Goal: Task Accomplishment & Management: Manage account settings

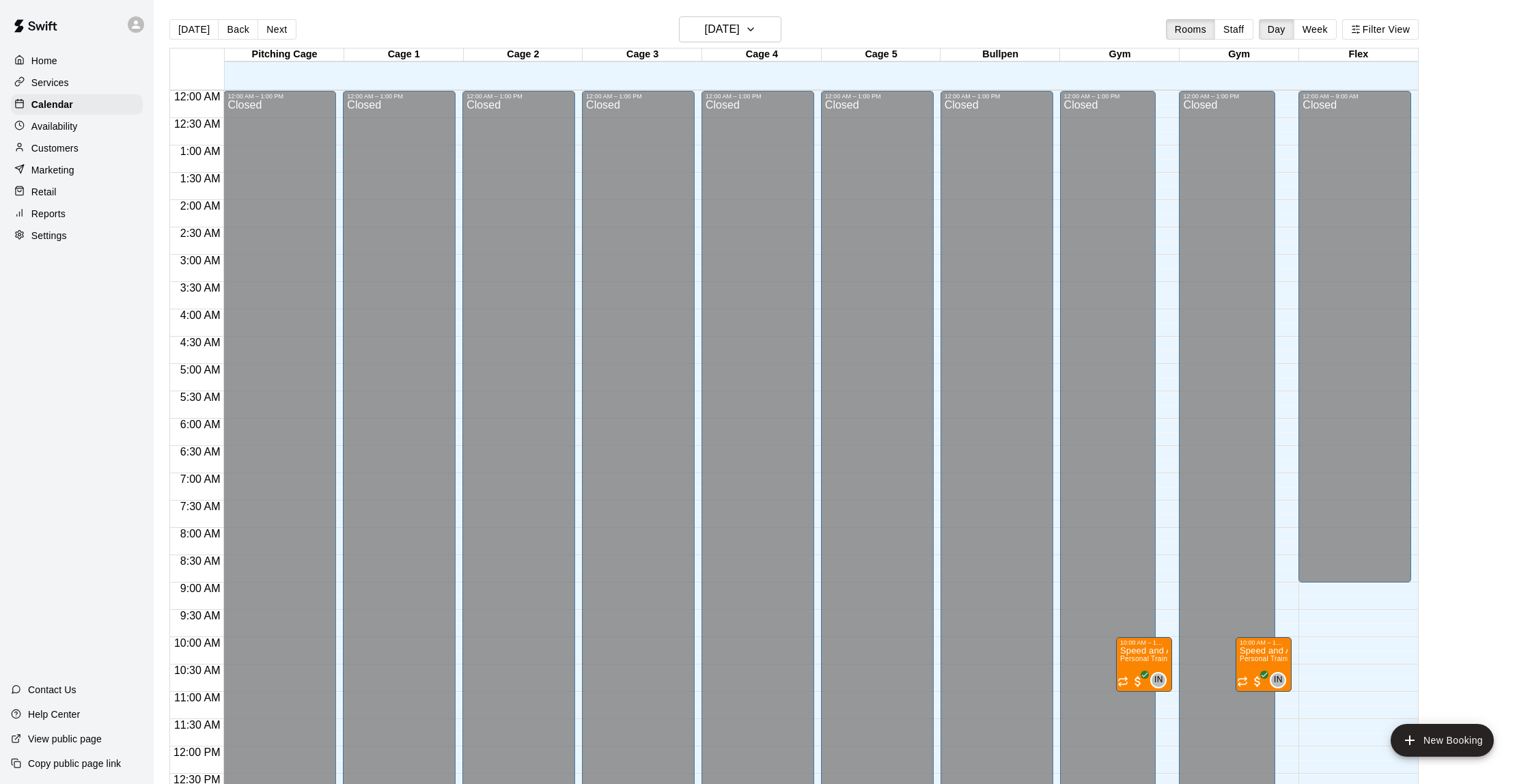
scroll to position [562, 0]
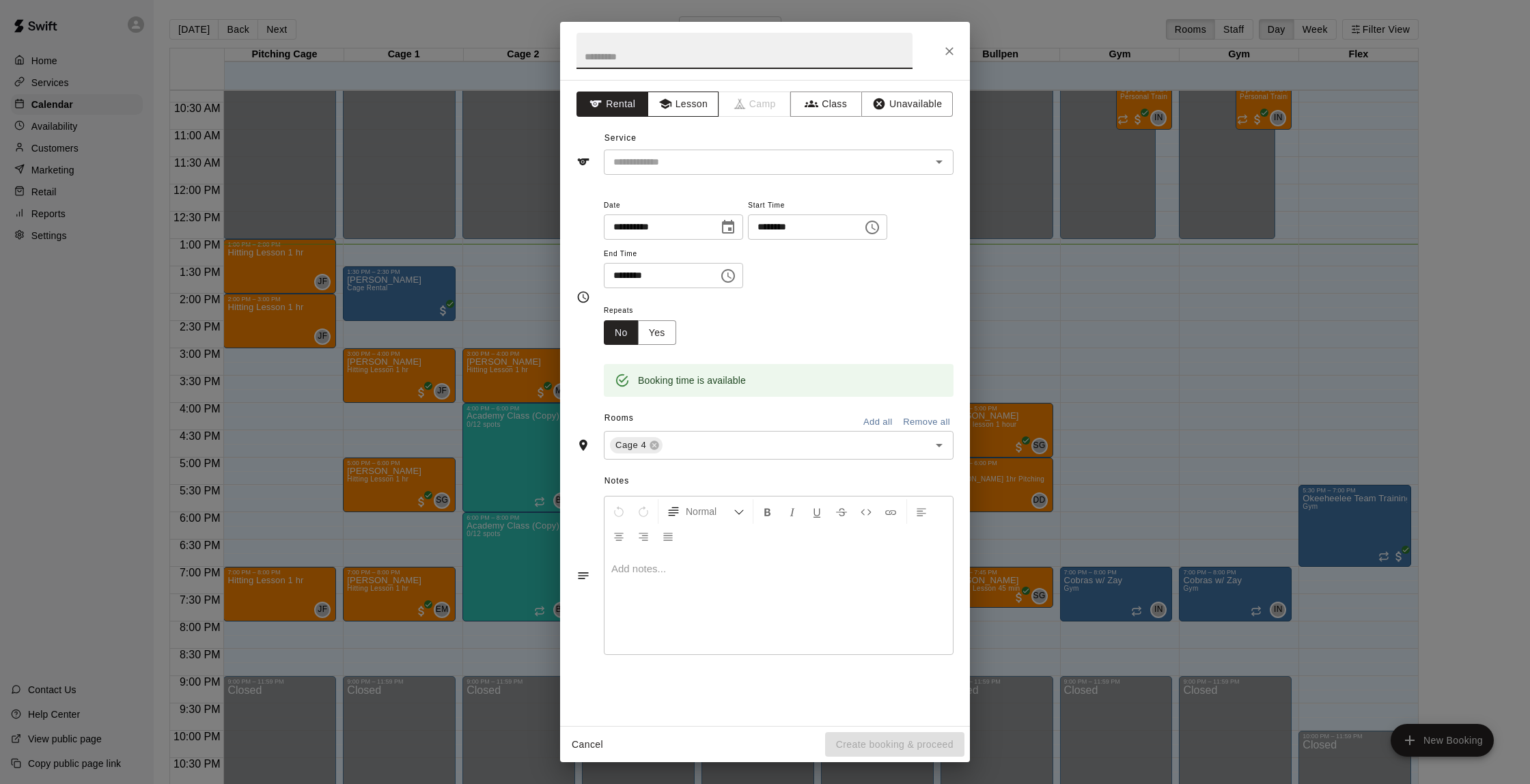
click at [693, 97] on button "Lesson" at bounding box center [683, 104] width 72 height 25
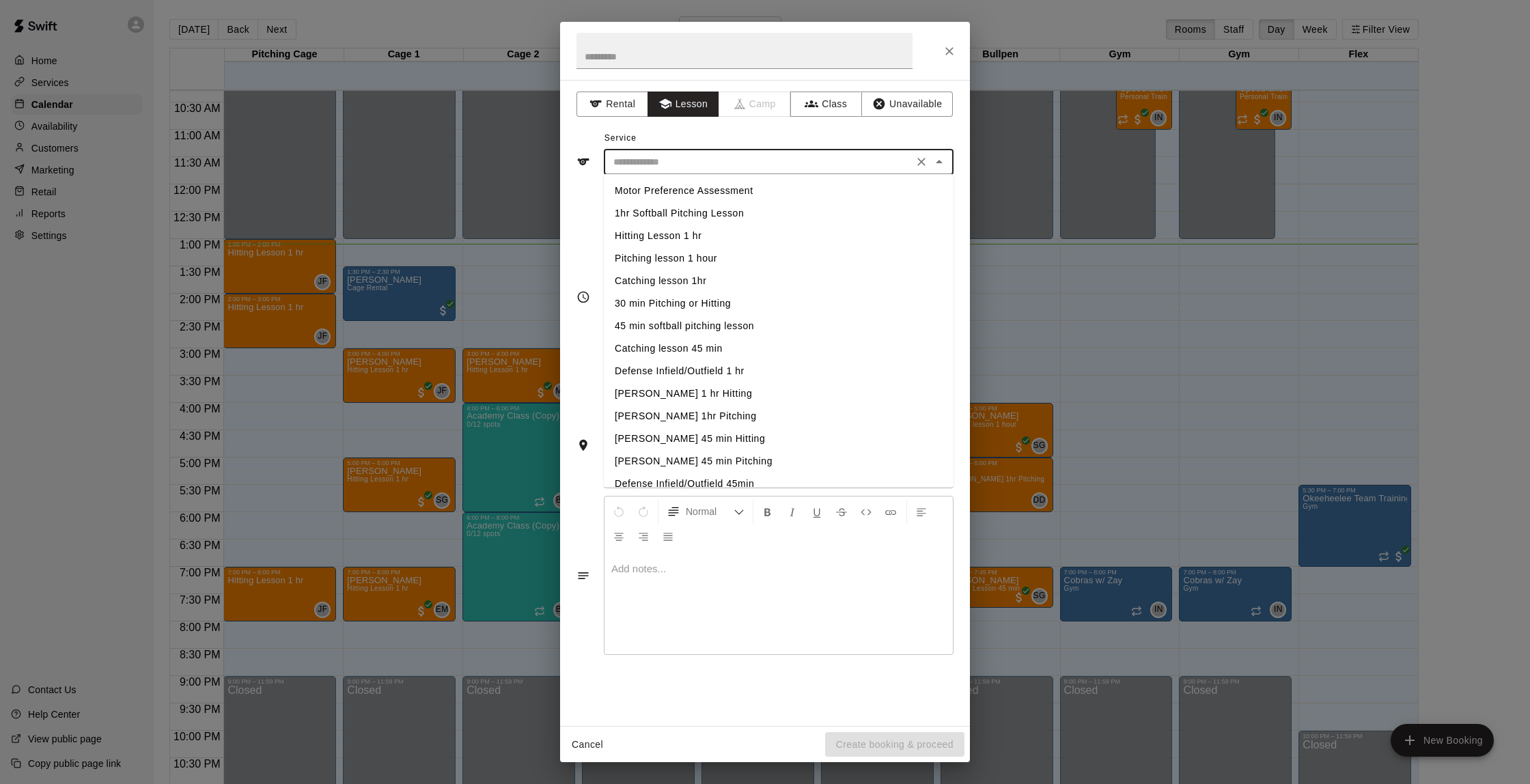
click at [705, 157] on input "text" at bounding box center [758, 162] width 301 height 17
click at [689, 241] on li "Hitting Lesson 1 hr" at bounding box center [779, 236] width 349 height 23
type input "**********"
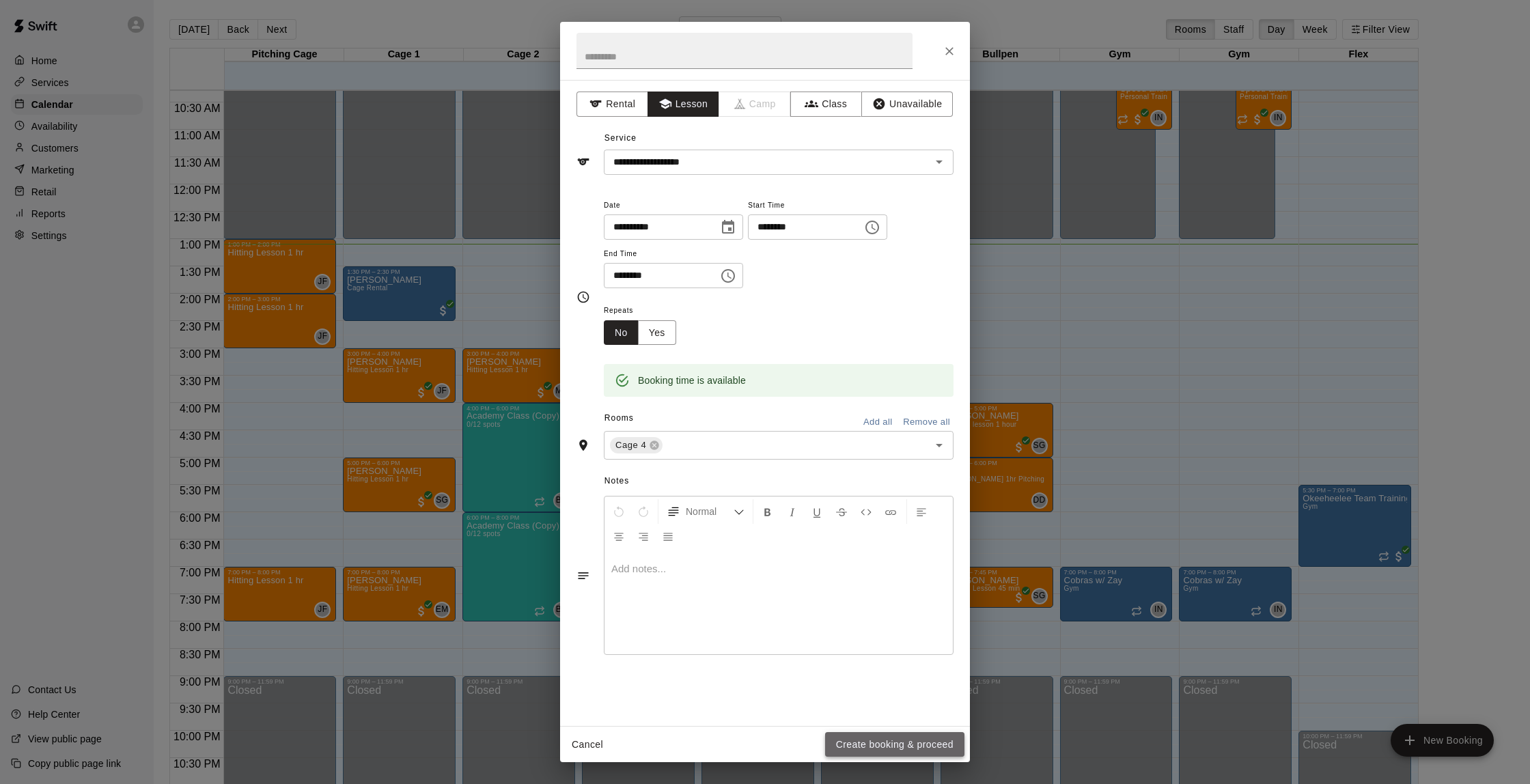
click at [928, 748] on button "Create booking & proceed" at bounding box center [894, 744] width 140 height 25
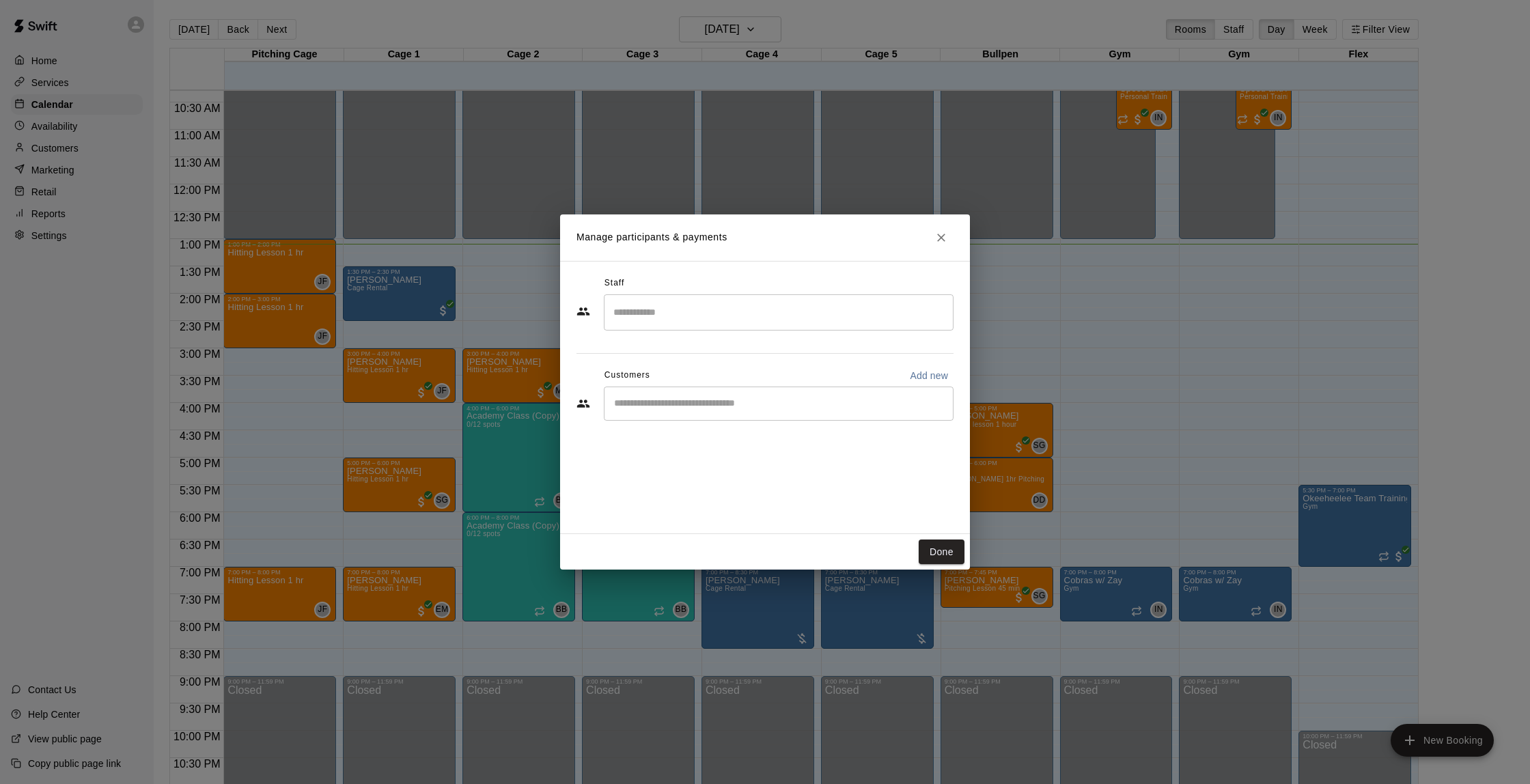
click at [711, 309] on input "Search staff" at bounding box center [779, 312] width 338 height 24
click at [736, 365] on div "Bucket Bucket Admin" at bounding box center [790, 357] width 304 height 26
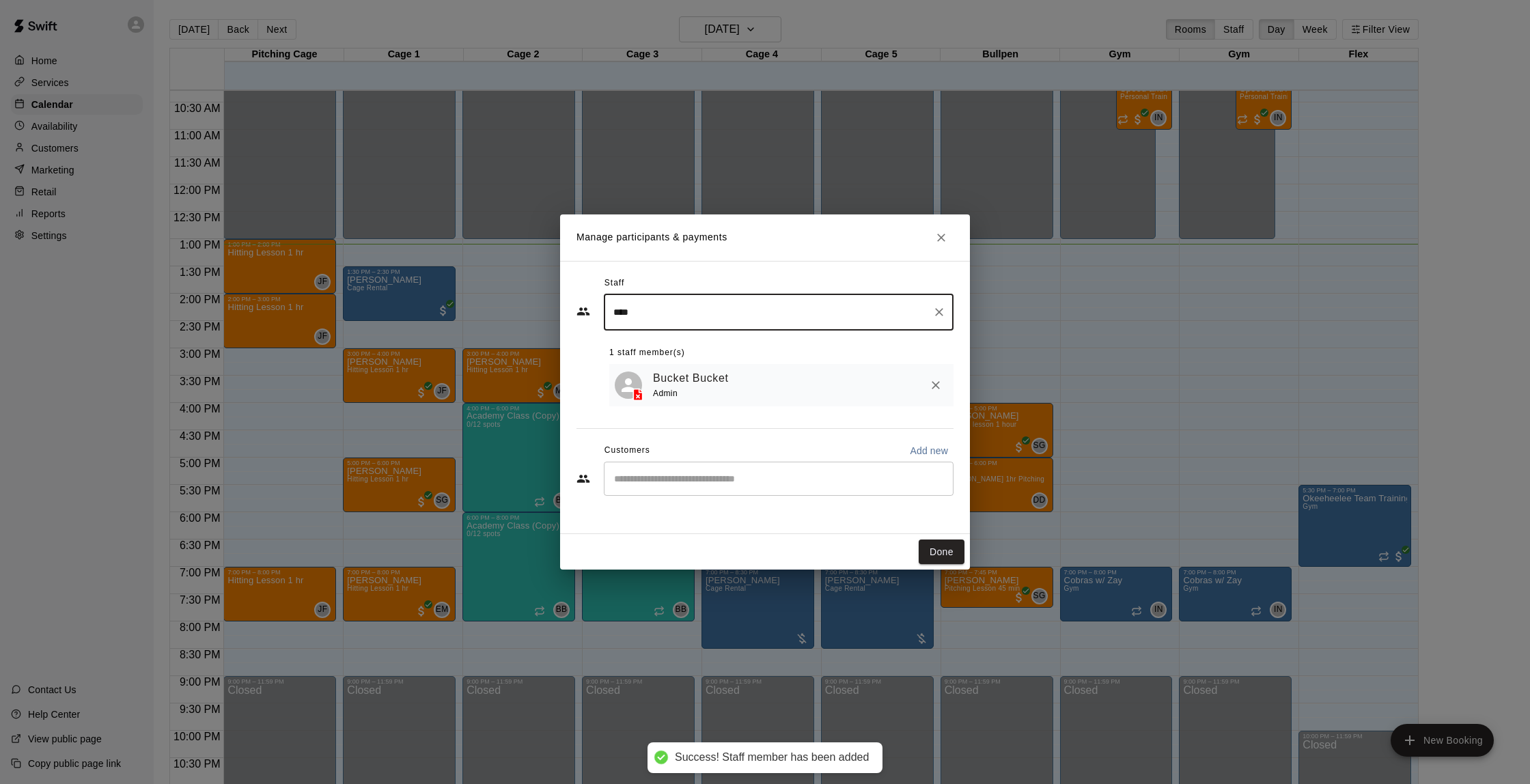
type input "****"
click at [676, 476] on input "Start typing to search customers..." at bounding box center [779, 479] width 338 height 14
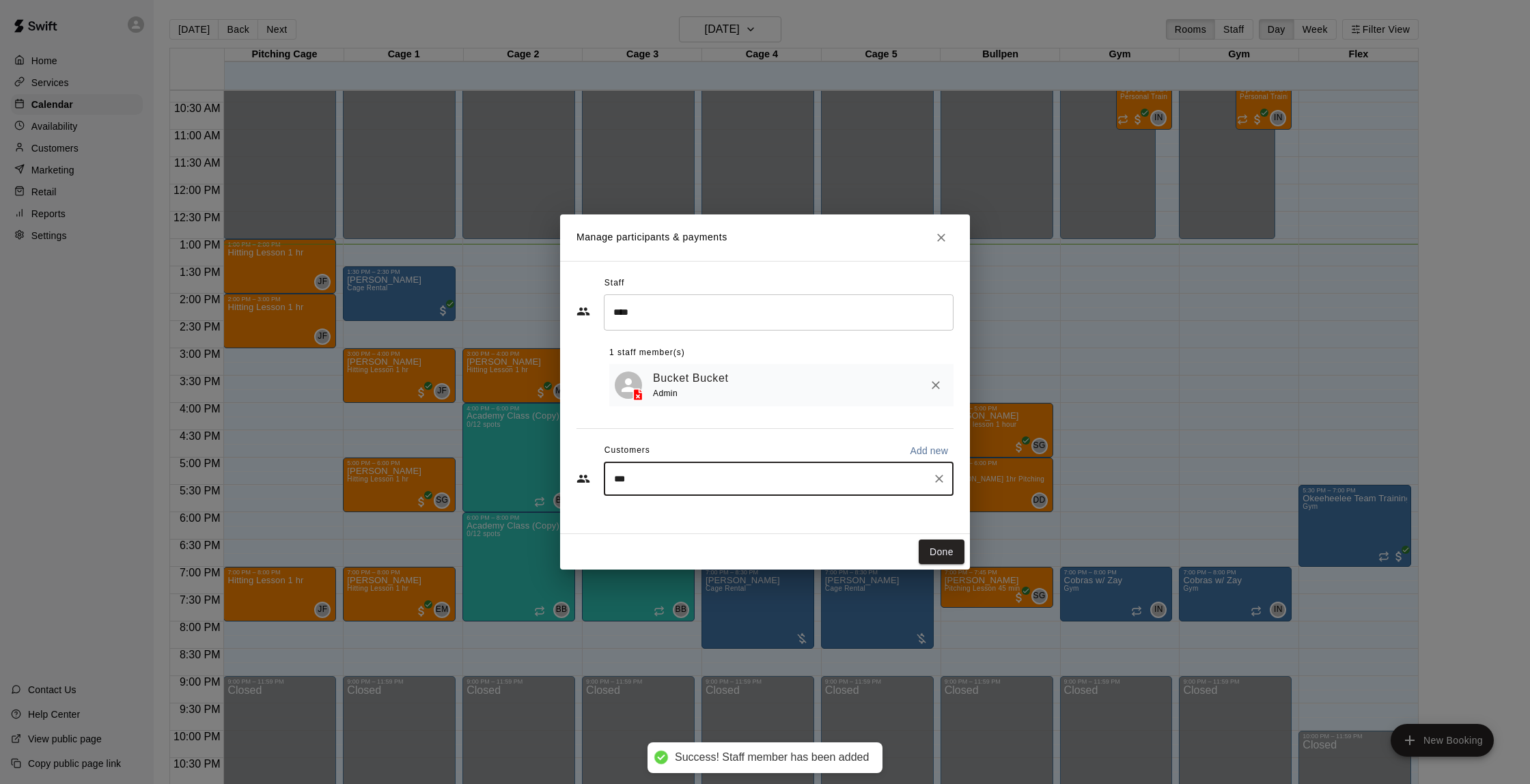
type input "****"
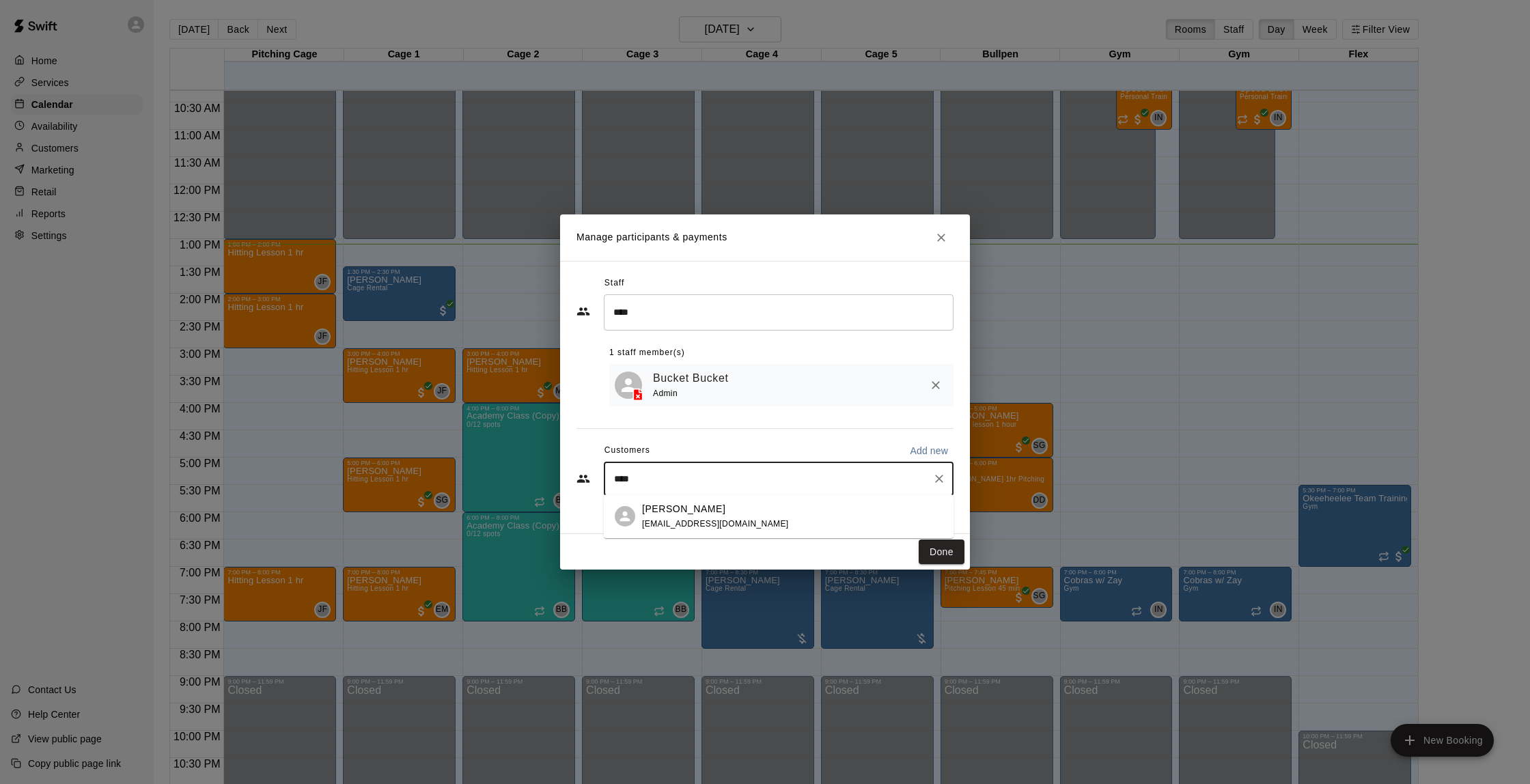
click at [674, 519] on span "[EMAIL_ADDRESS][DOMAIN_NAME]" at bounding box center [716, 524] width 147 height 9
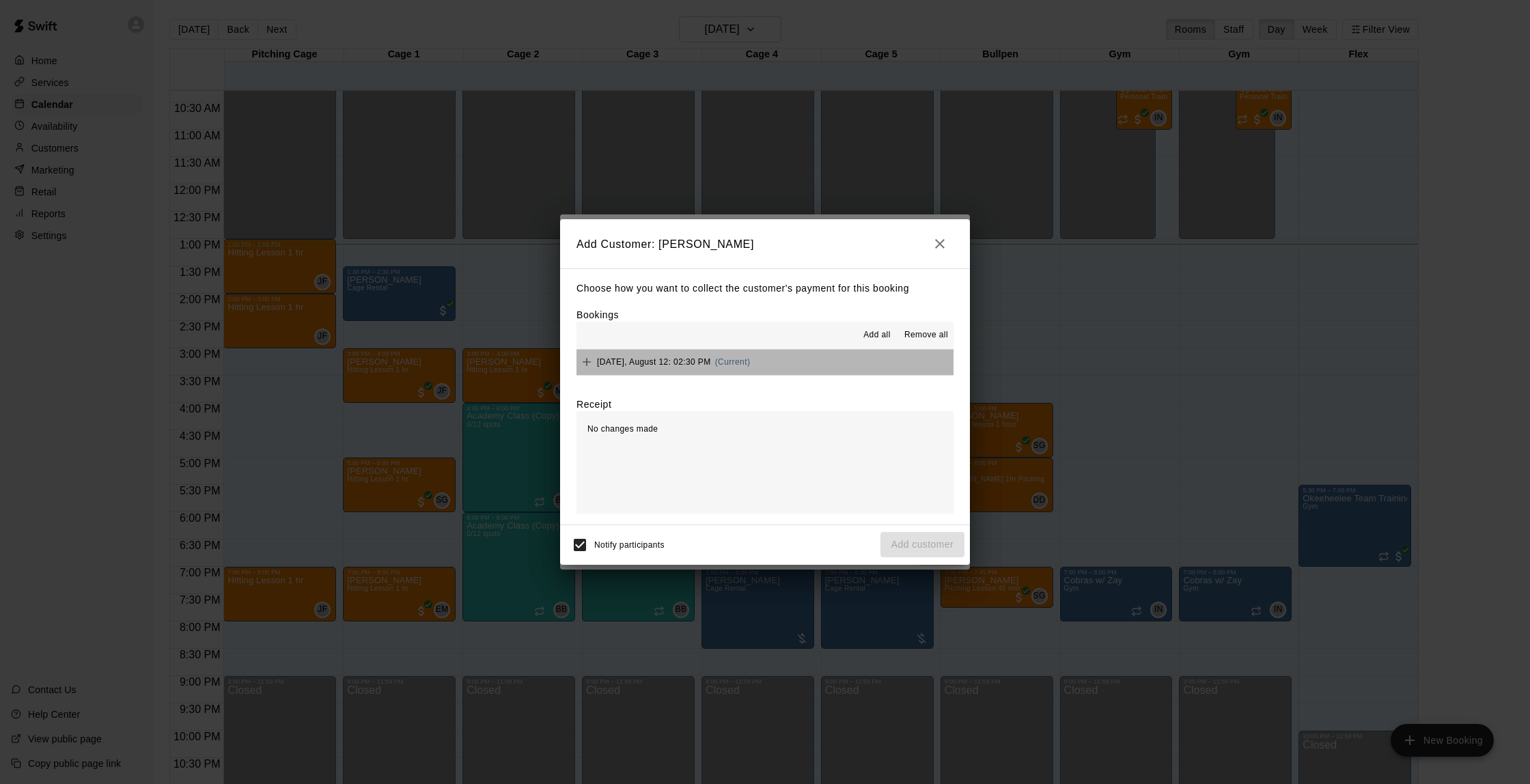
click at [779, 366] on button "[DATE], August 12: 02:30 PM (Current)" at bounding box center [765, 362] width 377 height 25
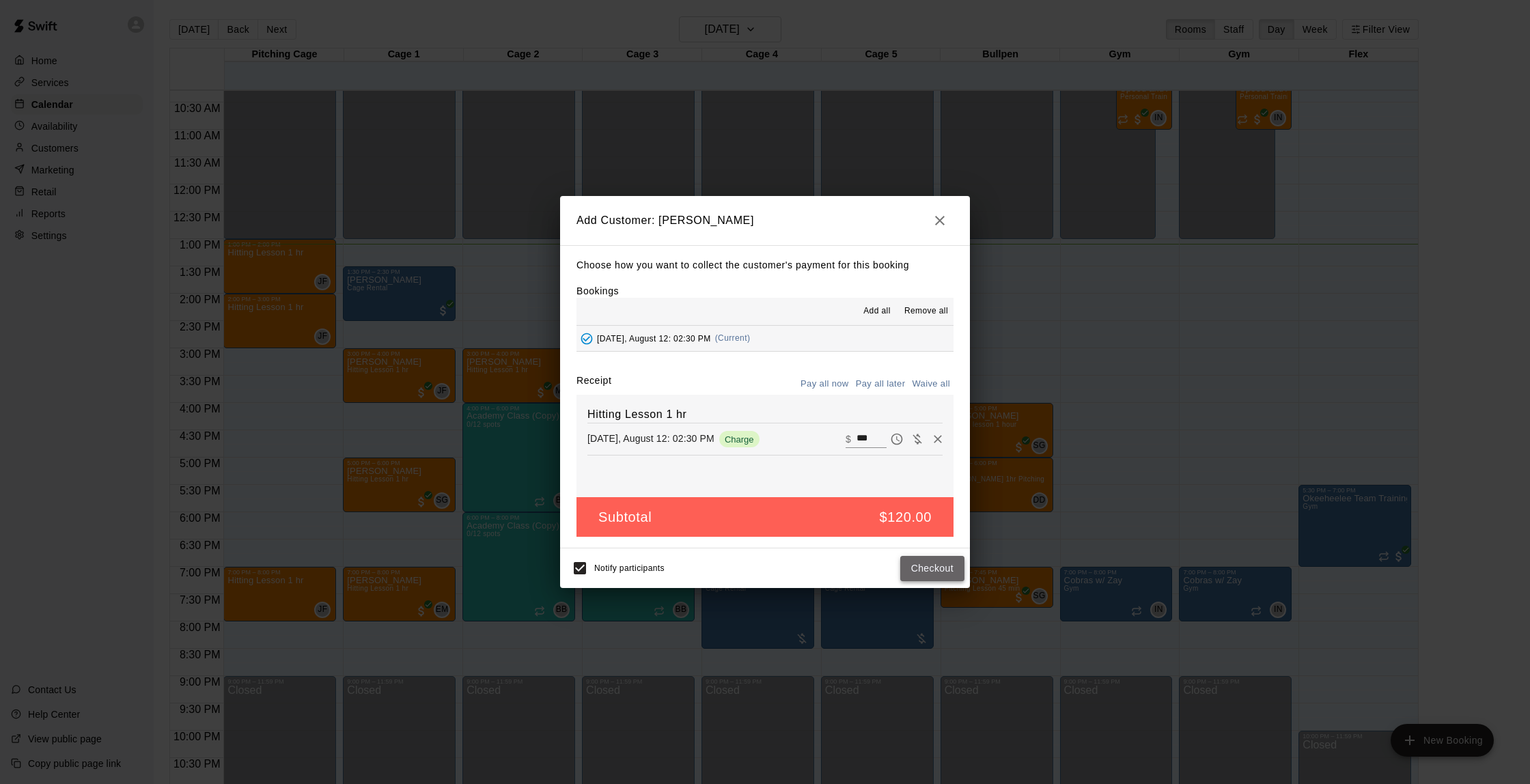
click at [947, 572] on button "Checkout" at bounding box center [933, 568] width 64 height 25
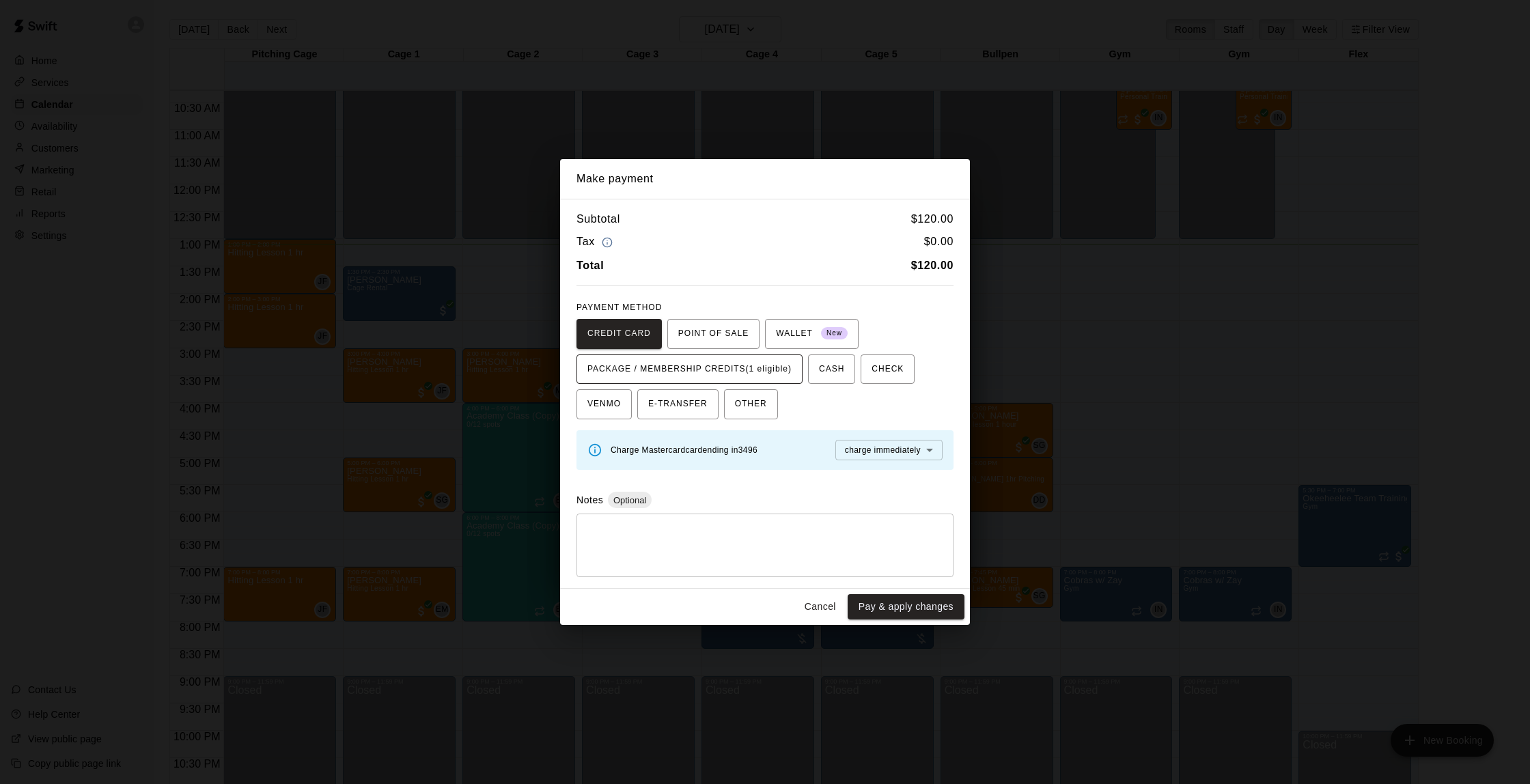
click at [741, 363] on span "PACKAGE / MEMBERSHIP CREDITS (1 eligible)" at bounding box center [689, 370] width 204 height 22
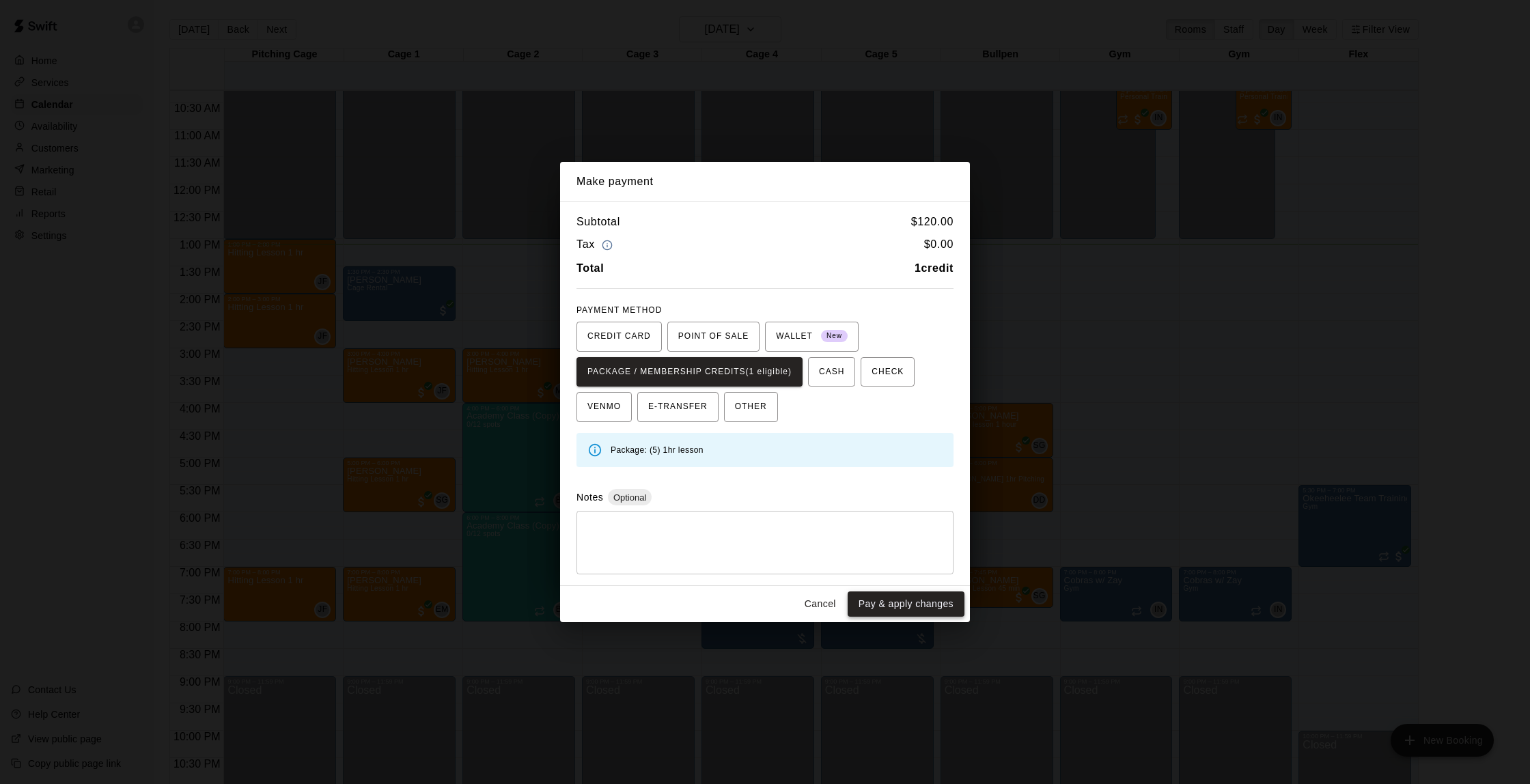
click at [916, 598] on button "Pay & apply changes" at bounding box center [906, 604] width 117 height 25
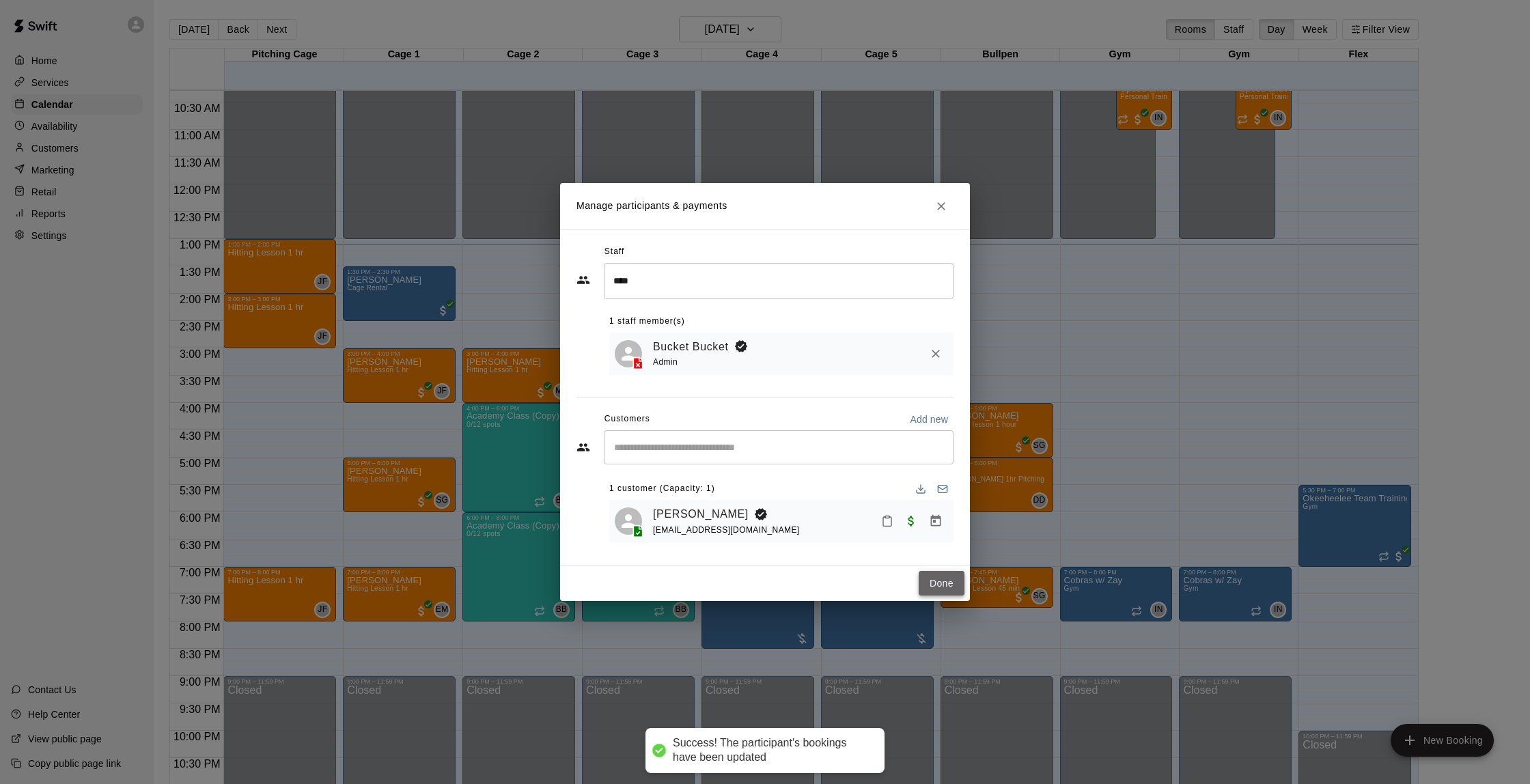
click at [942, 578] on button "Done" at bounding box center [942, 584] width 46 height 25
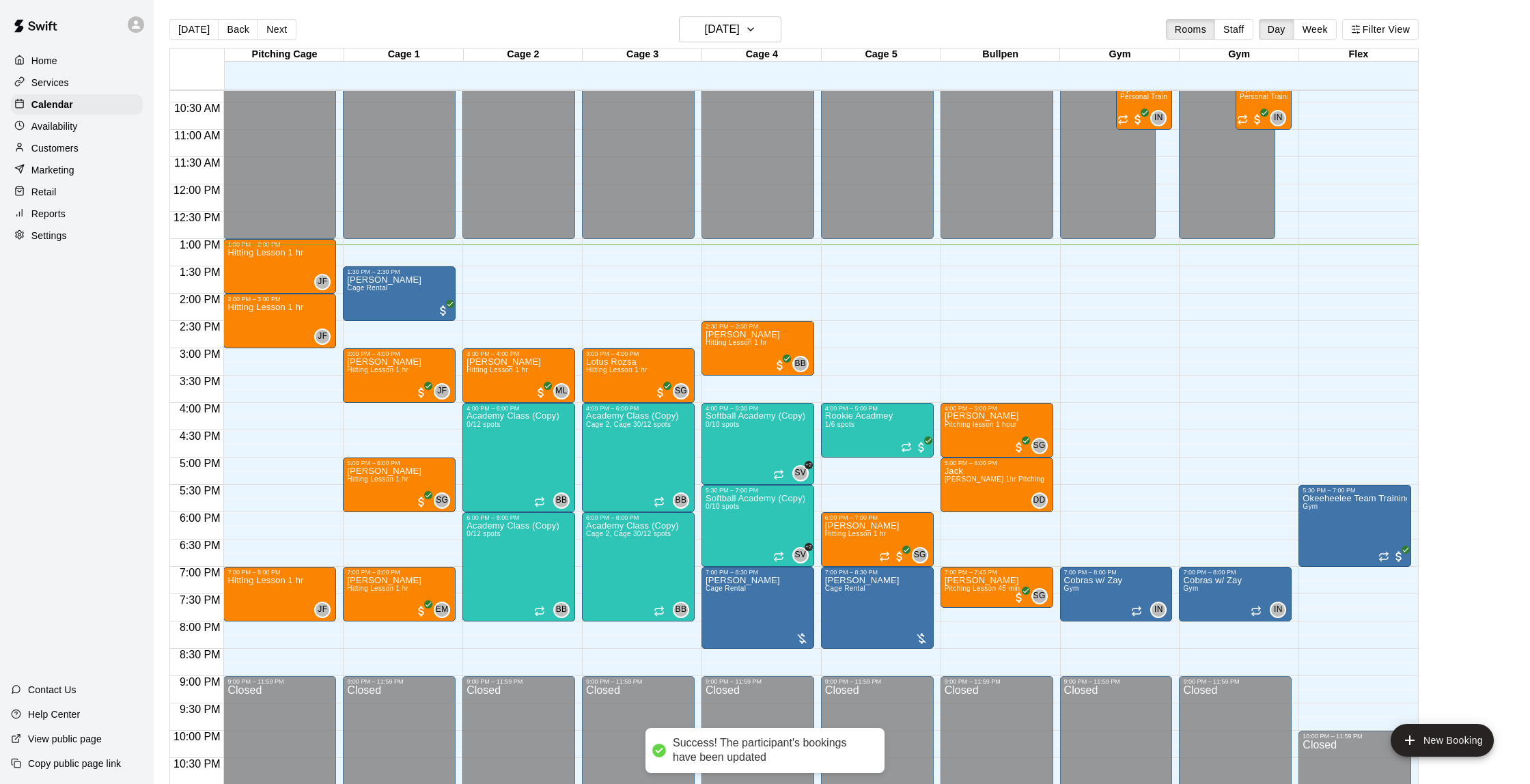
click at [69, 145] on p "Customers" at bounding box center [55, 148] width 47 height 14
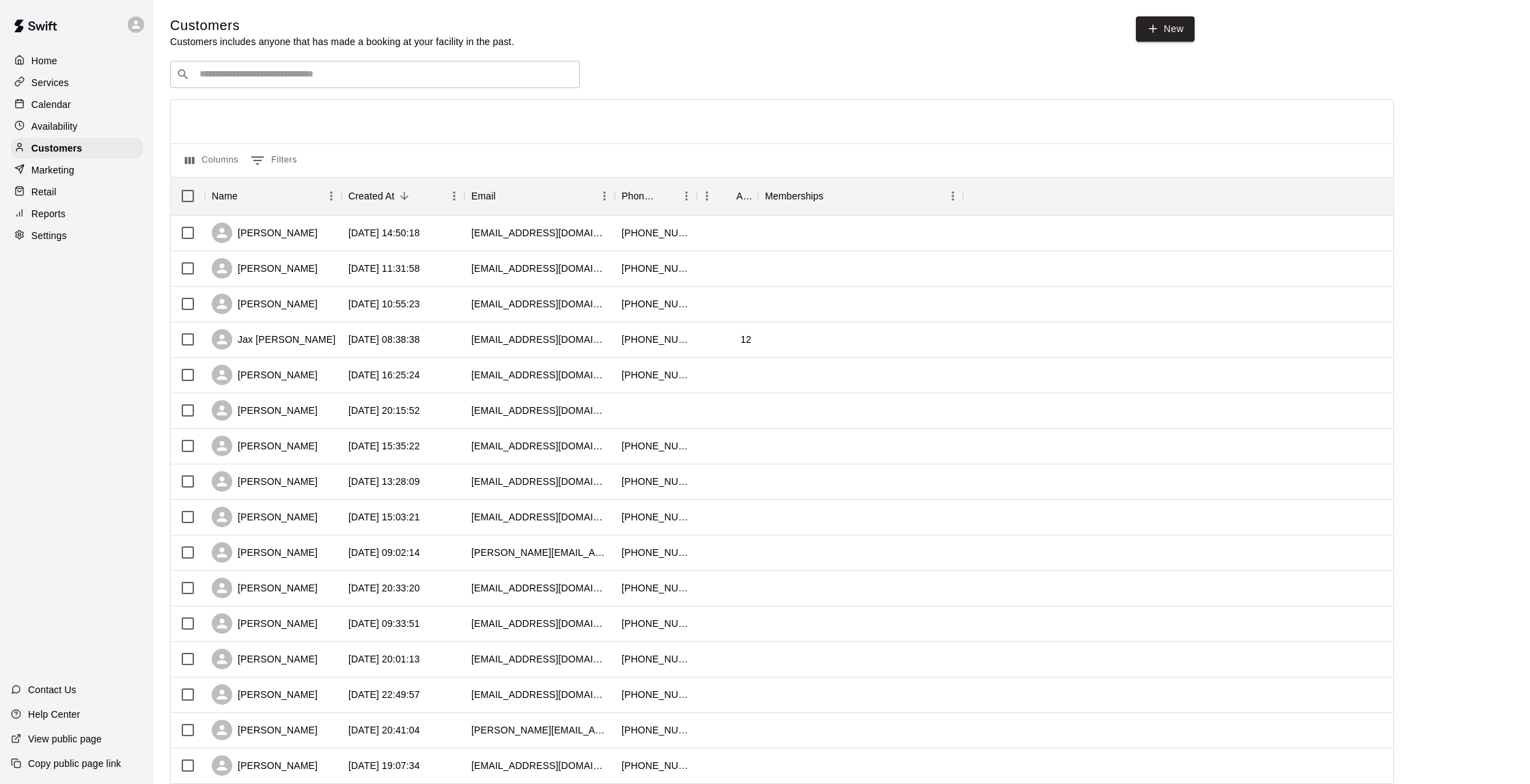
click at [341, 71] on input "Search customers by name or email" at bounding box center [384, 74] width 378 height 14
type input "****"
click at [338, 96] on div "[PERSON_NAME] [EMAIL_ADDRESS][DOMAIN_NAME]" at bounding box center [388, 109] width 360 height 30
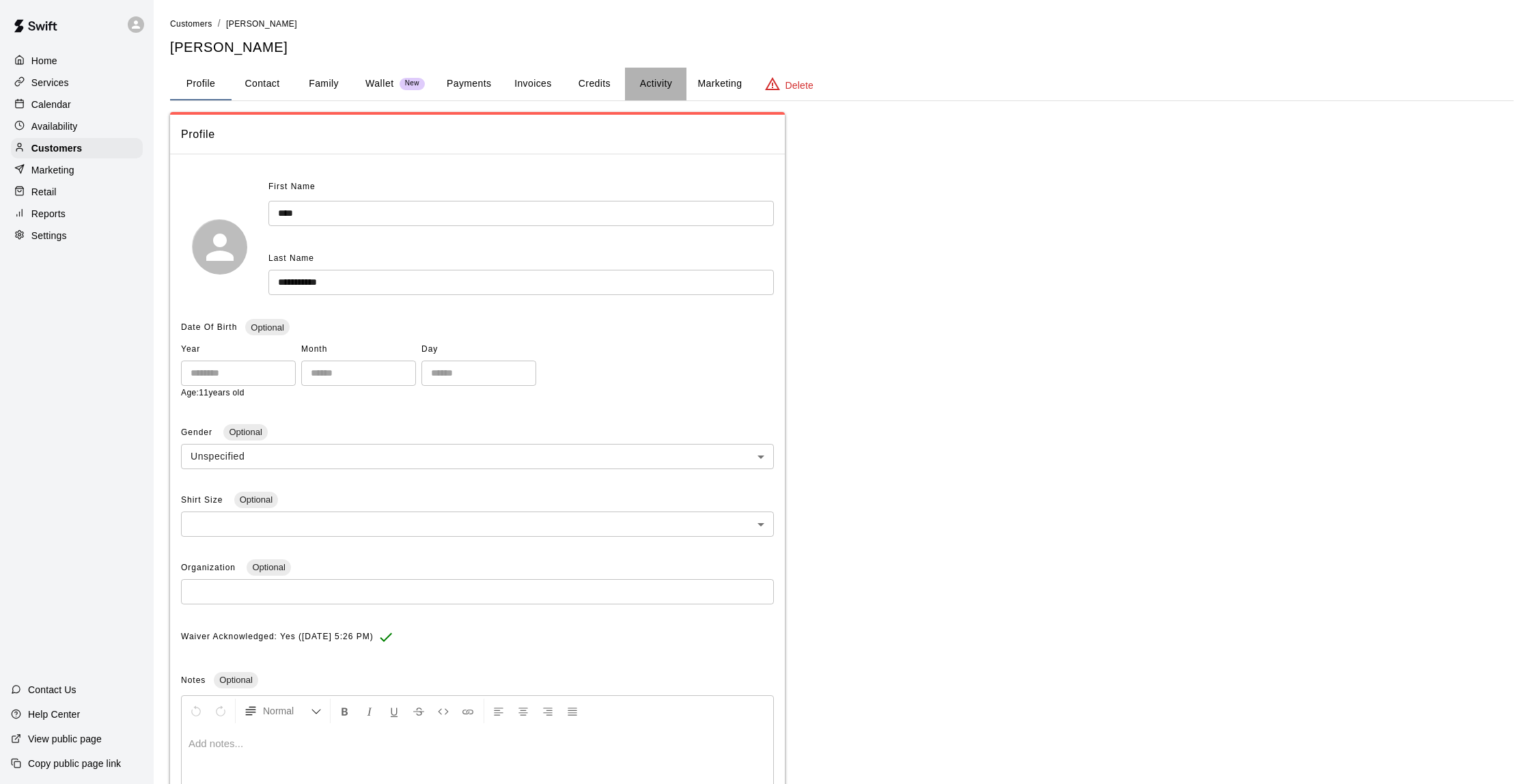
click at [652, 83] on button "Activity" at bounding box center [656, 84] width 62 height 33
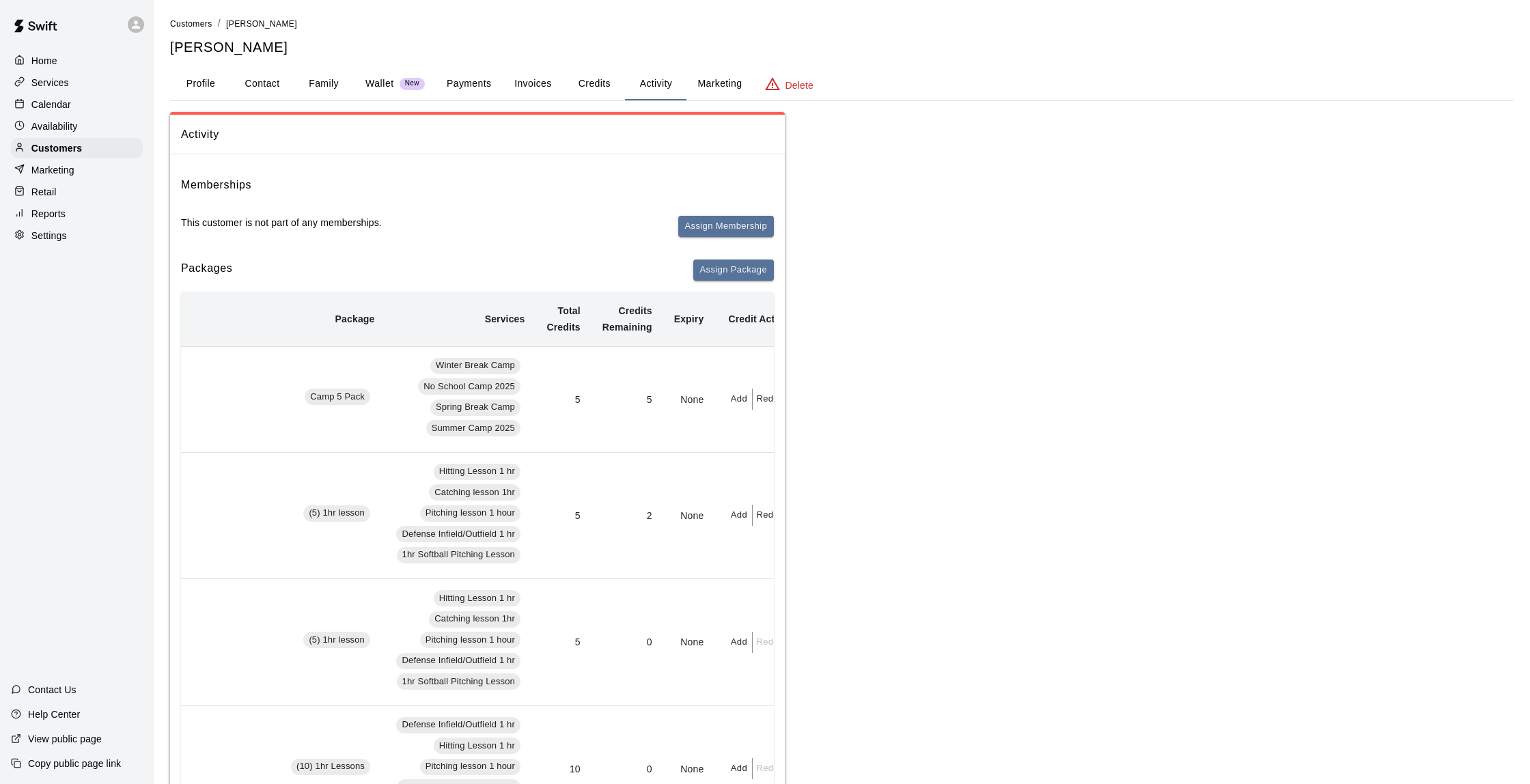
click at [65, 107] on p "Calendar" at bounding box center [51, 104] width 40 height 14
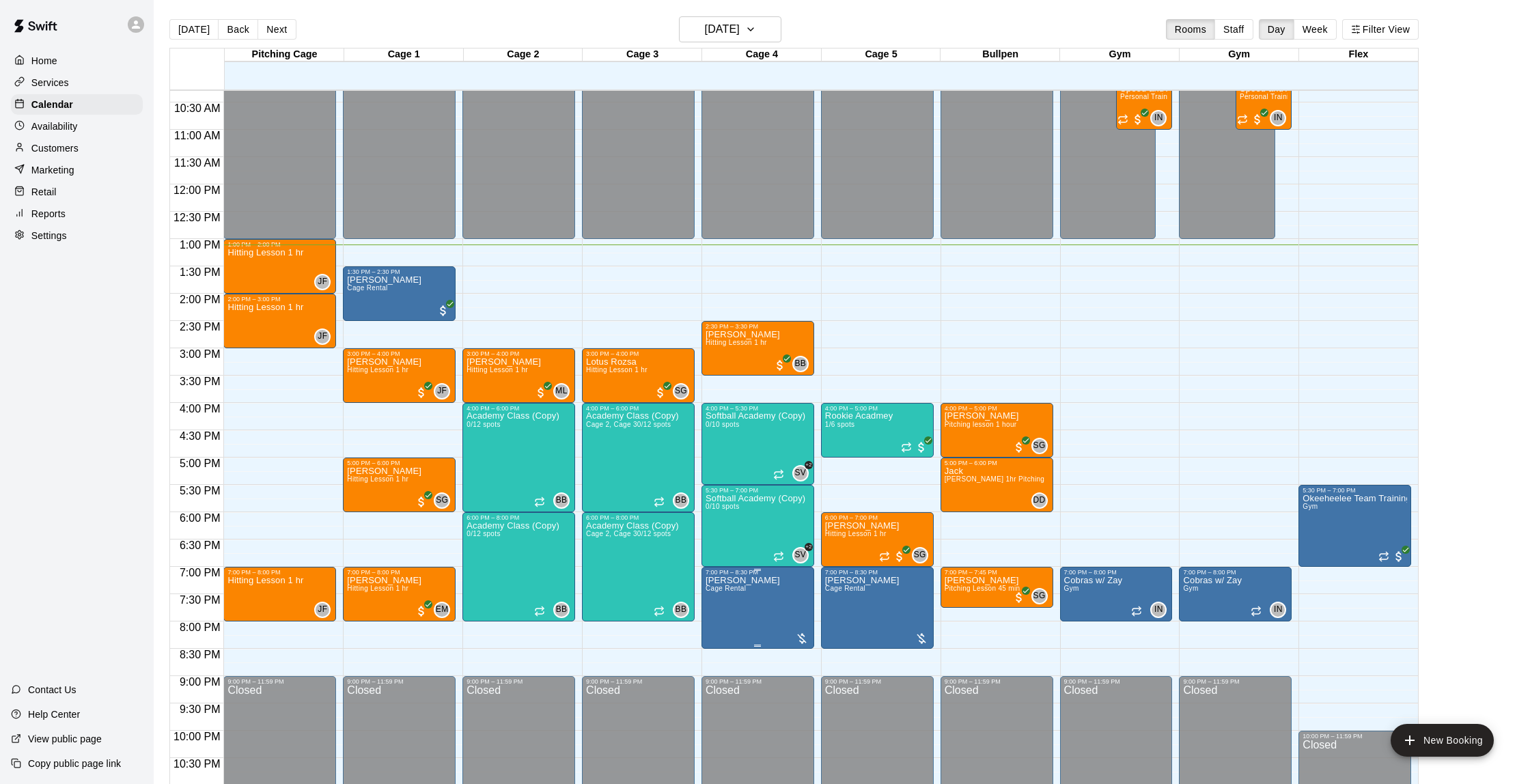
click at [725, 622] on img "edit" at bounding box center [719, 622] width 16 height 16
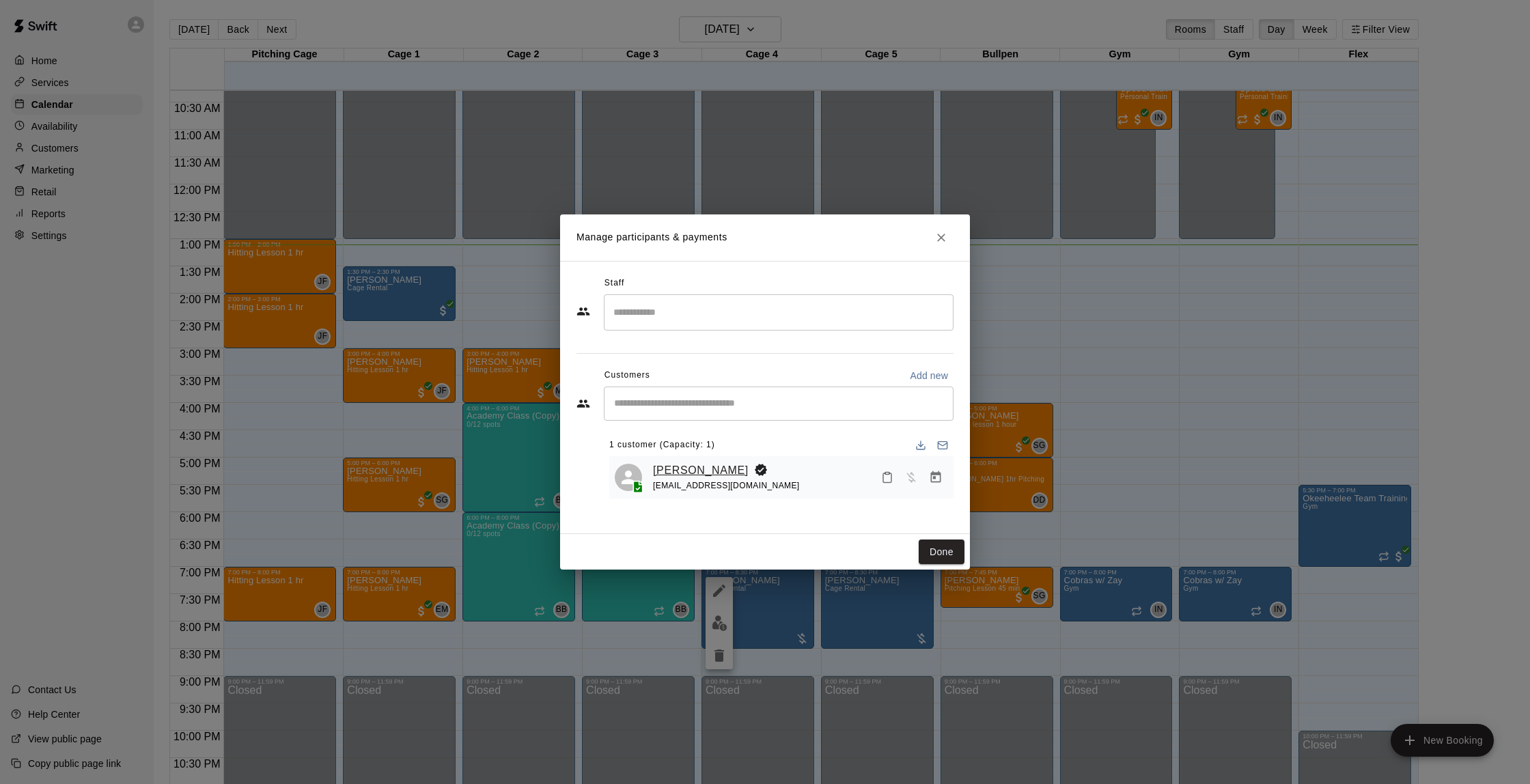
click at [704, 471] on link "[PERSON_NAME]" at bounding box center [701, 470] width 96 height 18
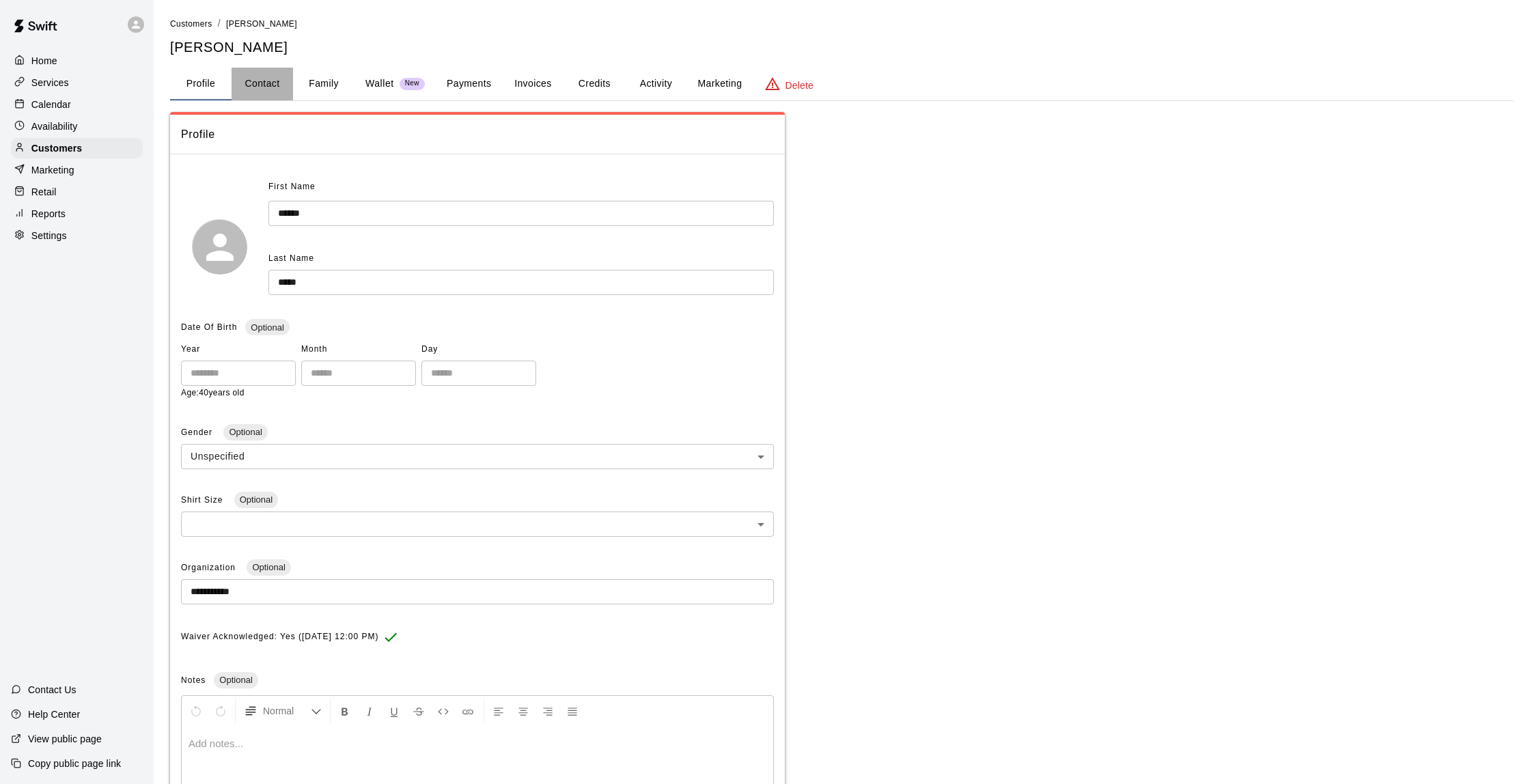
click at [276, 81] on button "Contact" at bounding box center [262, 84] width 62 height 33
select select "**"
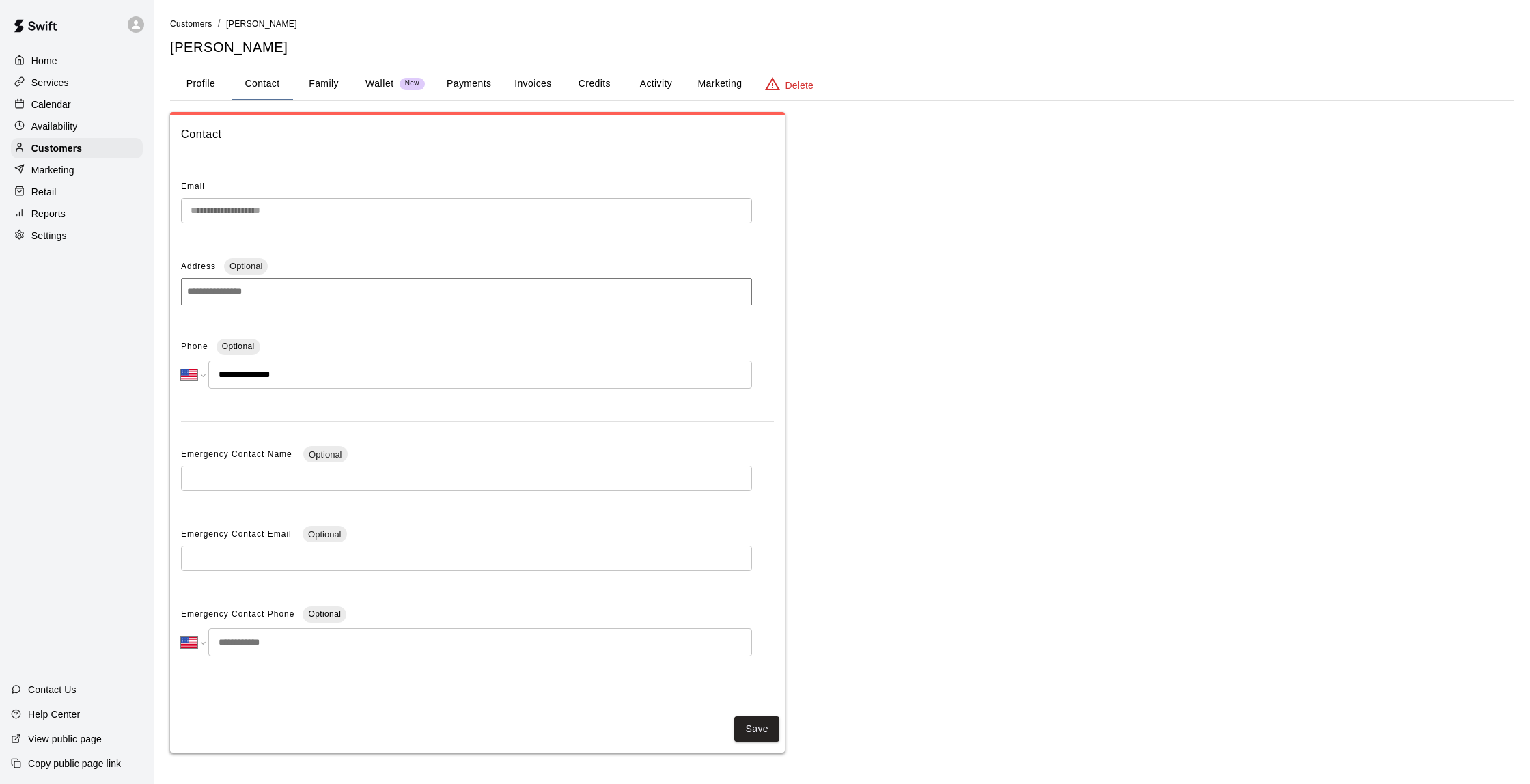
click at [447, 89] on button "Payments" at bounding box center [469, 84] width 66 height 33
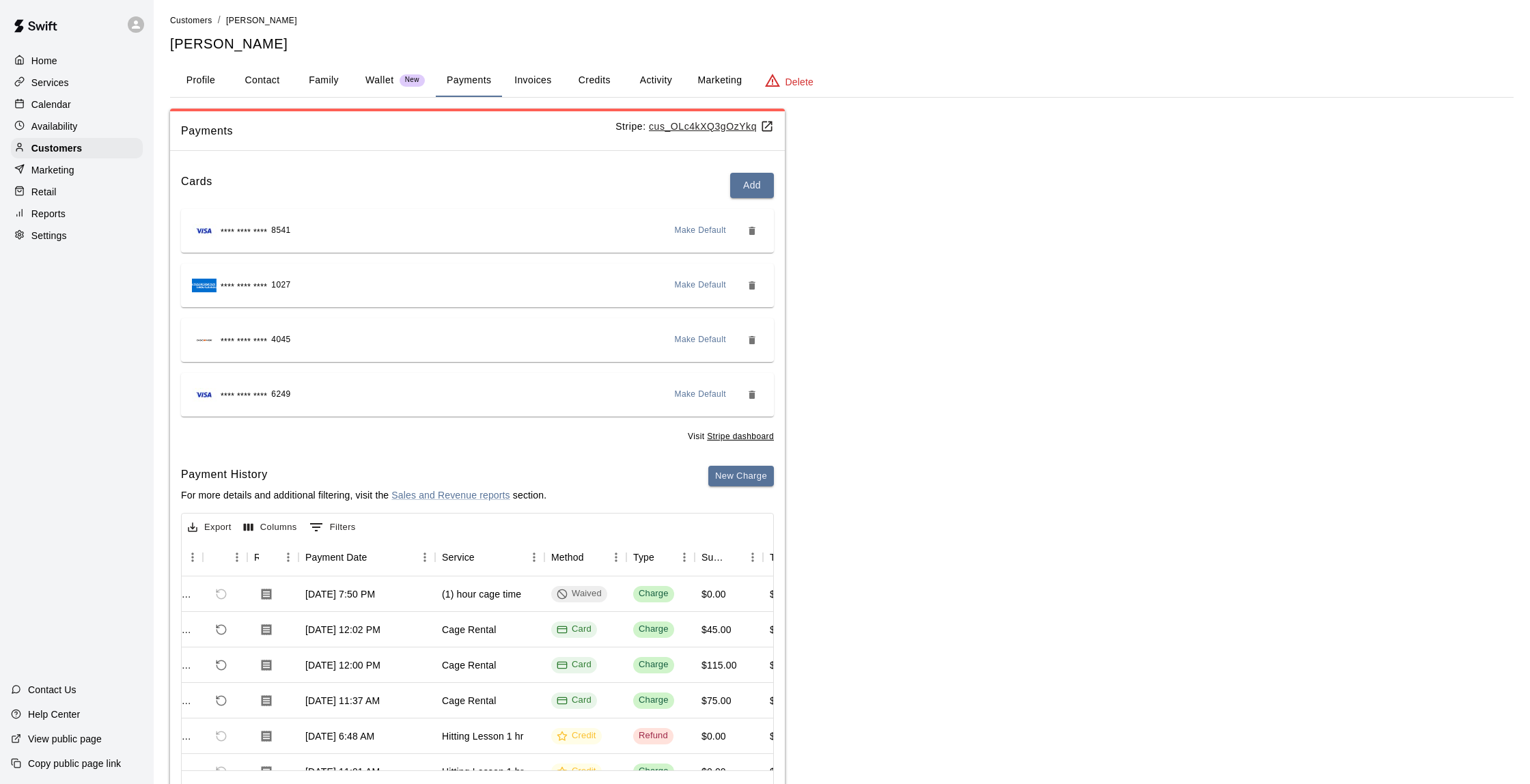
scroll to position [3, 0]
click at [77, 102] on div "Calendar" at bounding box center [77, 104] width 132 height 20
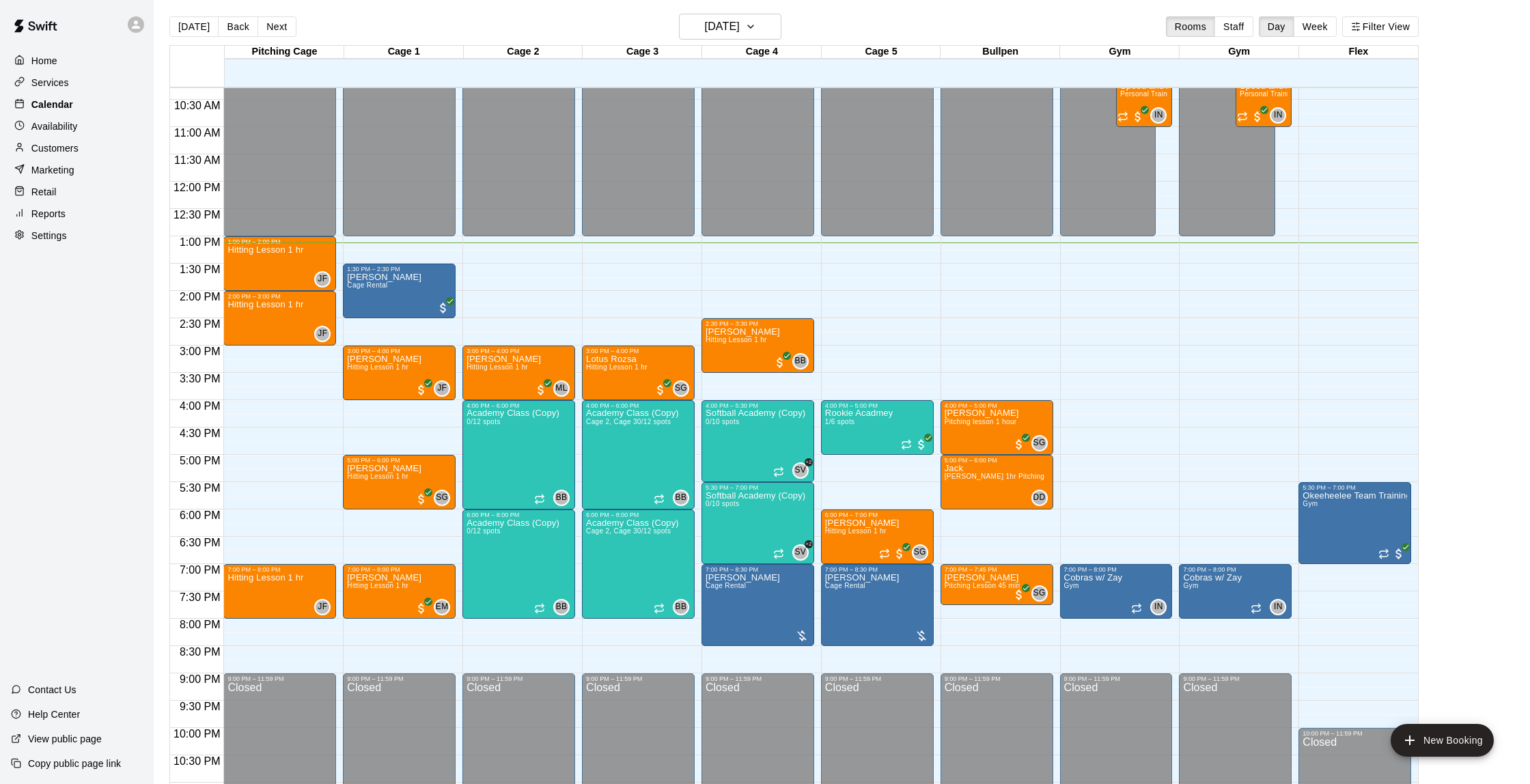
scroll to position [4, 0]
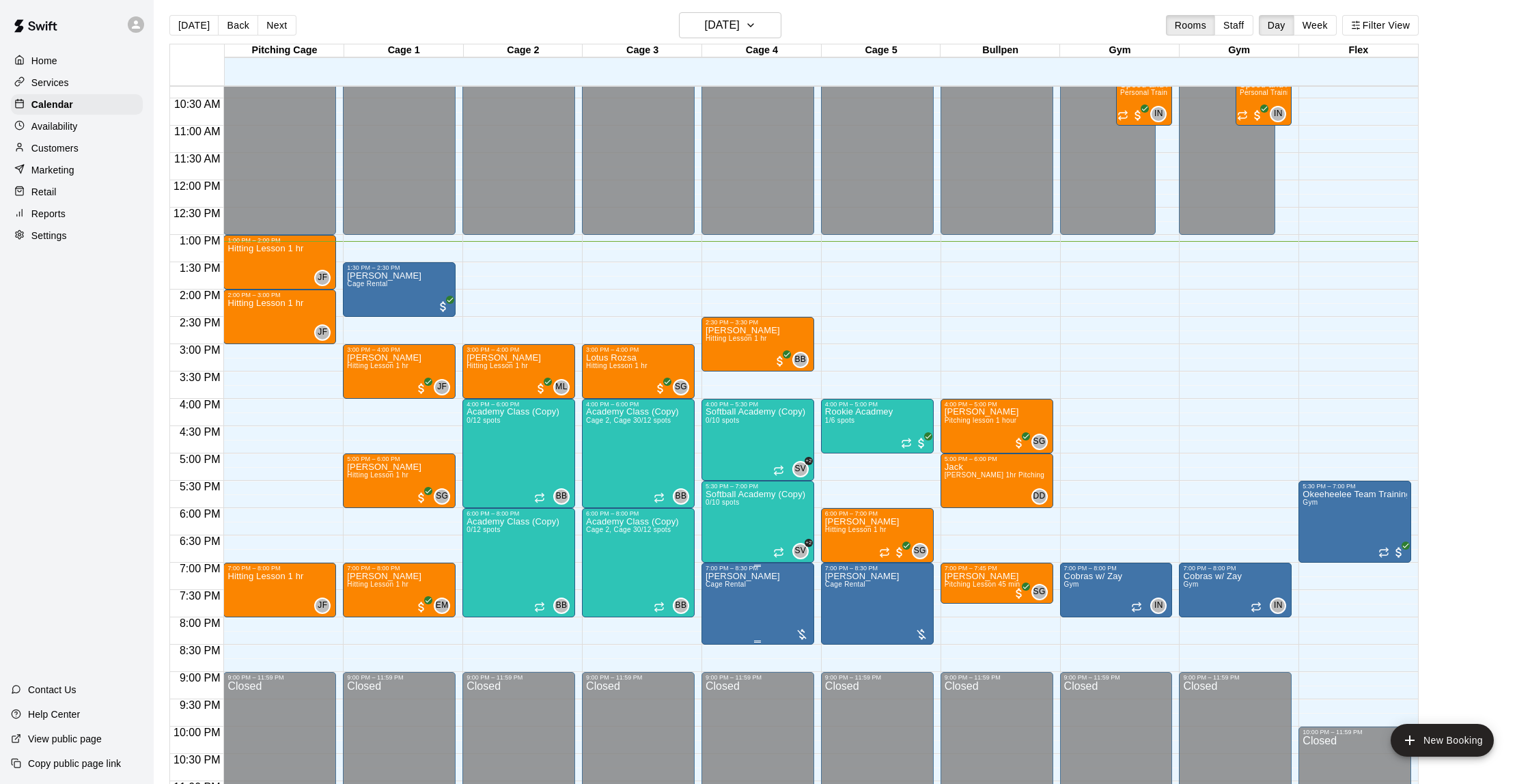
click at [724, 617] on img "edit" at bounding box center [719, 619] width 16 height 16
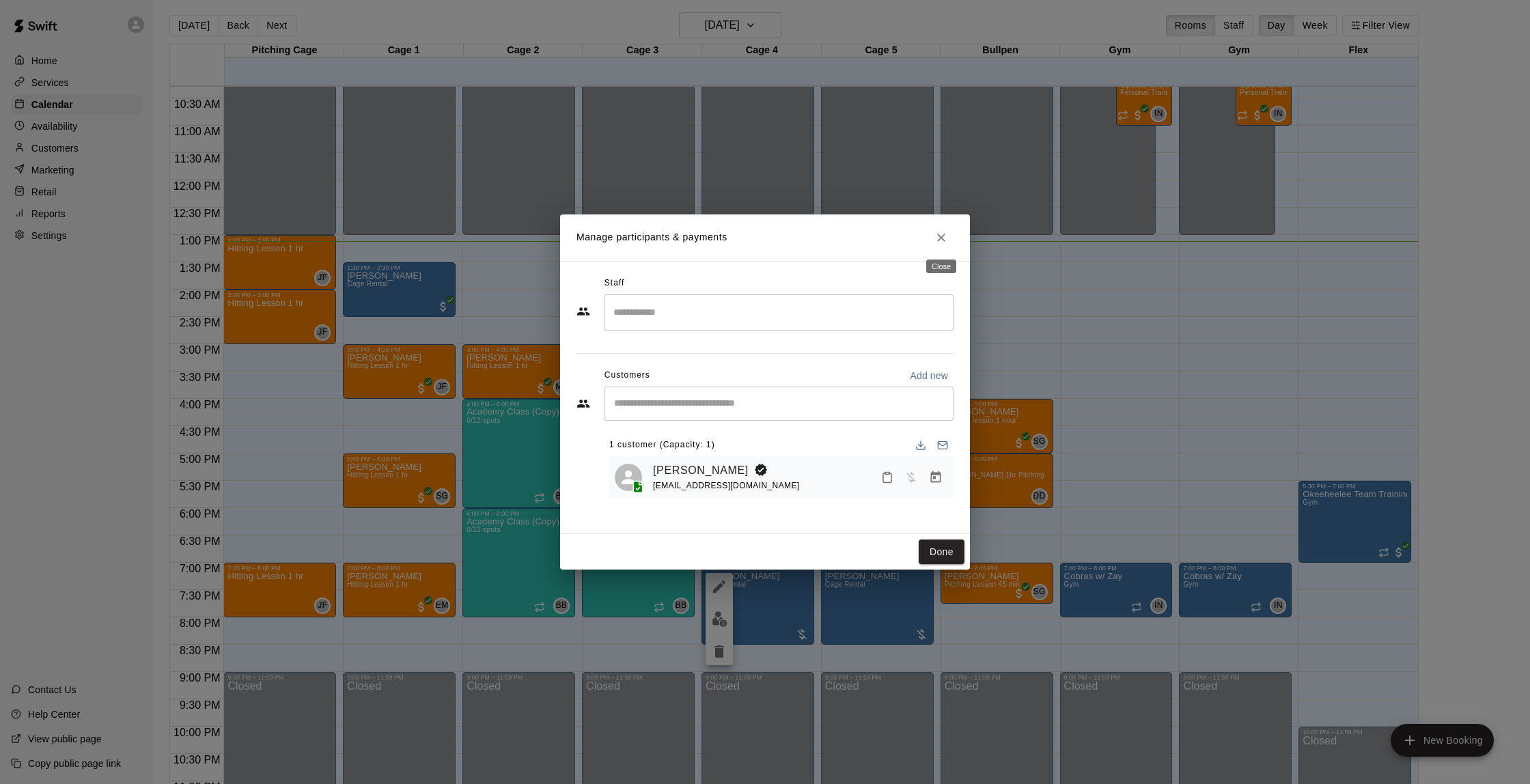
click at [944, 238] on icon "Close" at bounding box center [941, 238] width 14 height 14
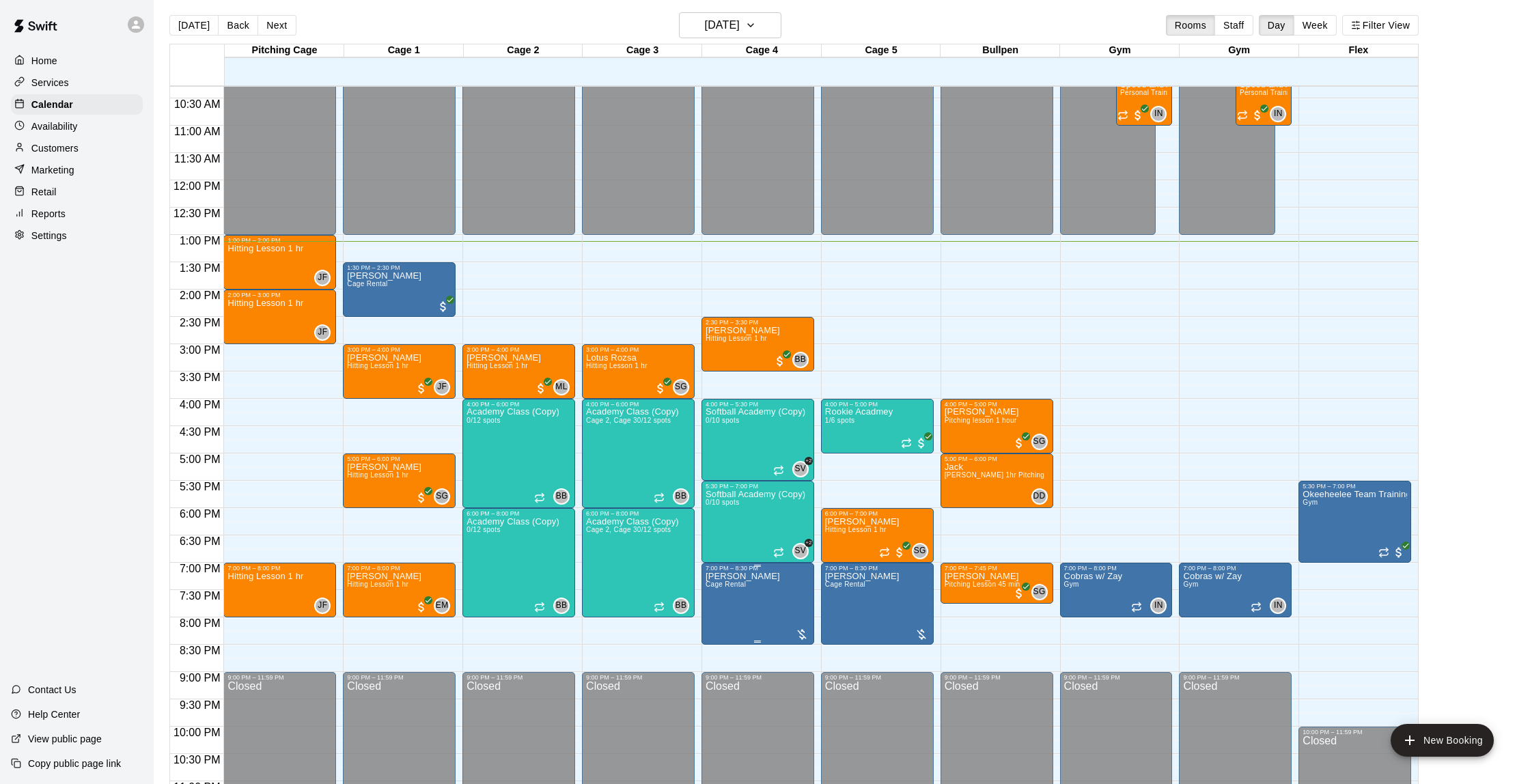
click at [721, 619] on img "edit" at bounding box center [719, 619] width 16 height 16
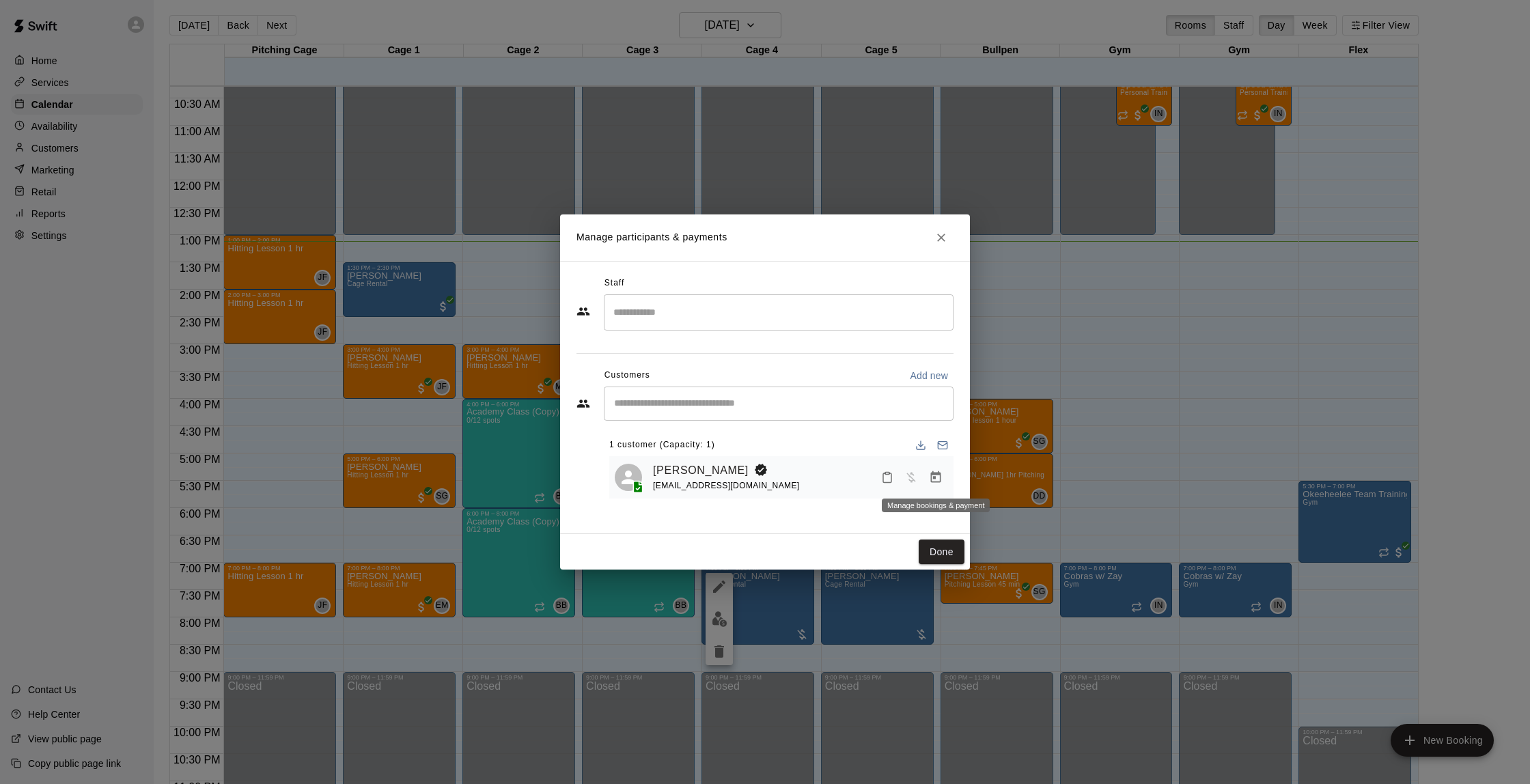
click at [932, 474] on icon "Manage bookings & payment" at bounding box center [936, 477] width 10 height 12
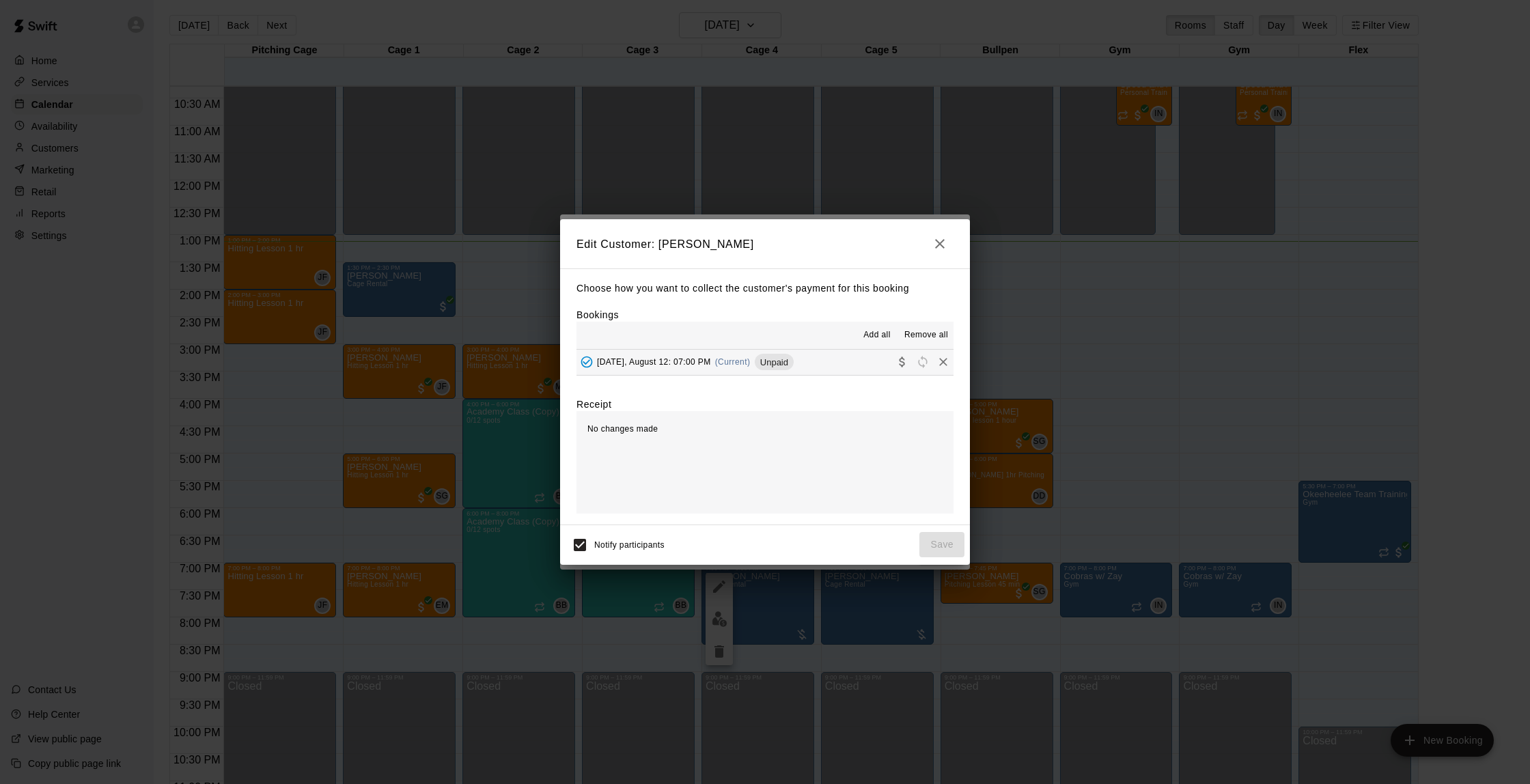
click at [823, 368] on button "[DATE], August 12: 07:00 PM (Current) Unpaid" at bounding box center [765, 362] width 377 height 25
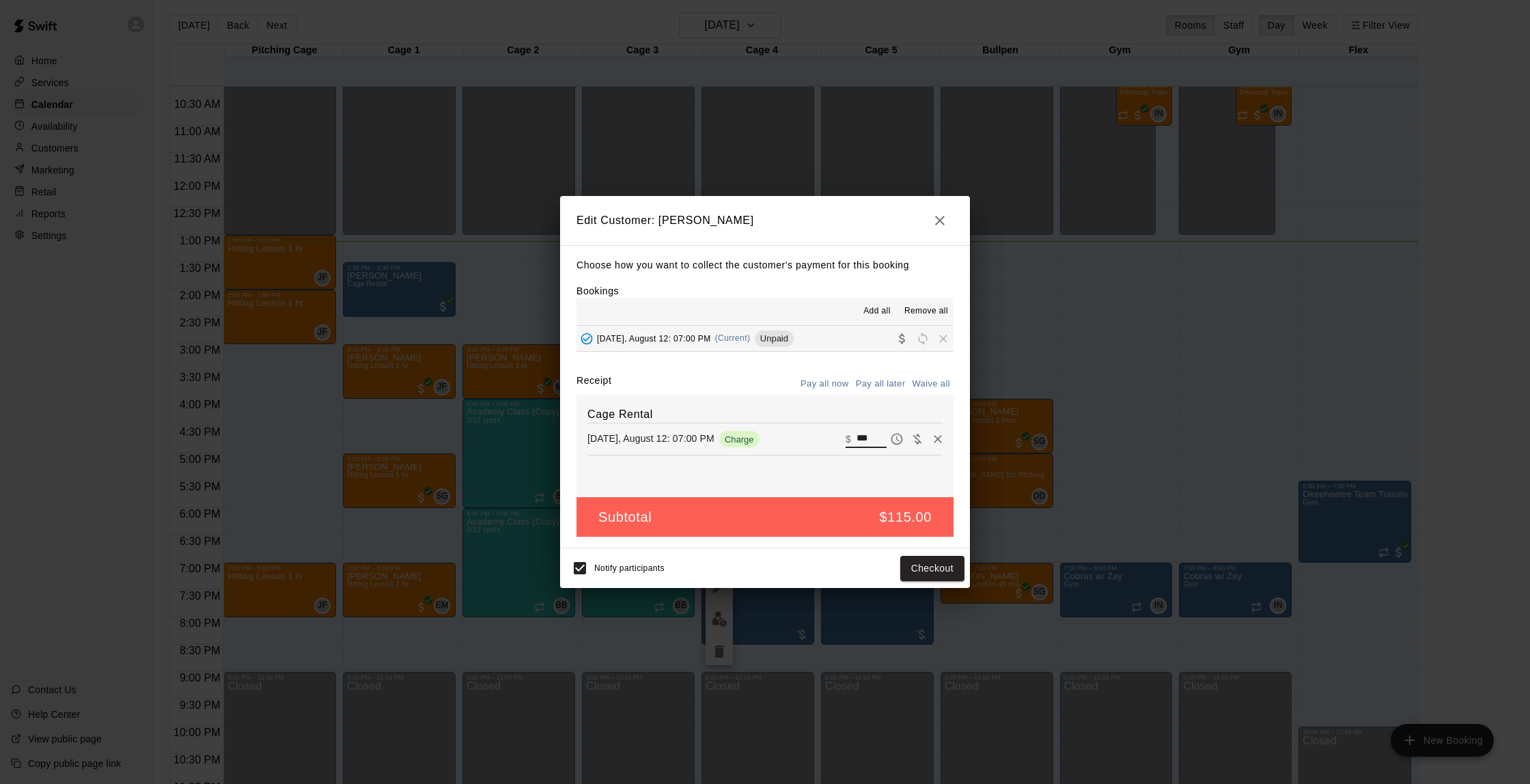
drag, startPoint x: 876, startPoint y: 433, endPoint x: 822, endPoint y: 434, distance: 54.0
click at [822, 434] on div "[DATE], August 12: 07:00 PM Charge ​ $ ***" at bounding box center [765, 439] width 355 height 20
type input "***"
click at [927, 572] on button "Checkout" at bounding box center [933, 568] width 64 height 25
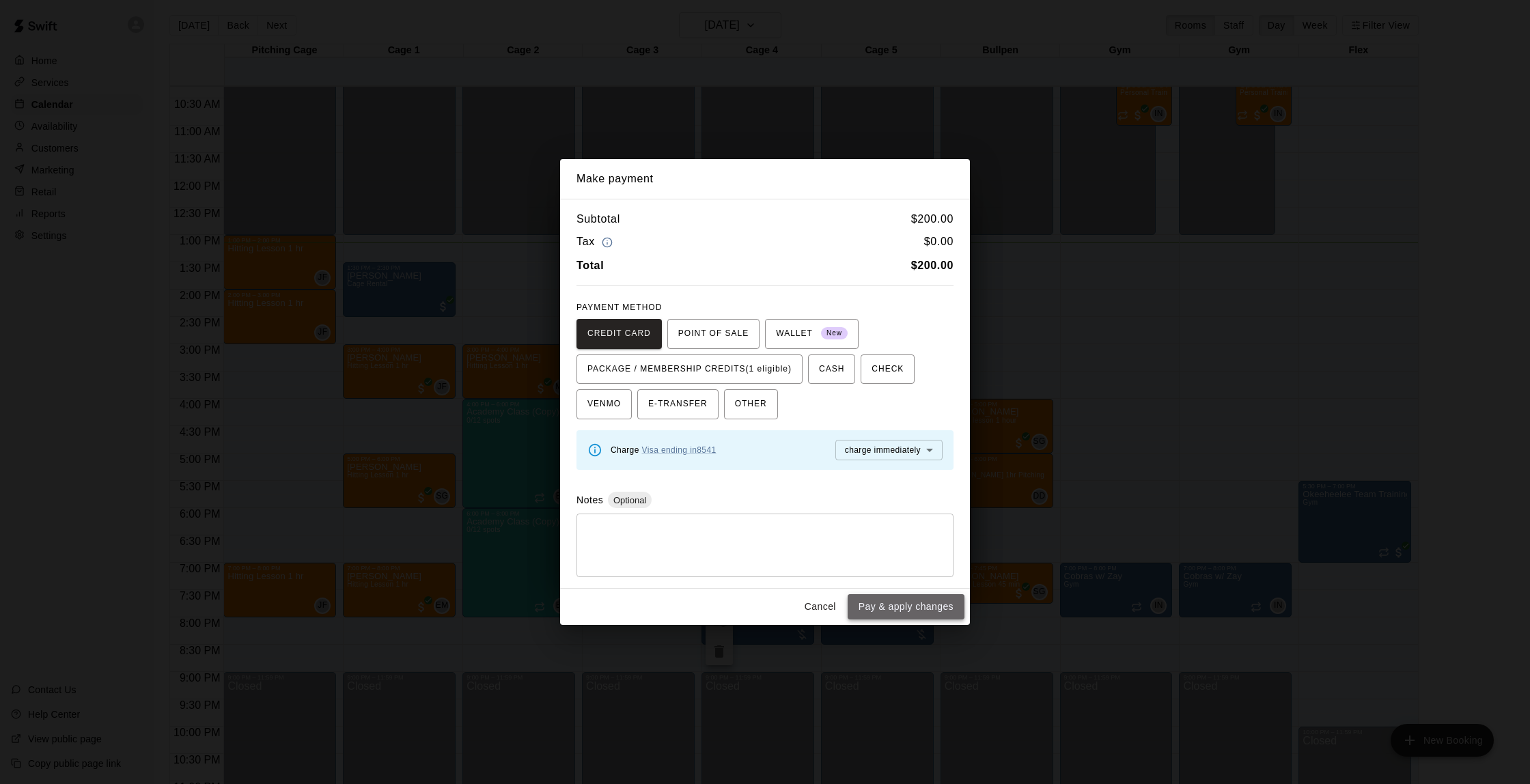
click at [894, 602] on button "Pay & apply changes" at bounding box center [906, 606] width 117 height 25
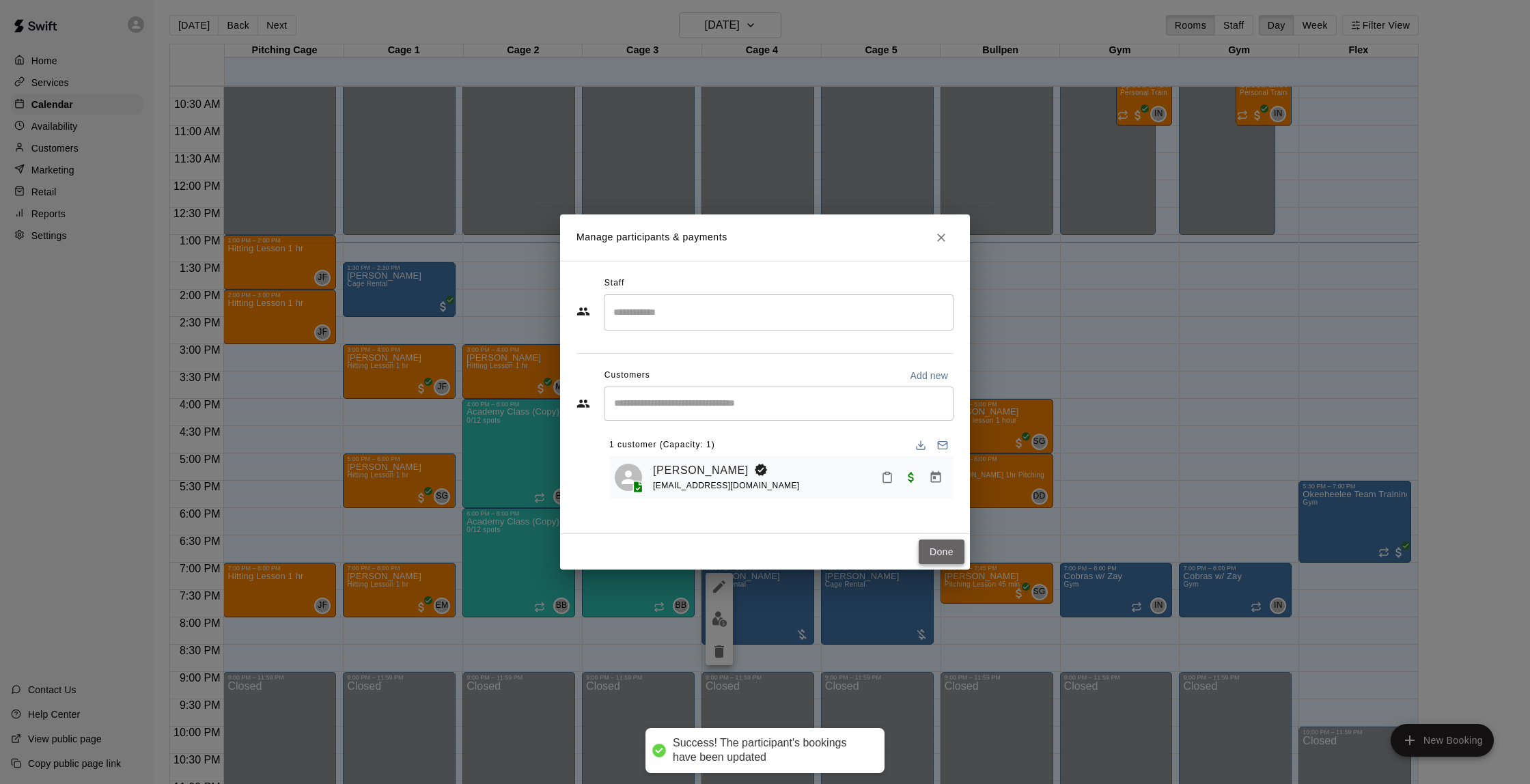
click at [930, 548] on button "Done" at bounding box center [942, 552] width 46 height 25
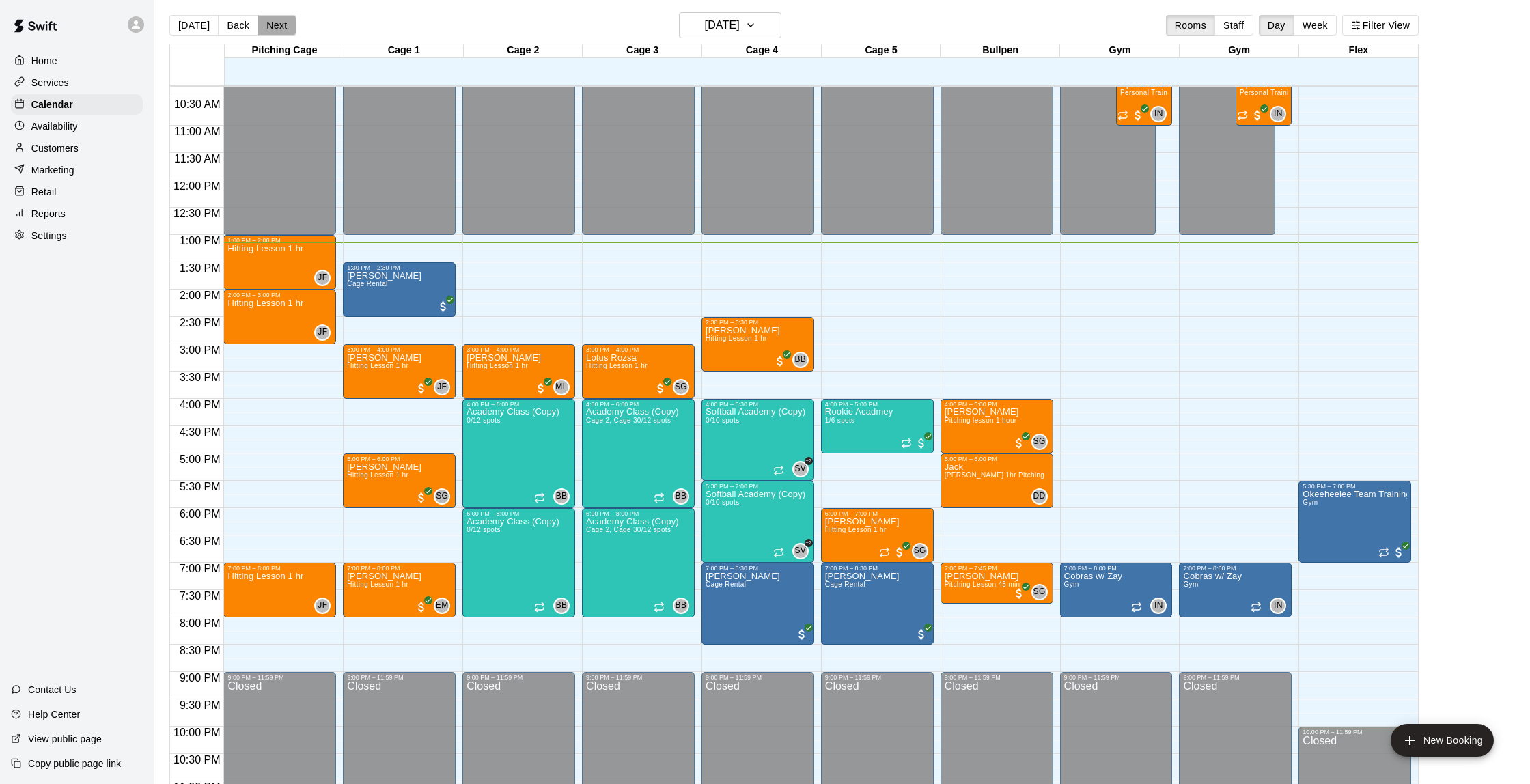
click at [284, 31] on button "Next" at bounding box center [276, 25] width 38 height 20
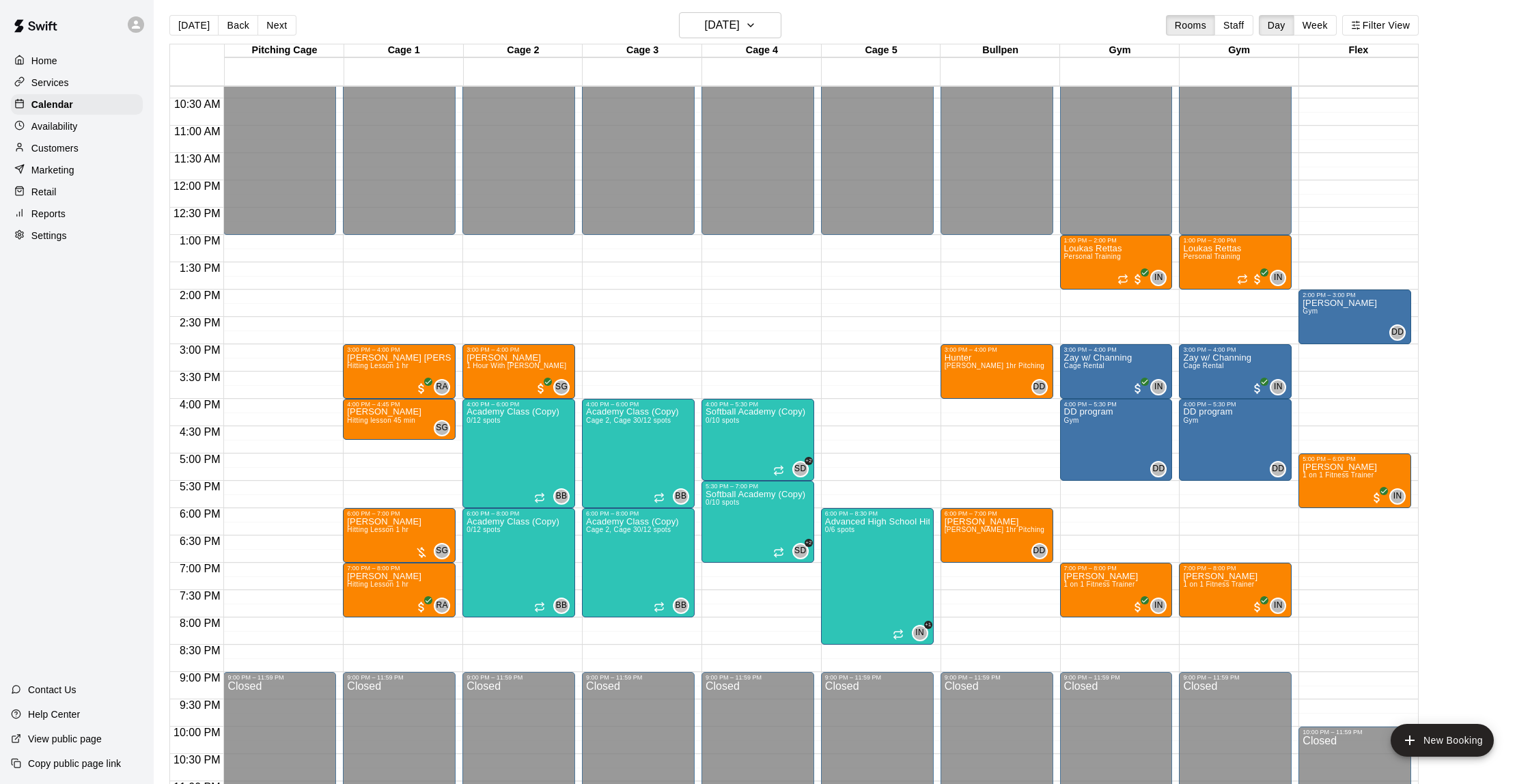
click at [68, 151] on p "Customers" at bounding box center [55, 148] width 47 height 14
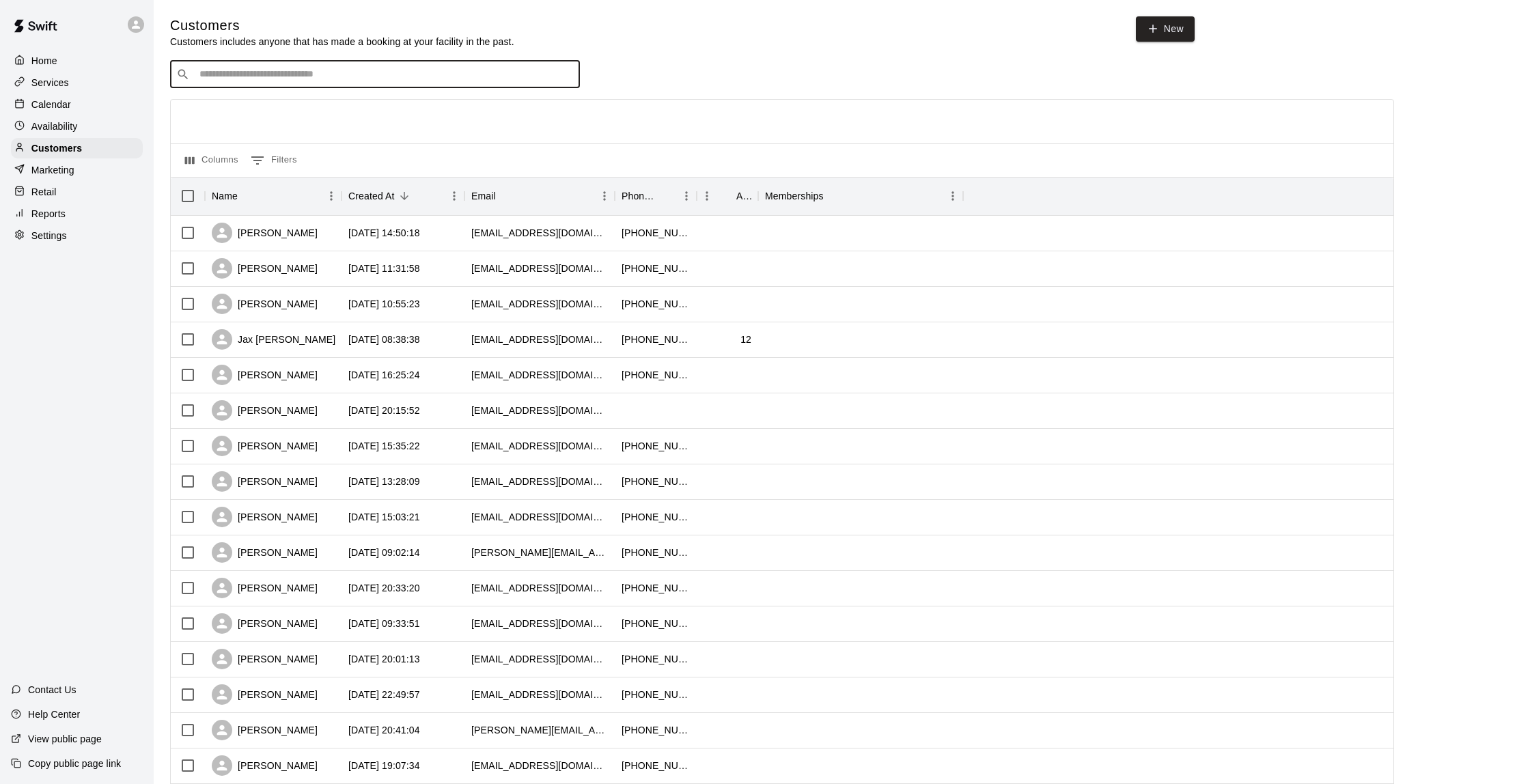
click at [378, 68] on input "Search customers by name or email" at bounding box center [384, 74] width 378 height 14
type input "*****"
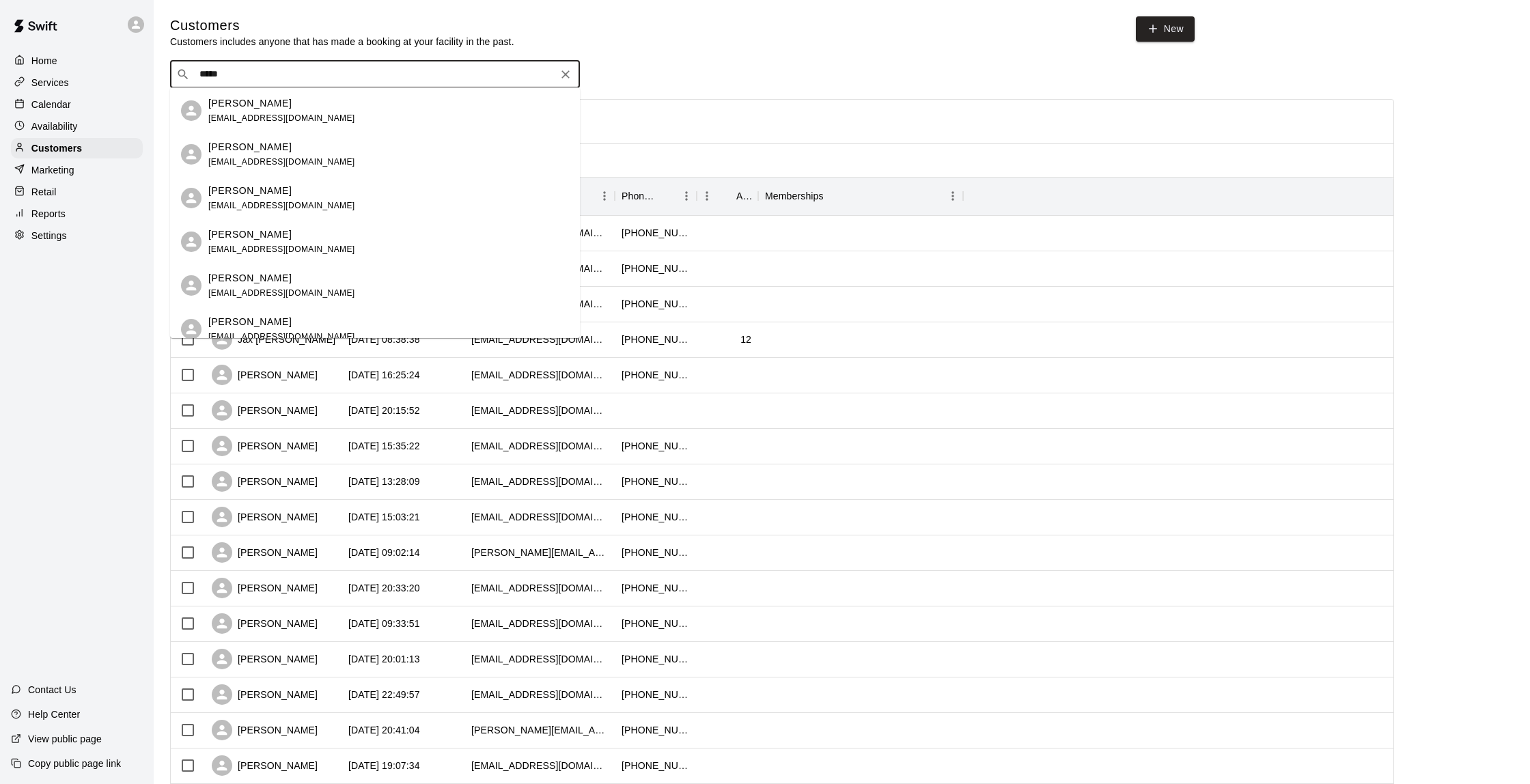
scroll to position [106, 0]
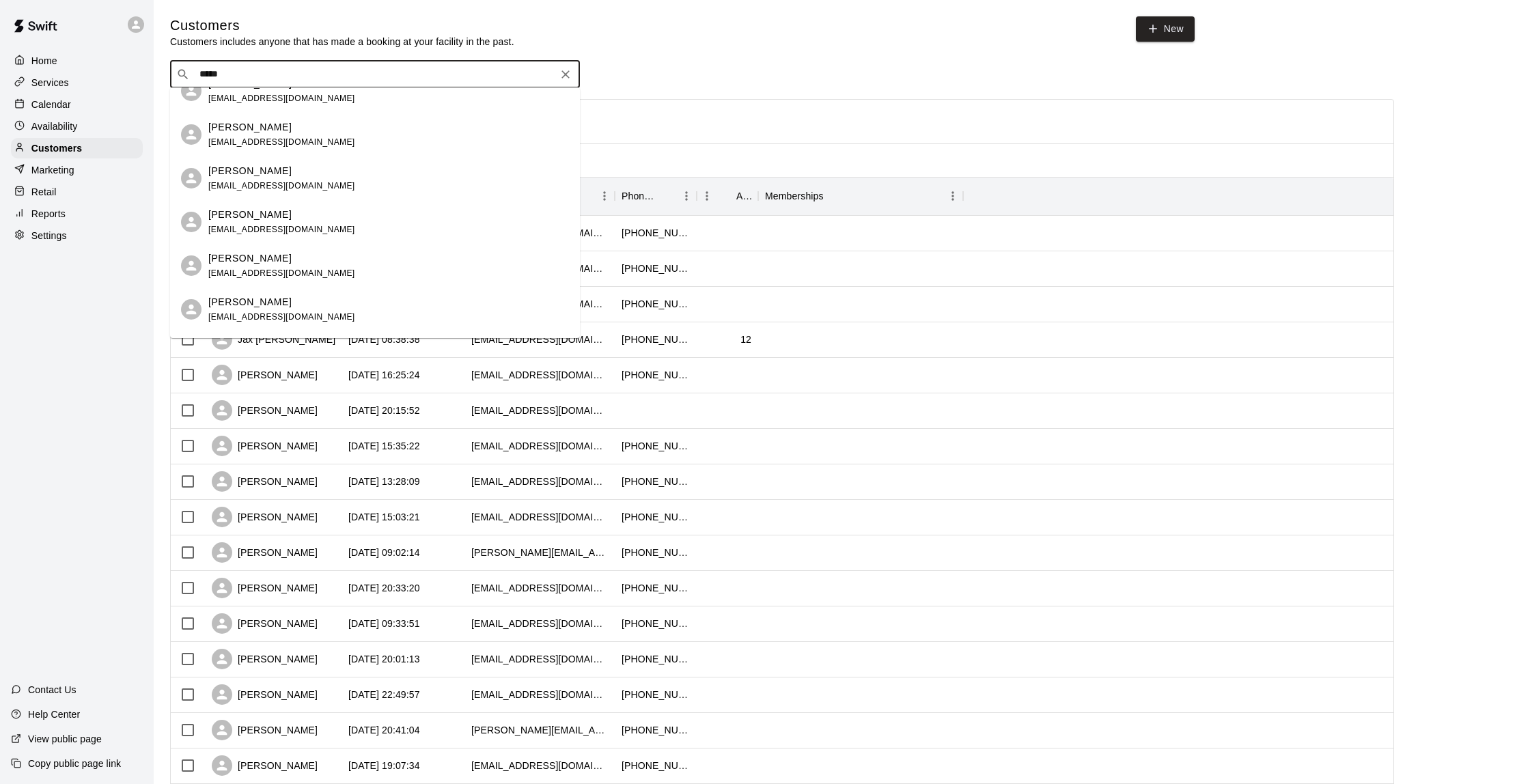
click at [263, 312] on span "[EMAIL_ADDRESS][DOMAIN_NAME]" at bounding box center [282, 316] width 147 height 9
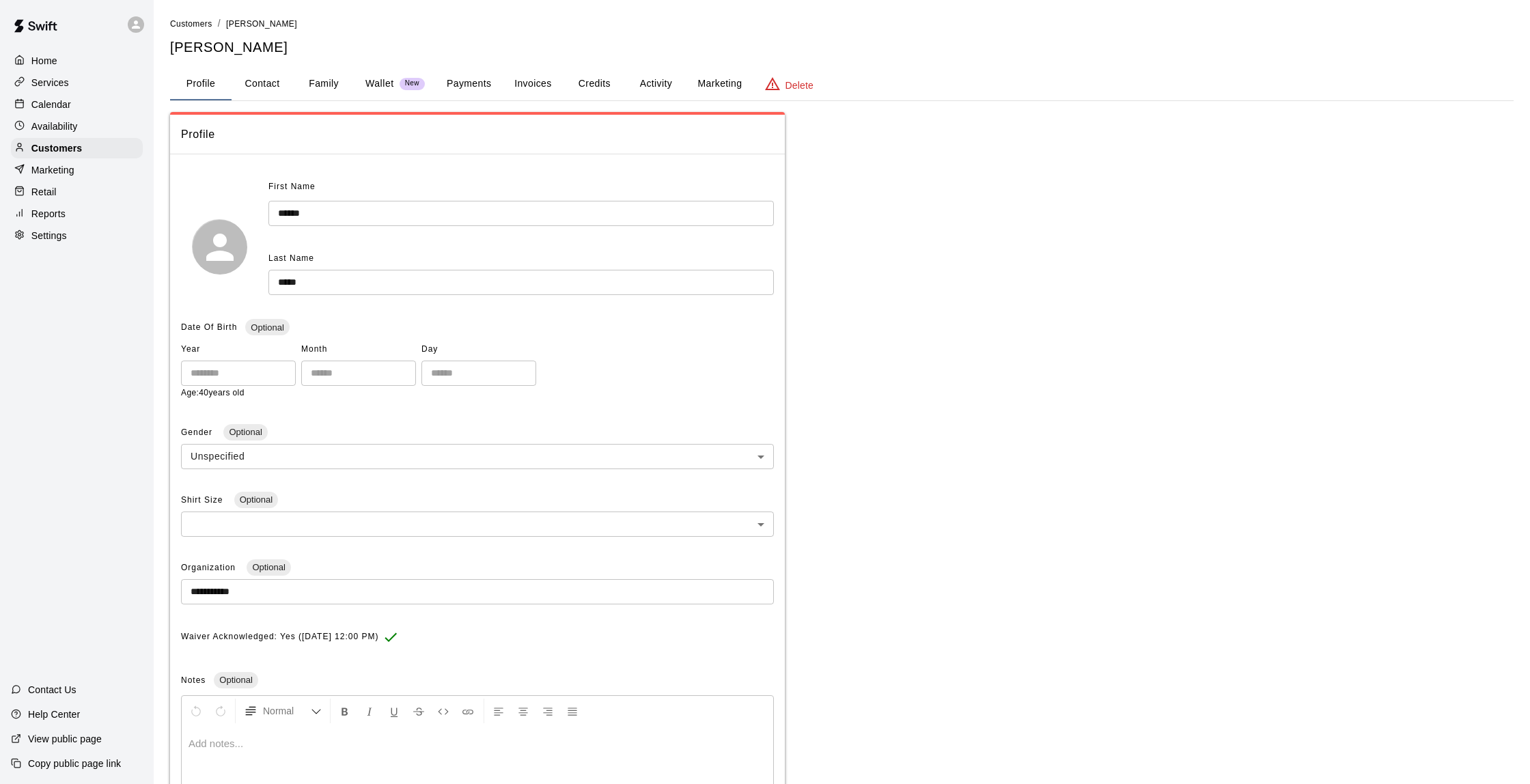
click at [650, 91] on button "Activity" at bounding box center [656, 84] width 62 height 33
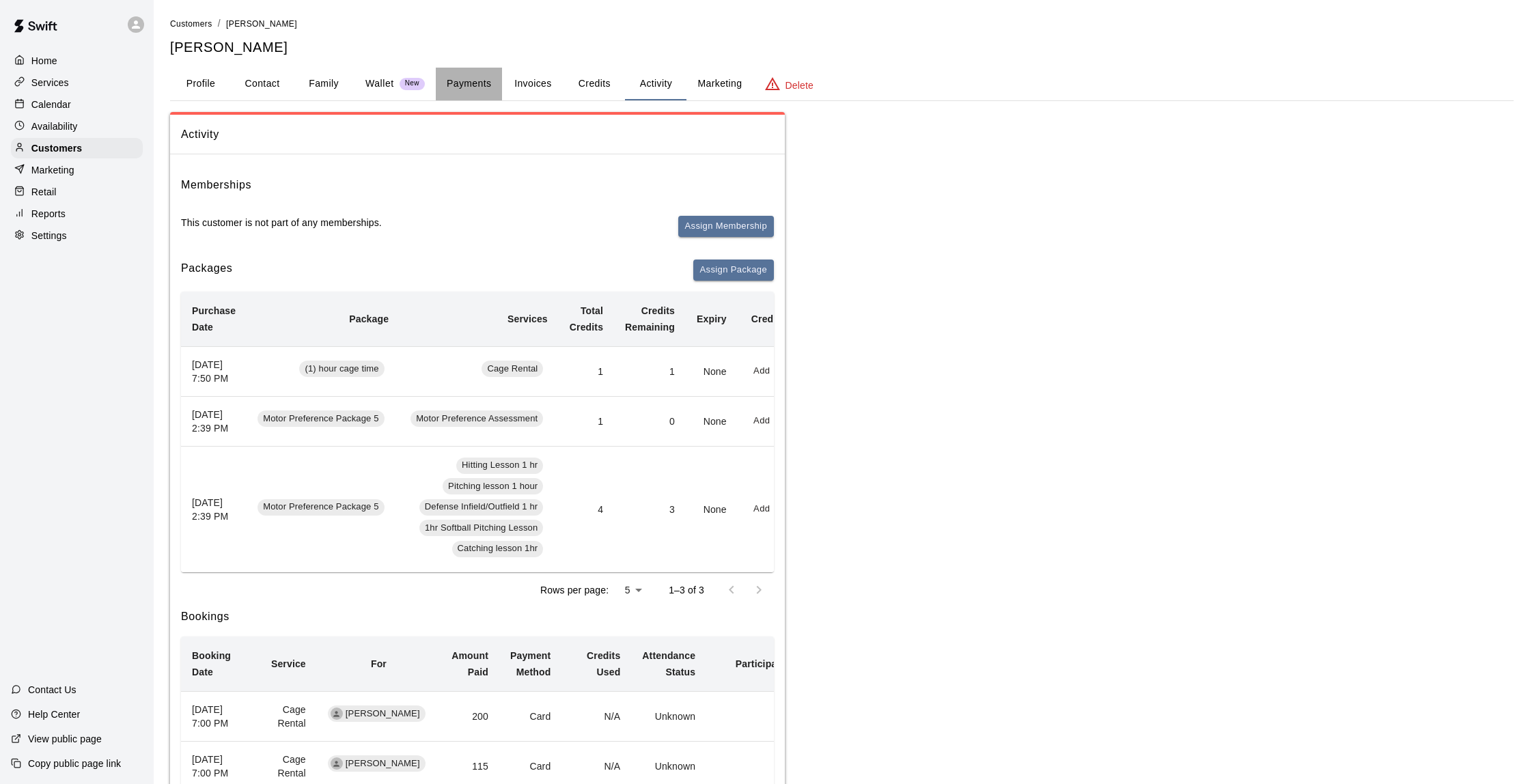
click at [464, 79] on button "Payments" at bounding box center [469, 84] width 66 height 33
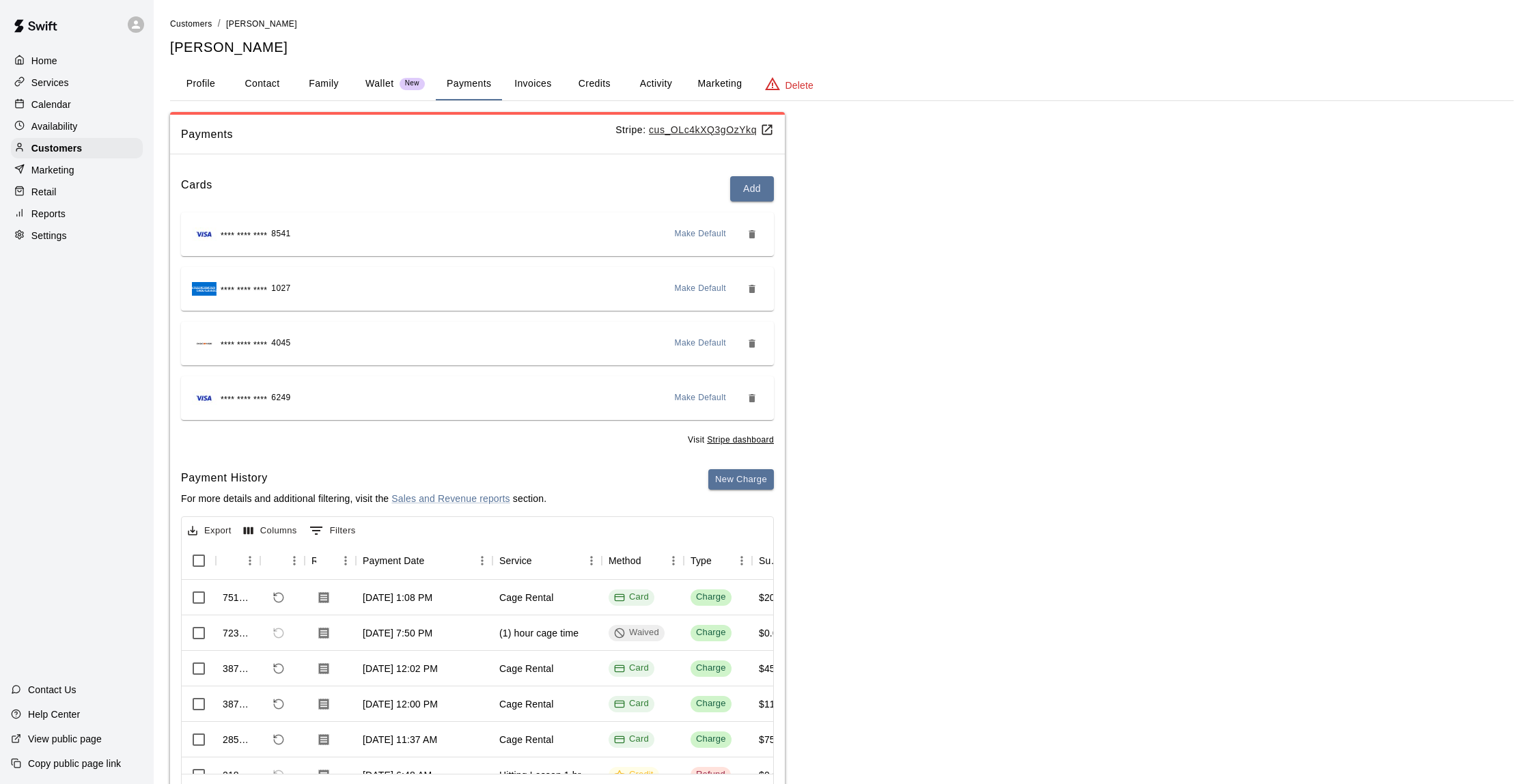
click at [704, 283] on span "Make Default" at bounding box center [701, 288] width 52 height 14
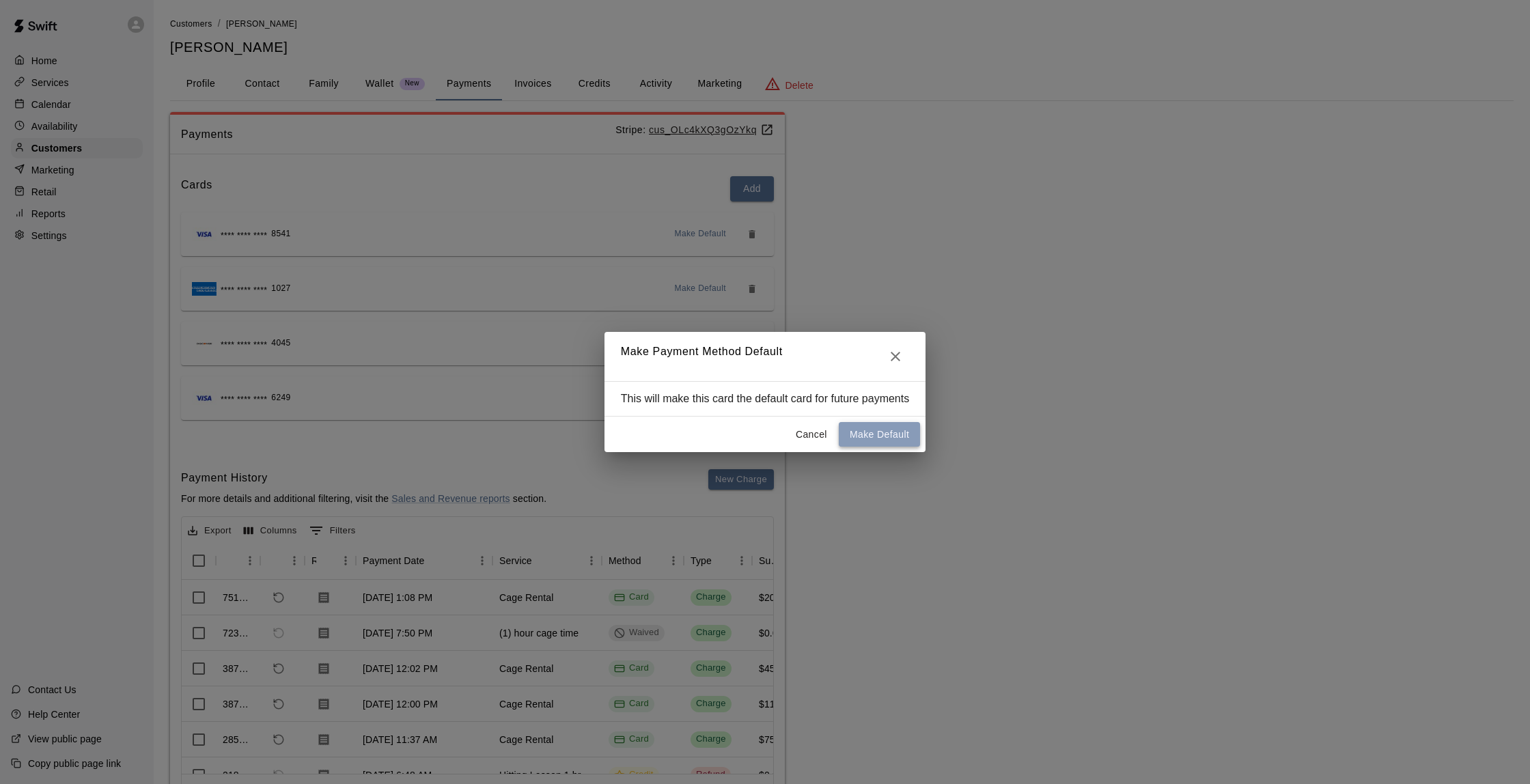
click at [895, 434] on button "Make Default" at bounding box center [879, 435] width 81 height 25
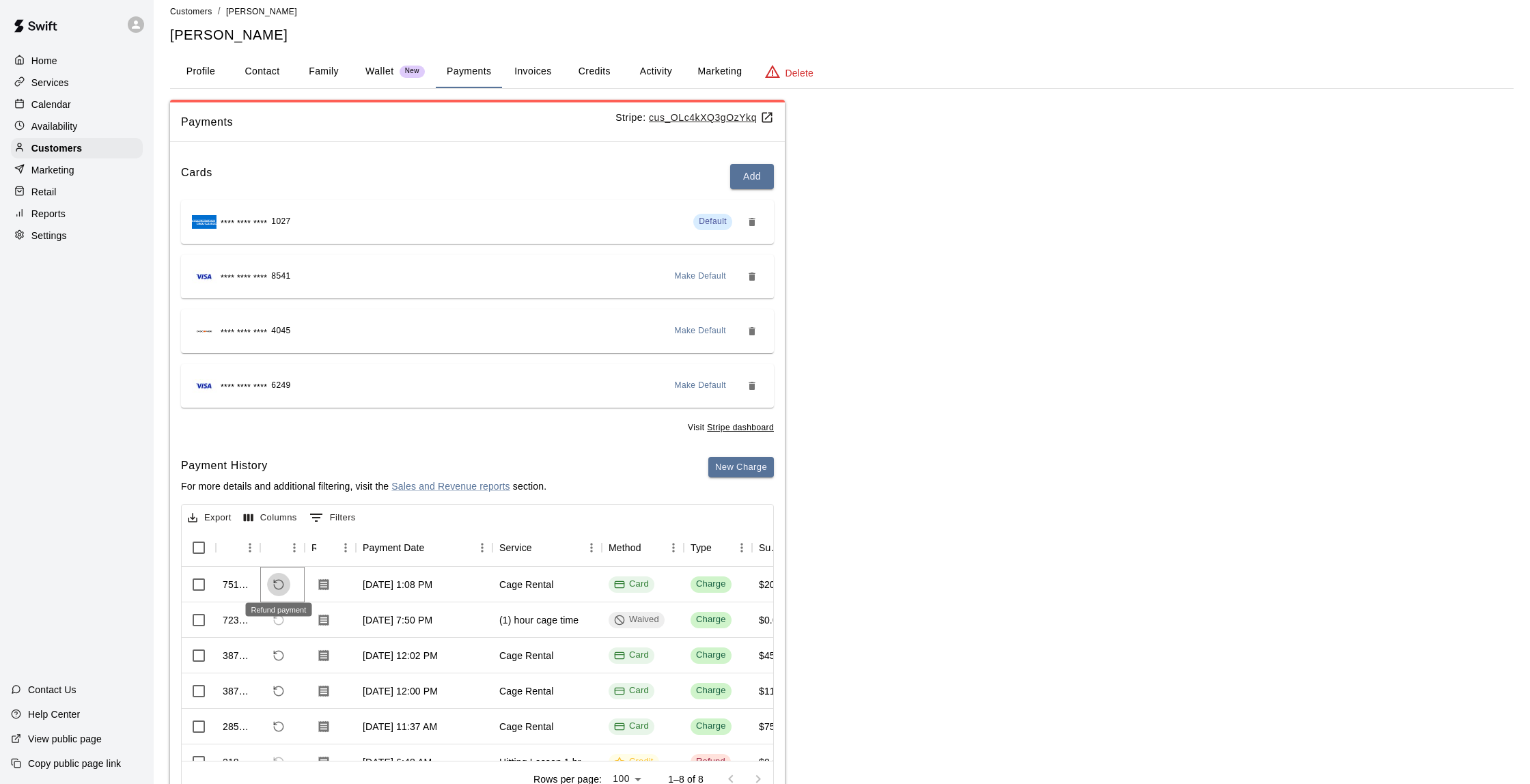
click at [278, 578] on icon "Refund payment" at bounding box center [278, 584] width 13 height 13
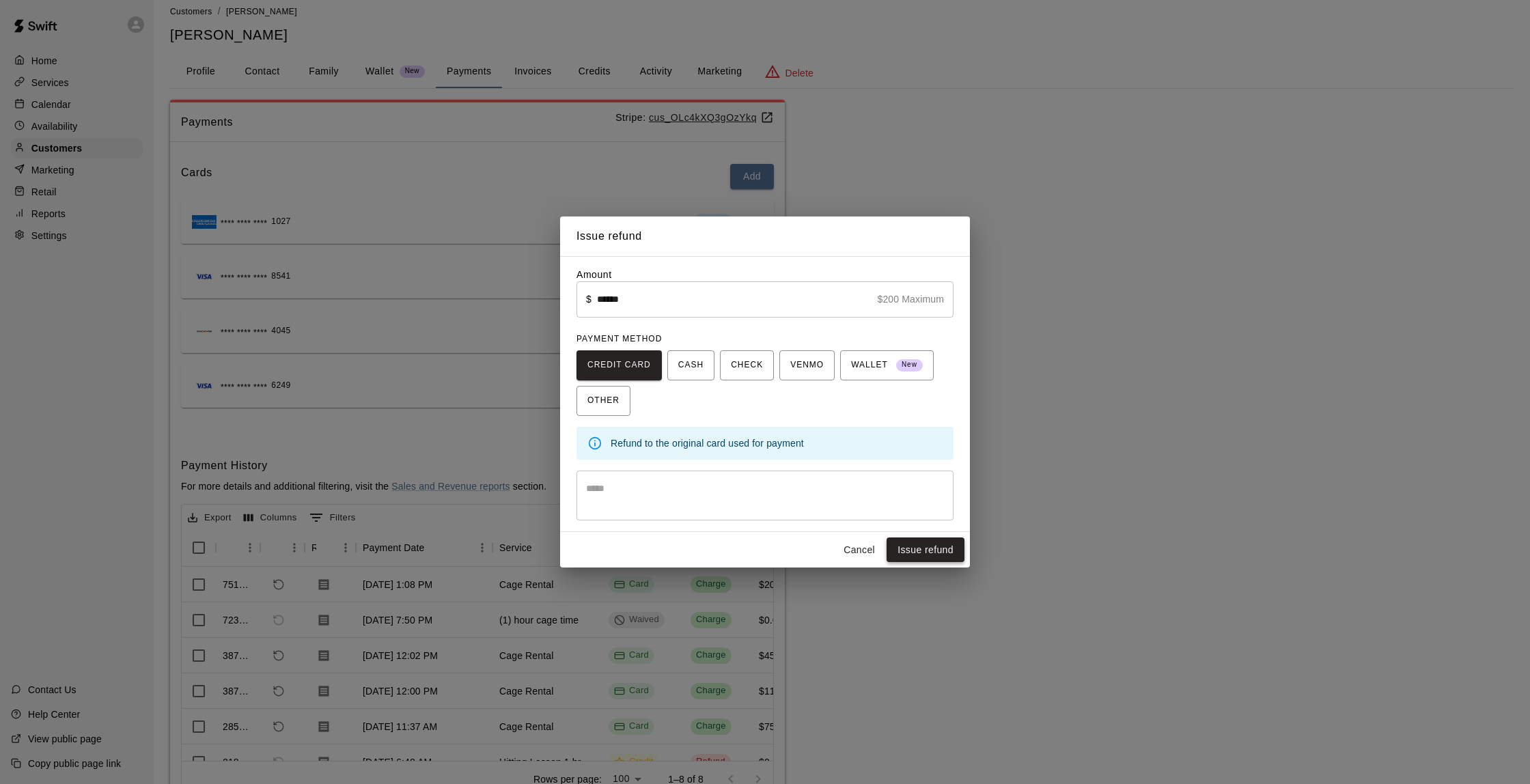
click at [938, 549] on button "Issue refund" at bounding box center [926, 550] width 78 height 25
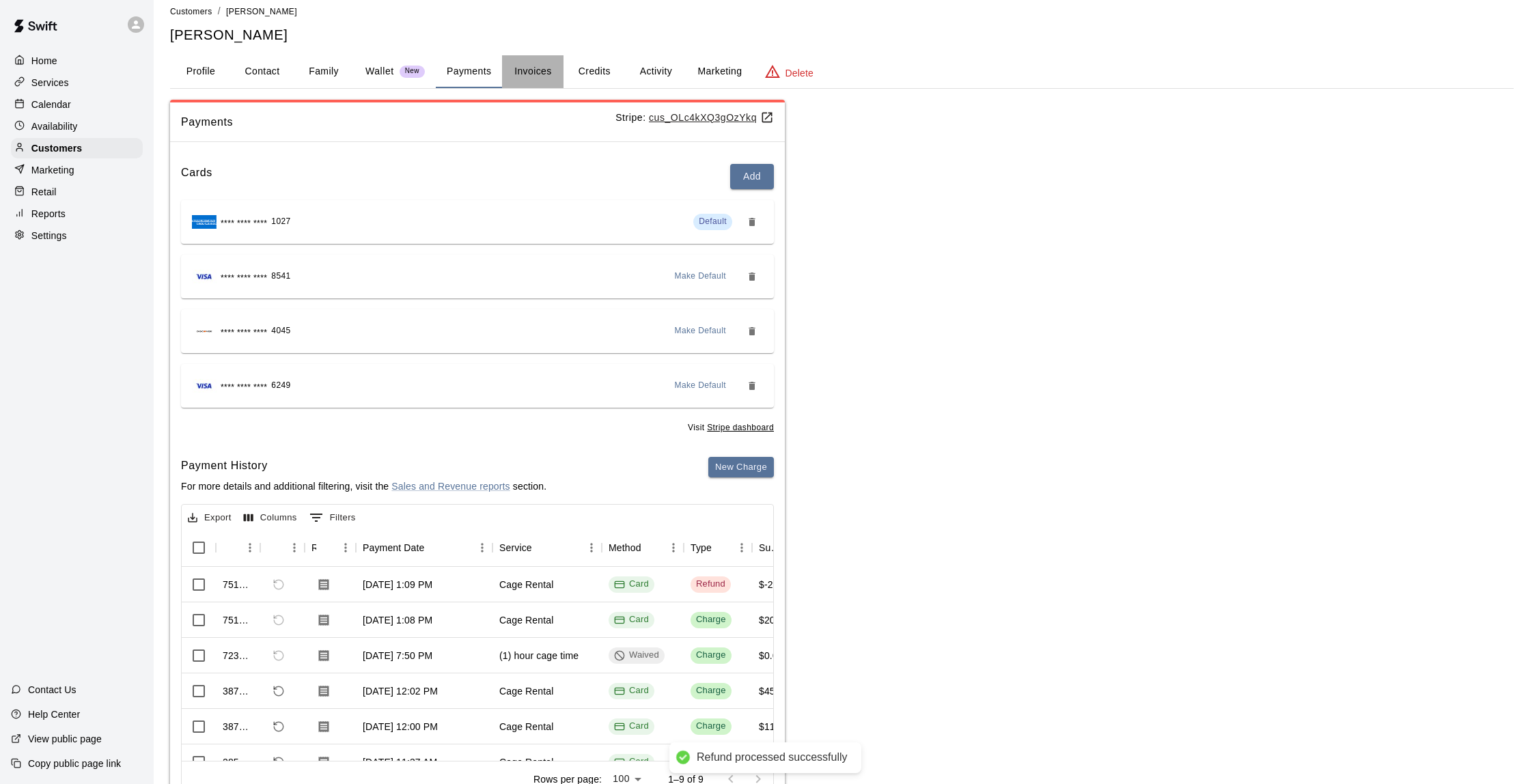
click at [544, 74] on button "Invoices" at bounding box center [532, 71] width 62 height 33
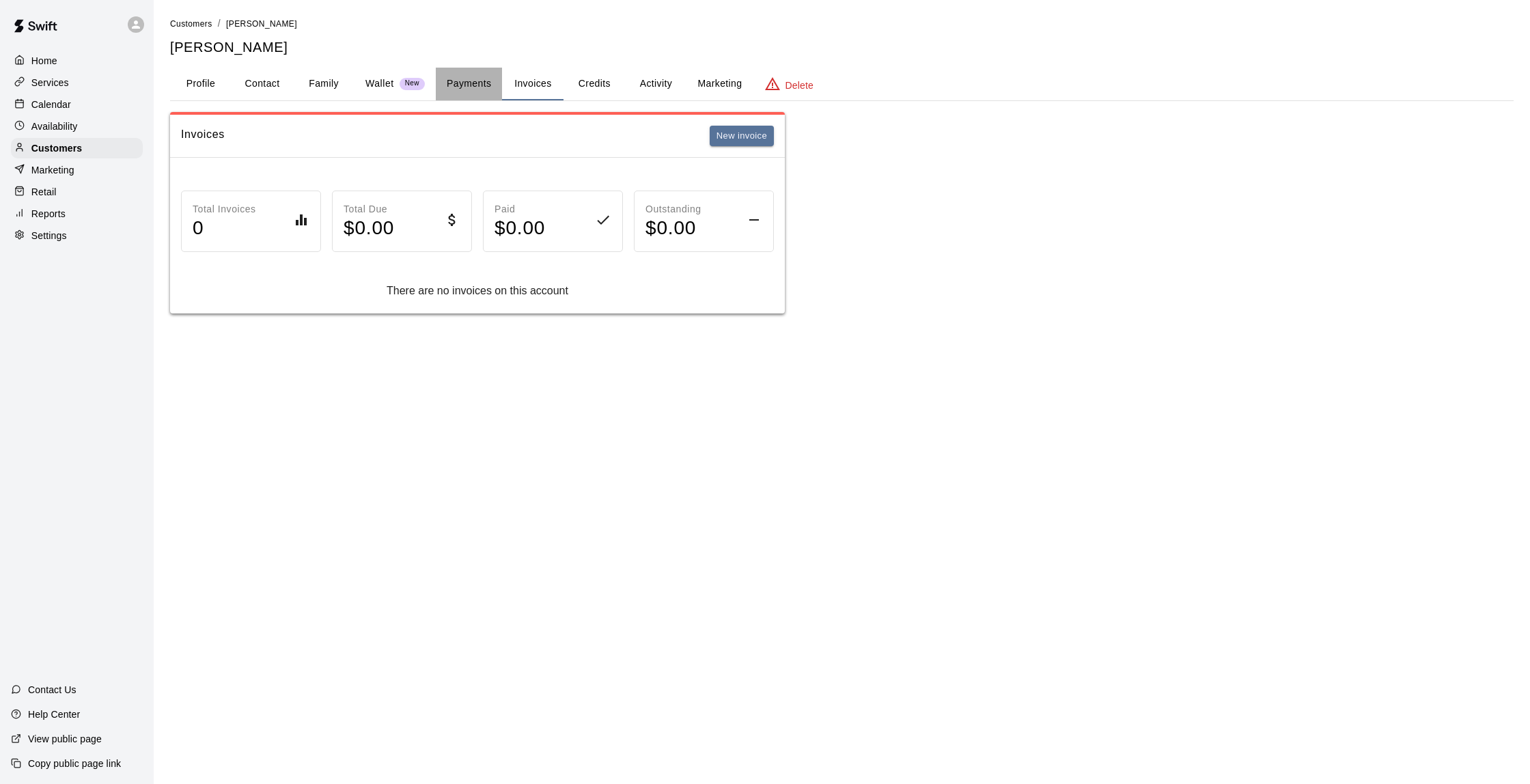
click at [464, 79] on button "Payments" at bounding box center [469, 84] width 66 height 33
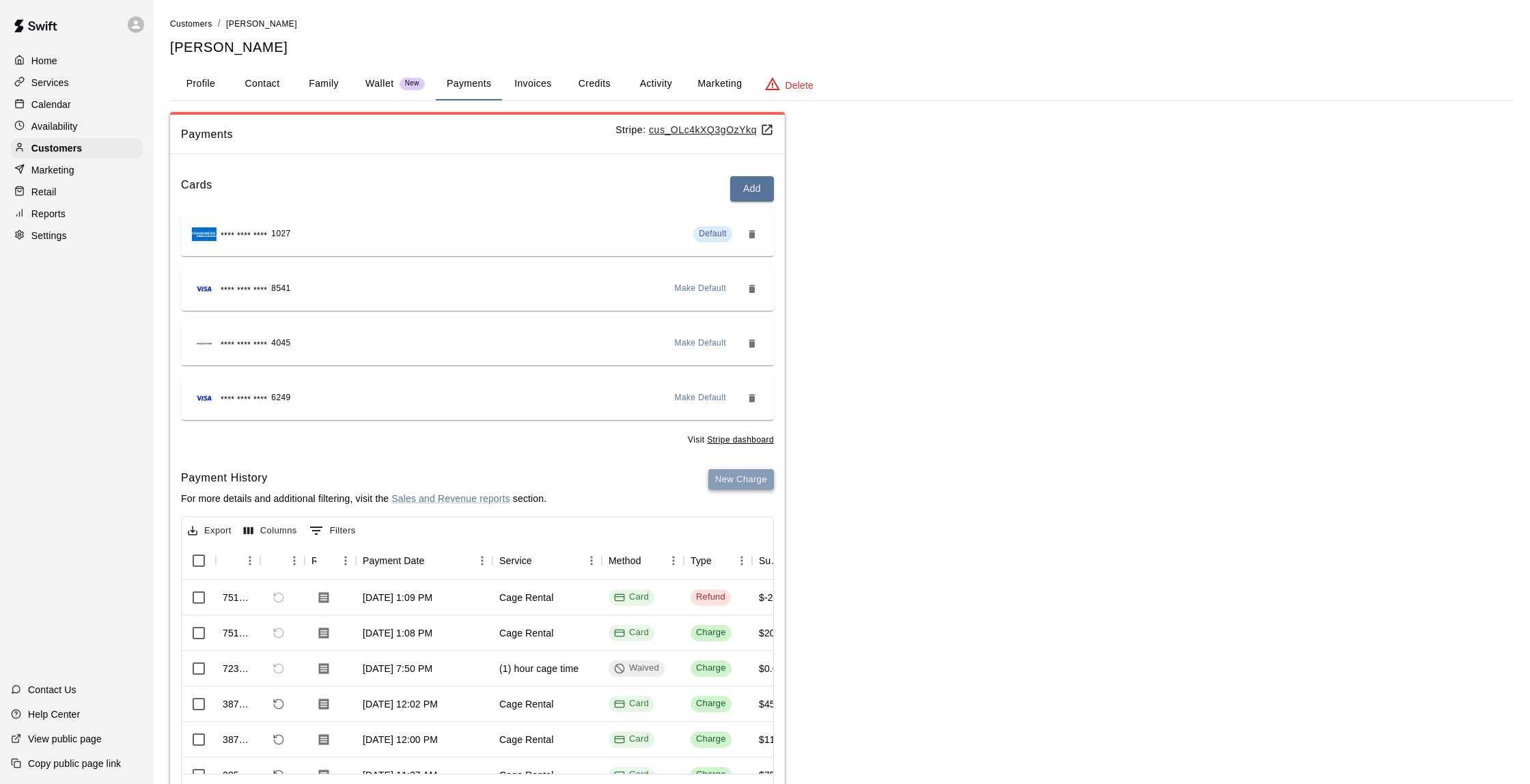
click at [761, 483] on button "New Charge" at bounding box center [740, 480] width 65 height 21
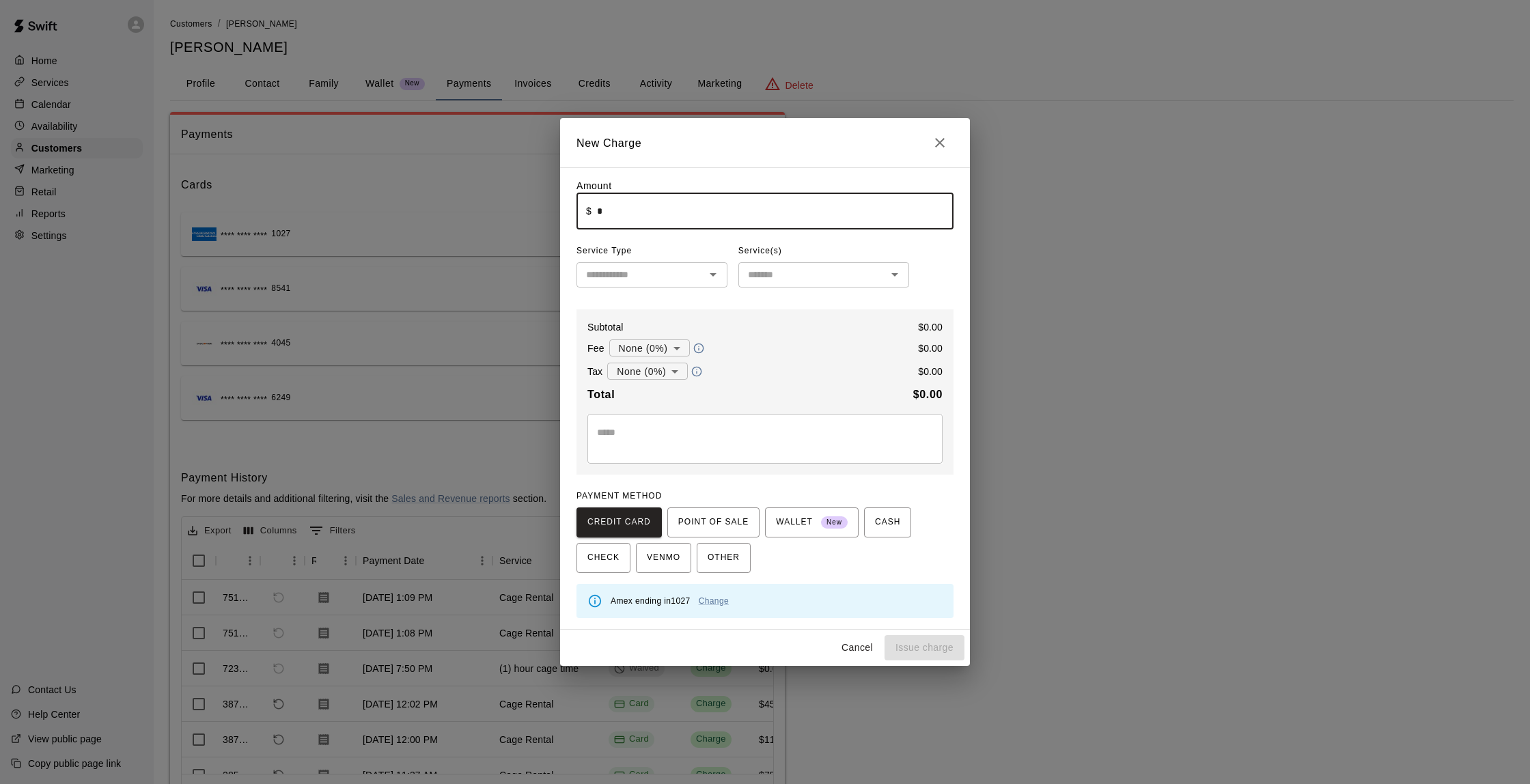
drag, startPoint x: 636, startPoint y: 212, endPoint x: 575, endPoint y: 215, distance: 61.1
click at [575, 215] on div "Amount ​ $ * ​ Service Type ​ Service(s) ​ Subtotal $ 0.00 Fee None (0%) * ​ $ …" at bounding box center [765, 398] width 410 height 463
type input "******"
click at [604, 277] on input "text" at bounding box center [641, 275] width 120 height 17
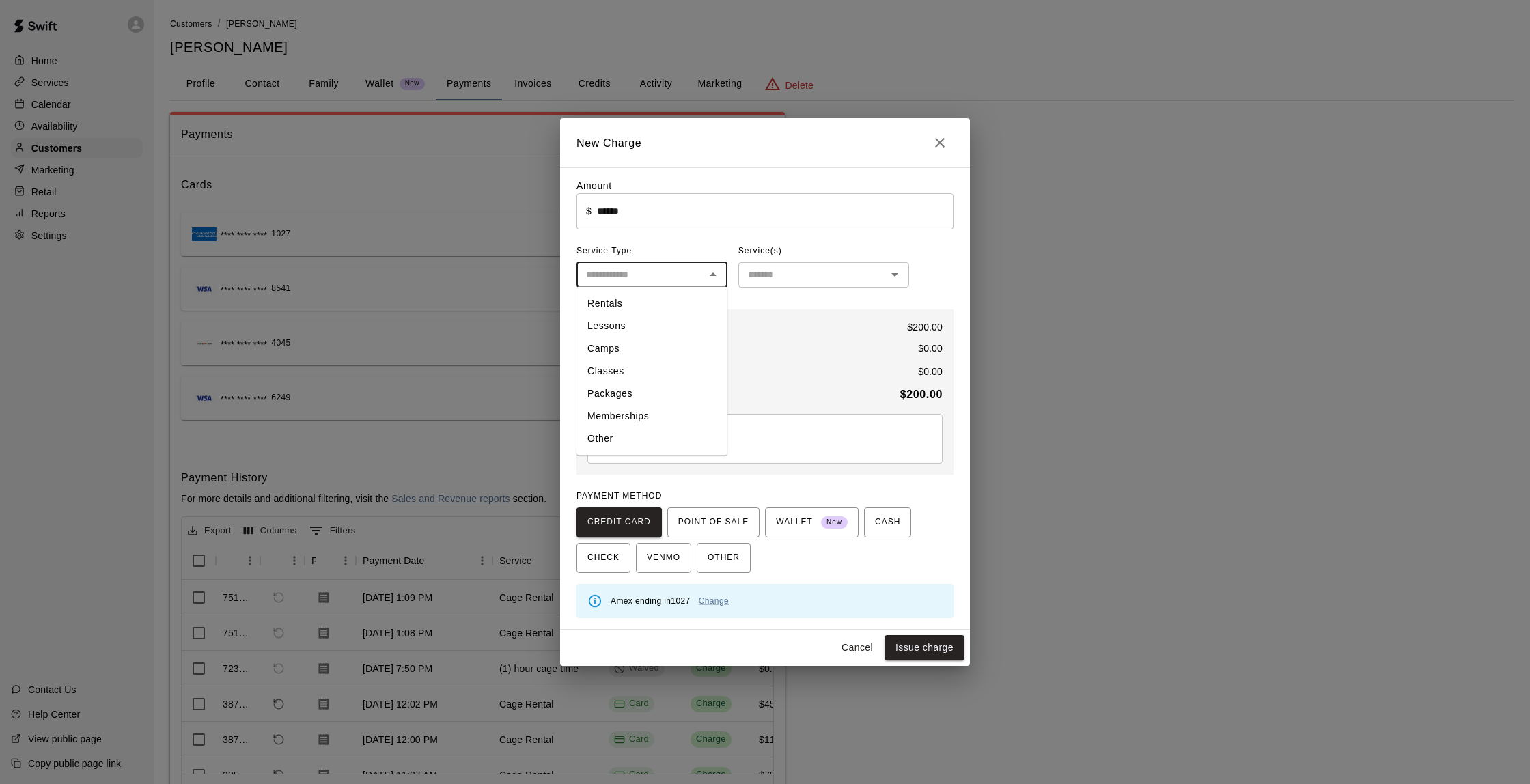
click at [619, 302] on li "Rentals" at bounding box center [652, 304] width 151 height 23
type input "*******"
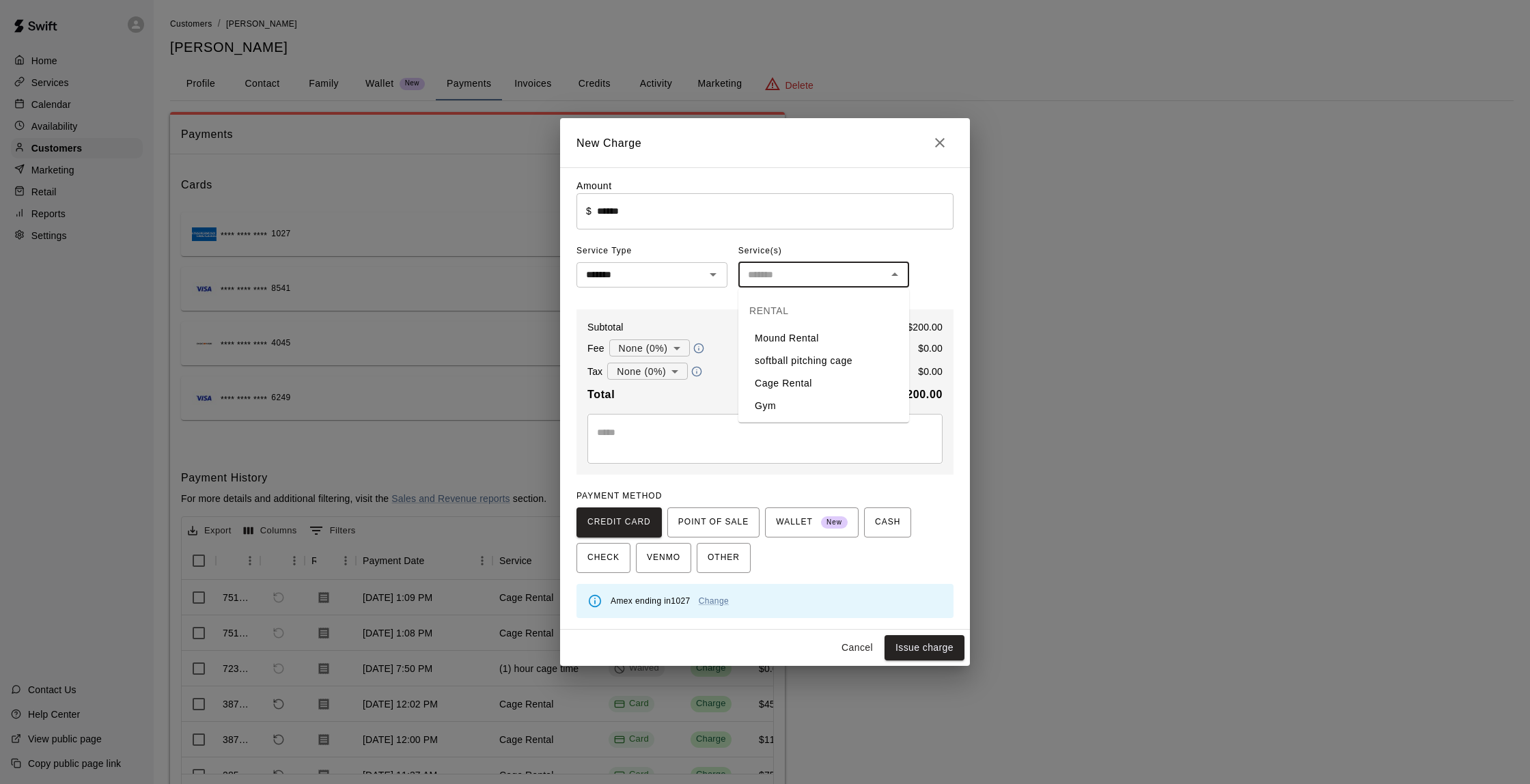
click at [820, 274] on input "text" at bounding box center [812, 275] width 140 height 17
click at [794, 387] on li "Cage Rental" at bounding box center [824, 383] width 171 height 23
type input "**********"
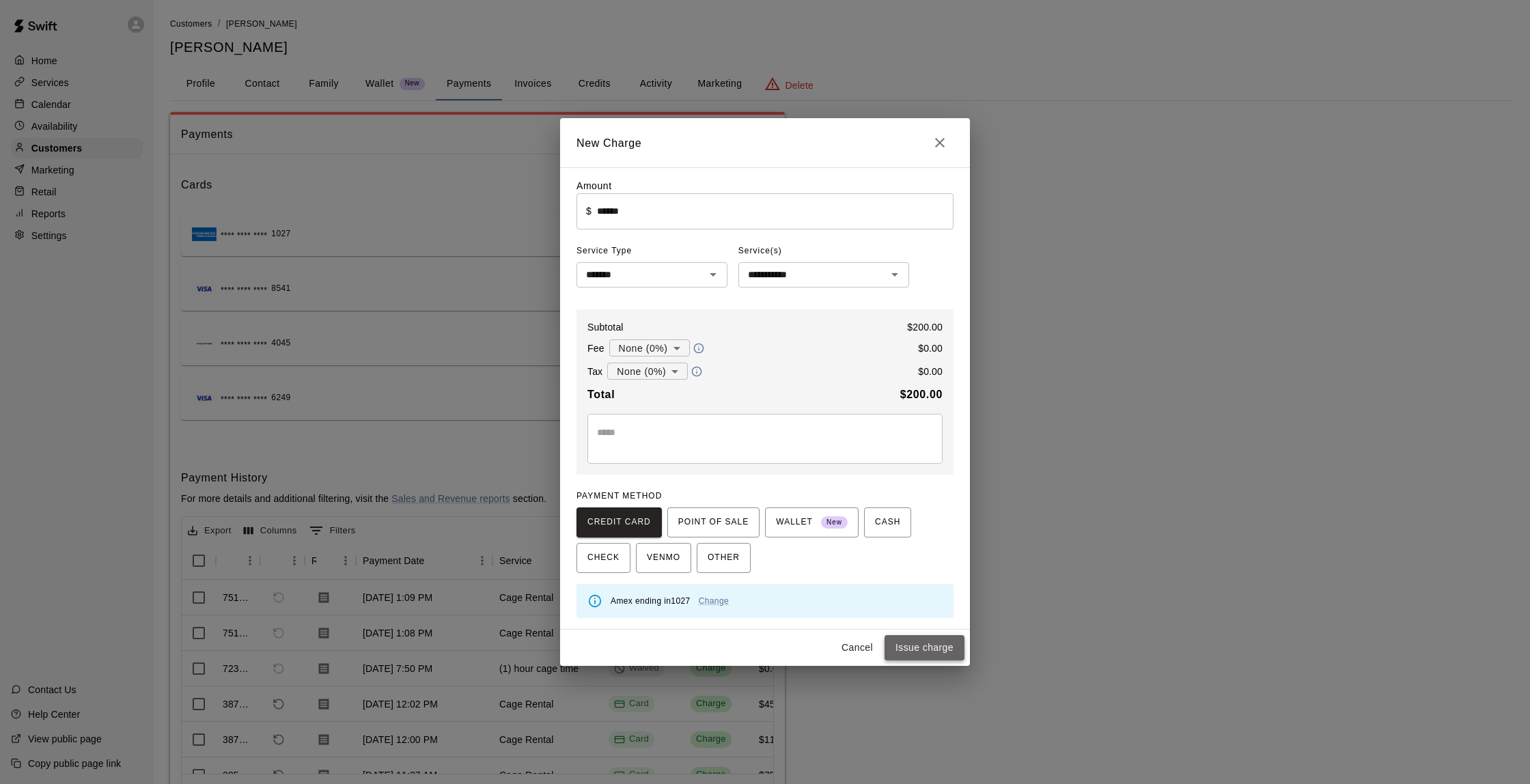
click at [934, 644] on button "Issue charge" at bounding box center [924, 648] width 80 height 25
type input "*"
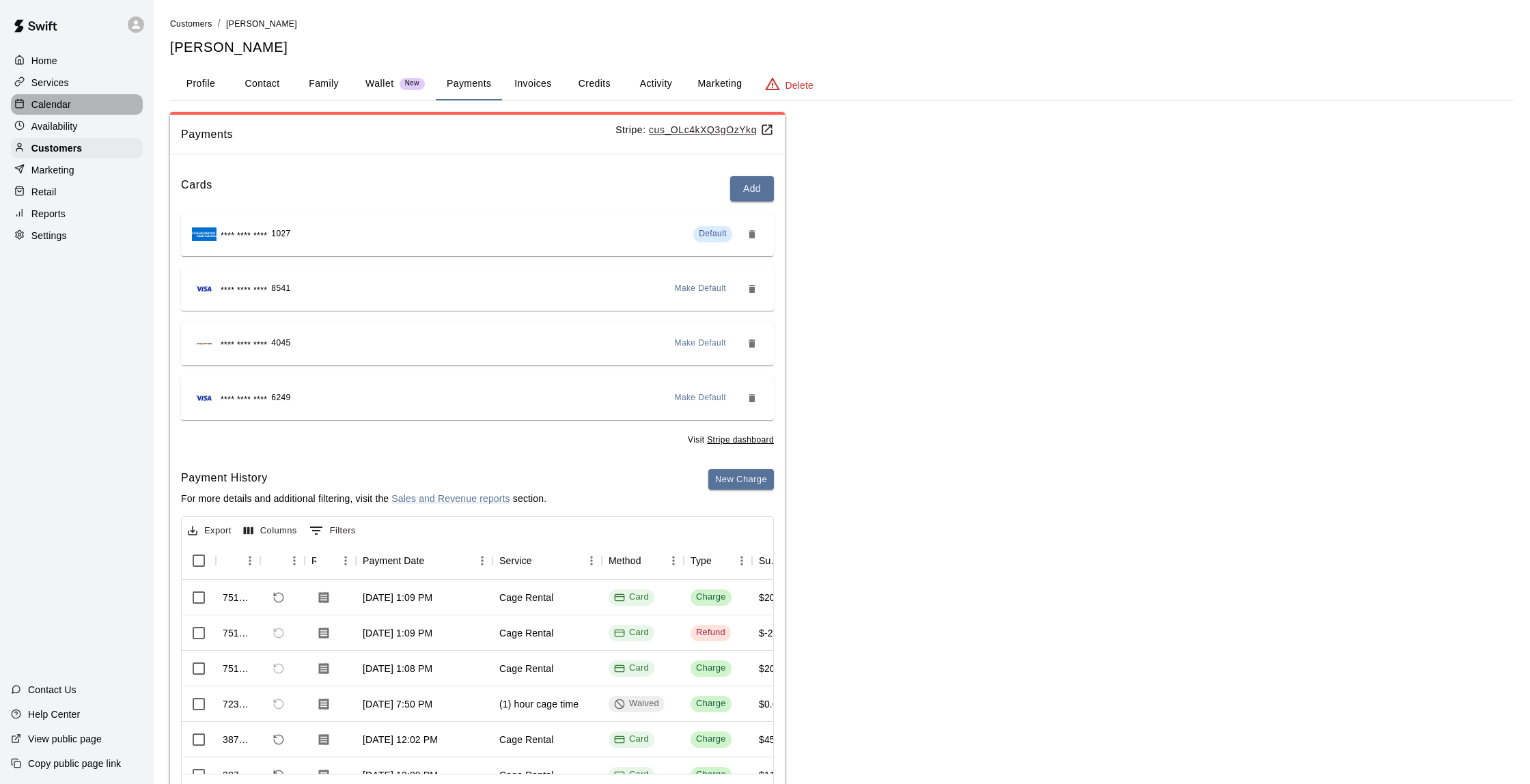
click at [74, 101] on div "Calendar" at bounding box center [77, 104] width 132 height 20
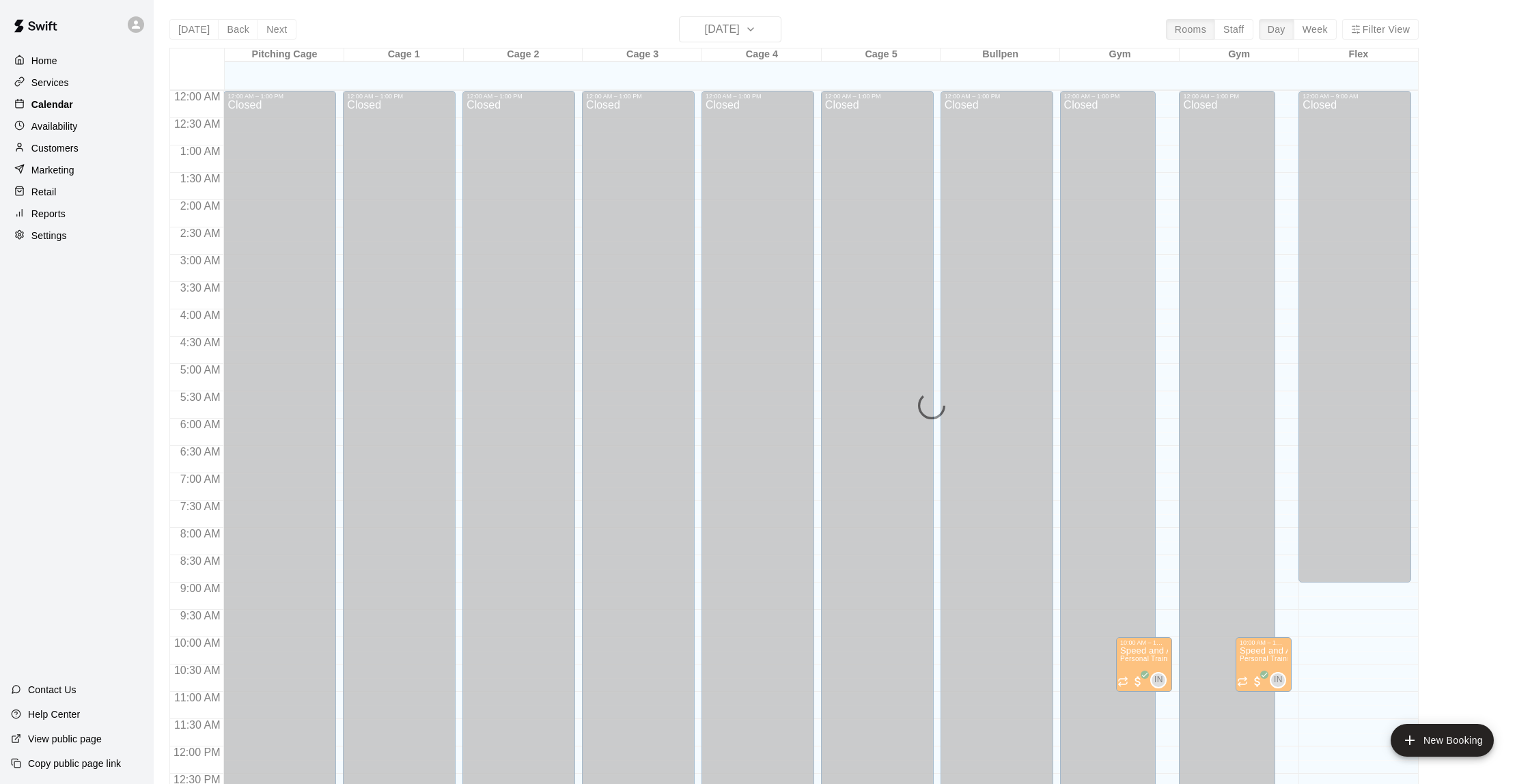
scroll to position [562, 0]
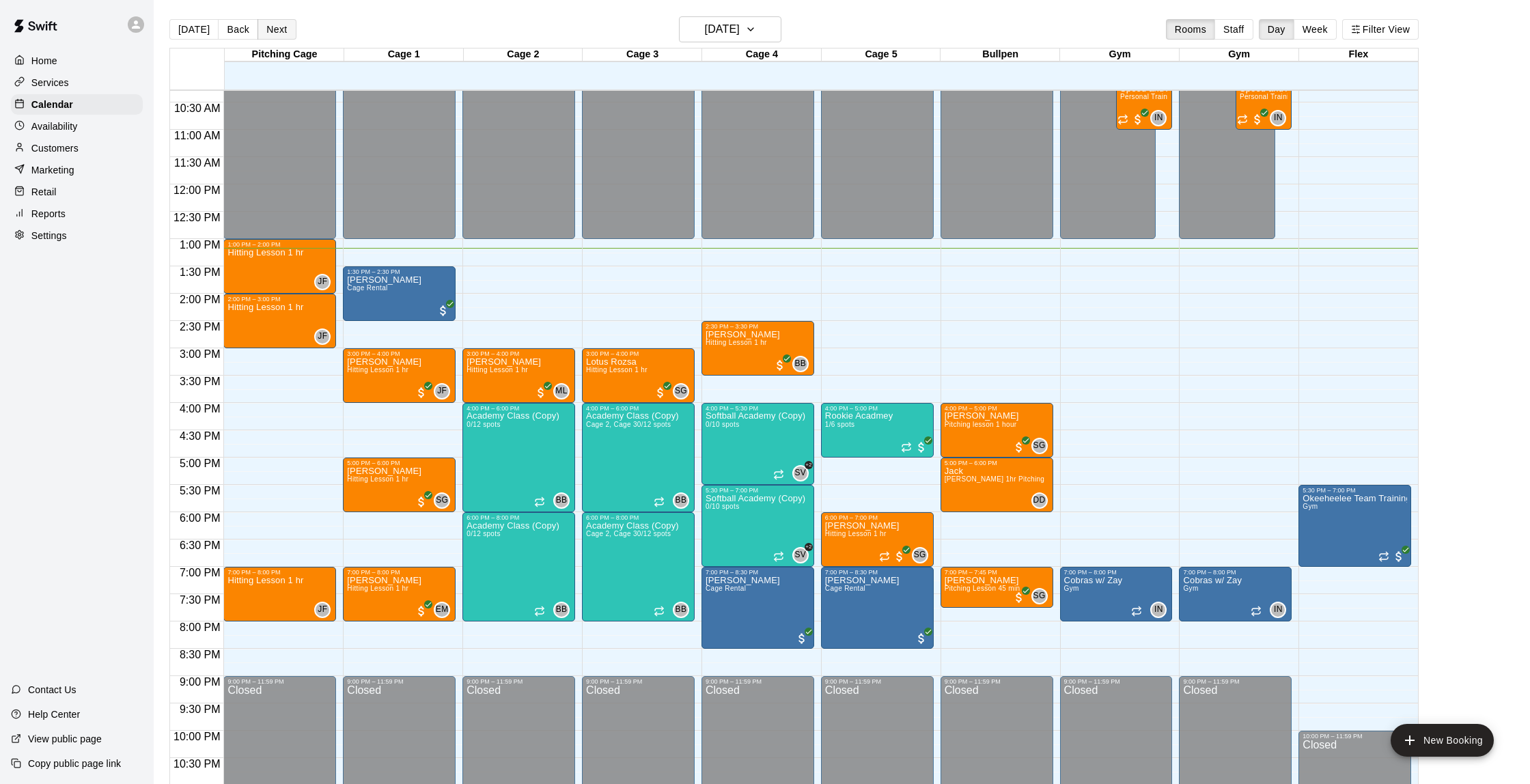
click at [285, 29] on button "Next" at bounding box center [276, 30] width 38 height 20
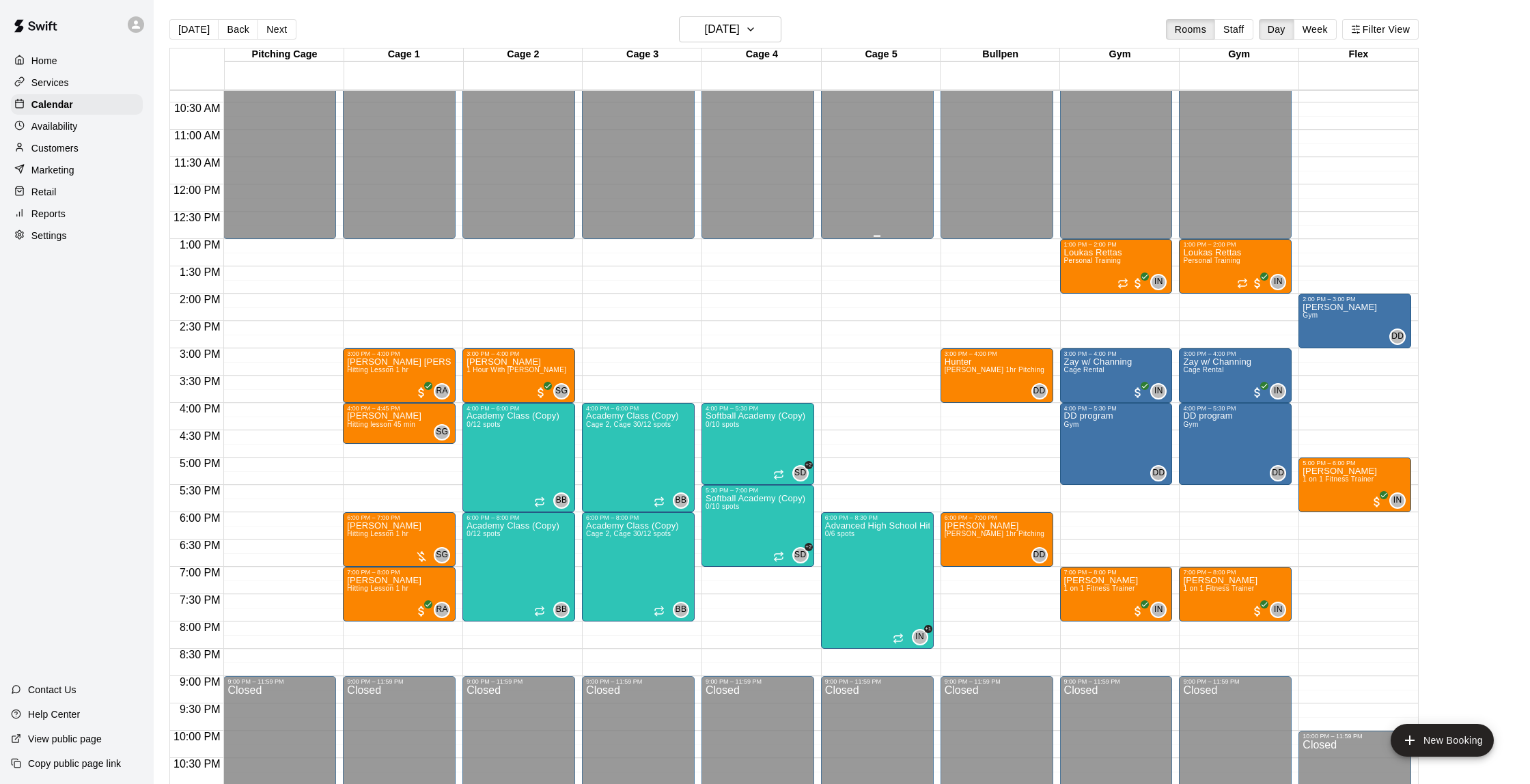
scroll to position [0, 0]
click at [739, 36] on h6 "[DATE]" at bounding box center [722, 29] width 35 height 19
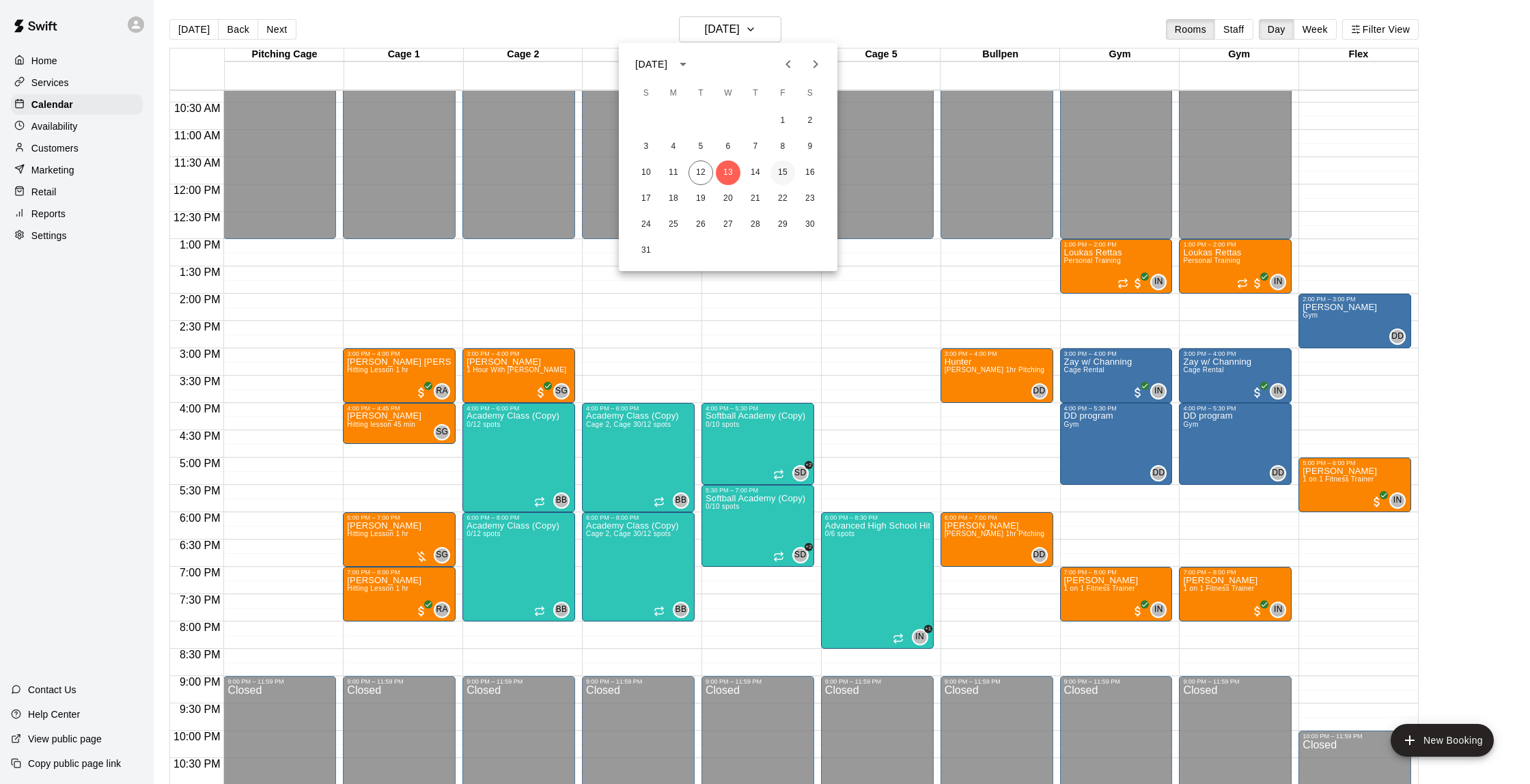
click at [784, 172] on button "15" at bounding box center [783, 173] width 25 height 25
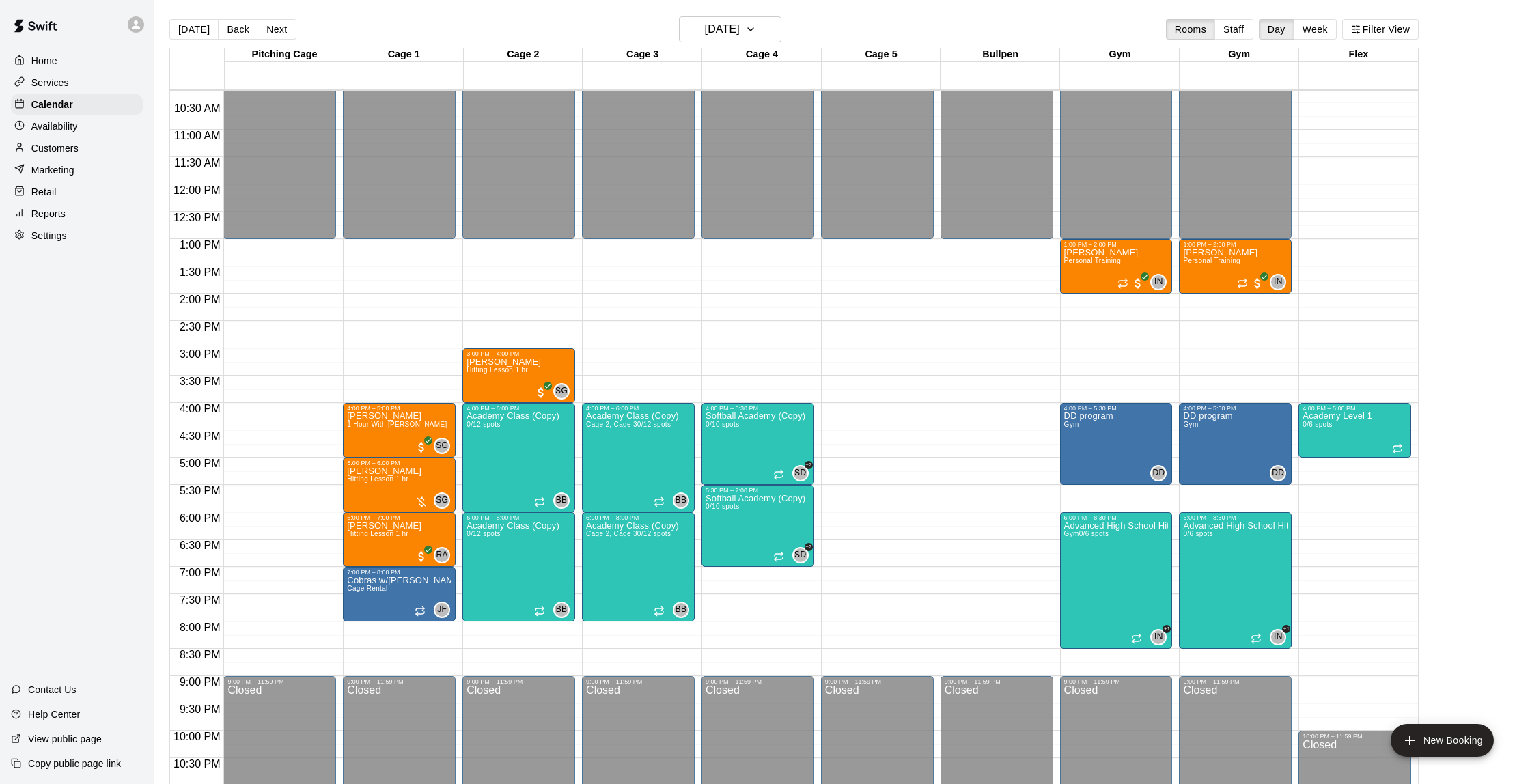
click at [493, 256] on div "12:00 AM – 1:00 PM Closed 3:00 PM – 4:00 PM [PERSON_NAME] Hitting Lesson 1 hr S…" at bounding box center [519, 184] width 113 height 1311
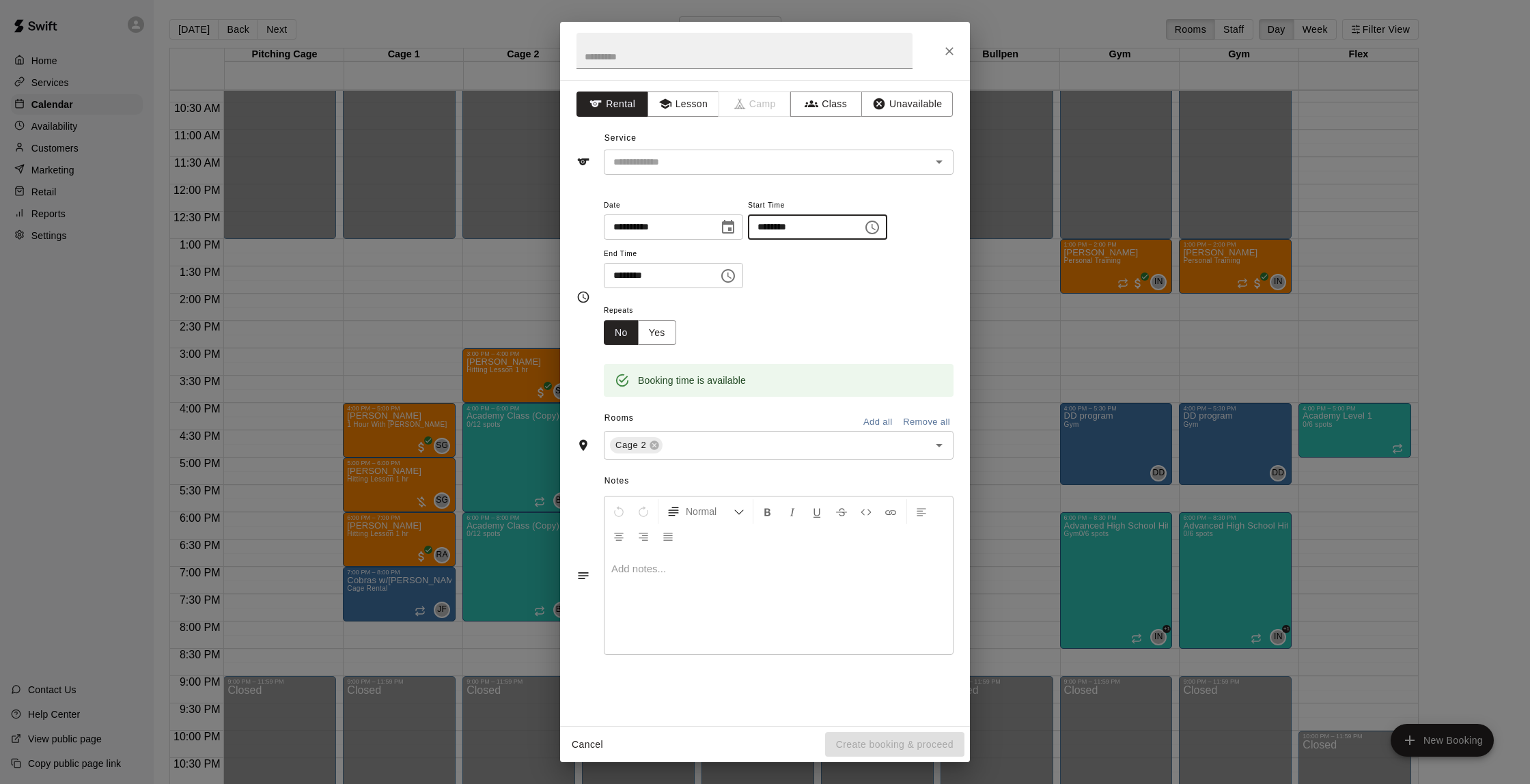
click at [771, 228] on input "********" at bounding box center [801, 227] width 105 height 25
type input "********"
click at [623, 272] on input "********" at bounding box center [657, 276] width 105 height 25
type input "********"
click at [691, 99] on button "Lesson" at bounding box center [683, 104] width 72 height 25
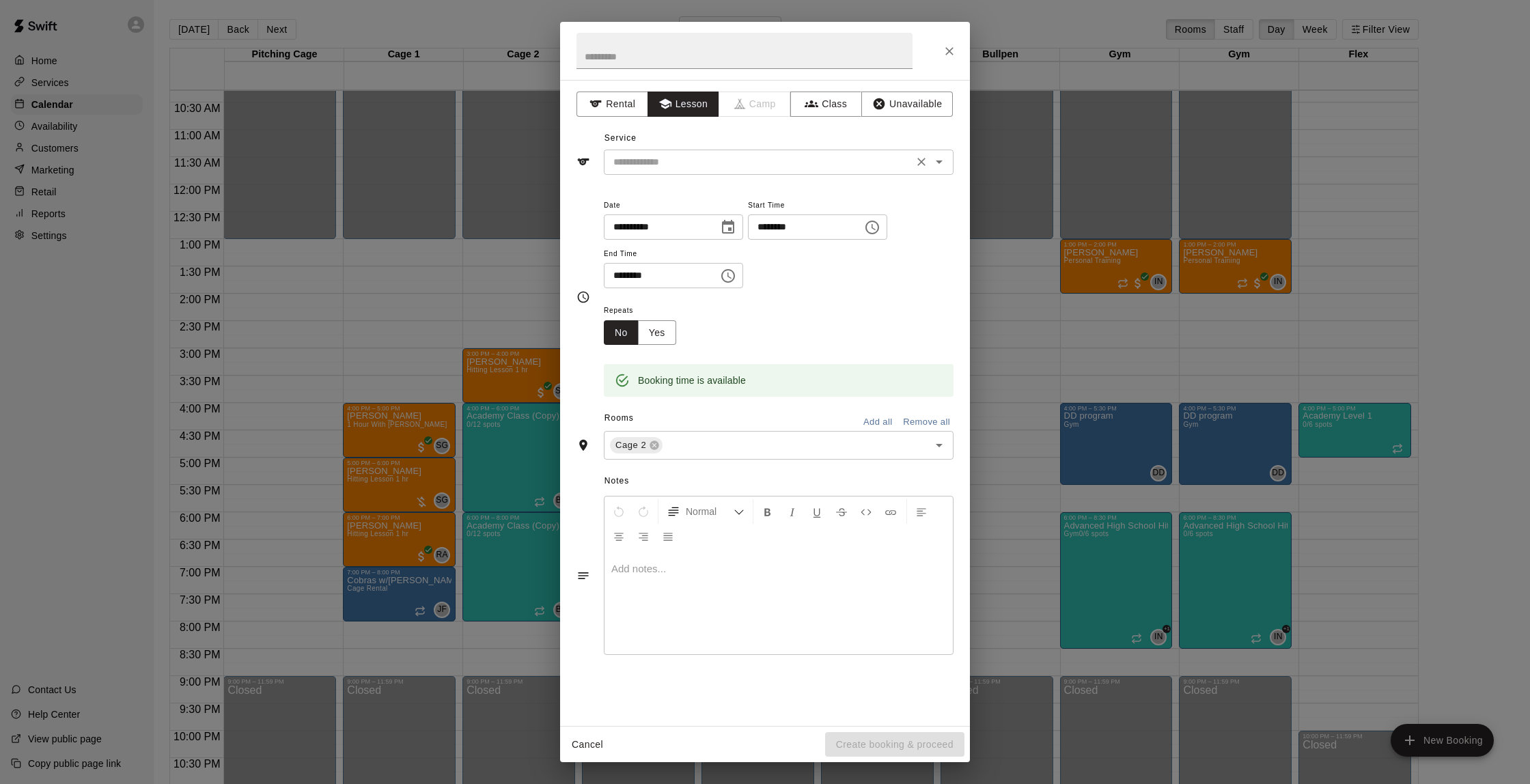
click at [703, 167] on input "text" at bounding box center [758, 162] width 301 height 17
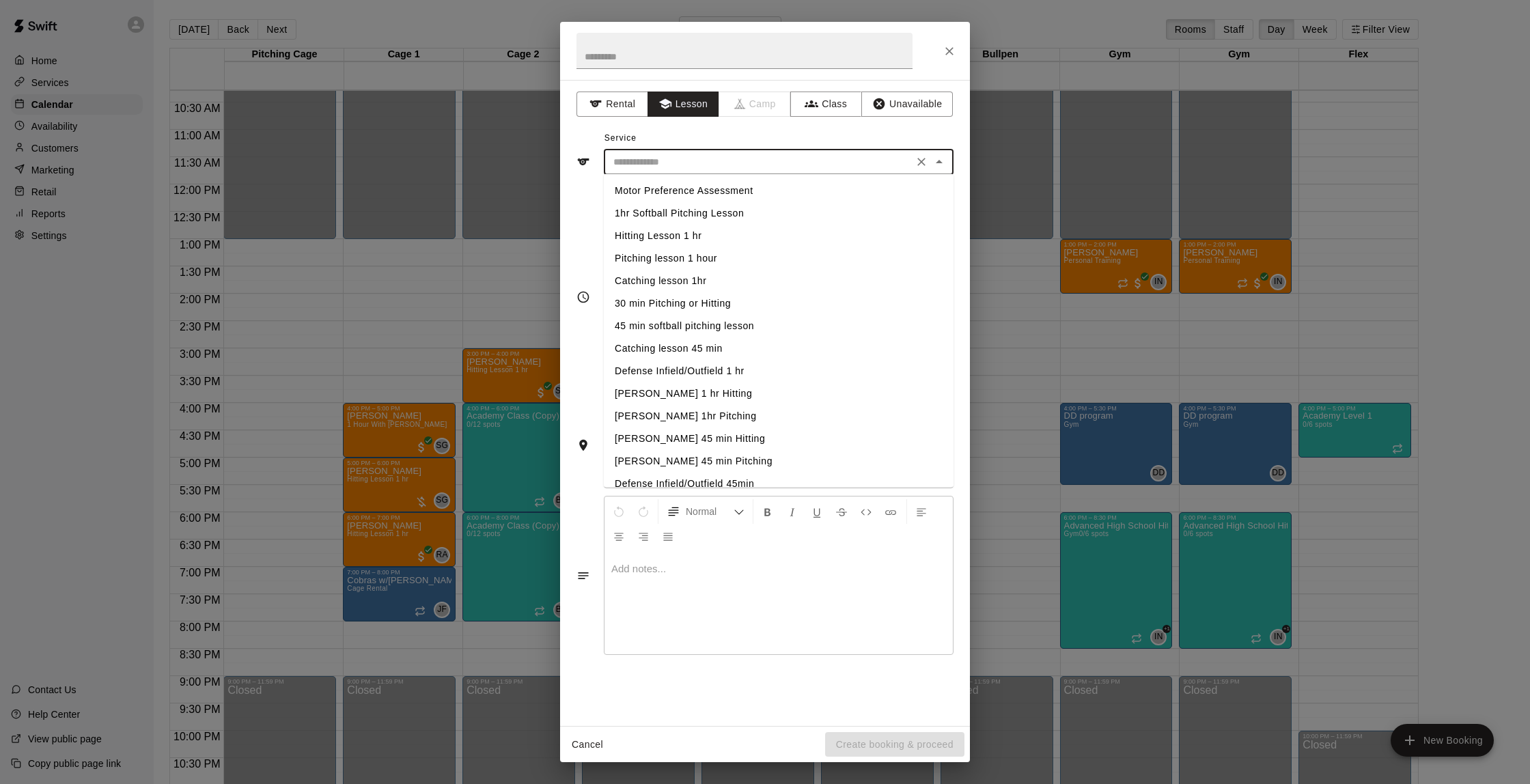
click at [701, 233] on li "Hitting Lesson 1 hr" at bounding box center [779, 236] width 349 height 23
type input "**********"
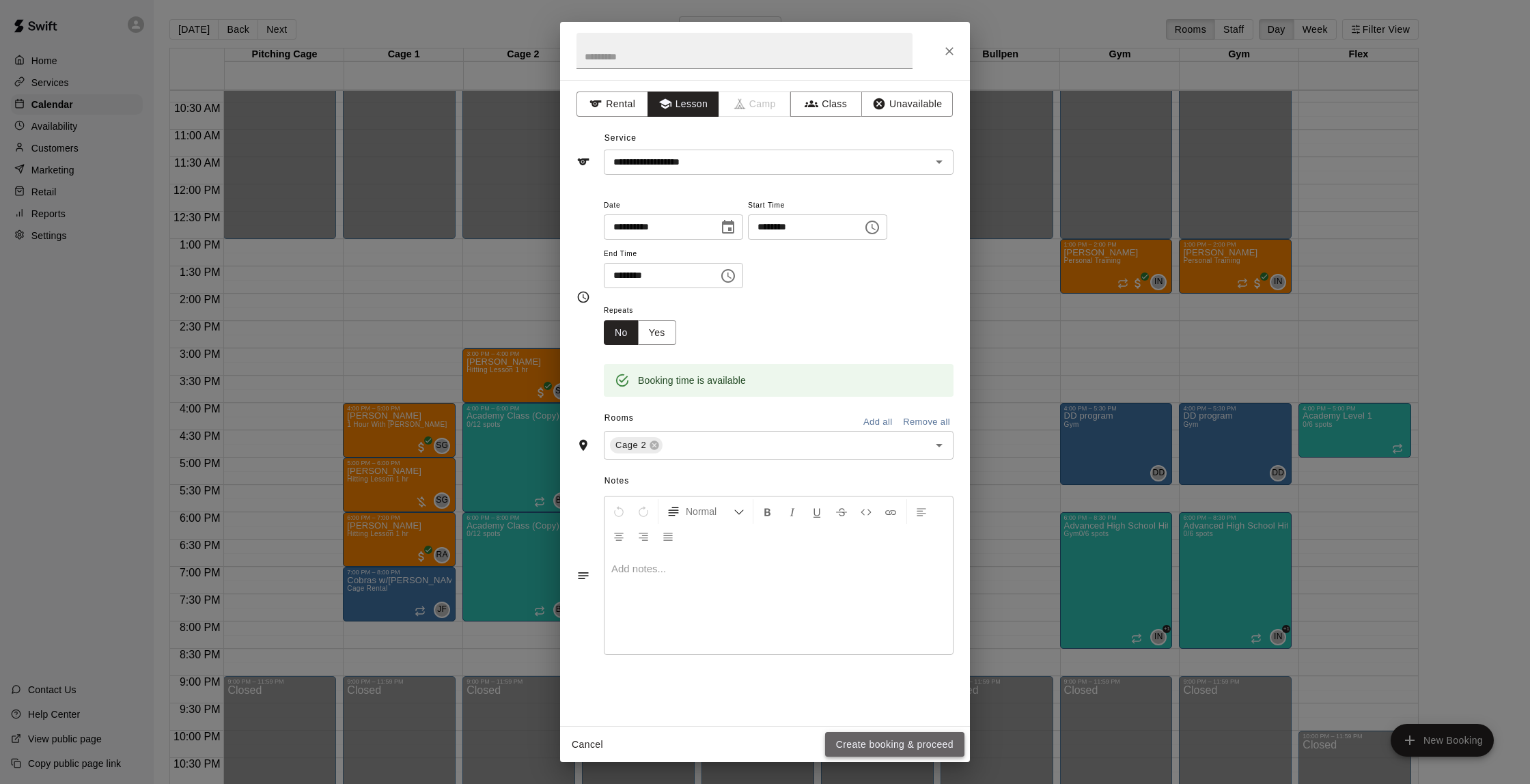
click at [927, 745] on button "Create booking & proceed" at bounding box center [894, 744] width 140 height 25
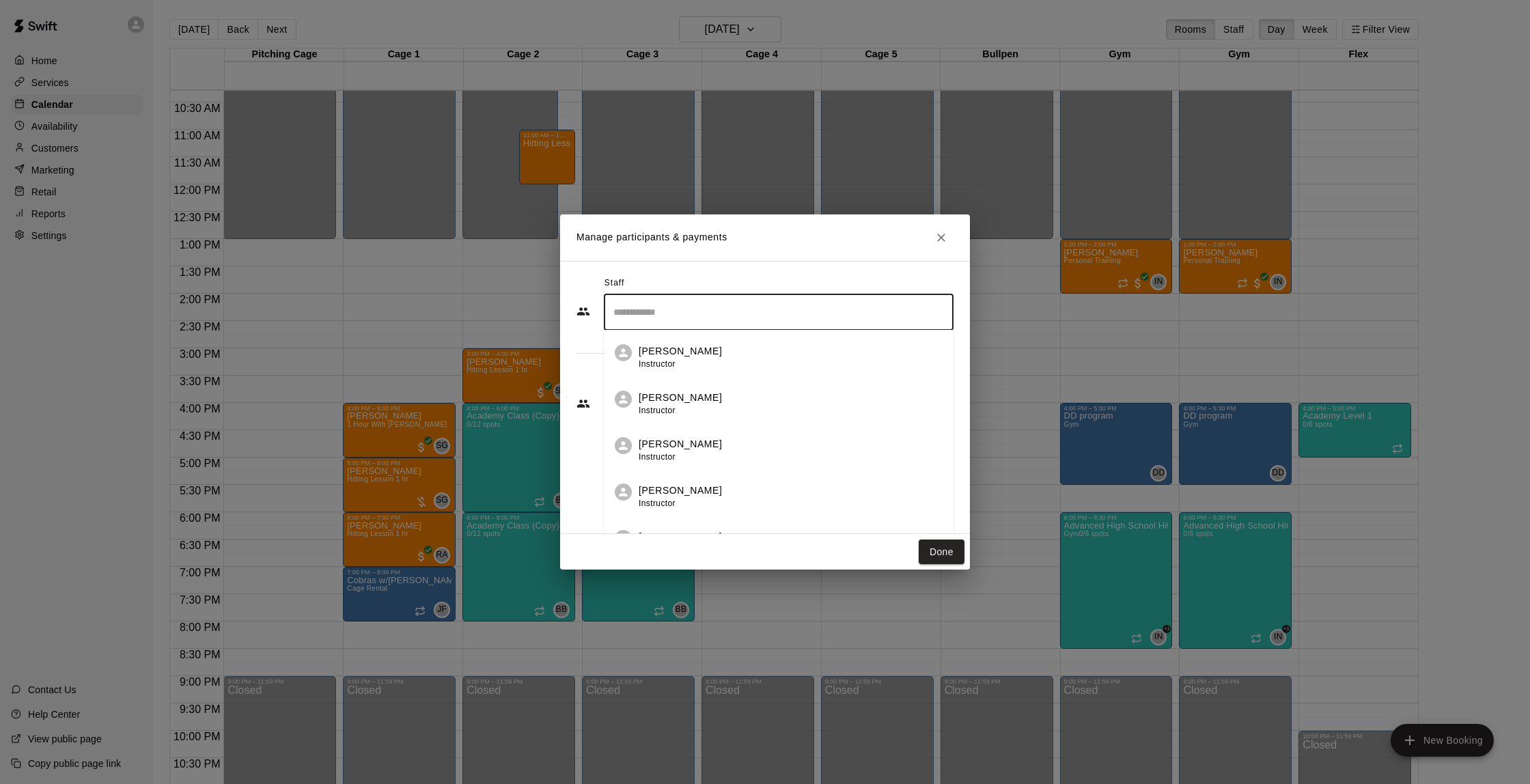
click at [688, 310] on input "Search staff" at bounding box center [779, 312] width 338 height 24
click at [700, 373] on li "Bucket Bucket Admin" at bounding box center [779, 353] width 349 height 47
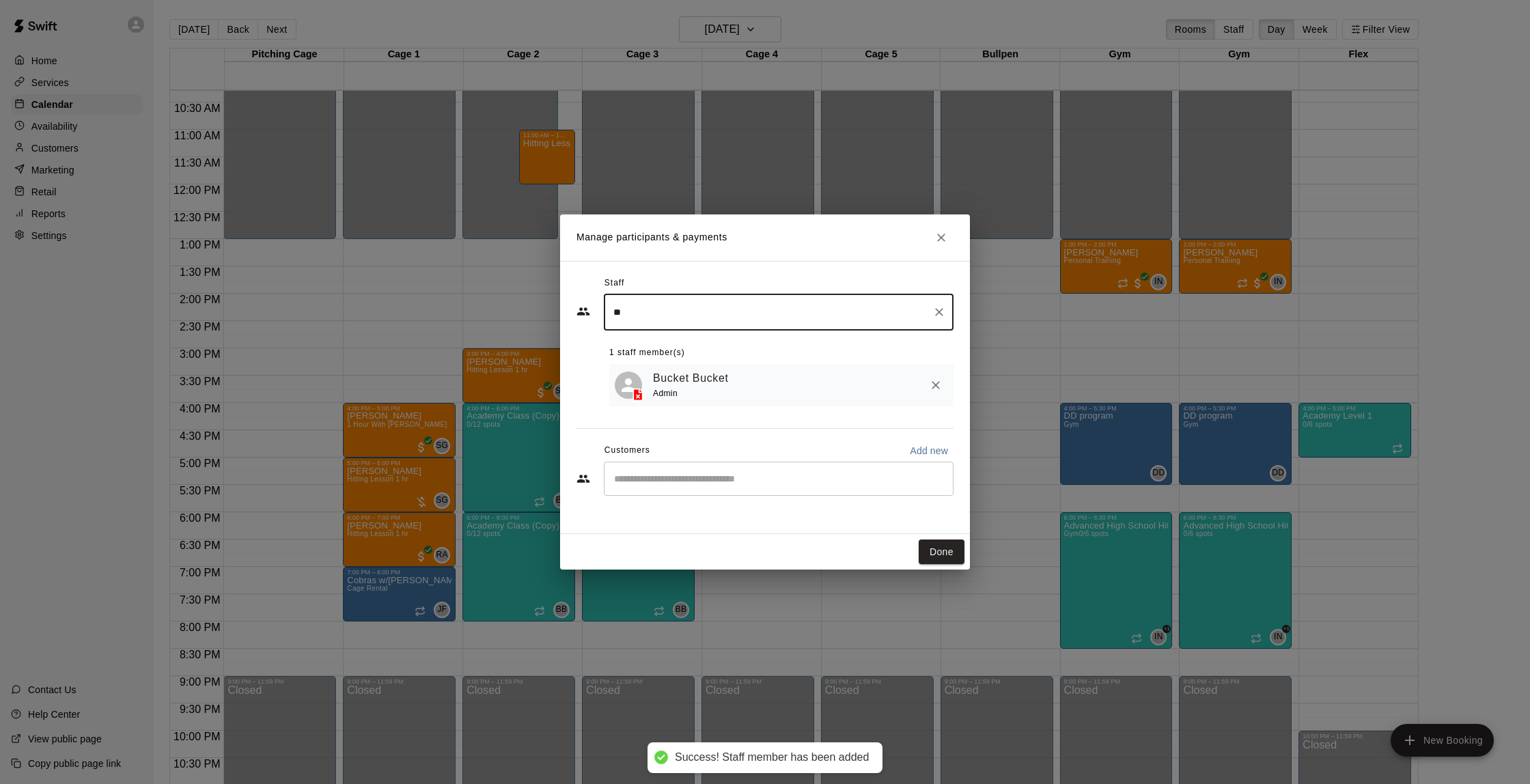
type input "**"
click at [656, 472] on input "Start typing to search customers..." at bounding box center [779, 479] width 338 height 14
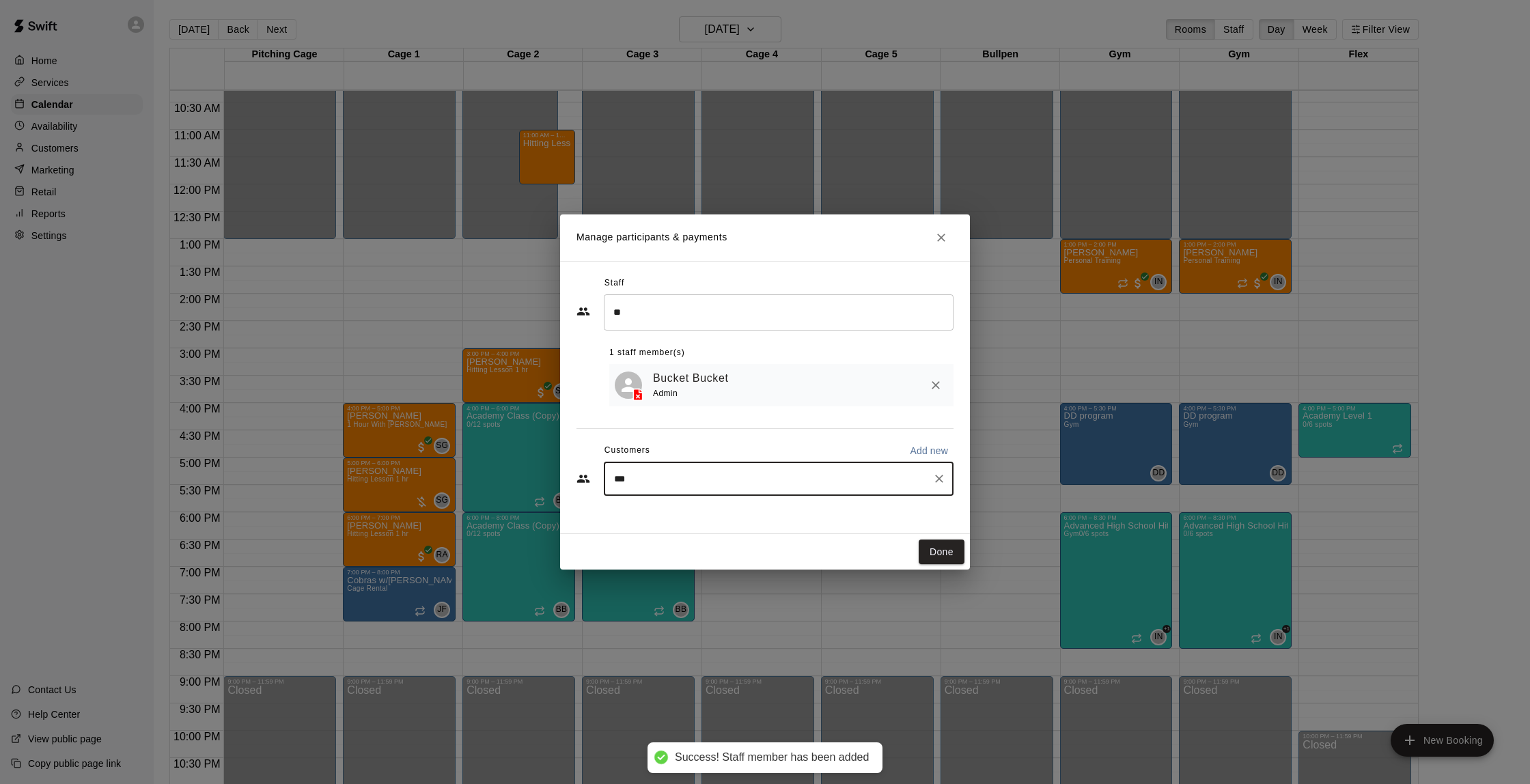
type input "****"
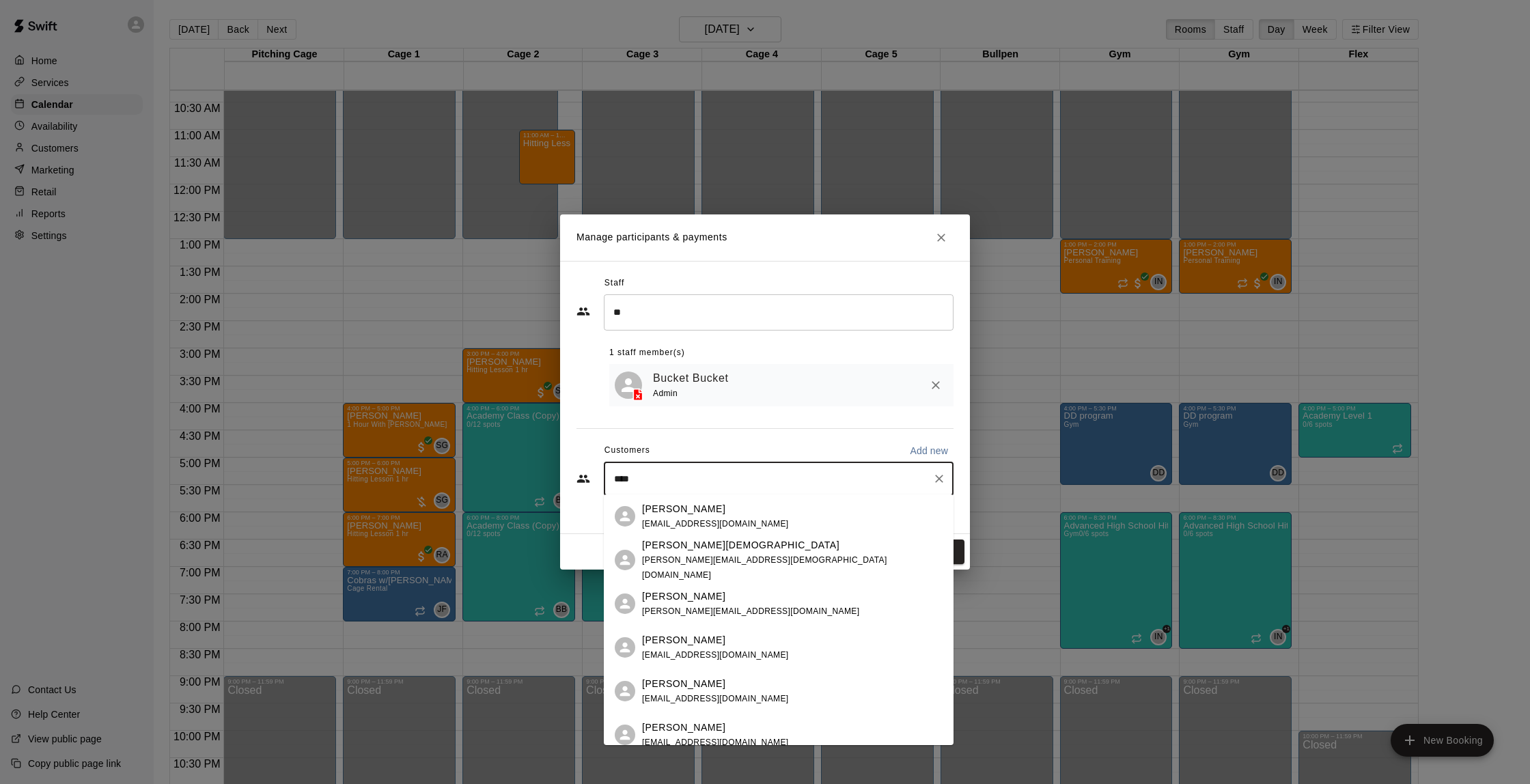
click at [718, 695] on span "[EMAIL_ADDRESS][DOMAIN_NAME]" at bounding box center [716, 698] width 147 height 9
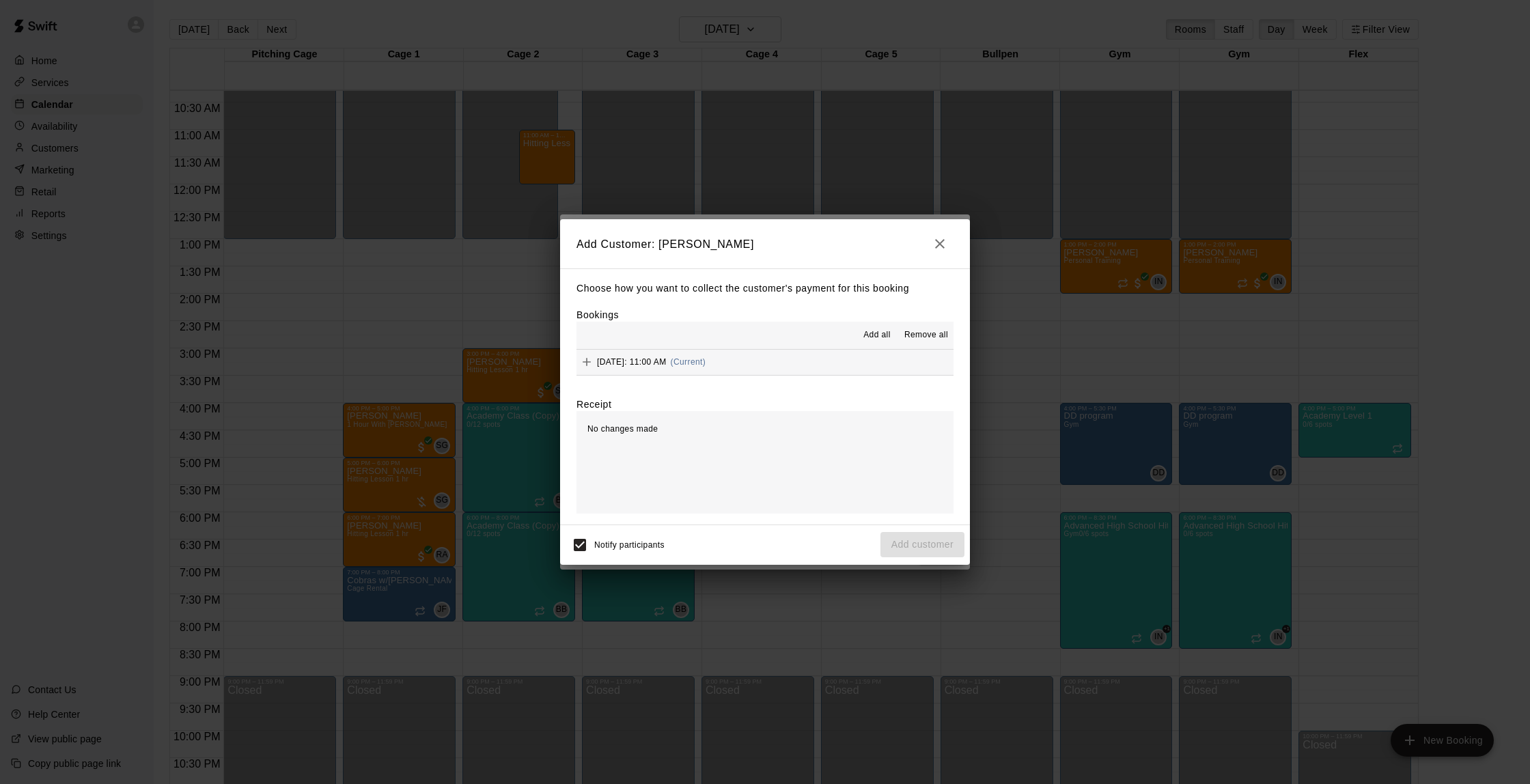
click at [815, 367] on button "[DATE]: 11:00 AM (Current)" at bounding box center [765, 362] width 377 height 25
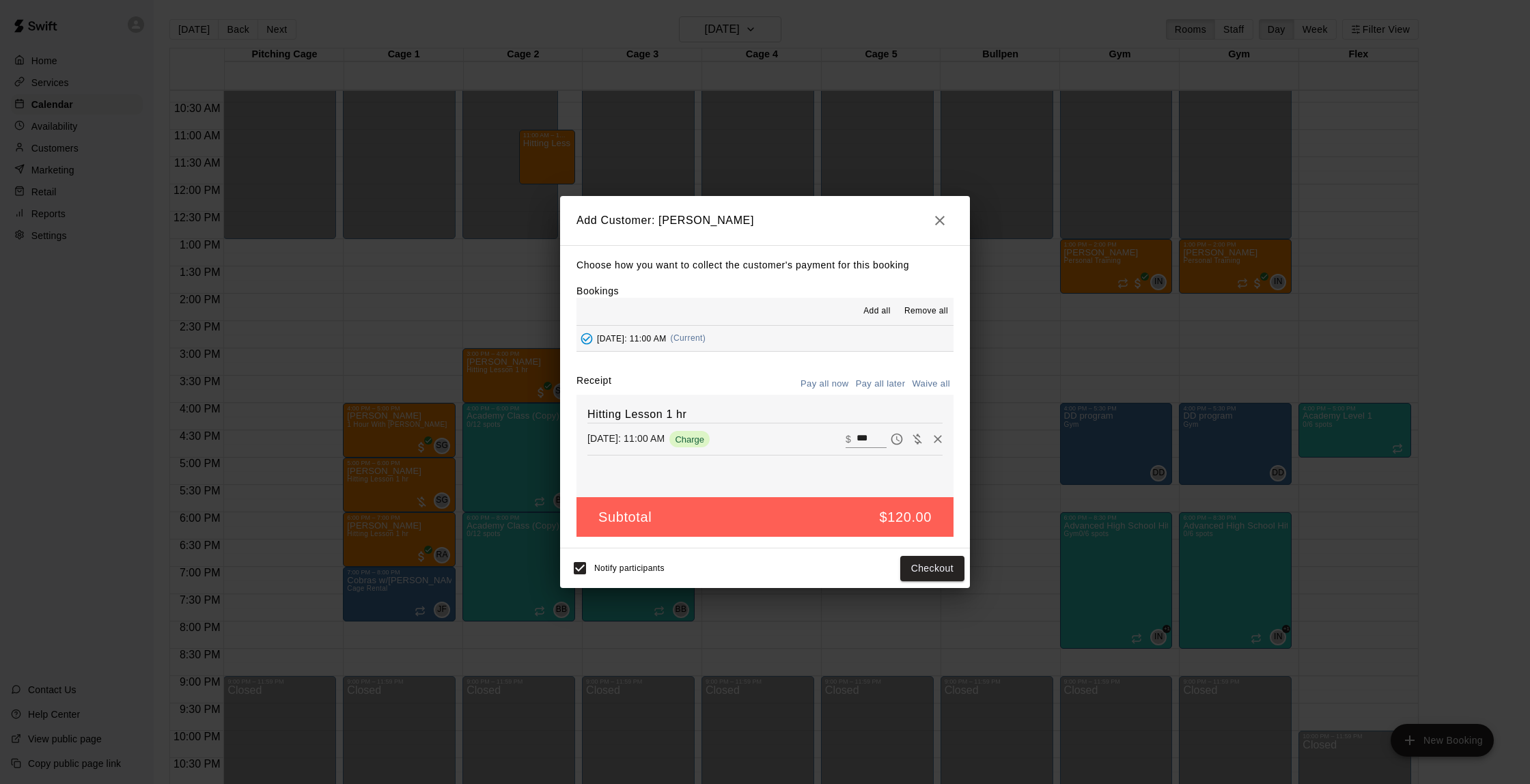
click at [919, 382] on button "Waive all" at bounding box center [931, 384] width 45 height 21
type input "*"
click at [928, 562] on button "Add customer" at bounding box center [922, 568] width 84 height 25
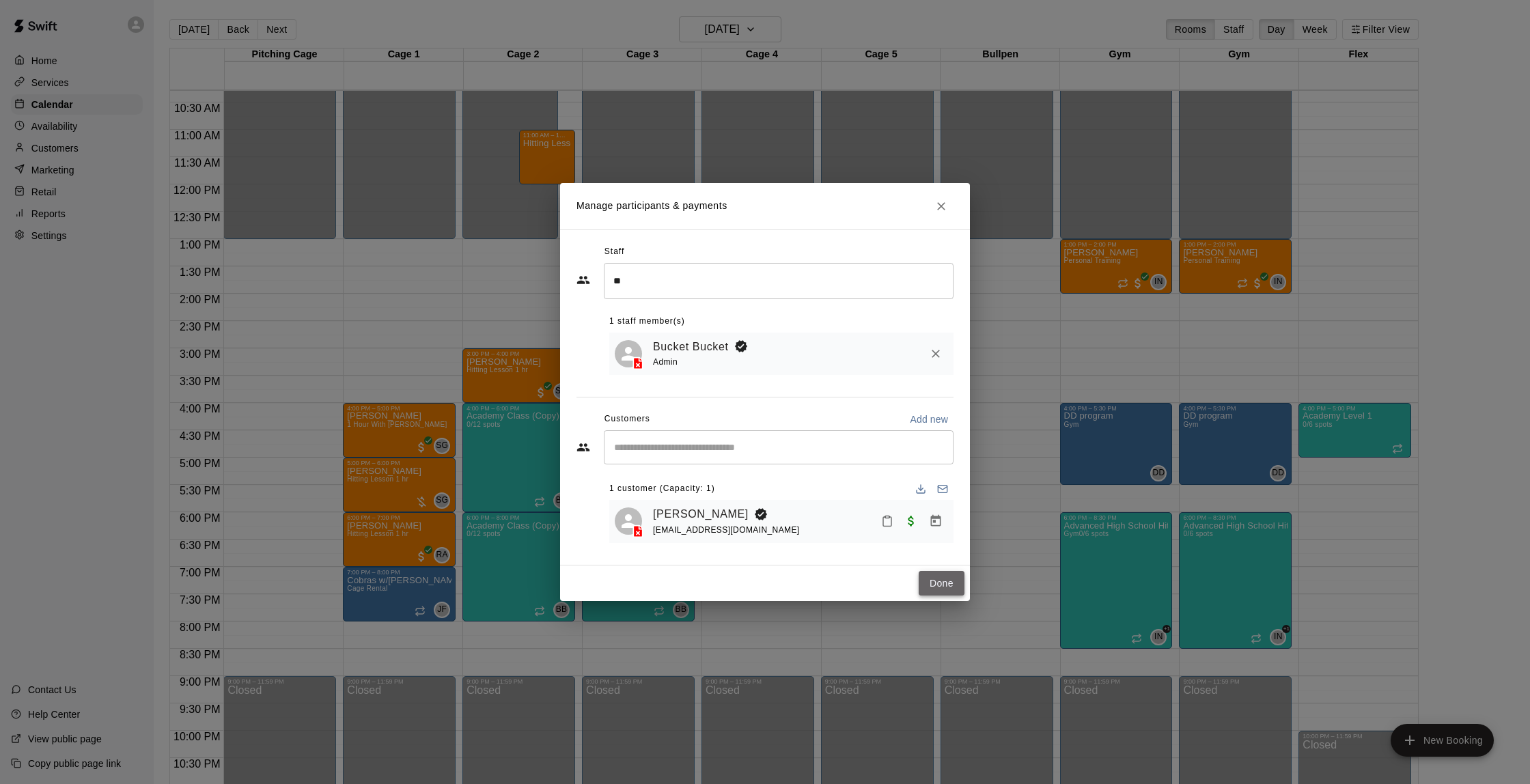
click at [953, 584] on button "Done" at bounding box center [942, 584] width 46 height 25
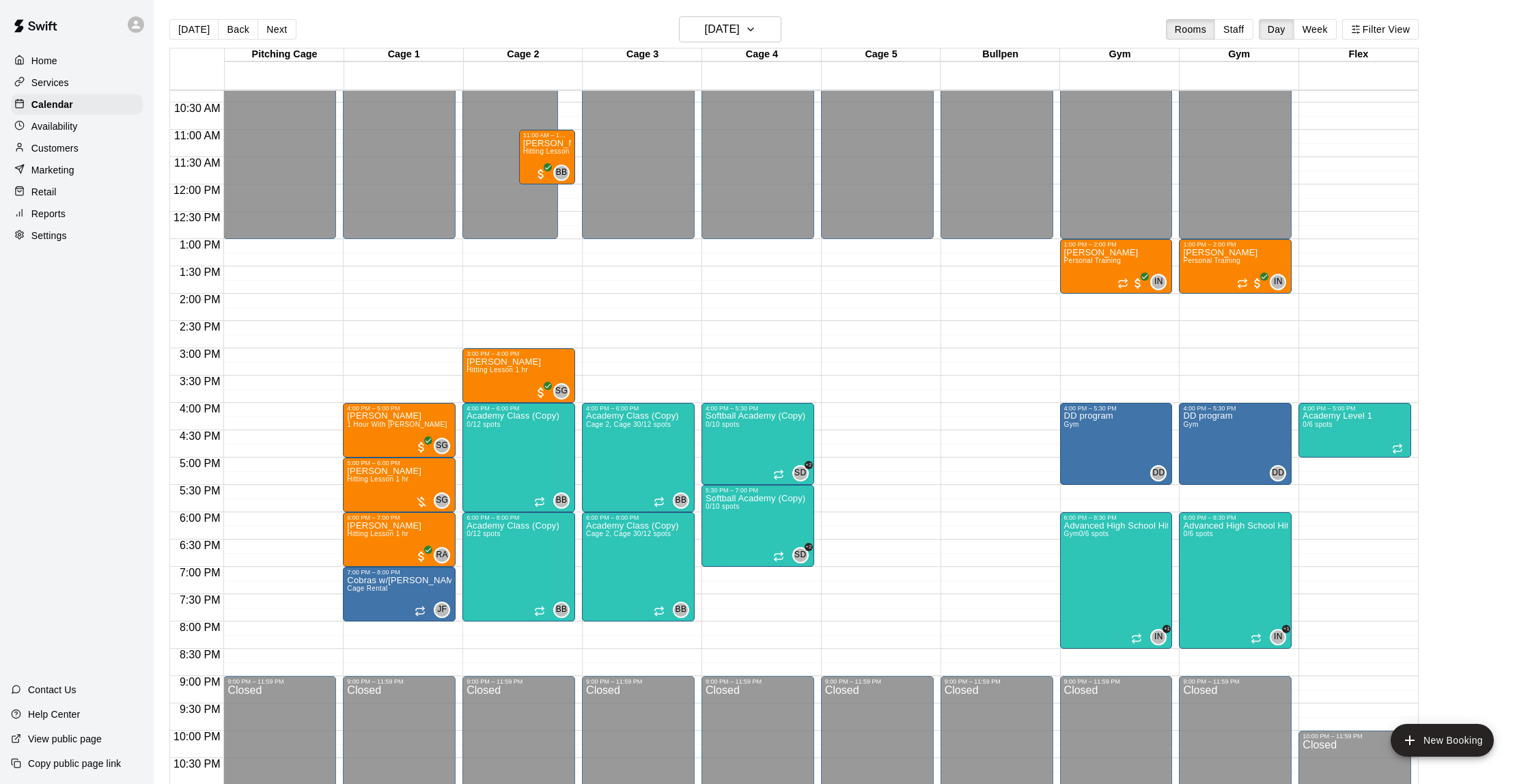
click at [71, 212] on div "Reports" at bounding box center [77, 214] width 132 height 20
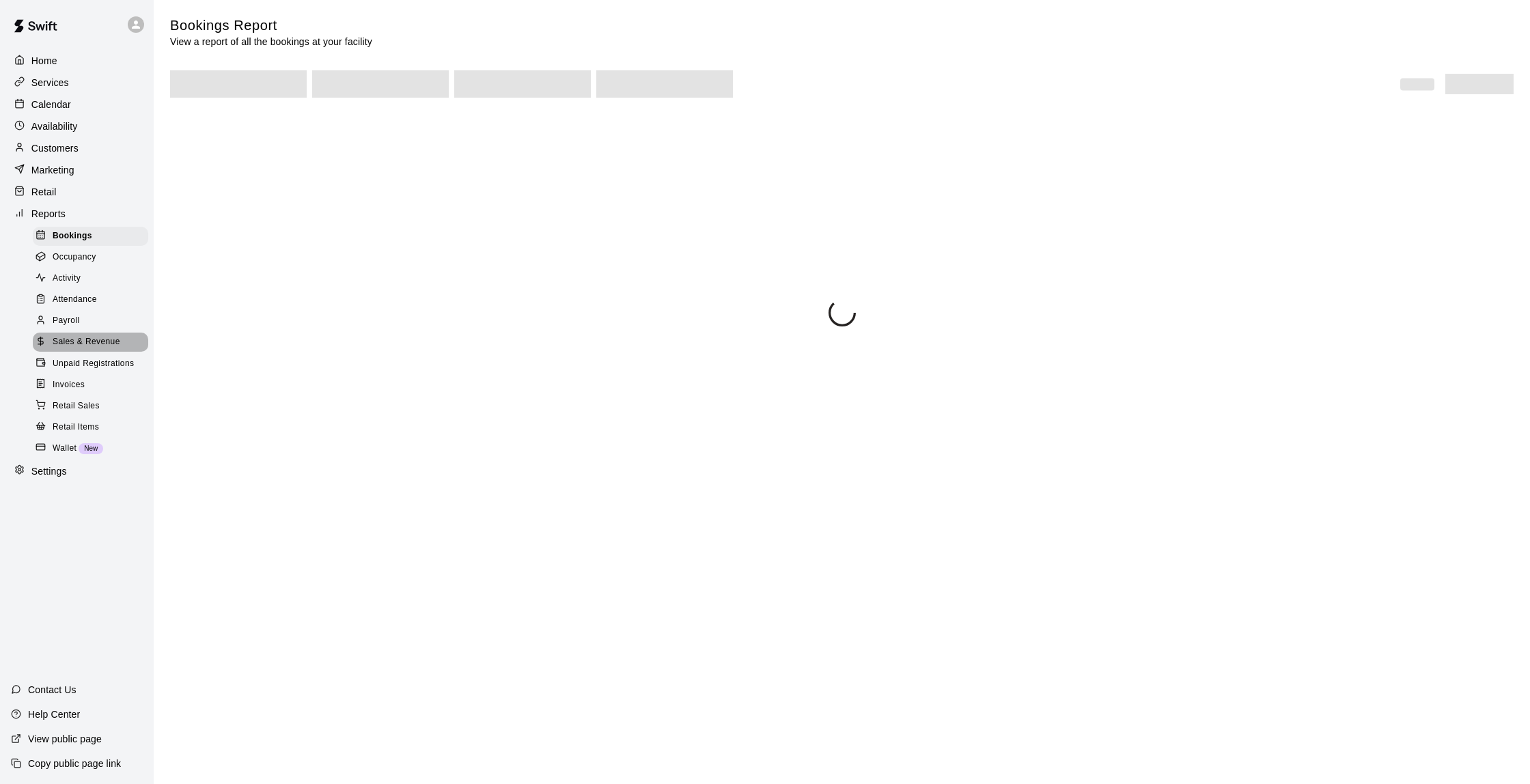
click at [102, 335] on span "Sales & Revenue" at bounding box center [86, 342] width 68 height 14
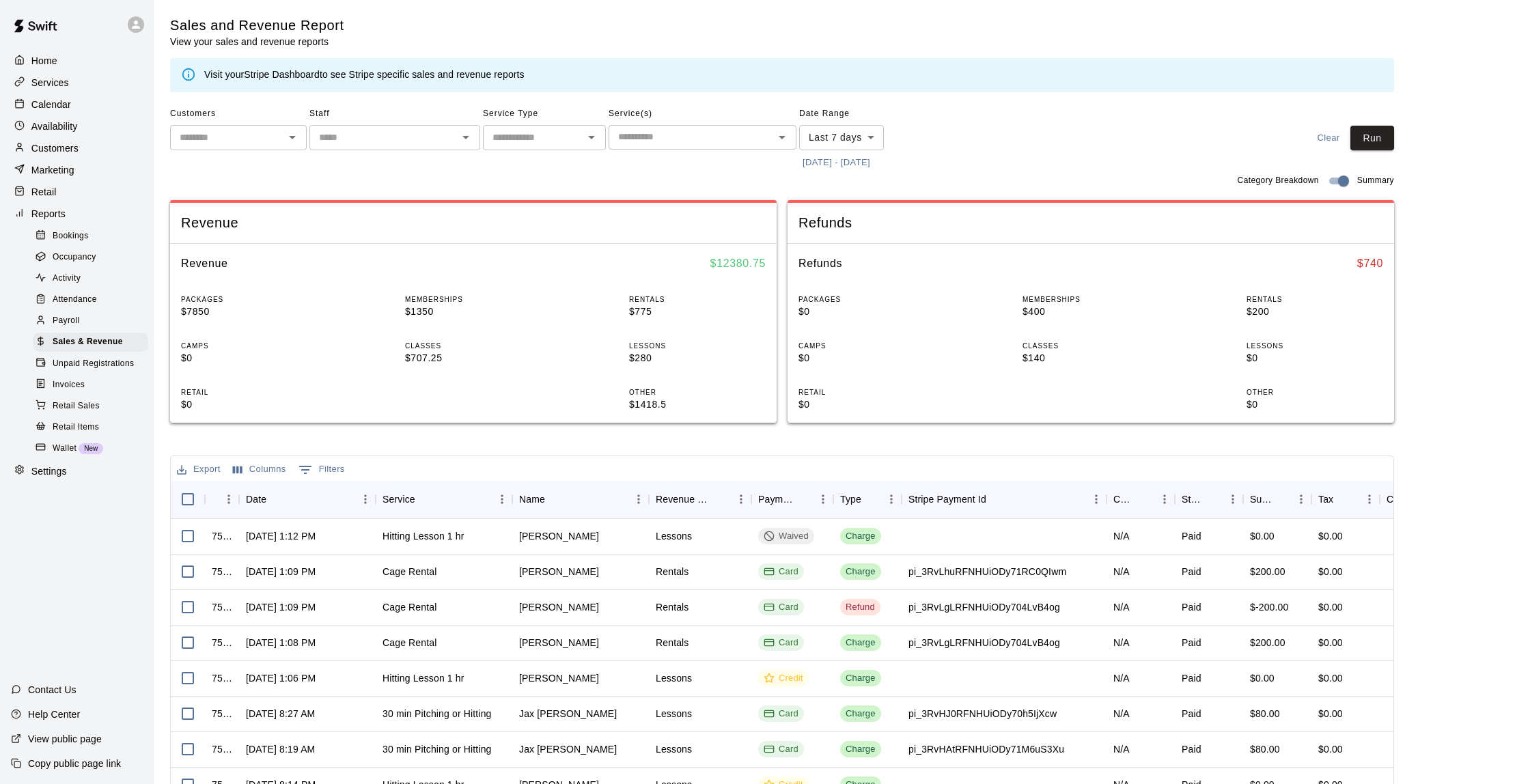
click at [838, 147] on body "Home Services Calendar Availability Customers Marketing Retail Reports Bookings…" at bounding box center [765, 469] width 1530 height 939
click at [834, 301] on li "Custom" at bounding box center [842, 299] width 85 height 23
type input "******"
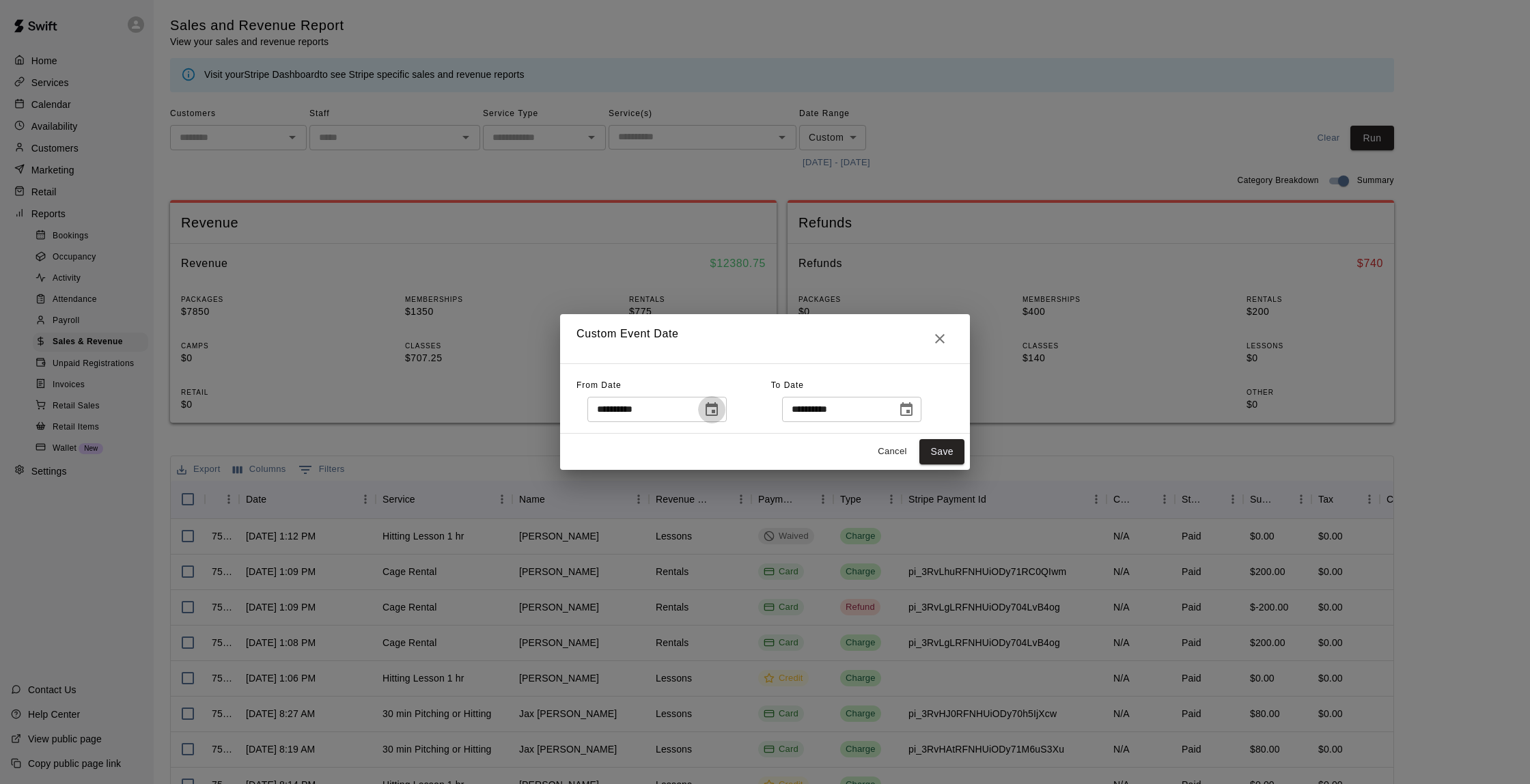
click at [714, 410] on icon "Choose date, selected date is Aug 5, 2025" at bounding box center [711, 409] width 16 height 16
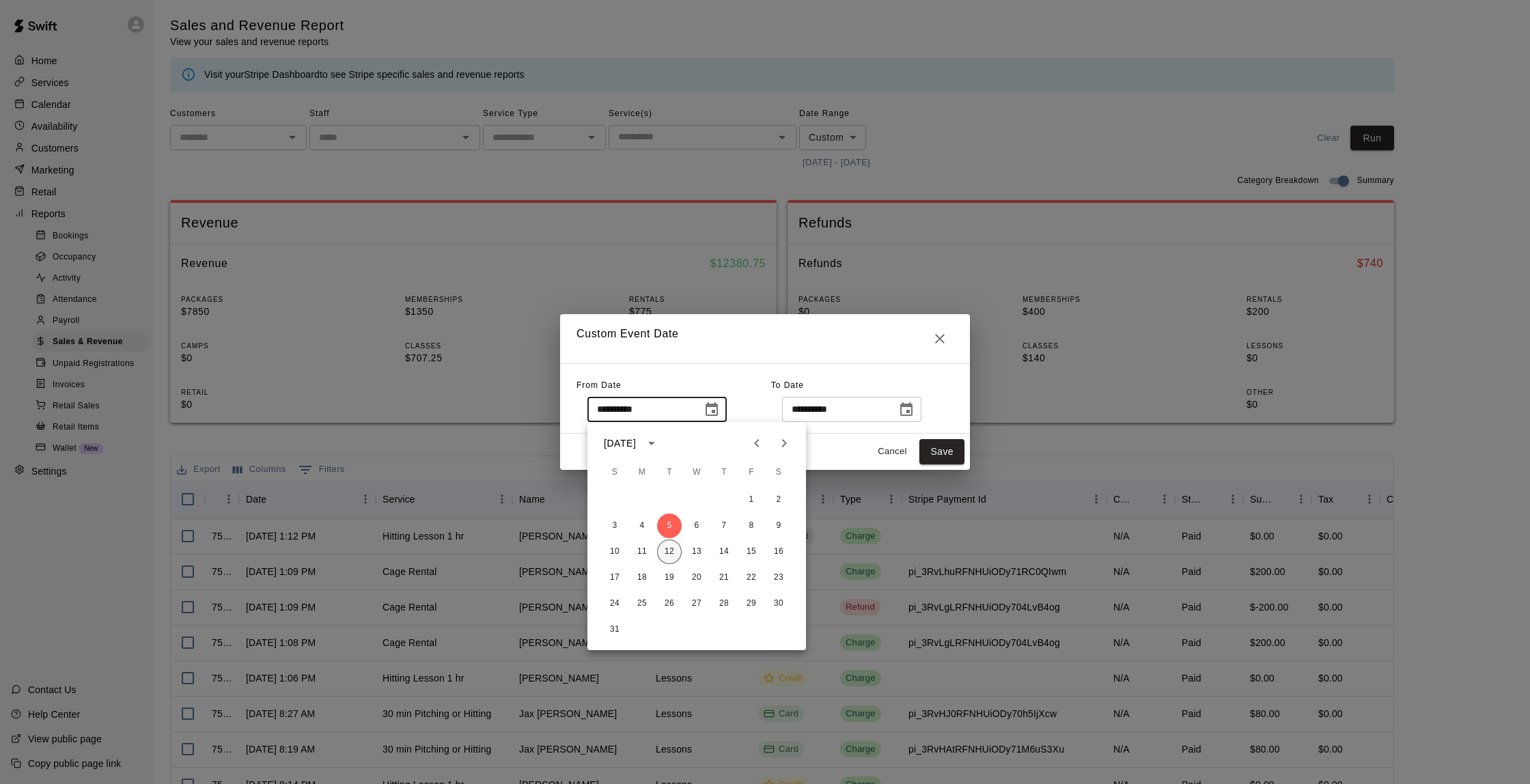
click at [673, 553] on button "12" at bounding box center [669, 551] width 25 height 25
type input "**********"
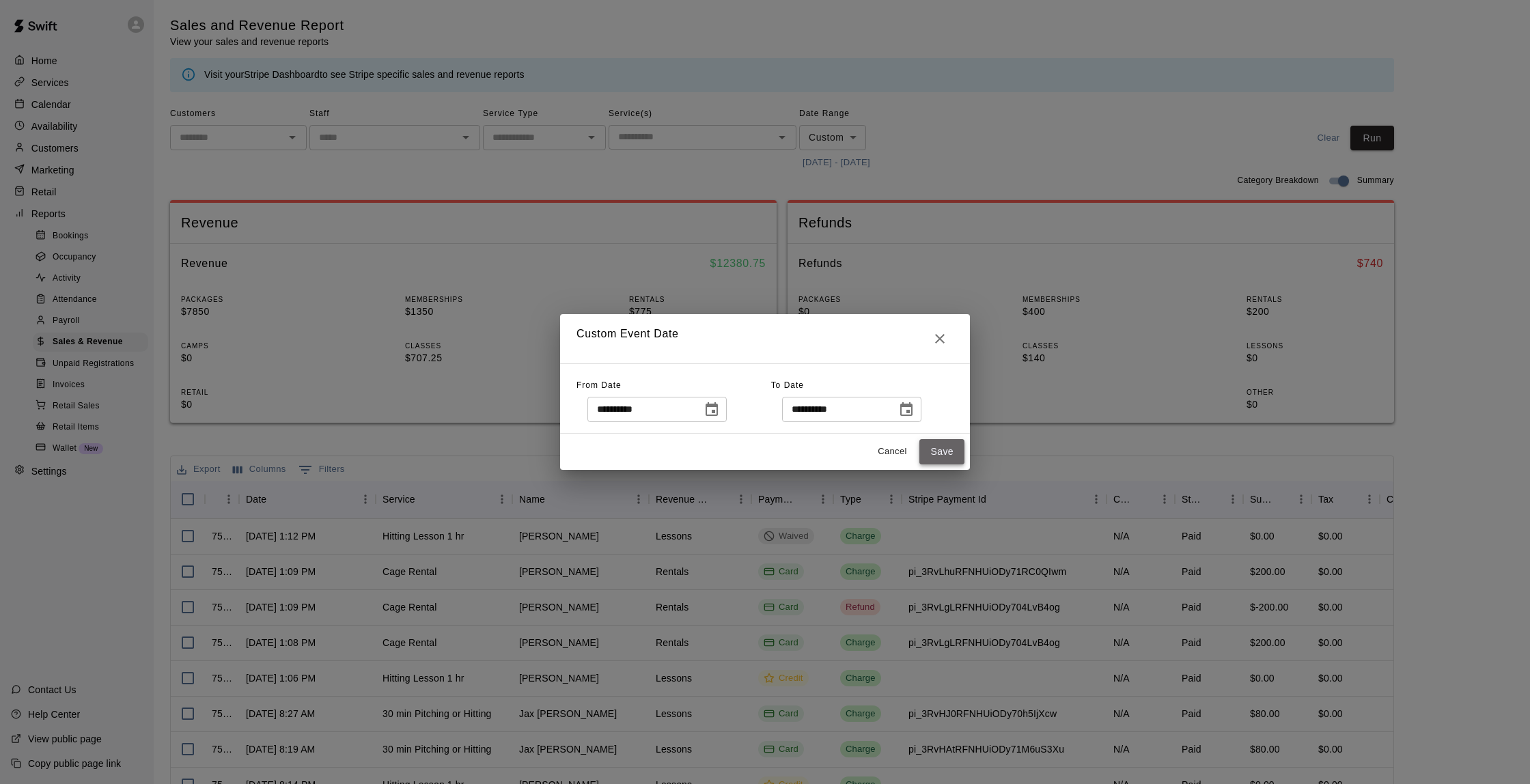
click at [944, 450] on button "Save" at bounding box center [942, 452] width 45 height 25
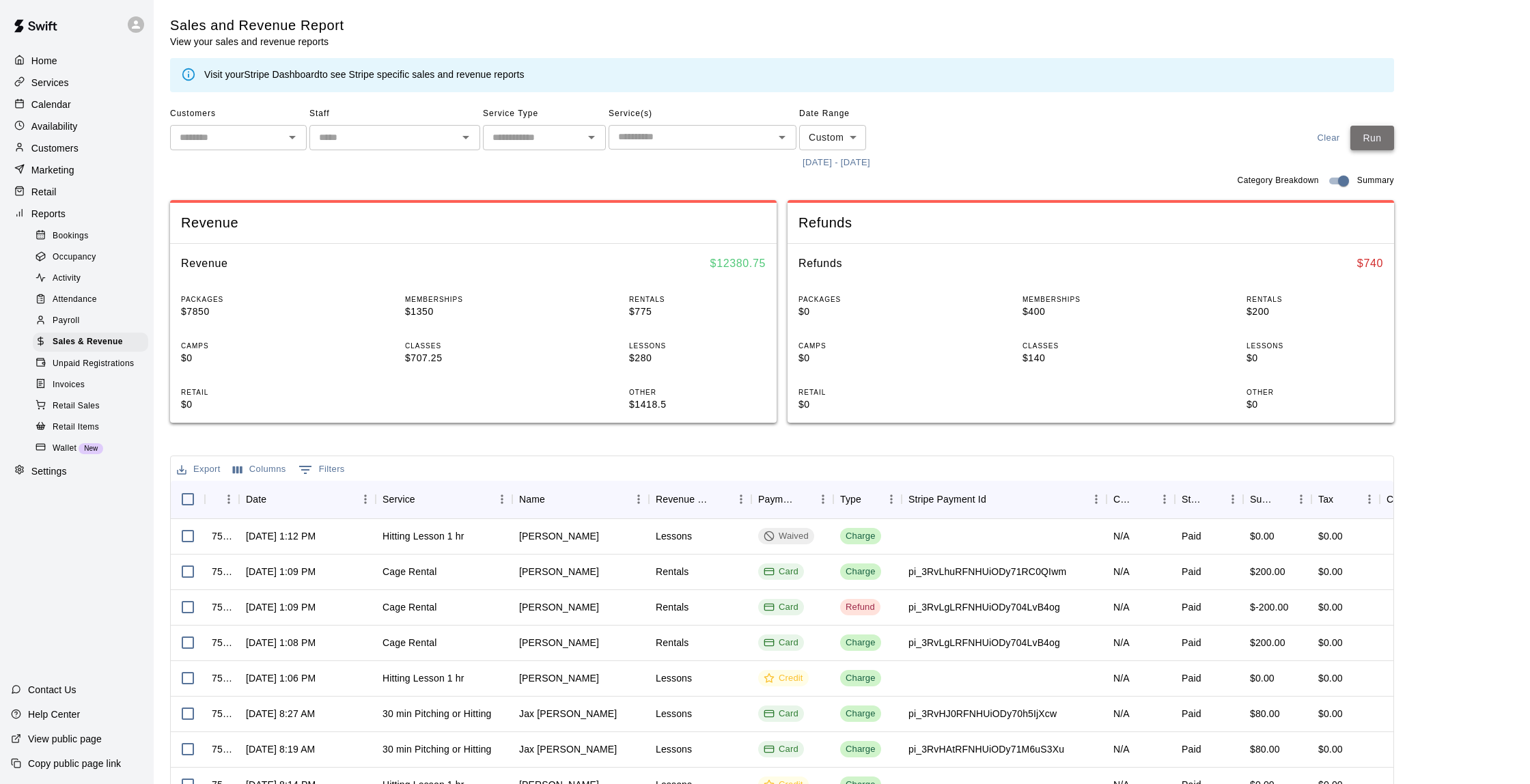
click at [1365, 139] on button "Run" at bounding box center [1373, 139] width 44 height 25
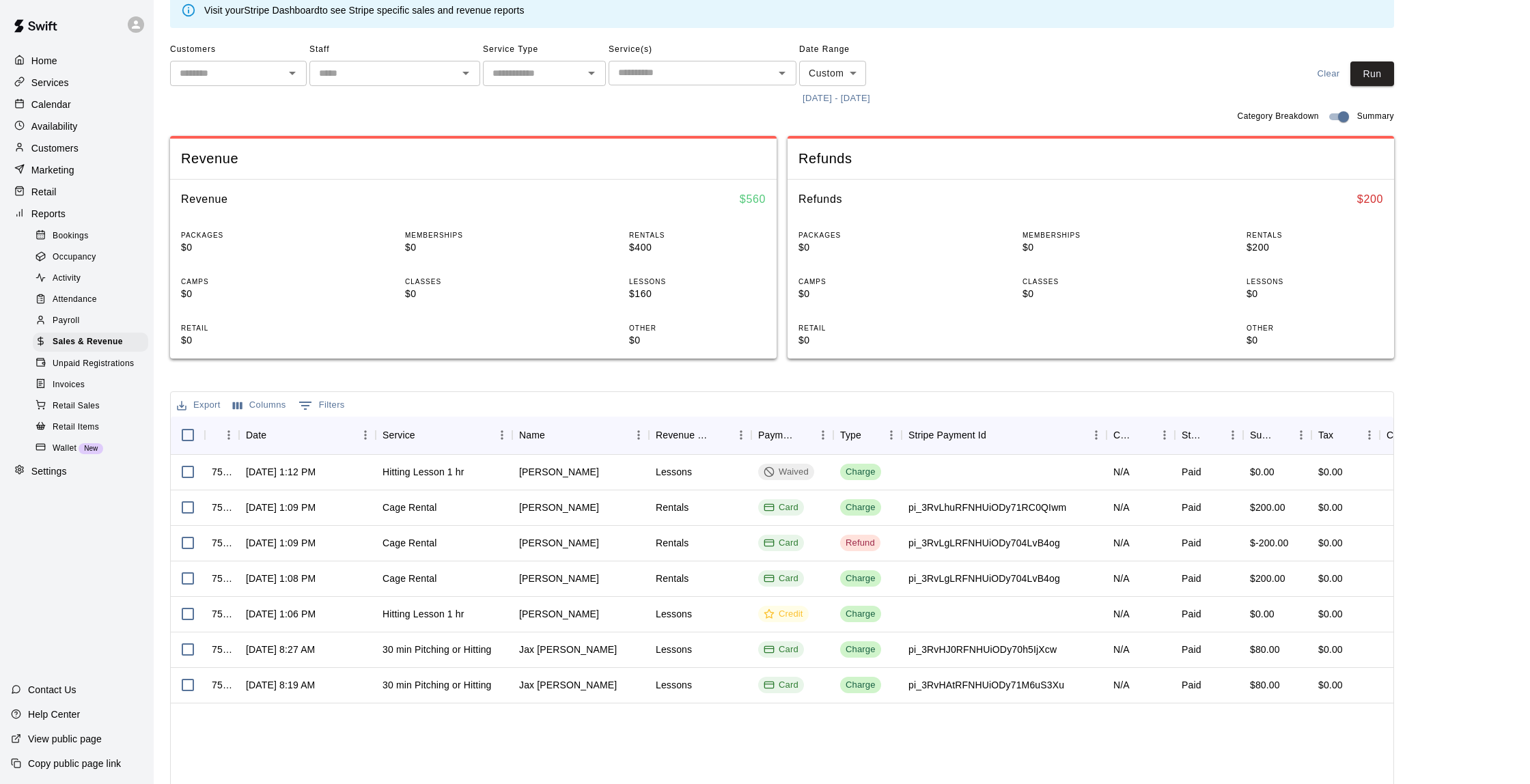
scroll to position [74, 0]
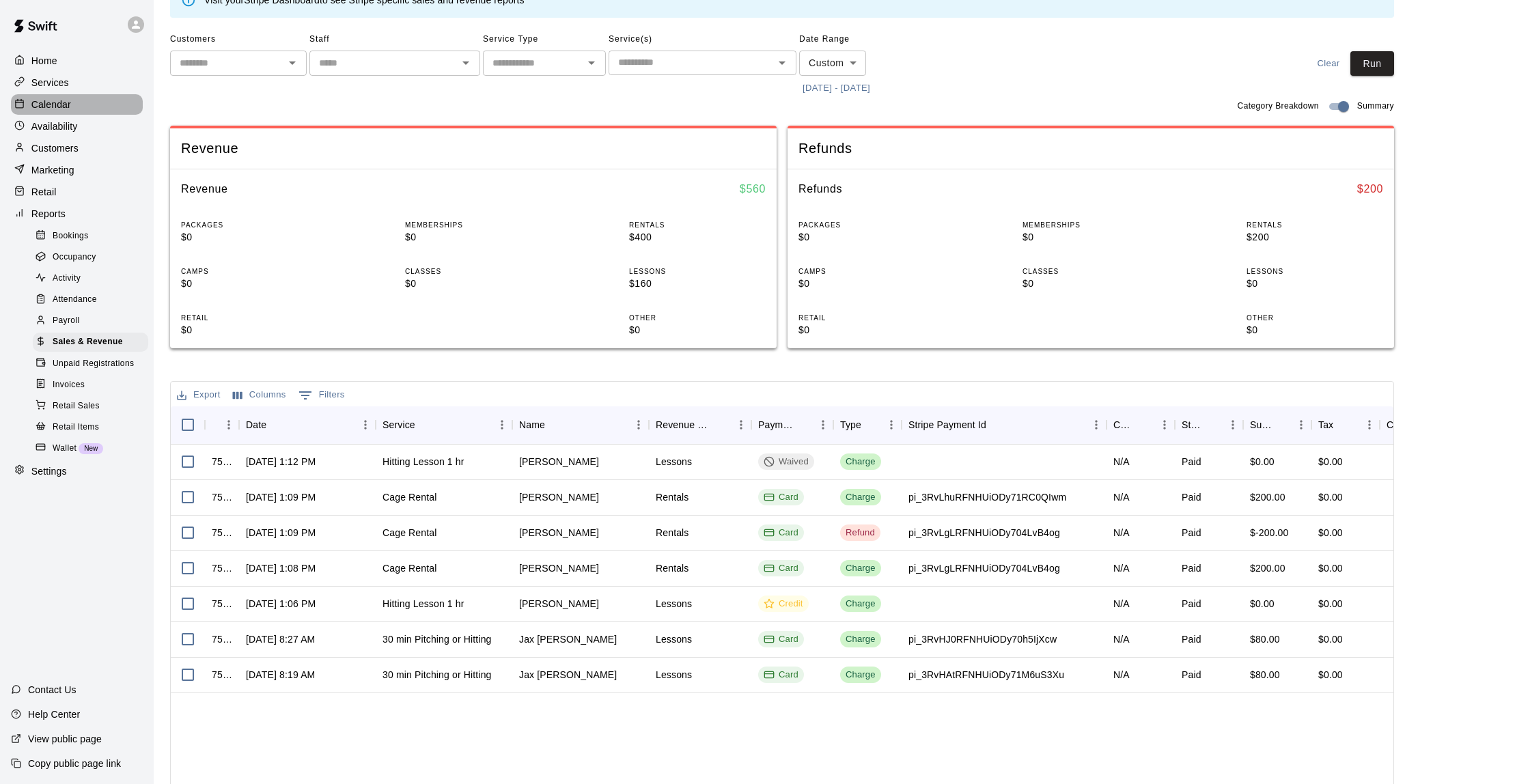
click at [65, 110] on p "Calendar" at bounding box center [51, 104] width 40 height 14
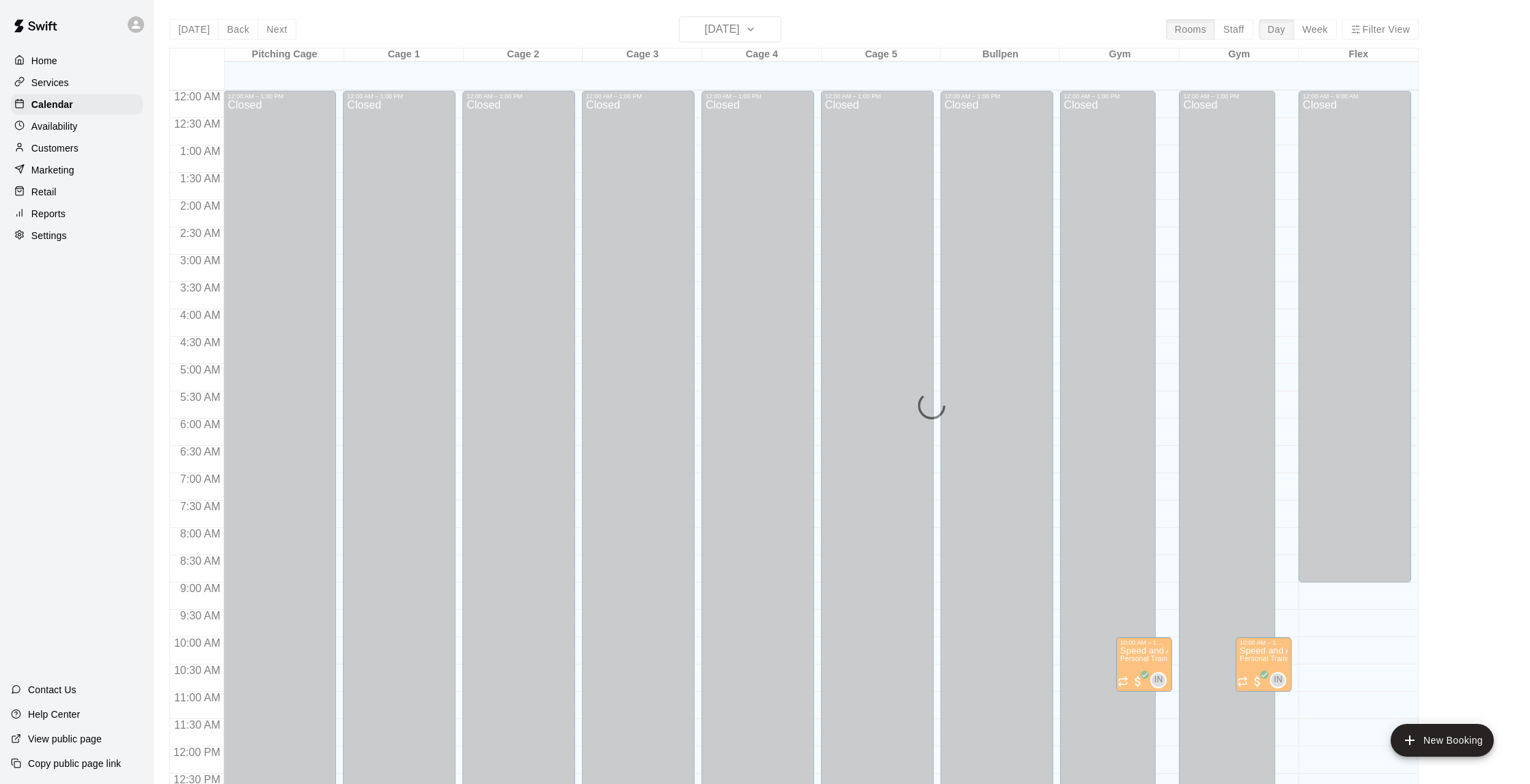
scroll to position [562, 0]
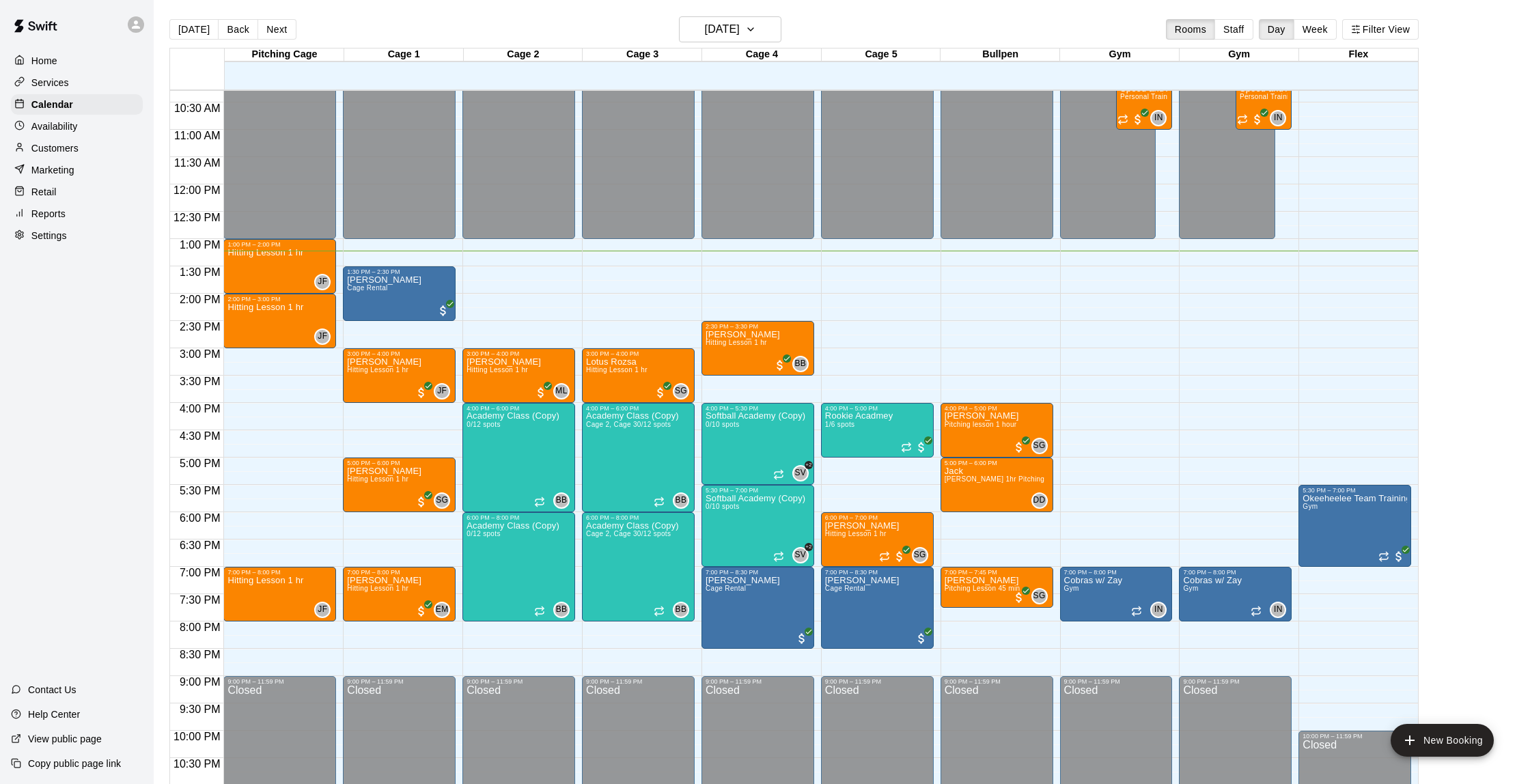
click at [85, 146] on div "Customers" at bounding box center [77, 148] width 132 height 20
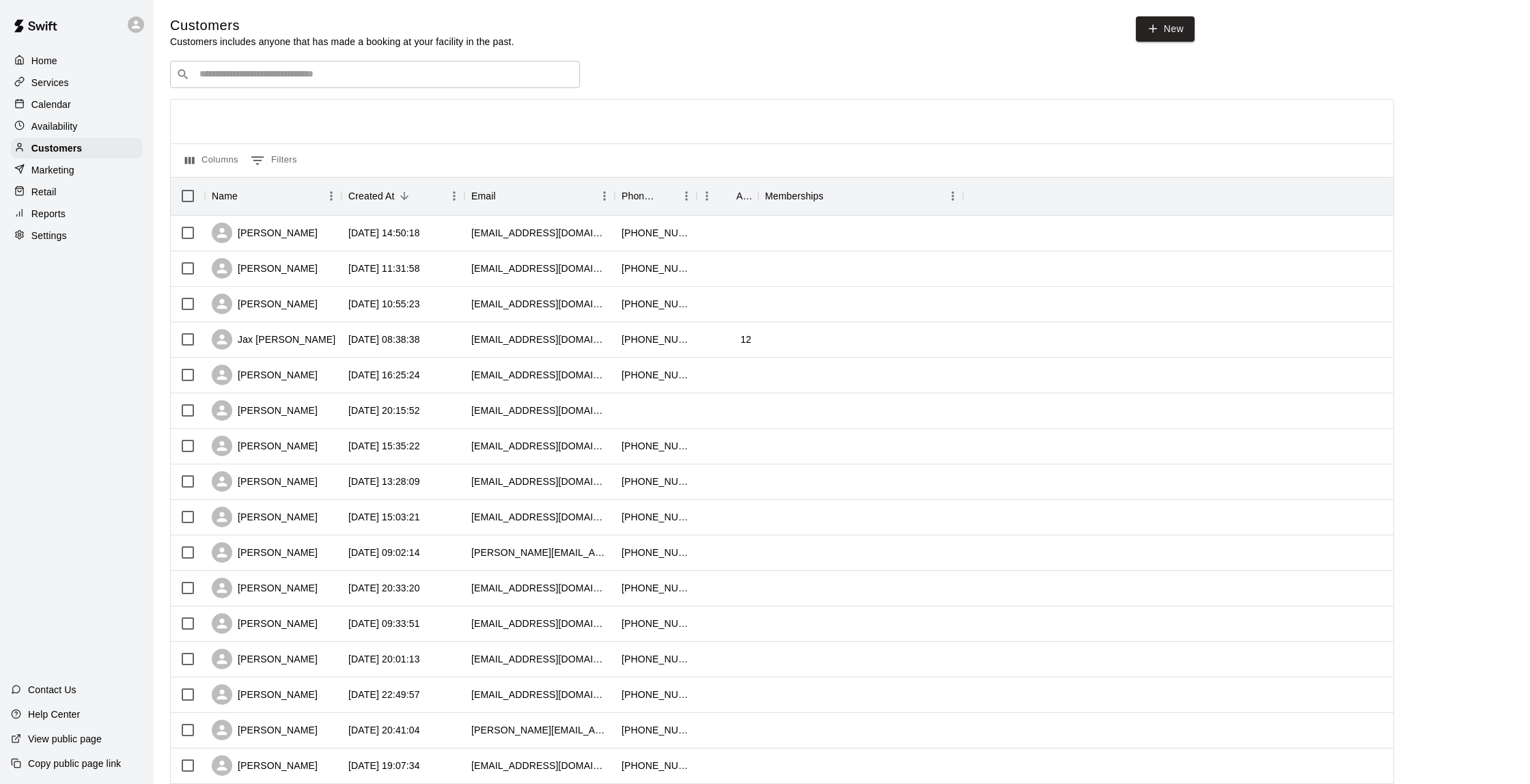
click at [261, 83] on div "​ ​" at bounding box center [375, 74] width 410 height 27
type input "*****"
click at [250, 112] on div "[PERSON_NAME] [EMAIL_ADDRESS][DOMAIN_NAME]" at bounding box center [282, 109] width 147 height 30
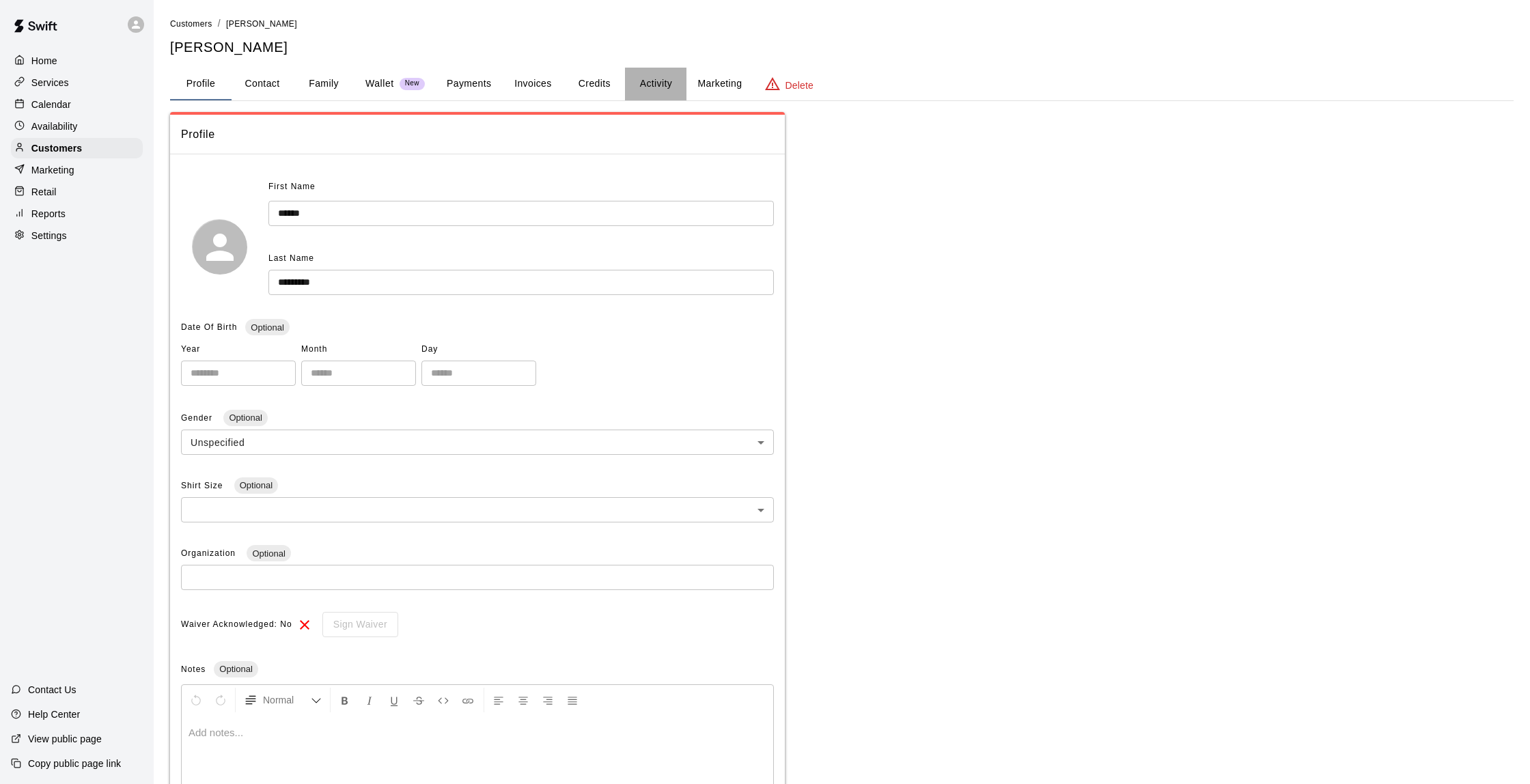
click at [663, 83] on button "Activity" at bounding box center [656, 84] width 62 height 33
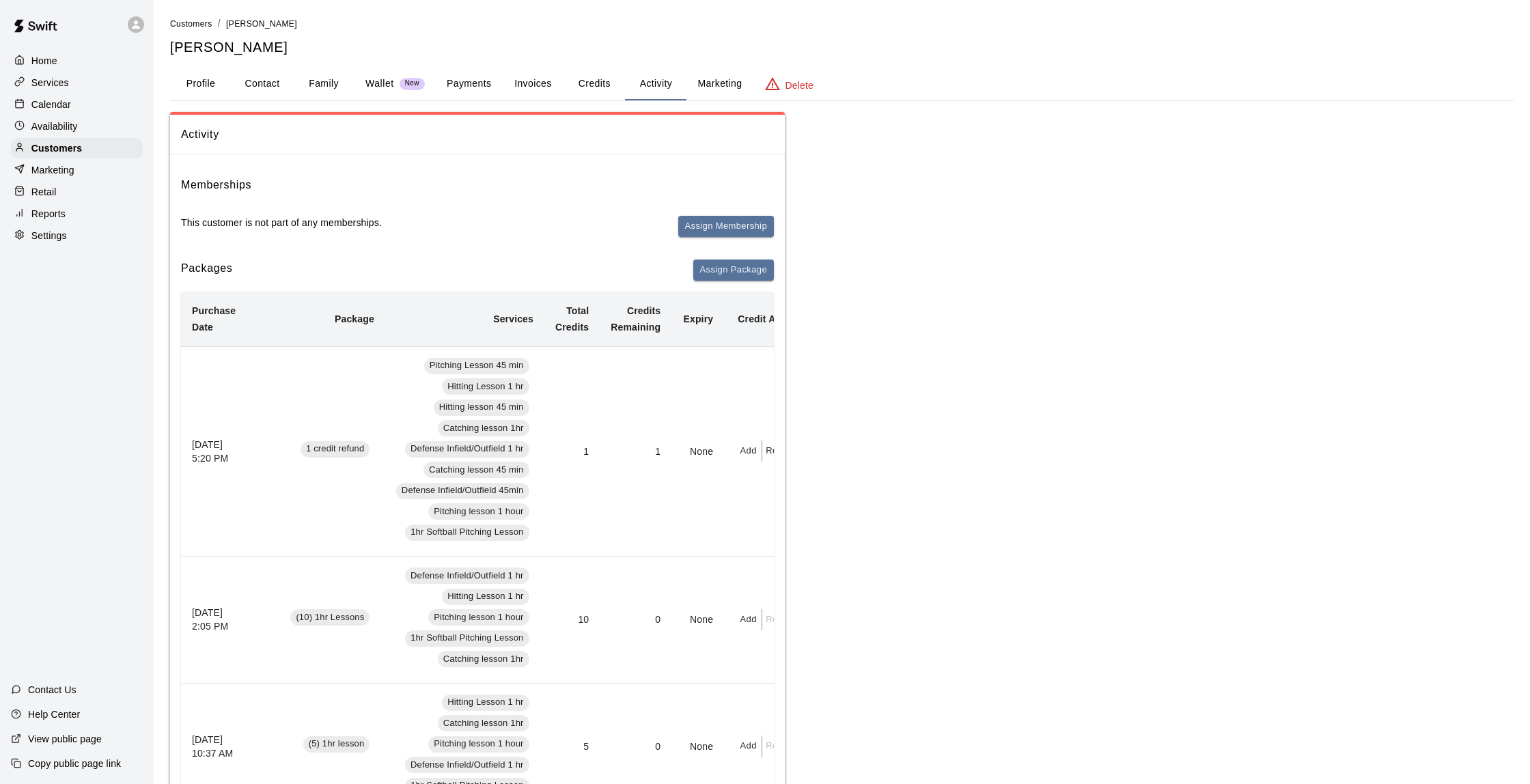
click at [461, 79] on button "Payments" at bounding box center [469, 84] width 66 height 33
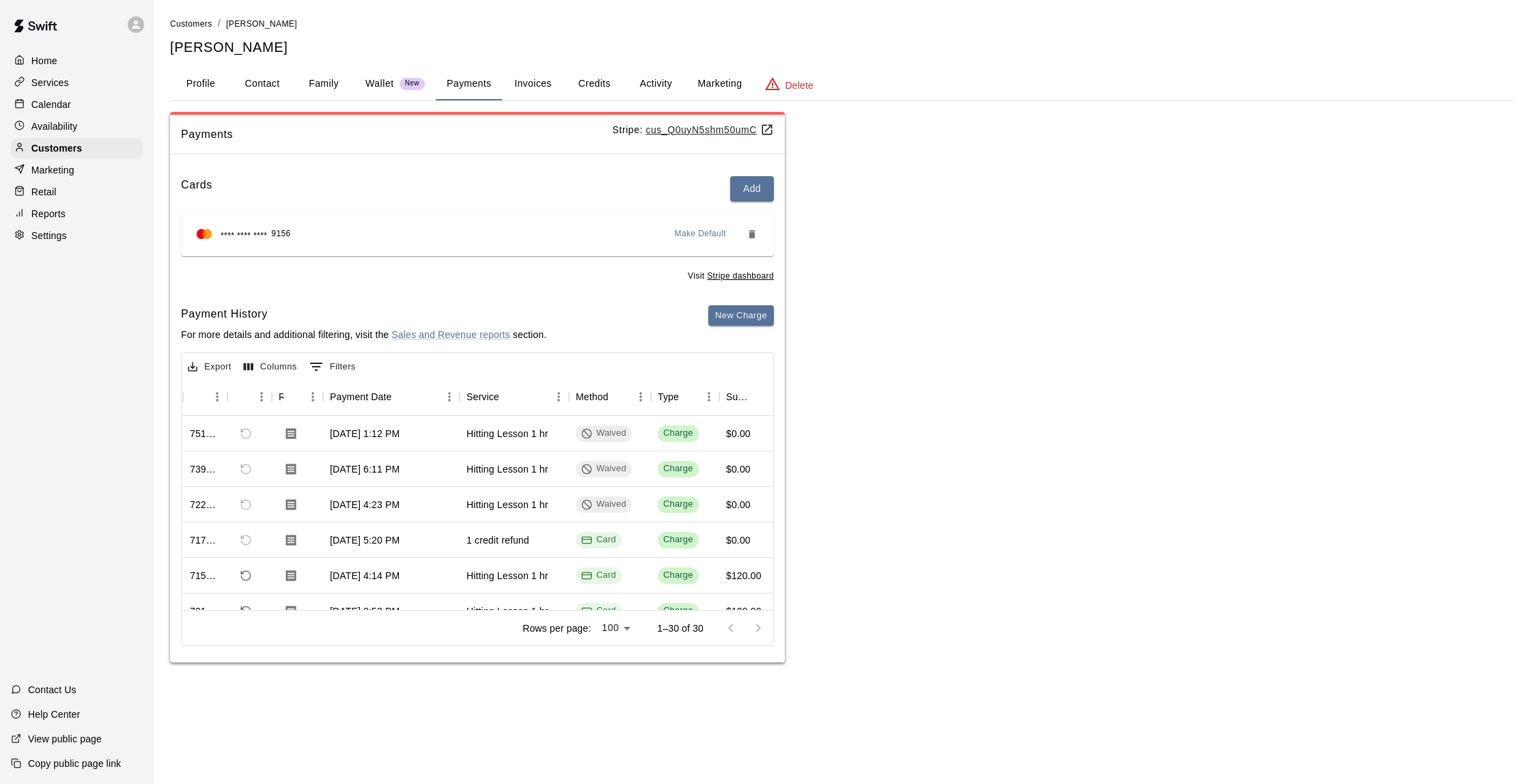
scroll to position [0, 33]
click at [81, 110] on div "Calendar" at bounding box center [77, 104] width 132 height 20
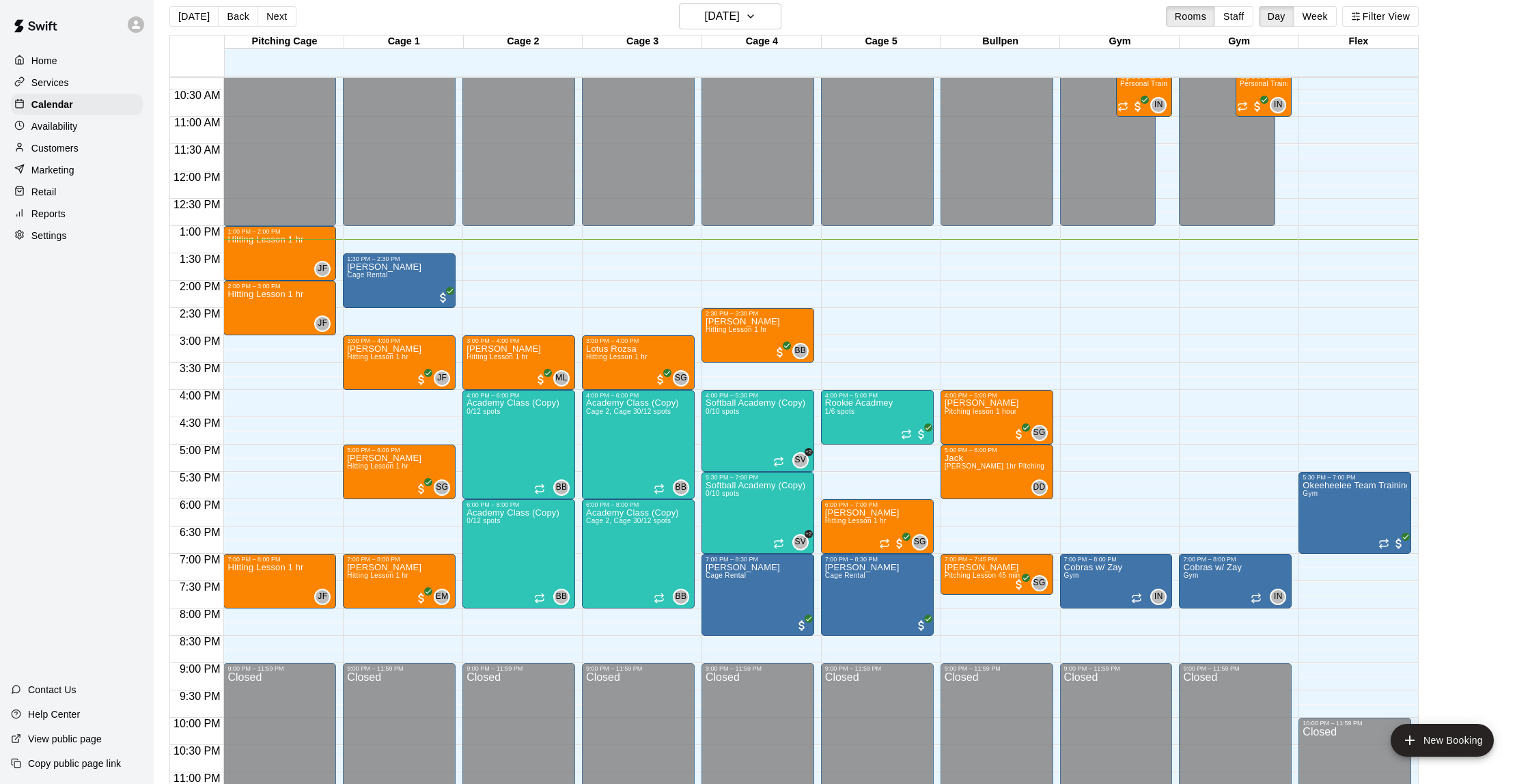
scroll to position [18, 0]
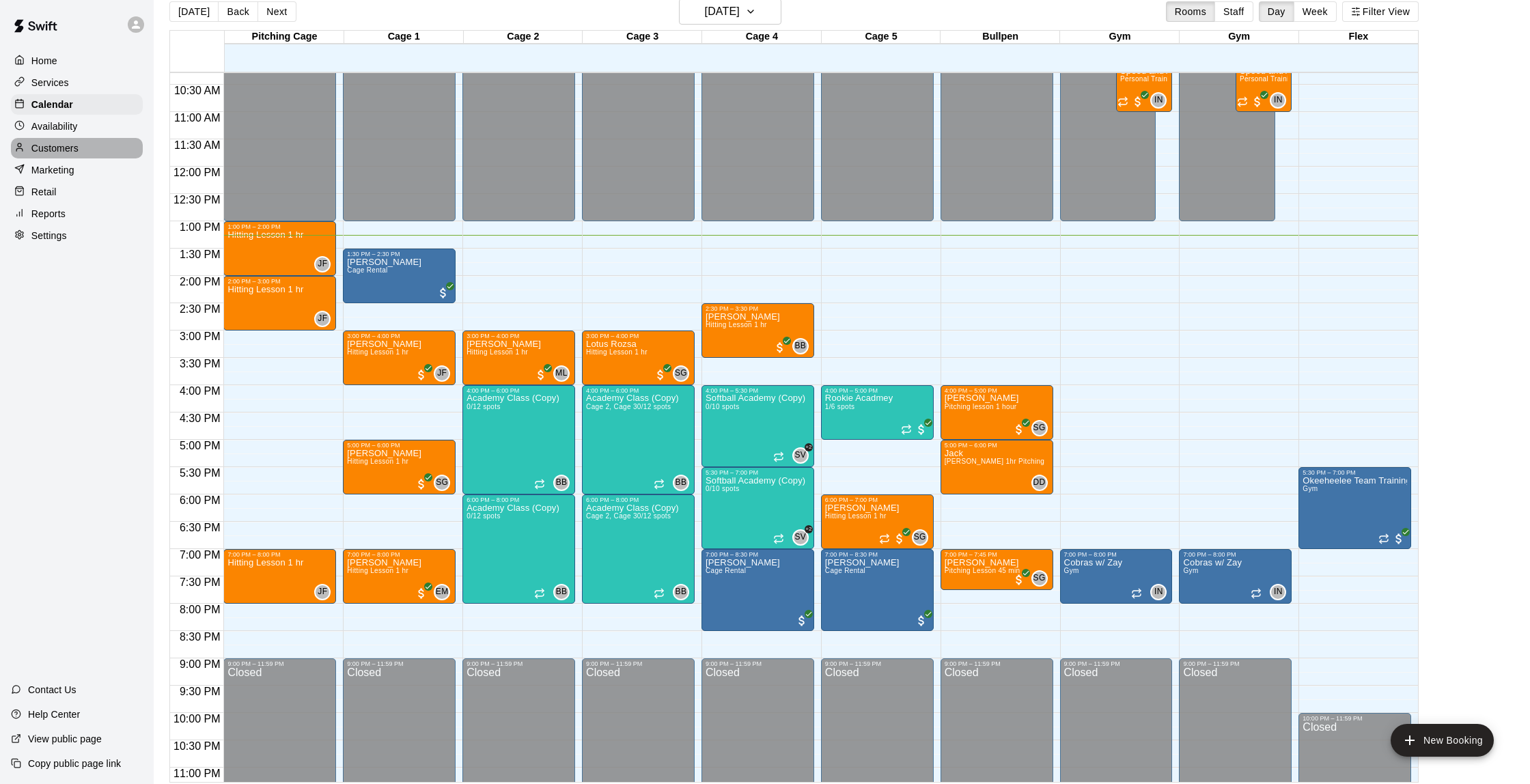
click at [81, 151] on div "Customers" at bounding box center [77, 148] width 132 height 20
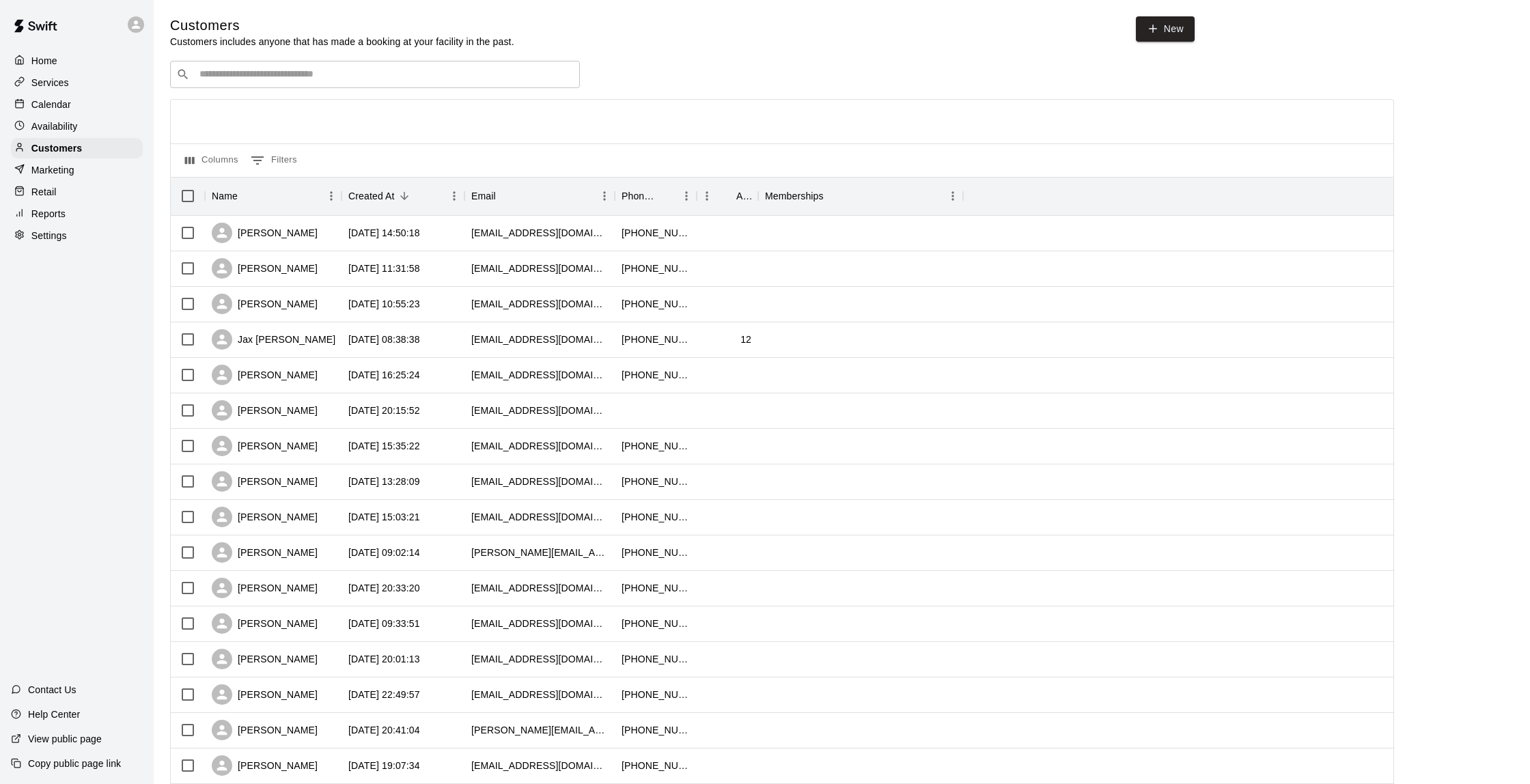
click at [311, 78] on input "Search customers by name or email" at bounding box center [384, 74] width 378 height 14
type input "*****"
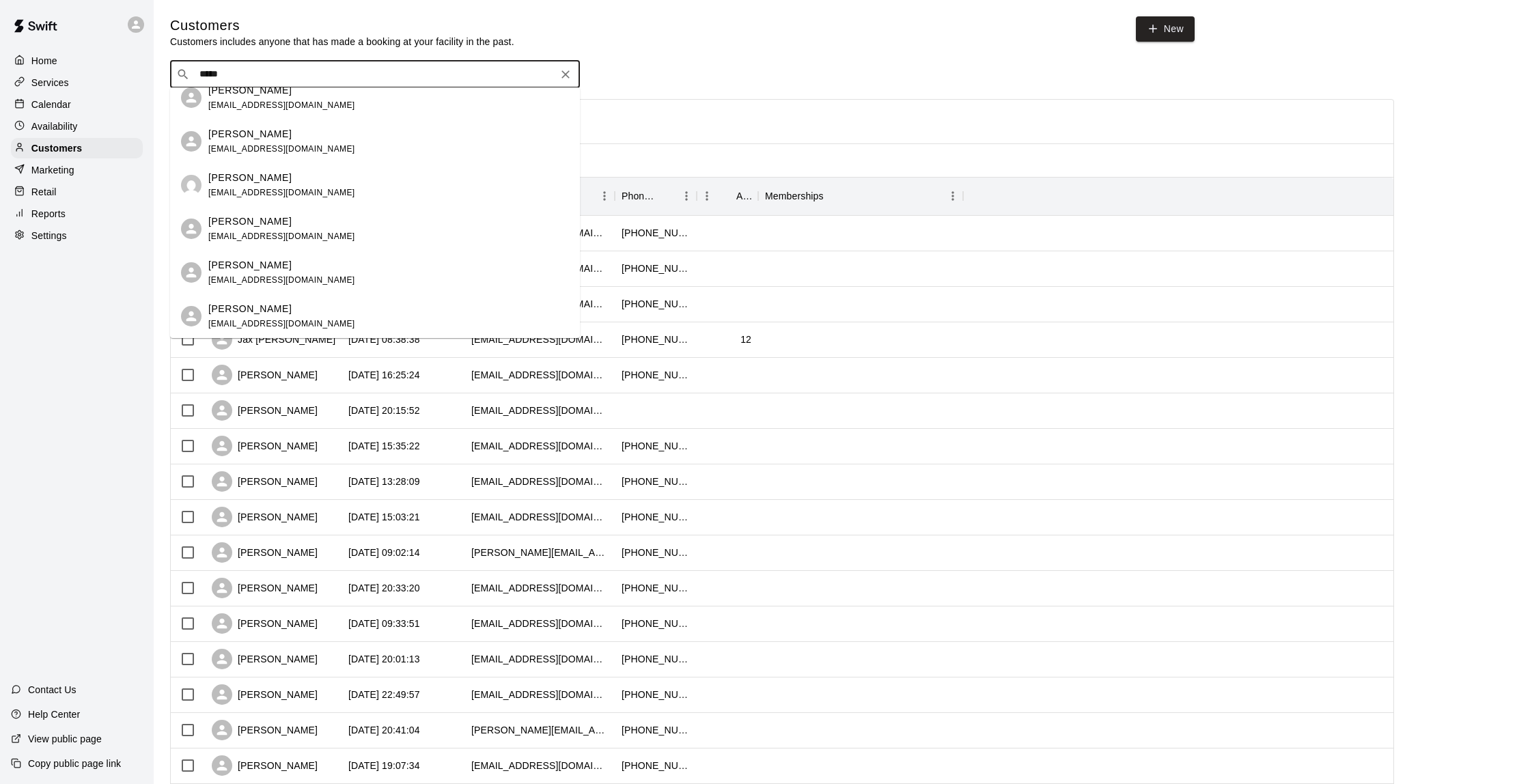
scroll to position [13, 0]
click at [308, 185] on div "[PERSON_NAME] [PERSON_NAME][EMAIL_ADDRESS][DOMAIN_NAME]" at bounding box center [282, 185] width 147 height 30
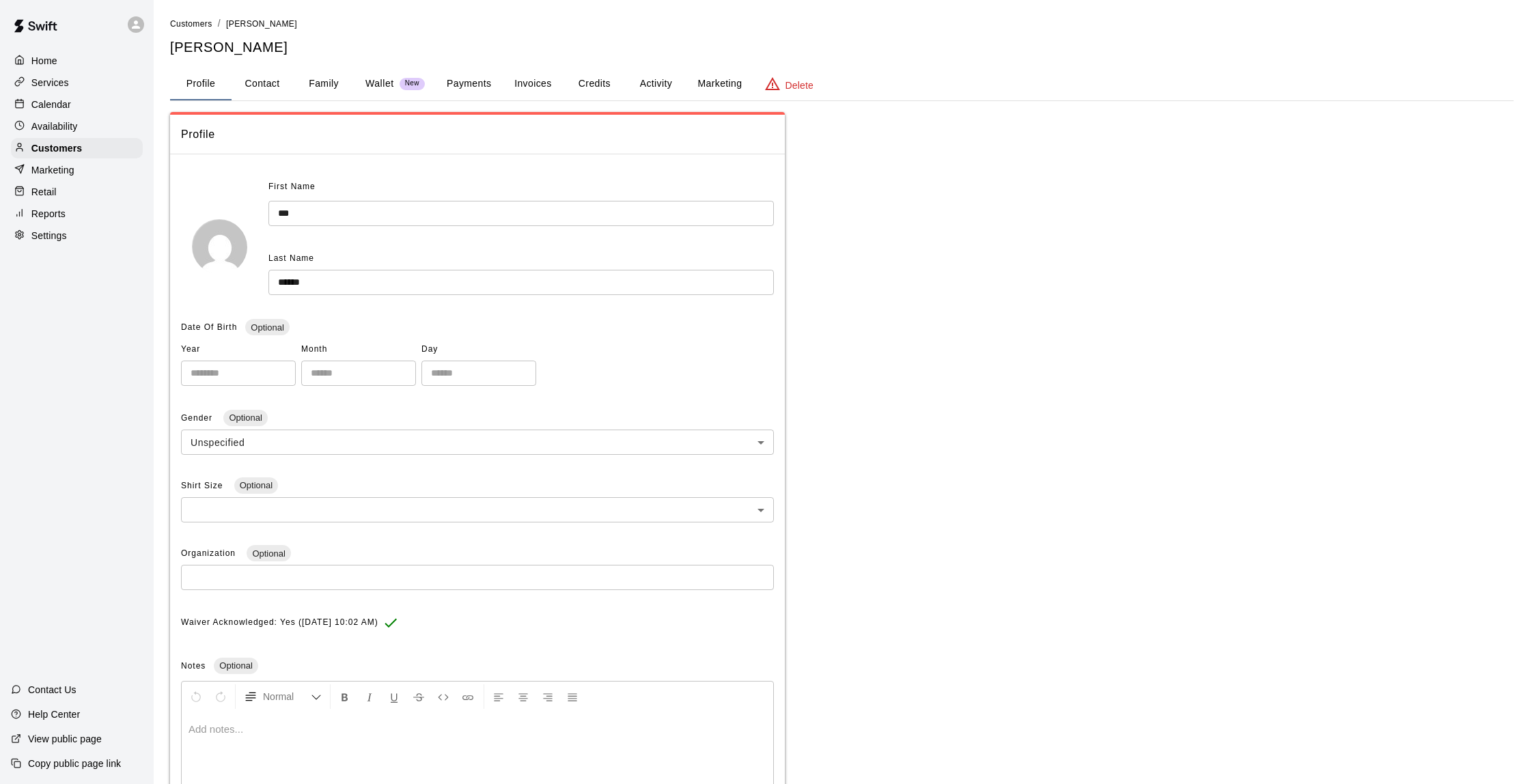
click at [633, 82] on button "Activity" at bounding box center [656, 84] width 62 height 33
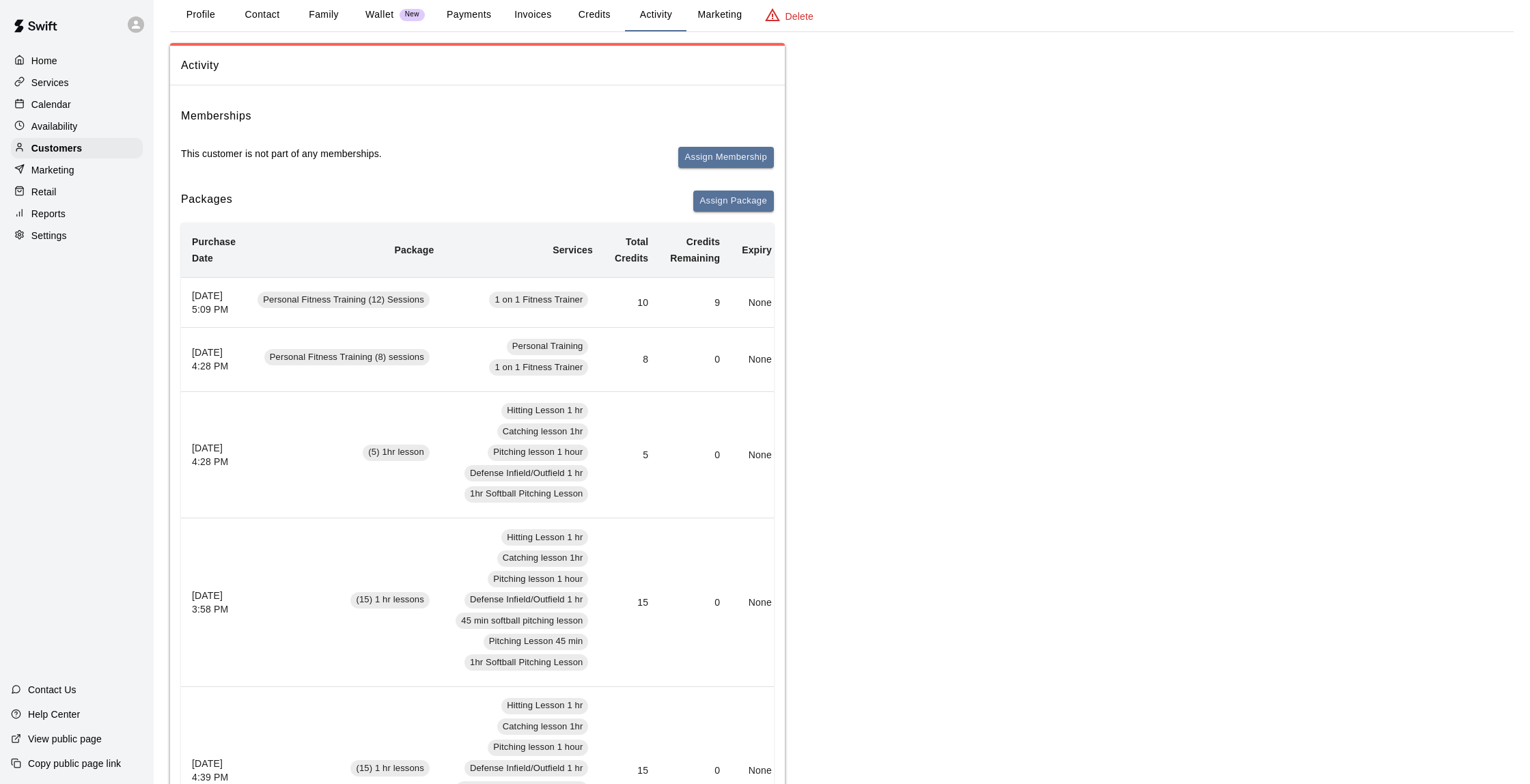
scroll to position [69, 0]
click at [58, 124] on p "Availability" at bounding box center [54, 126] width 47 height 14
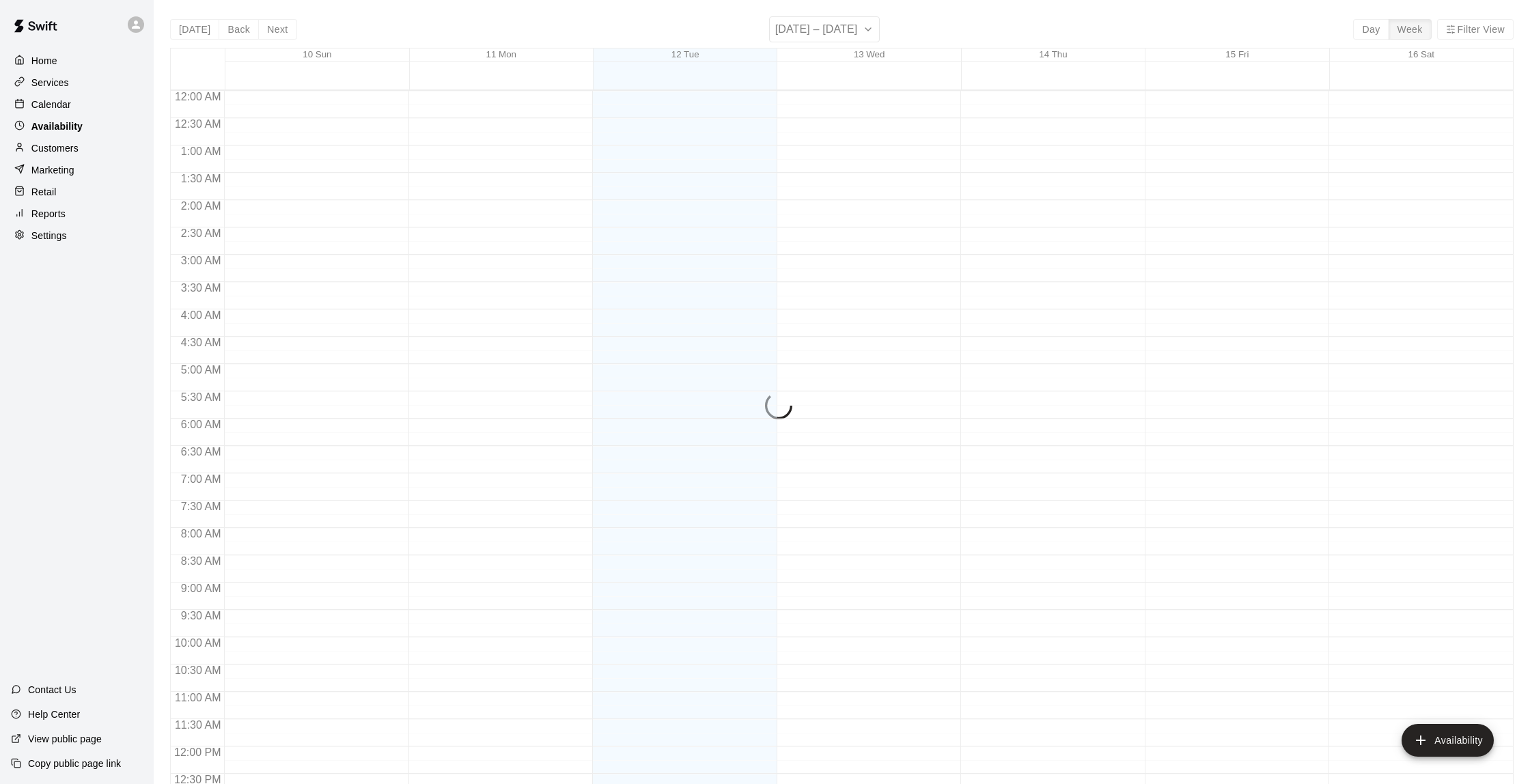
scroll to position [603, 0]
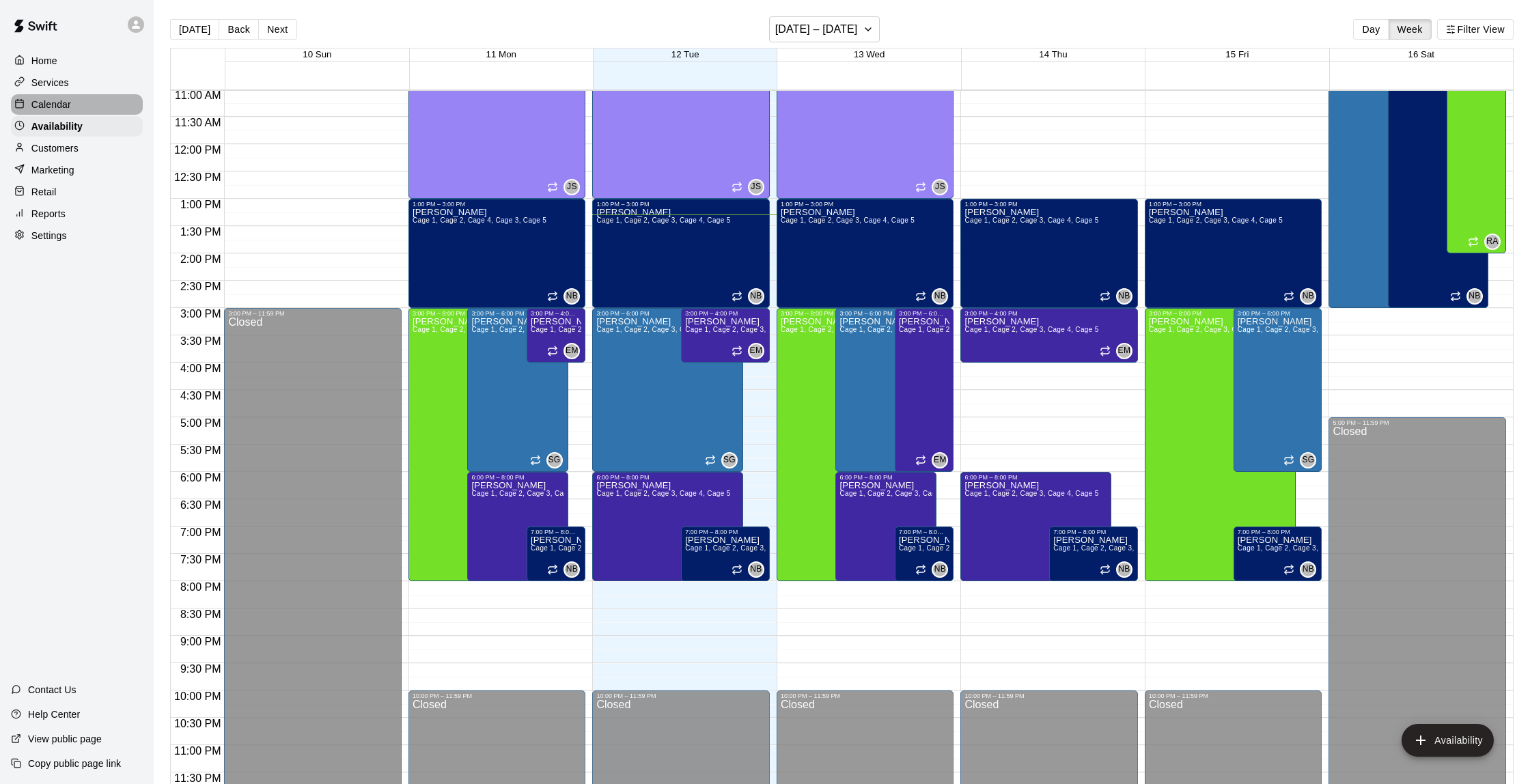
click at [51, 107] on p "Calendar" at bounding box center [51, 104] width 40 height 14
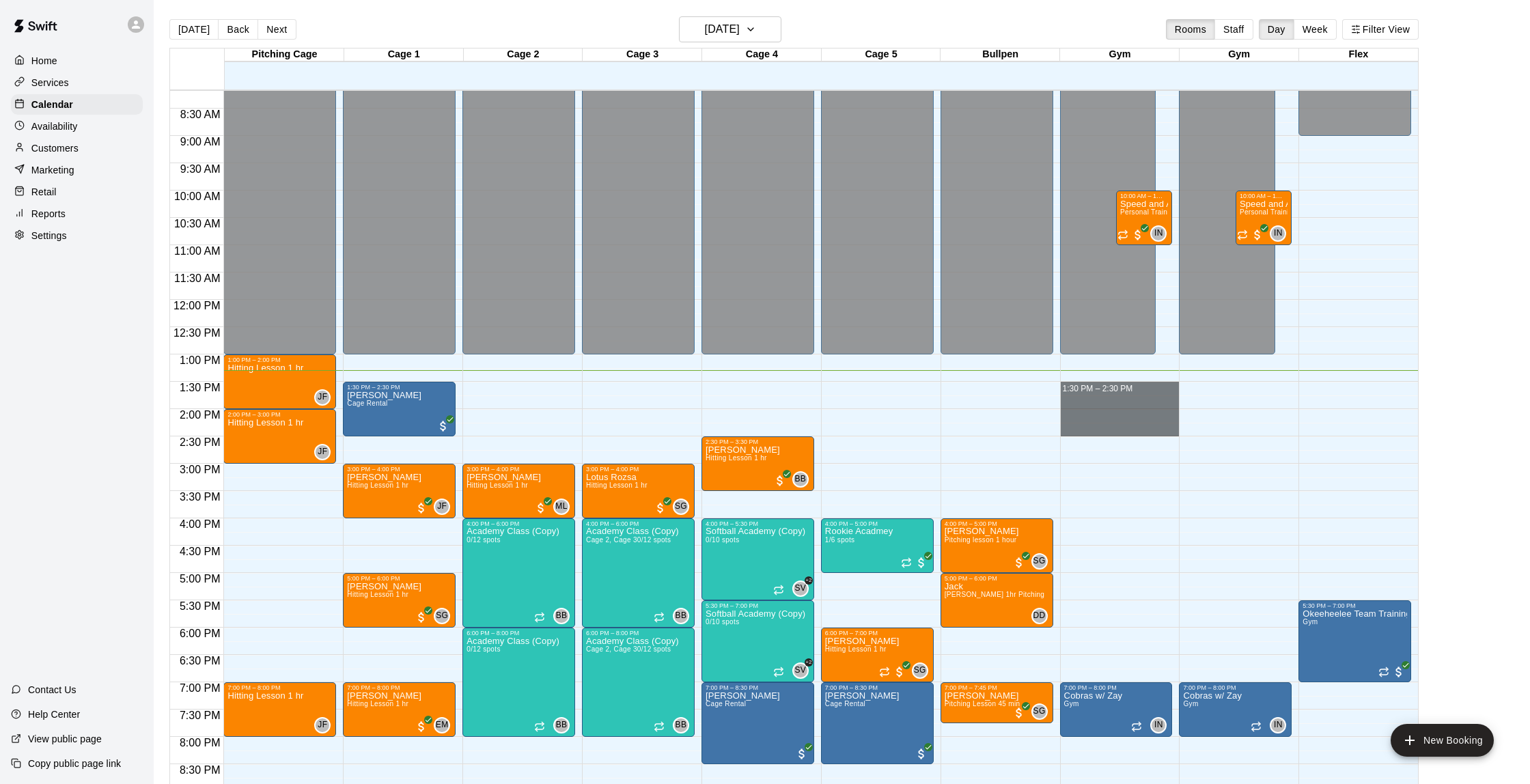
scroll to position [444, 0]
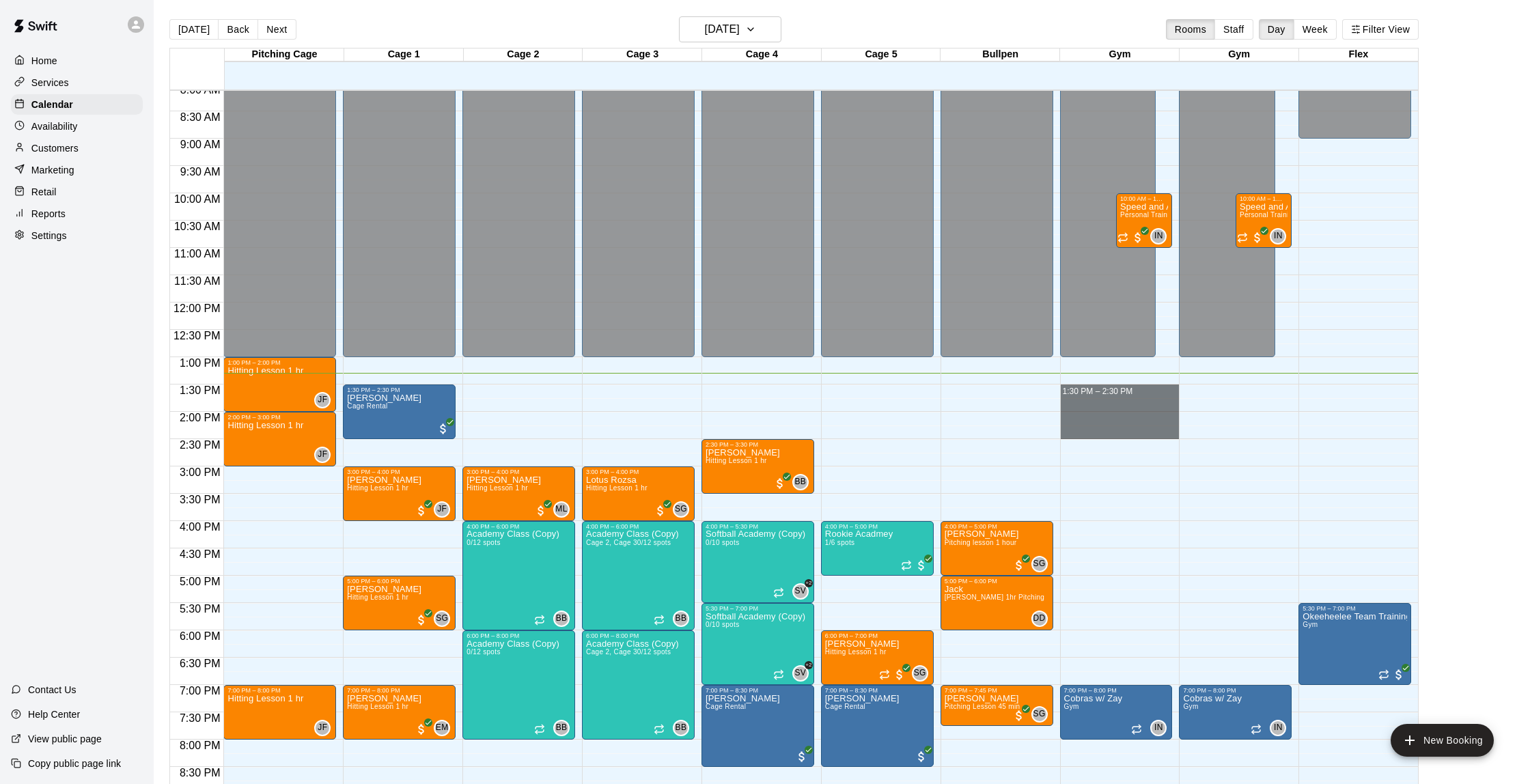
drag, startPoint x: 1083, startPoint y: 388, endPoint x: 1087, endPoint y: 426, distance: 38.2
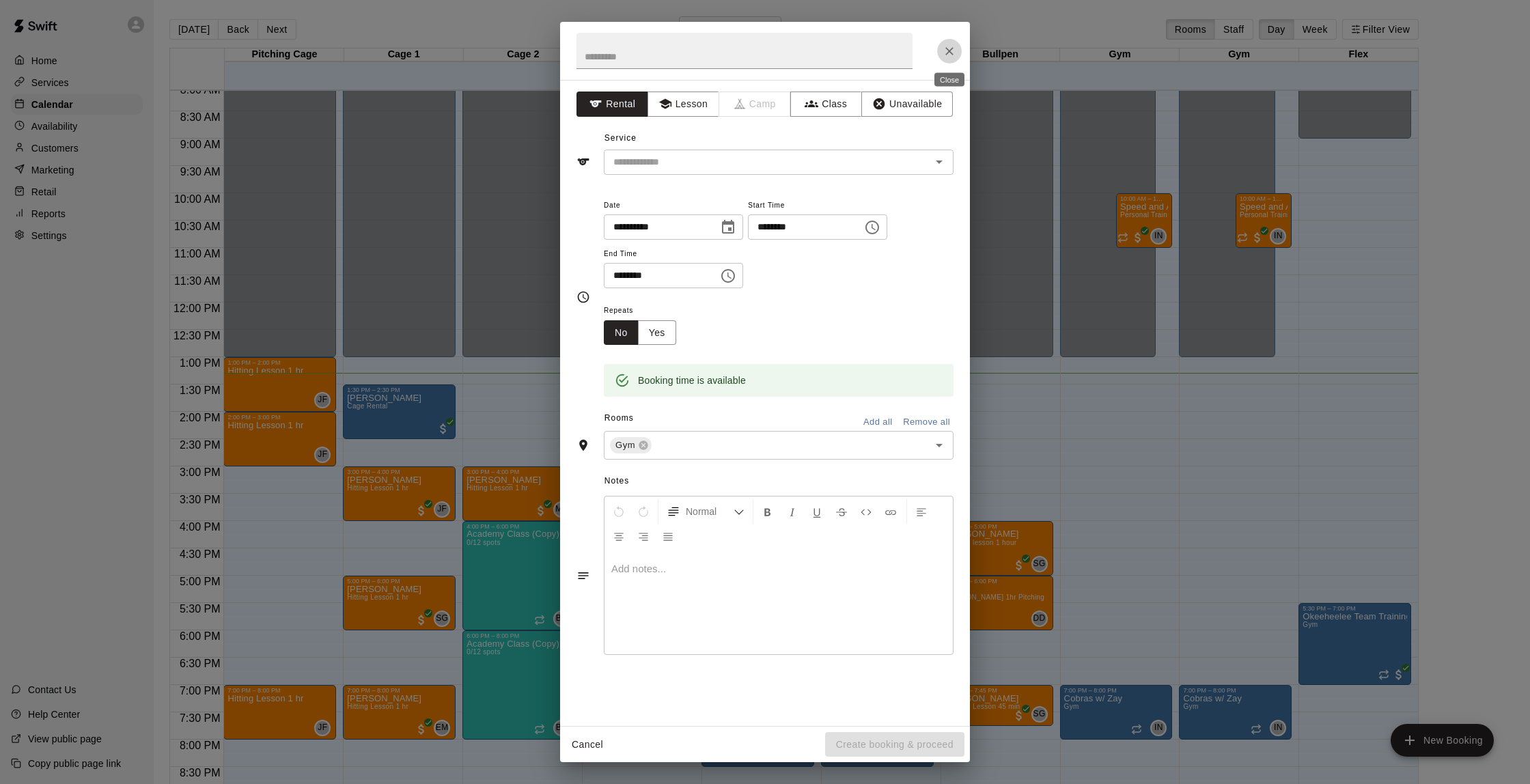
click at [944, 48] on icon "Close" at bounding box center [949, 51] width 14 height 14
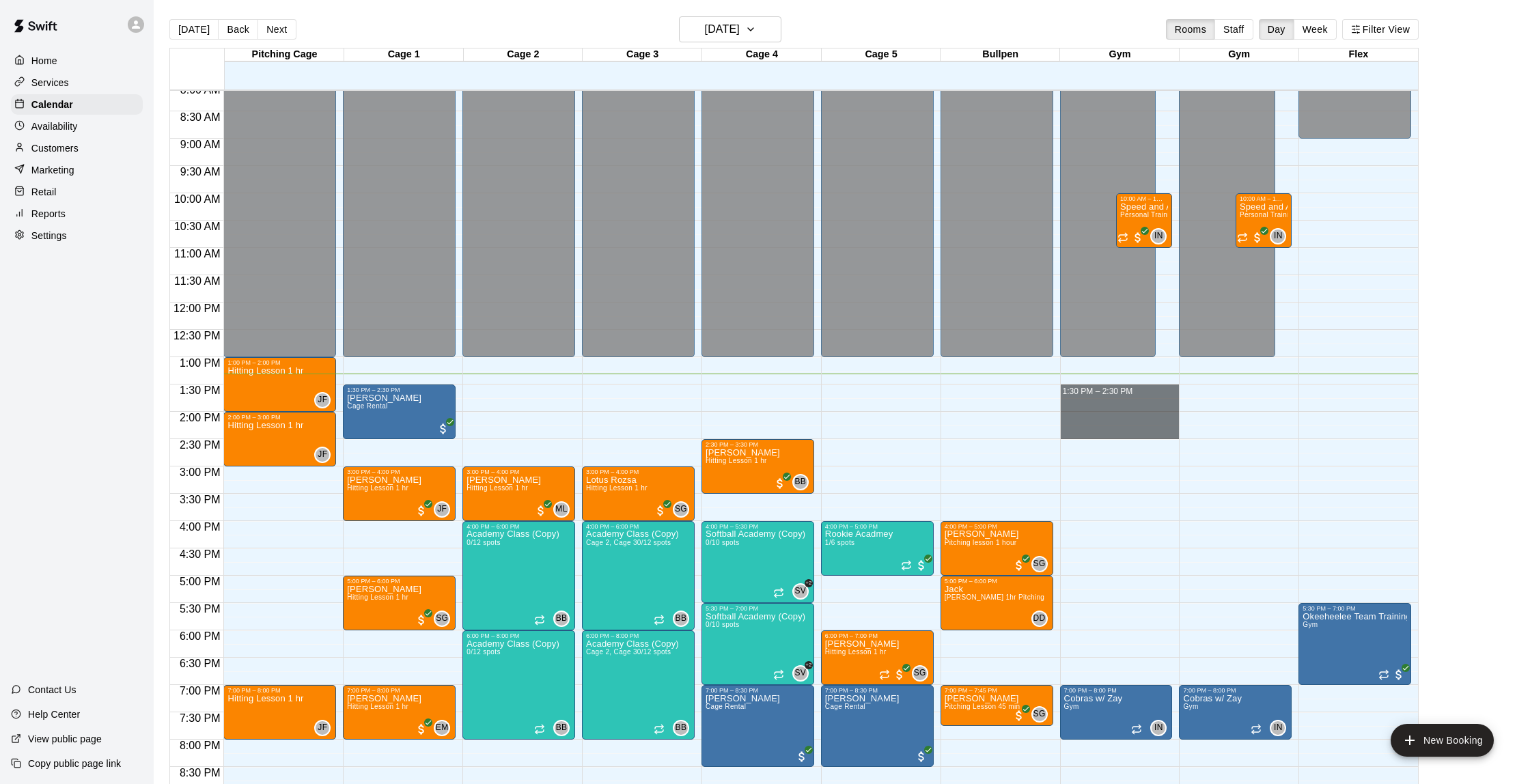
drag, startPoint x: 1105, startPoint y: 386, endPoint x: 1105, endPoint y: 430, distance: 44.0
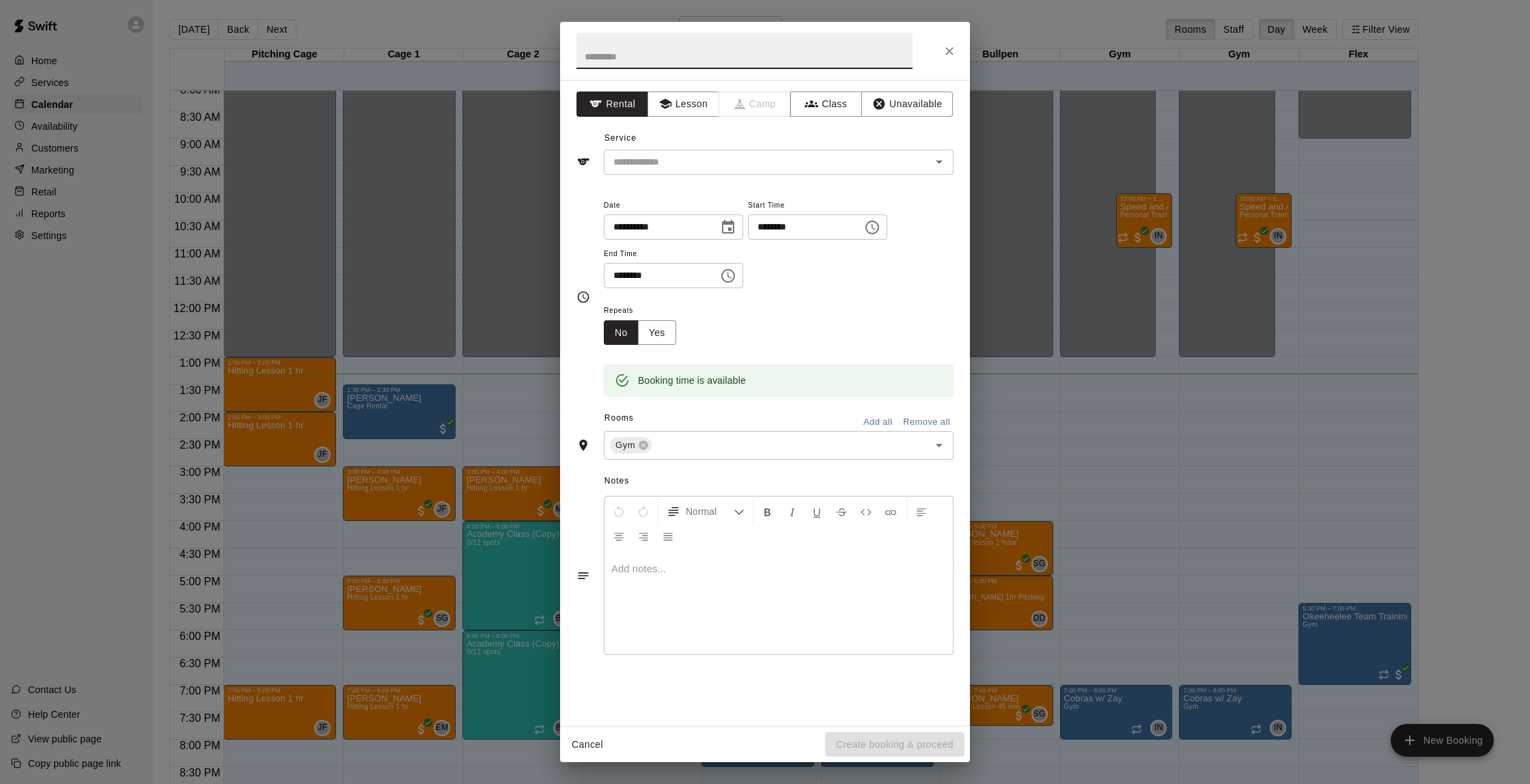
click at [944, 60] on button "Close" at bounding box center [949, 51] width 25 height 25
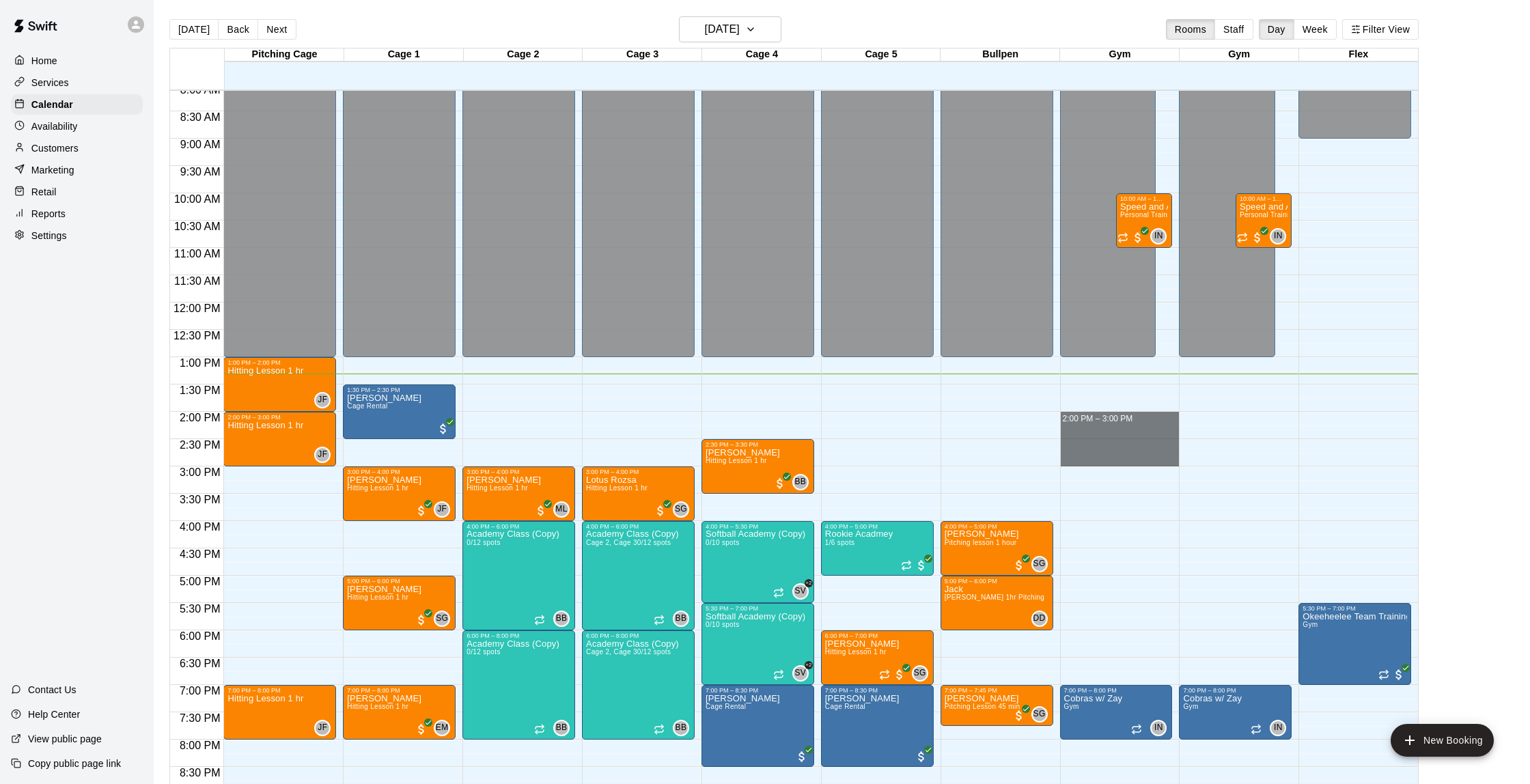
drag, startPoint x: 1089, startPoint y: 416, endPoint x: 1094, endPoint y: 455, distance: 39.3
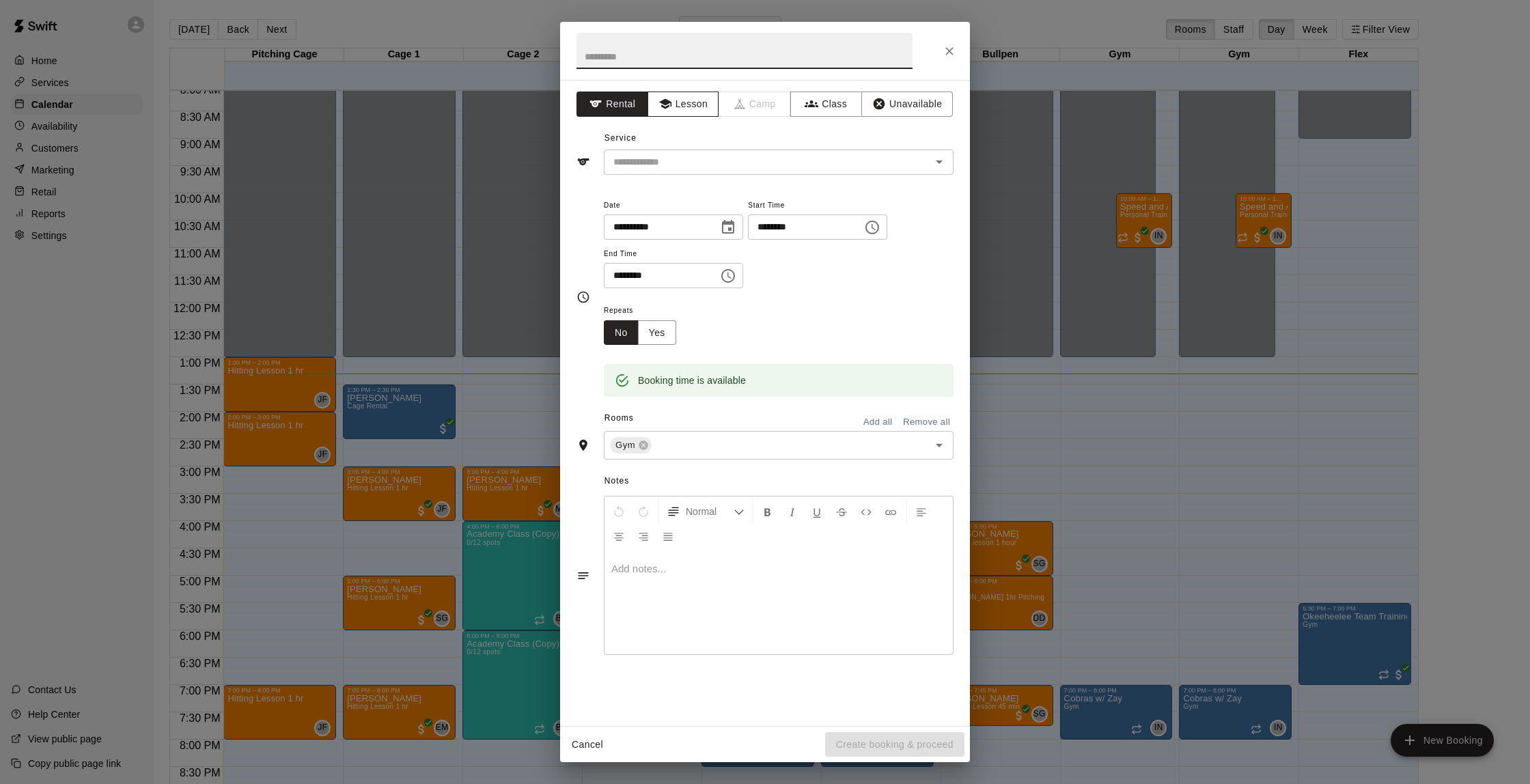
drag, startPoint x: 693, startPoint y: 101, endPoint x: 698, endPoint y: 107, distance: 7.8
click at [693, 101] on button "Lesson" at bounding box center [683, 104] width 72 height 25
click at [718, 157] on input "text" at bounding box center [758, 162] width 301 height 17
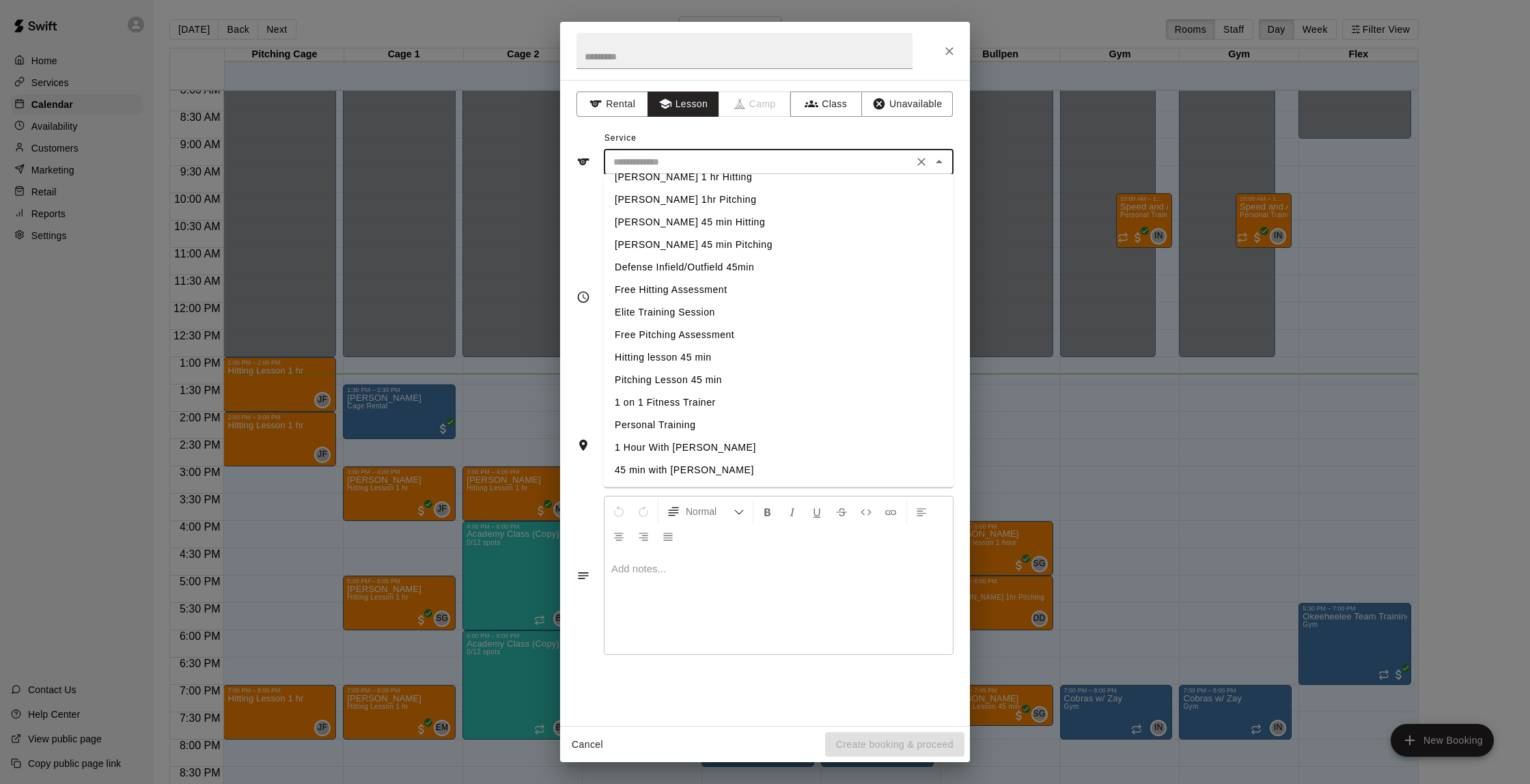
scroll to position [216, 0]
click at [707, 402] on li "1 on 1 Fitness Trainer" at bounding box center [779, 403] width 349 height 23
type input "**********"
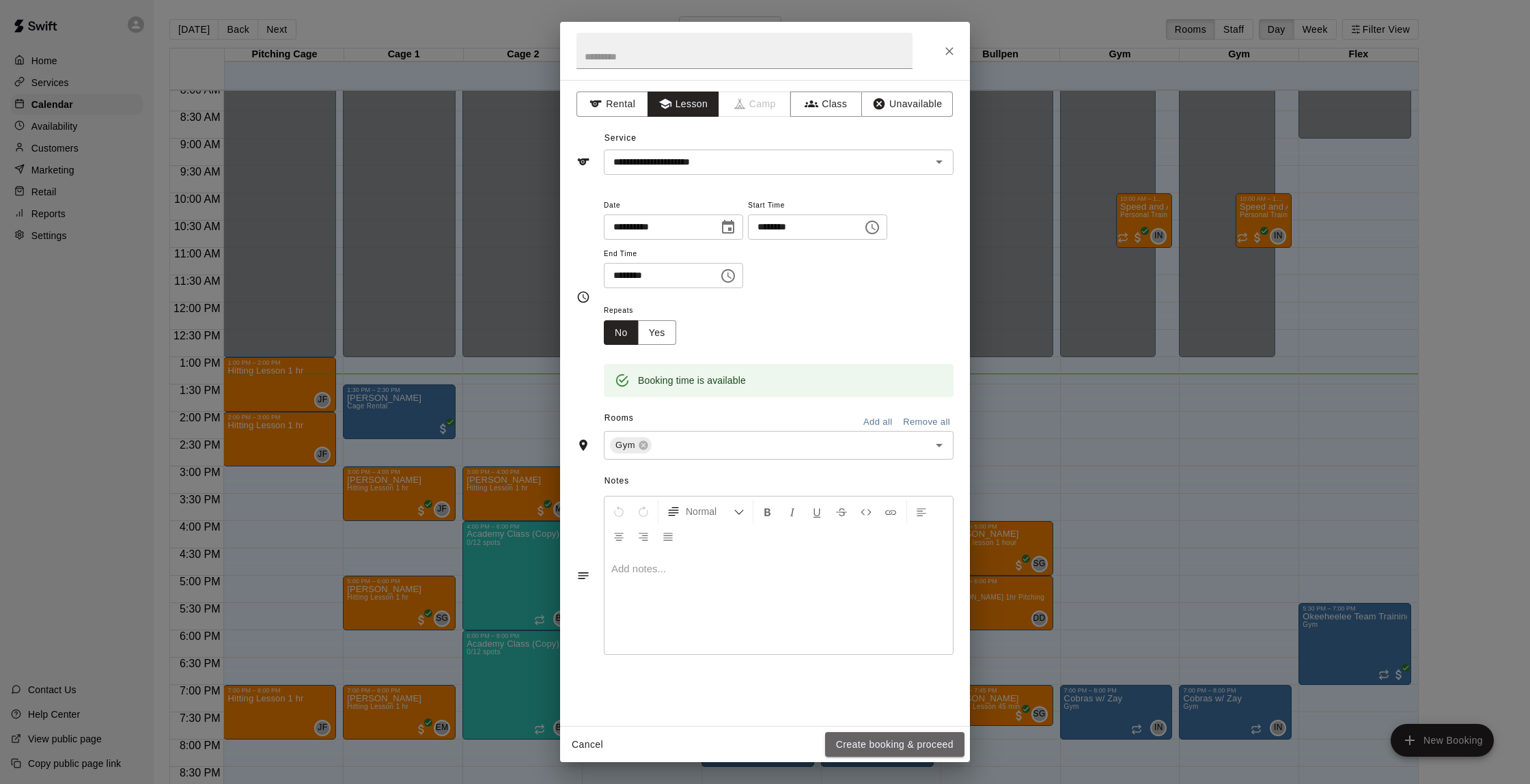
click at [908, 744] on button "Create booking & proceed" at bounding box center [894, 744] width 140 height 25
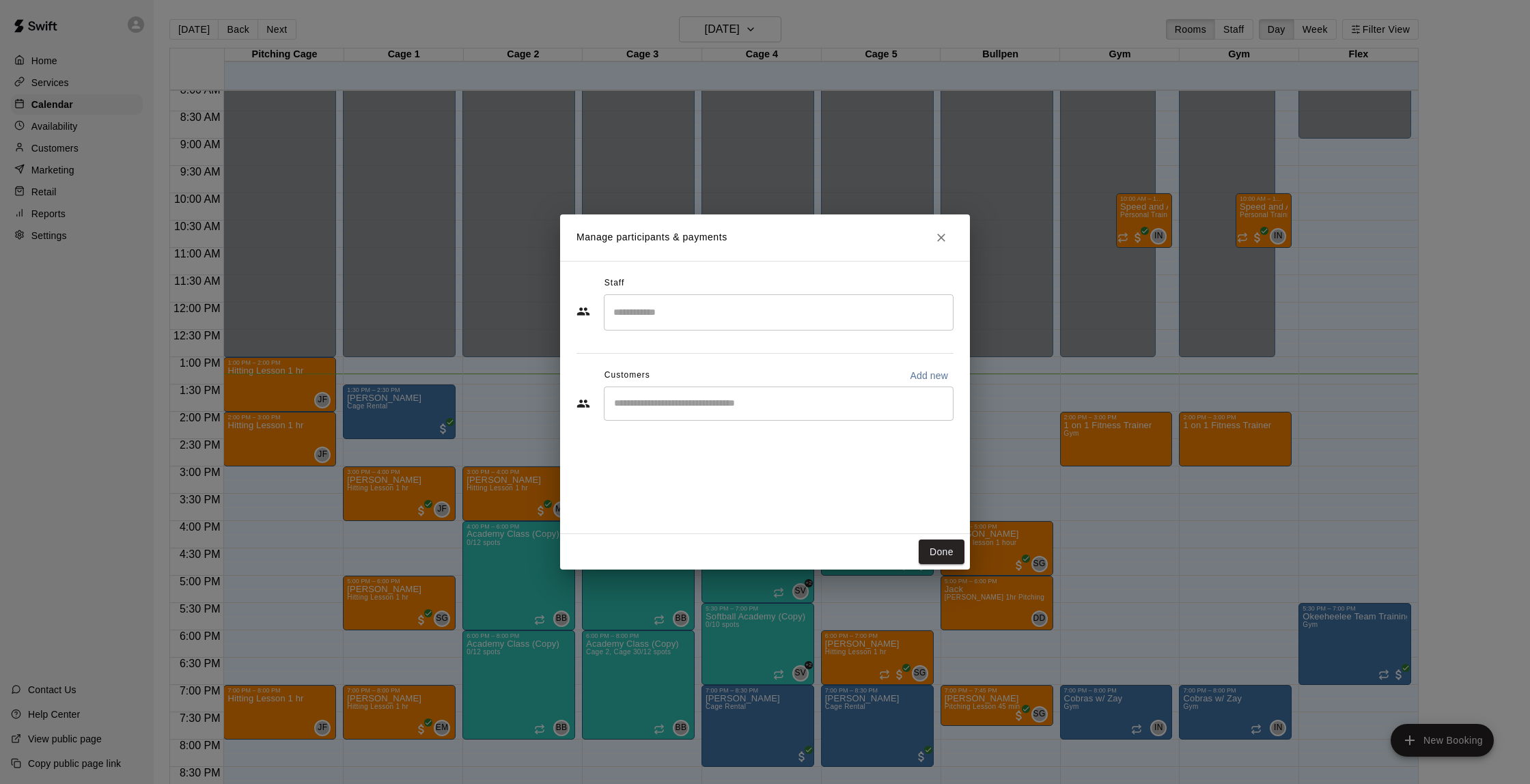
click at [682, 317] on input "Search staff" at bounding box center [779, 312] width 338 height 24
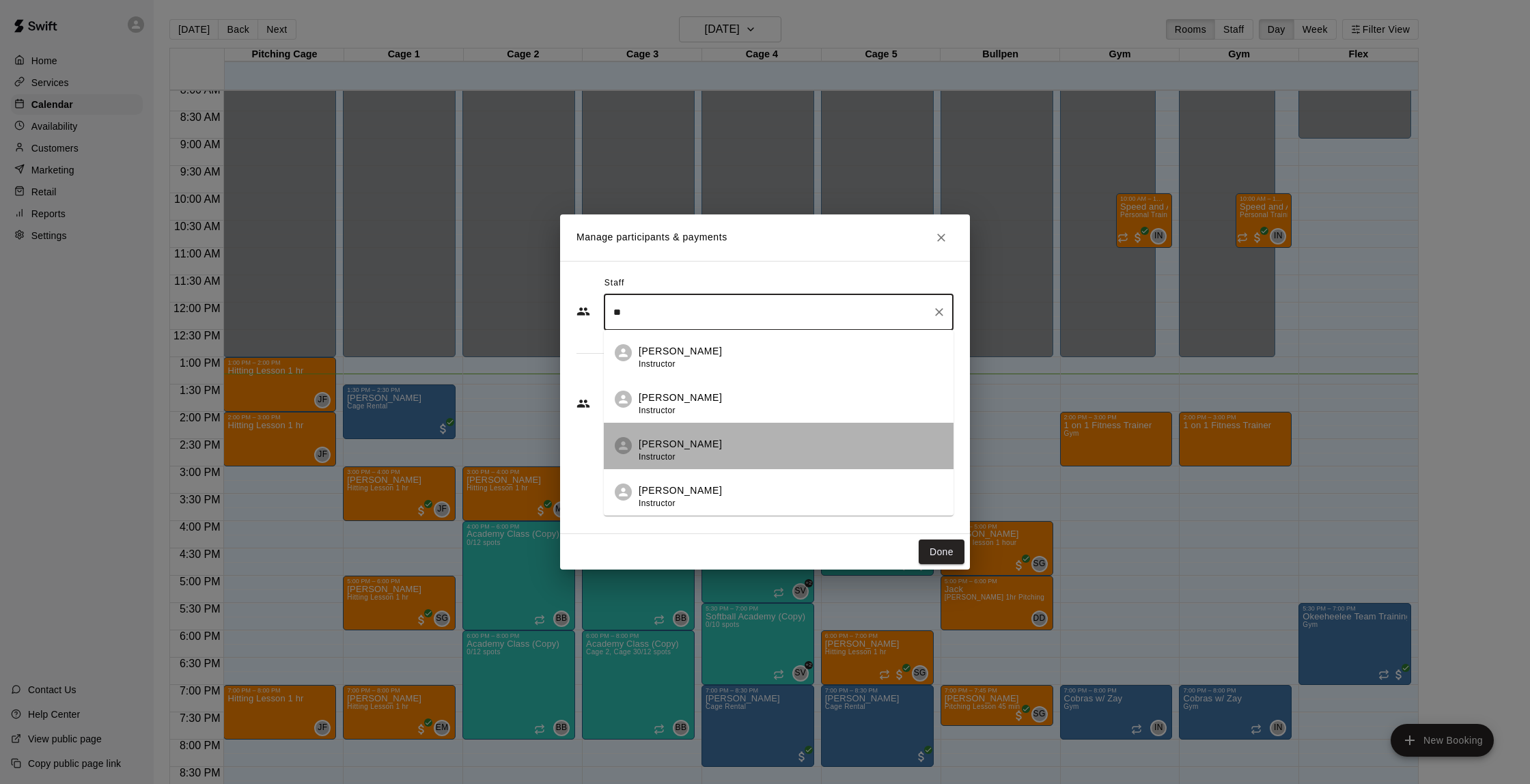
click at [698, 441] on p "[PERSON_NAME]" at bounding box center [680, 444] width 83 height 14
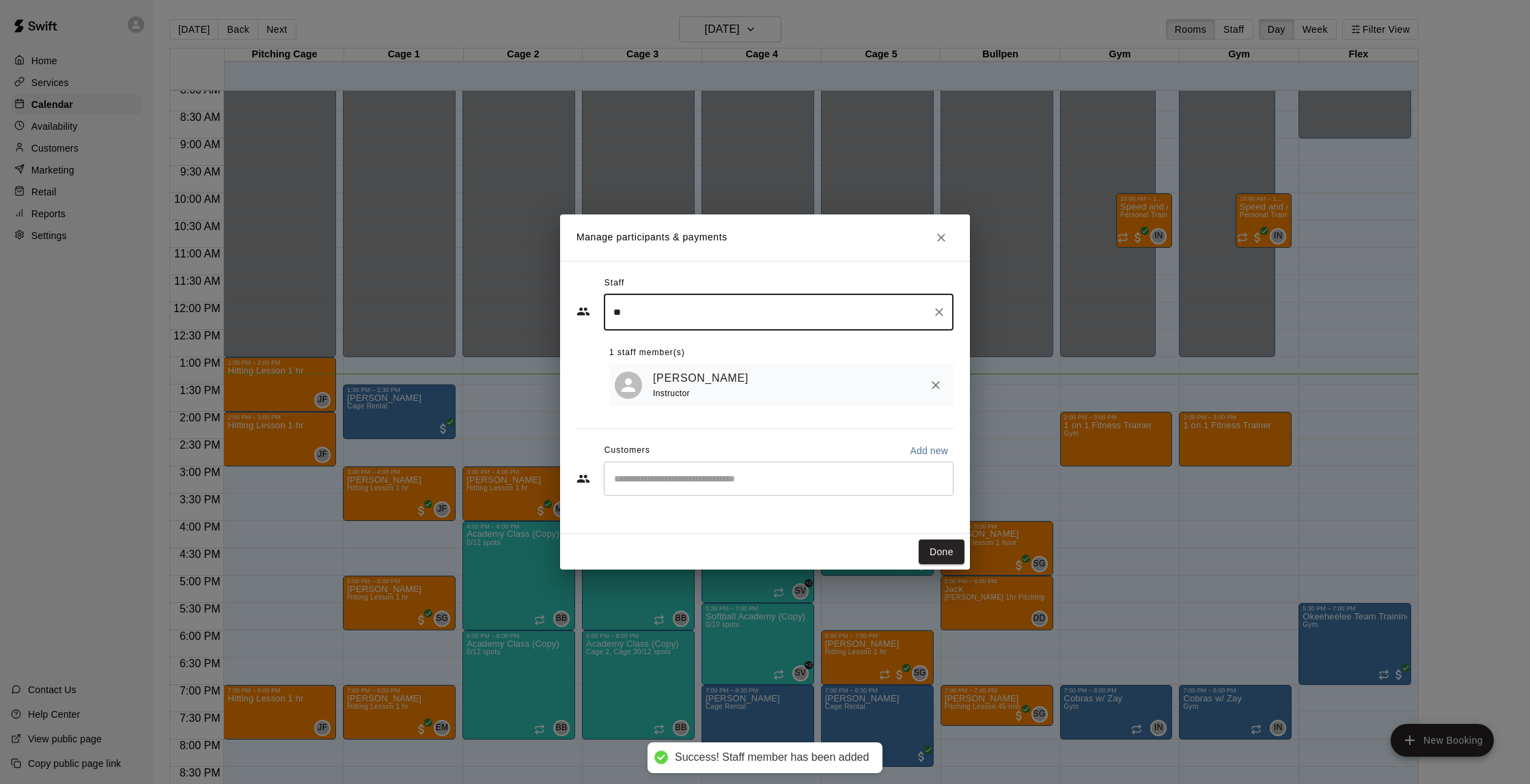
type input "**"
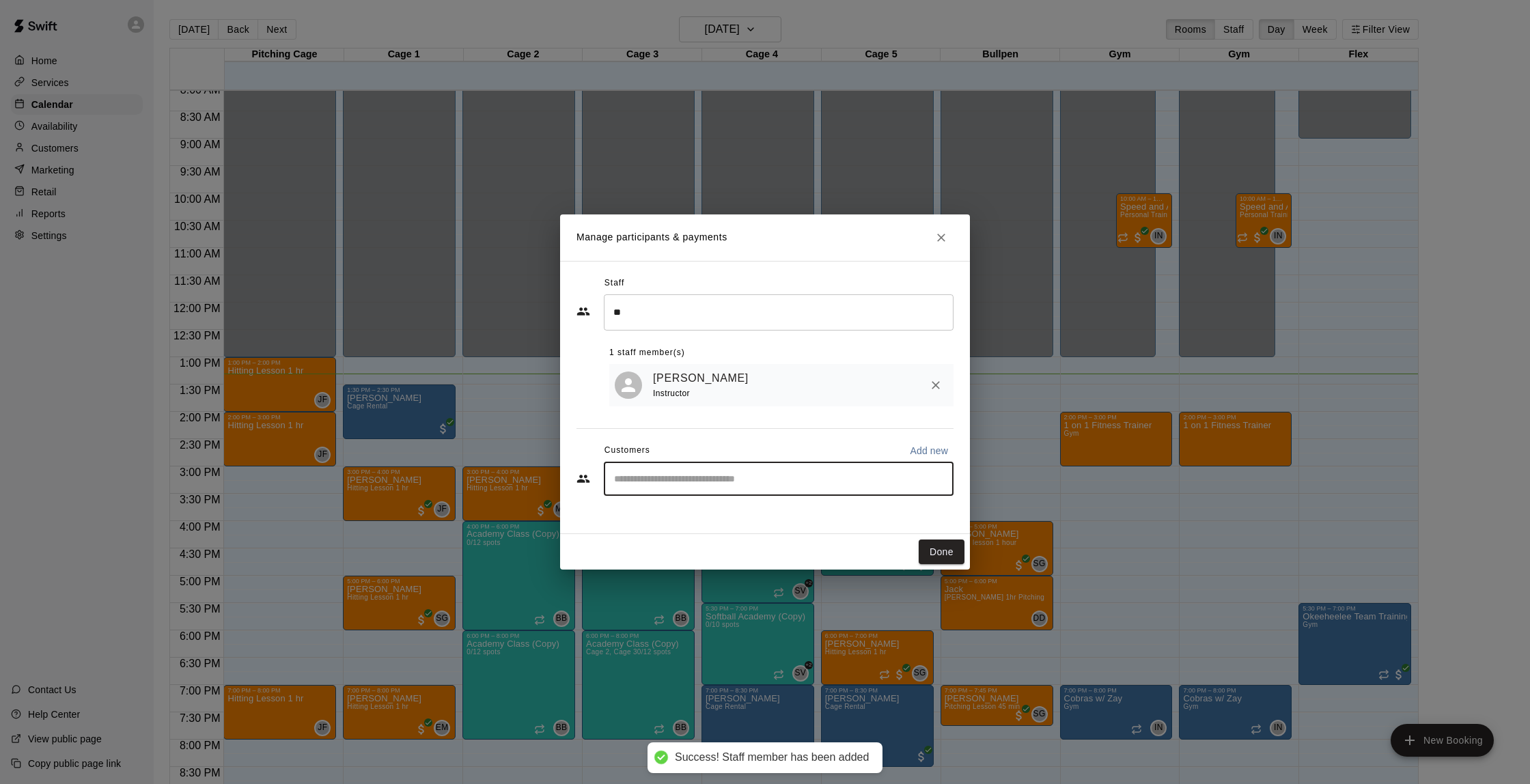
click at [700, 472] on input "Start typing to search customers..." at bounding box center [779, 479] width 338 height 14
type input "*****"
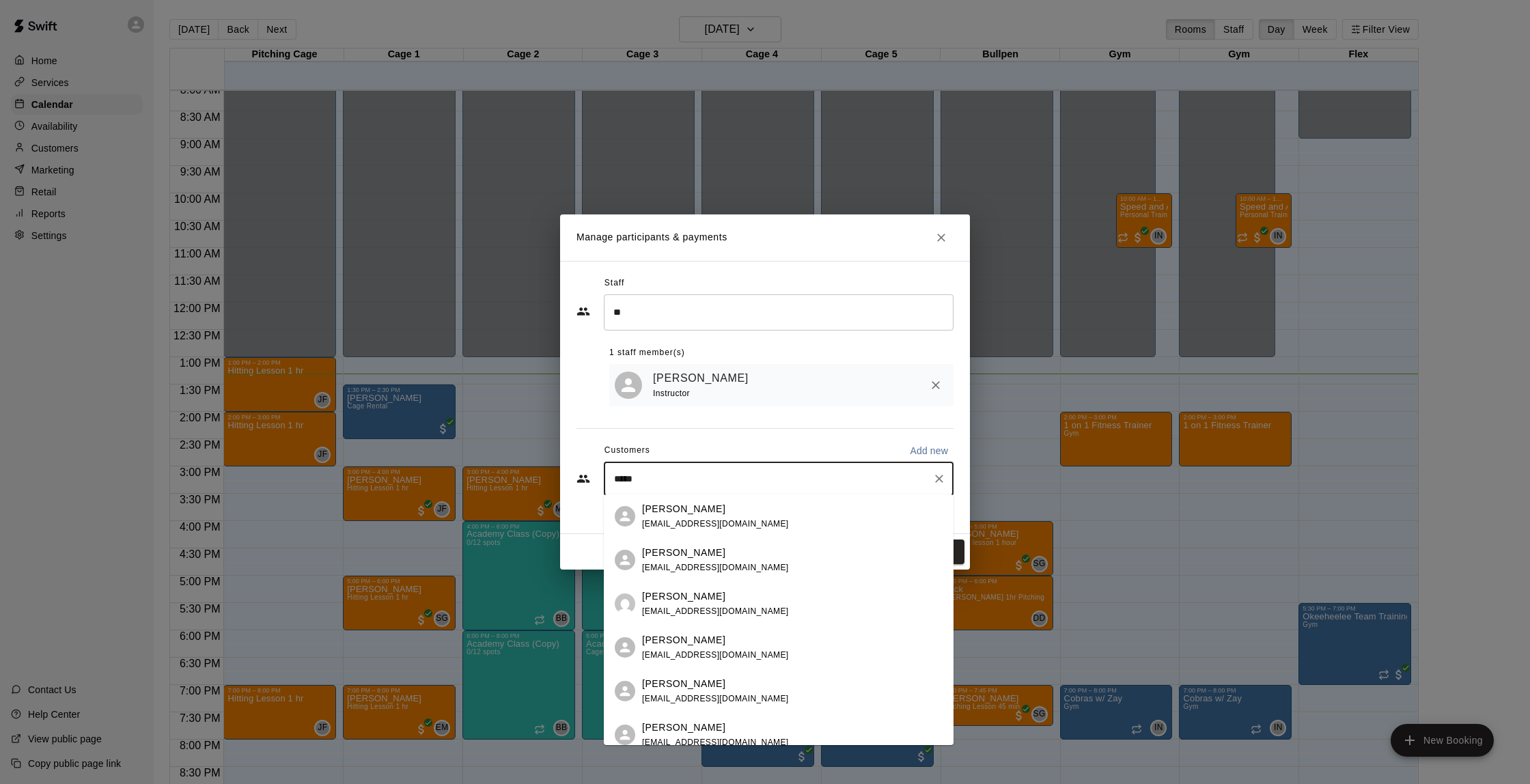
scroll to position [0, 0]
click at [711, 611] on span "[EMAIL_ADDRESS][DOMAIN_NAME]" at bounding box center [716, 611] width 147 height 9
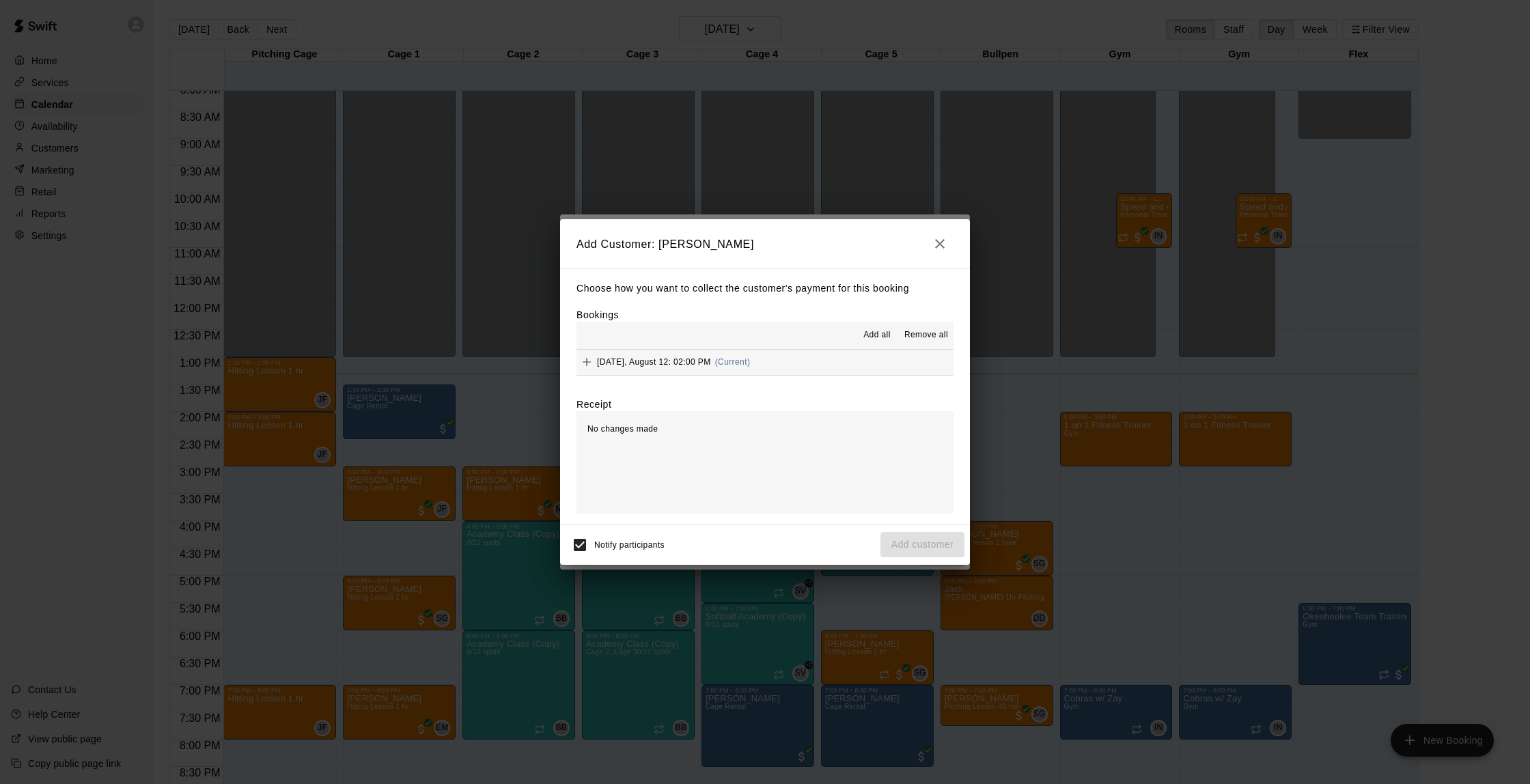
click at [830, 366] on button "[DATE], August 12: 02:00 PM (Current)" at bounding box center [765, 362] width 377 height 25
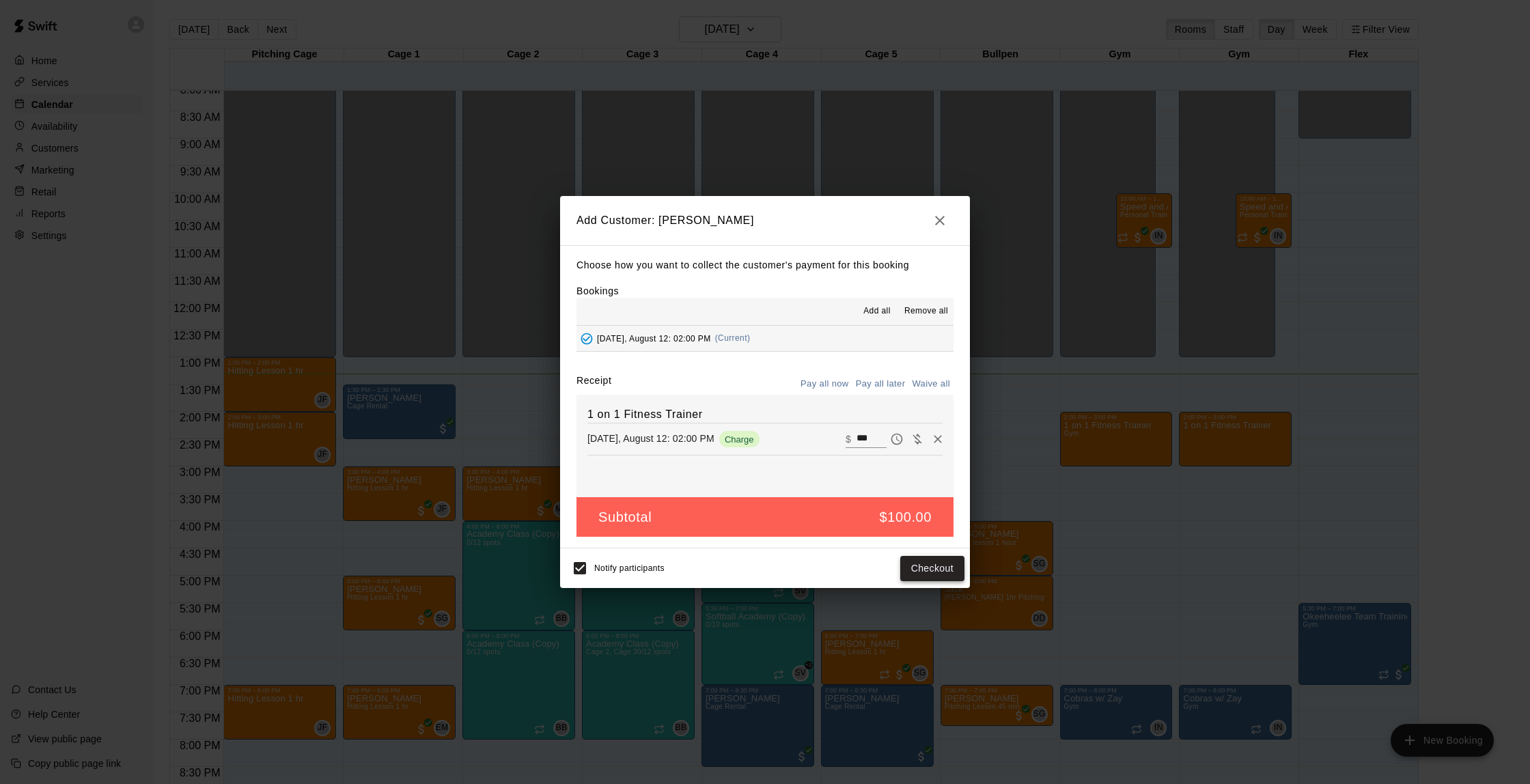
click at [916, 562] on button "Checkout" at bounding box center [933, 568] width 64 height 25
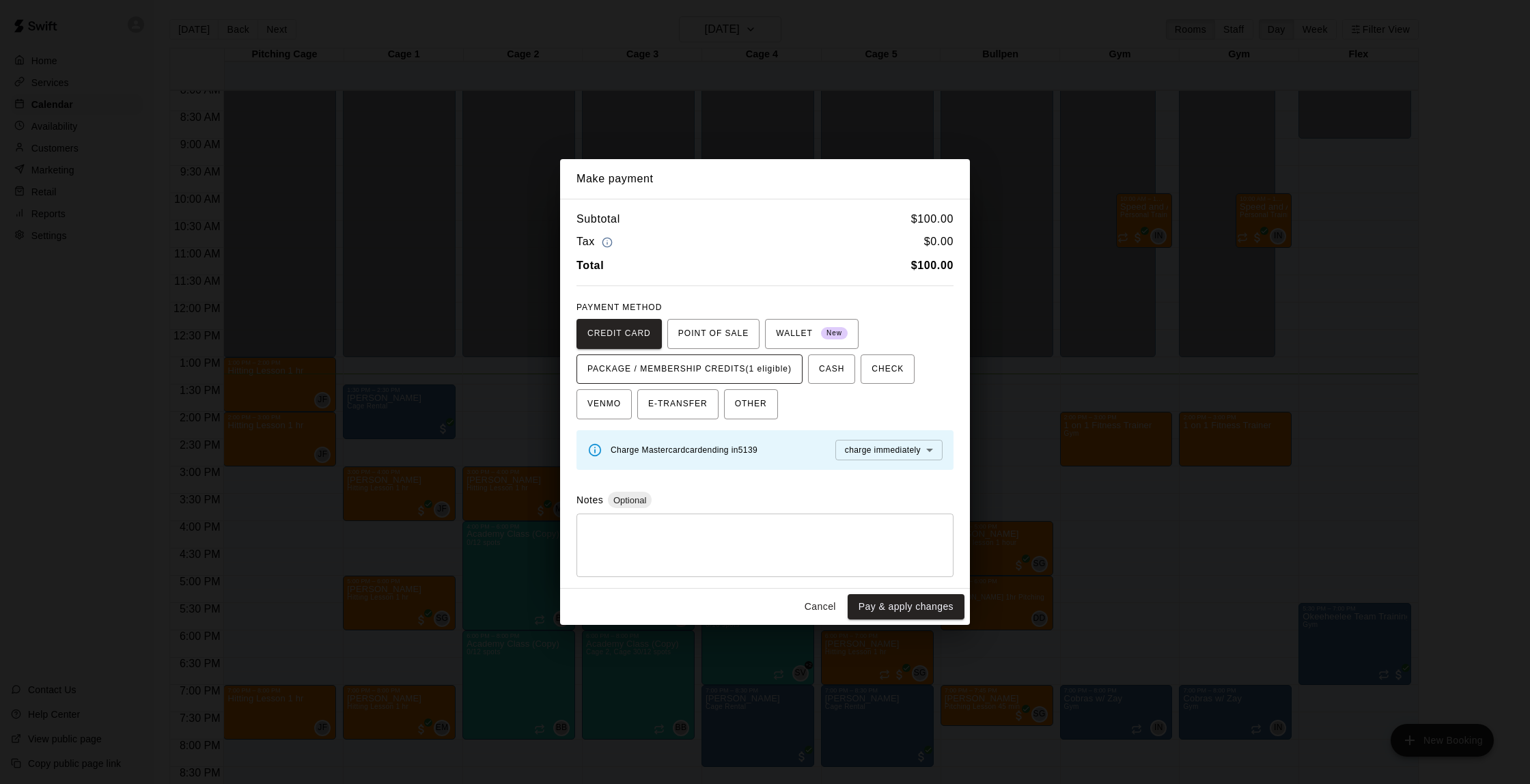
click at [753, 374] on span "PACKAGE / MEMBERSHIP CREDITS (1 eligible)" at bounding box center [689, 370] width 204 height 22
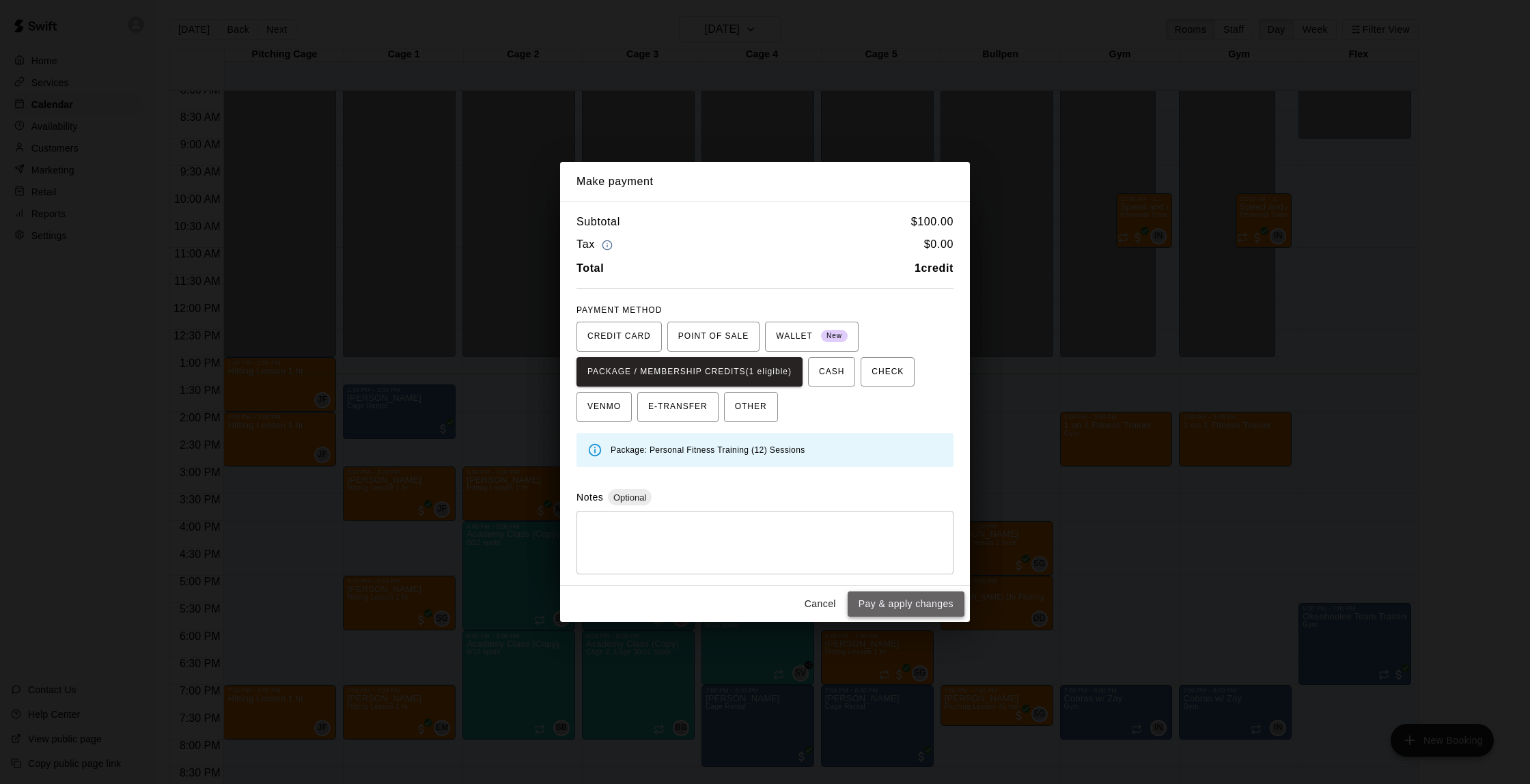
click at [933, 611] on button "Pay & apply changes" at bounding box center [906, 604] width 117 height 25
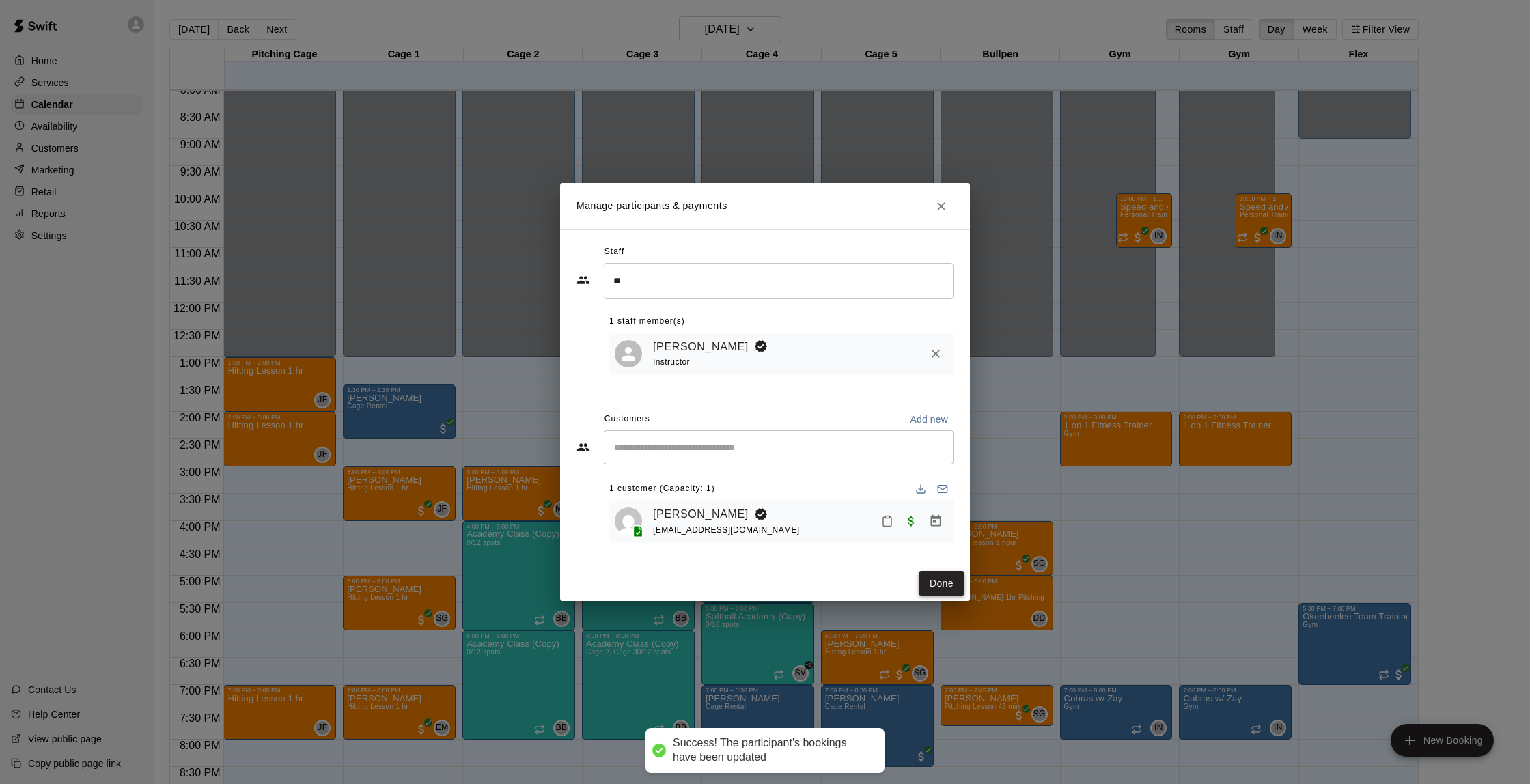
click at [936, 572] on button "Done" at bounding box center [942, 584] width 46 height 25
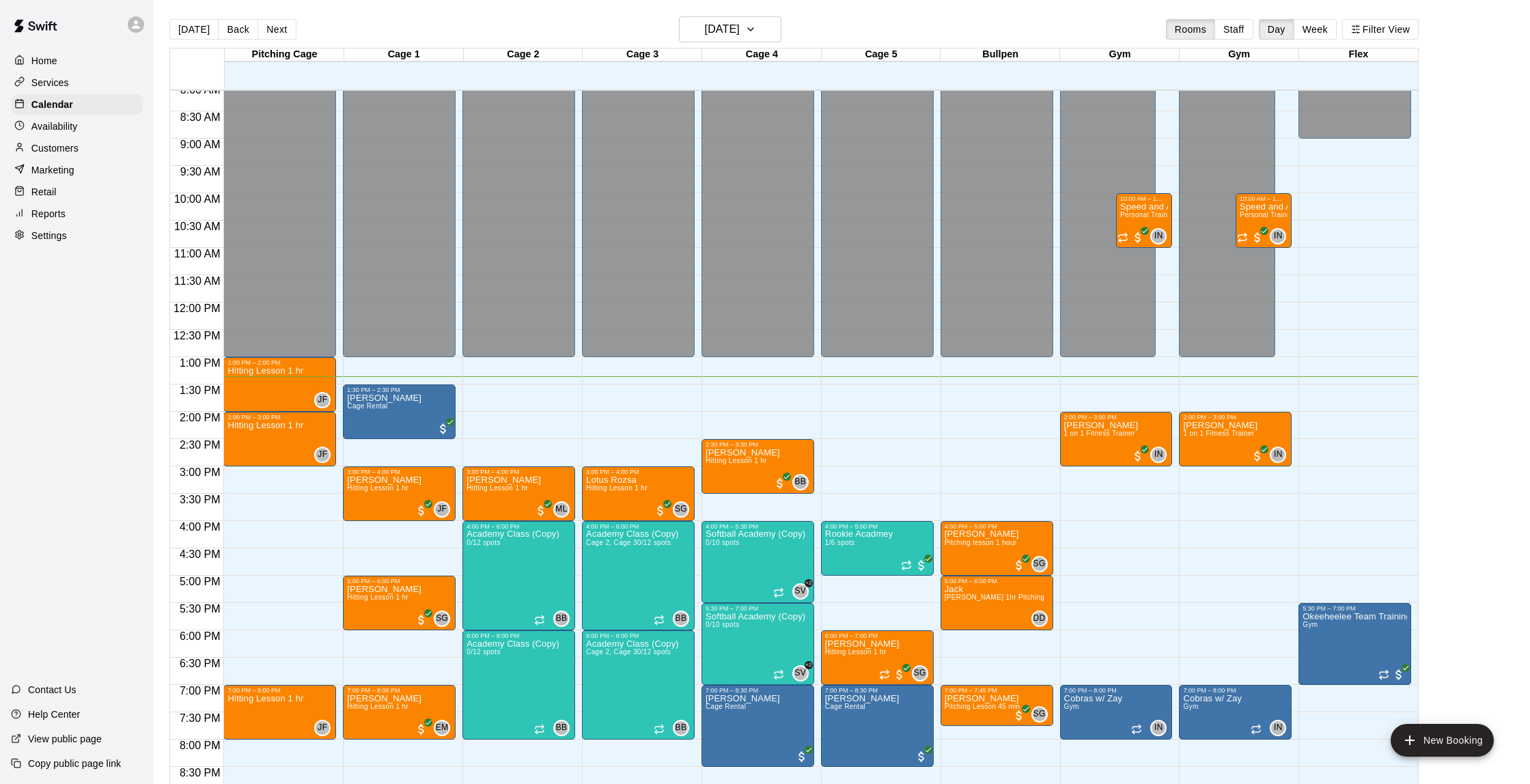
click at [55, 147] on p "Customers" at bounding box center [55, 148] width 47 height 14
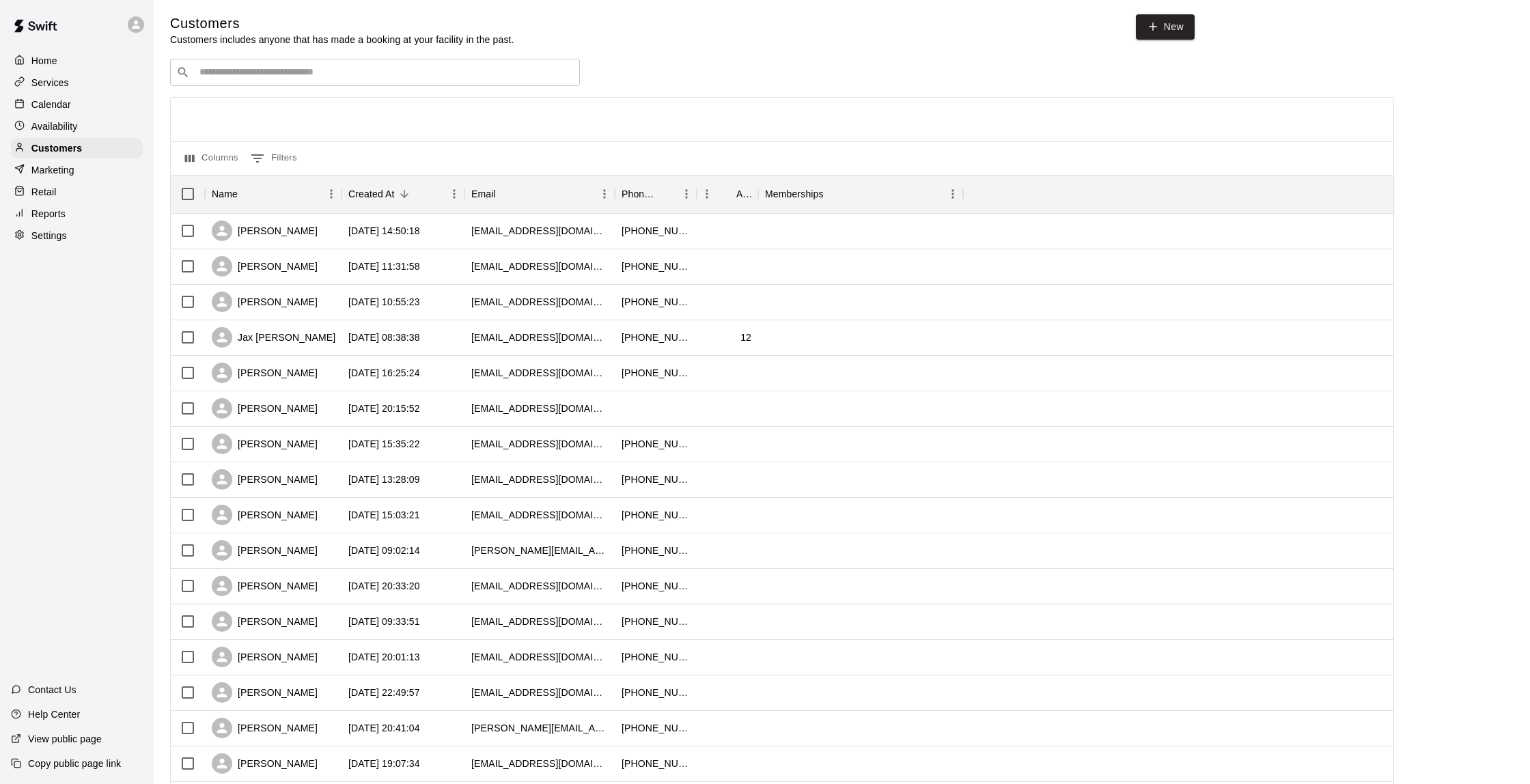
scroll to position [0, 1]
click at [74, 109] on div "Calendar" at bounding box center [77, 104] width 132 height 20
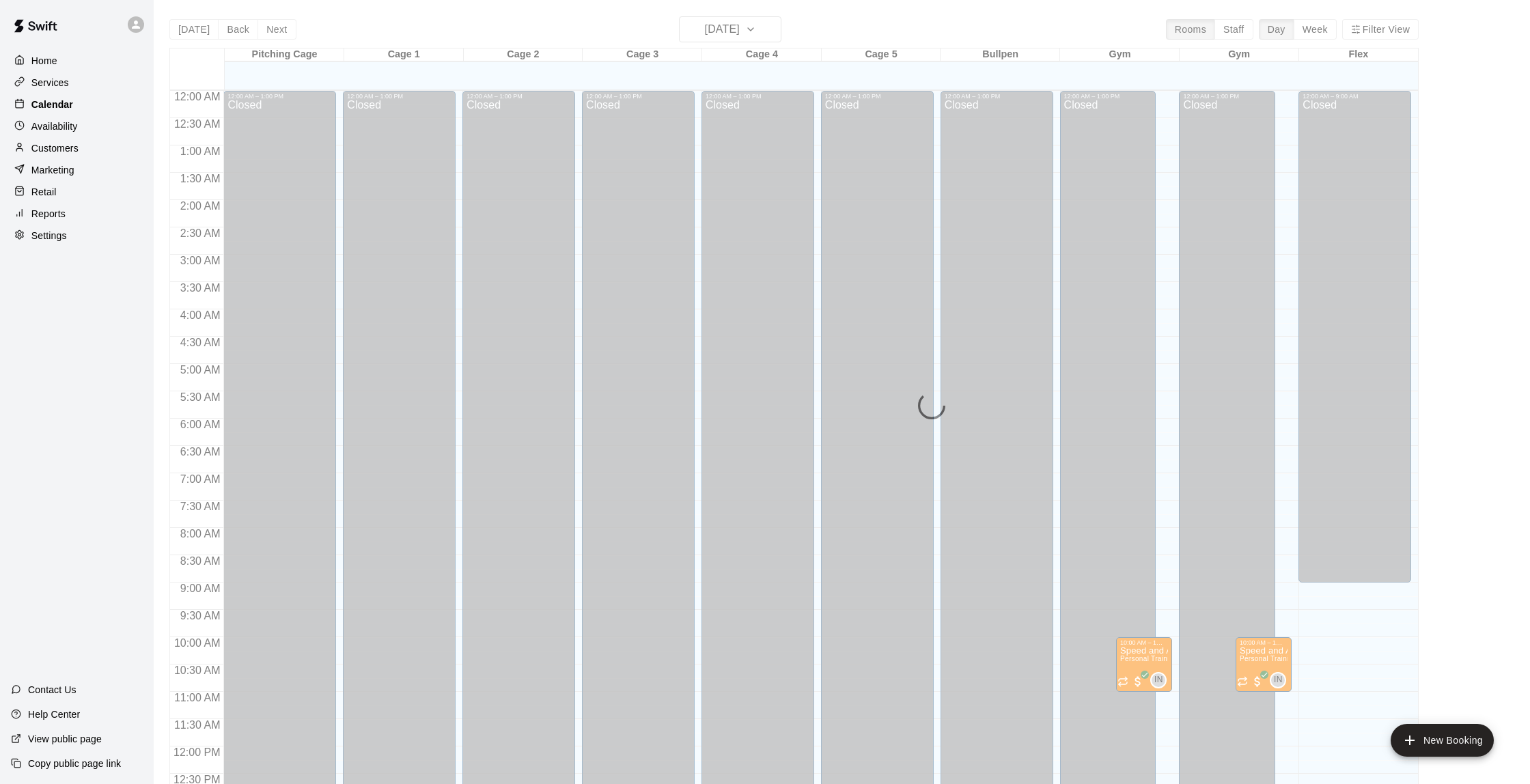
scroll to position [562, 0]
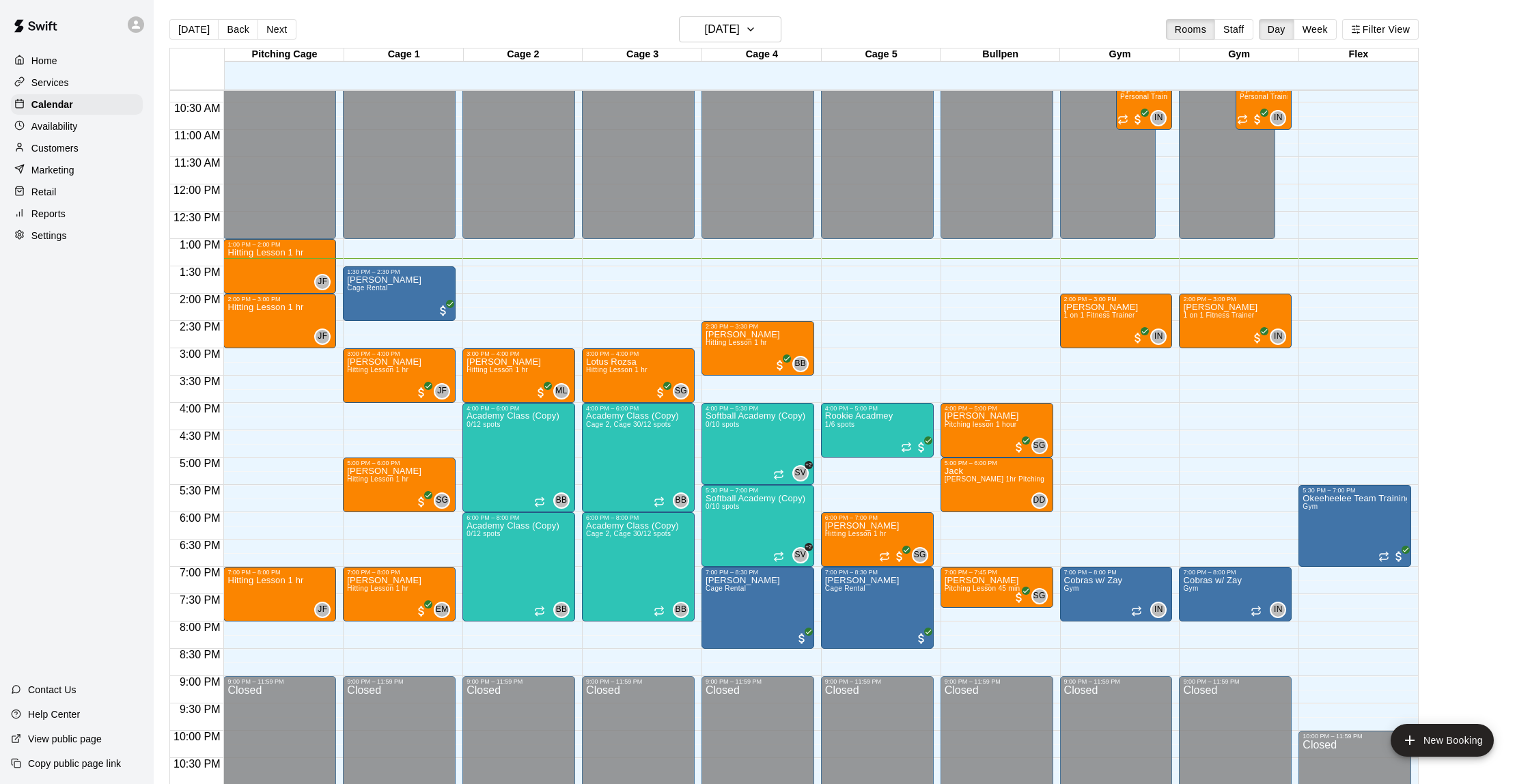
click at [75, 147] on p "Customers" at bounding box center [55, 148] width 47 height 14
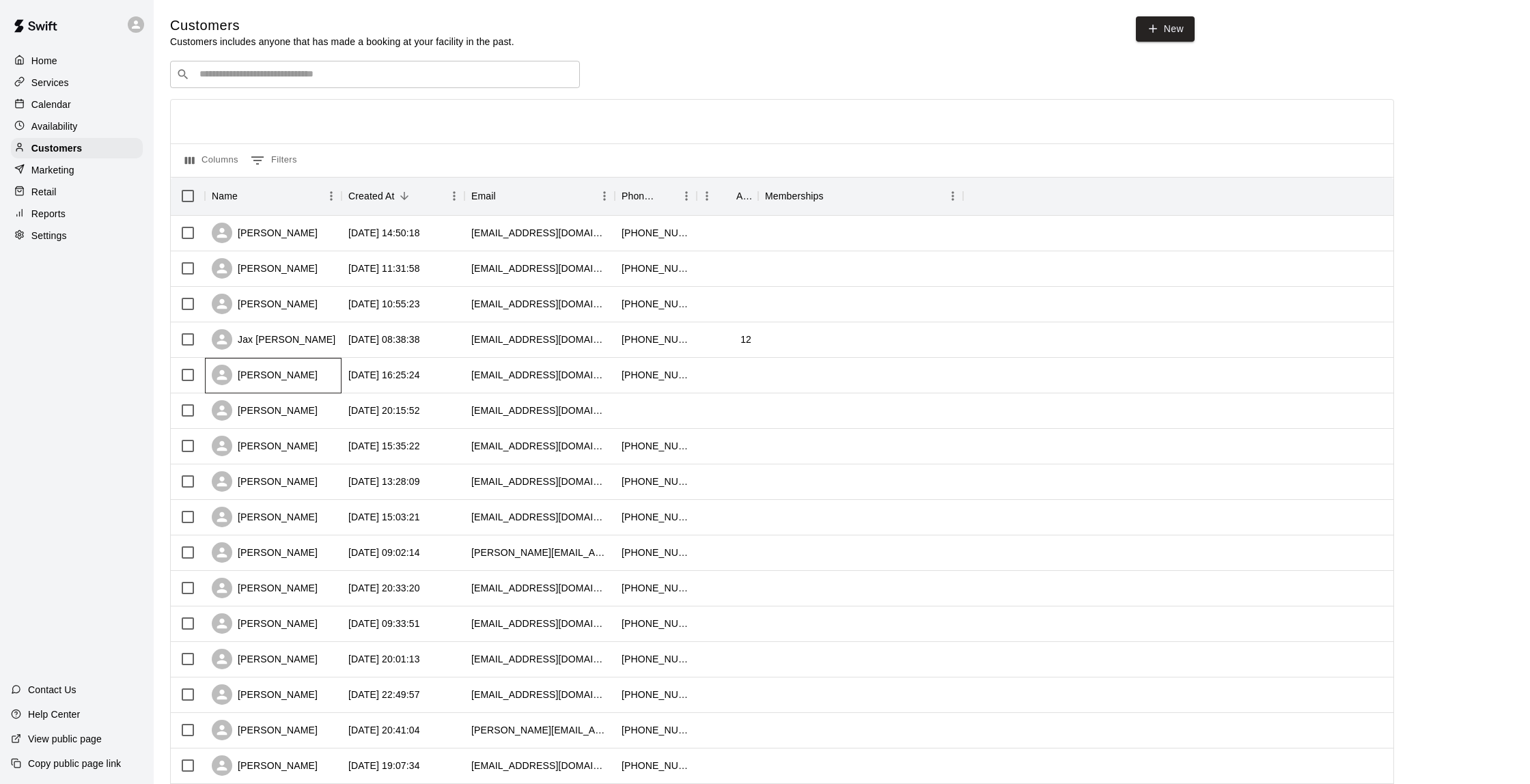
click at [294, 375] on div "[PERSON_NAME]" at bounding box center [264, 375] width 106 height 20
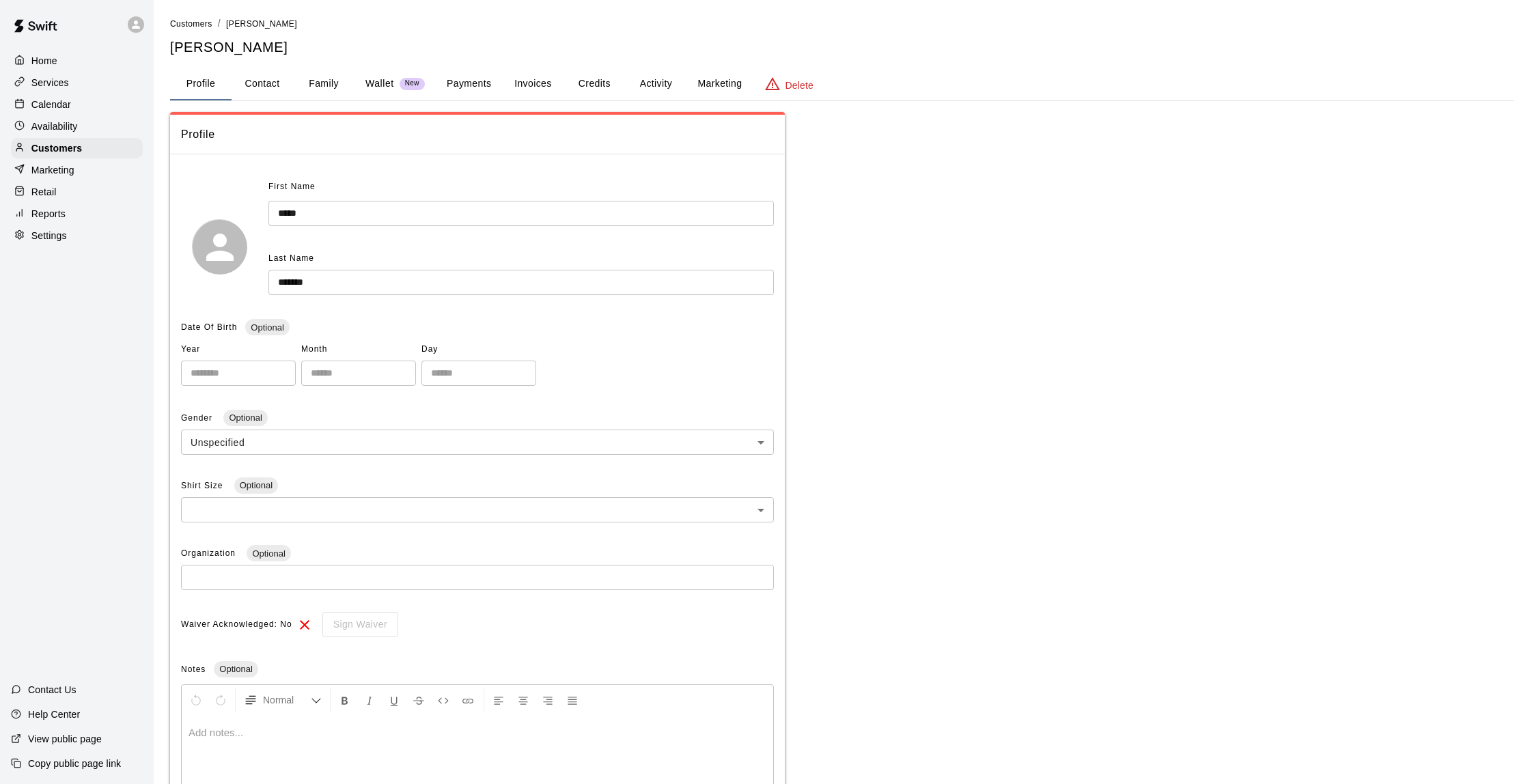
click at [650, 87] on button "Activity" at bounding box center [656, 84] width 62 height 33
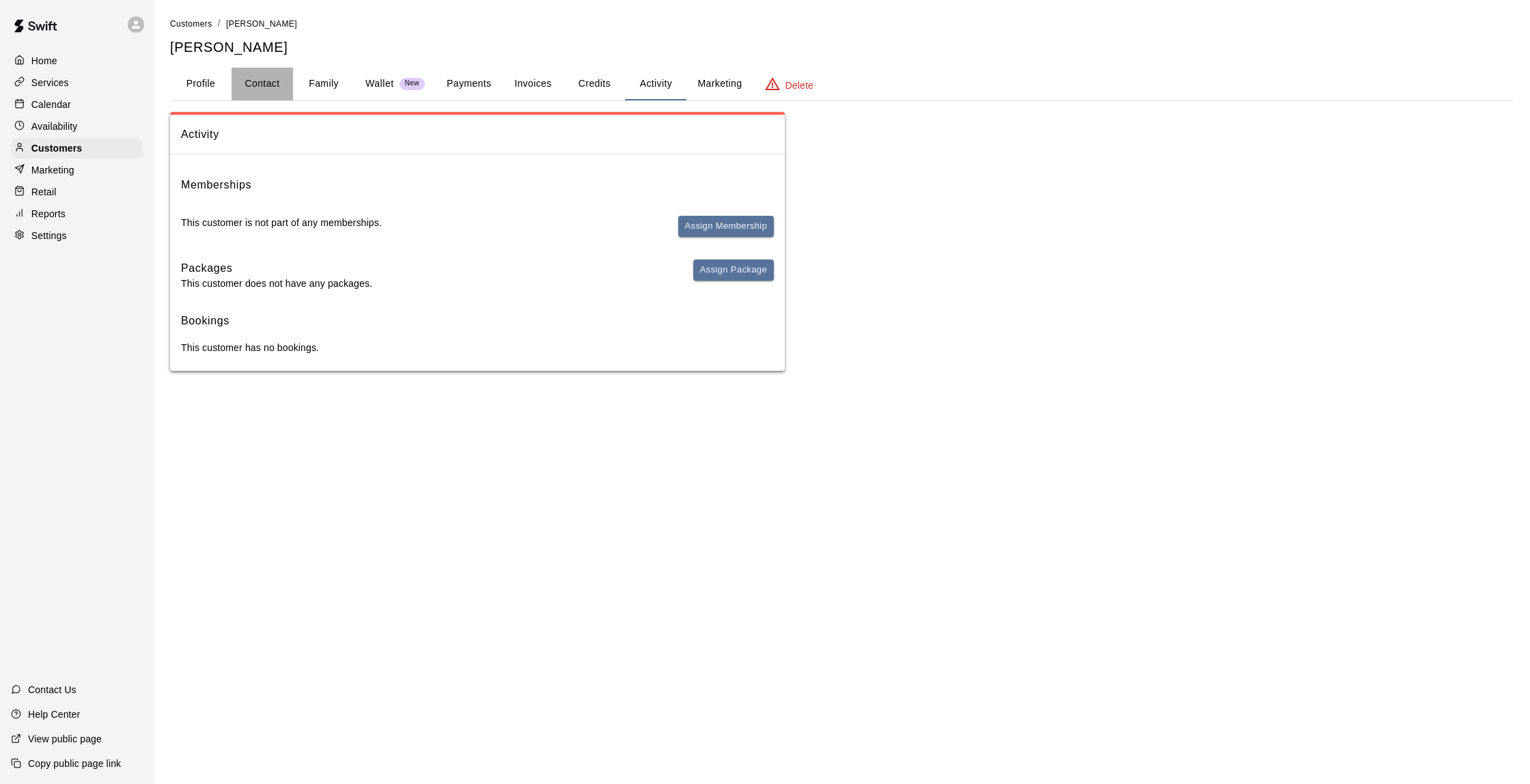
click at [281, 84] on button "Contact" at bounding box center [262, 84] width 62 height 33
select select "**"
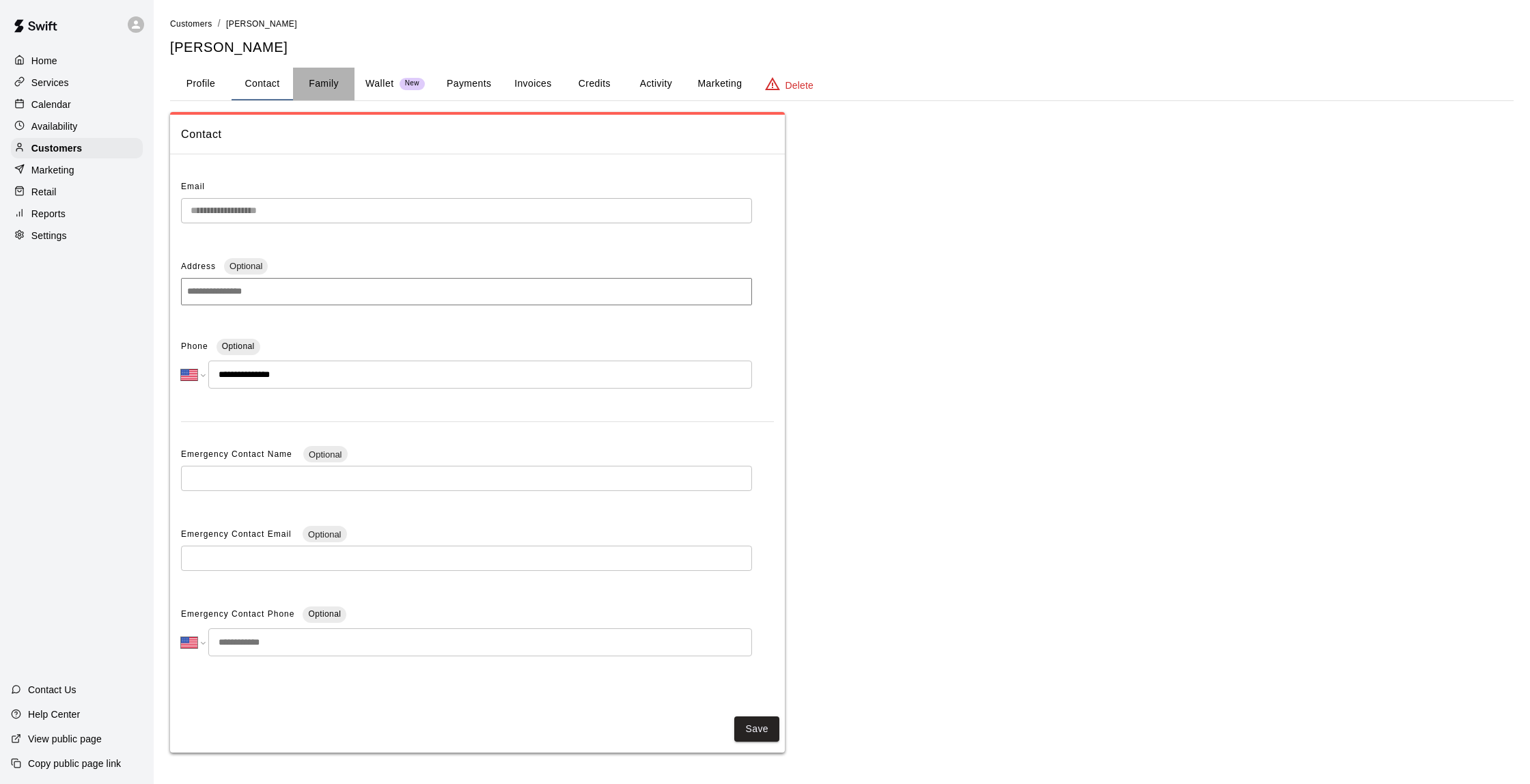
click at [303, 87] on button "Family" at bounding box center [323, 84] width 62 height 33
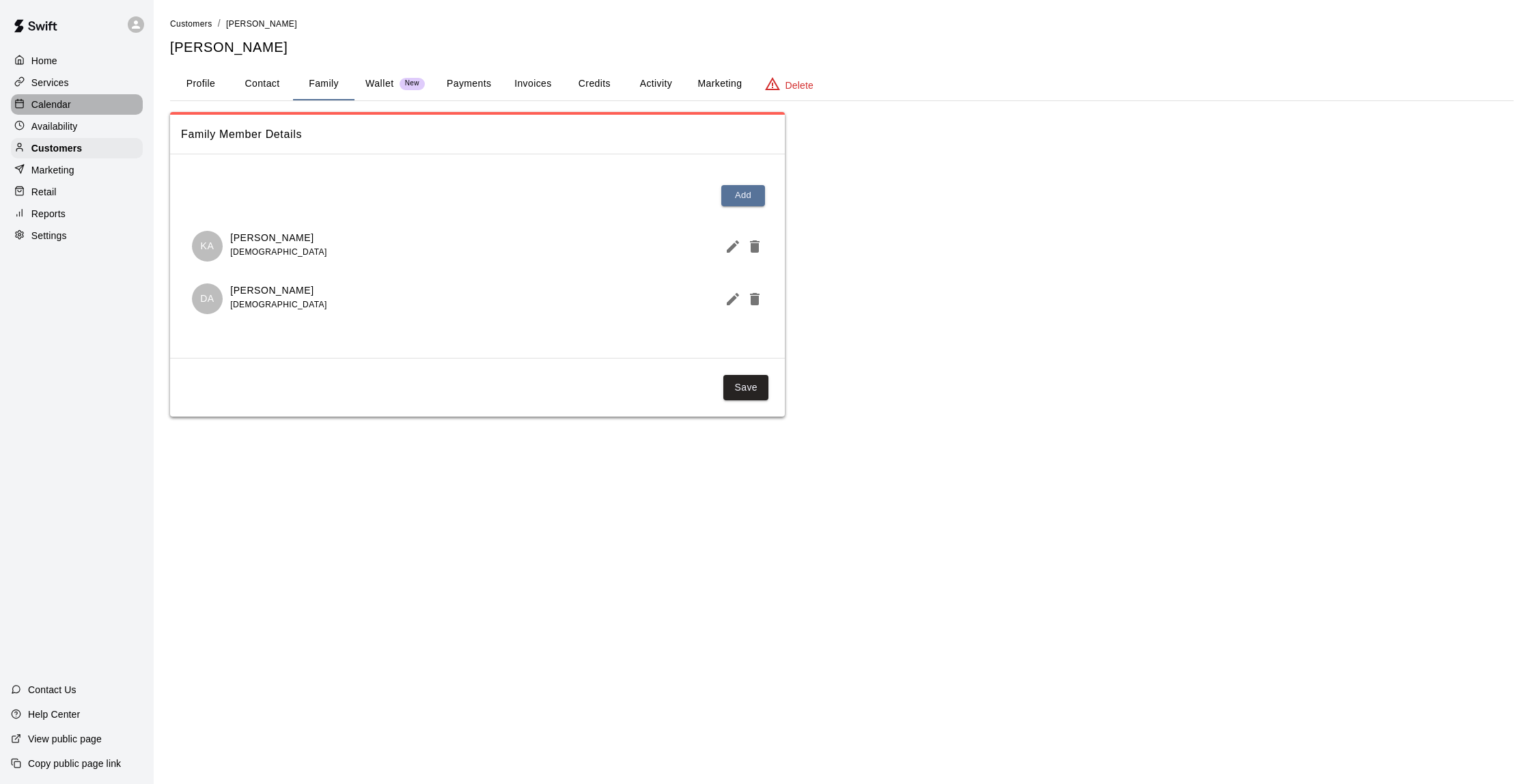
click at [55, 111] on p "Calendar" at bounding box center [51, 104] width 40 height 14
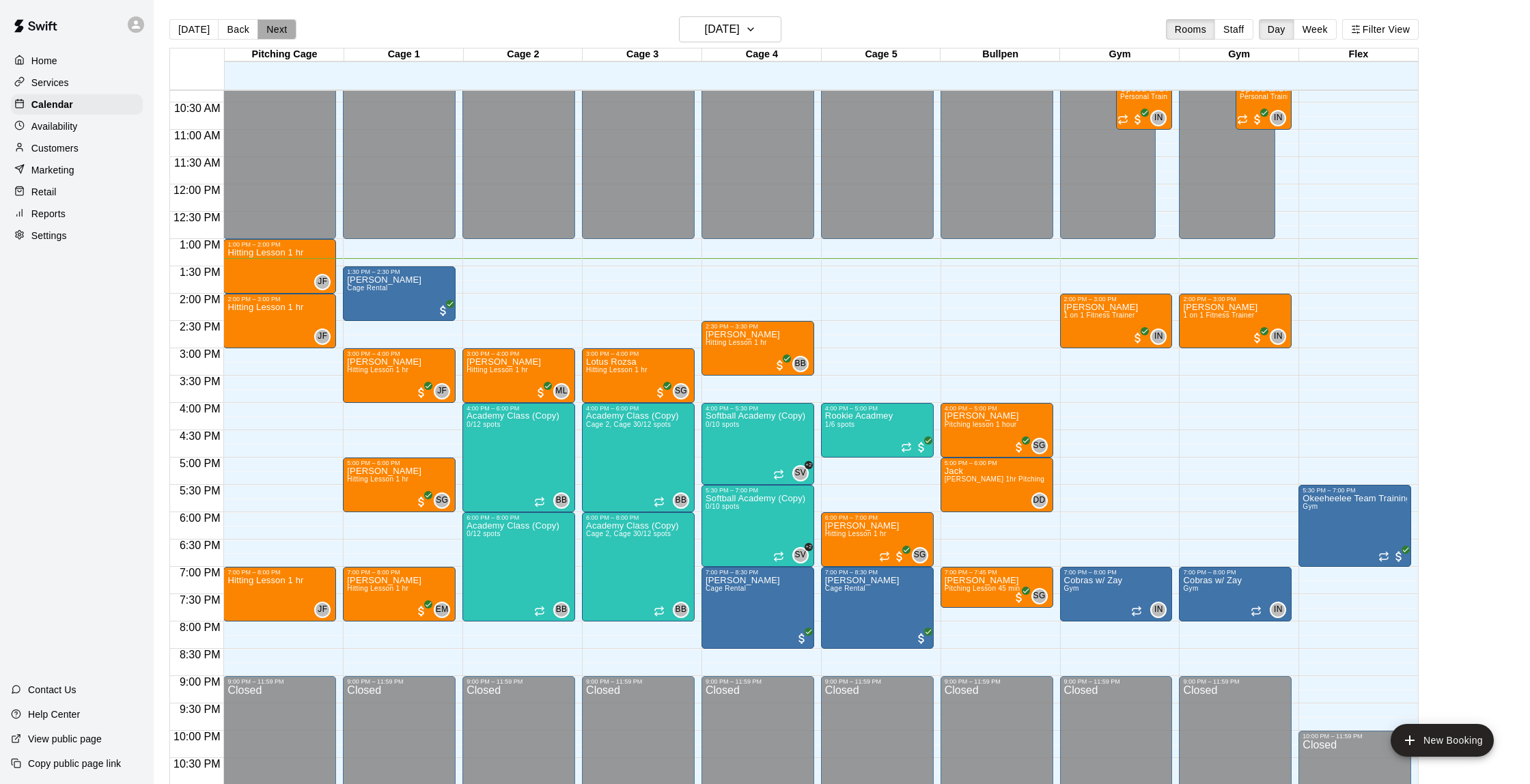
click at [267, 27] on button "Next" at bounding box center [276, 30] width 38 height 20
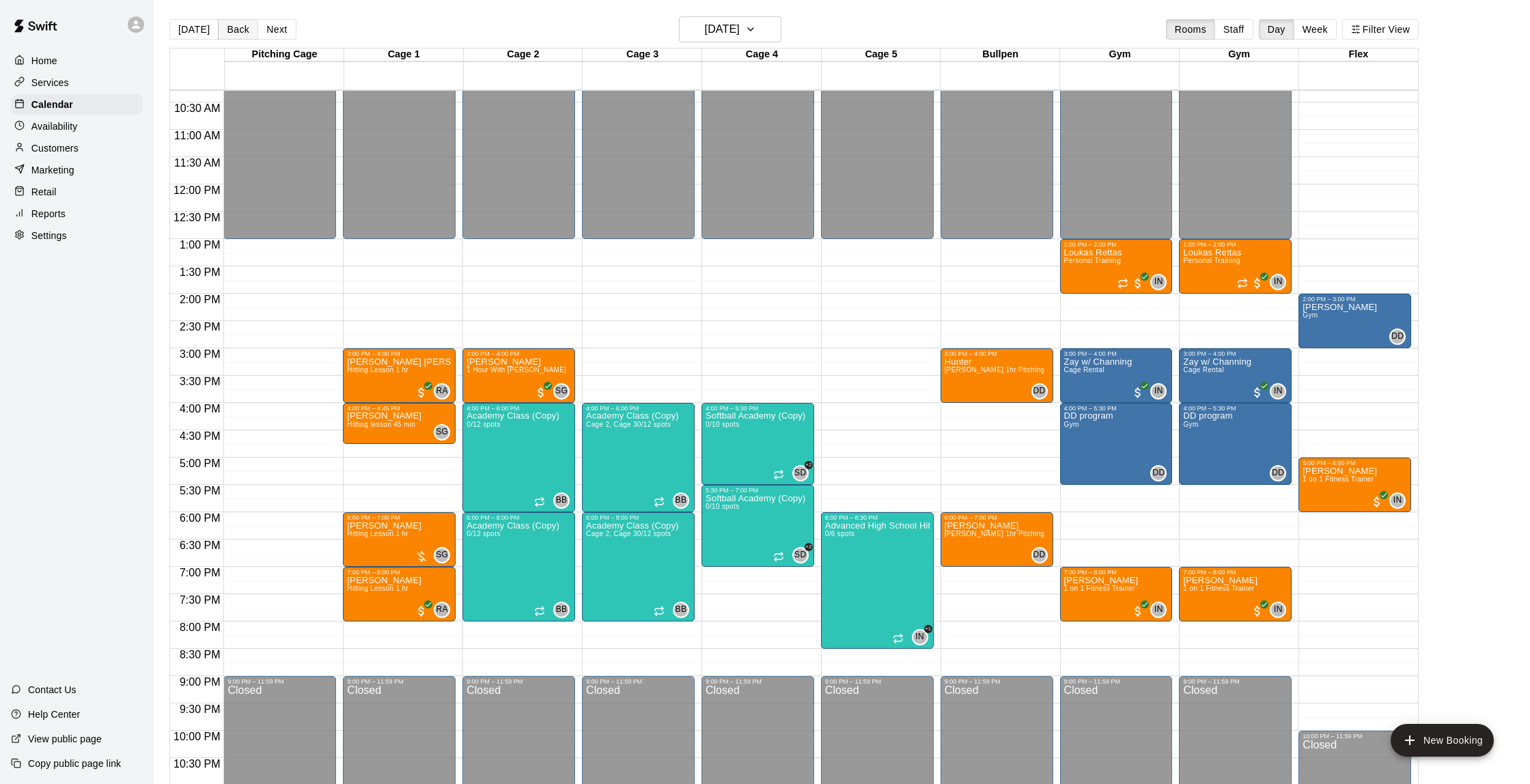
click at [228, 32] on button "Back" at bounding box center [239, 30] width 41 height 20
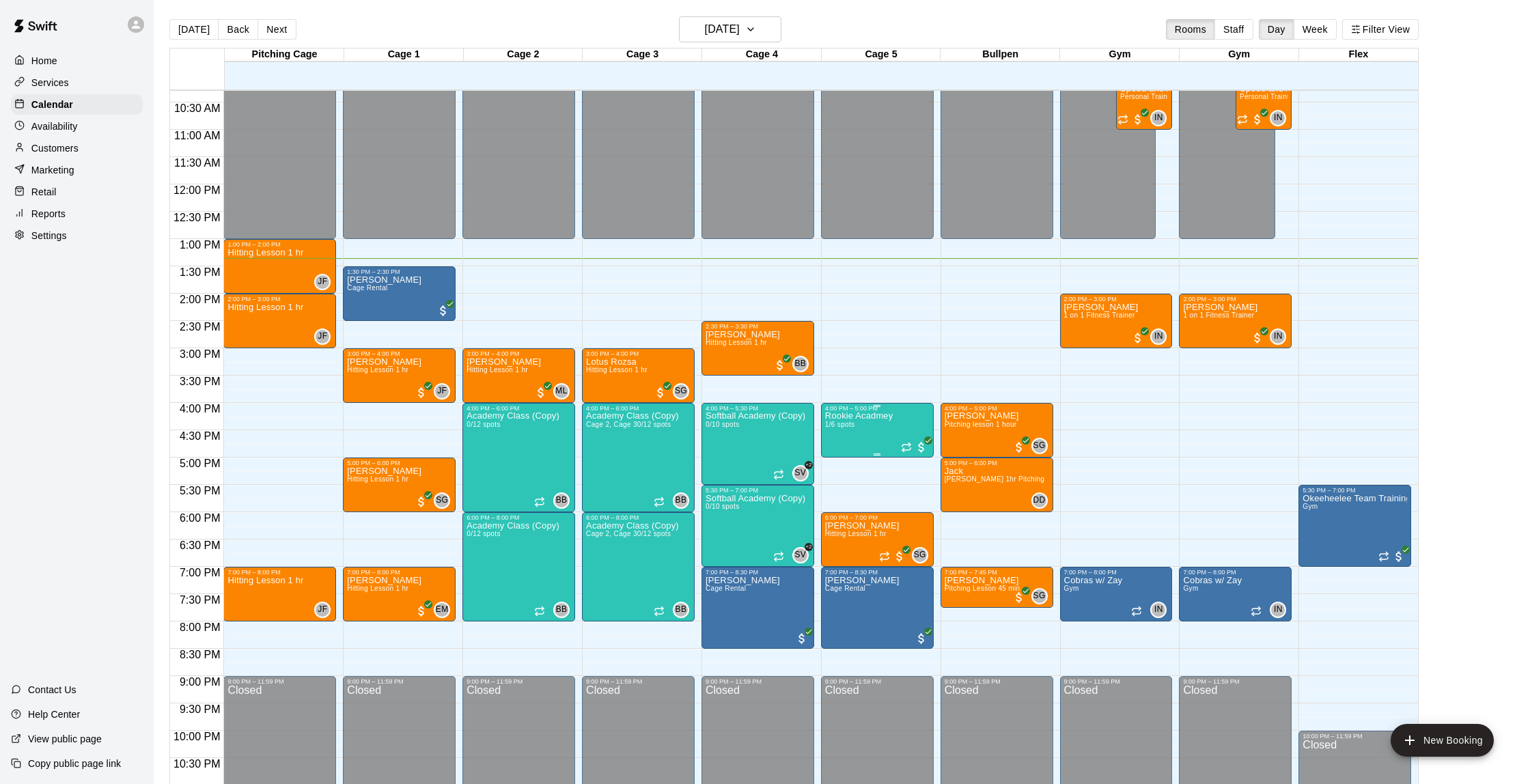
click at [848, 460] on button "edit" at bounding box center [839, 458] width 27 height 26
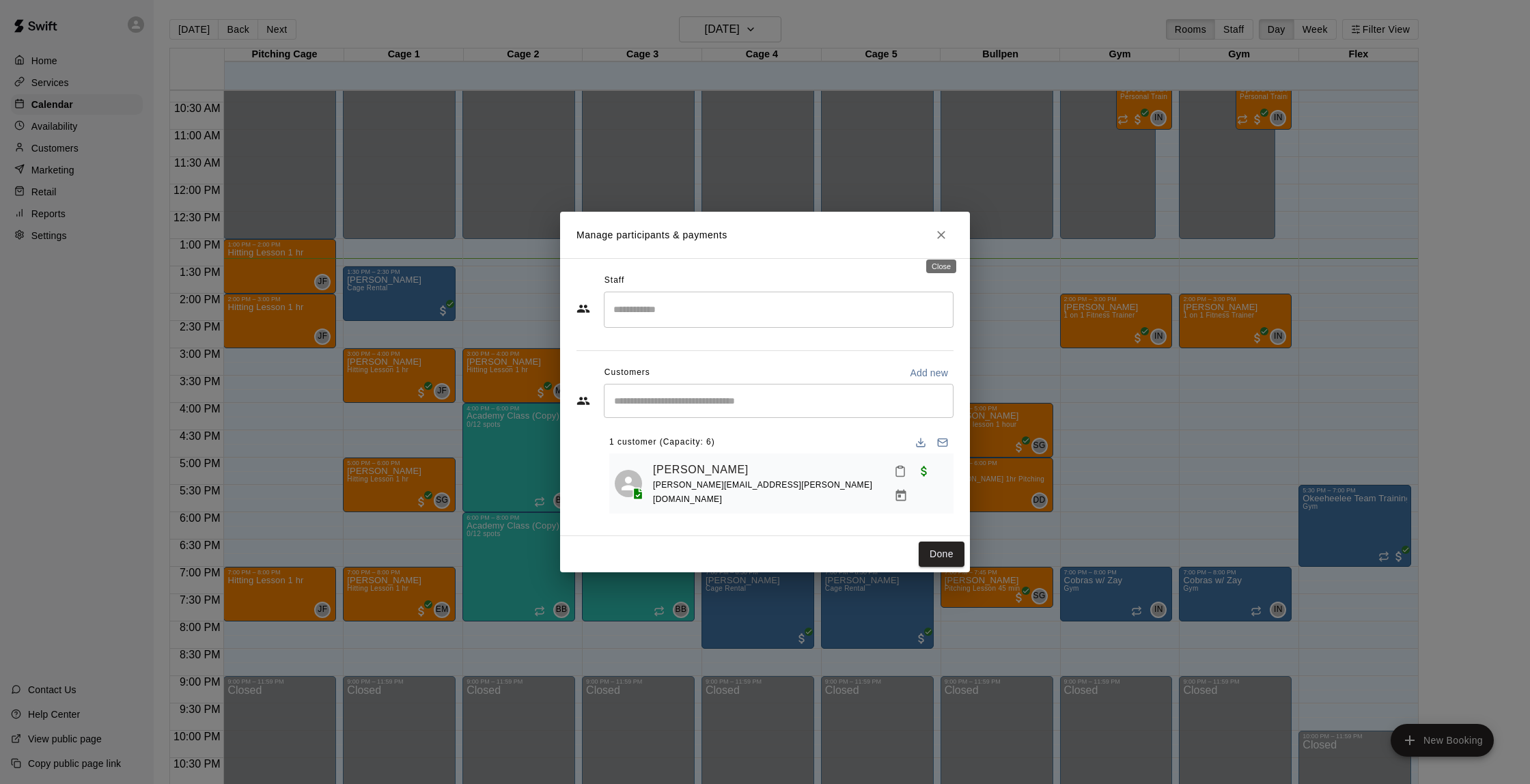
click at [943, 238] on icon "Close" at bounding box center [942, 235] width 8 height 8
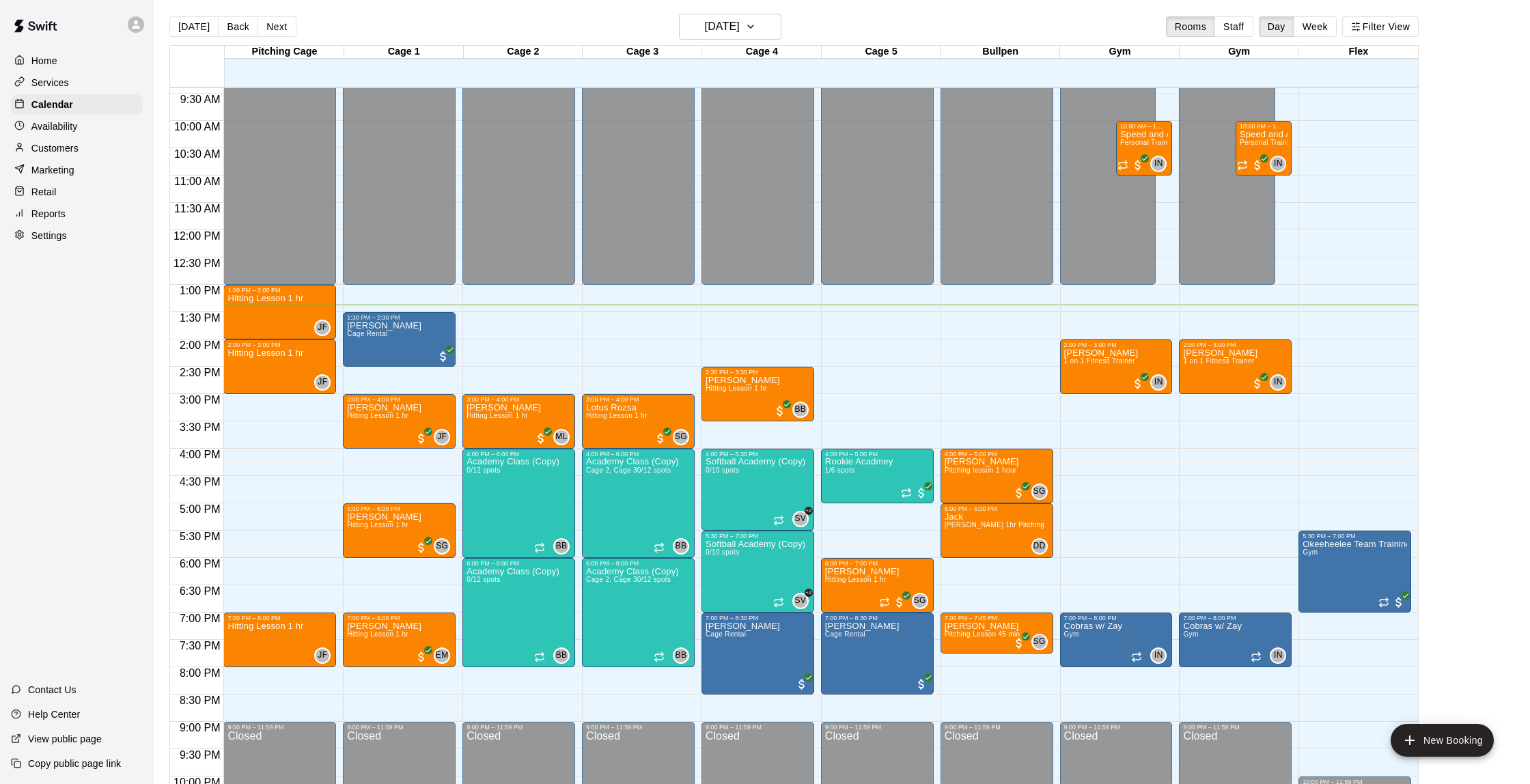
scroll to position [512, 0]
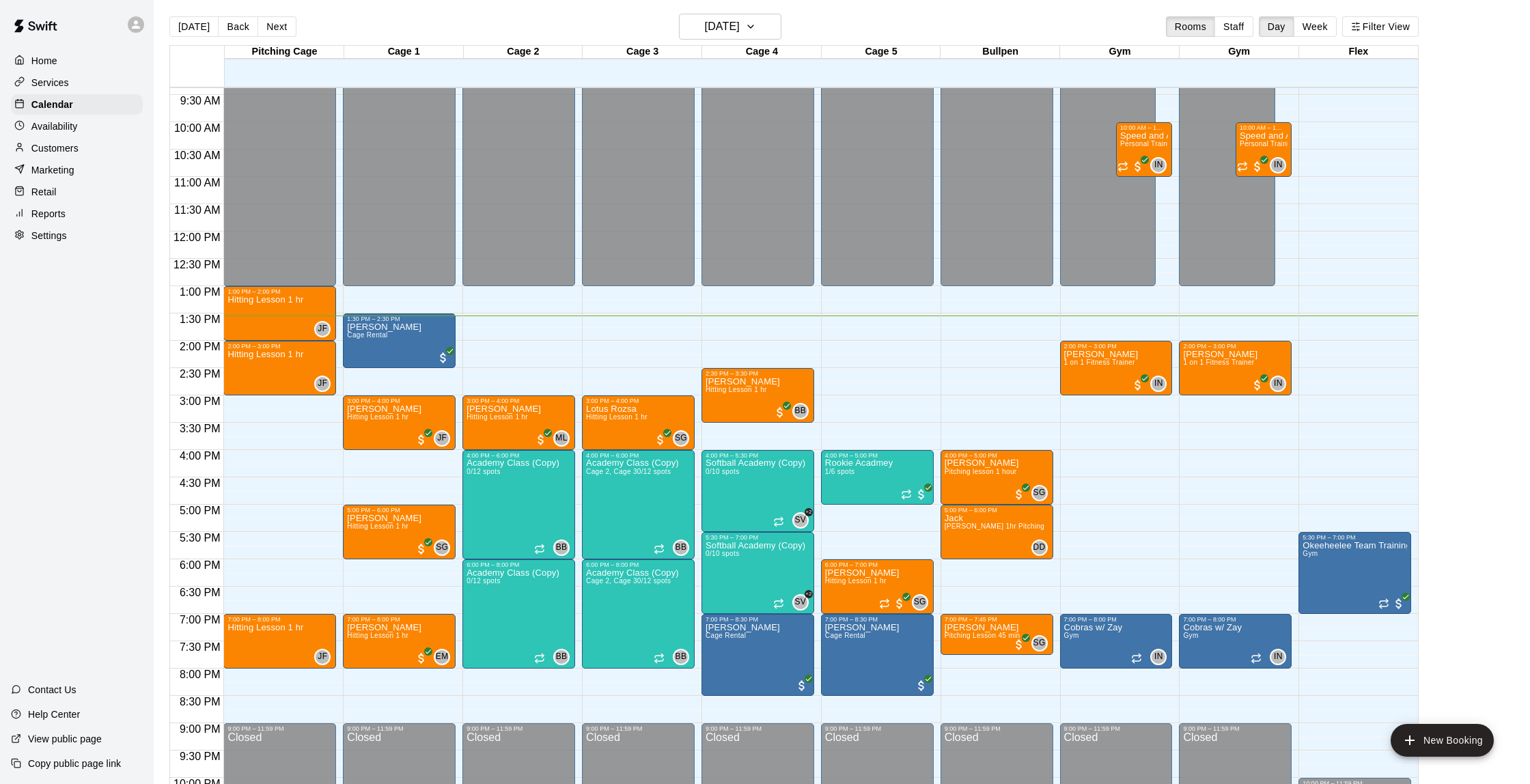
click at [63, 210] on p "Reports" at bounding box center [48, 214] width 34 height 14
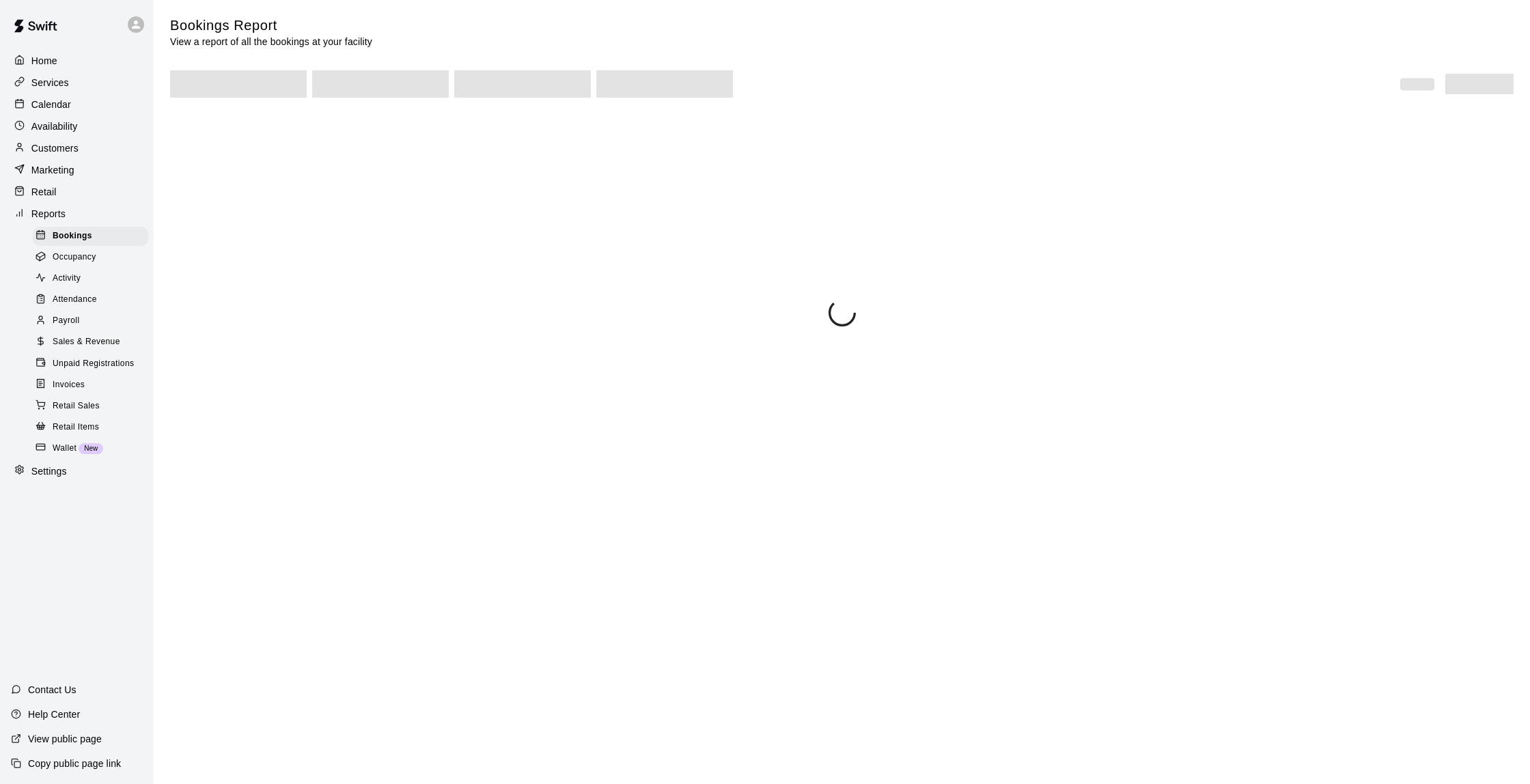
click at [80, 335] on span "Sales & Revenue" at bounding box center [86, 342] width 68 height 14
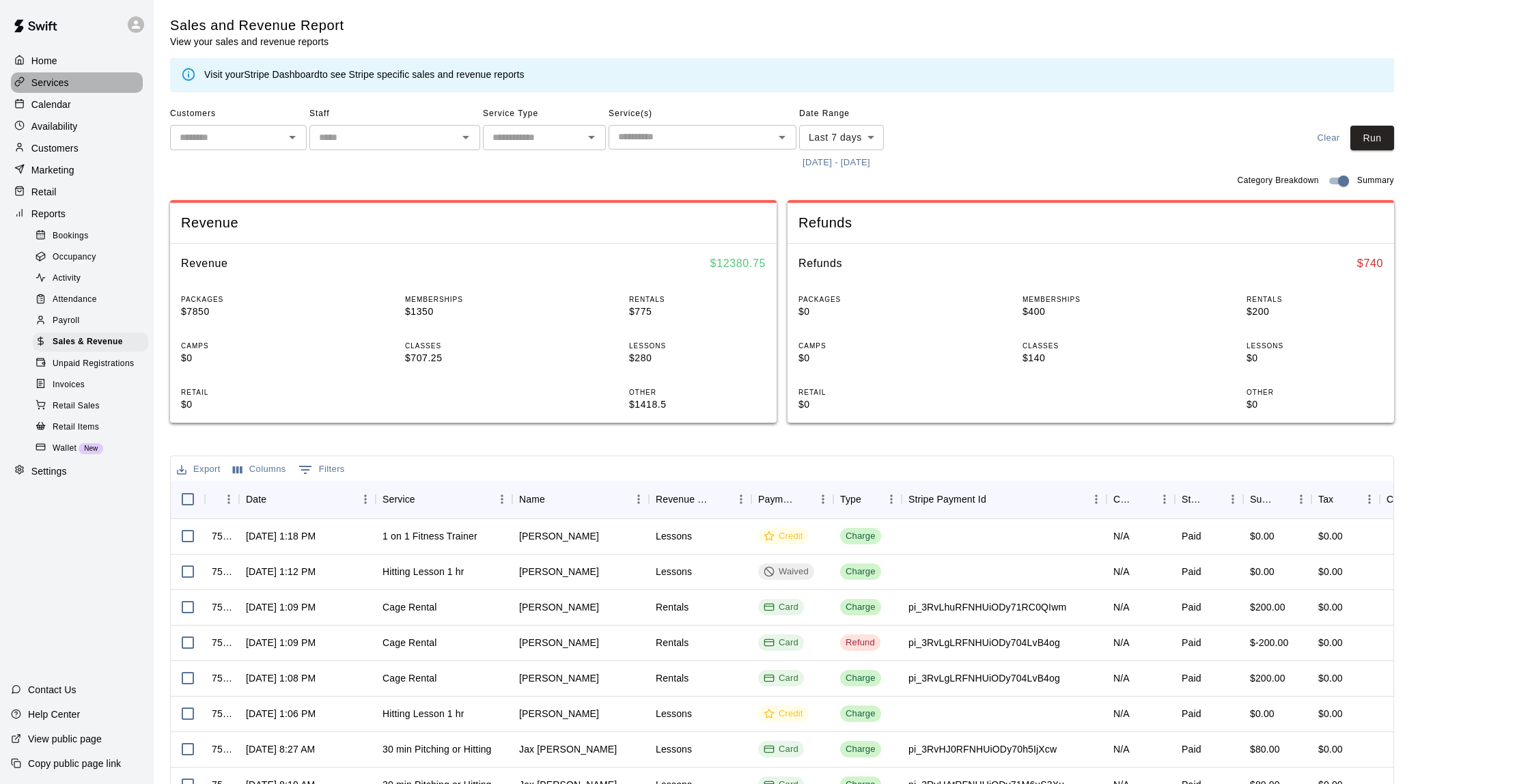
click at [64, 85] on p "Services" at bounding box center [50, 83] width 37 height 14
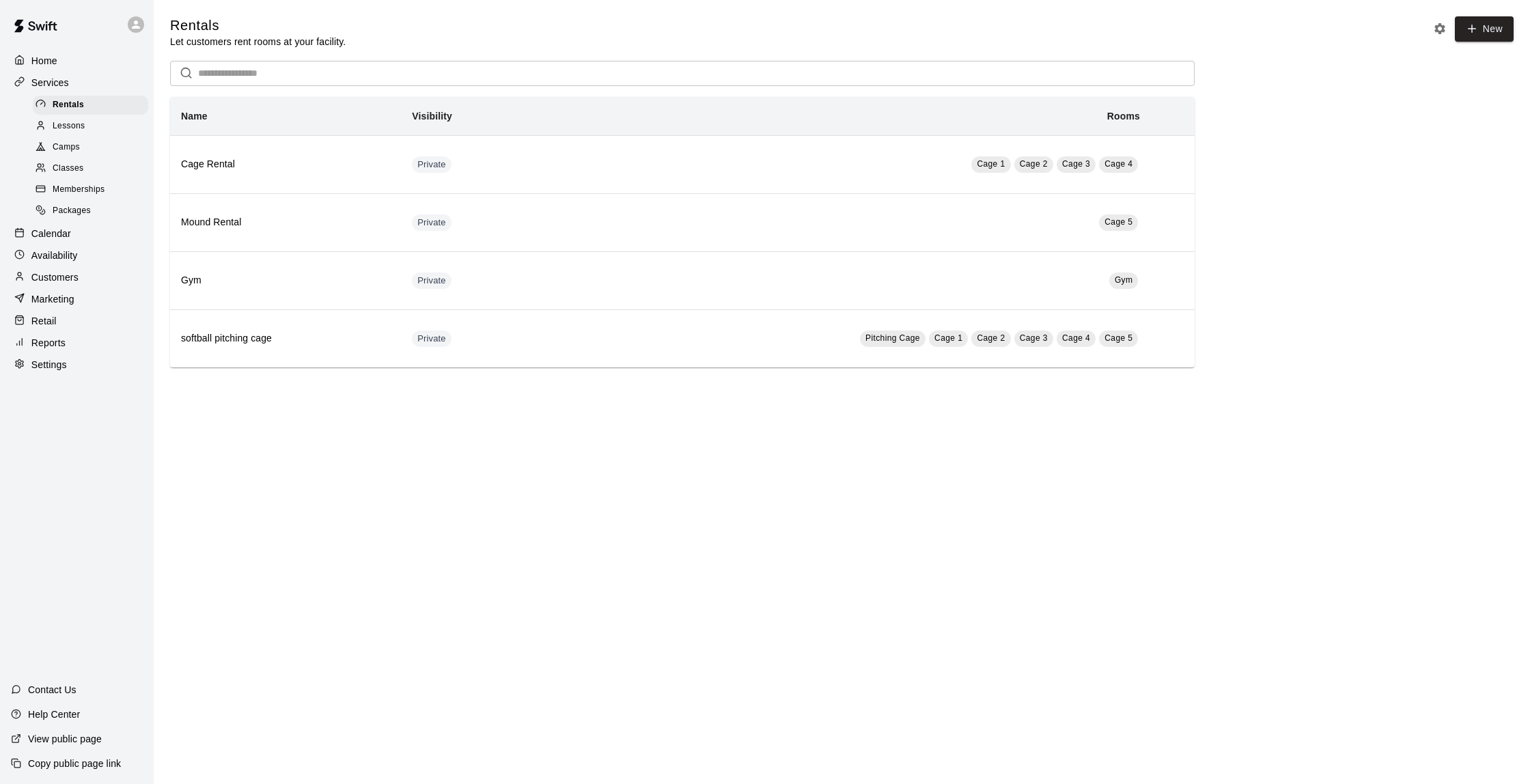
click at [87, 204] on span "Packages" at bounding box center [71, 211] width 38 height 14
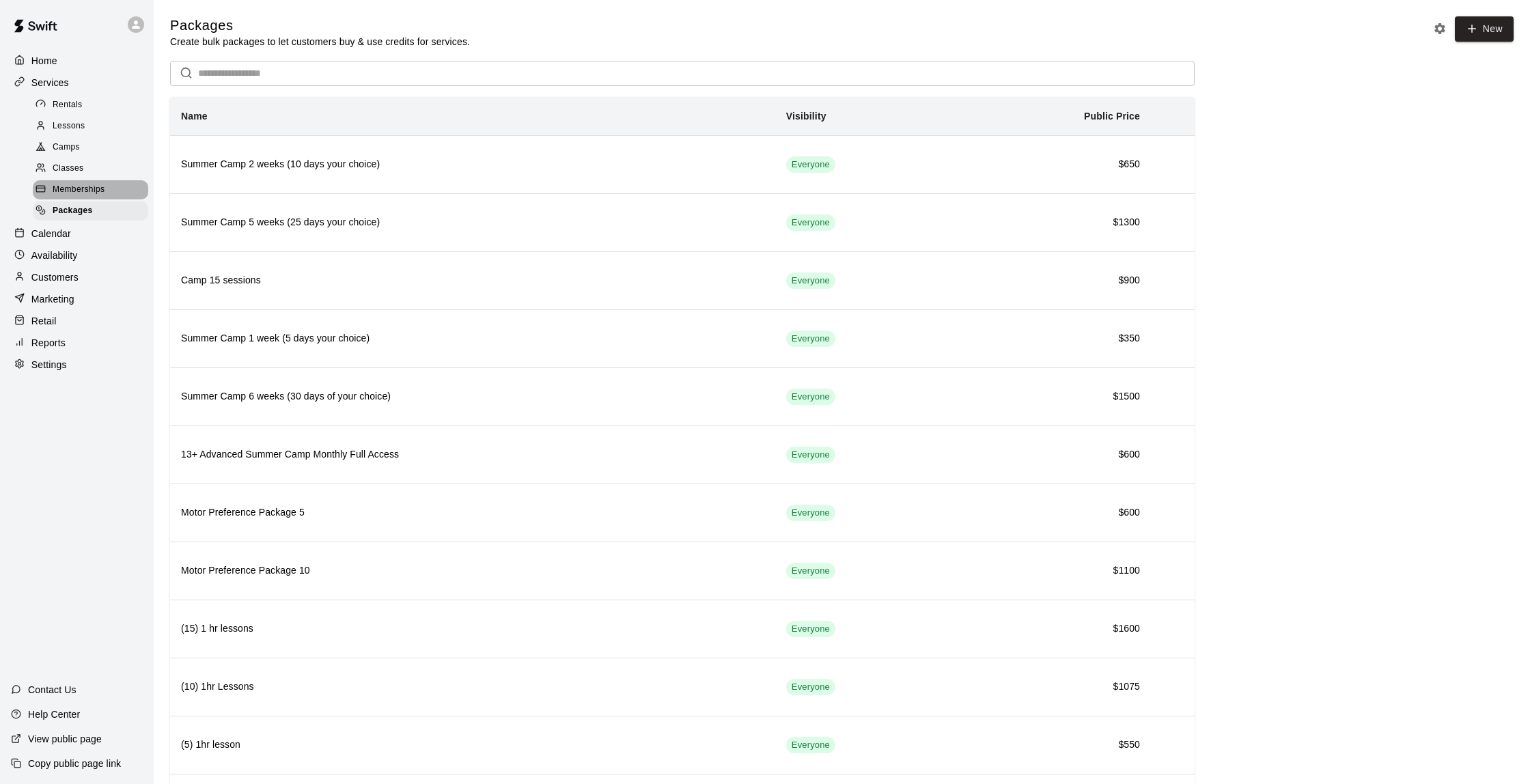
click at [90, 188] on span "Memberships" at bounding box center [78, 189] width 52 height 14
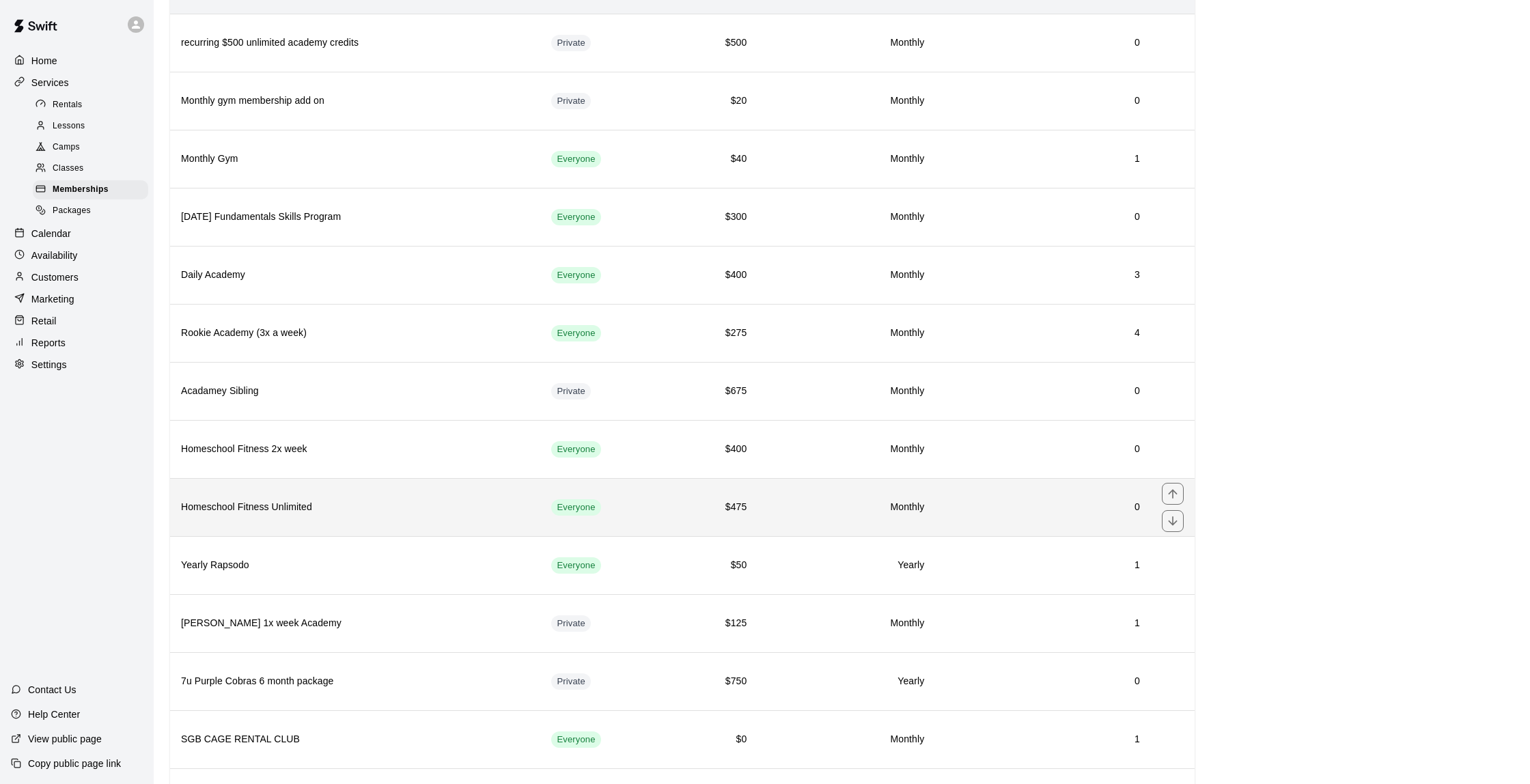
scroll to position [118, 0]
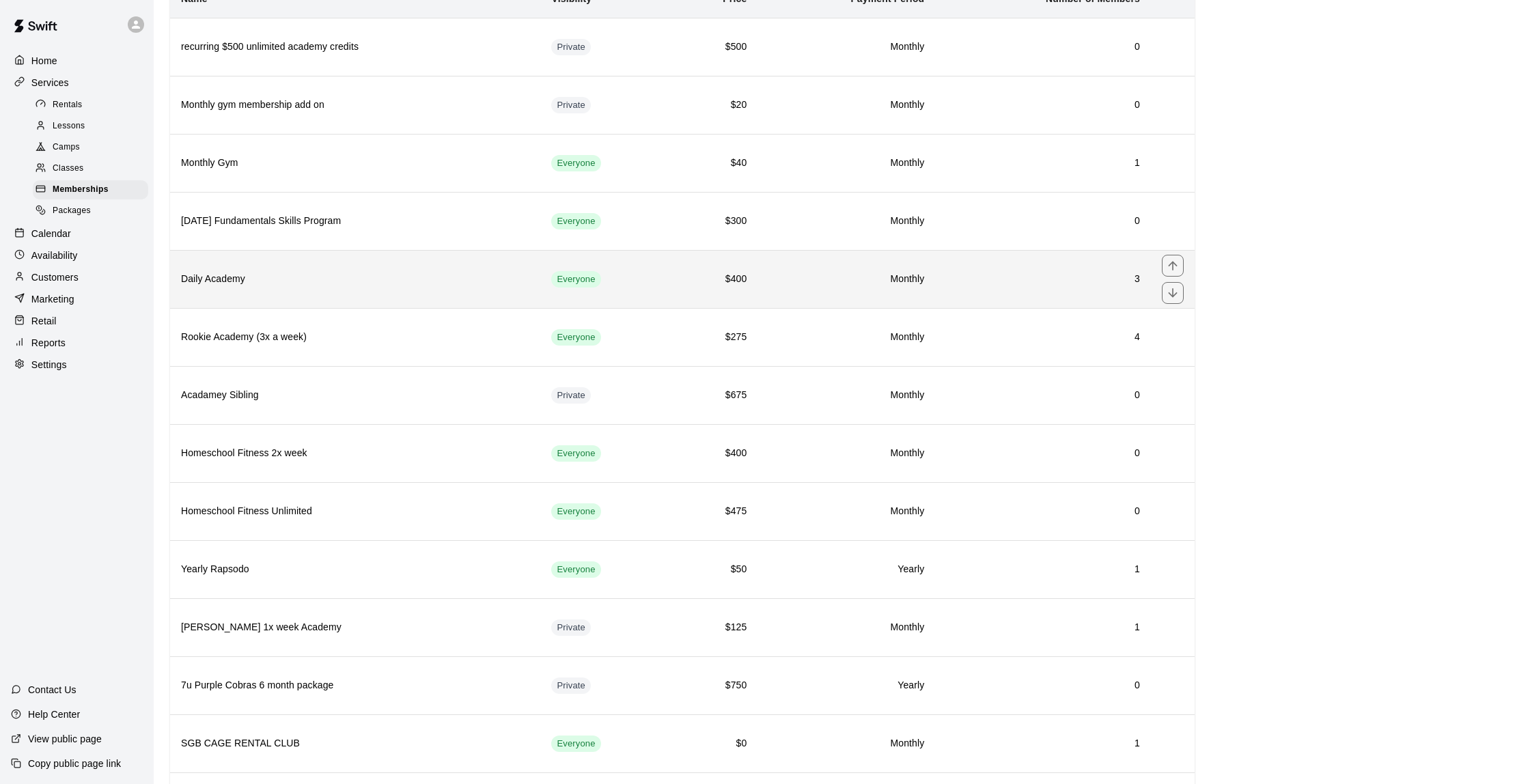
click at [441, 273] on h6 "Daily Academy" at bounding box center [355, 279] width 349 height 15
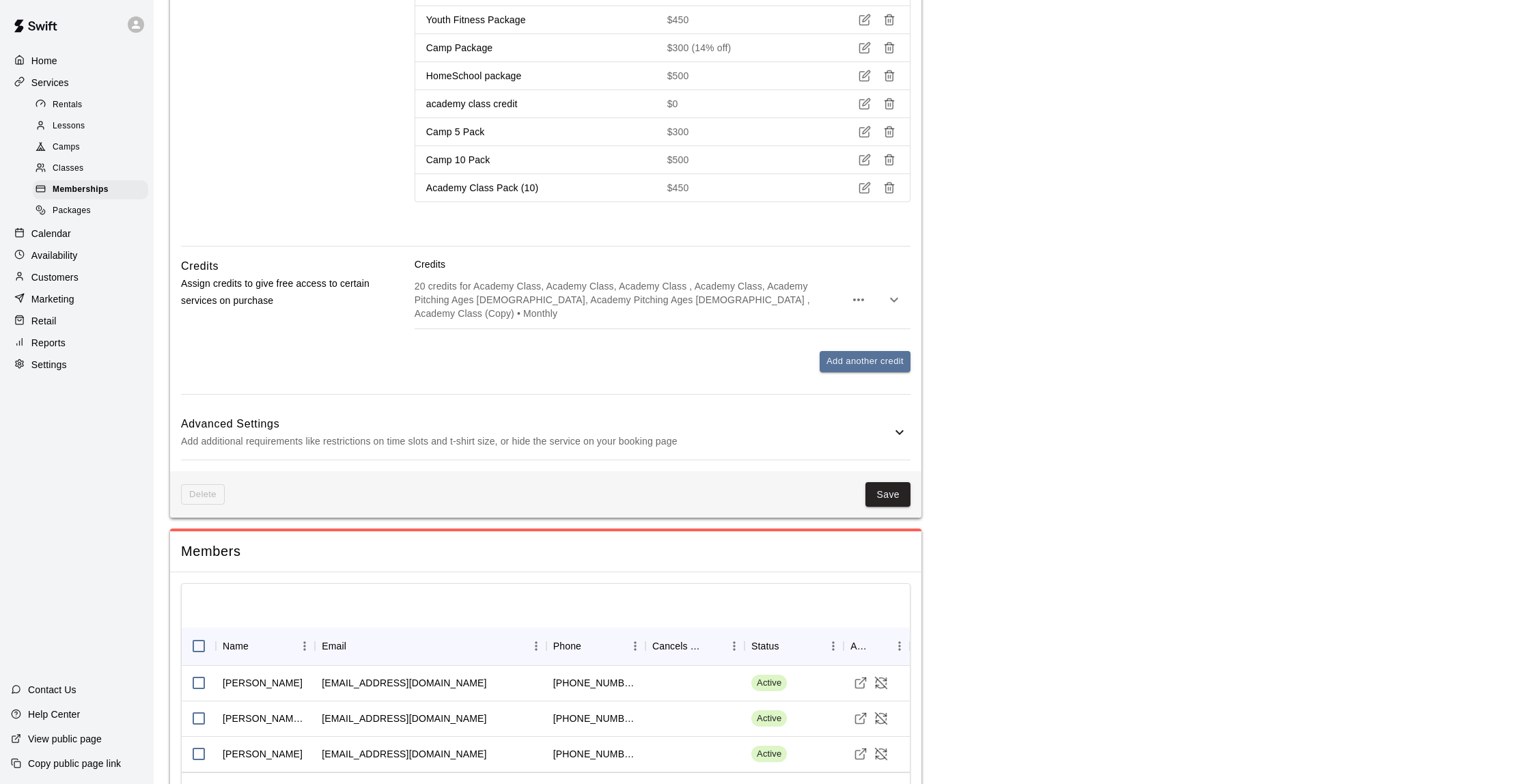
scroll to position [1555, 0]
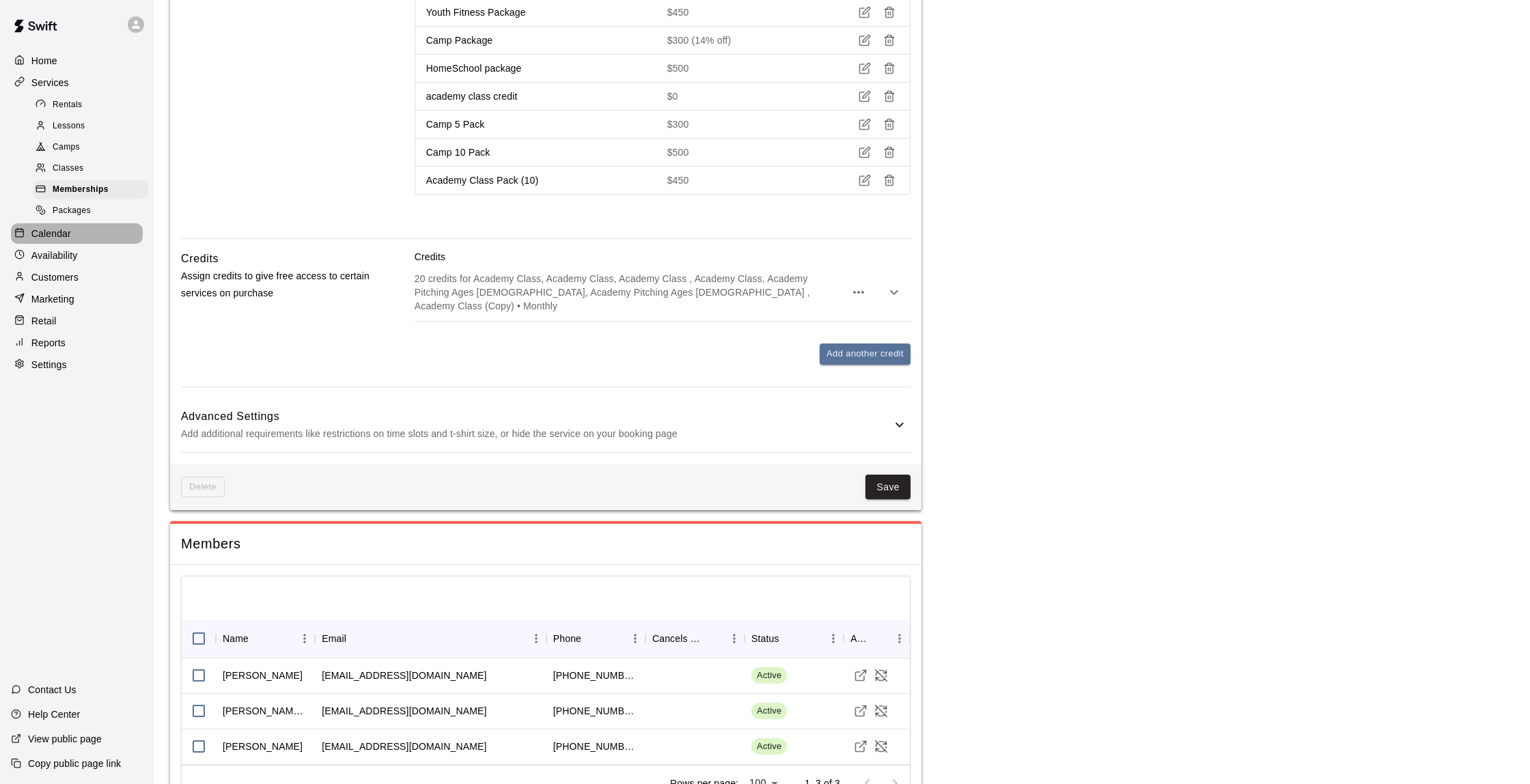
click at [59, 232] on p "Calendar" at bounding box center [51, 233] width 40 height 14
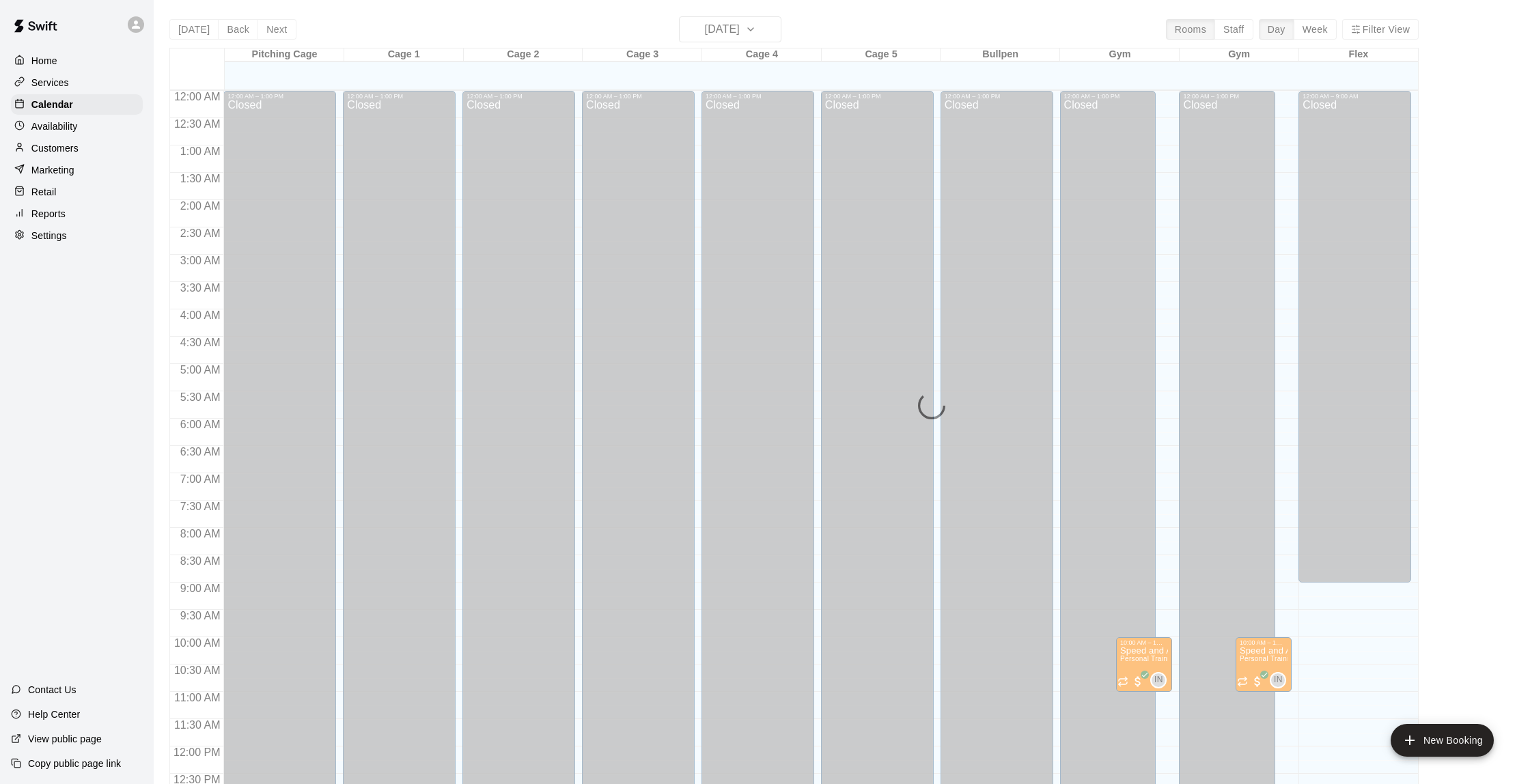
scroll to position [562, 0]
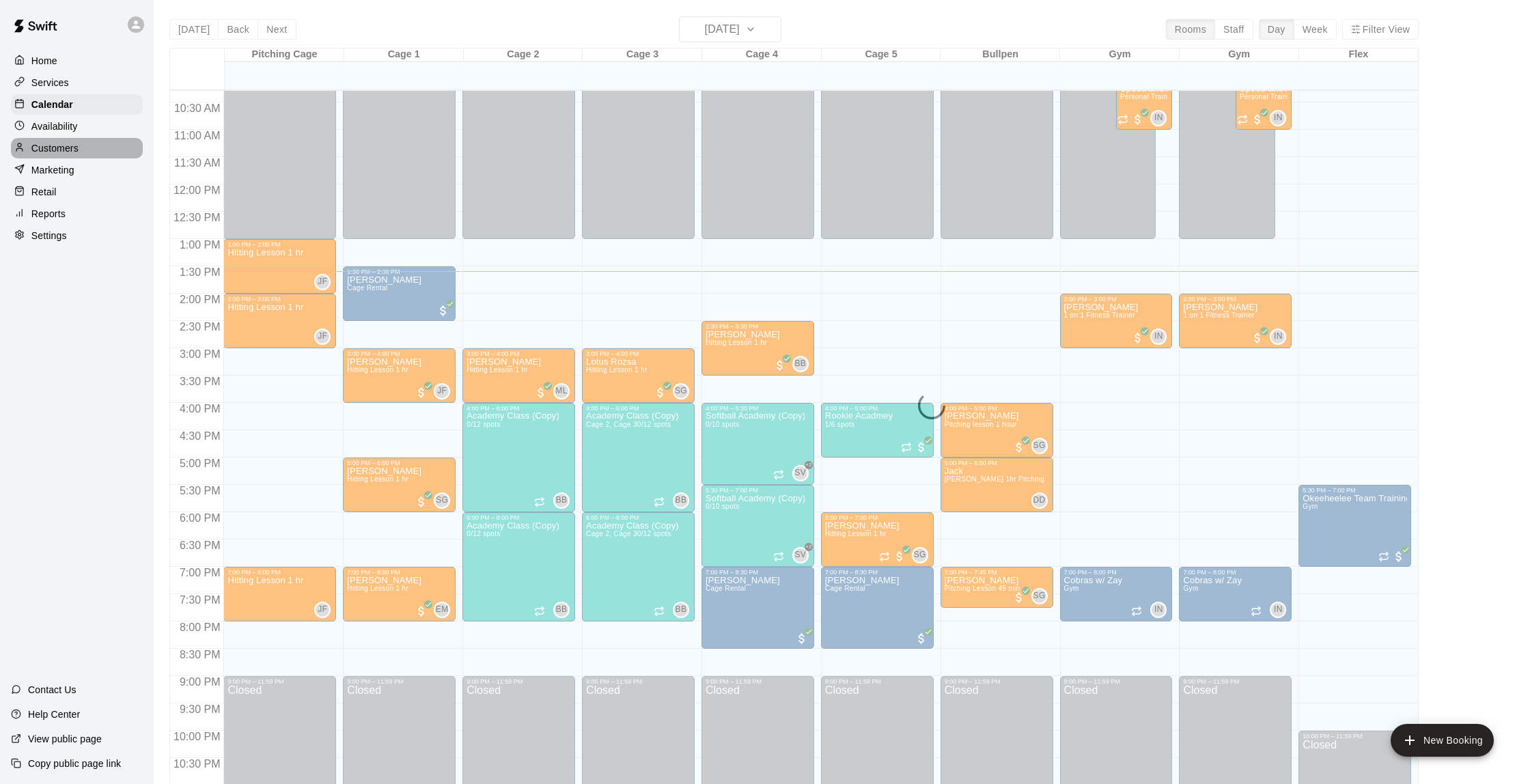
click at [64, 153] on p "Customers" at bounding box center [55, 148] width 47 height 14
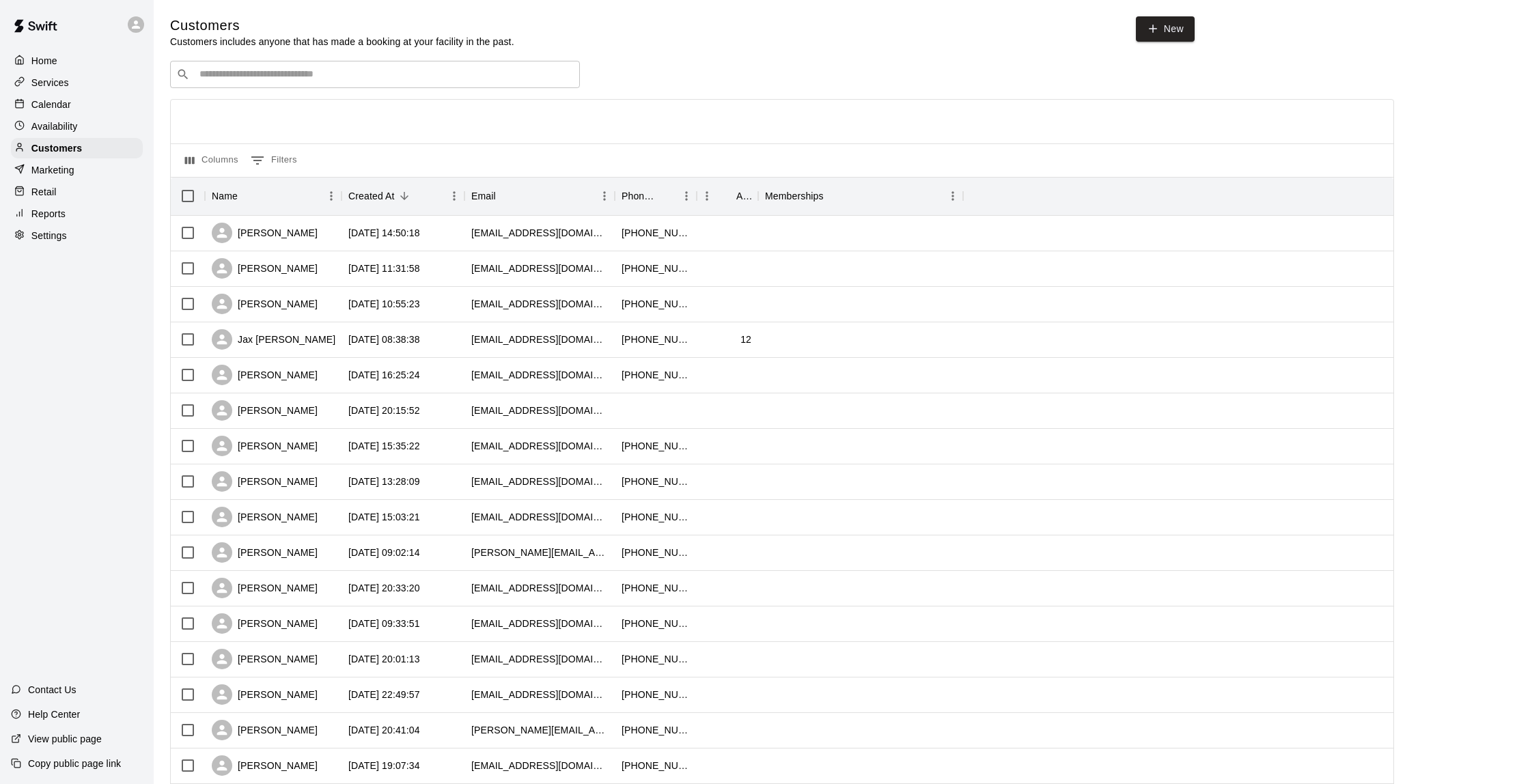
click at [55, 101] on p "Calendar" at bounding box center [51, 104] width 40 height 14
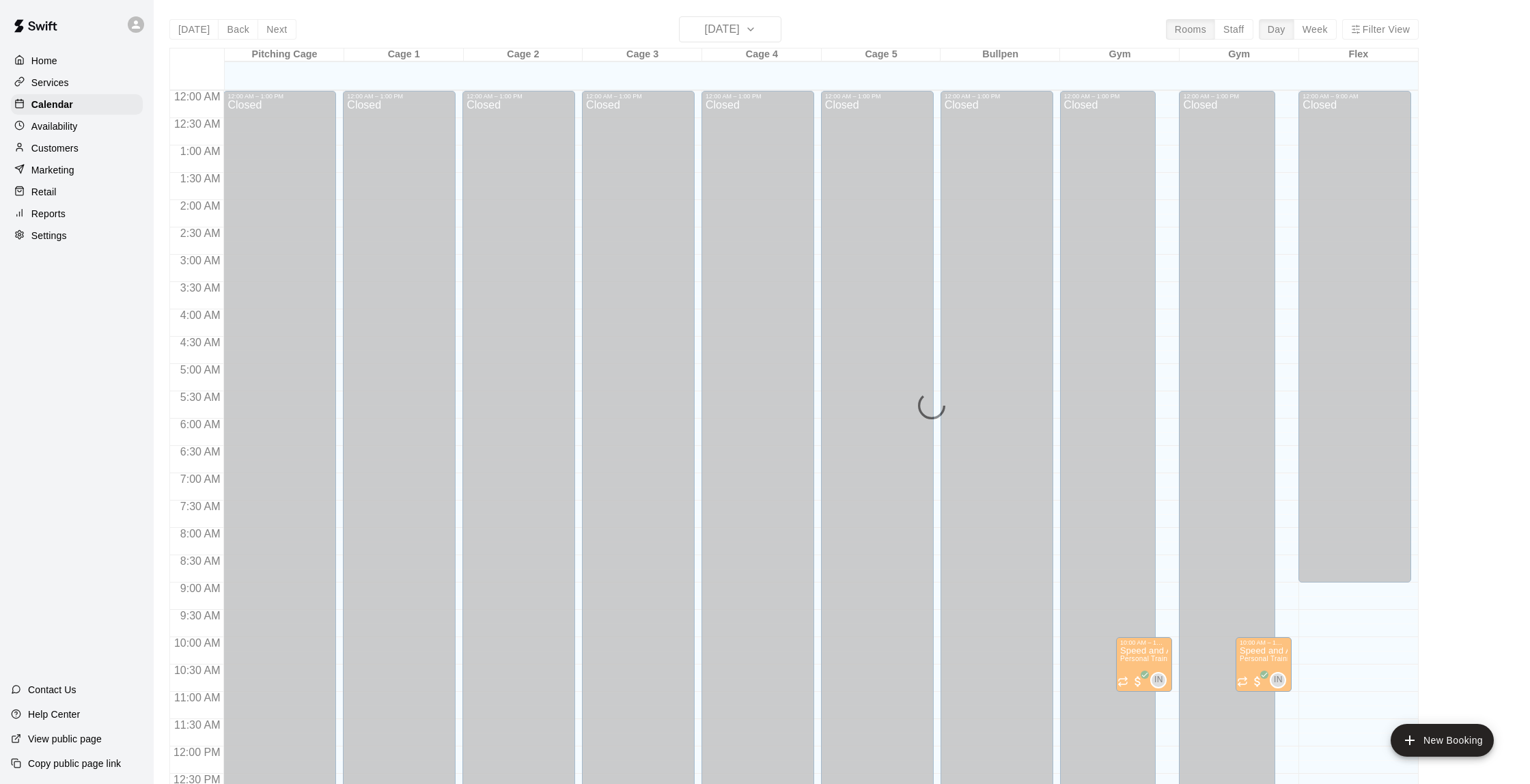
scroll to position [562, 0]
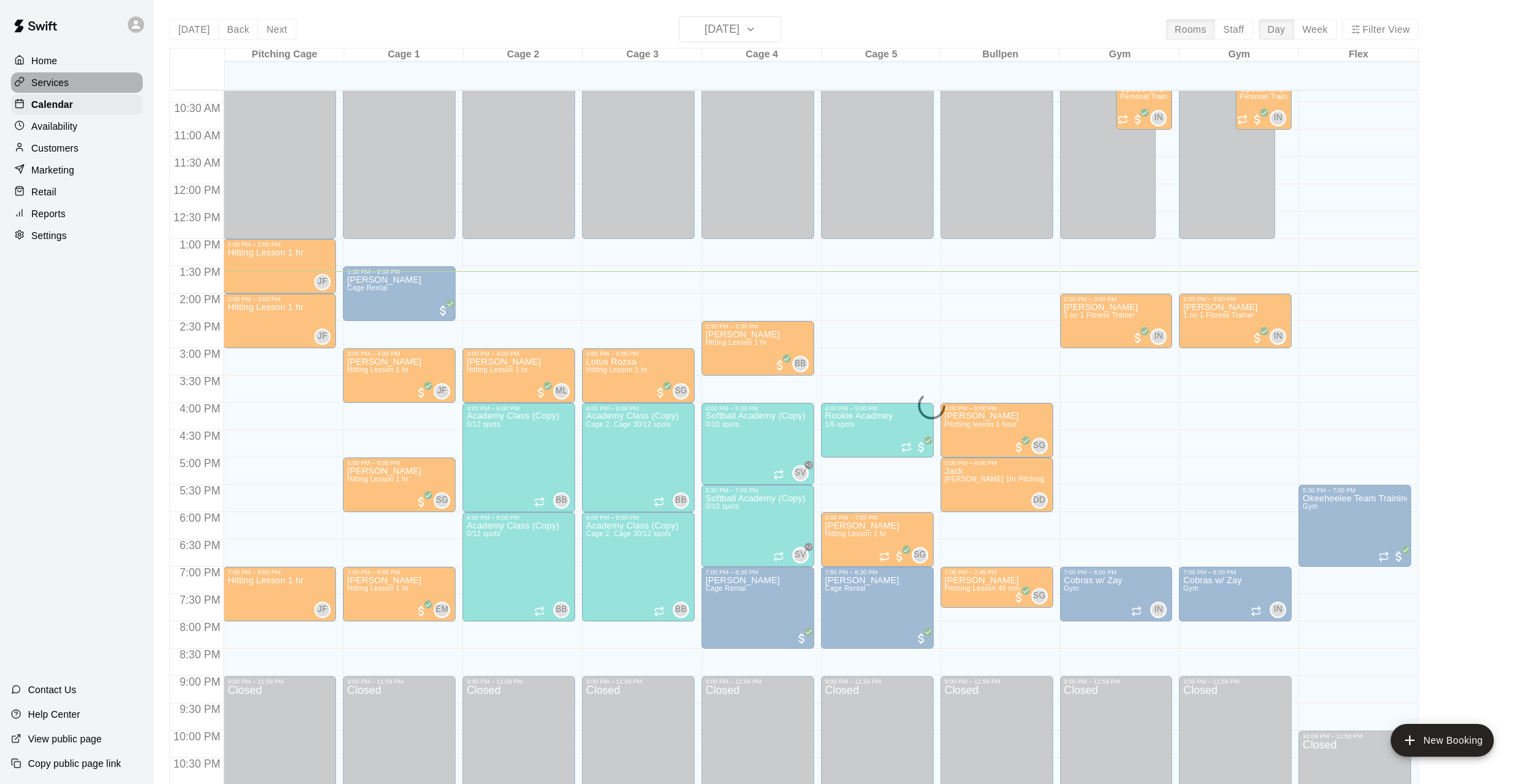
click at [58, 85] on p "Services" at bounding box center [50, 83] width 37 height 14
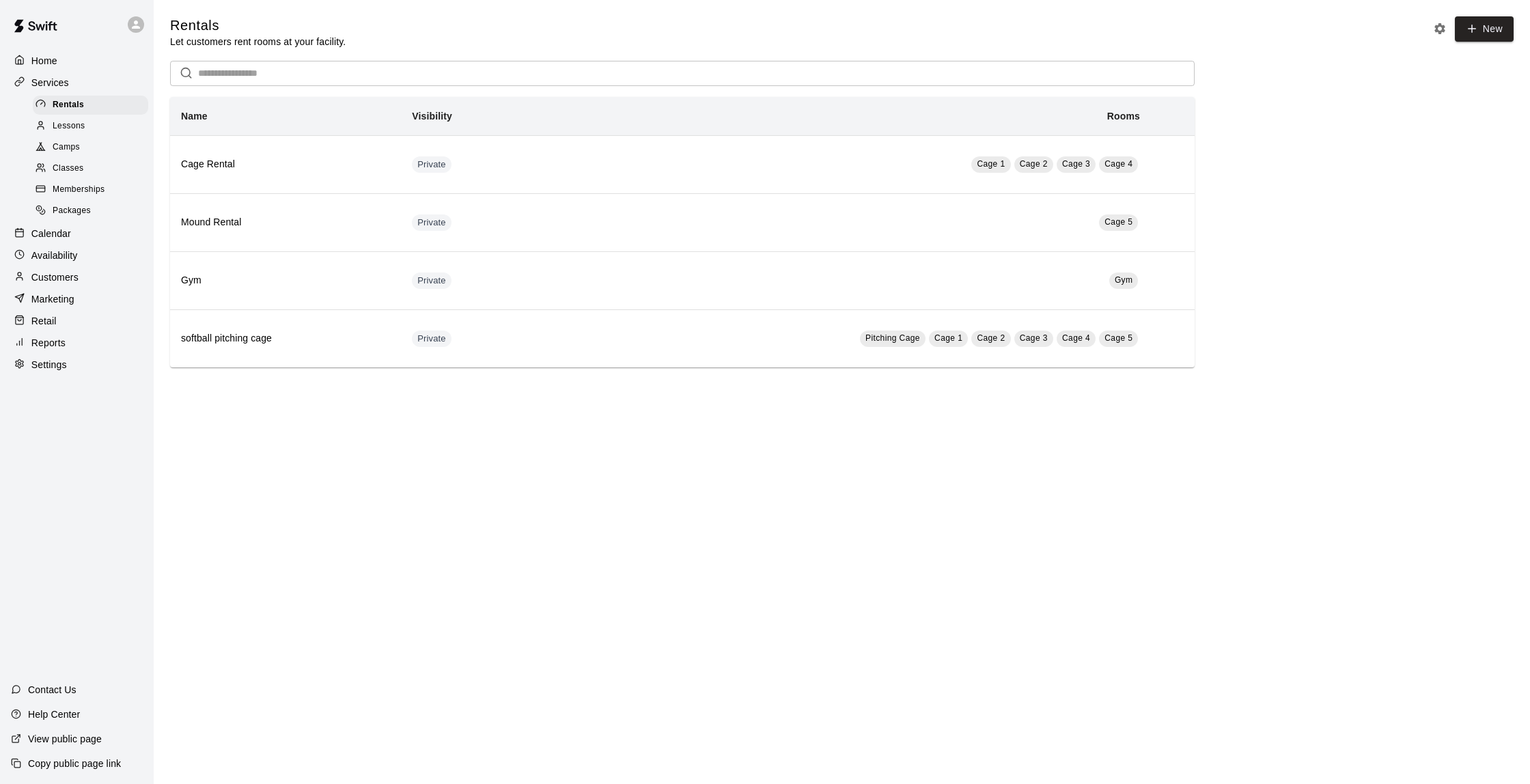
click at [89, 183] on span "Memberships" at bounding box center [78, 189] width 52 height 14
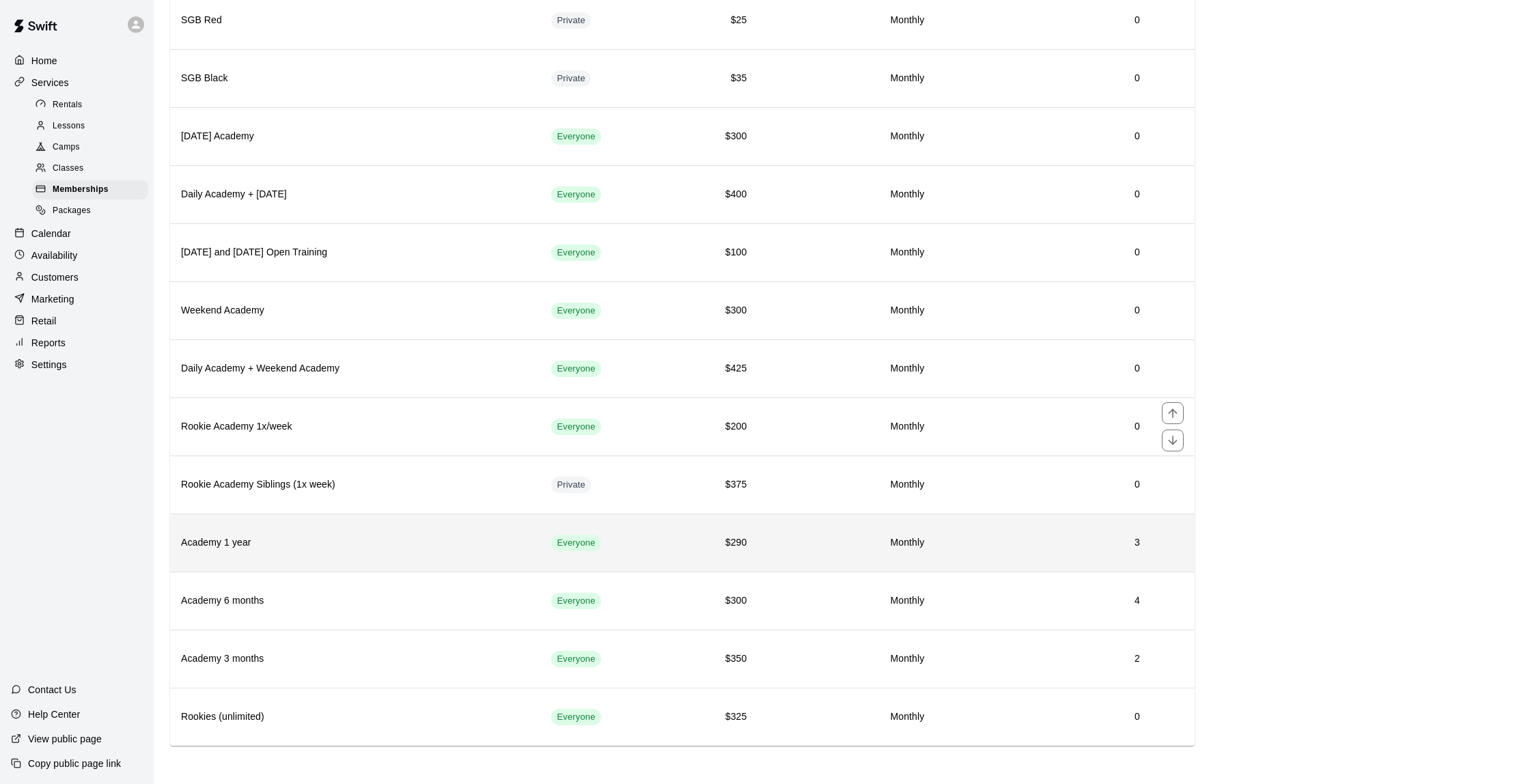
scroll to position [1362, 0]
click at [355, 533] on th "Academy 1 year" at bounding box center [355, 543] width 371 height 58
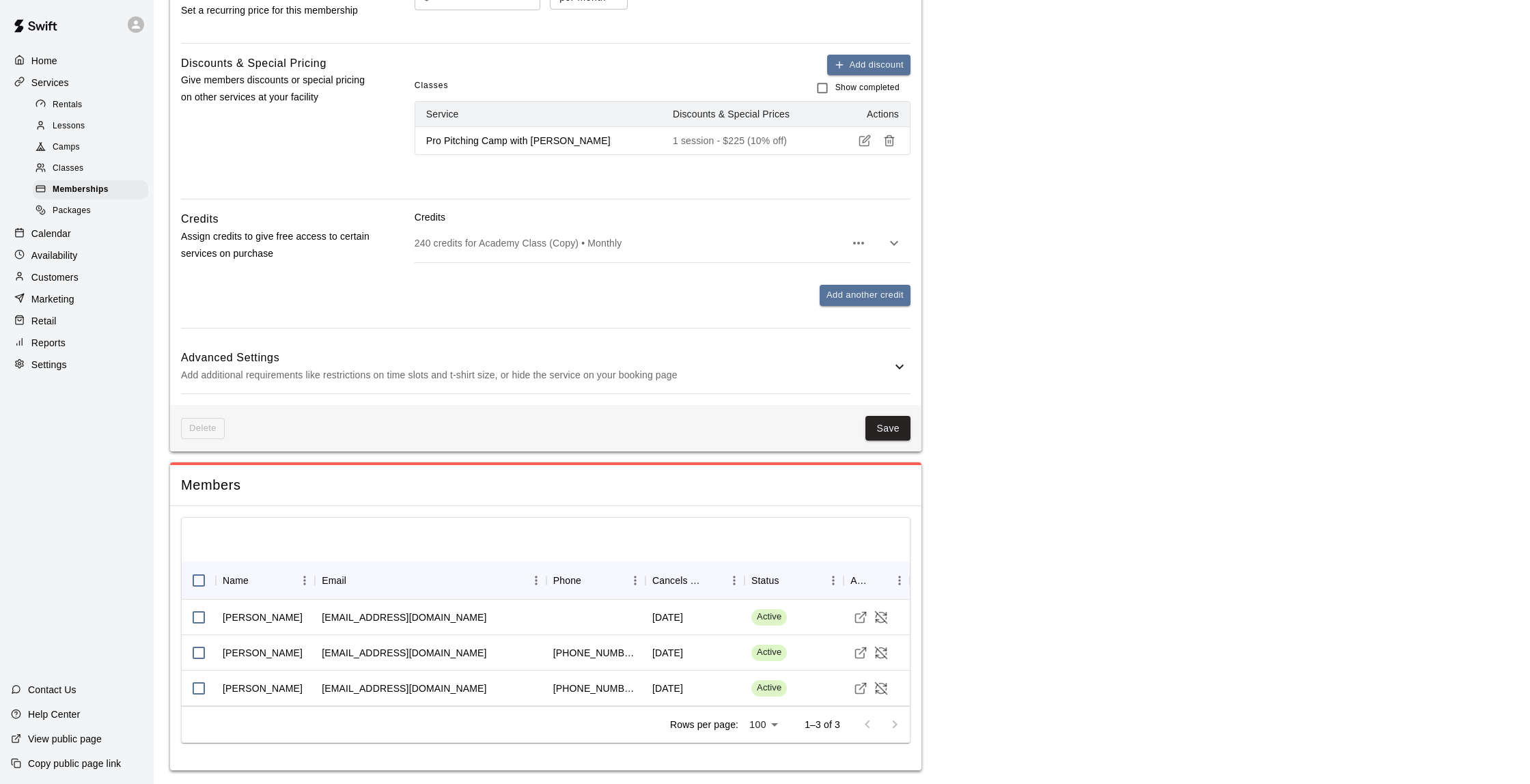
scroll to position [490, 0]
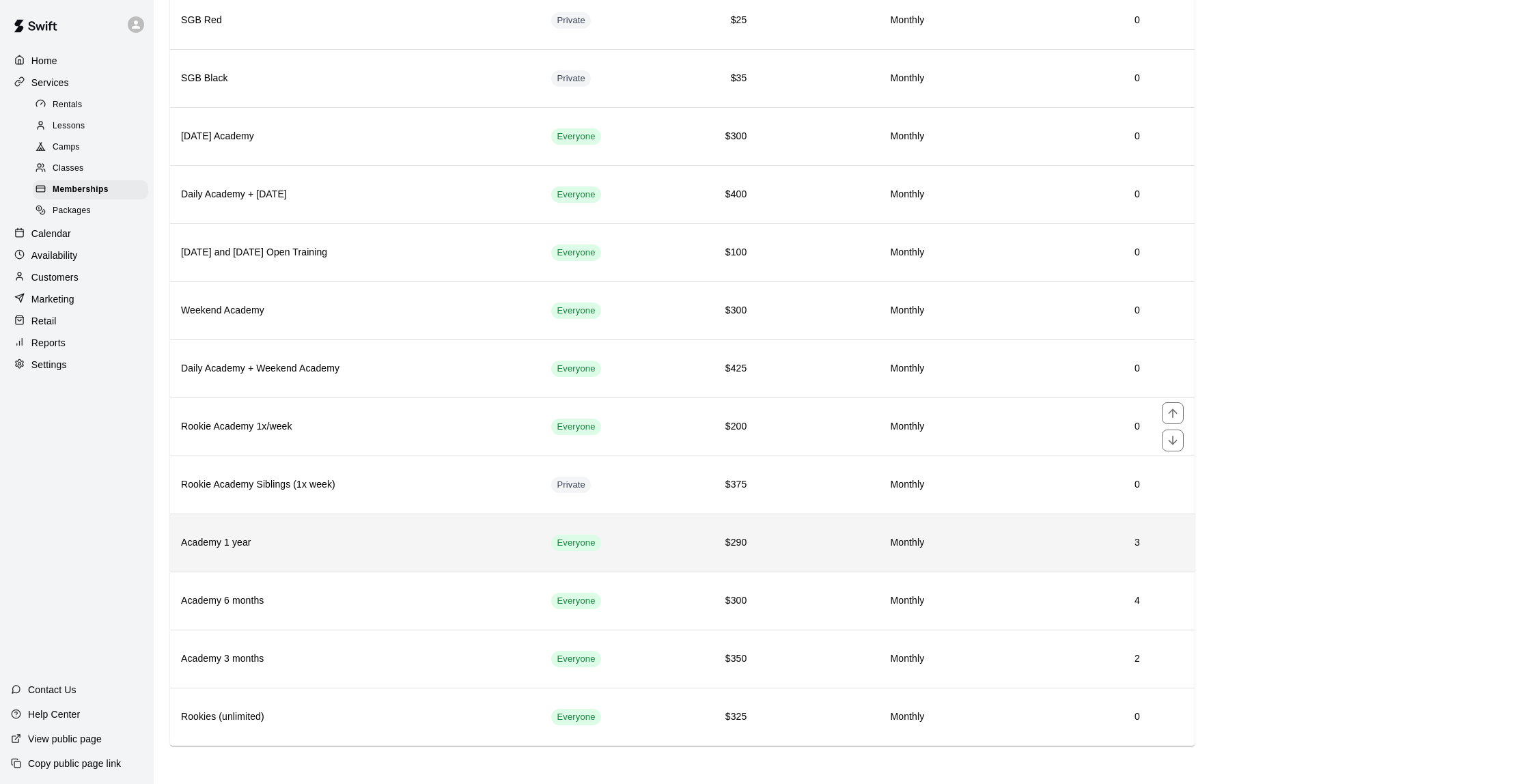
scroll to position [1362, 0]
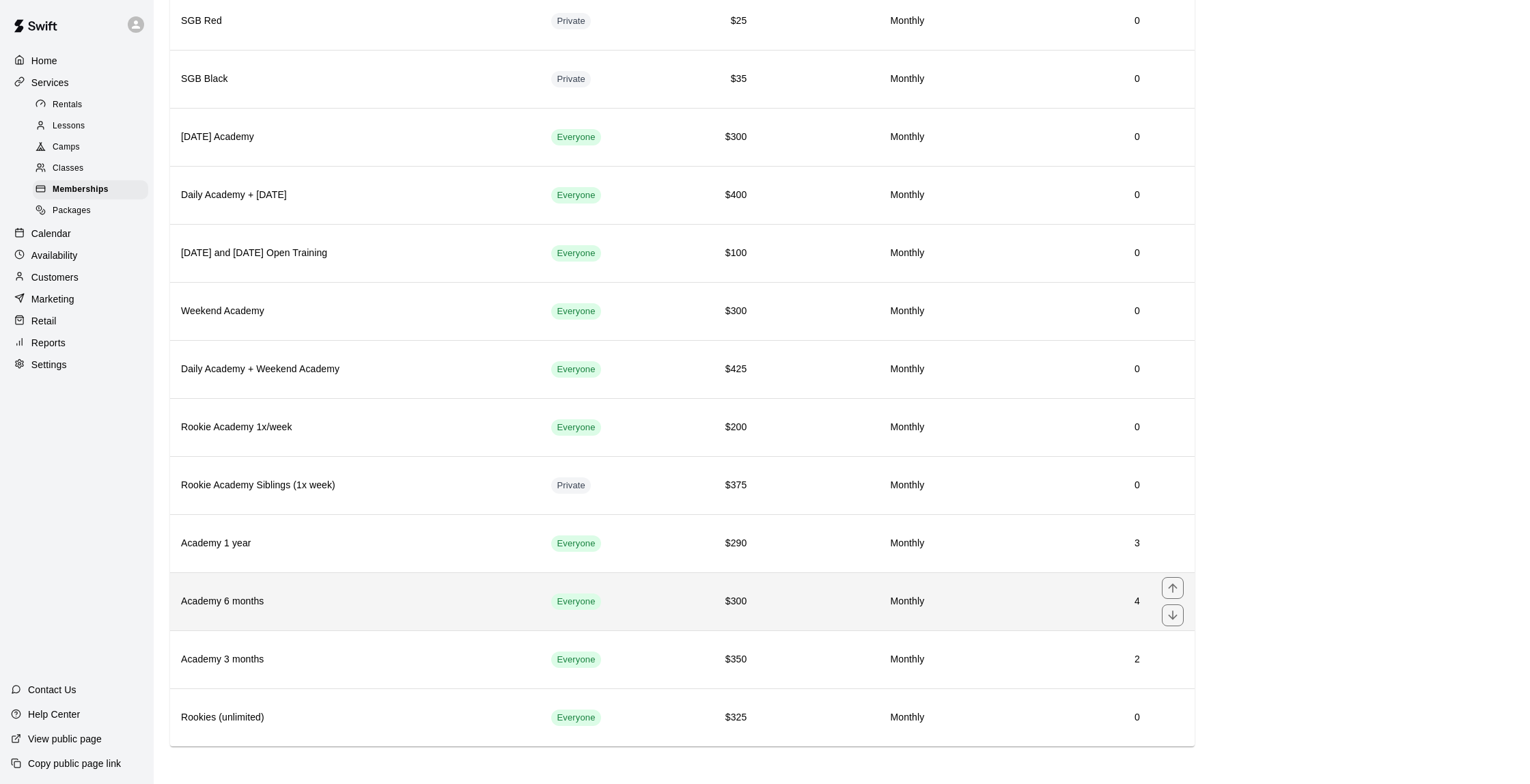
click at [306, 581] on th "Academy 6 months" at bounding box center [355, 600] width 371 height 58
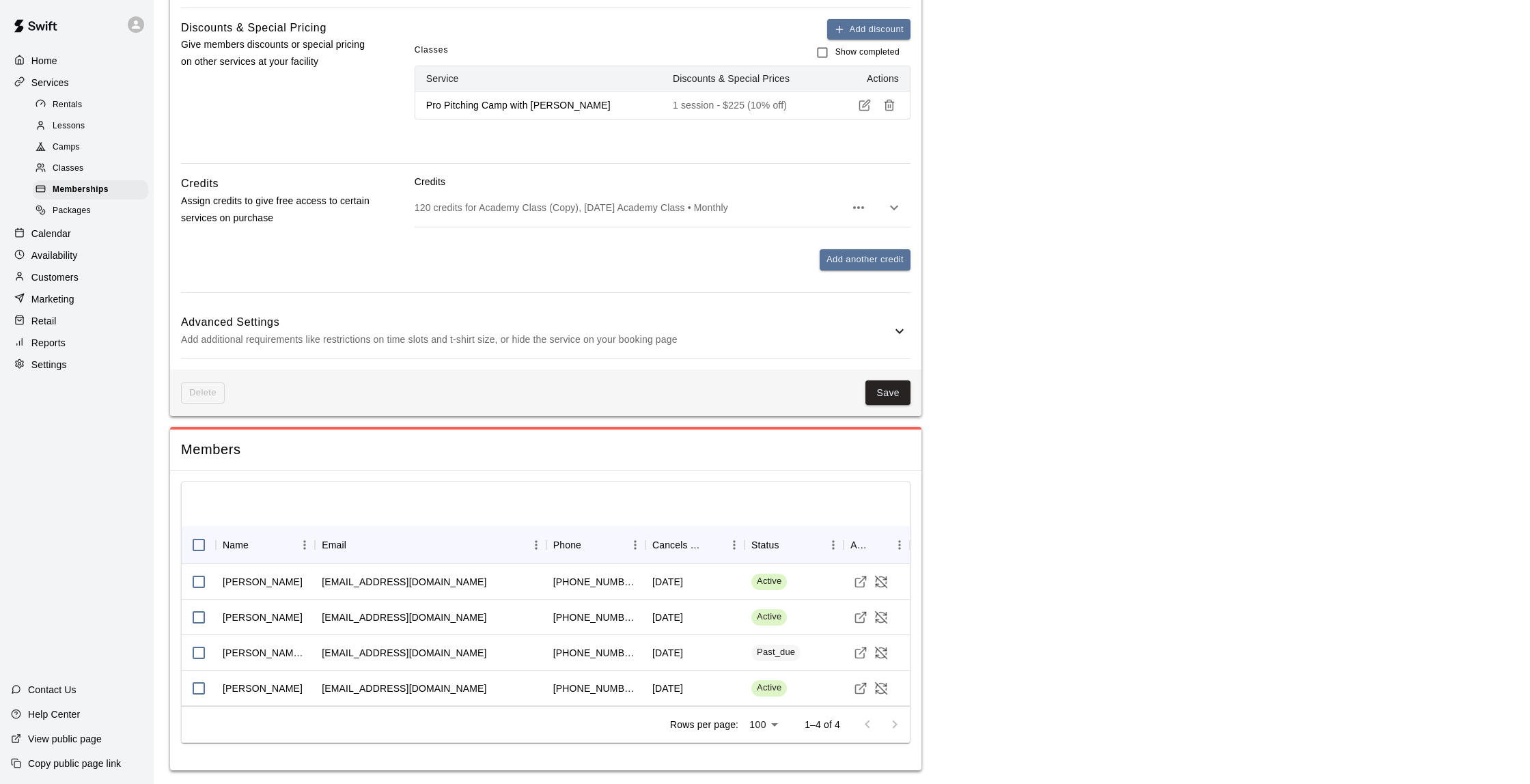
scroll to position [525, 0]
click at [82, 189] on span "Memberships" at bounding box center [80, 189] width 56 height 14
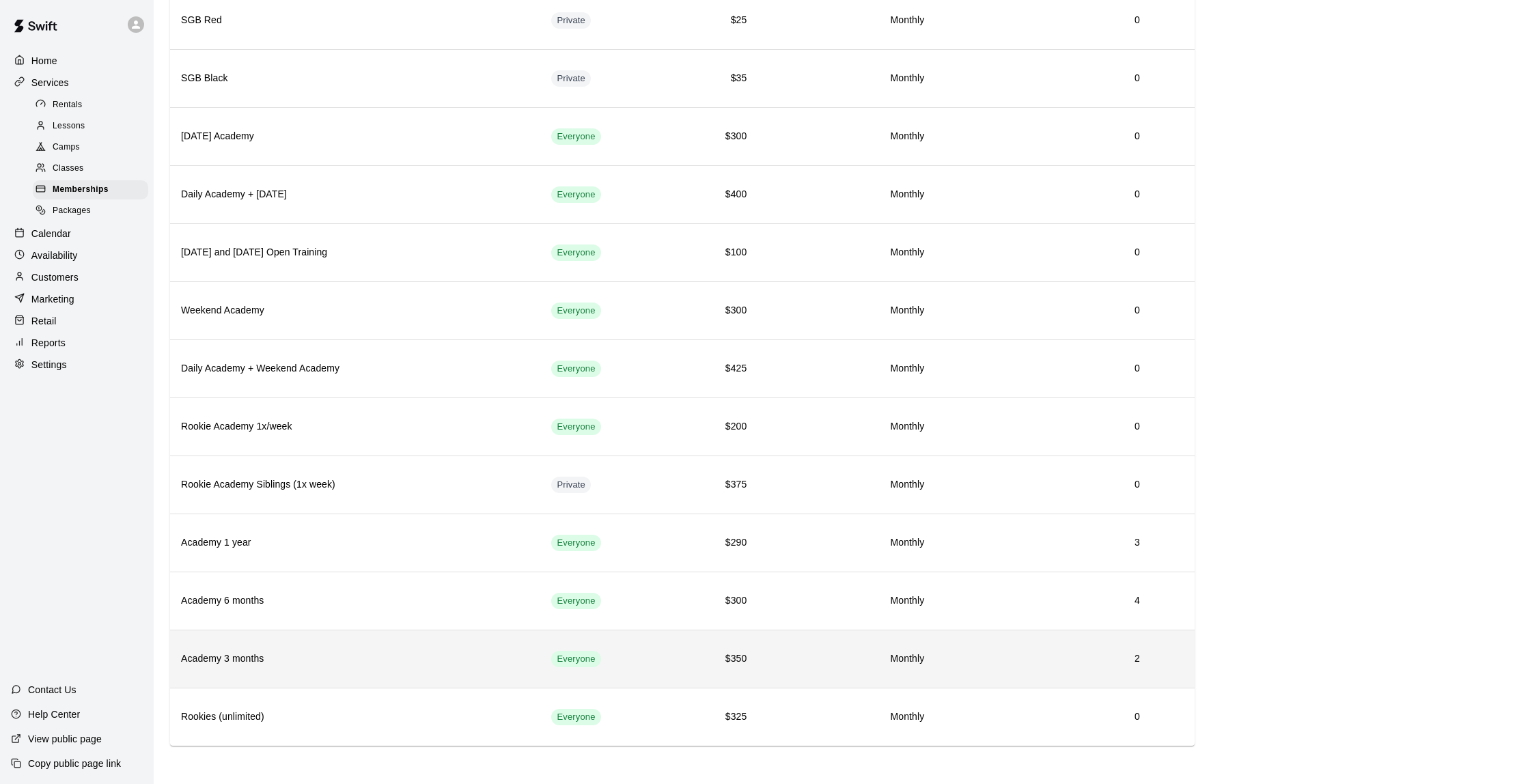
scroll to position [1362, 0]
click at [277, 670] on th "Academy 3 months" at bounding box center [355, 659] width 371 height 58
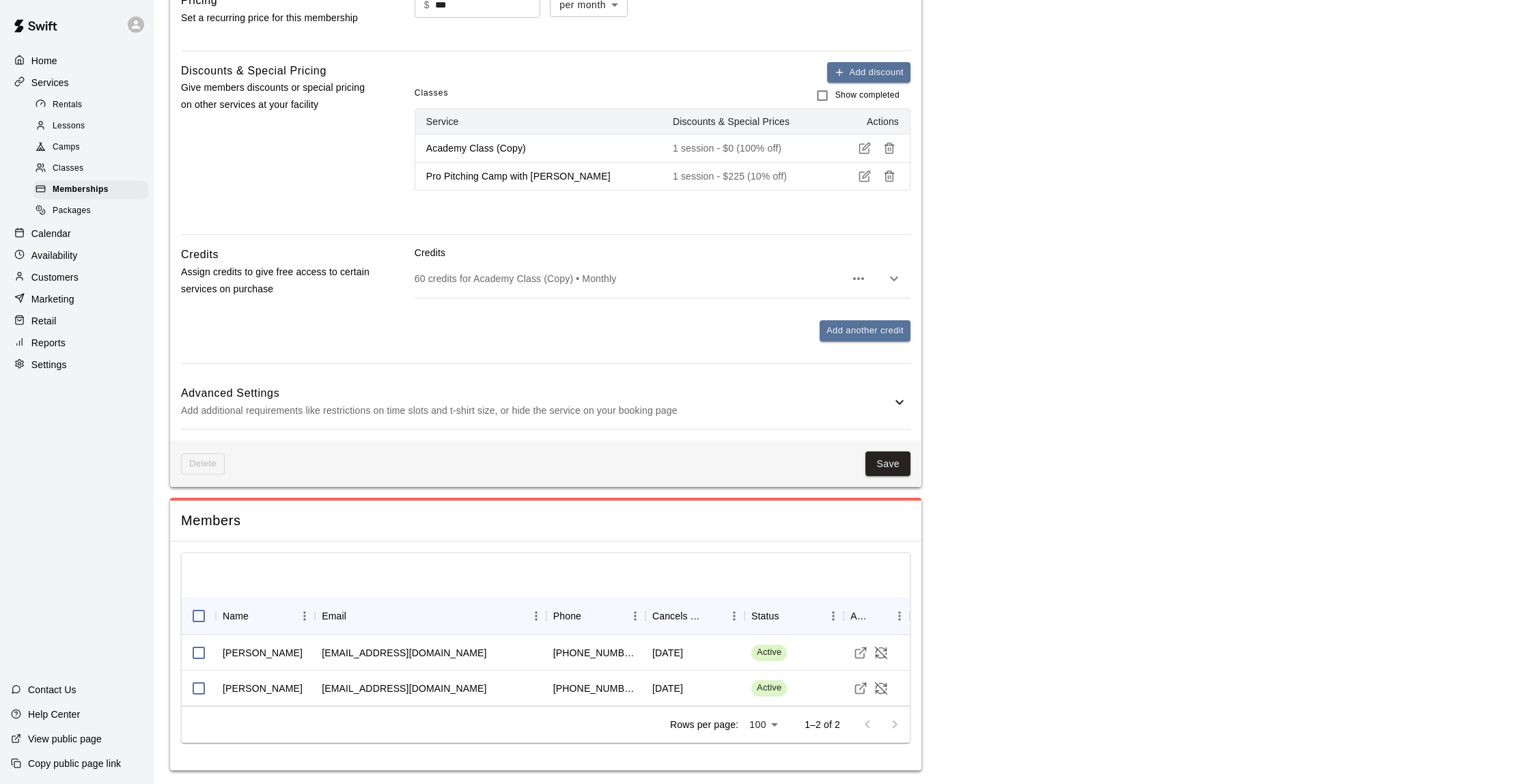
scroll to position [482, 0]
click at [62, 231] on p "Calendar" at bounding box center [51, 233] width 40 height 14
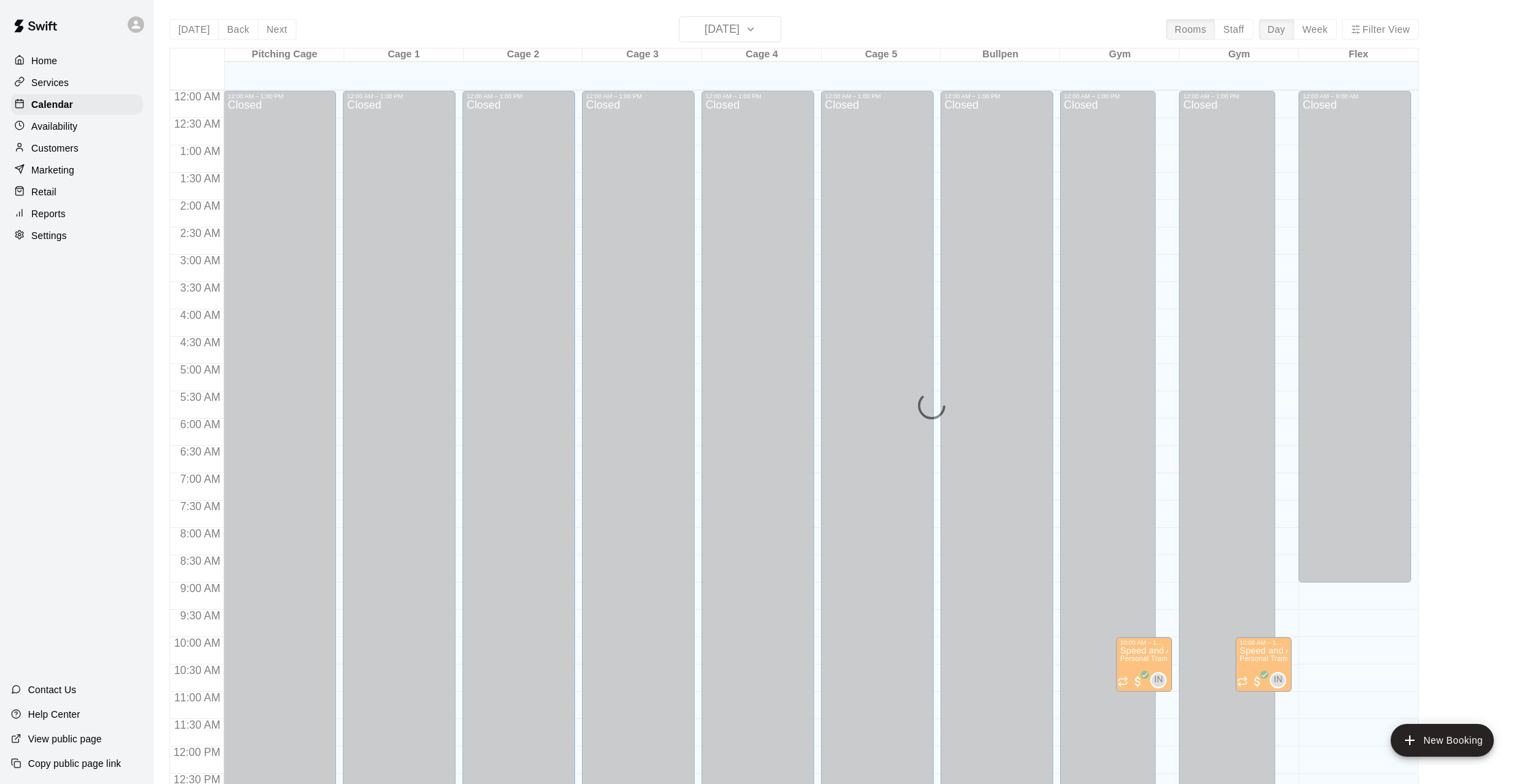
scroll to position [562, 0]
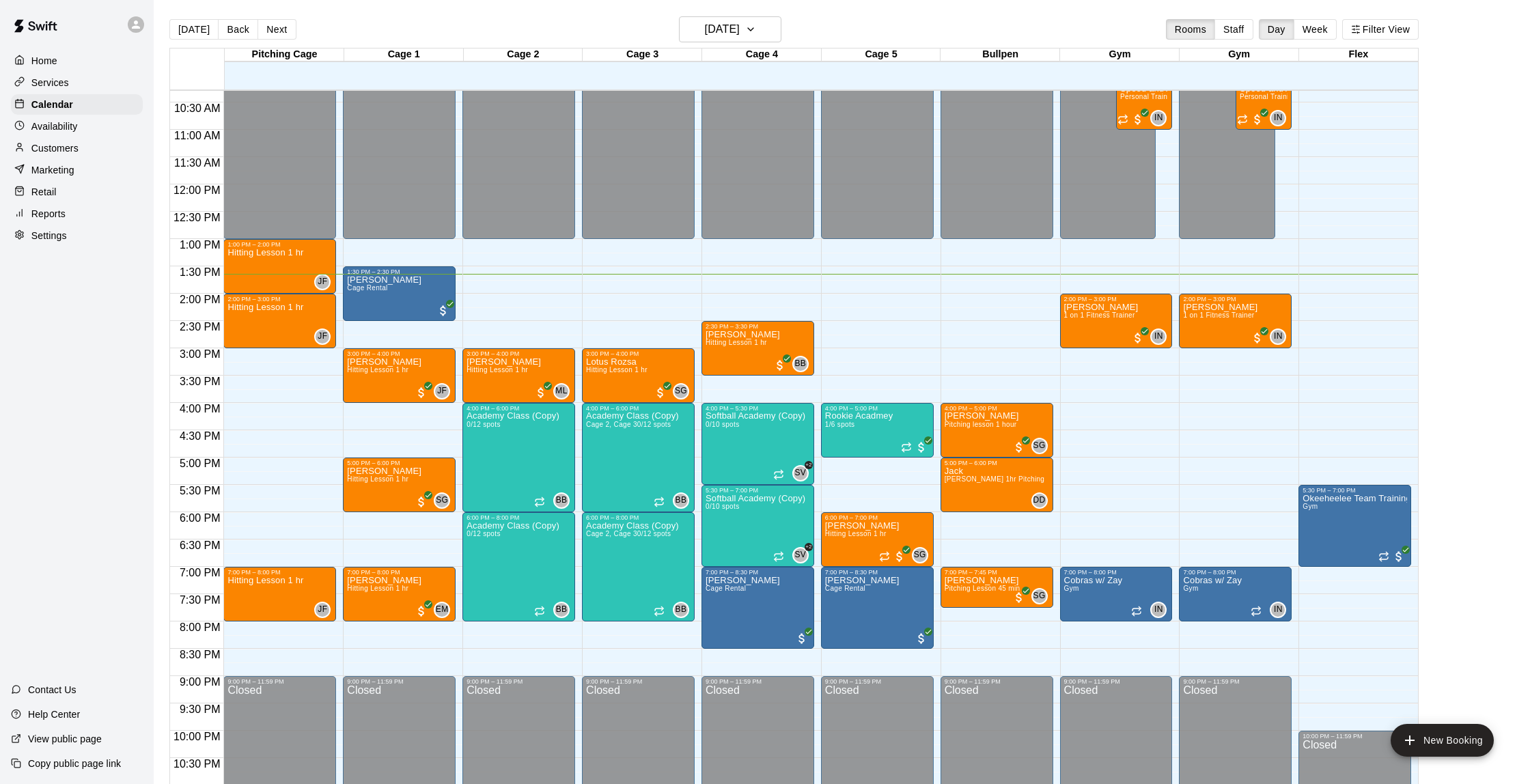
click at [65, 162] on div "Marketing" at bounding box center [77, 170] width 132 height 20
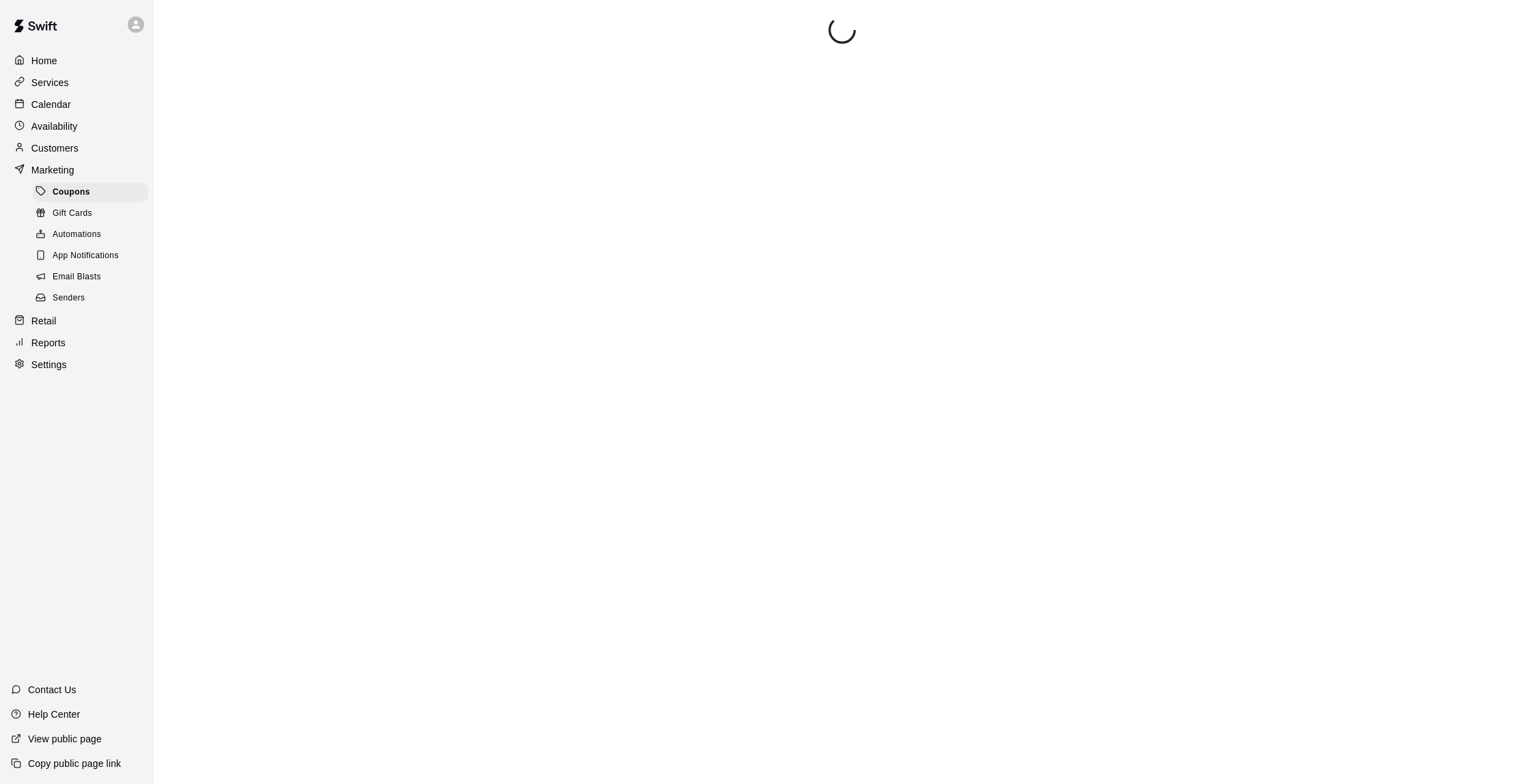
click at [69, 144] on p "Customers" at bounding box center [55, 148] width 47 height 14
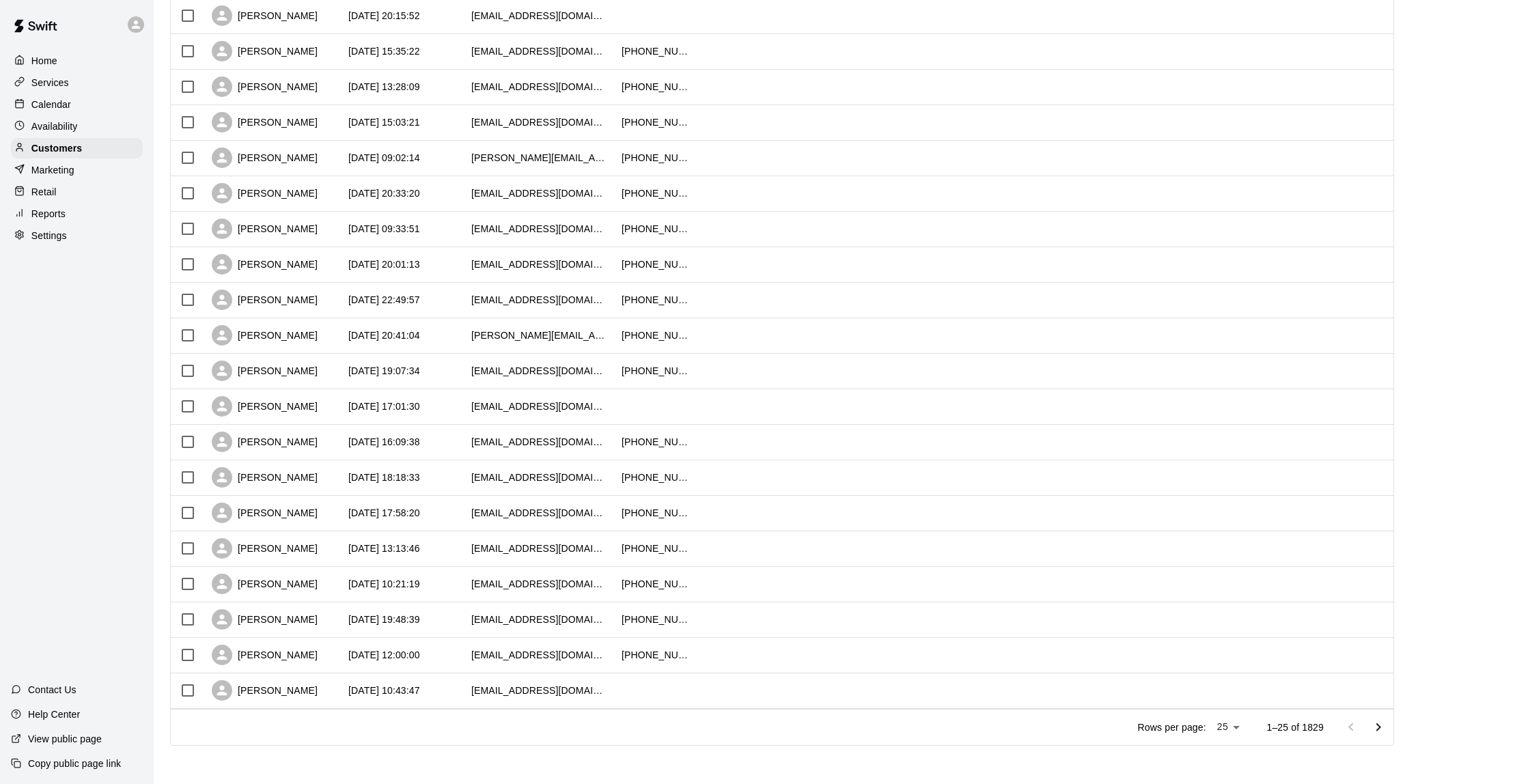
scroll to position [394, 0]
click at [67, 104] on p "Calendar" at bounding box center [51, 104] width 40 height 14
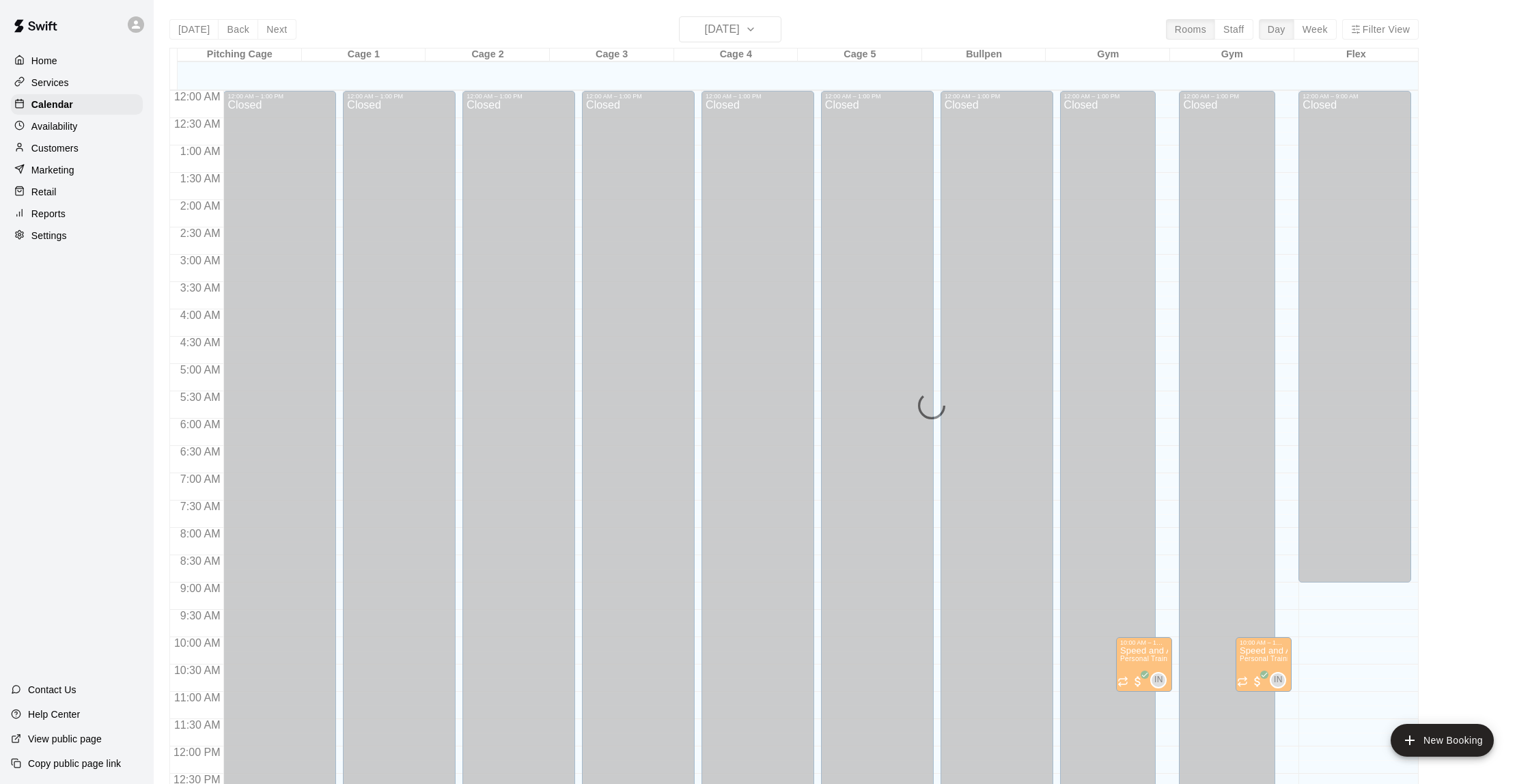
scroll to position [562, 0]
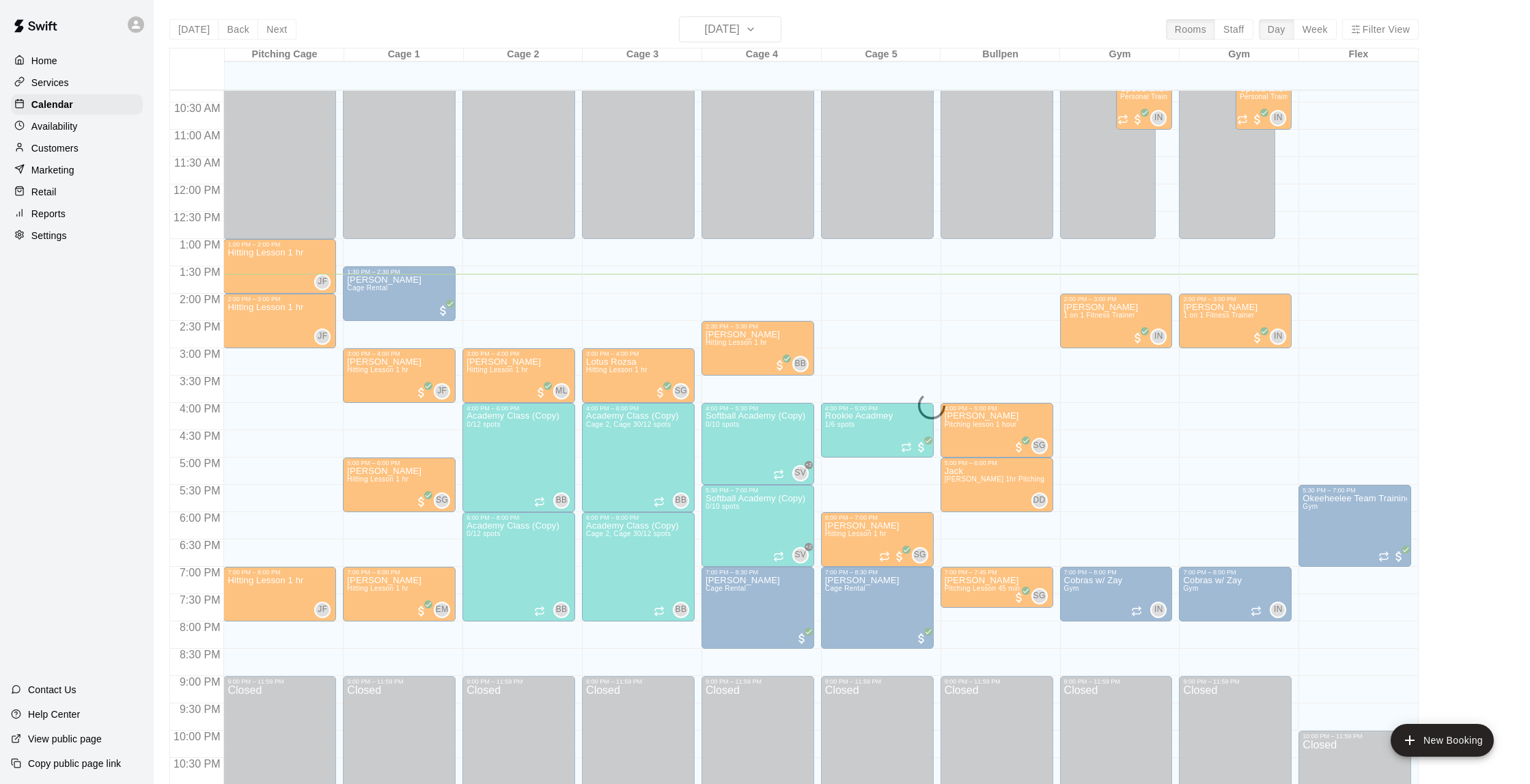
click at [65, 85] on p "Services" at bounding box center [50, 83] width 37 height 14
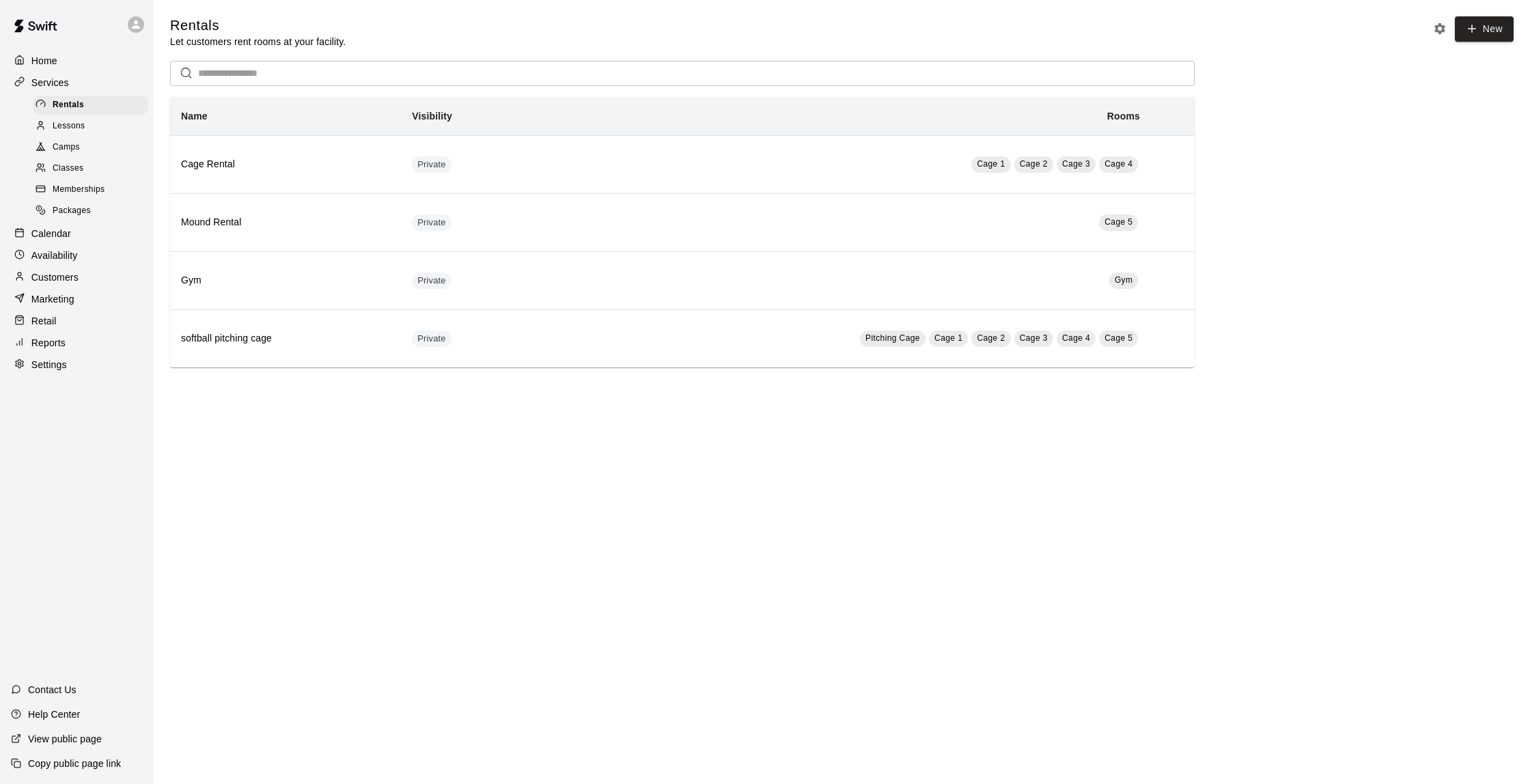
click at [112, 180] on div "Memberships" at bounding box center [91, 189] width 115 height 19
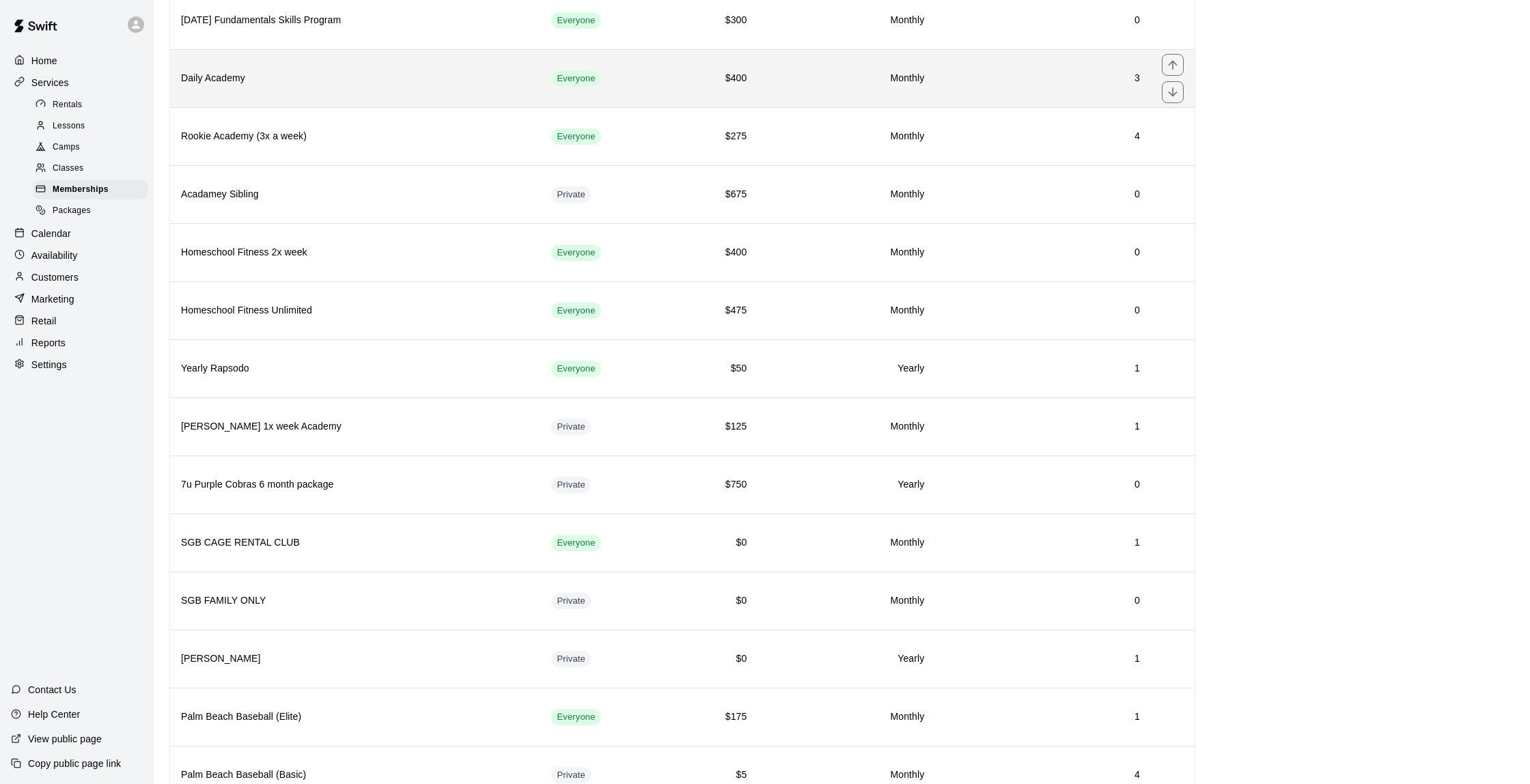
scroll to position [332, 0]
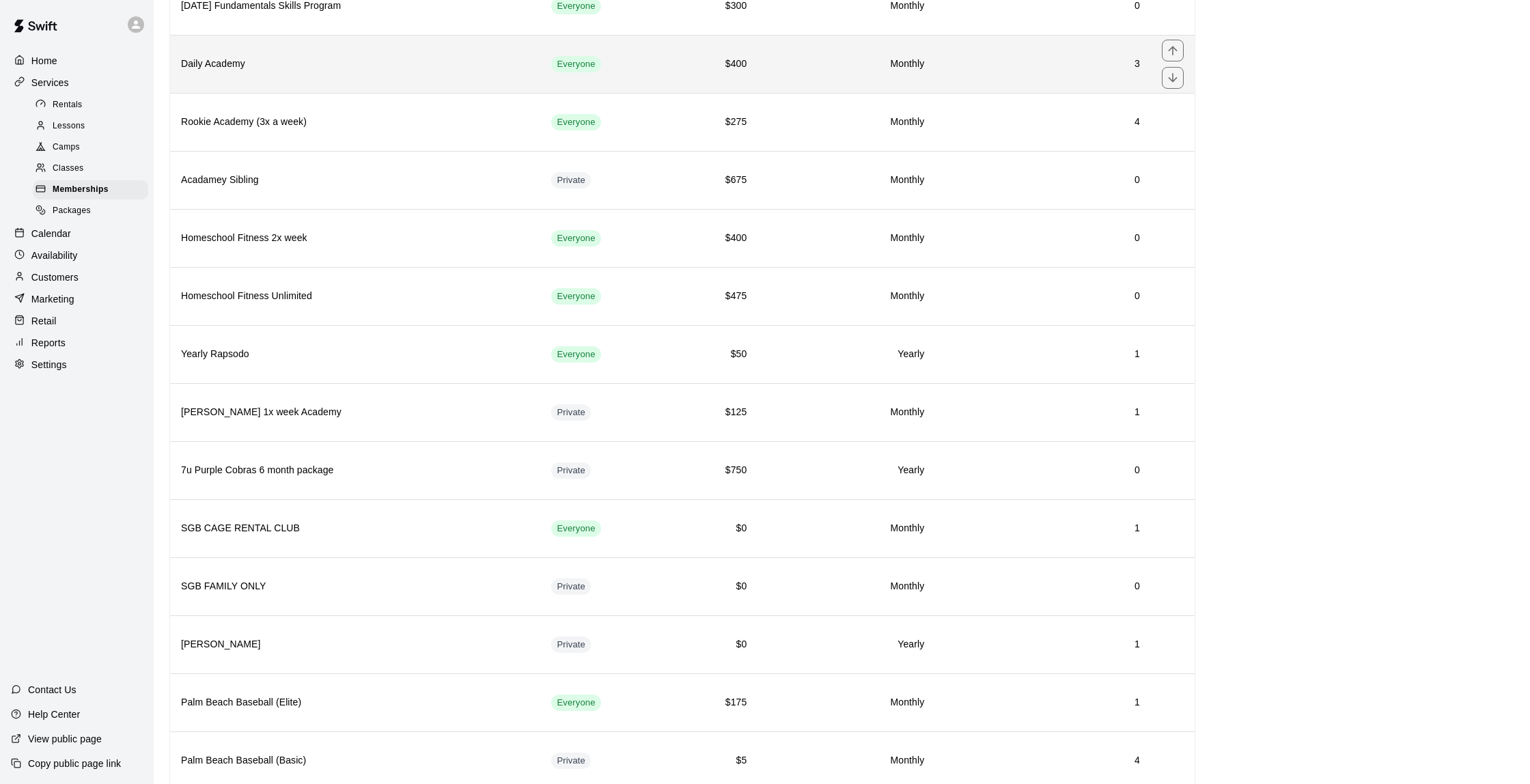
click at [272, 82] on th "Daily Academy" at bounding box center [355, 63] width 371 height 58
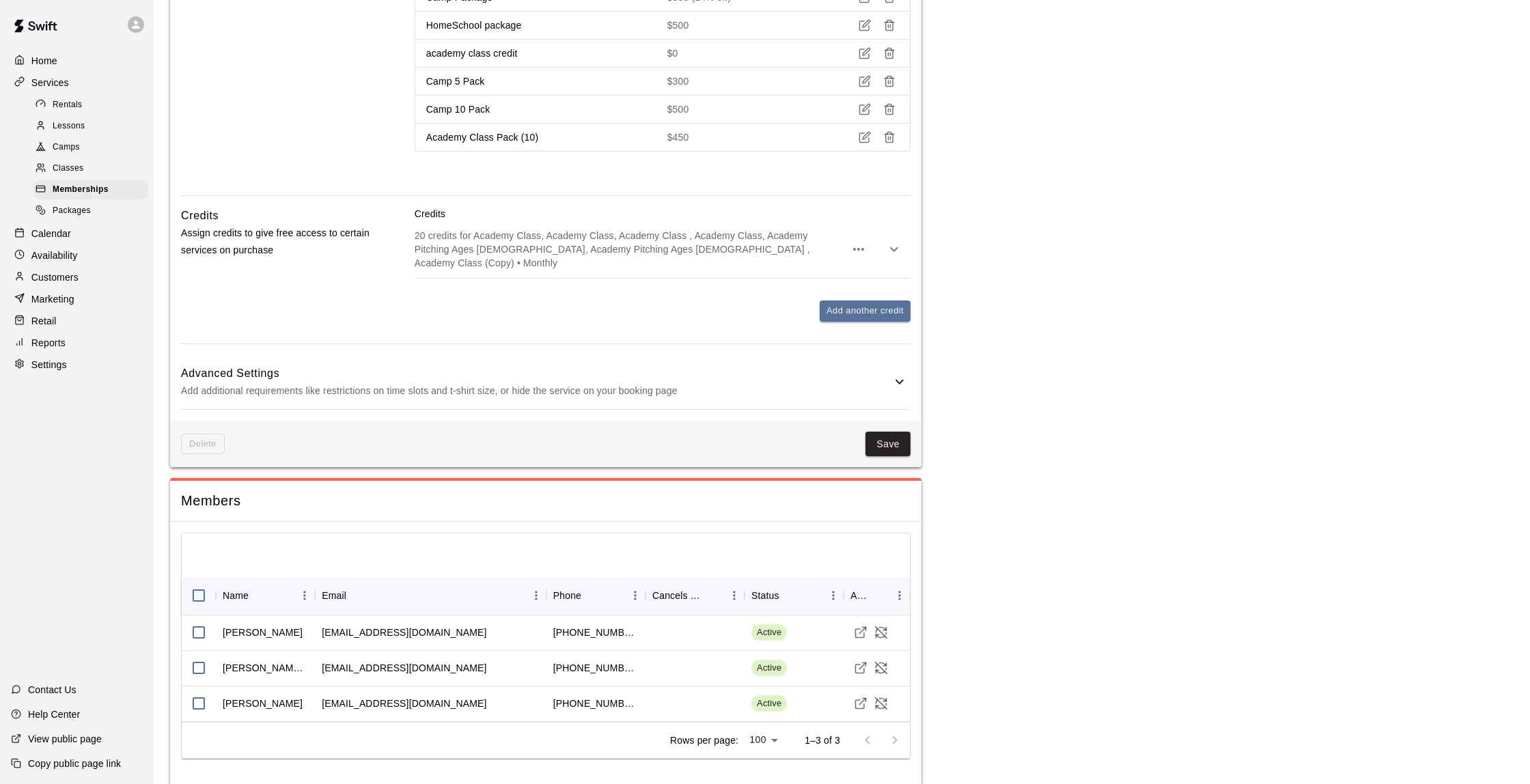
scroll to position [1598, 0]
click at [69, 271] on p "Customers" at bounding box center [55, 277] width 47 height 14
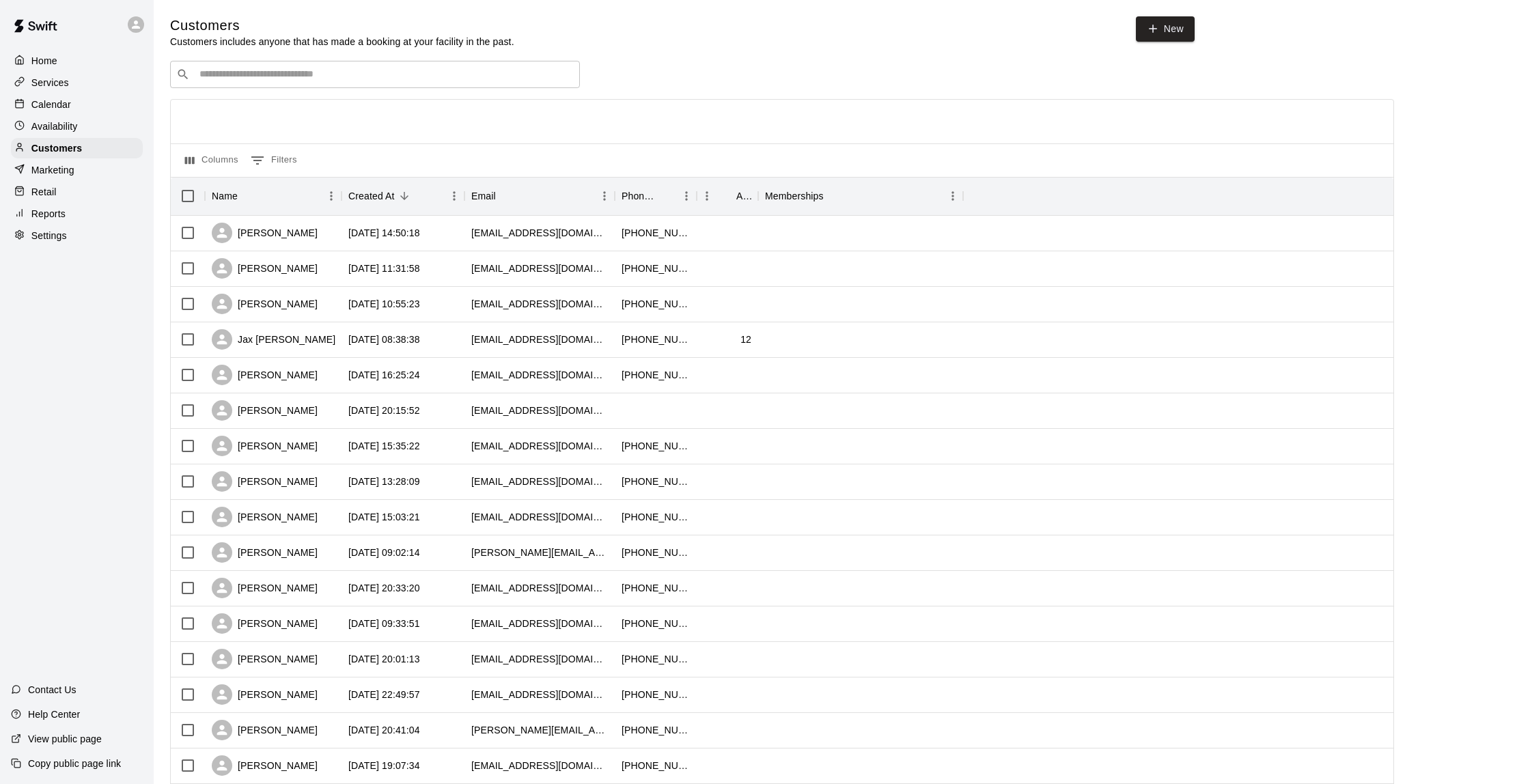
click at [245, 80] on div "​ ​" at bounding box center [375, 74] width 410 height 27
type input "*******"
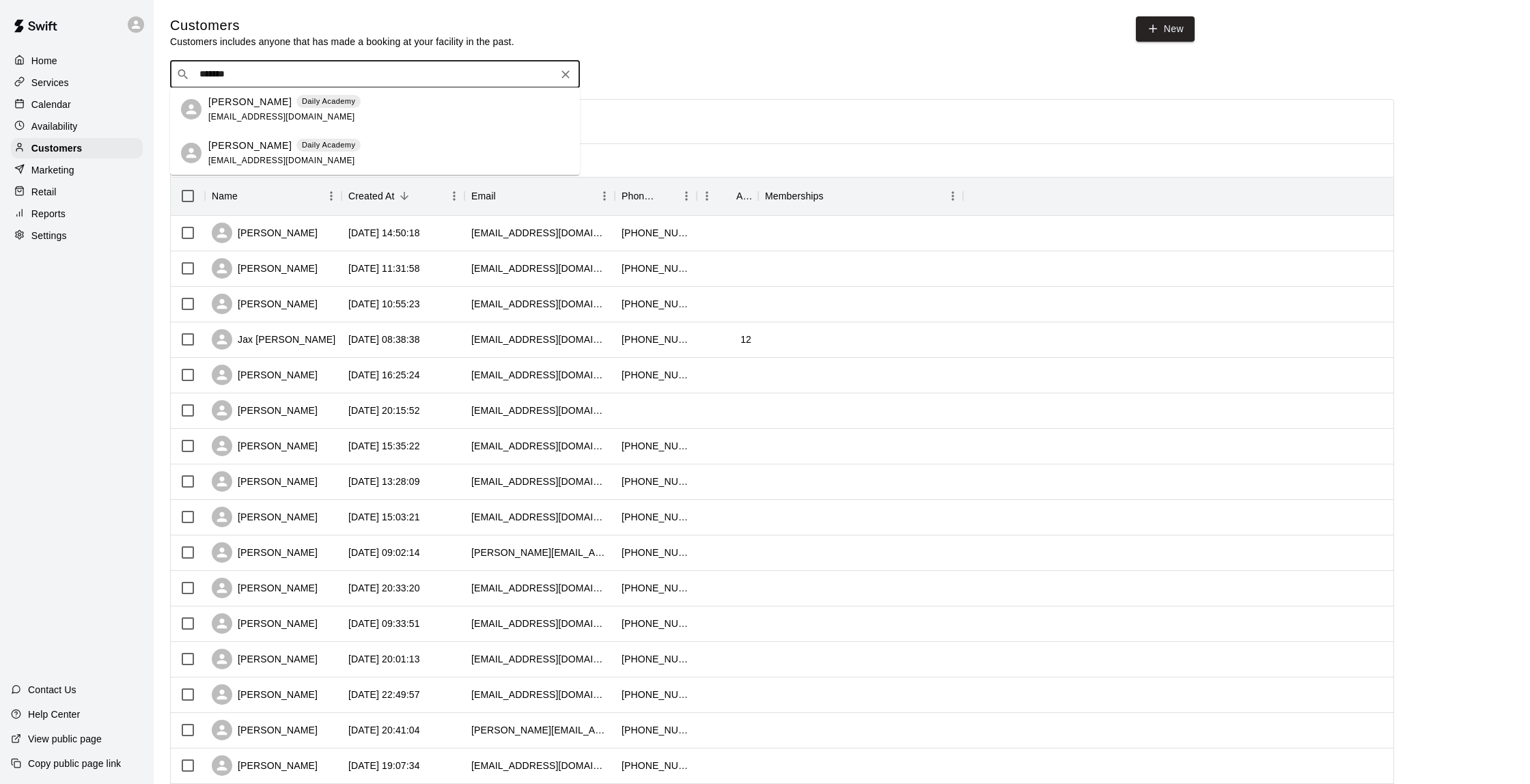
click at [395, 107] on div "[PERSON_NAME] Daily Academy [EMAIL_ADDRESS][DOMAIN_NAME]" at bounding box center [388, 109] width 360 height 30
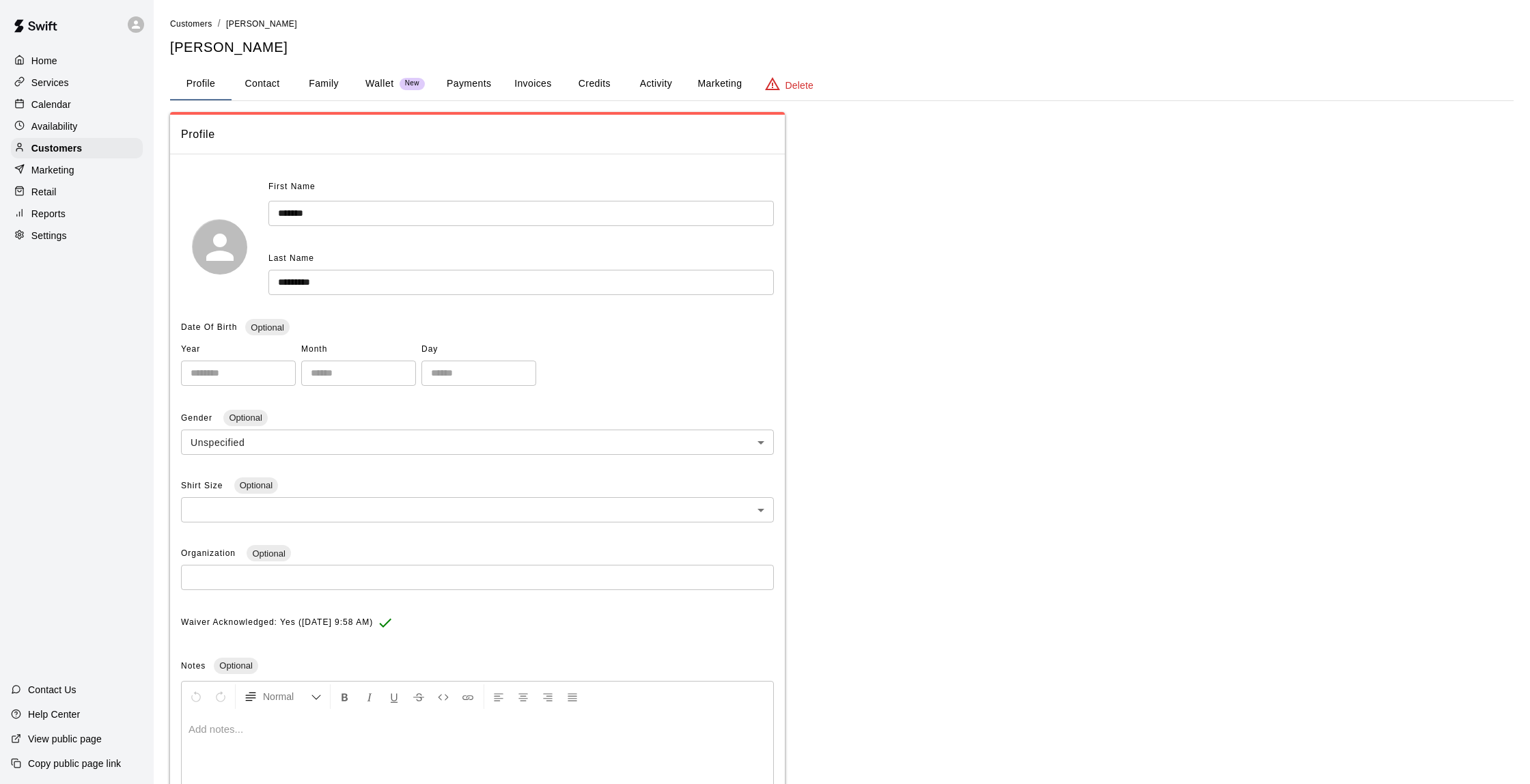
click at [515, 80] on button "Invoices" at bounding box center [532, 84] width 62 height 33
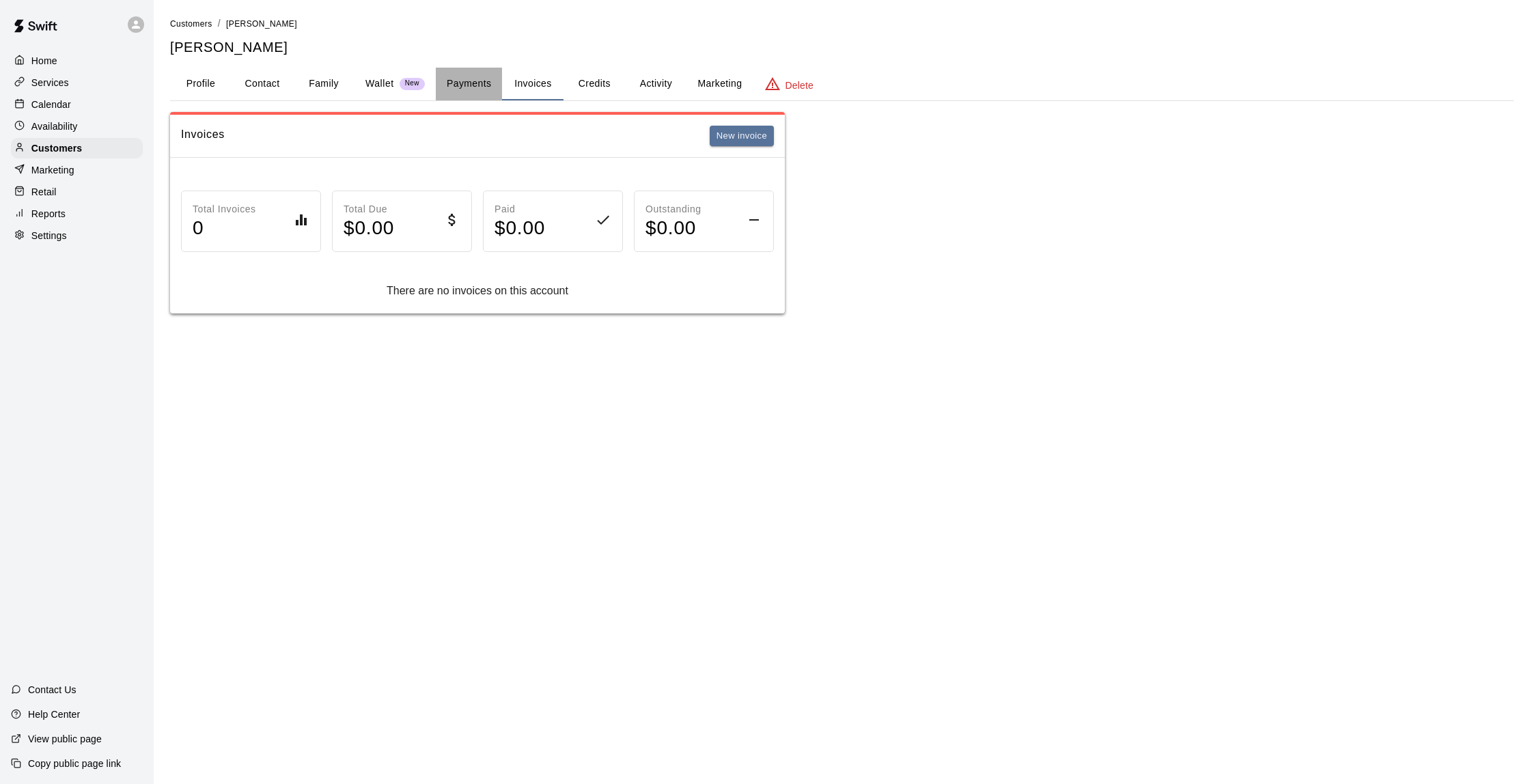
click at [483, 80] on button "Payments" at bounding box center [469, 84] width 66 height 33
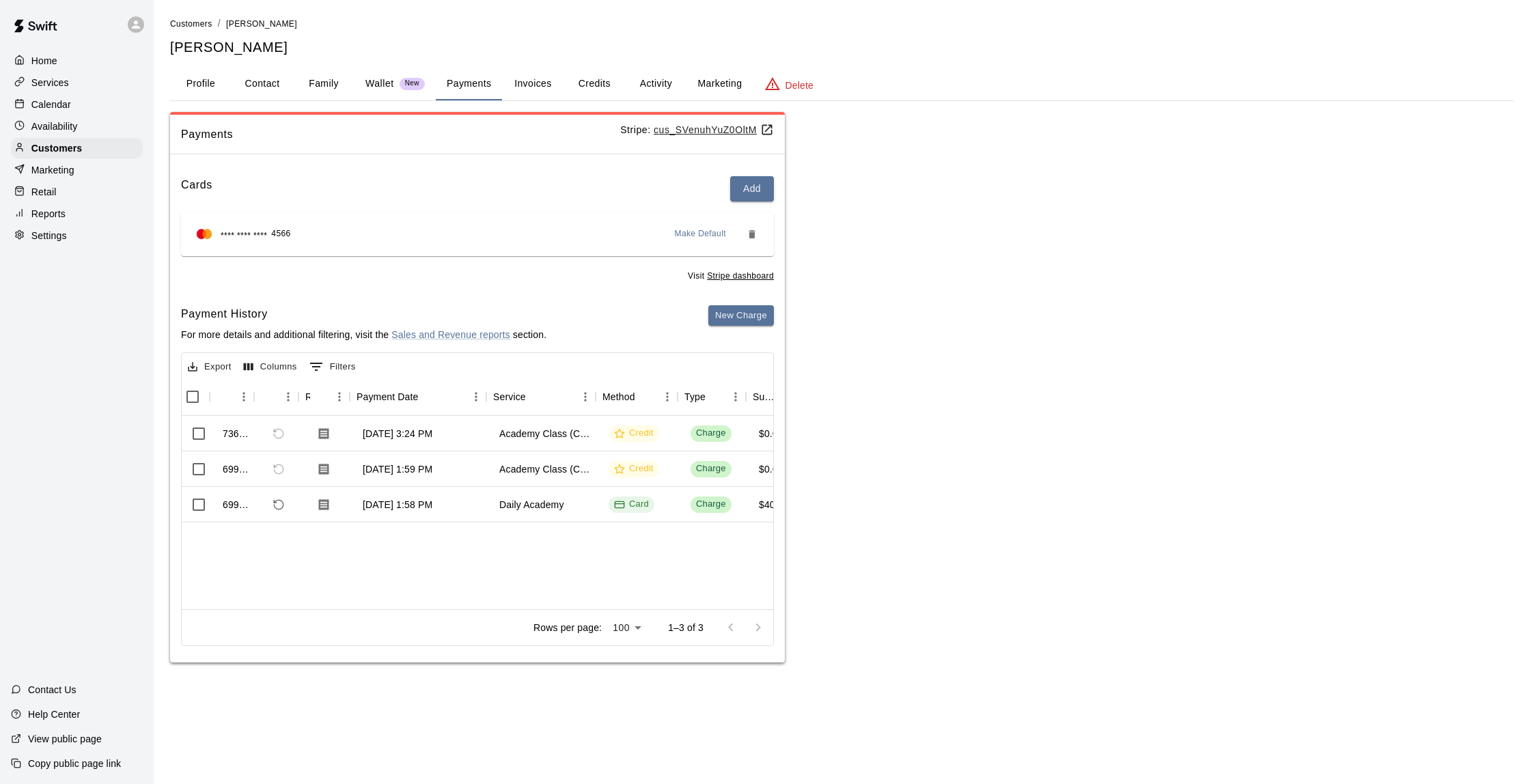
scroll to position [0, 41]
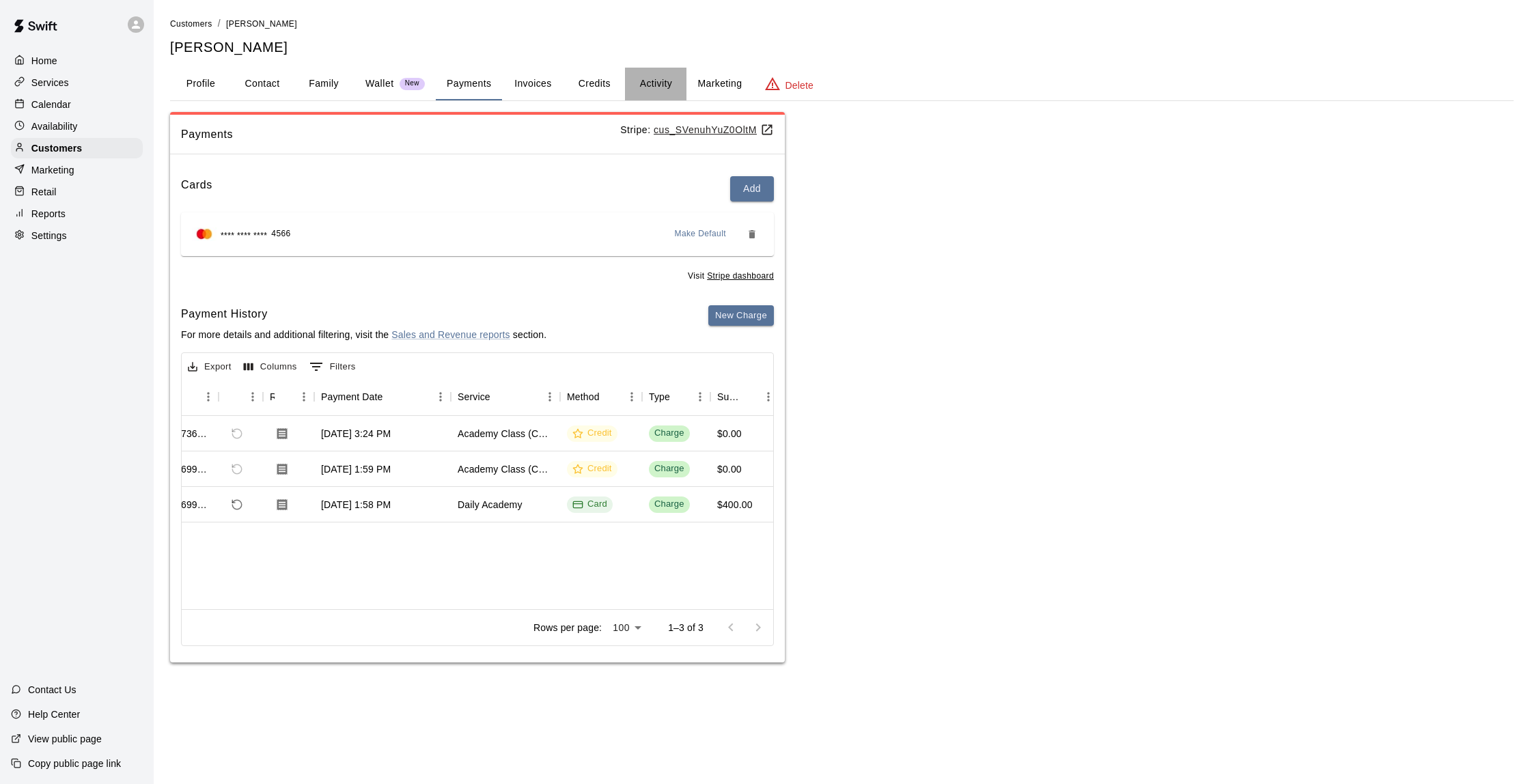
click at [650, 80] on button "Activity" at bounding box center [656, 84] width 62 height 33
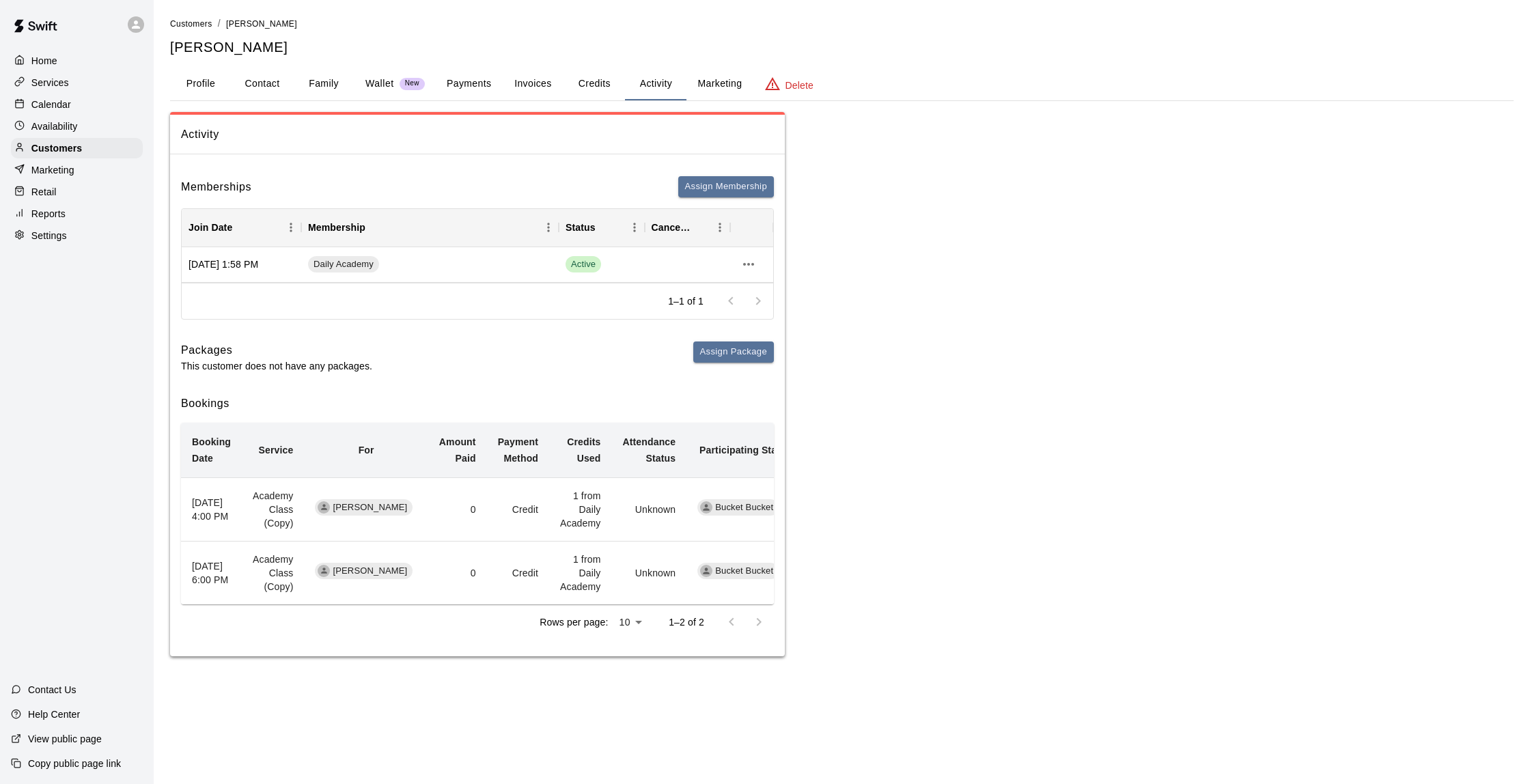
scroll to position [0, 0]
click at [73, 101] on div "Calendar" at bounding box center [77, 104] width 132 height 20
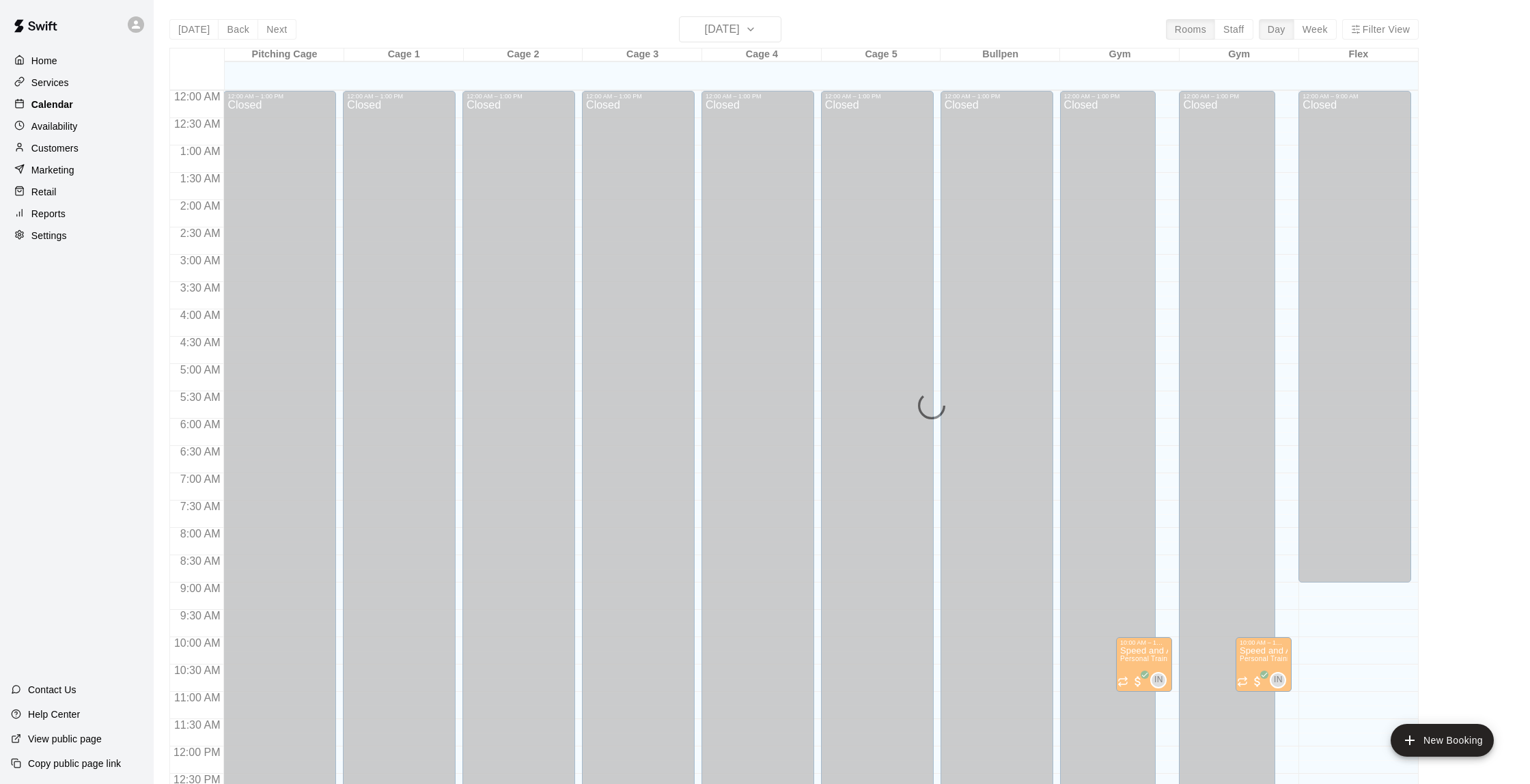
scroll to position [562, 0]
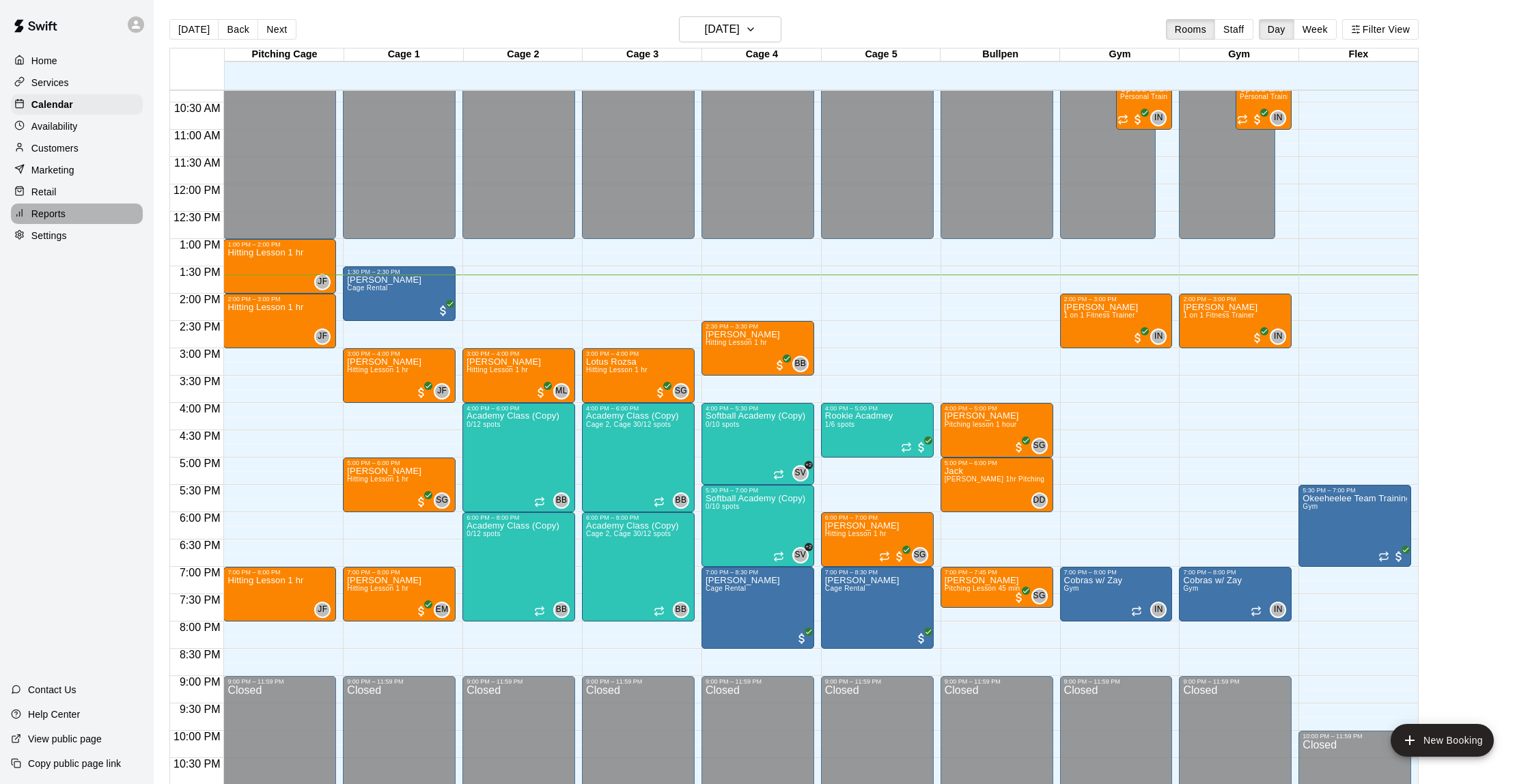
click at [61, 218] on p "Reports" at bounding box center [48, 214] width 34 height 14
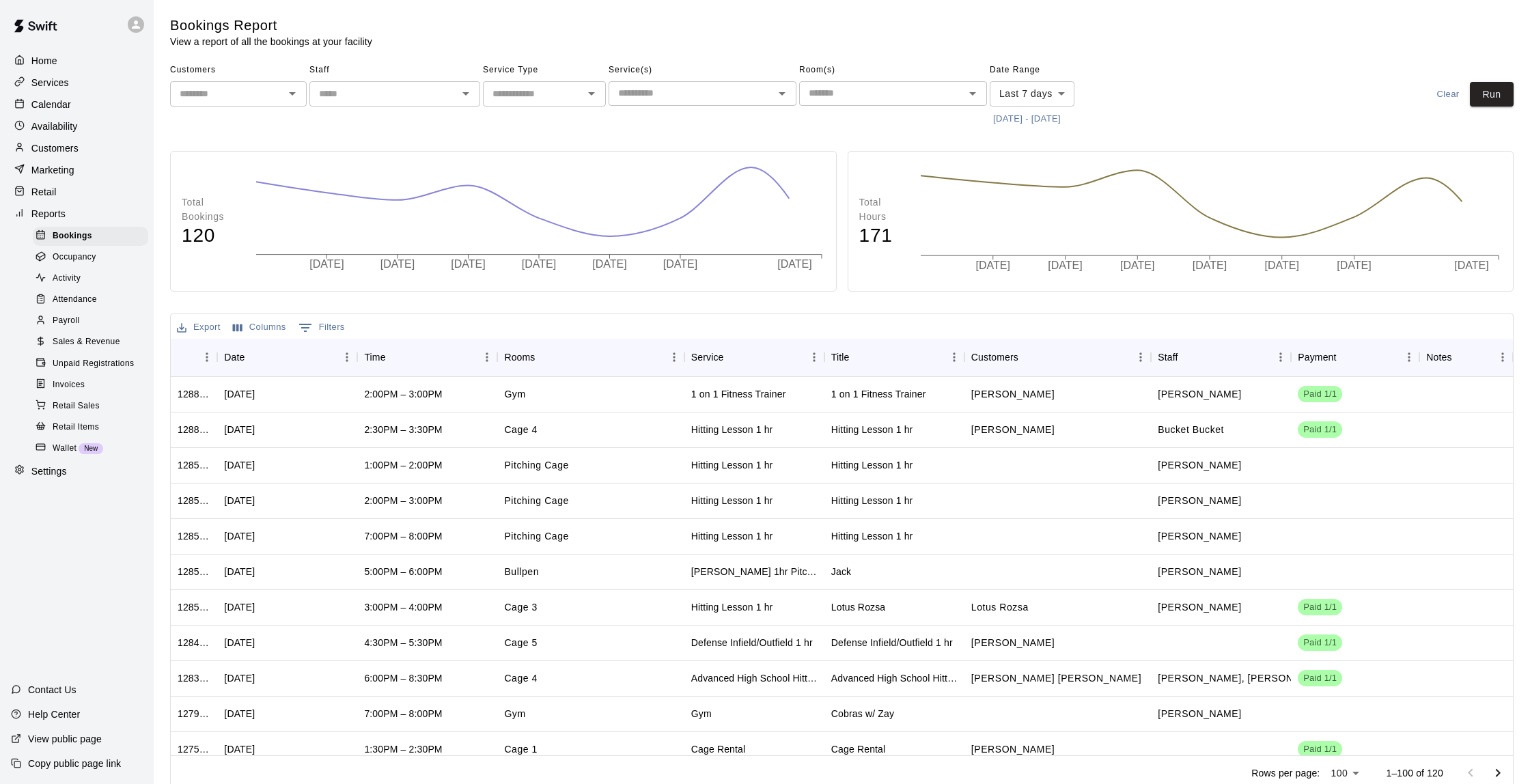
click at [97, 337] on span "Sales & Revenue" at bounding box center [86, 342] width 68 height 14
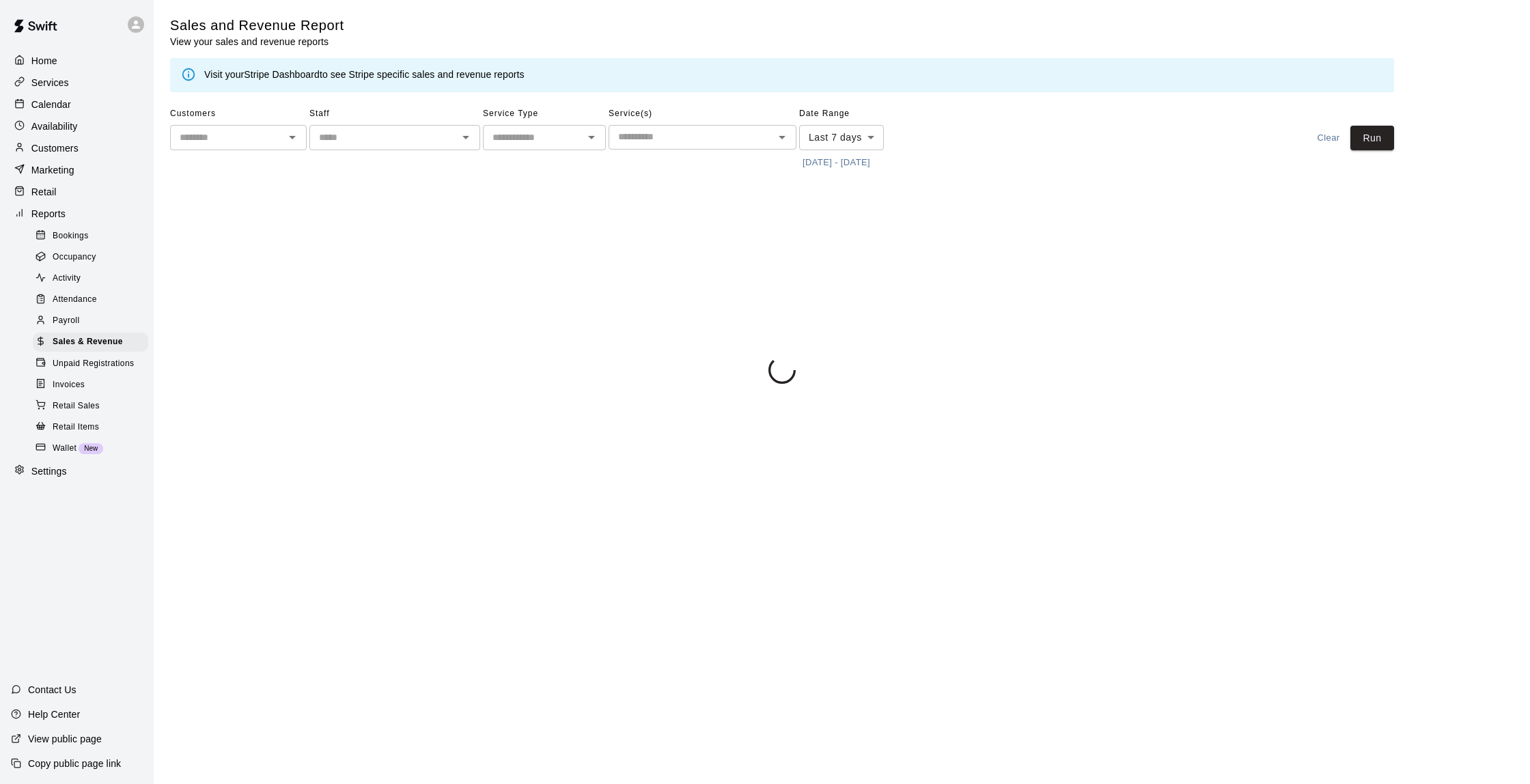
click at [599, 134] on icon "Open" at bounding box center [591, 137] width 16 height 16
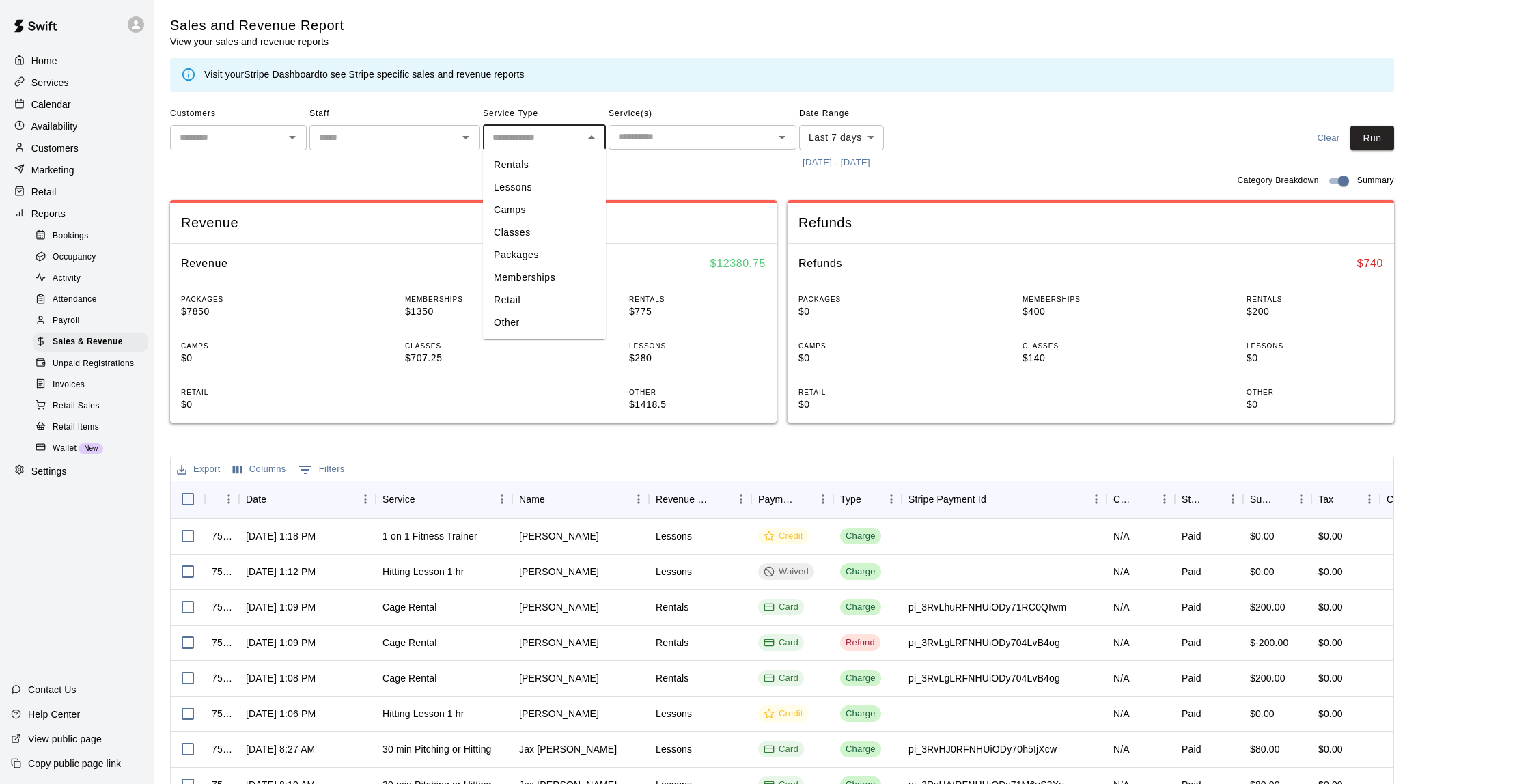
click at [542, 253] on li "Packages" at bounding box center [544, 255] width 123 height 23
type input "********"
click at [666, 129] on input "text" at bounding box center [691, 137] width 157 height 17
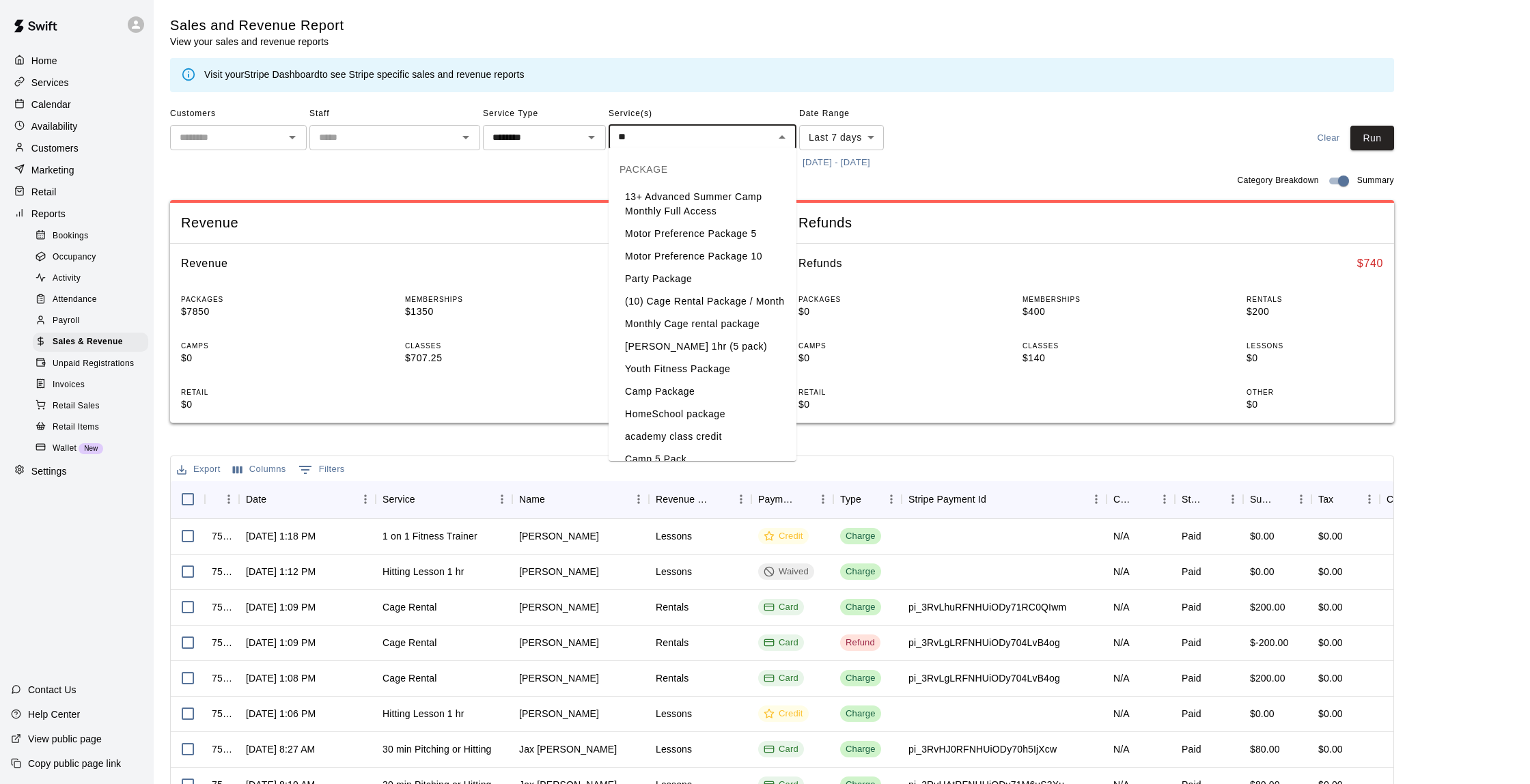
type input "***"
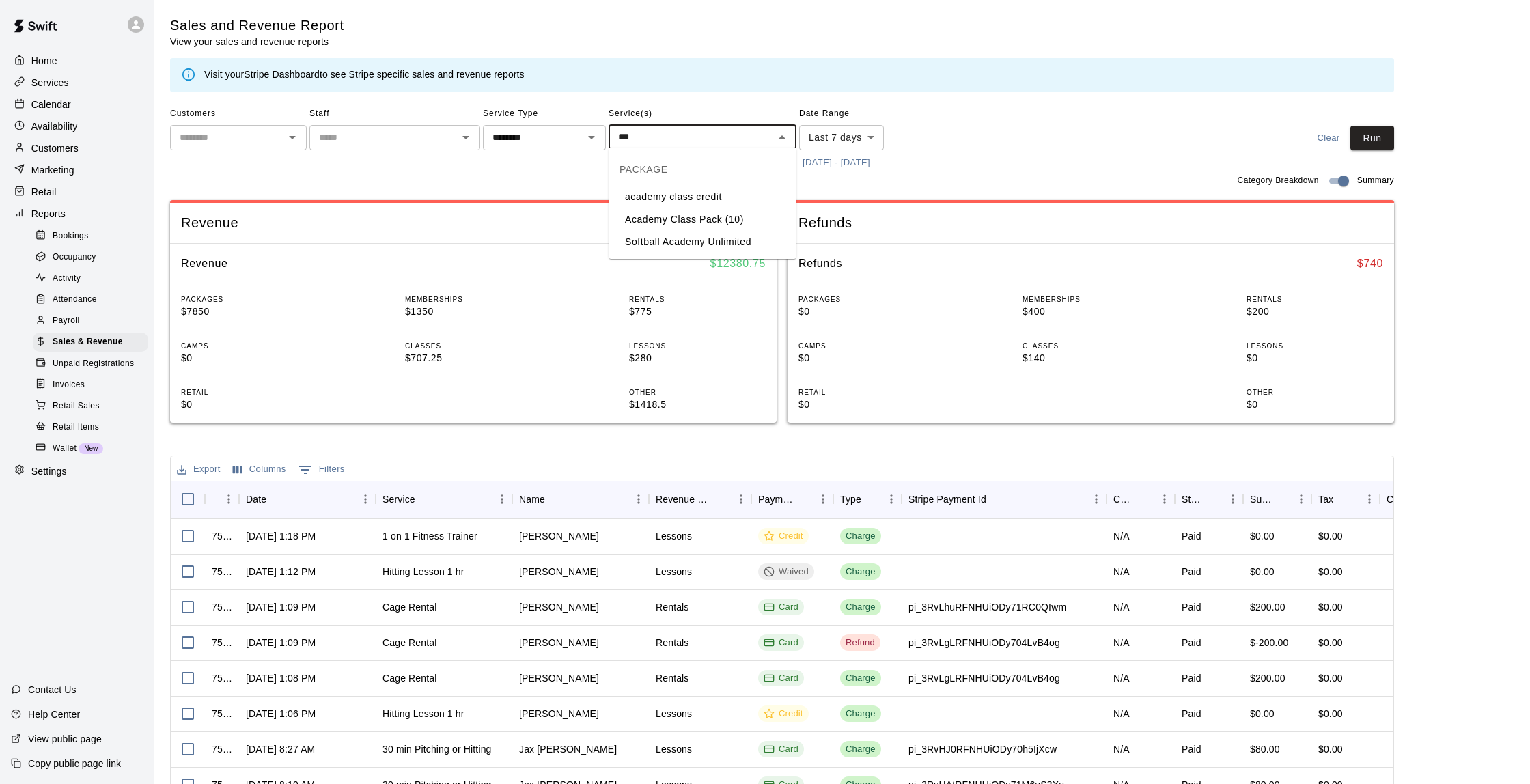
click at [700, 215] on li "Academy Class Pack (10)" at bounding box center [702, 219] width 188 height 23
click at [852, 145] on body "Home Services Calendar Availability Customers Marketing Retail Reports Bookings…" at bounding box center [765, 469] width 1530 height 939
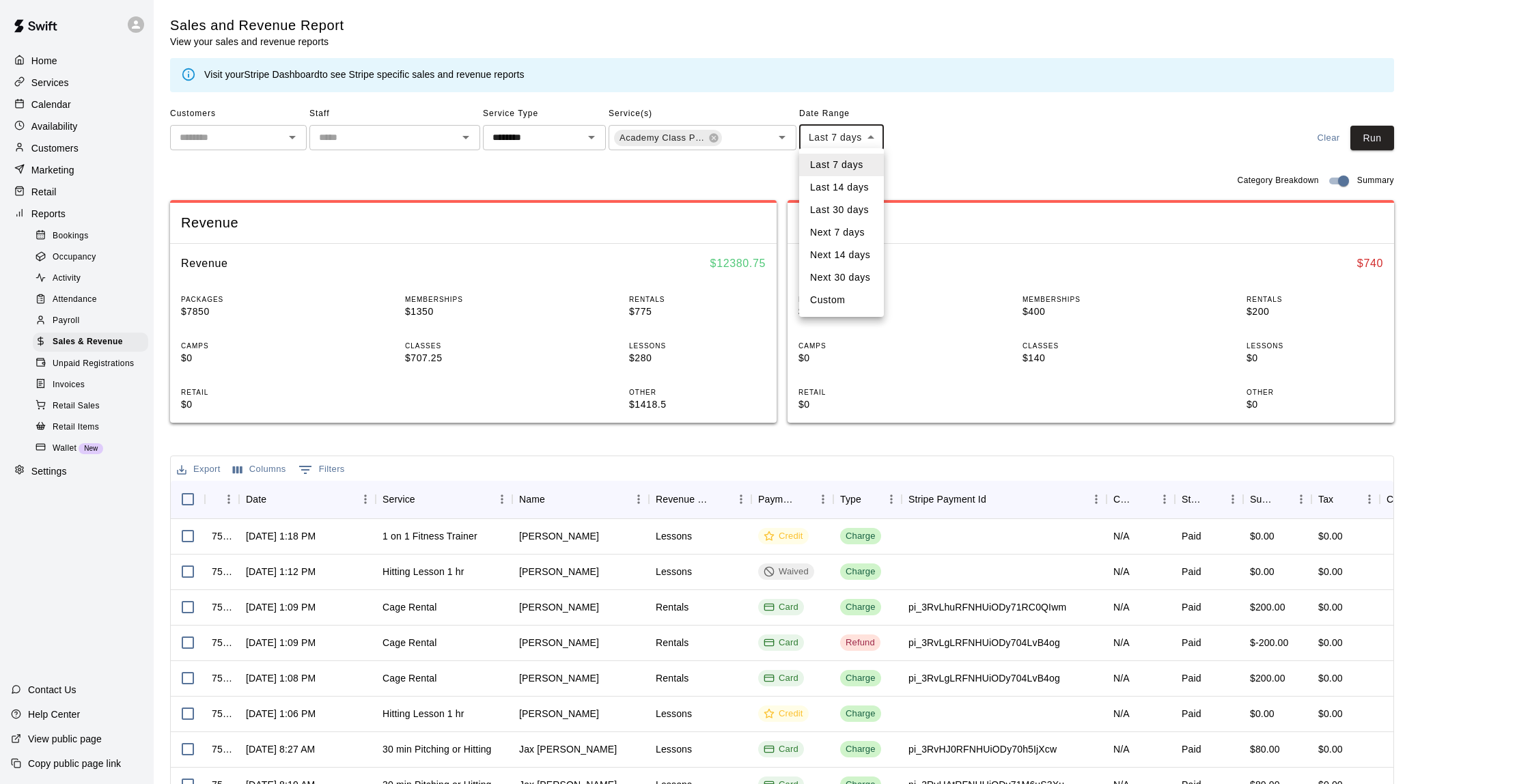
click at [850, 206] on li "Last 30 days" at bounding box center [842, 210] width 85 height 23
type input "*****"
click at [1380, 134] on button "Run" at bounding box center [1373, 139] width 44 height 25
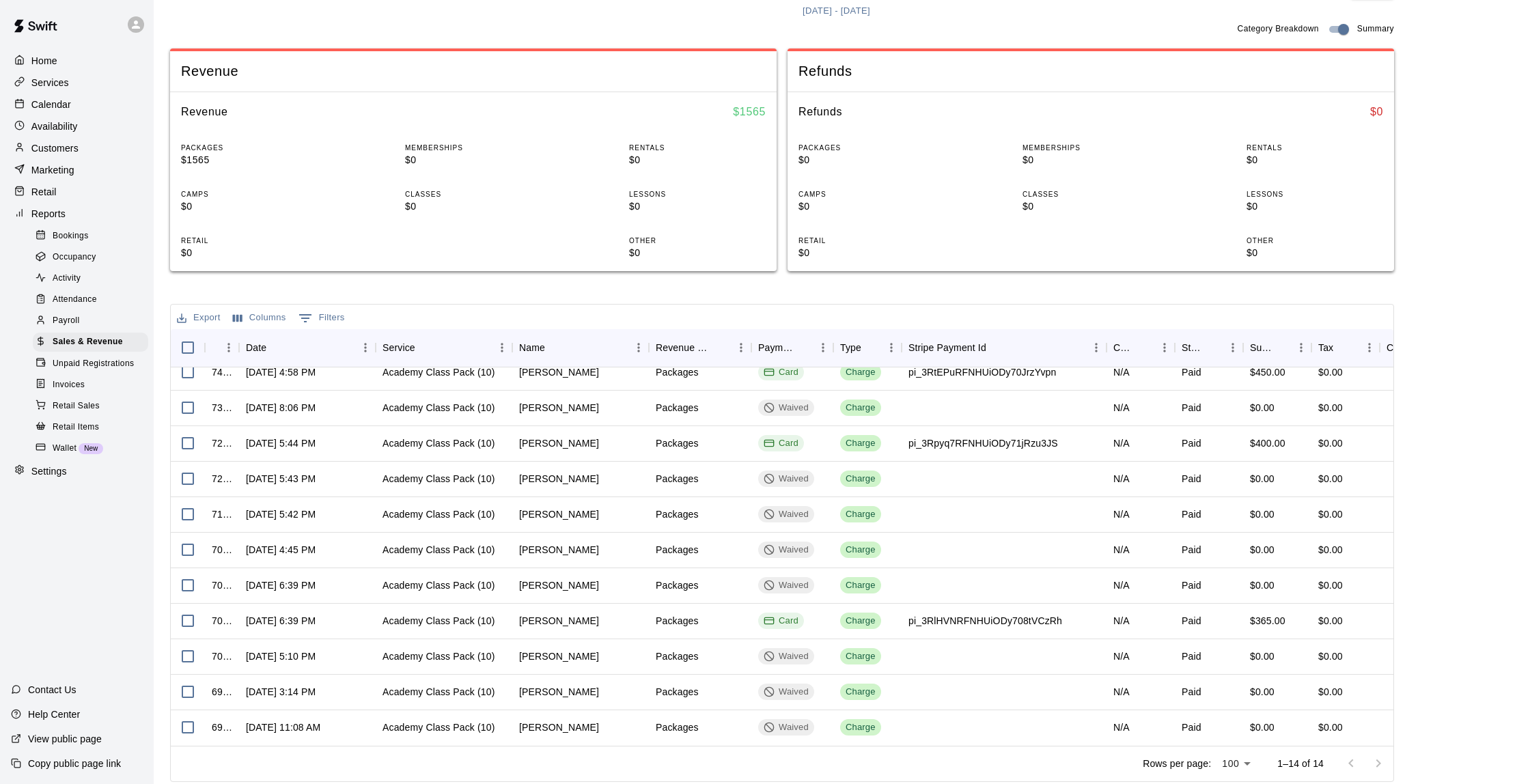
scroll to position [118, 0]
click at [1377, 759] on div at bounding box center [1365, 763] width 55 height 27
click at [78, 151] on p "Customers" at bounding box center [55, 148] width 47 height 14
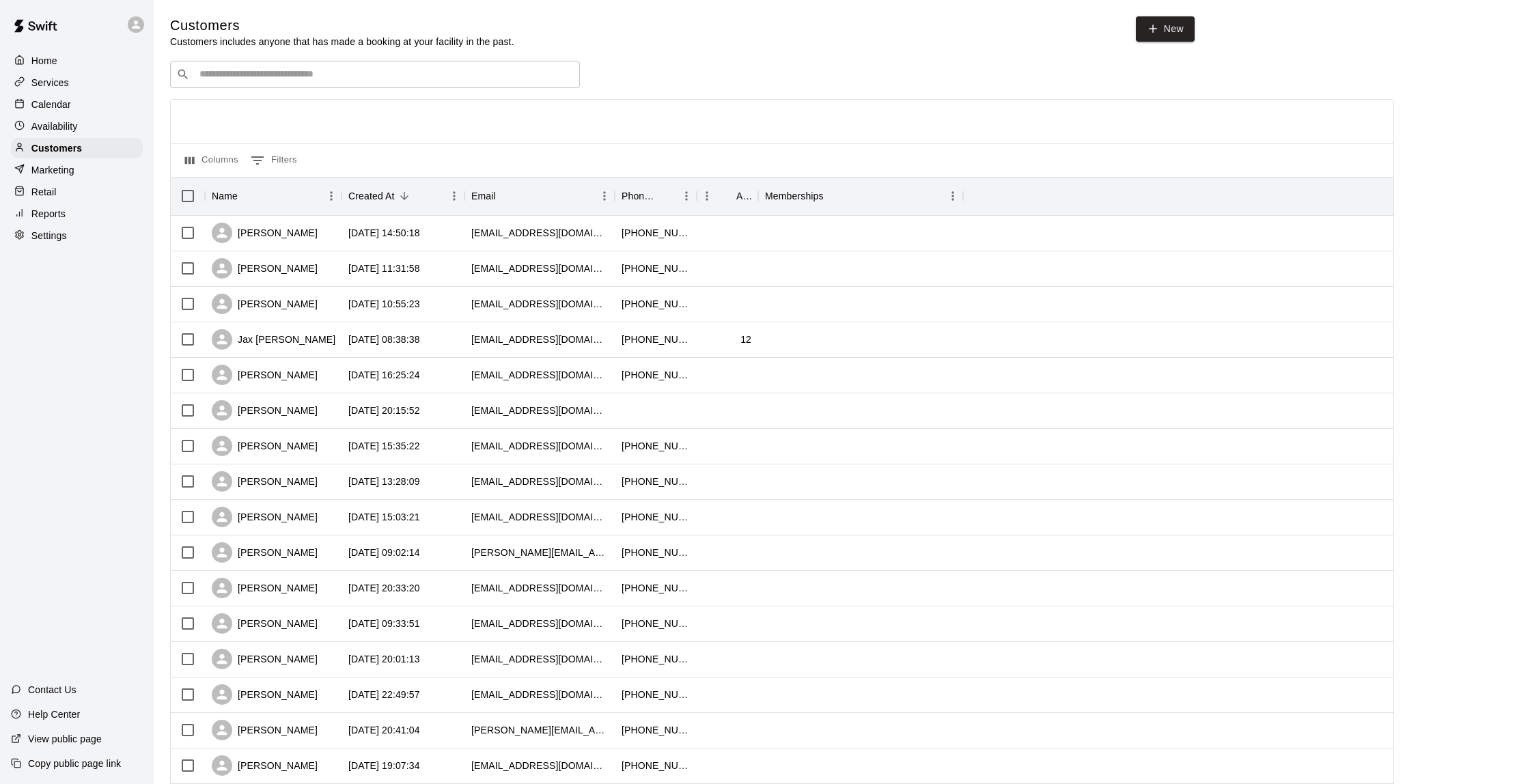
click at [71, 90] on div "Services" at bounding box center [77, 83] width 132 height 20
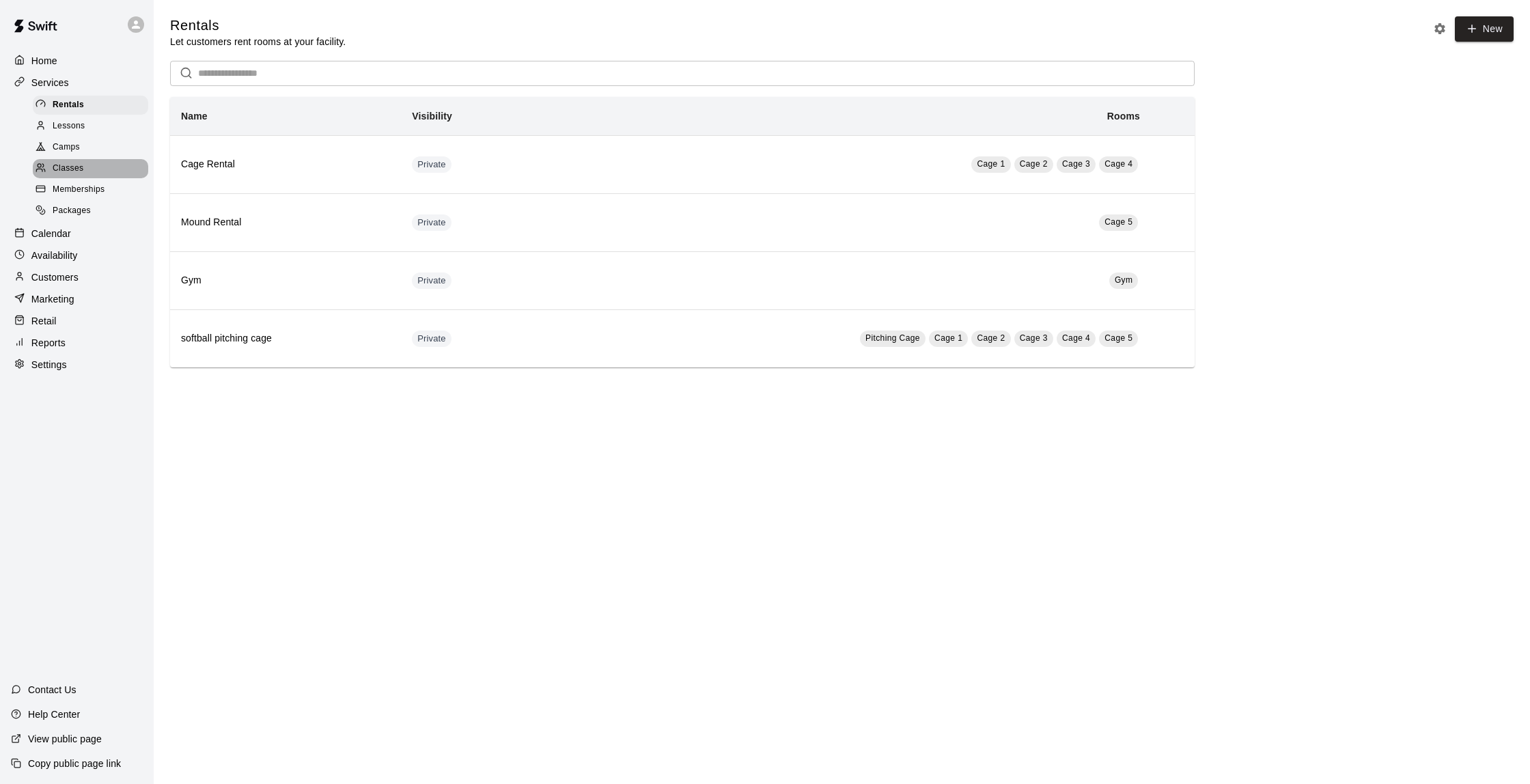
click at [74, 162] on span "Classes" at bounding box center [68, 168] width 30 height 14
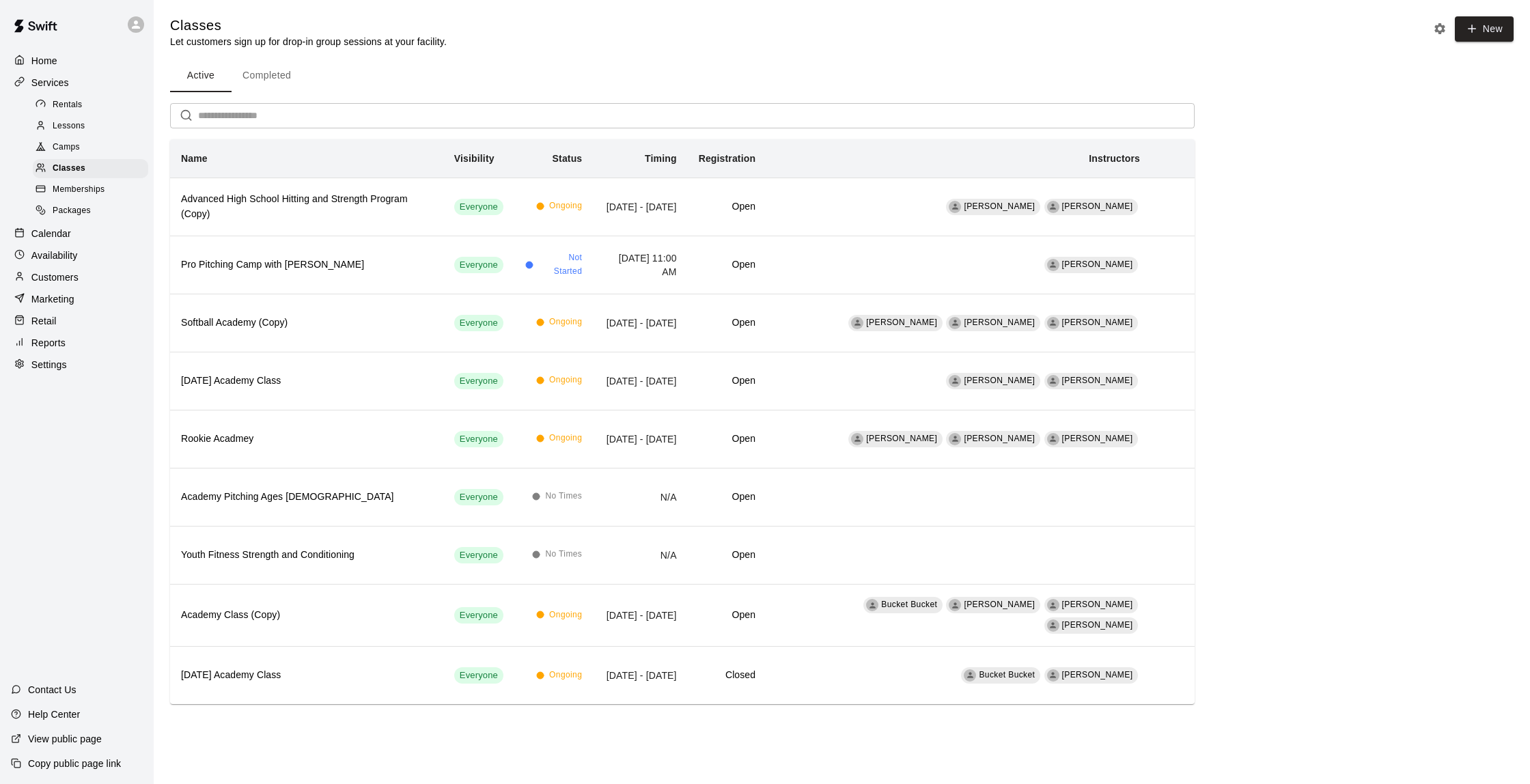
click at [50, 337] on p "Reports" at bounding box center [48, 343] width 34 height 14
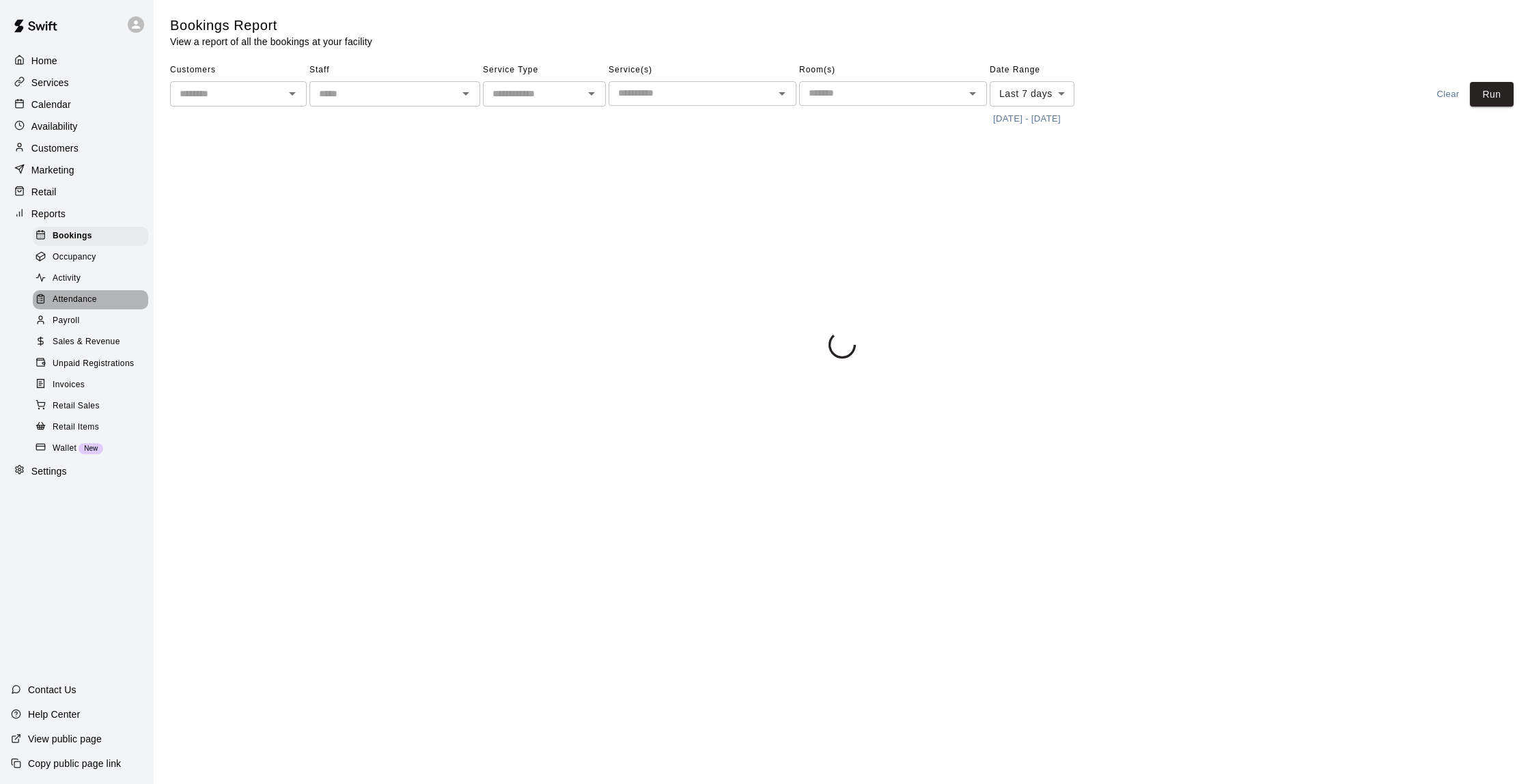
click at [91, 296] on span "Attendance" at bounding box center [74, 299] width 44 height 14
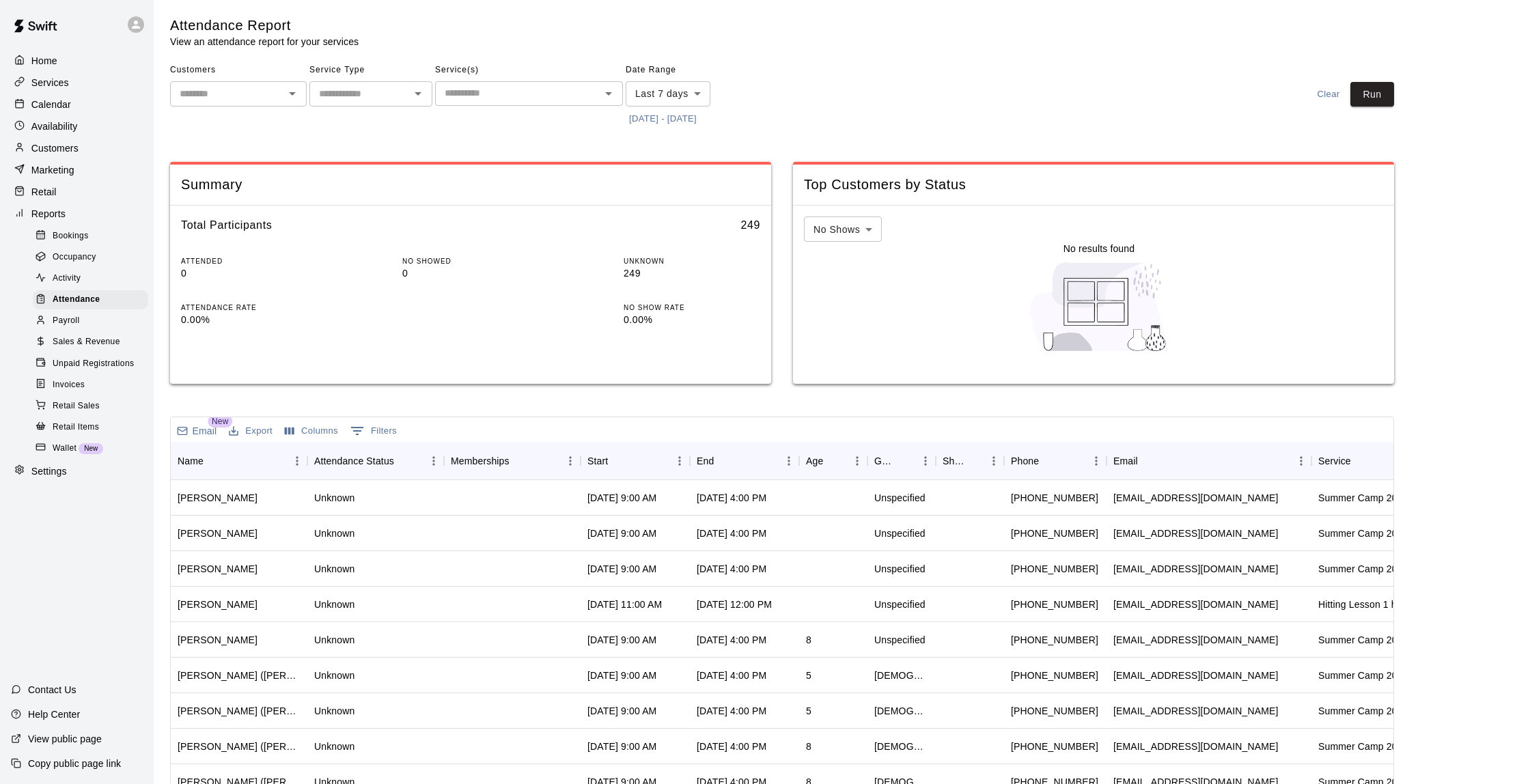
click at [468, 92] on input "text" at bounding box center [518, 93] width 157 height 17
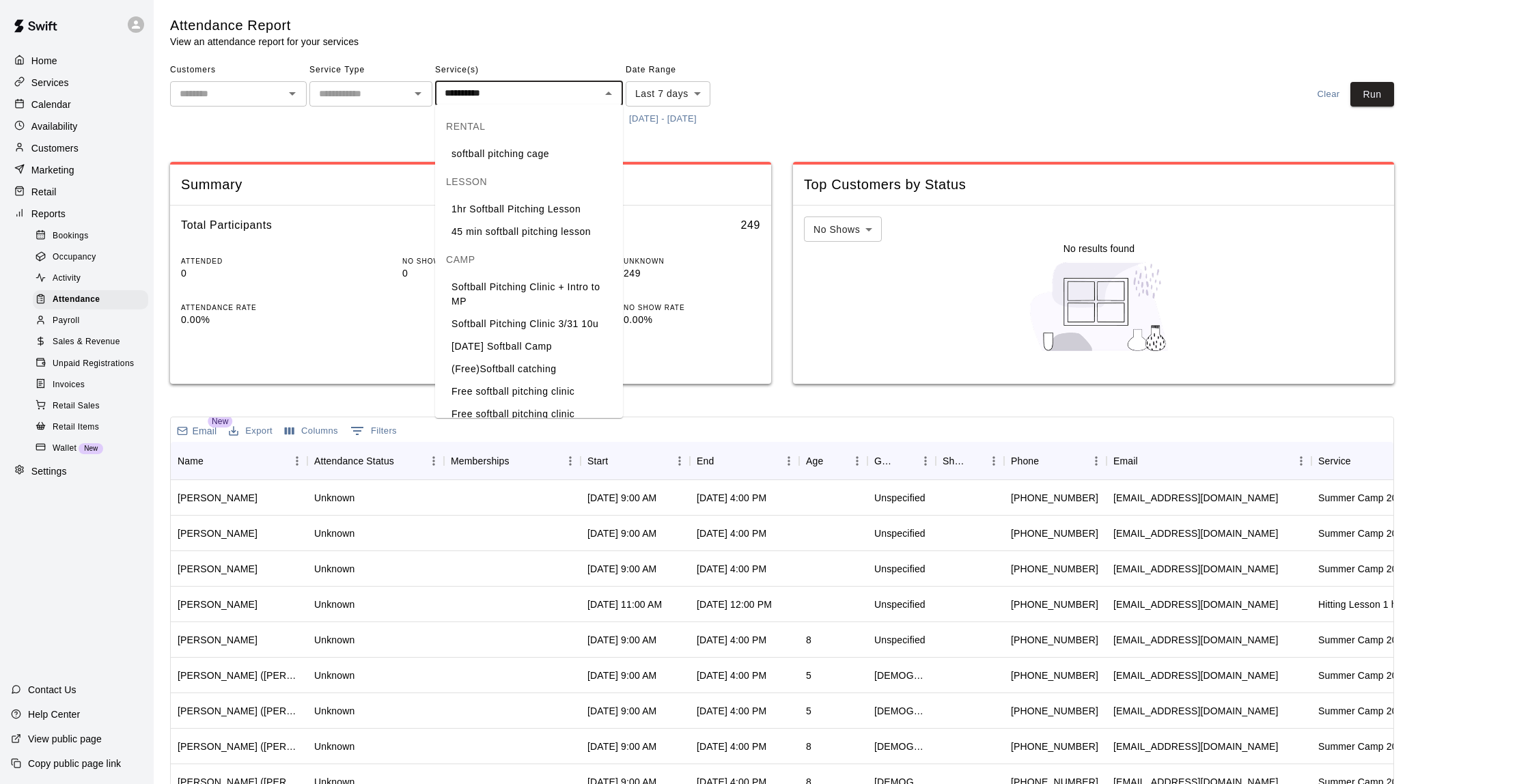
type input "**********"
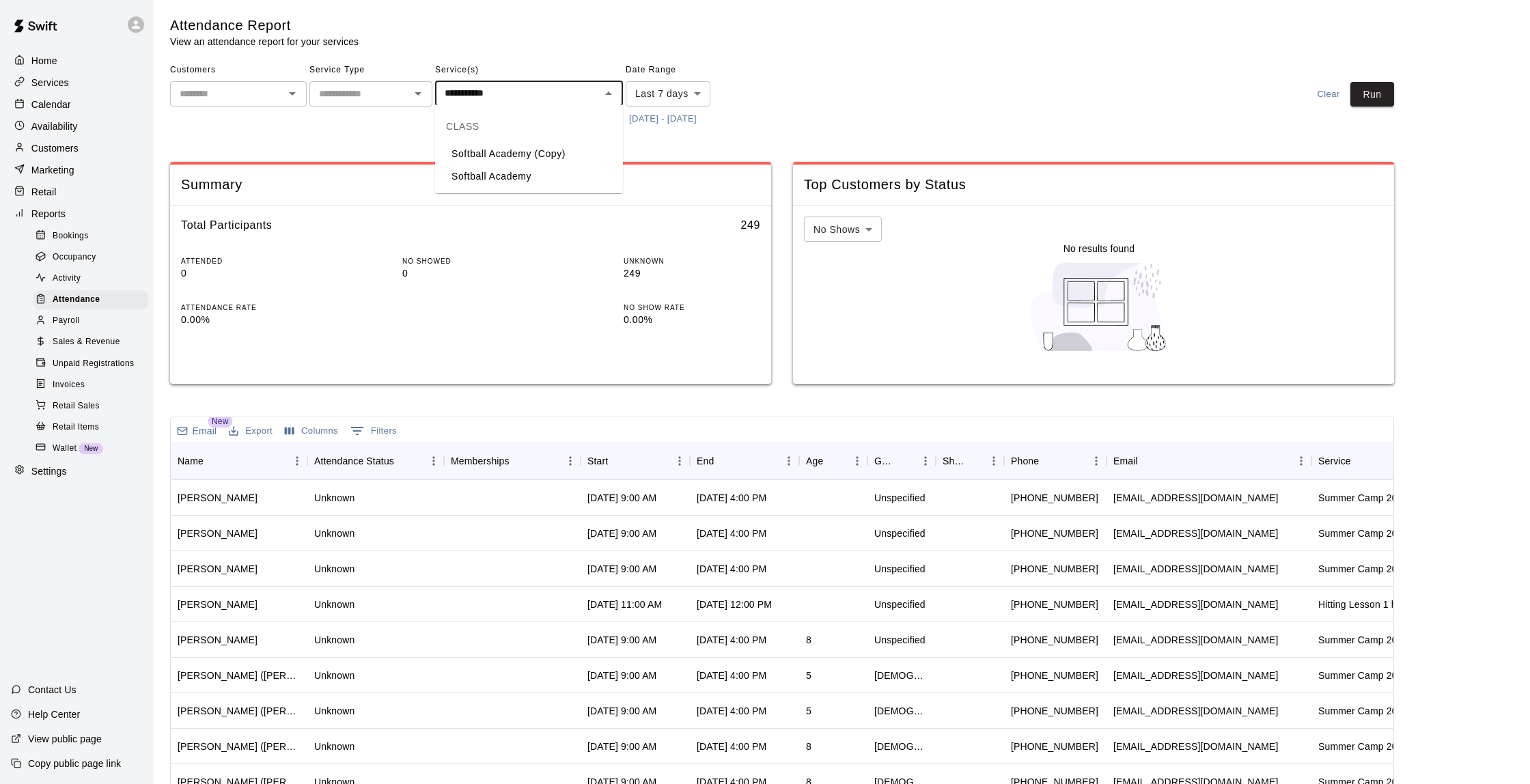
click at [509, 177] on li "Softball Academy" at bounding box center [529, 176] width 188 height 23
click at [681, 87] on body "Home Services Calendar Availability Customers Marketing Retail Reports Bookings…" at bounding box center [765, 450] width 1530 height 900
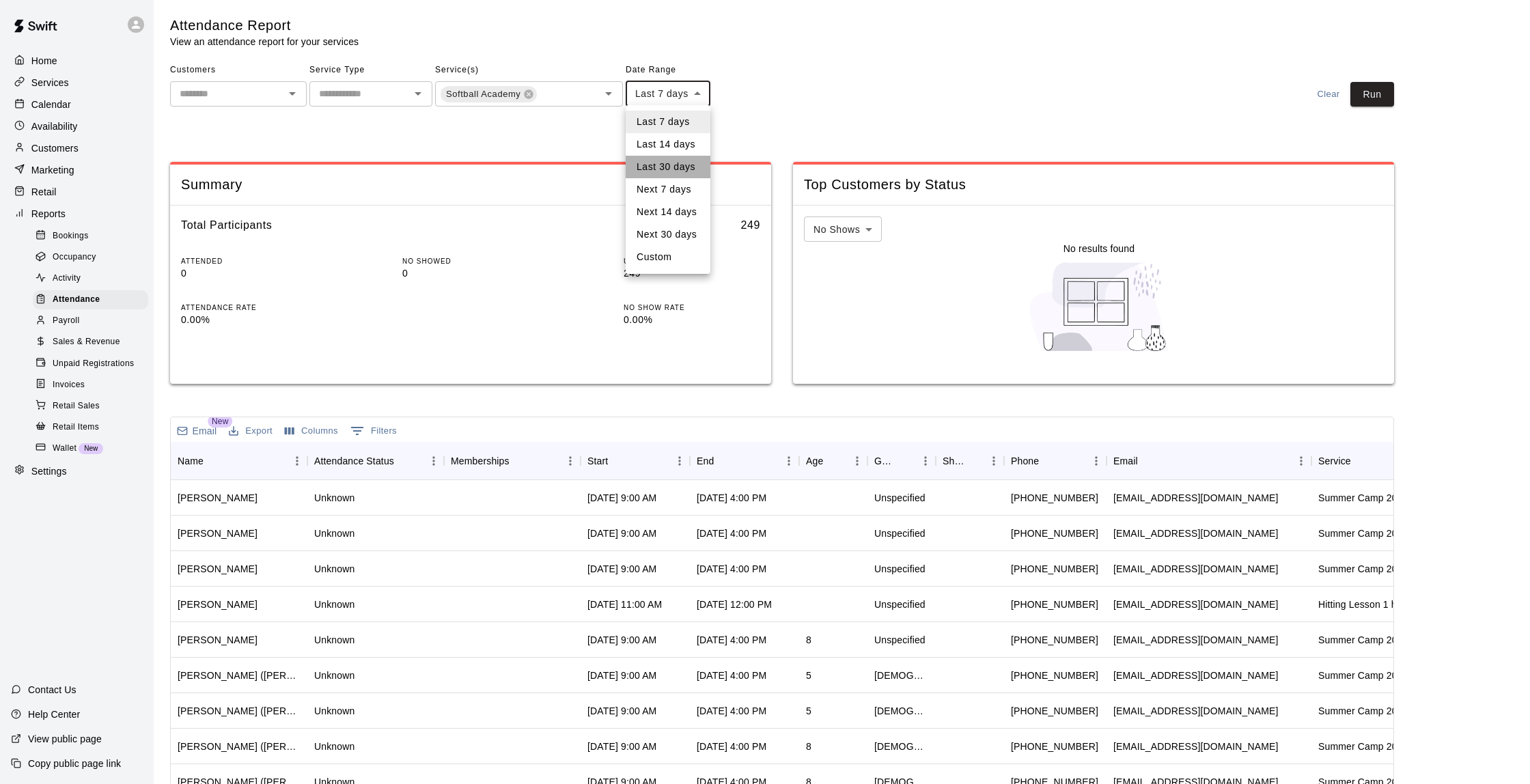
click at [675, 166] on li "Last 30 days" at bounding box center [668, 167] width 85 height 23
type input "*****"
click at [1391, 97] on button "Run" at bounding box center [1373, 95] width 44 height 25
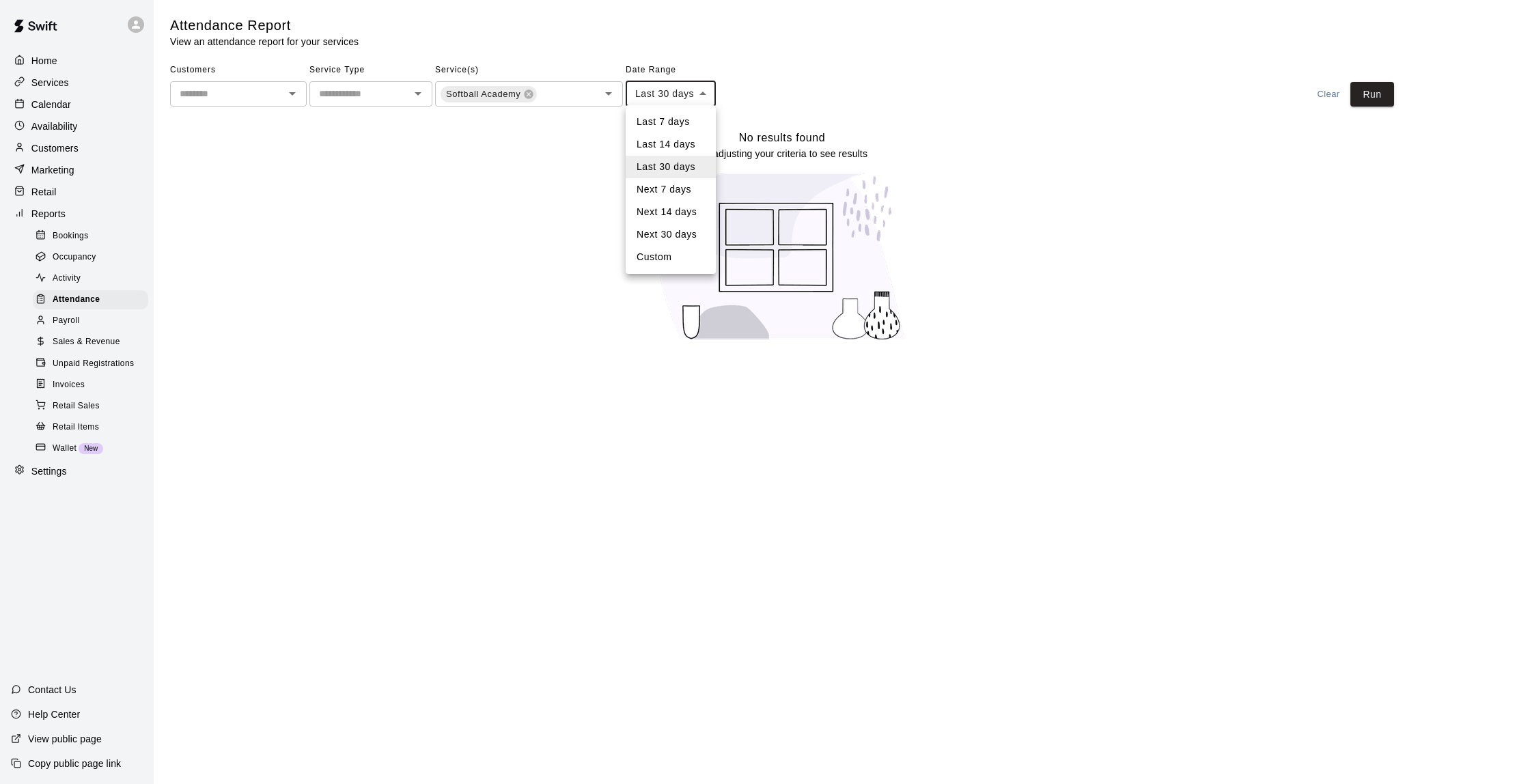
click at [652, 97] on body "Home Services Calendar Availability Customers Marketing Retail Reports Bookings…" at bounding box center [765, 178] width 1530 height 358
click at [83, 402] on div at bounding box center [765, 392] width 1530 height 784
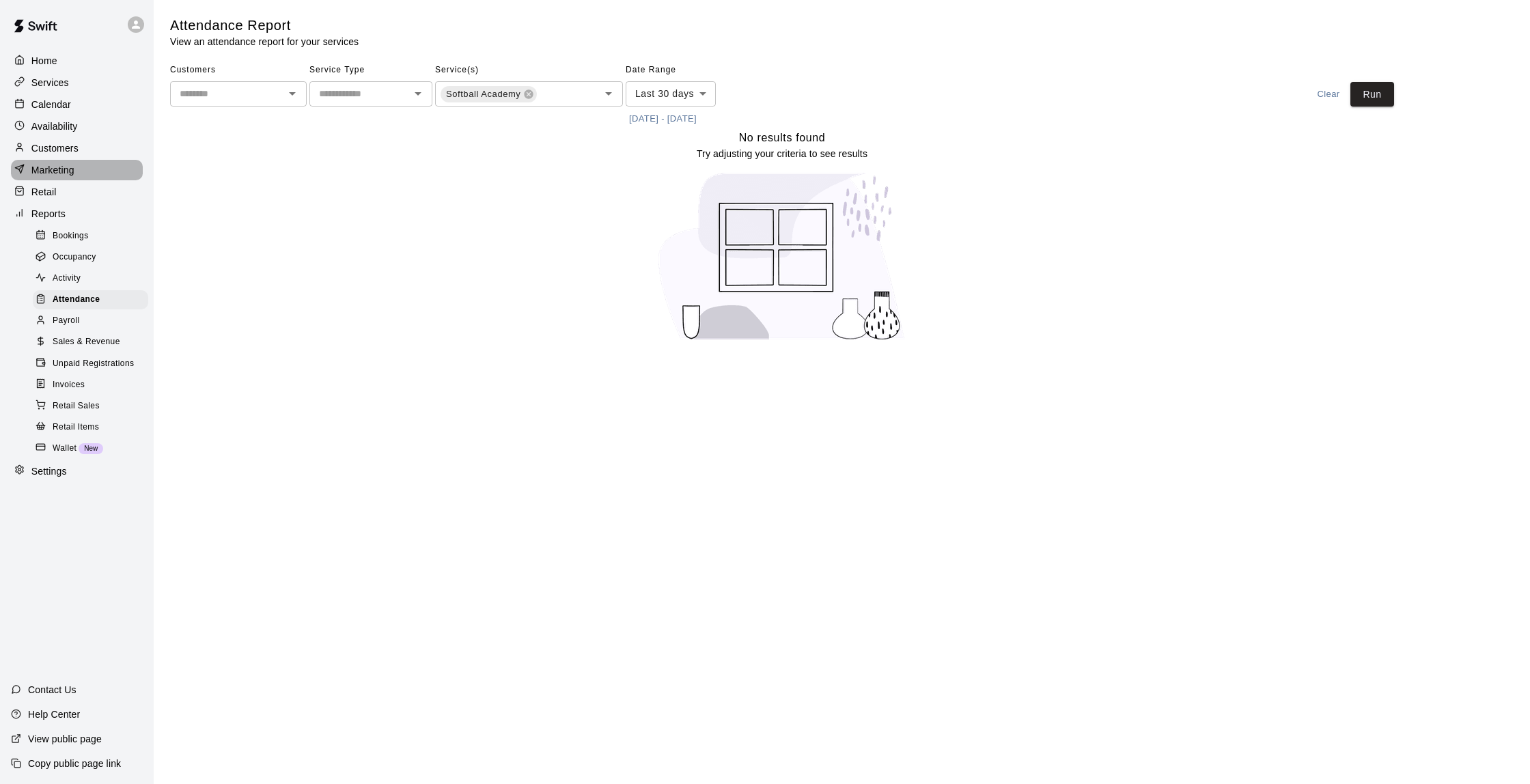
click at [61, 169] on p "Marketing" at bounding box center [52, 170] width 43 height 14
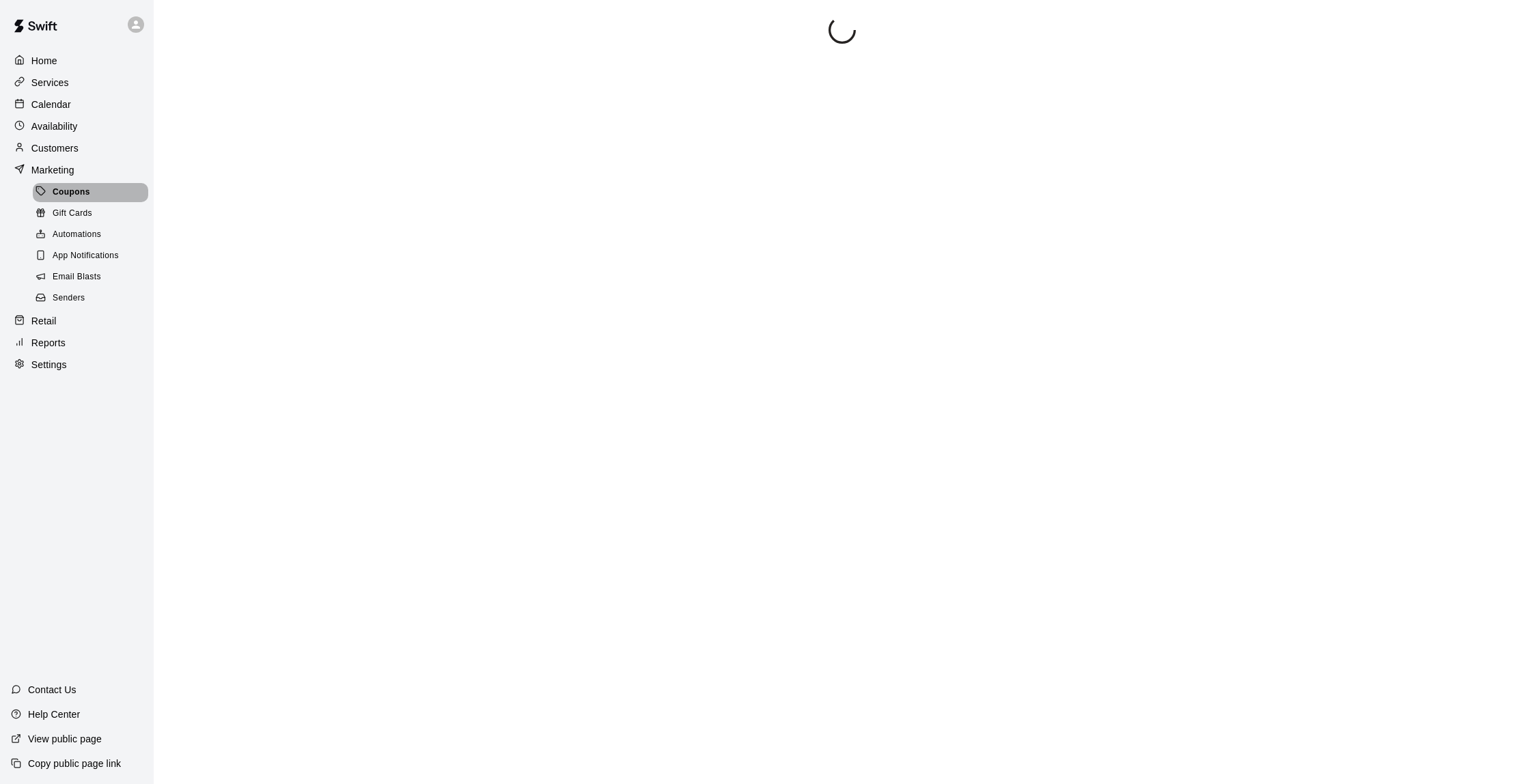
click at [75, 189] on span "Coupons" at bounding box center [71, 193] width 37 height 14
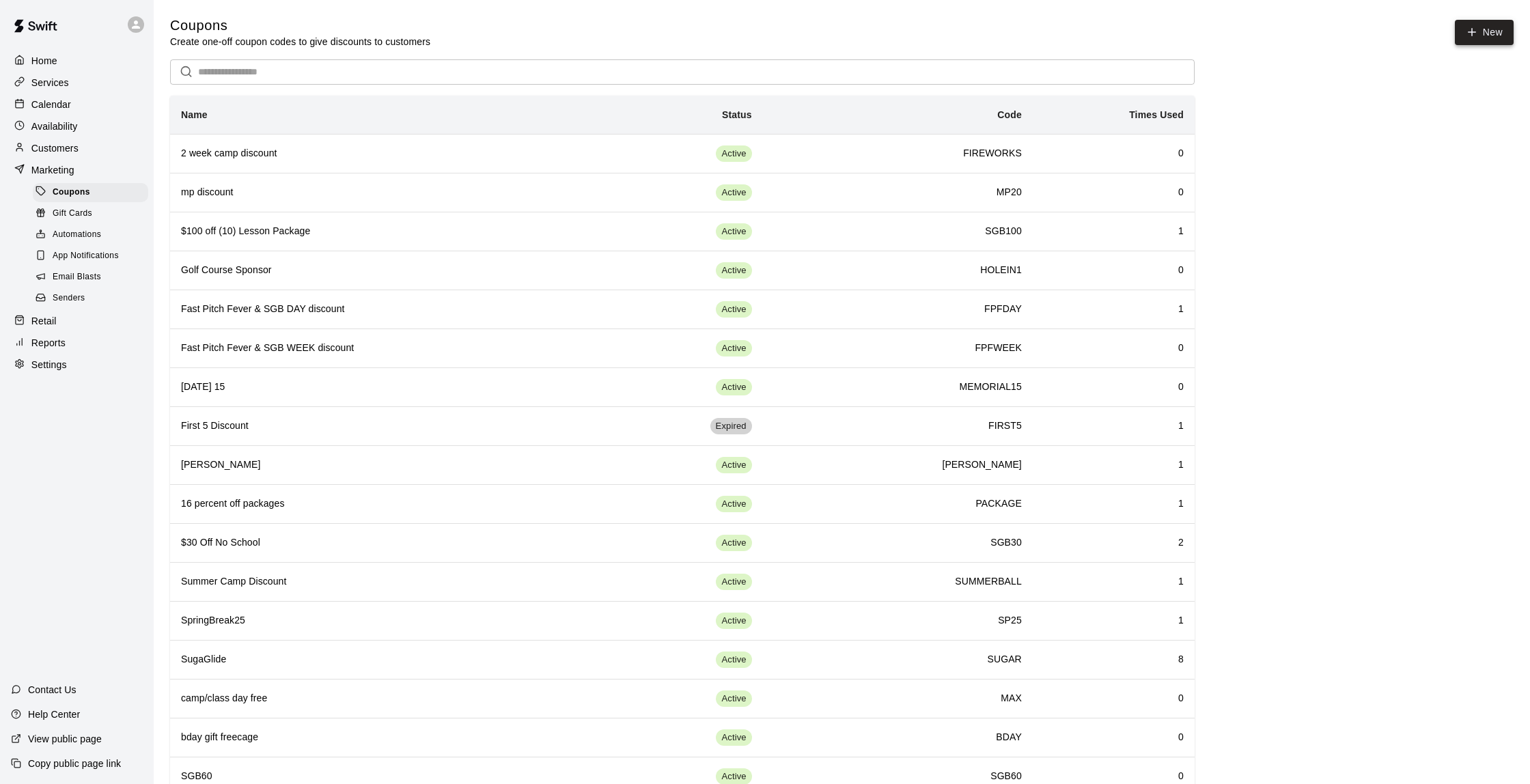
click at [1476, 25] on button "New" at bounding box center [1483, 32] width 58 height 25
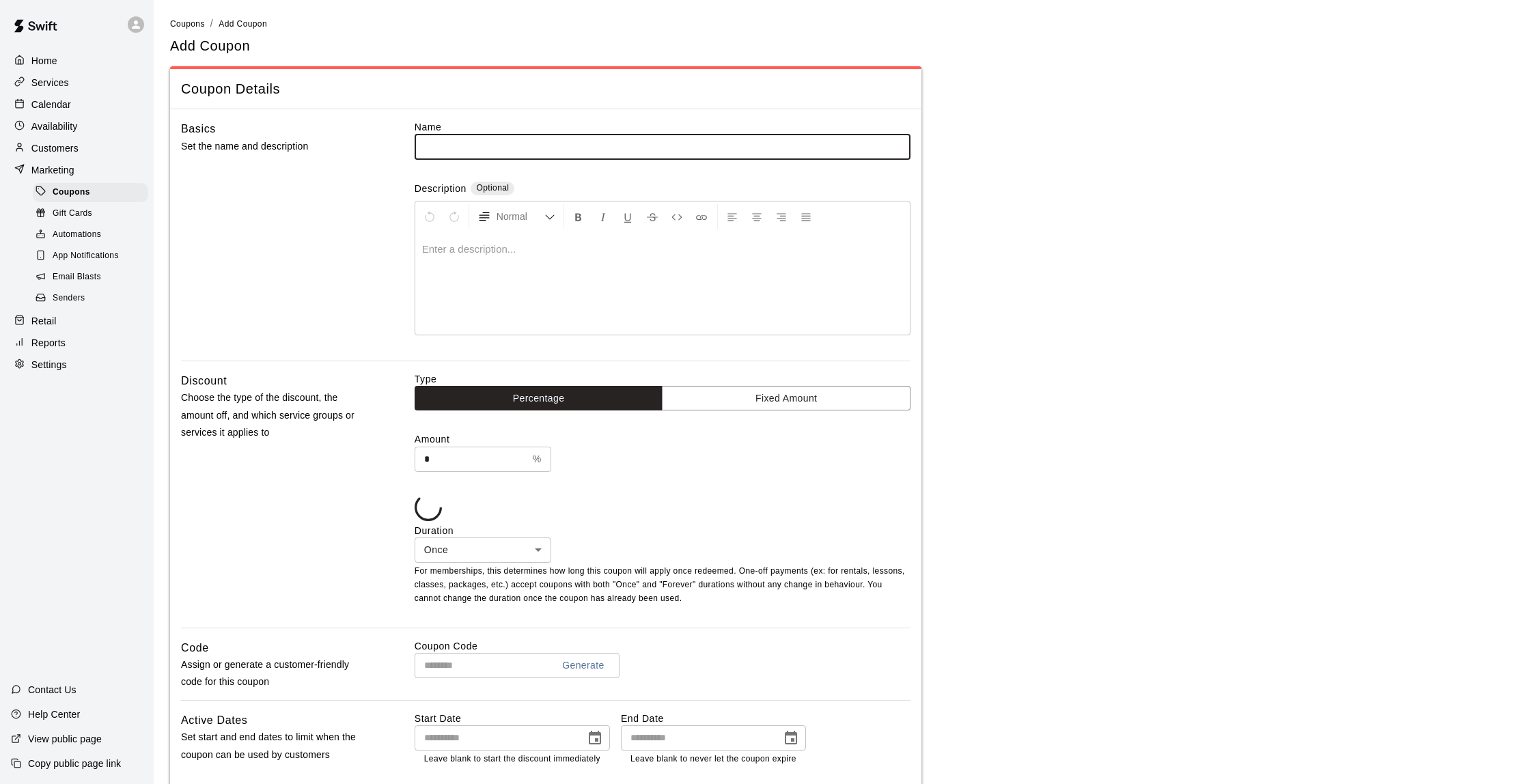
click at [493, 148] on input "text" at bounding box center [663, 146] width 496 height 25
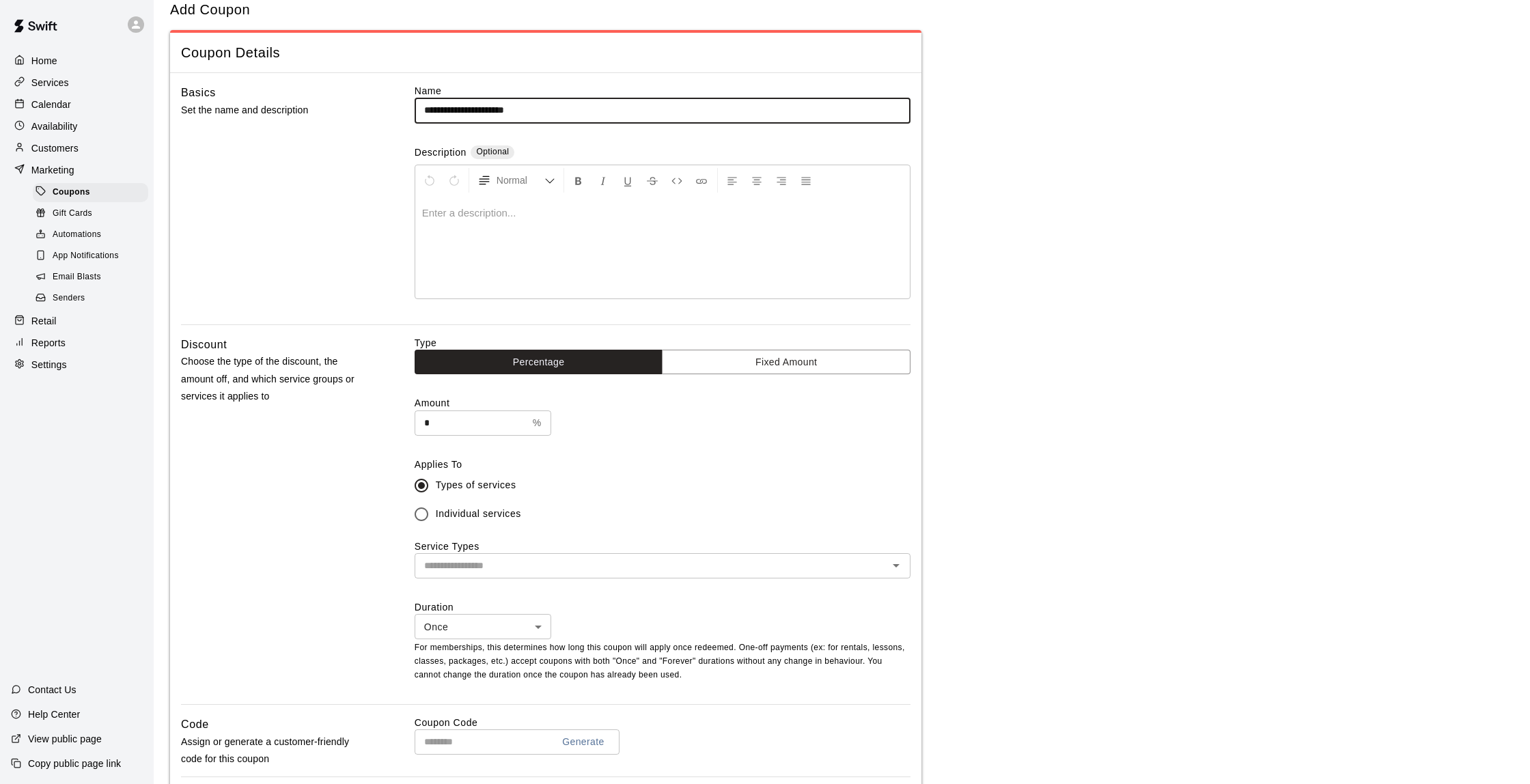
scroll to position [36, 0]
type input "**********"
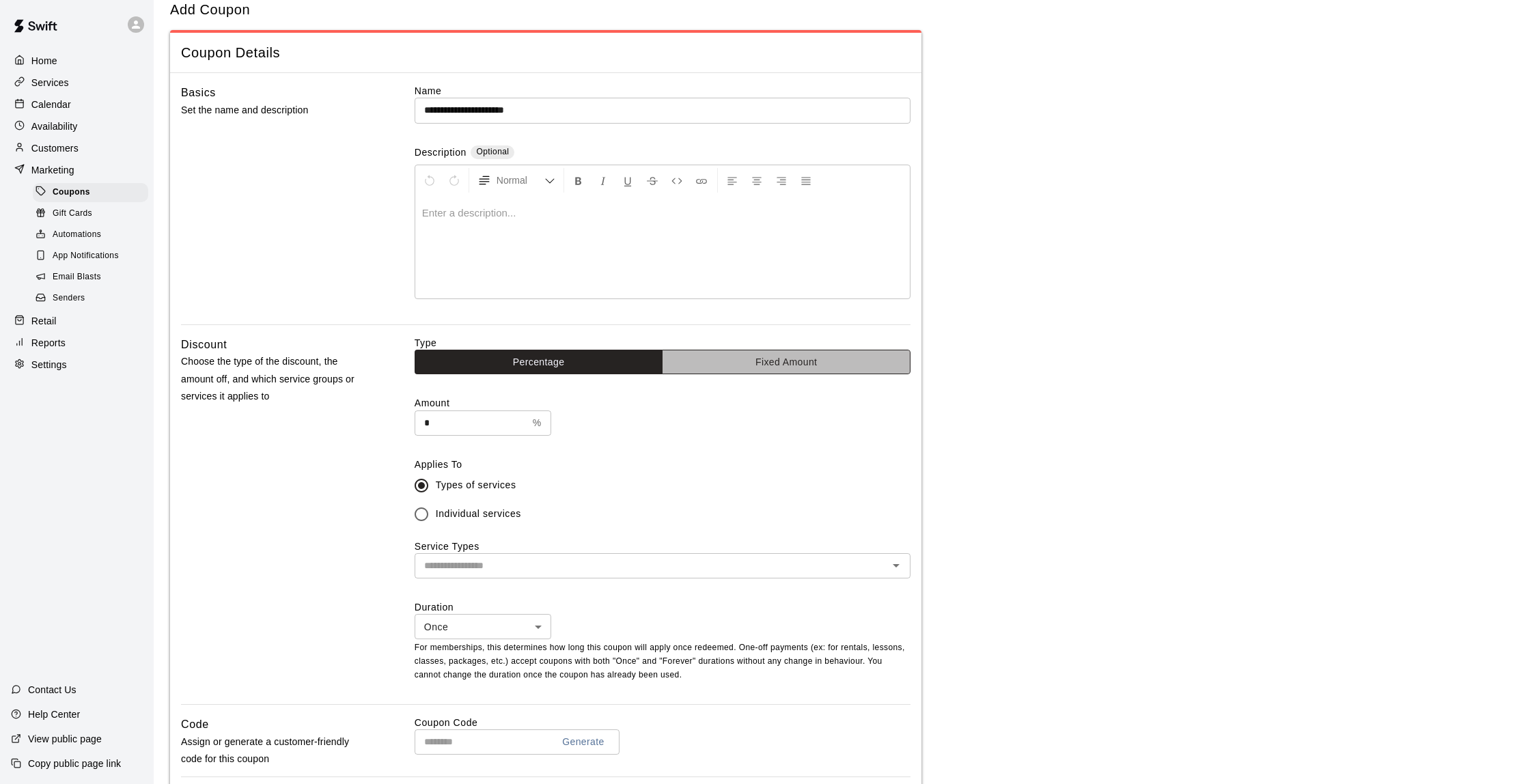
click at [775, 365] on button "Fixed Amount" at bounding box center [786, 362] width 249 height 25
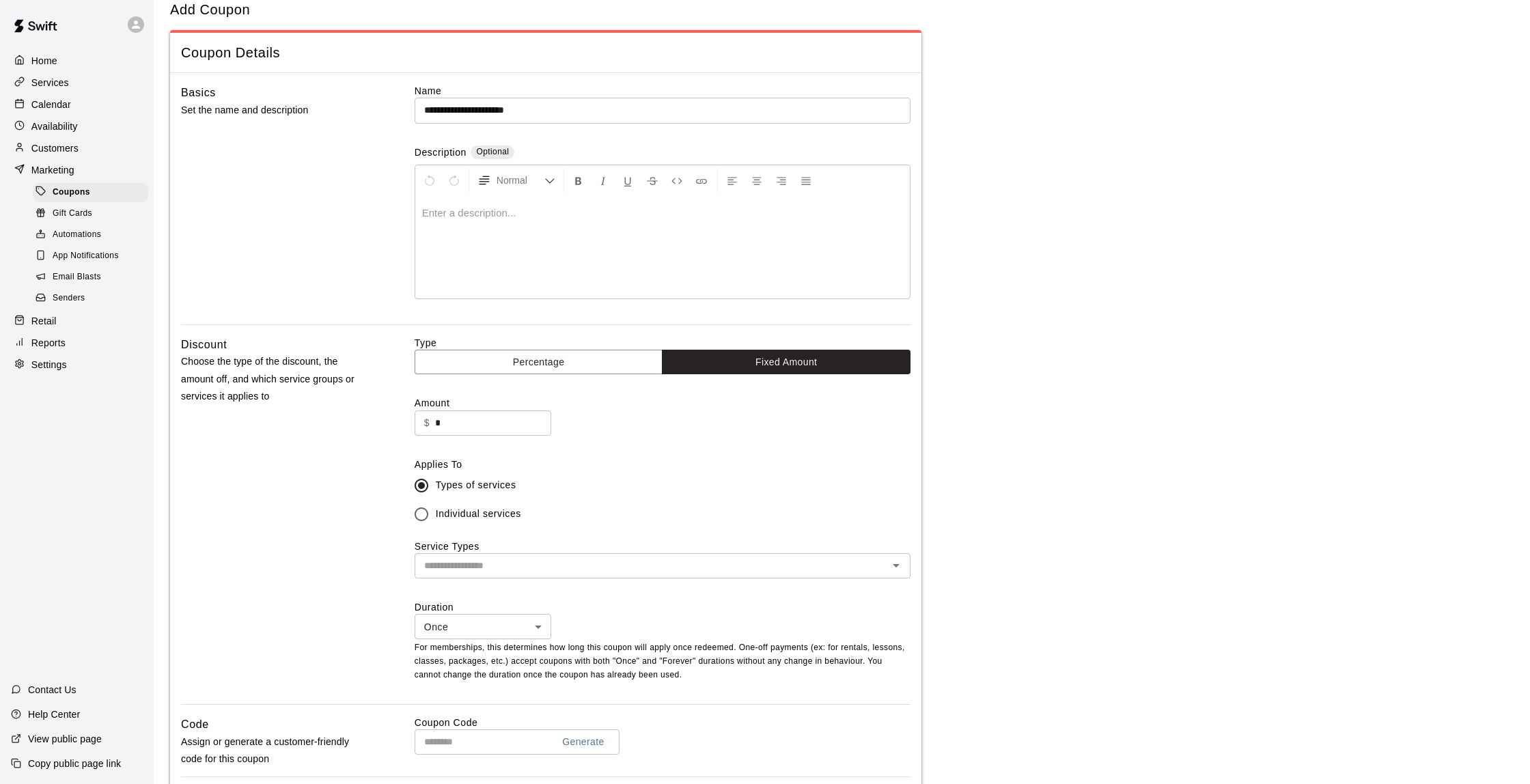
click at [455, 422] on input "*" at bounding box center [493, 423] width 116 height 25
drag, startPoint x: 440, startPoint y: 109, endPoint x: 458, endPoint y: 110, distance: 18.0
click at [440, 109] on input "**********" at bounding box center [663, 110] width 496 height 25
type input "**********"
click at [463, 419] on input "Amount" at bounding box center [493, 423] width 116 height 25
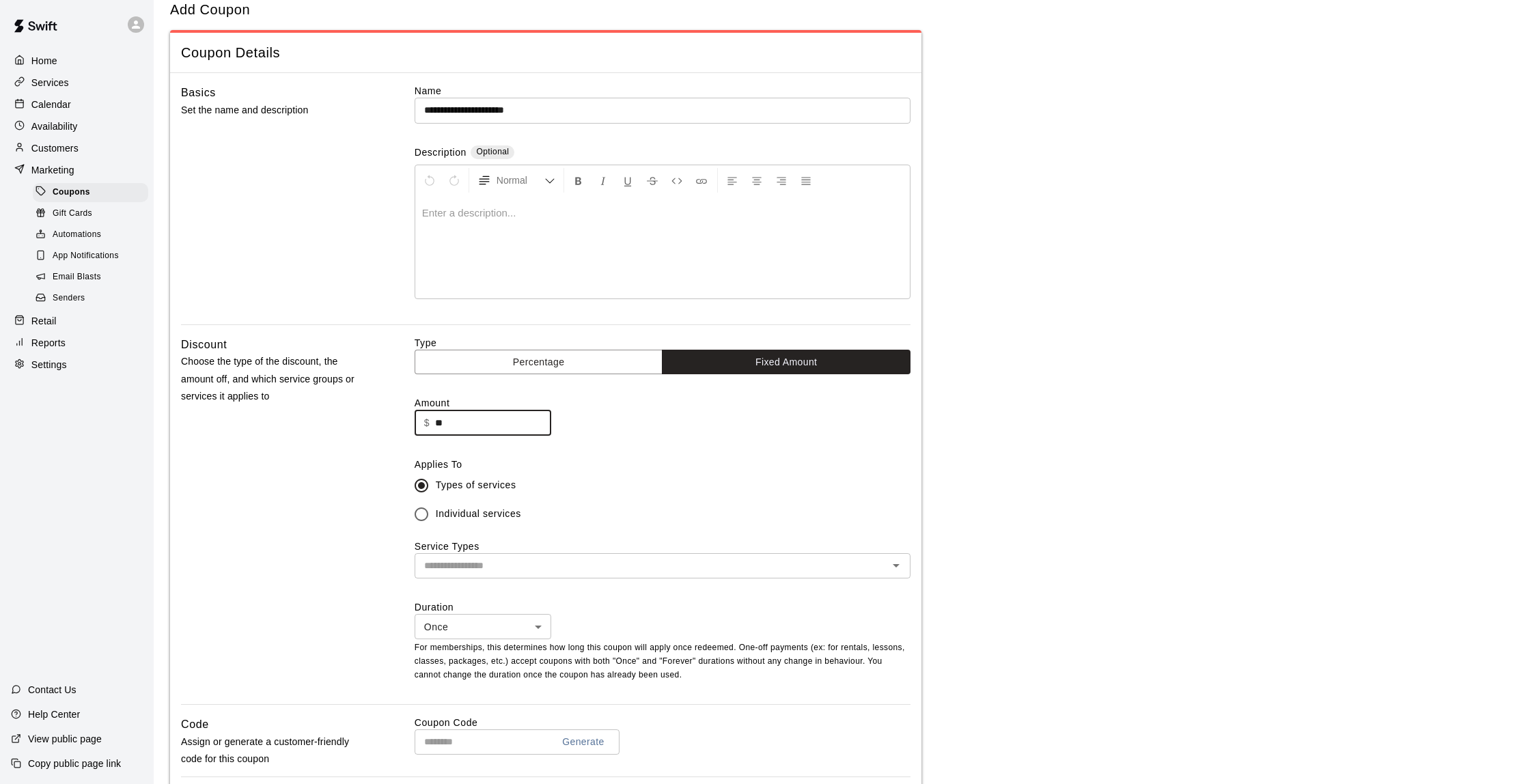
type input "**"
click at [517, 560] on input "text" at bounding box center [652, 566] width 465 height 17
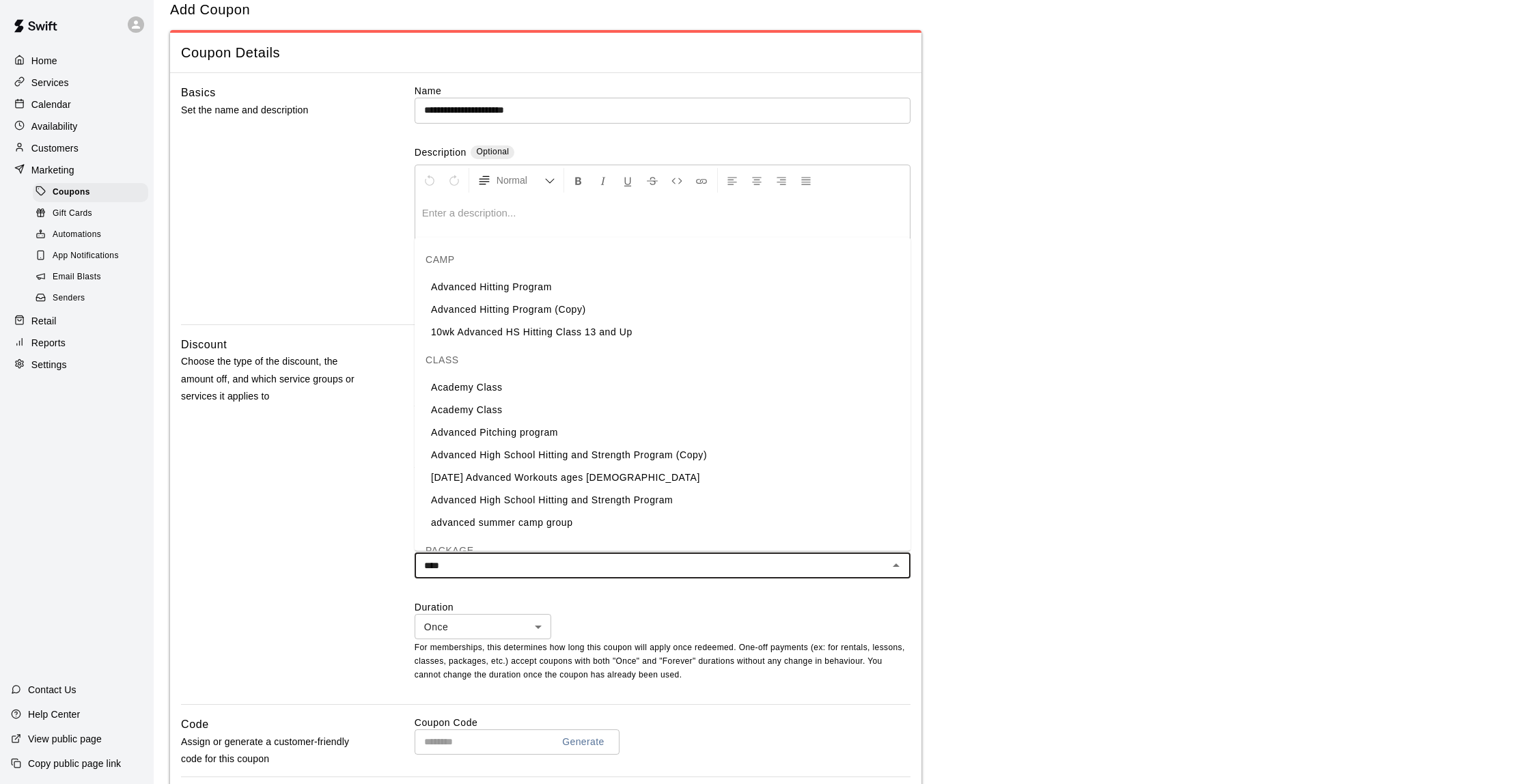
type input "****"
click at [41, 103] on p "Calendar" at bounding box center [51, 104] width 40 height 14
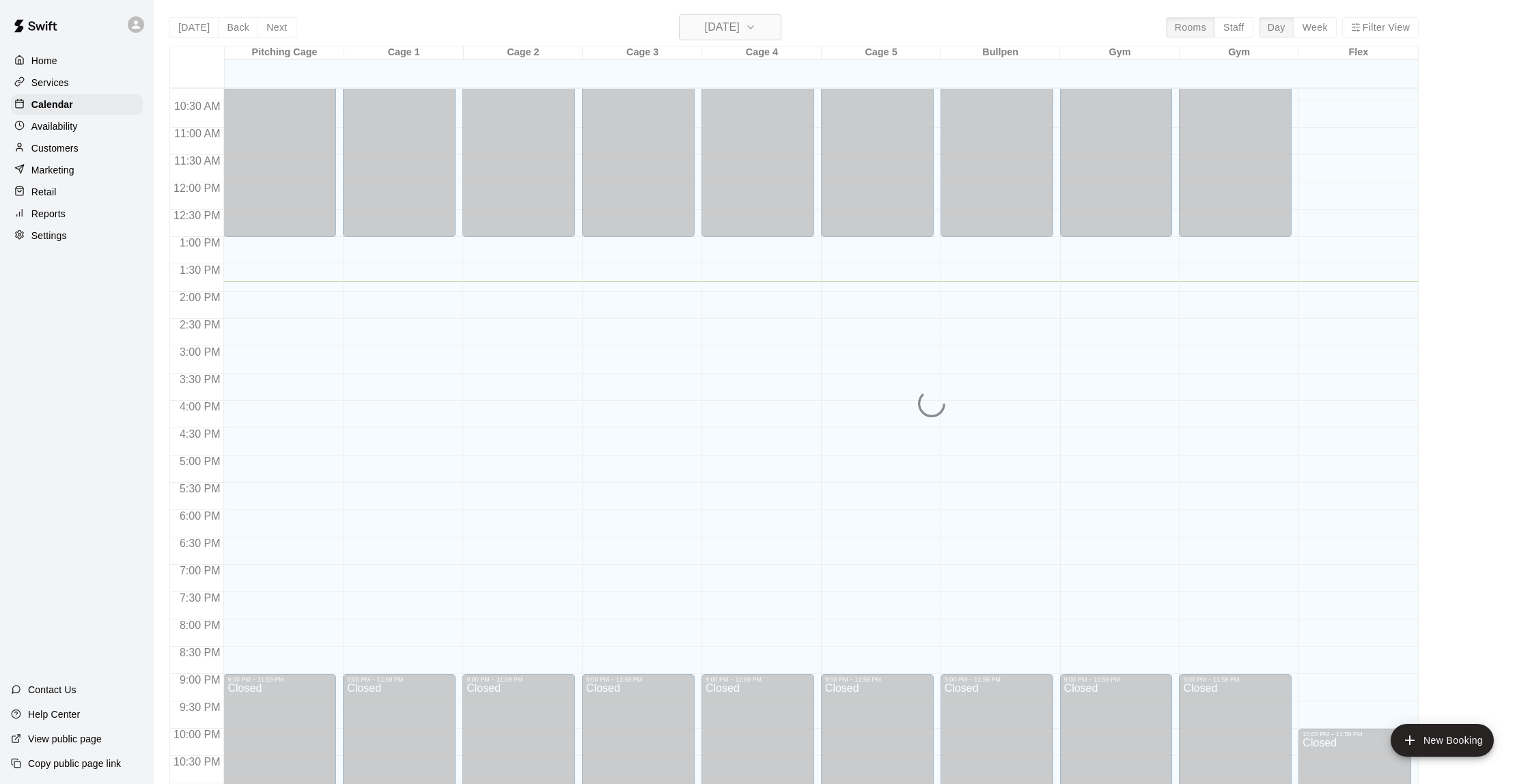
click at [715, 32] on div "[DATE] Back [DATE][DATE] Rooms Staff Day Week Filter View Pitching Cage 12 Tue …" at bounding box center [794, 406] width 1249 height 784
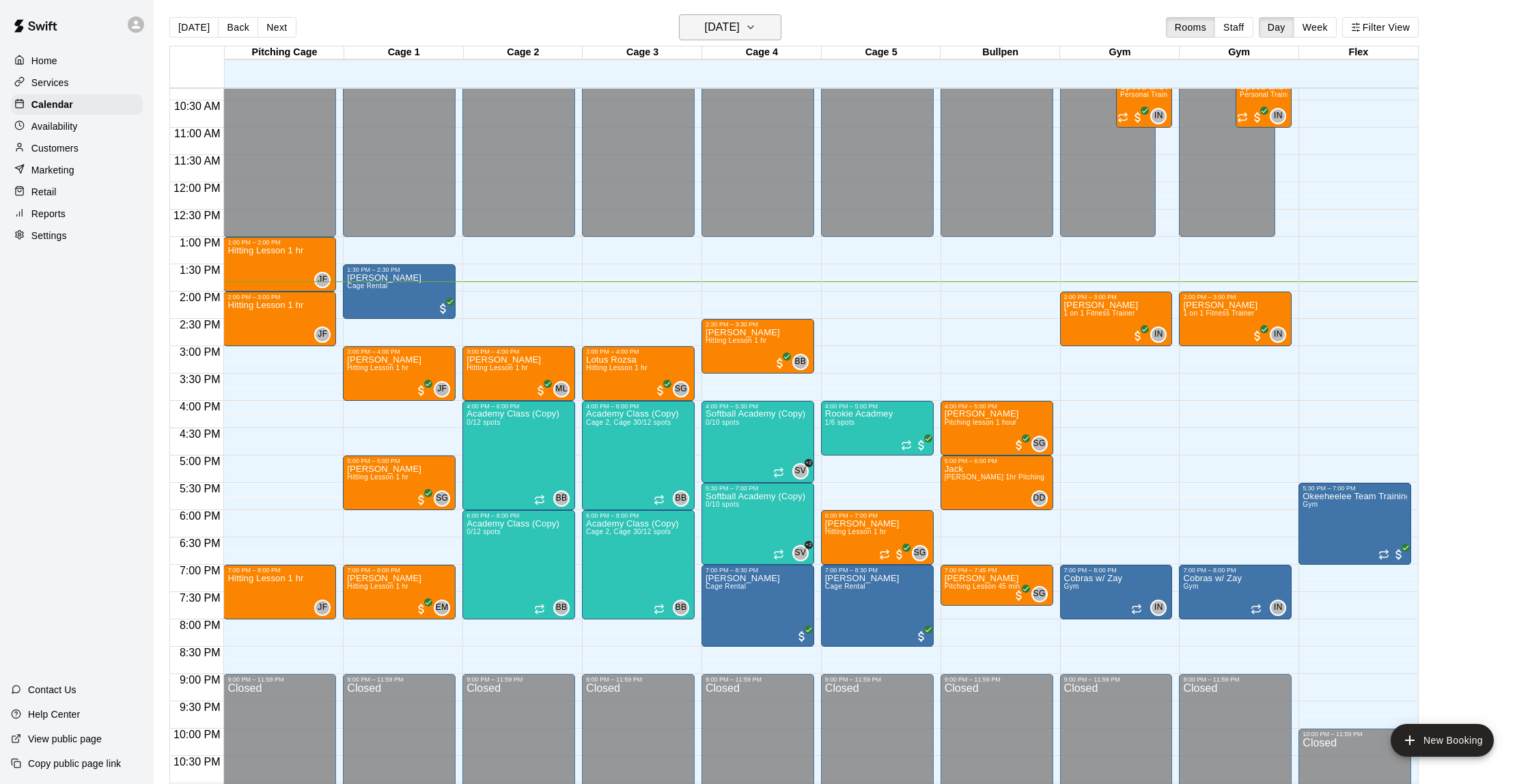
scroll to position [5, 0]
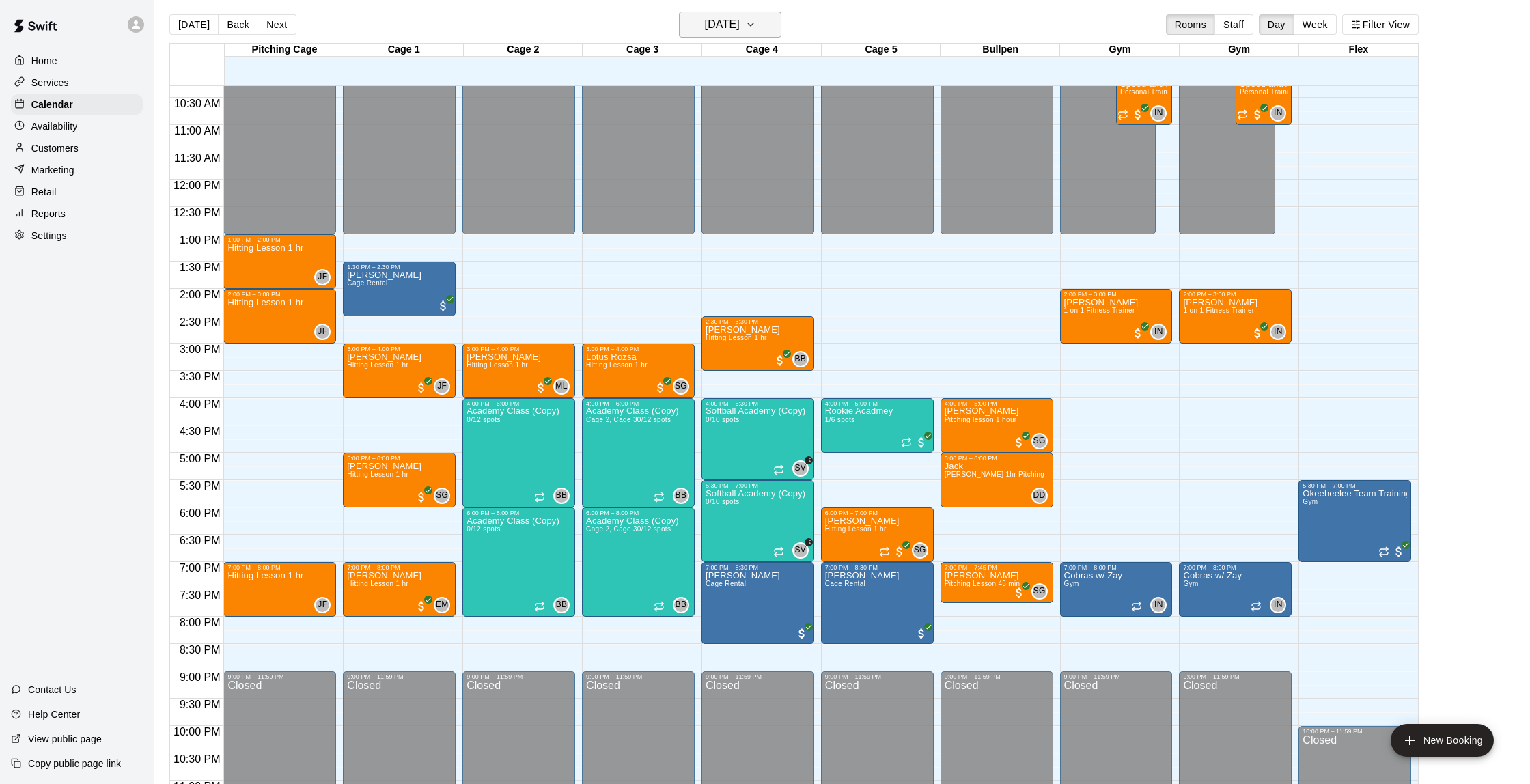
click at [716, 29] on h6 "[DATE]" at bounding box center [722, 25] width 35 height 19
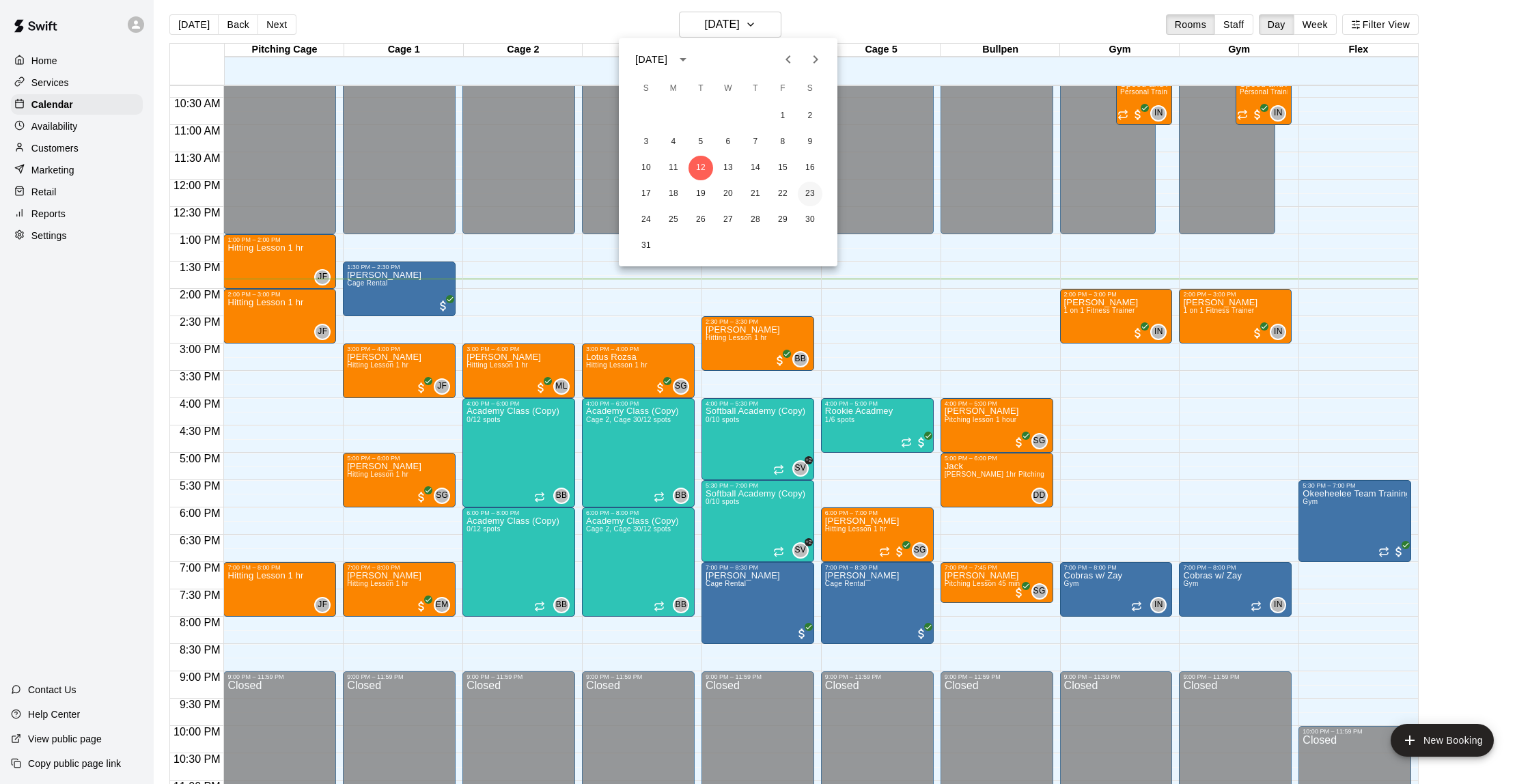
click at [811, 195] on button "23" at bounding box center [810, 194] width 25 height 25
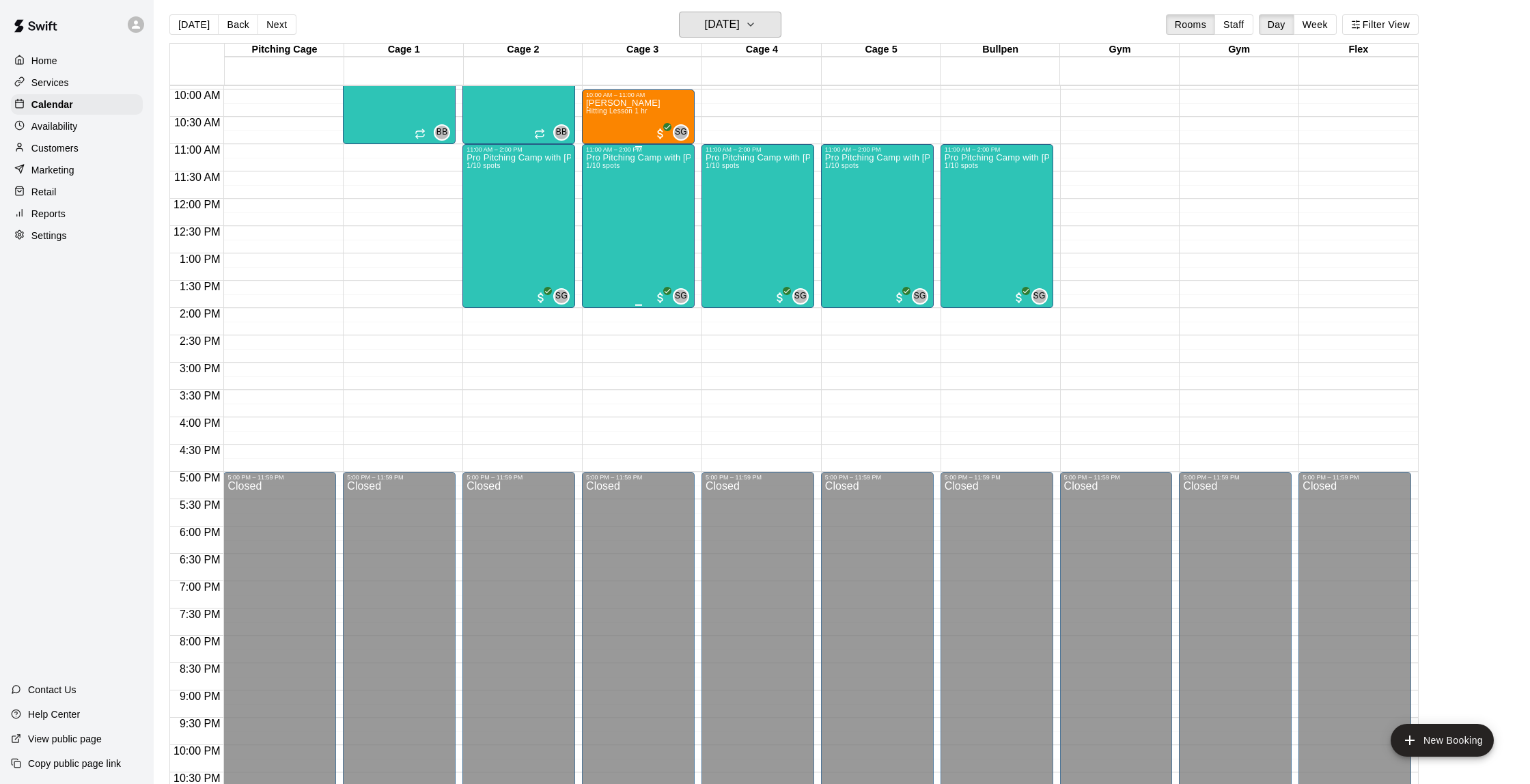
scroll to position [541, 0]
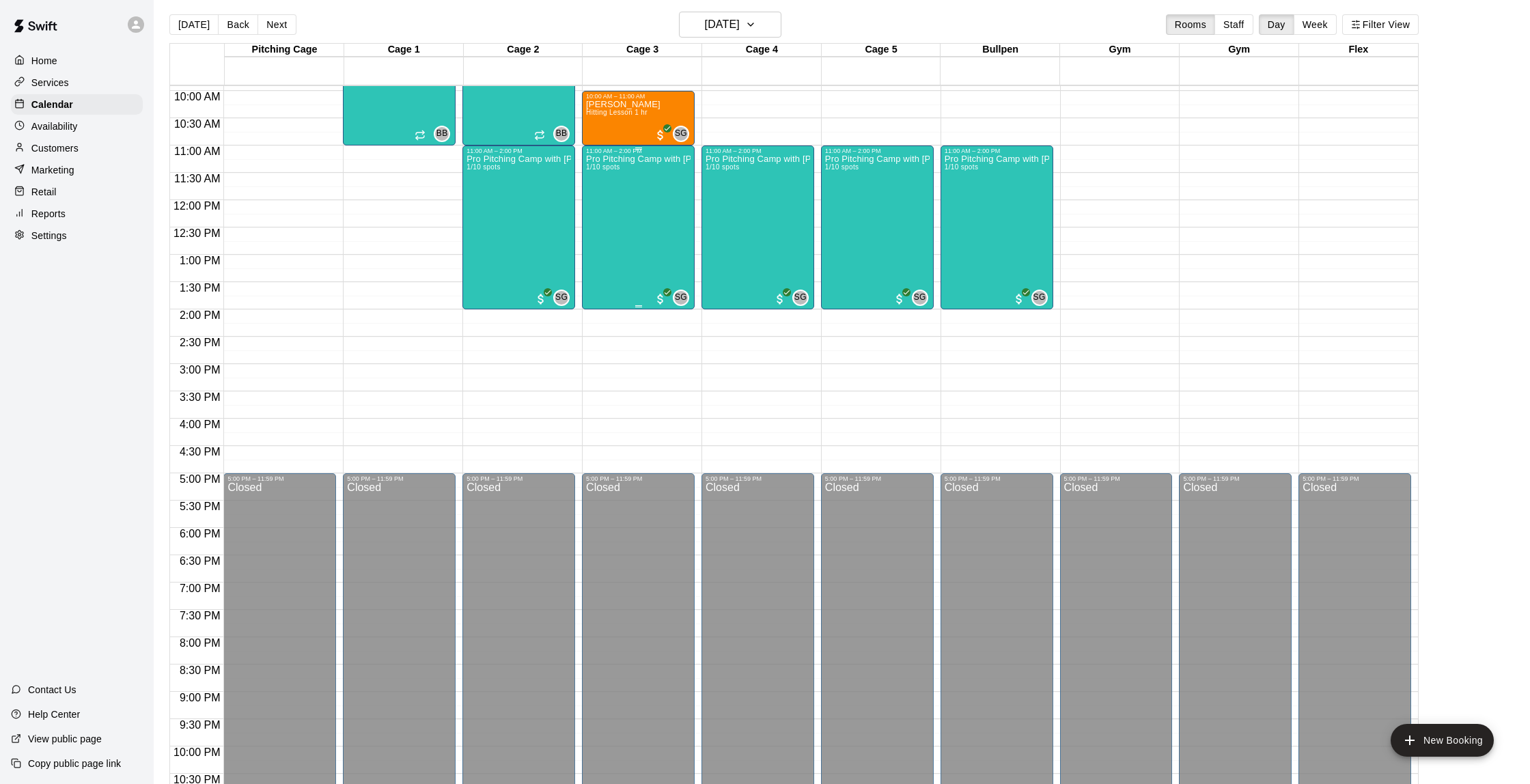
click at [647, 193] on div "Pro Pitching Camp with [PERSON_NAME] 1/10 spots" at bounding box center [639, 546] width 105 height 784
click at [56, 168] on div at bounding box center [765, 392] width 1530 height 784
click at [55, 175] on p "Marketing" at bounding box center [52, 170] width 43 height 14
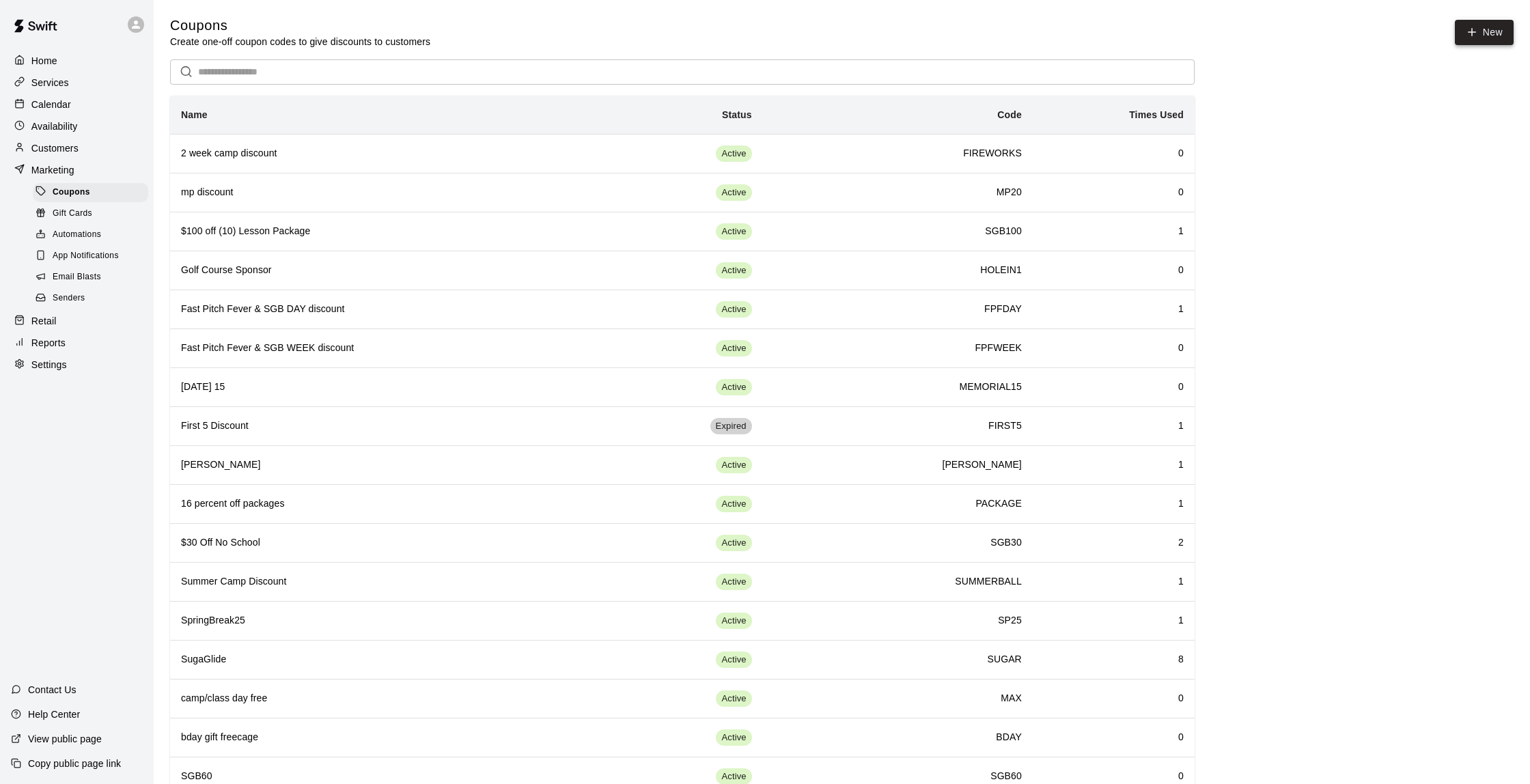
click at [1483, 37] on button "New" at bounding box center [1483, 32] width 58 height 25
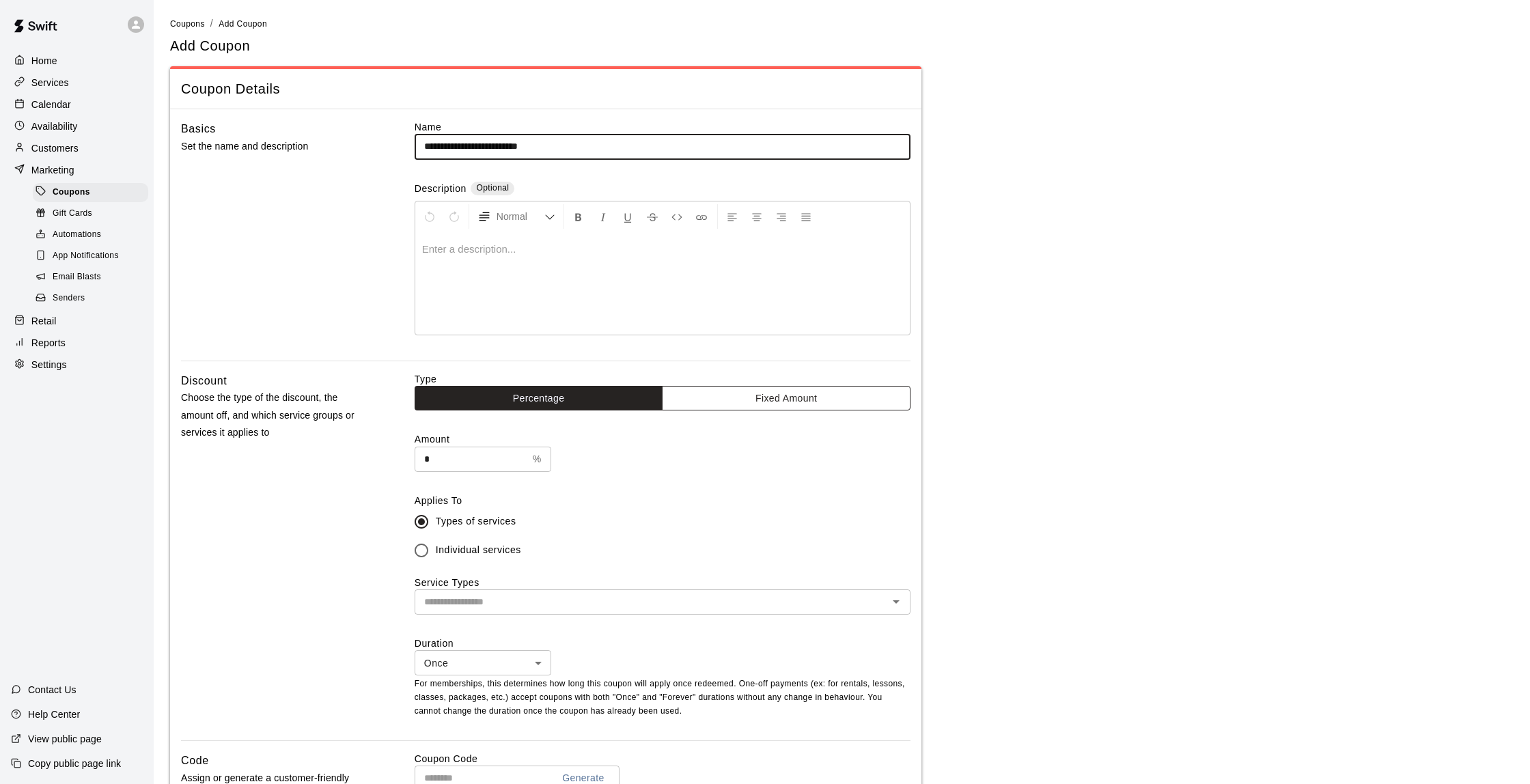
type input "**********"
drag, startPoint x: 714, startPoint y: 387, endPoint x: 443, endPoint y: 434, distance: 275.0
click at [714, 387] on button "Fixed Amount" at bounding box center [786, 398] width 249 height 25
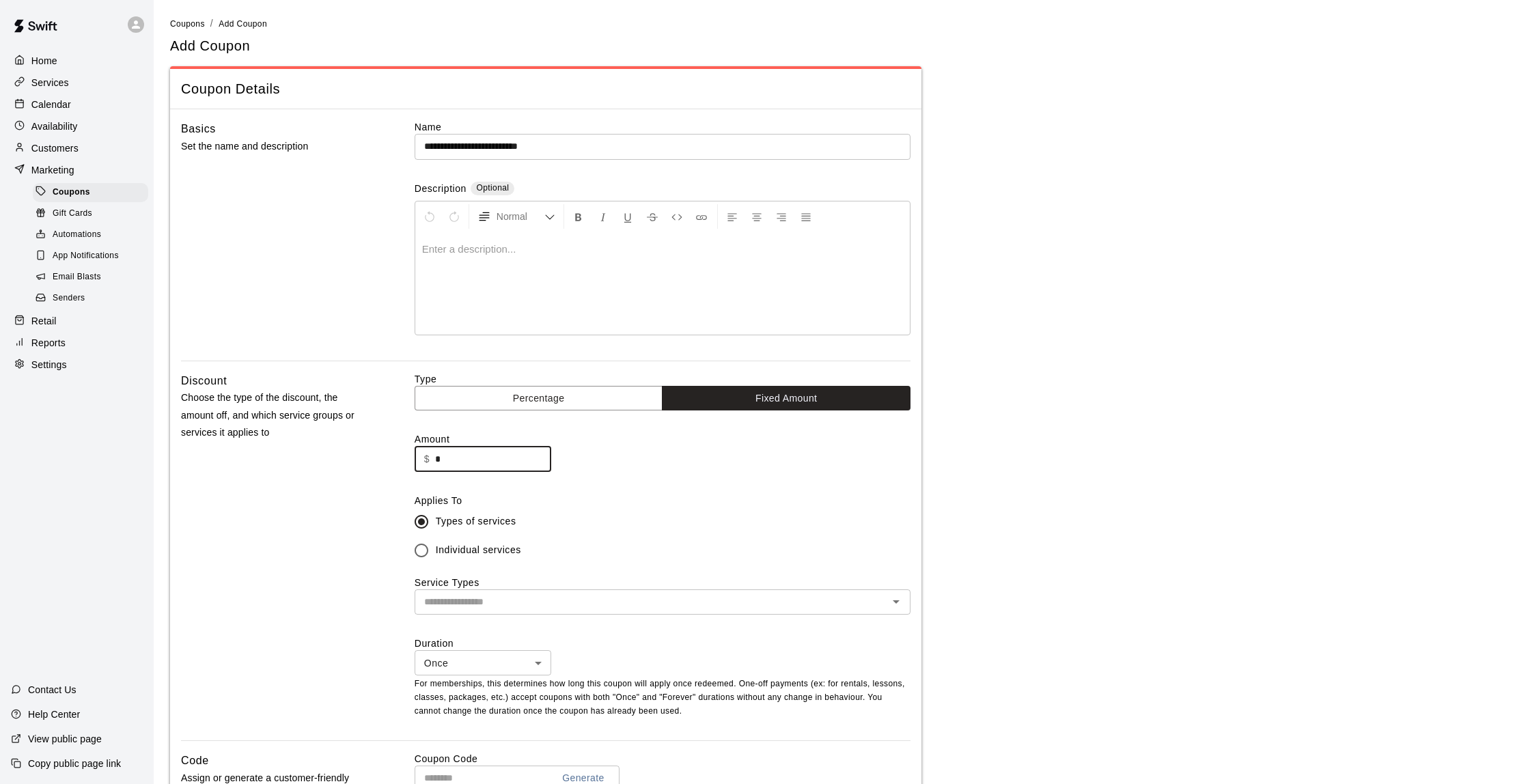
click at [457, 448] on input "*" at bounding box center [493, 459] width 116 height 25
type input "**"
click at [473, 594] on input "text" at bounding box center [652, 602] width 465 height 17
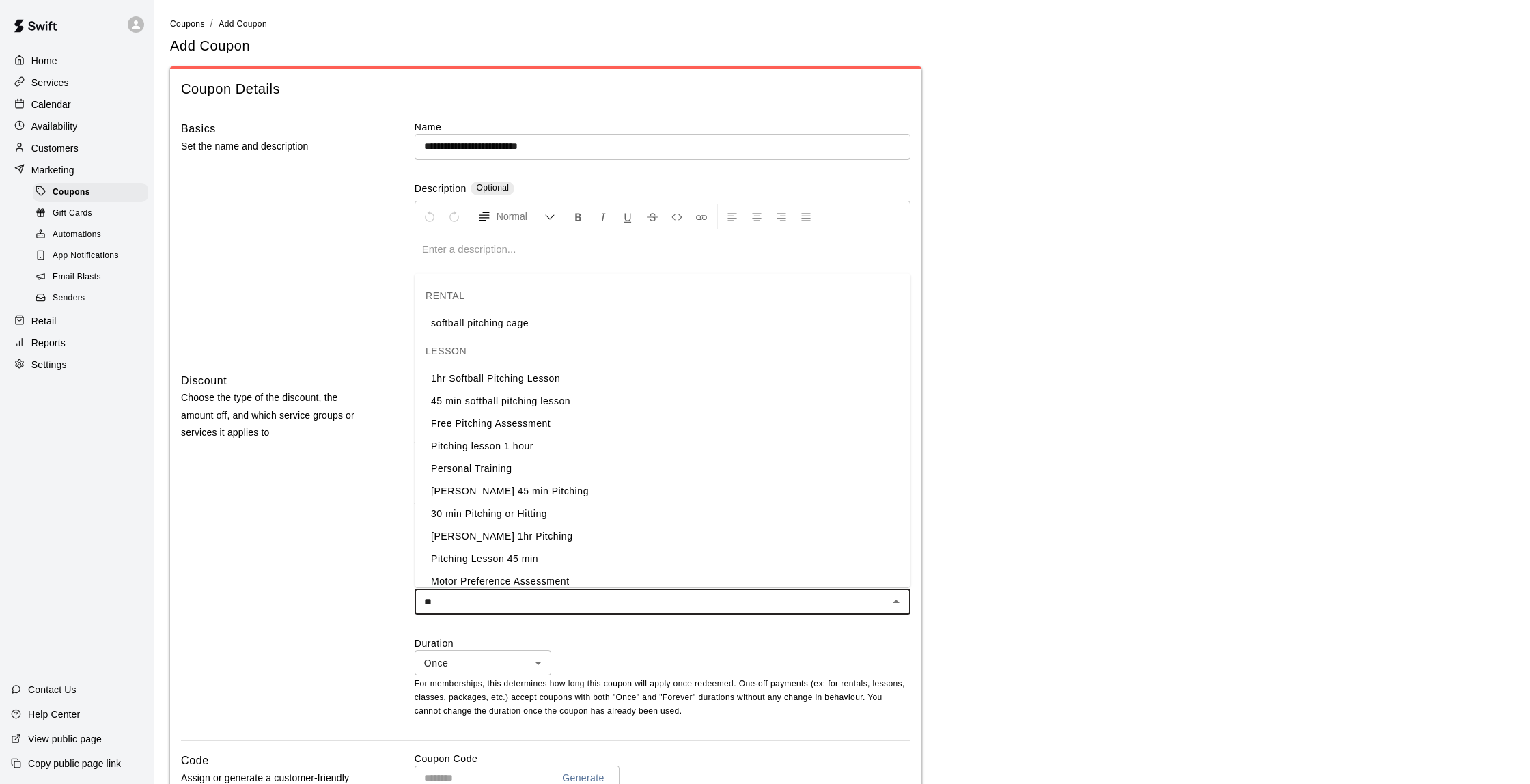
type input "***"
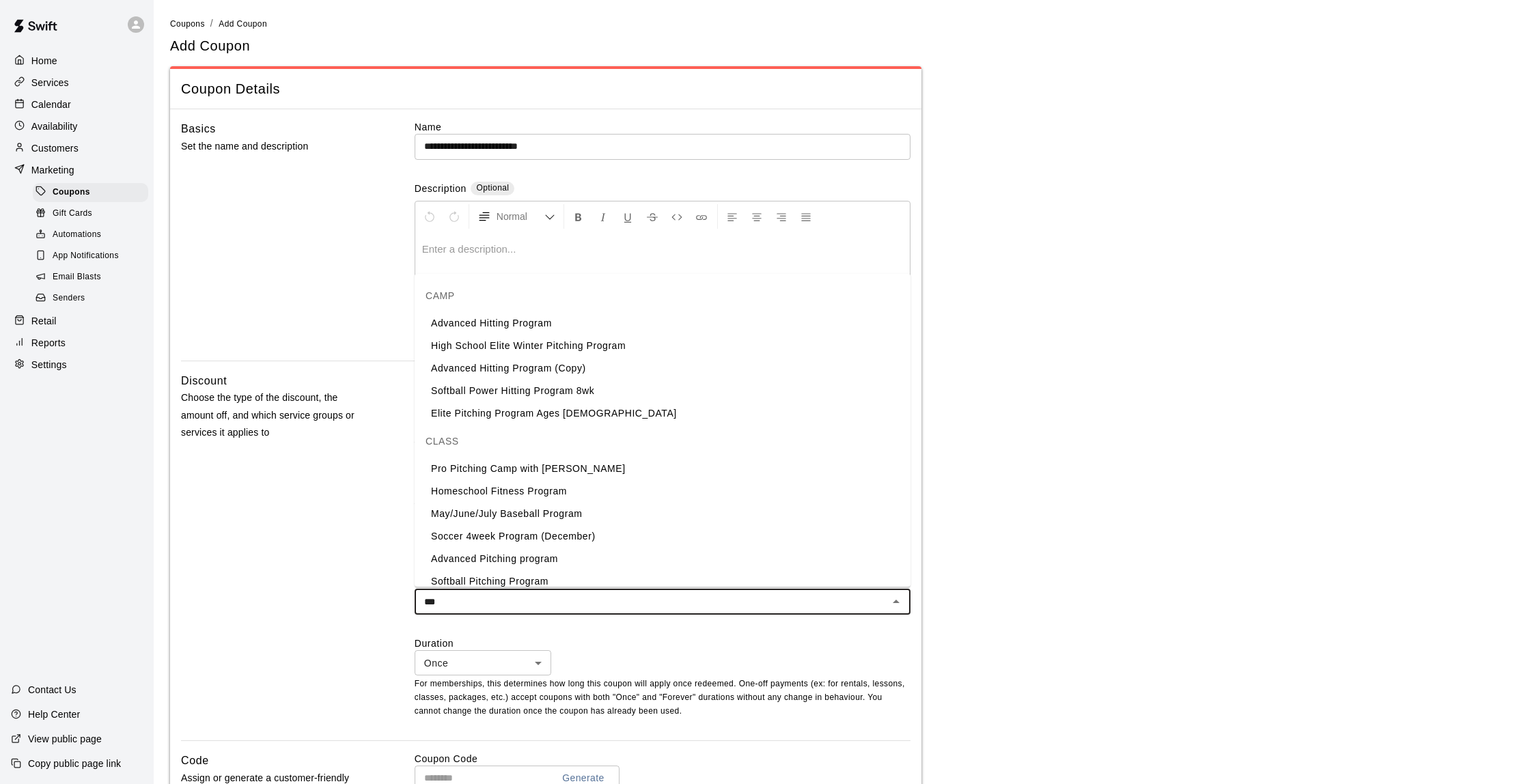
scroll to position [1, 0]
click at [517, 464] on li "Pro Pitching Camp with [PERSON_NAME]" at bounding box center [663, 467] width 496 height 23
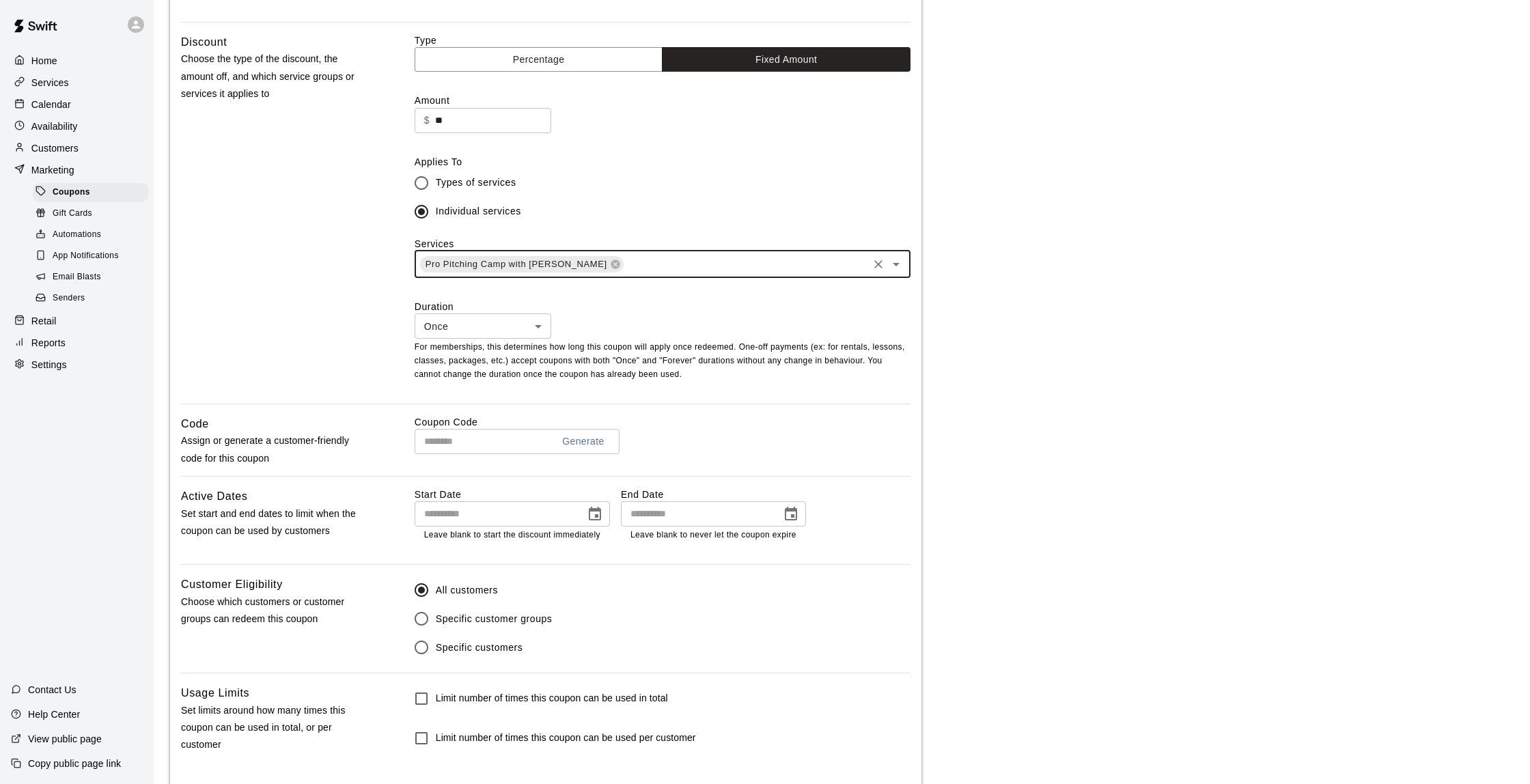
scroll to position [343, 0]
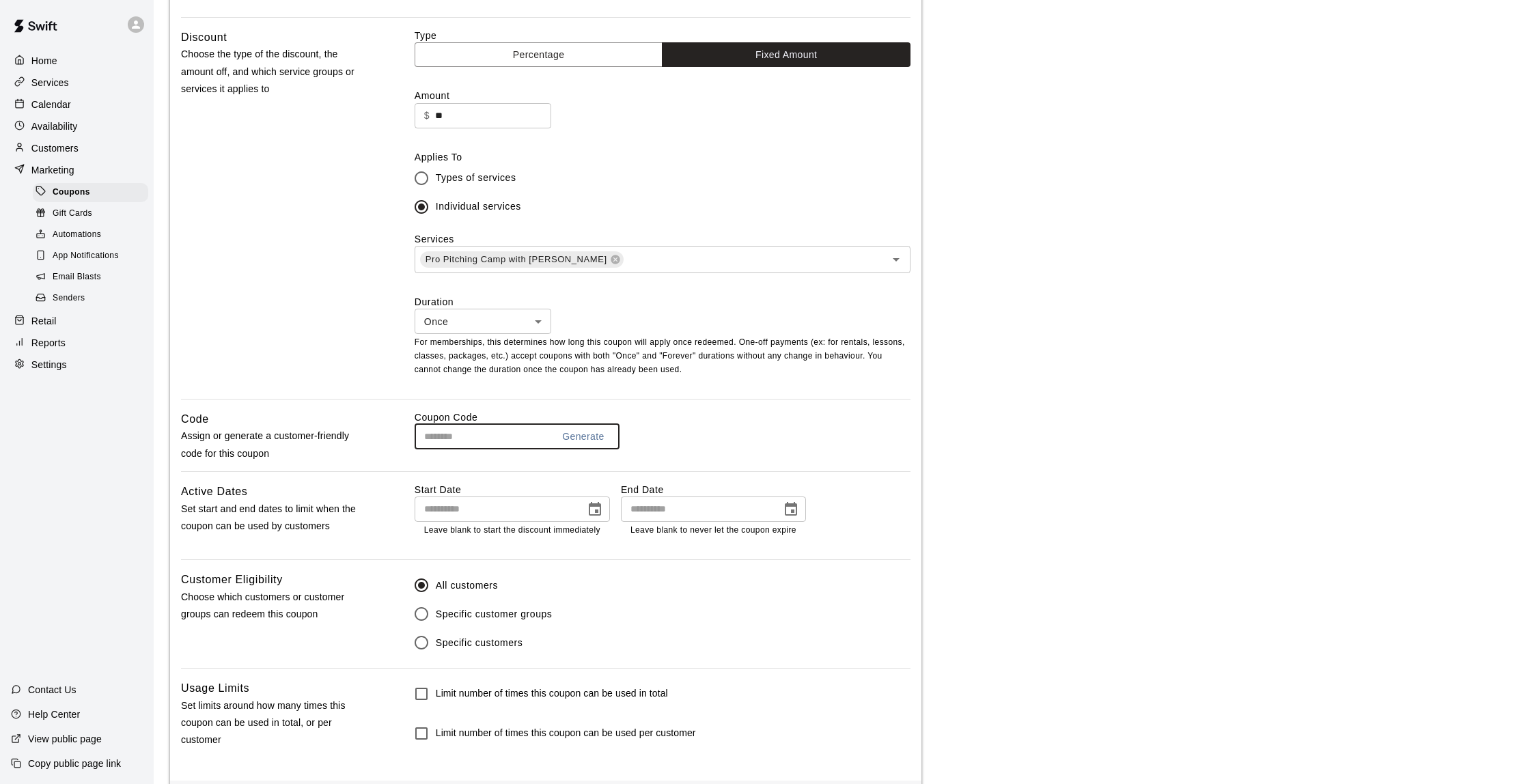
click at [465, 436] on input "text" at bounding box center [478, 436] width 127 height 25
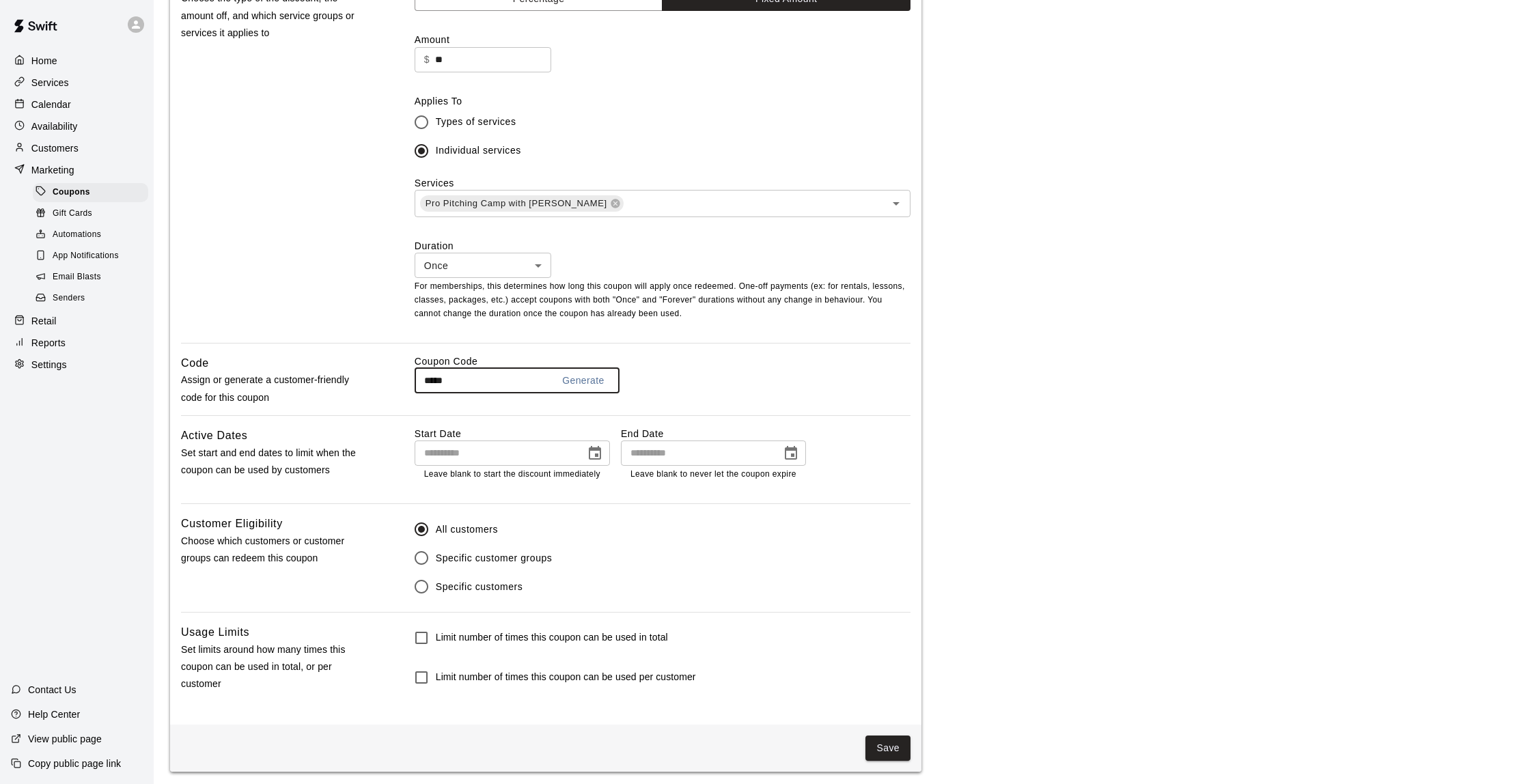
scroll to position [398, 0]
type input "*****"
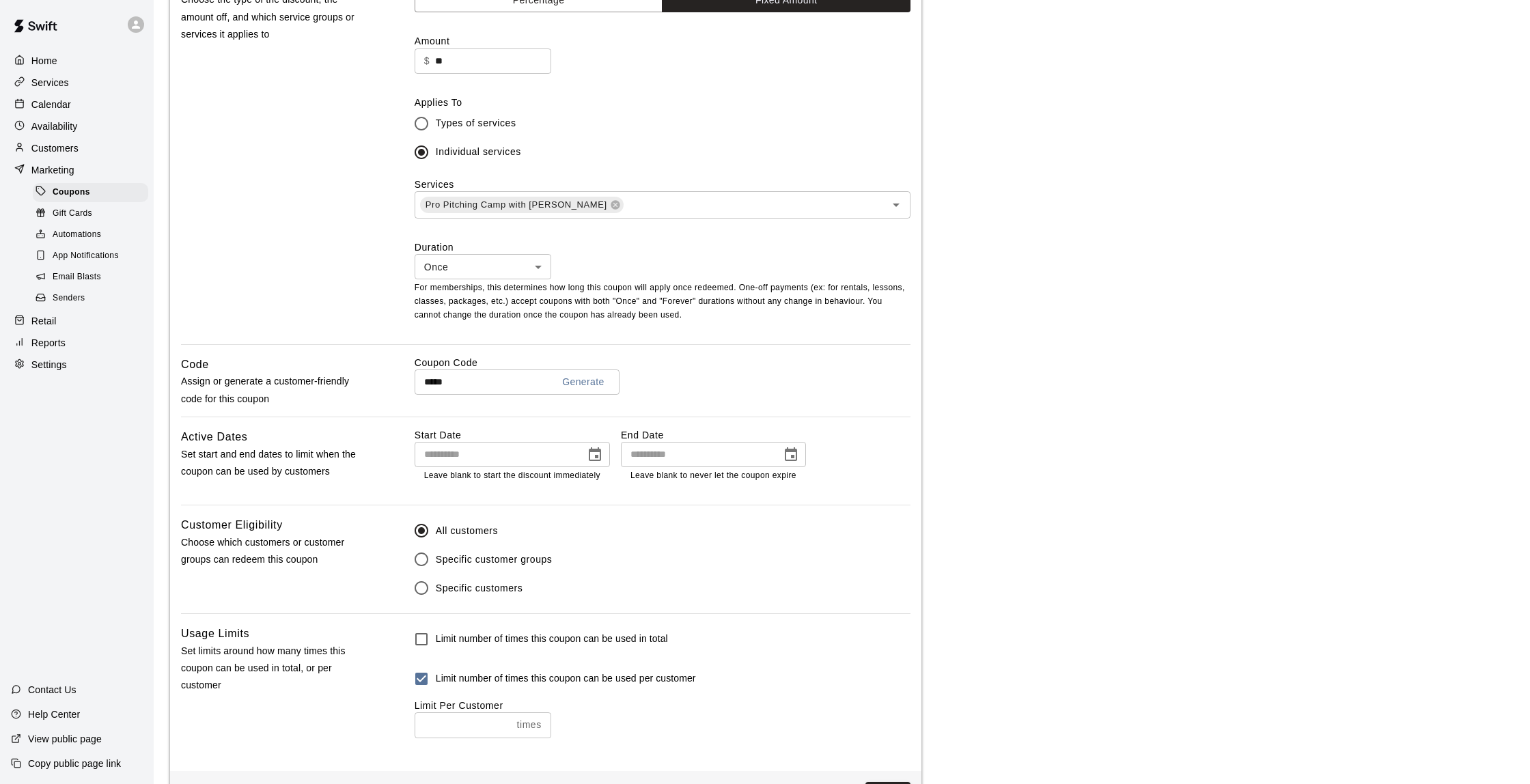
type input "*"
click at [507, 719] on input "*" at bounding box center [463, 725] width 97 height 25
click at [801, 664] on div "Limit number of times this coupon can be used per customer" at bounding box center [663, 678] width 496 height 29
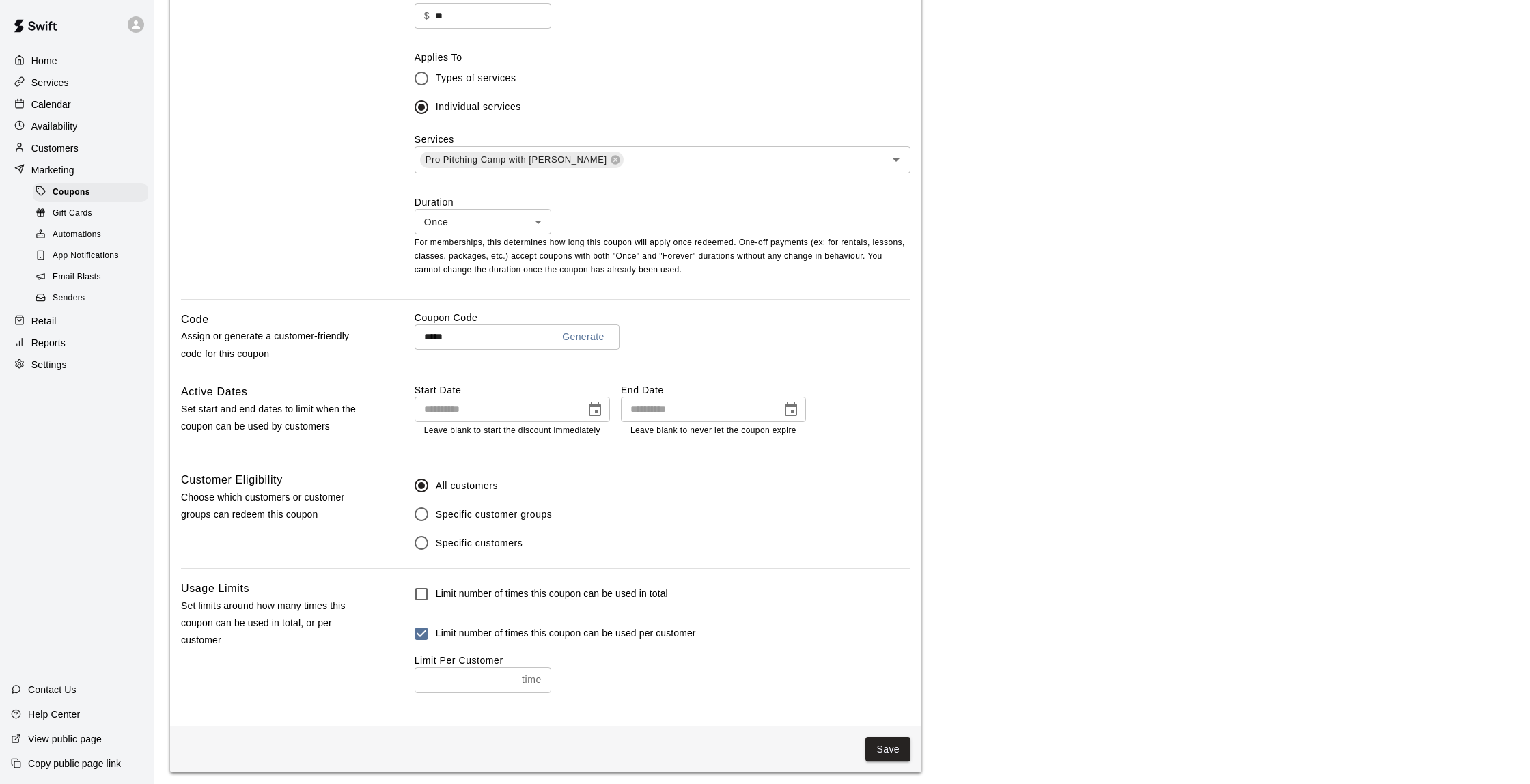
scroll to position [442, 0]
click at [885, 744] on button "Save" at bounding box center [888, 750] width 45 height 25
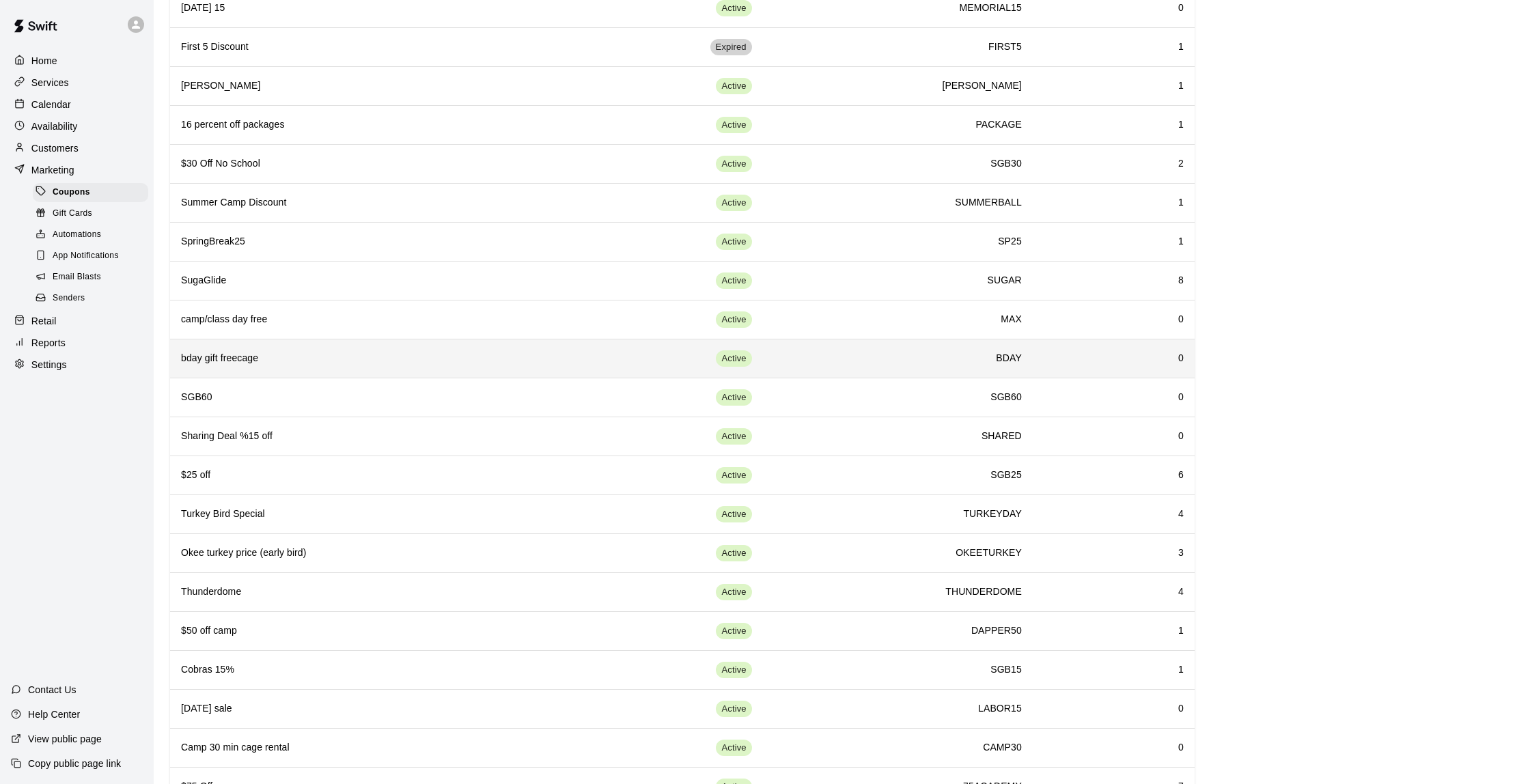
scroll to position [485, 0]
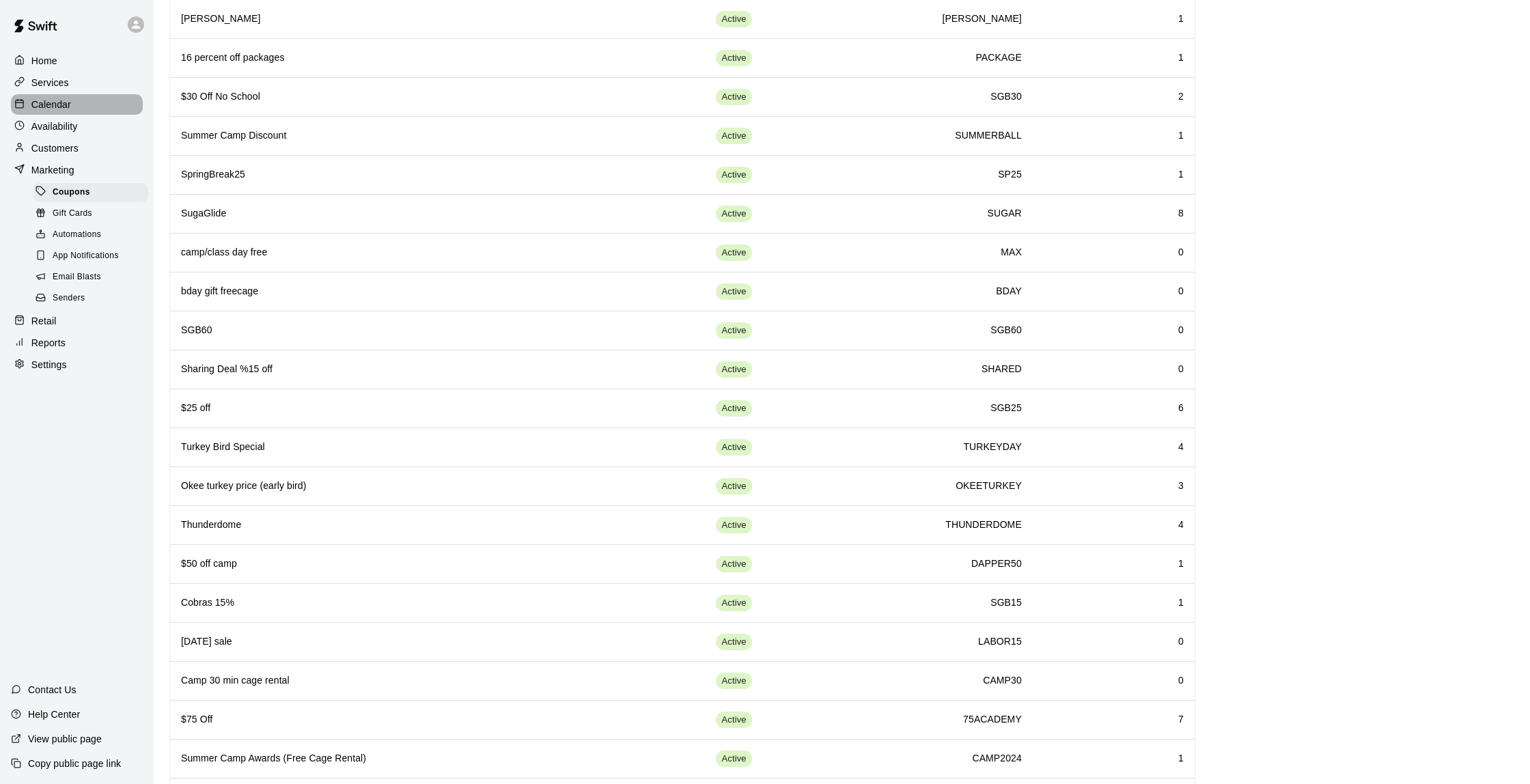
click at [61, 104] on p "Calendar" at bounding box center [51, 104] width 40 height 14
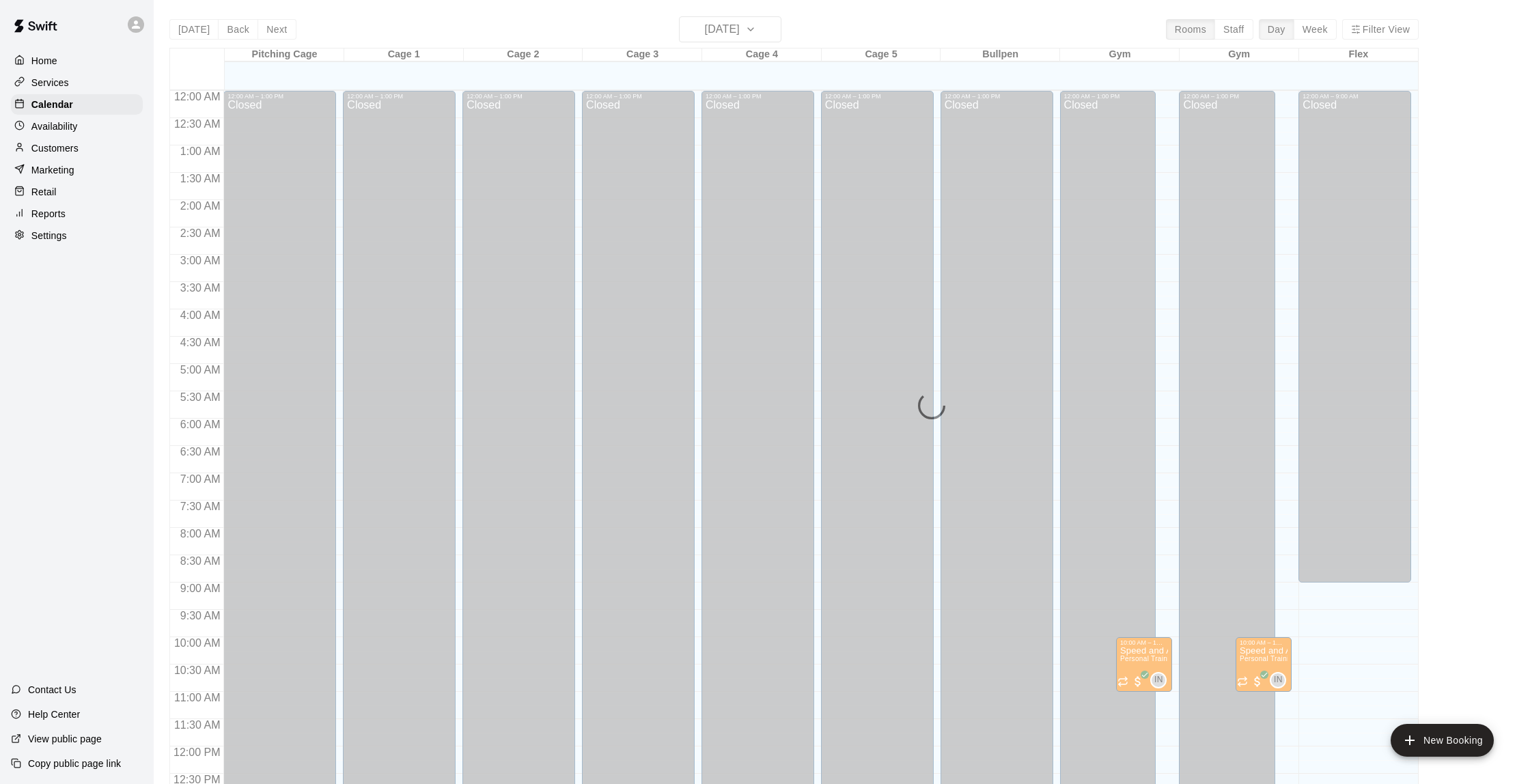
scroll to position [562, 0]
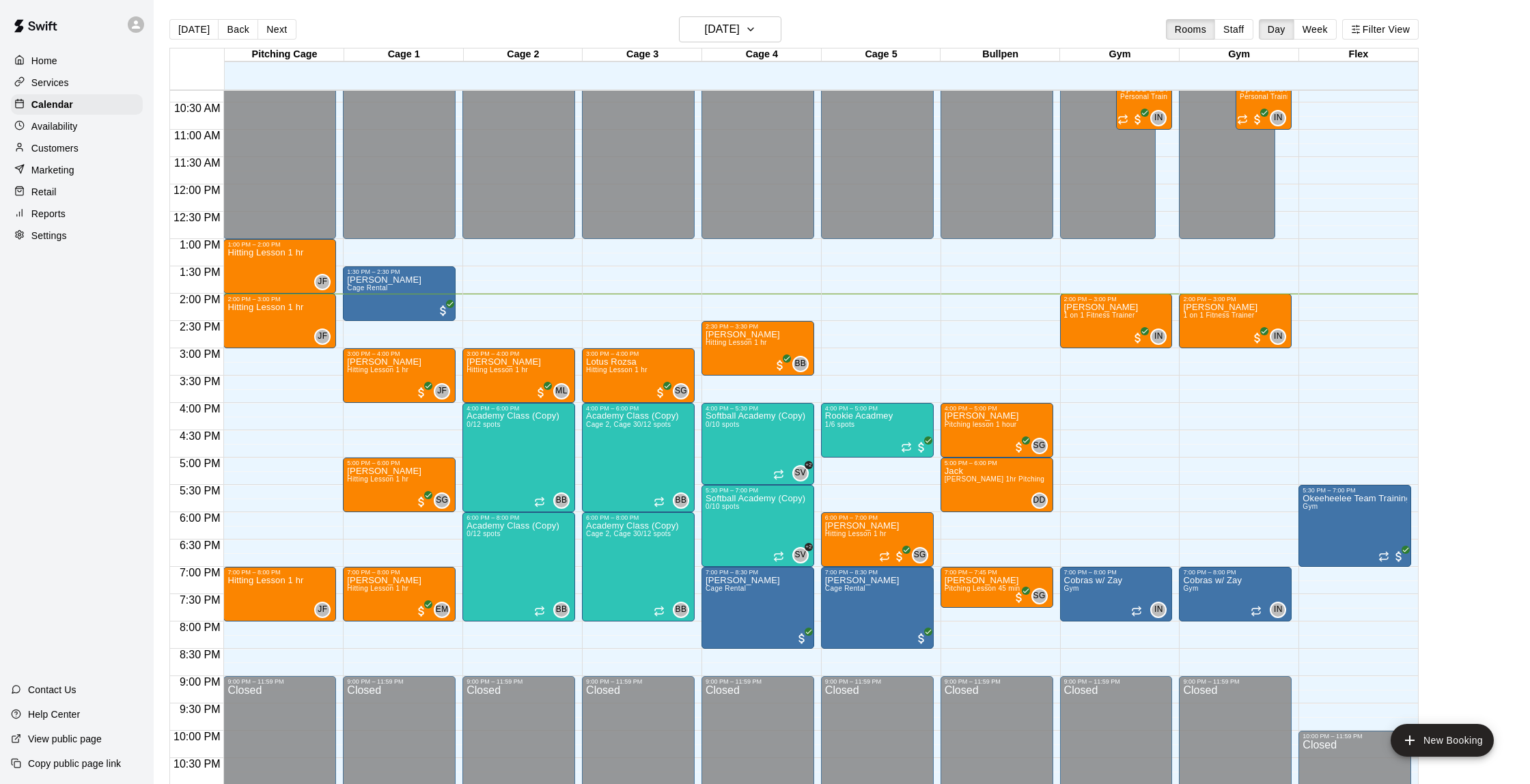
click at [254, 469] on div "12:00 AM – 1:00 PM Closed 1:00 PM – 2:00 PM Hitting Lesson 1 hr JF 0 2:00 PM – …" at bounding box center [279, 184] width 113 height 1311
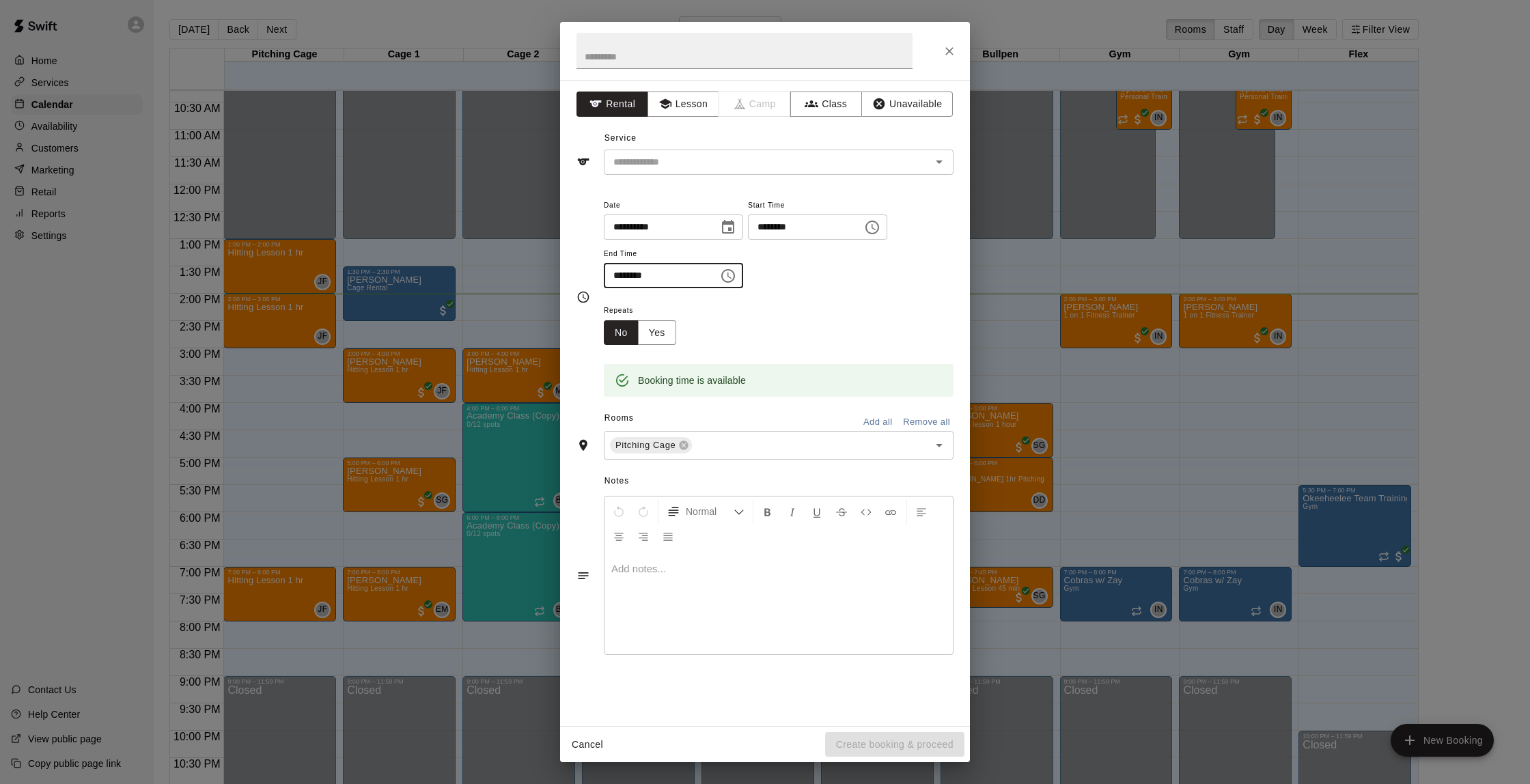
click at [626, 271] on input "********" at bounding box center [657, 276] width 105 height 25
click at [625, 271] on input "********" at bounding box center [657, 276] width 105 height 25
type input "********"
click at [696, 101] on button "Lesson" at bounding box center [683, 104] width 72 height 25
click at [933, 156] on icon "Open" at bounding box center [938, 162] width 16 height 16
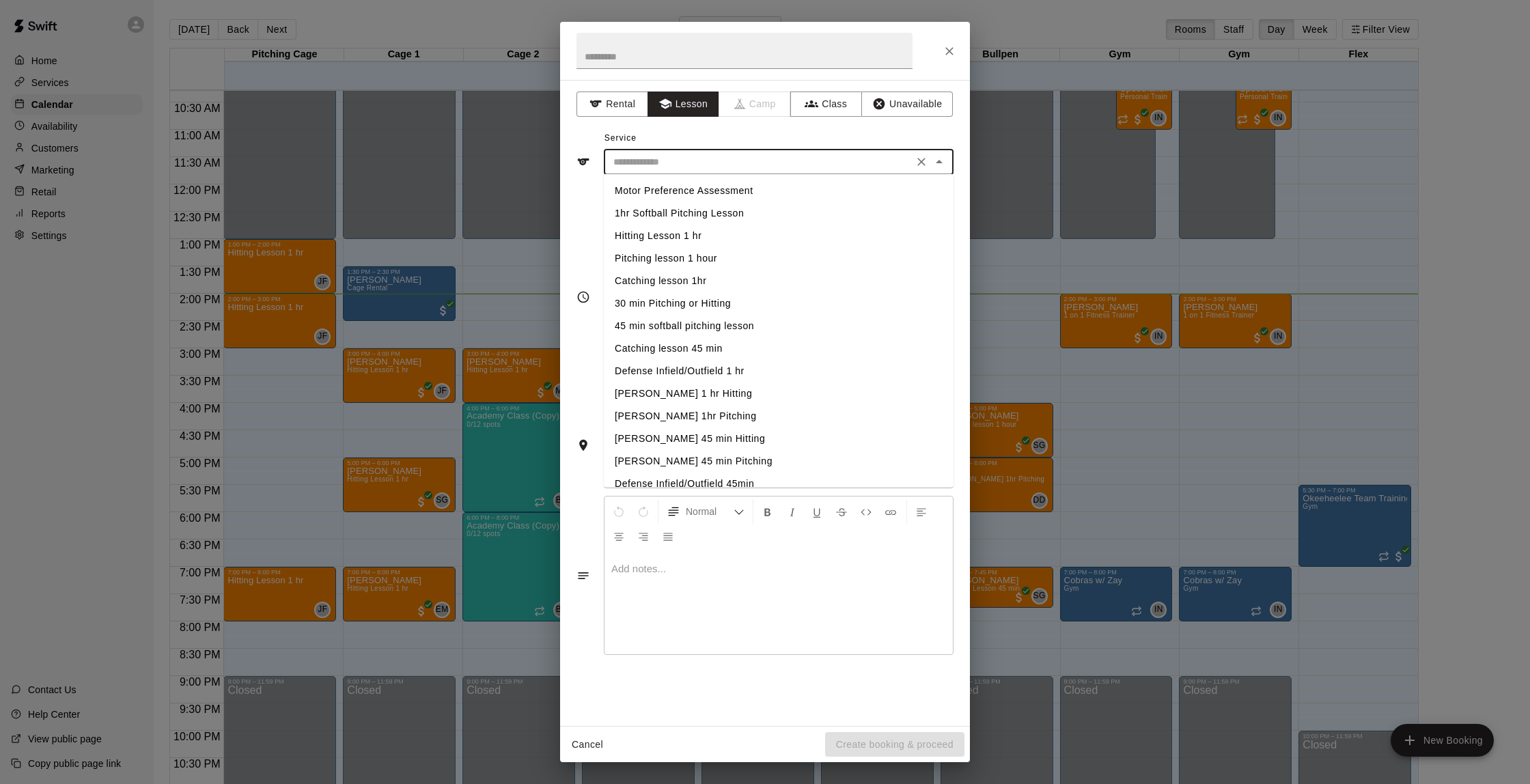
click at [636, 233] on li "Hitting Lesson 1 hr" at bounding box center [779, 236] width 349 height 23
type input "**********"
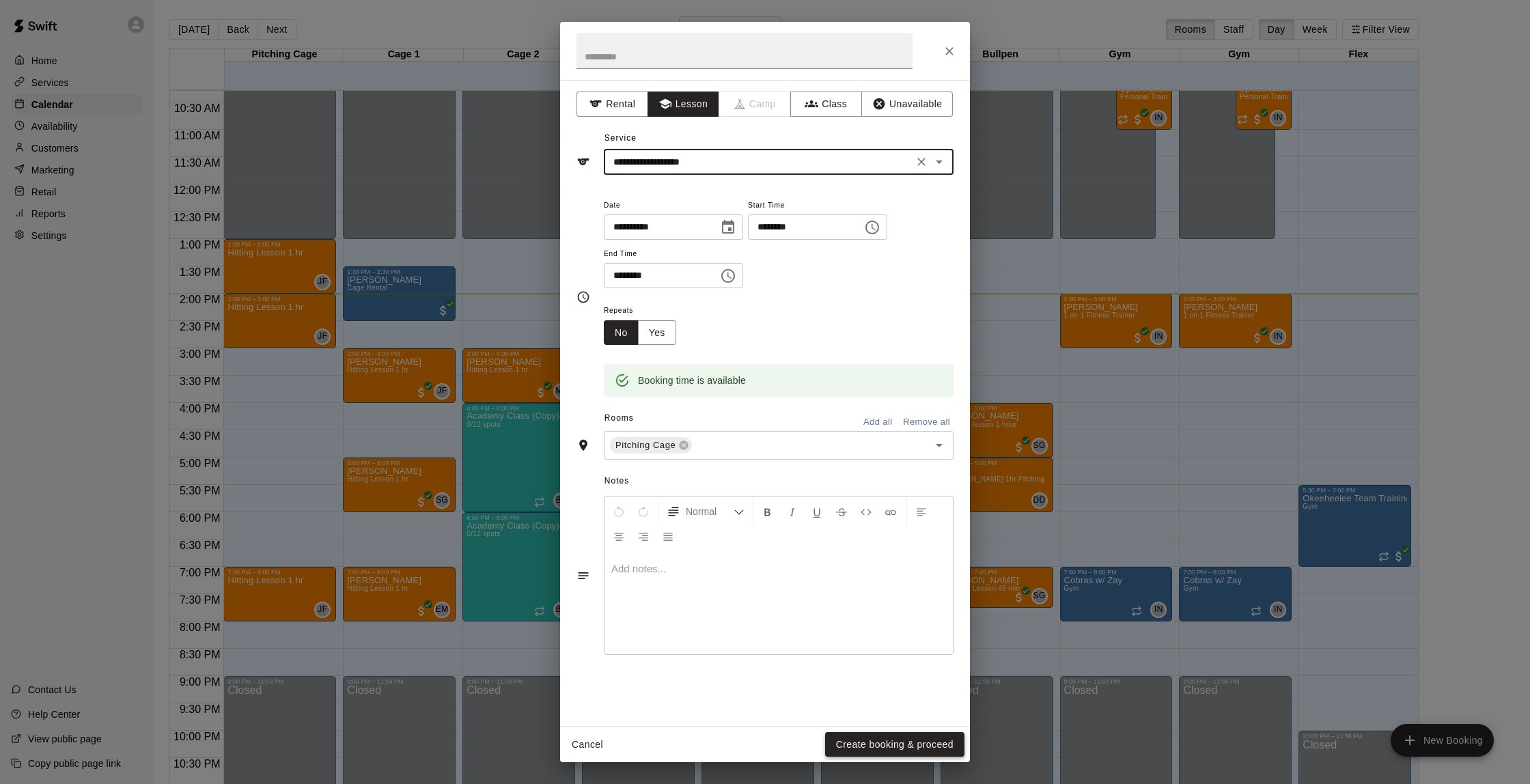
click at [894, 744] on button "Create booking & proceed" at bounding box center [894, 744] width 140 height 25
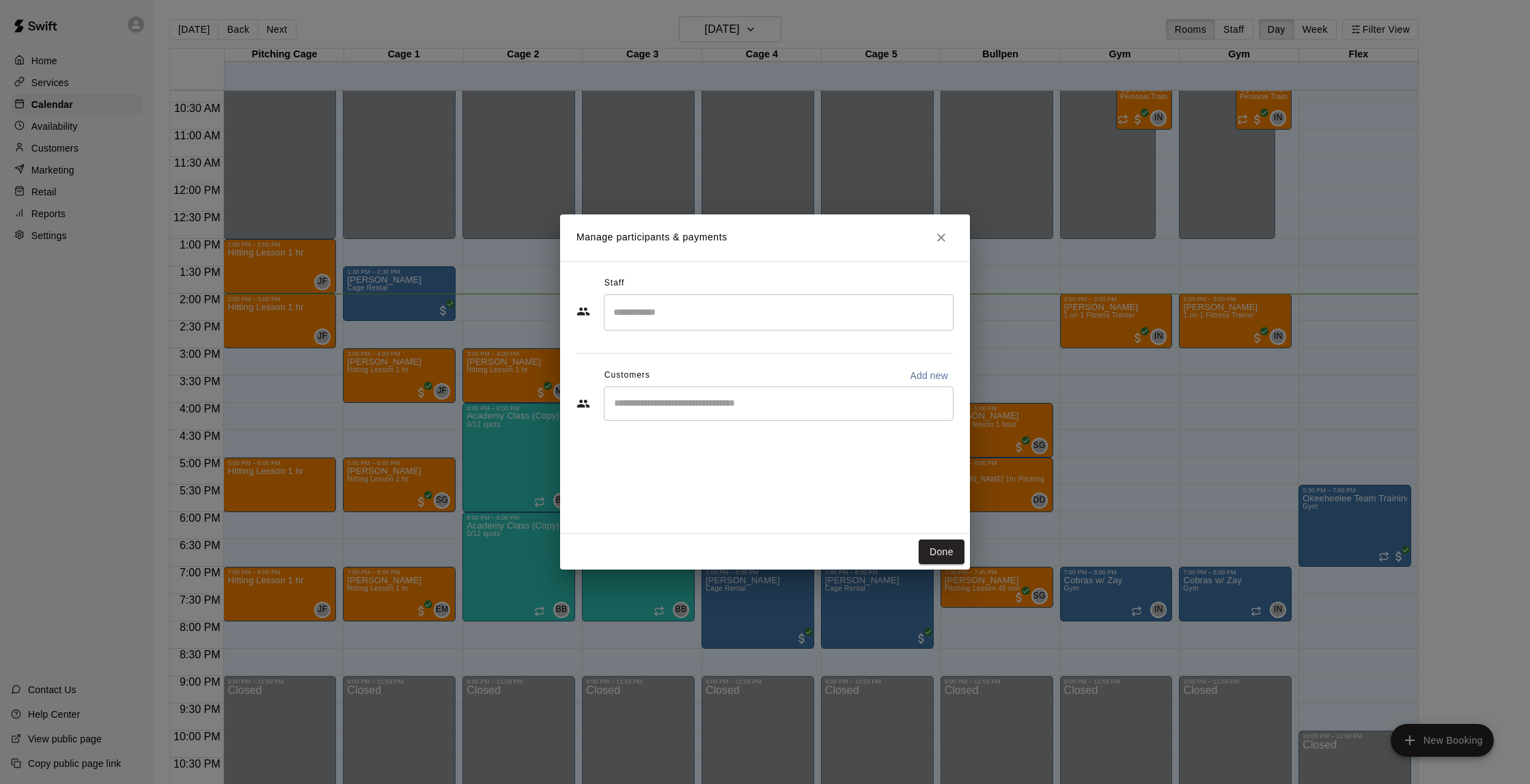
click at [824, 305] on input "Search staff" at bounding box center [779, 312] width 338 height 24
click at [674, 358] on div "[PERSON_NAME] Instructor" at bounding box center [680, 357] width 83 height 26
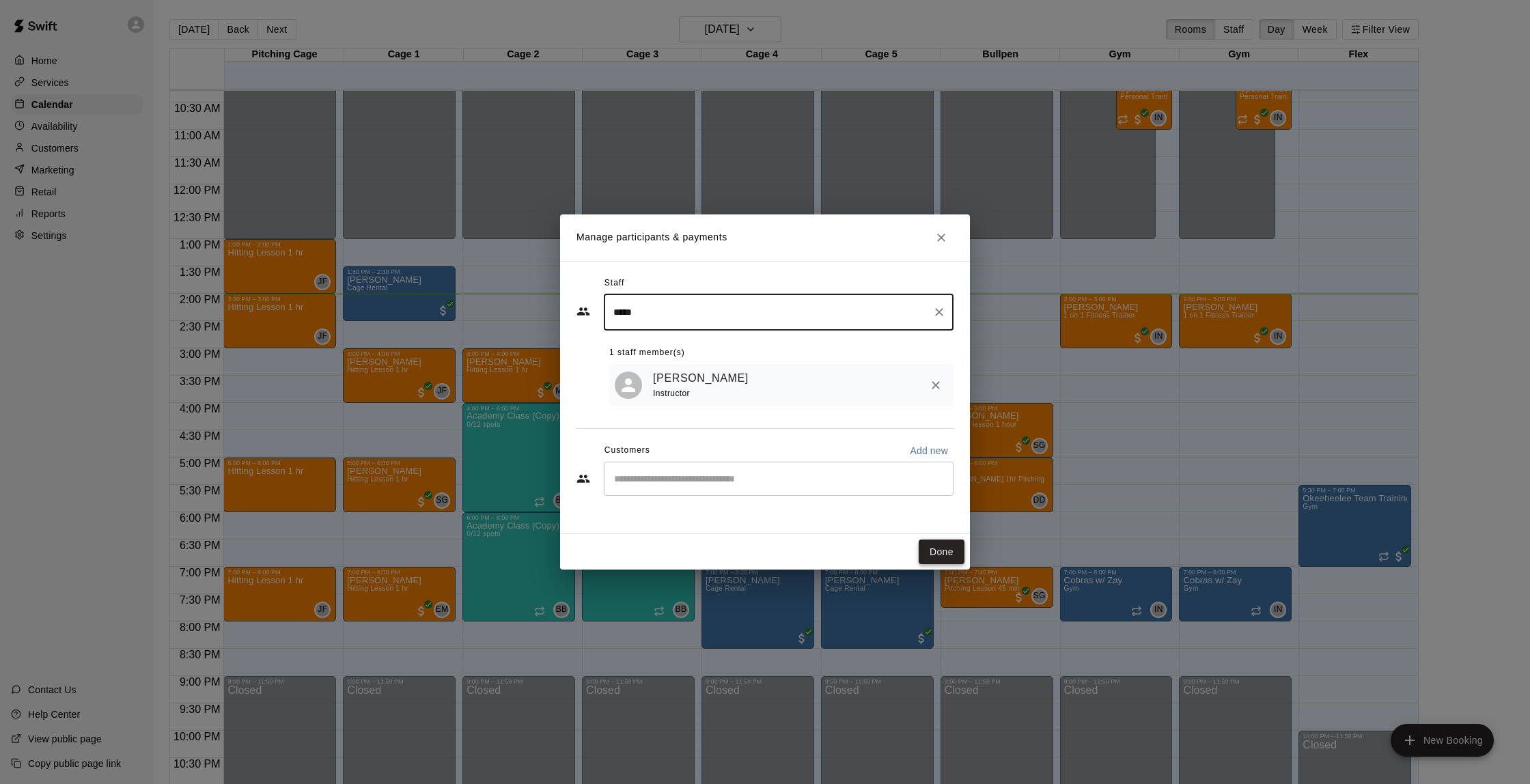
type input "*****"
click at [948, 549] on button "Done" at bounding box center [942, 552] width 46 height 25
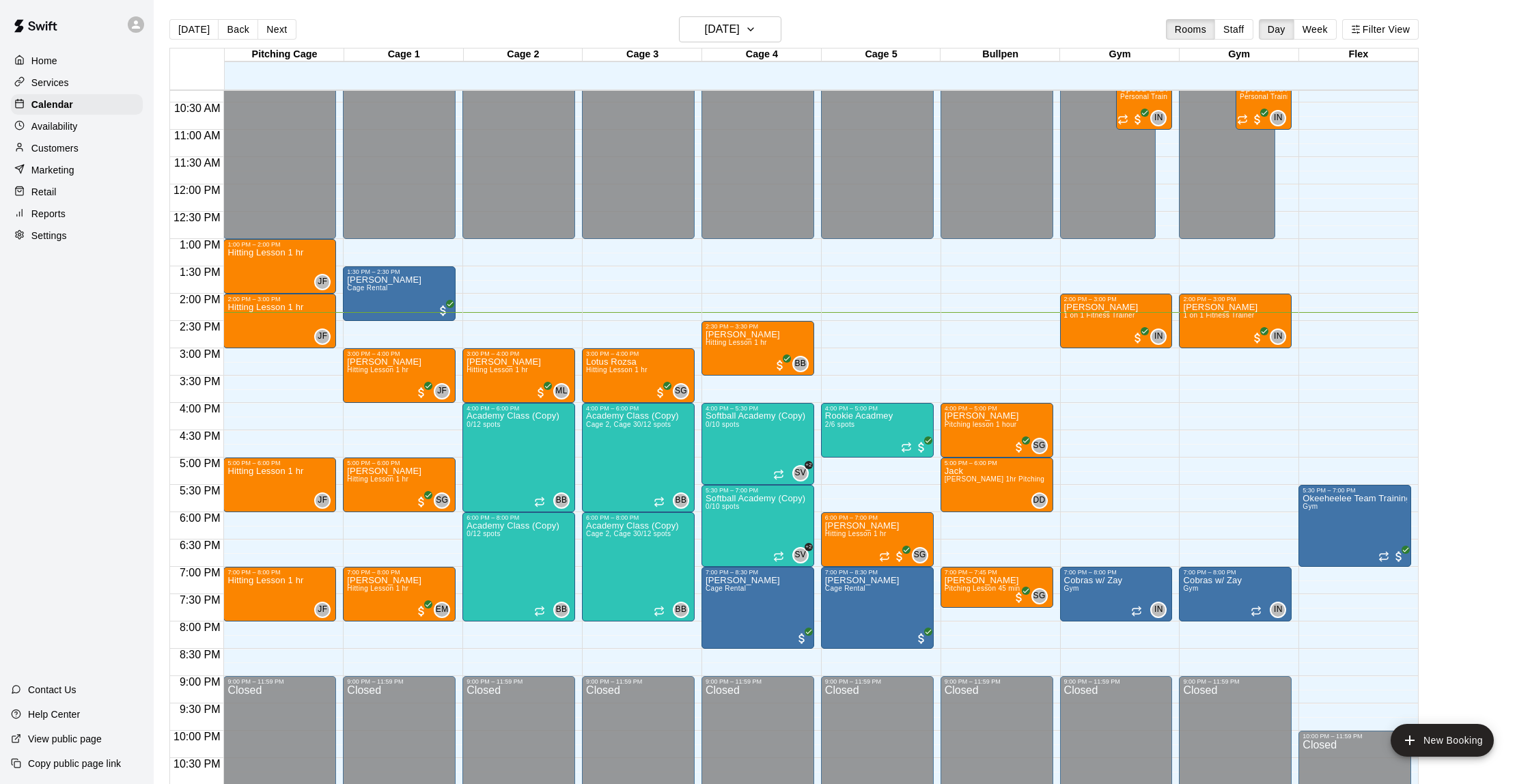
click at [69, 144] on p "Customers" at bounding box center [55, 148] width 47 height 14
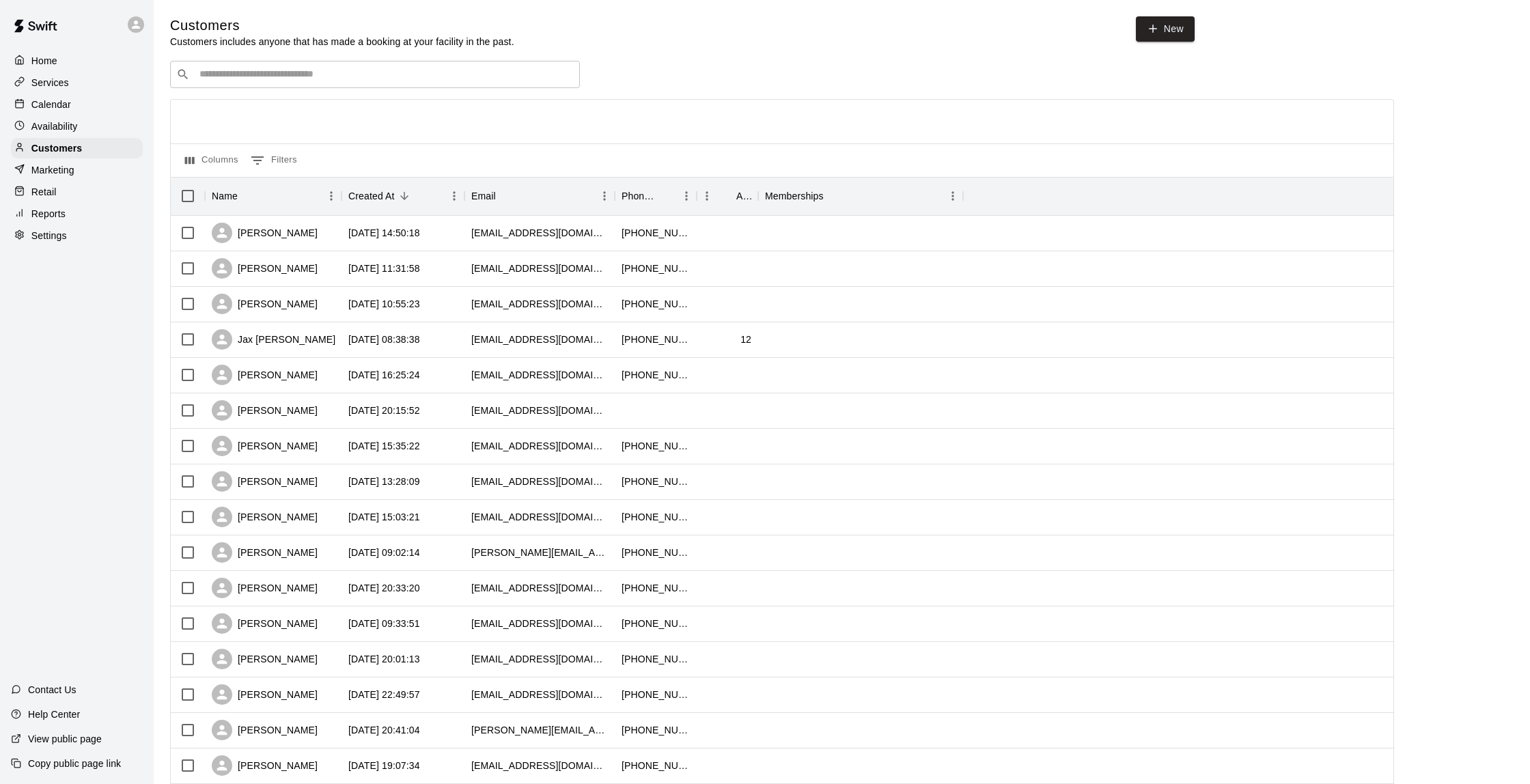
click at [72, 123] on p "Availability" at bounding box center [54, 126] width 47 height 14
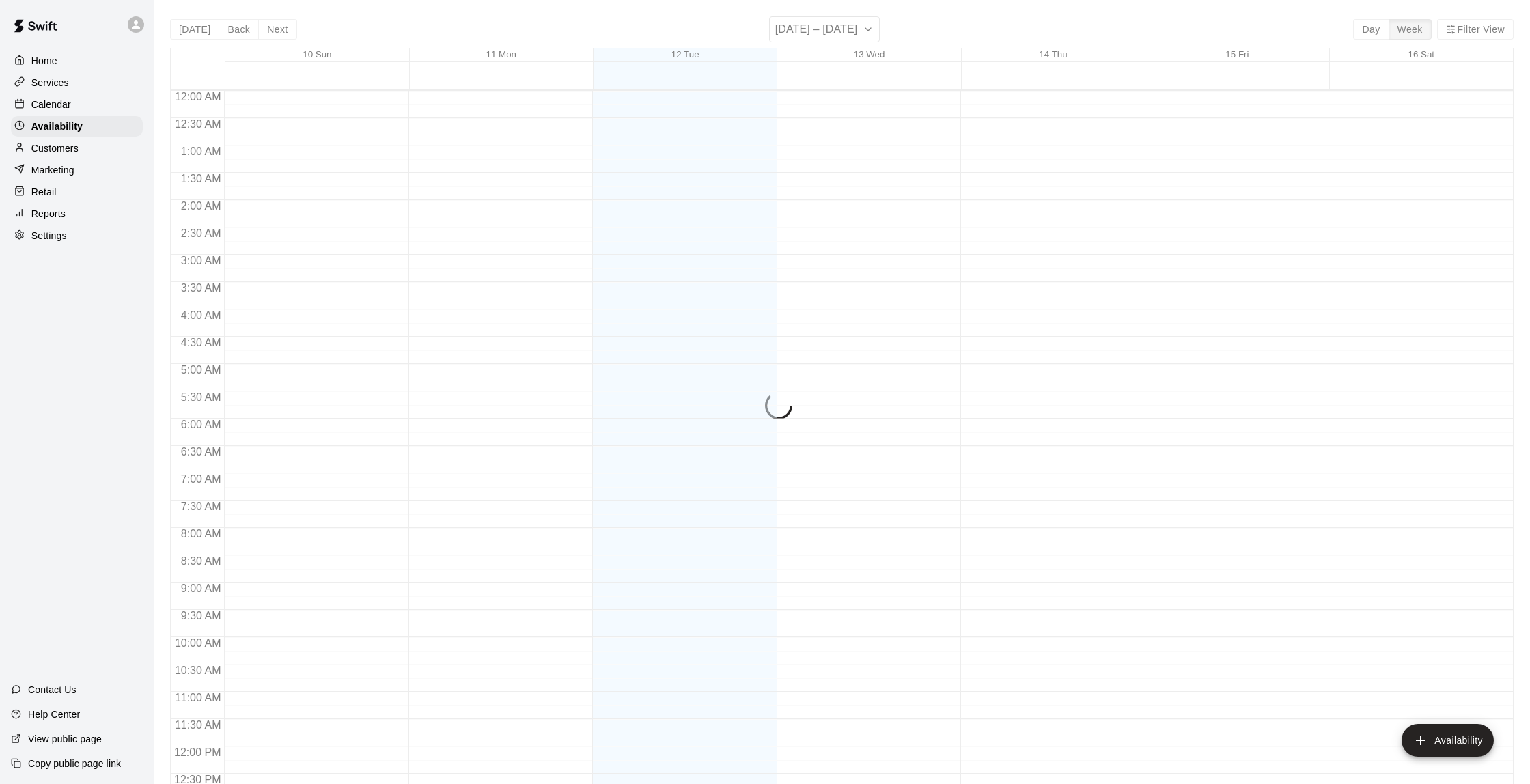
scroll to position [603, 0]
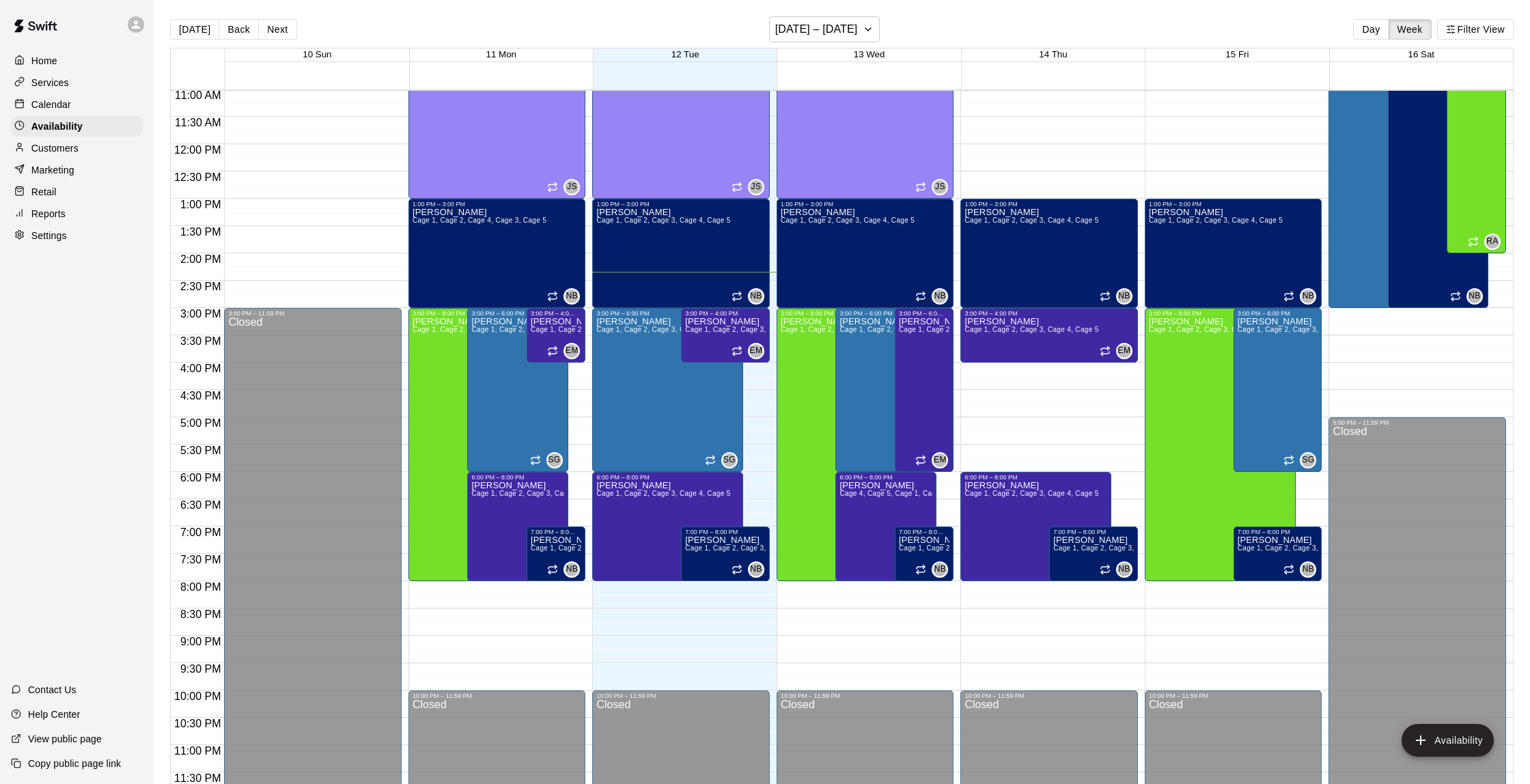
click at [51, 151] on p "Customers" at bounding box center [55, 148] width 47 height 14
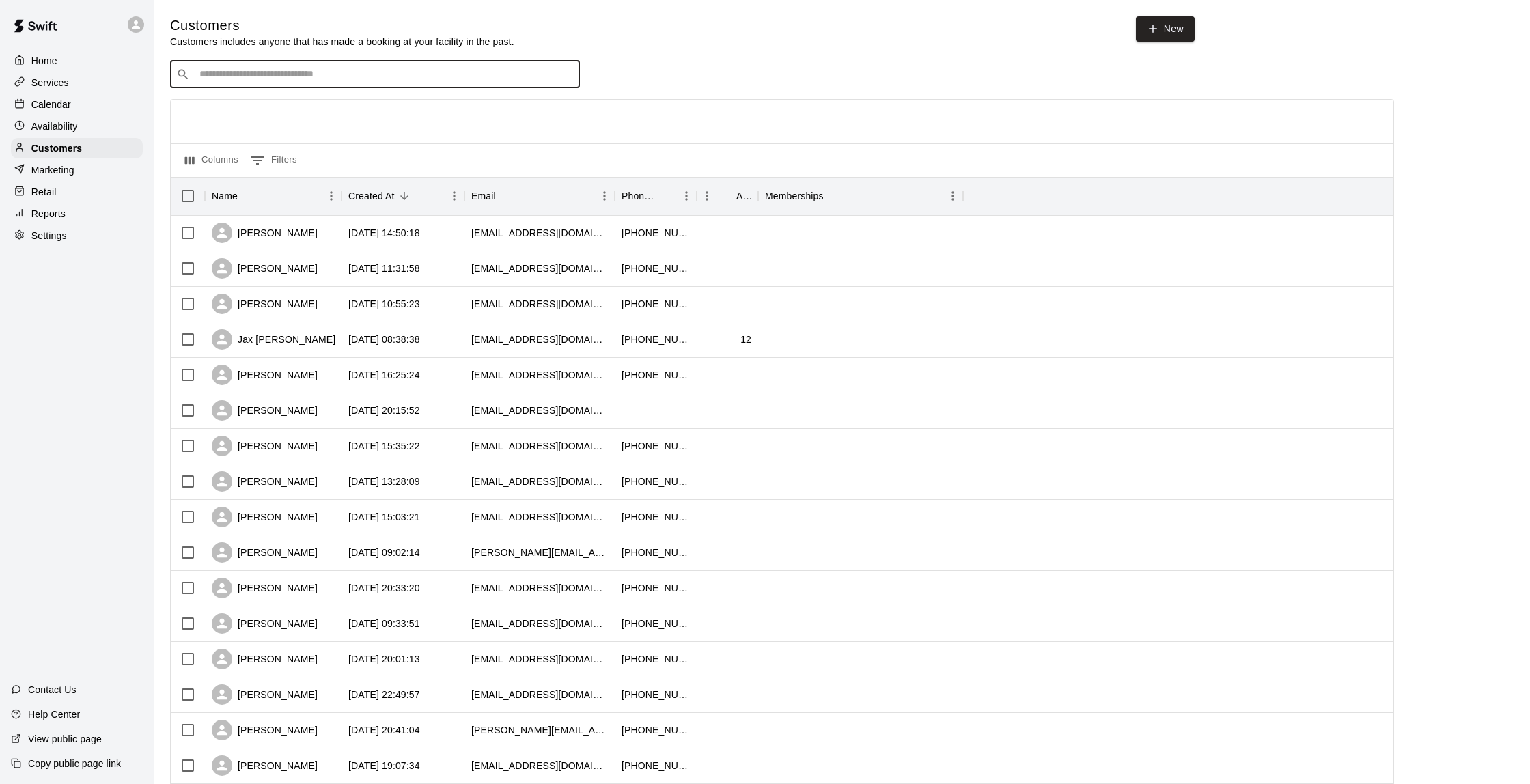
click at [247, 69] on input "Search customers by name or email" at bounding box center [384, 74] width 378 height 14
type input "*****"
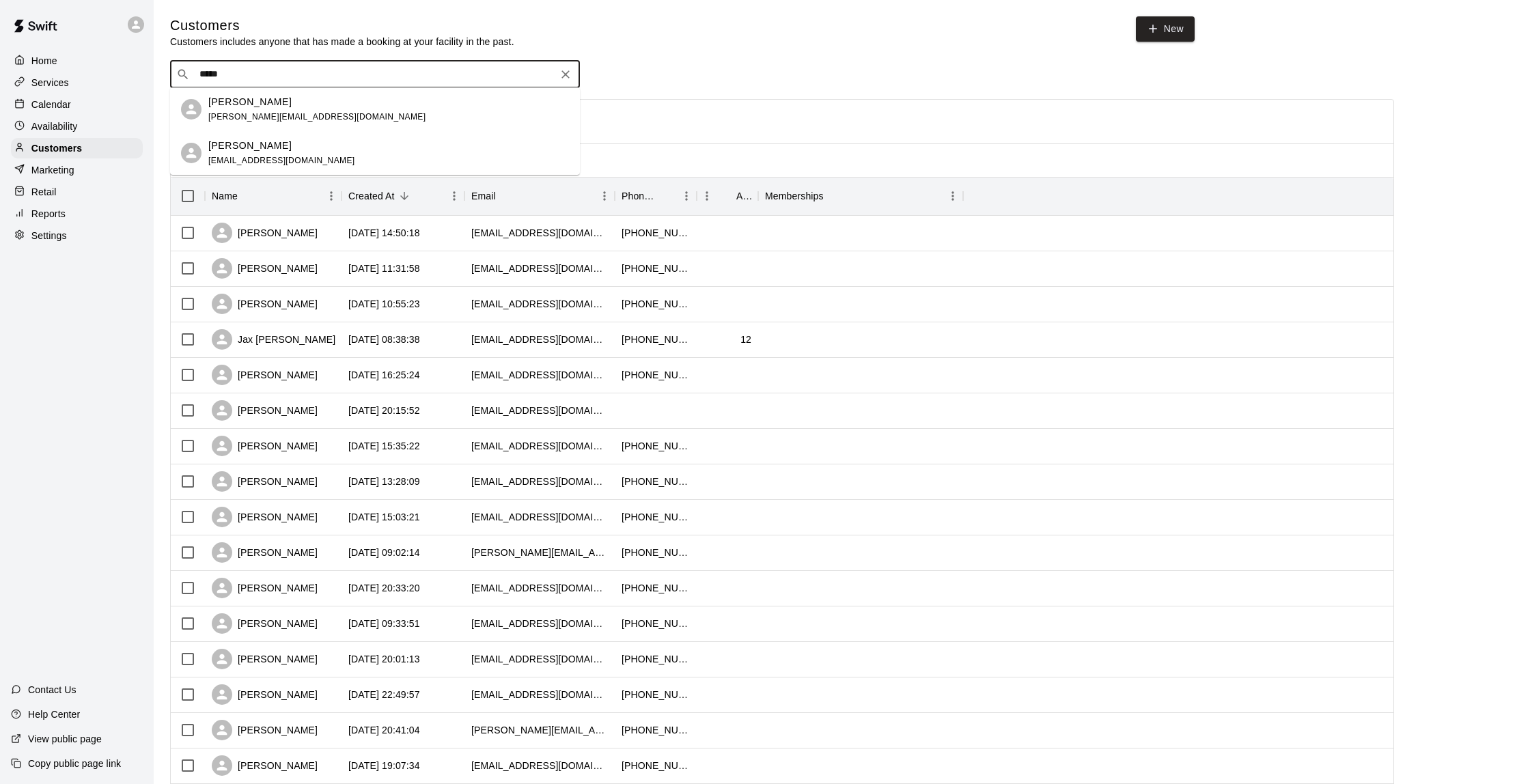
click at [301, 145] on div "[PERSON_NAME] [EMAIL_ADDRESS][DOMAIN_NAME]" at bounding box center [388, 153] width 360 height 30
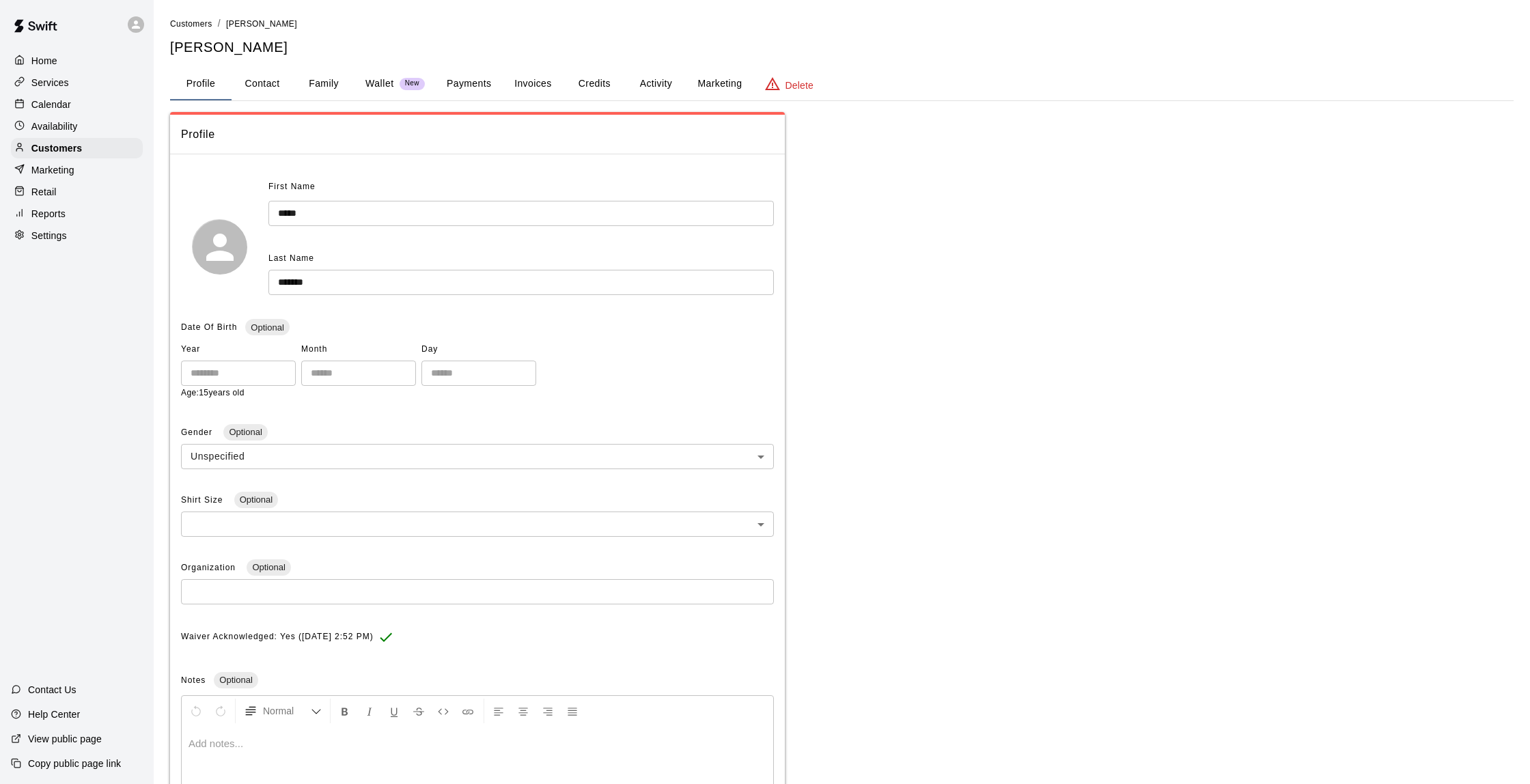
click at [672, 86] on button "Activity" at bounding box center [656, 84] width 62 height 33
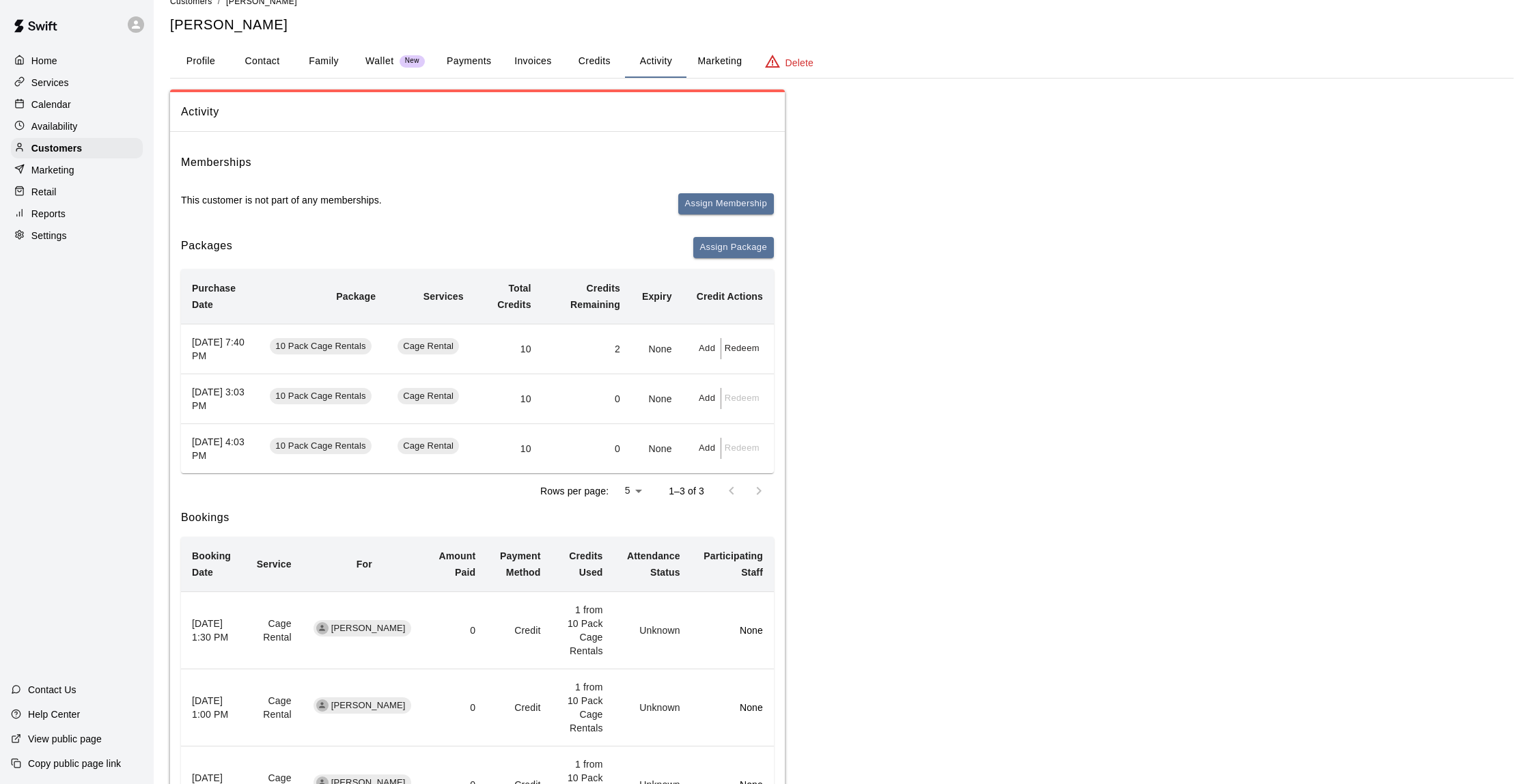
scroll to position [36, 0]
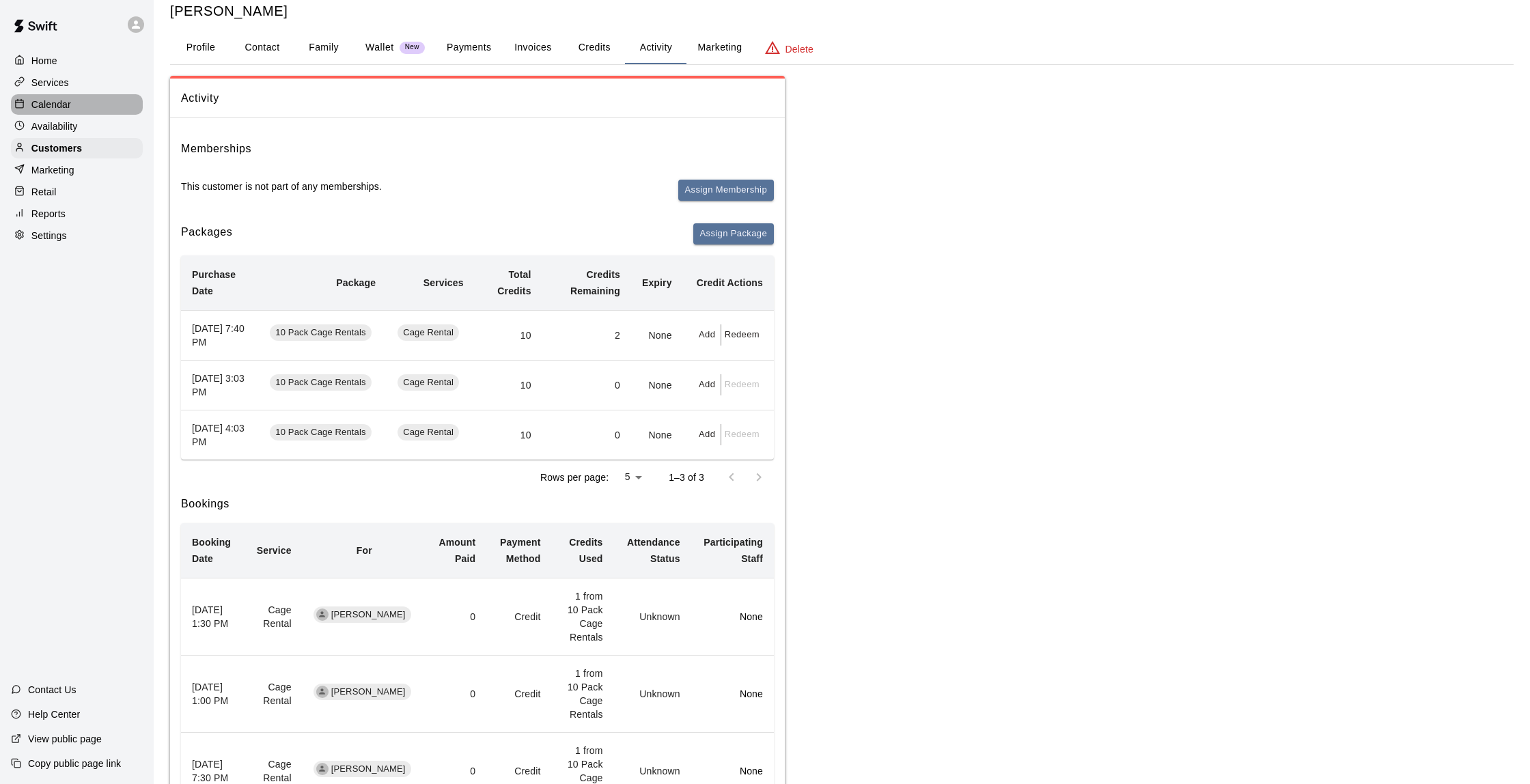
click at [52, 94] on div "Calendar" at bounding box center [77, 104] width 132 height 20
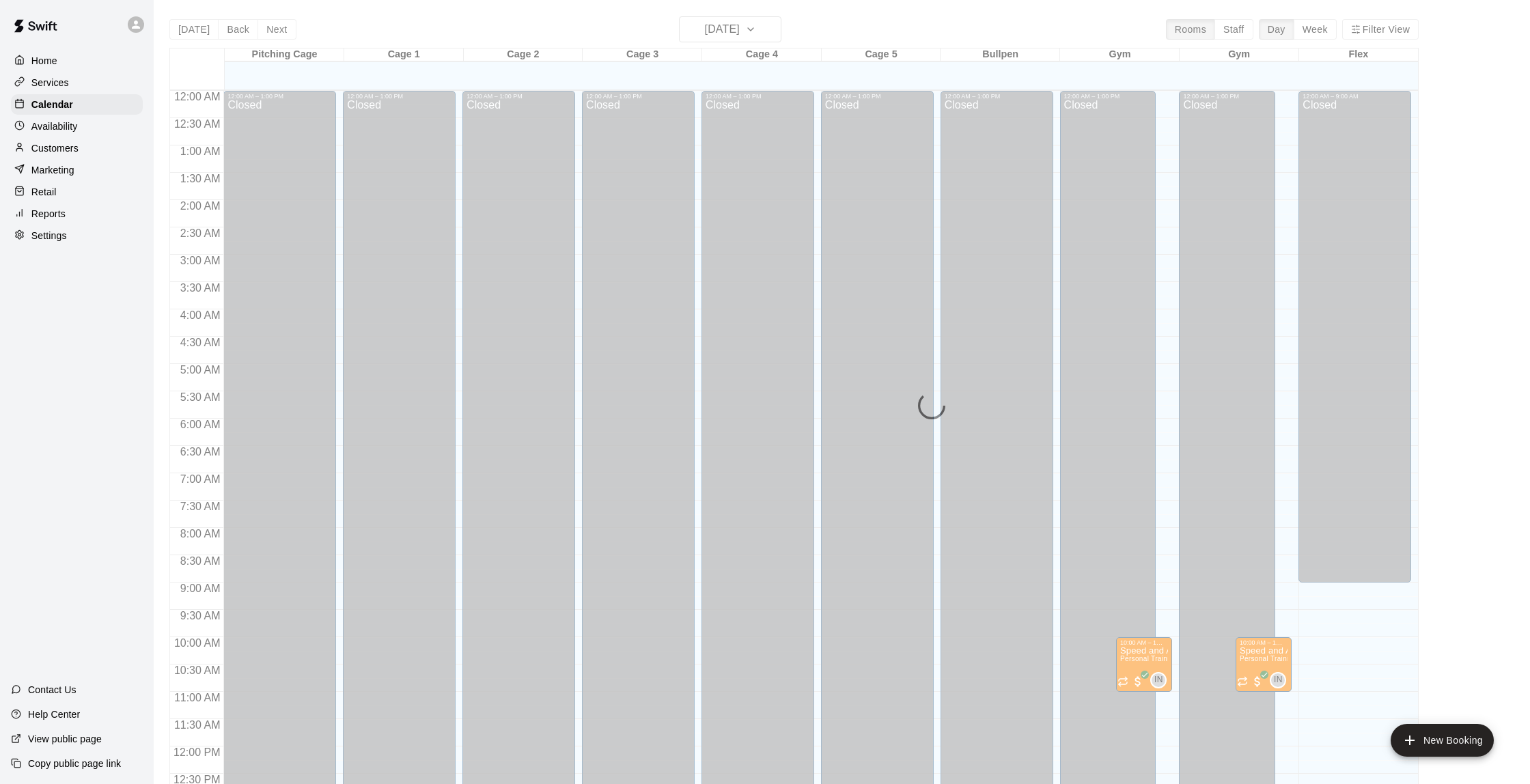
scroll to position [562, 0]
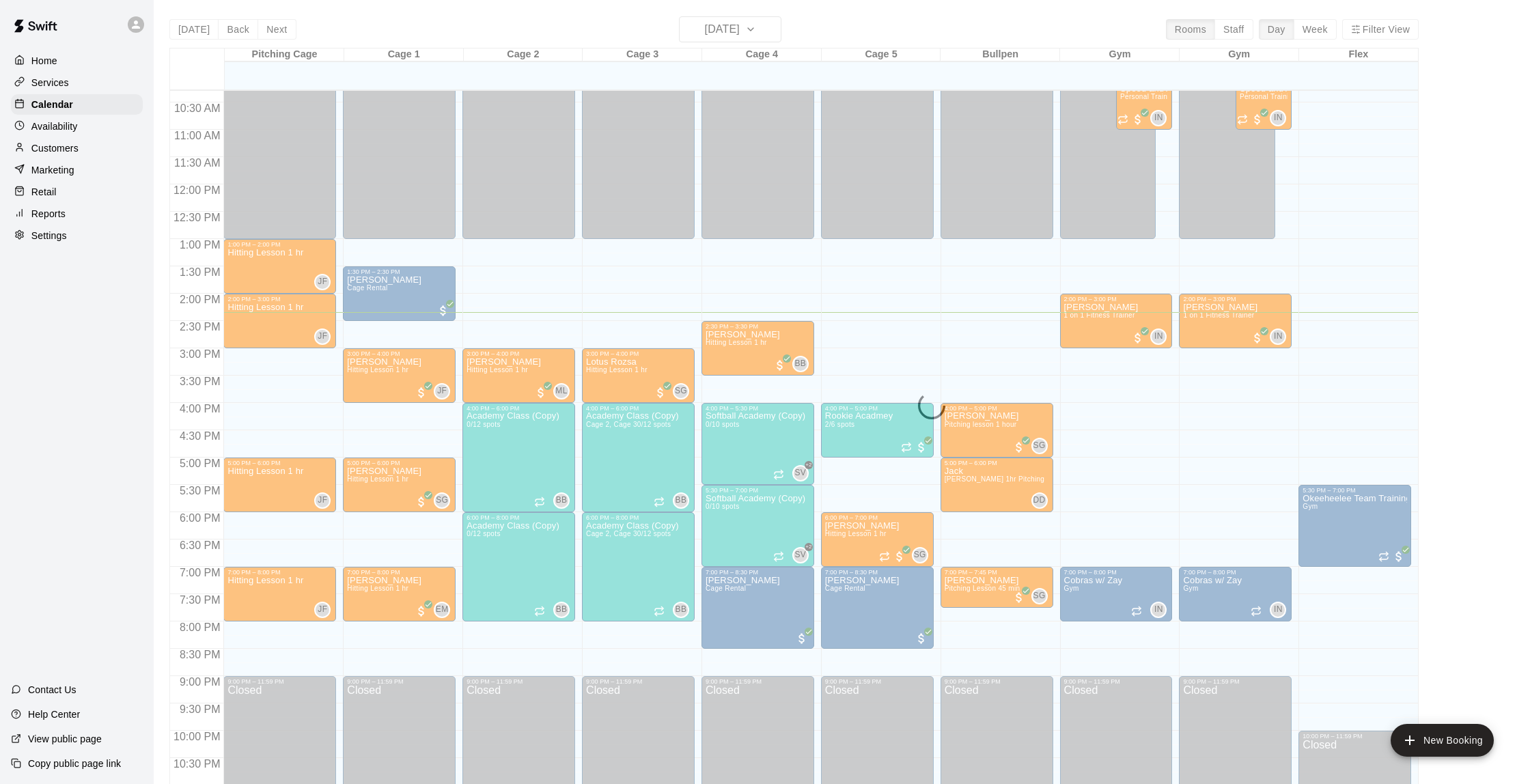
click at [708, 30] on div "[DATE] Back [DATE][DATE] Rooms Staff Day Week Filter View Pitching Cage 12 Tue …" at bounding box center [794, 408] width 1249 height 784
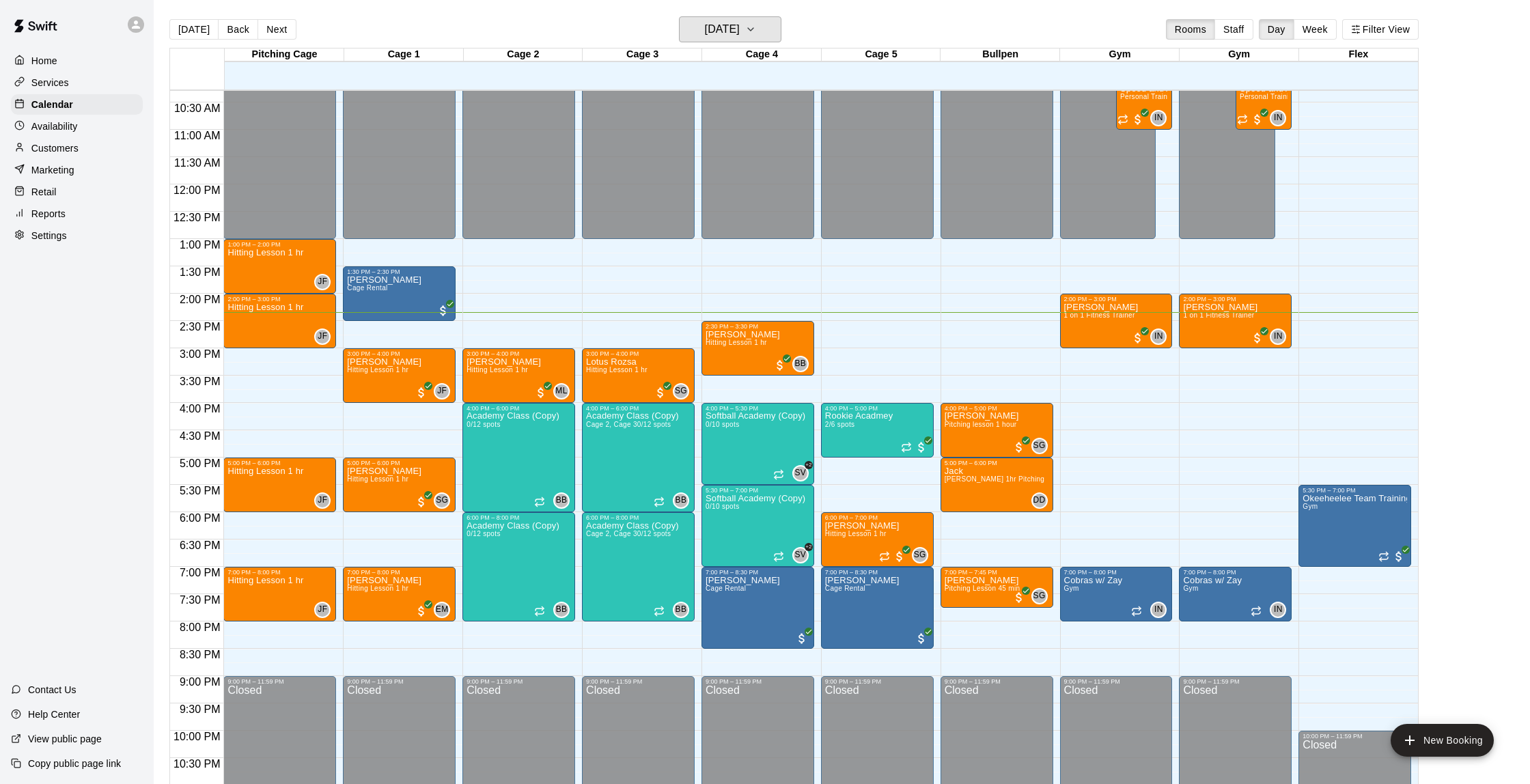
click at [708, 30] on h6 "[DATE]" at bounding box center [722, 29] width 35 height 19
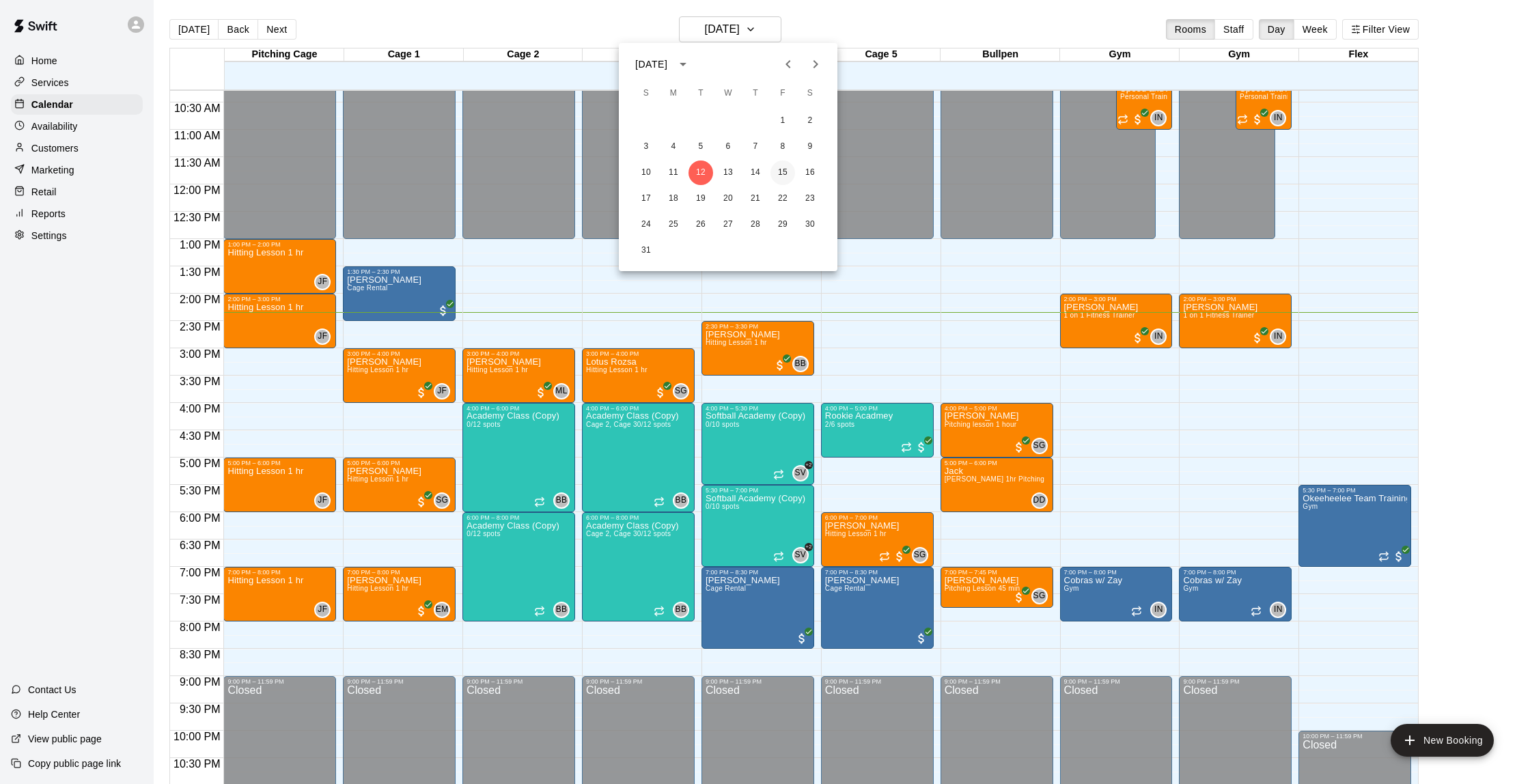
click at [782, 178] on button "15" at bounding box center [783, 173] width 25 height 25
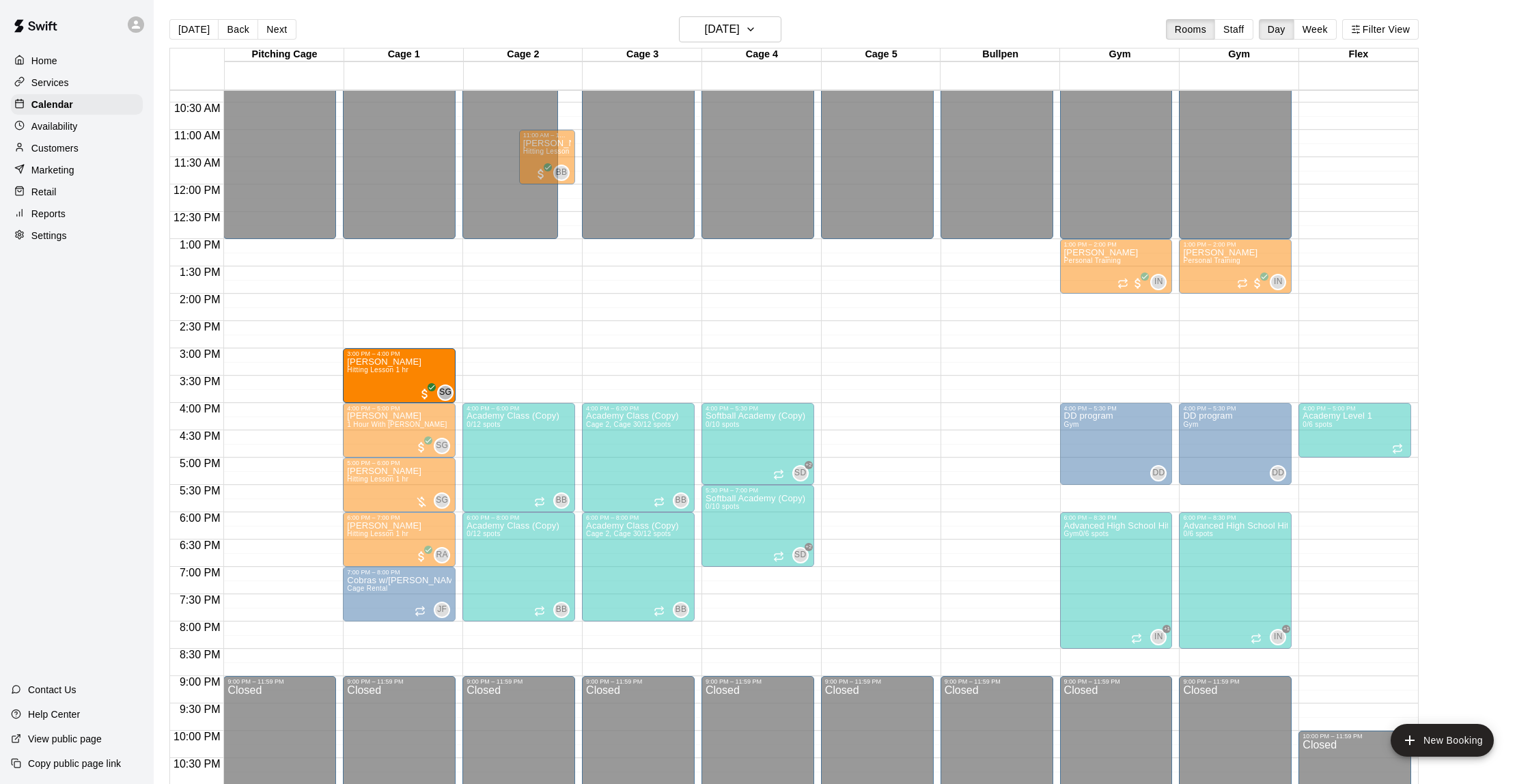
drag, startPoint x: 505, startPoint y: 359, endPoint x: 421, endPoint y: 365, distance: 84.2
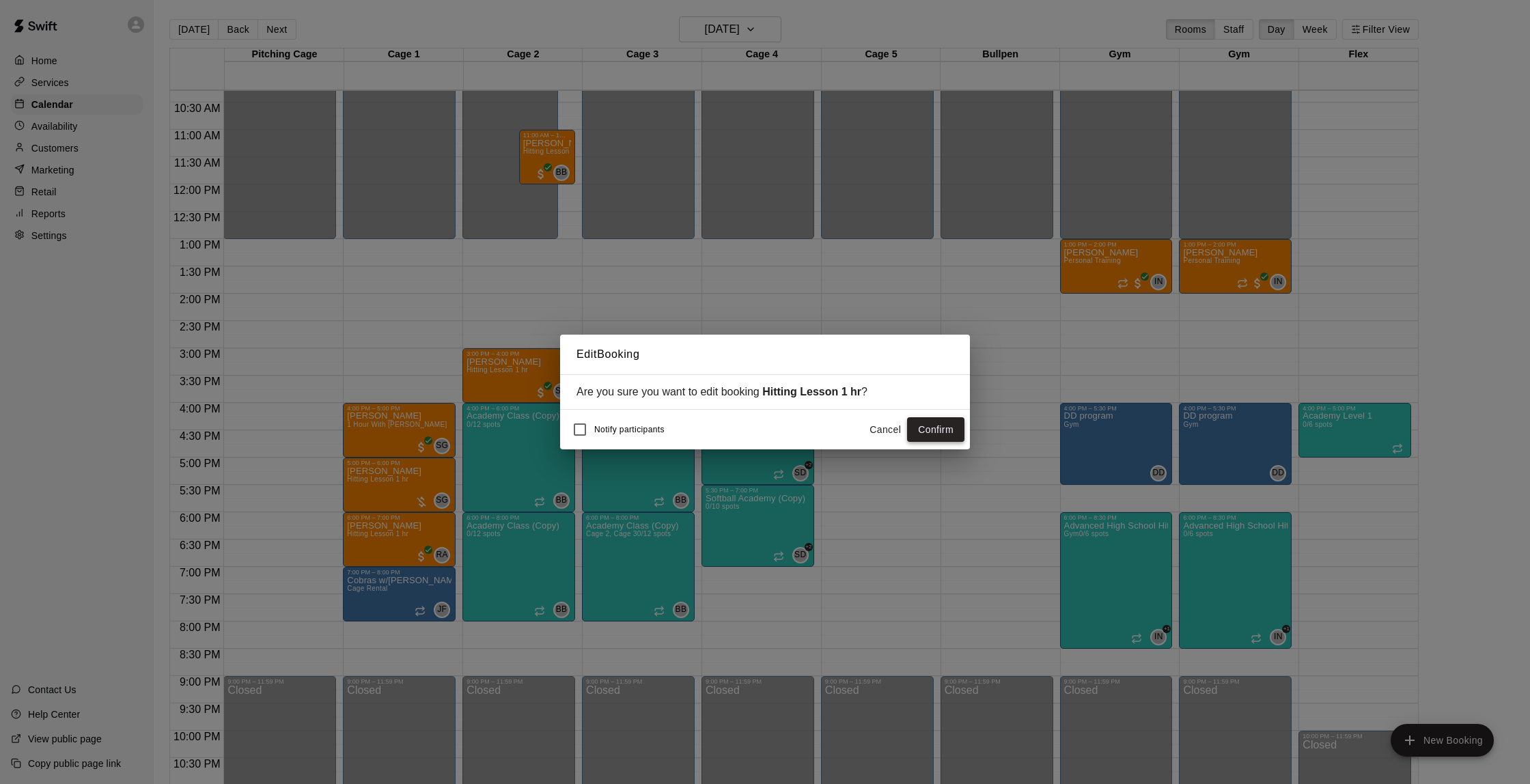
click at [942, 424] on button "Confirm" at bounding box center [936, 430] width 58 height 25
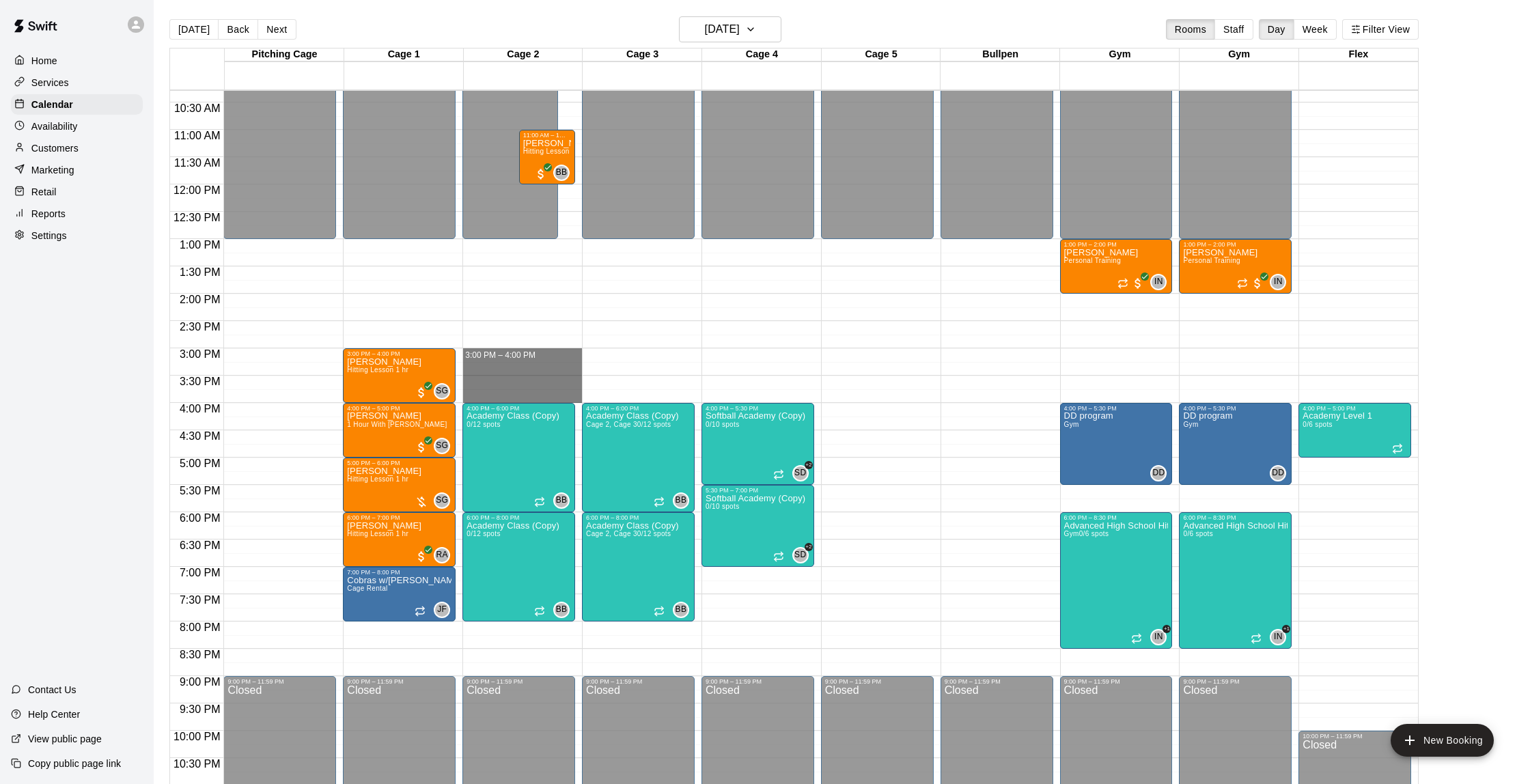
drag, startPoint x: 494, startPoint y: 353, endPoint x: 494, endPoint y: 394, distance: 41.0
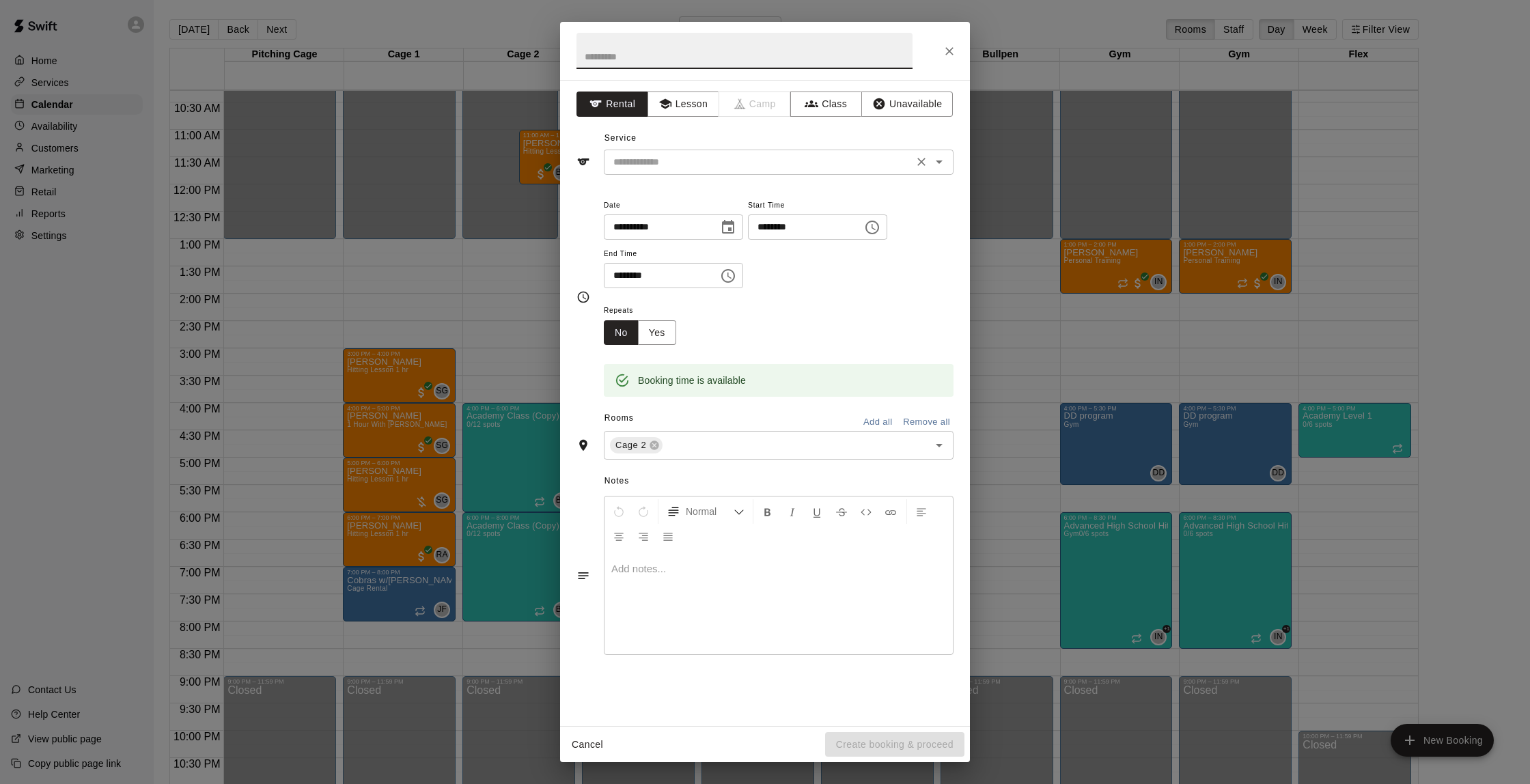
click at [682, 170] on div "​" at bounding box center [779, 162] width 349 height 25
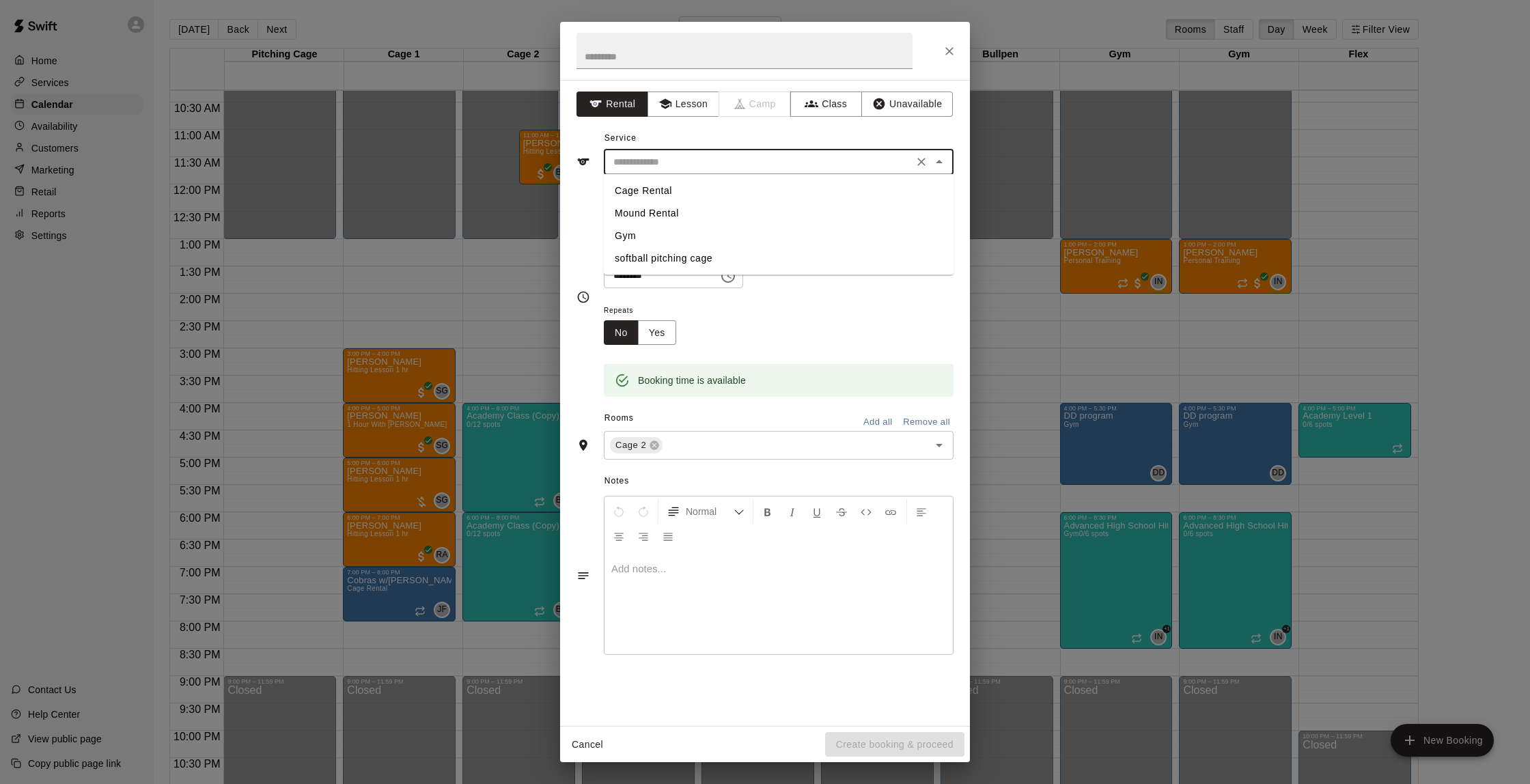
click at [672, 189] on li "Cage Rental" at bounding box center [779, 190] width 349 height 23
type input "**********"
click at [920, 743] on button "Create booking & proceed" at bounding box center [894, 744] width 140 height 25
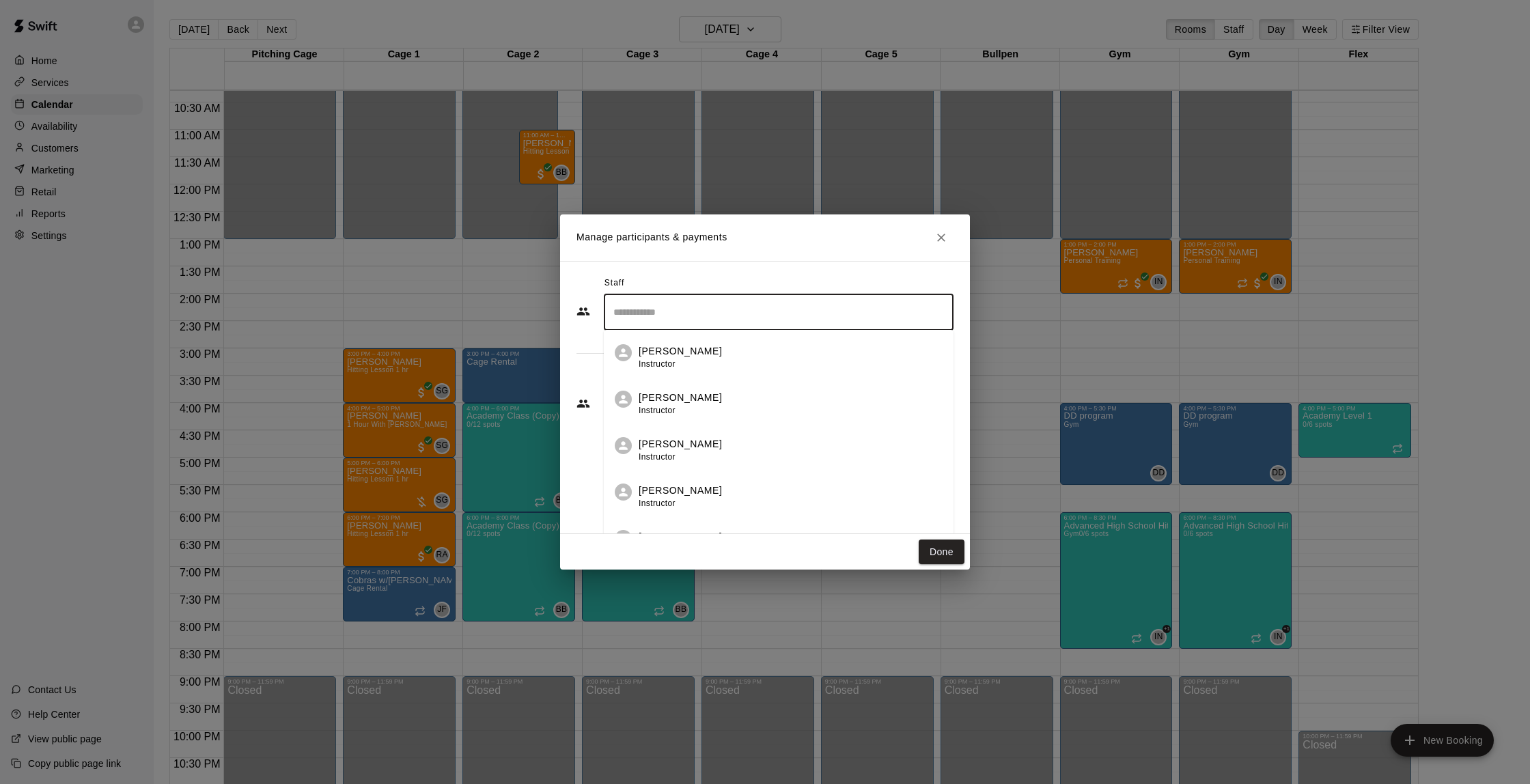
click at [682, 322] on input "Search staff" at bounding box center [779, 312] width 338 height 24
click at [681, 289] on div "Staff" at bounding box center [765, 283] width 377 height 22
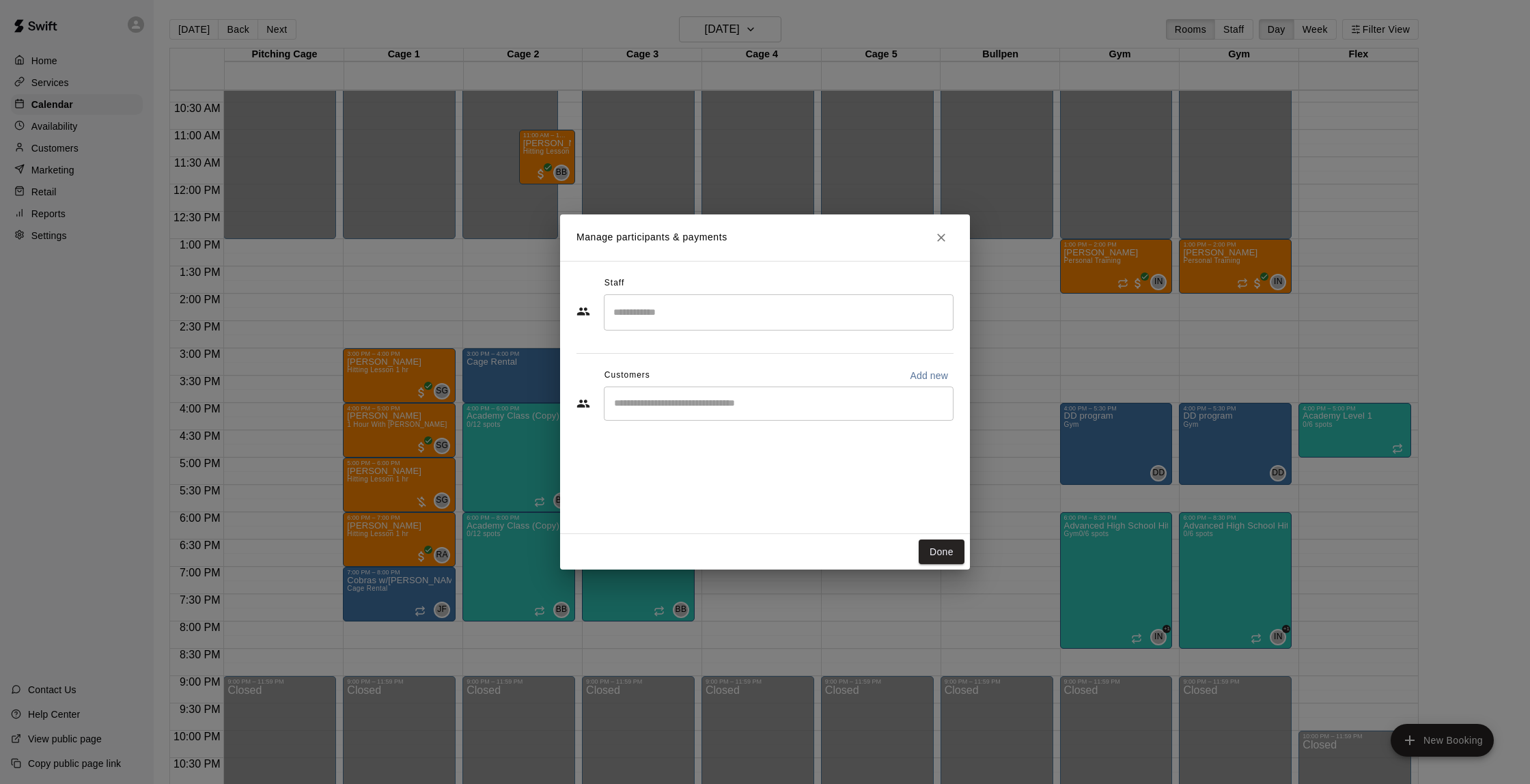
click at [677, 403] on input "Start typing to search customers..." at bounding box center [779, 403] width 338 height 14
type input "*****"
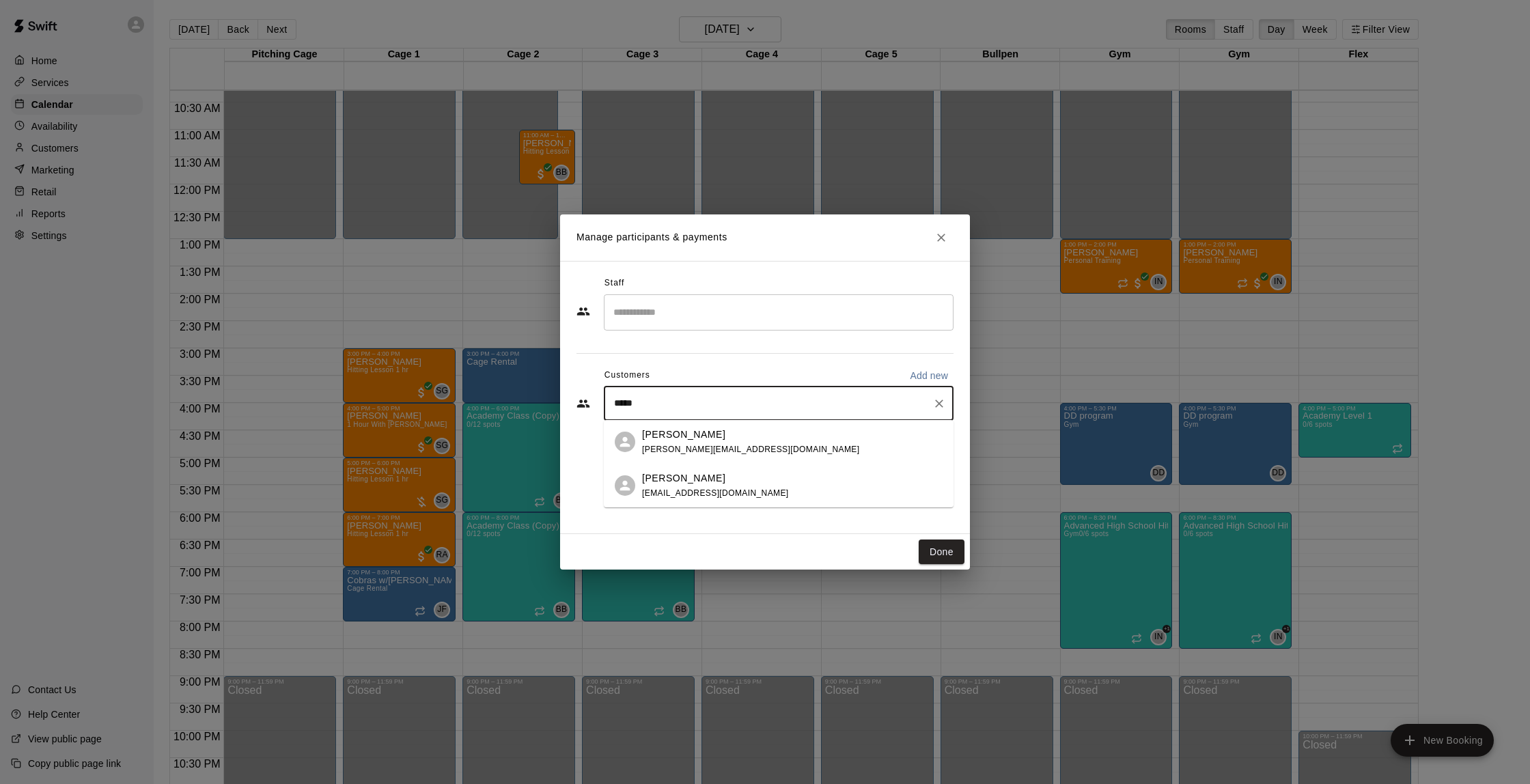
click at [714, 470] on div "[PERSON_NAME] [EMAIL_ADDRESS][DOMAIN_NAME]" at bounding box center [779, 485] width 349 height 44
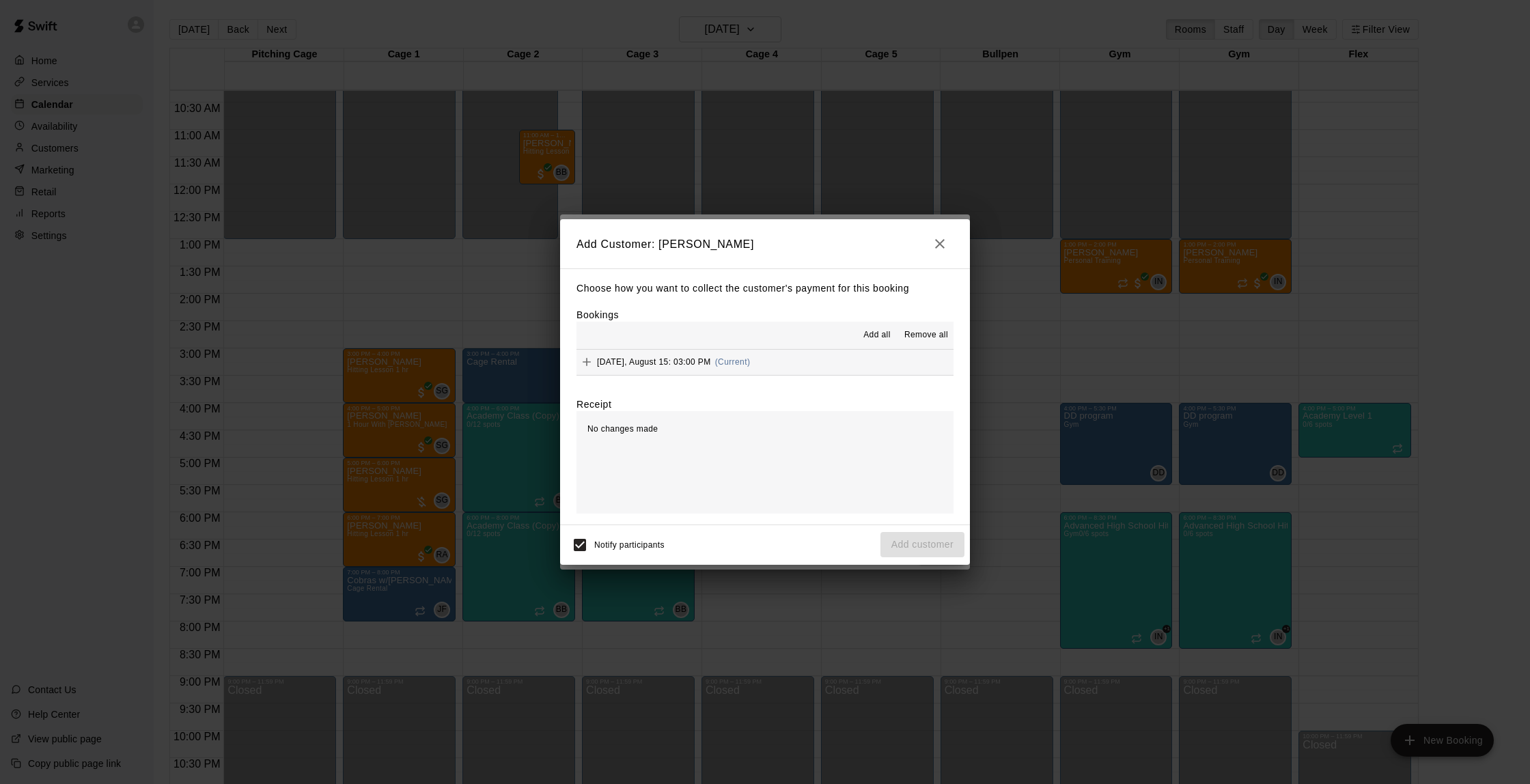
click at [798, 368] on button "[DATE], August 15: 03:00 PM (Current)" at bounding box center [765, 362] width 377 height 25
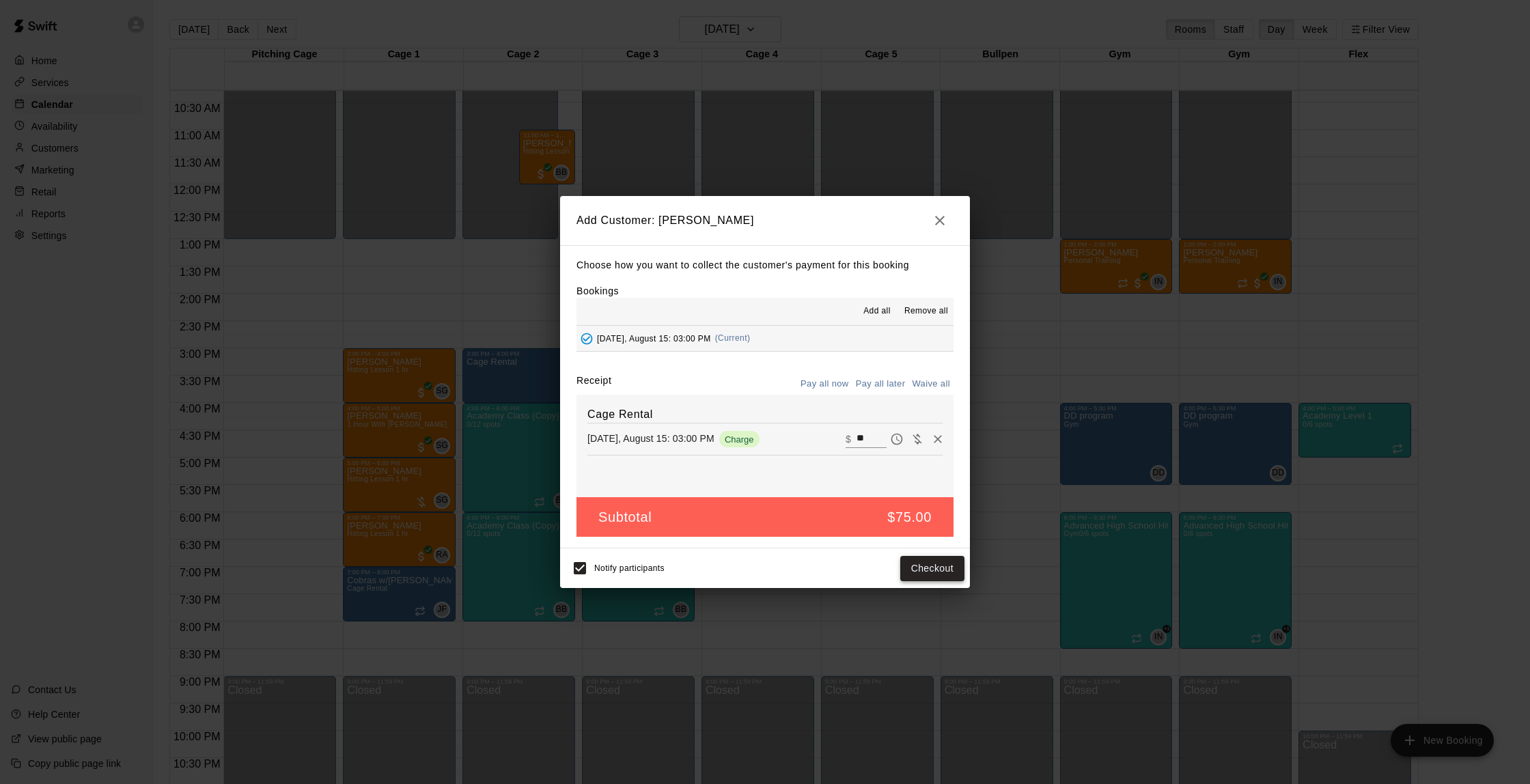
click at [942, 574] on button "Checkout" at bounding box center [933, 568] width 64 height 25
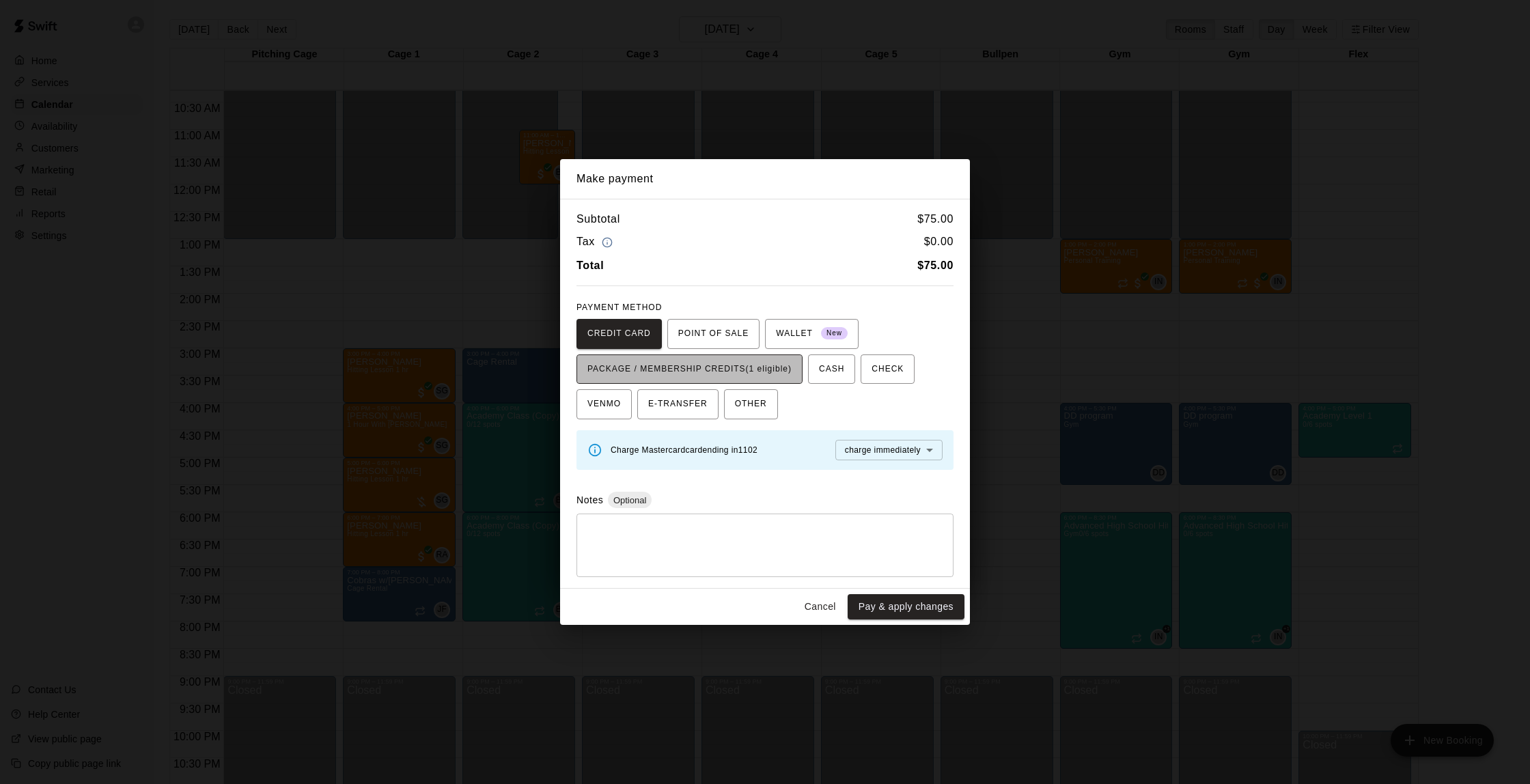
click at [726, 364] on span "PACKAGE / MEMBERSHIP CREDITS (1 eligible)" at bounding box center [689, 370] width 204 height 22
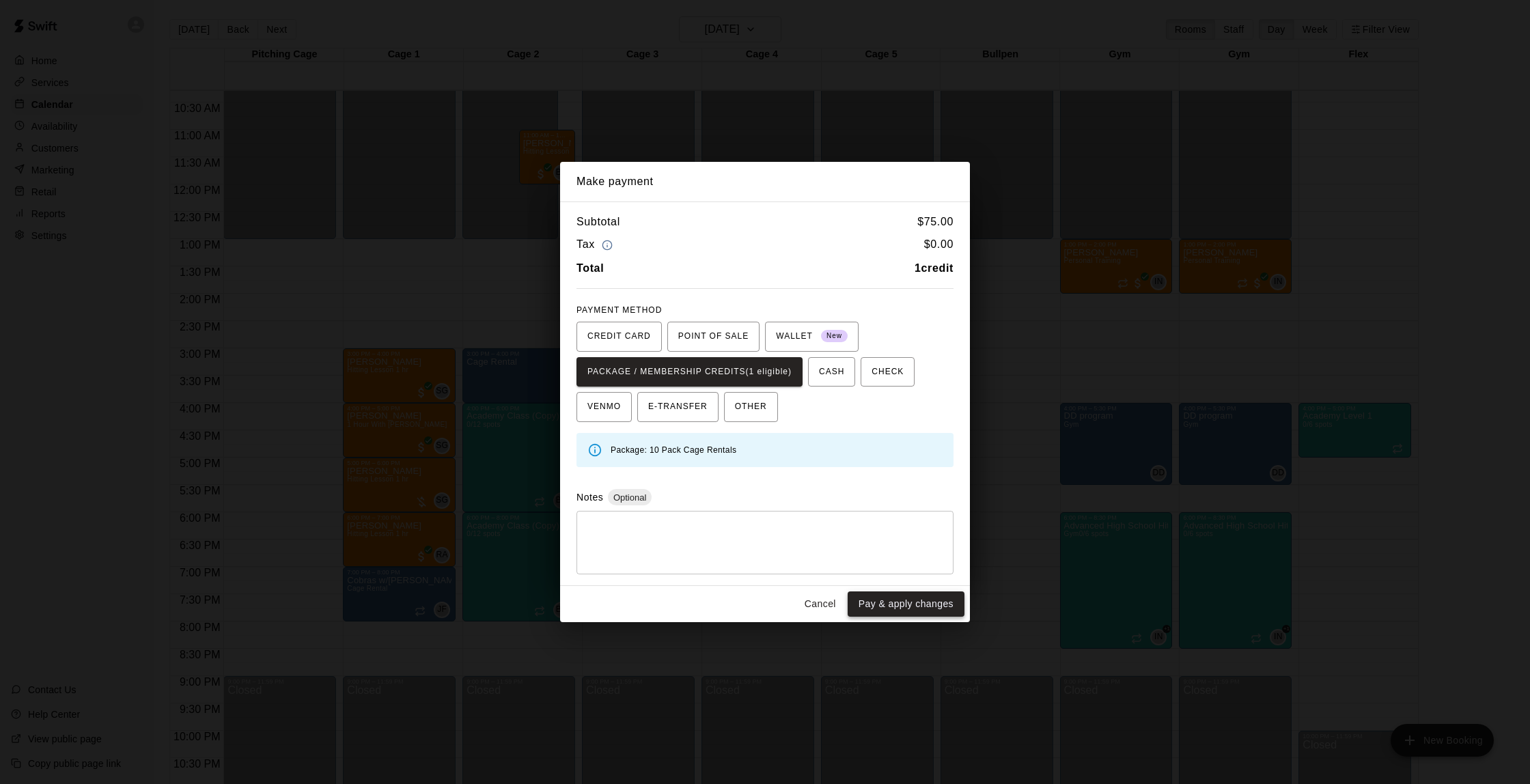
click at [905, 597] on button "Pay & apply changes" at bounding box center [906, 604] width 117 height 25
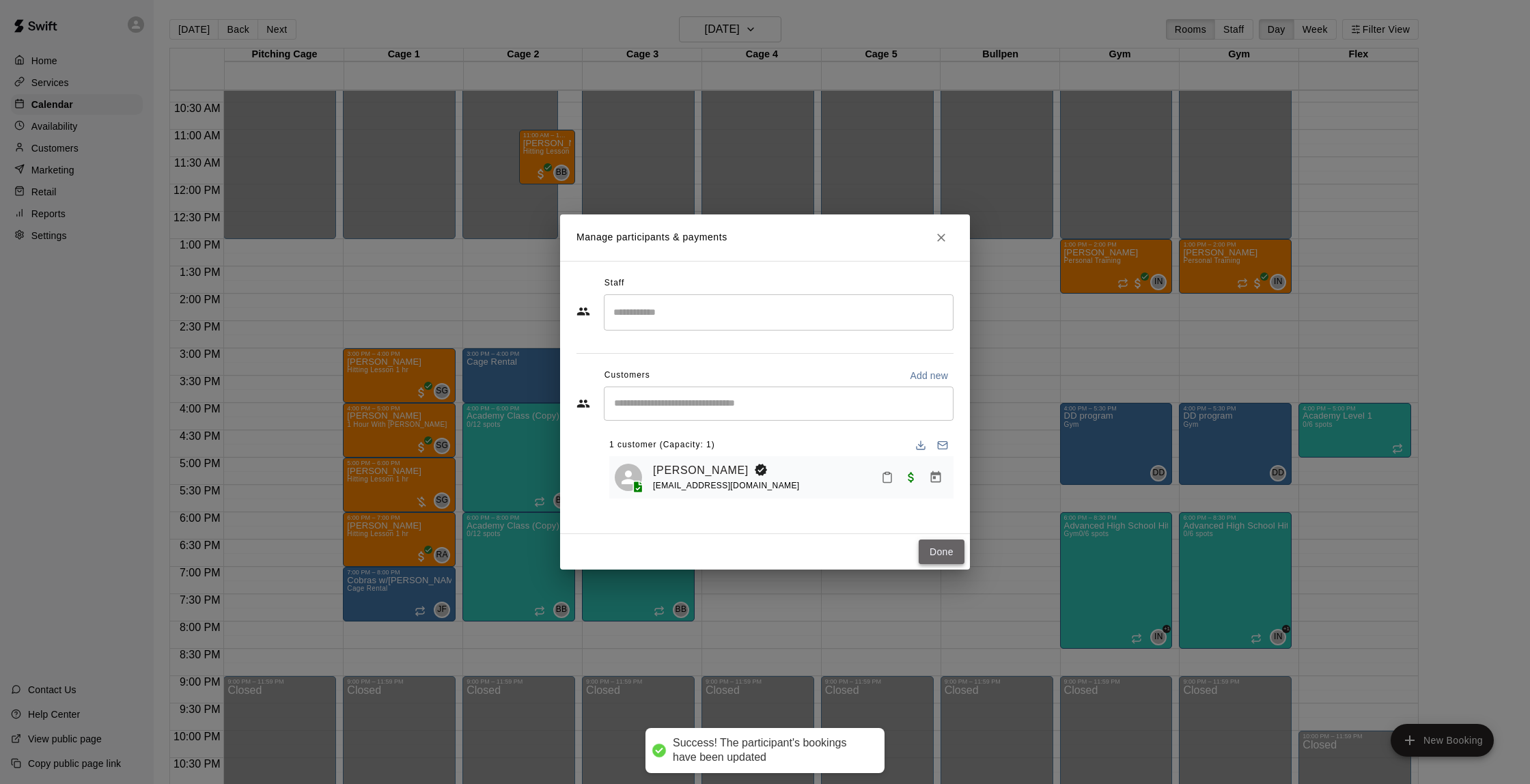
click at [939, 546] on button "Done" at bounding box center [942, 552] width 46 height 25
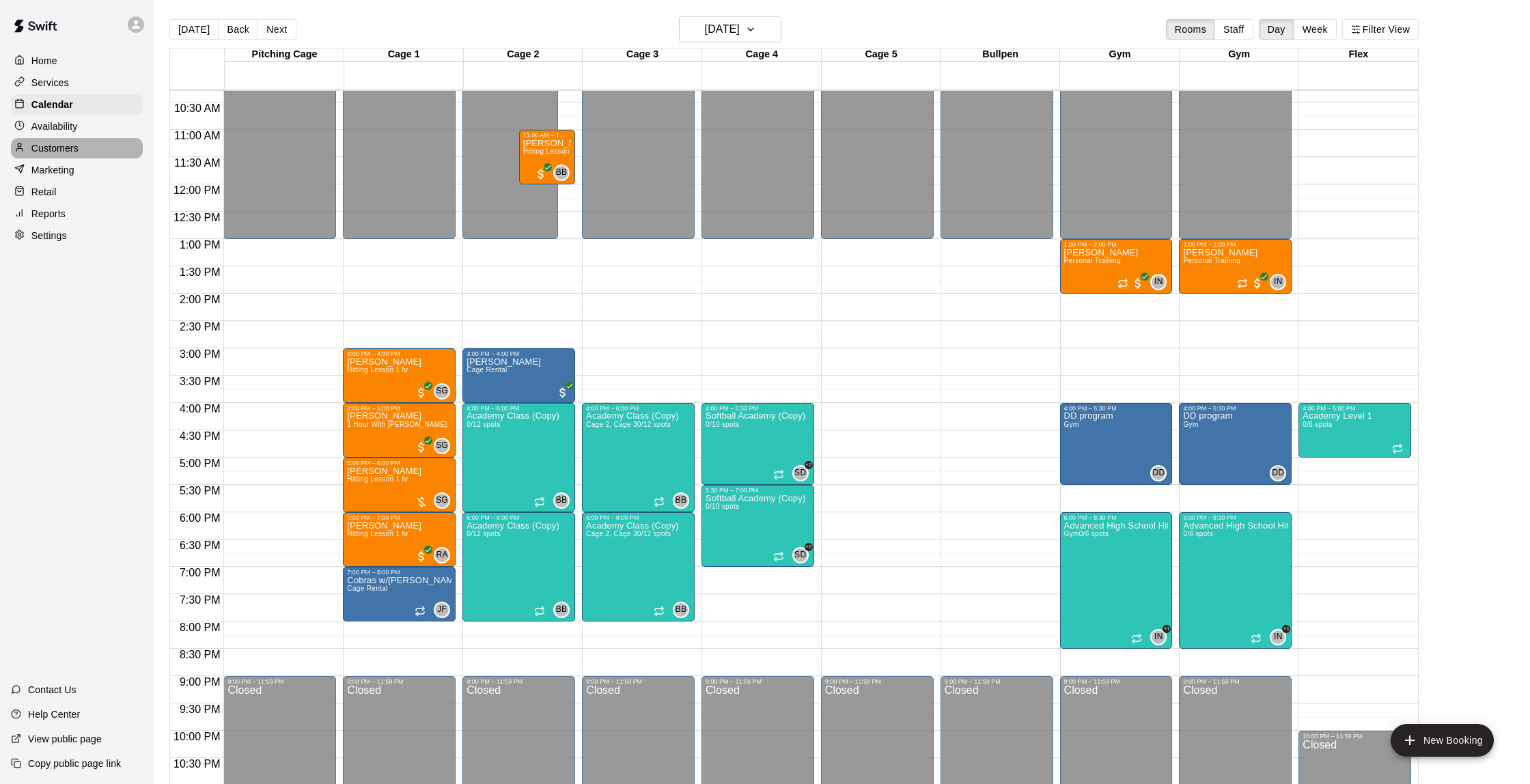
scroll to position [0, 0]
drag, startPoint x: 92, startPoint y: 143, endPoint x: 83, endPoint y: 137, distance: 10.8
click at [91, 143] on div "Customers" at bounding box center [77, 148] width 132 height 20
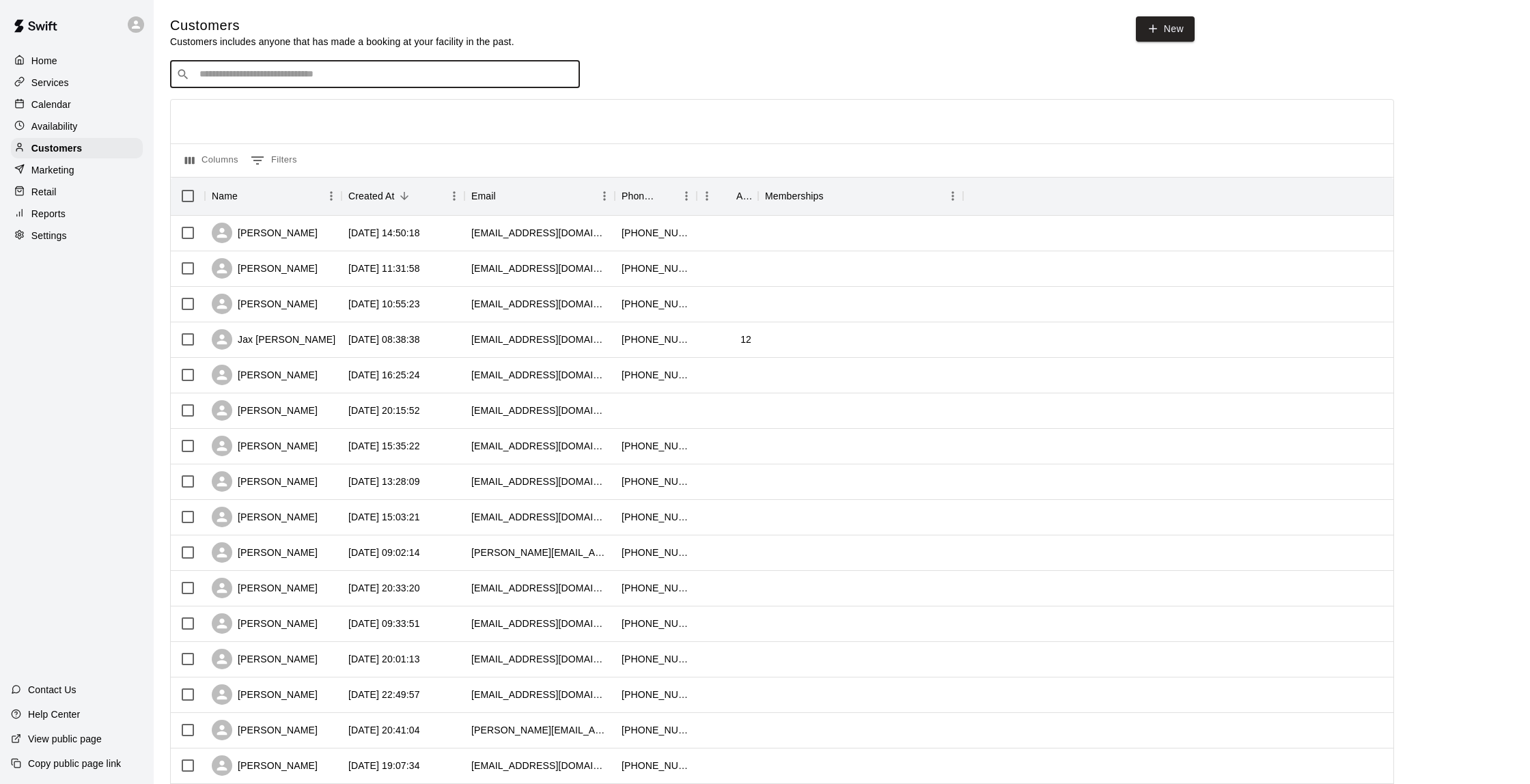
scroll to position [1, 0]
click at [257, 73] on input "Search customers by name or email" at bounding box center [384, 74] width 378 height 14
click at [63, 94] on div "Calendar" at bounding box center [77, 104] width 132 height 20
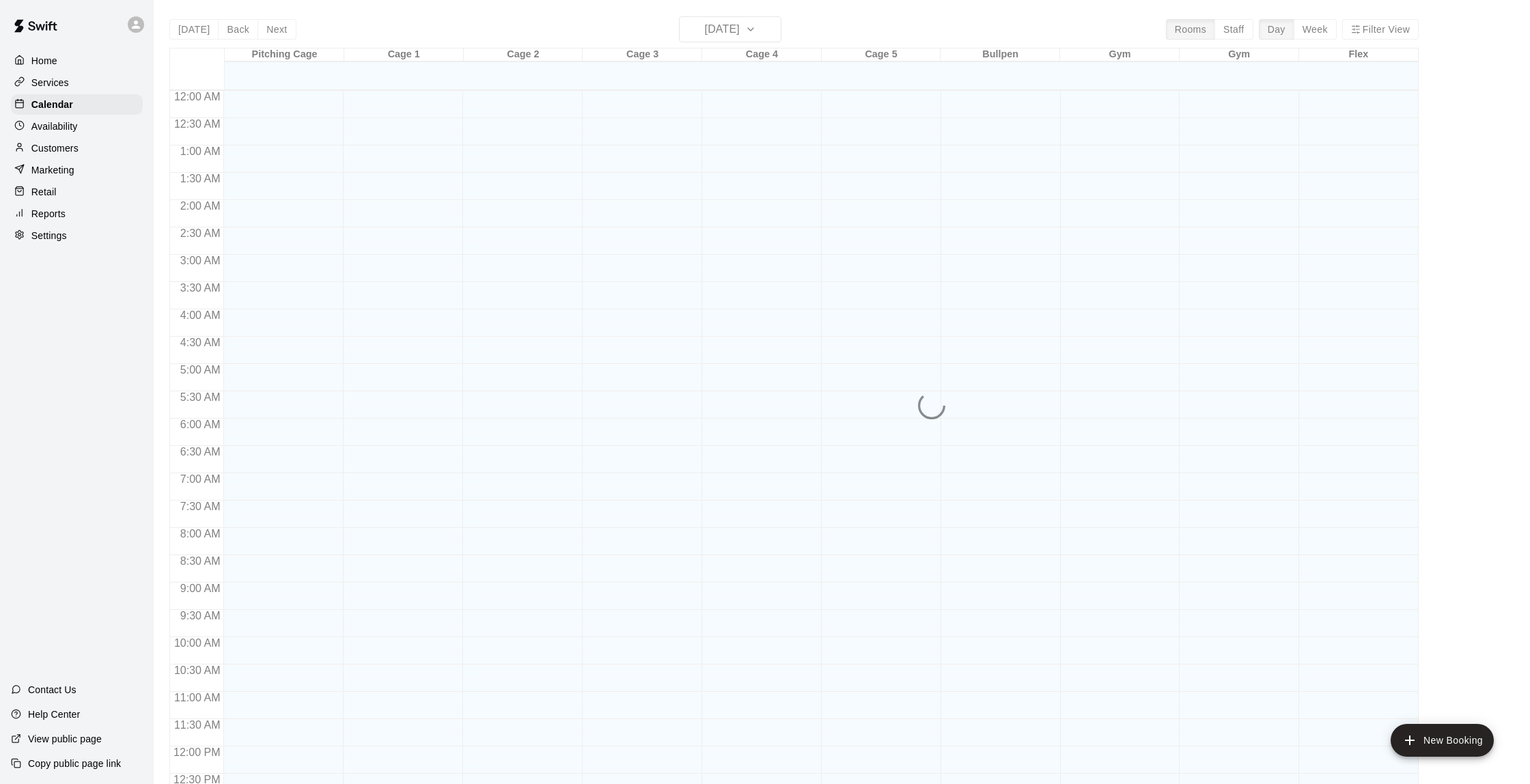
scroll to position [562, 0]
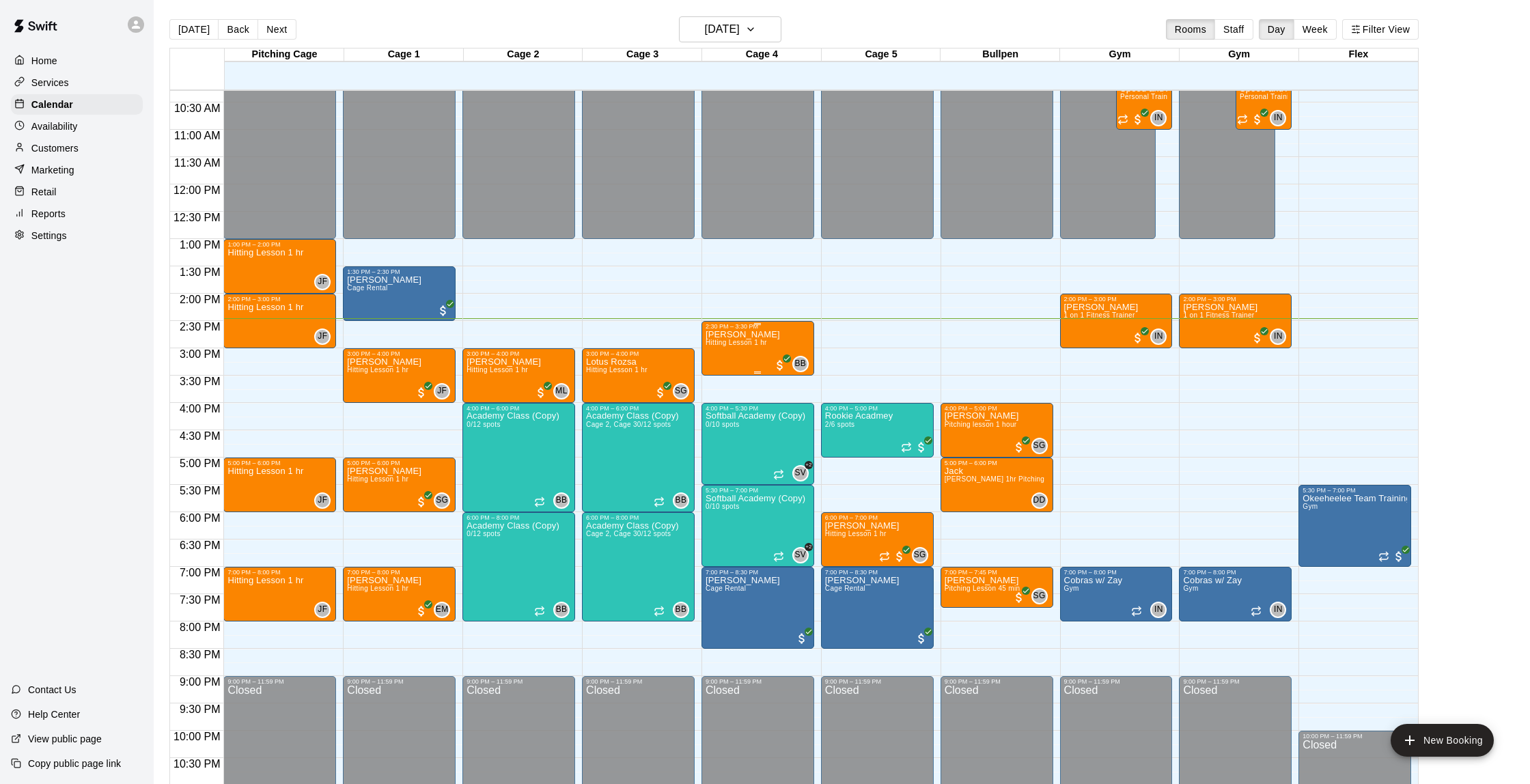
click at [741, 326] on div "2:30 PM – 3:30 PM" at bounding box center [758, 326] width 105 height 7
click at [718, 375] on img "edit" at bounding box center [719, 370] width 16 height 16
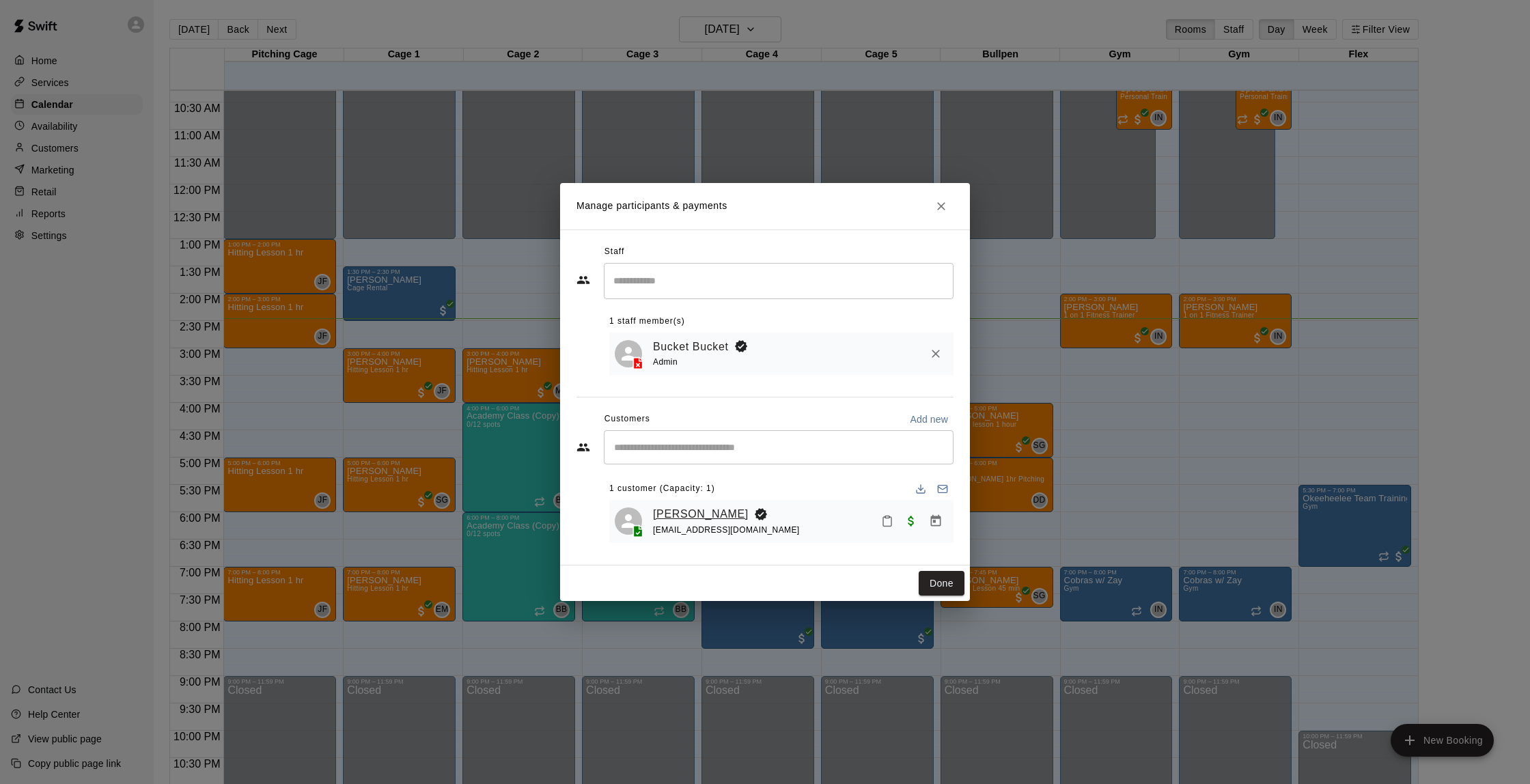
click at [693, 515] on link "[PERSON_NAME]" at bounding box center [701, 513] width 96 height 18
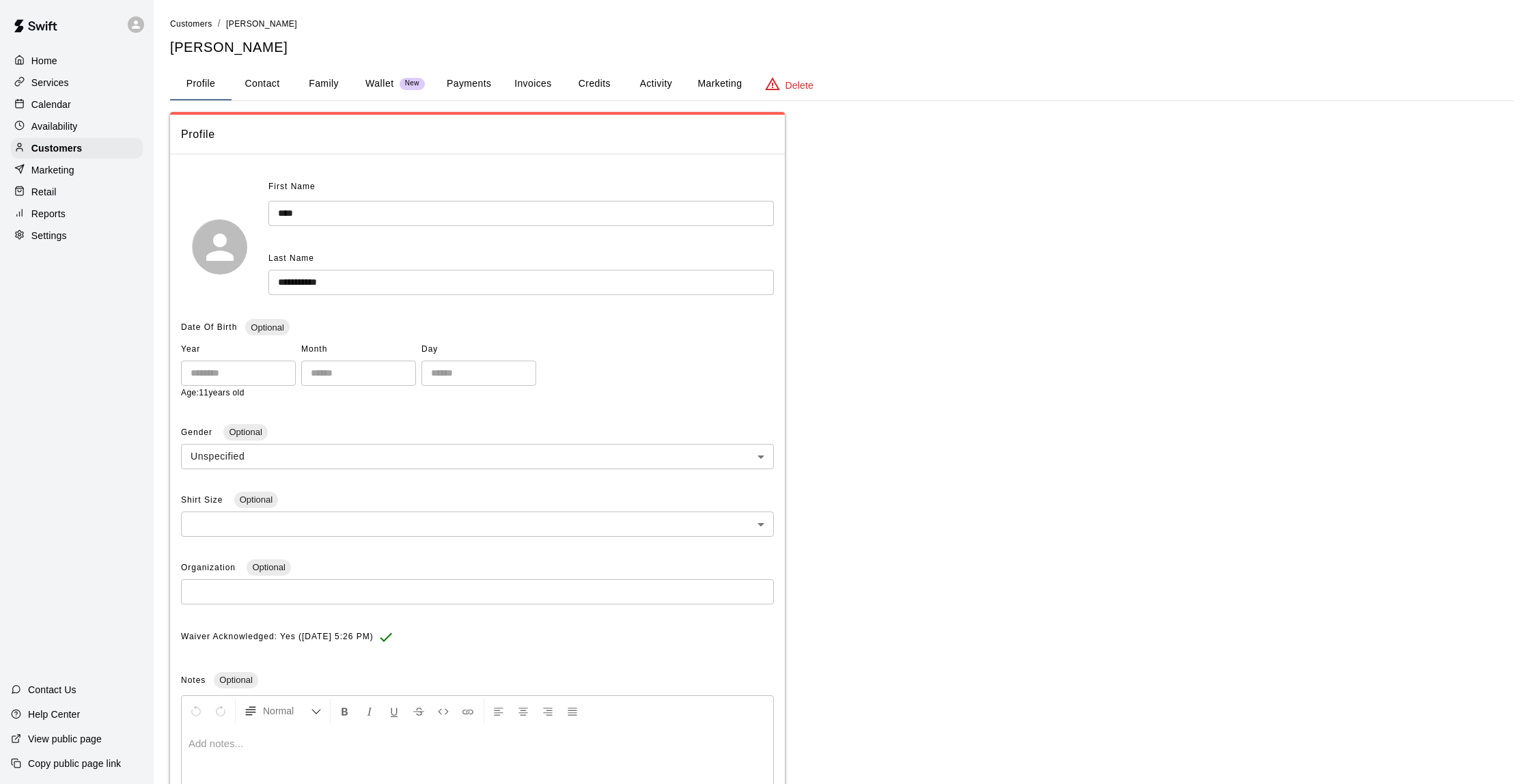
click at [650, 76] on button "Activity" at bounding box center [656, 84] width 62 height 33
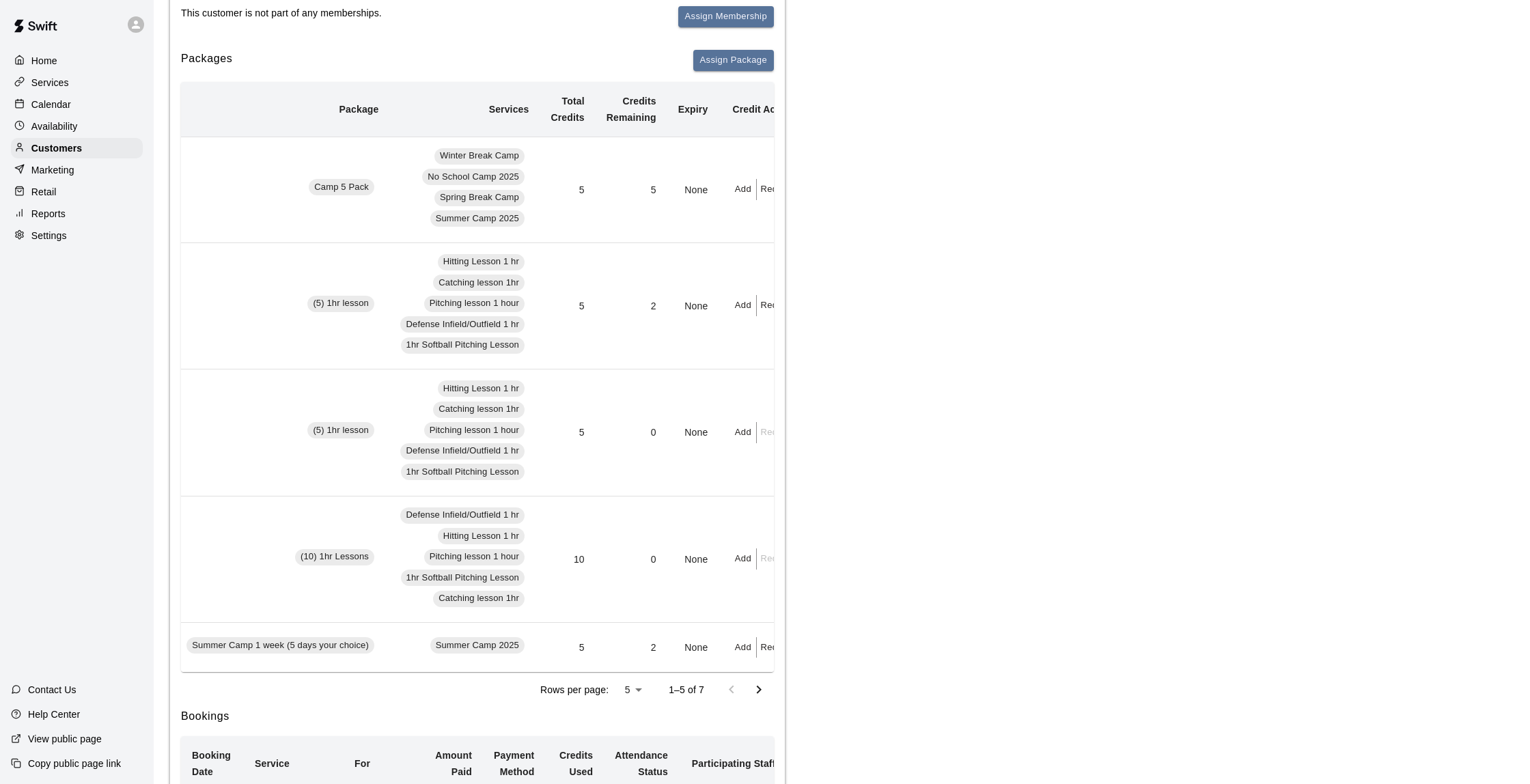
scroll to position [187, 0]
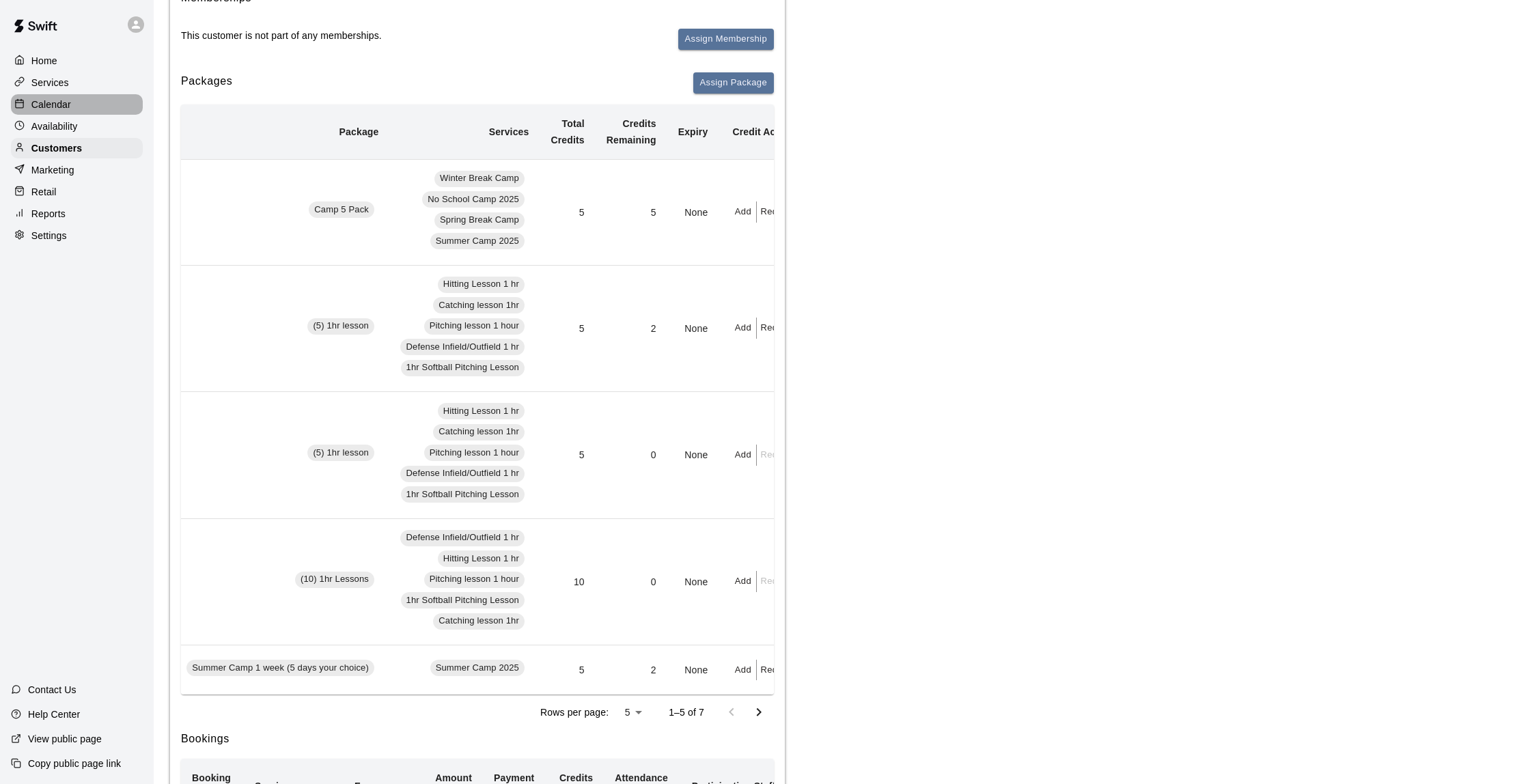
click at [44, 100] on p "Calendar" at bounding box center [51, 104] width 40 height 14
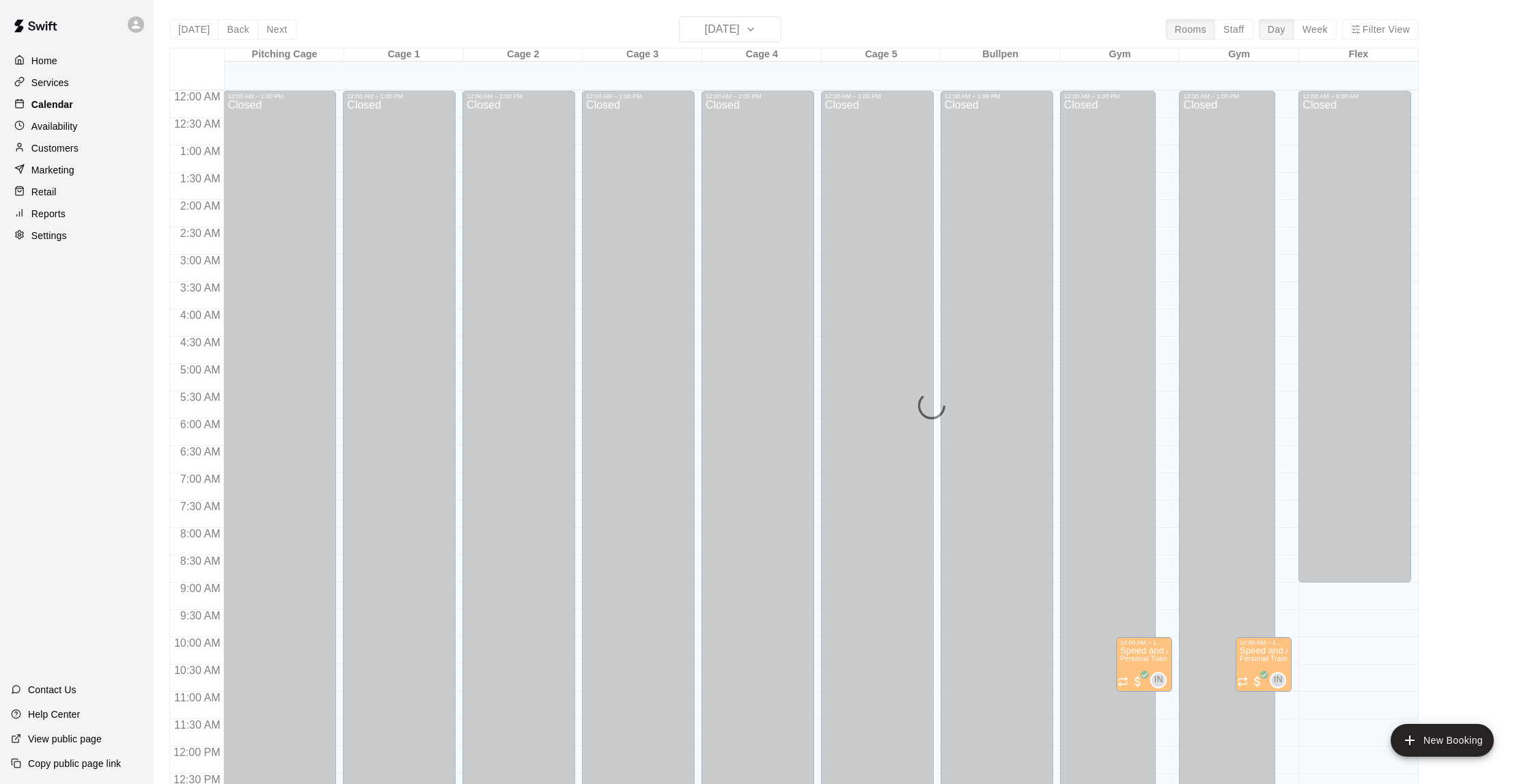
scroll to position [562, 0]
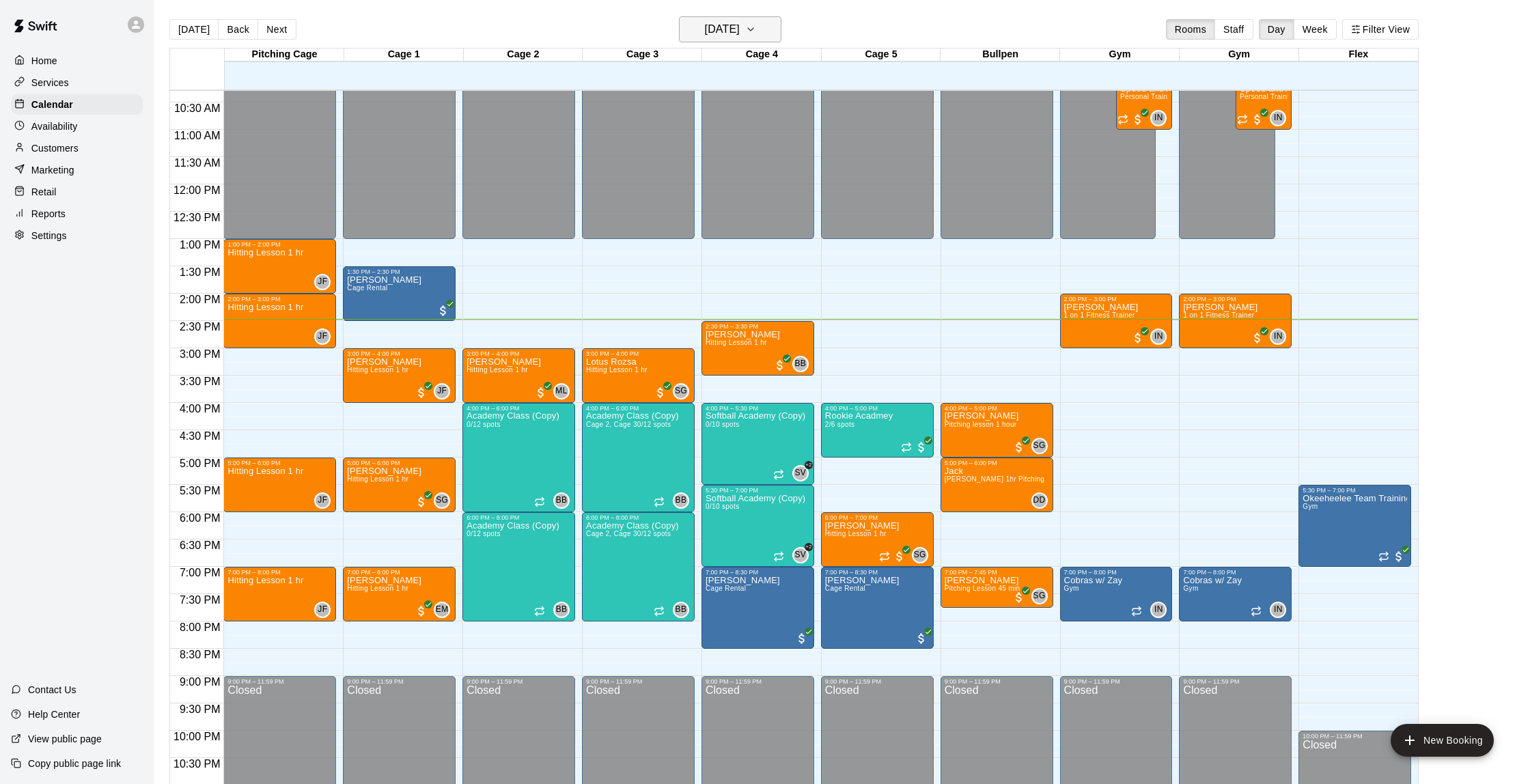
click at [757, 33] on icon "button" at bounding box center [751, 29] width 11 height 16
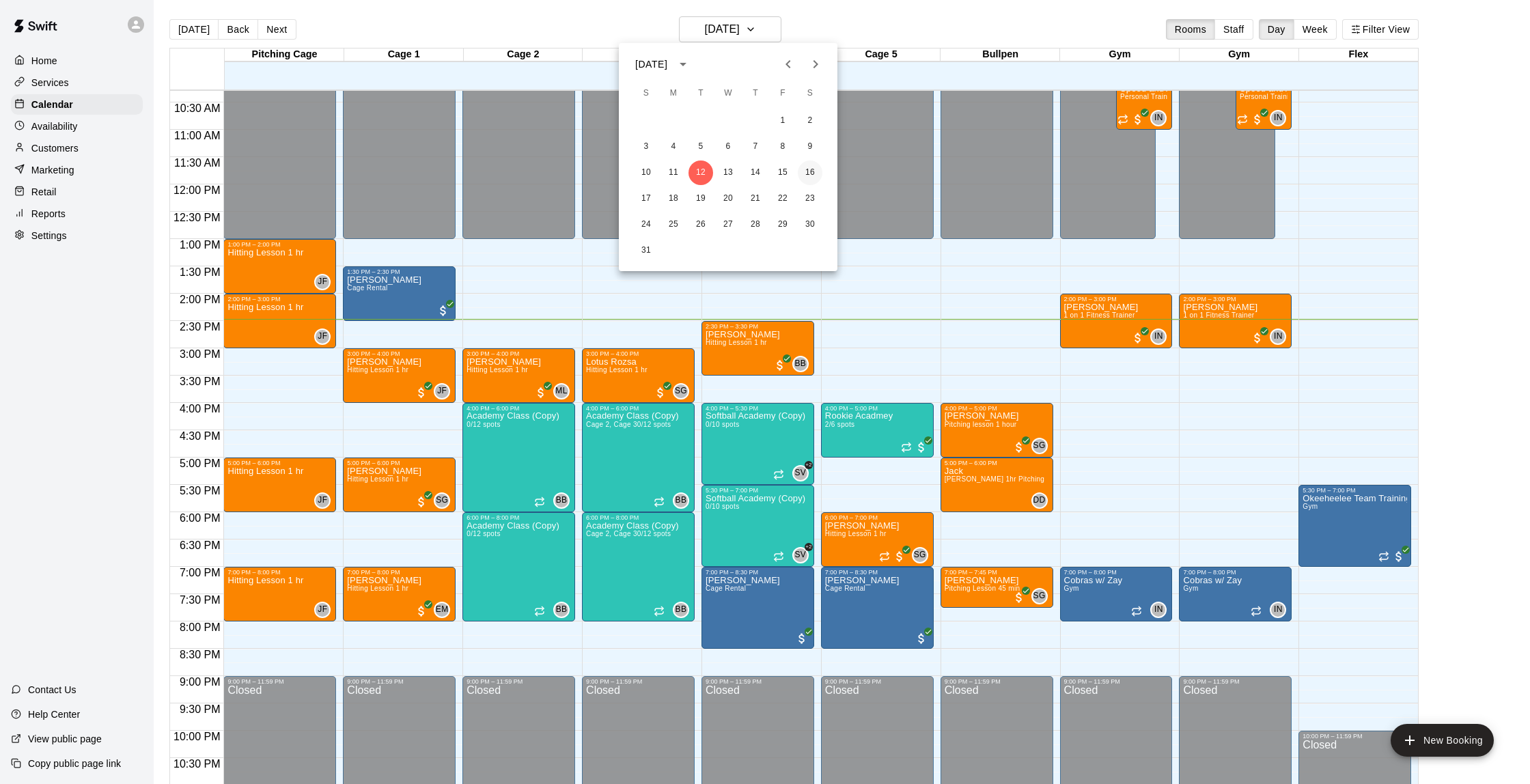
click at [805, 169] on button "16" at bounding box center [810, 173] width 25 height 25
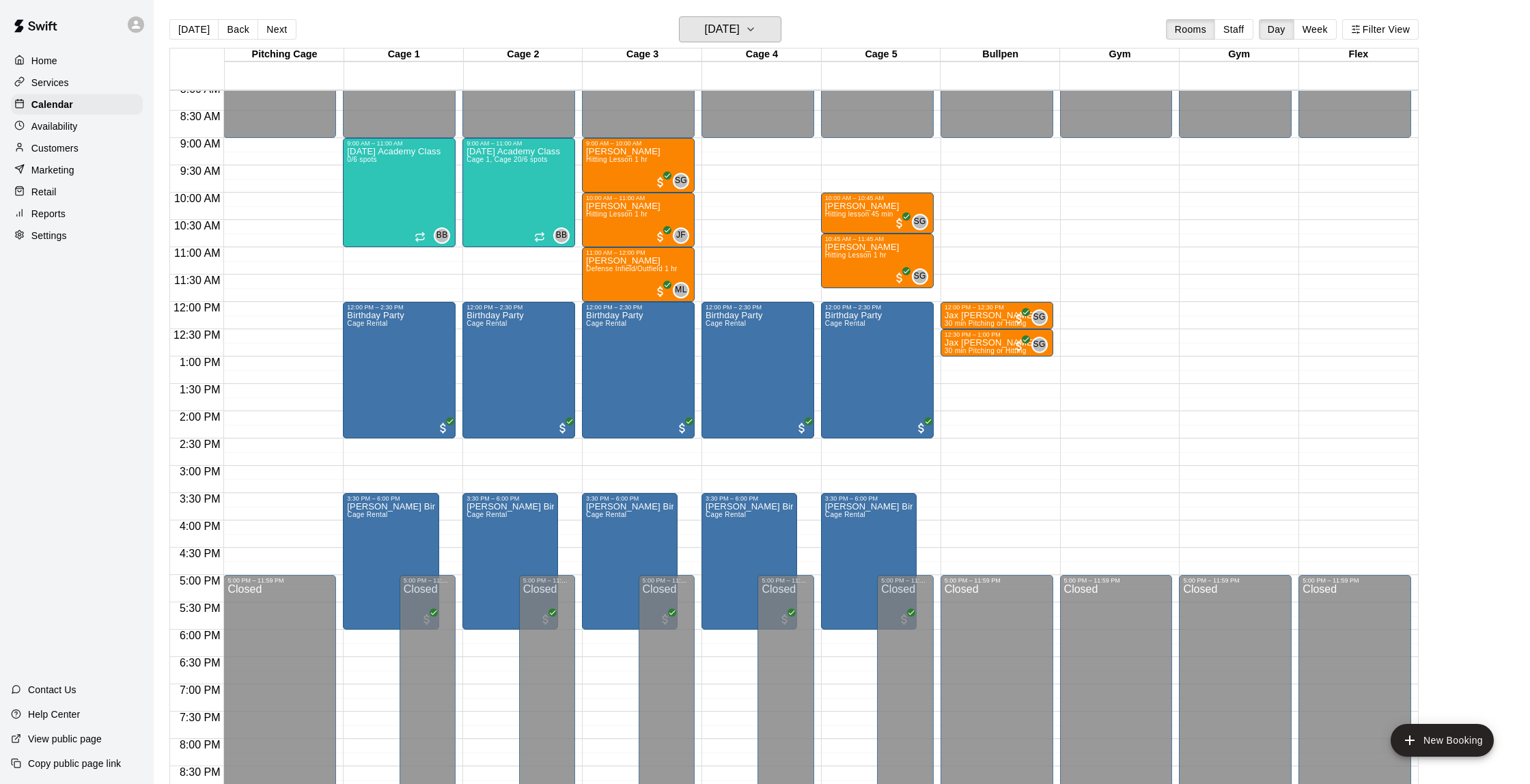
scroll to position [446, 0]
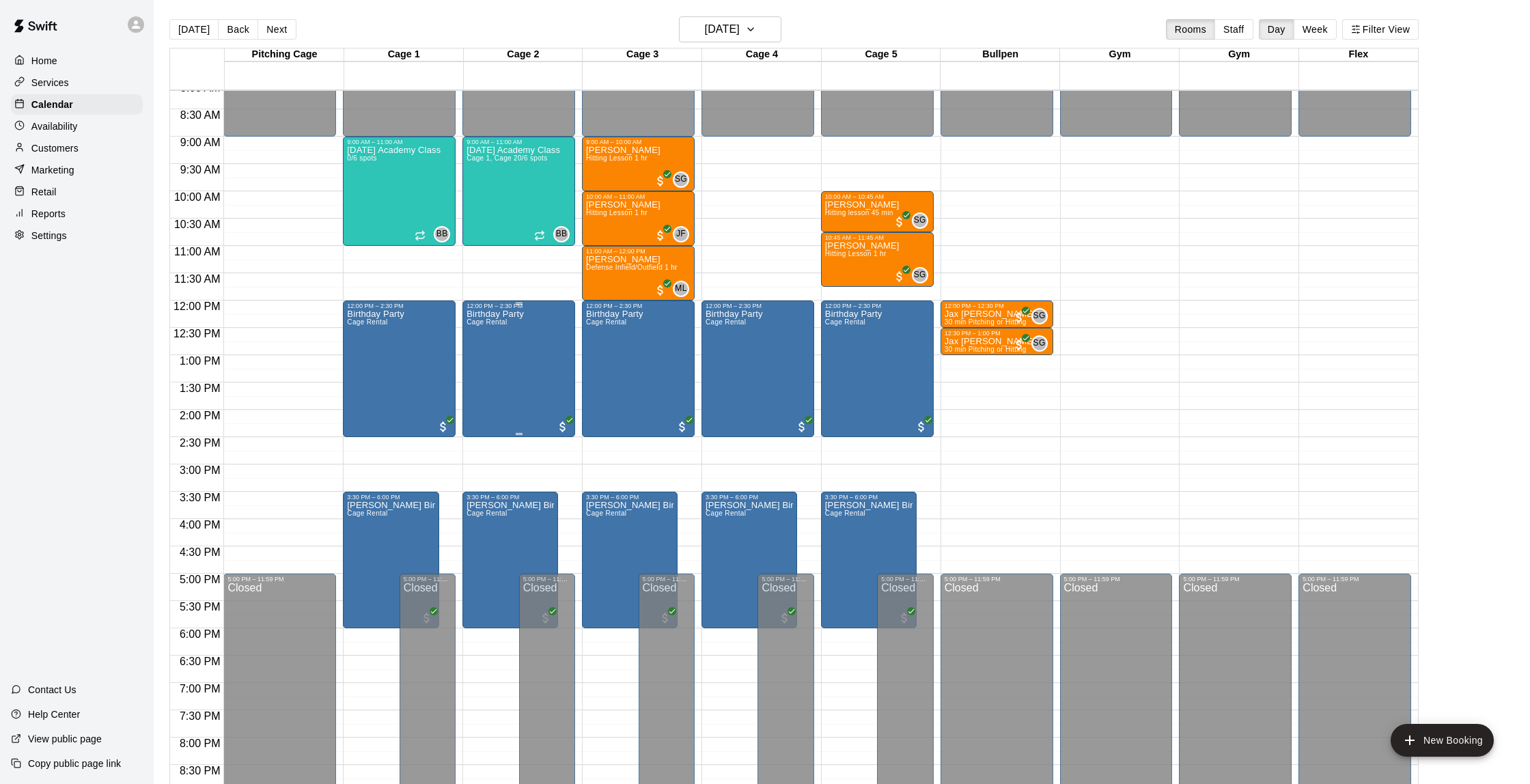
click at [554, 357] on div "Birthday Party Cage Rental" at bounding box center [519, 701] width 105 height 784
click at [482, 358] on img "edit" at bounding box center [481, 357] width 16 height 16
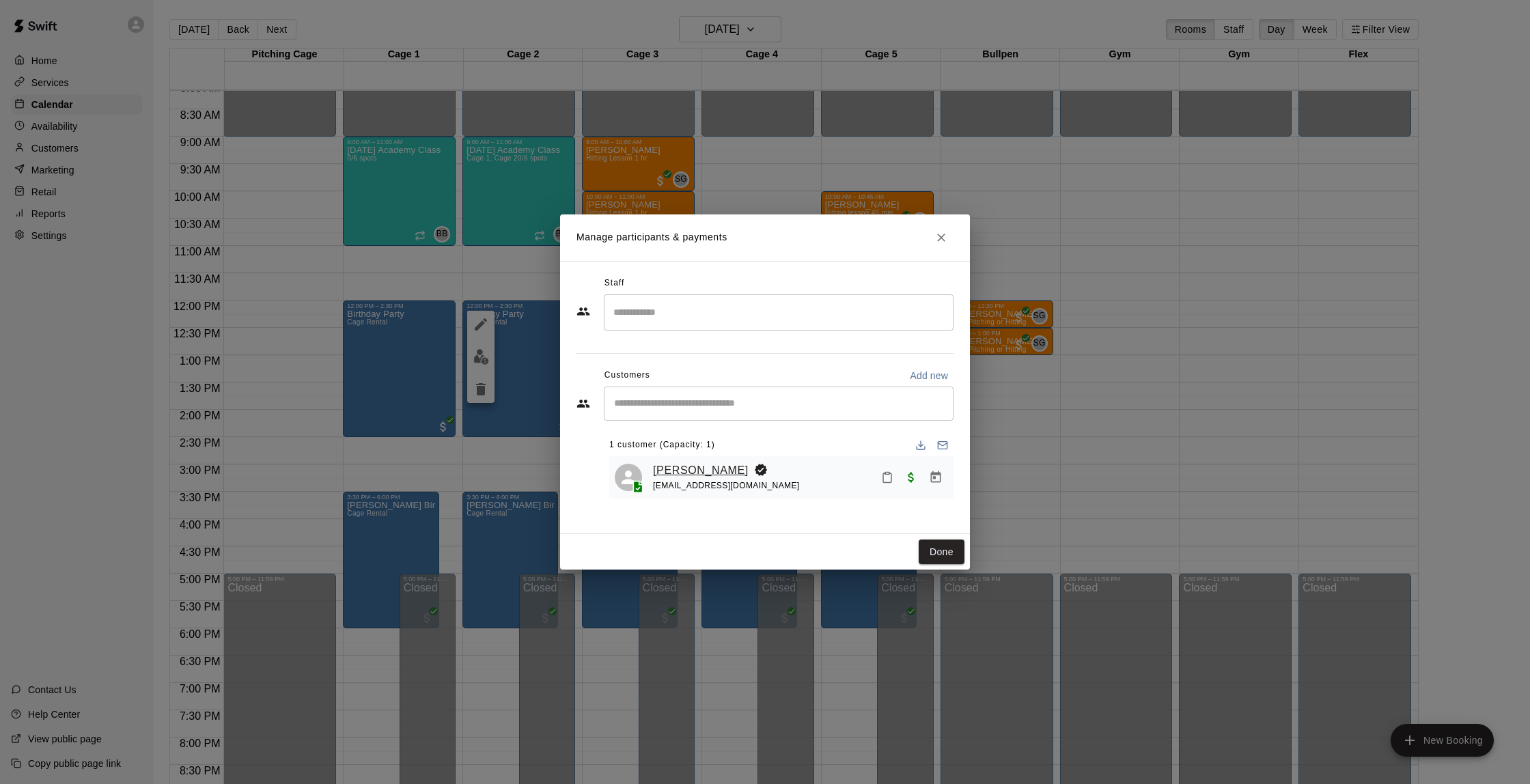
click at [710, 476] on link "[PERSON_NAME]" at bounding box center [701, 470] width 96 height 18
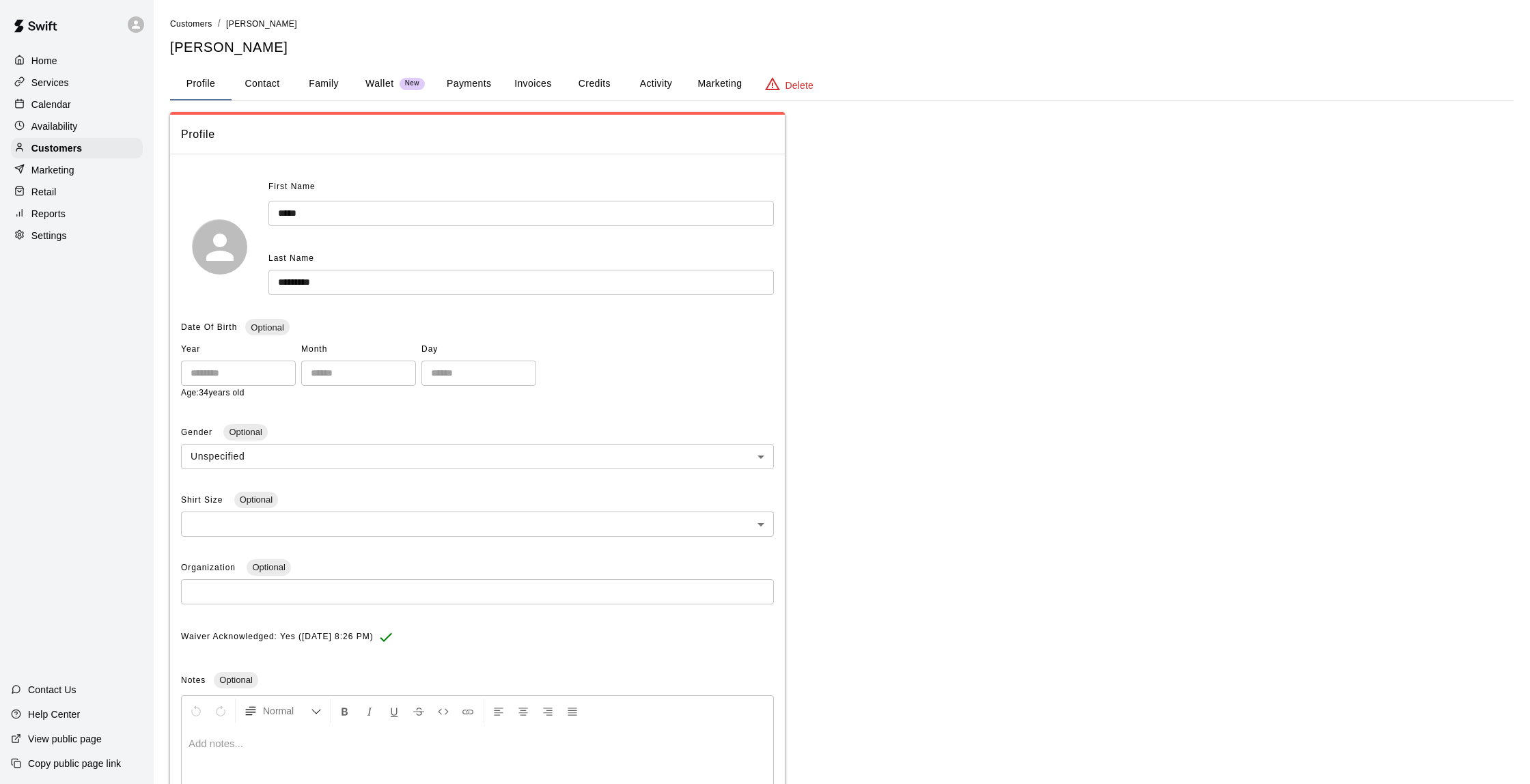
click at [658, 92] on button "Activity" at bounding box center [656, 84] width 62 height 33
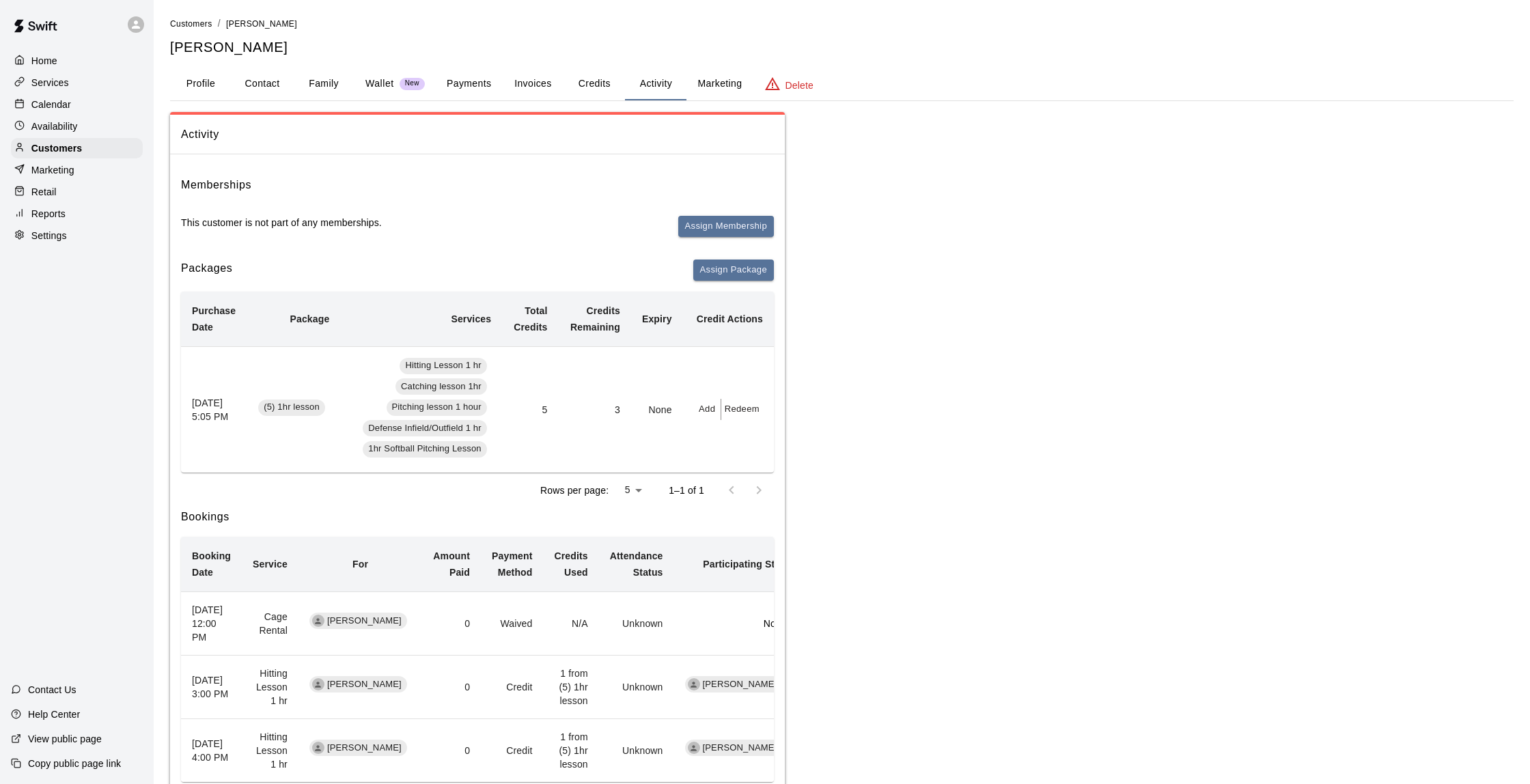
scroll to position [1, 0]
click at [327, 83] on button "Family" at bounding box center [323, 83] width 62 height 33
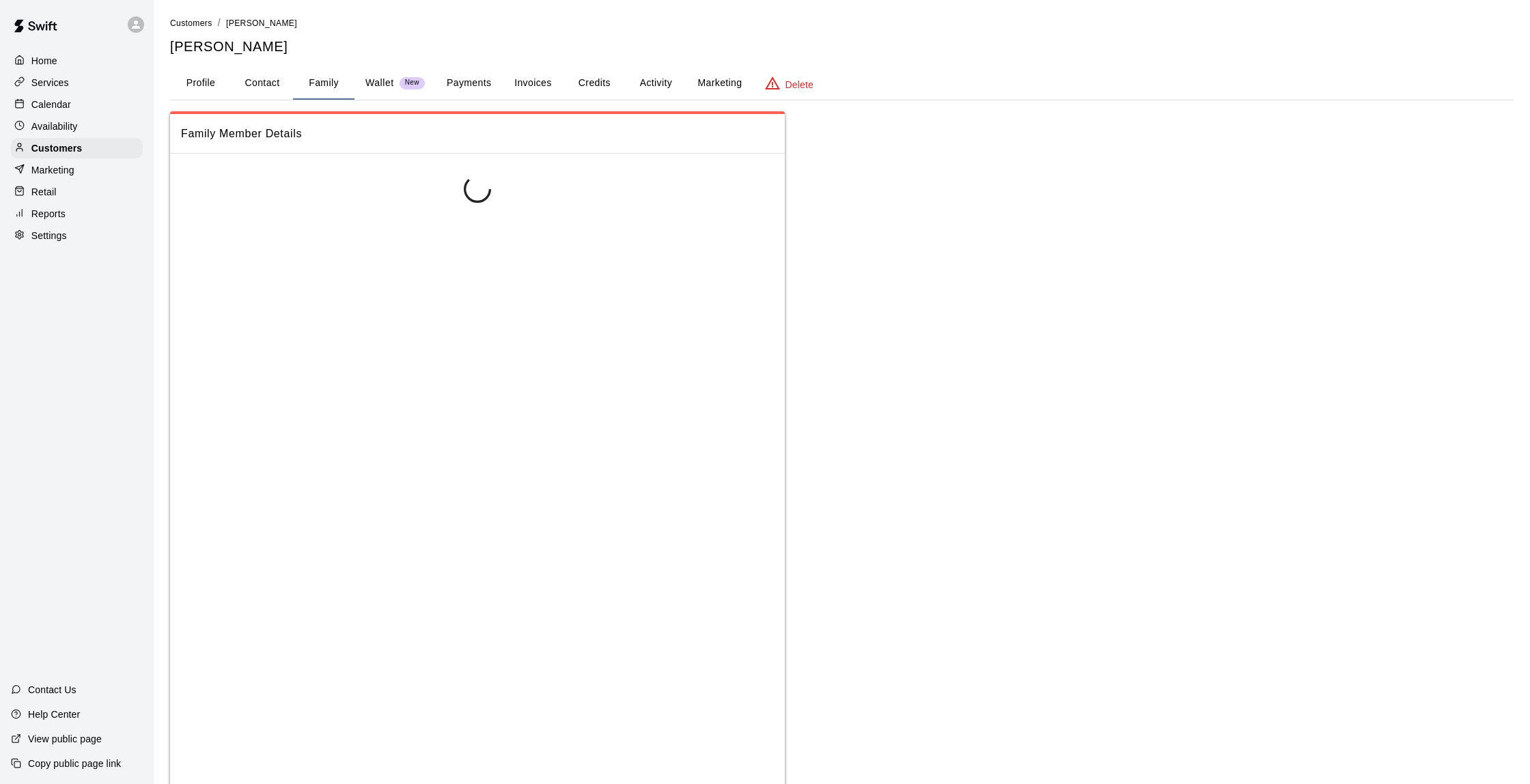
scroll to position [0, 0]
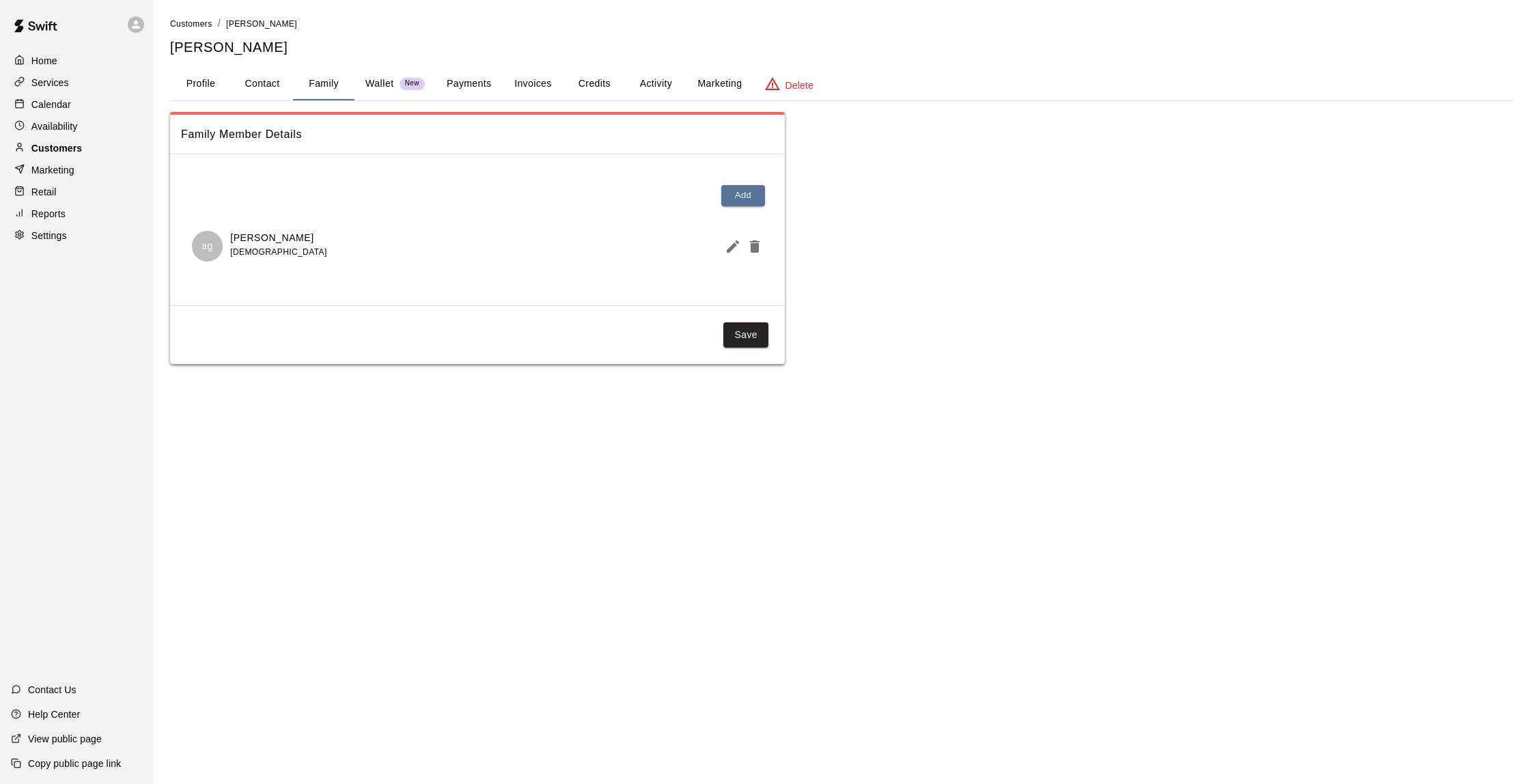
click at [58, 147] on p "Customers" at bounding box center [57, 148] width 51 height 14
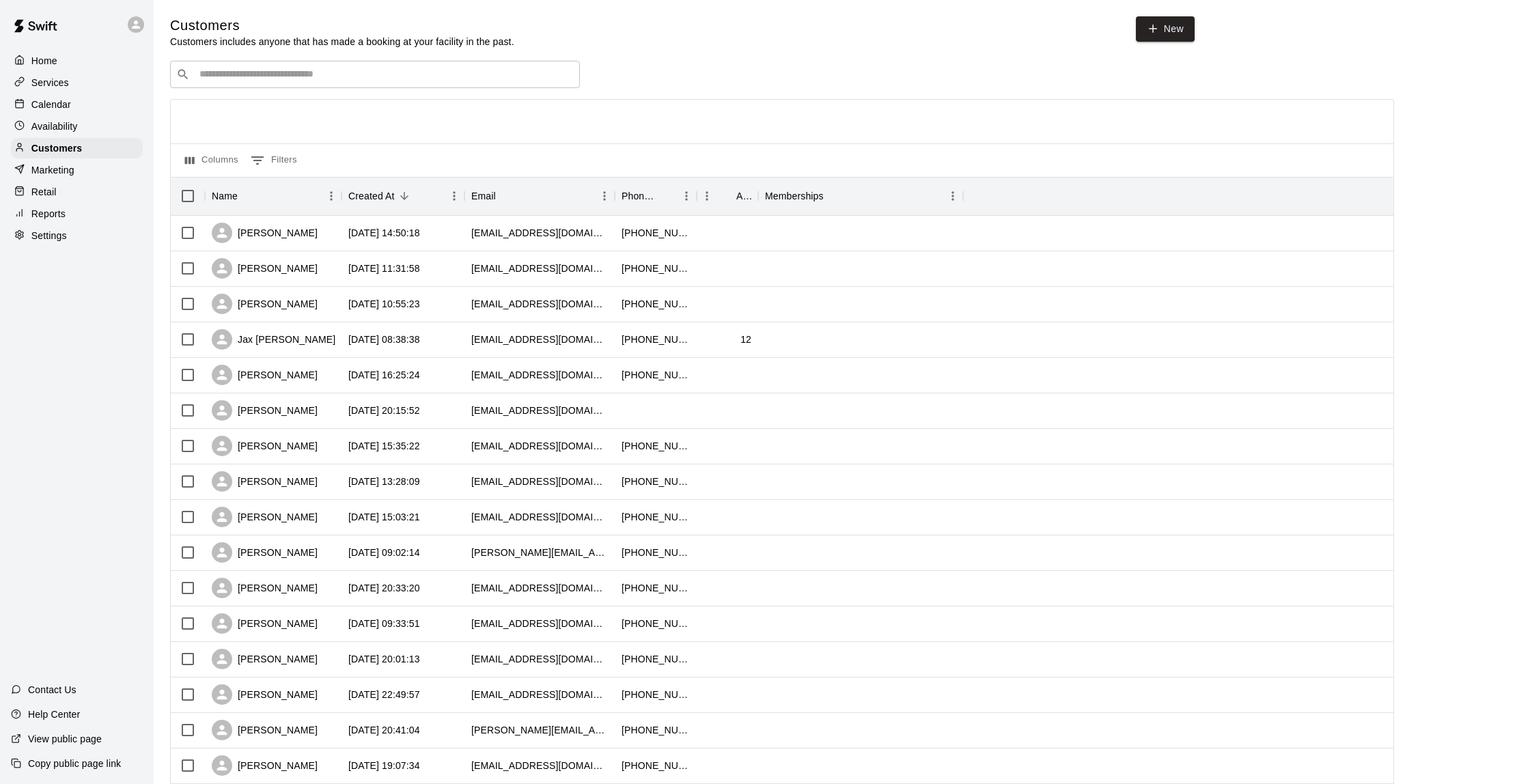
click at [63, 108] on p "Calendar" at bounding box center [51, 104] width 40 height 14
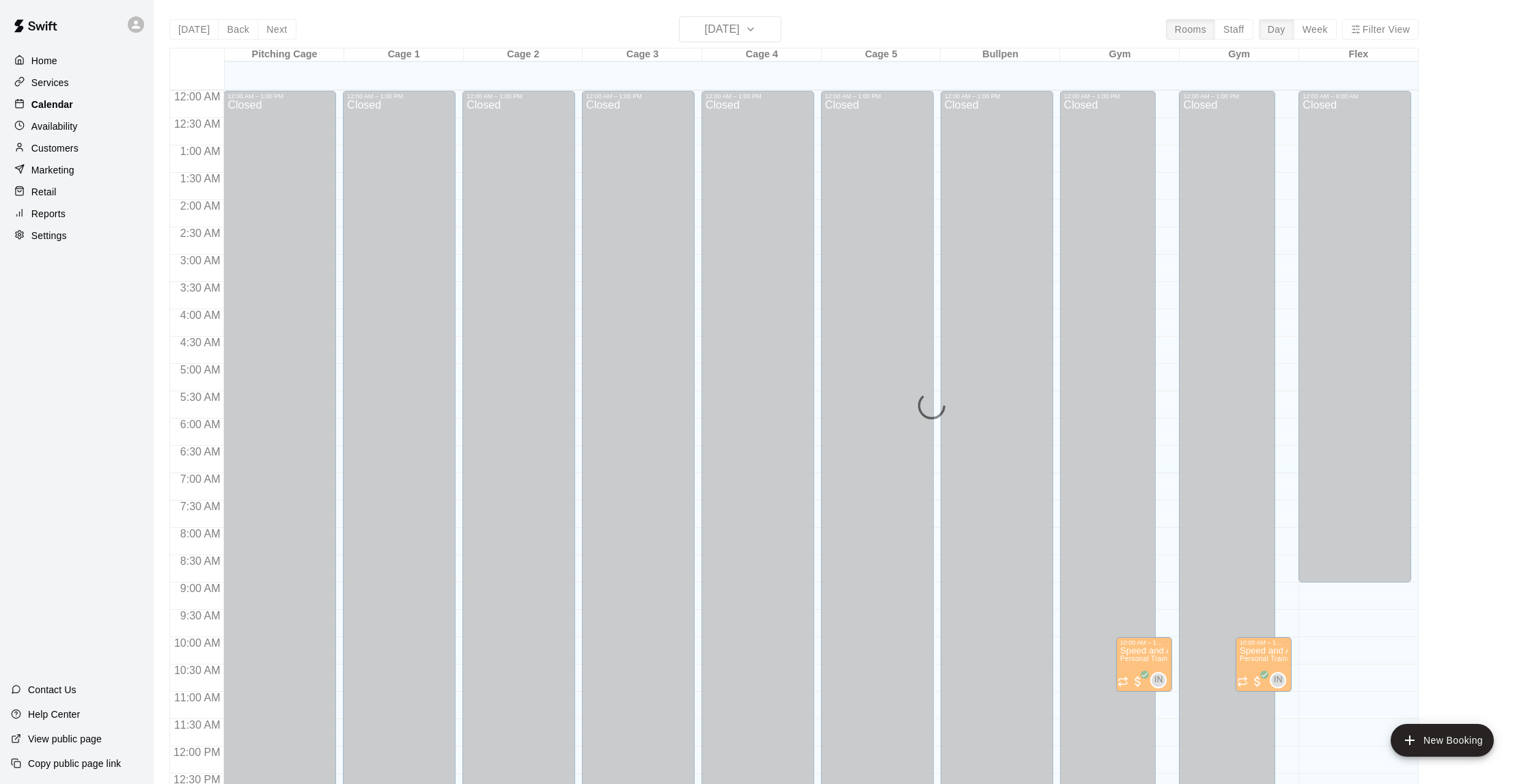
scroll to position [562, 0]
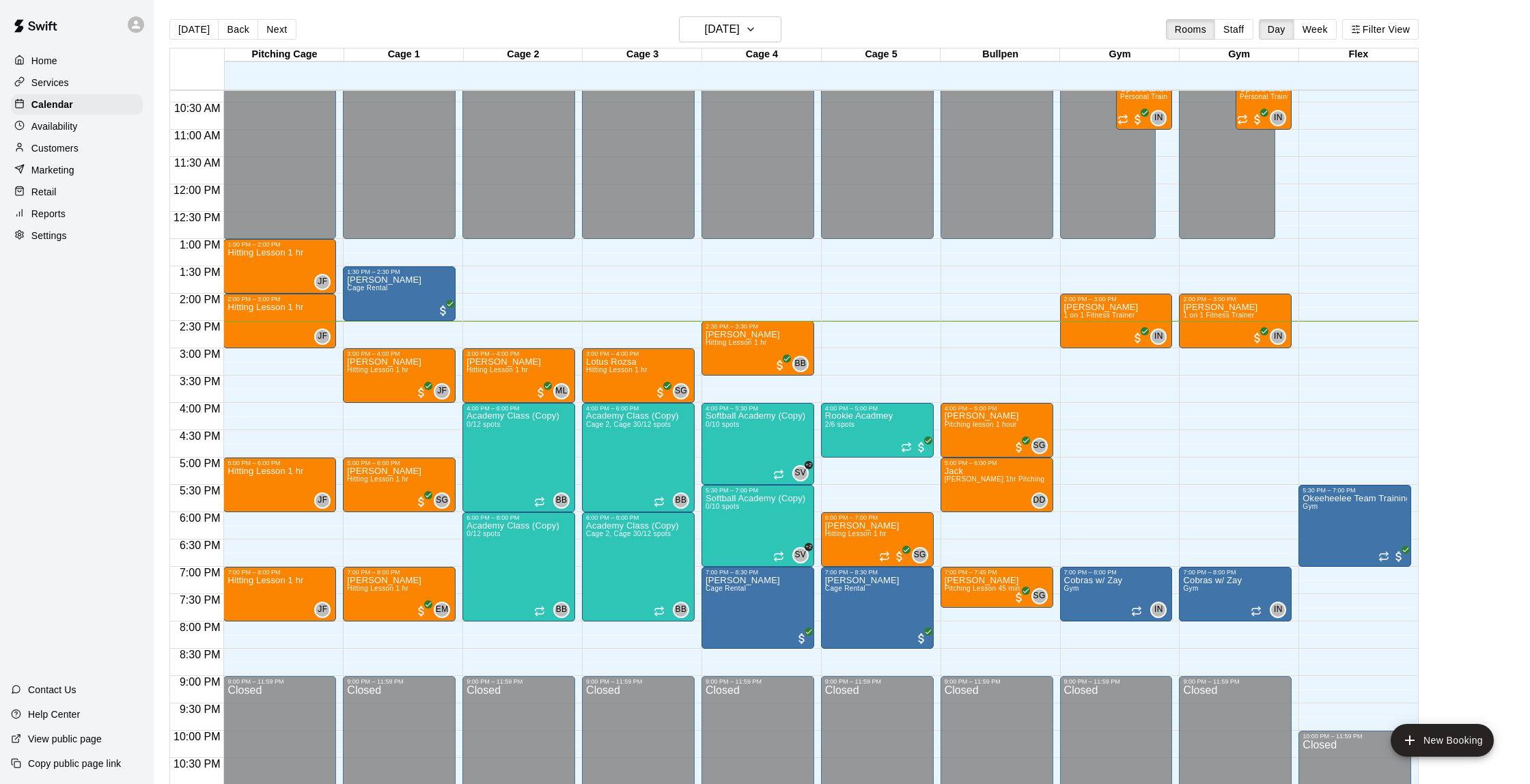
click at [61, 141] on p "Customers" at bounding box center [55, 148] width 47 height 14
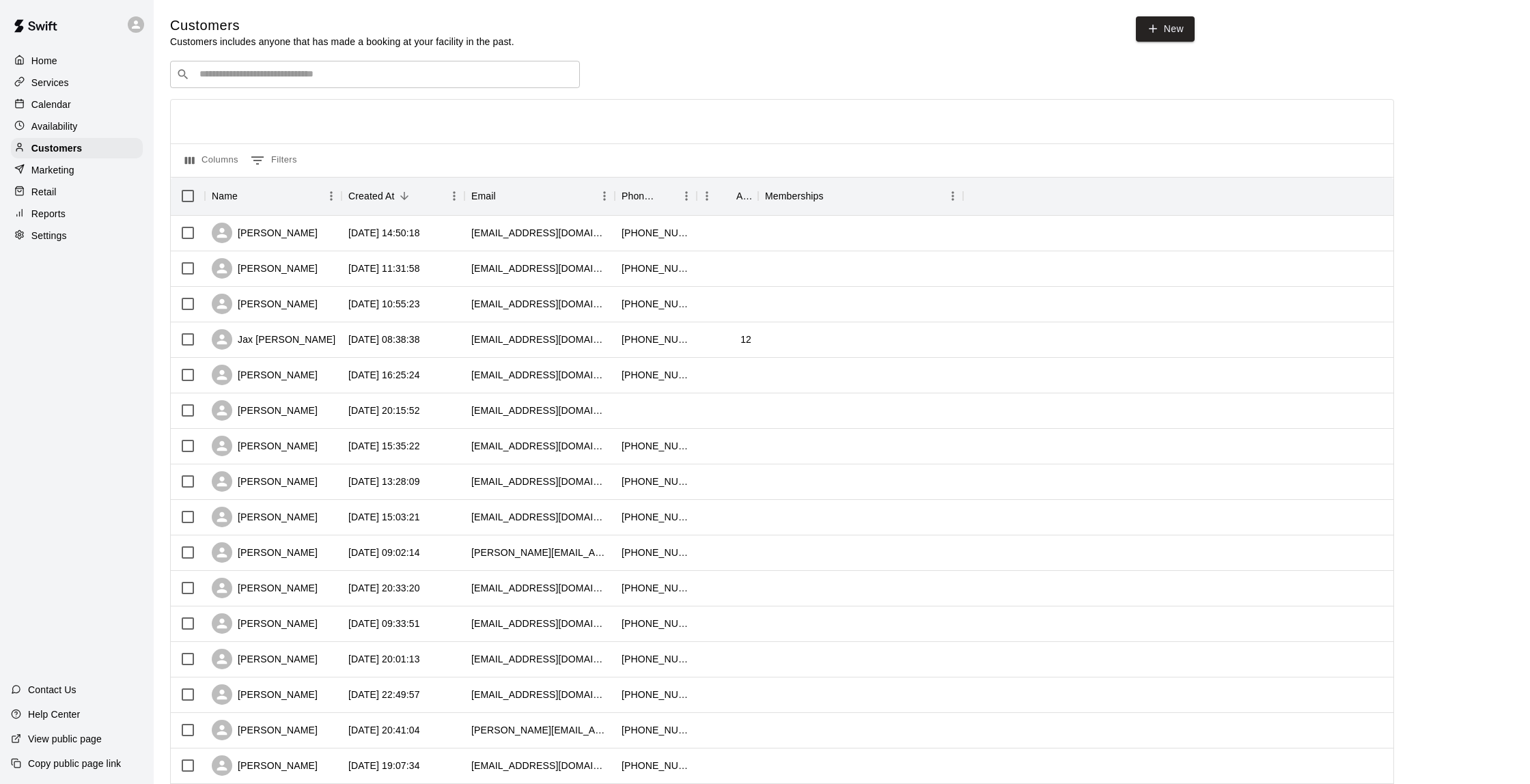
click at [79, 96] on div "Calendar" at bounding box center [77, 104] width 132 height 20
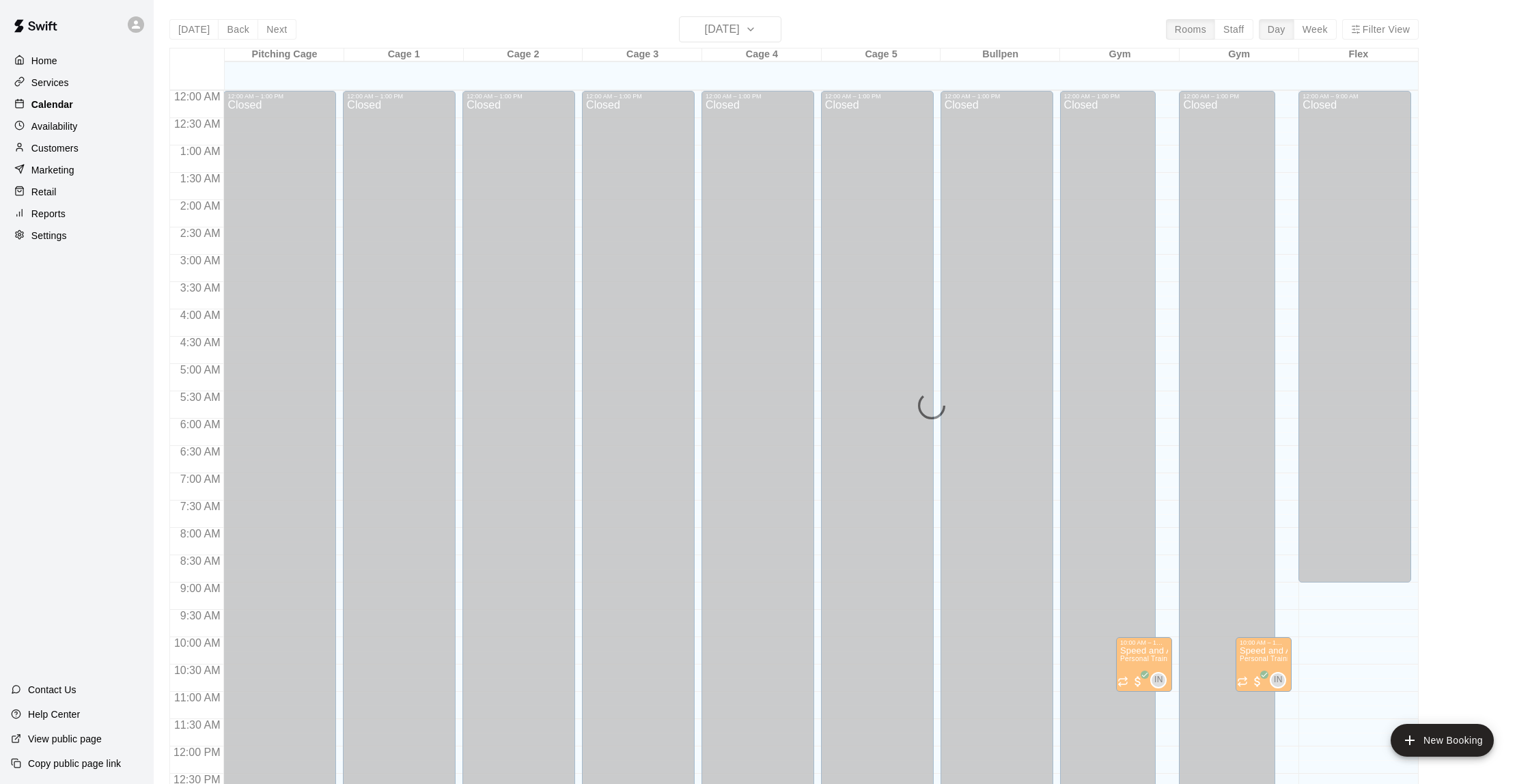
scroll to position [562, 0]
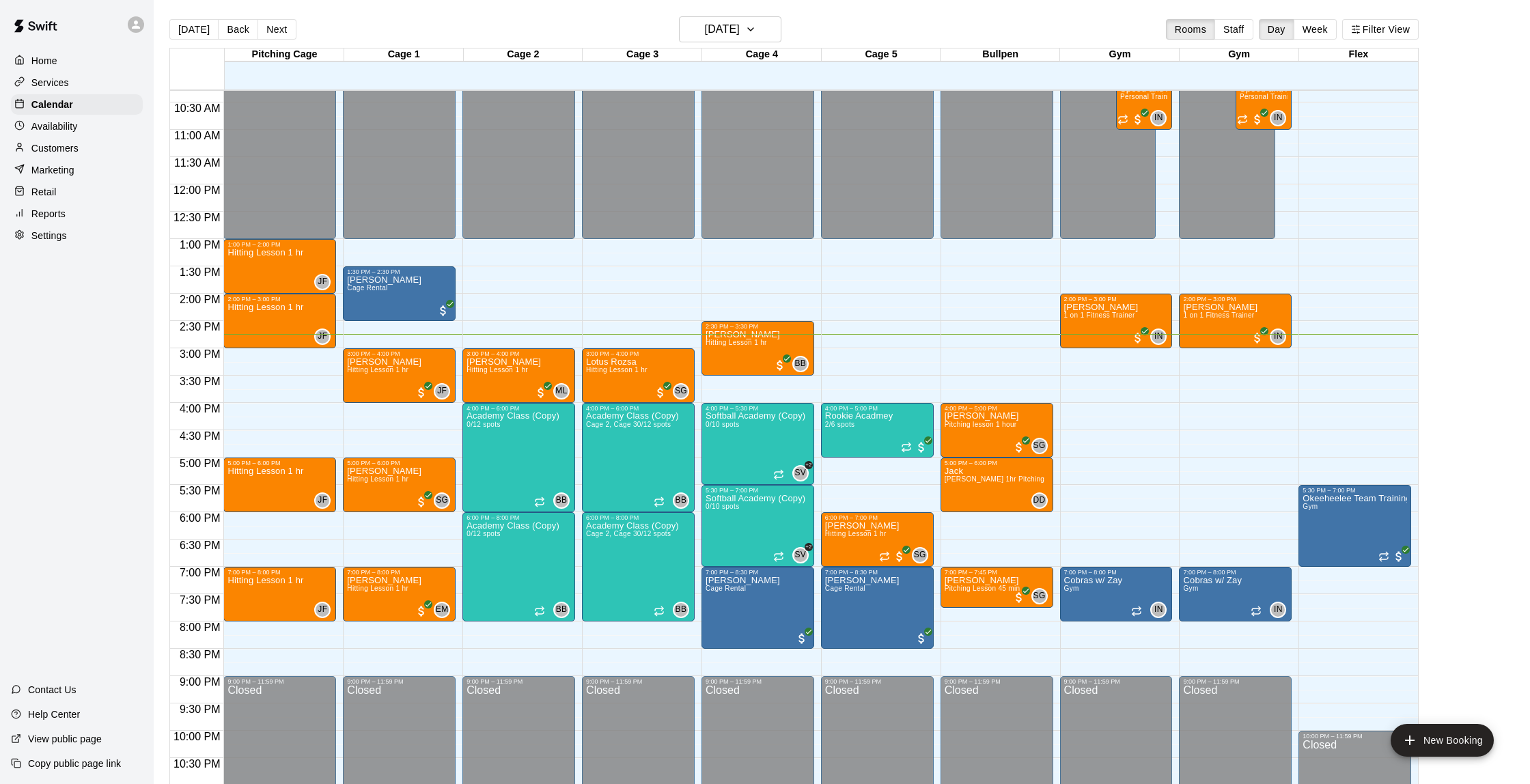
click at [251, 515] on div "12:00 AM – 1:00 PM Closed 1:00 PM – 2:00 PM Hitting Lesson 1 hr JF 0 2:00 PM – …" at bounding box center [279, 184] width 113 height 1311
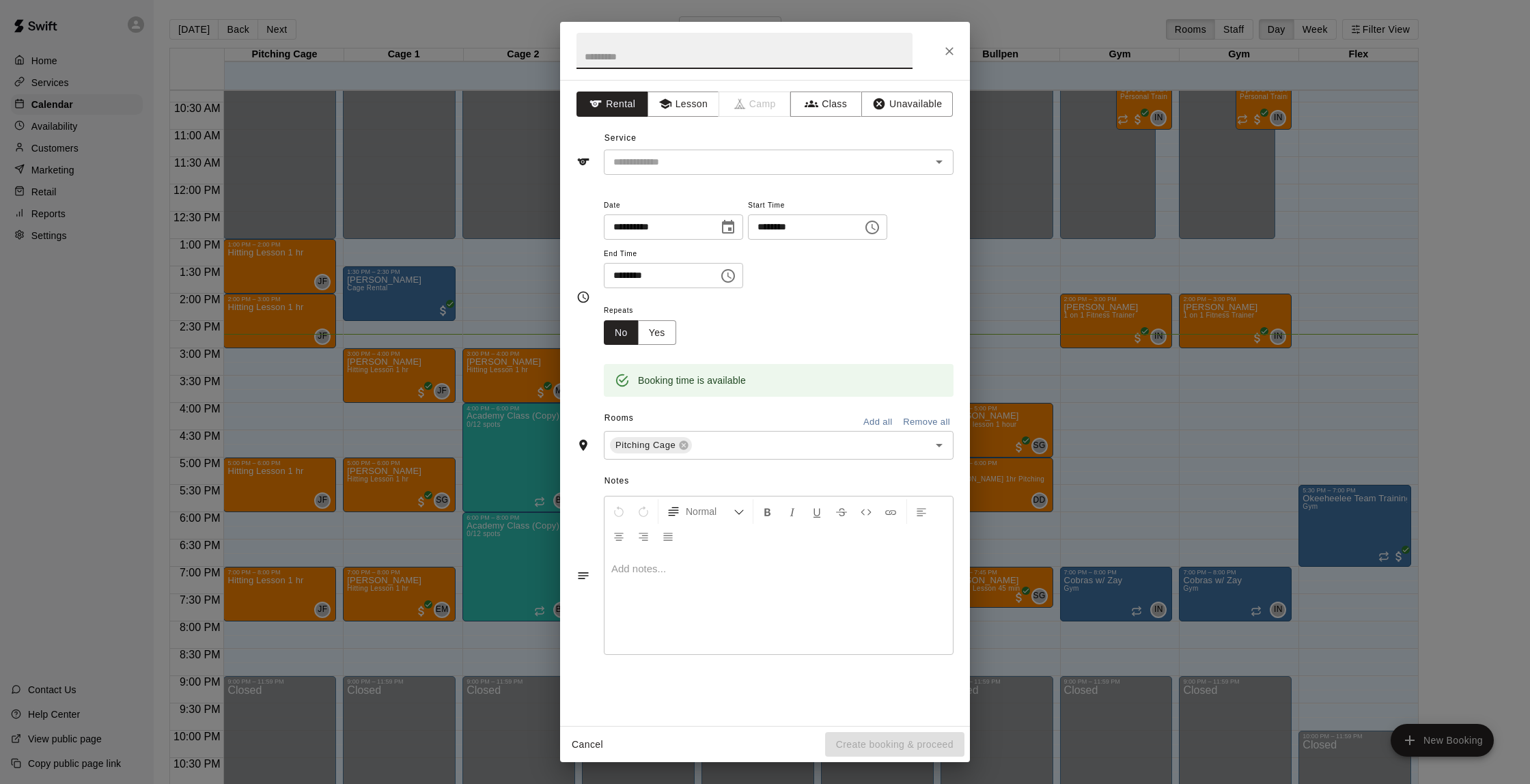
click at [619, 272] on input "********" at bounding box center [657, 276] width 105 height 25
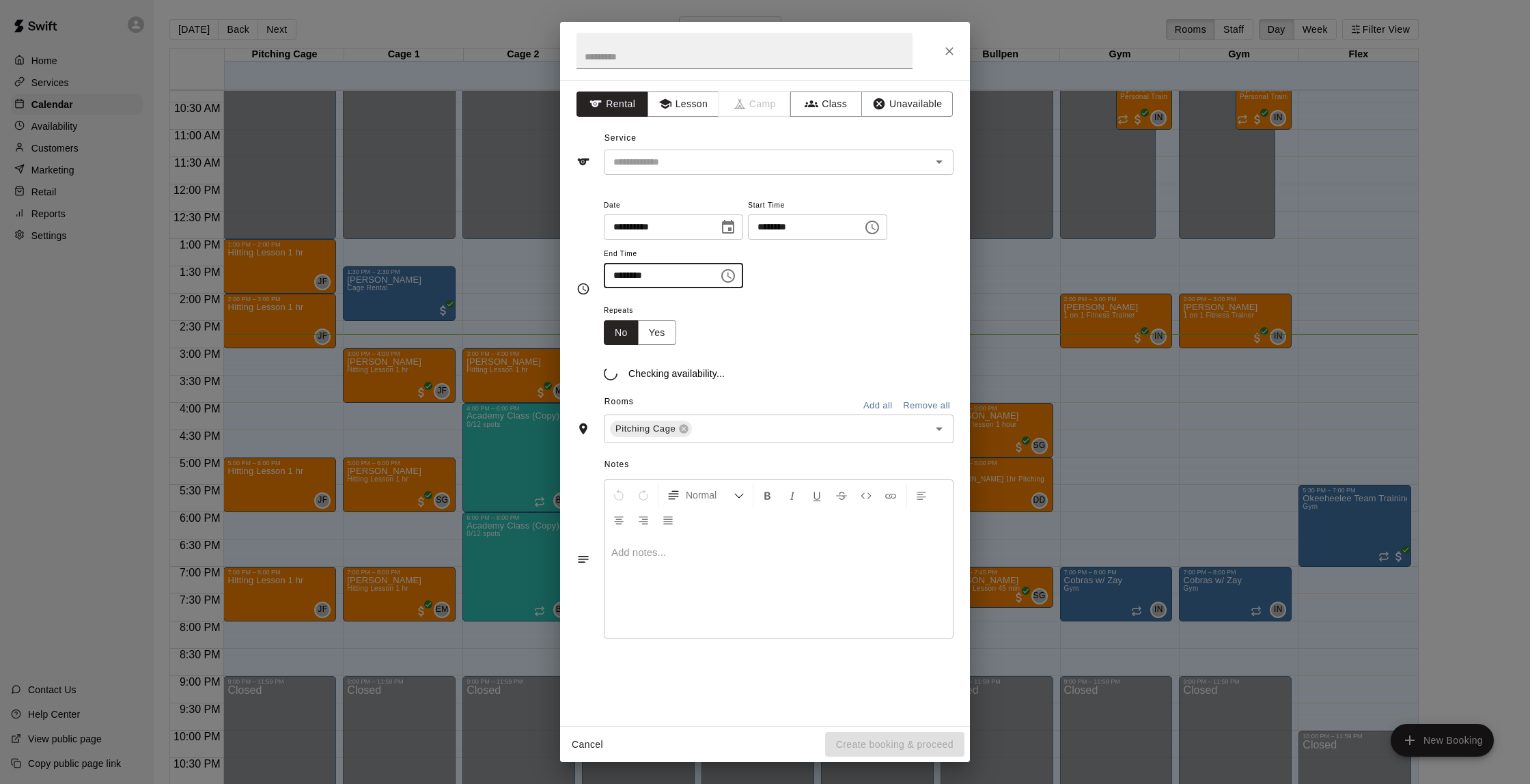
type input "********"
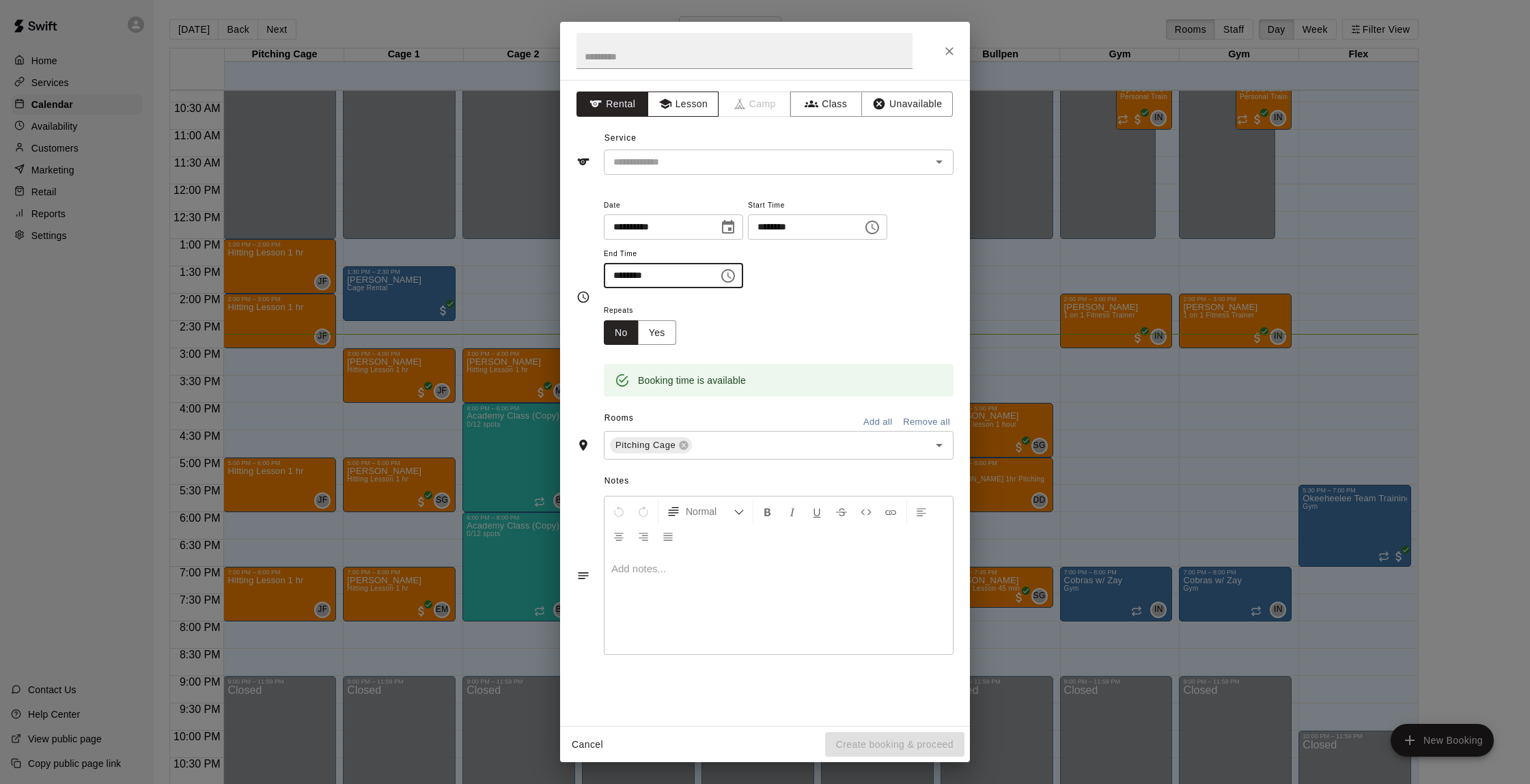
click at [703, 110] on button "Lesson" at bounding box center [683, 104] width 72 height 25
click at [942, 162] on icon "Open" at bounding box center [938, 162] width 16 height 16
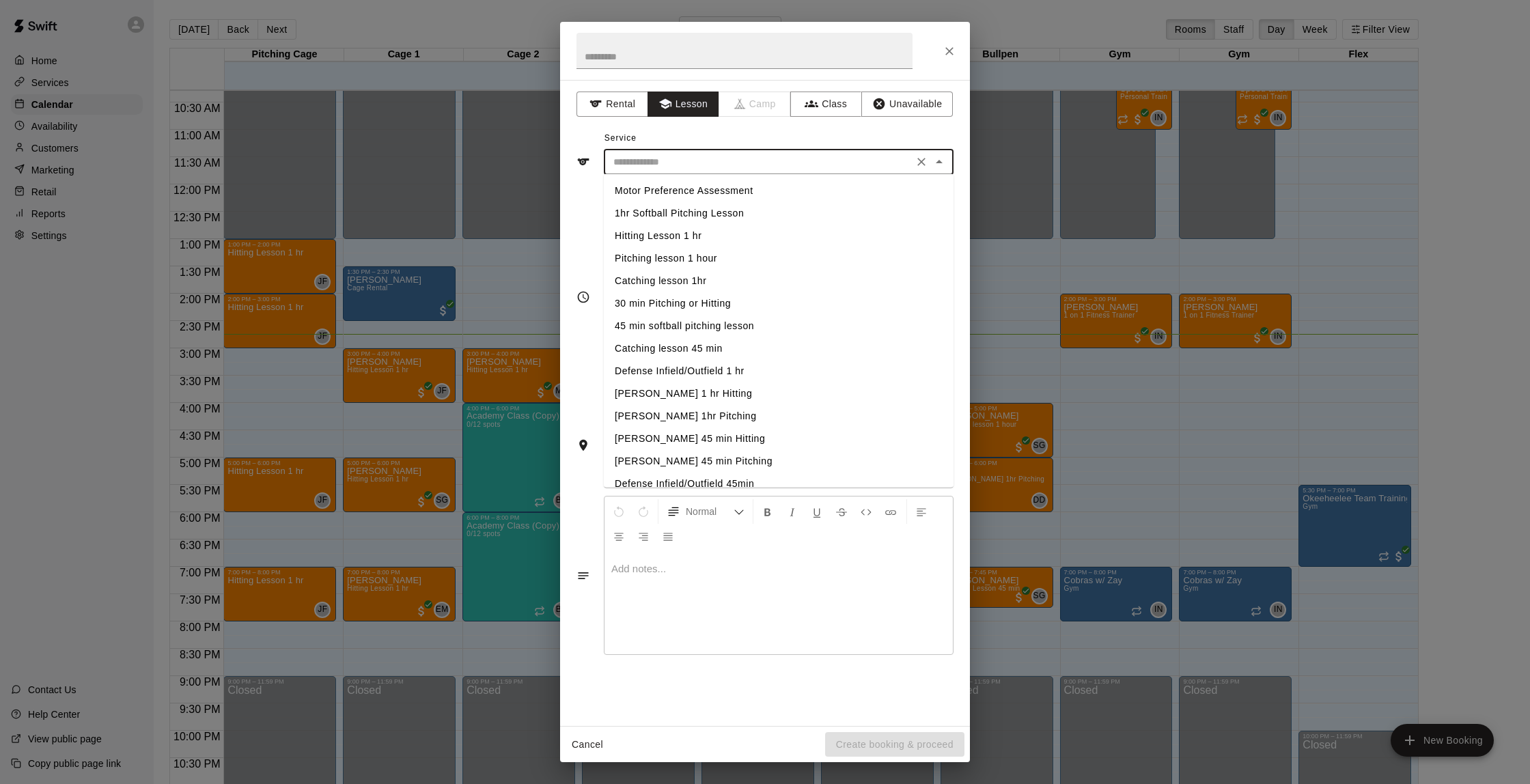
click at [636, 234] on li "Hitting Lesson 1 hr" at bounding box center [779, 236] width 349 height 23
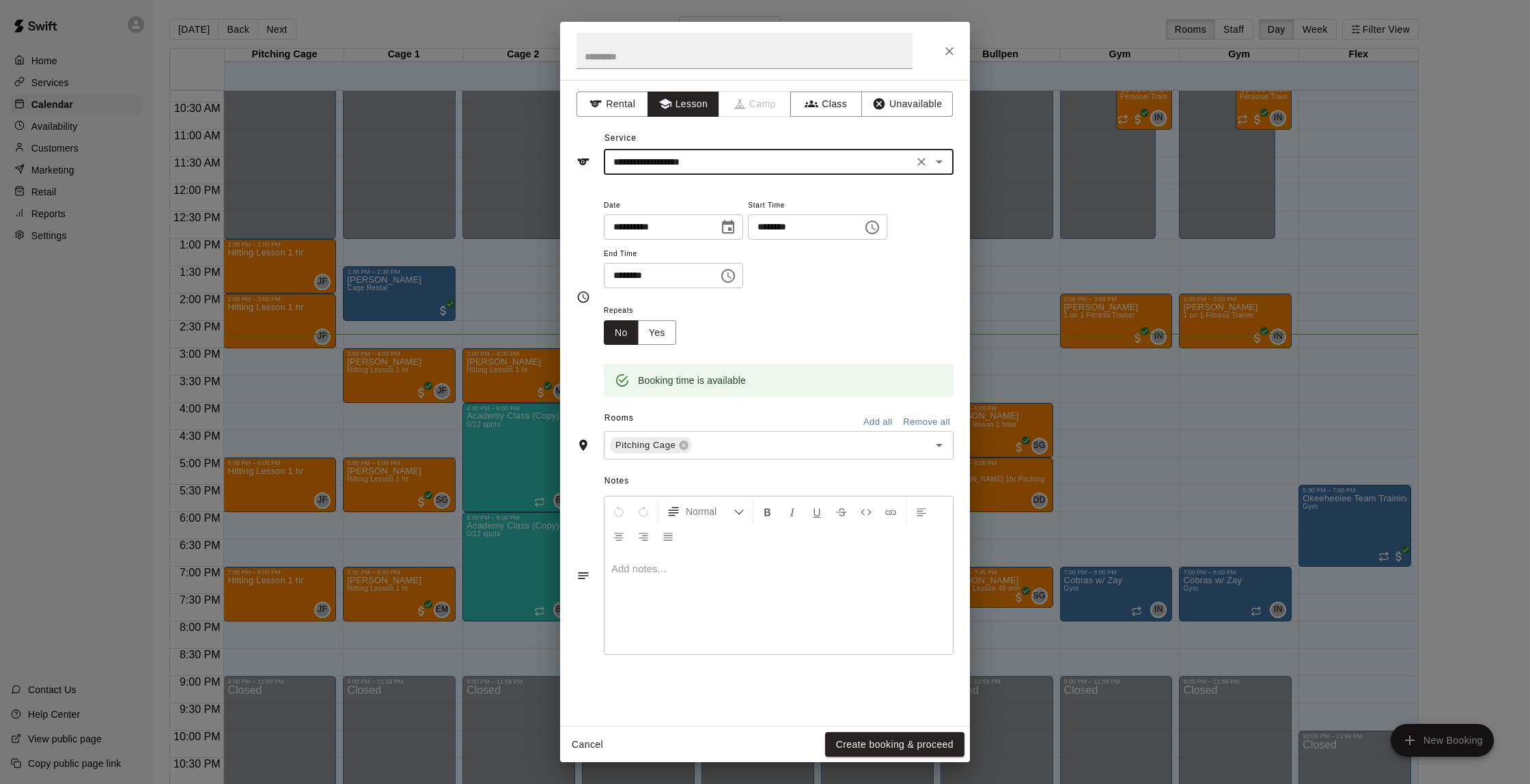
type input "**********"
click at [883, 744] on button "Create booking & proceed" at bounding box center [894, 744] width 140 height 25
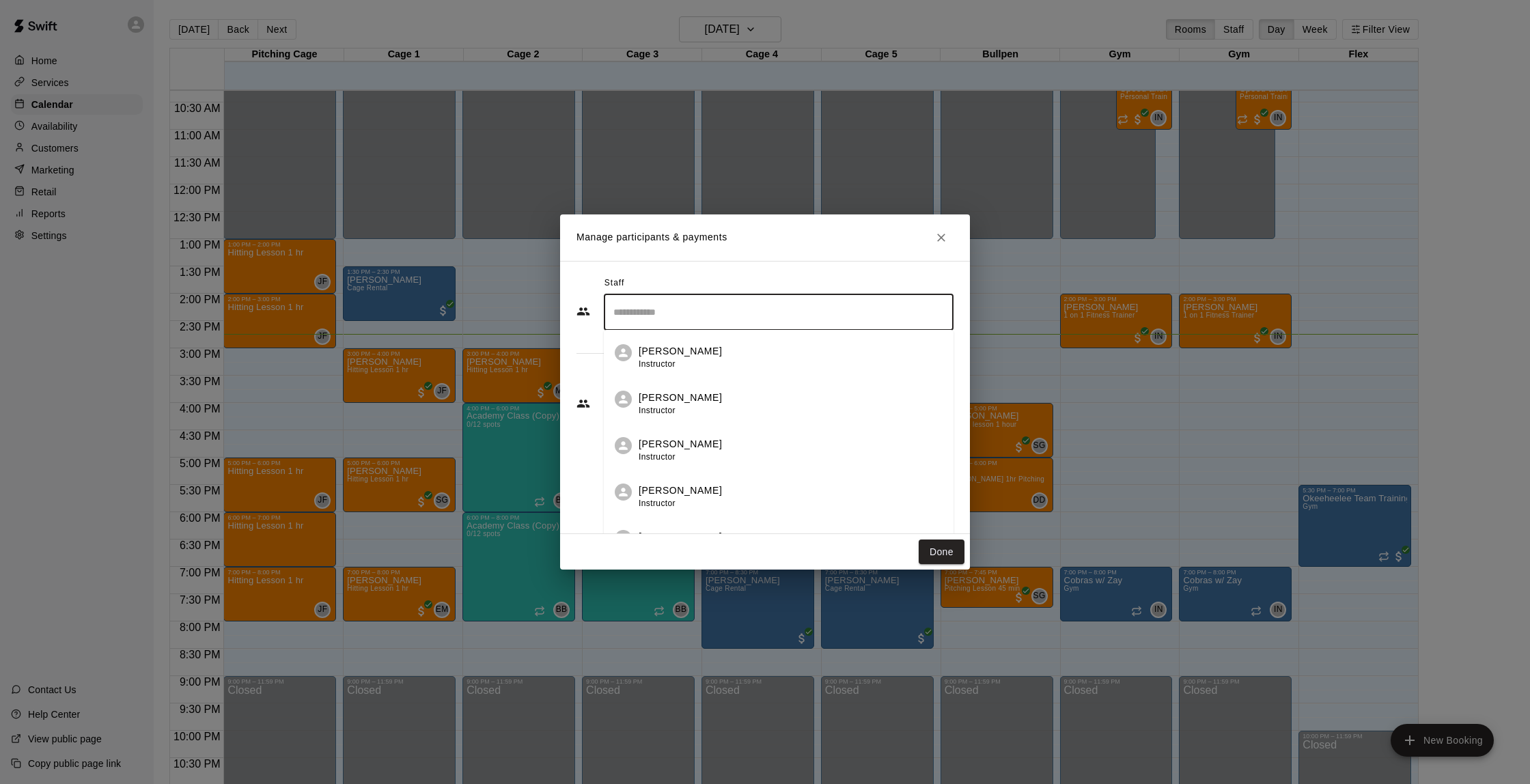
click at [782, 308] on input "Search staff" at bounding box center [779, 312] width 338 height 24
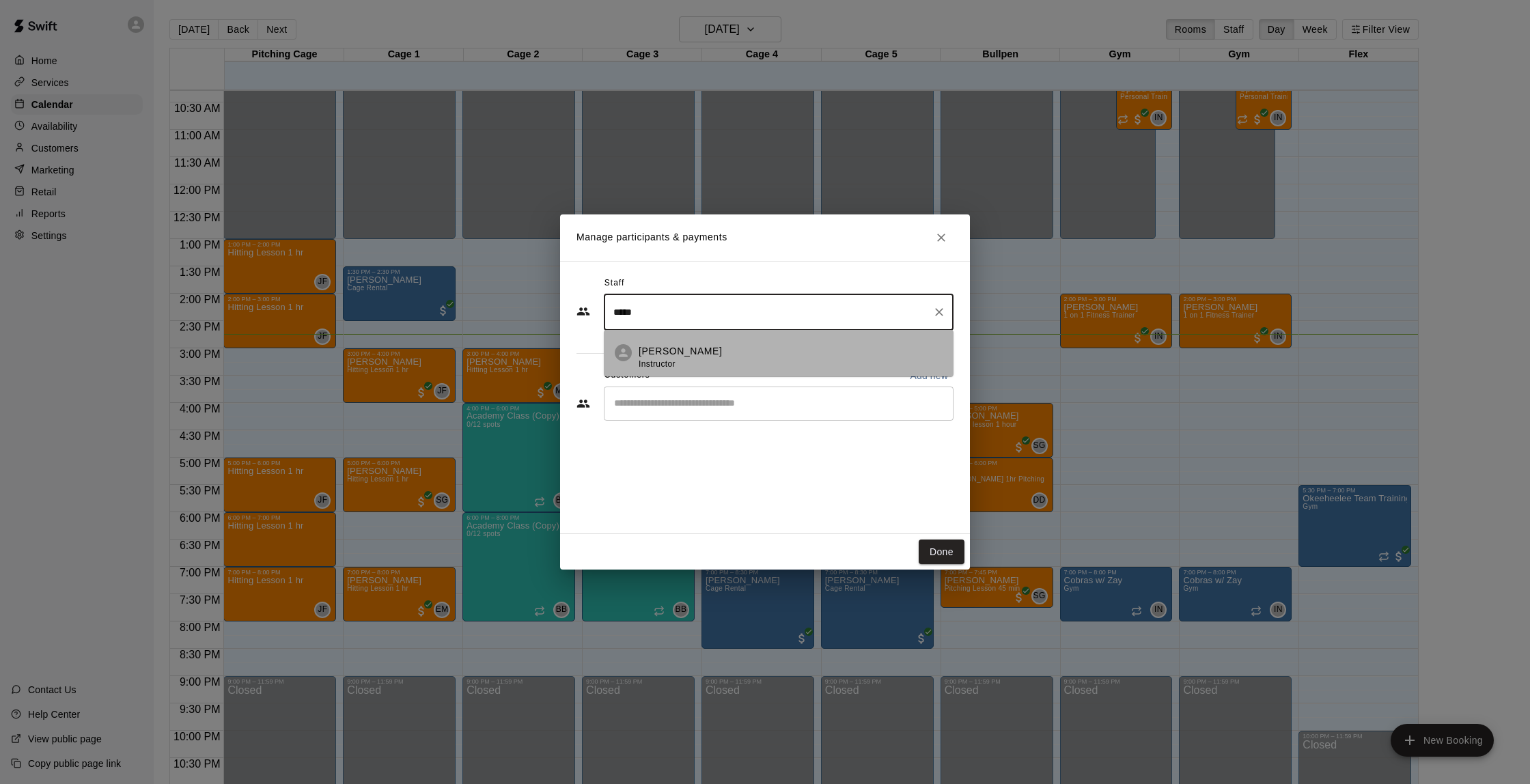
click at [751, 356] on div "[PERSON_NAME] Instructor" at bounding box center [790, 357] width 304 height 26
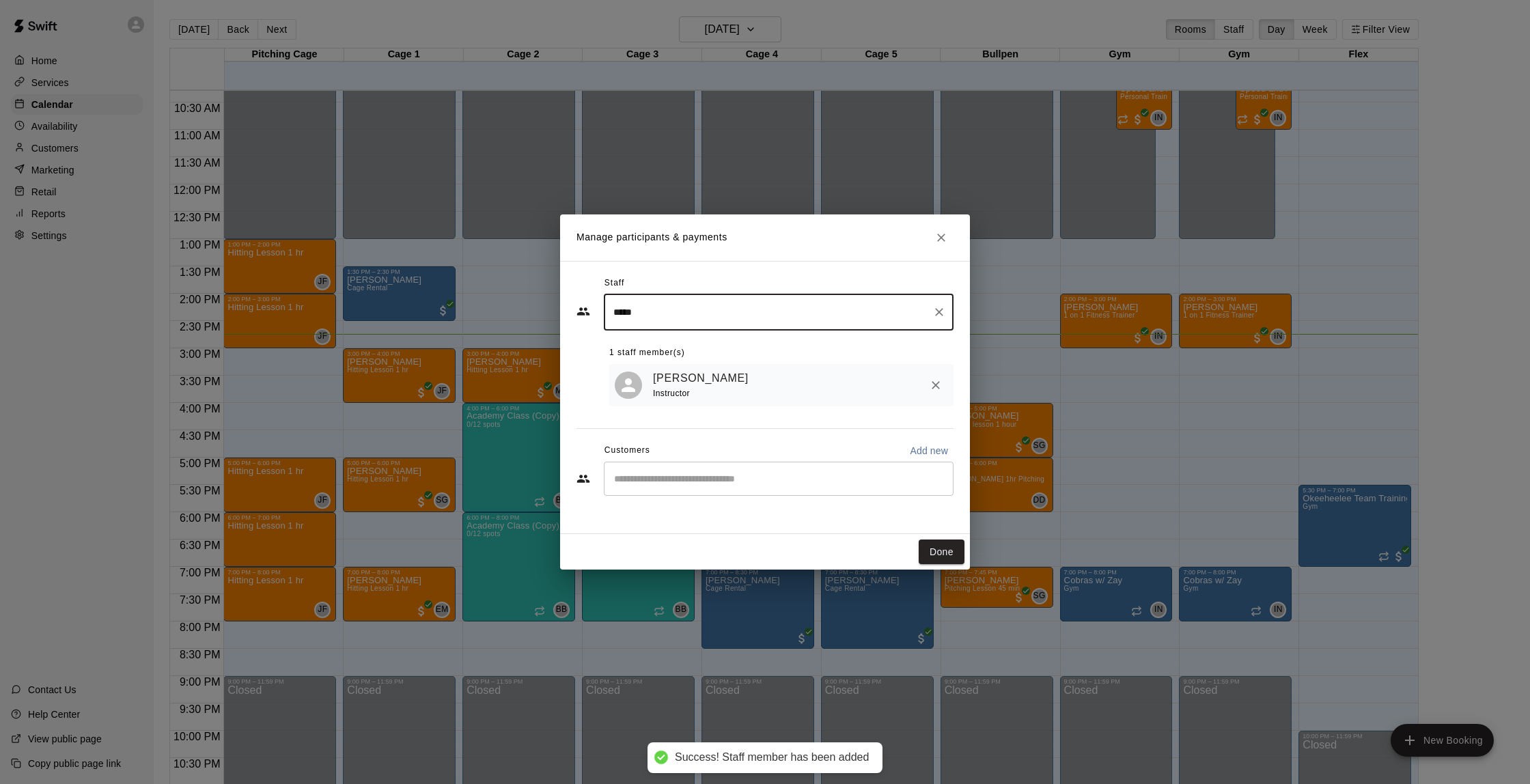
type input "*****"
click at [931, 551] on button "Done" at bounding box center [942, 552] width 46 height 25
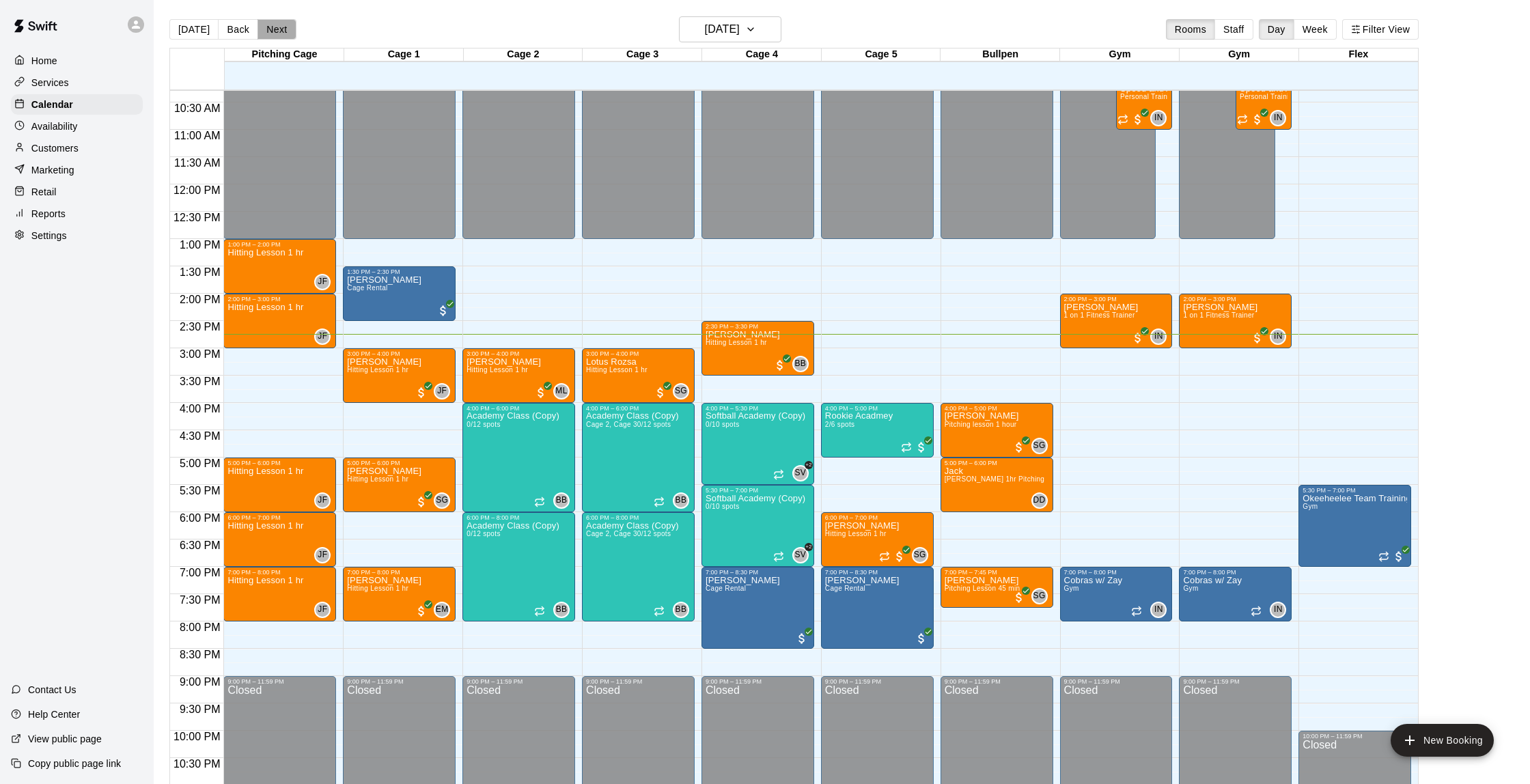
click at [275, 29] on button "Next" at bounding box center [276, 30] width 38 height 20
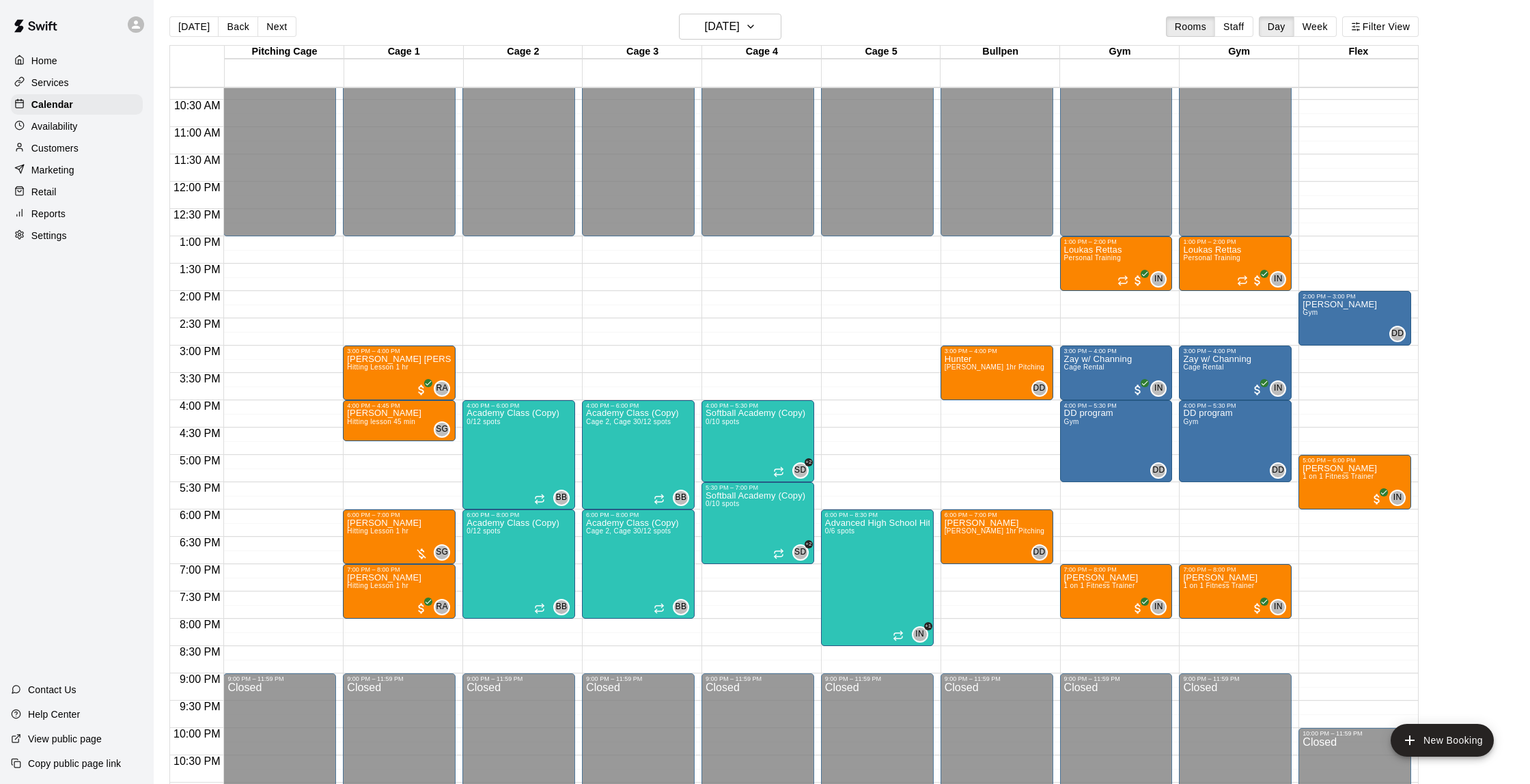
scroll to position [3, 1]
click at [73, 147] on p "Customers" at bounding box center [55, 148] width 47 height 14
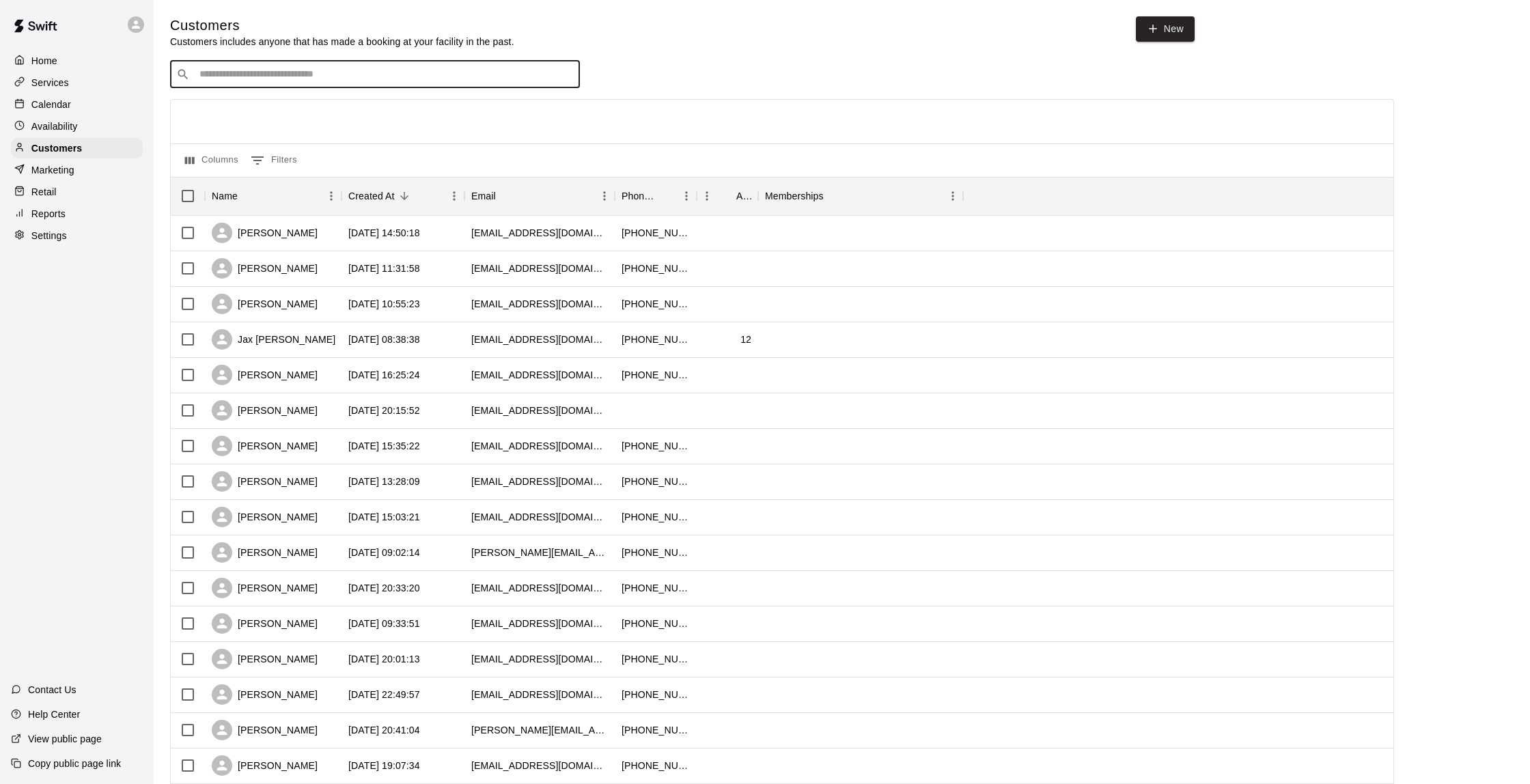
click at [256, 78] on input "Search customers by name or email" at bounding box center [384, 74] width 378 height 14
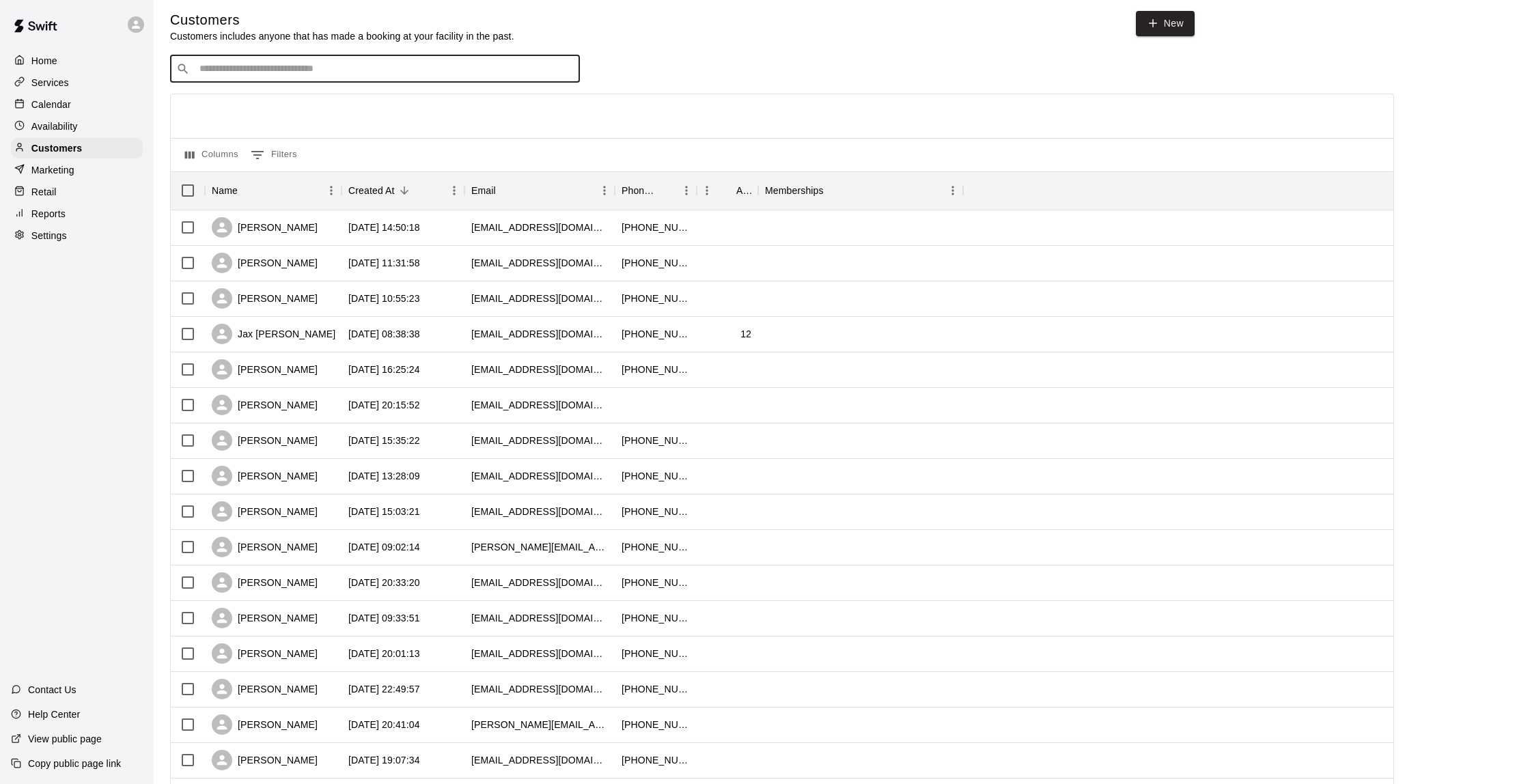
scroll to position [5, 0]
type input "*"
click at [65, 106] on p "Calendar" at bounding box center [51, 104] width 40 height 14
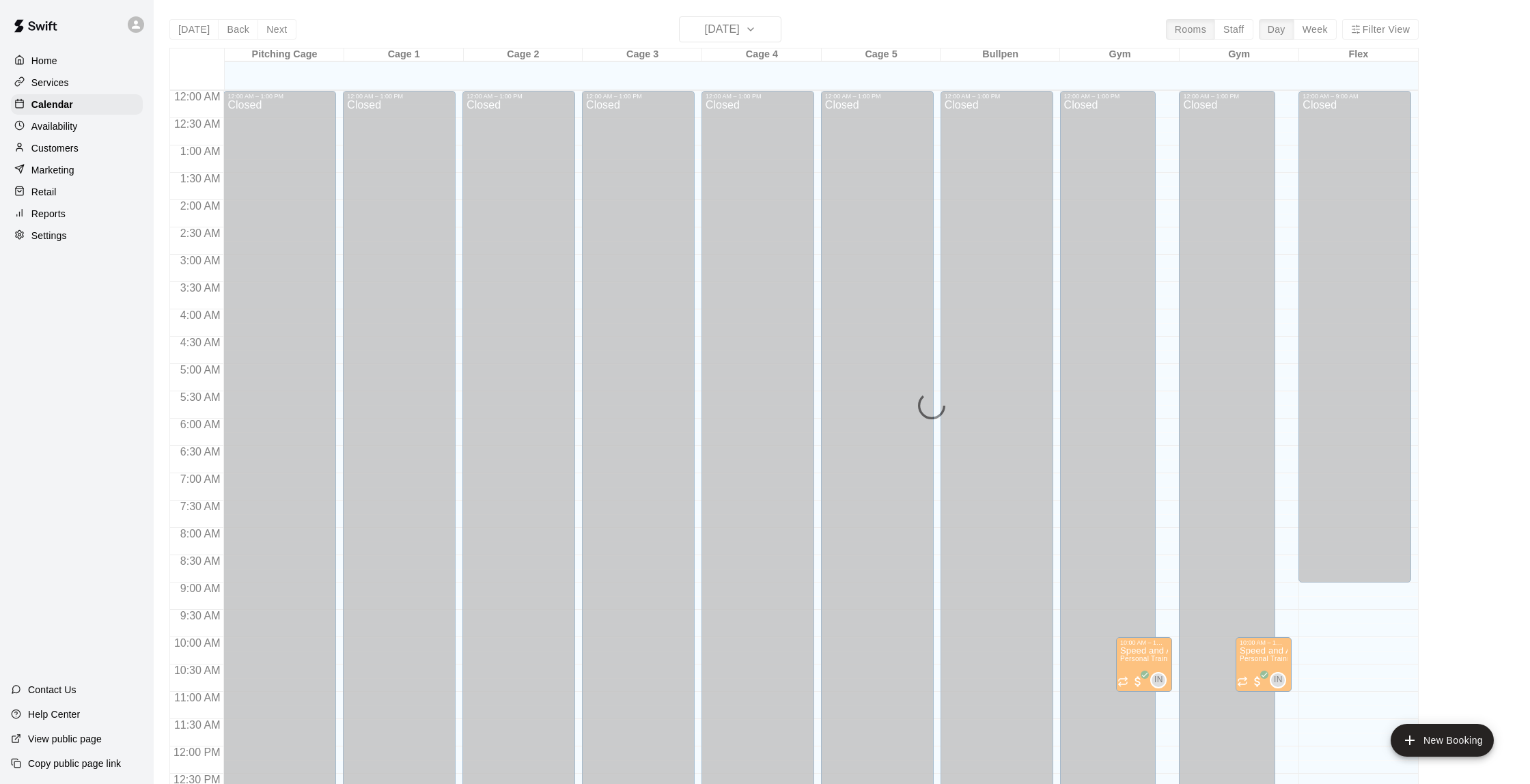
scroll to position [562, 0]
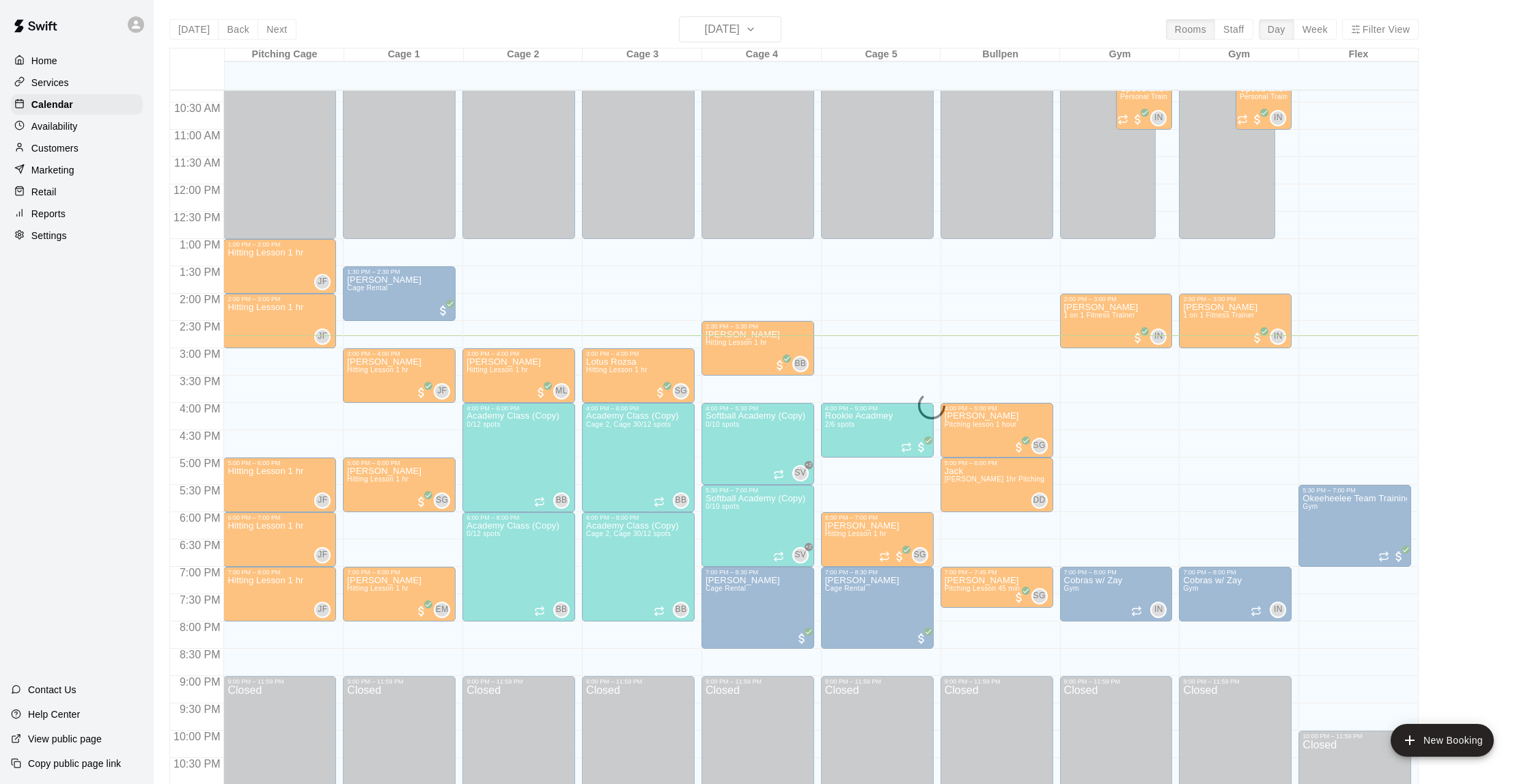
click at [268, 34] on div "[DATE] Back [DATE][DATE] Rooms Staff Day Week Filter View Pitching Cage 12 Tue …" at bounding box center [794, 408] width 1249 height 784
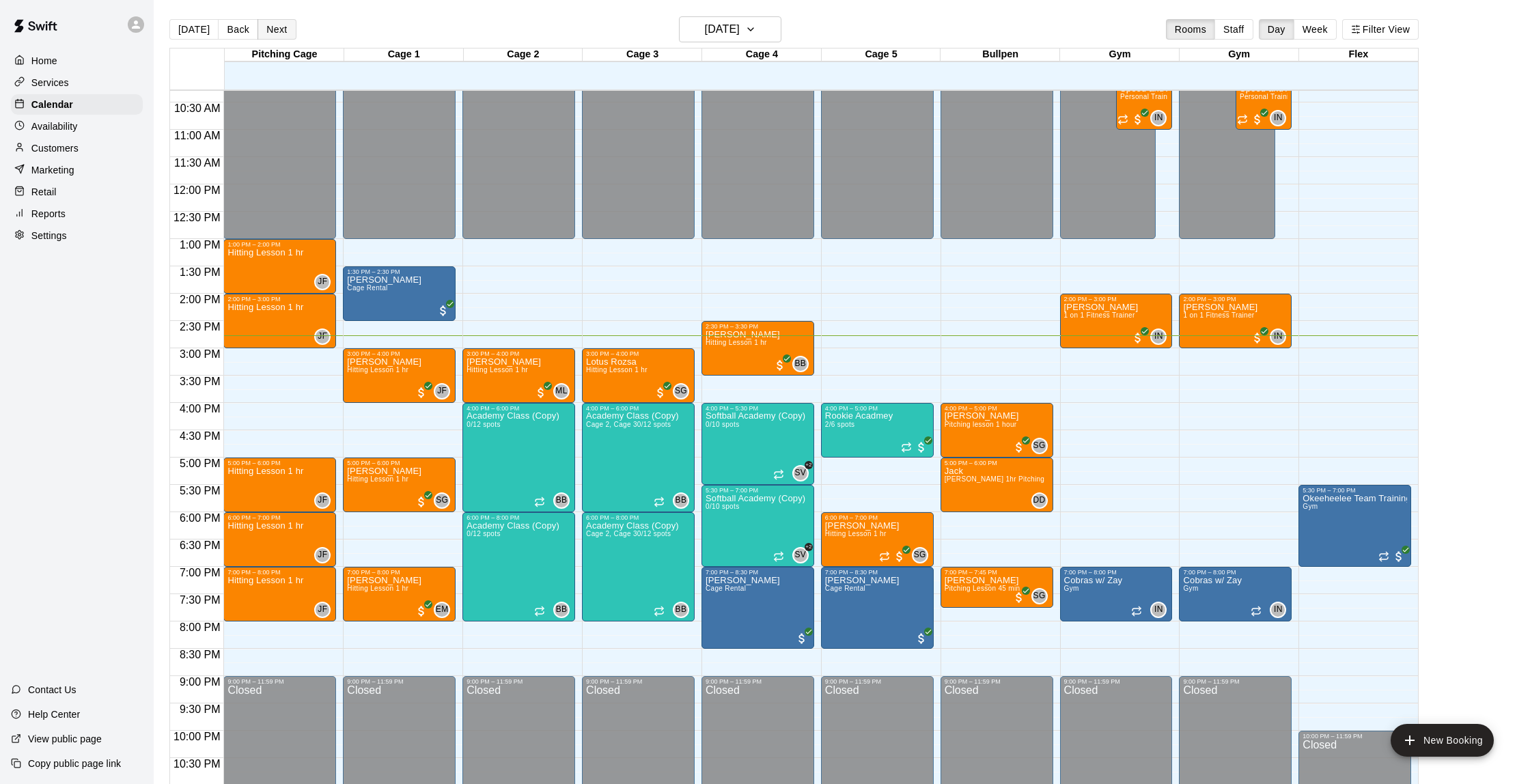
click at [273, 31] on button "Next" at bounding box center [276, 30] width 38 height 20
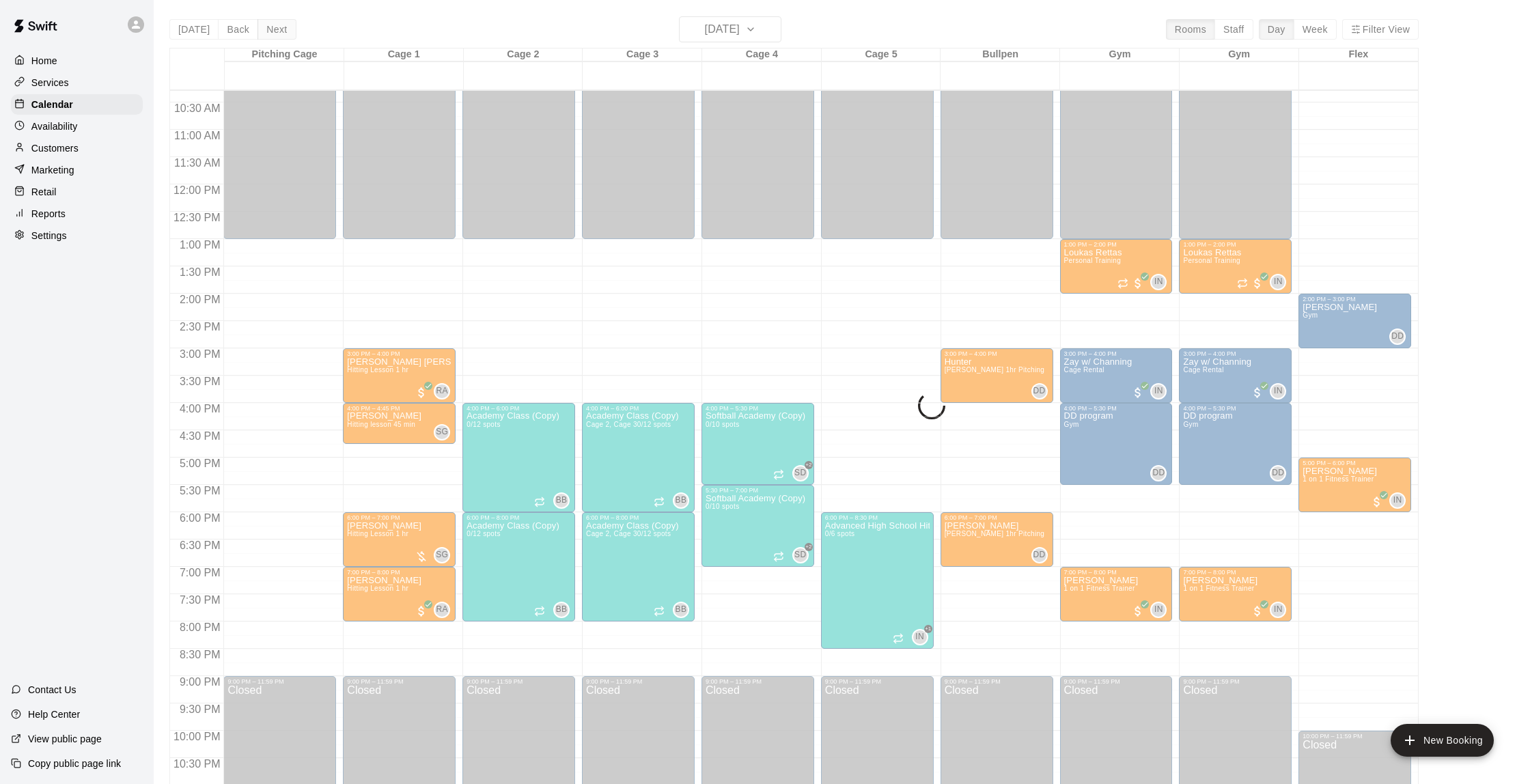
click at [273, 31] on div "[DATE] Back [DATE][DATE] Rooms Staff Day Week Filter View Pitching Cage 13 Wed …" at bounding box center [794, 408] width 1249 height 784
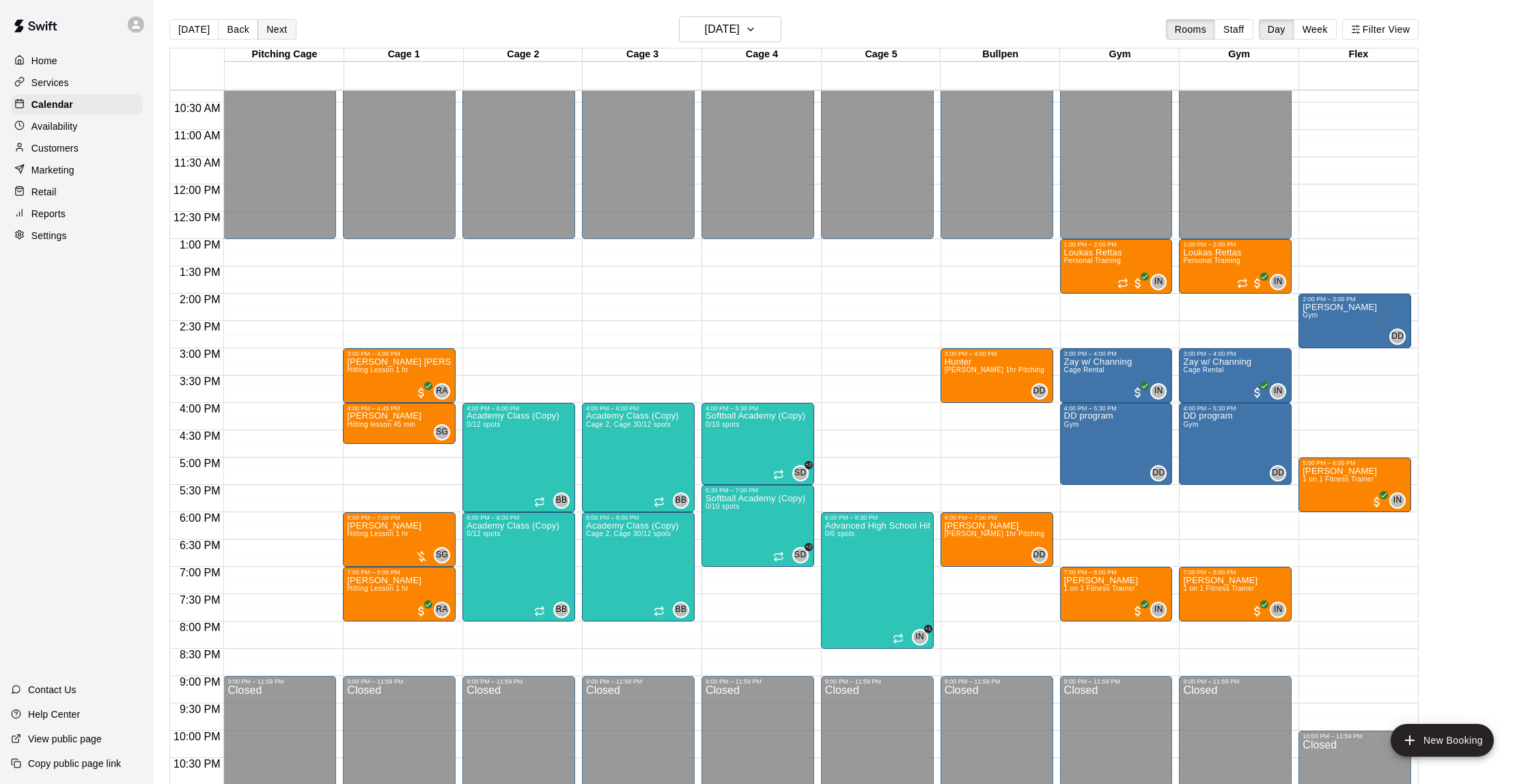
click at [273, 31] on button "Next" at bounding box center [276, 30] width 38 height 20
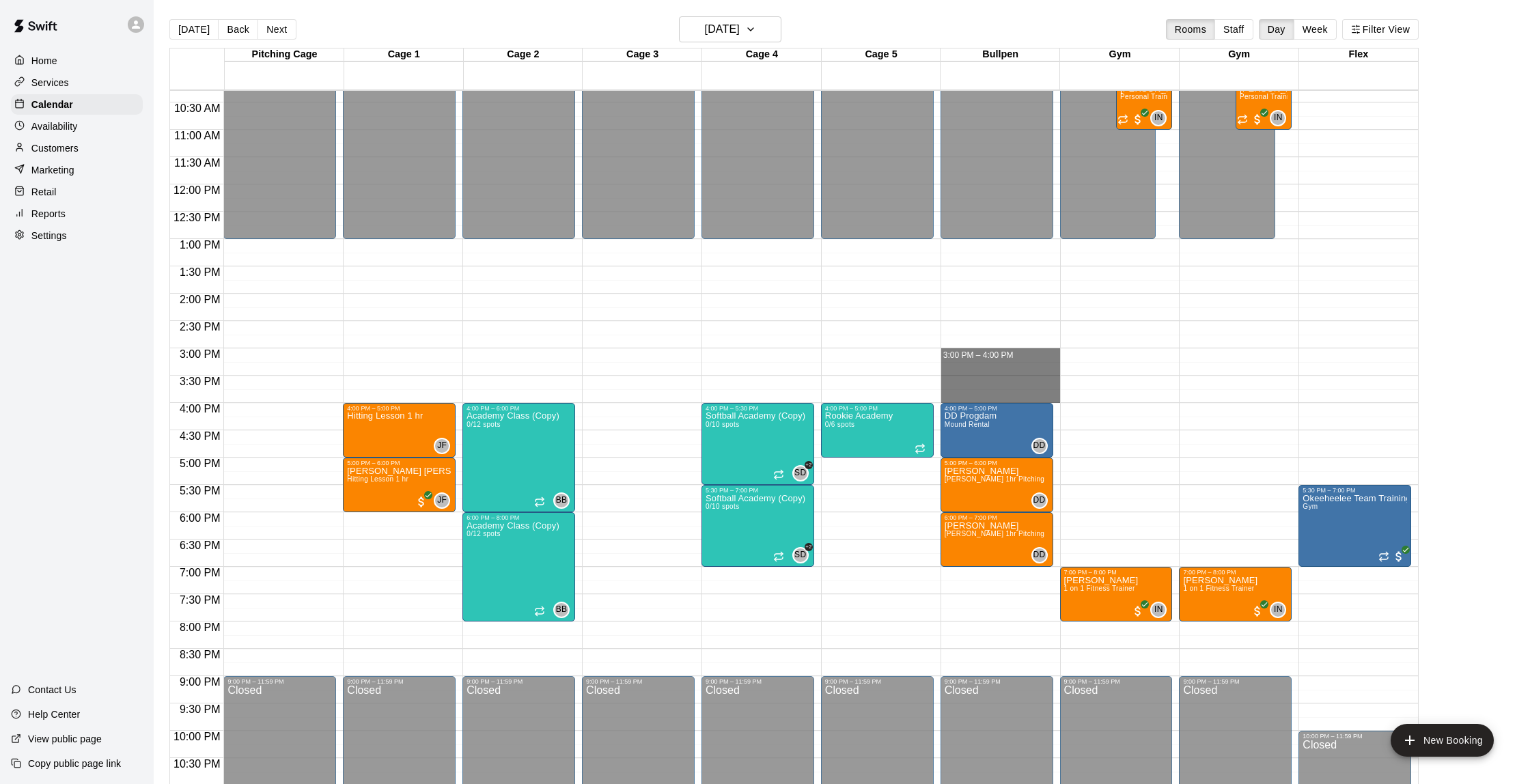
drag, startPoint x: 954, startPoint y: 351, endPoint x: 948, endPoint y: 397, distance: 46.4
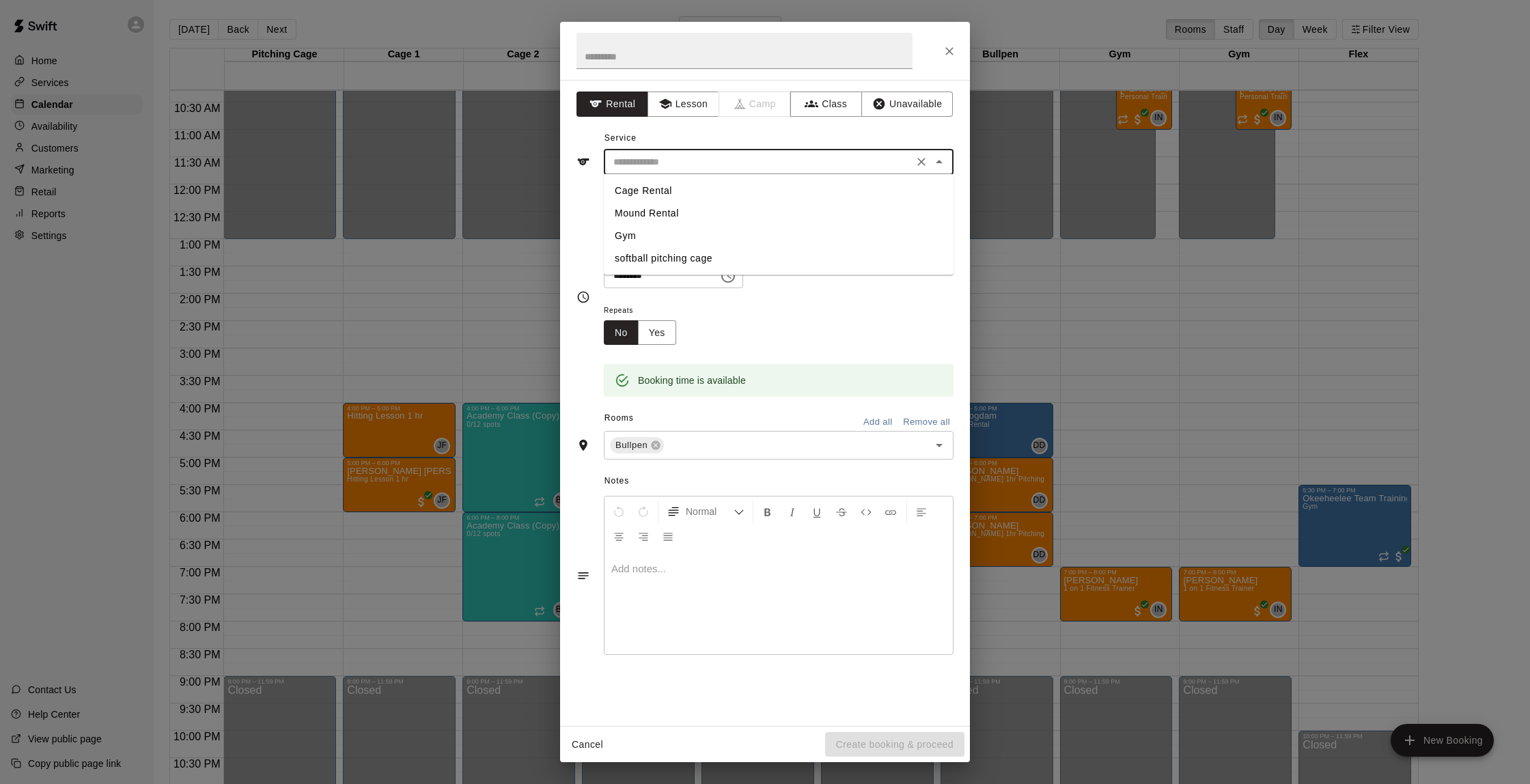
click at [705, 155] on input "text" at bounding box center [758, 162] width 301 height 17
click at [675, 195] on li "Cage Rental" at bounding box center [779, 190] width 349 height 23
type input "**********"
click at [938, 749] on button "Create booking & proceed" at bounding box center [894, 744] width 140 height 25
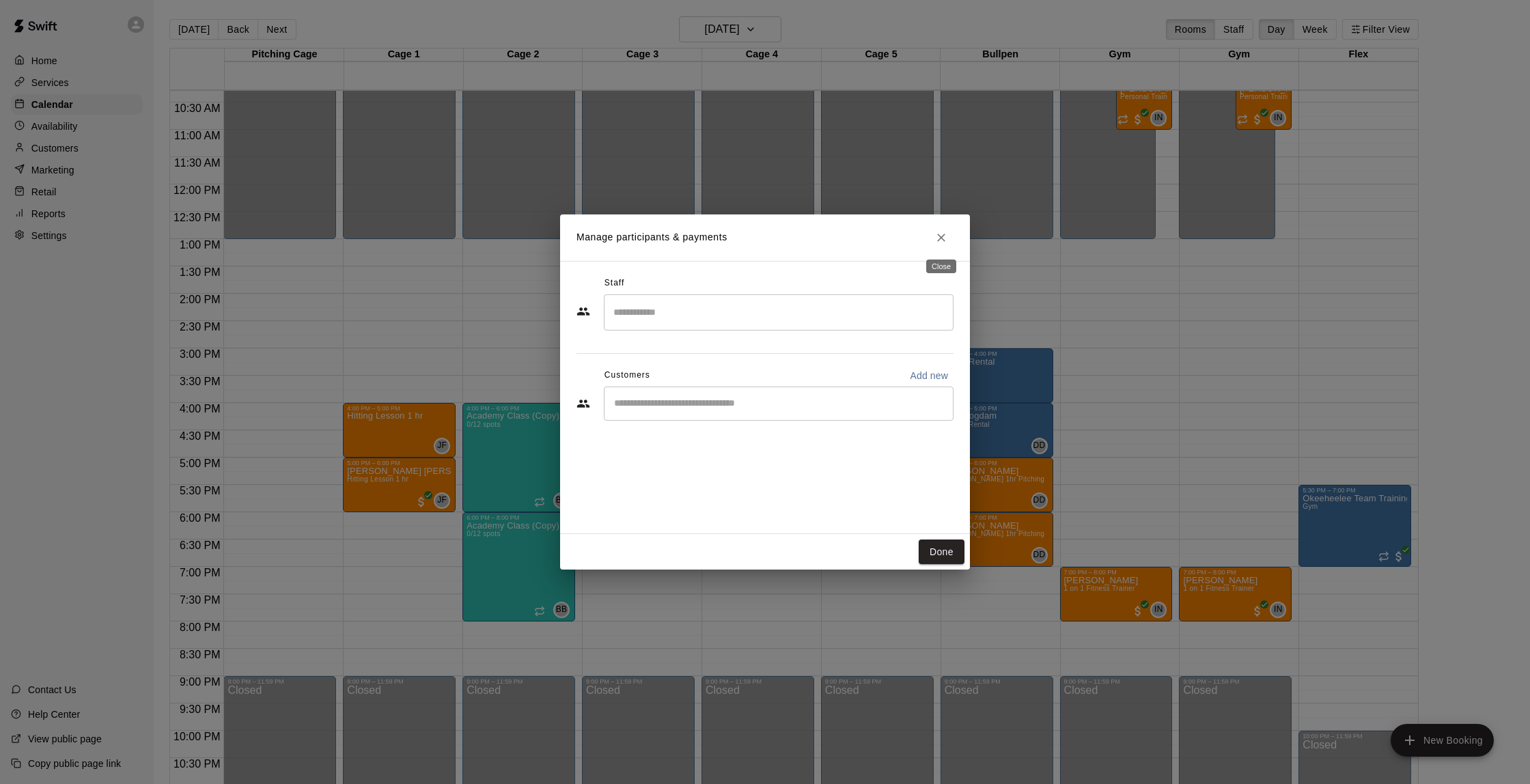
click at [941, 236] on icon "Close" at bounding box center [941, 238] width 14 height 14
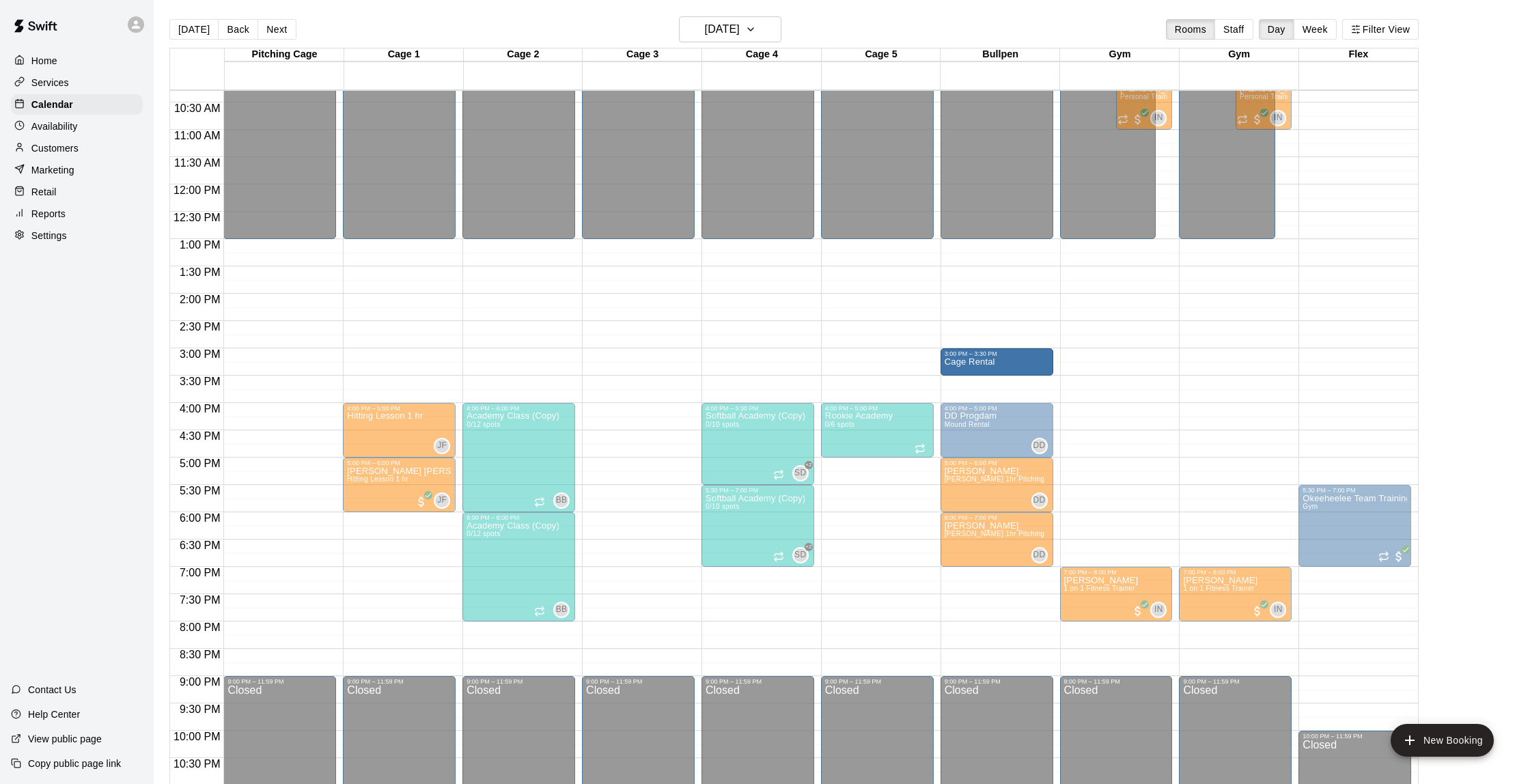
drag, startPoint x: 998, startPoint y: 399, endPoint x: 998, endPoint y: 384, distance: 15.0
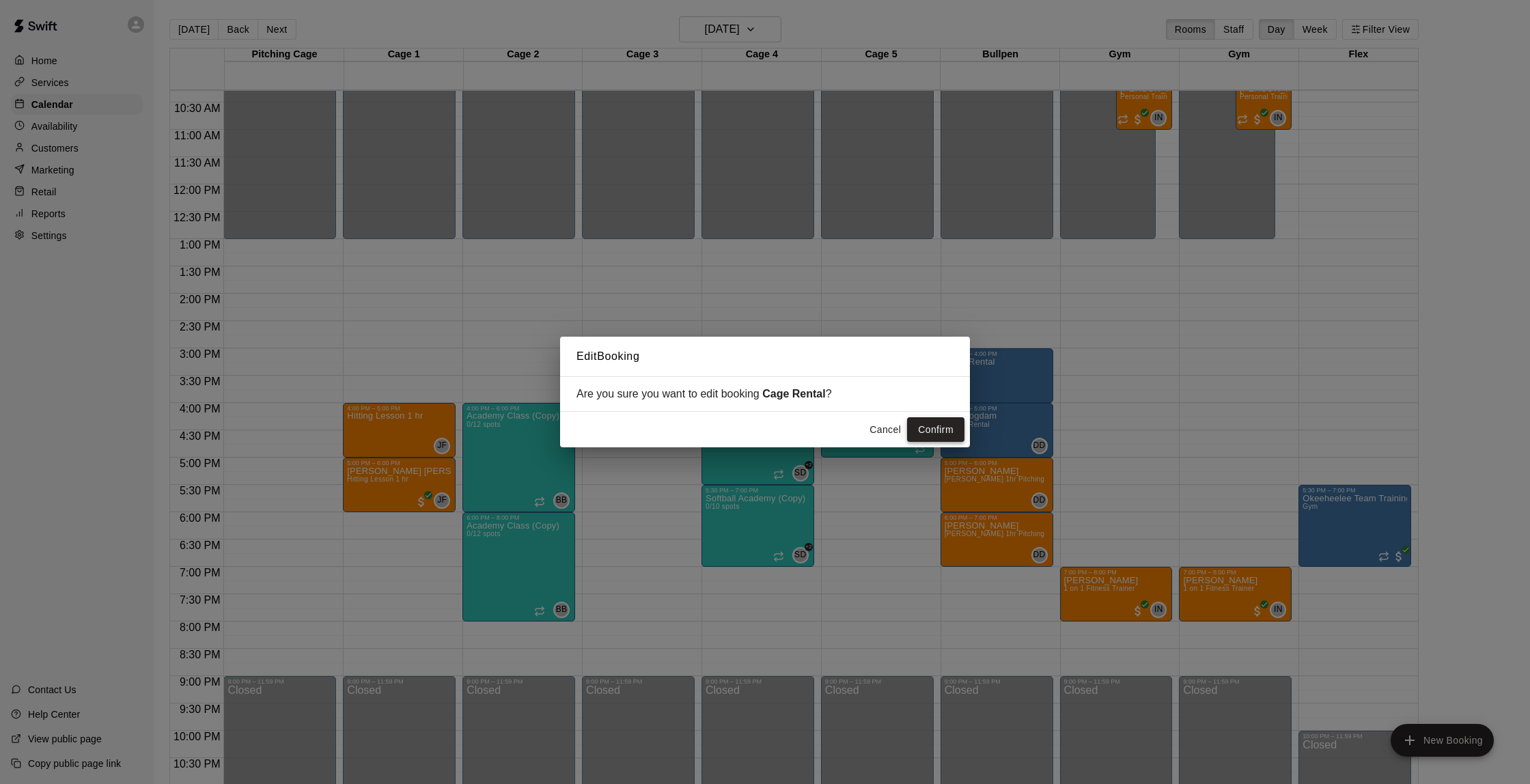
click at [944, 424] on button "Confirm" at bounding box center [936, 430] width 58 height 25
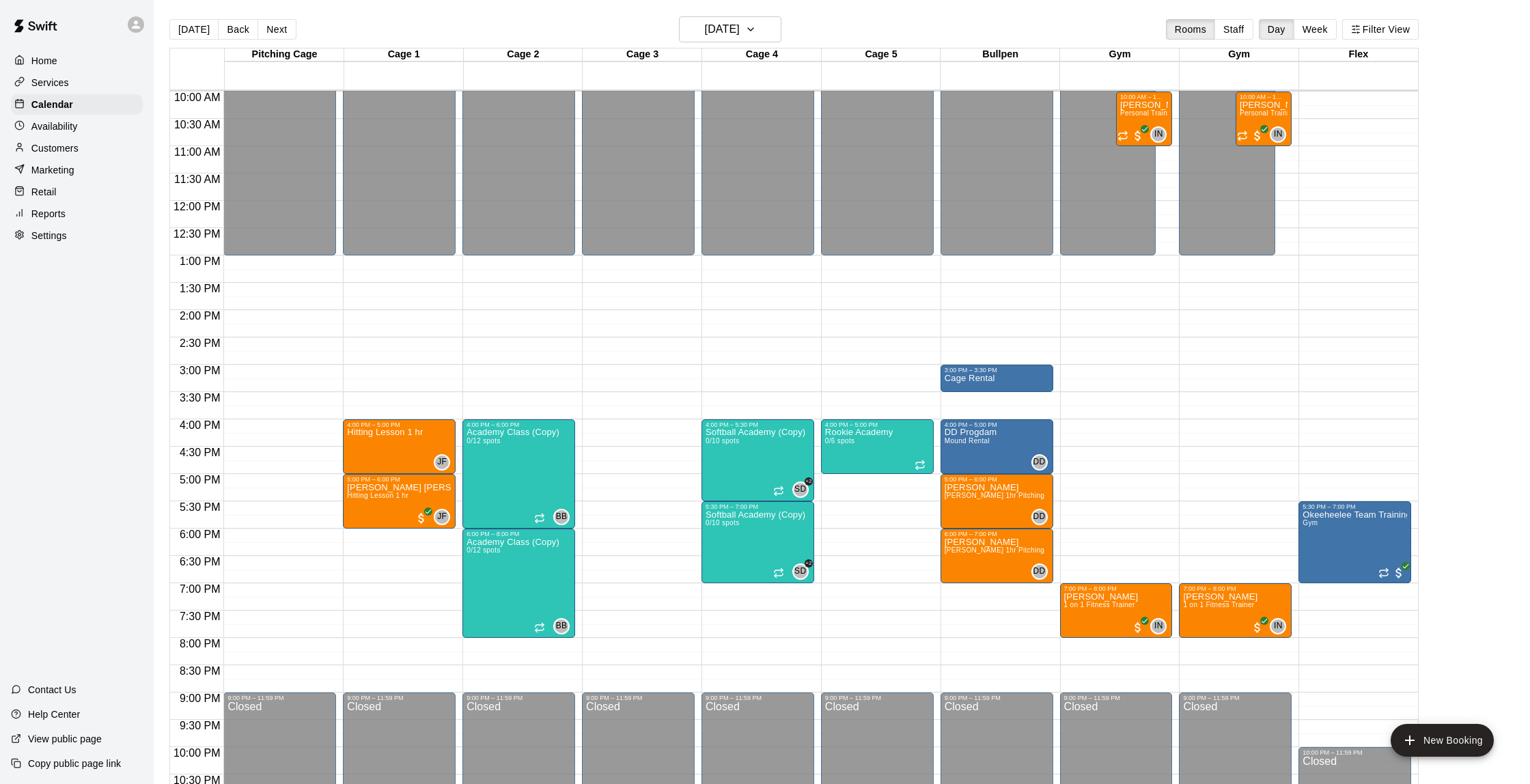
scroll to position [546, 0]
drag, startPoint x: 1083, startPoint y: 314, endPoint x: 1087, endPoint y: 359, distance: 45.2
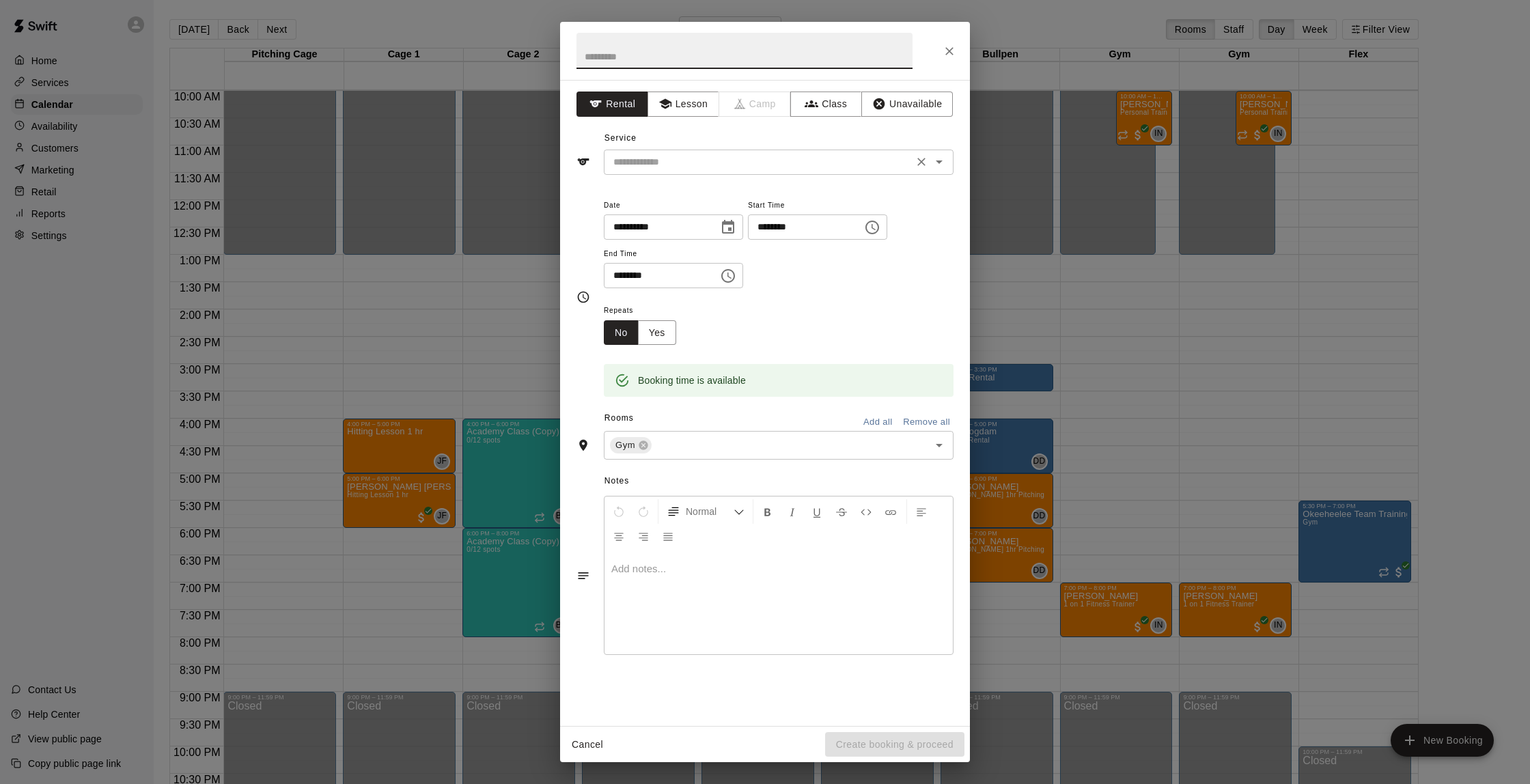
click at [721, 157] on input "text" at bounding box center [758, 162] width 301 height 17
click at [686, 117] on div "**********" at bounding box center [765, 403] width 410 height 646
click at [689, 112] on button "Lesson" at bounding box center [683, 104] width 72 height 25
click at [696, 151] on div "​" at bounding box center [779, 162] width 349 height 25
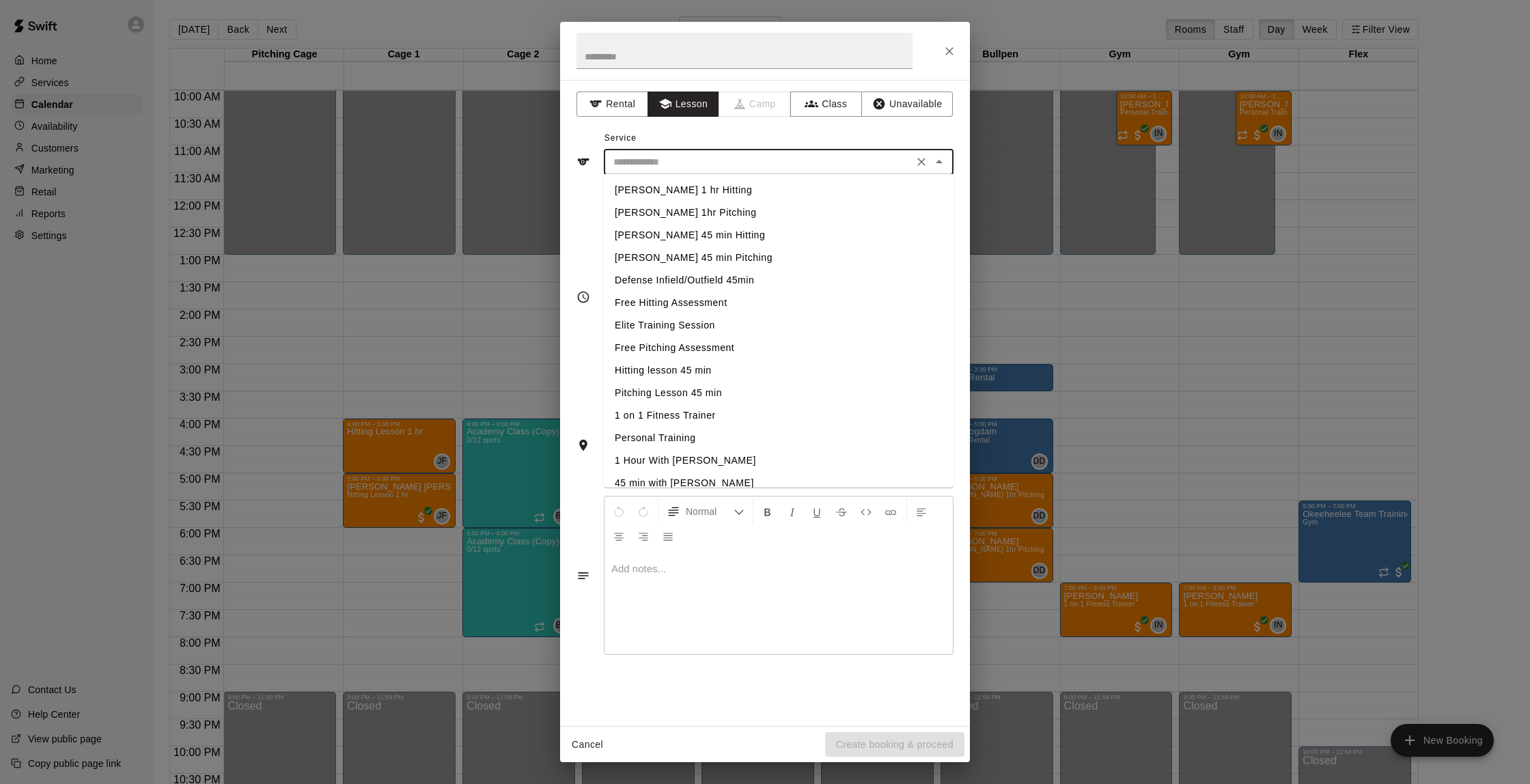
scroll to position [206, 0]
click at [690, 419] on li "1 on 1 Fitness Trainer" at bounding box center [779, 413] width 349 height 23
type input "**********"
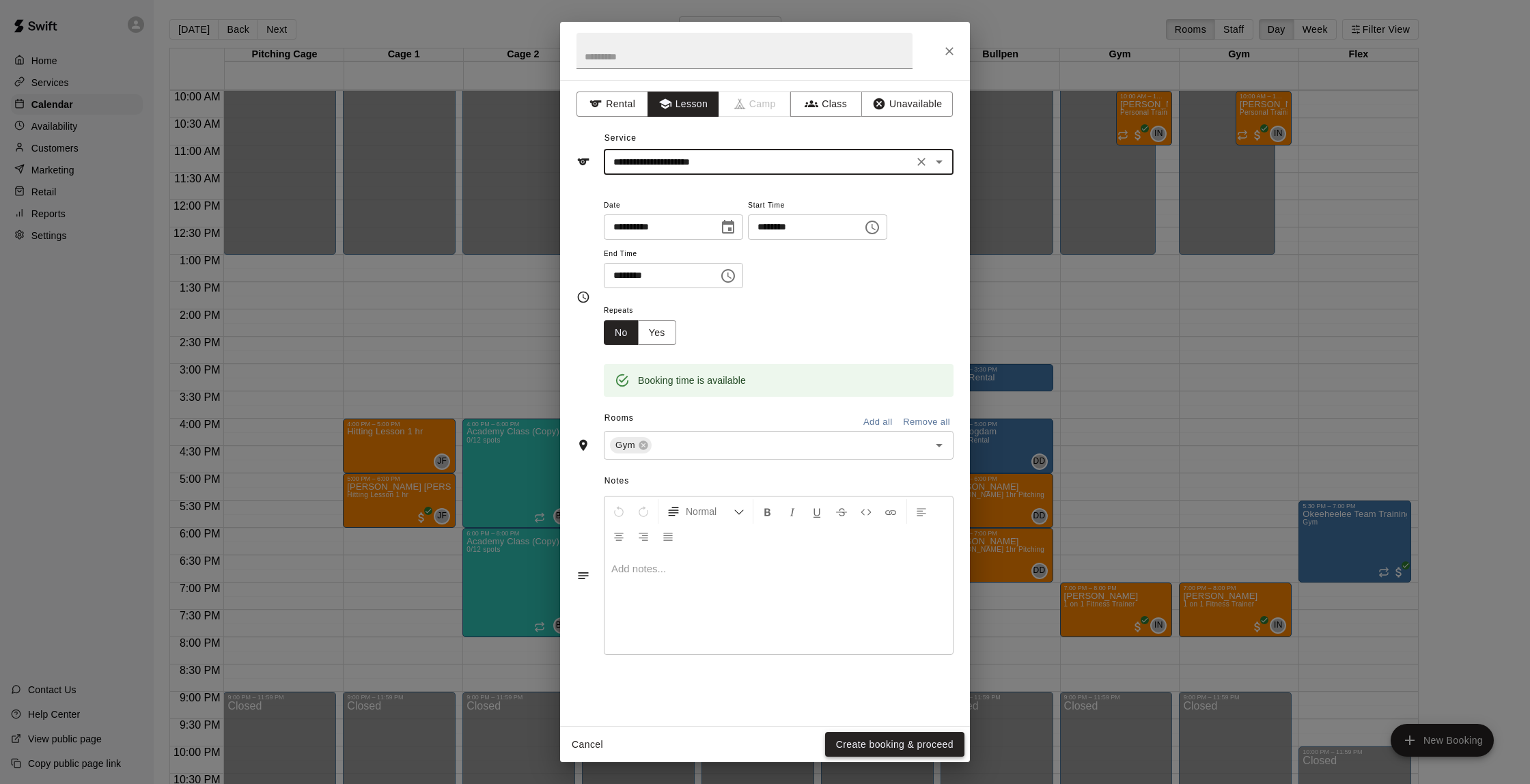
click at [919, 749] on button "Create booking & proceed" at bounding box center [894, 744] width 140 height 25
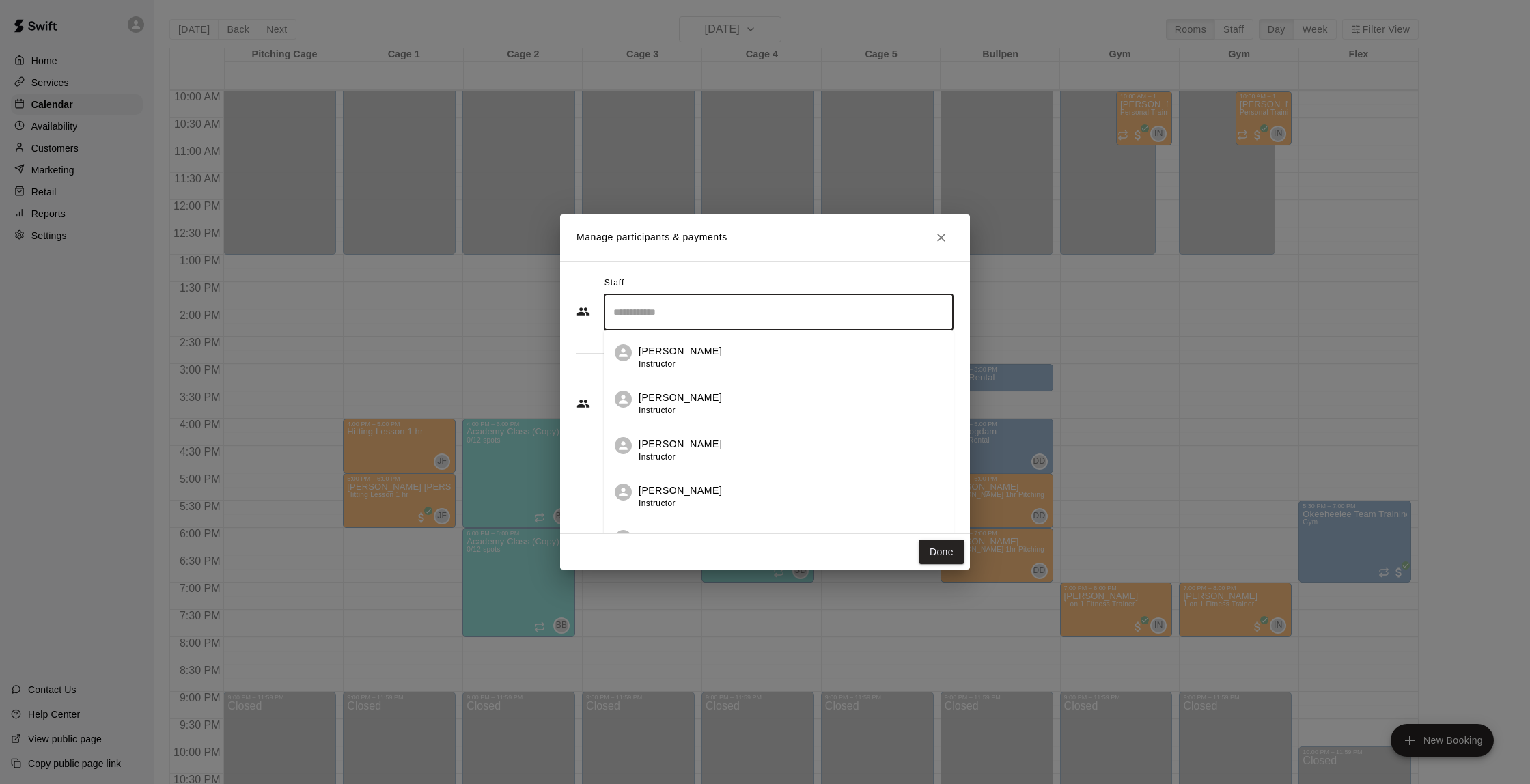
click at [705, 304] on input "Search staff" at bounding box center [779, 312] width 338 height 24
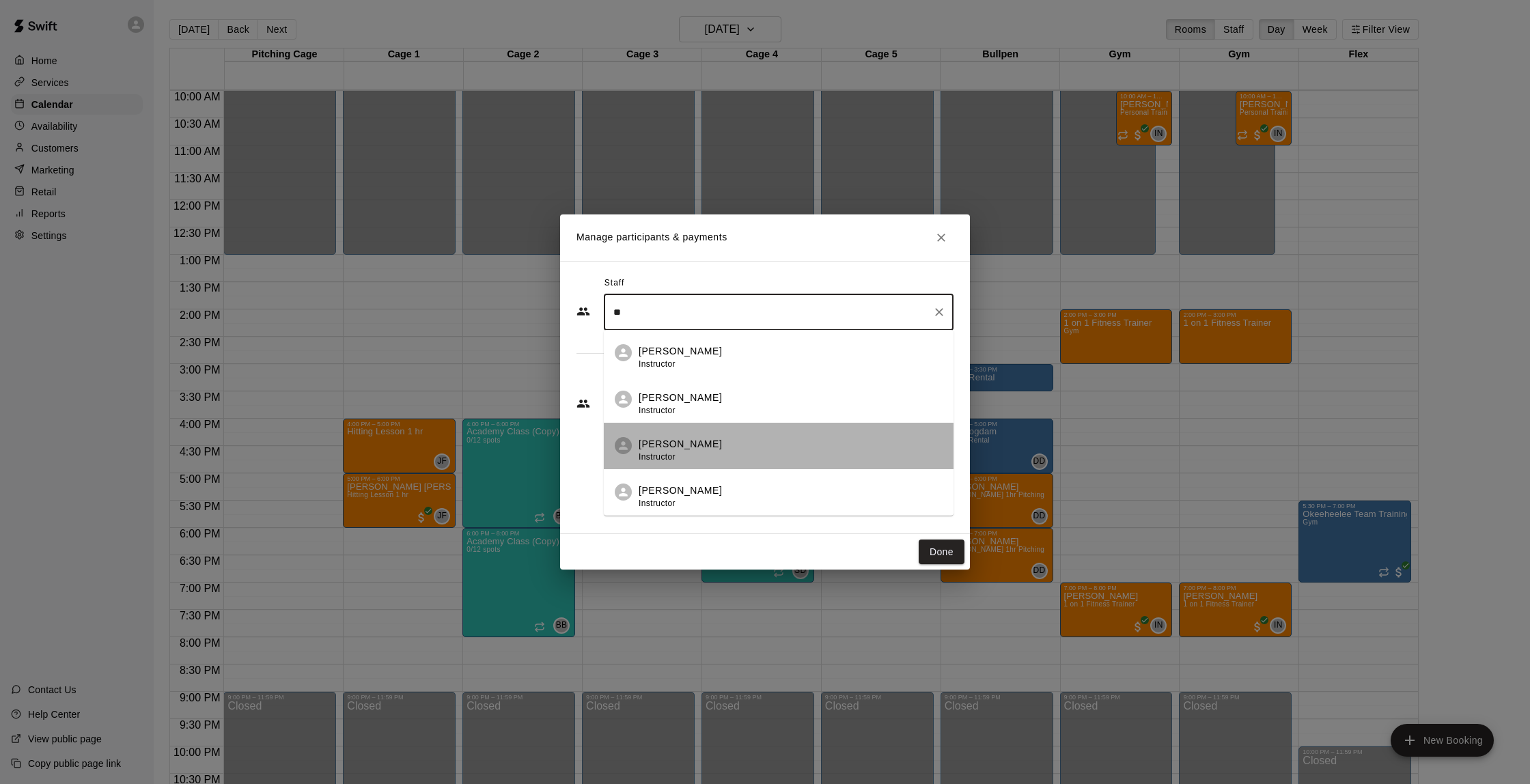
click at [707, 441] on div "[PERSON_NAME] Instructor" at bounding box center [790, 450] width 304 height 26
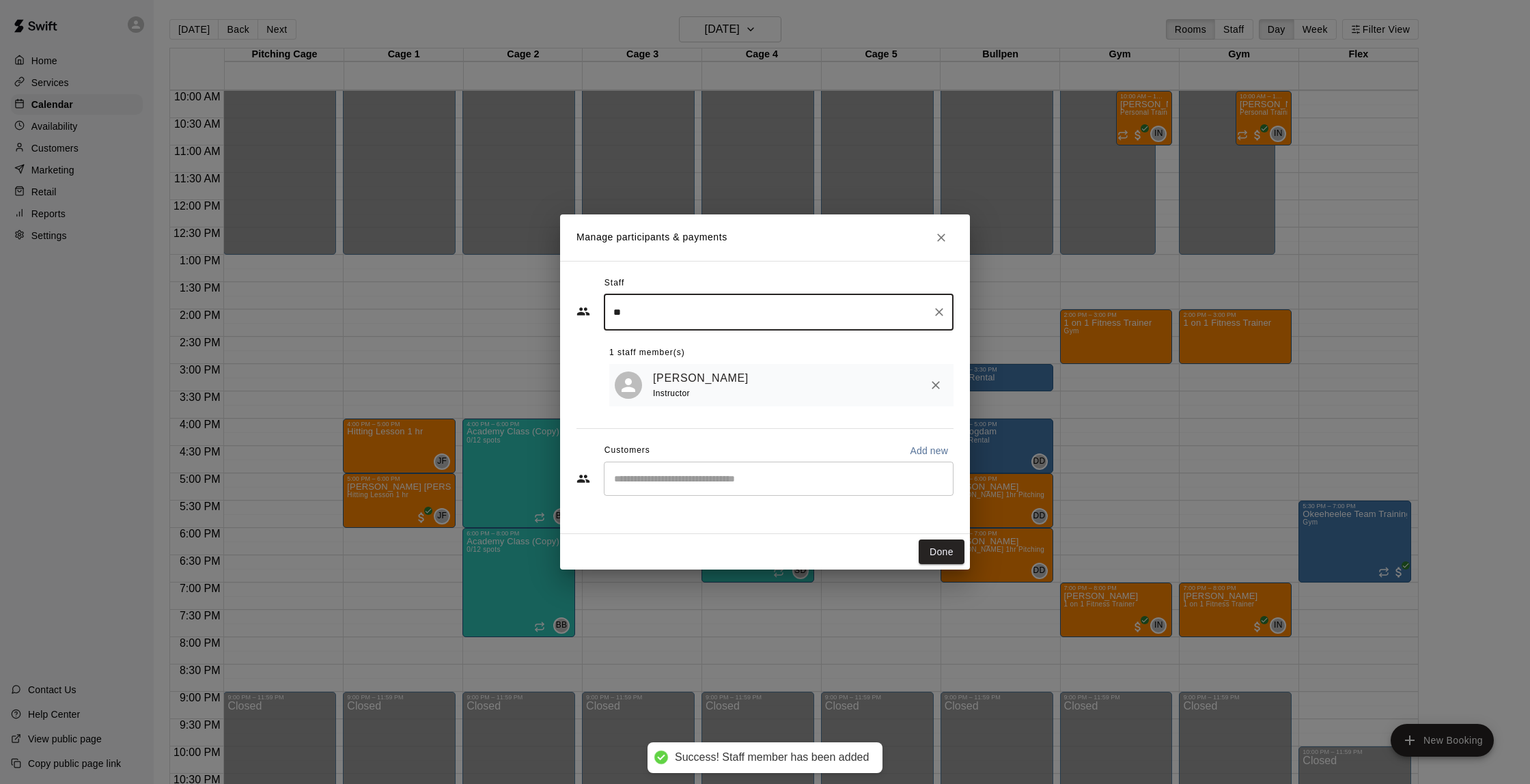
click at [758, 492] on div "​" at bounding box center [779, 479] width 349 height 34
type input "**"
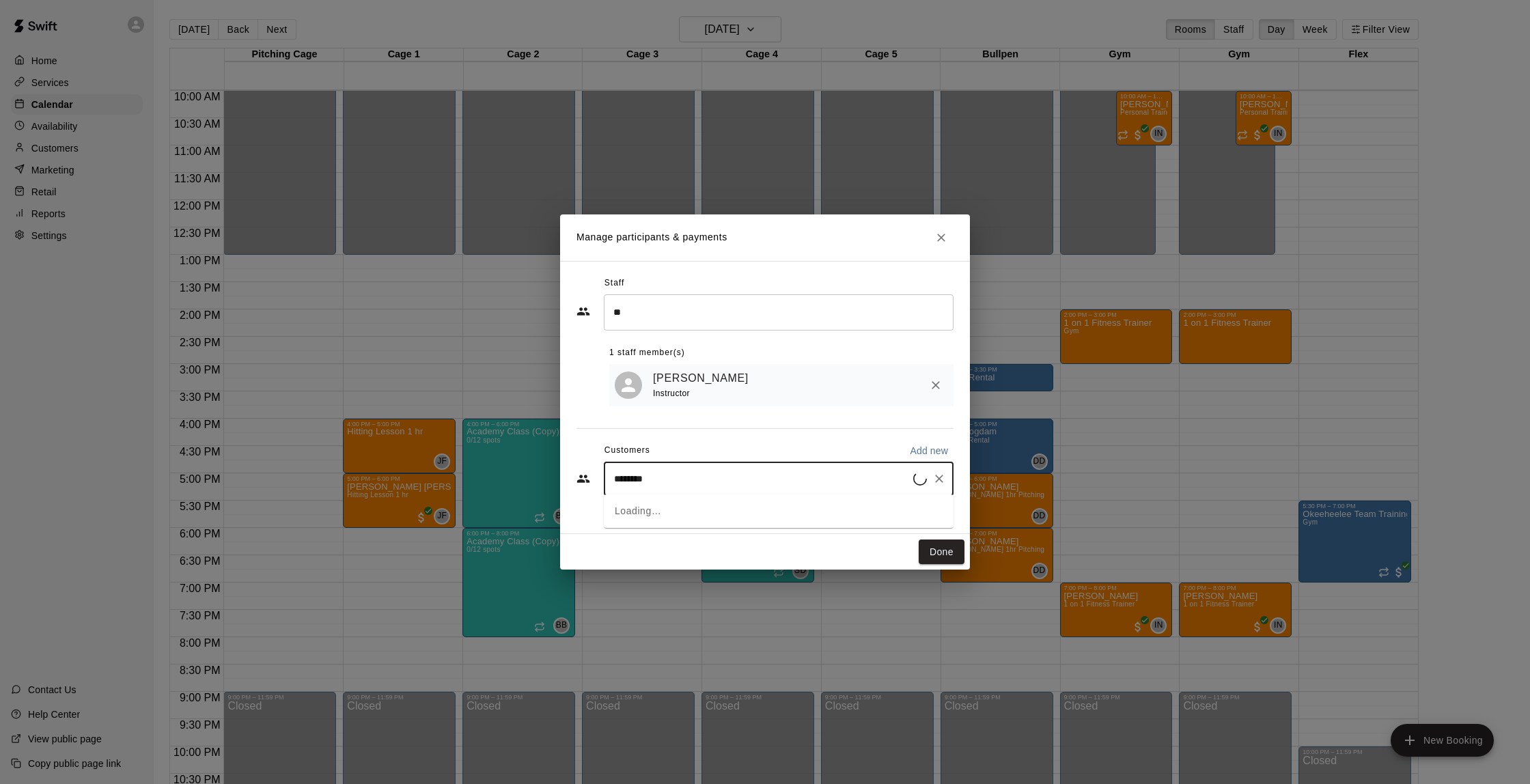
type input "*********"
click at [806, 519] on div "[PERSON_NAME] [PERSON_NAME][EMAIL_ADDRESS][DOMAIN_NAME]" at bounding box center [792, 516] width 300 height 30
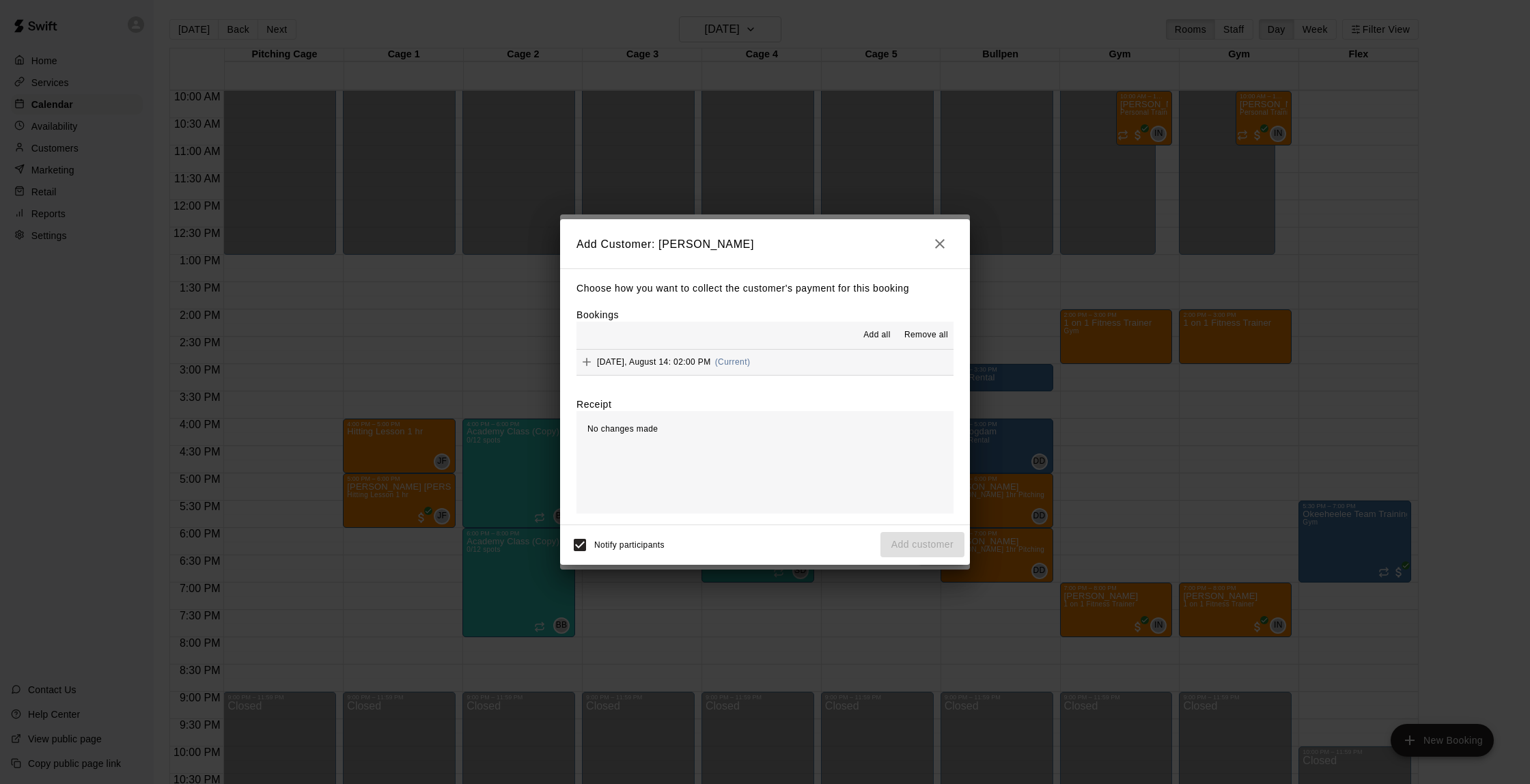
click at [861, 368] on button "[DATE], August 14: 02:00 PM (Current)" at bounding box center [765, 362] width 377 height 25
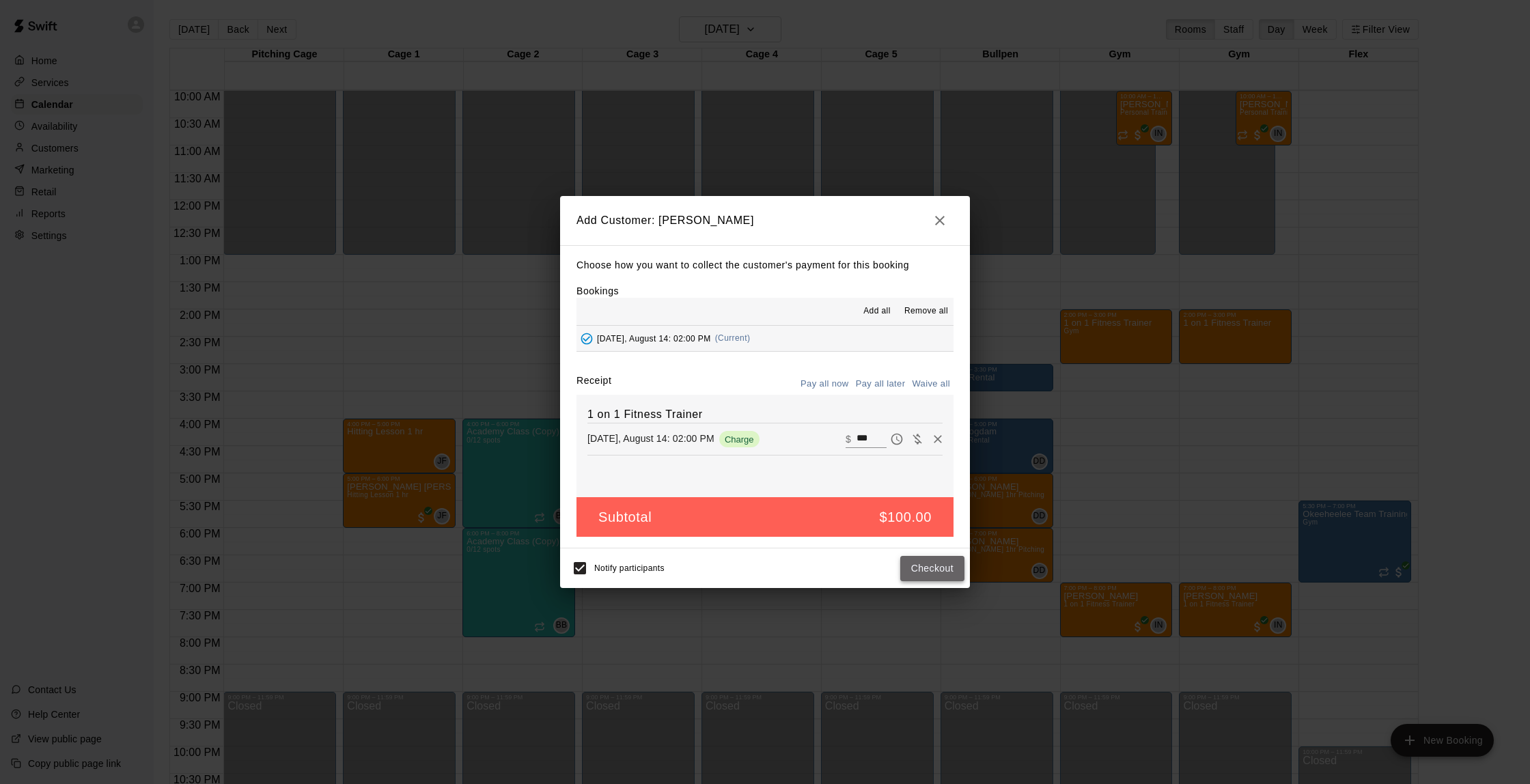
click at [934, 576] on button "Checkout" at bounding box center [933, 568] width 64 height 25
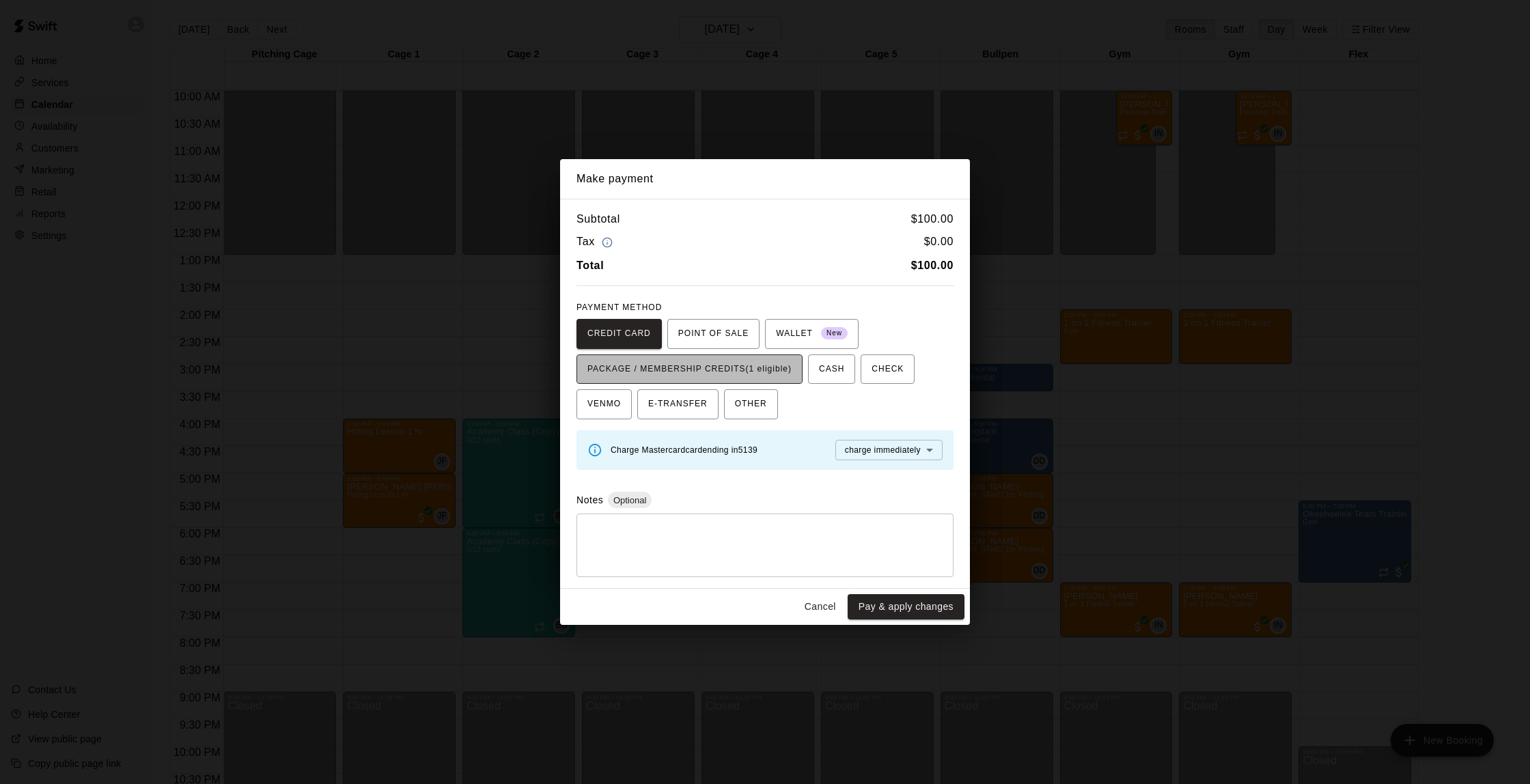
click at [721, 370] on span "PACKAGE / MEMBERSHIP CREDITS (1 eligible)" at bounding box center [689, 370] width 204 height 22
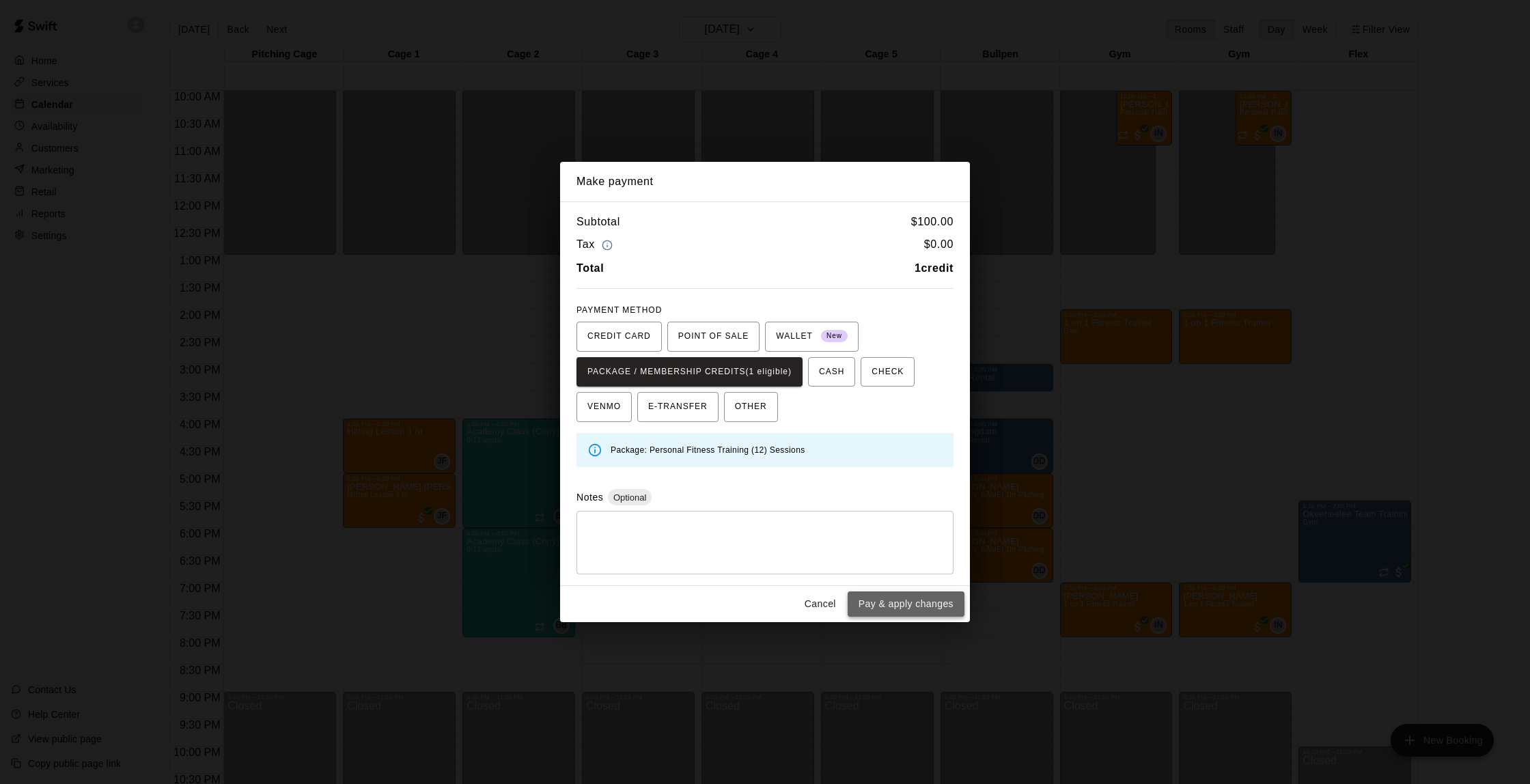
click at [936, 601] on button "Pay & apply changes" at bounding box center [906, 604] width 117 height 25
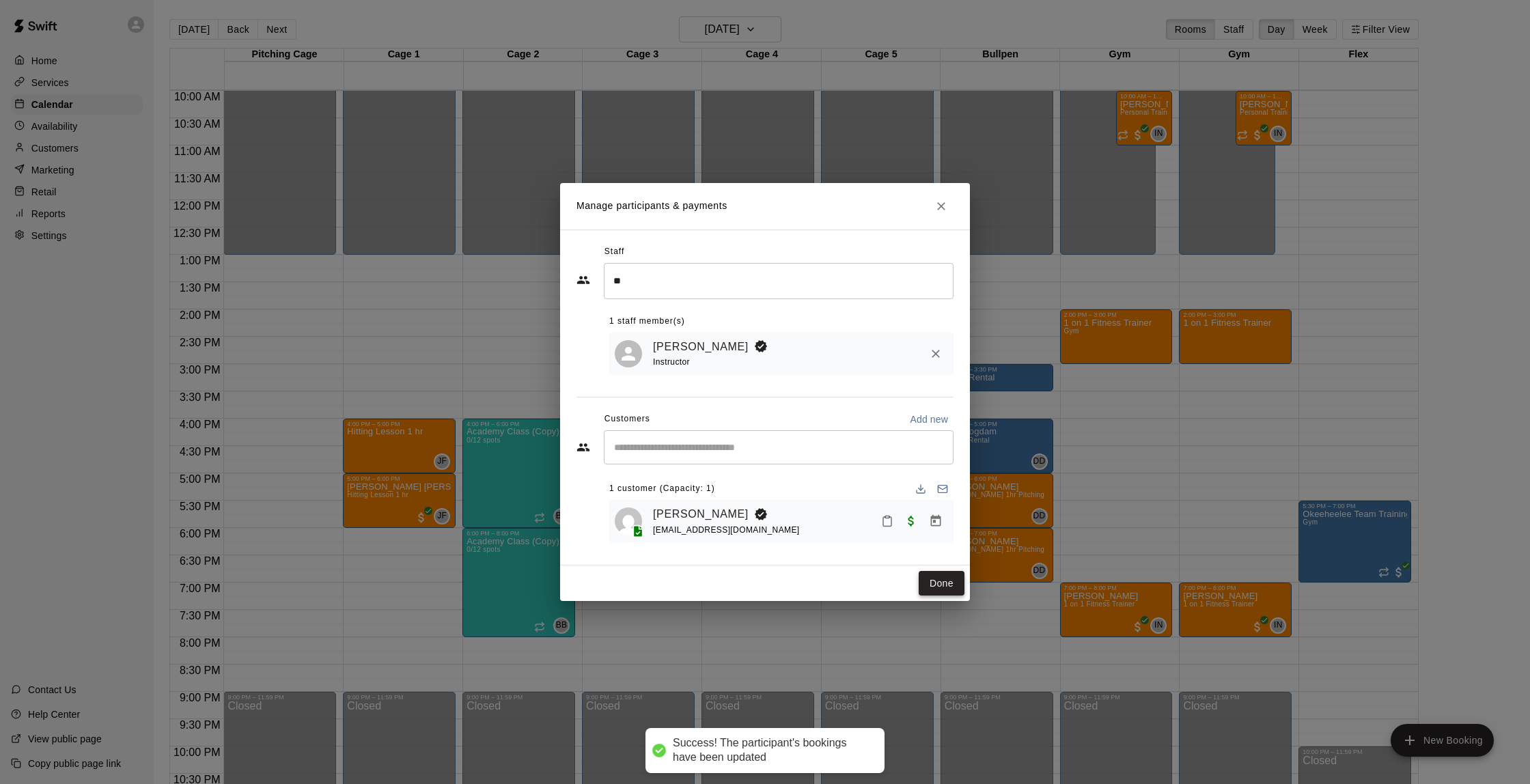
click at [926, 584] on button "Done" at bounding box center [942, 584] width 46 height 25
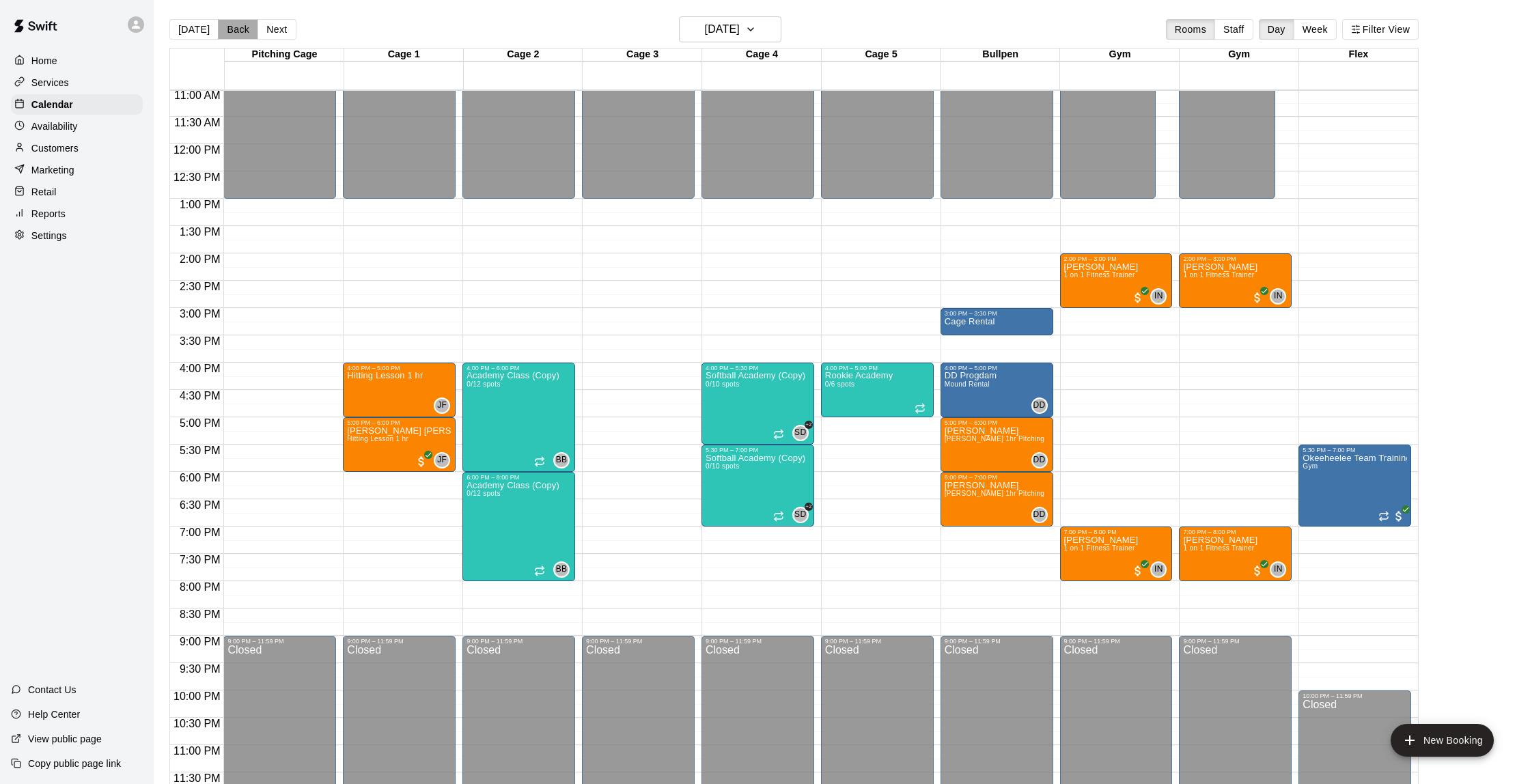
click at [250, 30] on button "Back" at bounding box center [239, 30] width 41 height 20
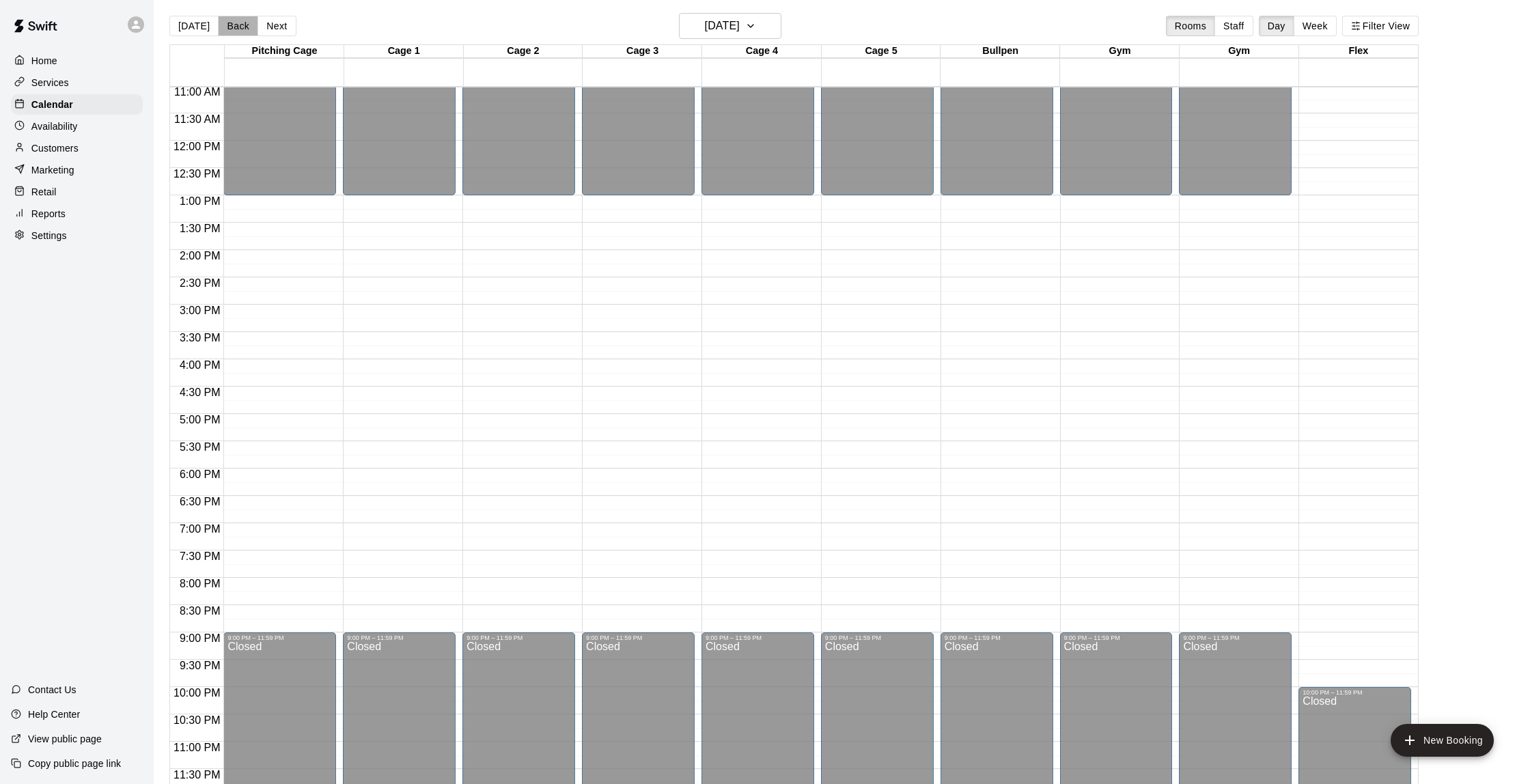
click at [245, 30] on button "Back" at bounding box center [239, 26] width 41 height 20
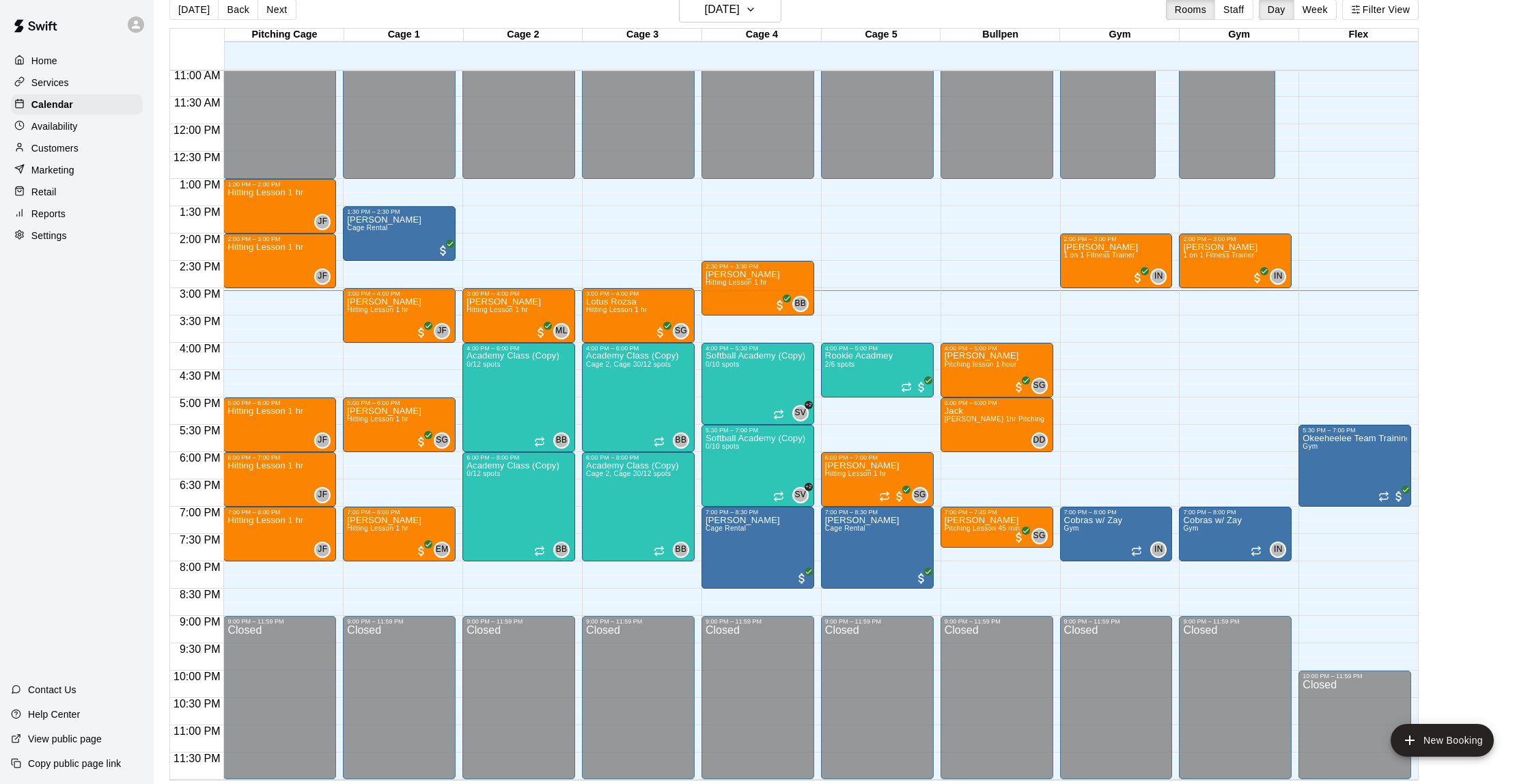
scroll to position [16, 0]
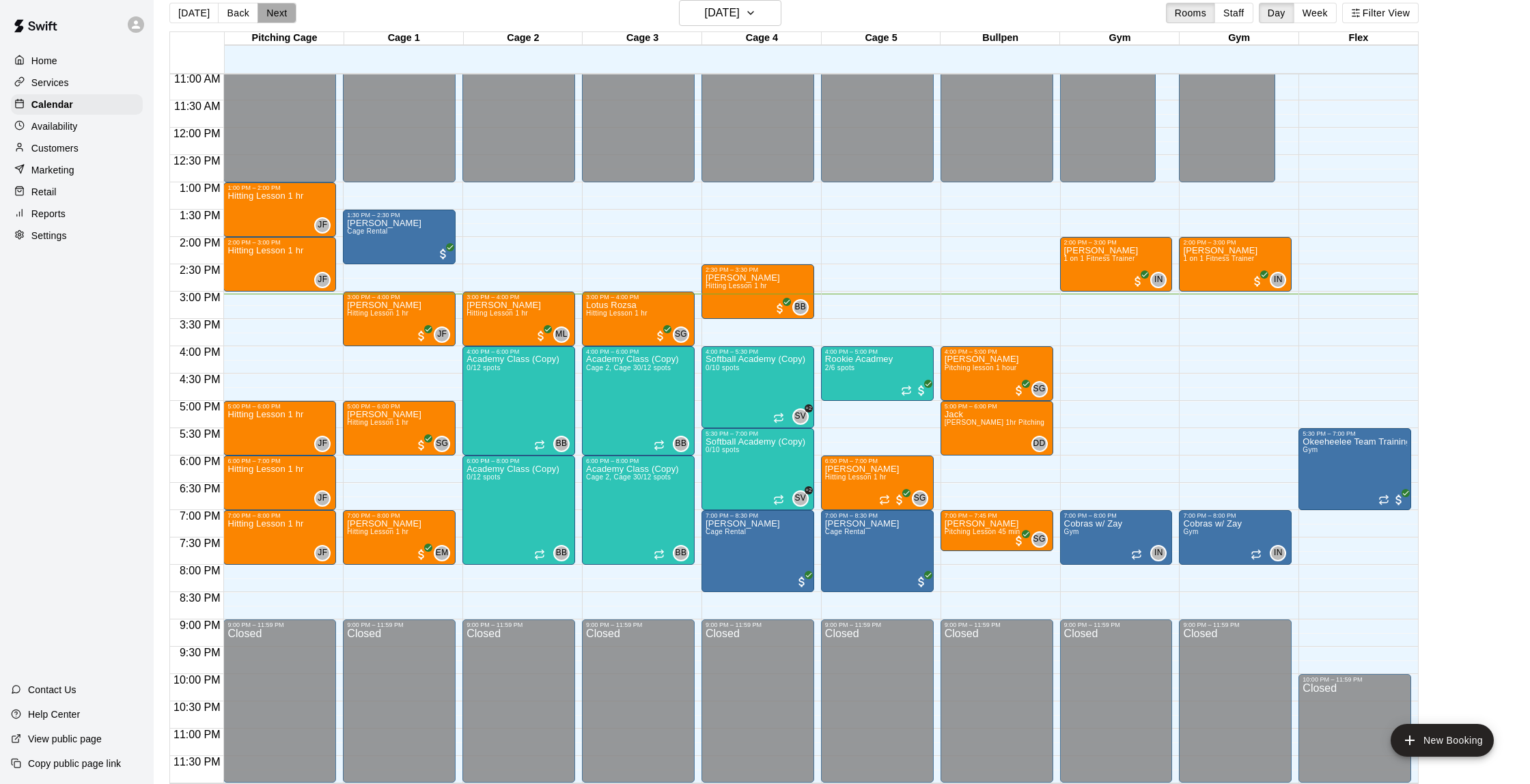
click at [271, 15] on button "Next" at bounding box center [276, 13] width 38 height 20
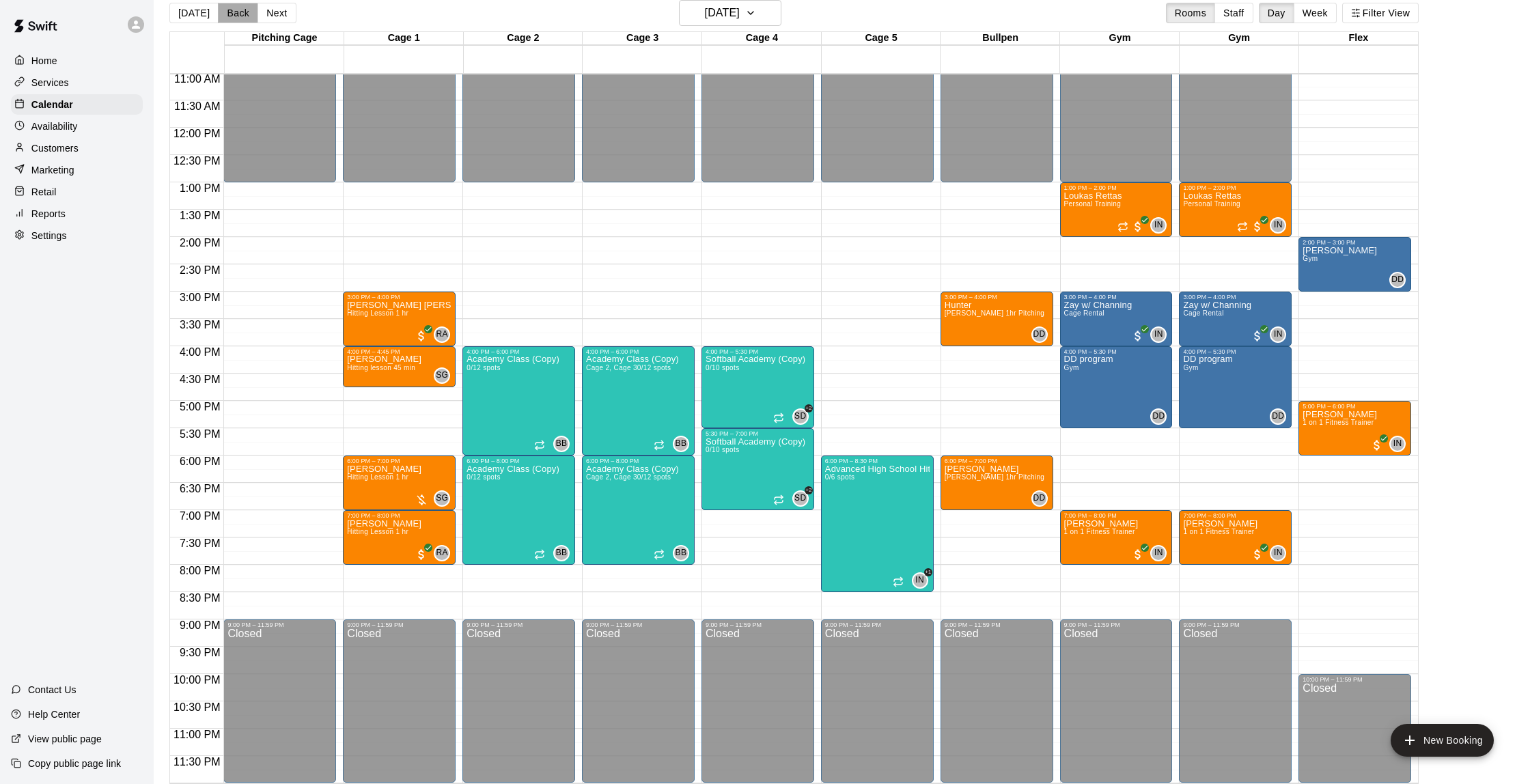
click at [232, 14] on button "Back" at bounding box center [239, 13] width 41 height 20
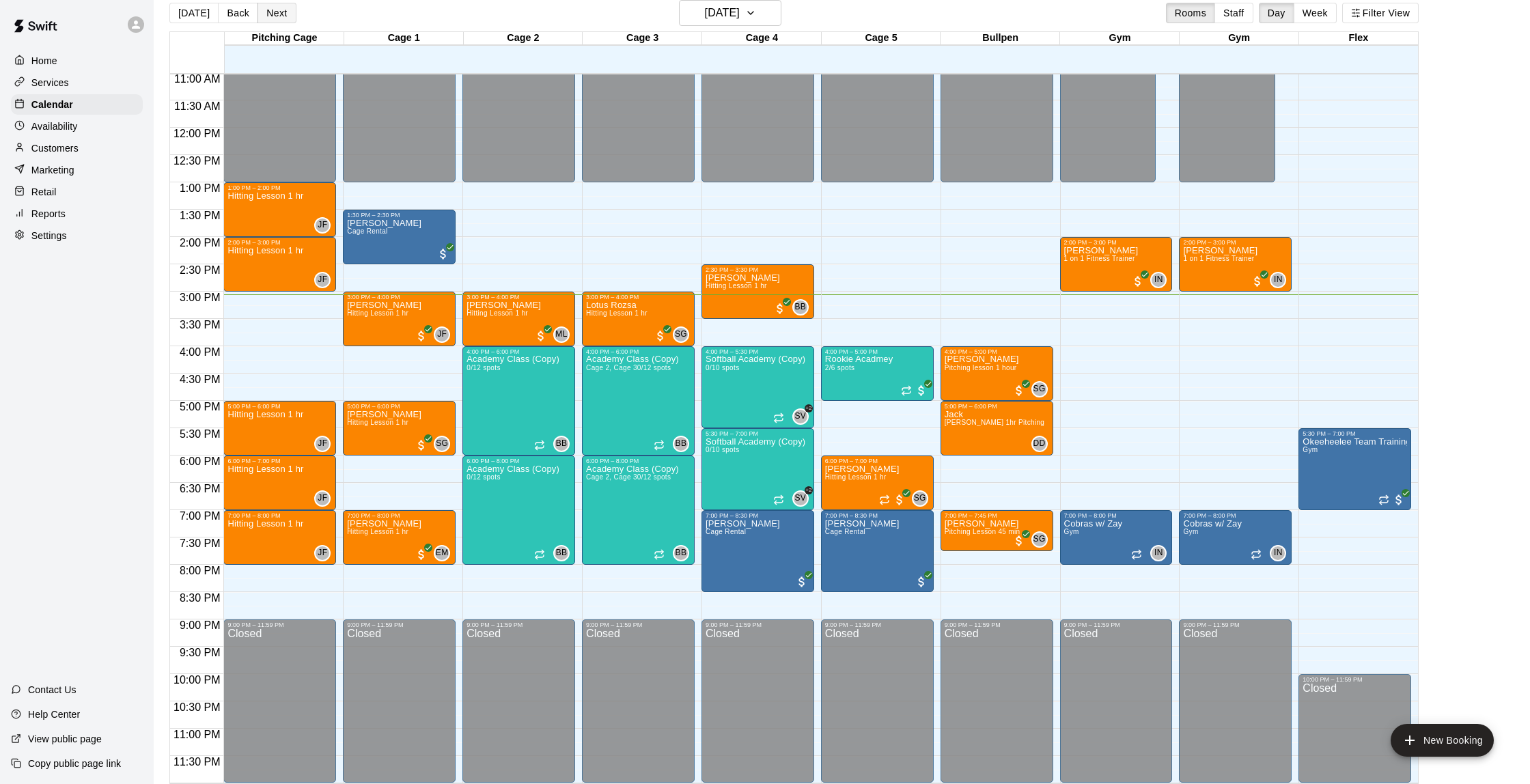
click at [277, 14] on button "Next" at bounding box center [276, 13] width 38 height 20
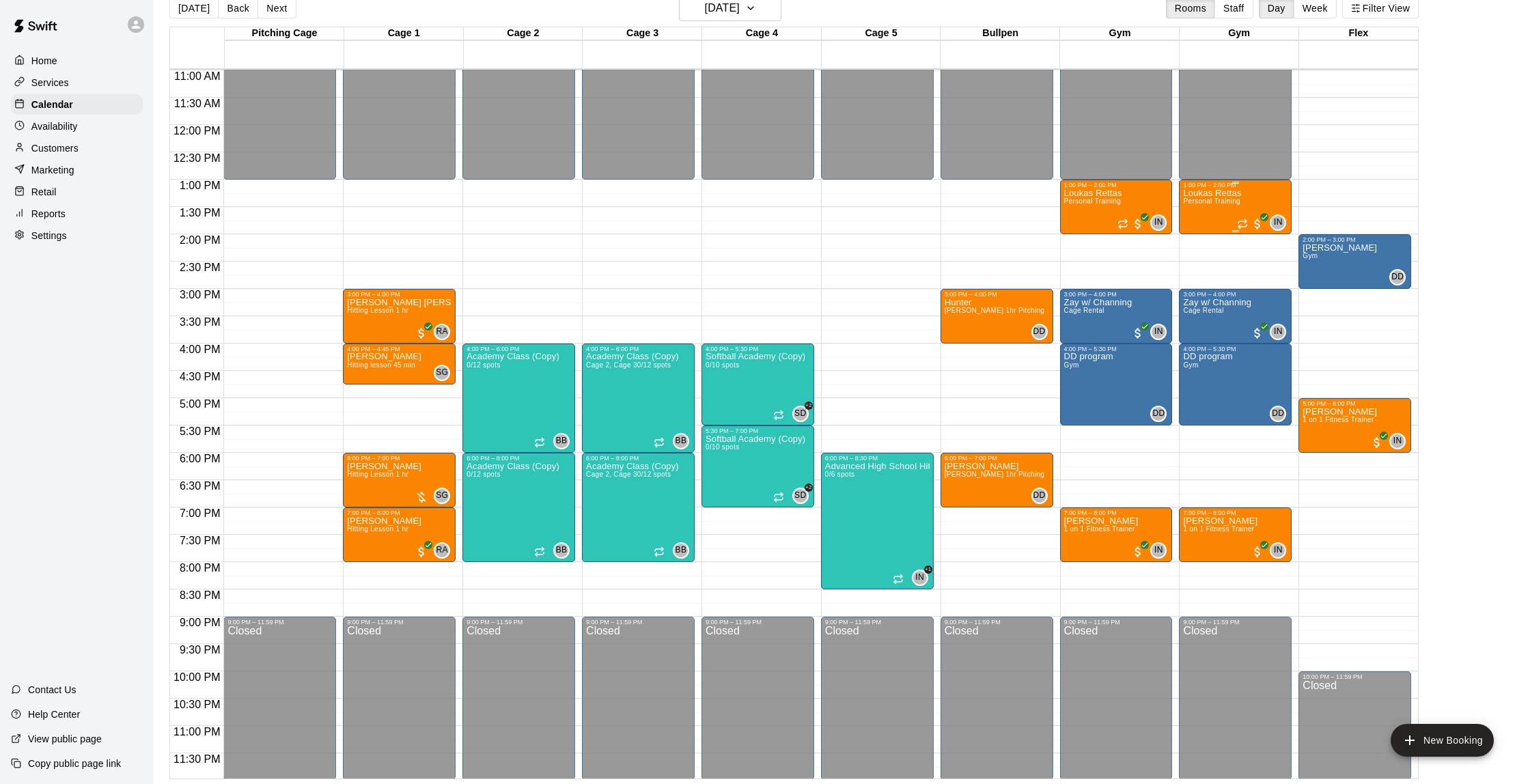
scroll to position [603, 0]
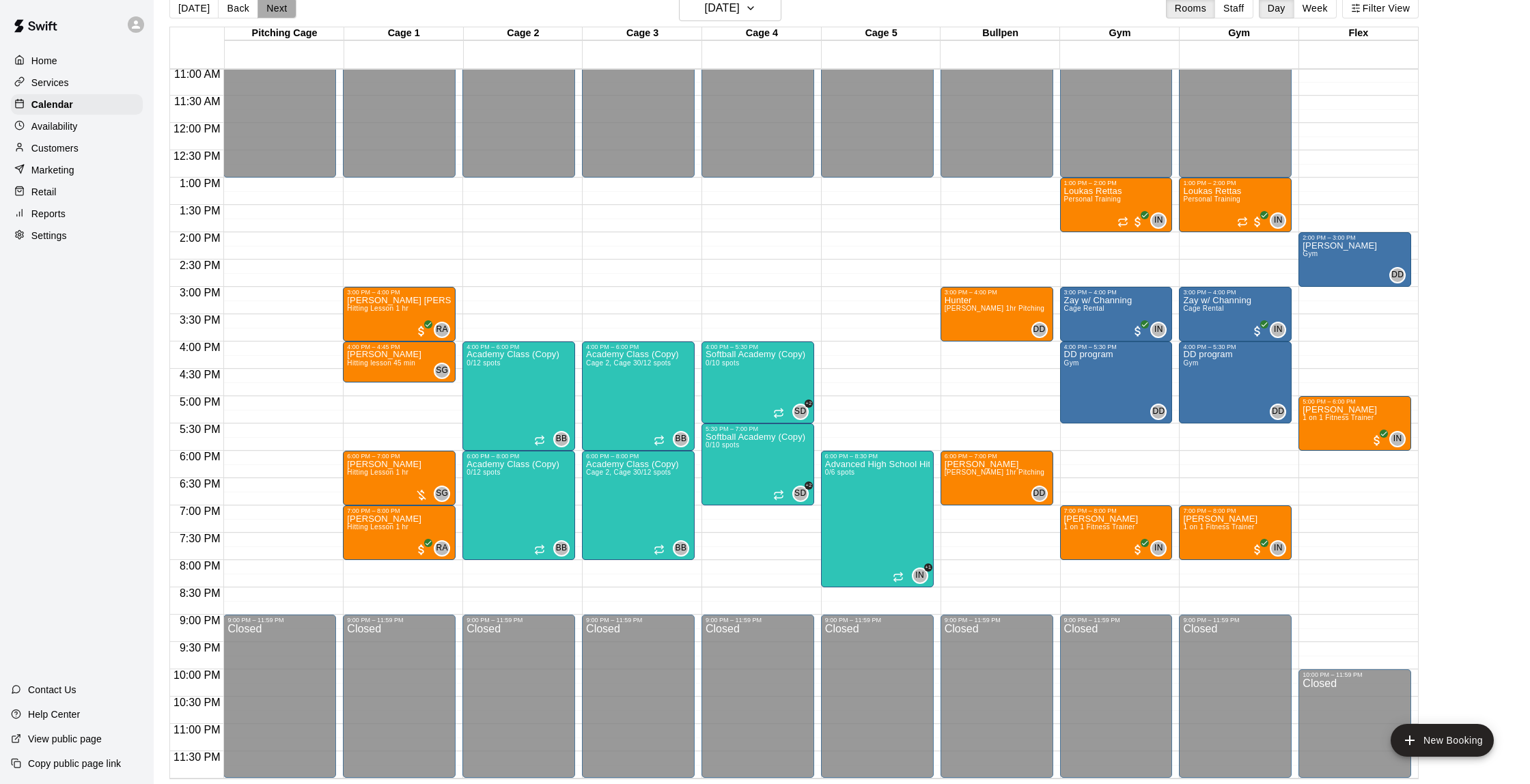
click at [285, 8] on button "Next" at bounding box center [276, 8] width 38 height 20
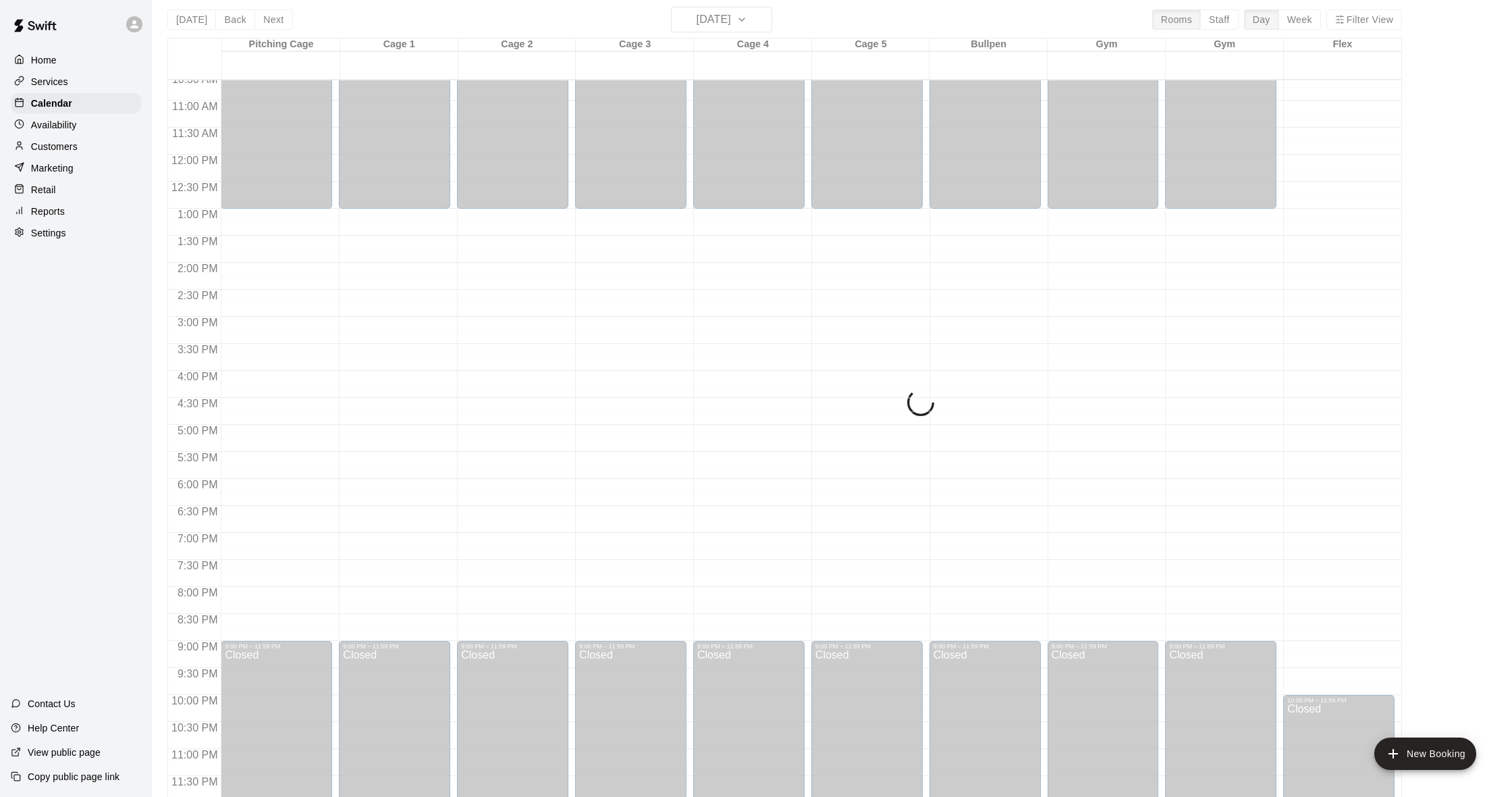
scroll to position [9, 0]
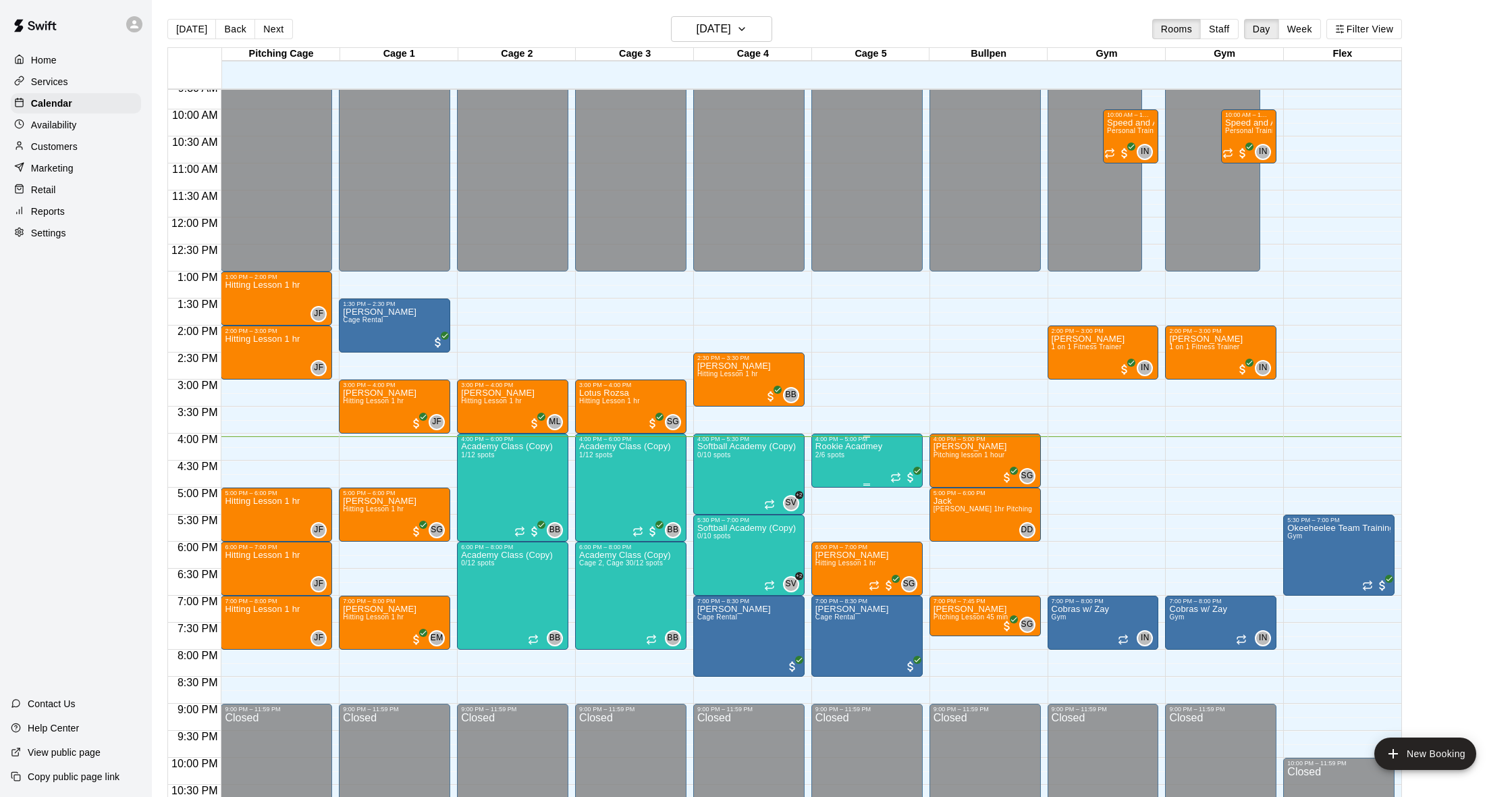
click at [881, 447] on p "Rookie Acadmey" at bounding box center [849, 447] width 68 height 0
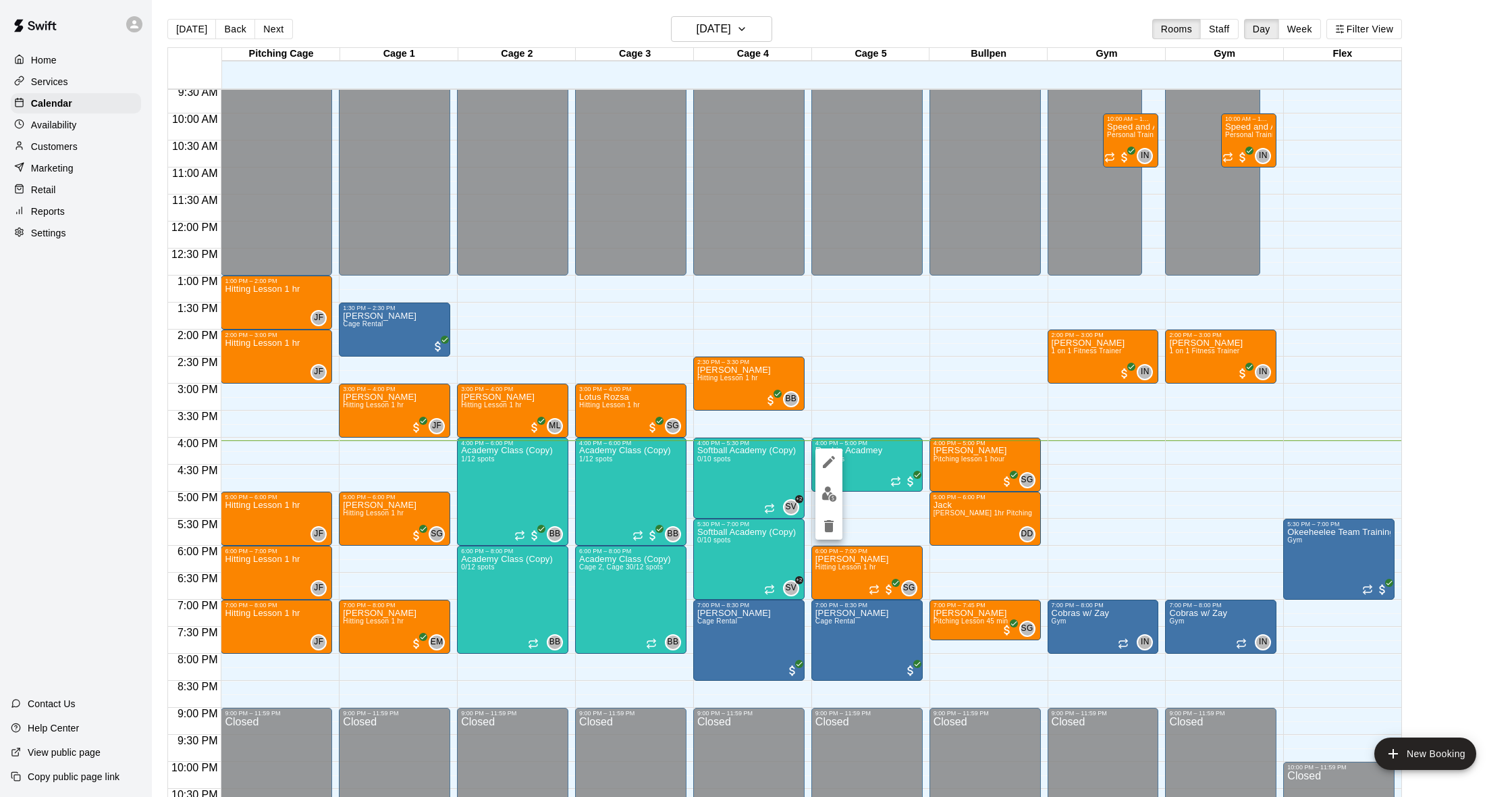
scroll to position [516, 0]
click at [829, 488] on img "edit" at bounding box center [829, 493] width 16 height 16
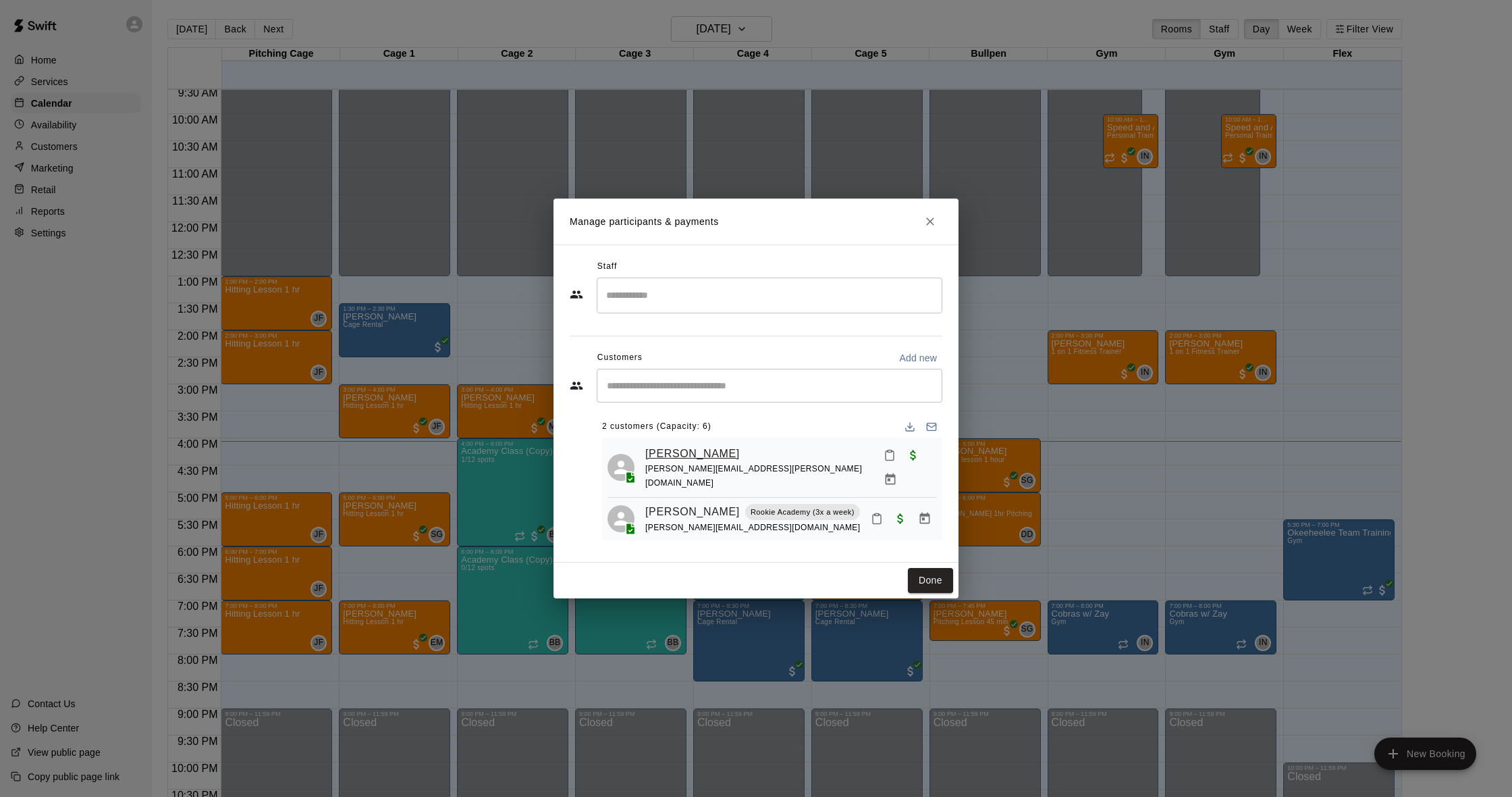
click at [691, 454] on link "[PERSON_NAME]" at bounding box center [692, 453] width 94 height 18
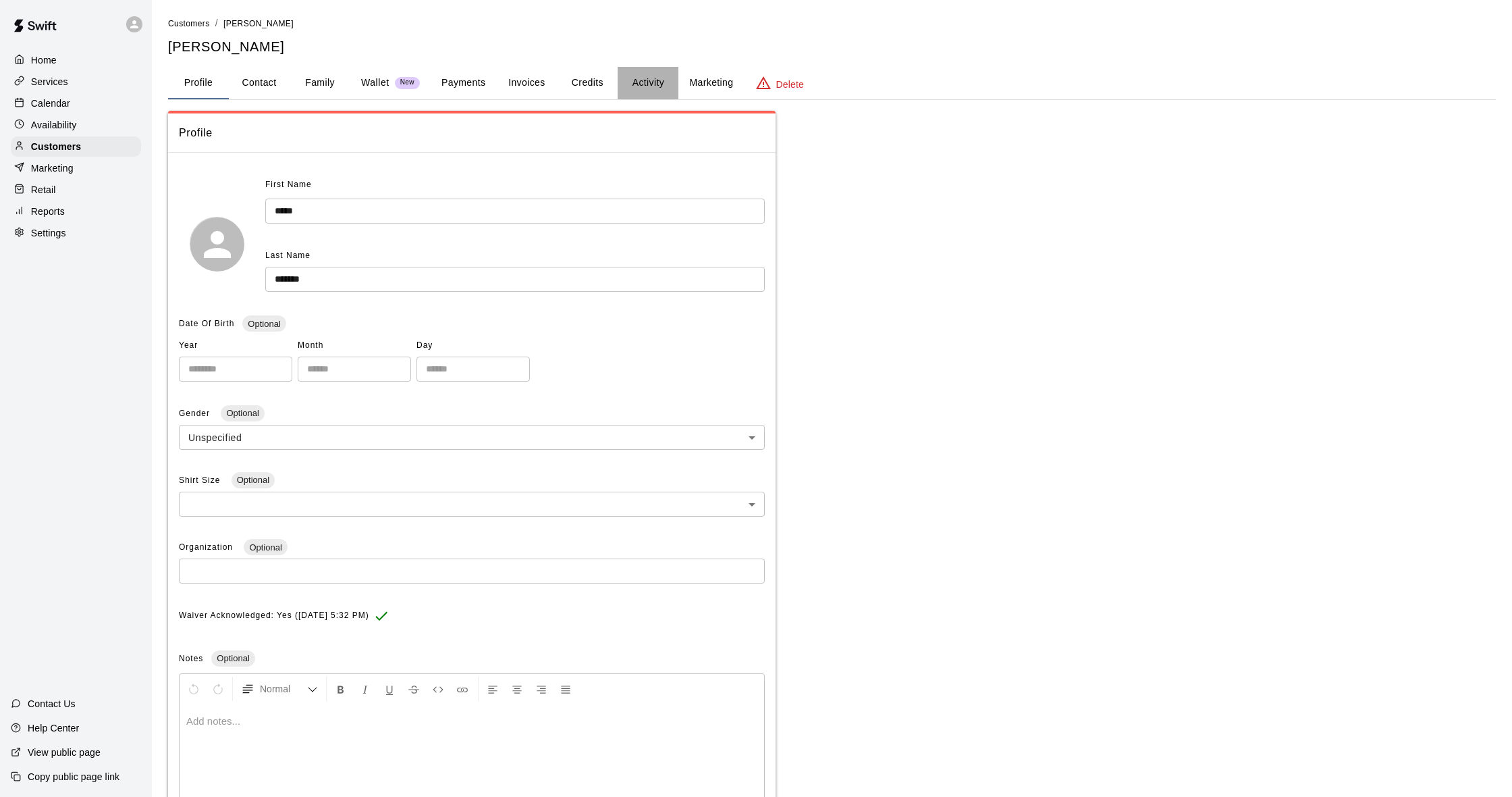
click at [650, 77] on button "Activity" at bounding box center [648, 83] width 61 height 33
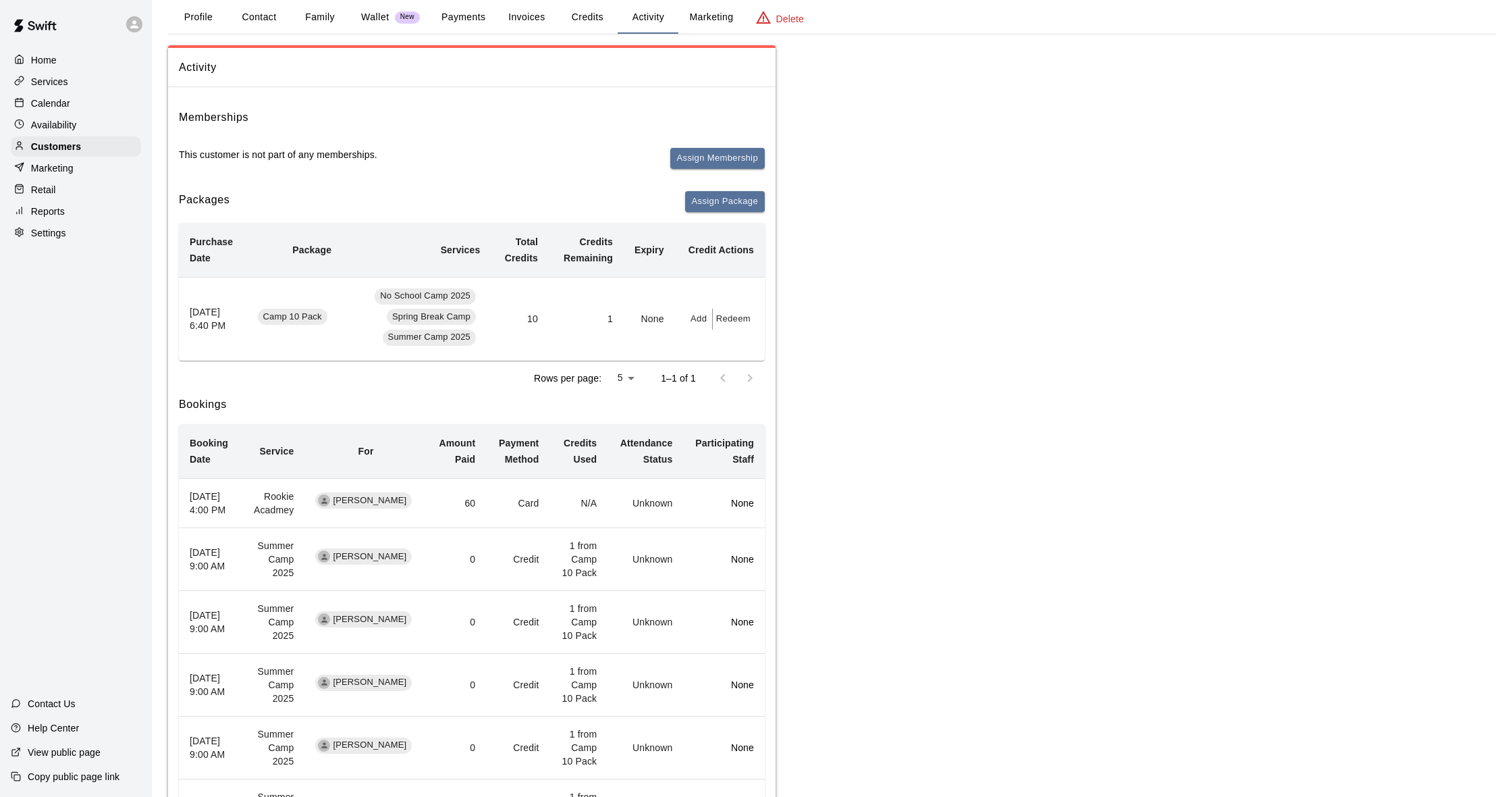
scroll to position [69, 0]
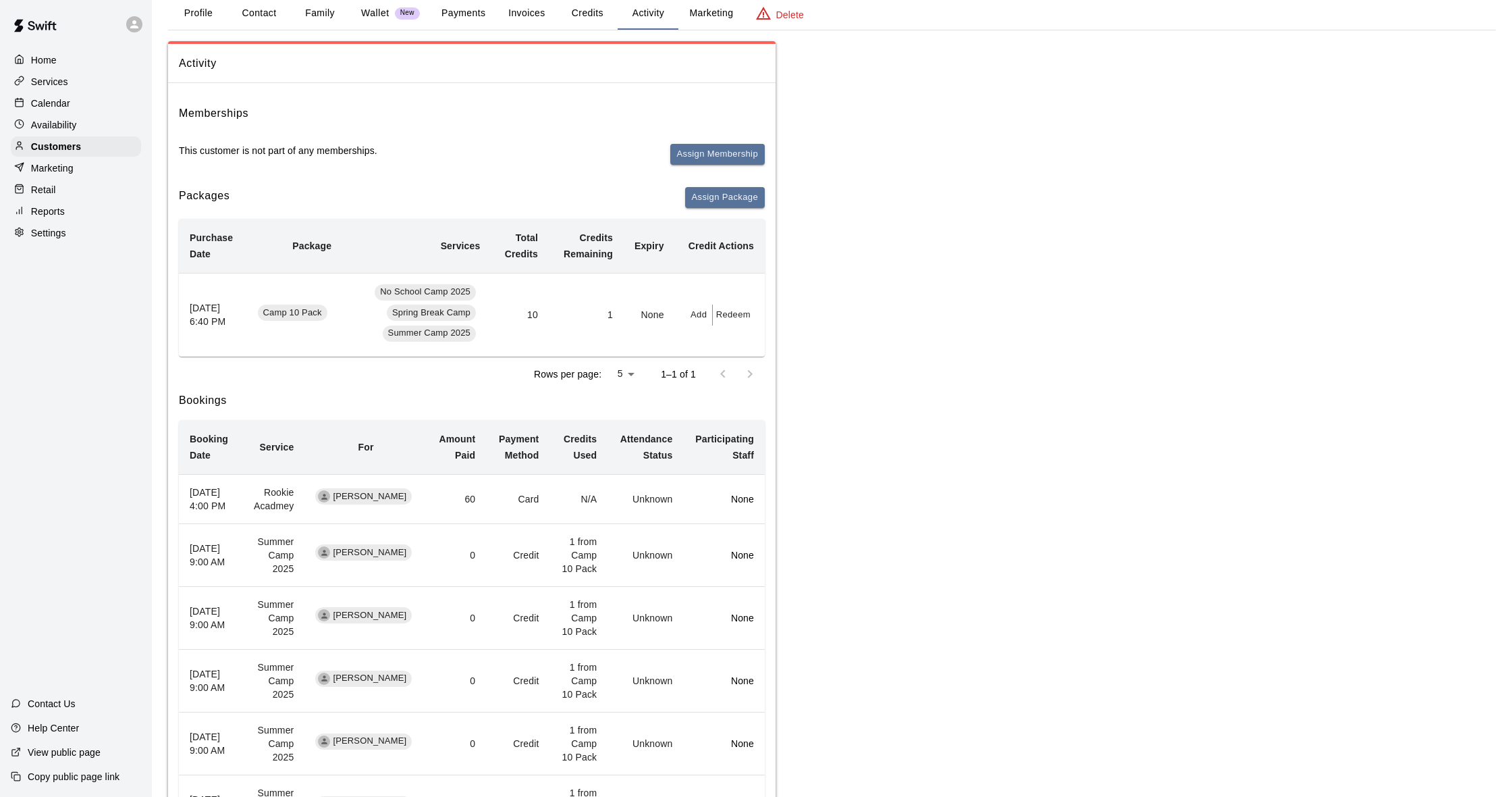
click at [64, 104] on p "Calendar" at bounding box center [50, 103] width 39 height 13
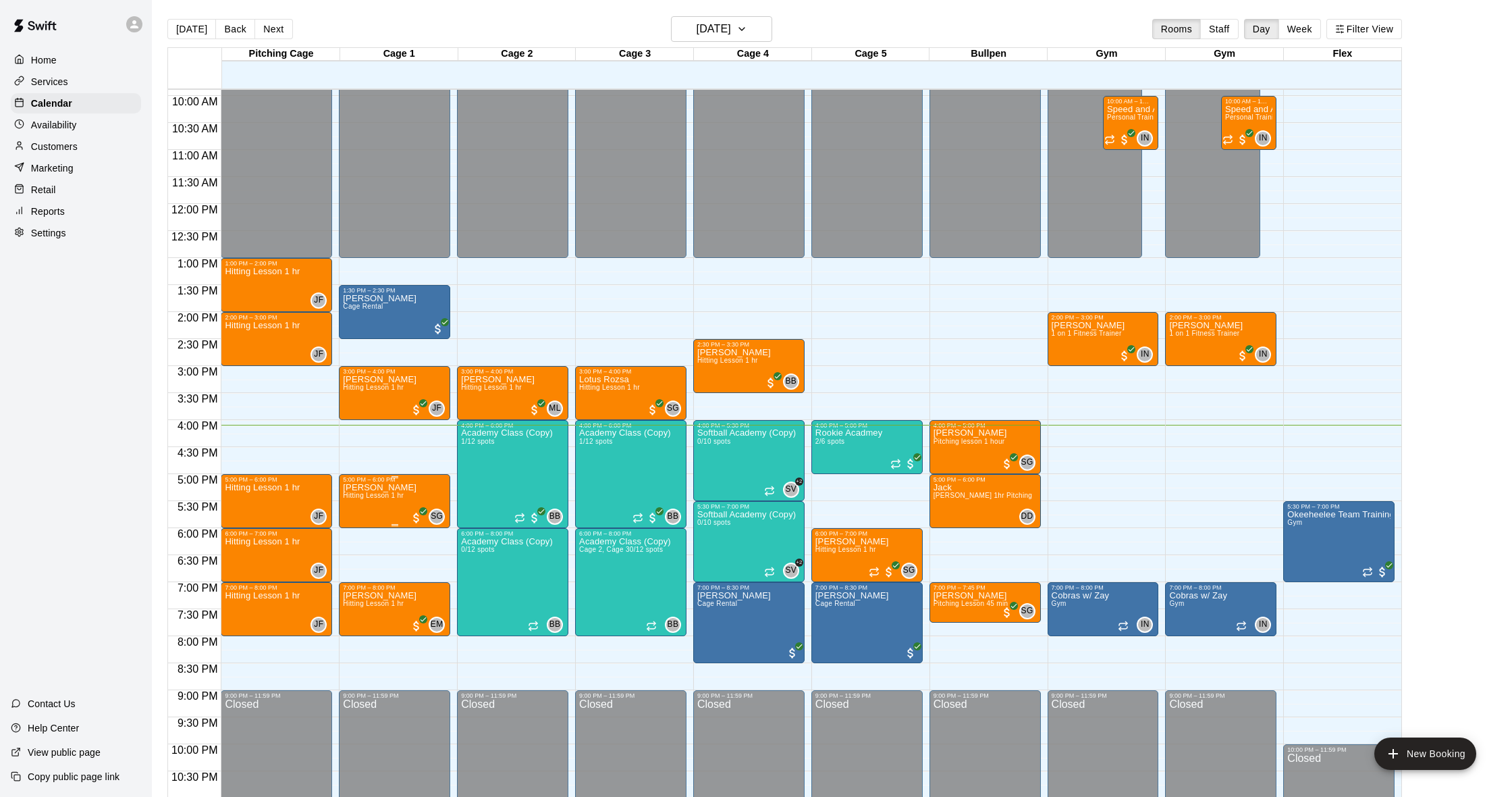
click at [362, 488] on p "[PERSON_NAME]" at bounding box center [380, 488] width 74 height 0
click at [356, 536] on img "edit" at bounding box center [357, 534] width 16 height 16
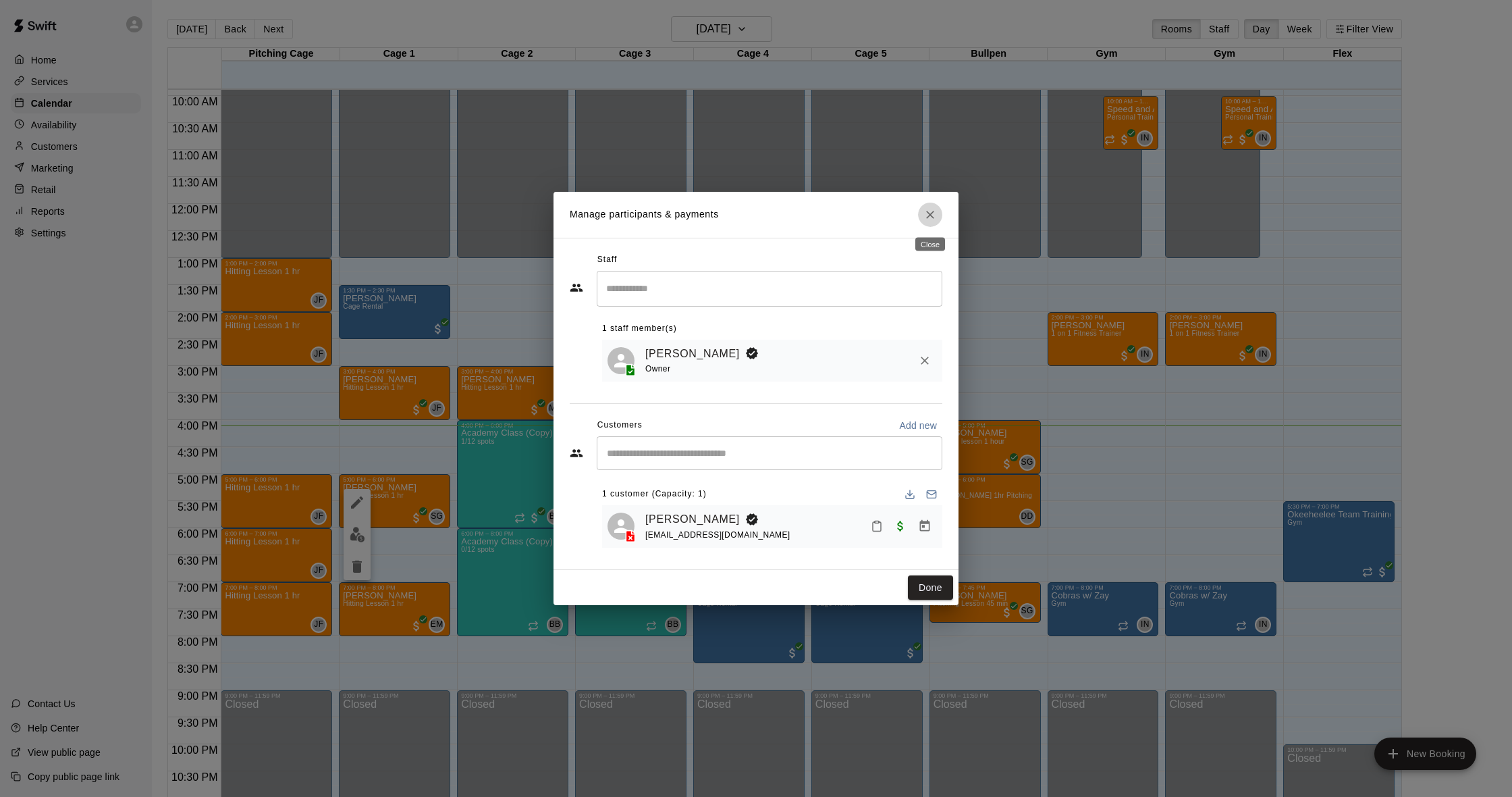
click at [926, 222] on icon "Close" at bounding box center [930, 215] width 13 height 13
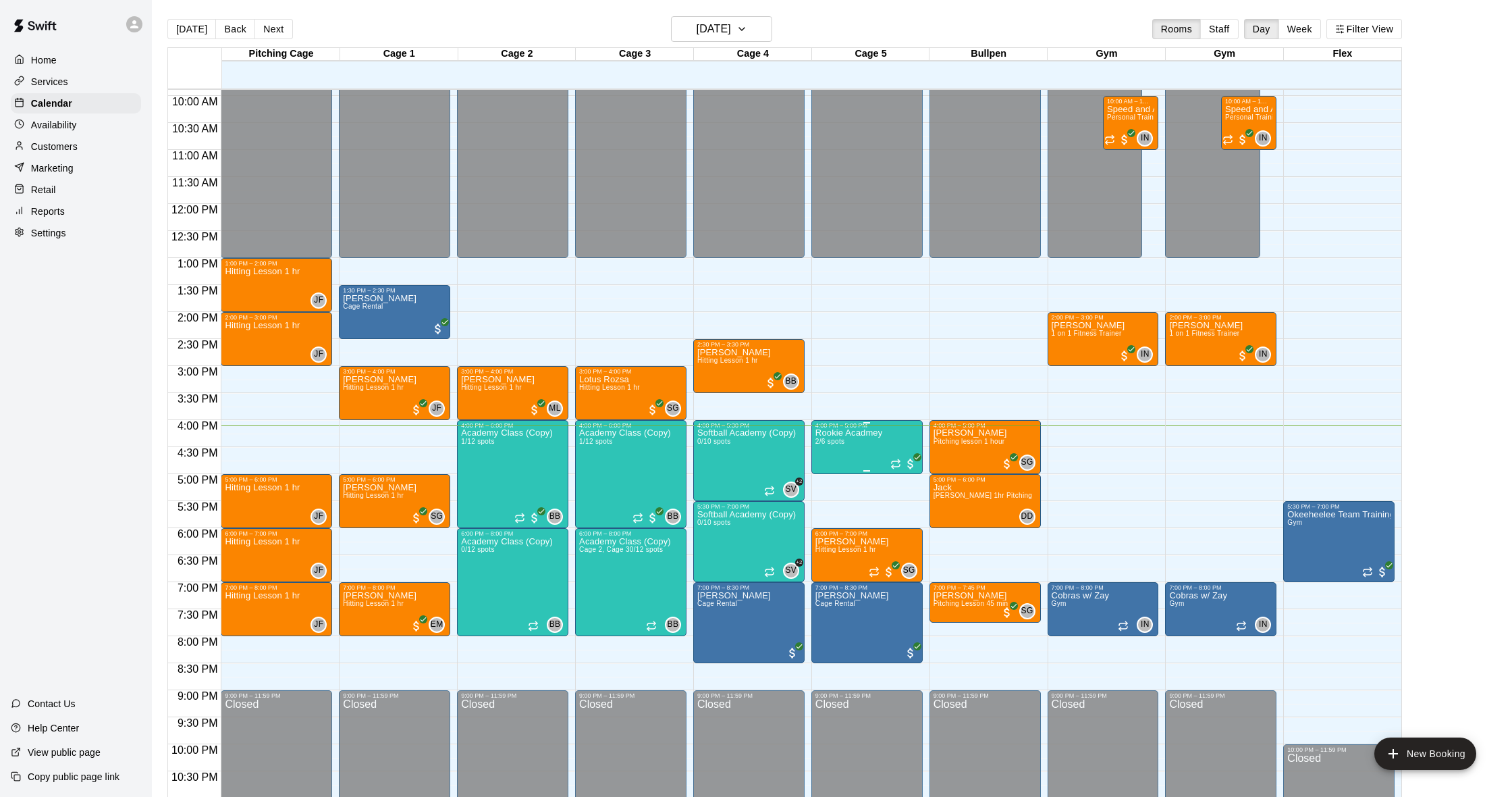
scroll to position [541, 0]
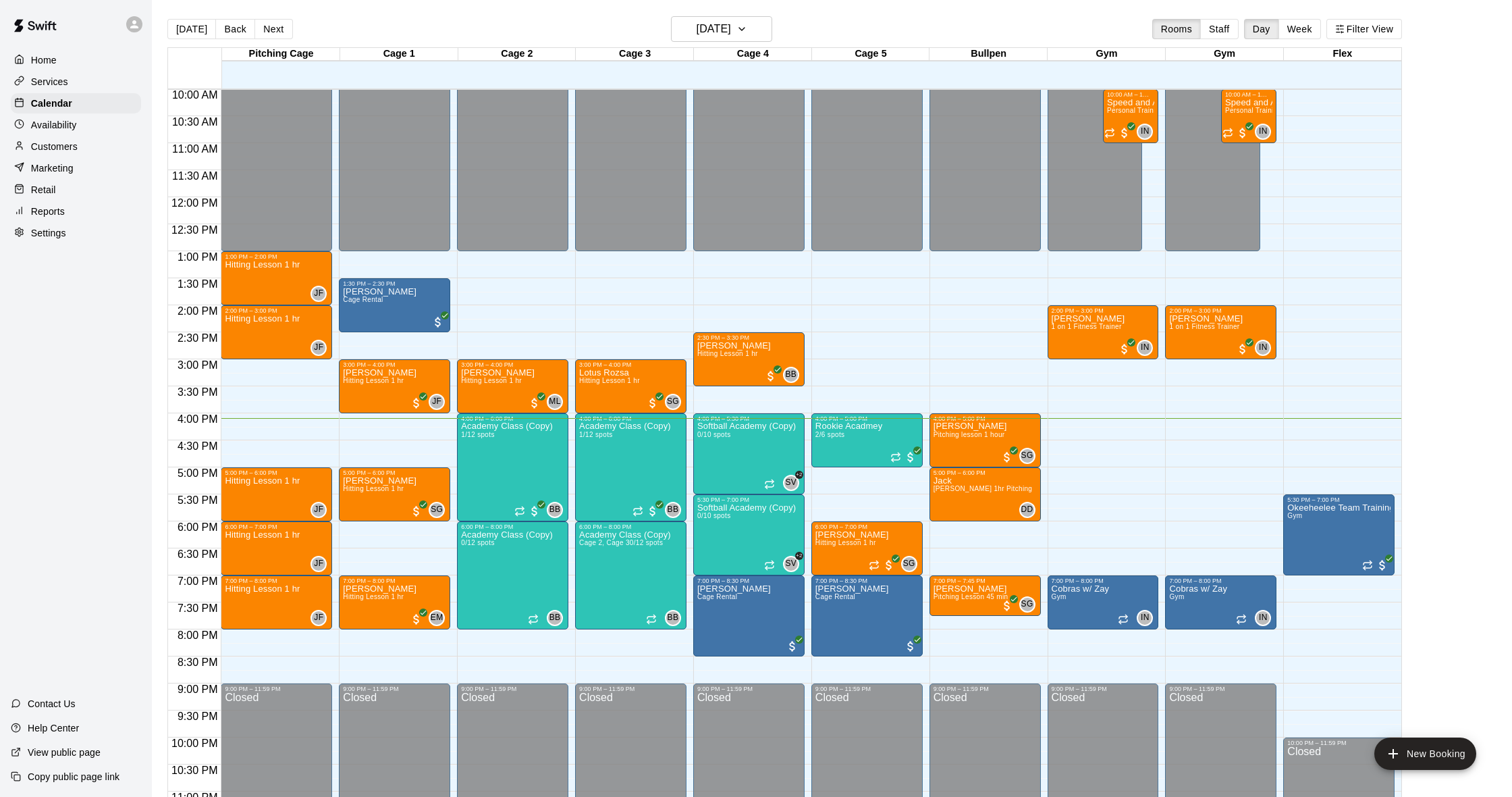
click at [86, 142] on div "Customers" at bounding box center [76, 146] width 130 height 20
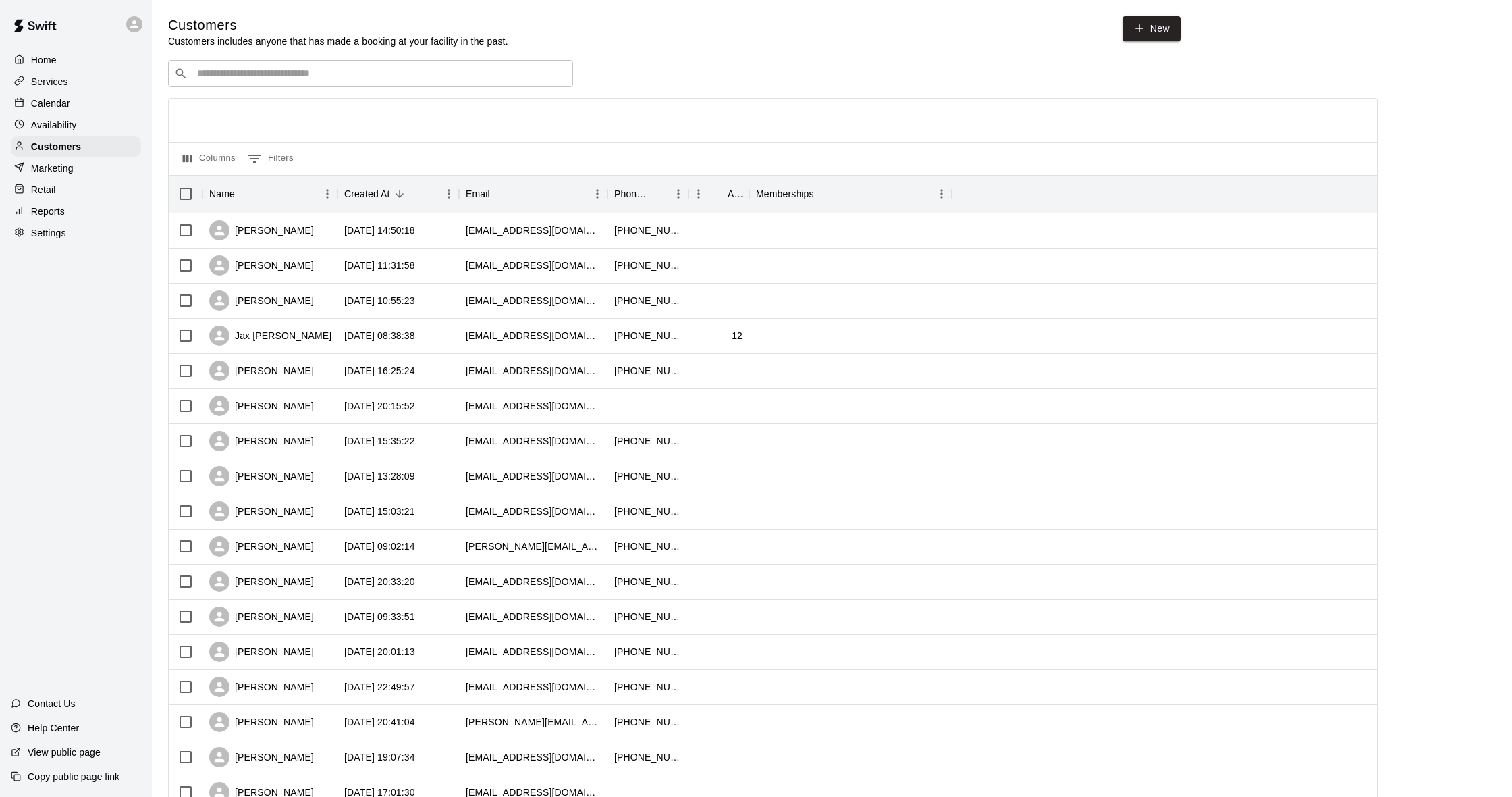
click at [79, 102] on div "Calendar" at bounding box center [76, 103] width 130 height 20
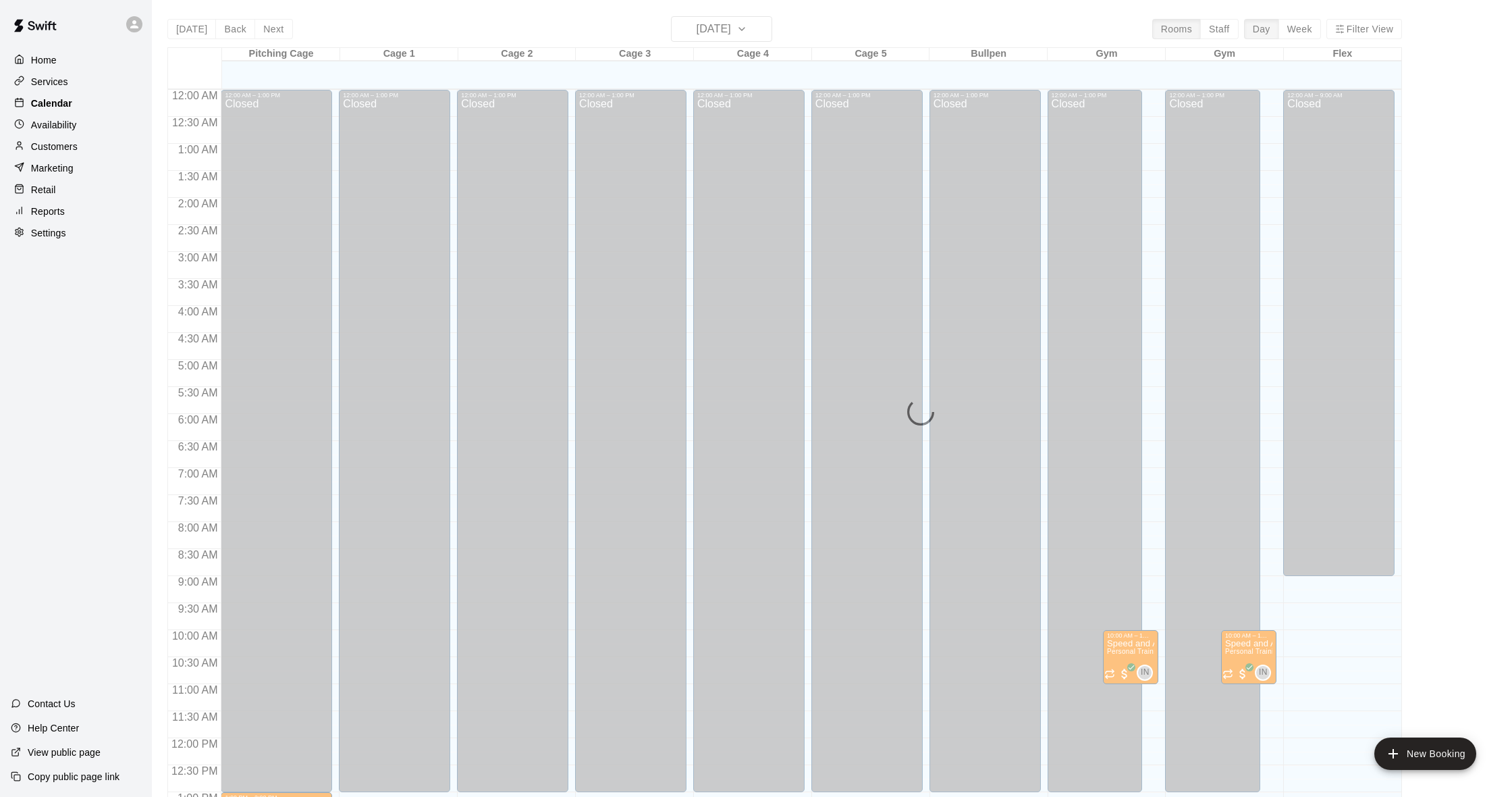
scroll to position [534, 0]
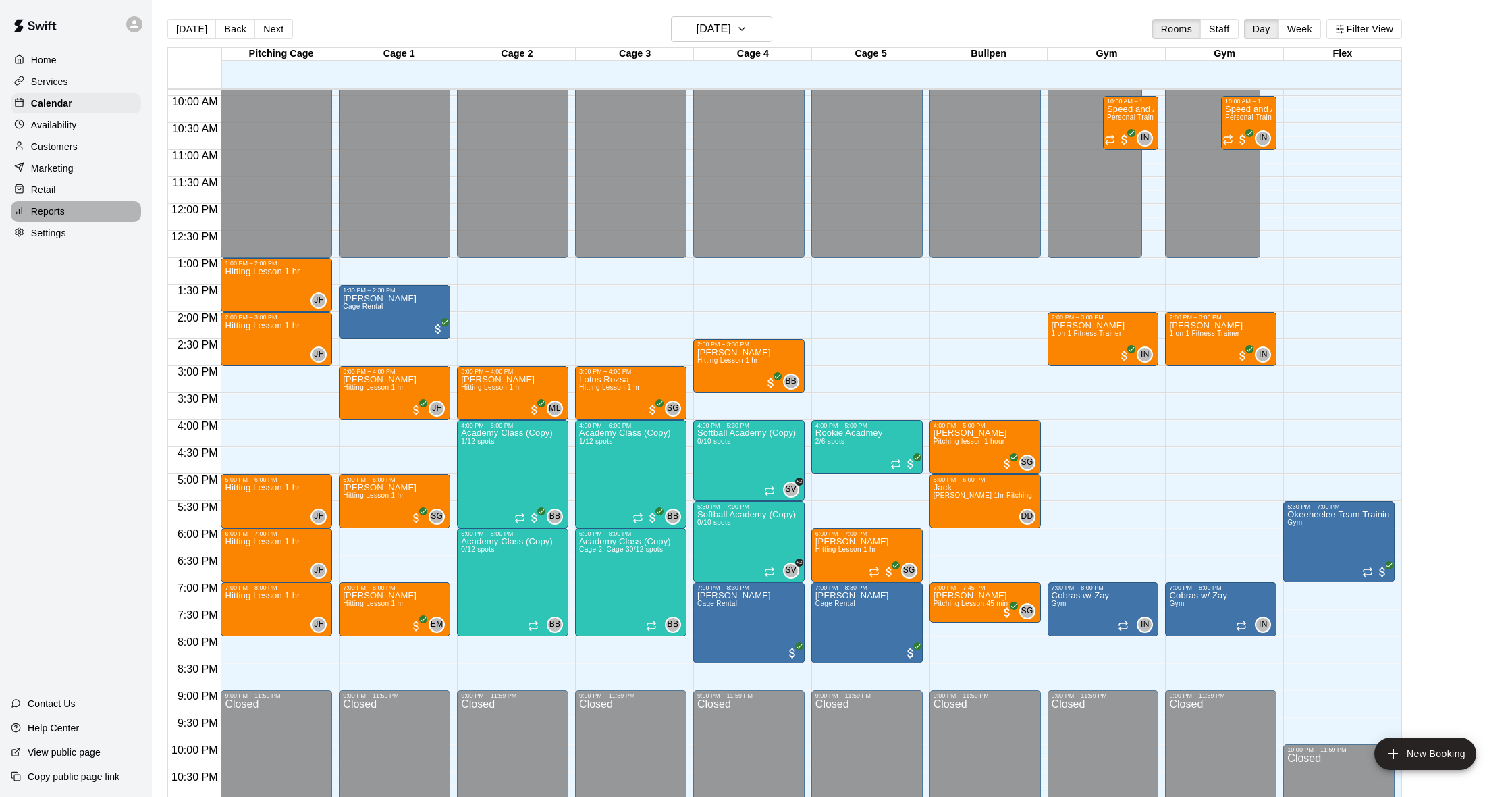
click at [71, 207] on div "Reports" at bounding box center [76, 212] width 130 height 20
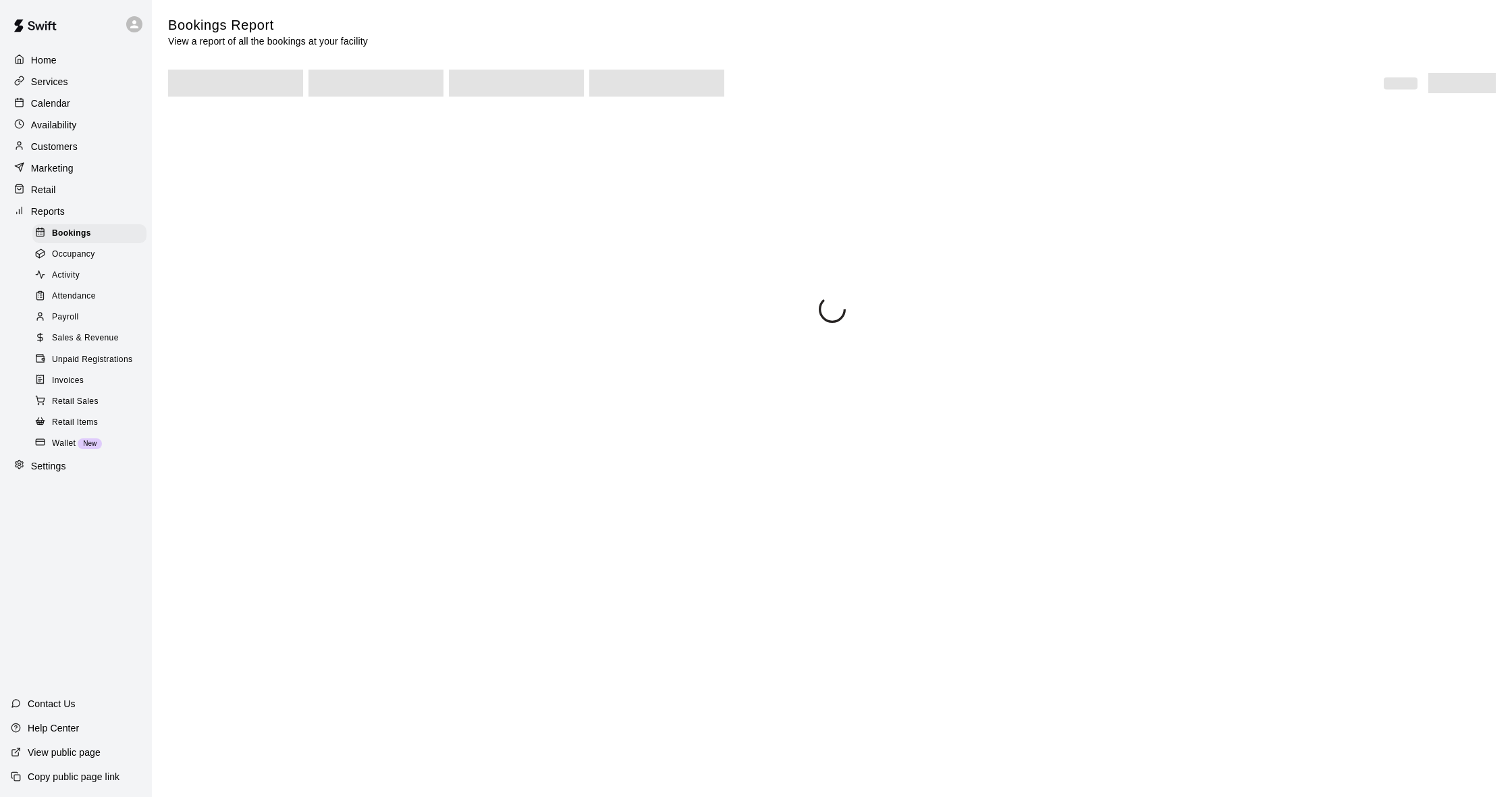
click at [102, 332] on span "Sales & Revenue" at bounding box center [85, 338] width 67 height 13
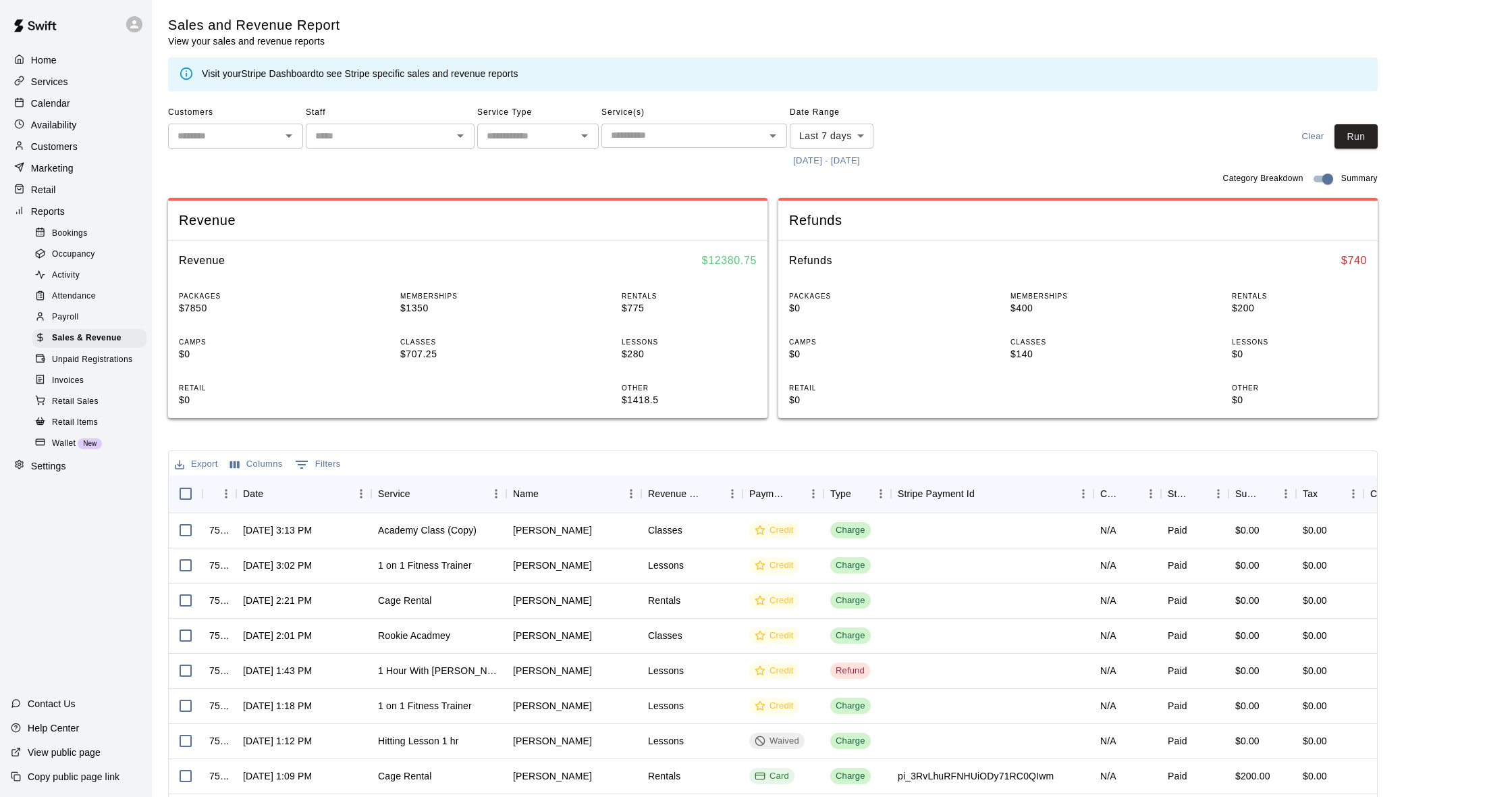
scroll to position [0, 1]
click at [861, 133] on body "Home Services Calendar Availability Customers Marketing Retail Reports Bookings…" at bounding box center [756, 464] width 1512 height 928
click at [813, 298] on li "Custom" at bounding box center [831, 296] width 84 height 23
type input "******"
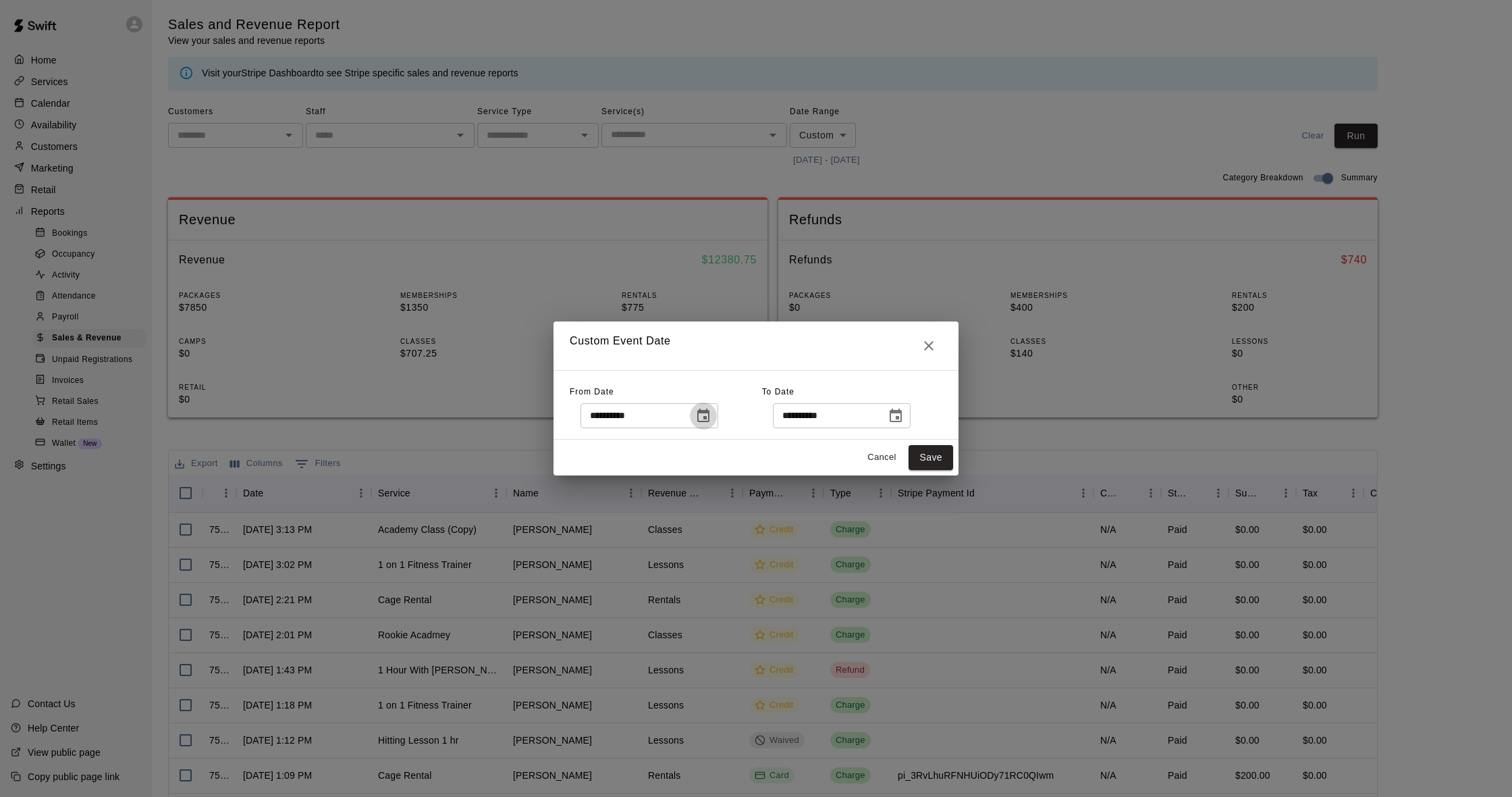
click at [712, 422] on icon "Choose date, selected date is Aug 5, 2025" at bounding box center [702, 416] width 16 height 16
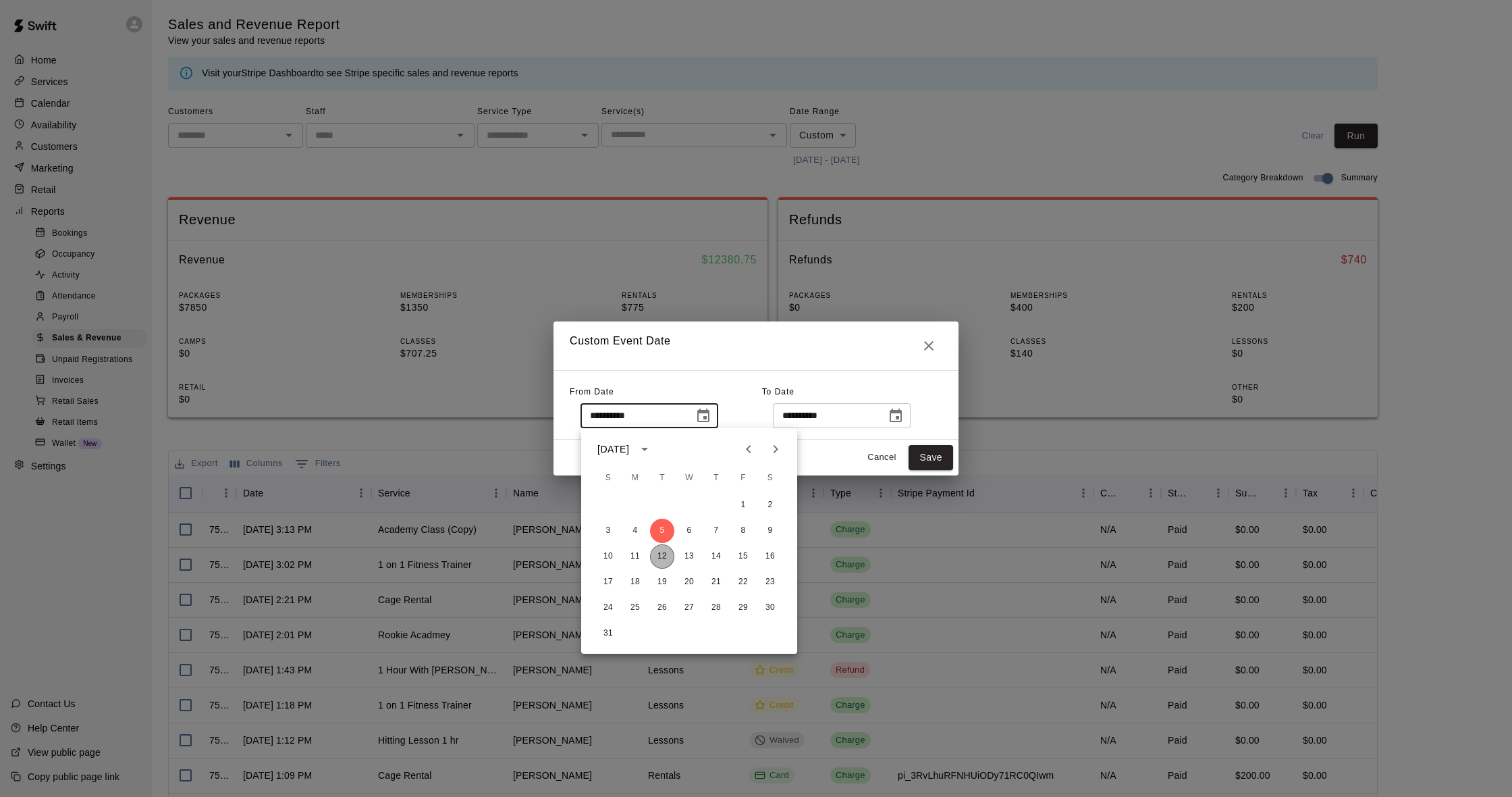
click at [666, 552] on button "12" at bounding box center [662, 556] width 24 height 24
type input "**********"
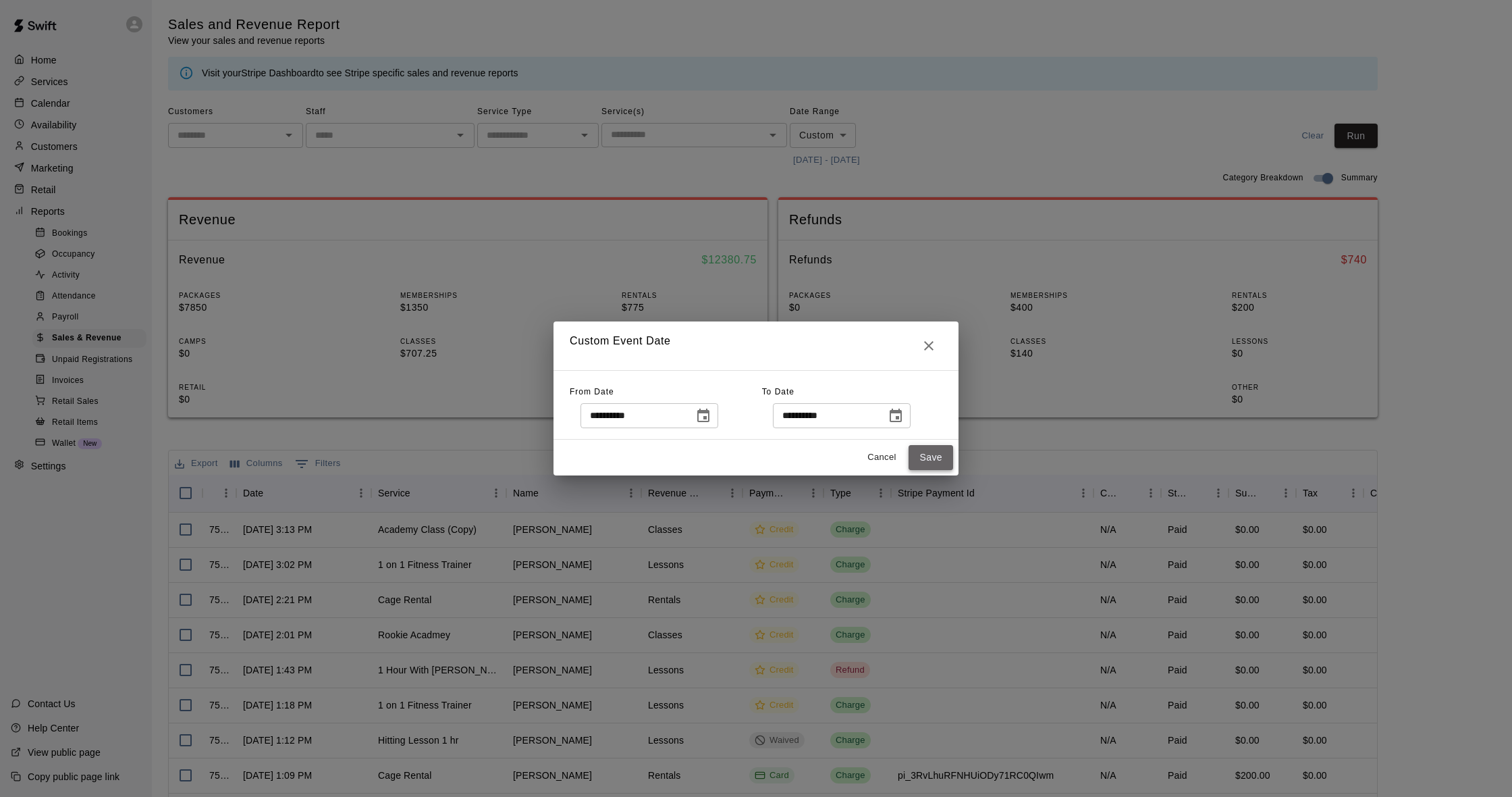
click at [913, 456] on button "Save" at bounding box center [931, 457] width 44 height 25
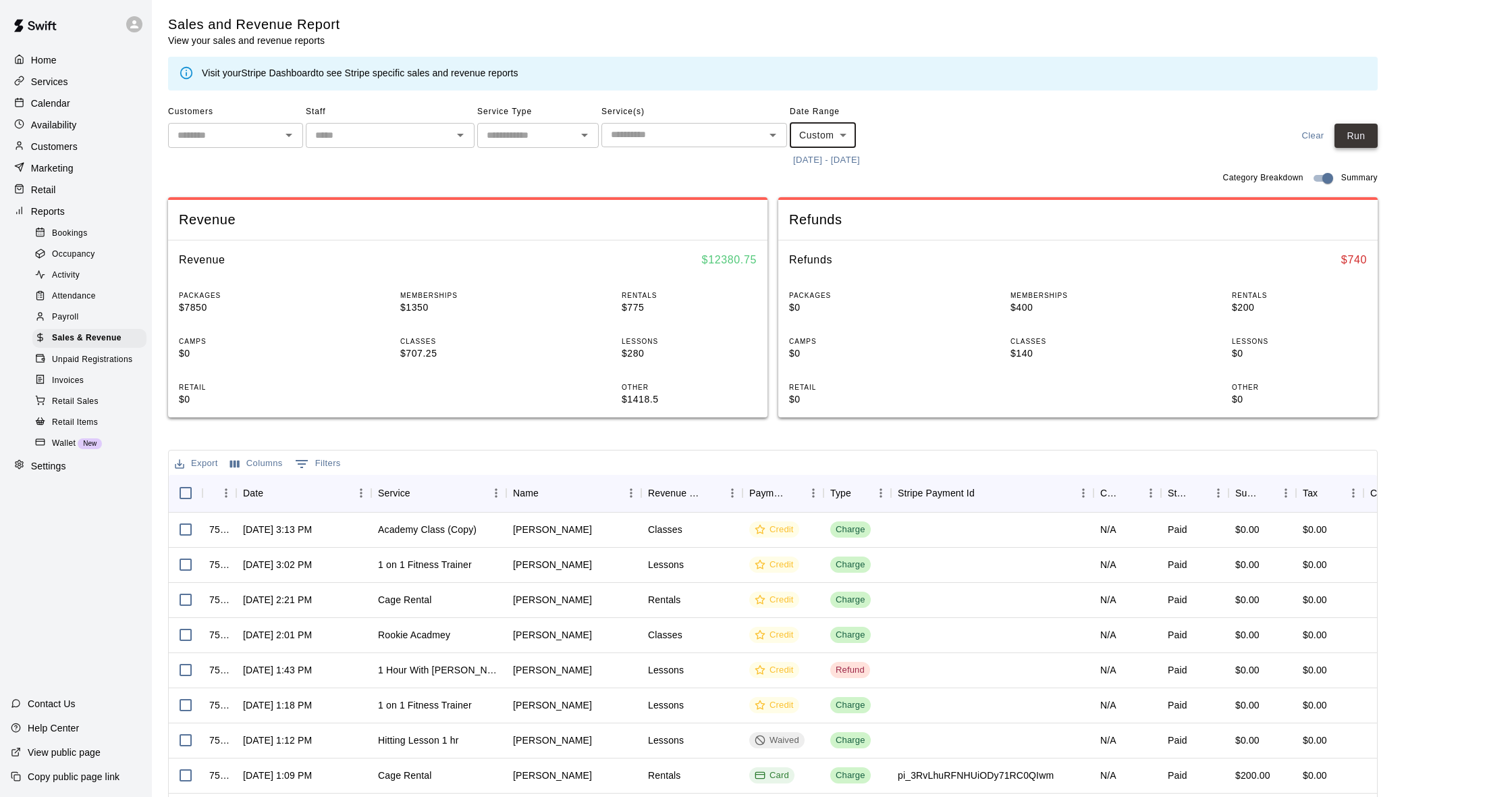
click at [1354, 133] on button "Run" at bounding box center [1356, 136] width 43 height 25
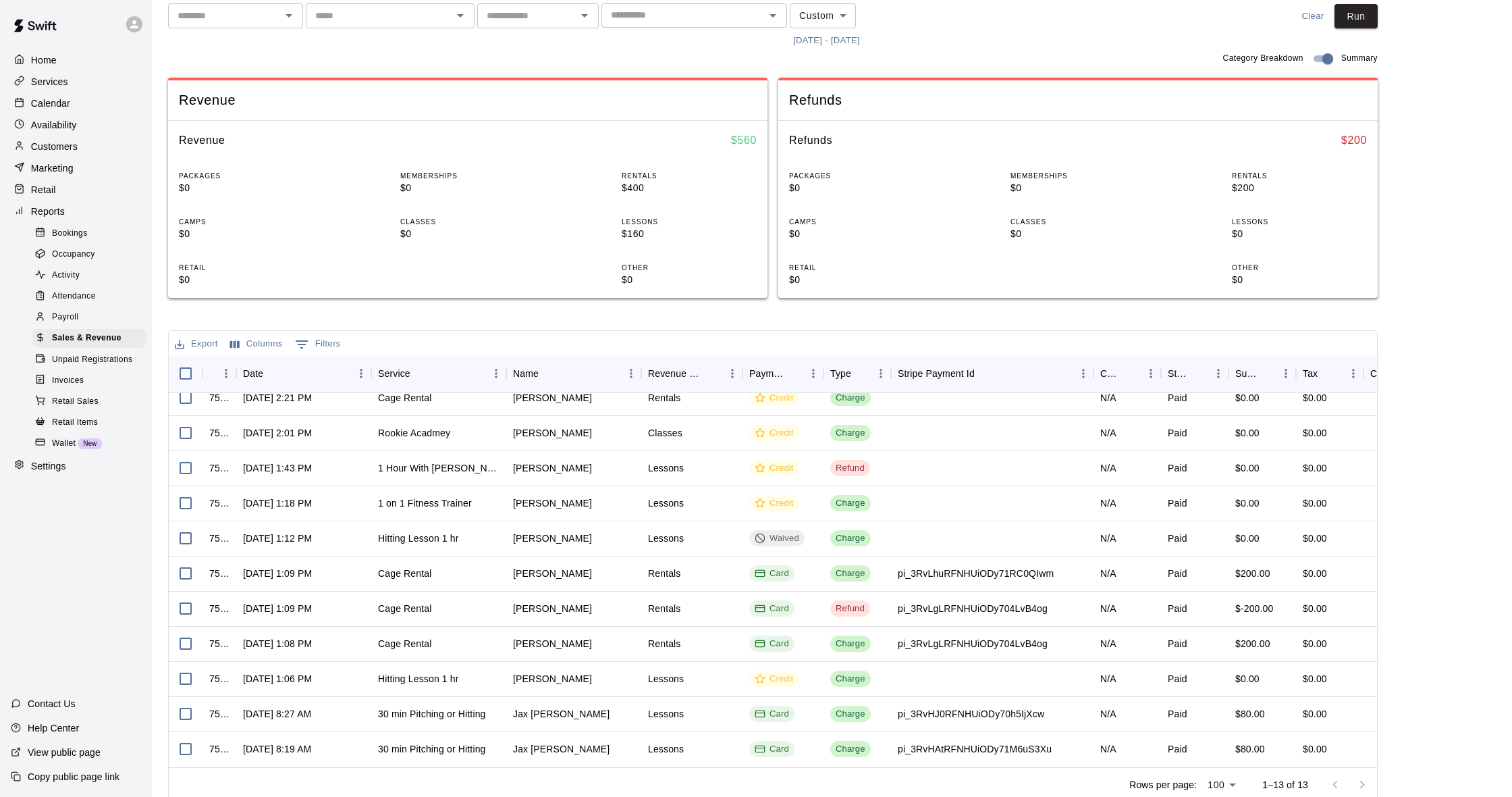
scroll to position [82, 0]
click at [61, 149] on p "Customers" at bounding box center [54, 146] width 47 height 13
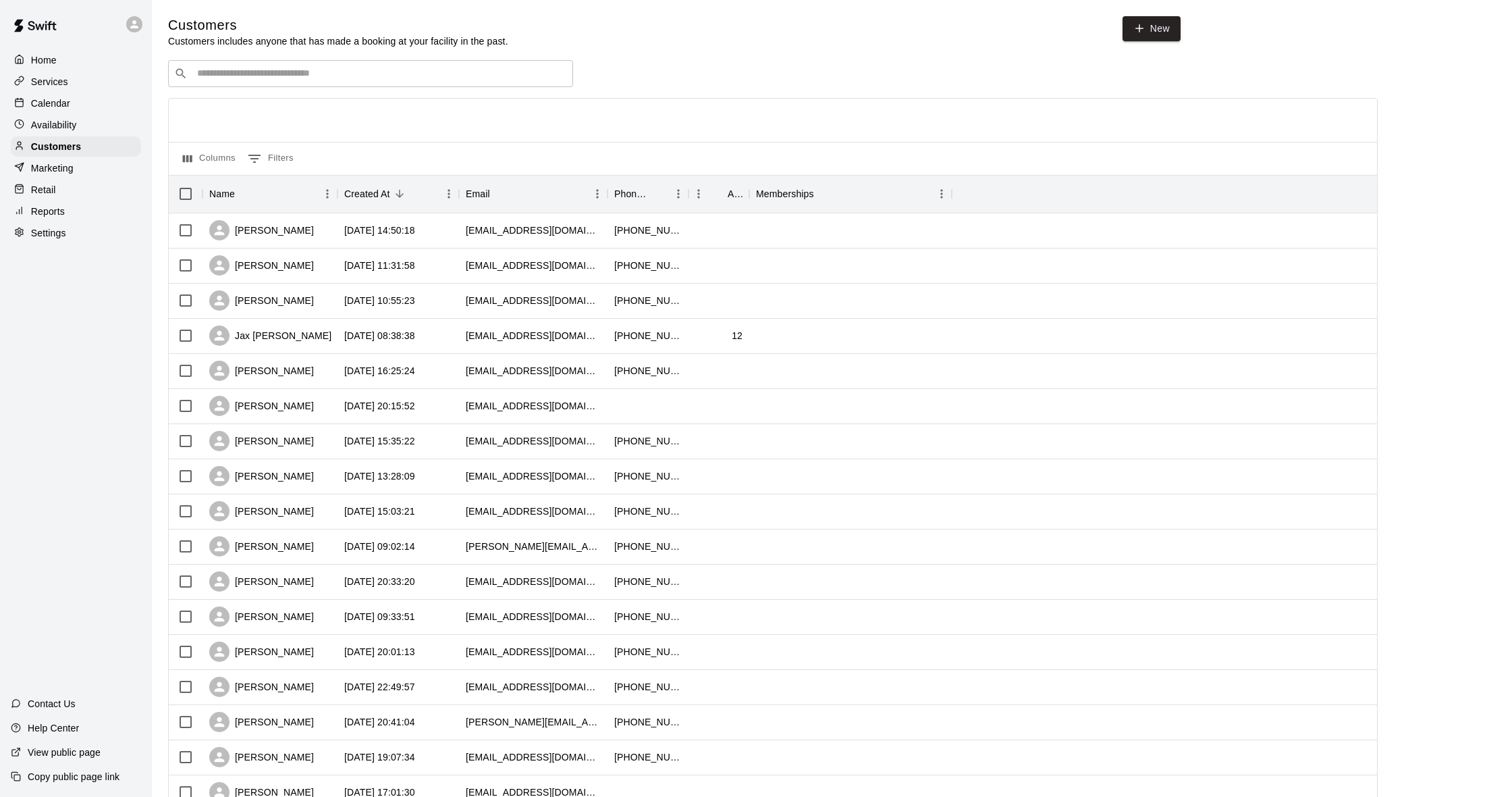
click at [263, 62] on div "​ ​" at bounding box center [370, 74] width 405 height 27
type input "***"
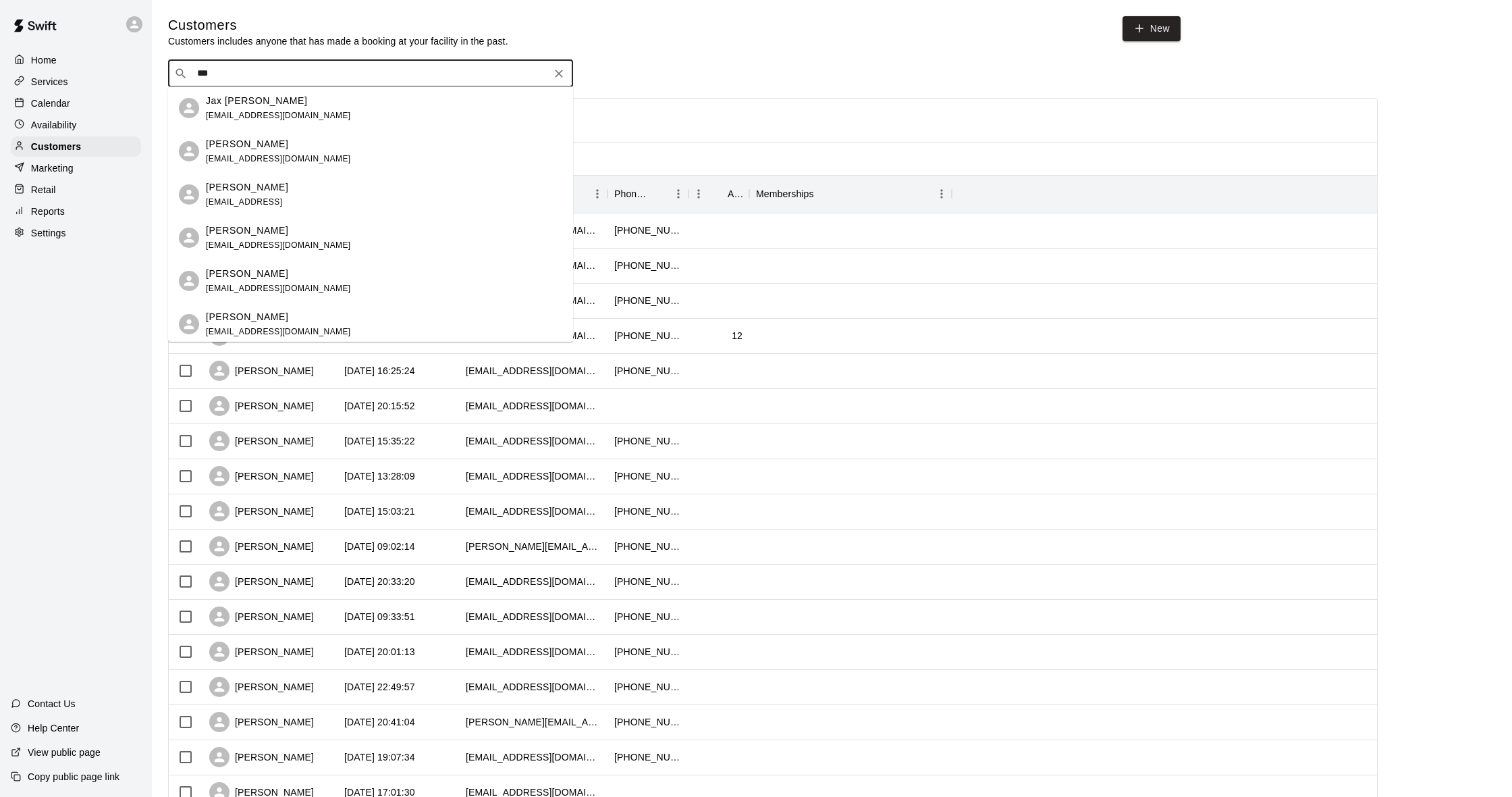
click at [260, 104] on div "Jax [PERSON_NAME]" at bounding box center [278, 100] width 146 height 14
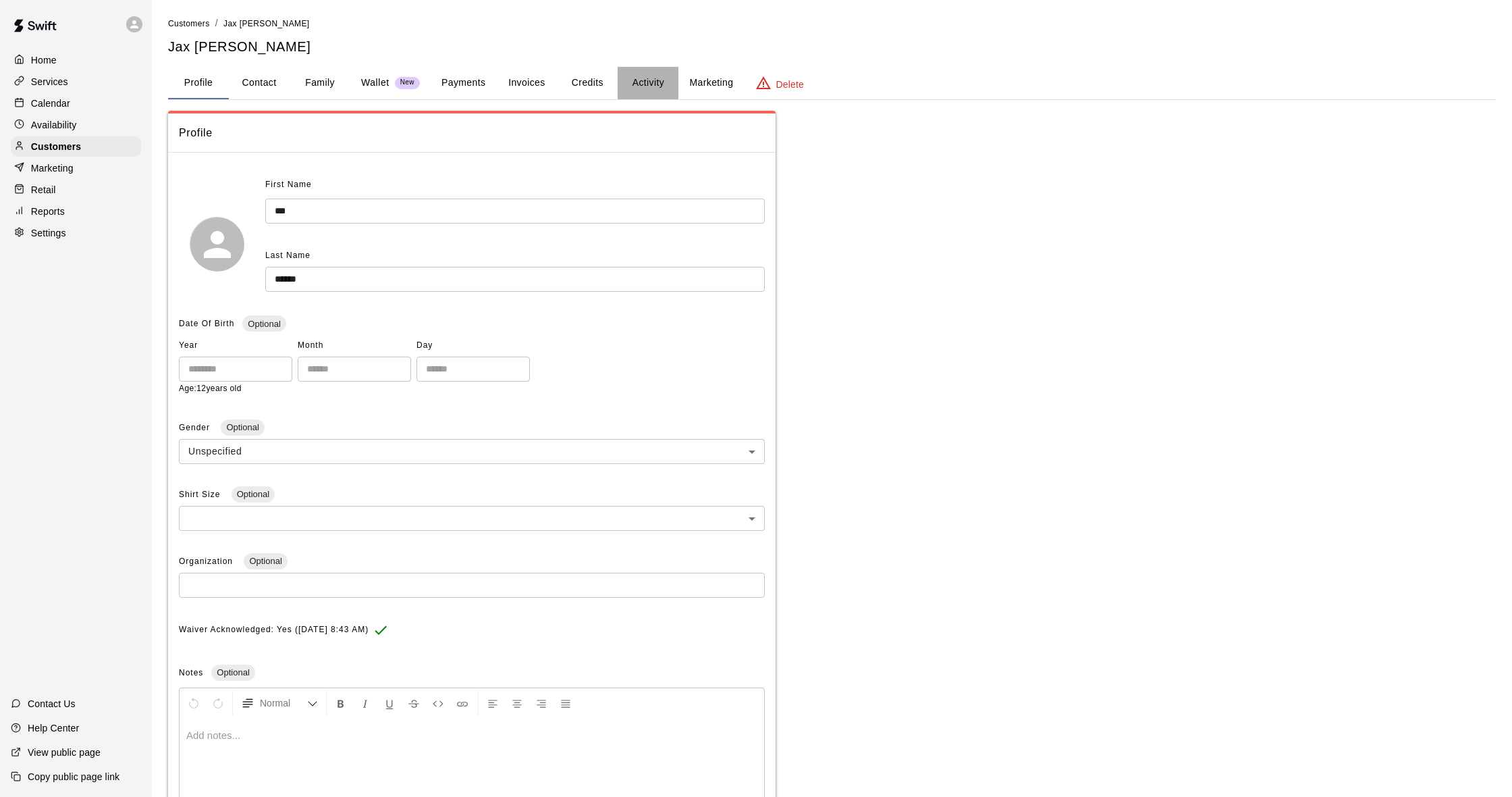
click at [633, 79] on button "Activity" at bounding box center [648, 83] width 61 height 33
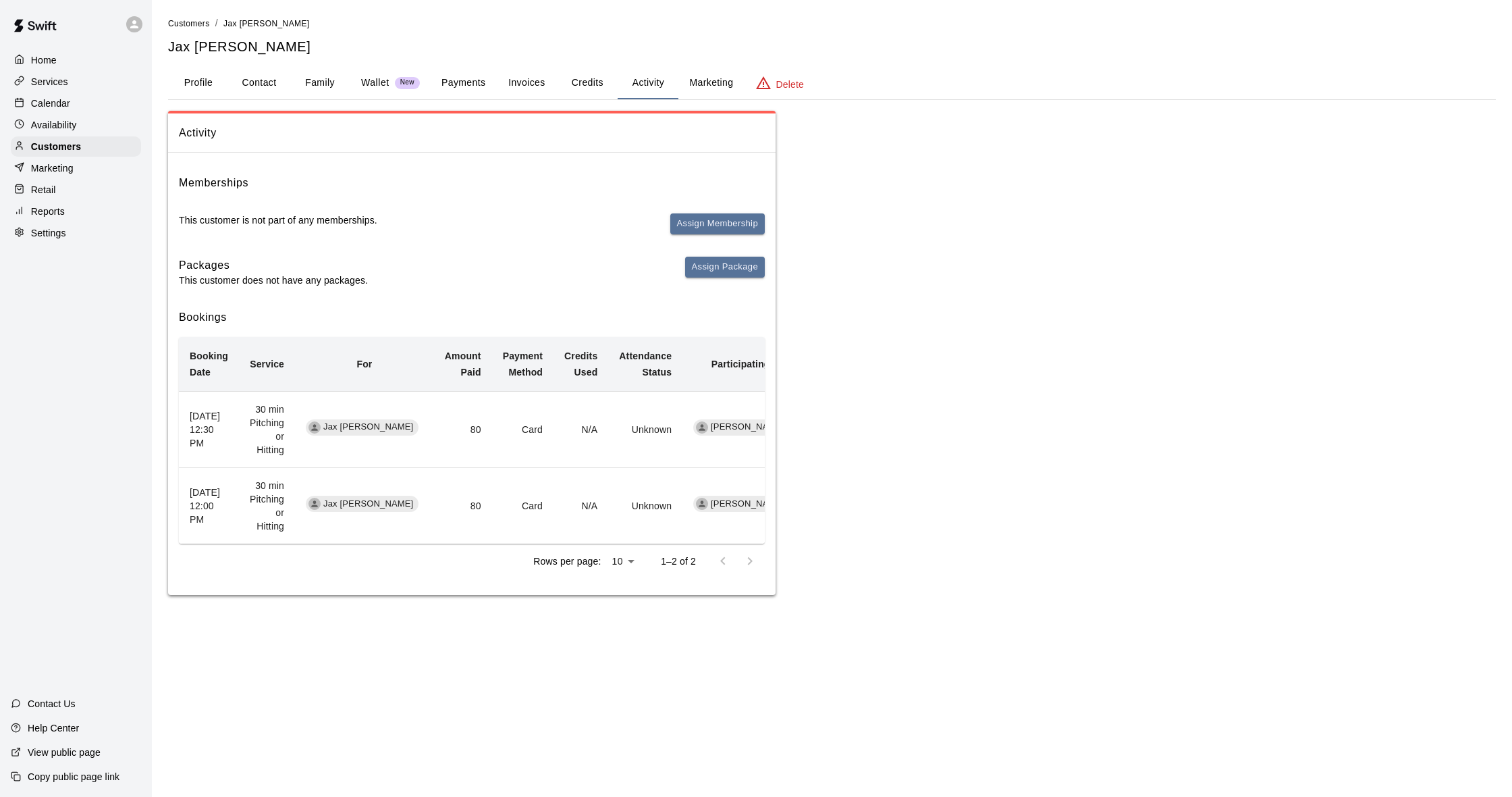
click at [69, 110] on div "Calendar" at bounding box center [76, 103] width 130 height 20
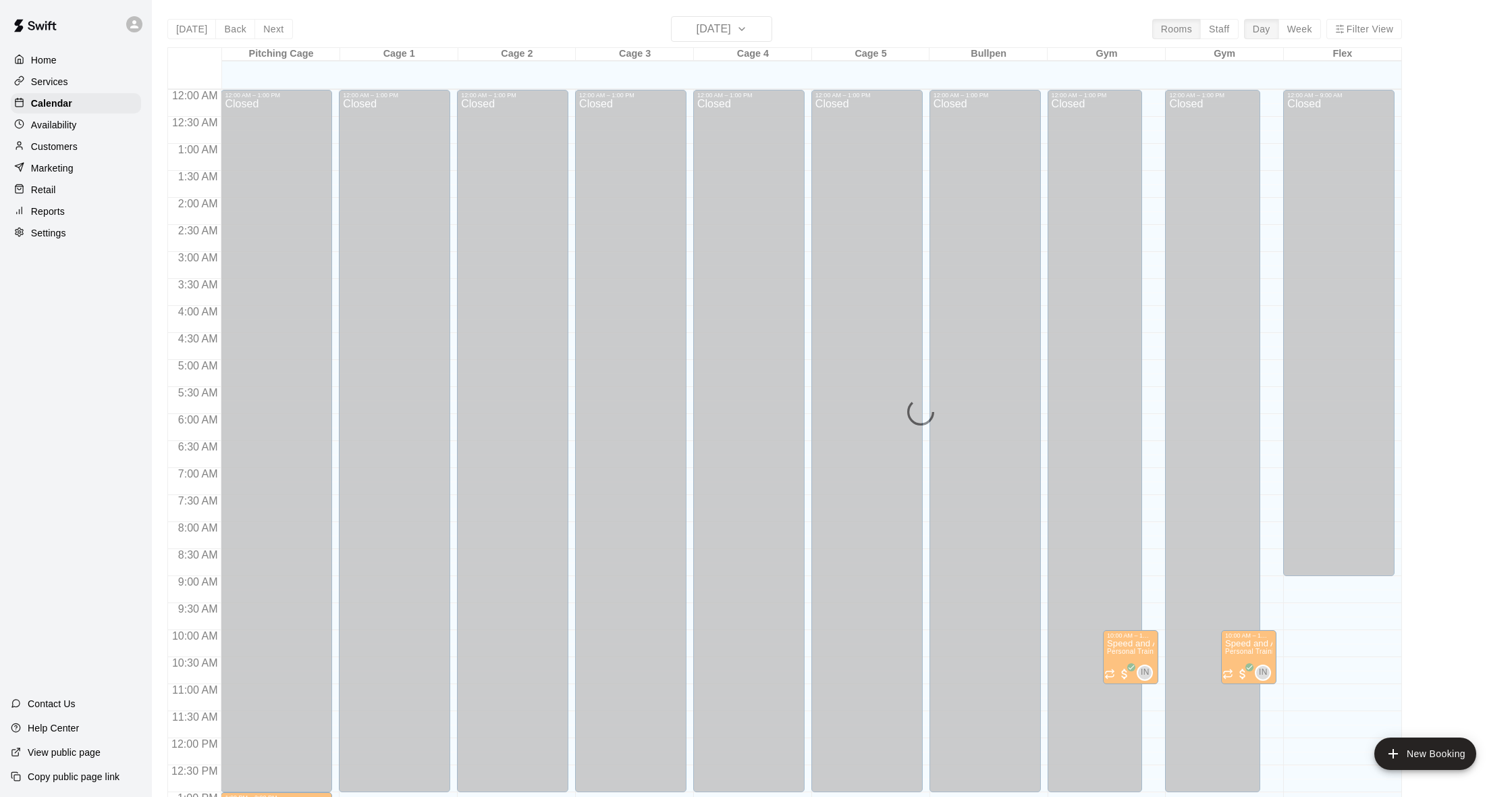
scroll to position [534, 0]
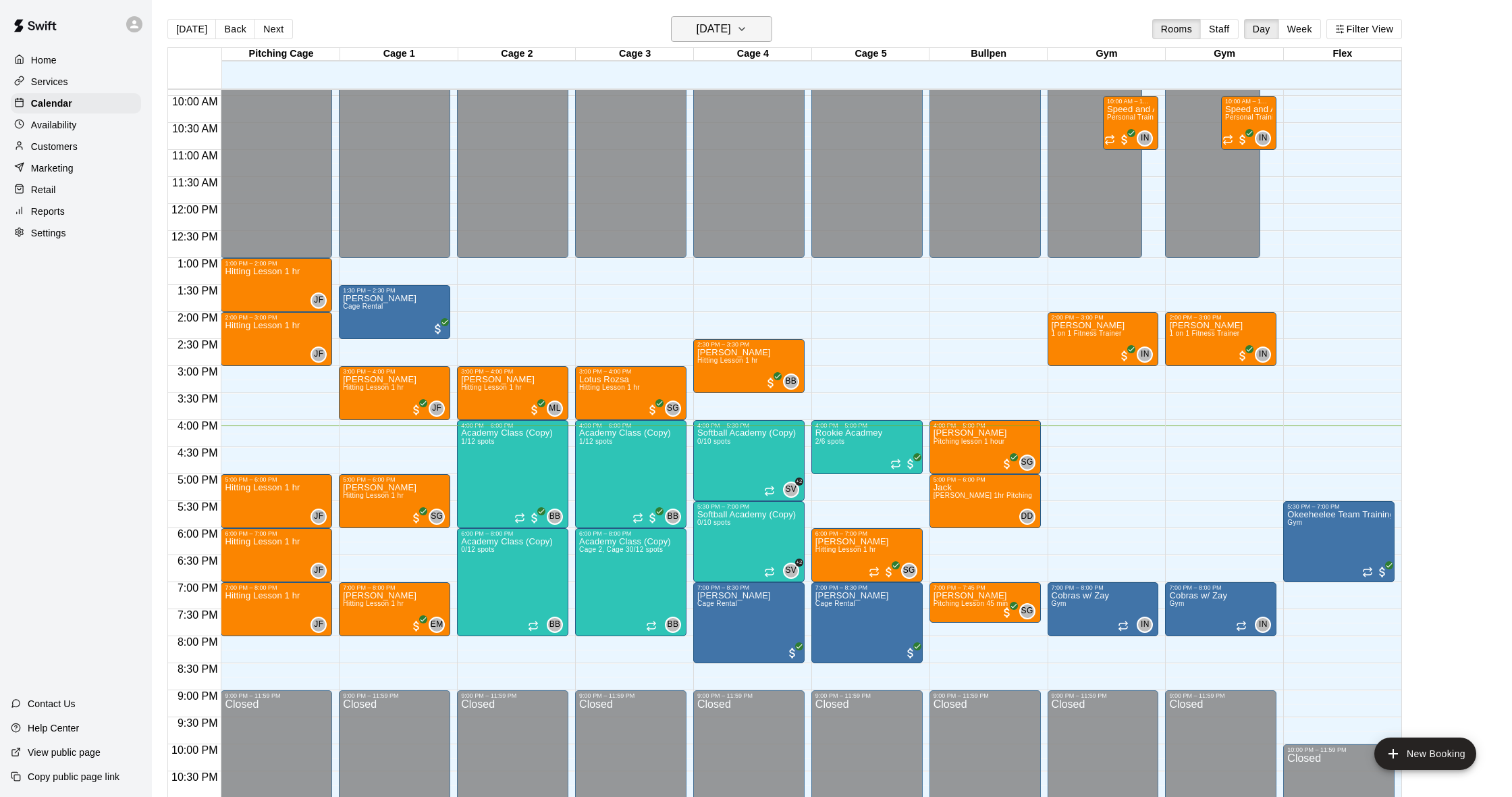
click at [731, 28] on h6 "[DATE]" at bounding box center [713, 28] width 34 height 19
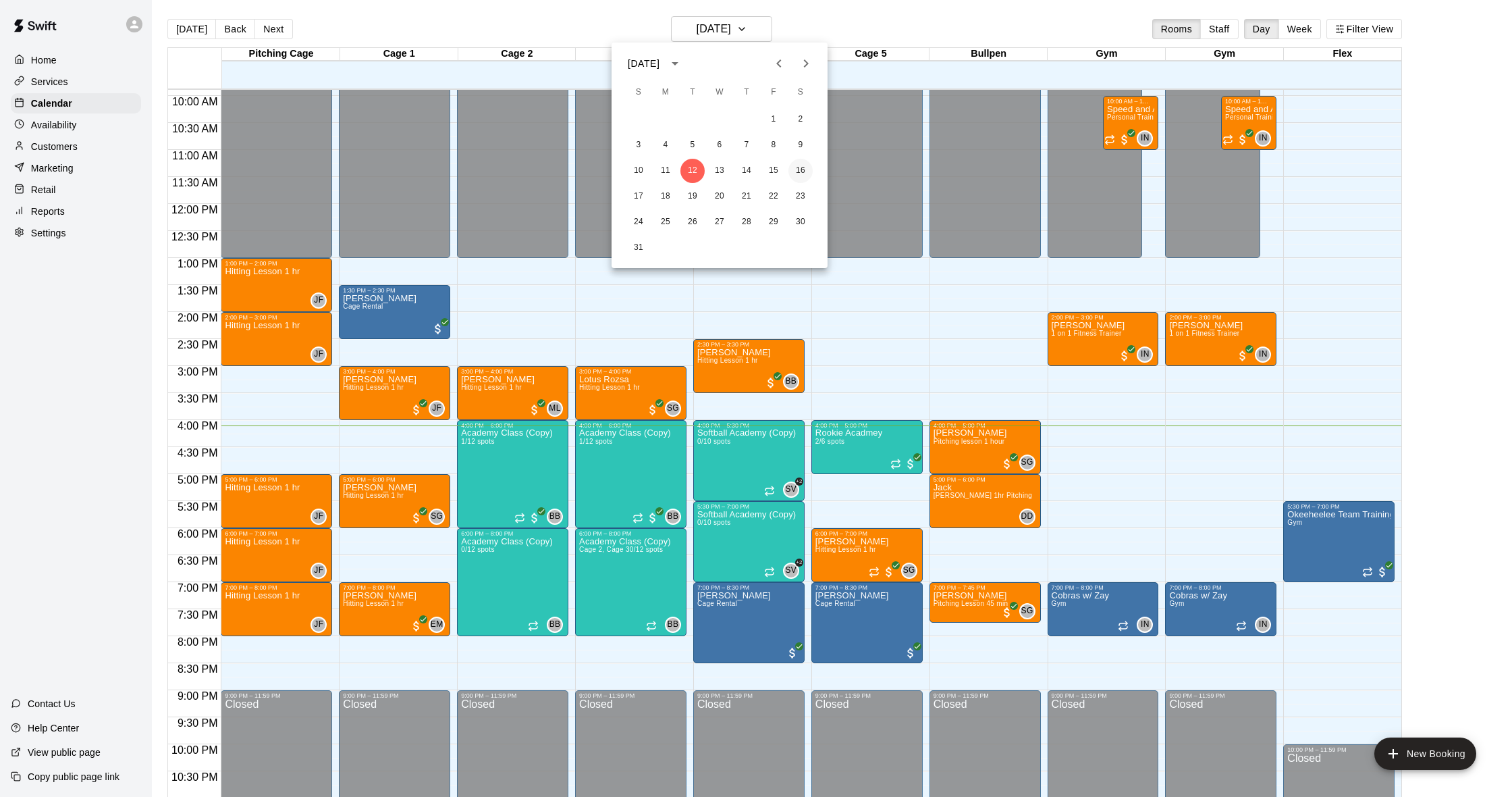
click at [799, 170] on button "16" at bounding box center [800, 171] width 24 height 24
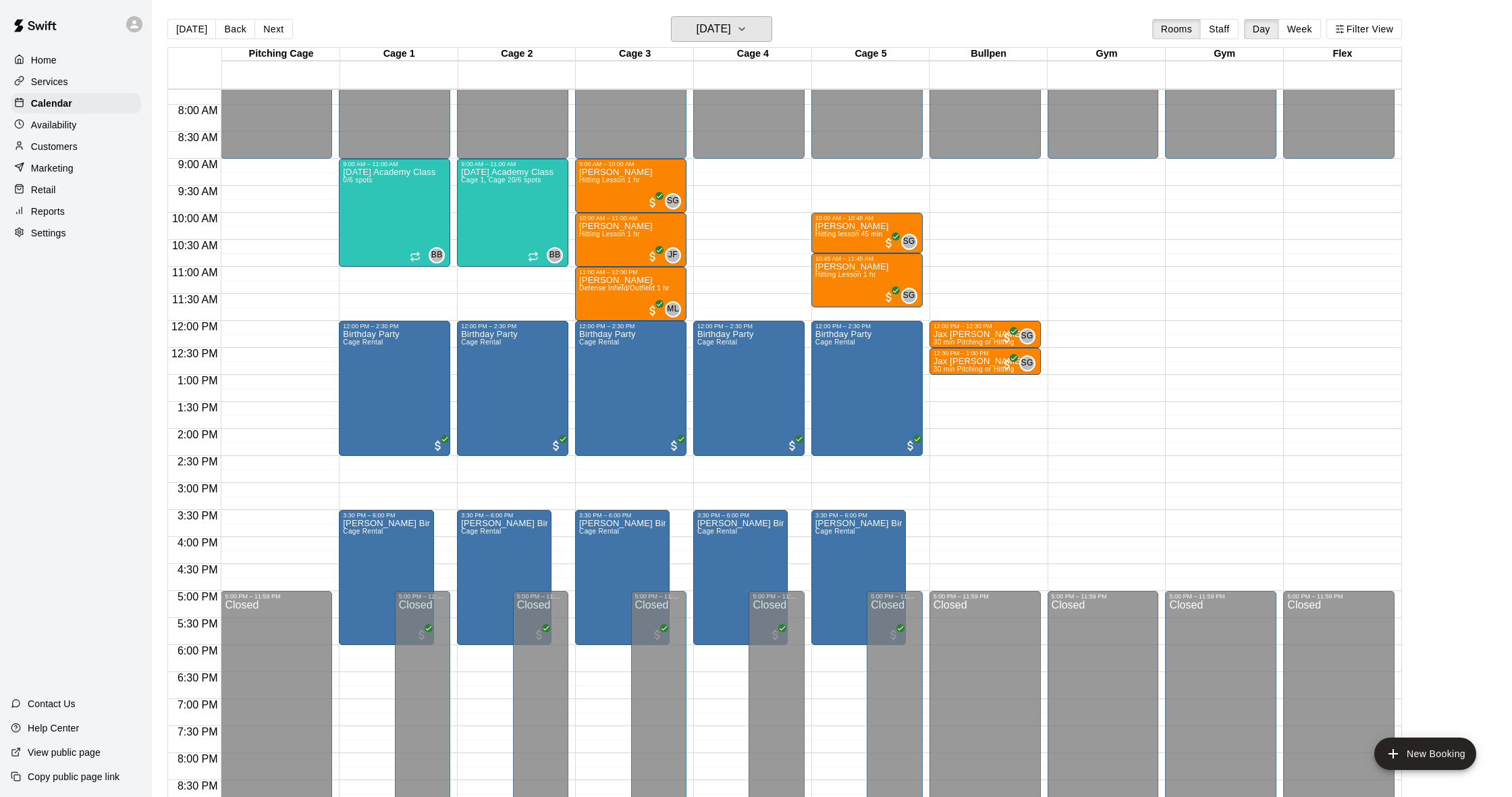
scroll to position [419, 0]
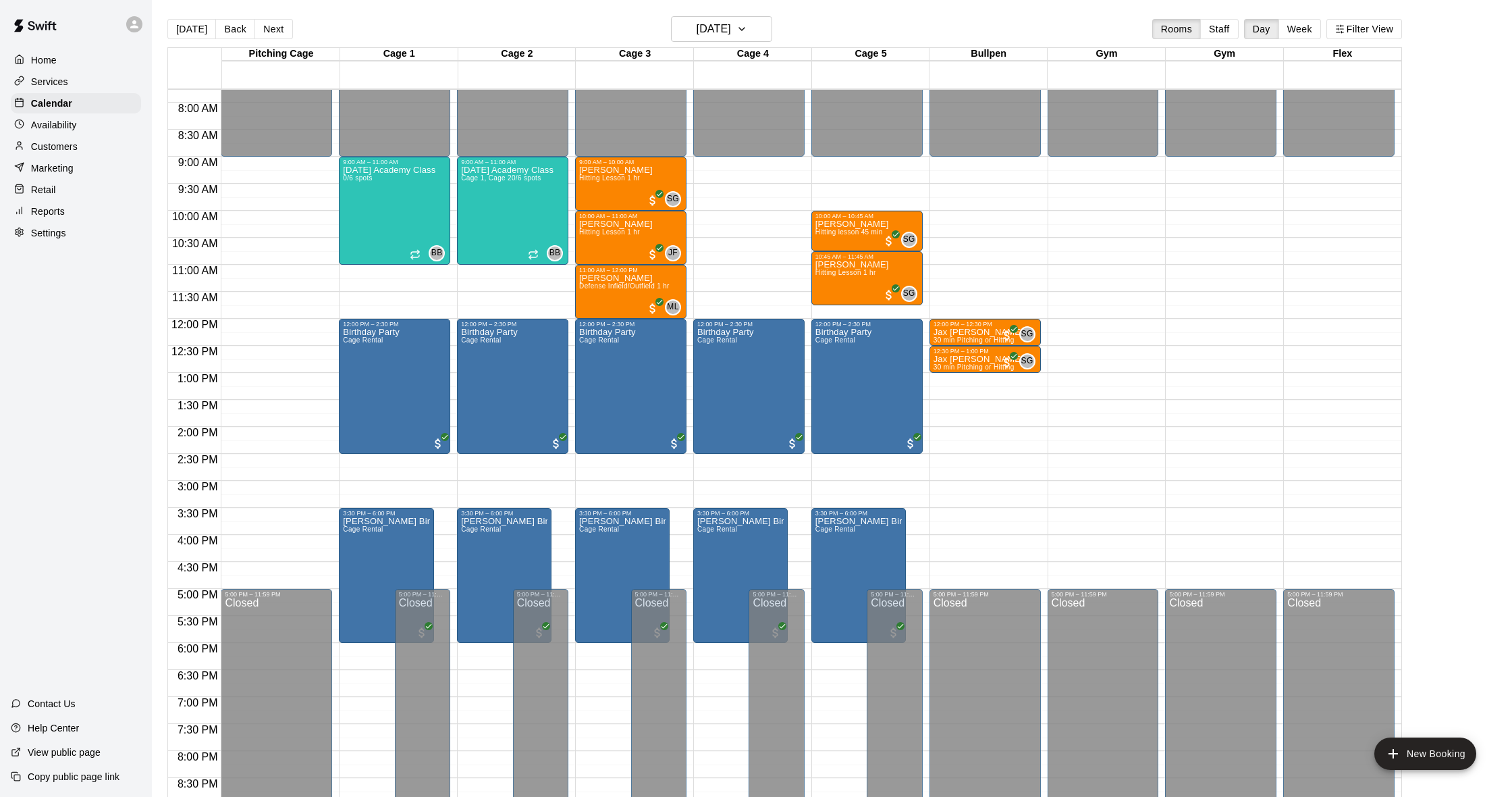
click at [67, 140] on p "Customers" at bounding box center [54, 146] width 47 height 13
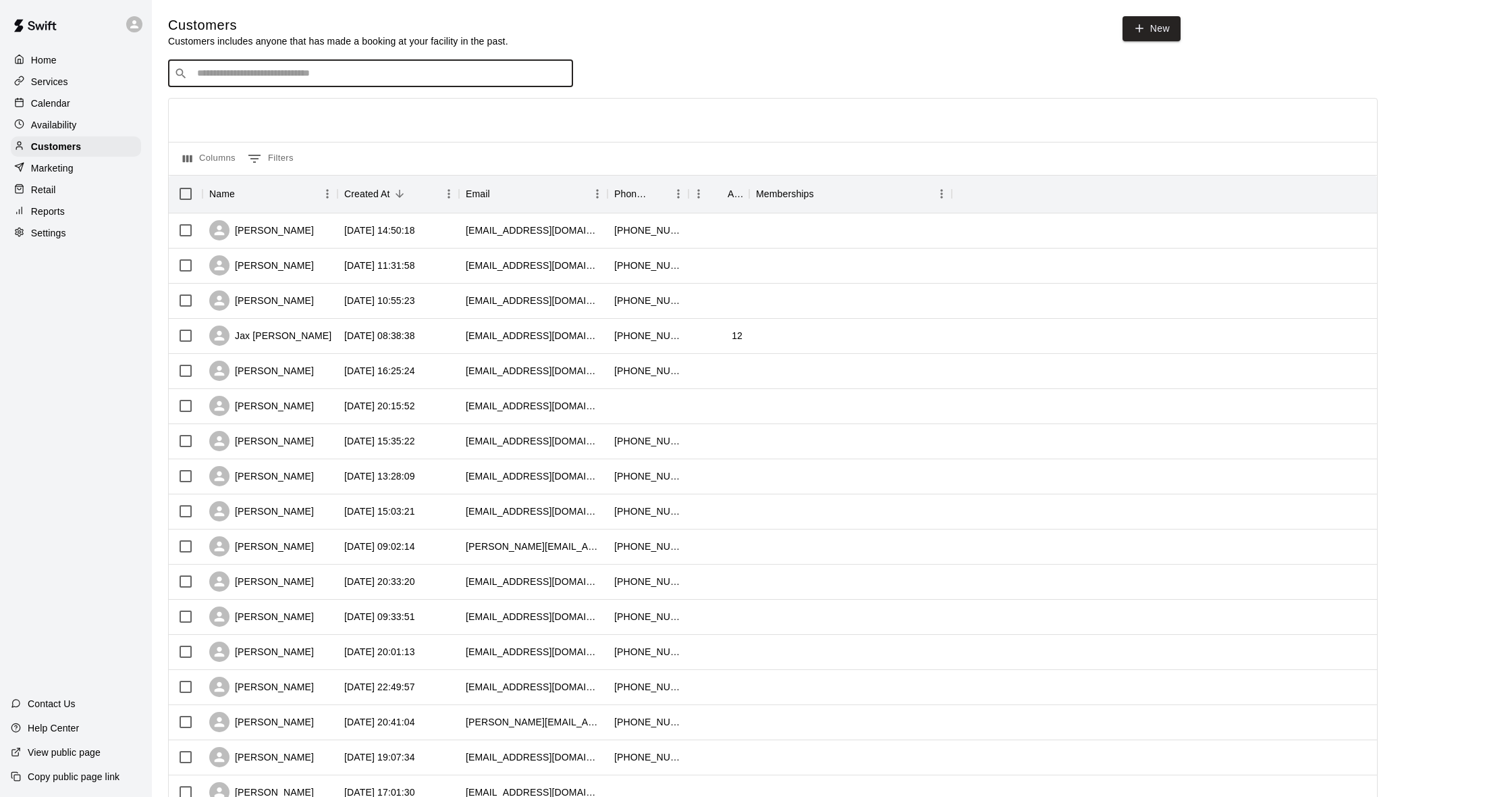
click at [299, 67] on input "Search customers by name or email" at bounding box center [380, 74] width 374 height 13
type input "****"
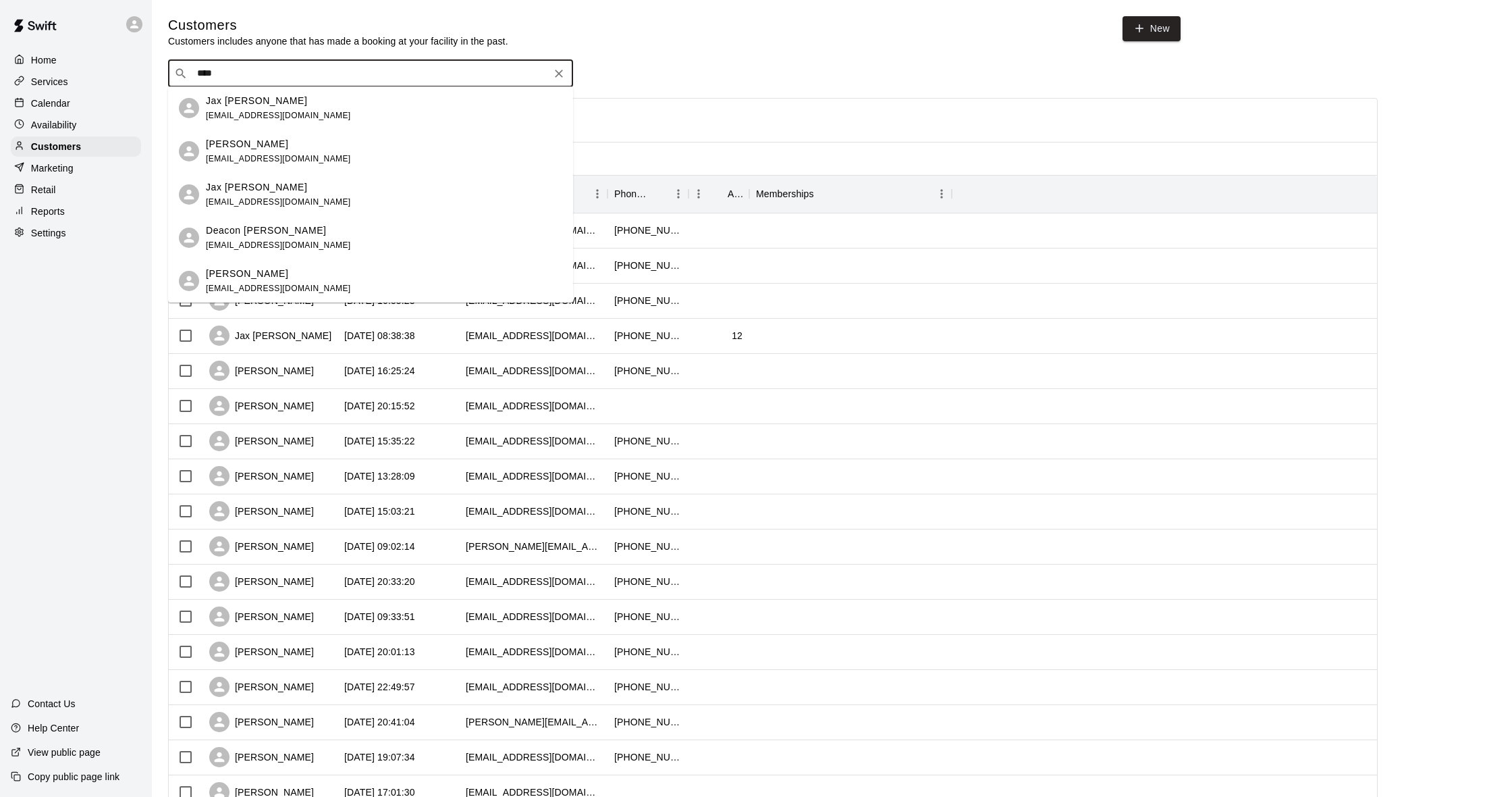
click at [267, 102] on div "Jax [PERSON_NAME]" at bounding box center [278, 100] width 146 height 14
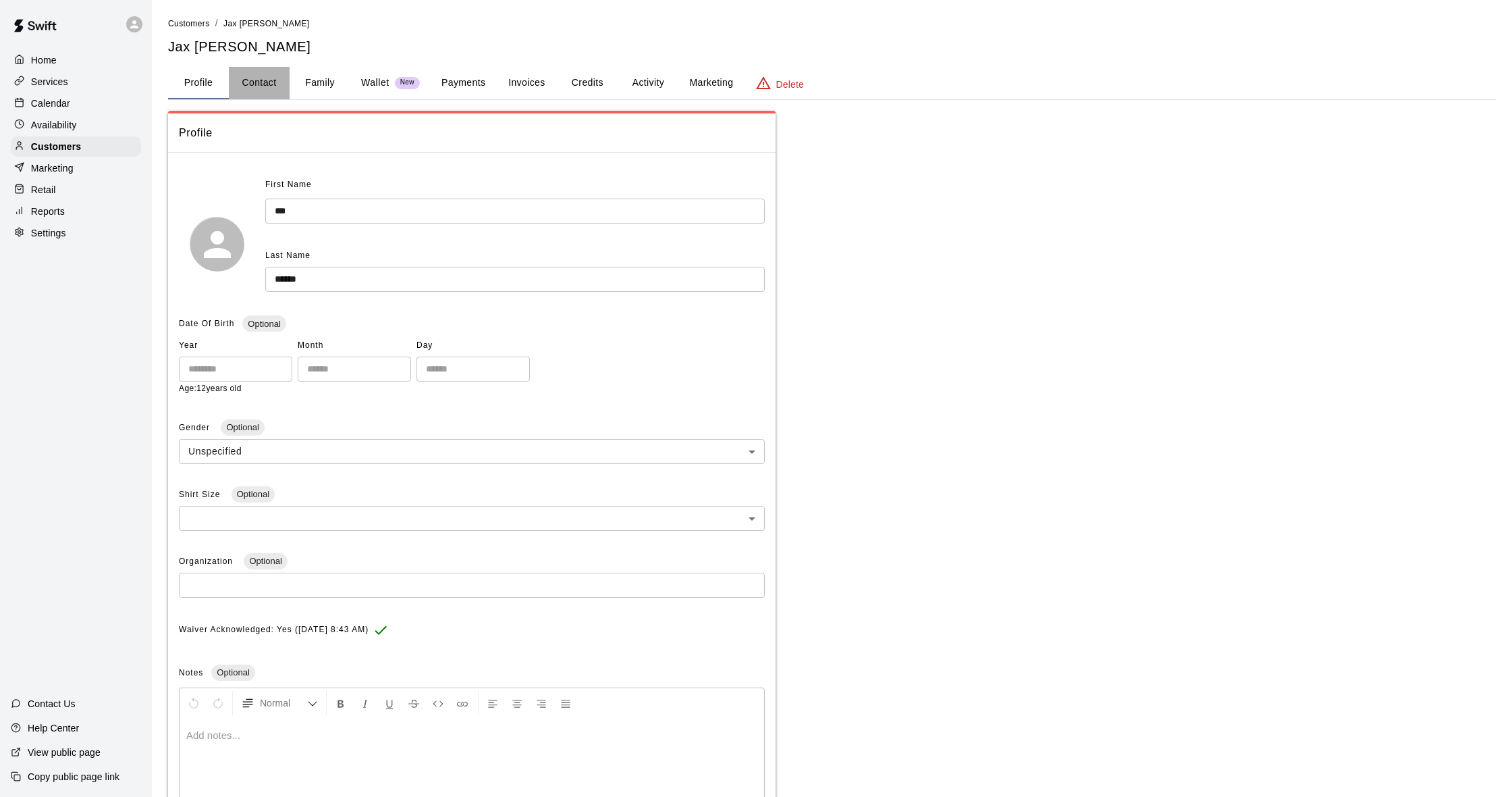
click at [268, 82] on button "Contact" at bounding box center [259, 83] width 61 height 33
select select "**"
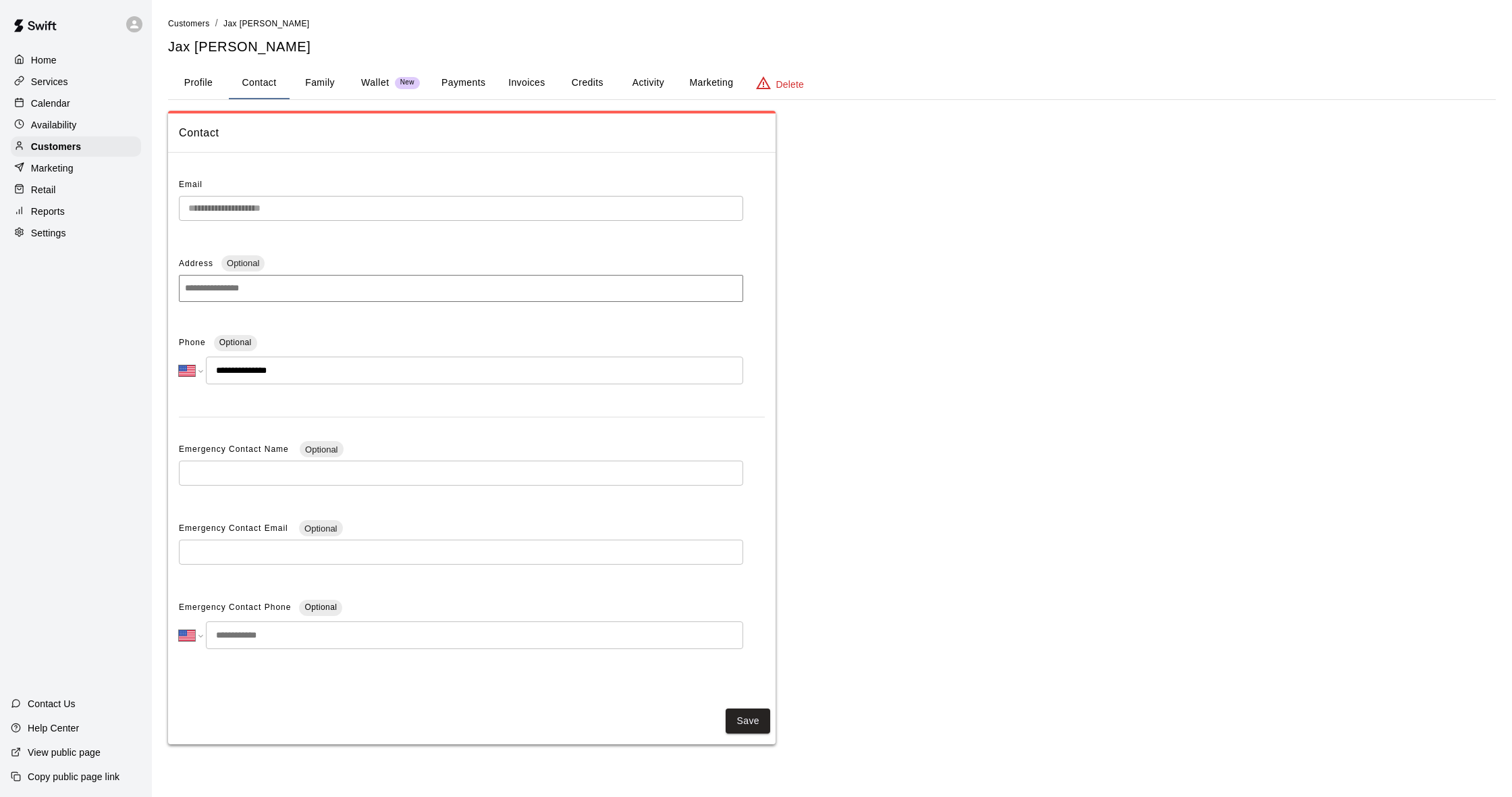
click at [315, 85] on button "Family" at bounding box center [319, 83] width 61 height 33
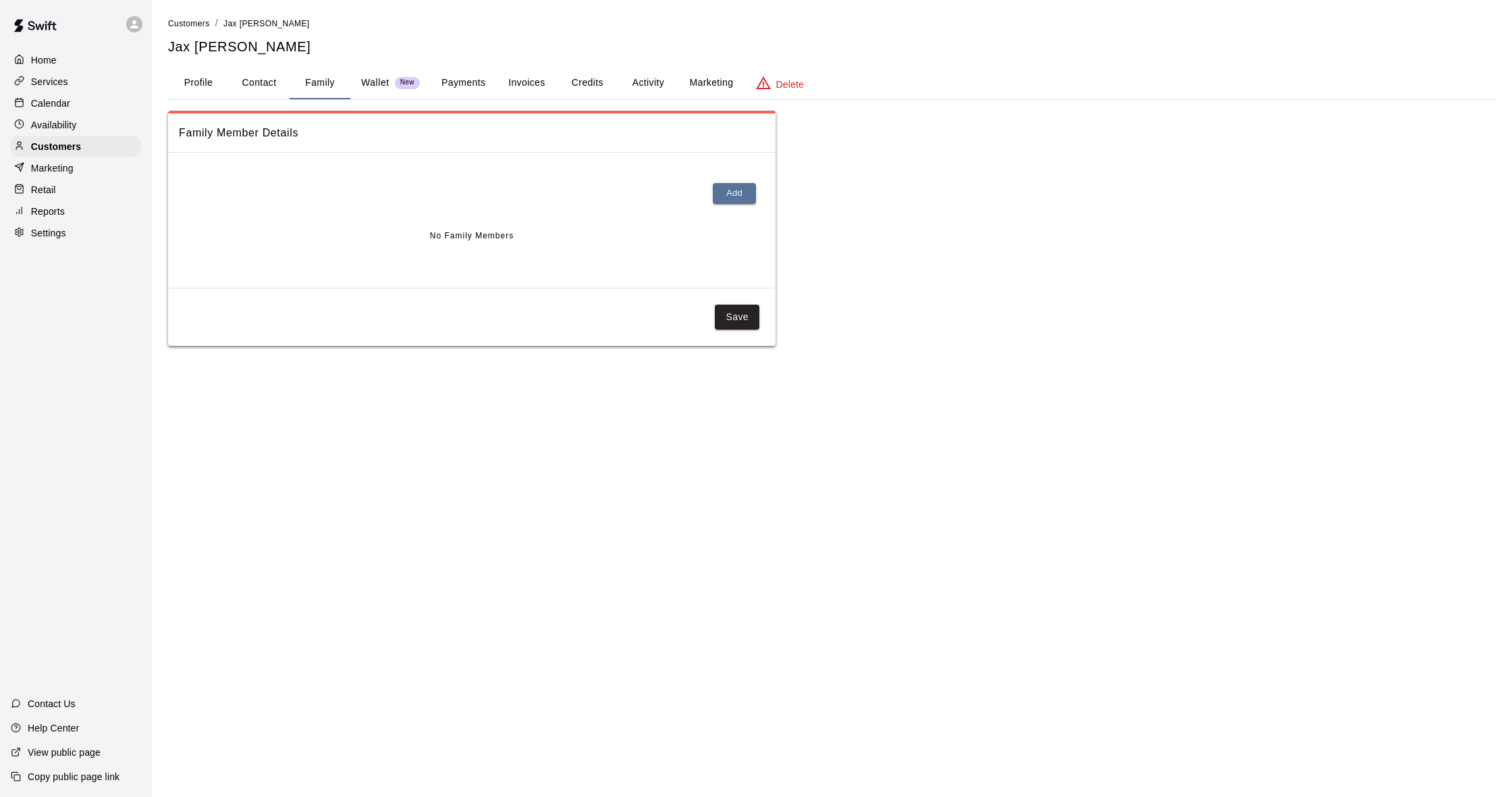
click at [277, 84] on button "Contact" at bounding box center [259, 83] width 61 height 33
select select "**"
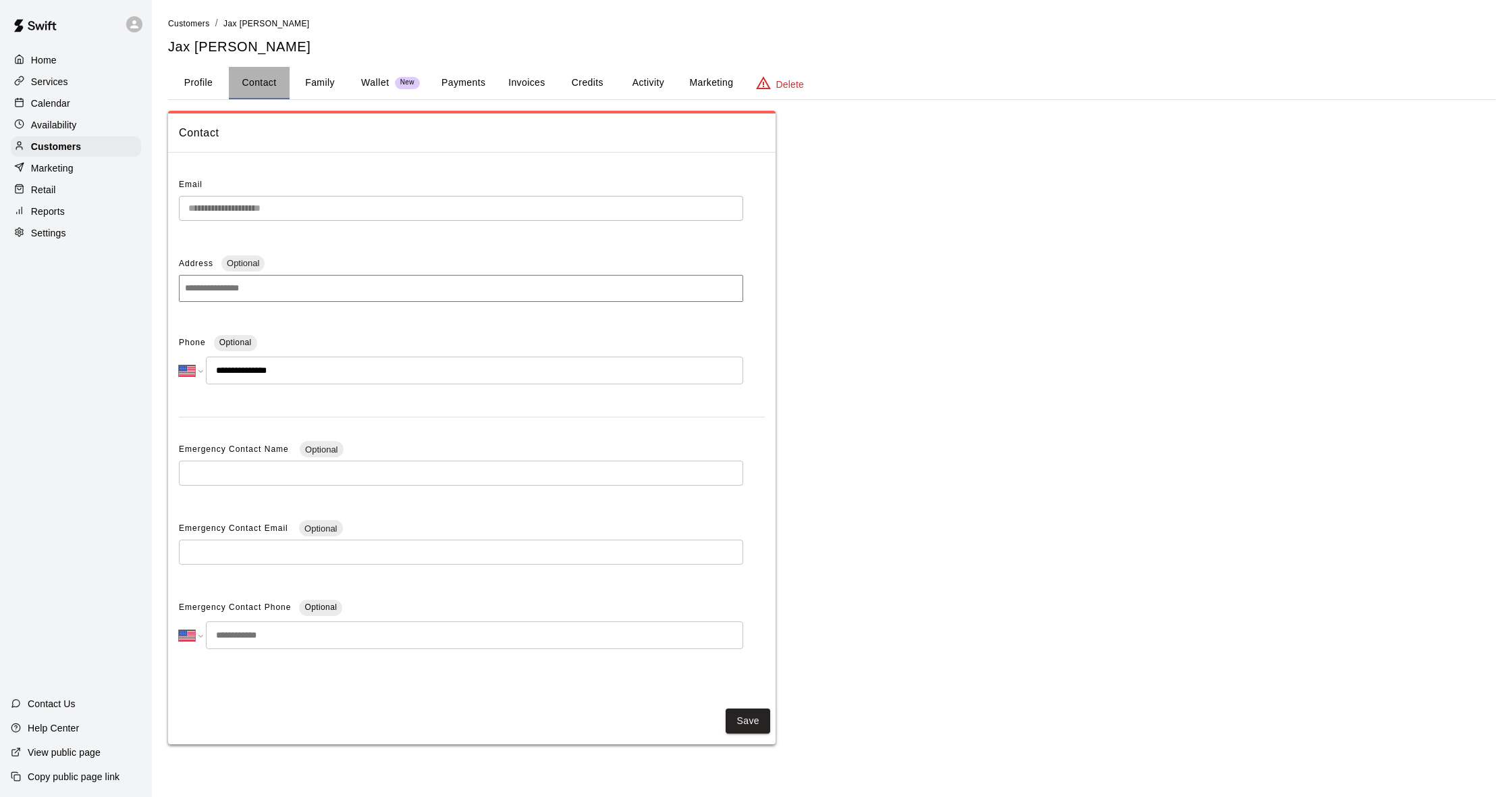
drag, startPoint x: 277, startPoint y: 84, endPoint x: 224, endPoint y: 146, distance: 81.6
click at [277, 84] on button "Contact" at bounding box center [259, 83] width 61 height 33
click at [656, 86] on button "Activity" at bounding box center [648, 83] width 61 height 33
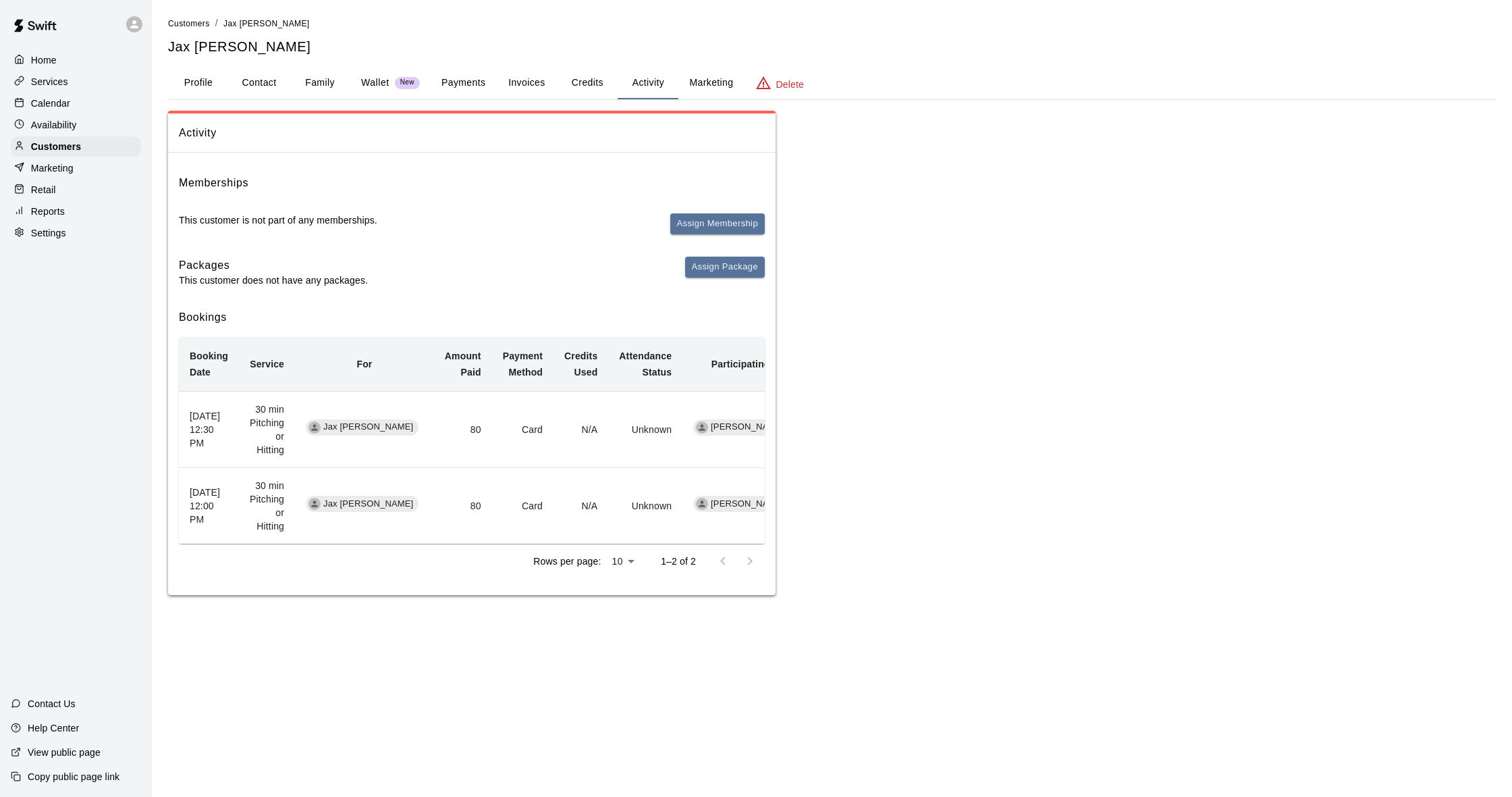
click at [462, 89] on button "Payments" at bounding box center [463, 83] width 65 height 33
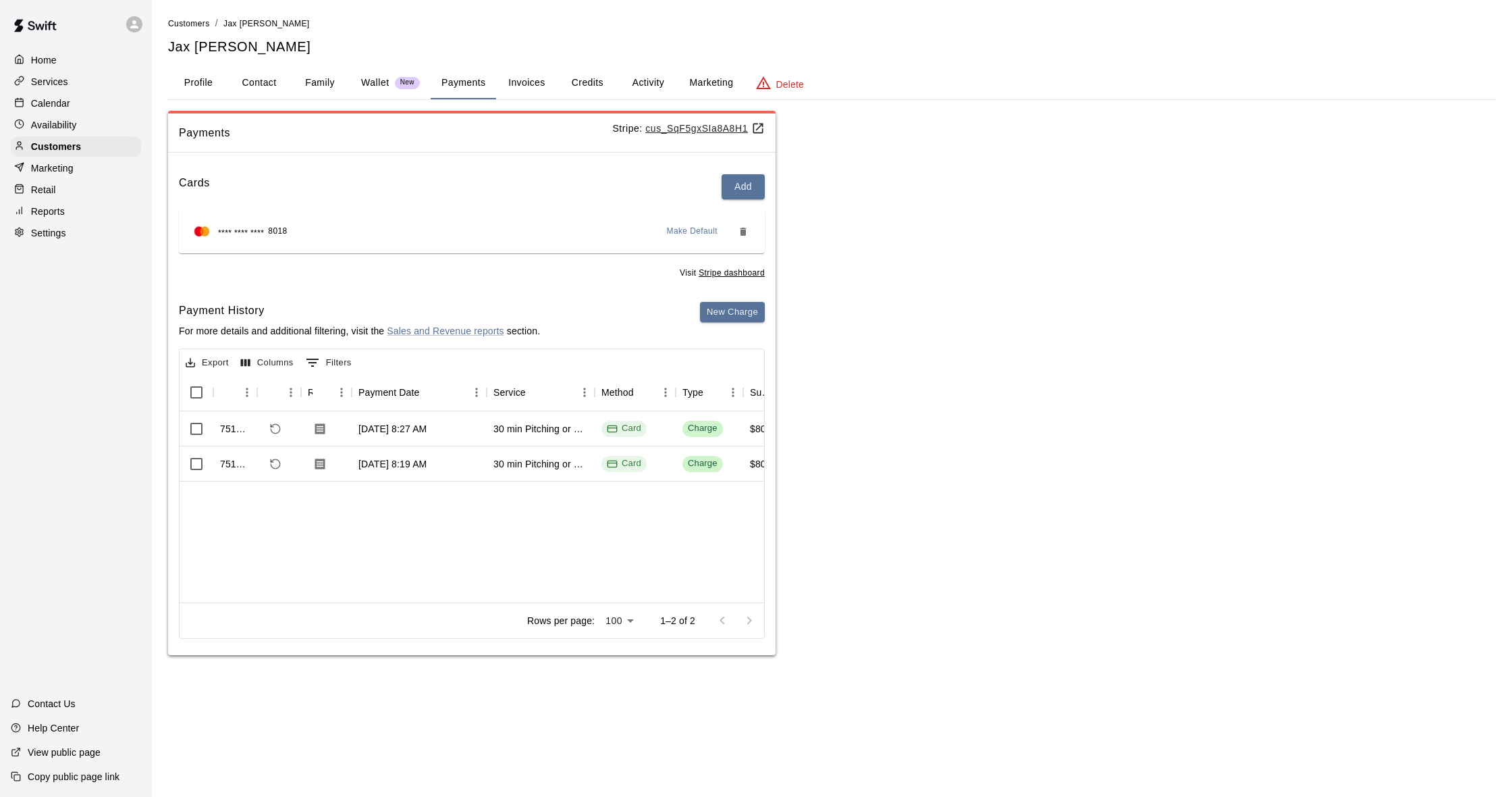
click at [656, 88] on button "Activity" at bounding box center [648, 83] width 61 height 33
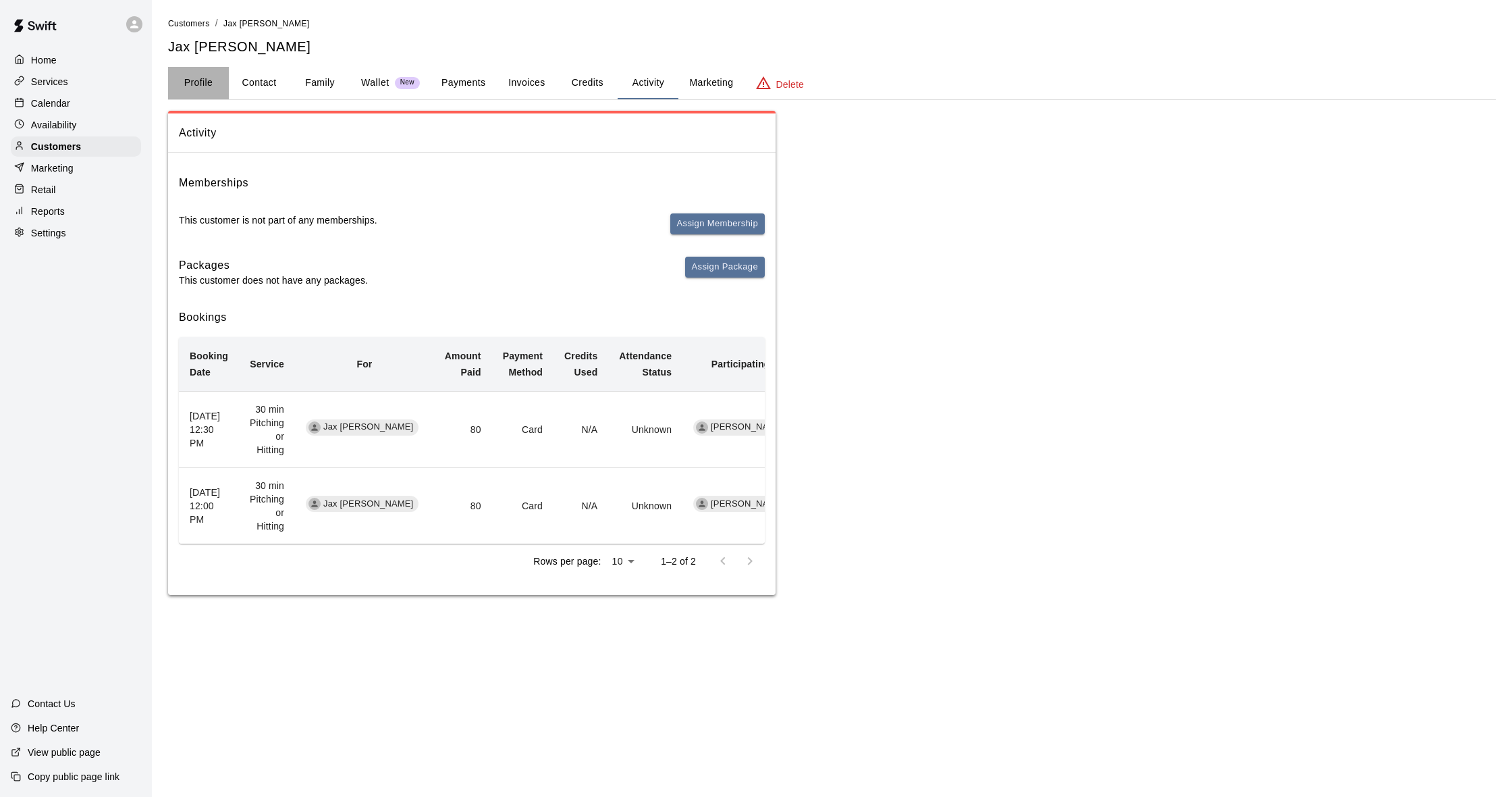
click at [200, 80] on button "Profile" at bounding box center [198, 83] width 61 height 33
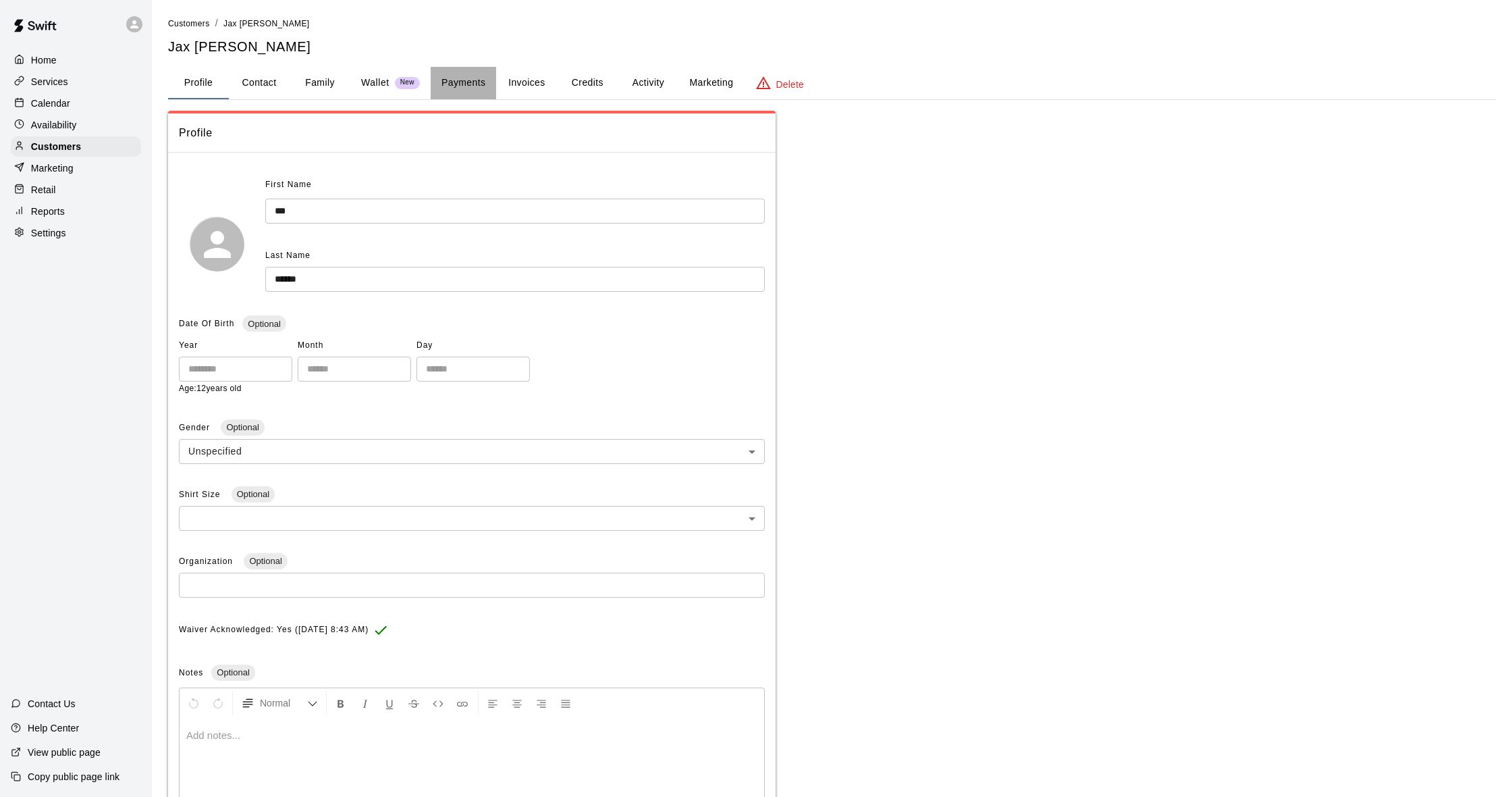
click at [469, 84] on button "Payments" at bounding box center [463, 83] width 65 height 33
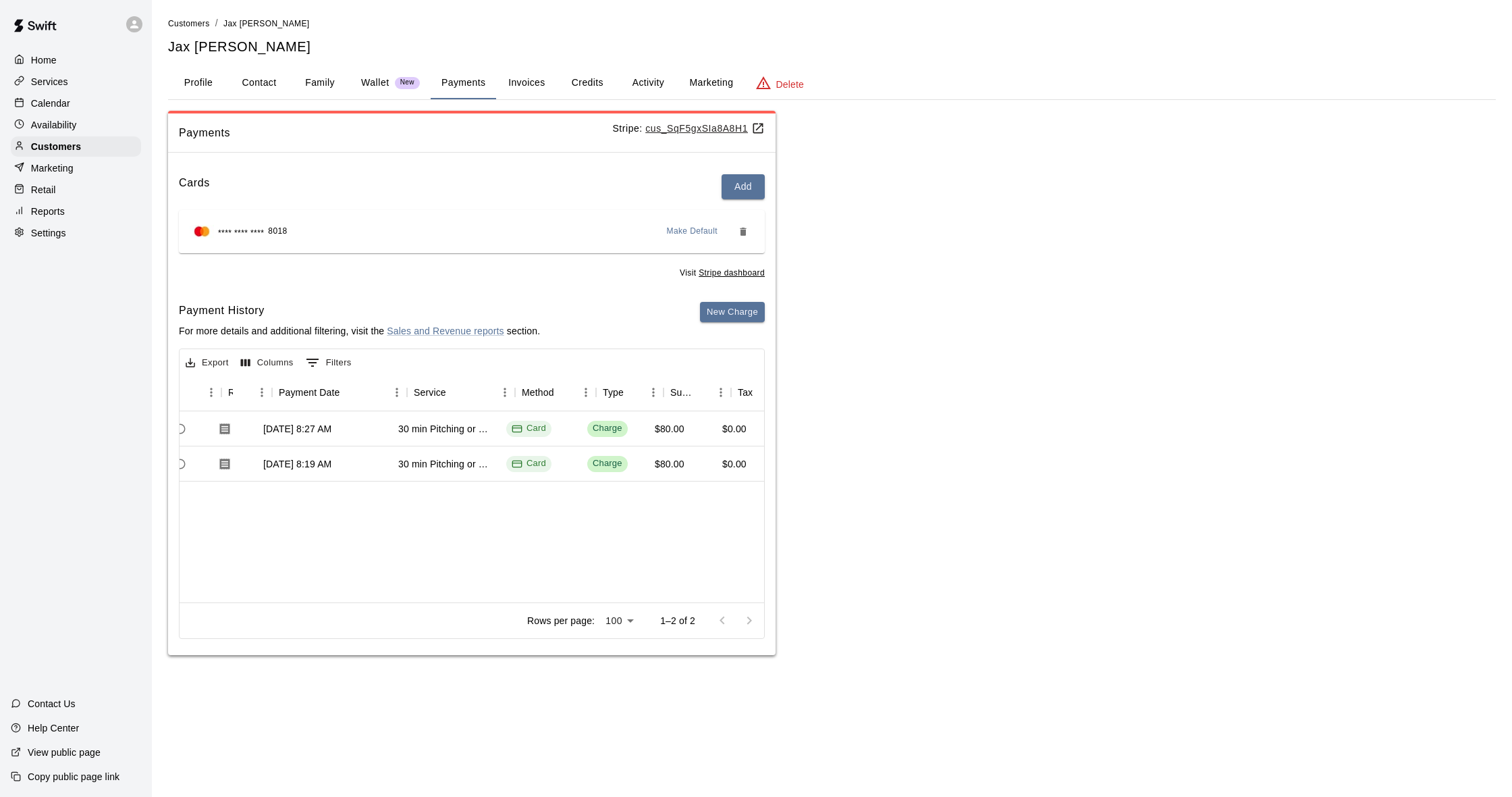
scroll to position [0, 100]
click at [447, 84] on button "Payments" at bounding box center [463, 83] width 65 height 33
click at [662, 77] on button "Activity" at bounding box center [648, 83] width 61 height 33
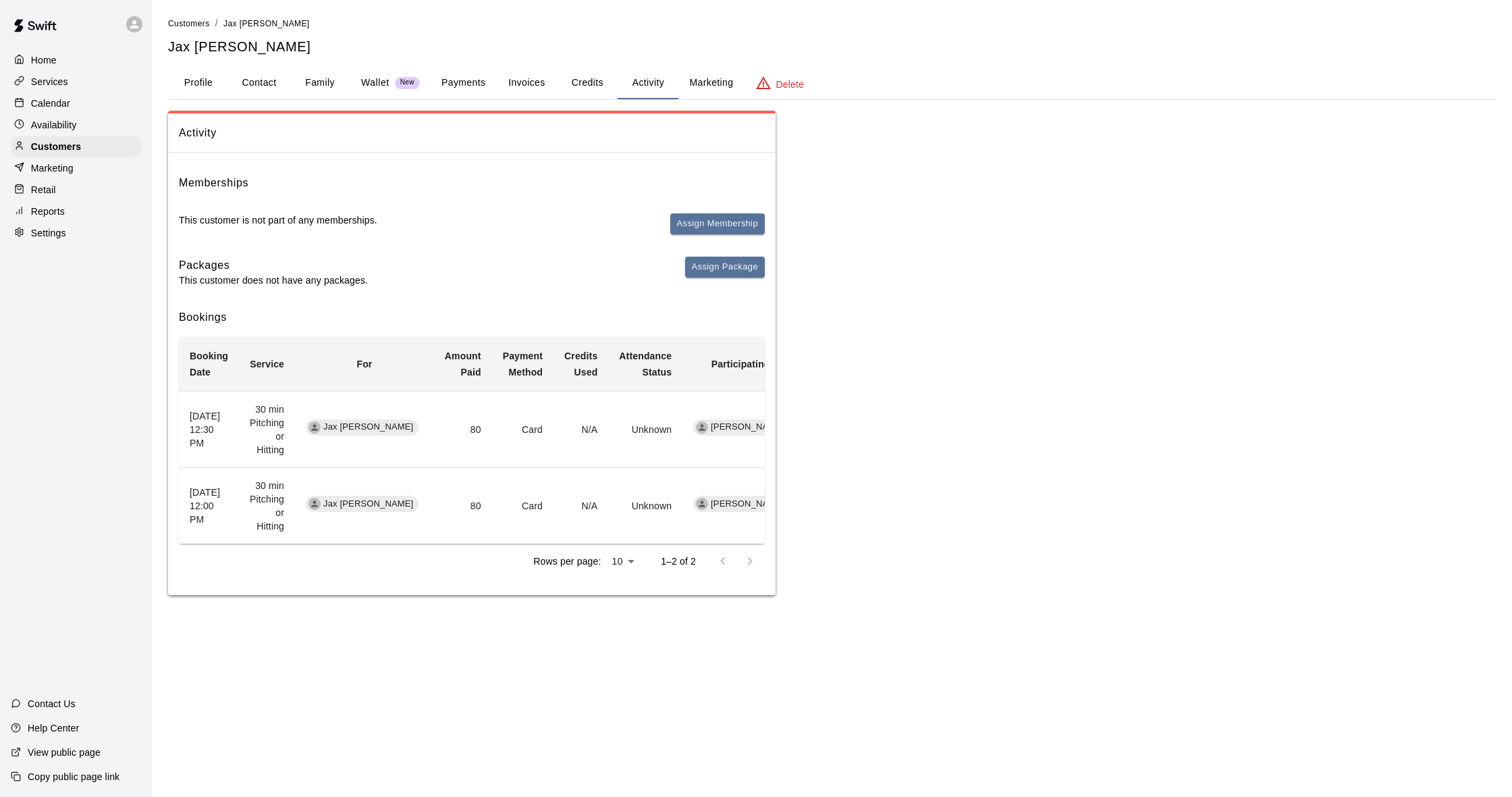
click at [462, 75] on button "Payments" at bounding box center [463, 83] width 65 height 33
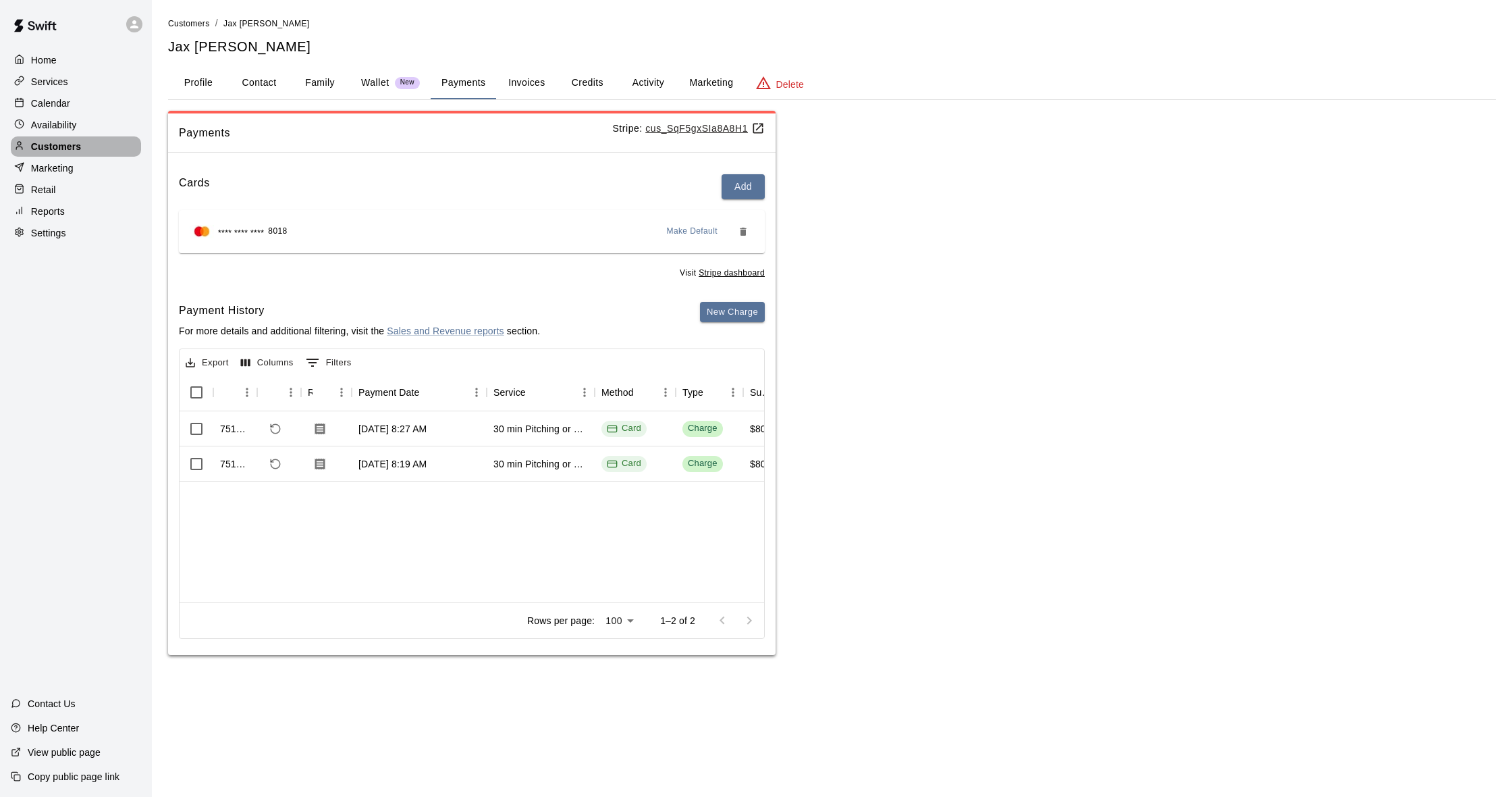
click at [48, 145] on p "Customers" at bounding box center [56, 146] width 50 height 13
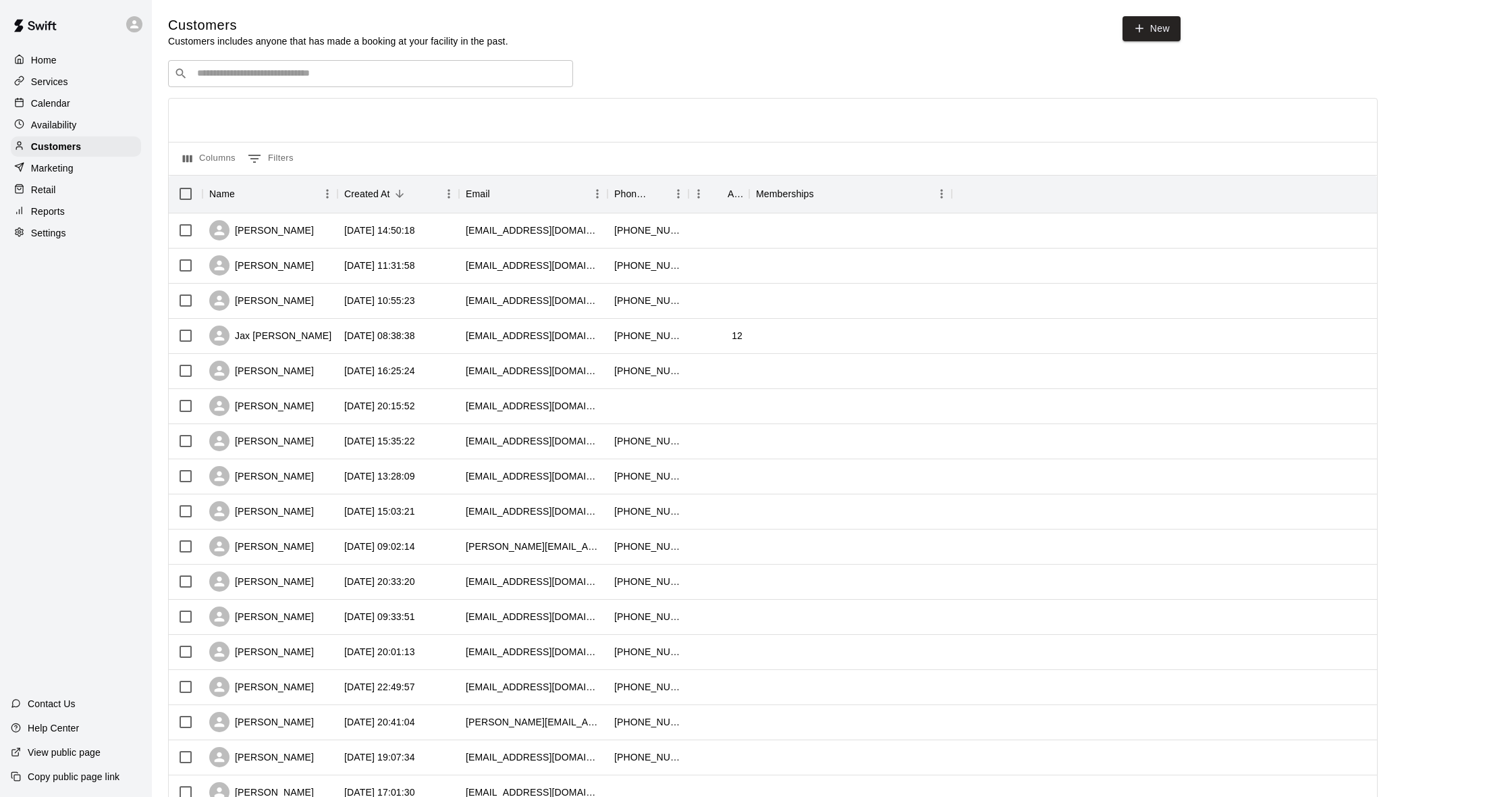
click at [271, 84] on div "​ ​" at bounding box center [370, 74] width 405 height 27
type input "***"
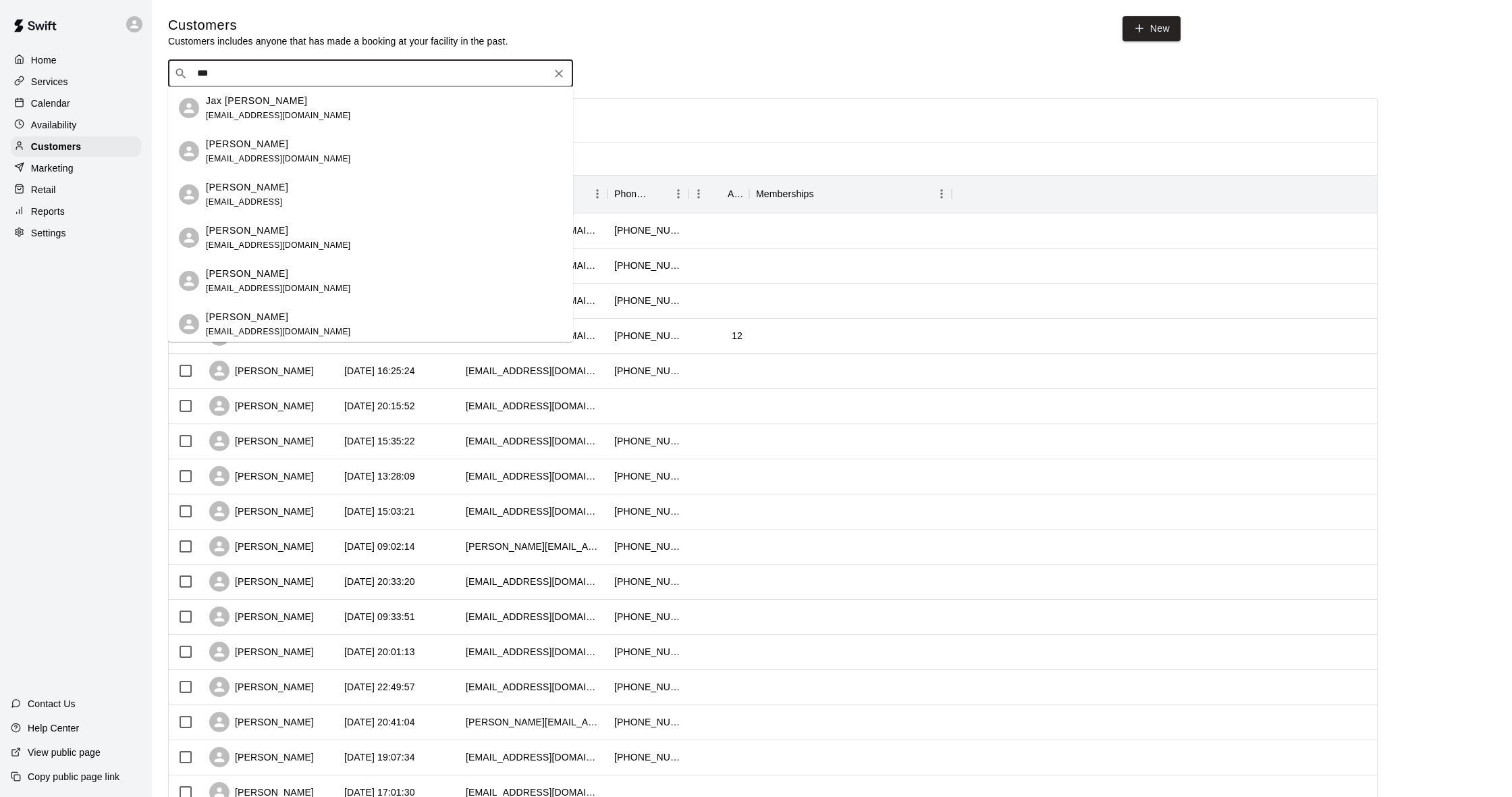
click at [268, 140] on p "Shane Tresch" at bounding box center [247, 144] width 82 height 14
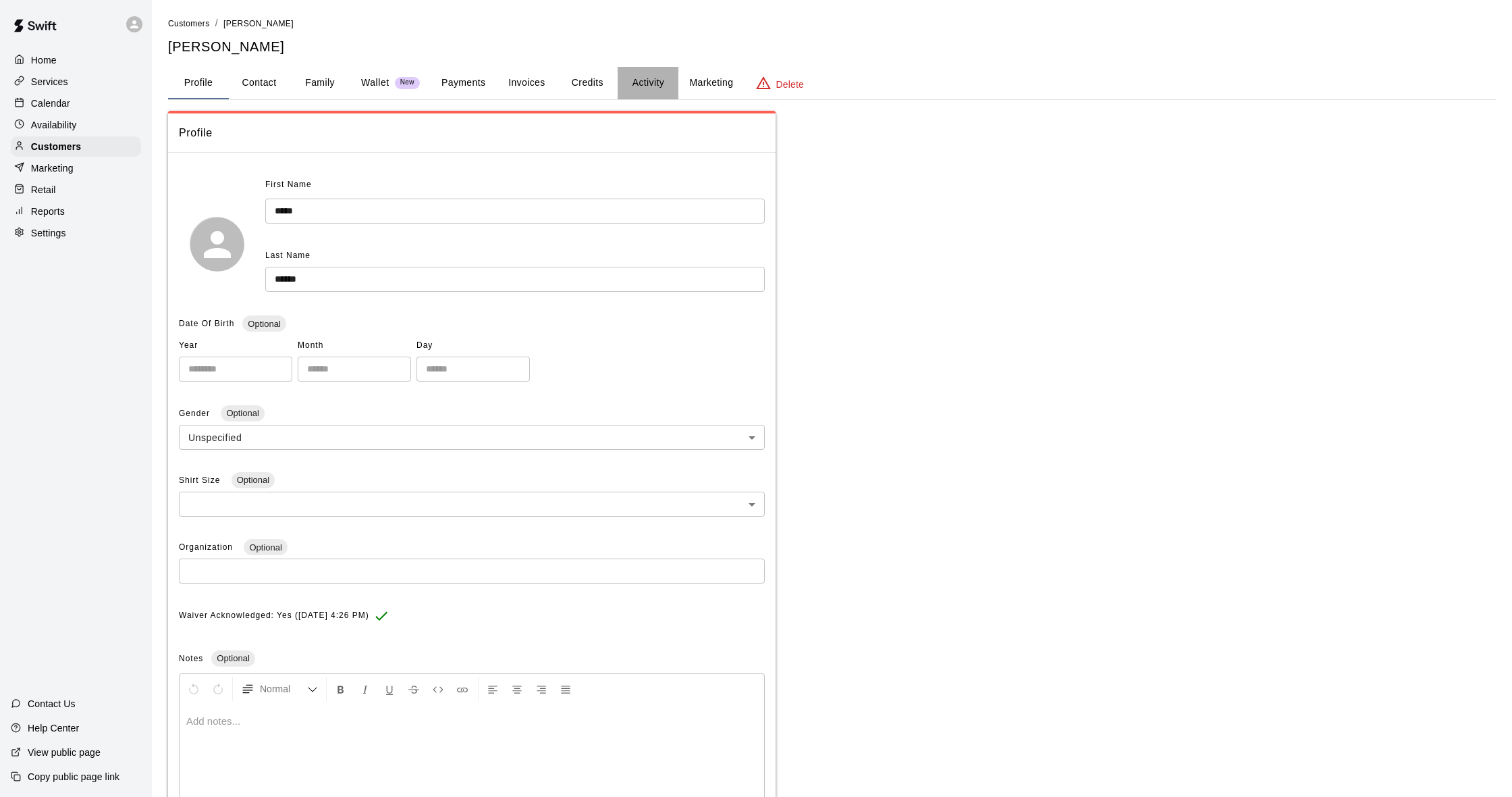
click at [629, 80] on button "Activity" at bounding box center [648, 83] width 61 height 33
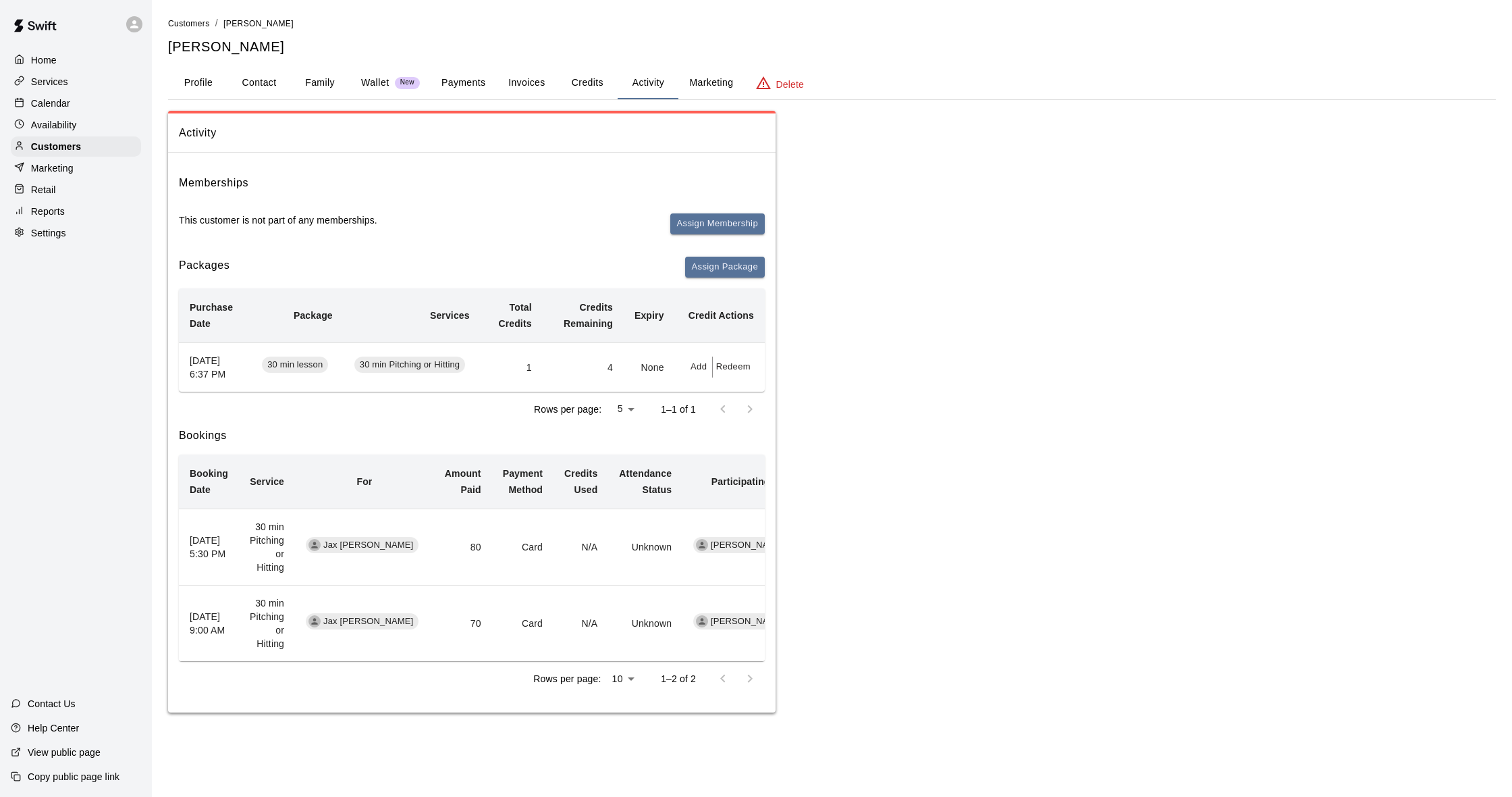
click at [478, 84] on button "Payments" at bounding box center [463, 83] width 65 height 33
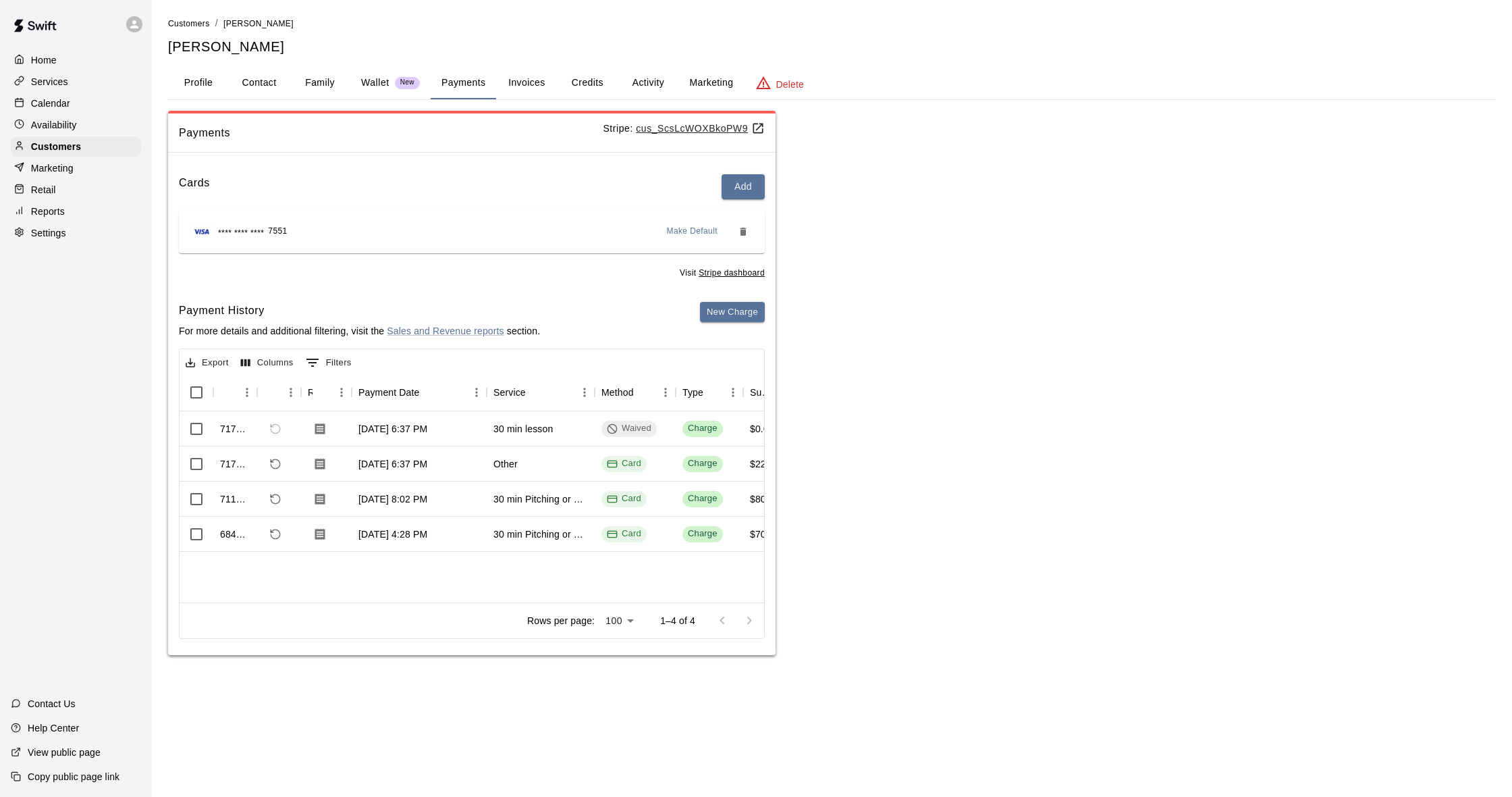
click at [253, 79] on button "Contact" at bounding box center [259, 83] width 61 height 33
select select "**"
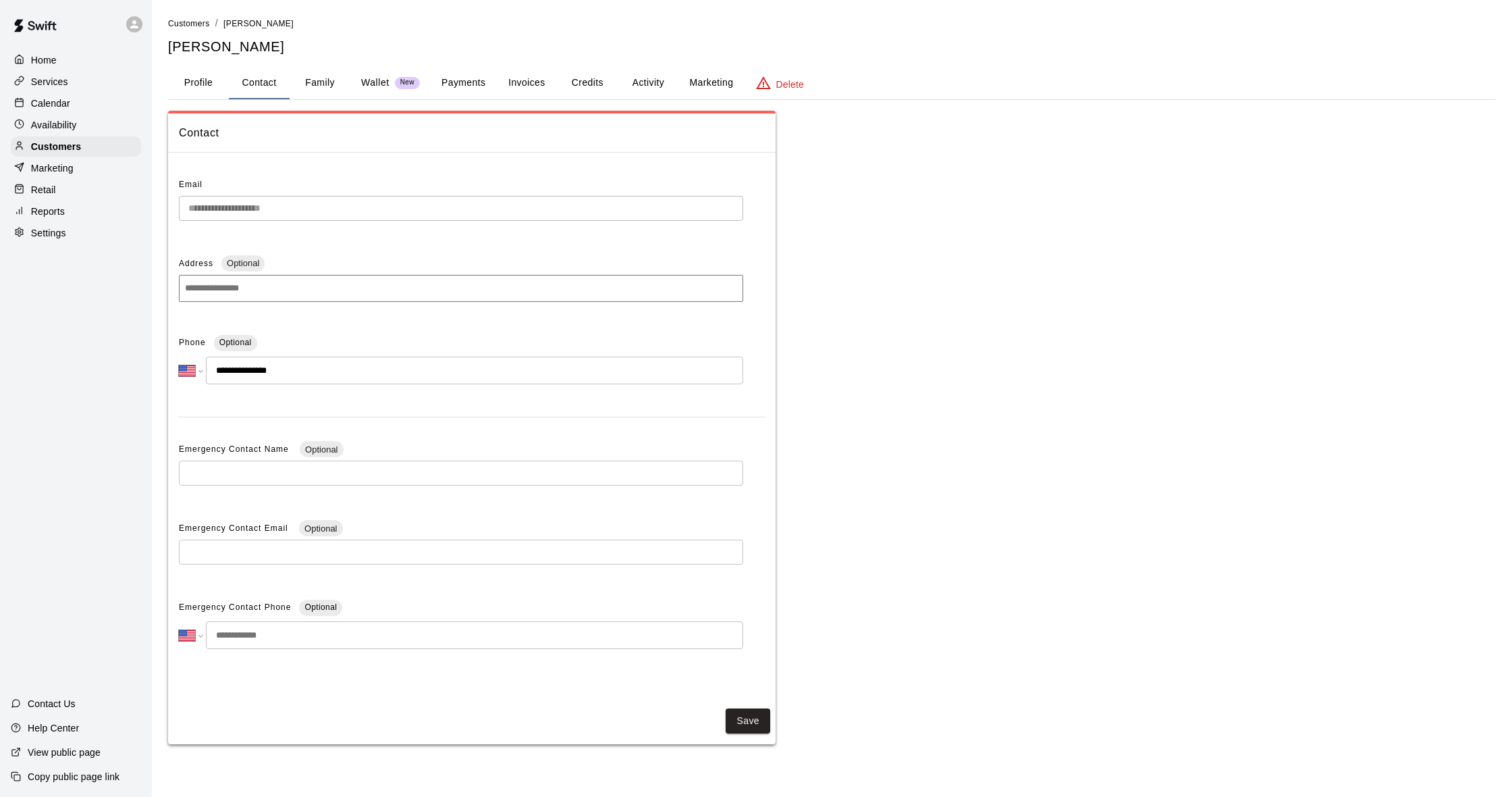
scroll to position [1, 0]
click at [643, 86] on button "Activity" at bounding box center [648, 83] width 61 height 33
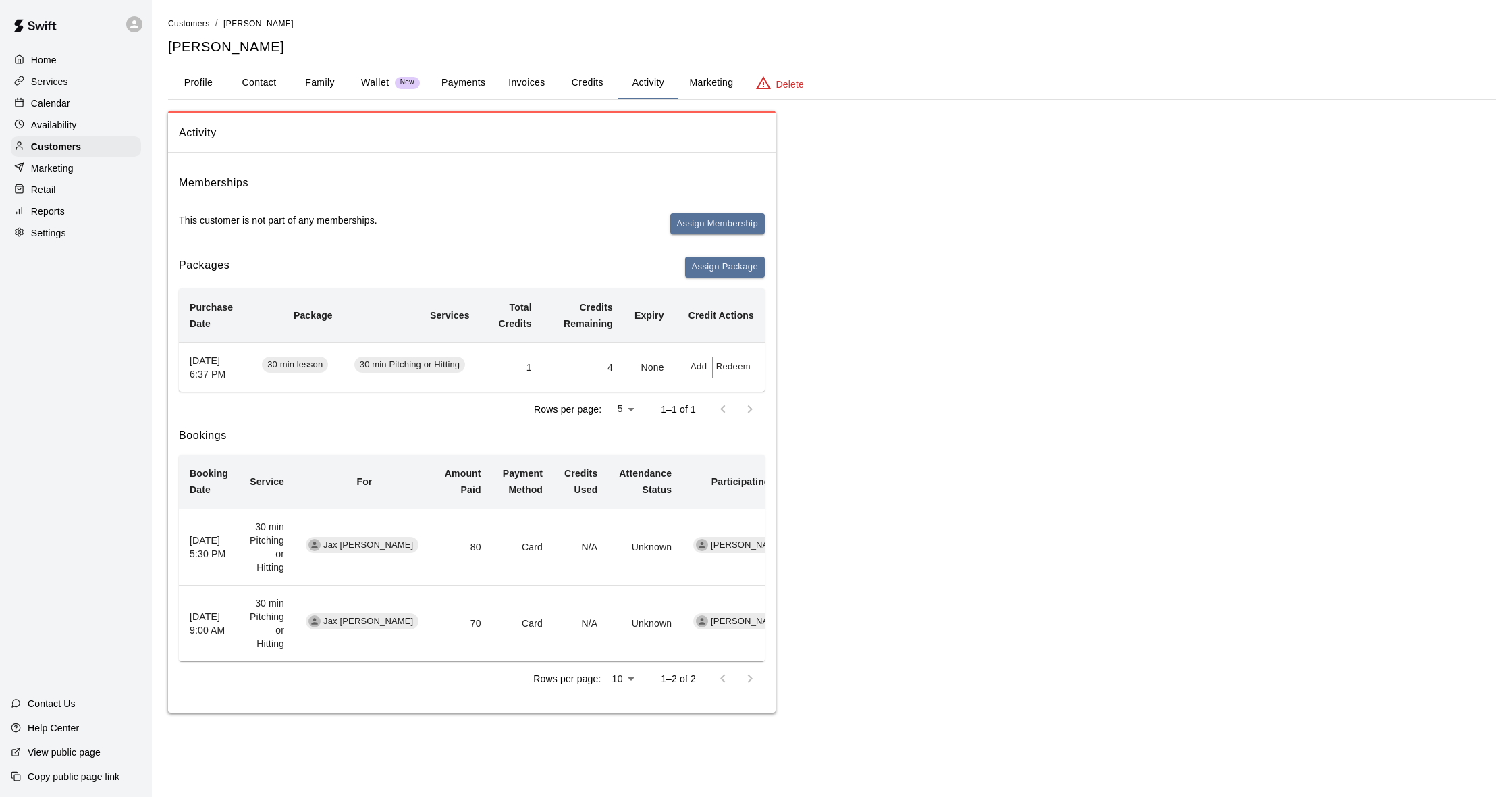
scroll to position [0, 0]
click at [55, 107] on p "Calendar" at bounding box center [50, 103] width 39 height 13
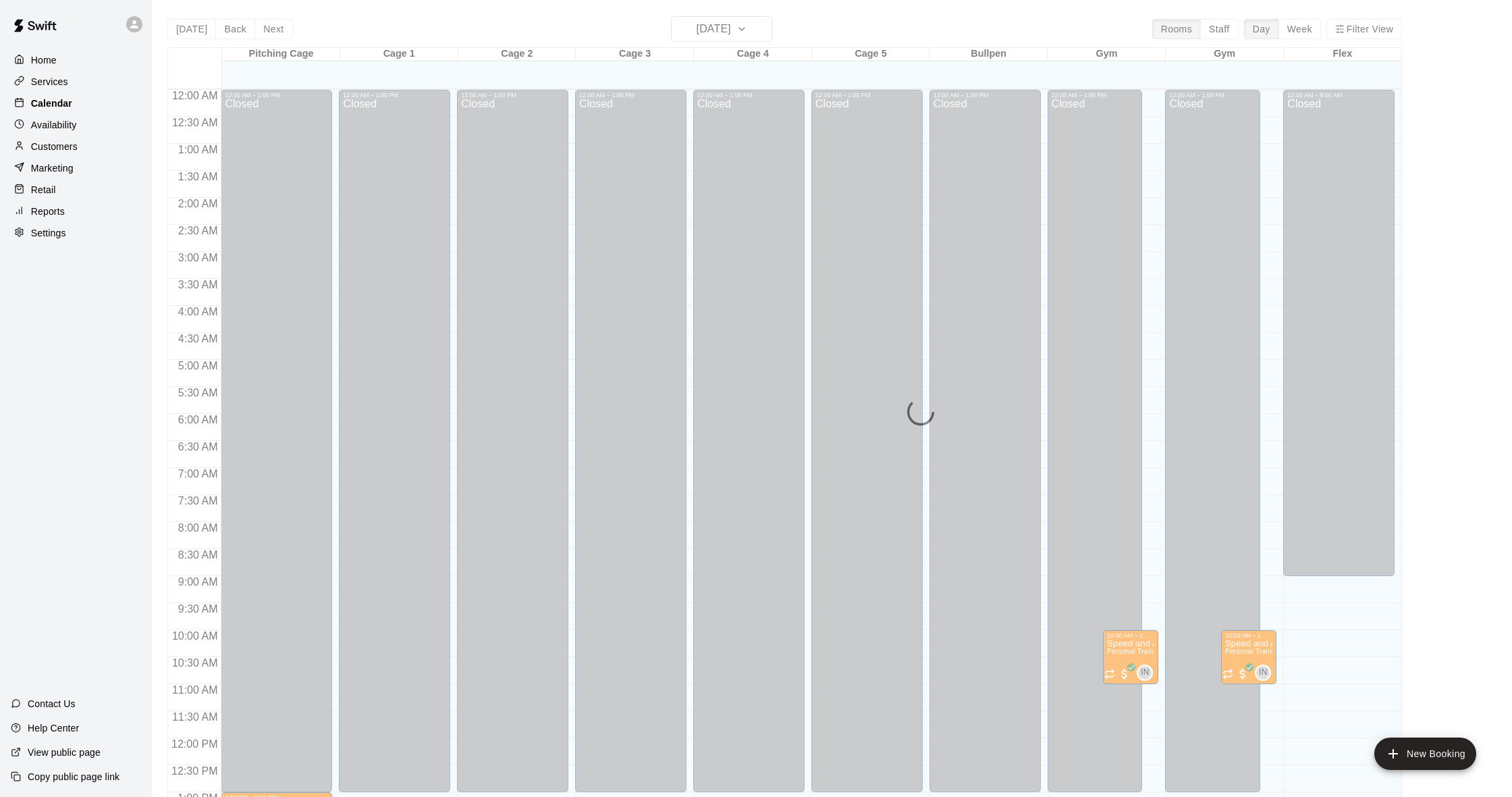
scroll to position [534, 0]
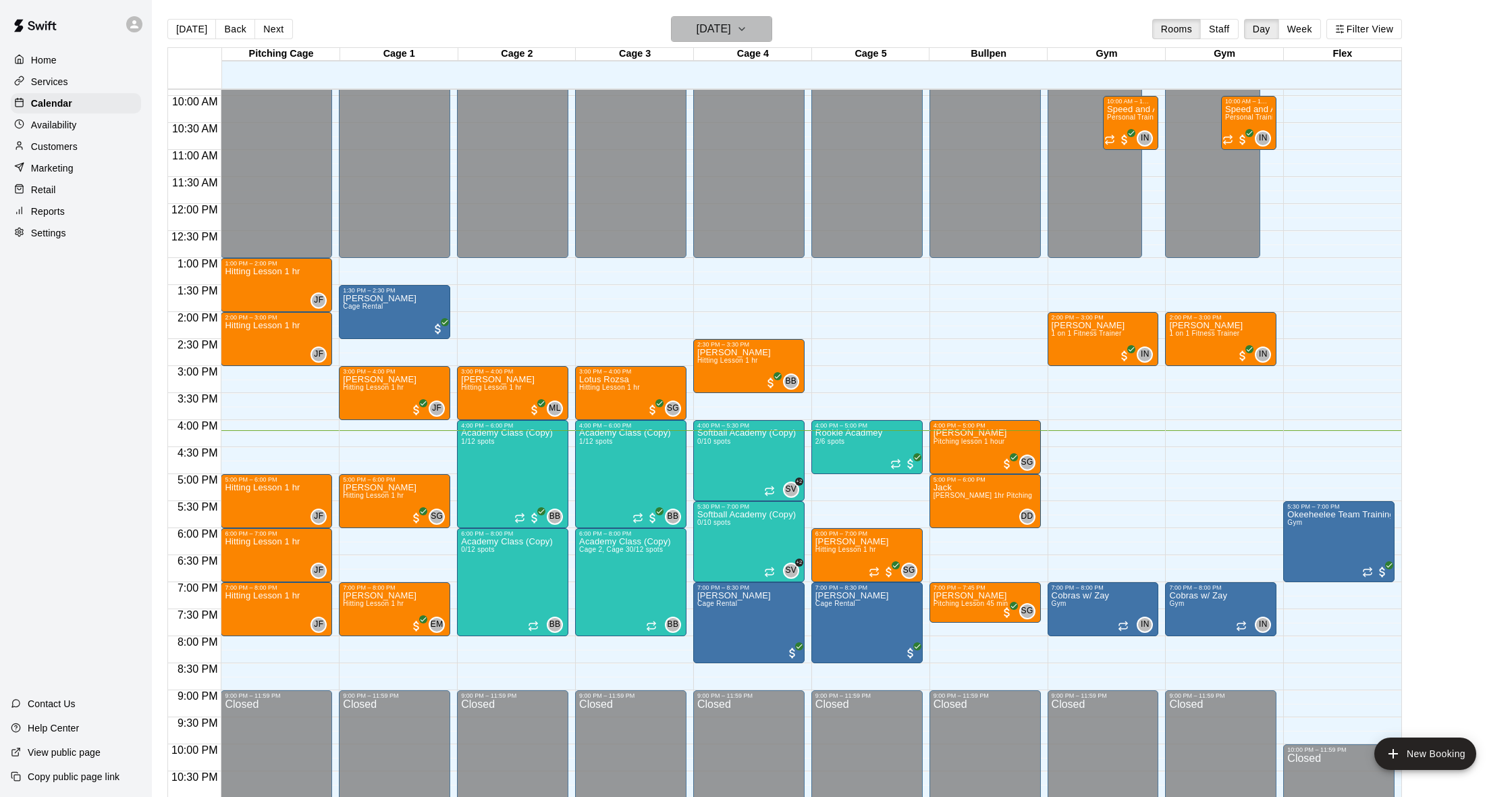
click at [723, 31] on h6 "[DATE]" at bounding box center [713, 28] width 34 height 19
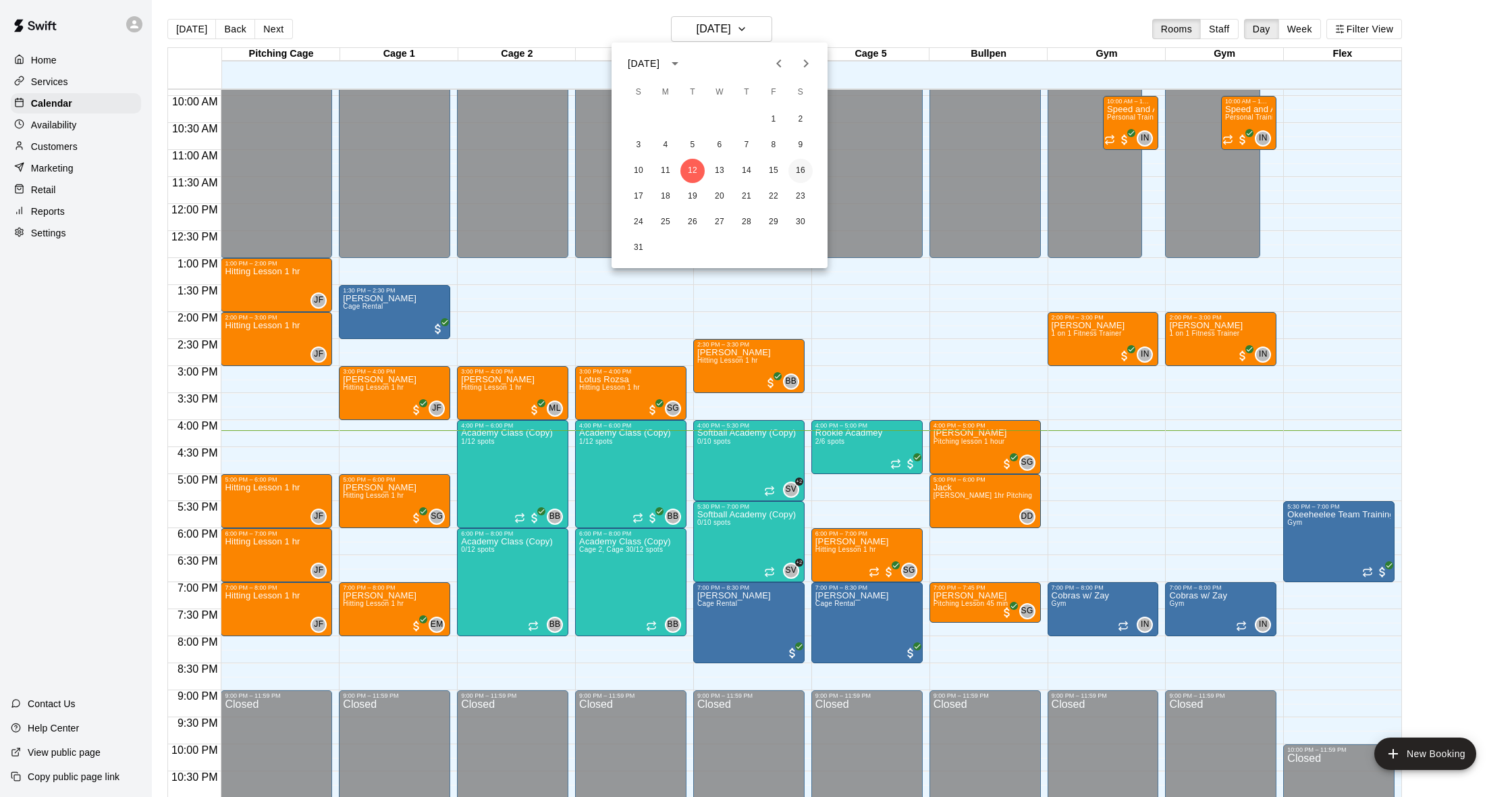
click at [810, 170] on button "16" at bounding box center [800, 171] width 24 height 24
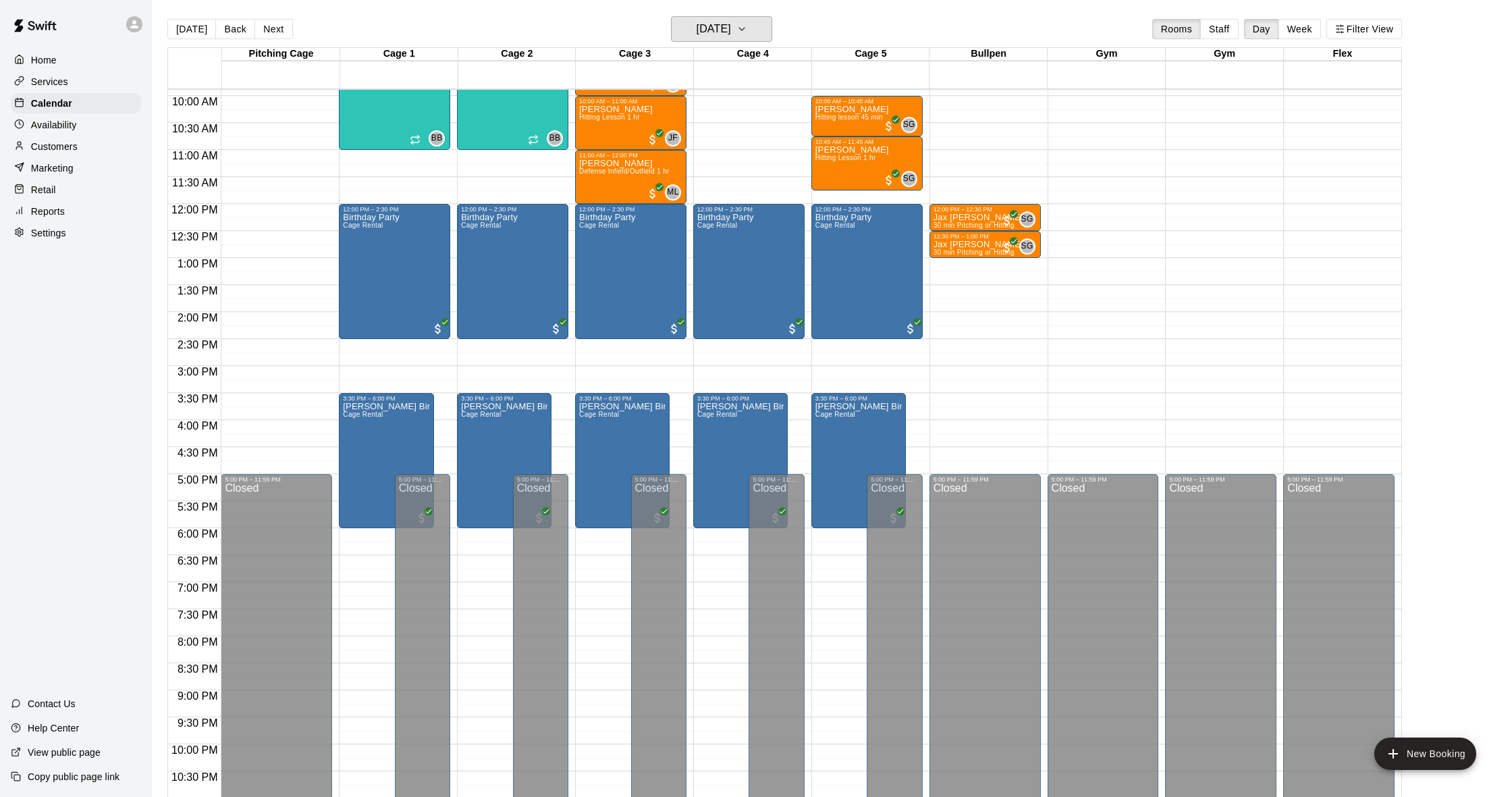
scroll to position [536, 0]
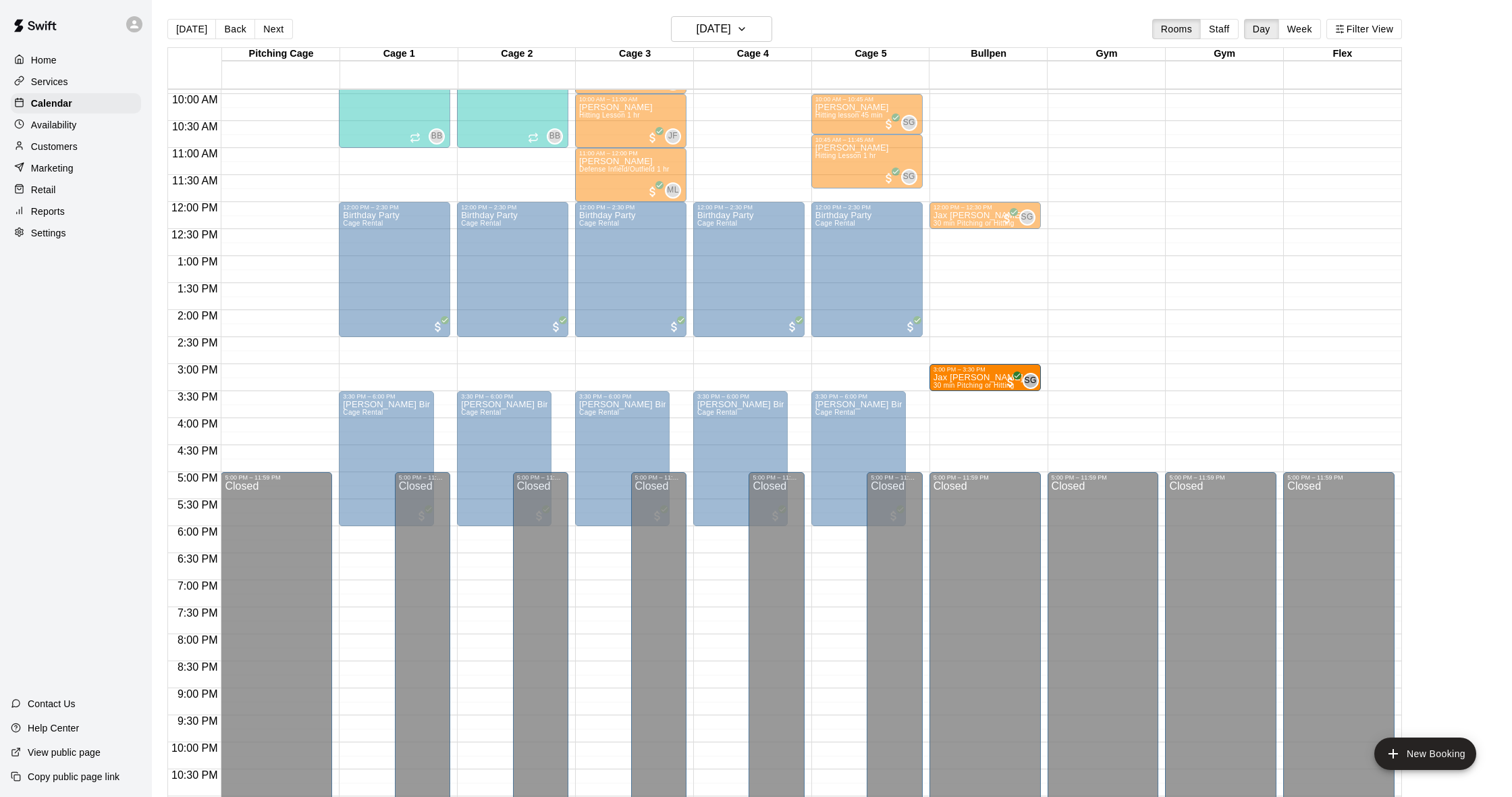
drag, startPoint x: 982, startPoint y: 245, endPoint x: 977, endPoint y: 390, distance: 145.1
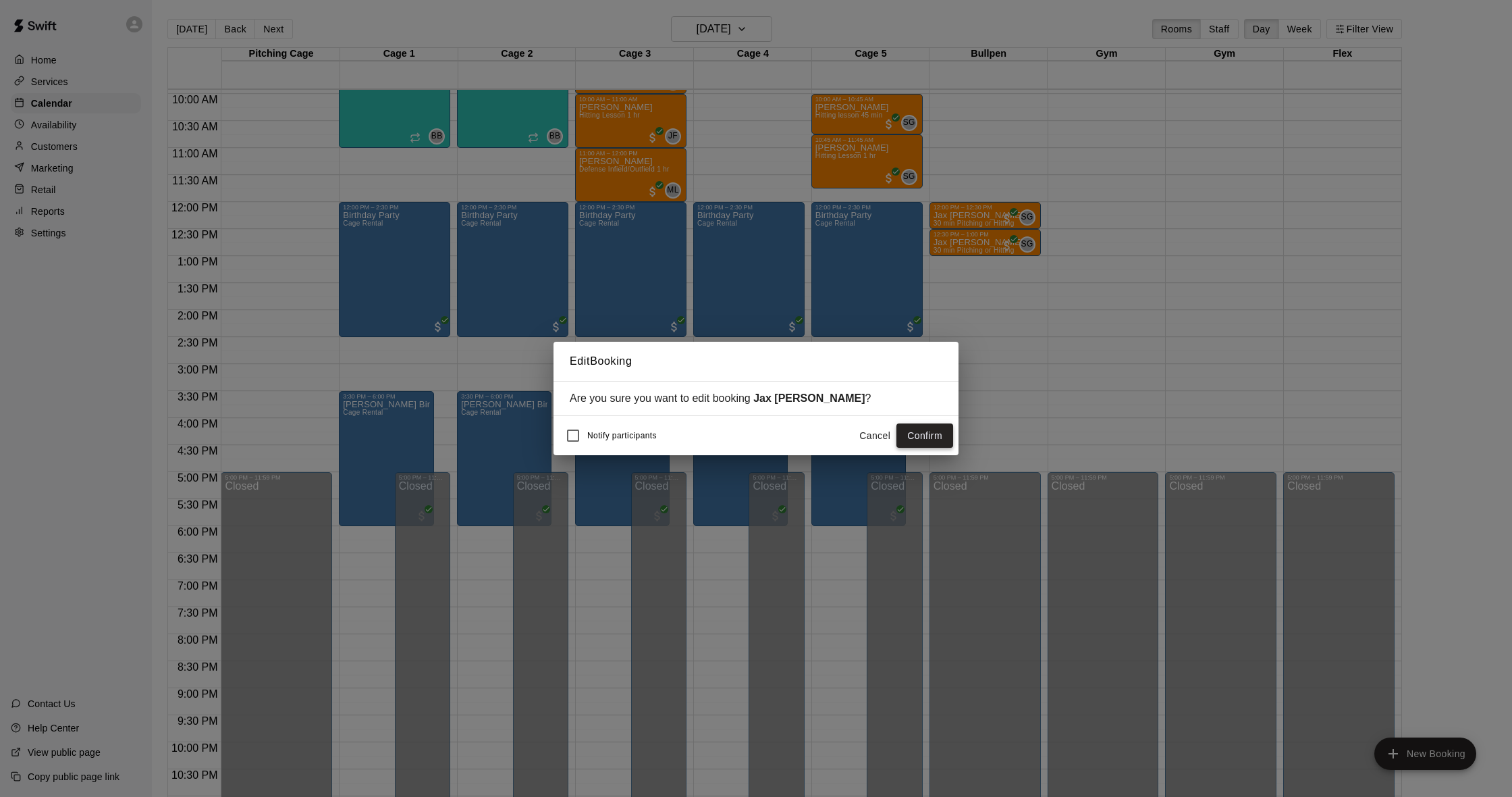
click at [937, 445] on button "Confirm" at bounding box center [925, 436] width 57 height 25
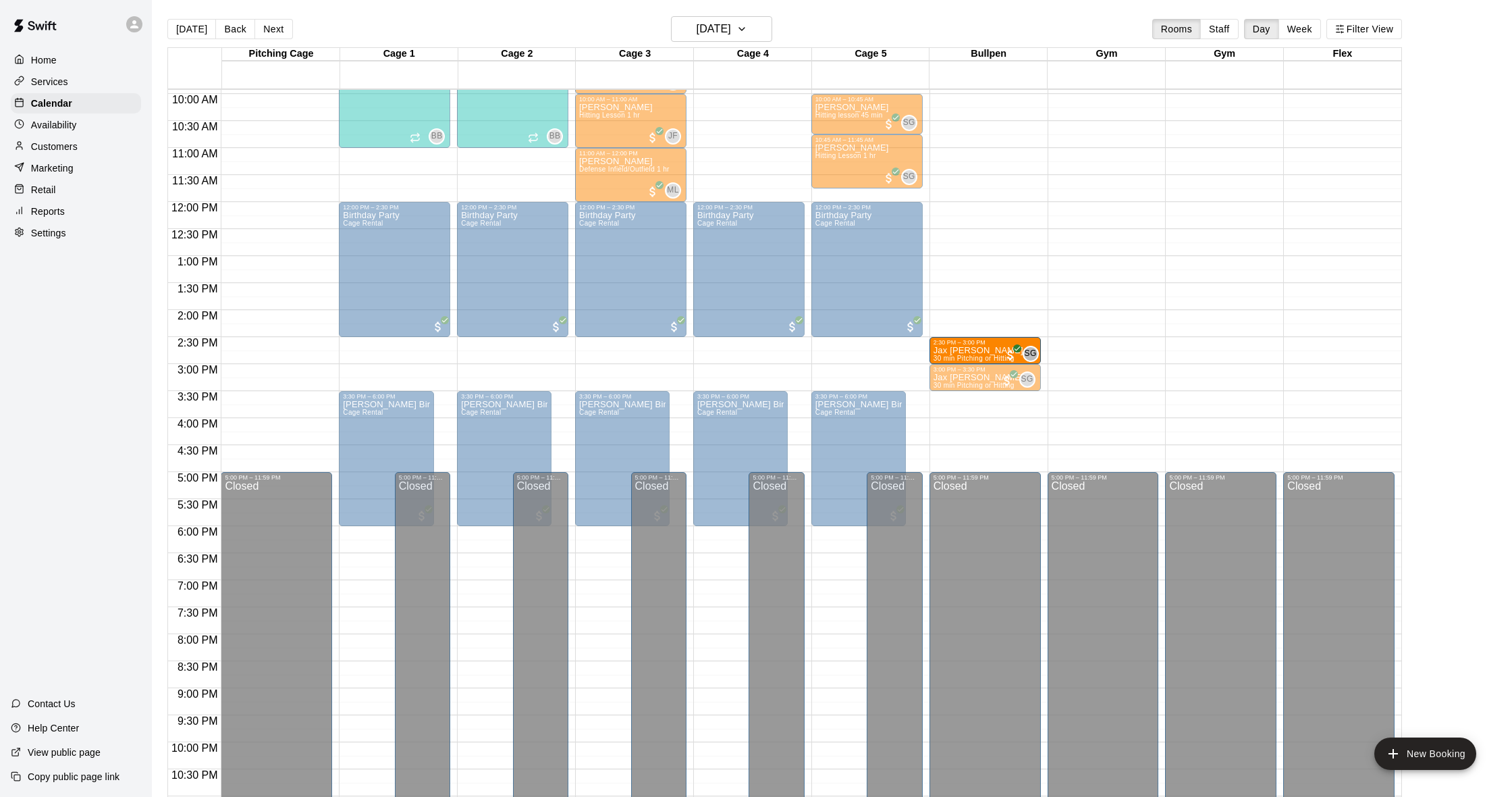
drag, startPoint x: 986, startPoint y: 217, endPoint x: 988, endPoint y: 353, distance: 136.0
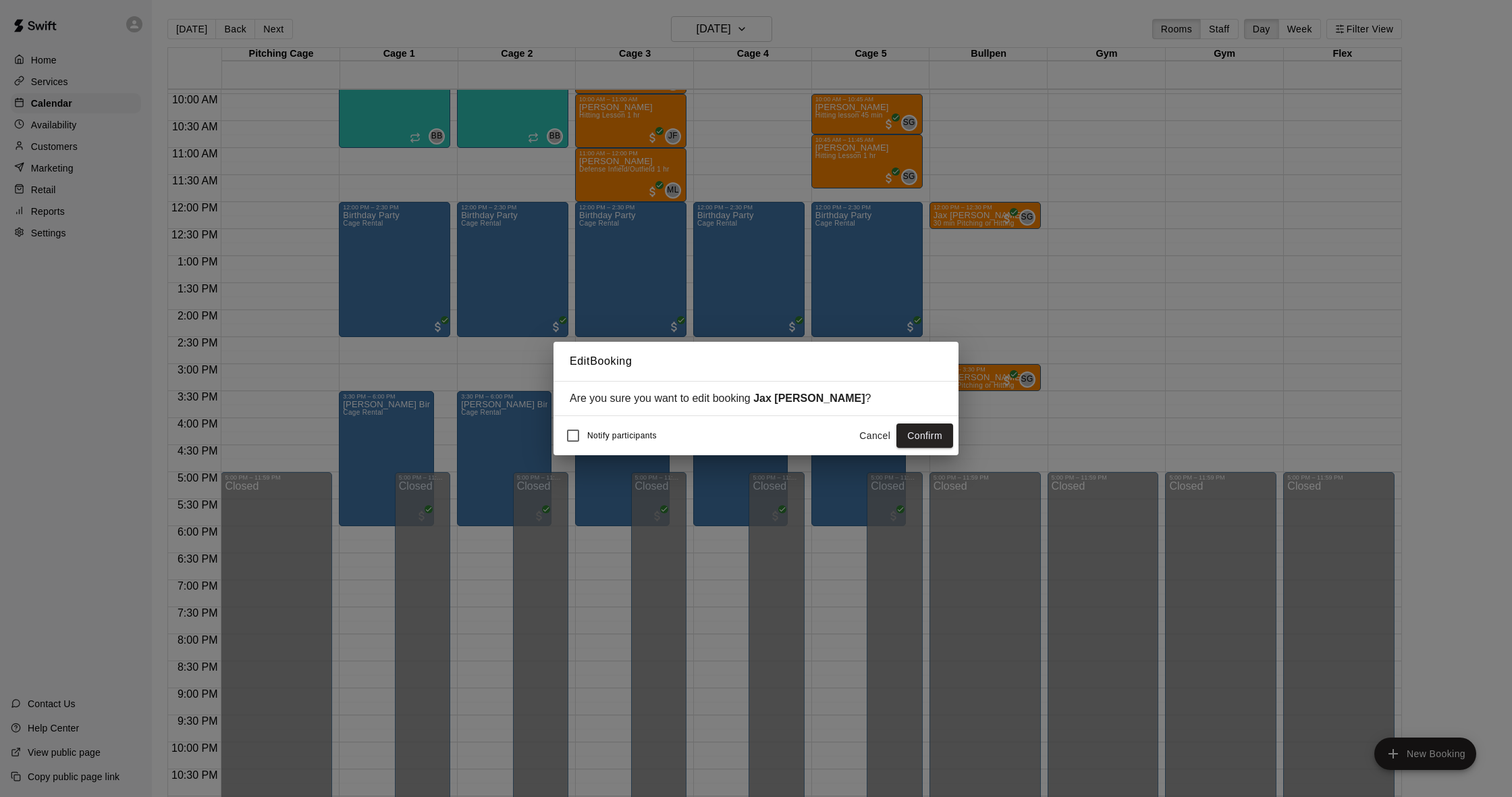
click at [914, 442] on button "Confirm" at bounding box center [925, 436] width 57 height 25
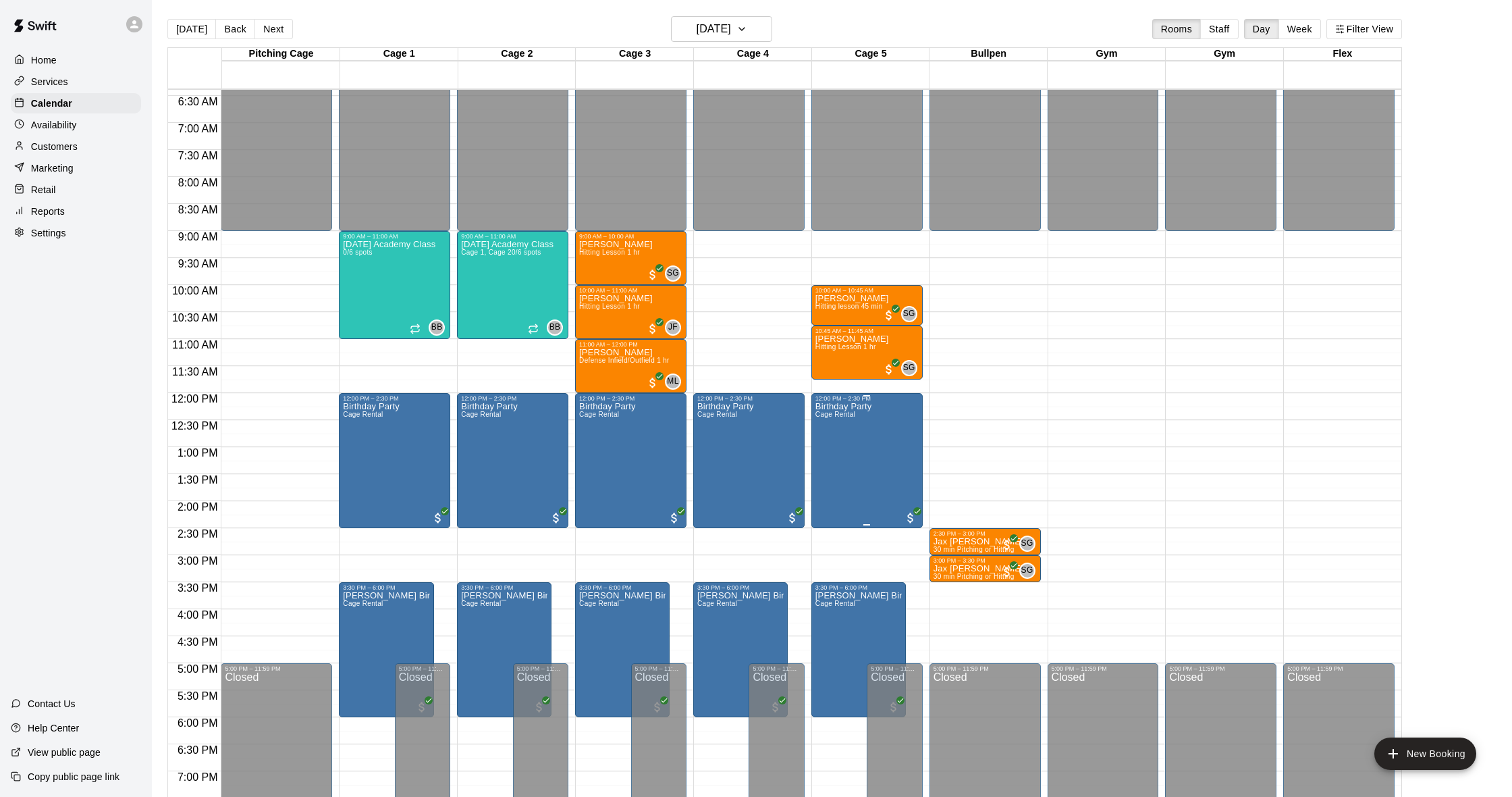
scroll to position [345, 0]
click at [89, 139] on div "Customers" at bounding box center [76, 146] width 130 height 20
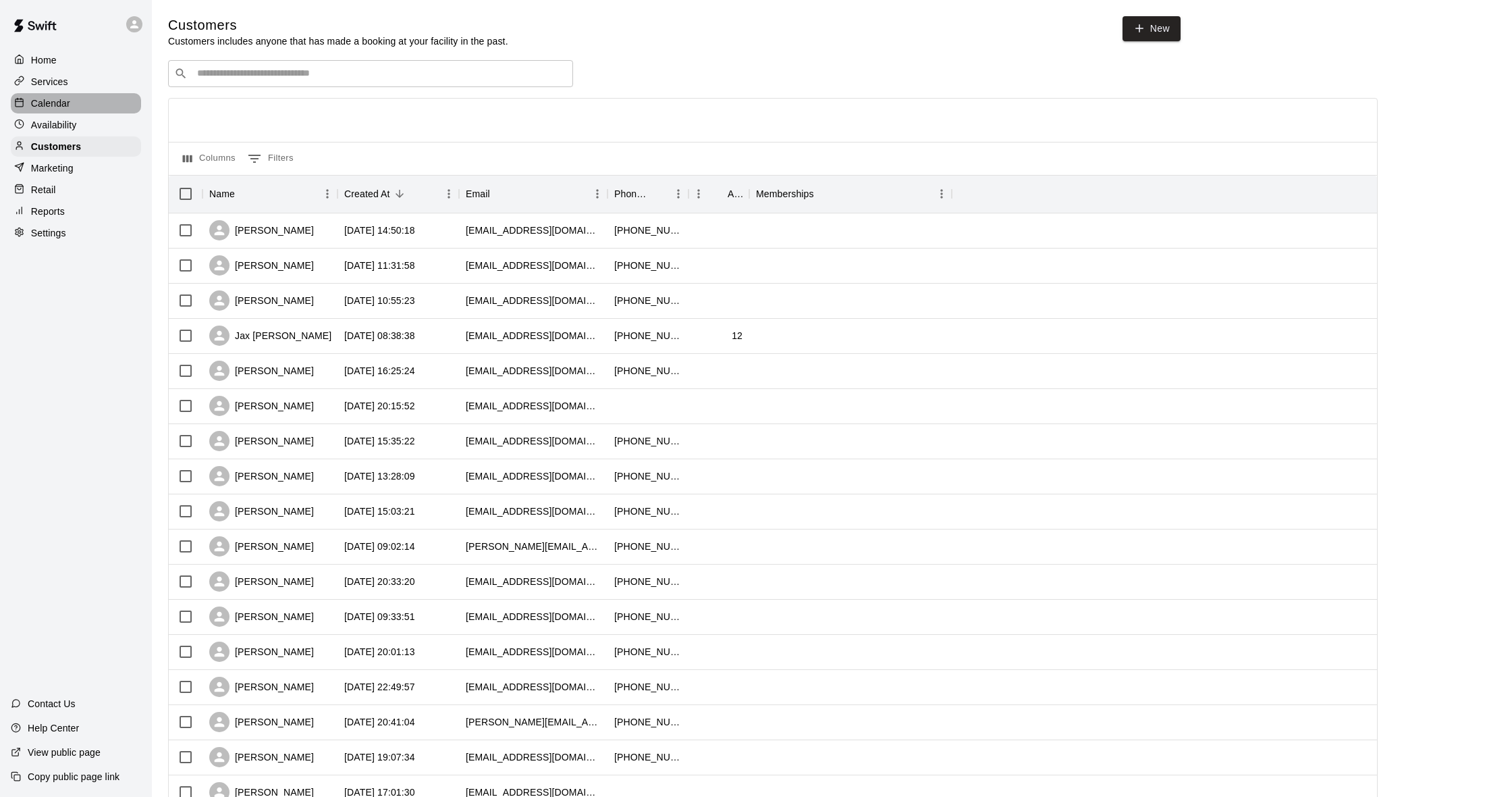
click at [56, 100] on p "Calendar" at bounding box center [50, 103] width 39 height 13
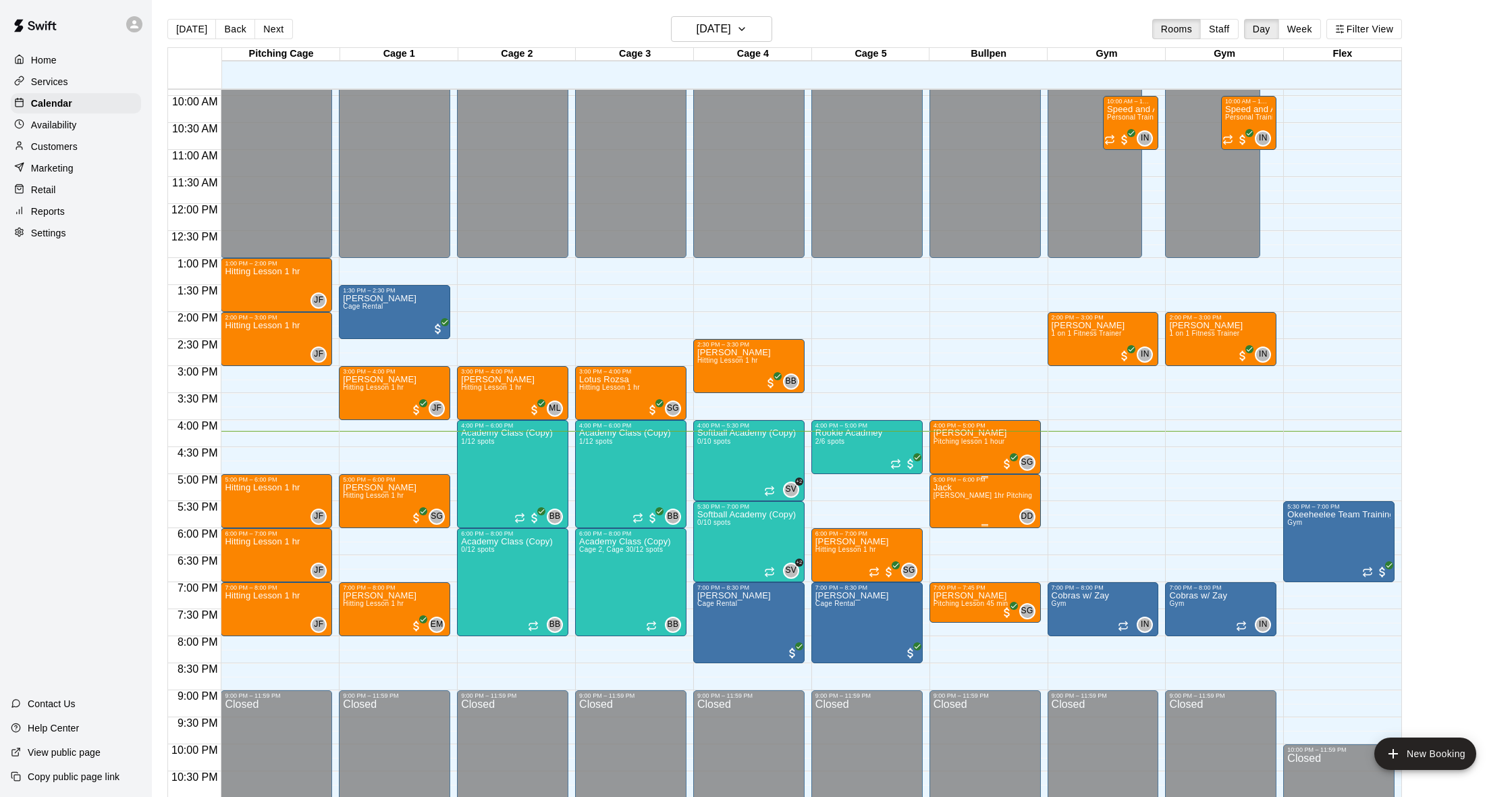
scroll to position [538, 0]
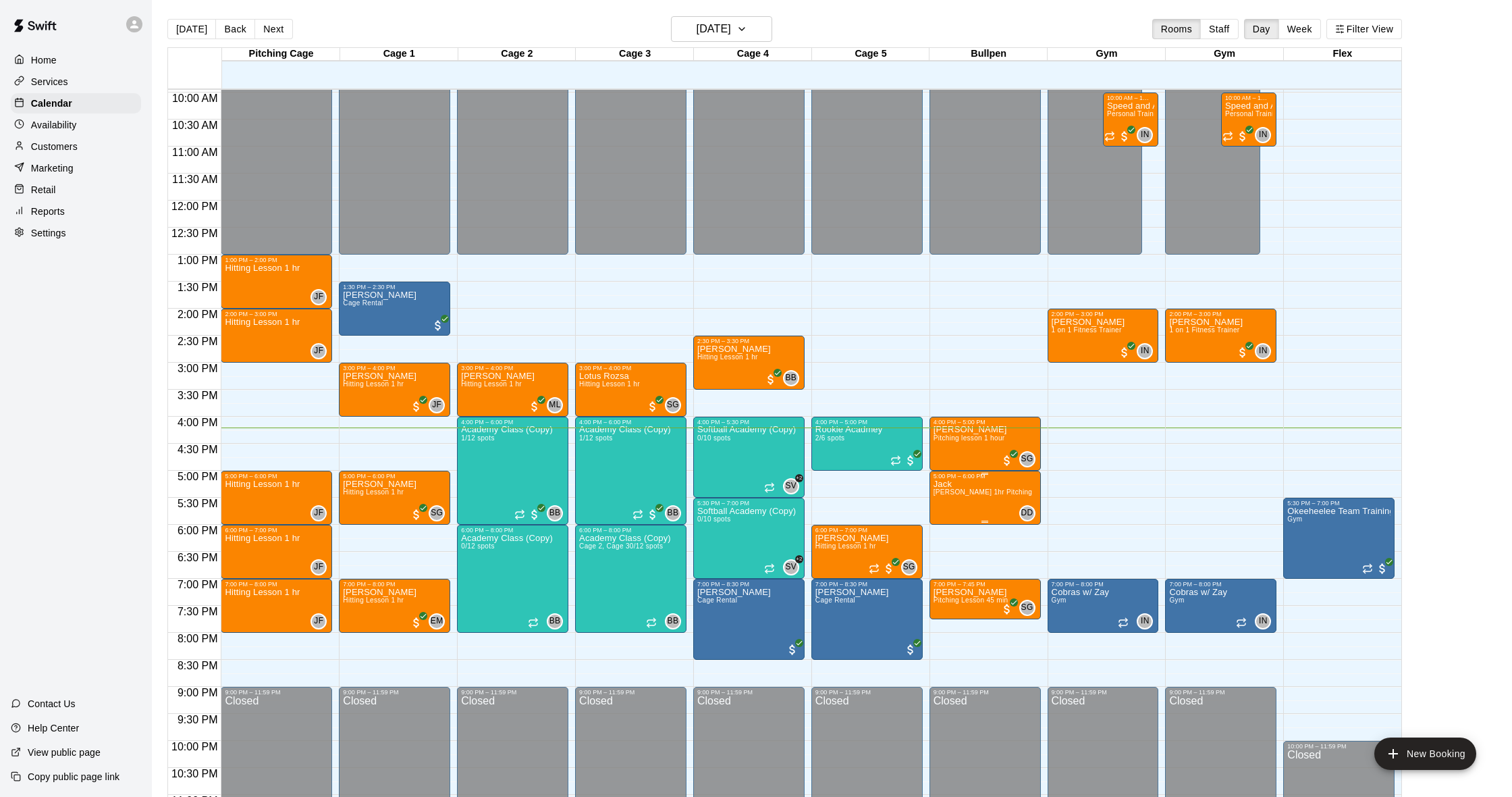
click at [942, 524] on img "edit" at bounding box center [948, 526] width 16 height 16
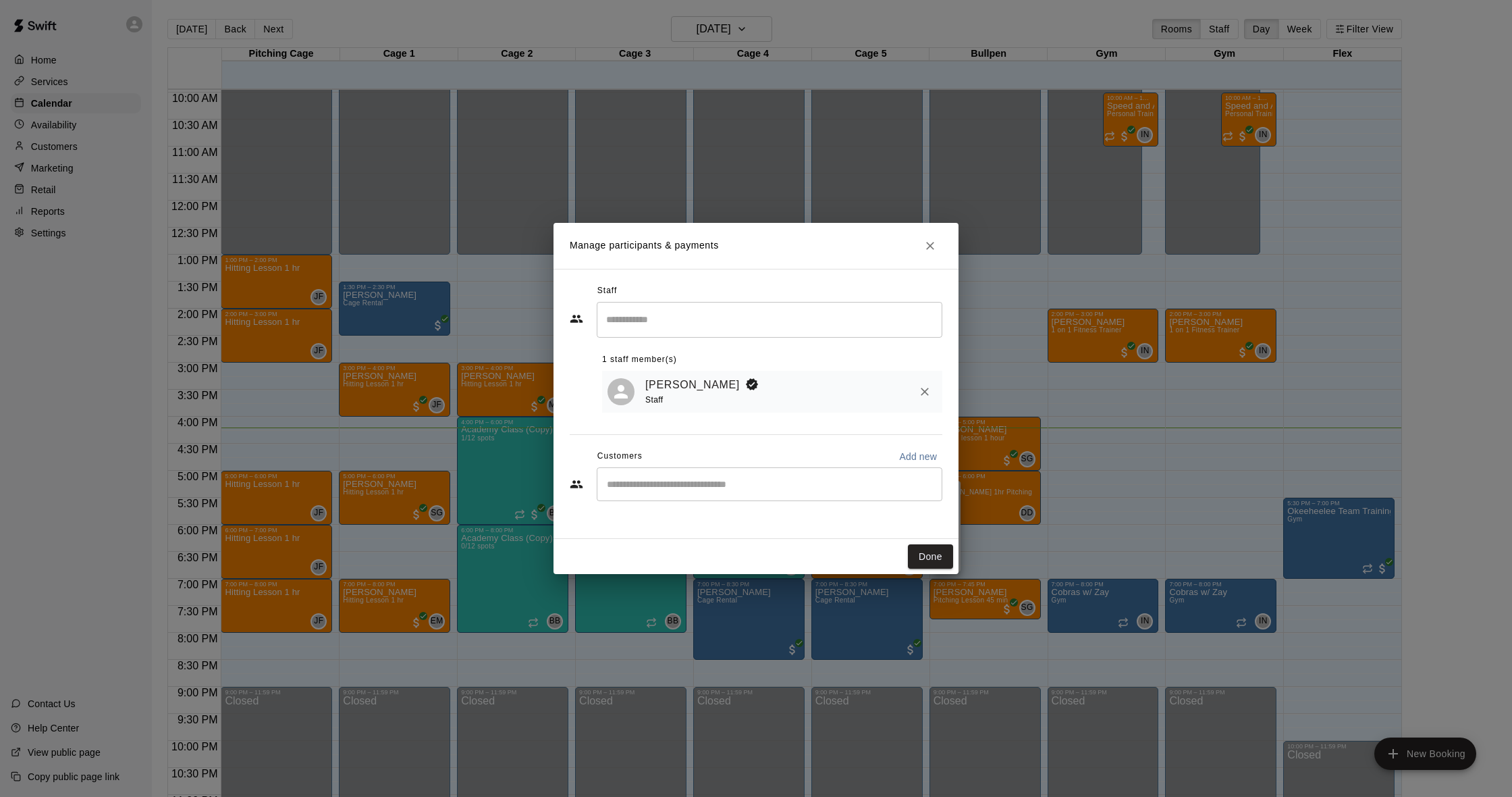
click at [927, 239] on icon "Close" at bounding box center [930, 246] width 13 height 13
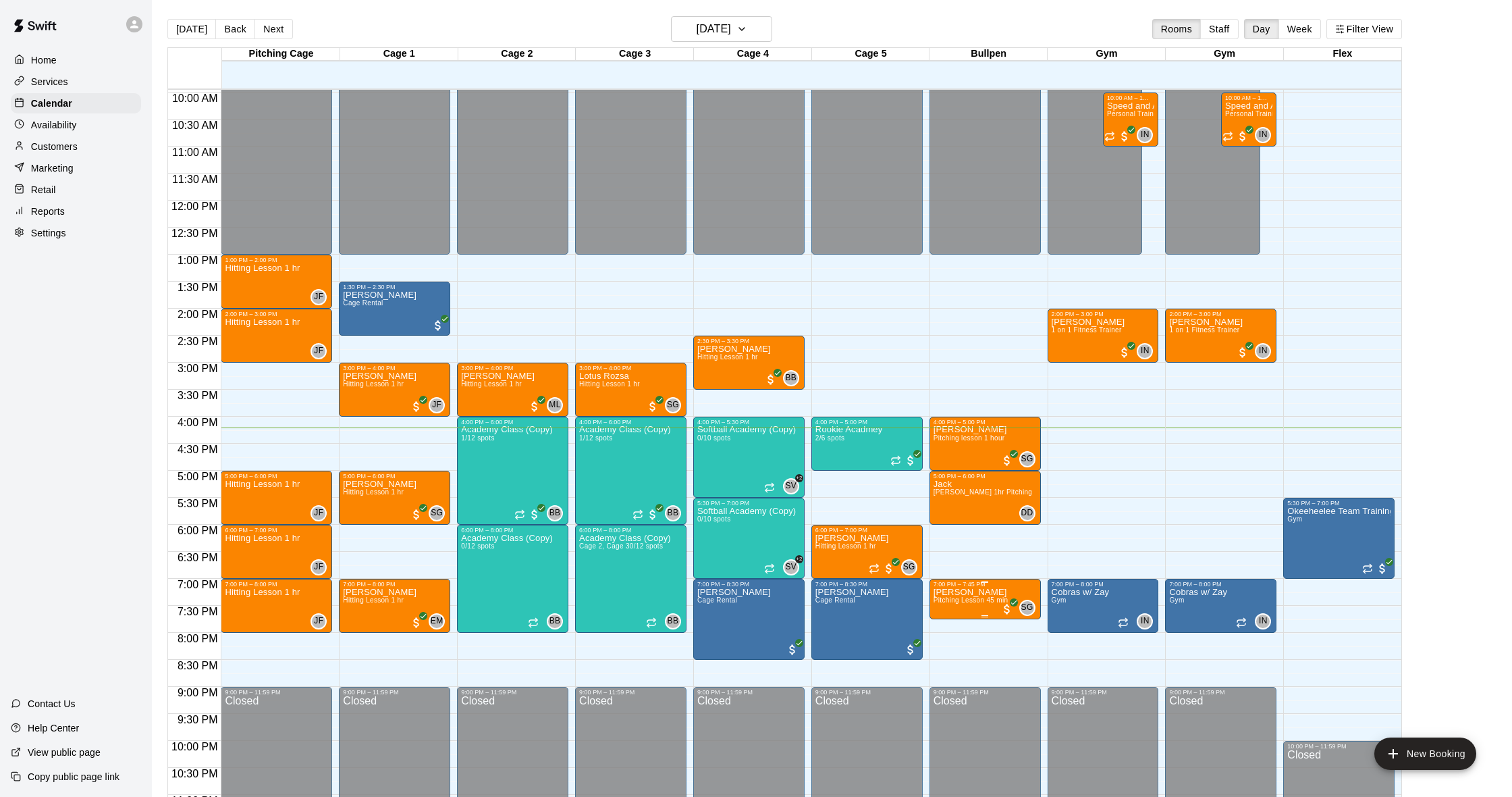
click at [979, 601] on span "Pitching Lesson 45 min" at bounding box center [971, 600] width 75 height 8
click at [951, 649] on img "edit" at bounding box center [948, 643] width 16 height 16
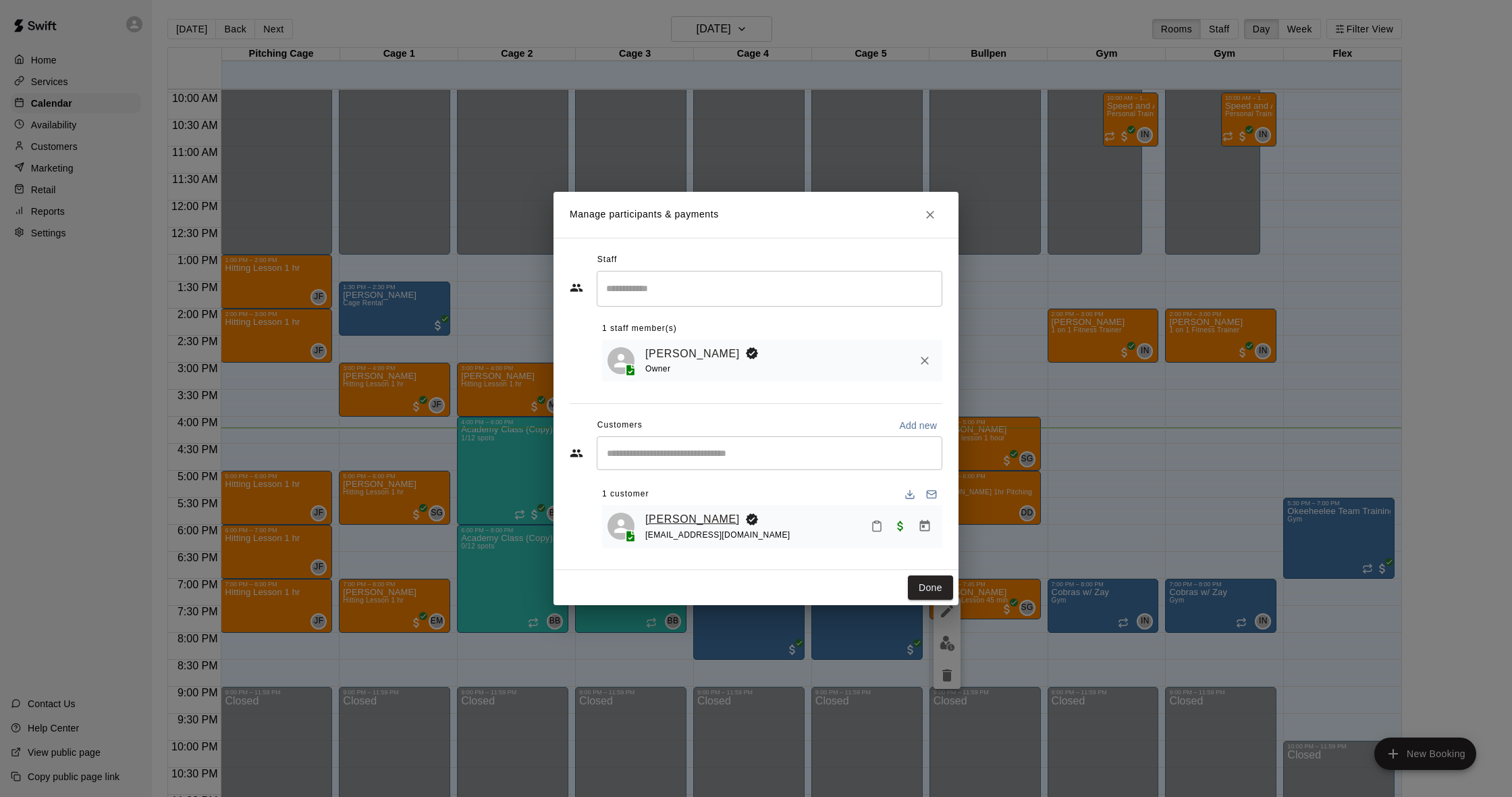
click at [692, 520] on link "[PERSON_NAME]" at bounding box center [692, 519] width 94 height 18
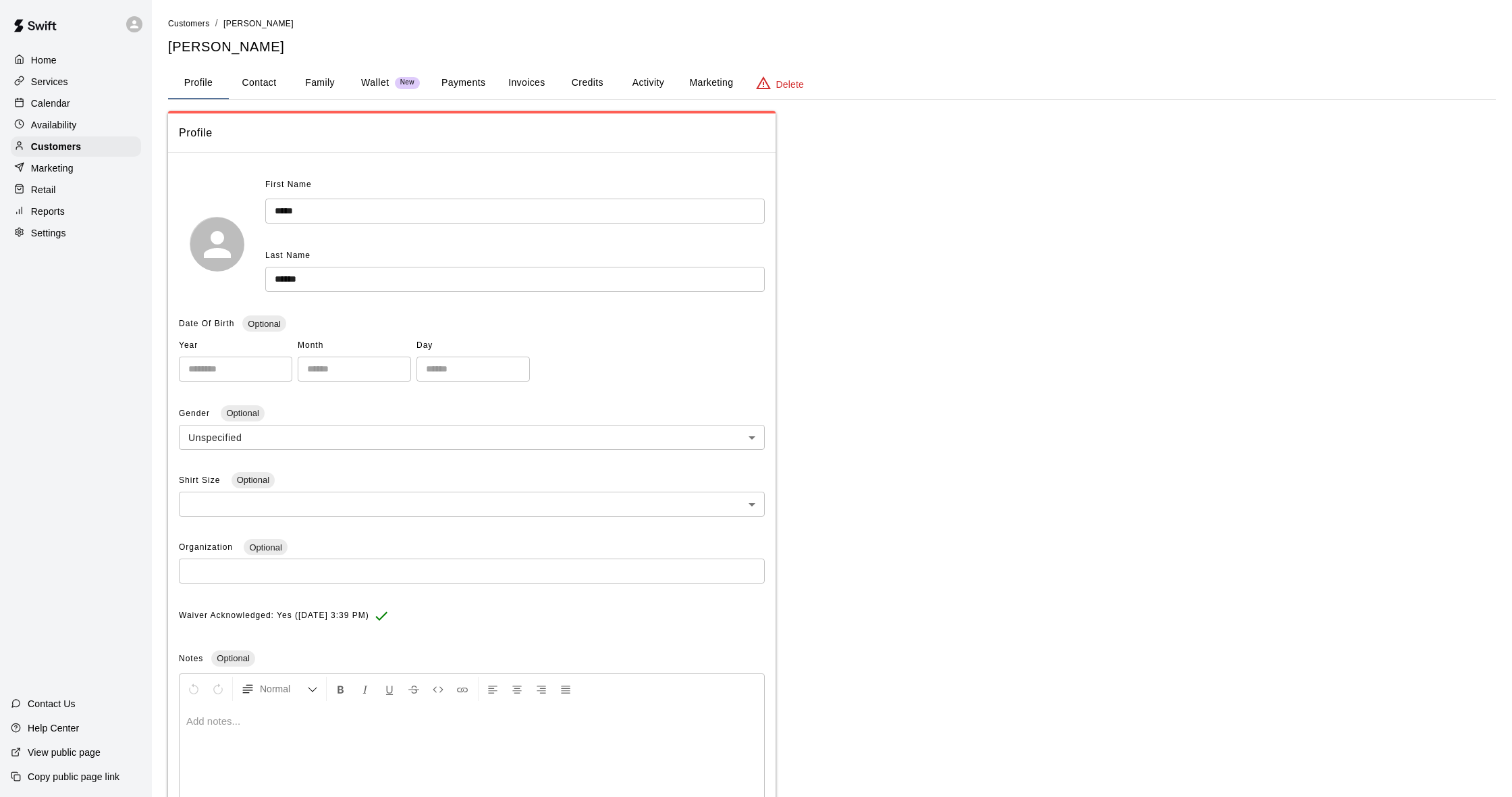
click at [631, 74] on button "Activity" at bounding box center [648, 83] width 61 height 33
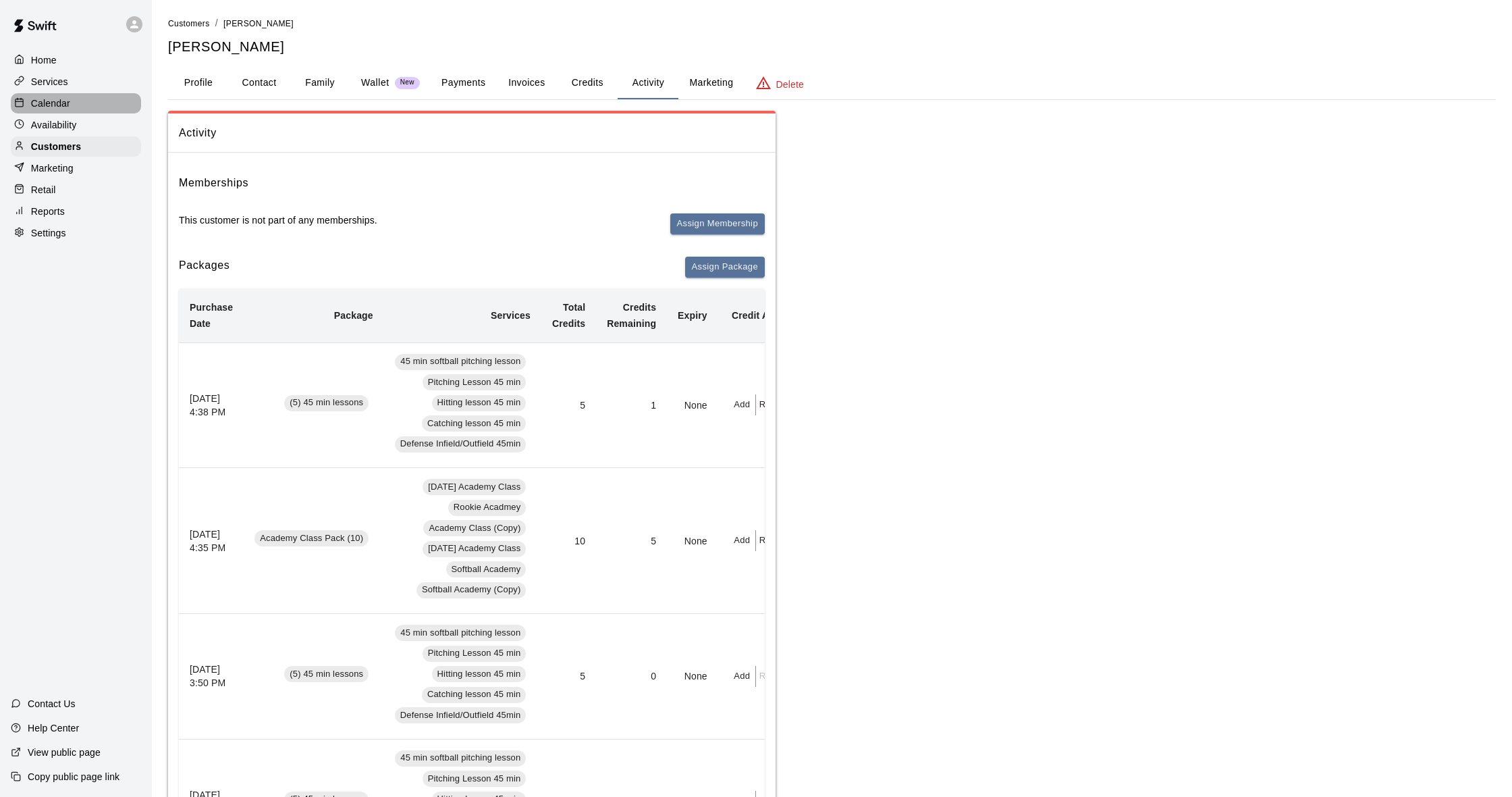
click at [56, 99] on p "Calendar" at bounding box center [50, 103] width 39 height 13
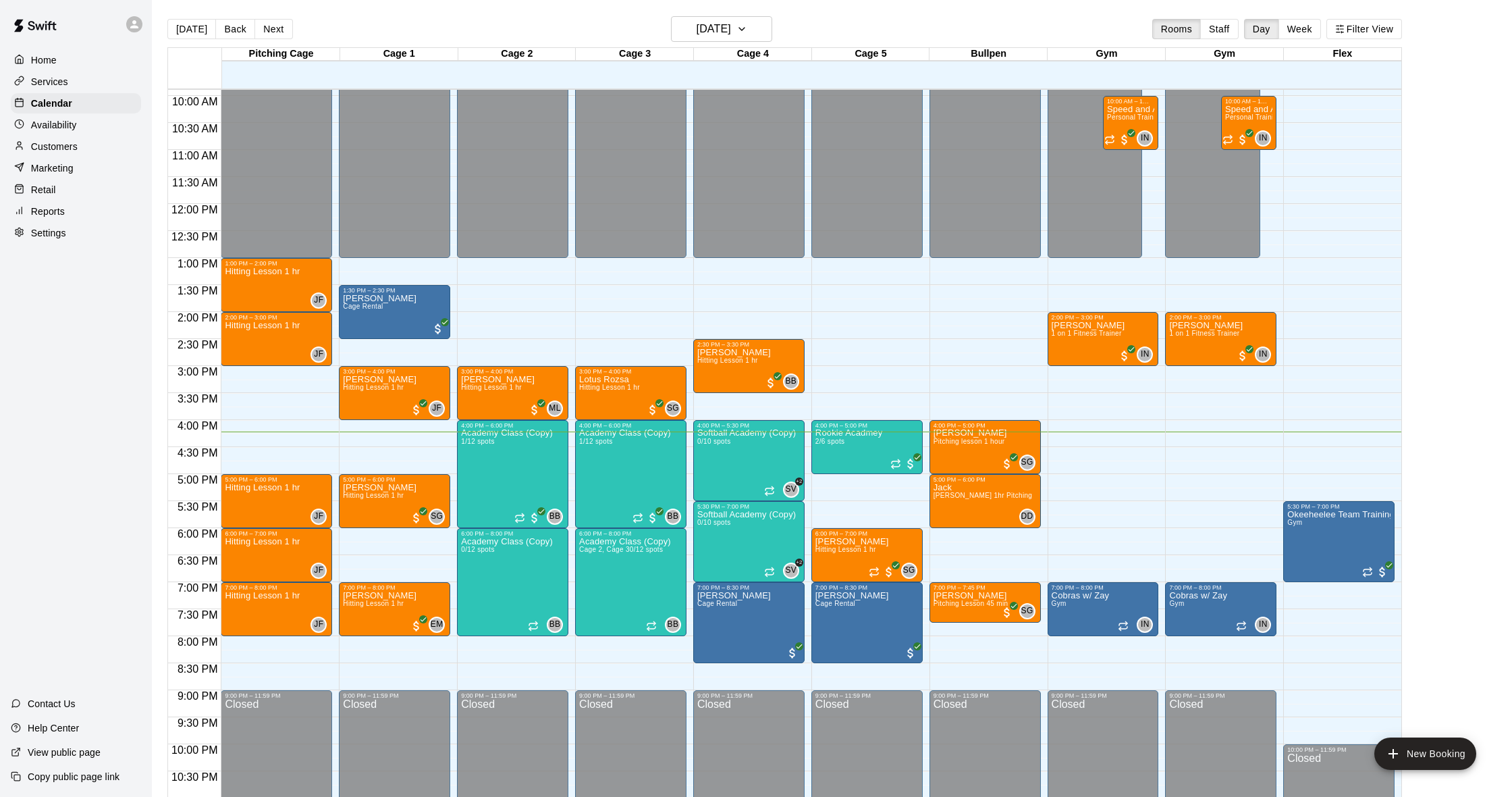
scroll to position [534, 0]
click at [58, 160] on div "Marketing" at bounding box center [76, 168] width 130 height 20
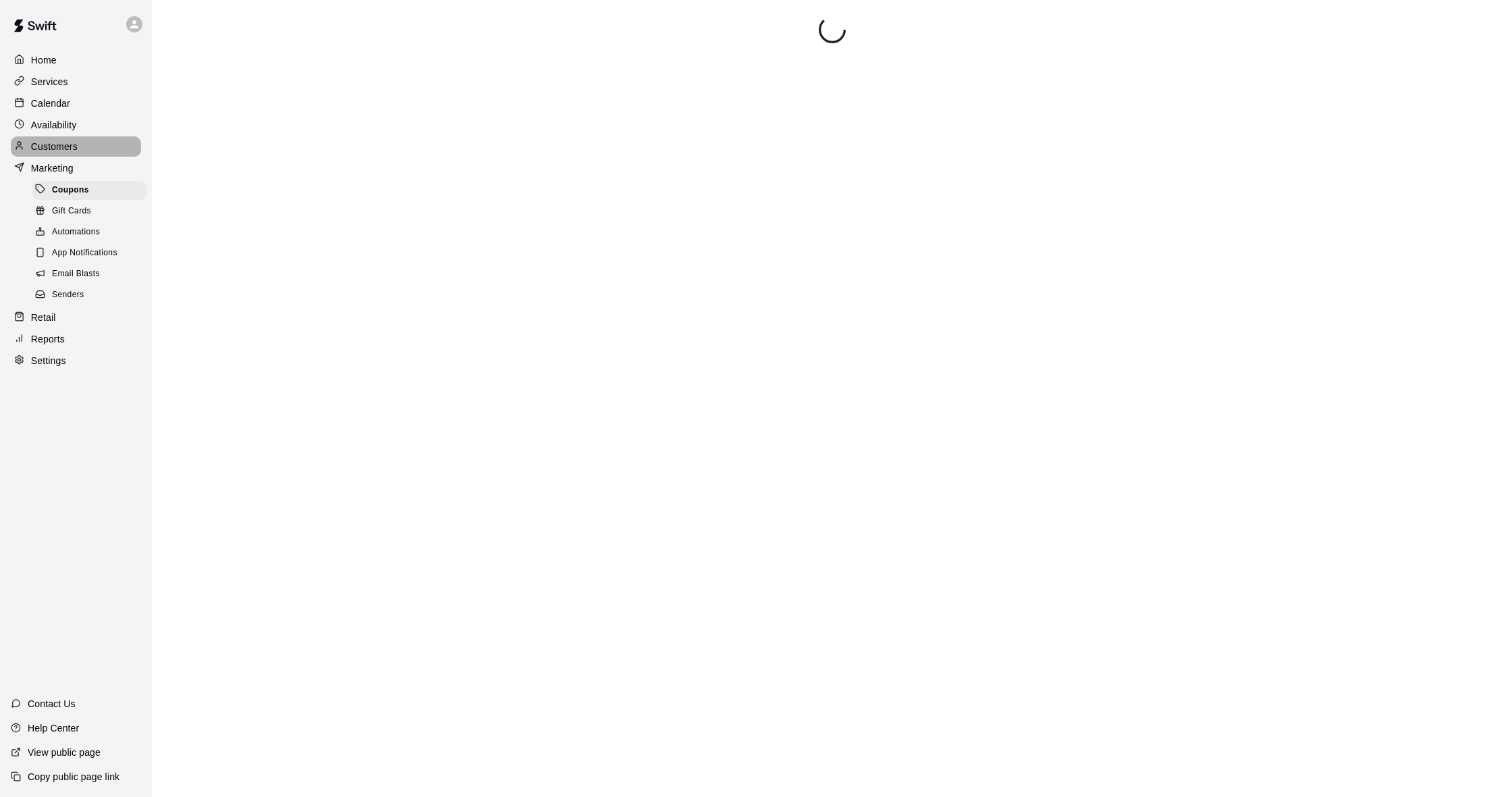
click at [65, 146] on p "Customers" at bounding box center [54, 146] width 47 height 13
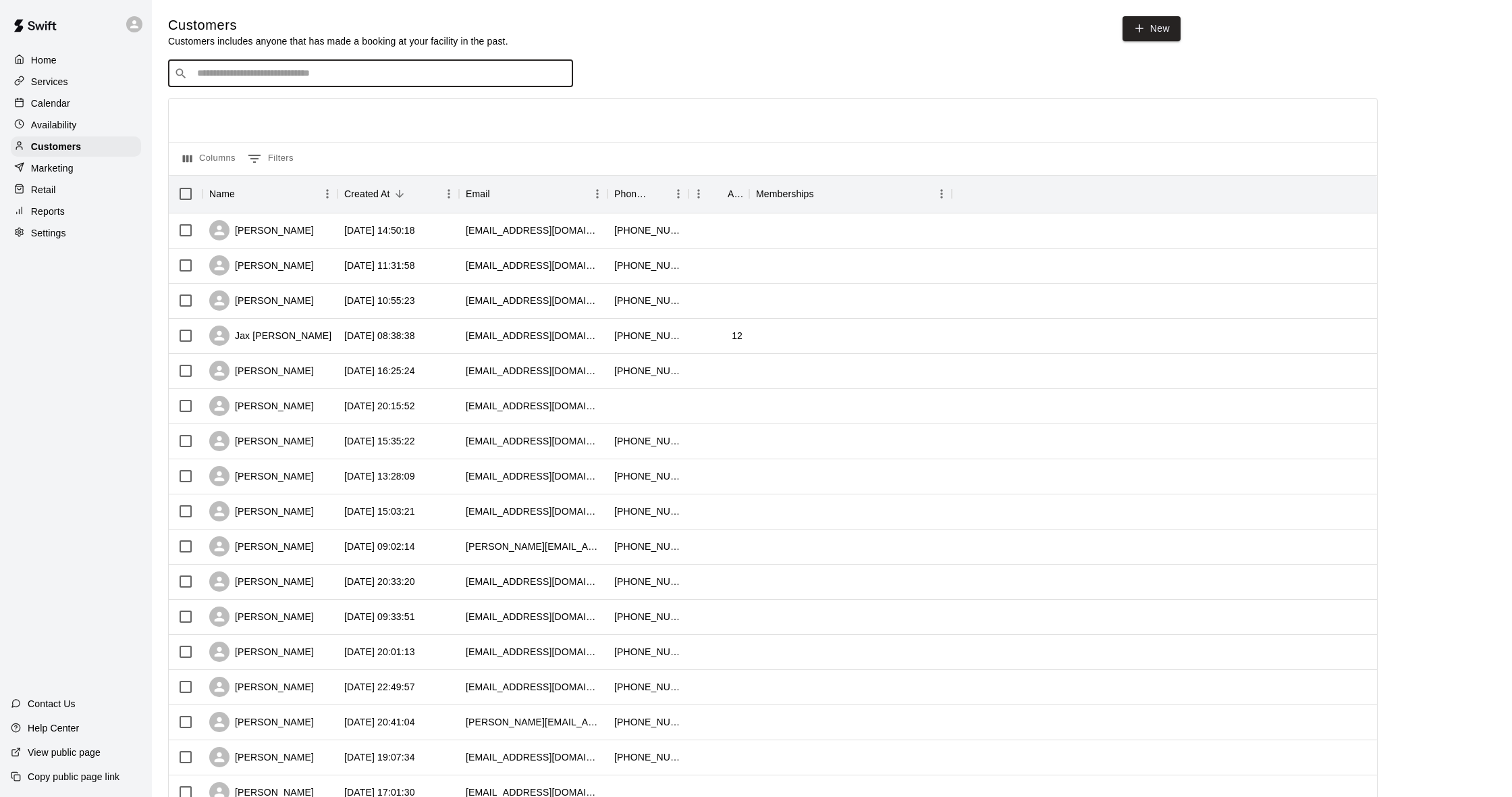
click at [232, 70] on input "Search customers by name or email" at bounding box center [380, 74] width 374 height 13
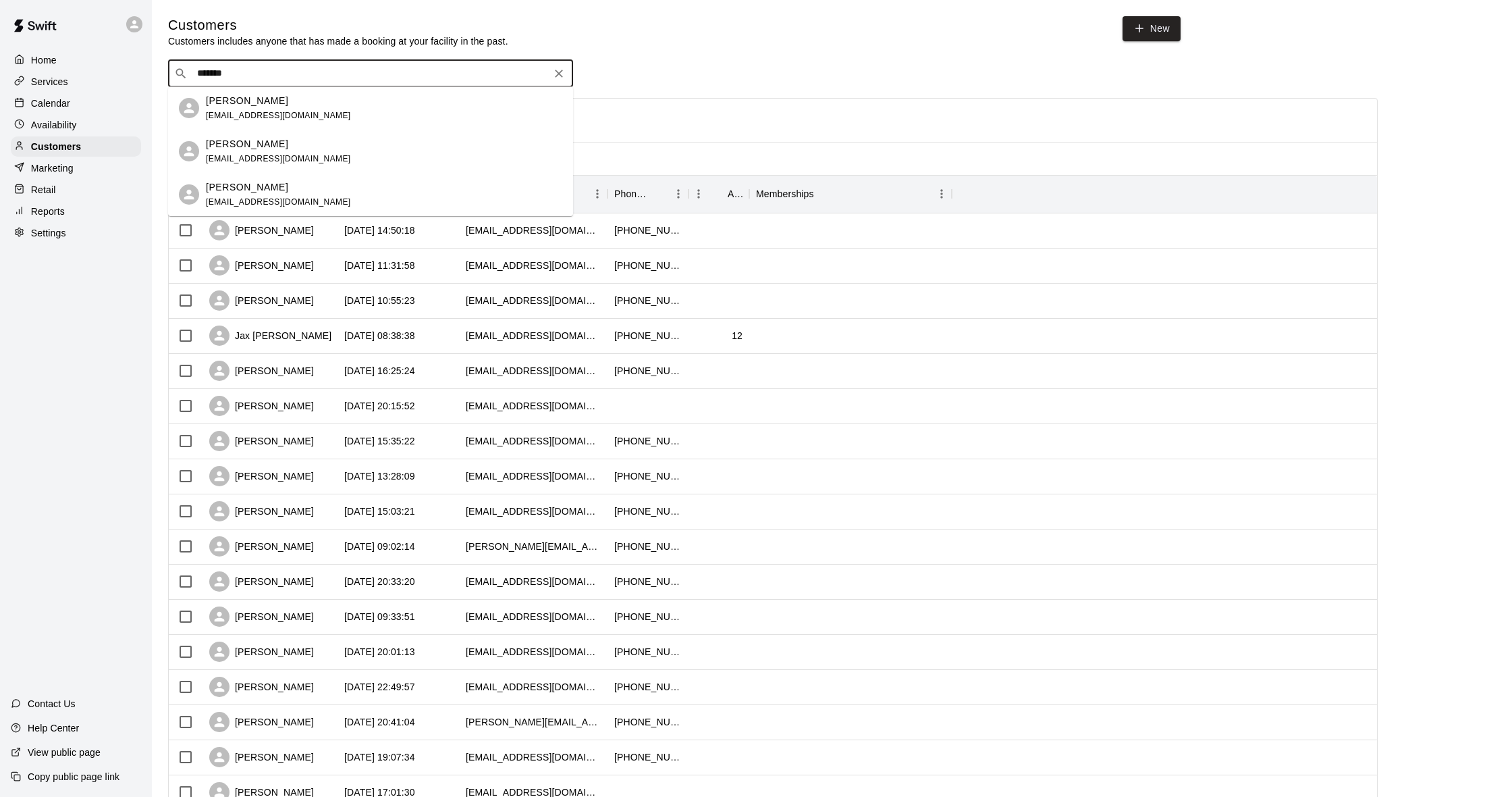
type input "******"
click at [274, 149] on p "Bernice Dillman" at bounding box center [247, 144] width 82 height 14
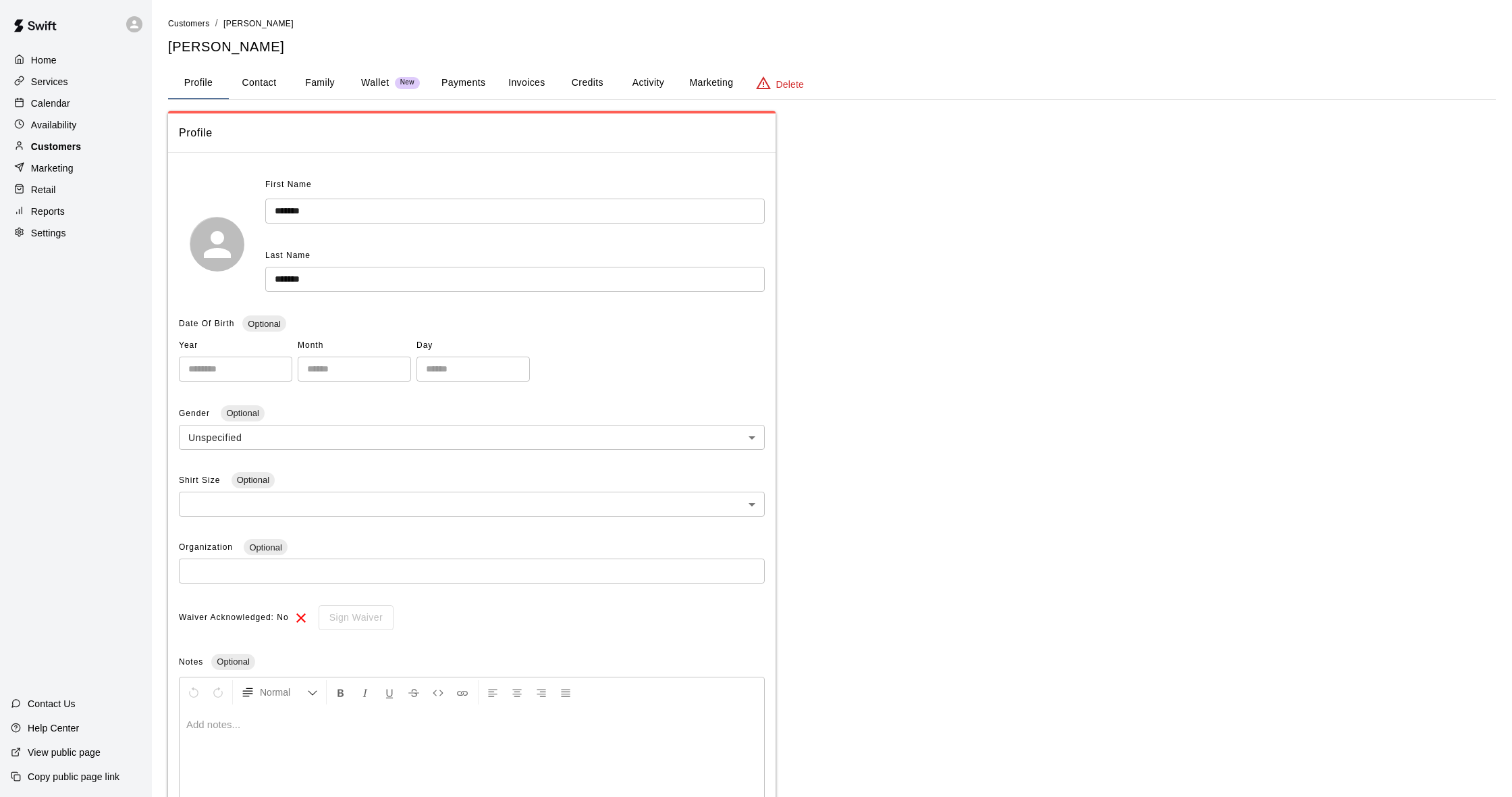
click at [56, 142] on p "Customers" at bounding box center [56, 146] width 50 height 13
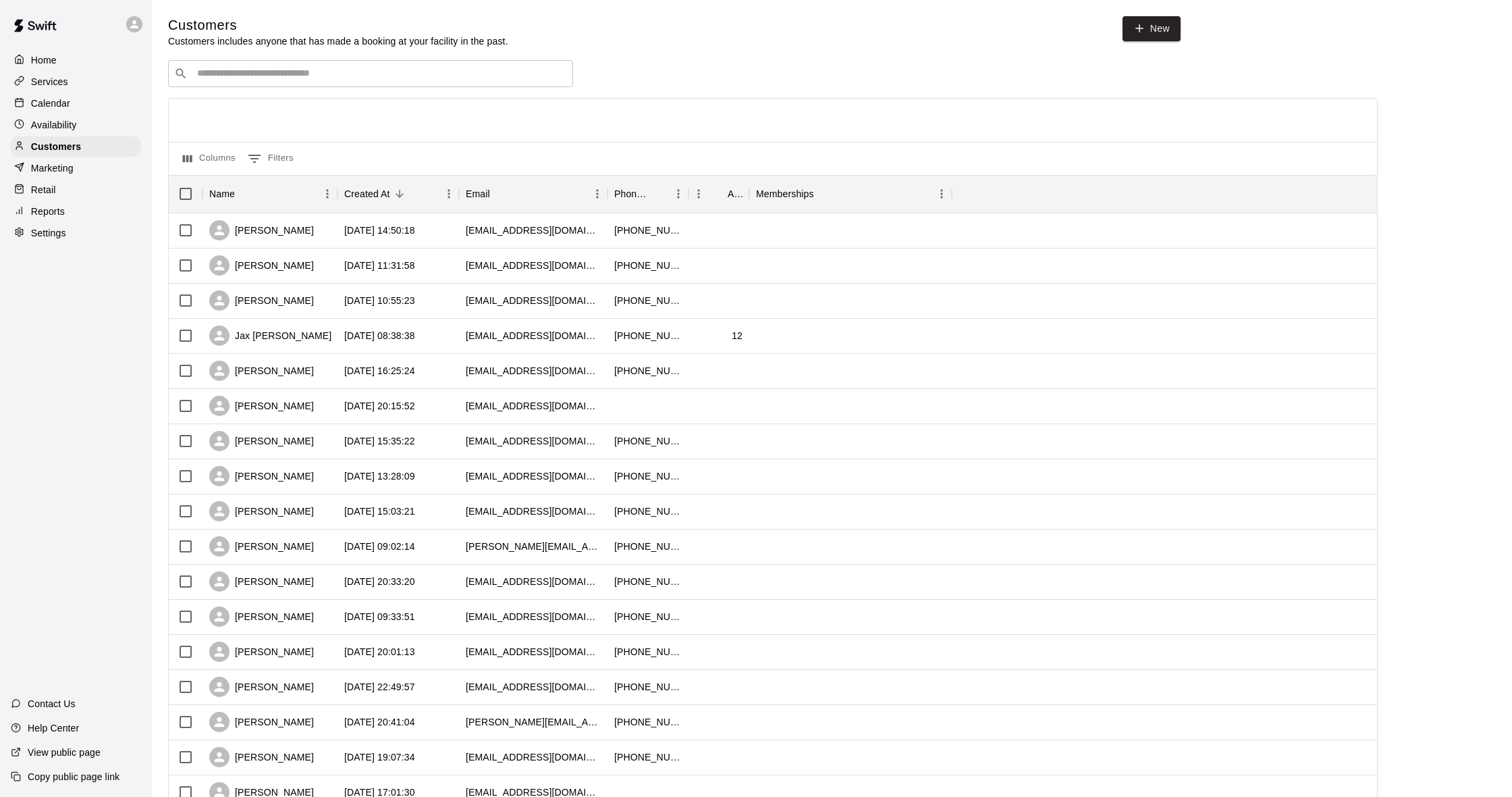
click at [292, 79] on input "Search customers by name or email" at bounding box center [380, 74] width 374 height 13
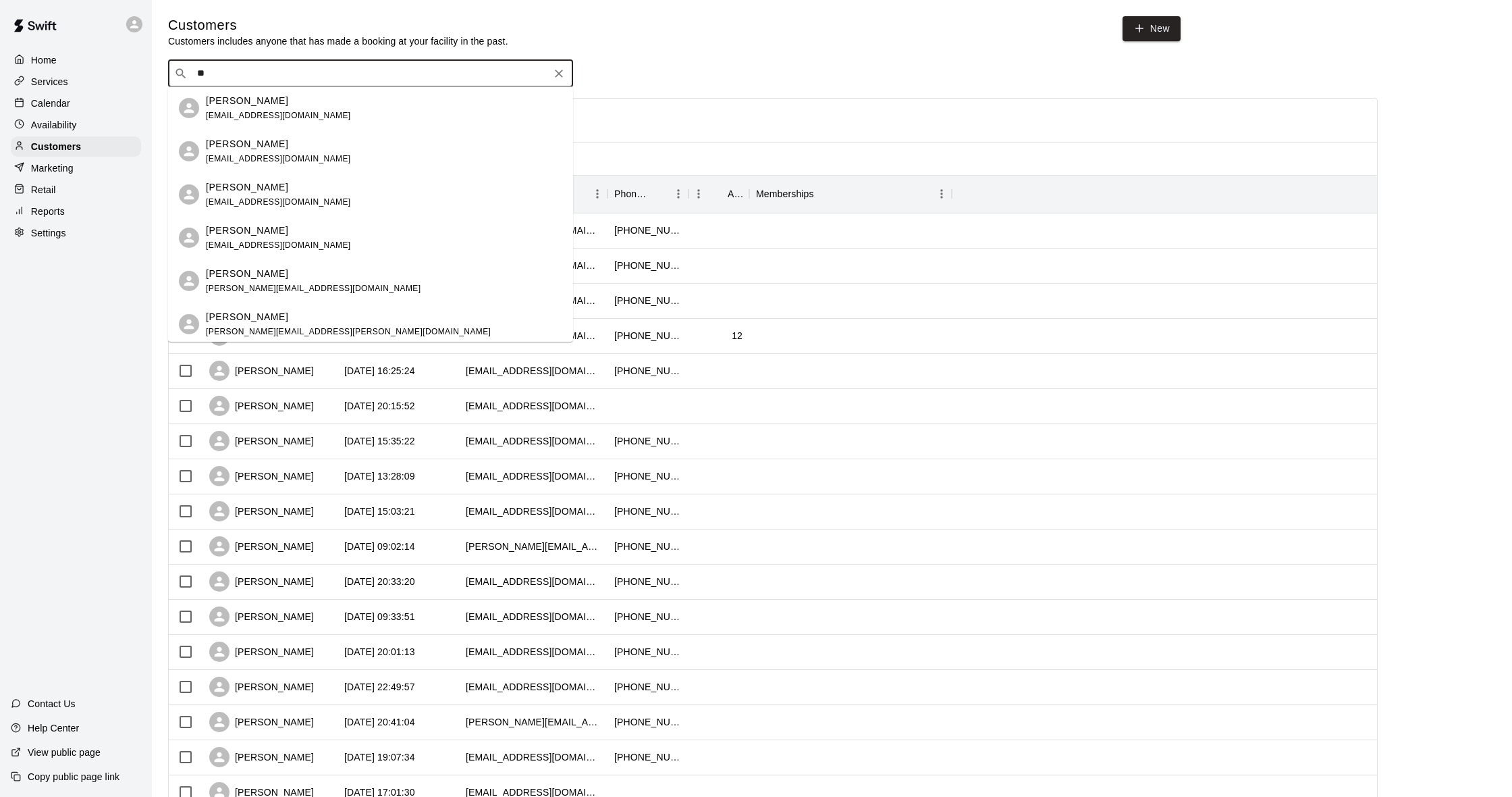
type input "*"
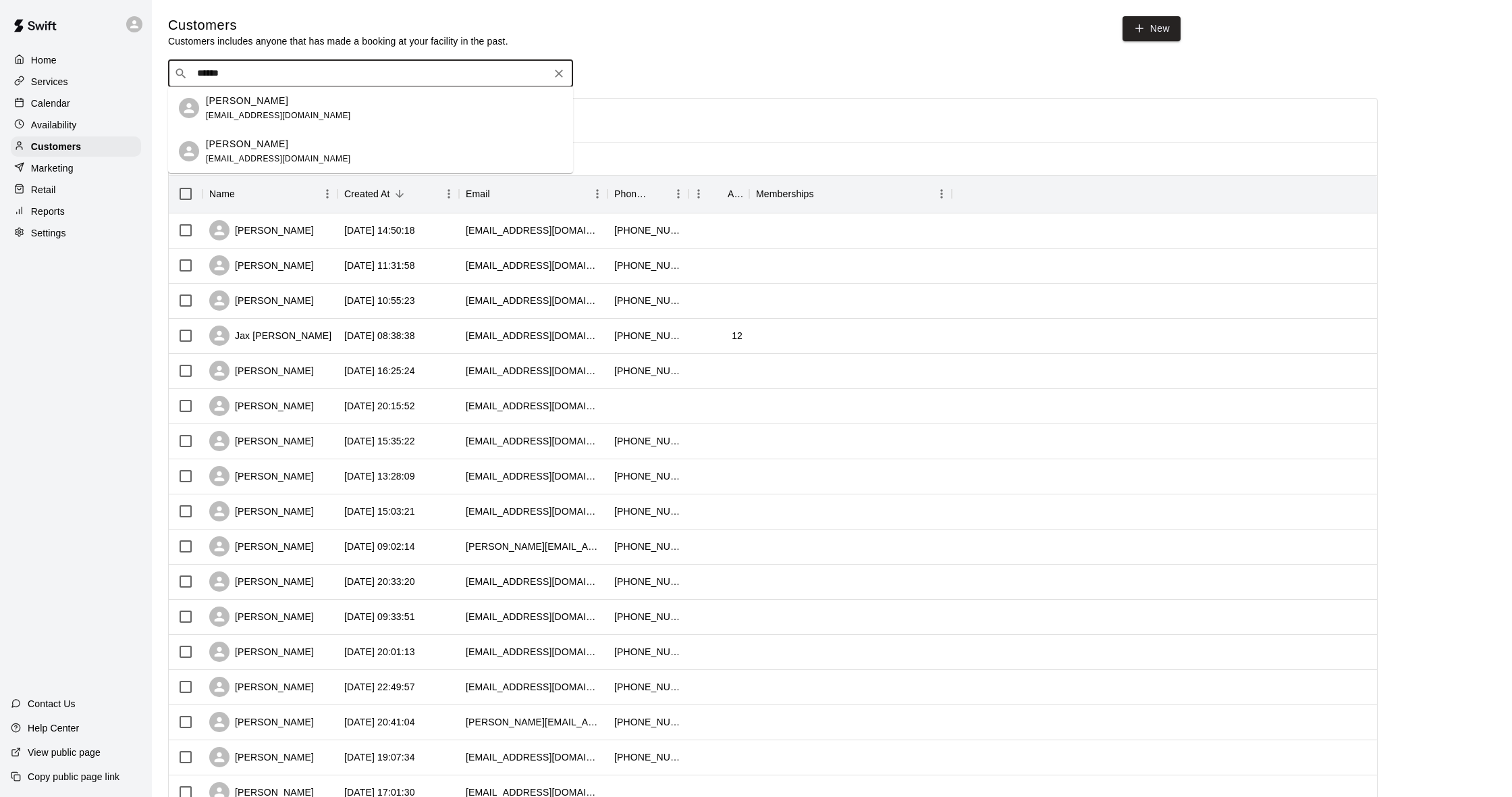
type input "*******"
click at [228, 202] on span "[EMAIL_ADDRESS][DOMAIN_NAME]" at bounding box center [278, 202] width 146 height 9
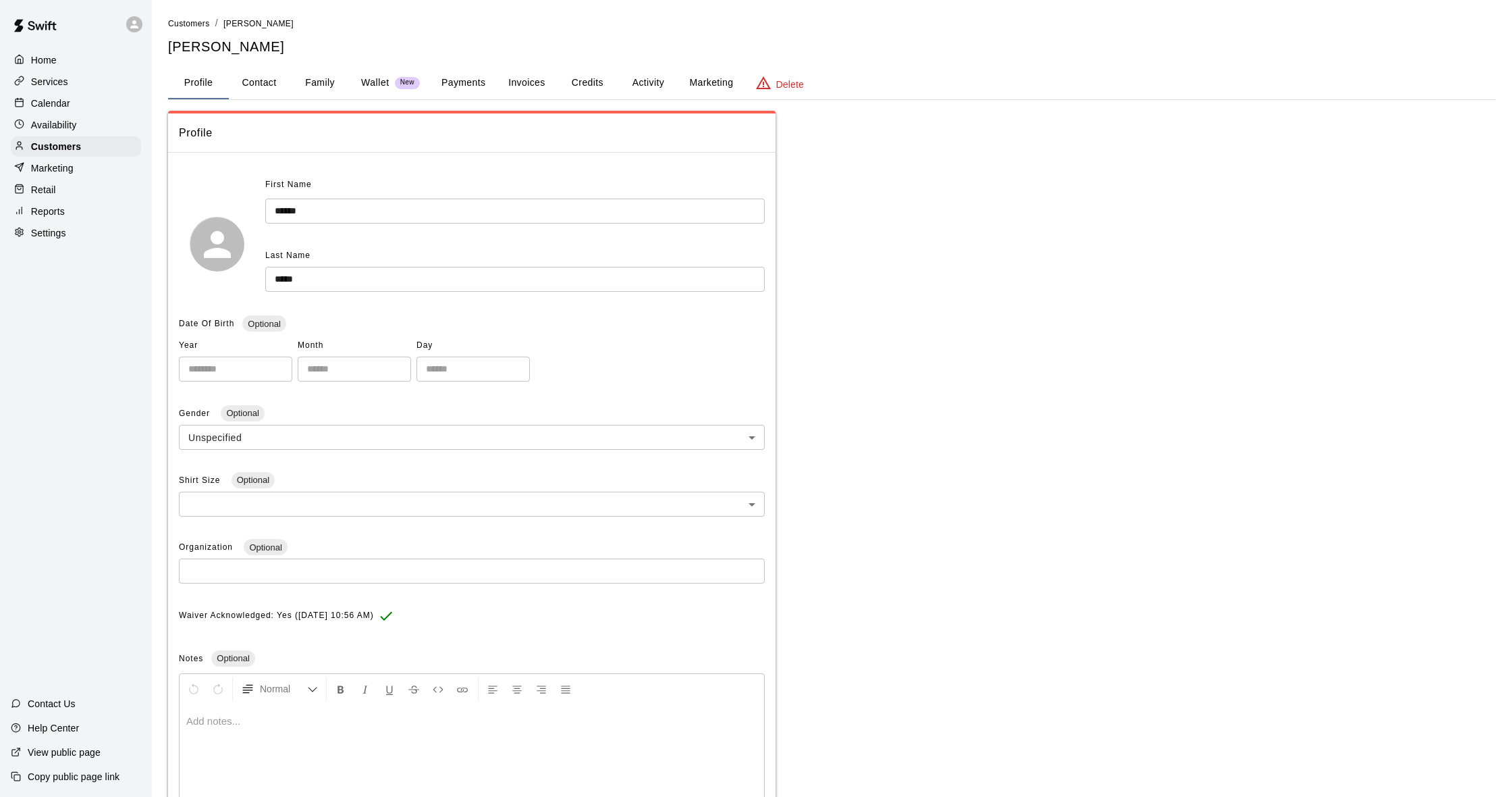
click at [467, 74] on button "Payments" at bounding box center [463, 83] width 65 height 33
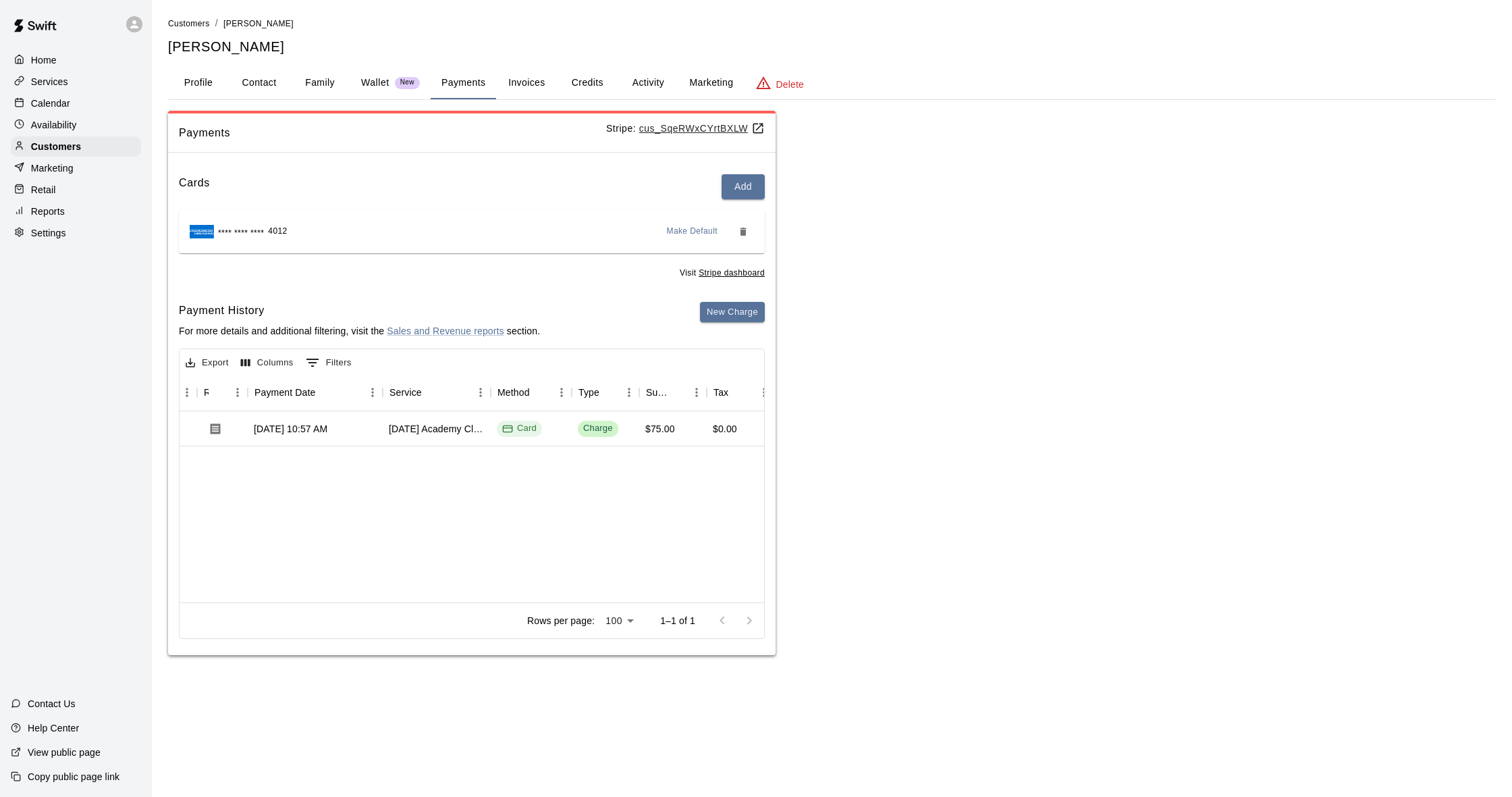
scroll to position [0, 104]
click at [66, 107] on p "Calendar" at bounding box center [50, 103] width 39 height 13
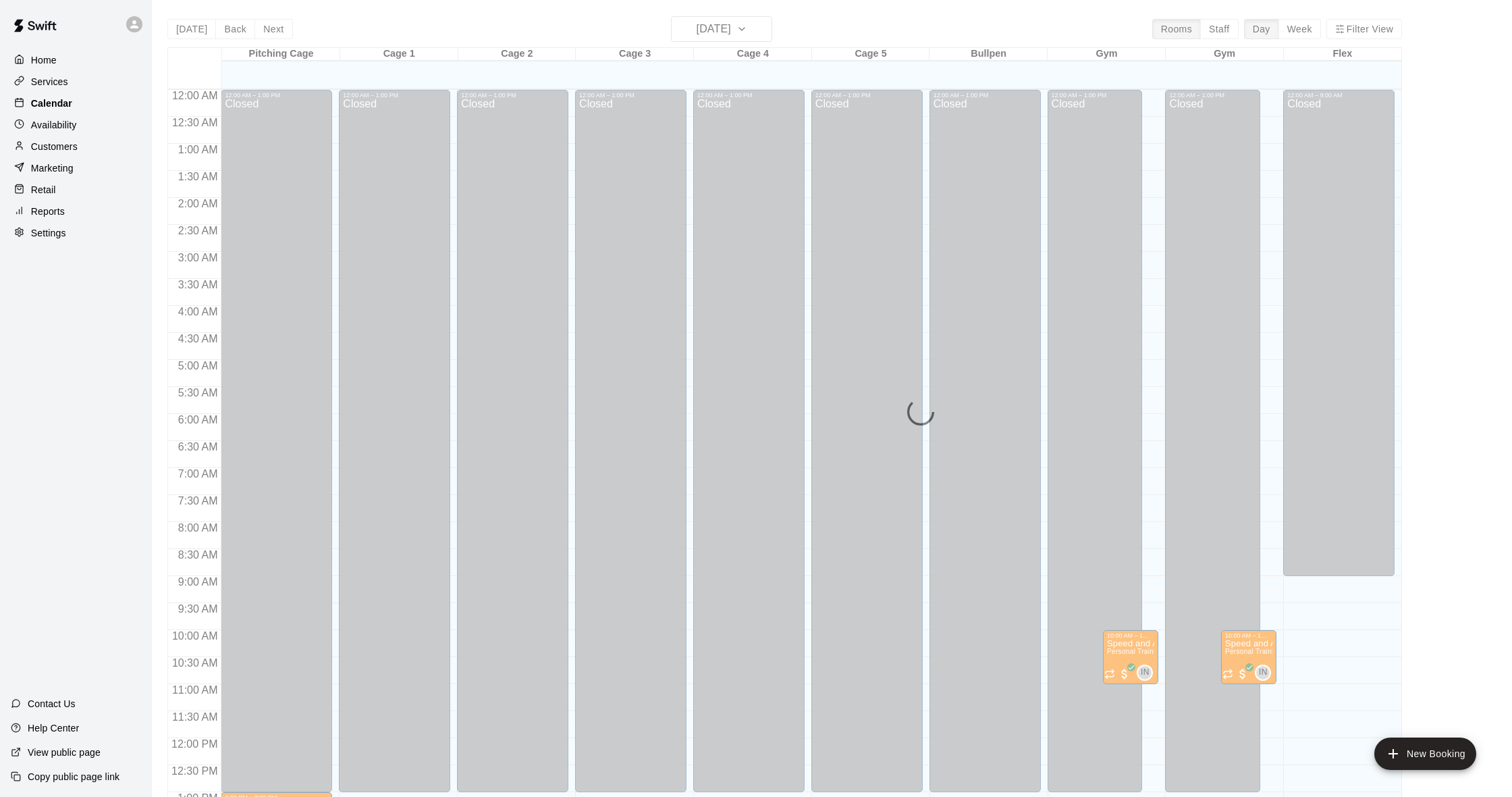
scroll to position [534, 0]
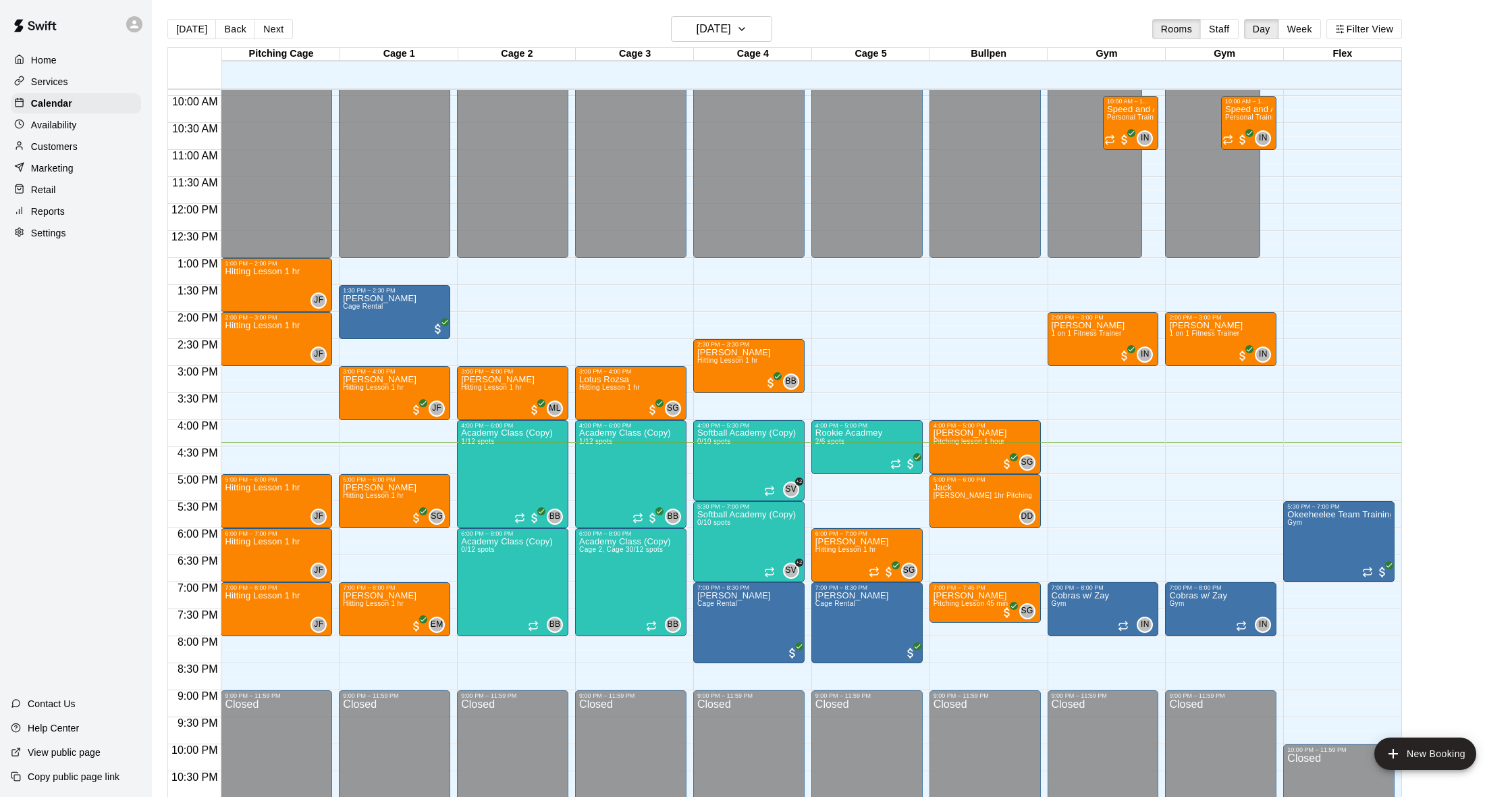
click at [69, 144] on p "Customers" at bounding box center [54, 146] width 47 height 13
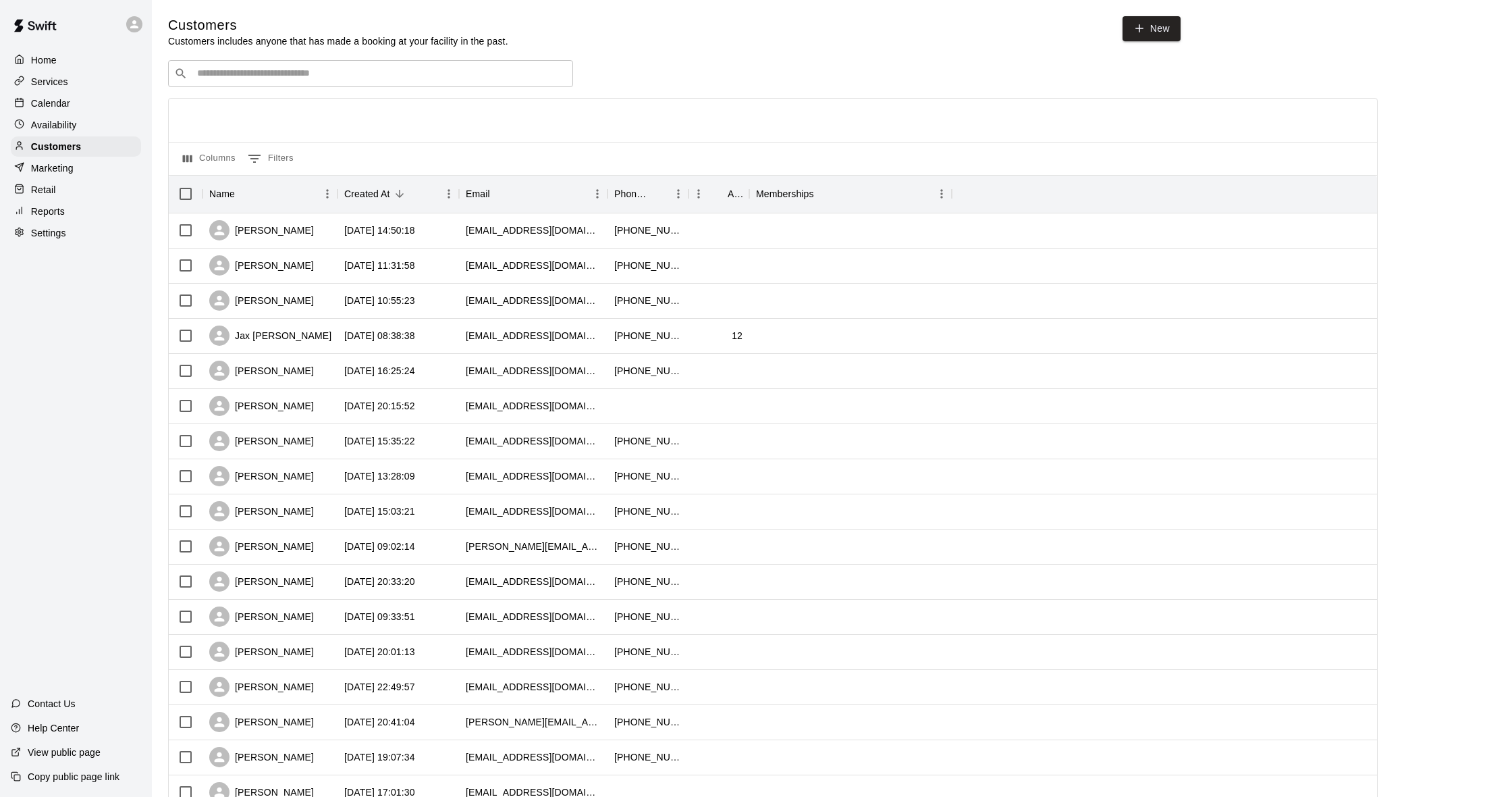
click at [231, 89] on div "​ ​ Columns 0 Filters Name Created At Email Phone Number Age Memberships Alan C…" at bounding box center [773, 594] width 1210 height 1067
click at [236, 84] on div "​ ​" at bounding box center [370, 74] width 405 height 27
click at [345, 179] on div "Created At" at bounding box center [367, 193] width 46 height 38
drag, startPoint x: 384, startPoint y: 119, endPoint x: 373, endPoint y: 130, distance: 15.6
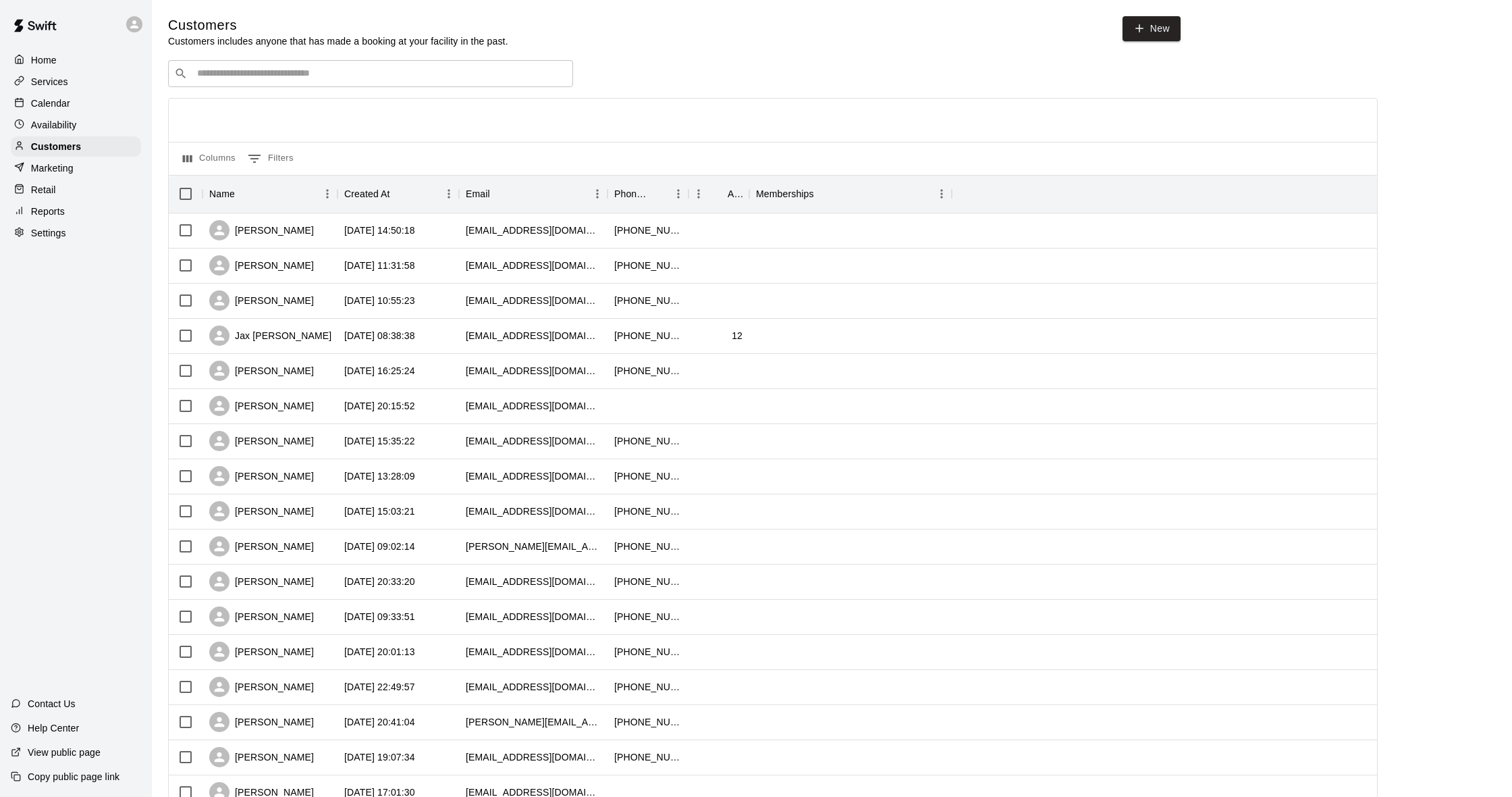
click at [384, 119] on div at bounding box center [773, 120] width 1208 height 43
click at [326, 69] on input "Search customers by name or email" at bounding box center [380, 74] width 374 height 13
type input "*****"
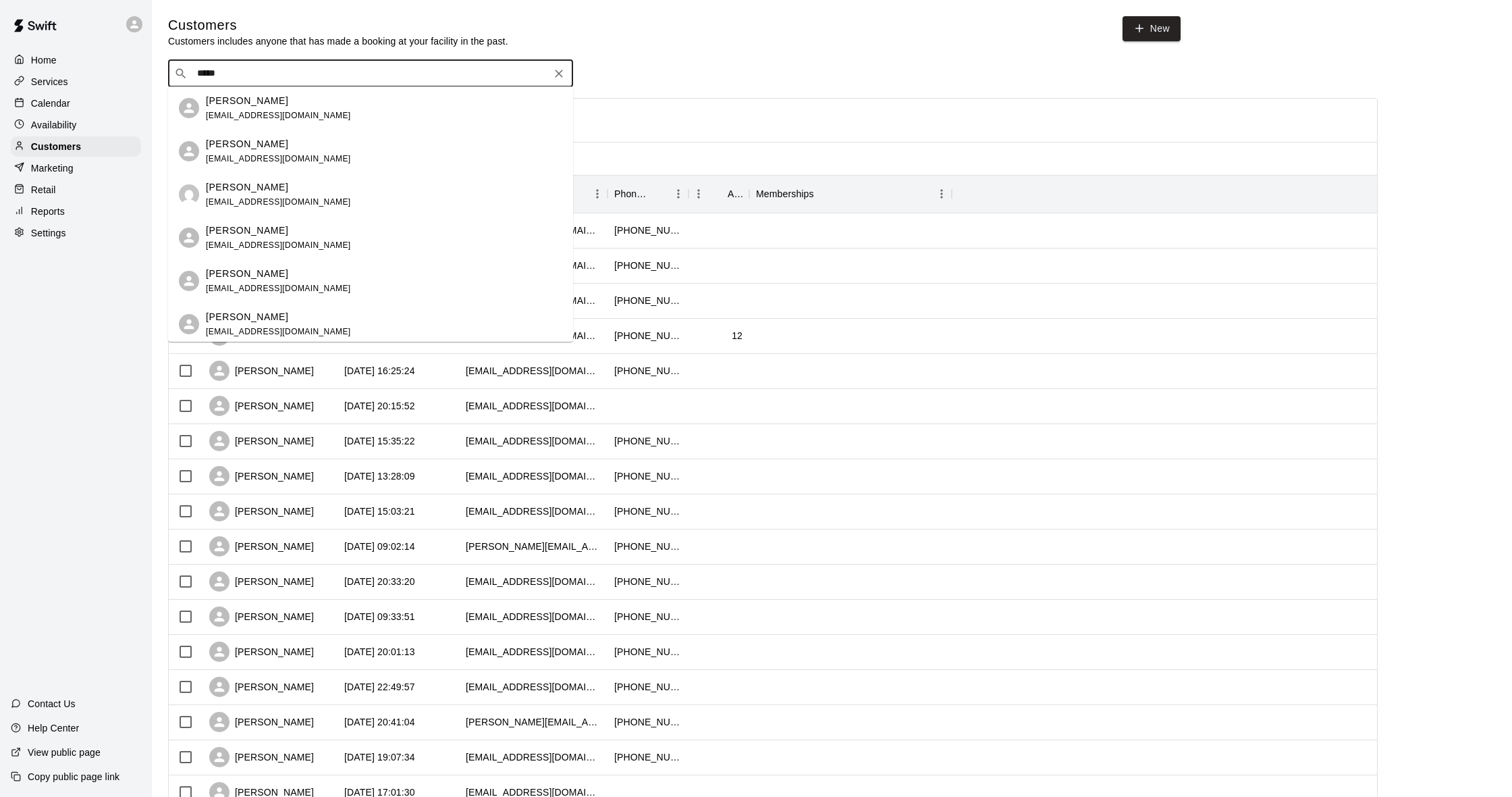
click at [304, 107] on div "Ashley Bruce ajdillman79@aol.com" at bounding box center [384, 108] width 356 height 29
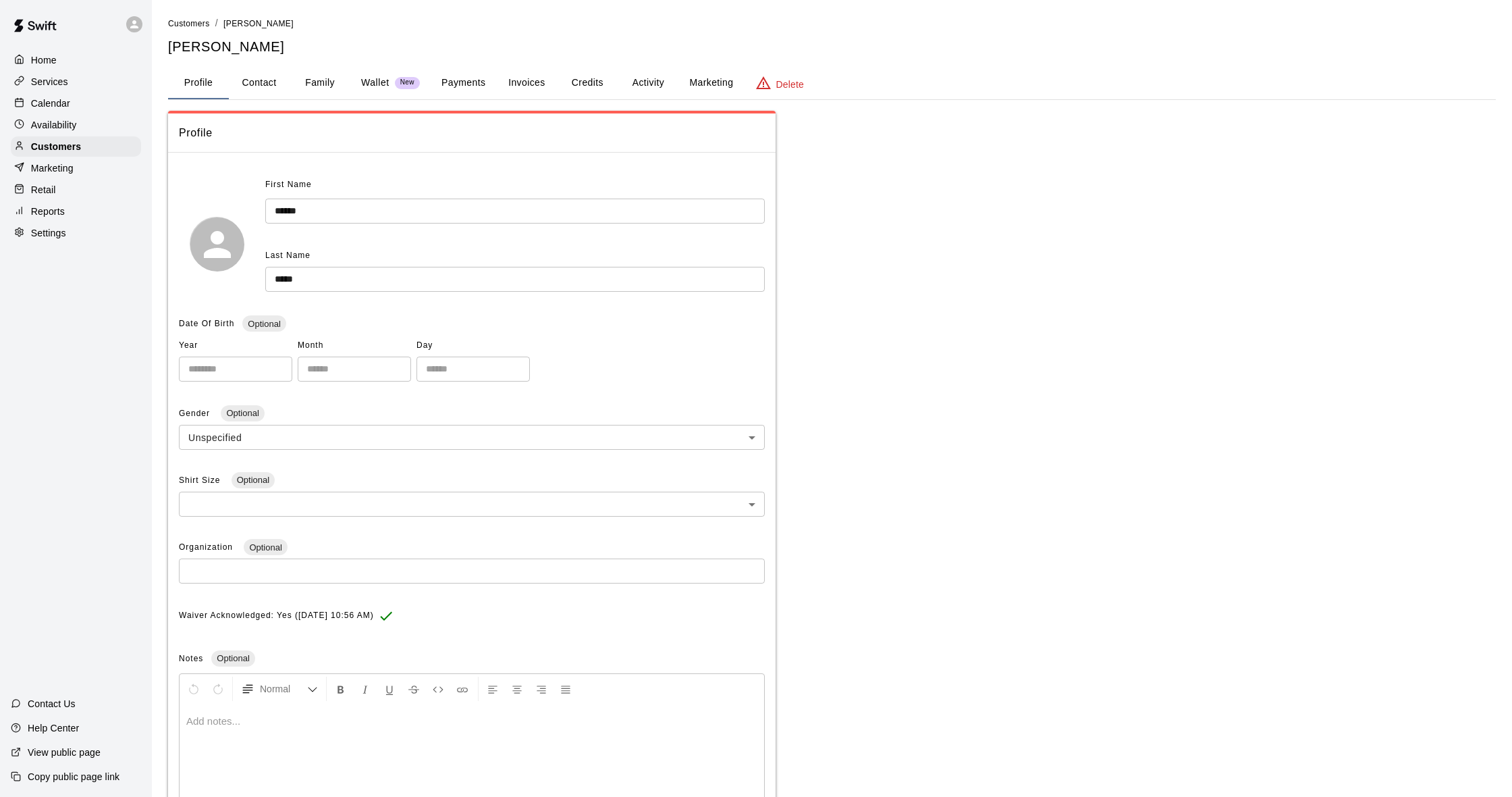
click at [473, 82] on button "Payments" at bounding box center [463, 83] width 65 height 33
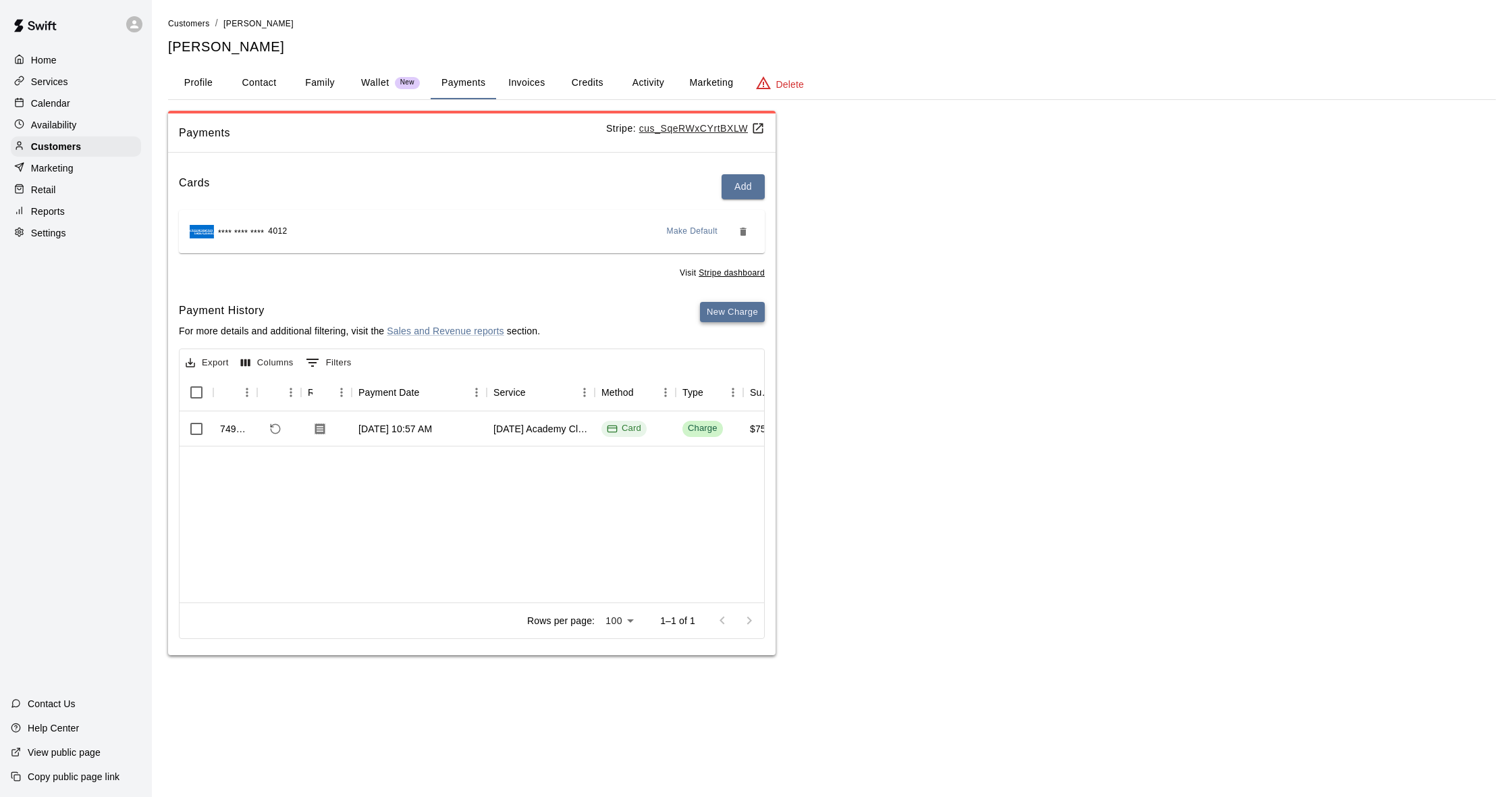
click at [735, 317] on button "New Charge" at bounding box center [732, 312] width 64 height 21
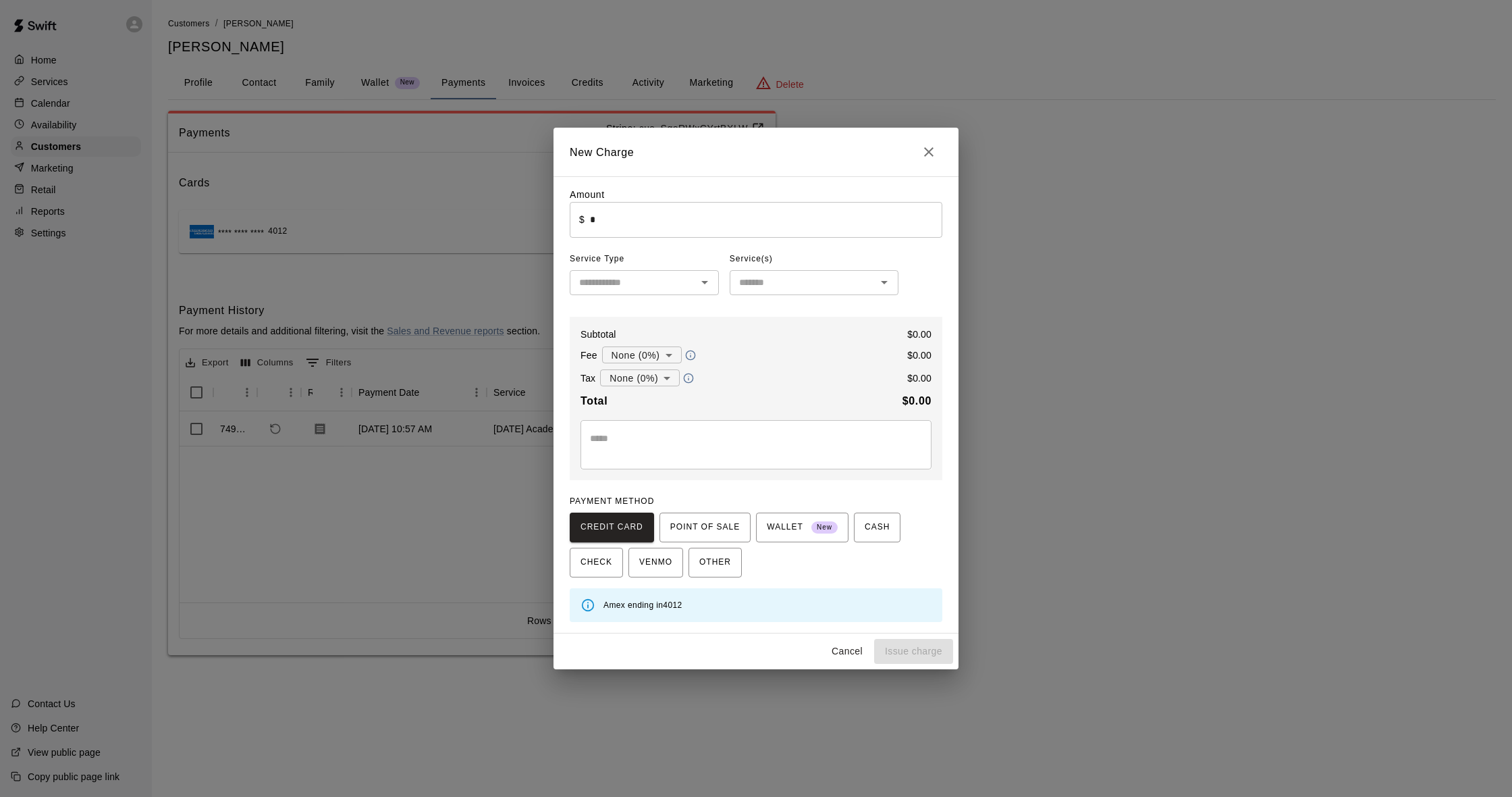
click at [636, 228] on input "*" at bounding box center [766, 219] width 352 height 36
drag, startPoint x: 636, startPoint y: 228, endPoint x: 490, endPoint y: 214, distance: 146.7
click at [490, 214] on div "New Charge Amount ​ $ * ​ Service Type ​ Service(s) ​ Subtotal $ 0.00 Fee None …" at bounding box center [756, 398] width 1512 height 797
click at [709, 280] on icon "Open" at bounding box center [704, 282] width 16 height 16
type input "******"
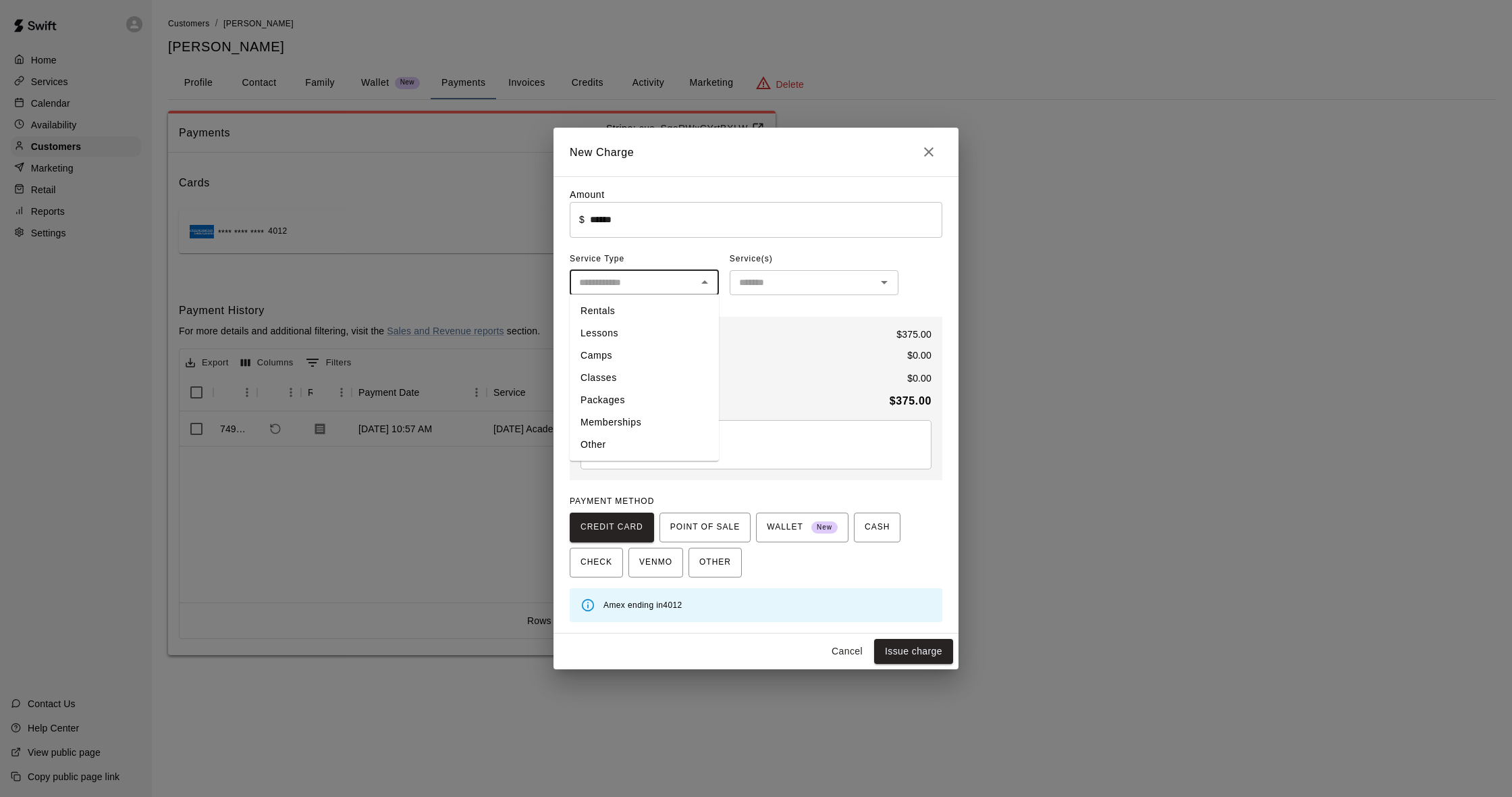
click at [621, 409] on li "Packages" at bounding box center [644, 400] width 149 height 23
type input "********"
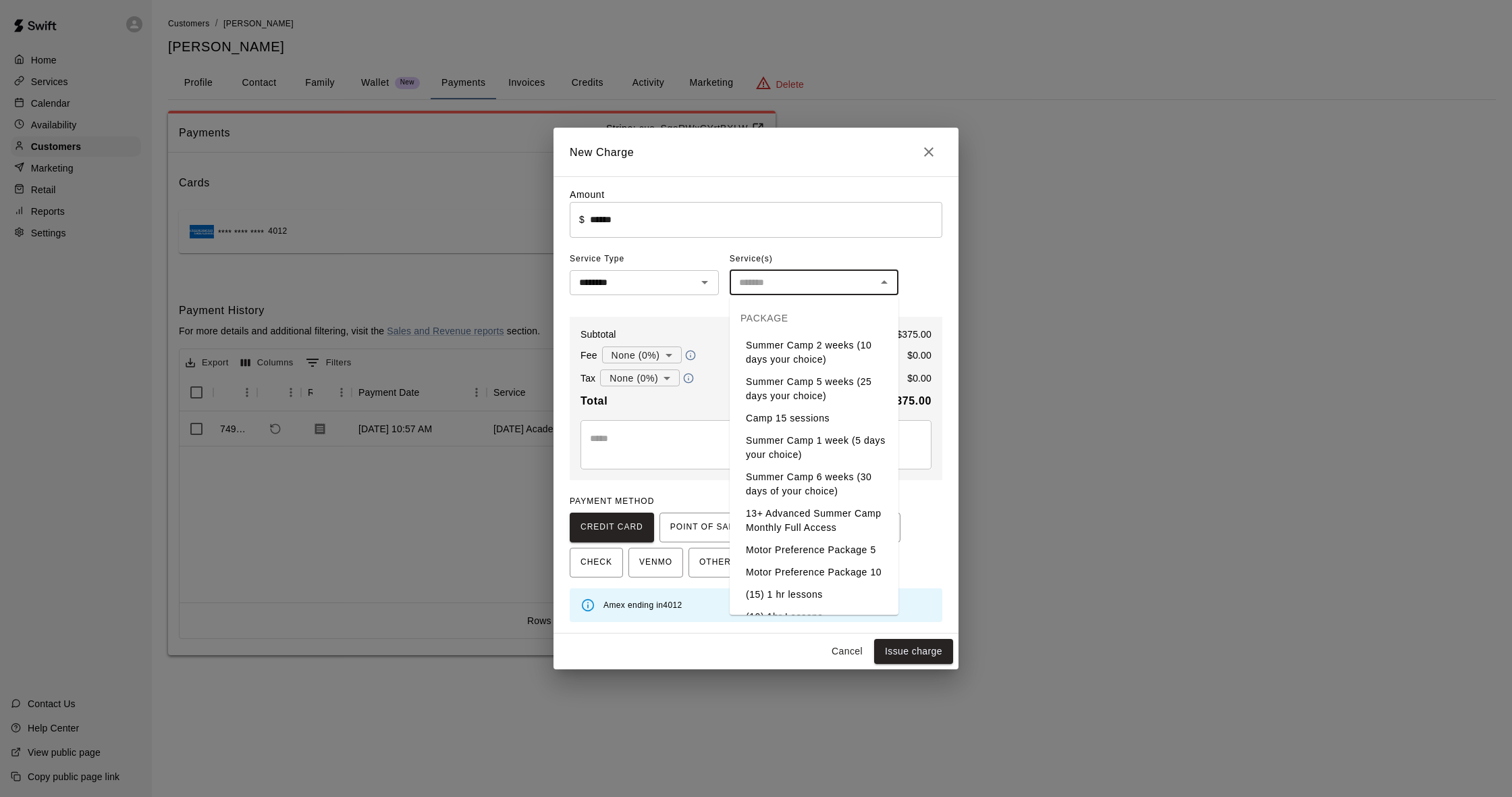
click at [776, 287] on input "text" at bounding box center [803, 283] width 138 height 17
click at [799, 423] on li "Academy Class Pack (10)" at bounding box center [815, 428] width 169 height 23
type input "**********"
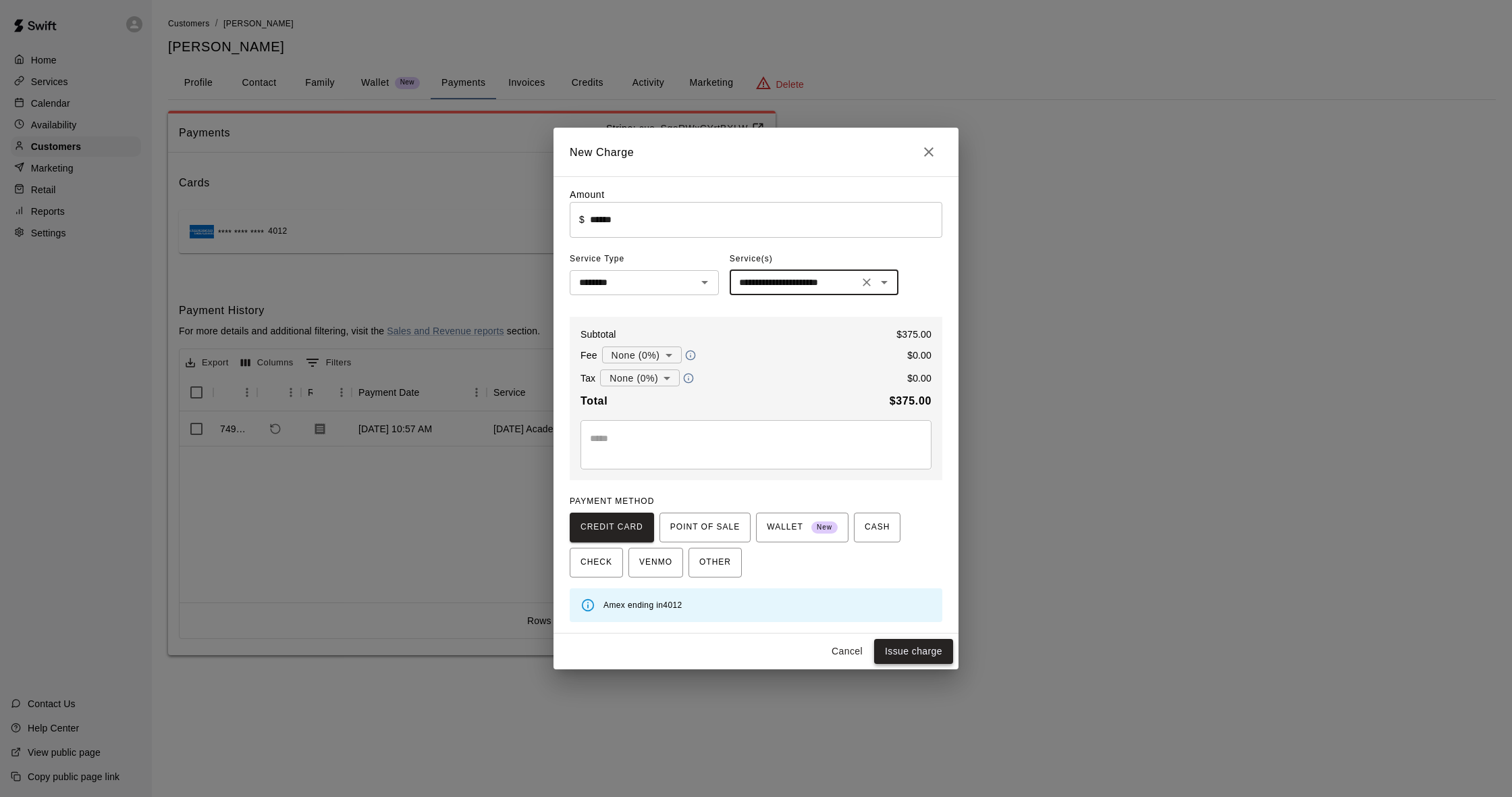
click at [898, 644] on button "Issue charge" at bounding box center [913, 651] width 79 height 25
type input "*"
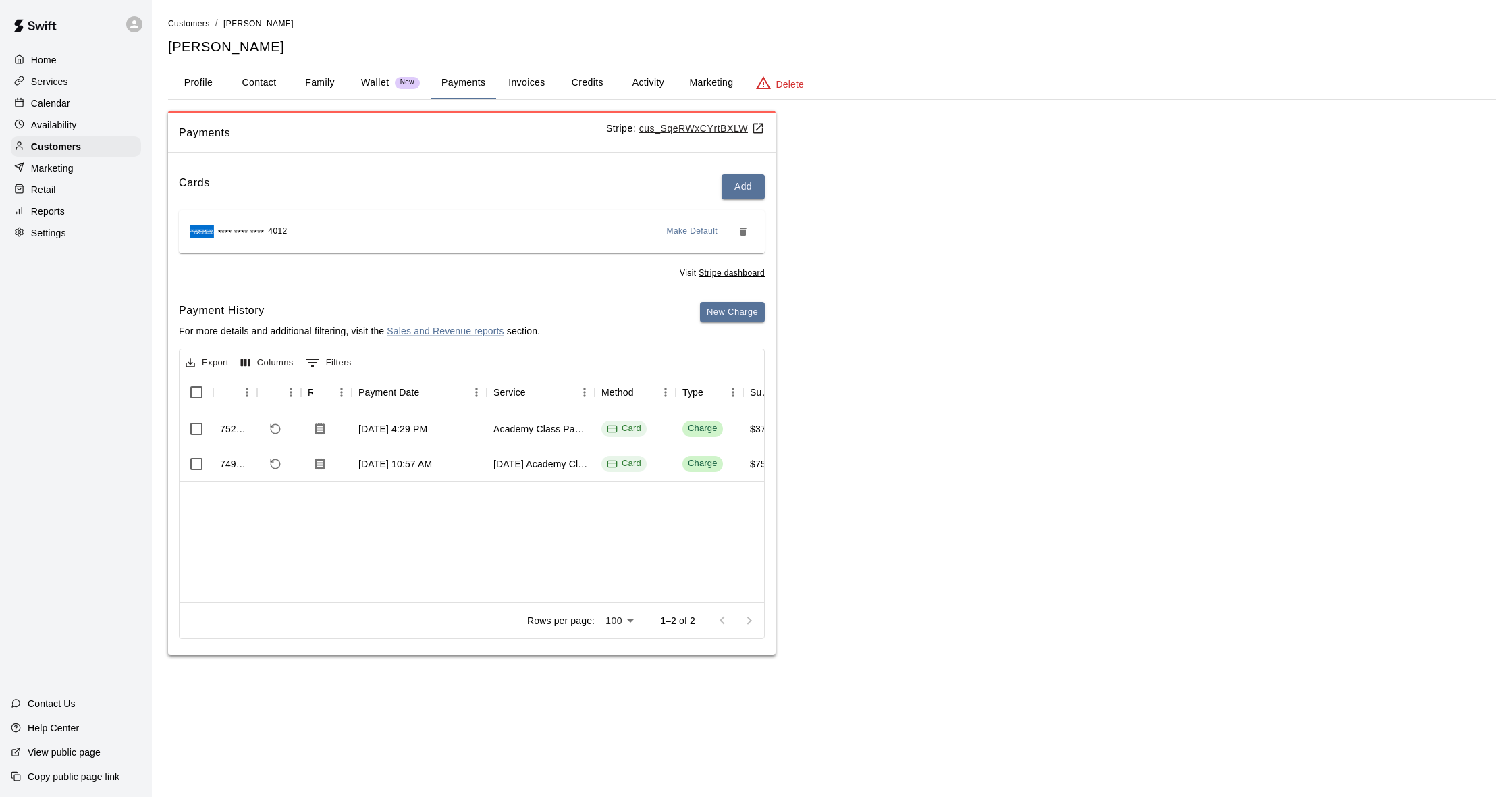
scroll to position [0, 0]
click at [641, 83] on button "Activity" at bounding box center [648, 83] width 61 height 33
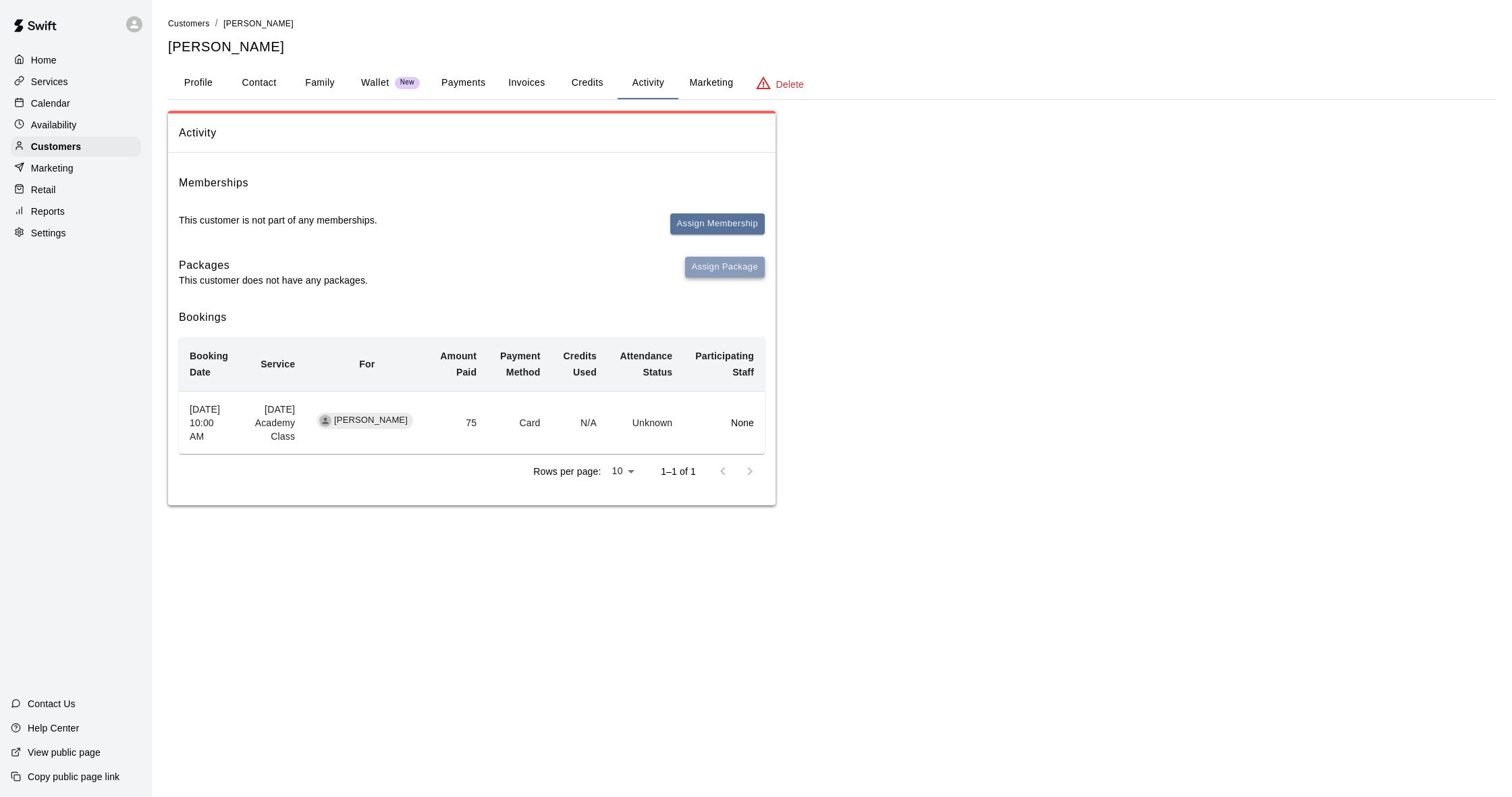
click at [724, 262] on button "Assign Package" at bounding box center [724, 267] width 79 height 21
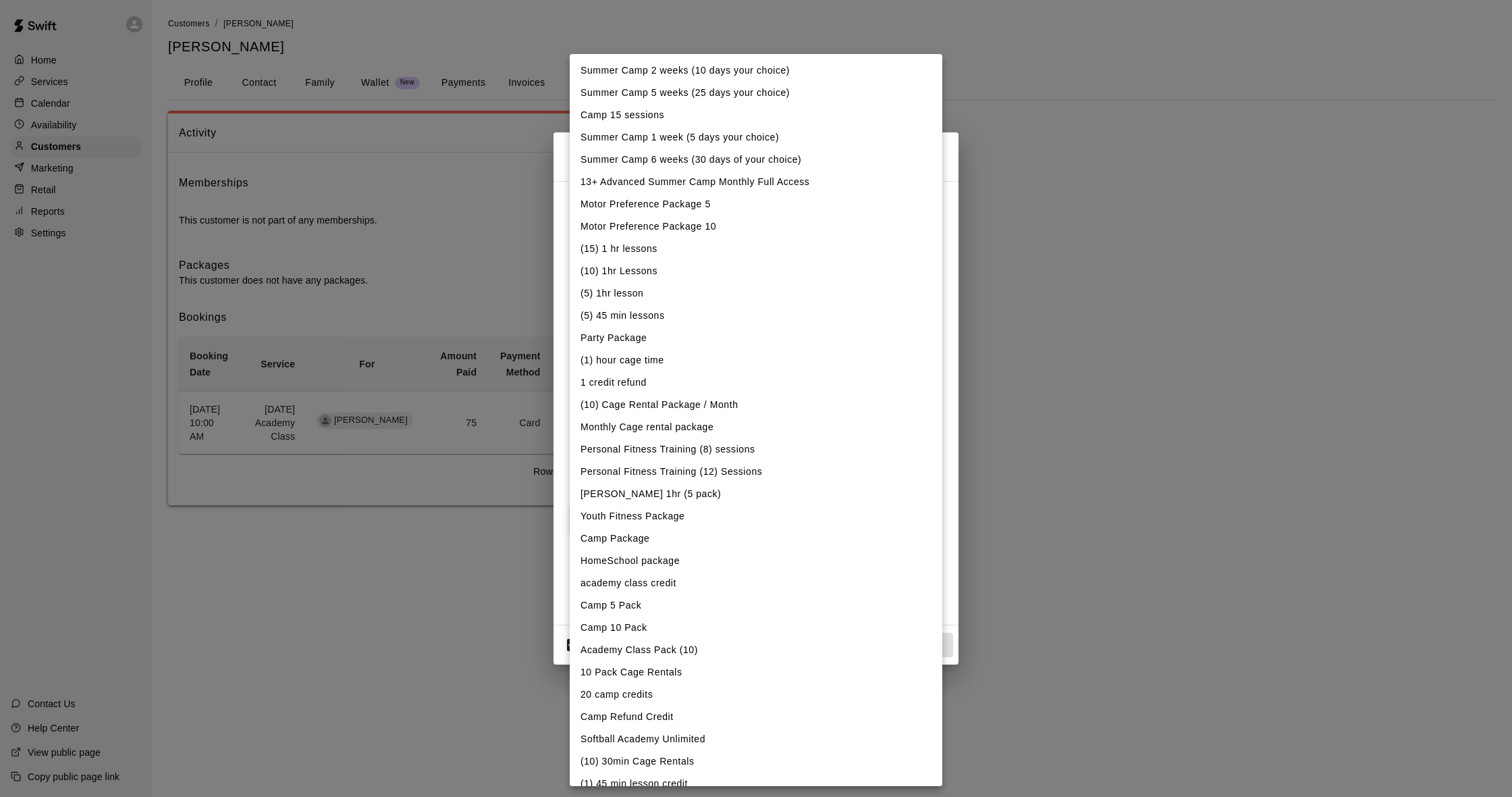
click at [704, 215] on body "Home Services Calendar Availability Customers Marketing Retail Reports Settings…" at bounding box center [756, 266] width 1512 height 532
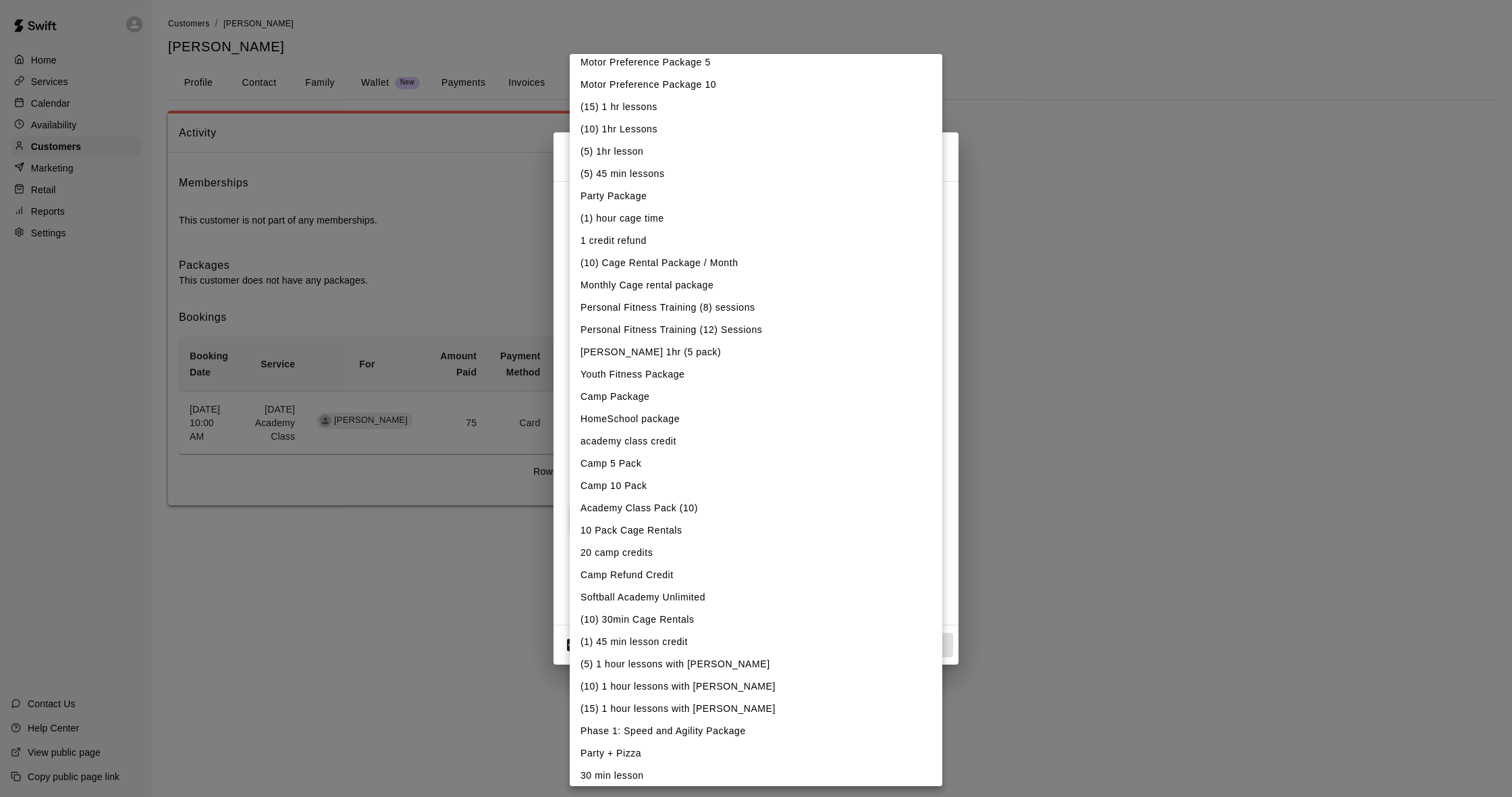
scroll to position [148, 0]
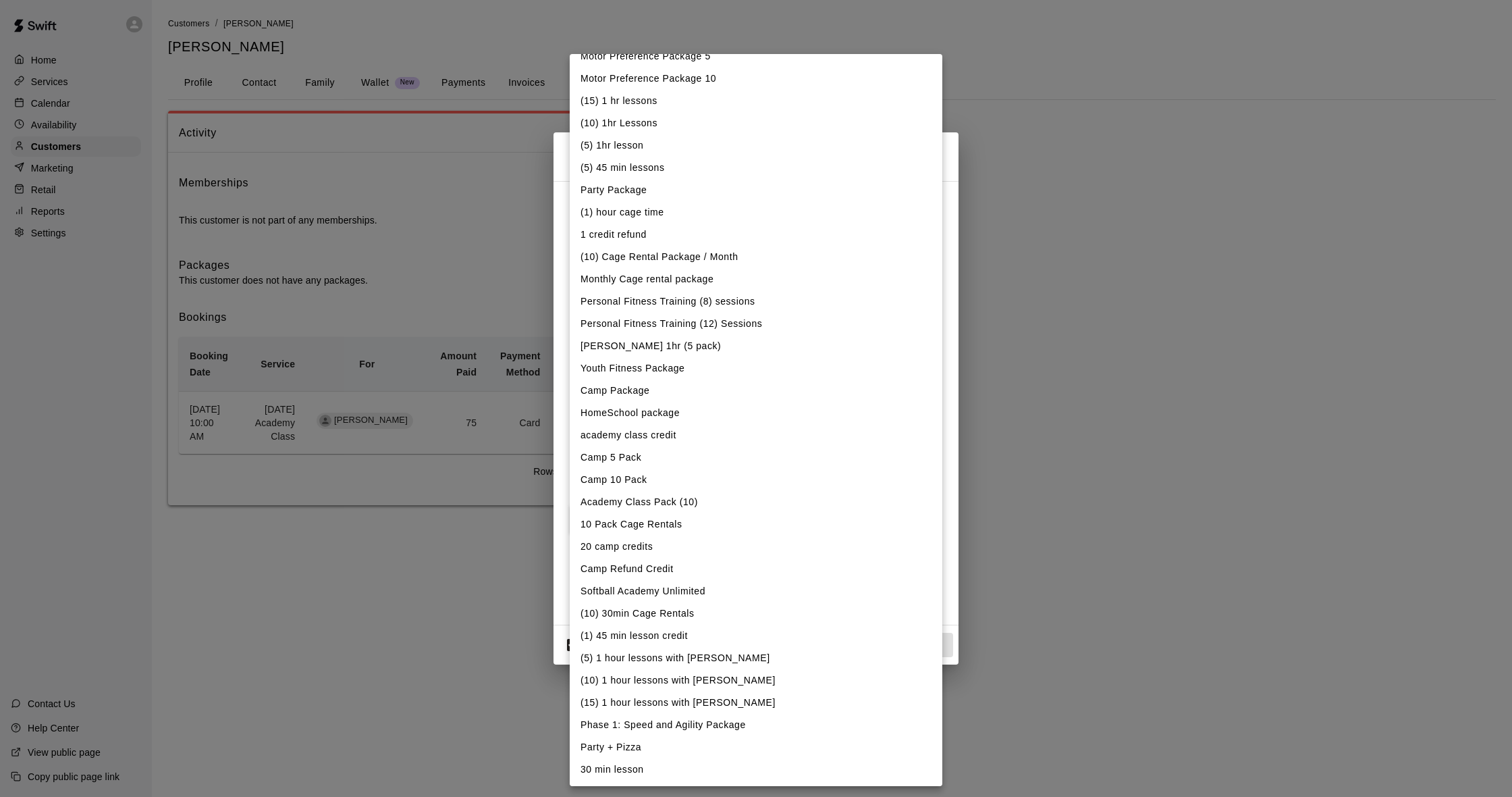
click at [684, 502] on li "Academy Class Pack (10)" at bounding box center [756, 502] width 373 height 23
type input "**********"
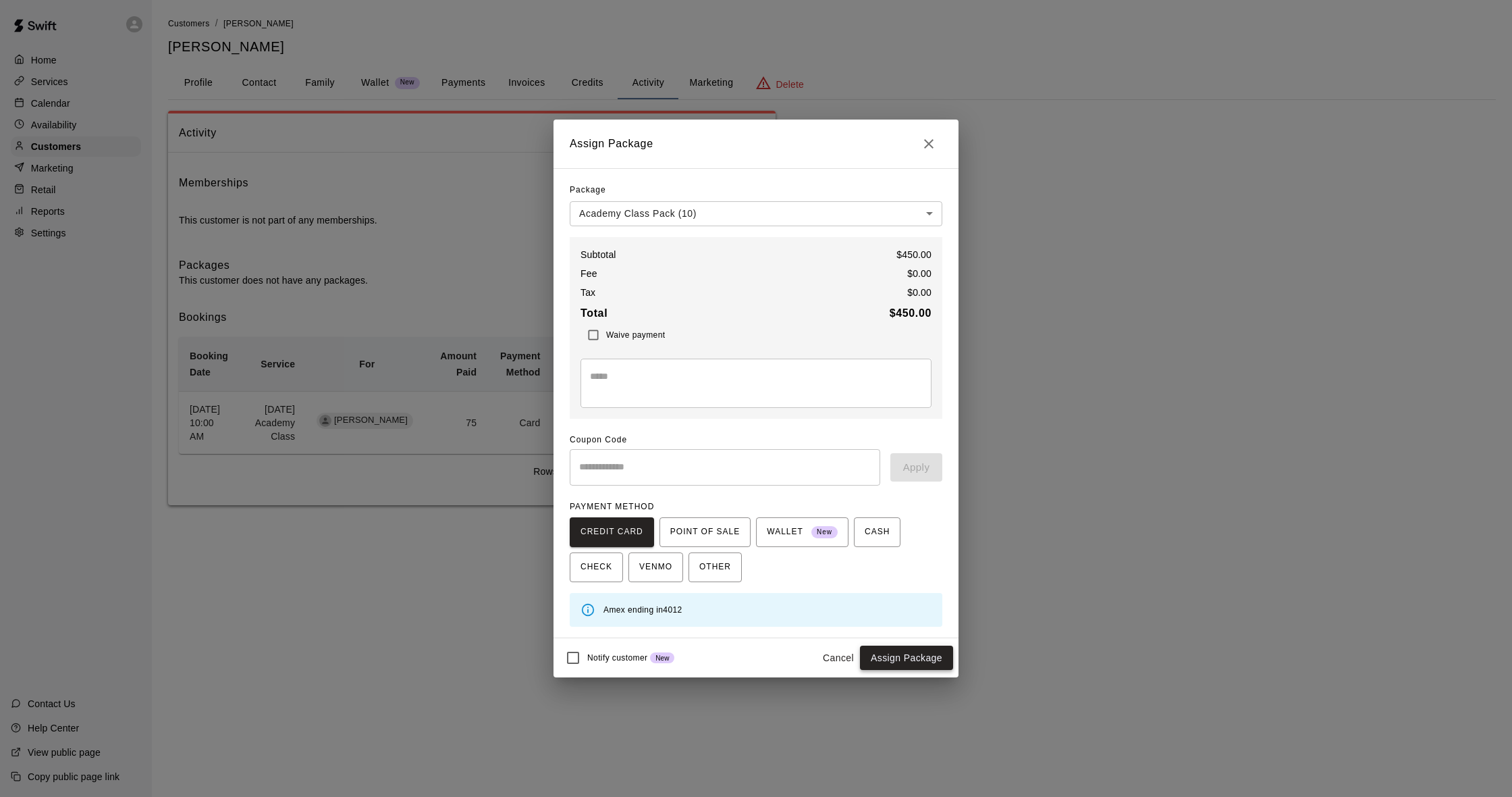
click at [922, 661] on button "Assign Package" at bounding box center [906, 658] width 93 height 25
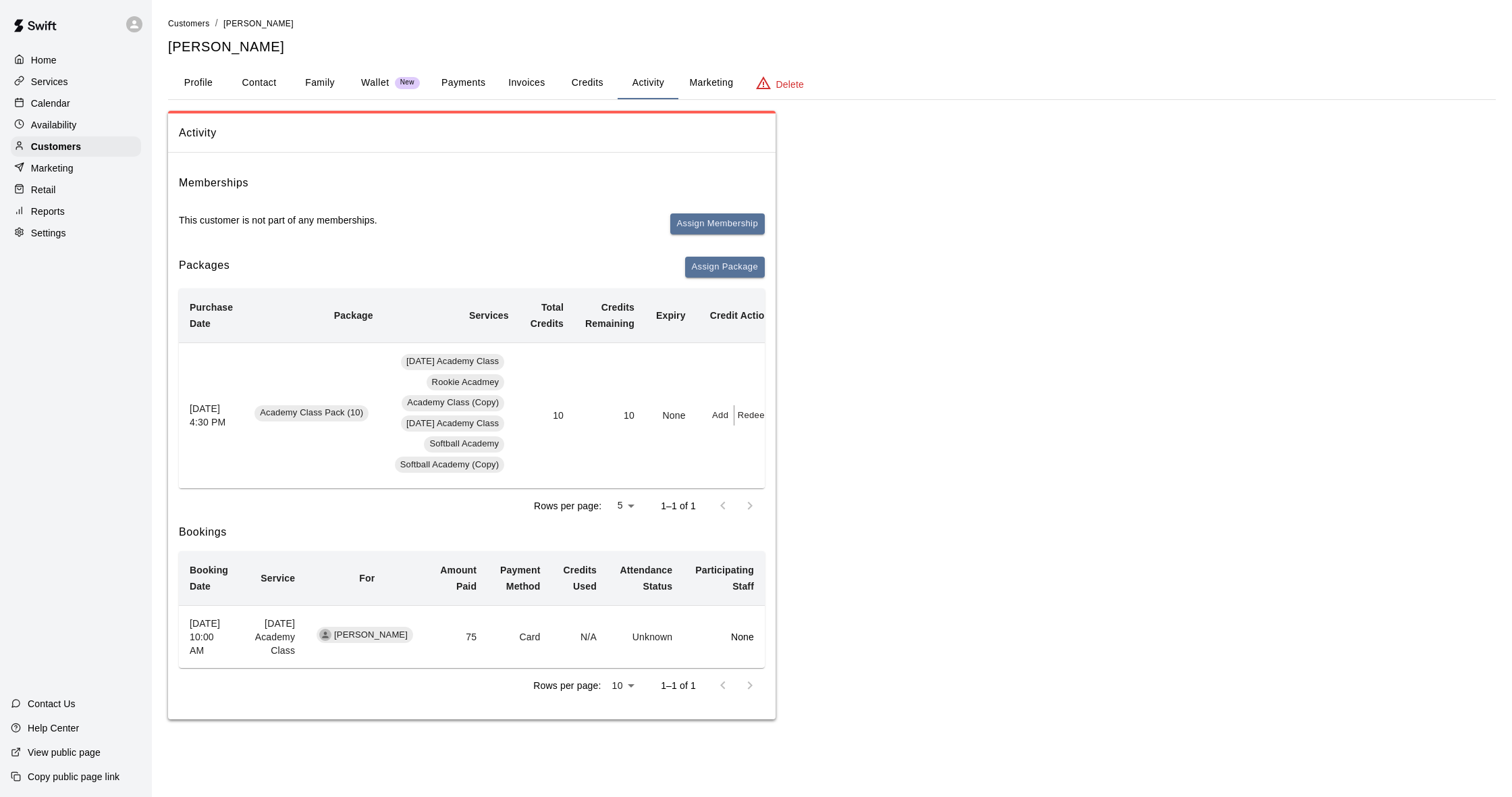
click at [462, 83] on button "Payments" at bounding box center [463, 83] width 65 height 33
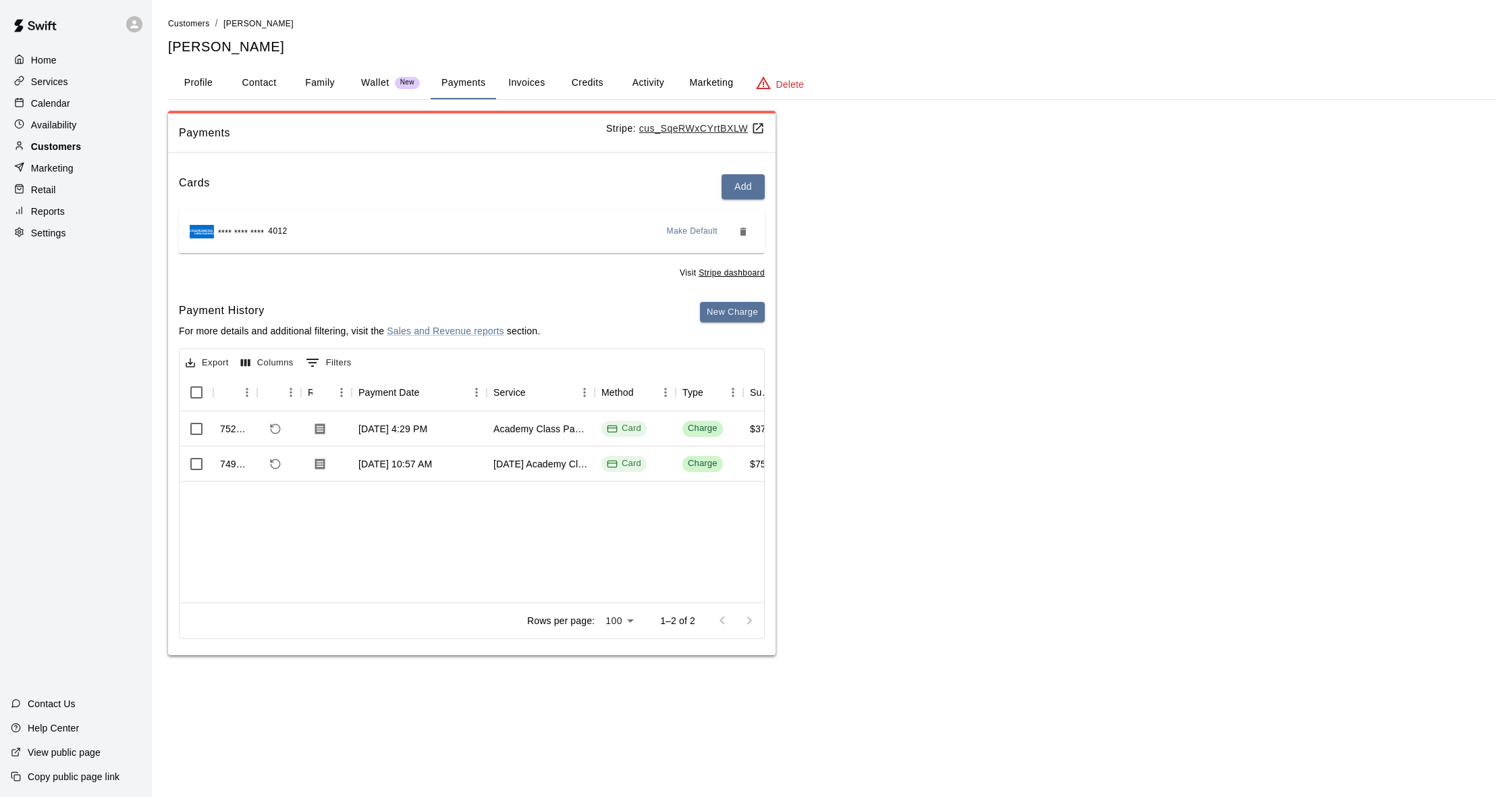
click at [46, 149] on p "Customers" at bounding box center [56, 146] width 50 height 13
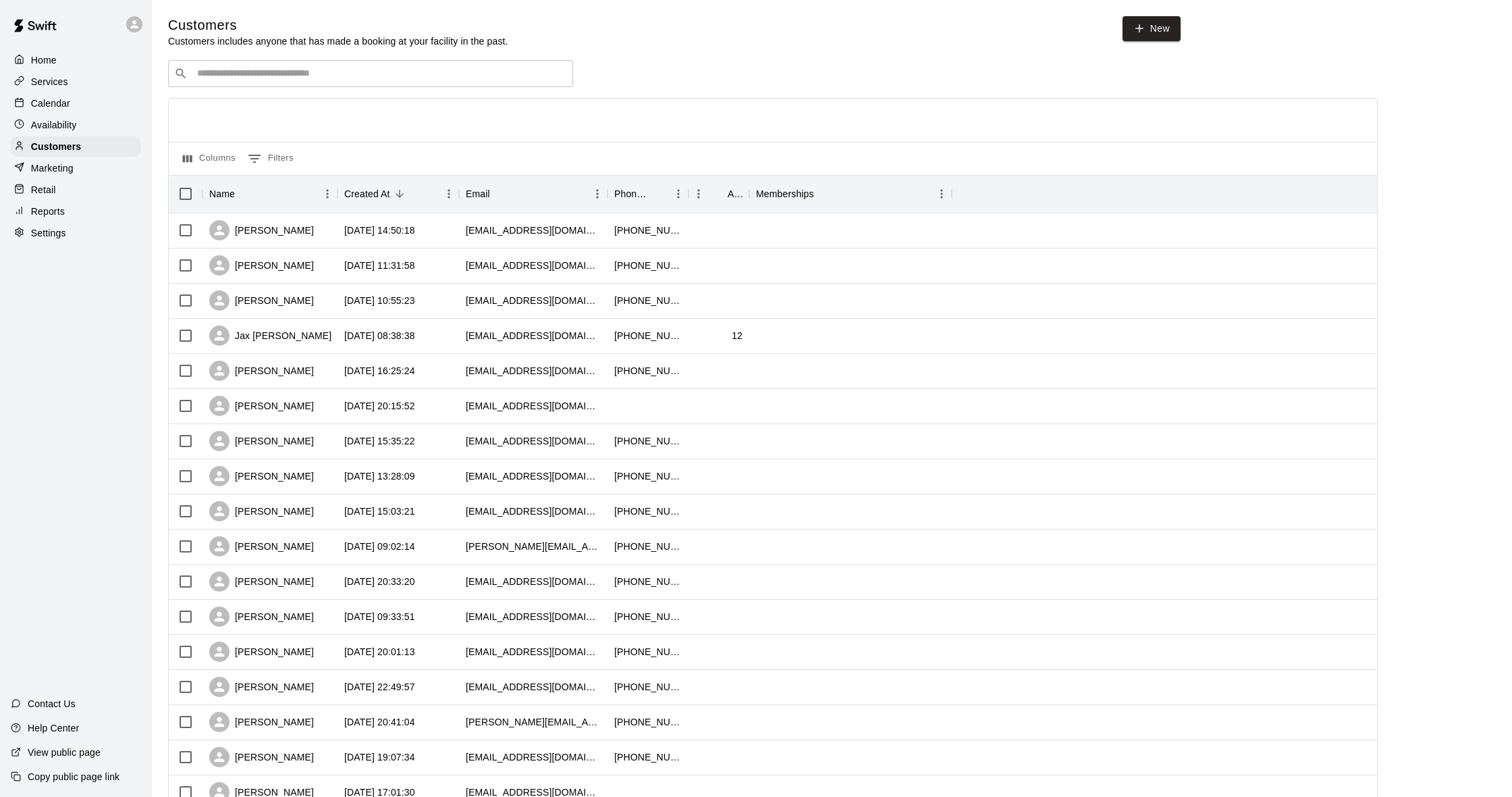
click at [272, 76] on input "Search customers by name or email" at bounding box center [380, 74] width 374 height 13
type input "****"
click at [272, 110] on div "Roger Byrd rogby5@aol.com" at bounding box center [384, 108] width 356 height 29
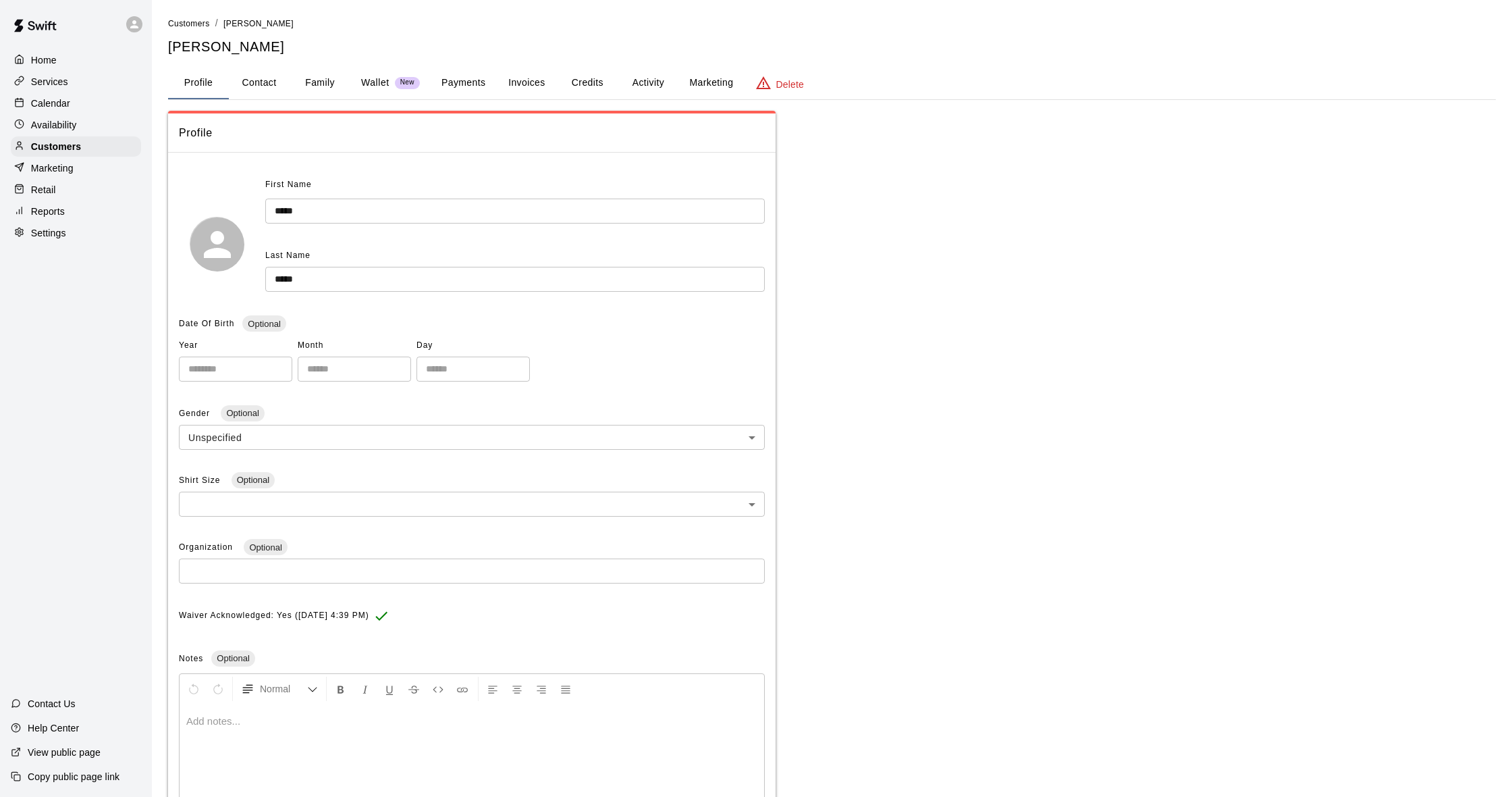
click at [657, 83] on button "Activity" at bounding box center [648, 83] width 61 height 33
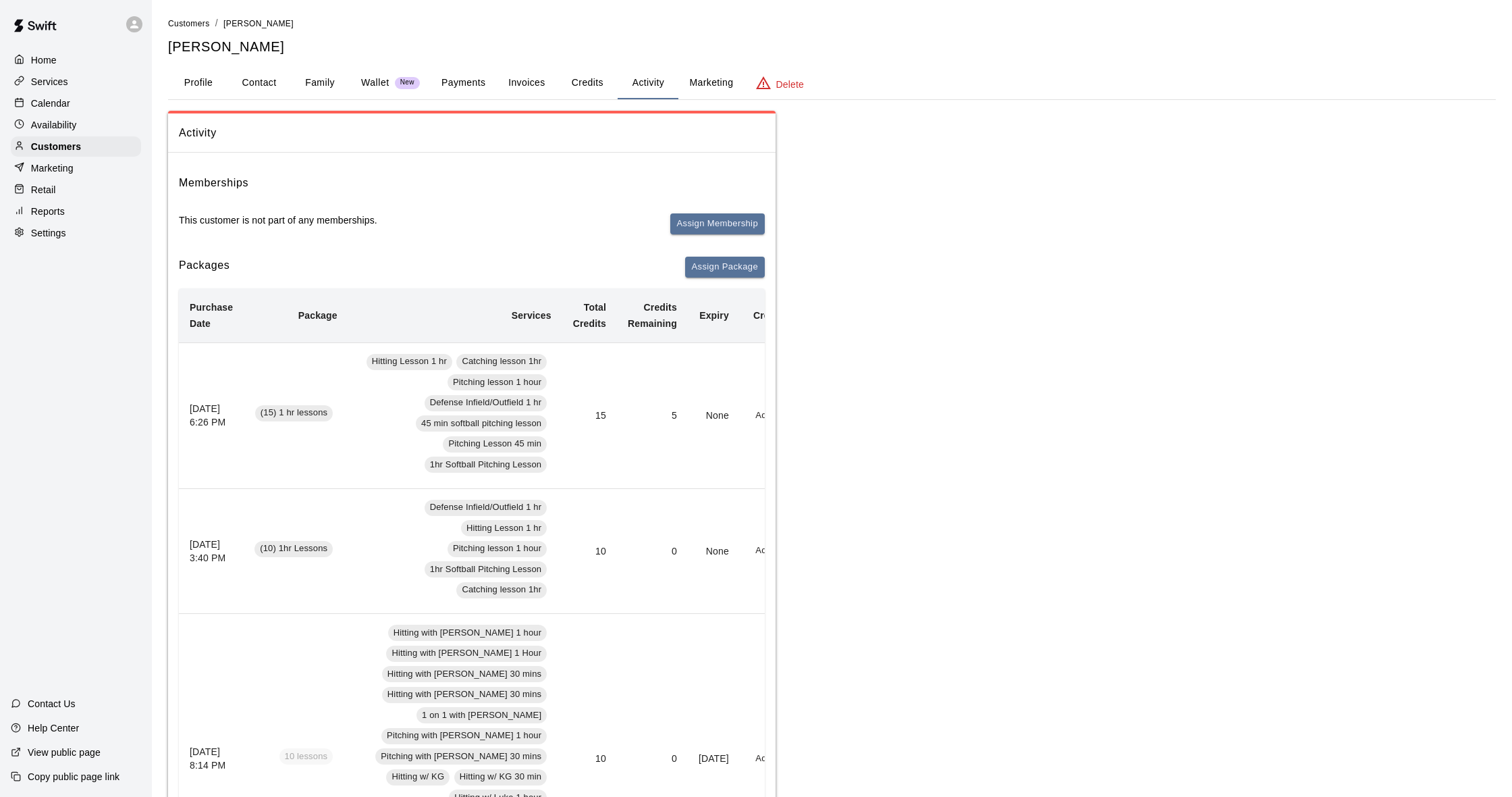
click at [448, 84] on button "Payments" at bounding box center [463, 83] width 65 height 33
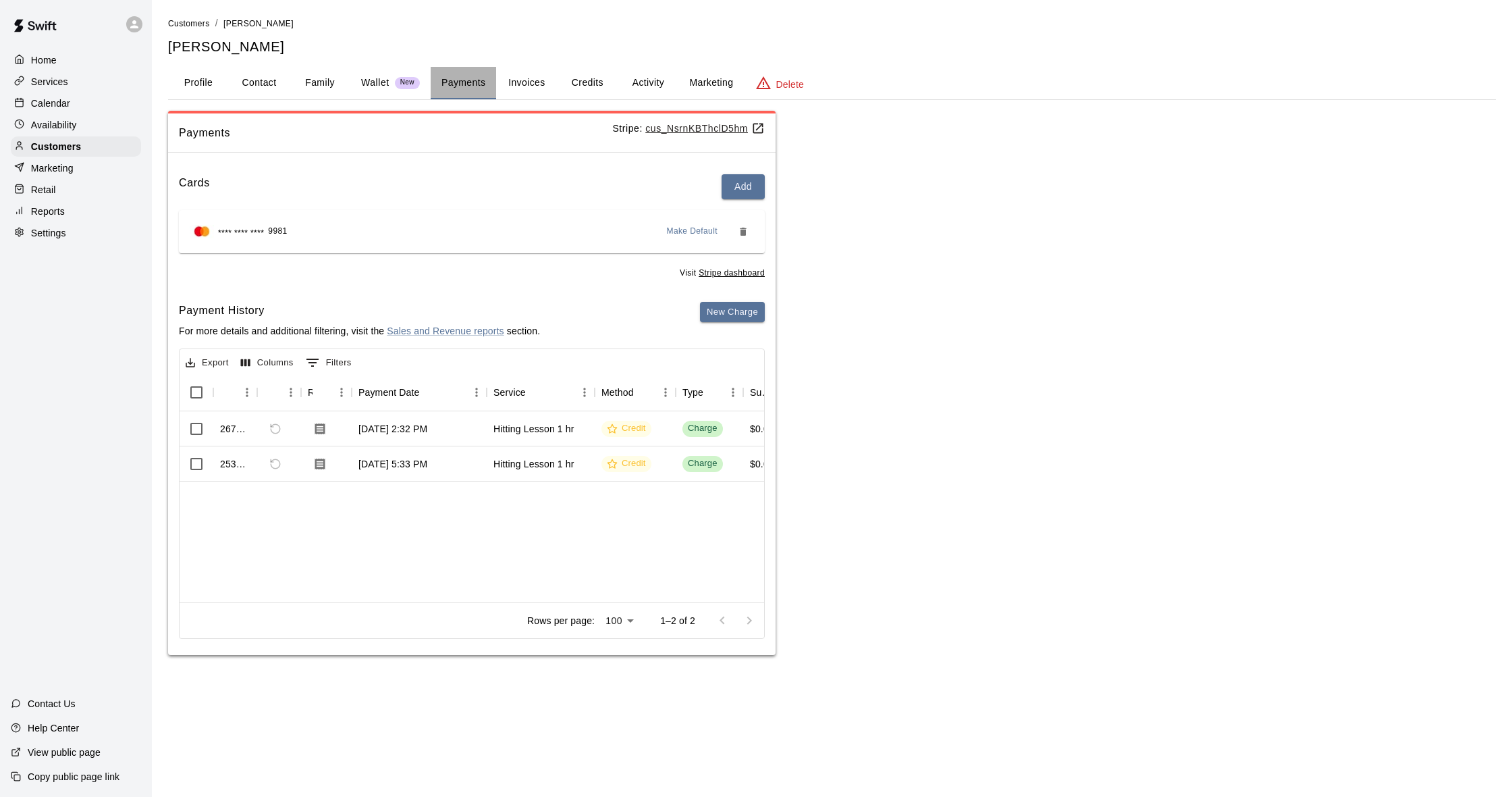
click at [472, 77] on button "Payments" at bounding box center [463, 83] width 65 height 33
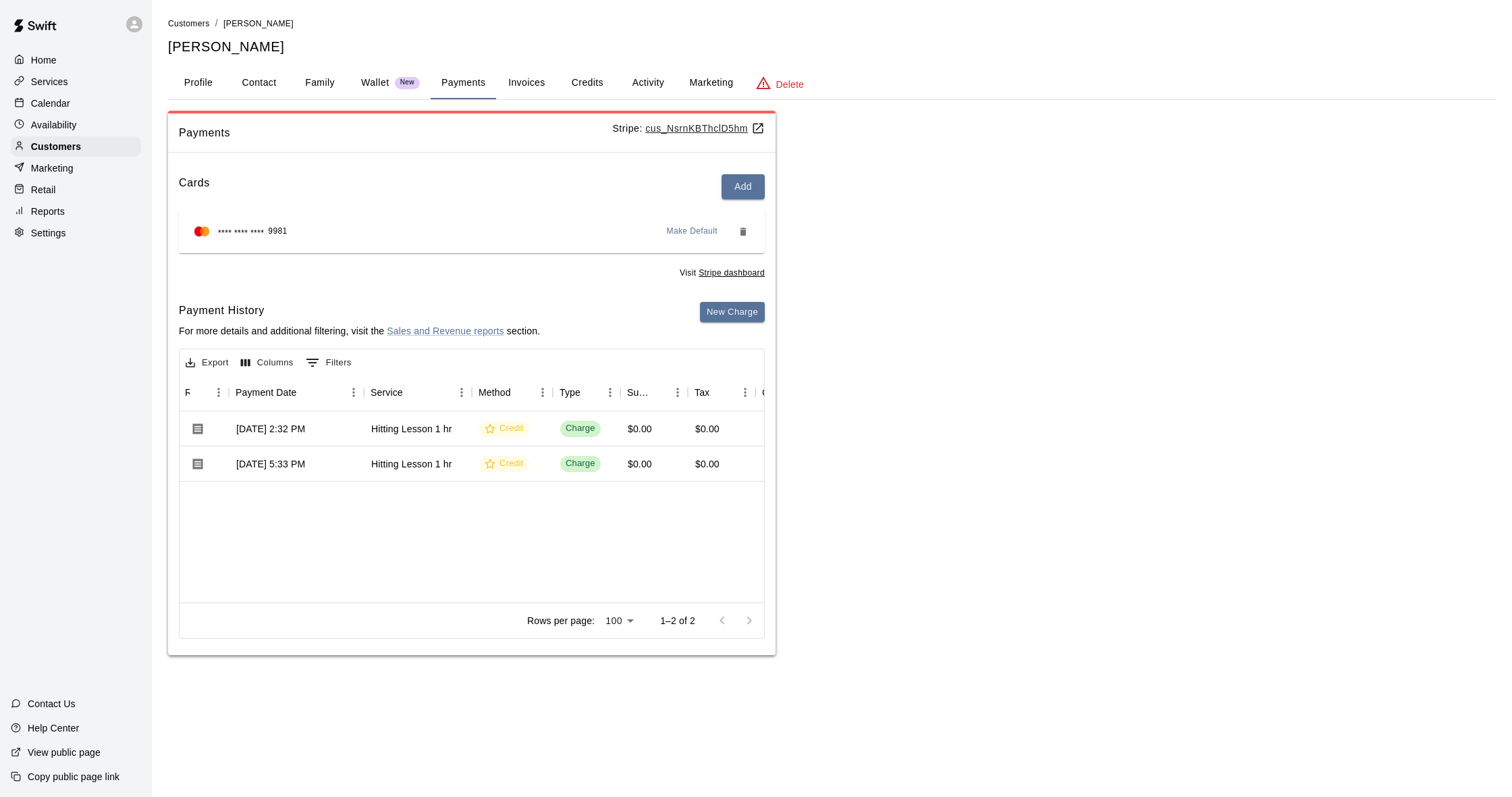
scroll to position [0, 123]
click at [300, 84] on button "Family" at bounding box center [319, 83] width 61 height 33
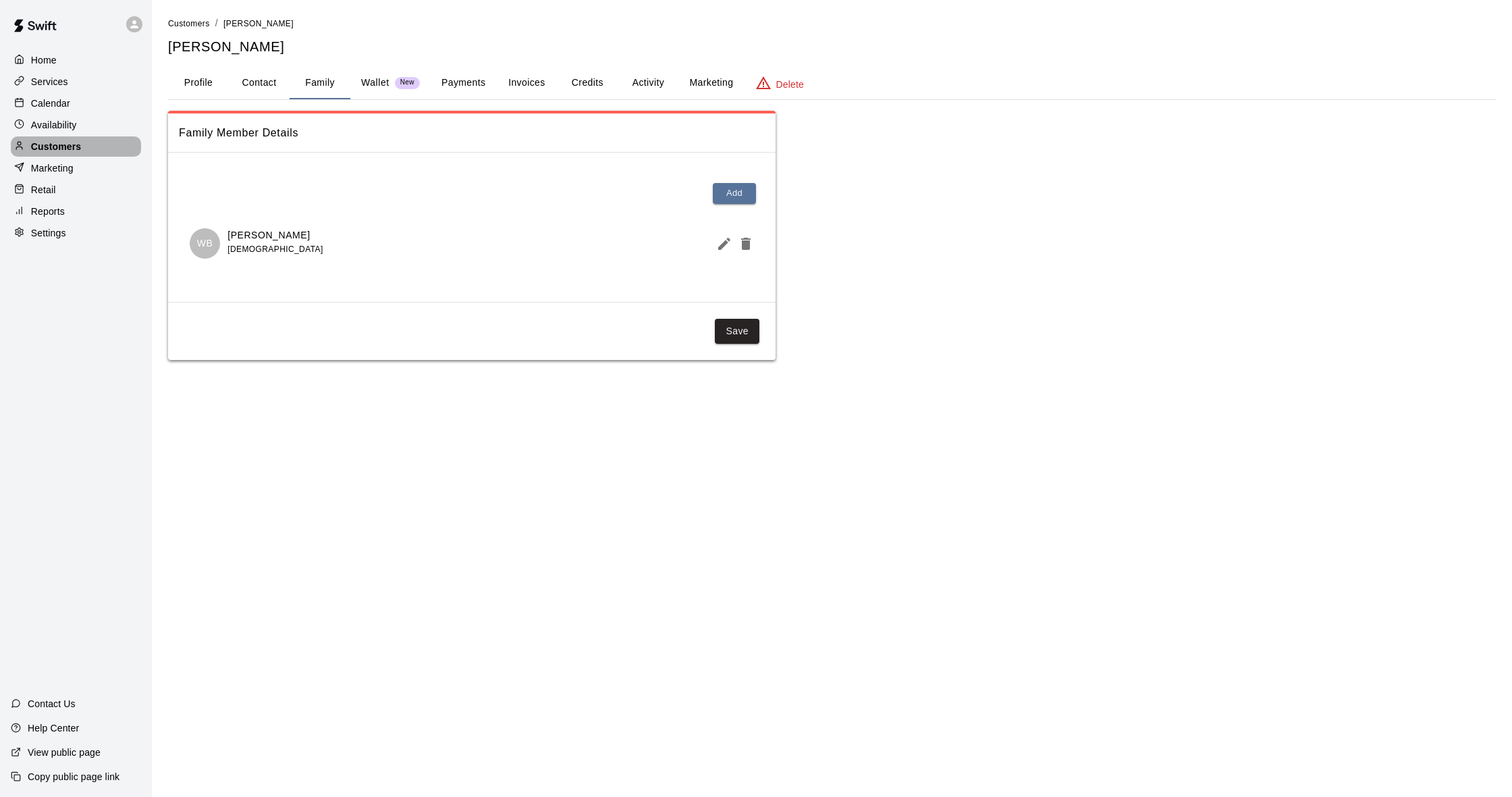
click at [89, 145] on div "Customers" at bounding box center [76, 146] width 130 height 20
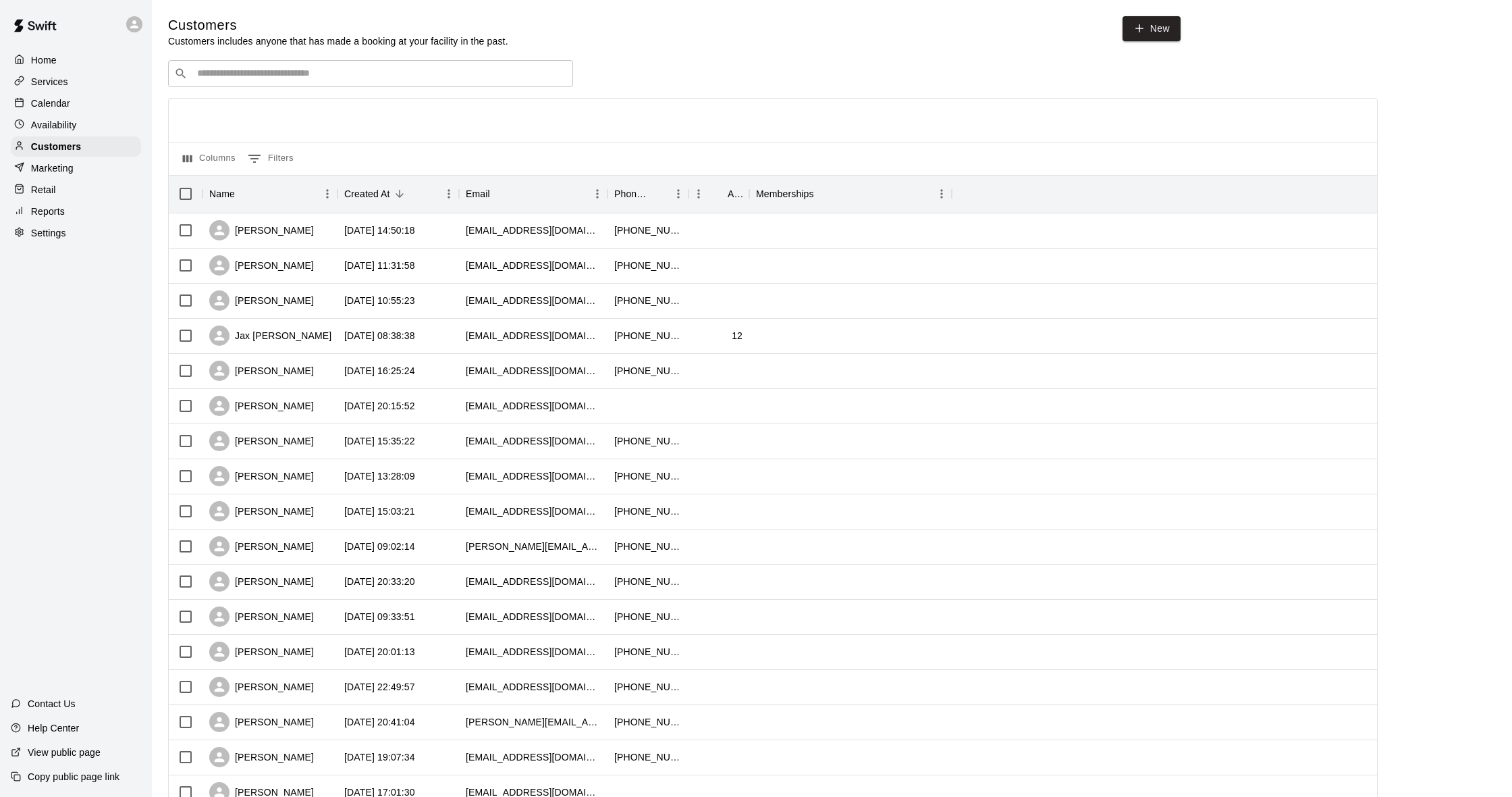
scroll to position [2, 2]
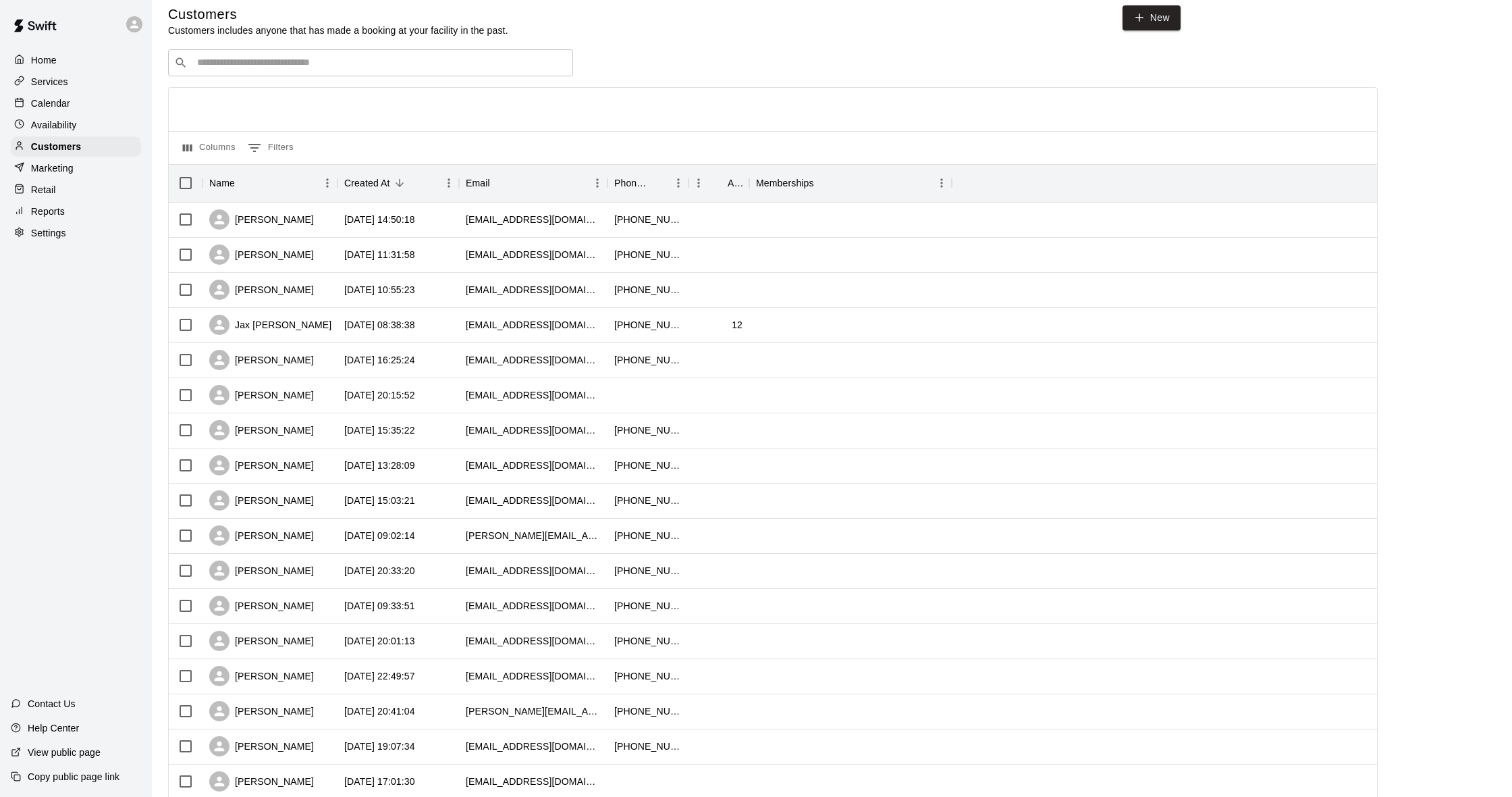
click at [316, 76] on div "​ ​ Columns 0 Filters Name Created At Email Phone Number Age Memberships Alan C…" at bounding box center [773, 583] width 1210 height 1067
click at [316, 74] on div "​ ​ Columns 0 Filters Name Created At Email Phone Number Age Memberships Alan C…" at bounding box center [773, 581] width 1210 height 1067
click at [317, 64] on input "Search customers by name or email" at bounding box center [380, 61] width 374 height 13
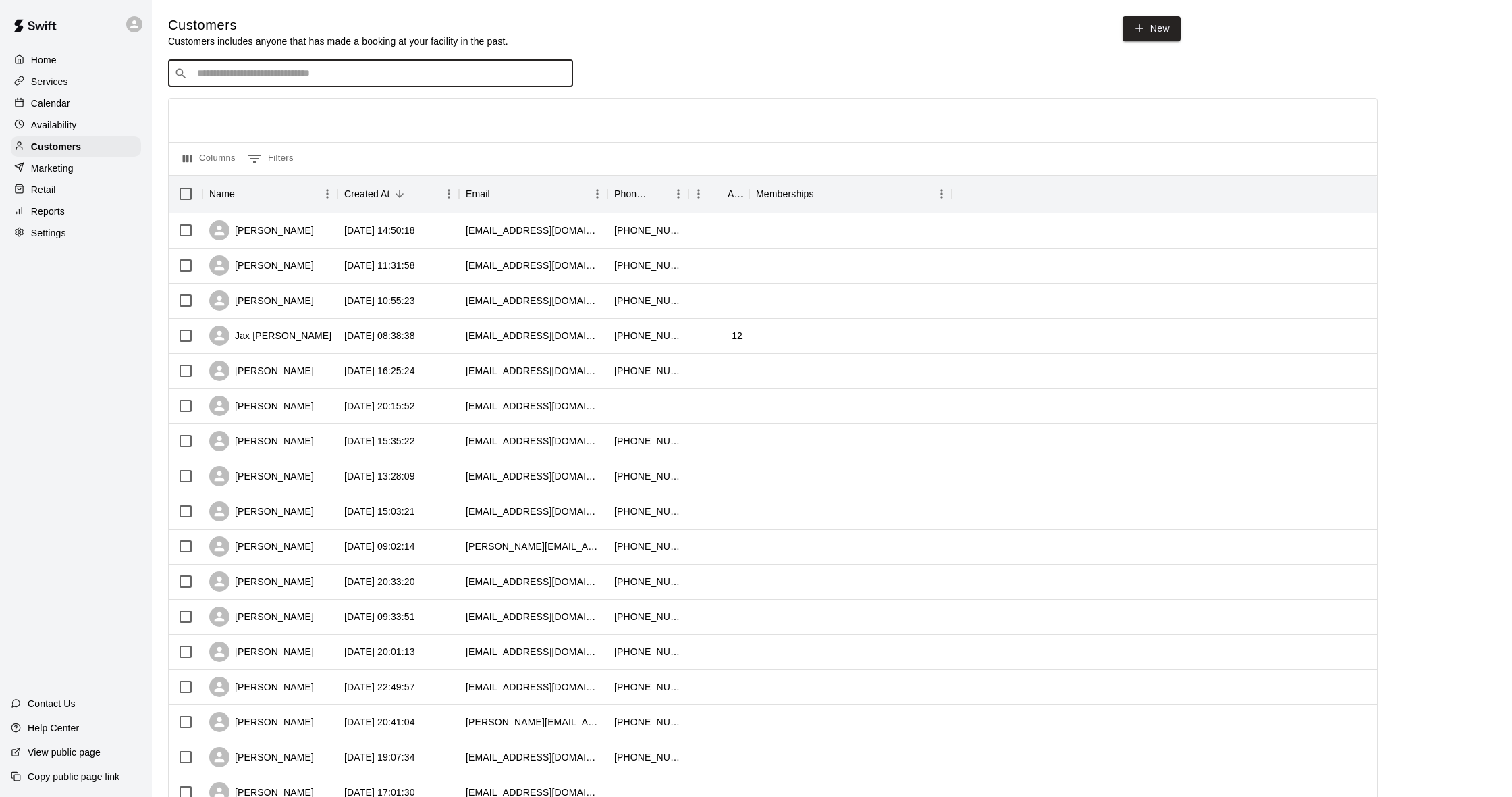
scroll to position [5, 0]
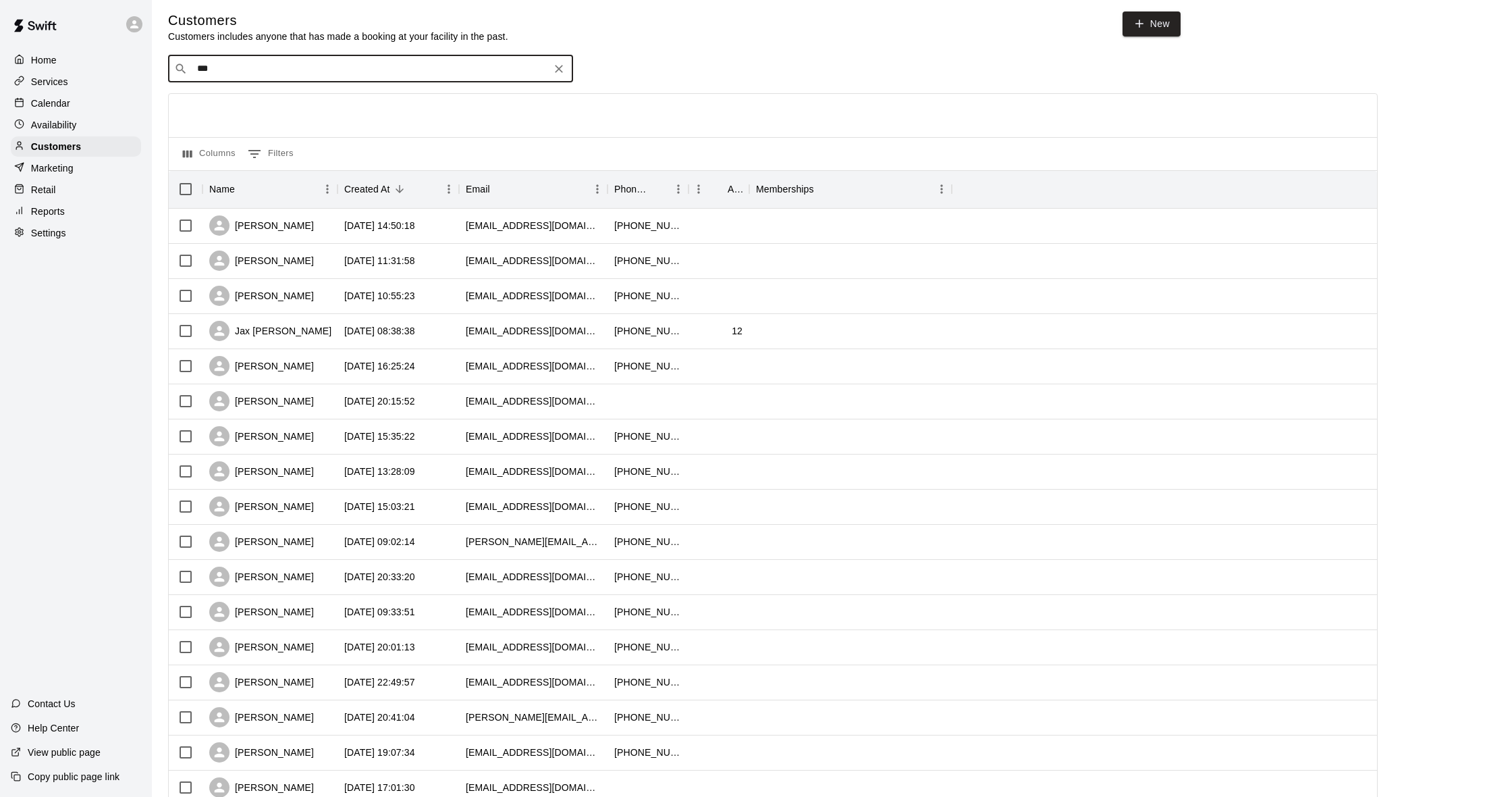
type input "****"
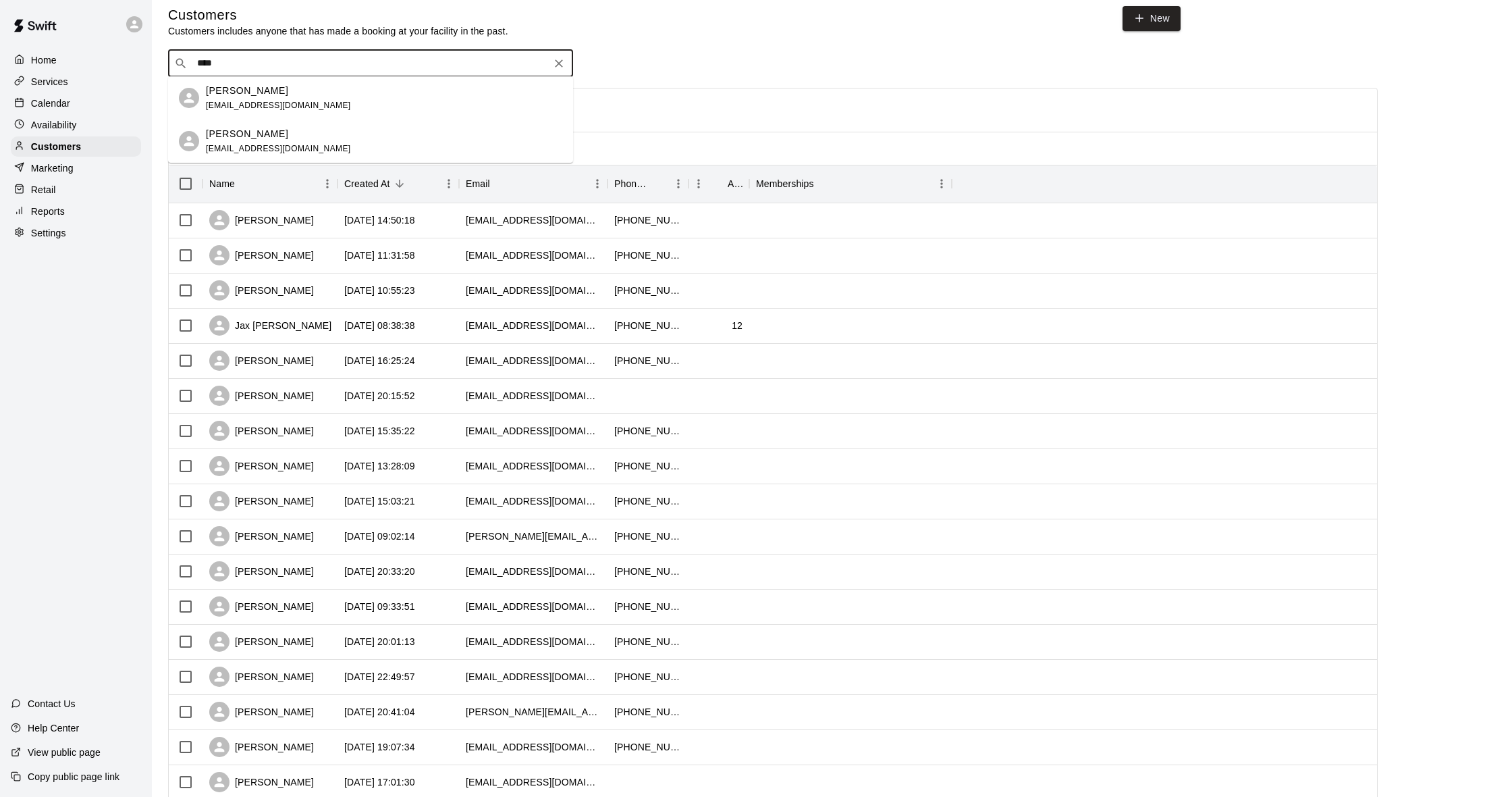
click at [229, 135] on p "Westyn Byrd" at bounding box center [247, 134] width 82 height 14
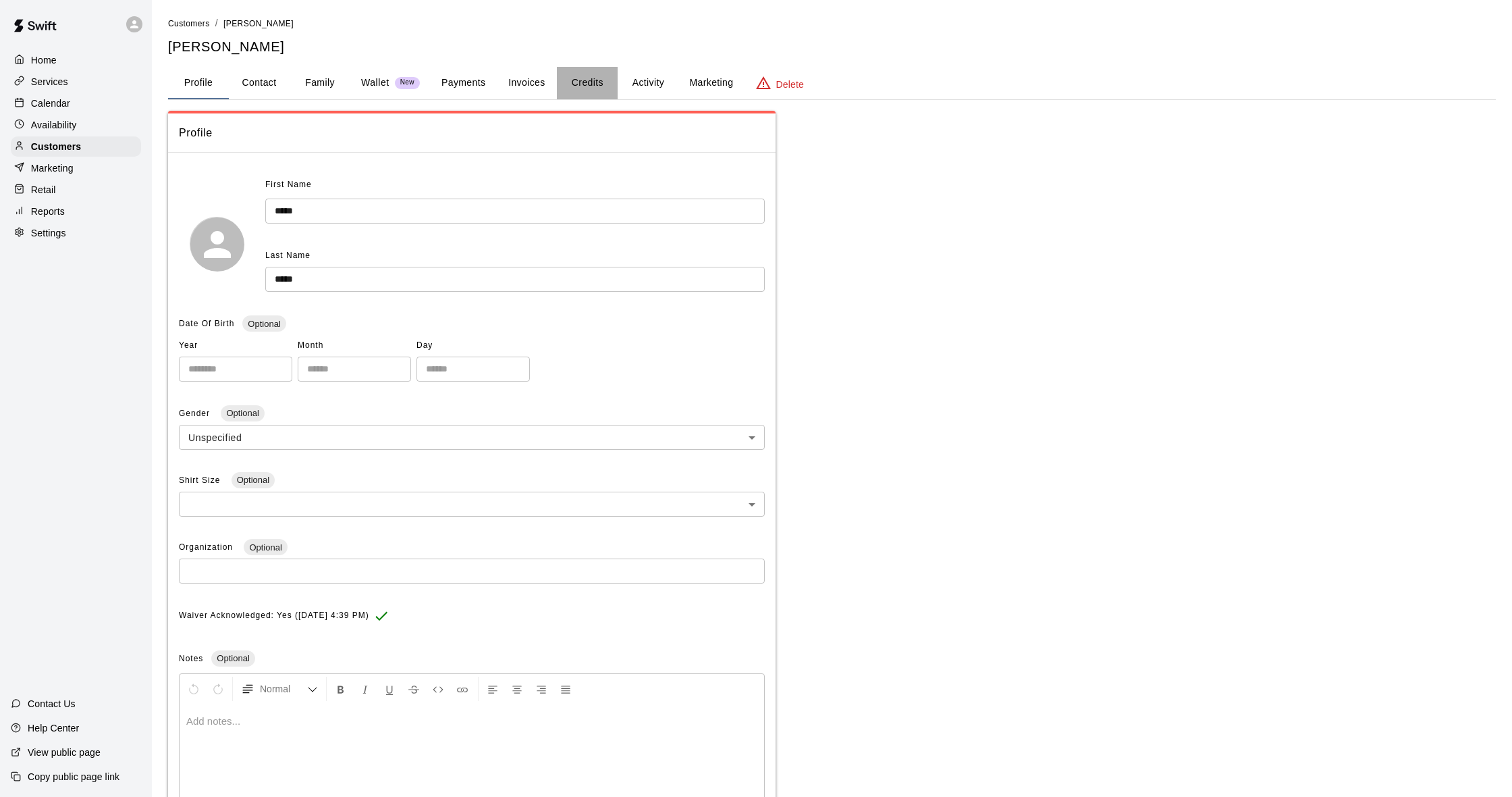
click at [616, 75] on button "Credits" at bounding box center [587, 83] width 61 height 33
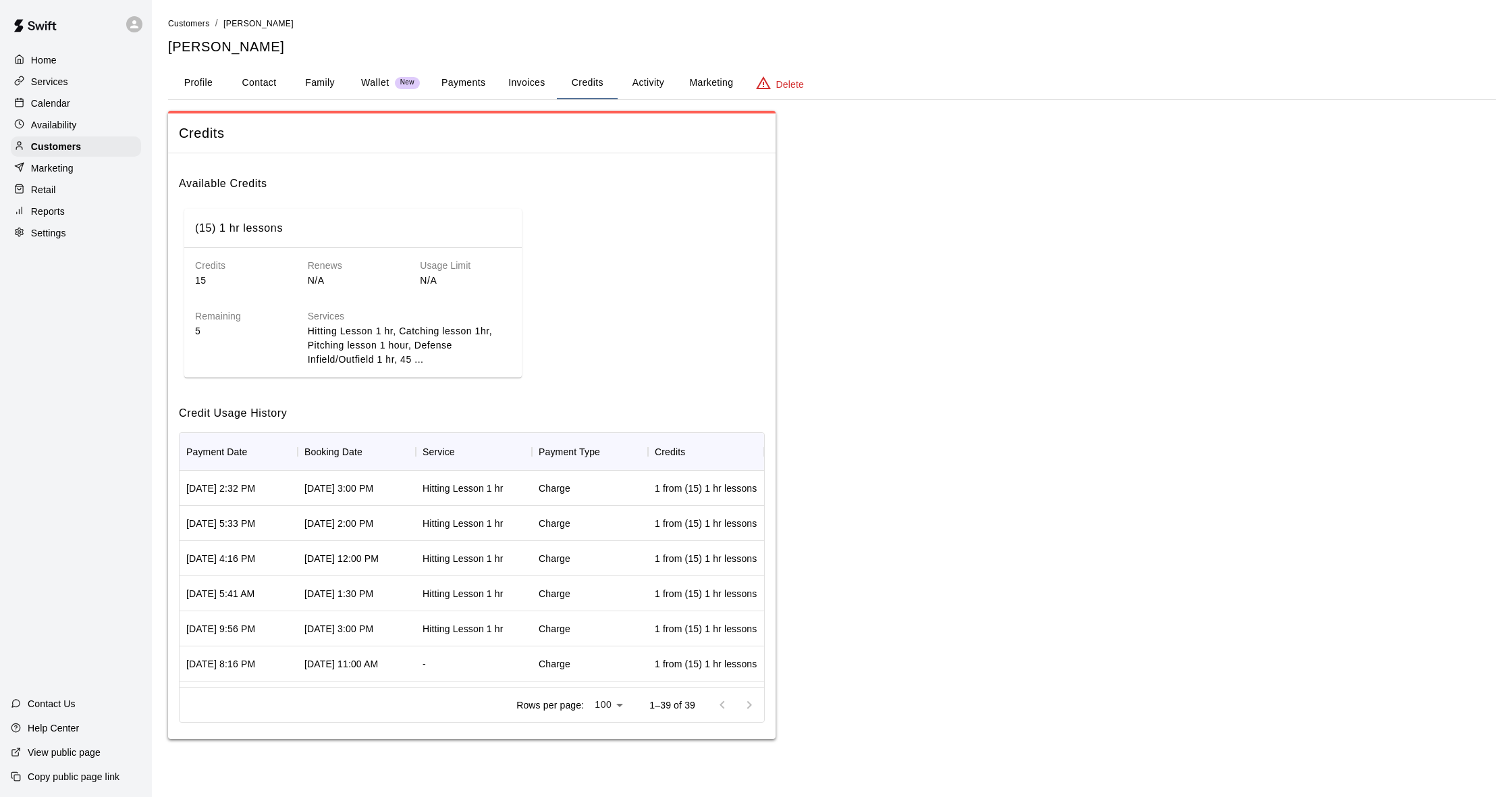
click at [468, 86] on button "Payments" at bounding box center [463, 83] width 65 height 33
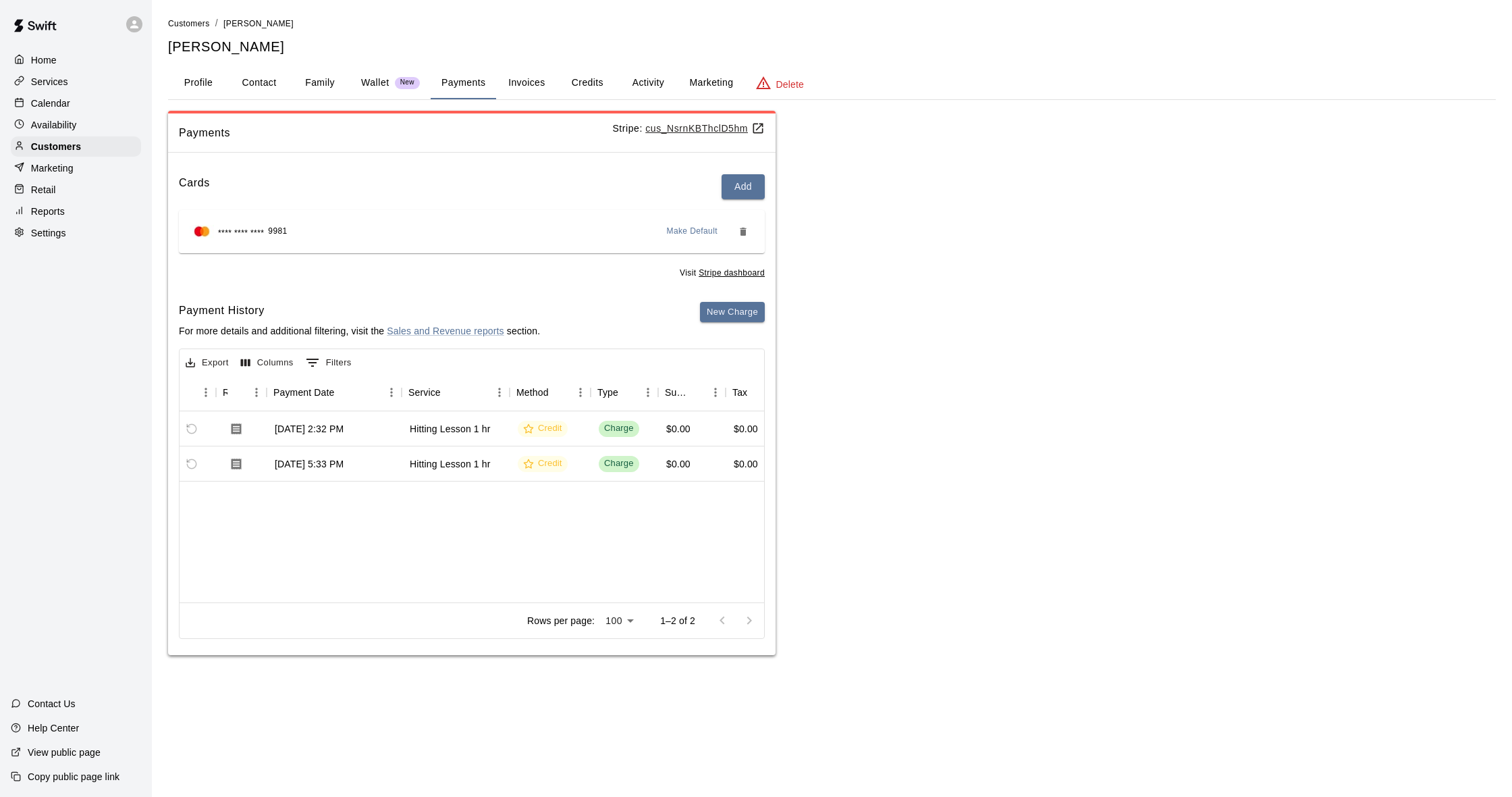
scroll to position [0, 85]
click at [75, 136] on div "Customers" at bounding box center [76, 146] width 130 height 20
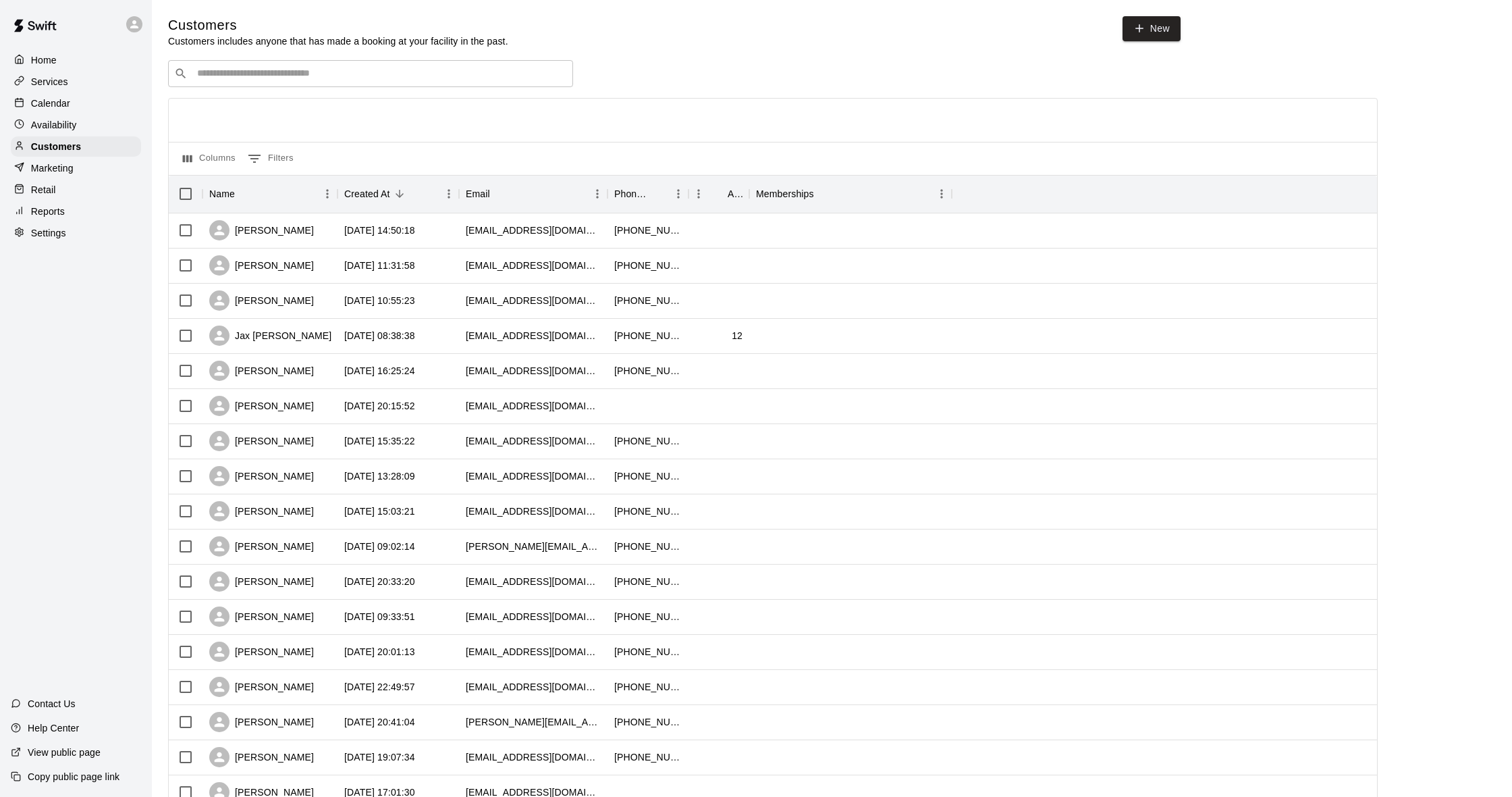
click at [280, 74] on input "Search customers by name or email" at bounding box center [380, 74] width 374 height 13
type input "****"
click at [261, 96] on div "Roger Byrd" at bounding box center [278, 100] width 146 height 14
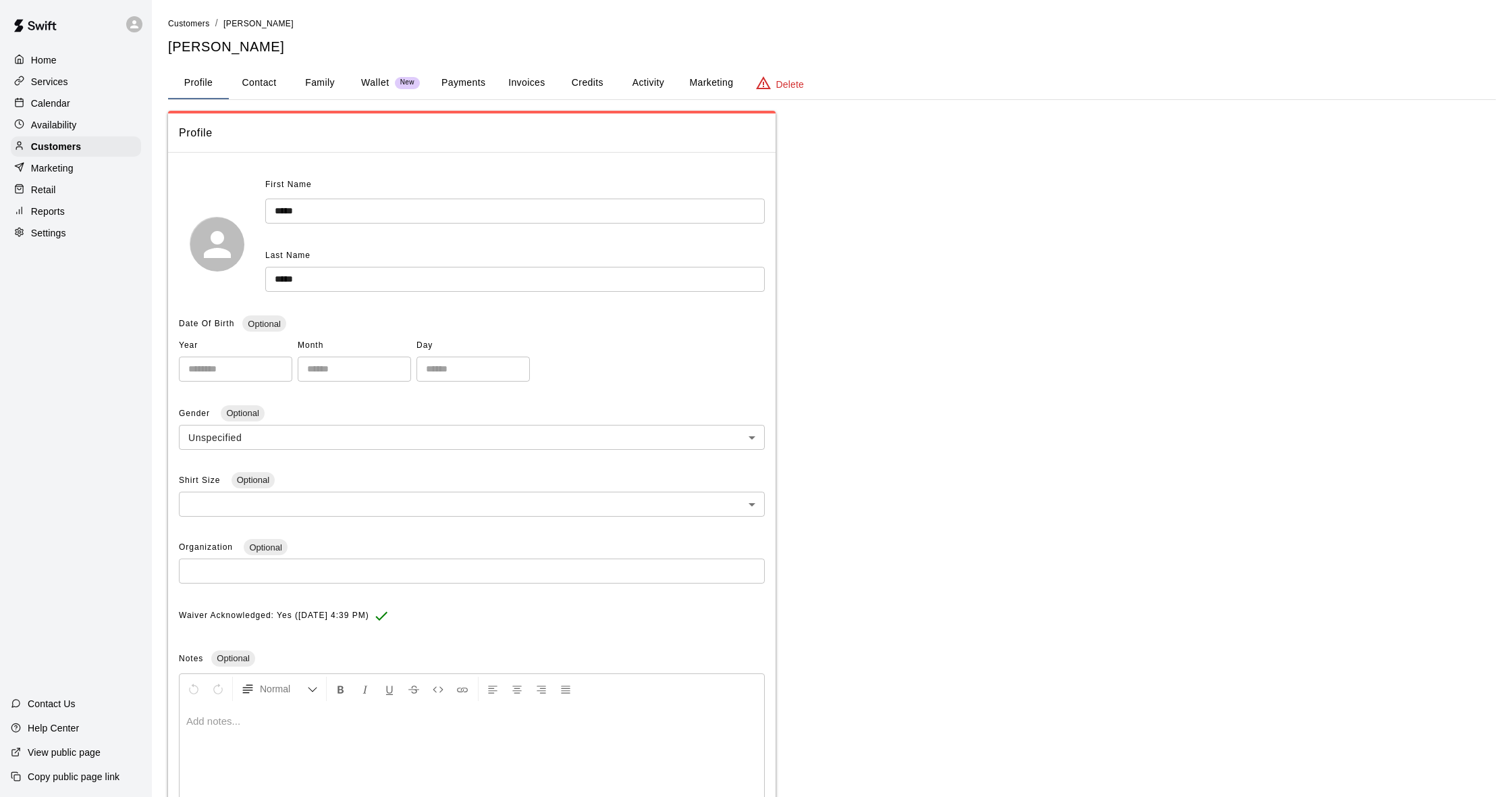
click at [324, 74] on button "Family" at bounding box center [319, 83] width 61 height 33
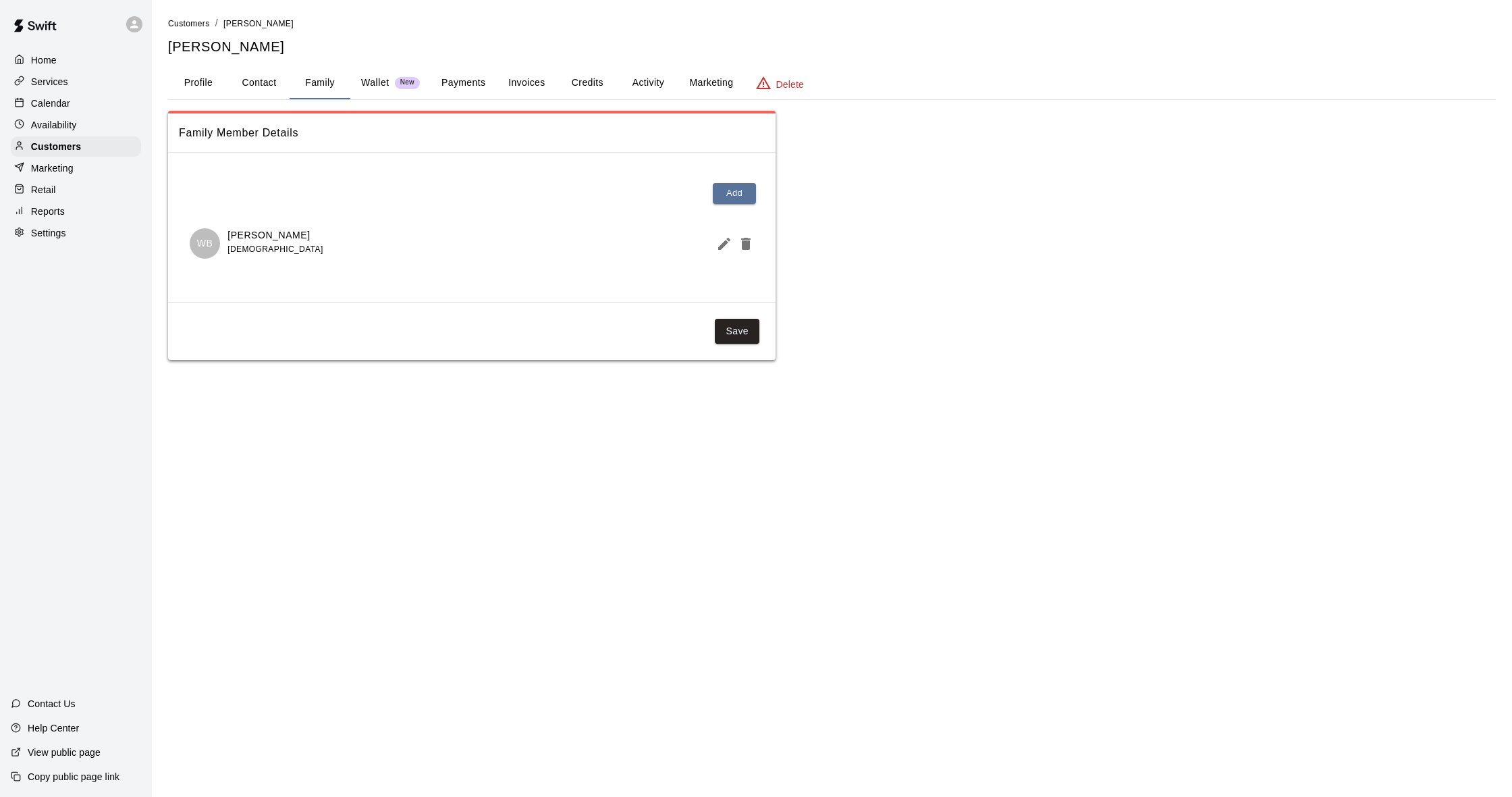
click at [639, 75] on button "Activity" at bounding box center [648, 83] width 61 height 33
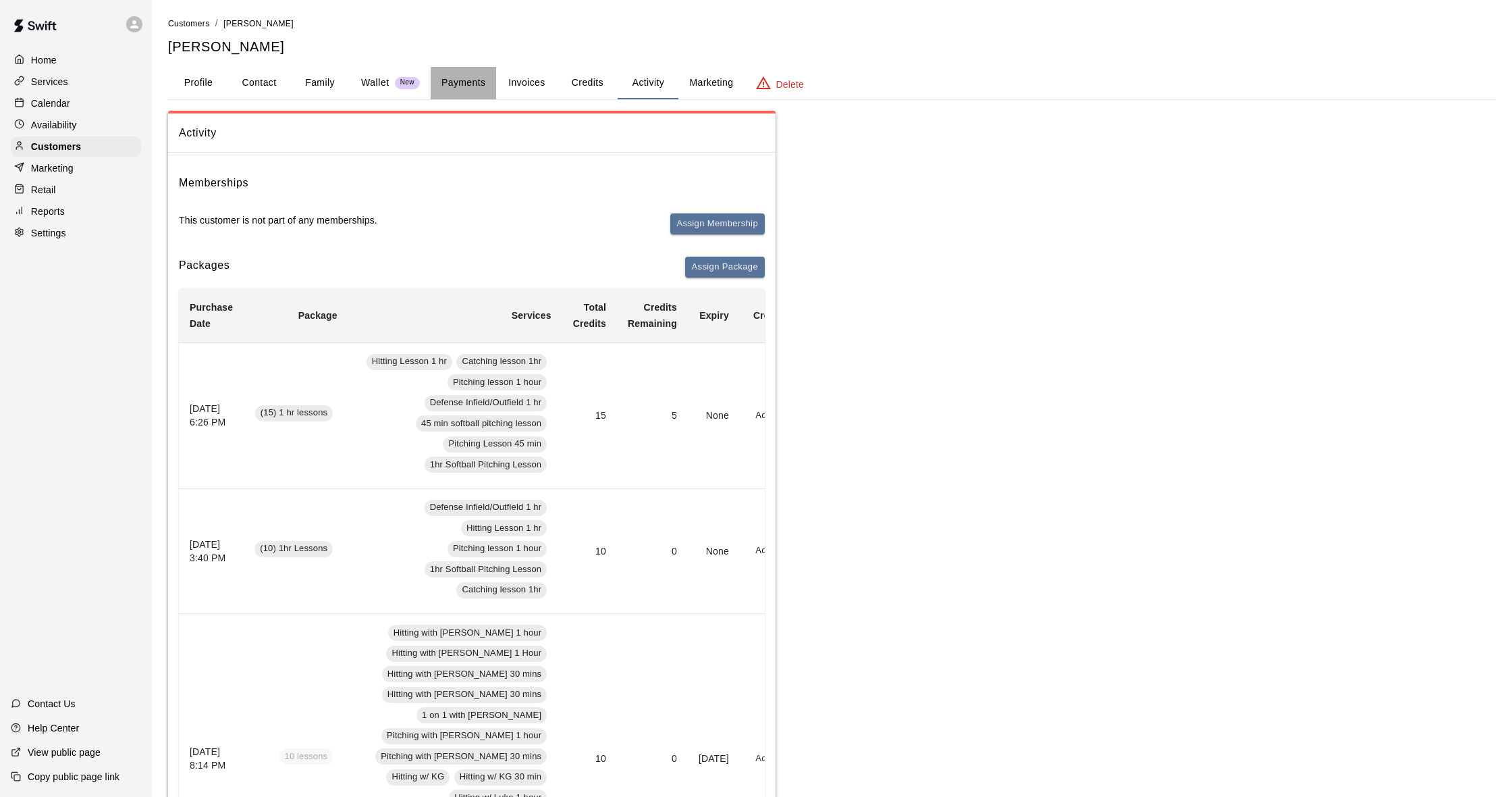
click at [472, 86] on button "Payments" at bounding box center [463, 83] width 65 height 33
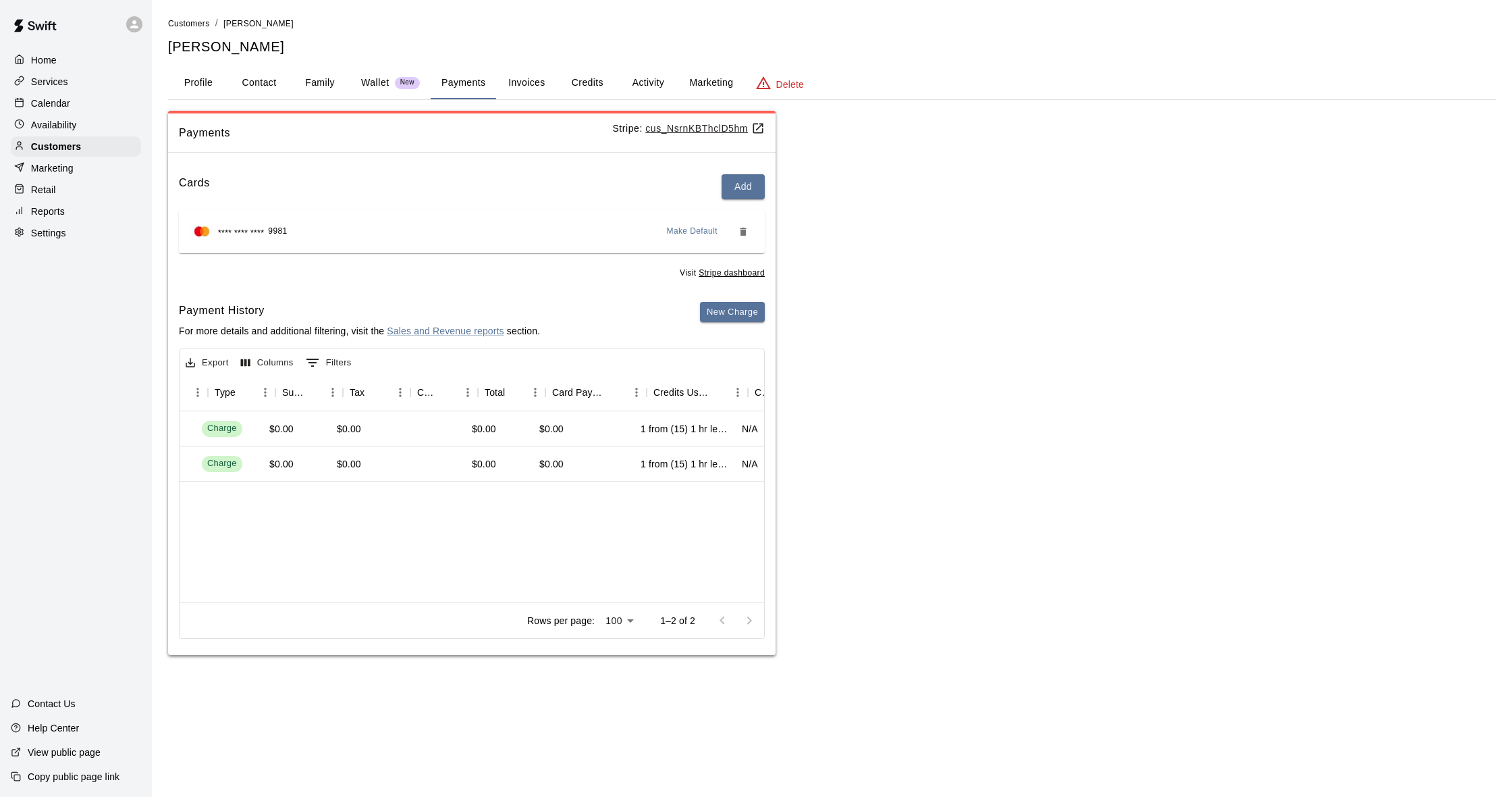
scroll to position [0, 482]
click at [748, 616] on div at bounding box center [736, 621] width 54 height 27
click at [717, 615] on div at bounding box center [736, 621] width 54 height 27
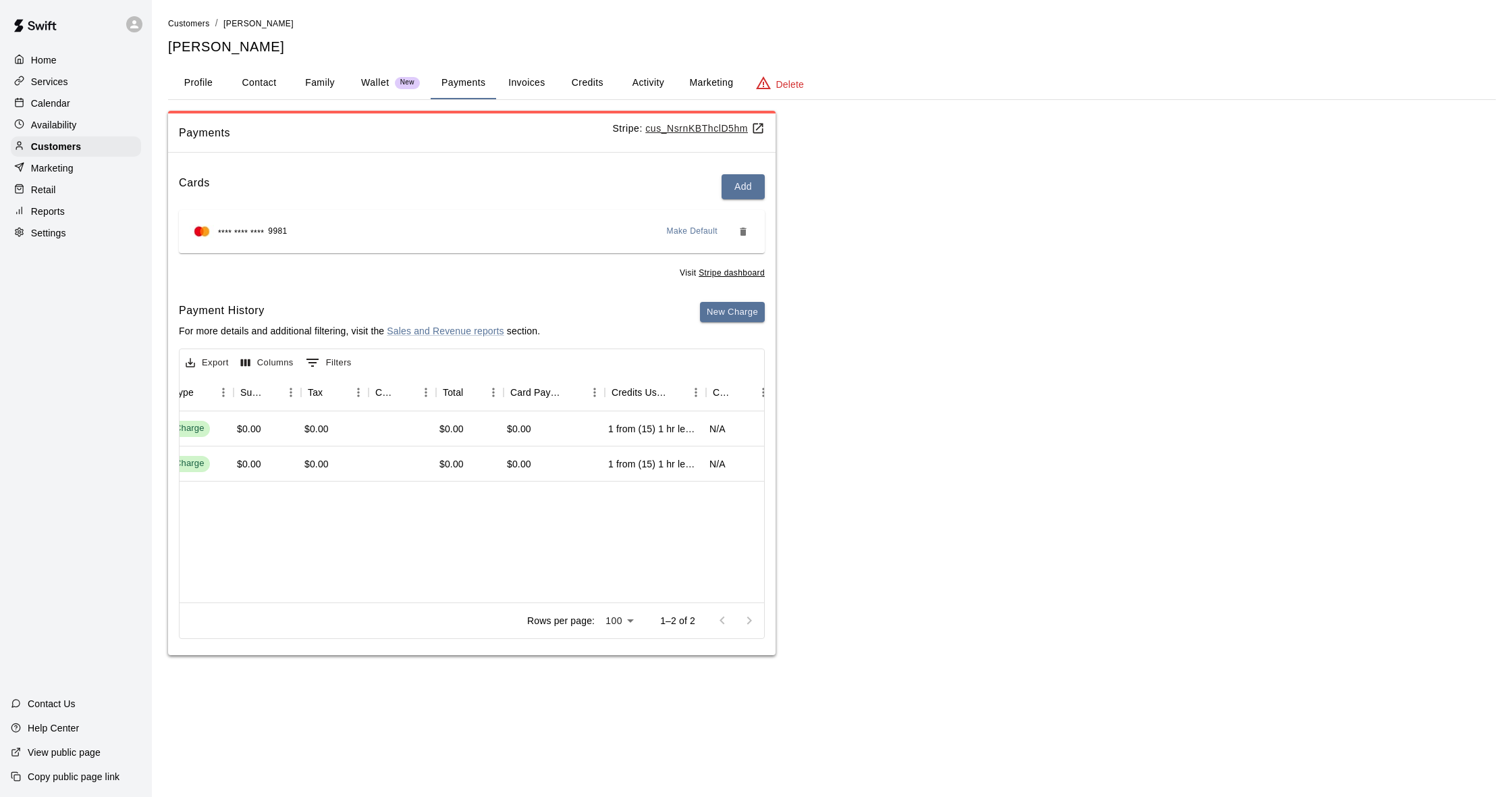
scroll to position [0, 509]
click at [384, 79] on p "Wallet" at bounding box center [375, 82] width 28 height 14
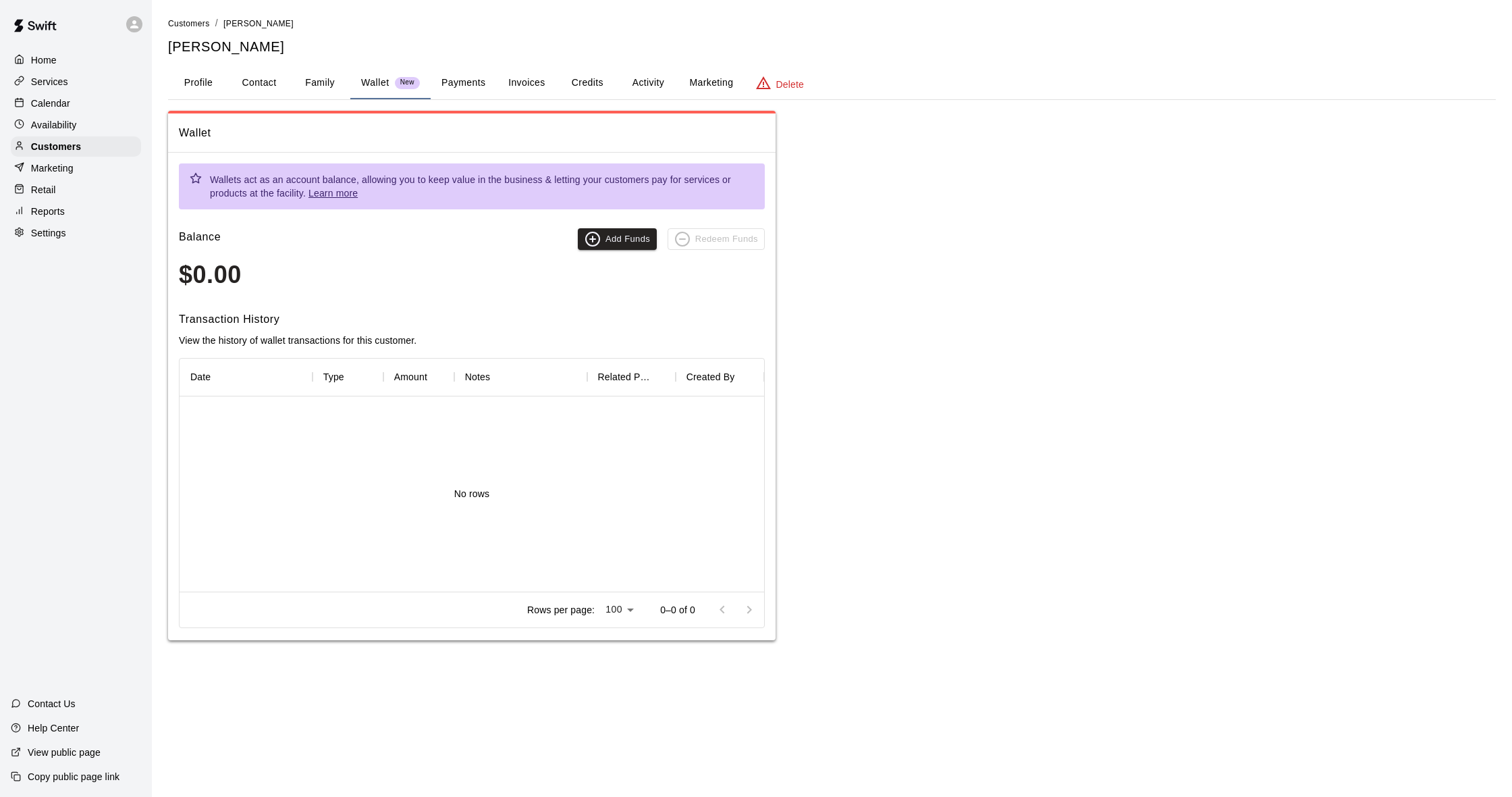
click at [286, 79] on button "Contact" at bounding box center [259, 83] width 61 height 33
select select "**"
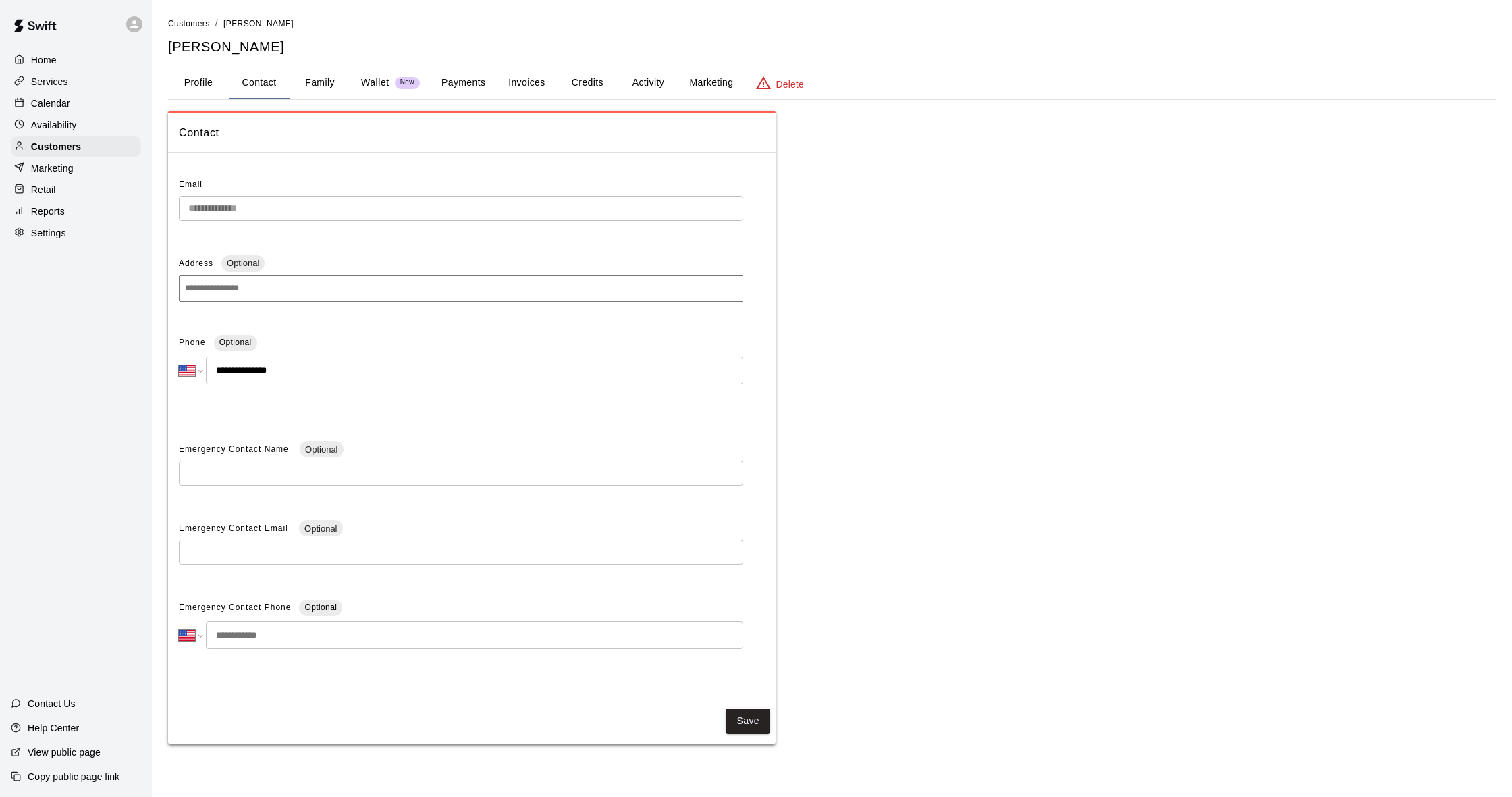
click at [541, 75] on button "Invoices" at bounding box center [526, 83] width 61 height 33
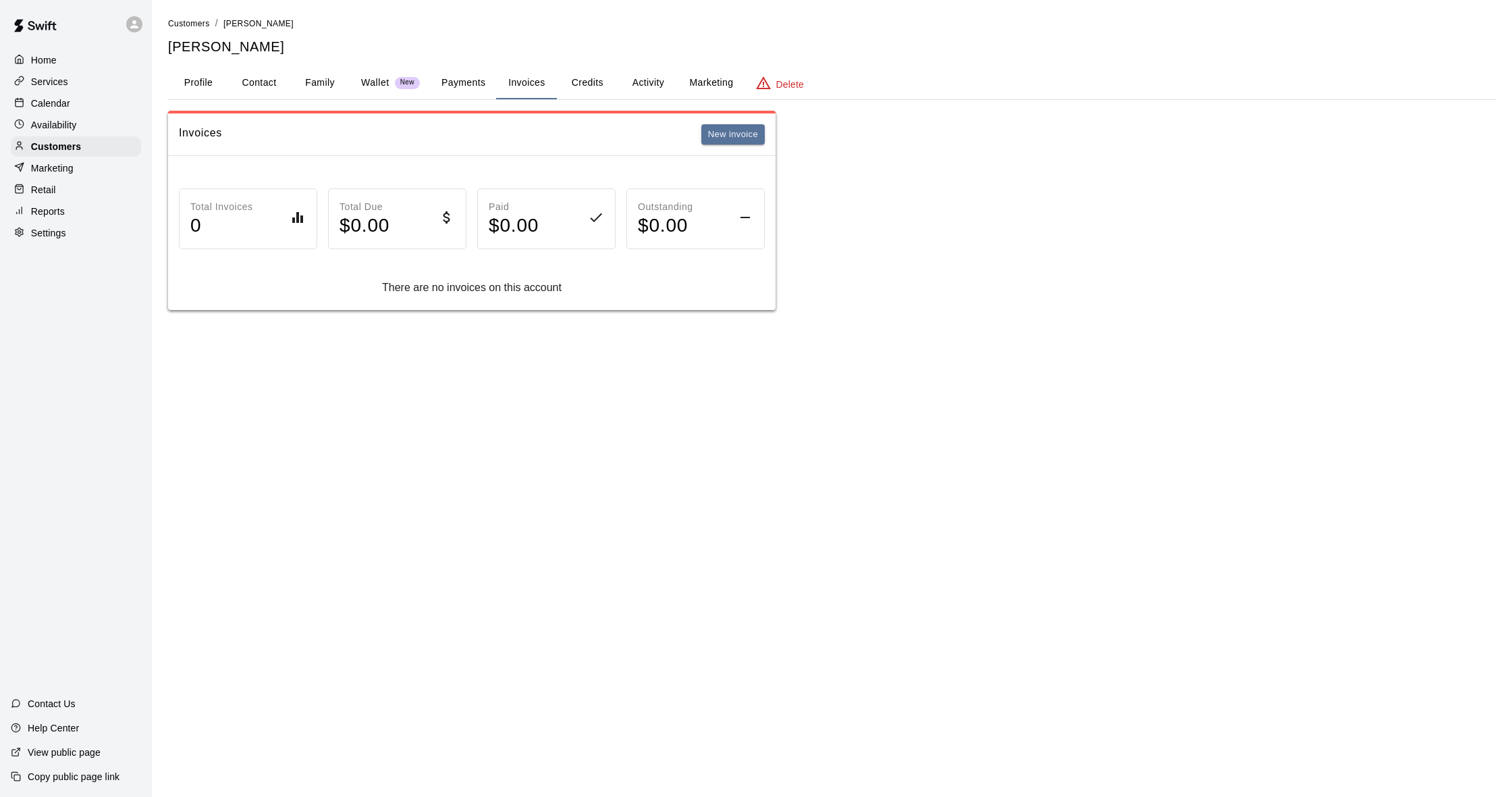
click at [578, 80] on button "Credits" at bounding box center [587, 83] width 61 height 33
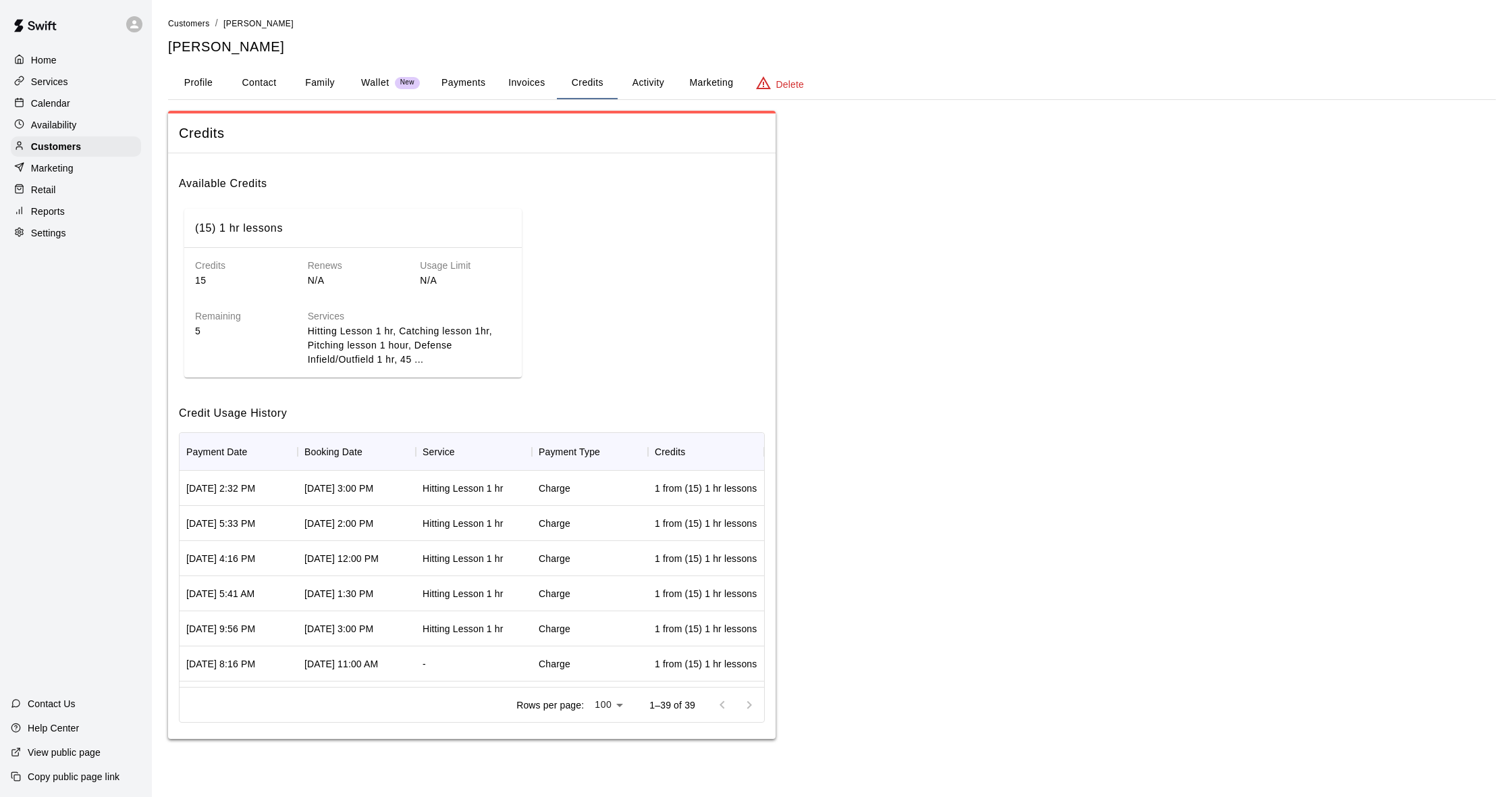
scroll to position [0, 0]
click at [258, 79] on button "Contact" at bounding box center [259, 83] width 61 height 33
select select "**"
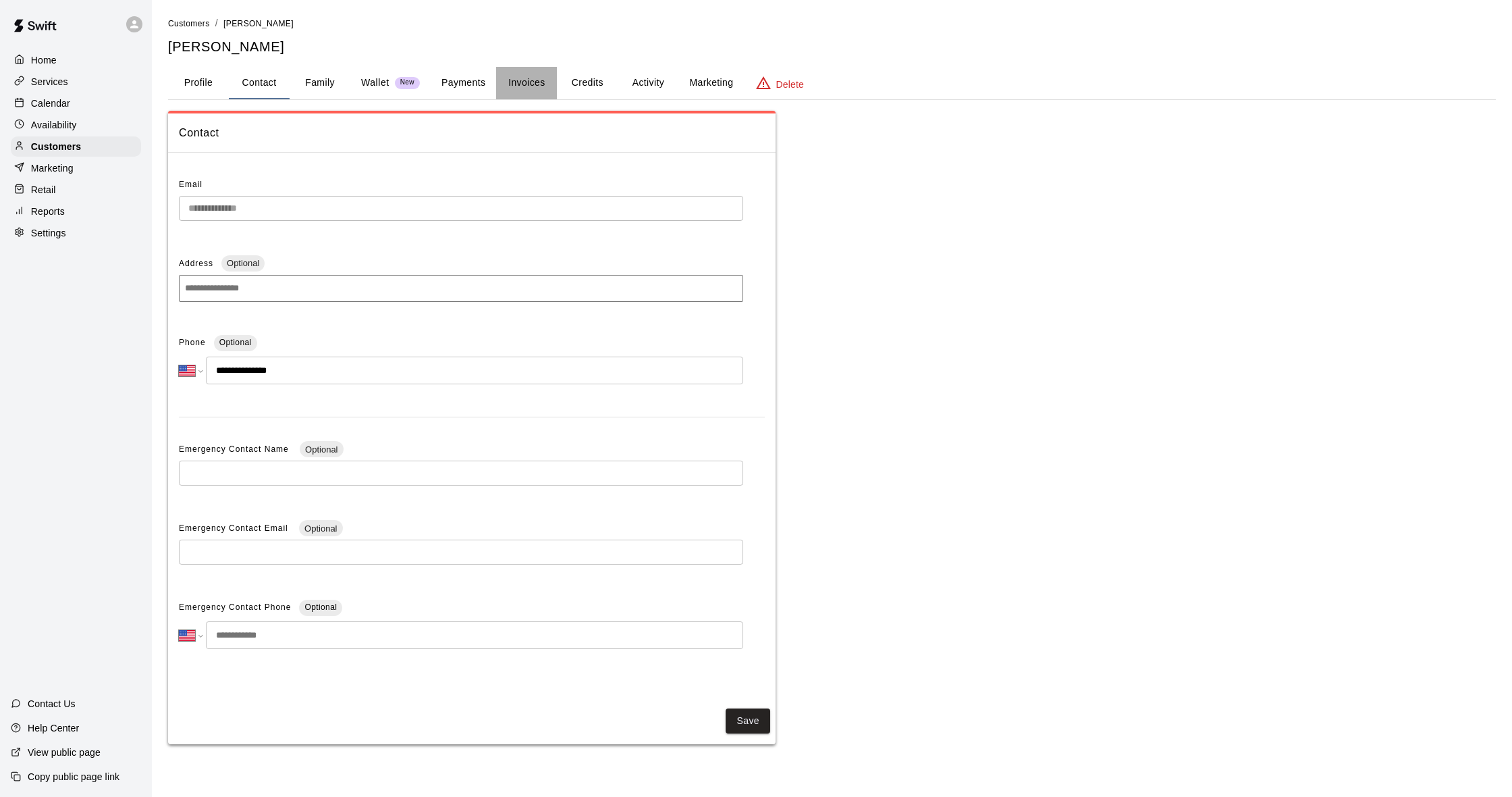
click at [555, 78] on button "Invoices" at bounding box center [526, 83] width 61 height 33
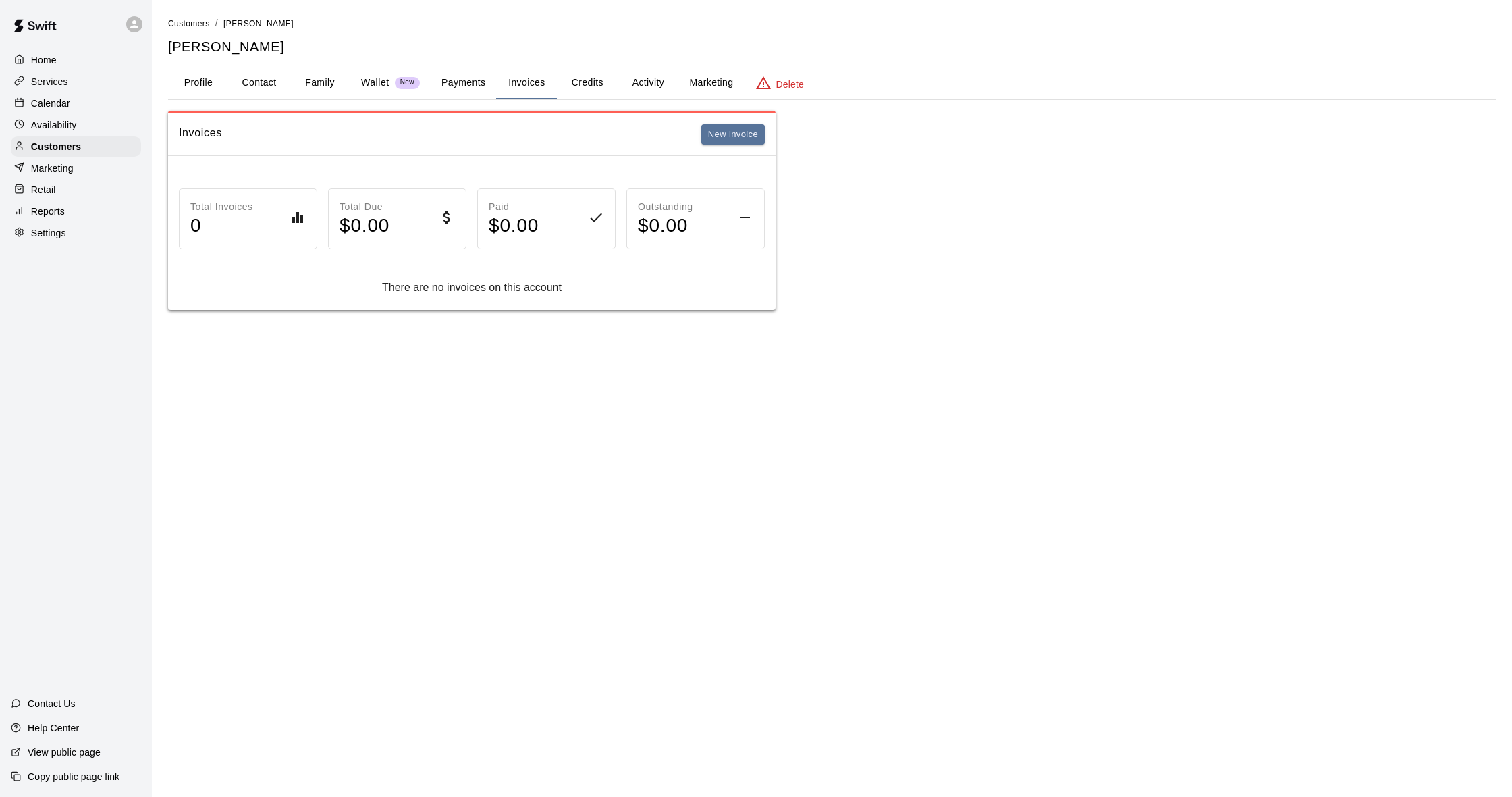
click at [577, 77] on button "Credits" at bounding box center [587, 83] width 61 height 33
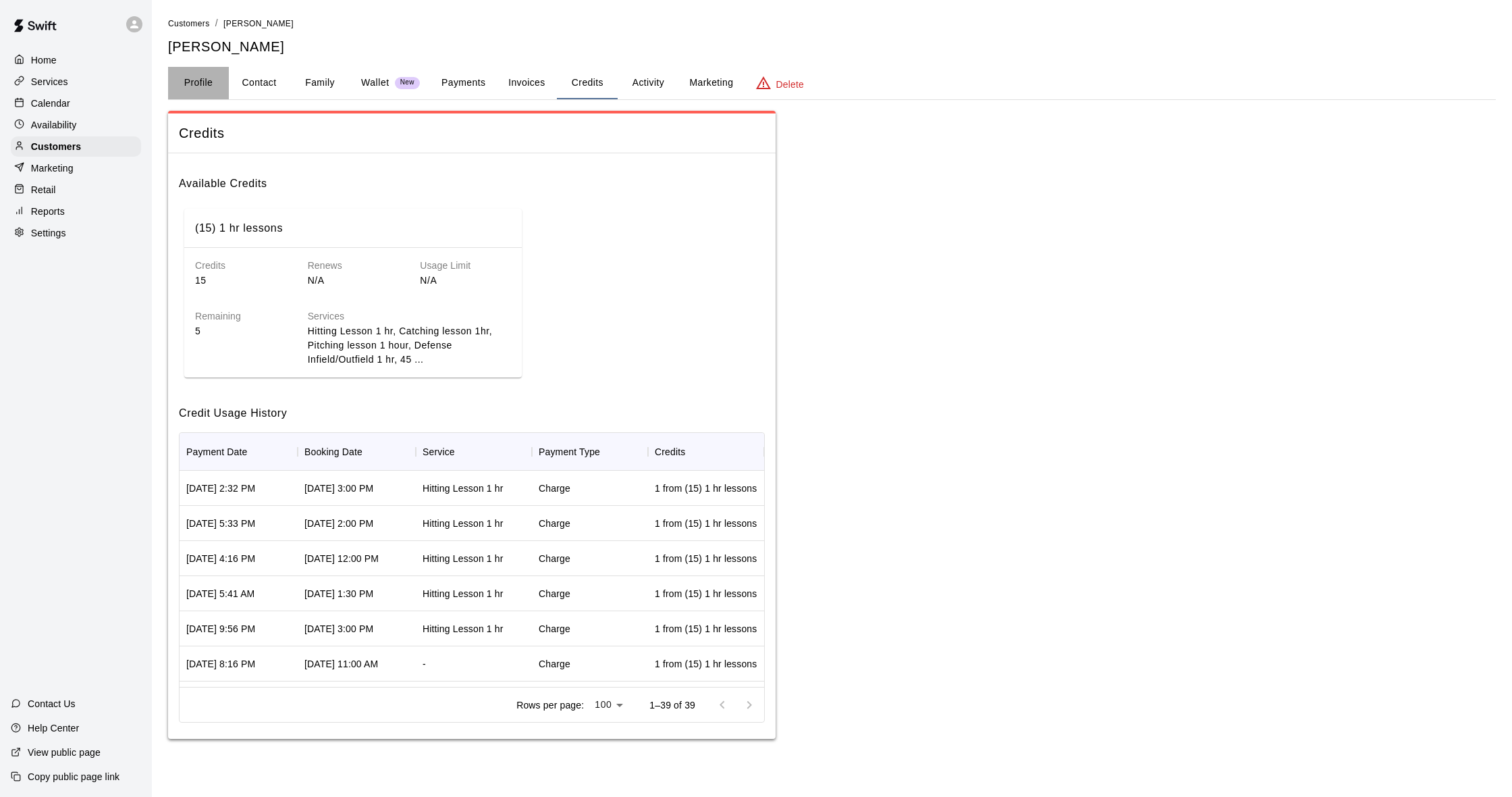
drag, startPoint x: 192, startPoint y: 76, endPoint x: 185, endPoint y: 76, distance: 7.0
click at [192, 76] on button "Profile" at bounding box center [198, 83] width 61 height 33
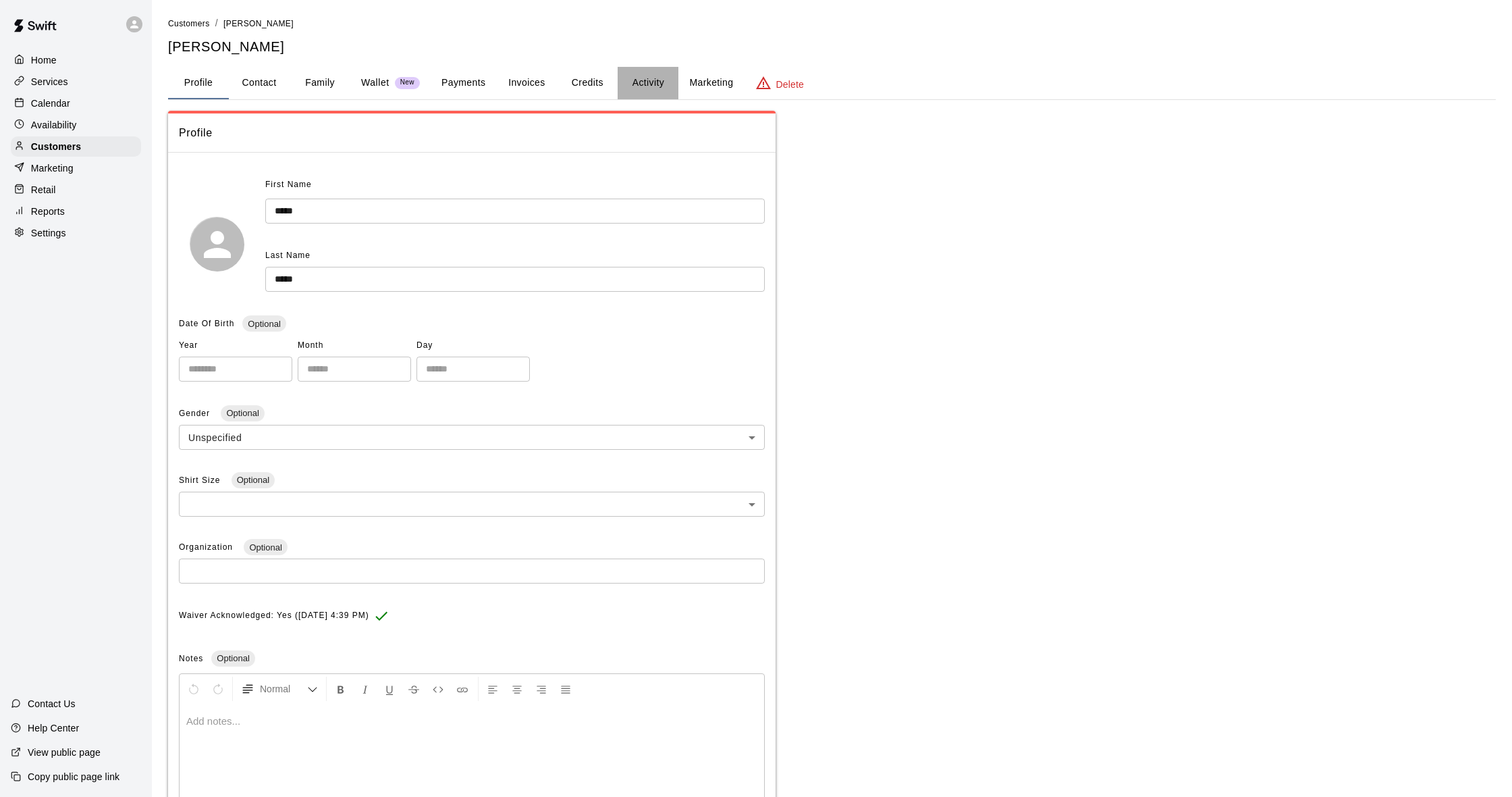
click at [637, 78] on button "Activity" at bounding box center [648, 83] width 61 height 33
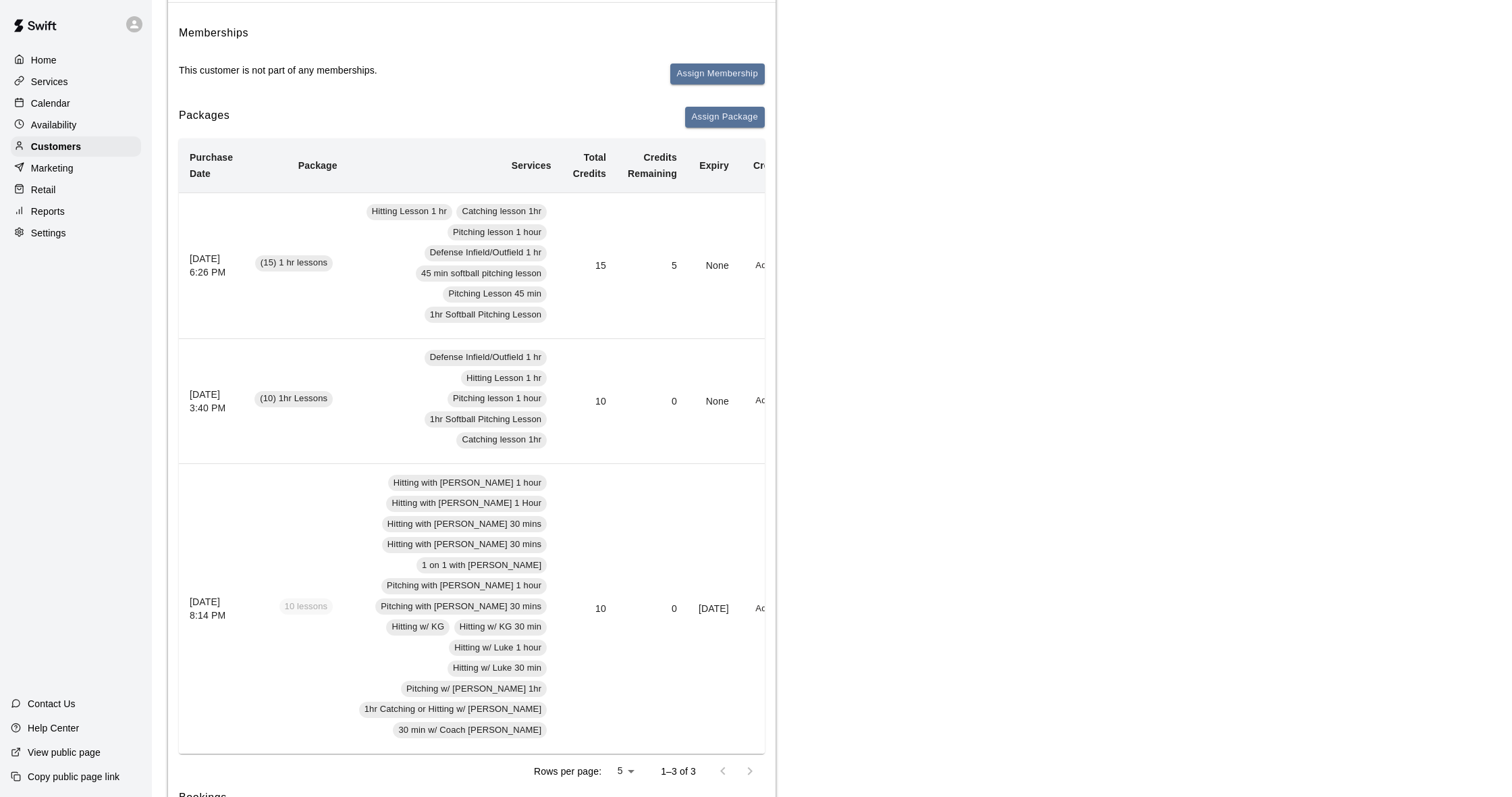
scroll to position [0, 2]
click at [58, 96] on p "Calendar" at bounding box center [50, 103] width 39 height 13
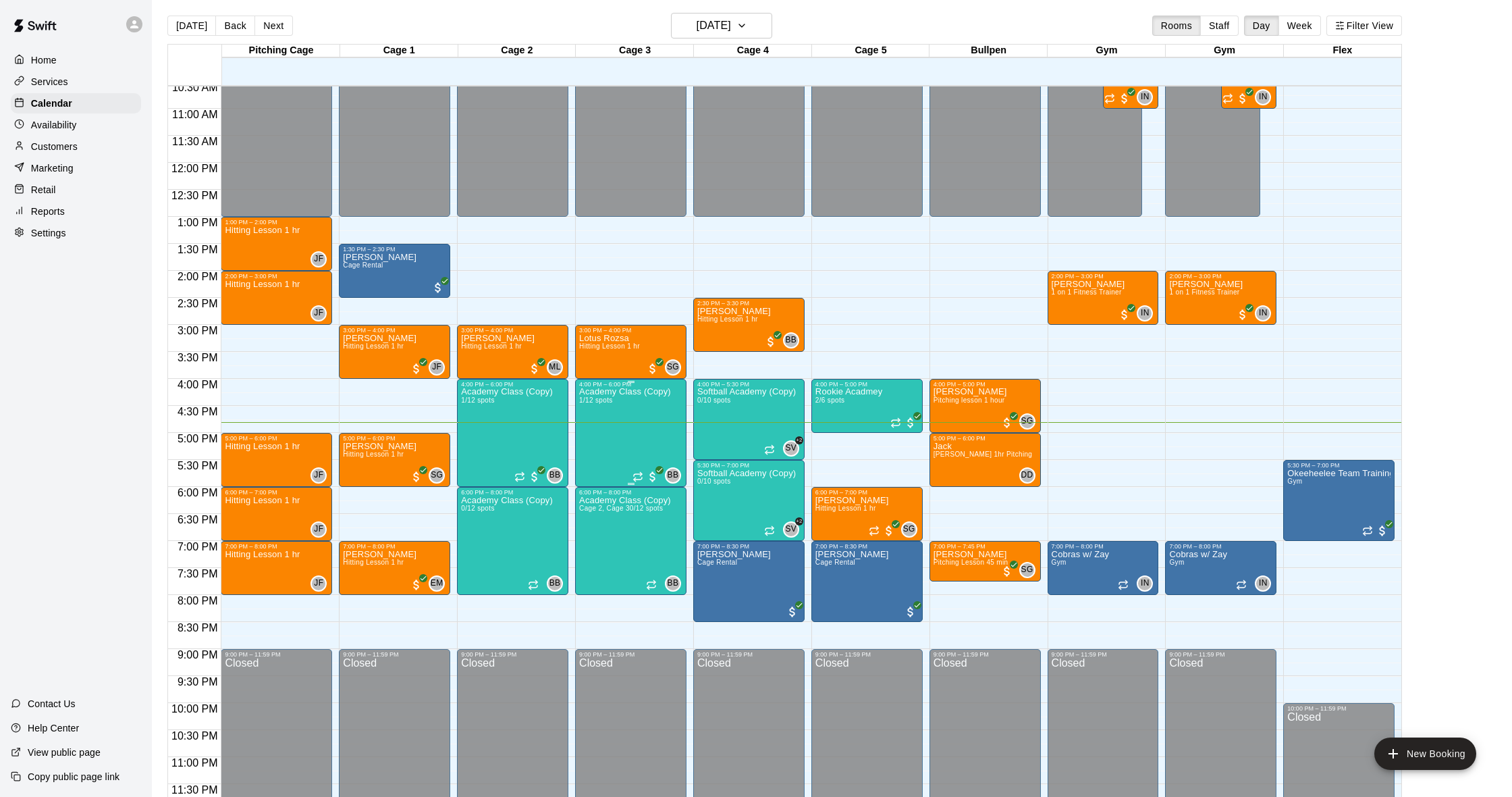
scroll to position [3, 0]
click at [61, 151] on p "Customers" at bounding box center [54, 146] width 47 height 13
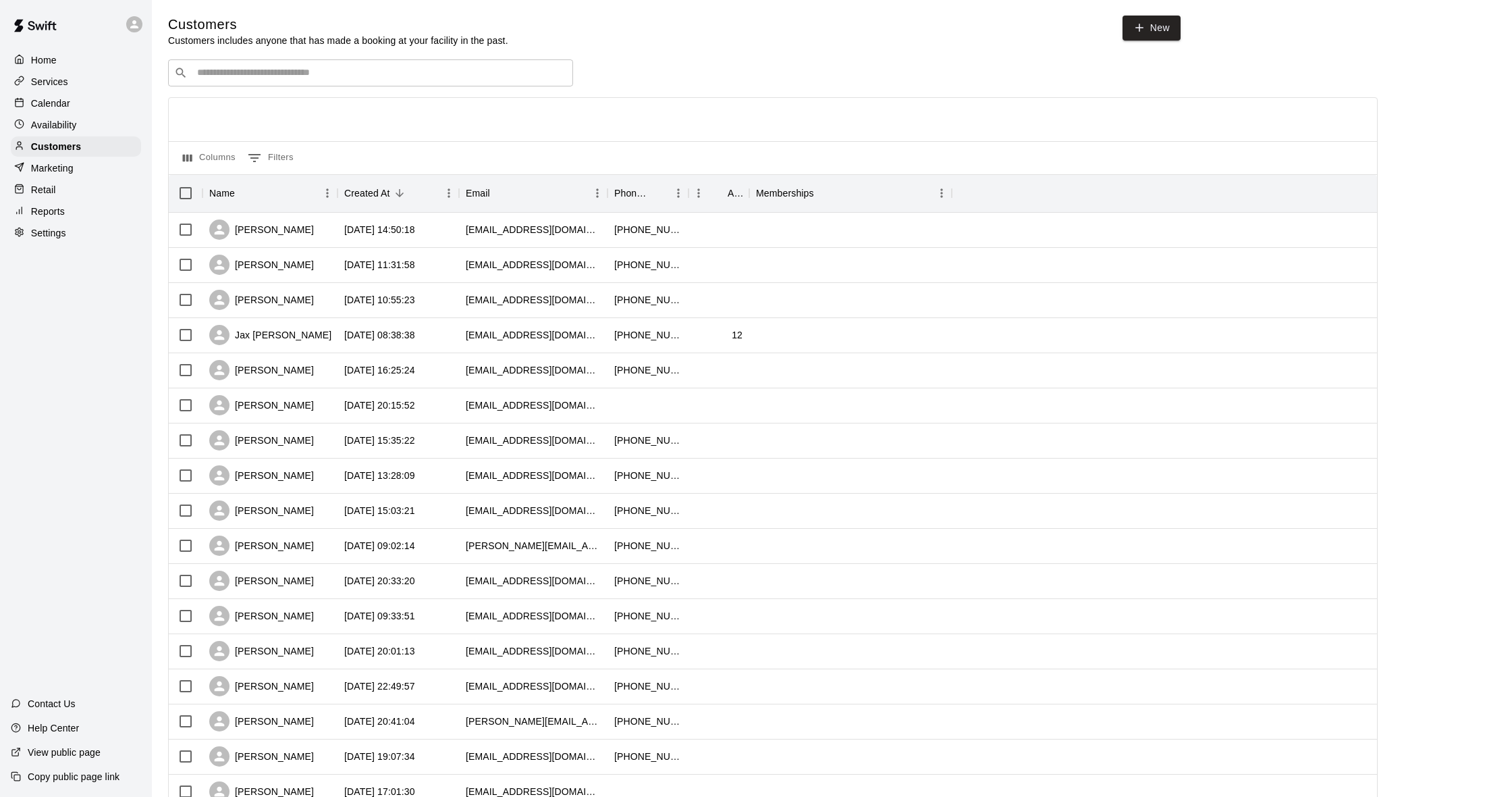
scroll to position [8, 0]
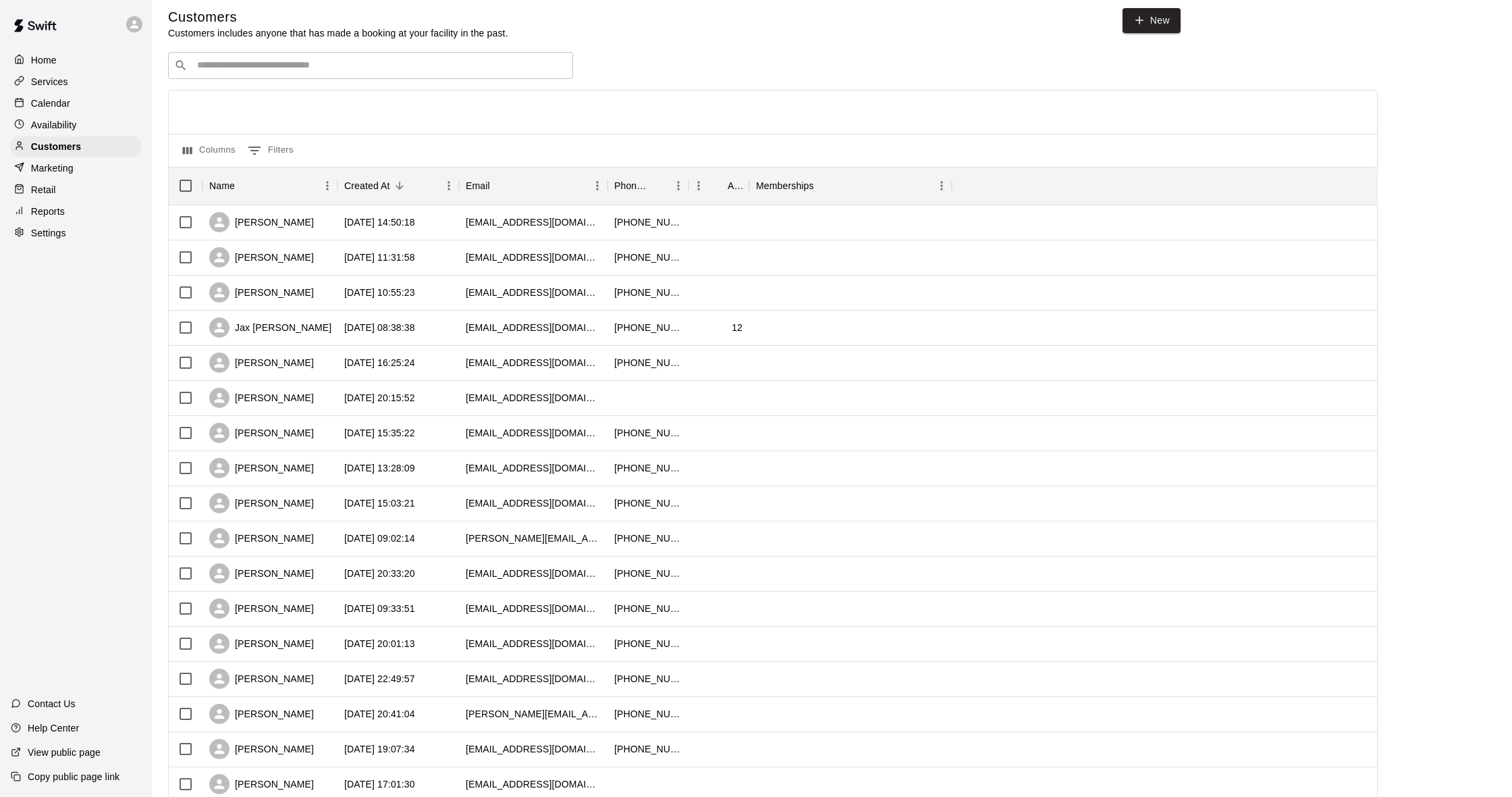
click at [72, 127] on p "Availability" at bounding box center [54, 125] width 46 height 13
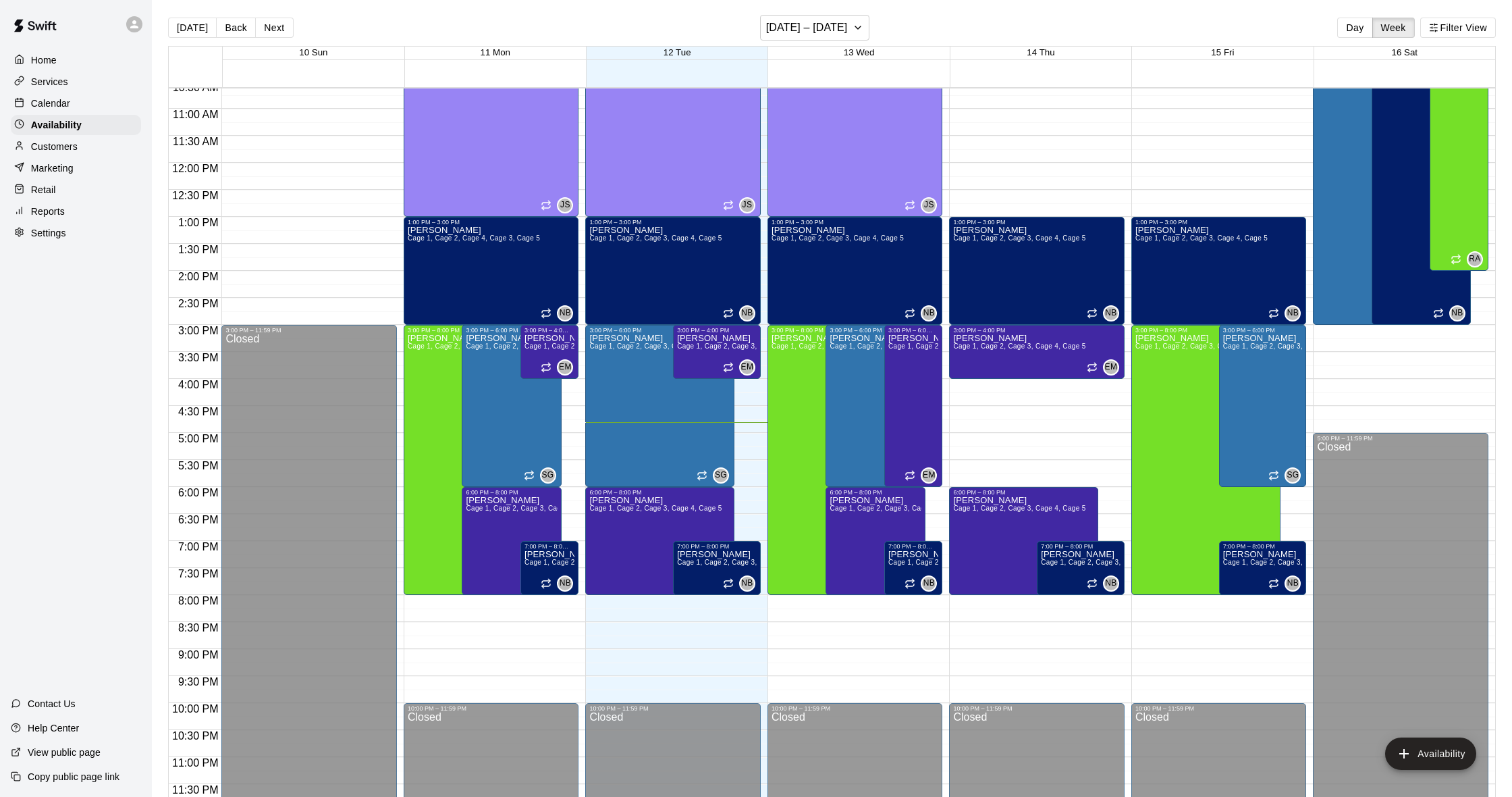
scroll to position [0, 1]
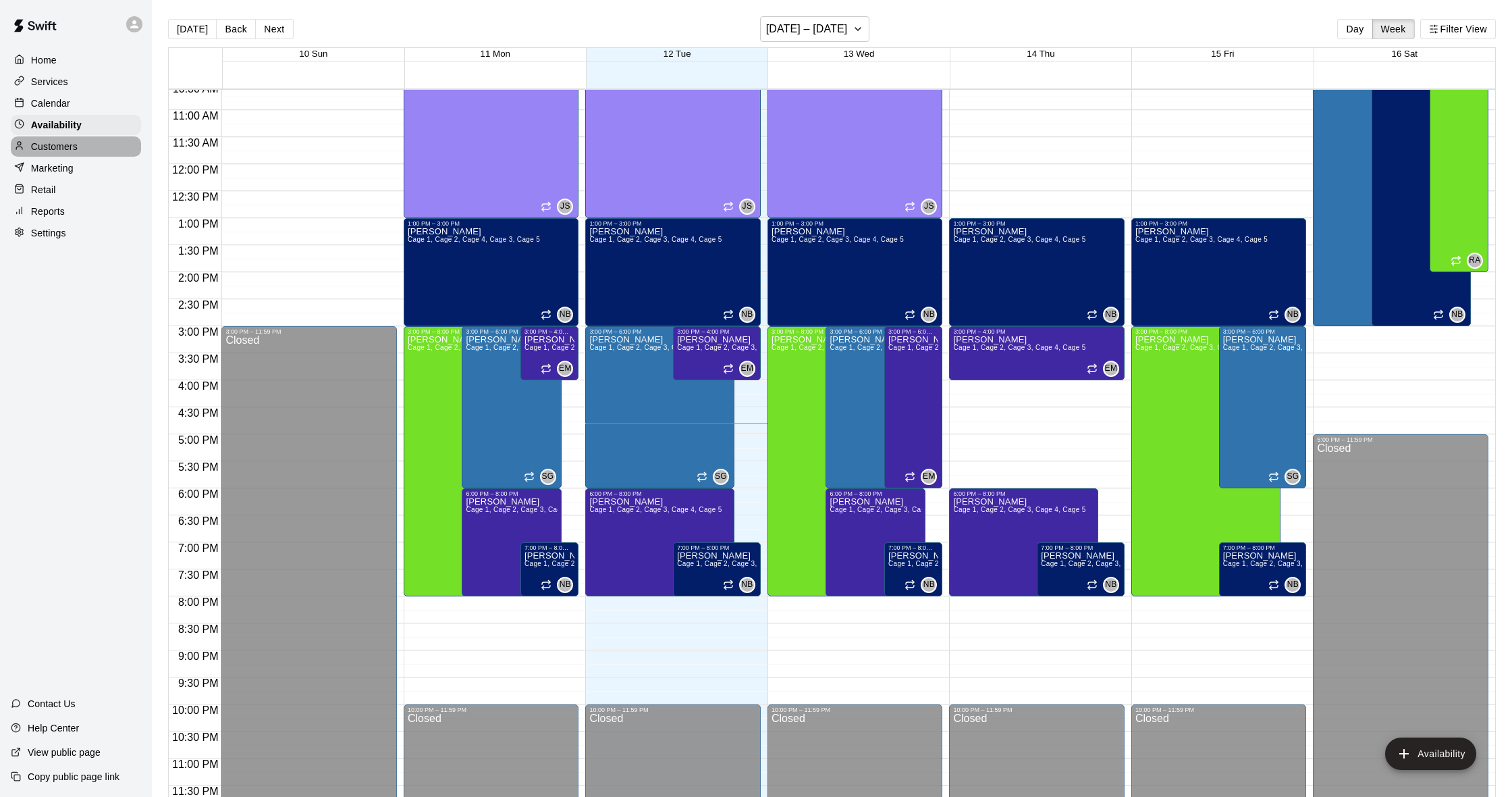
click at [64, 143] on p "Customers" at bounding box center [54, 146] width 47 height 13
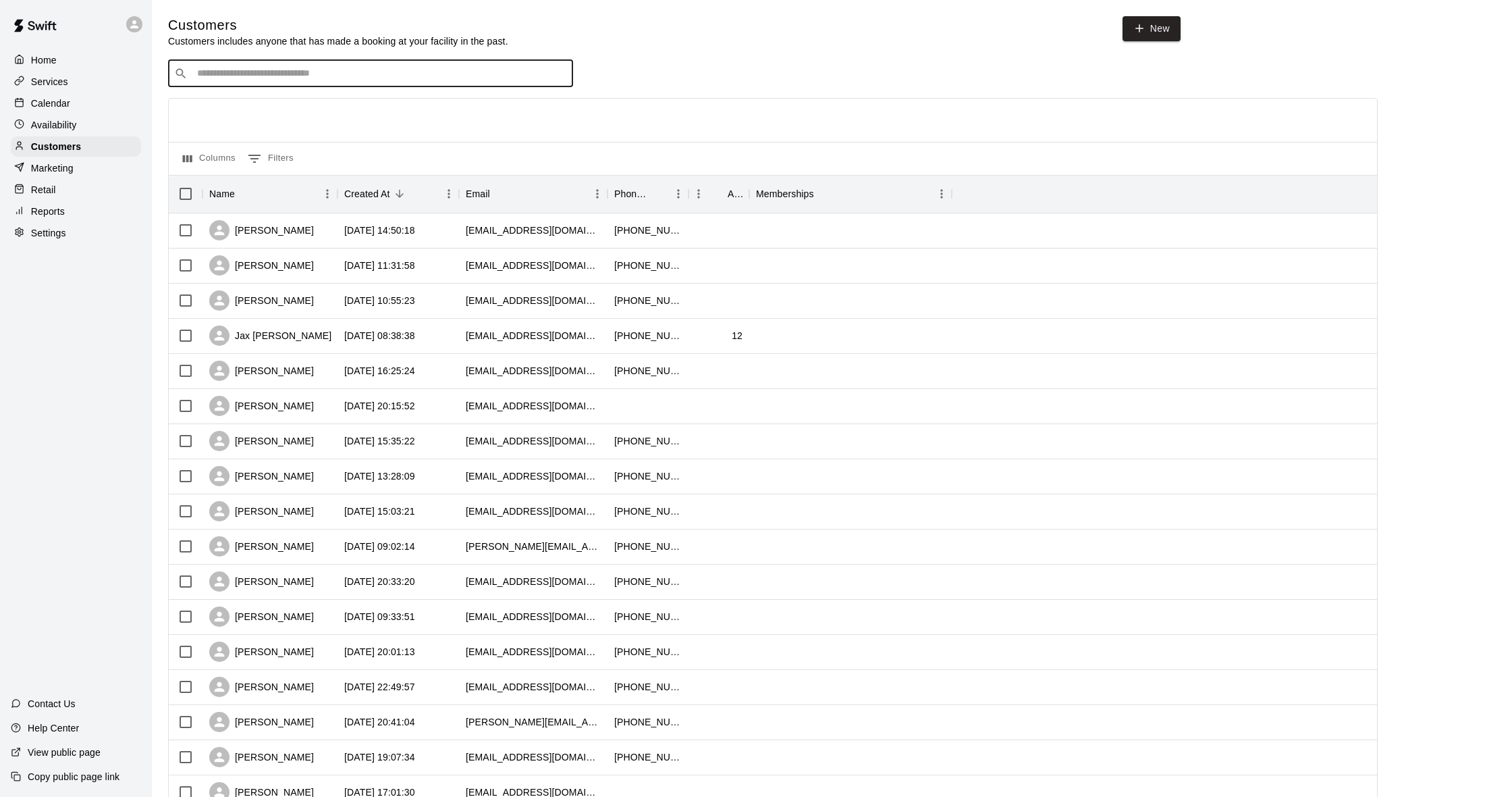
scroll to position [3, 0]
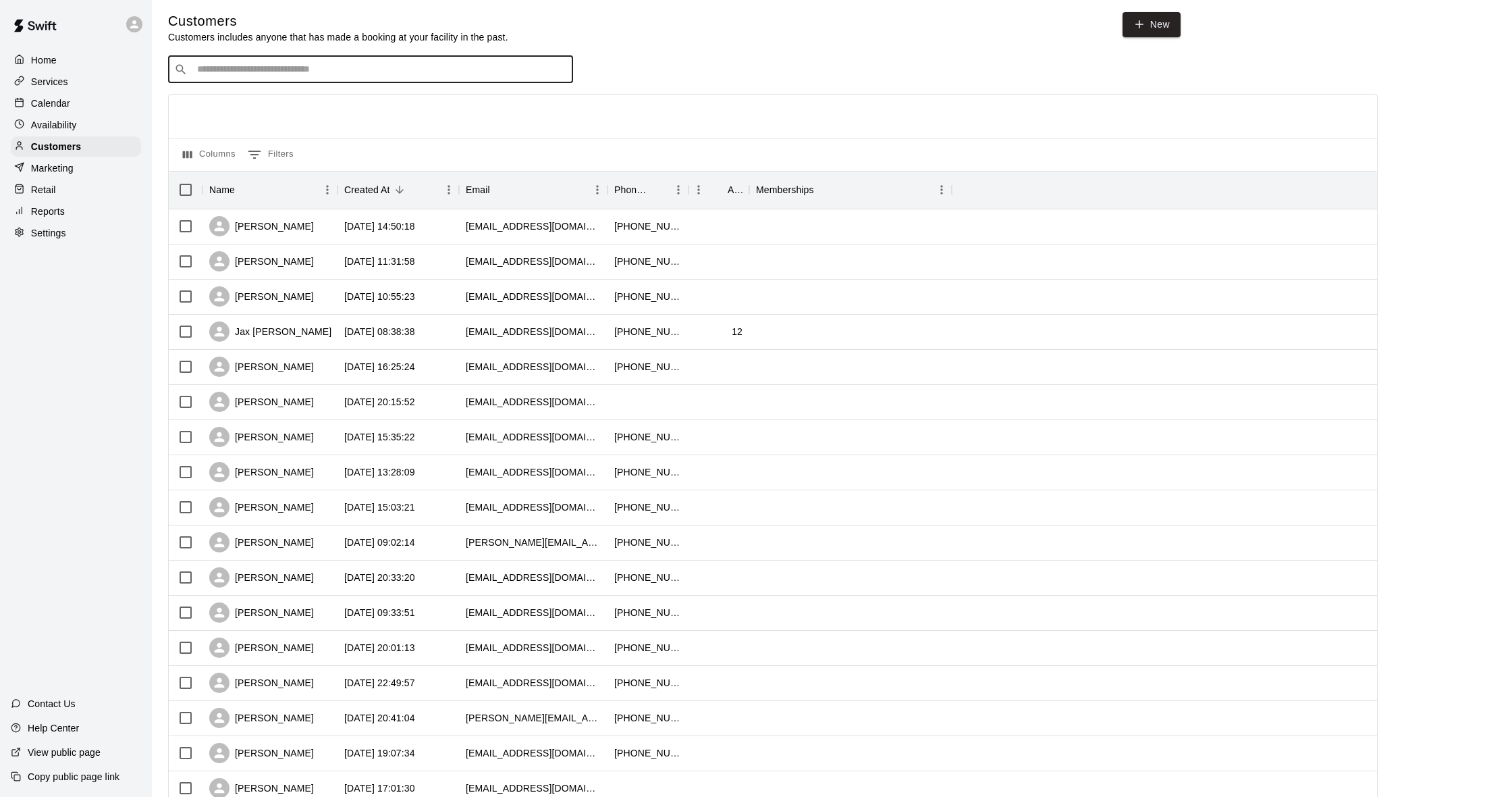
click at [250, 65] on input "Search customers by name or email" at bounding box center [380, 69] width 374 height 13
type input "*****"
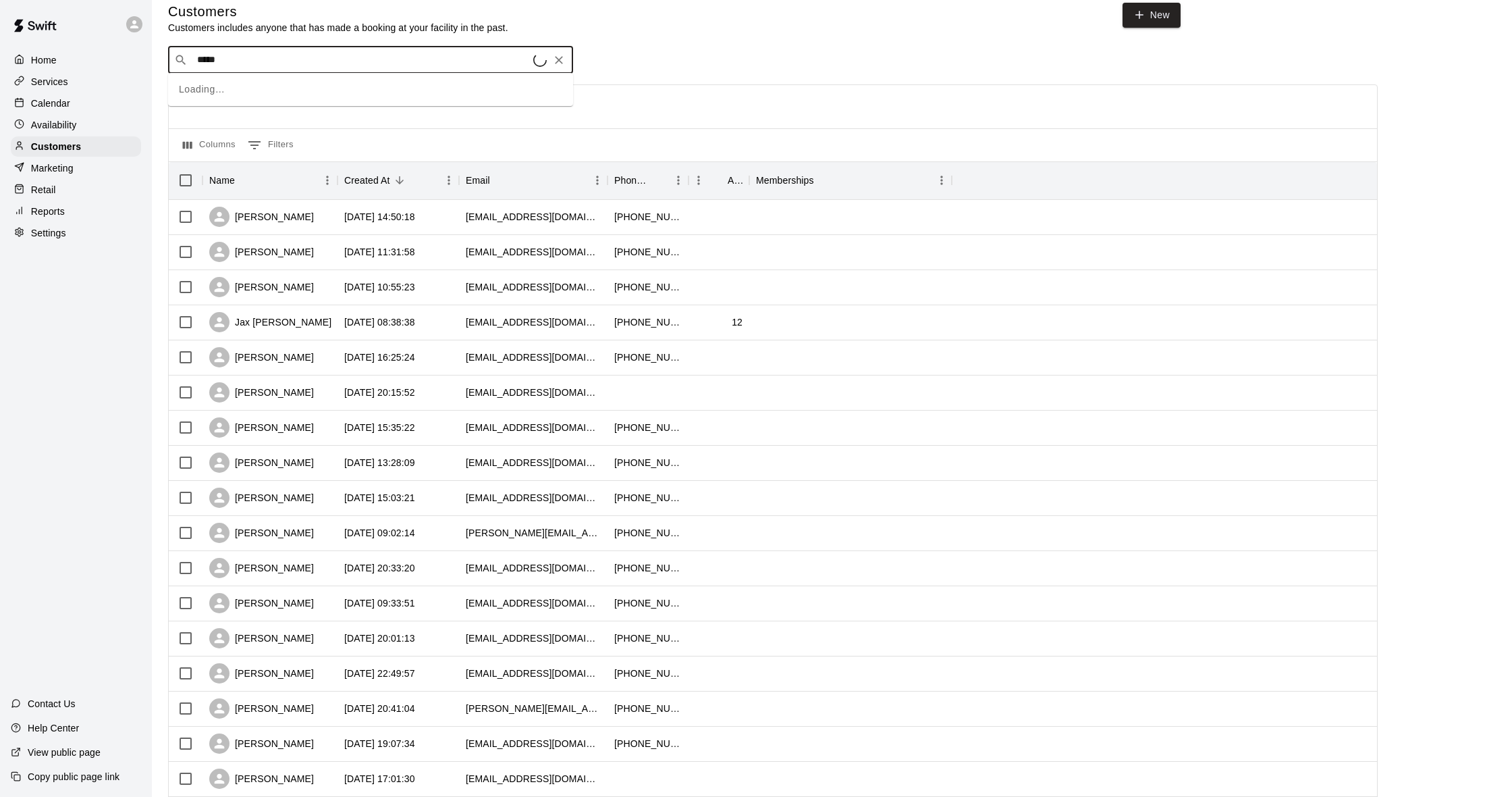
scroll to position [13, 0]
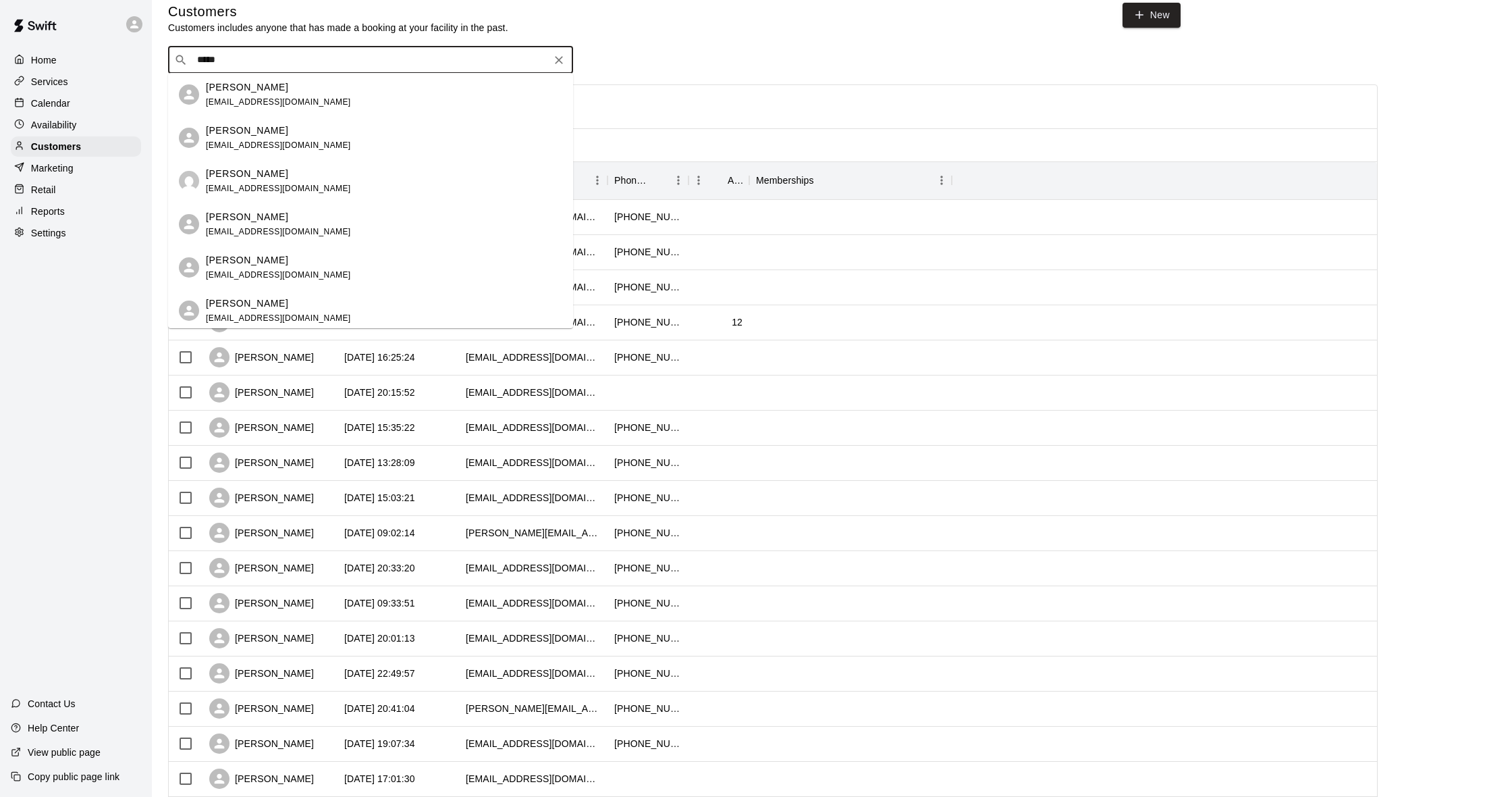
click at [314, 97] on div "Ashley Bruce ajdillman79@aol.com" at bounding box center [384, 95] width 356 height 29
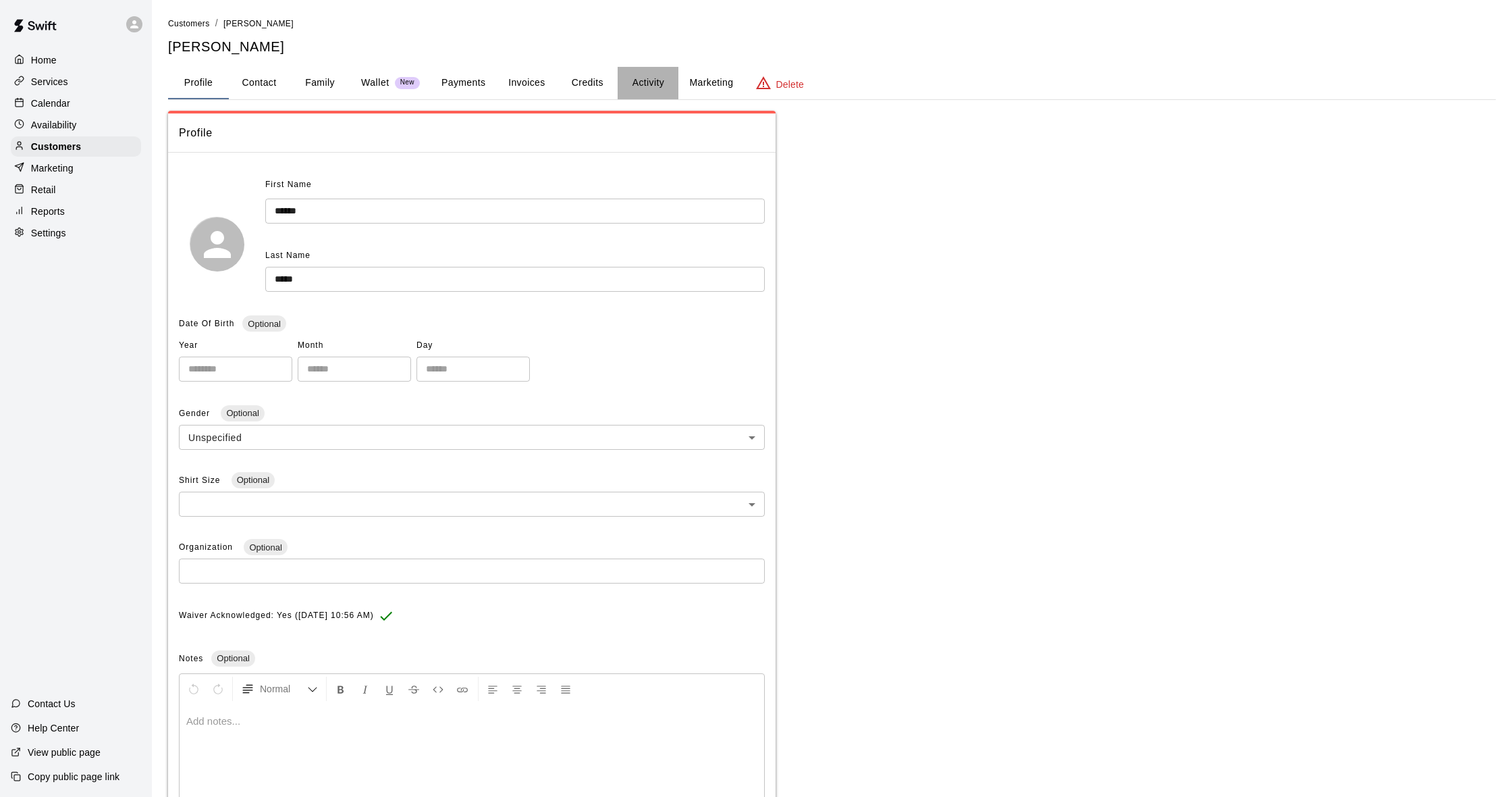
click at [653, 80] on button "Activity" at bounding box center [648, 83] width 61 height 33
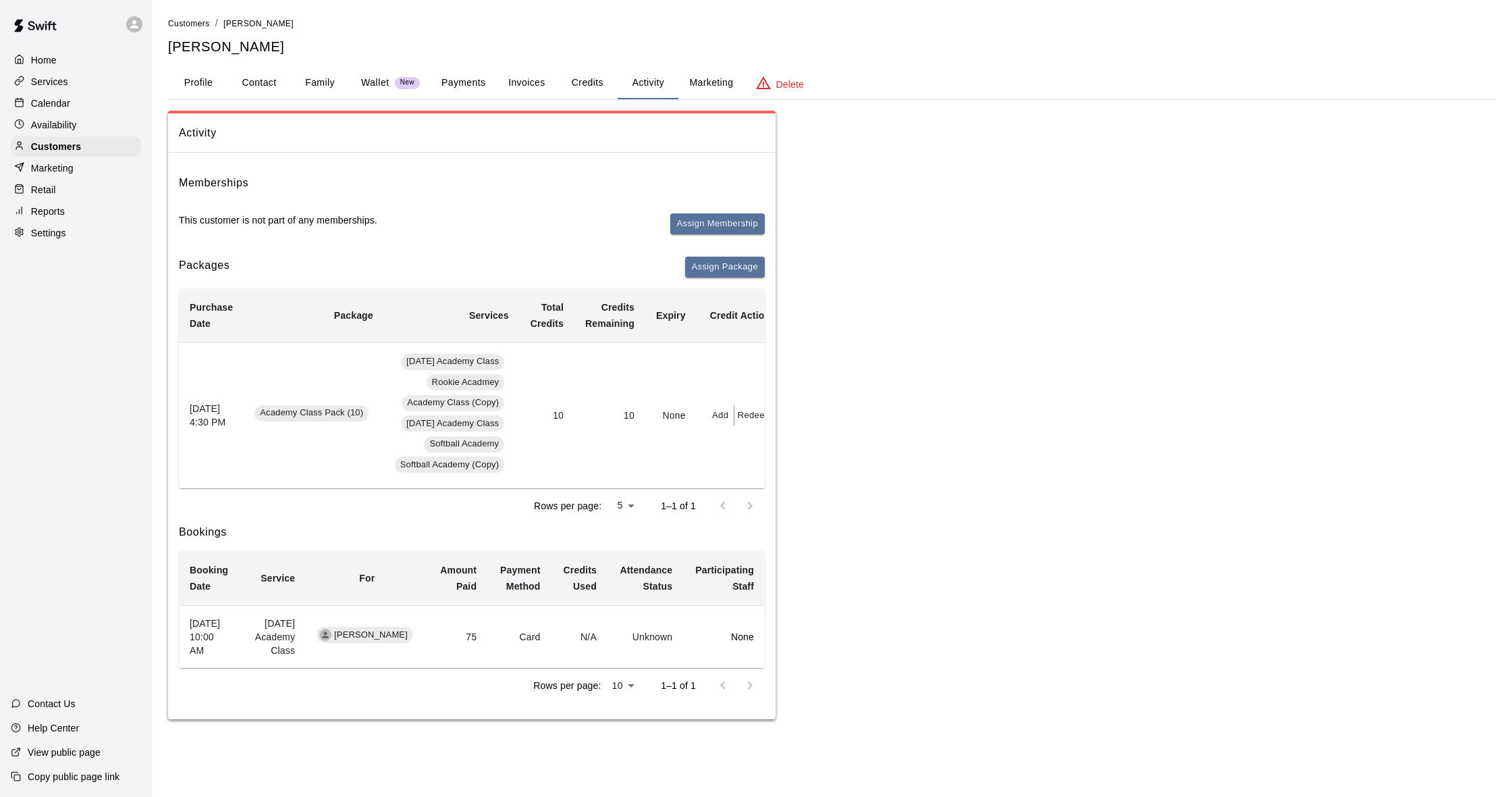
click at [752, 417] on button "Redeem" at bounding box center [754, 415] width 41 height 21
click at [757, 469] on input "text" at bounding box center [768, 467] width 42 height 25
type input "*"
click at [769, 500] on button "Redeem" at bounding box center [804, 503] width 114 height 25
click at [49, 107] on p "Calendar" at bounding box center [50, 103] width 39 height 13
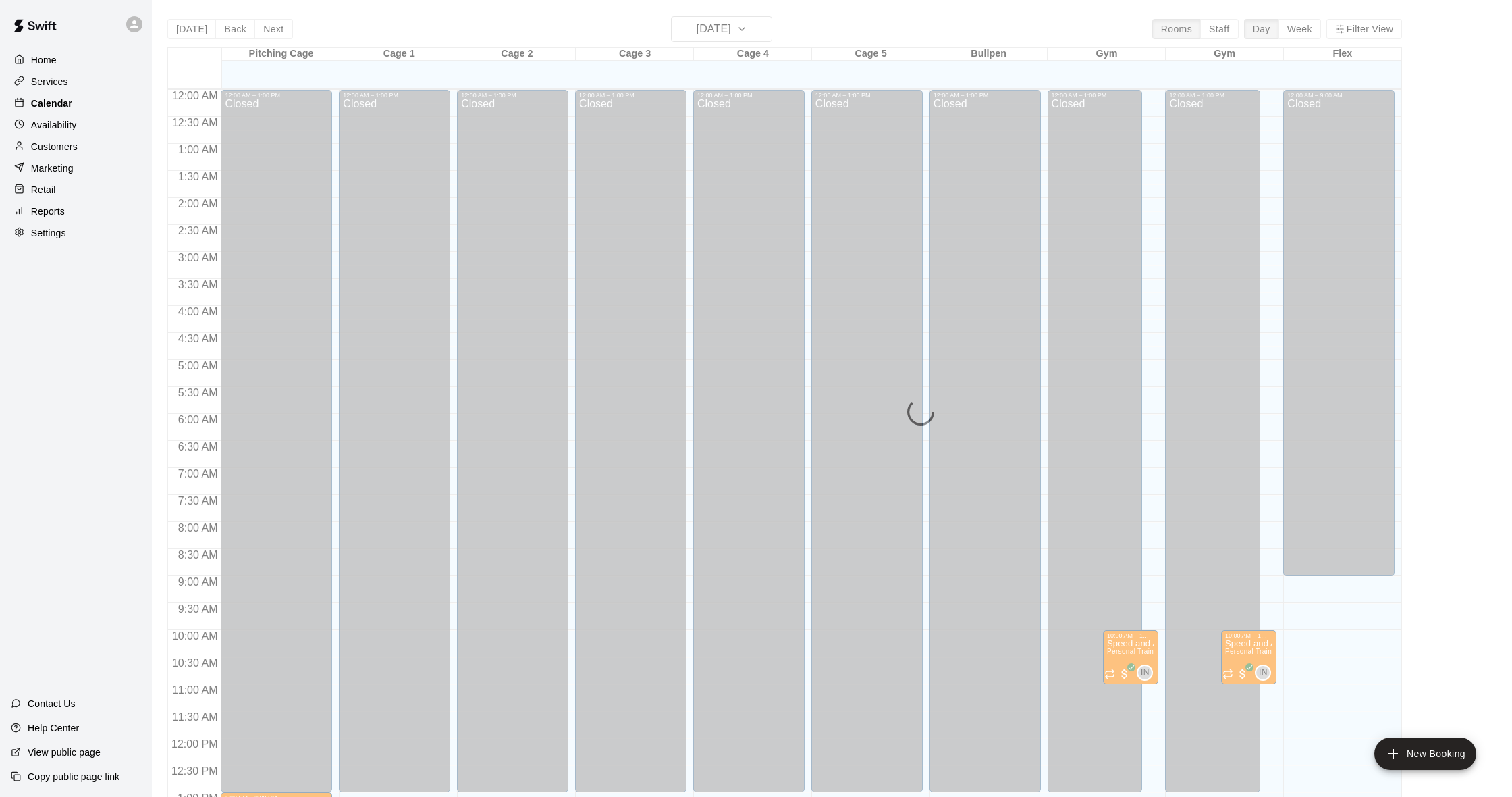
scroll to position [534, 0]
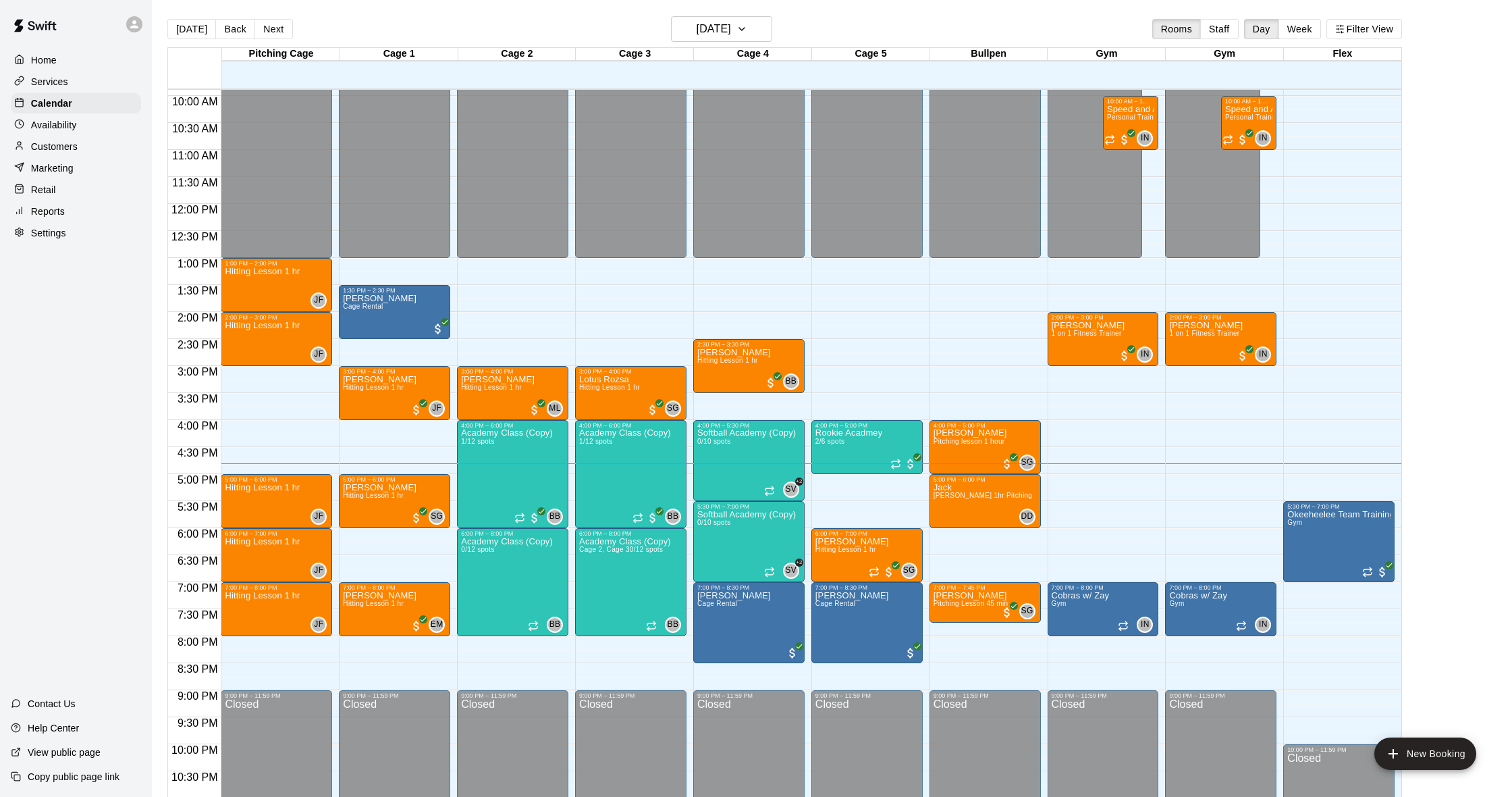
click at [59, 140] on p "Customers" at bounding box center [54, 146] width 47 height 13
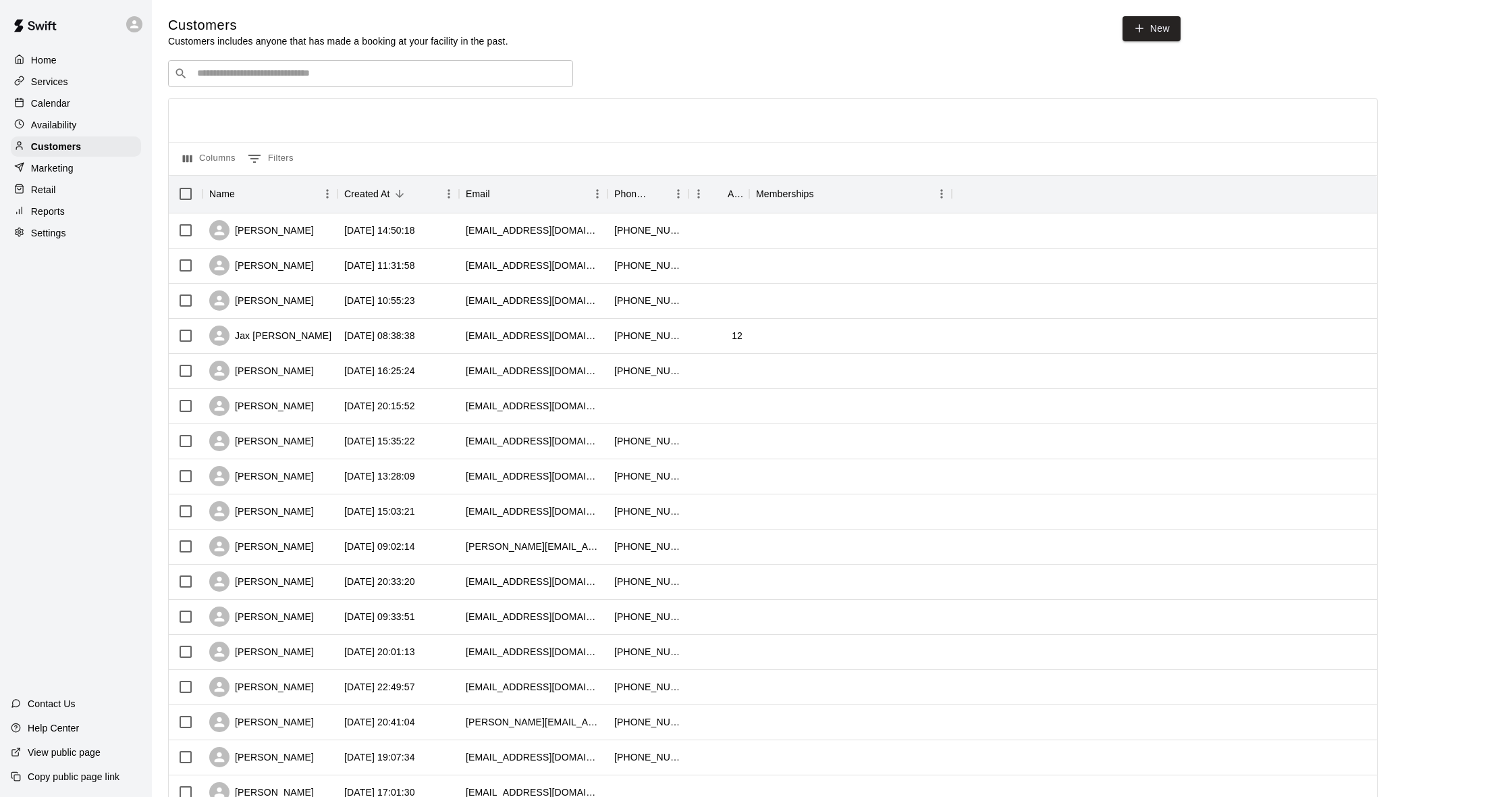
click at [273, 60] on div "​ ​" at bounding box center [370, 74] width 405 height 27
type input "*****"
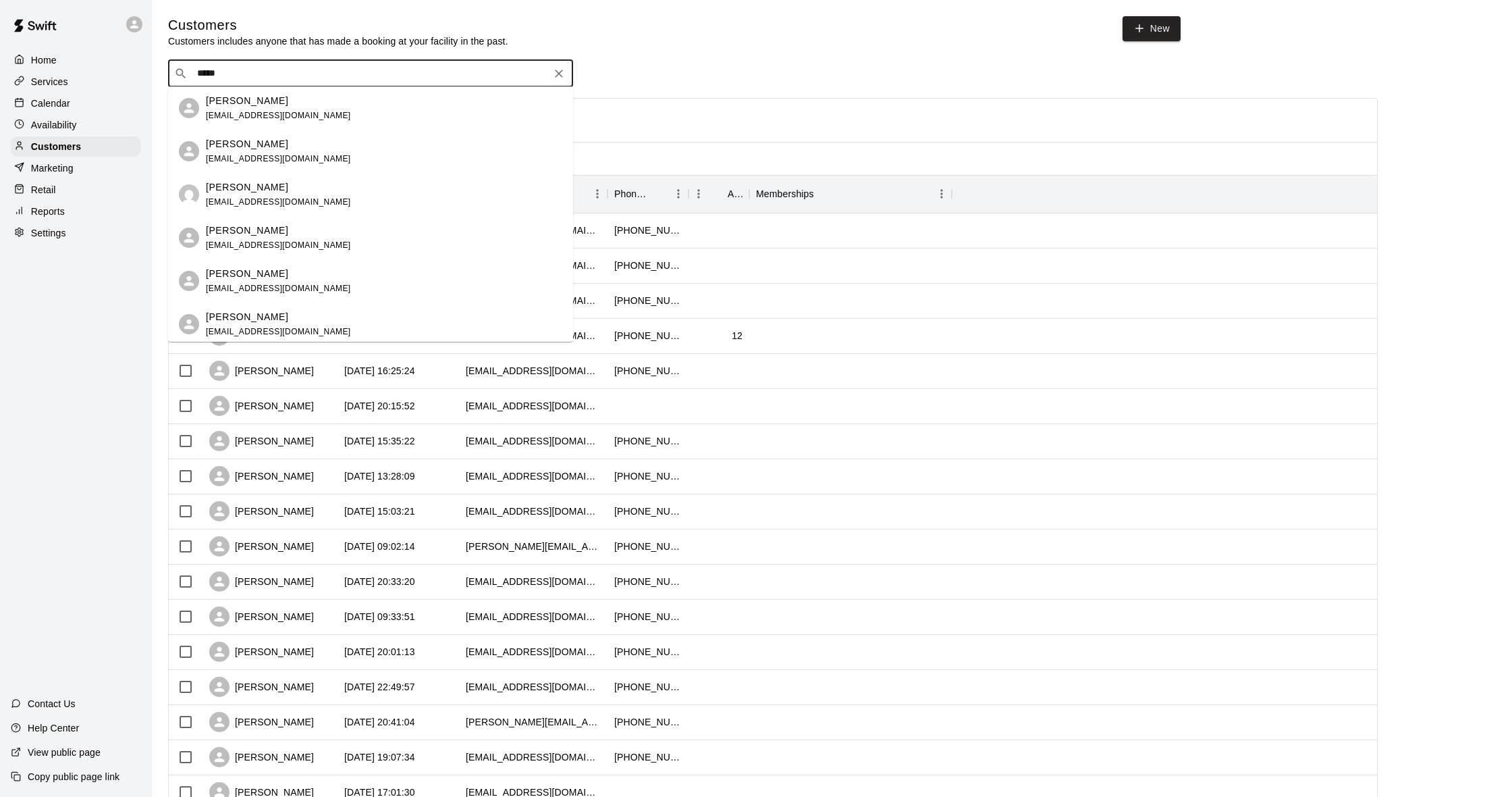
click at [293, 110] on div "Ashley Bruce ajdillman79@aol.com" at bounding box center [384, 108] width 356 height 29
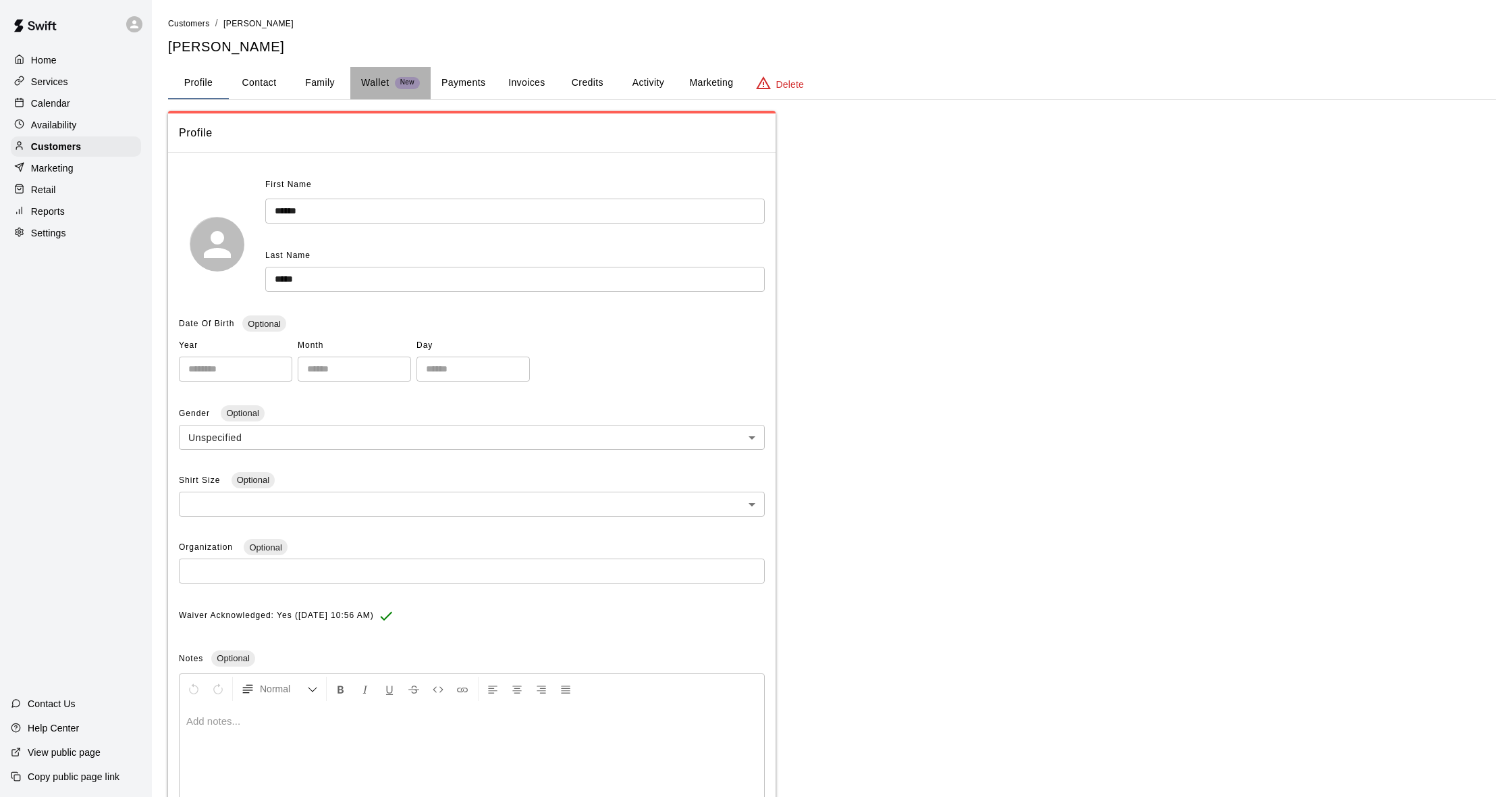
click at [366, 79] on p "Wallet" at bounding box center [375, 82] width 28 height 14
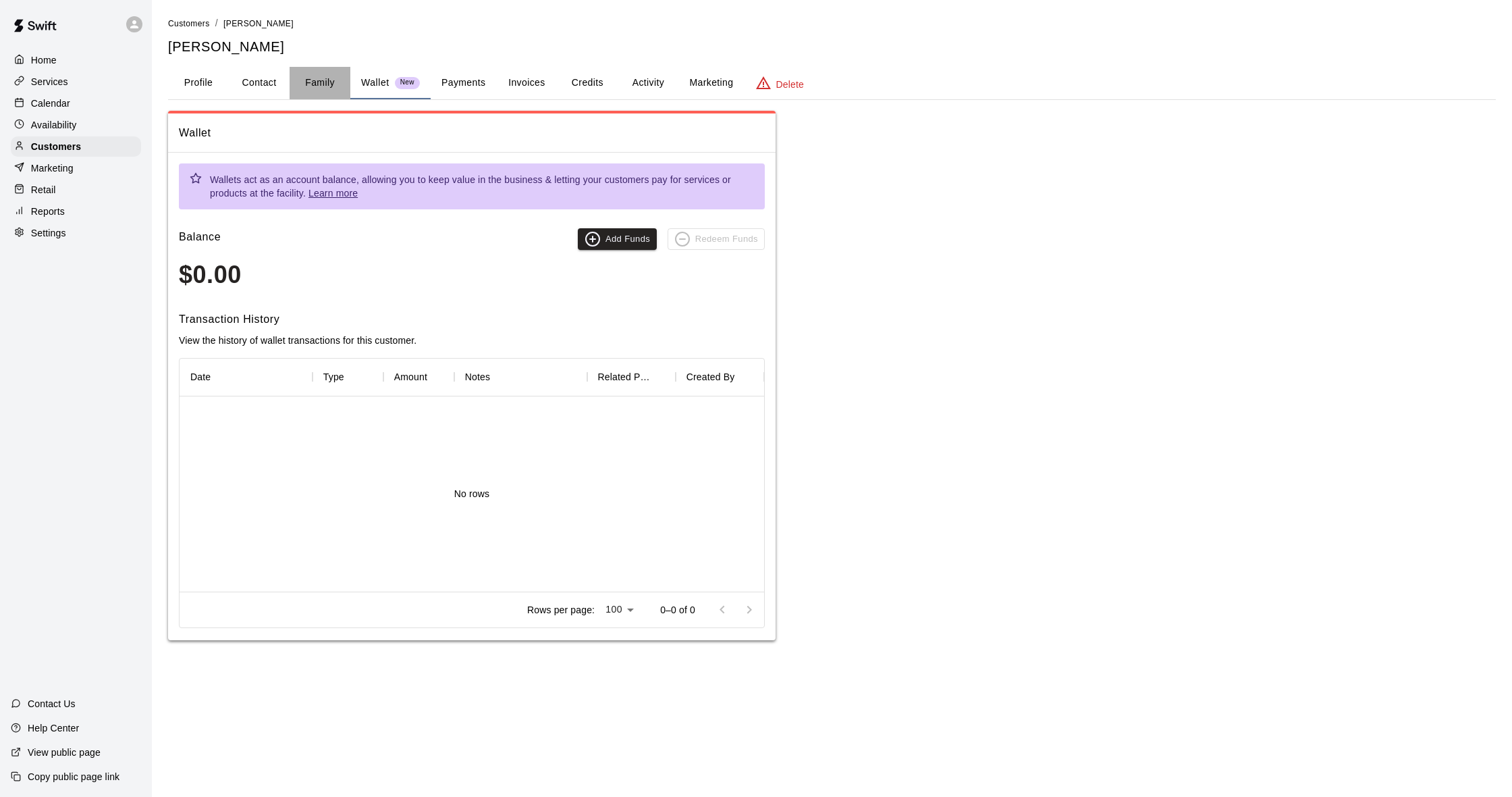
click at [331, 79] on button "Family" at bounding box center [319, 83] width 61 height 33
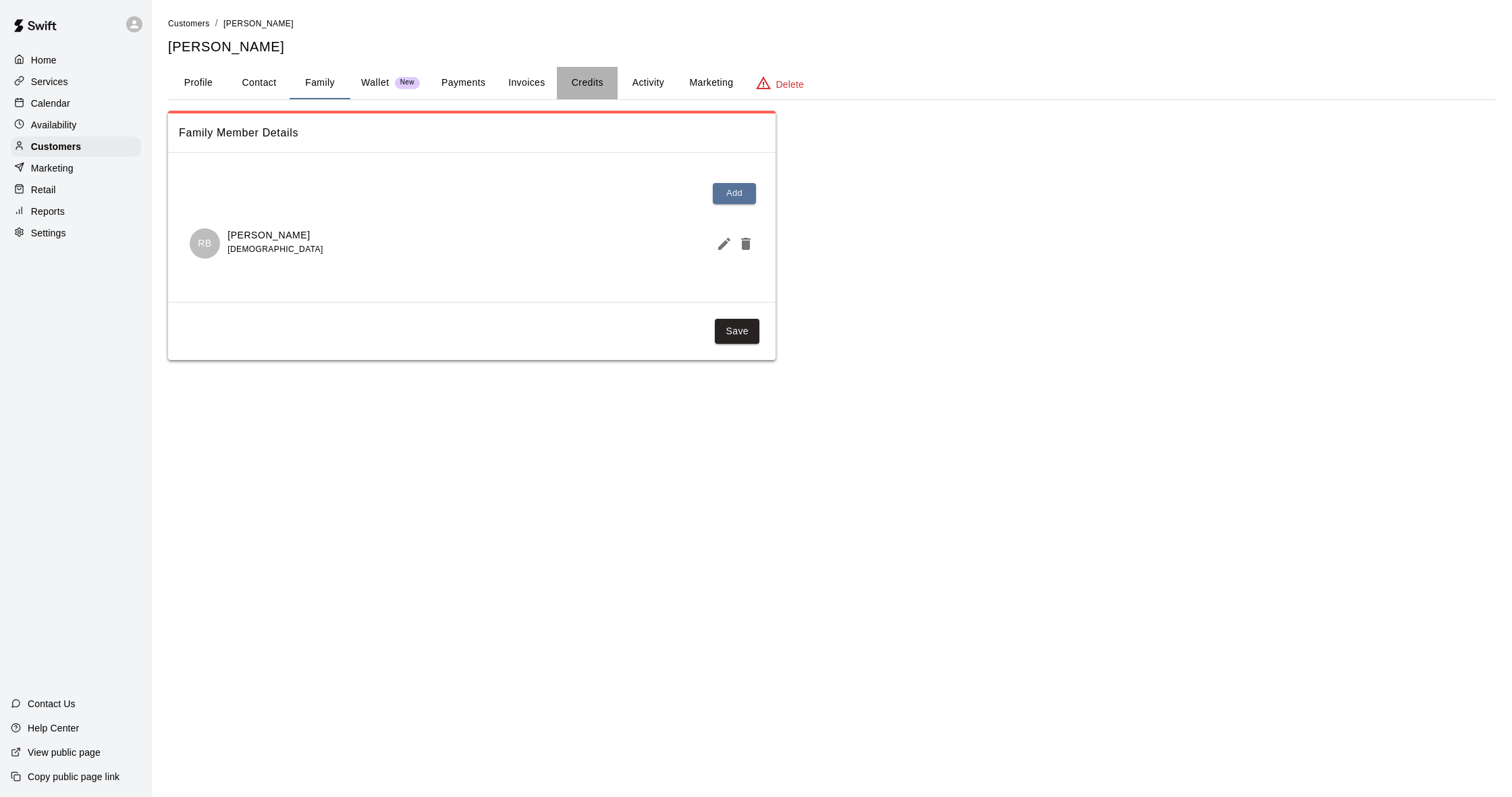
click at [588, 84] on button "Credits" at bounding box center [587, 83] width 61 height 33
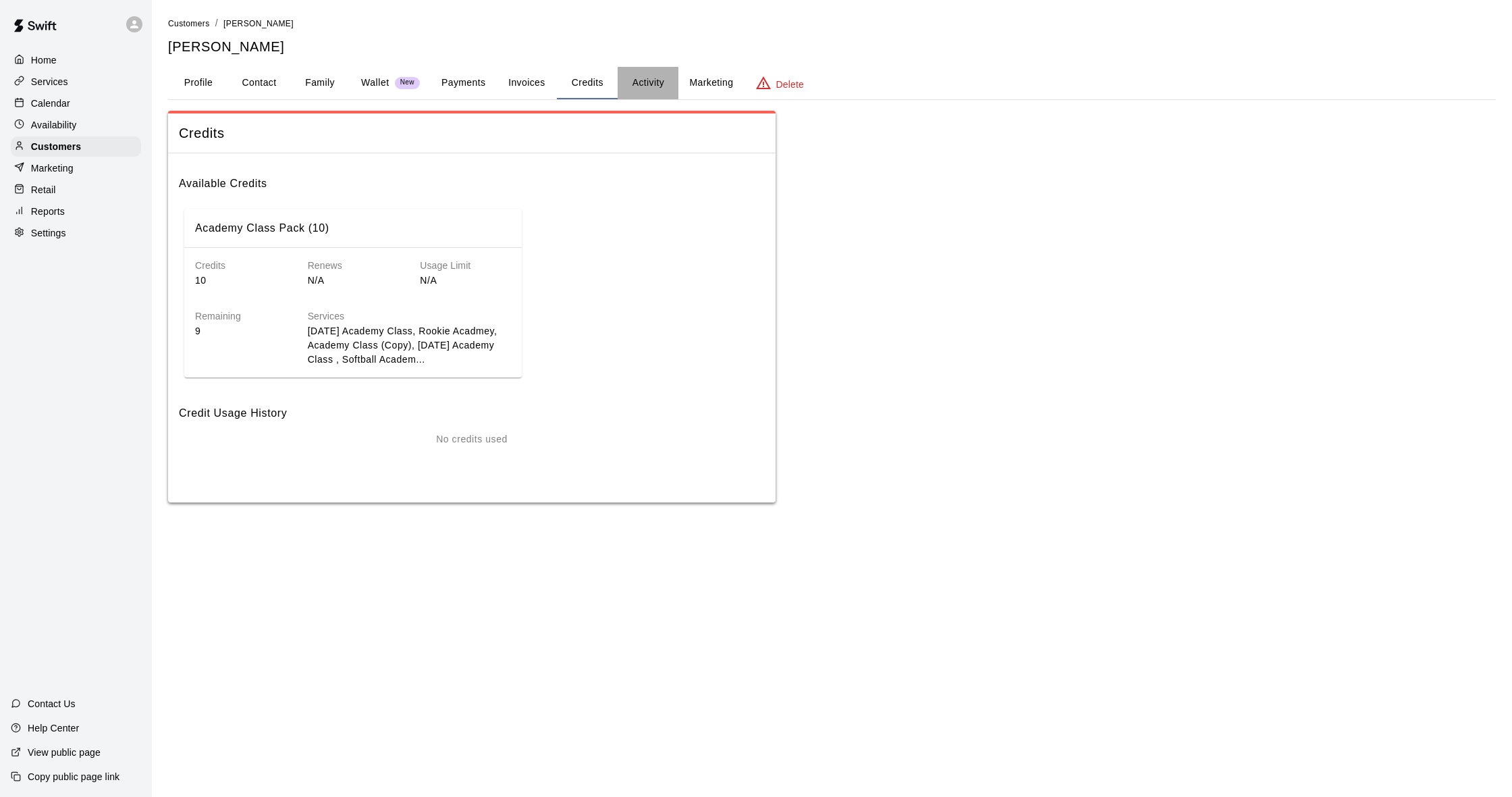
click at [641, 82] on button "Activity" at bounding box center [648, 83] width 61 height 33
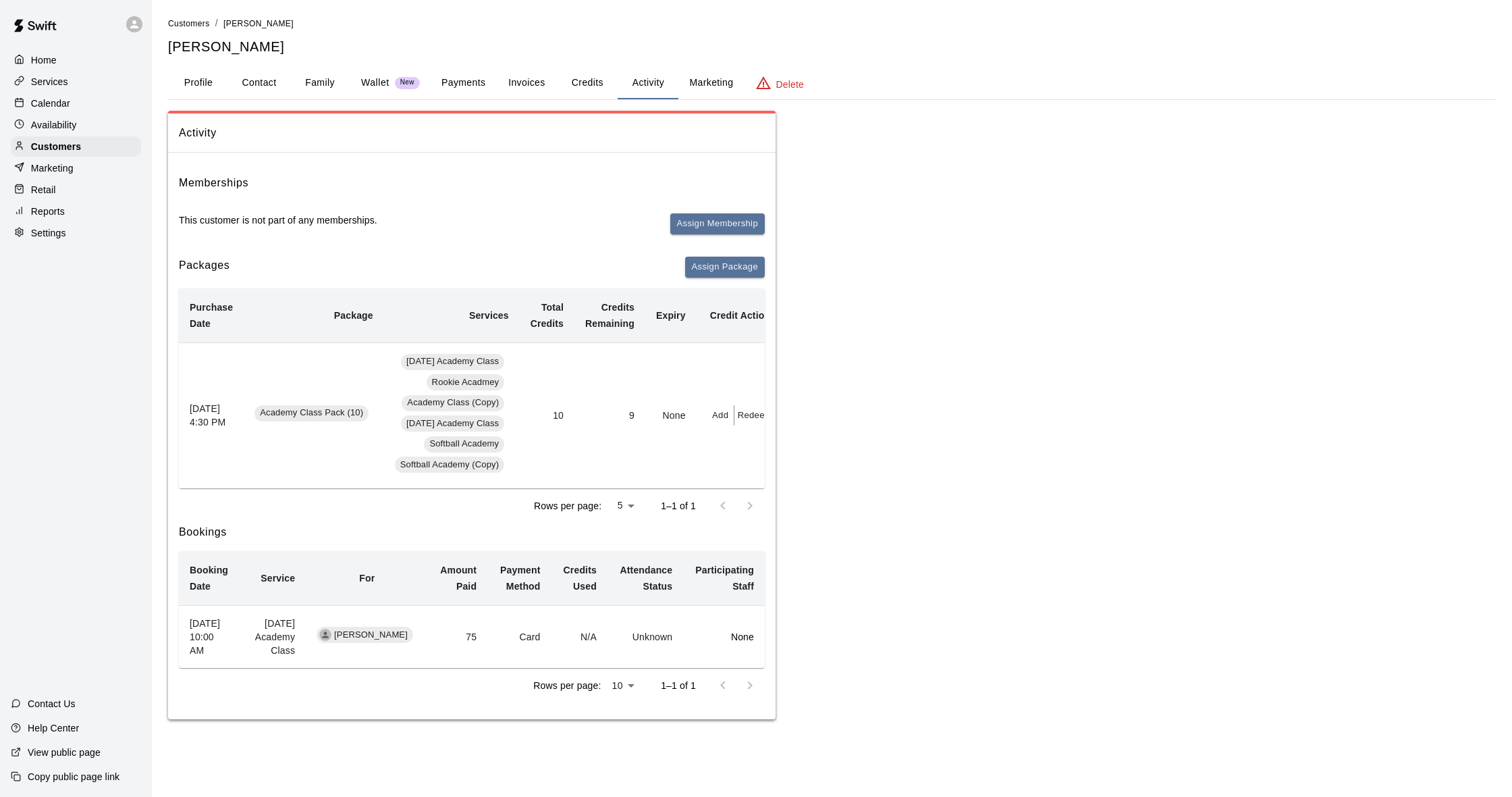
click at [80, 106] on div "Calendar" at bounding box center [76, 103] width 130 height 20
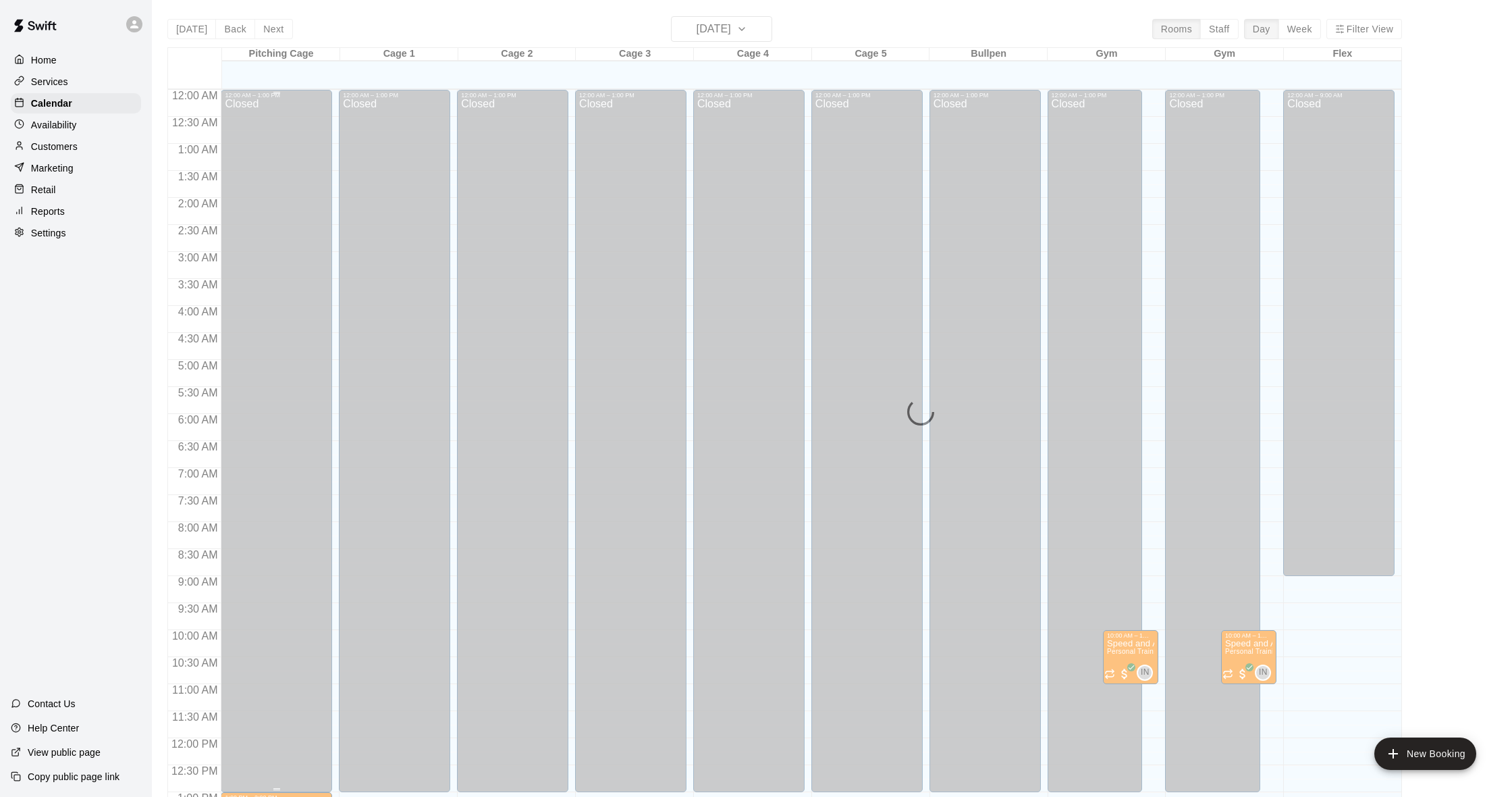
scroll to position [534, 0]
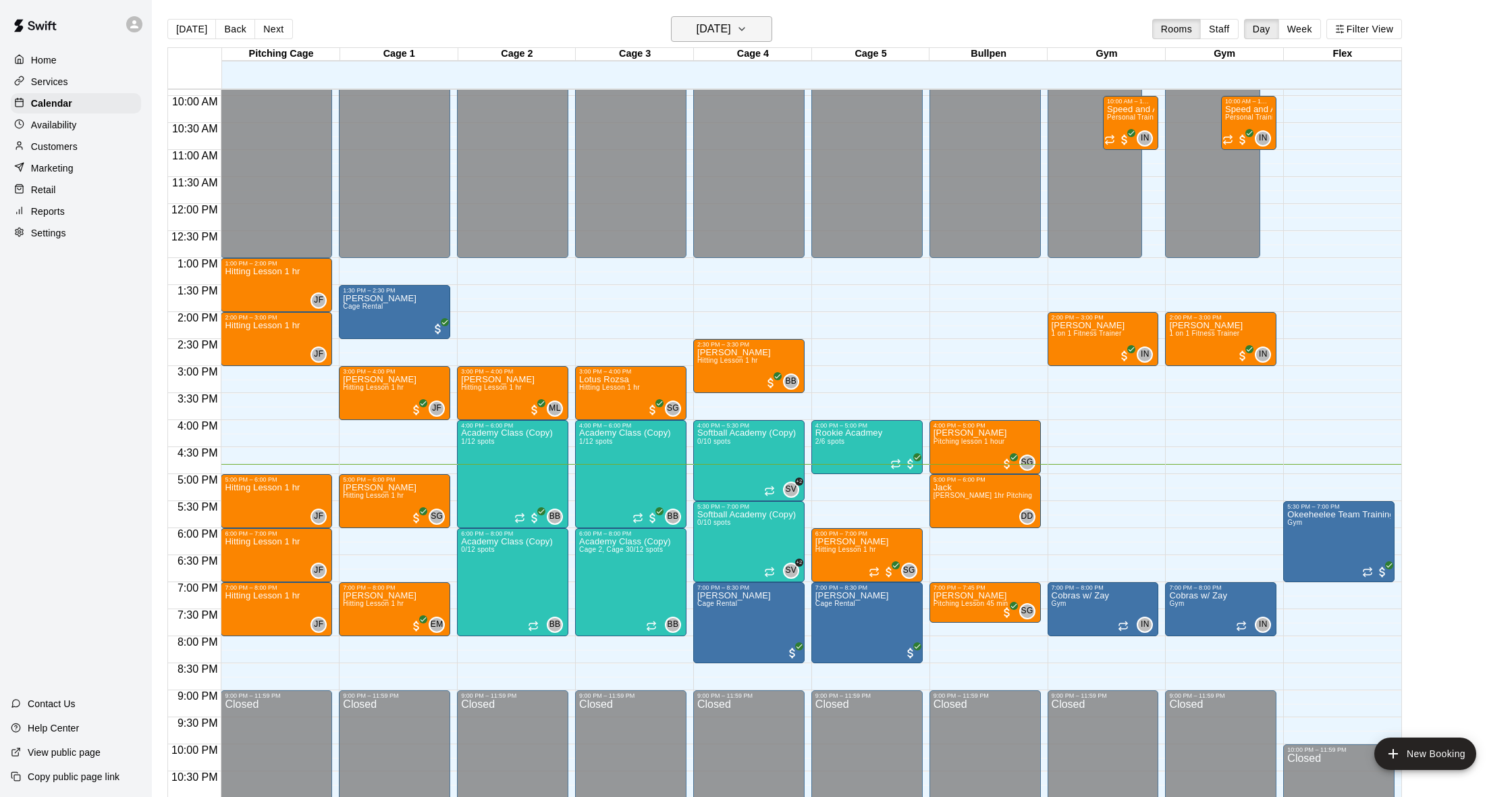
click at [698, 37] on h6 "[DATE]" at bounding box center [713, 28] width 34 height 19
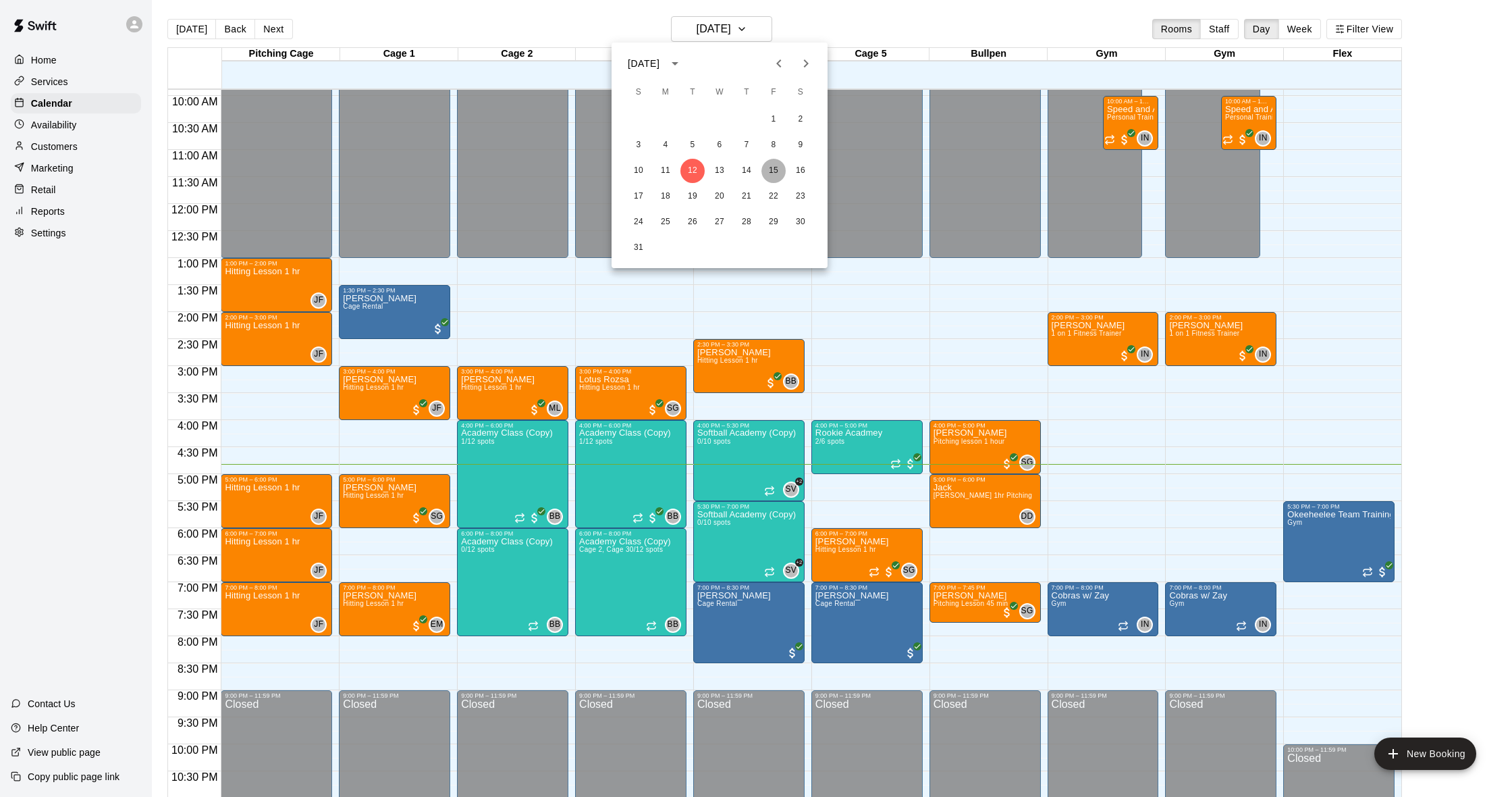
click at [773, 171] on button "15" at bounding box center [774, 171] width 24 height 24
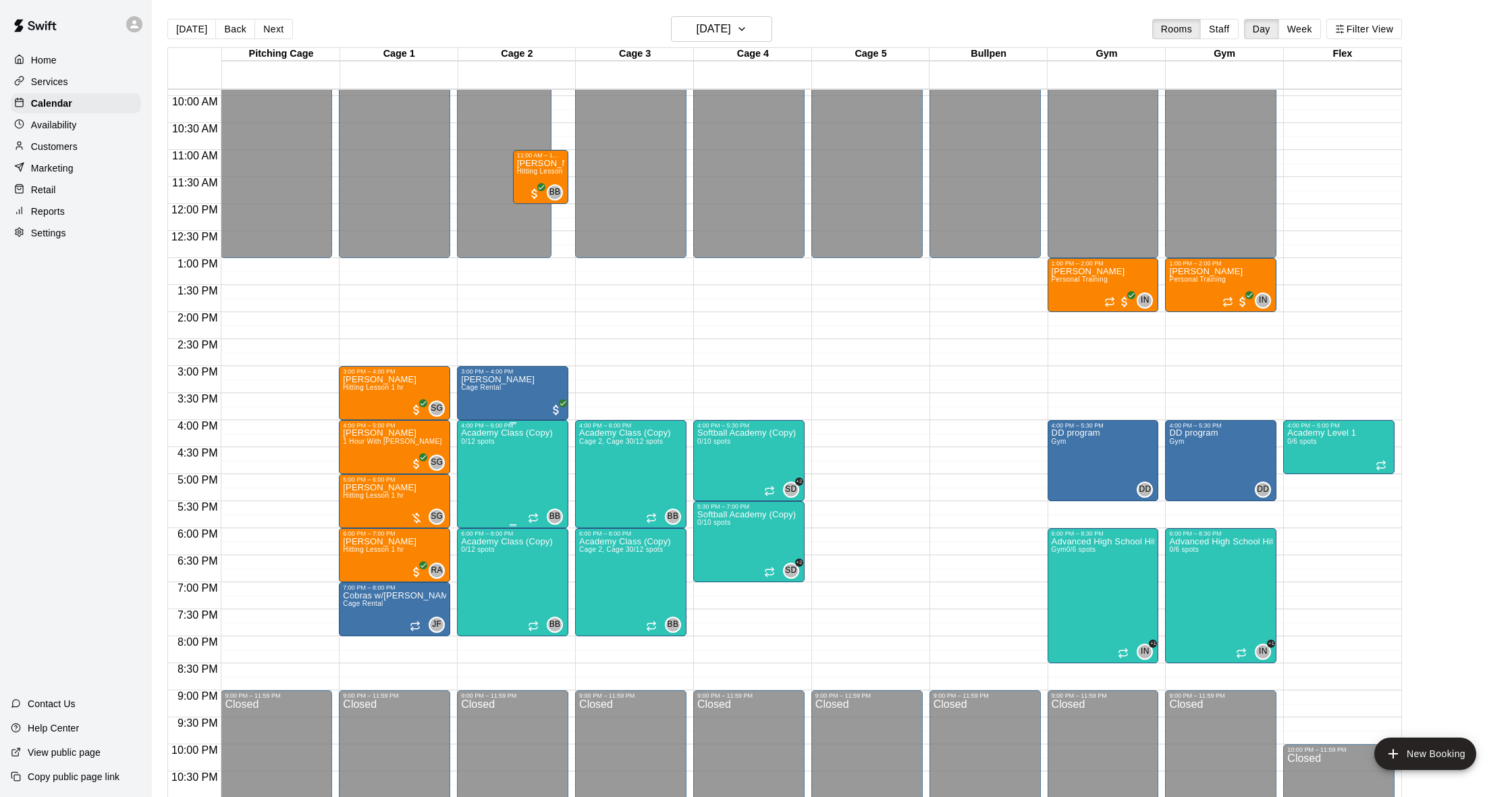
click at [478, 478] on img "edit" at bounding box center [475, 475] width 16 height 16
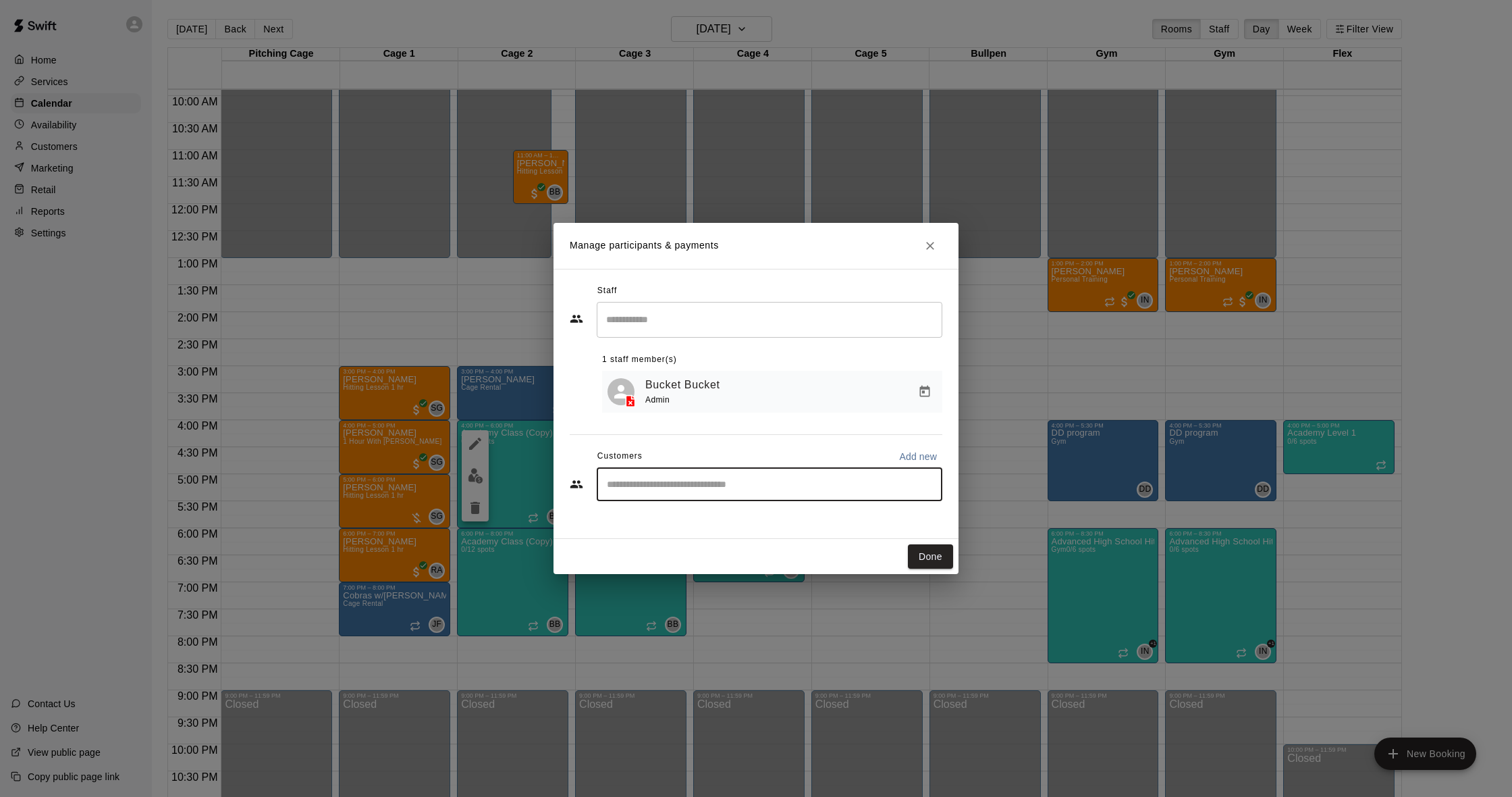
click at [694, 483] on input "Start typing to search customers..." at bounding box center [769, 484] width 334 height 13
type input "****"
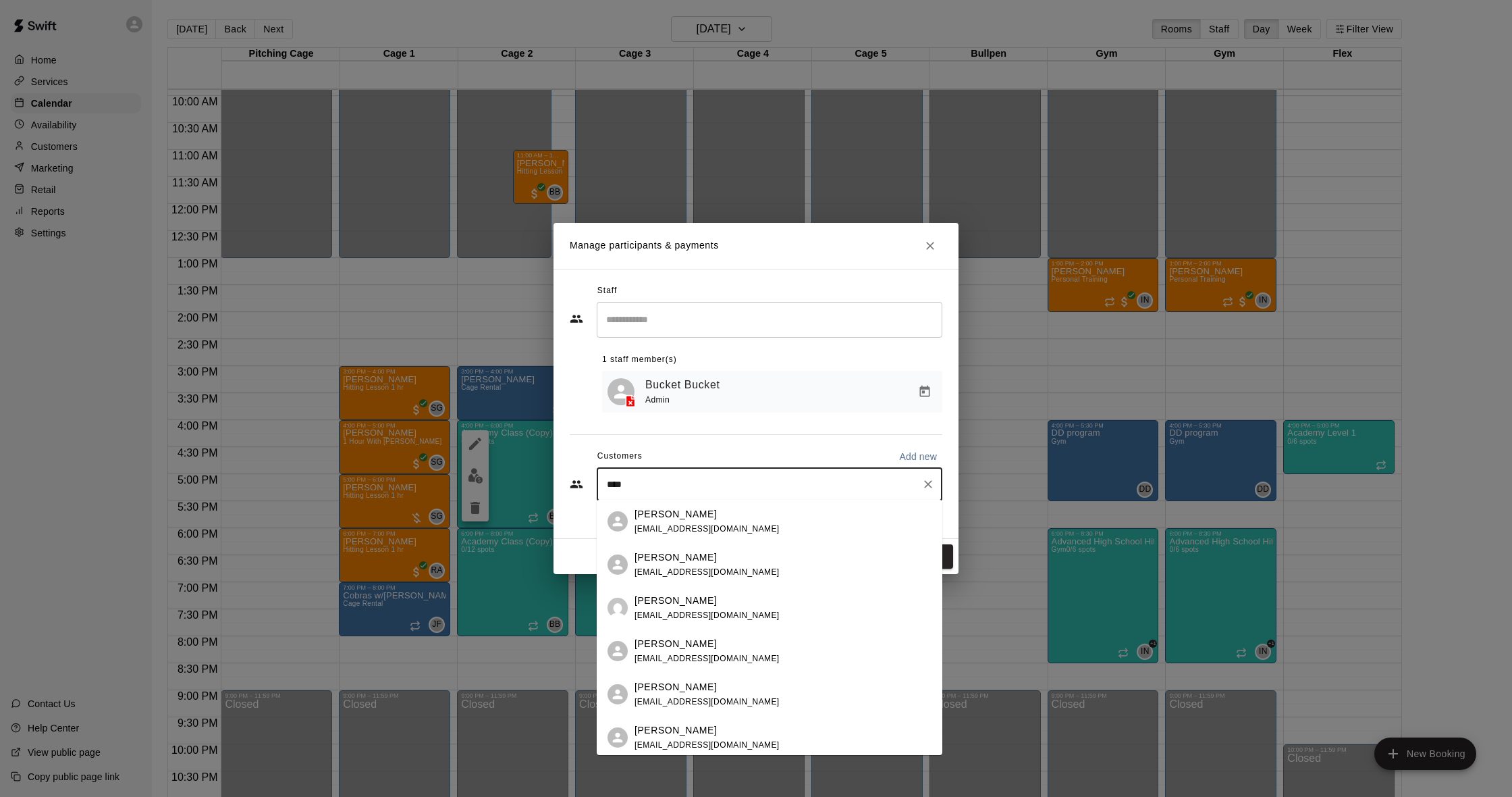
click at [718, 531] on div "Ashley Bruce ajdillman79@aol.com" at bounding box center [783, 521] width 297 height 29
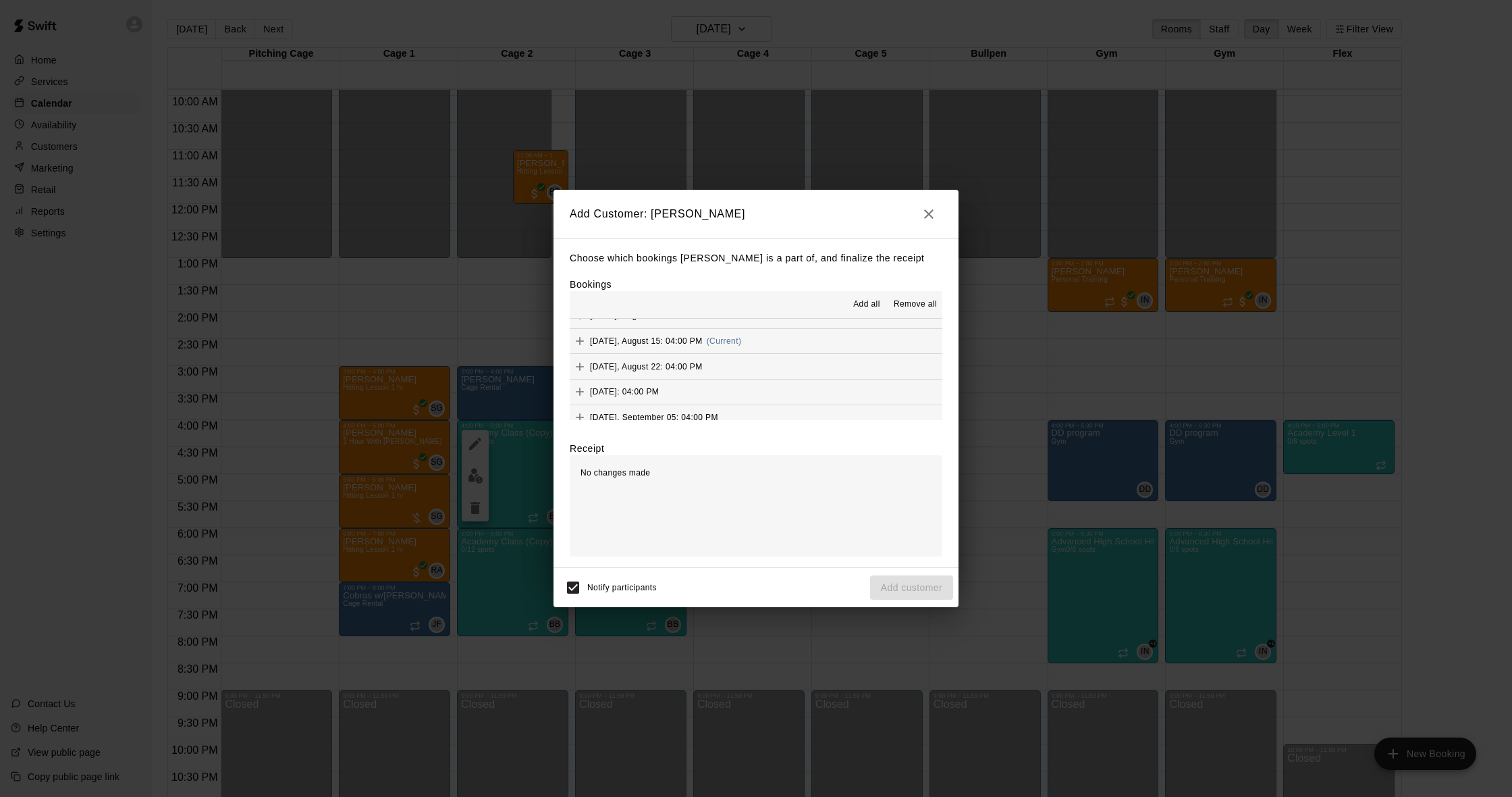
scroll to position [767, 0]
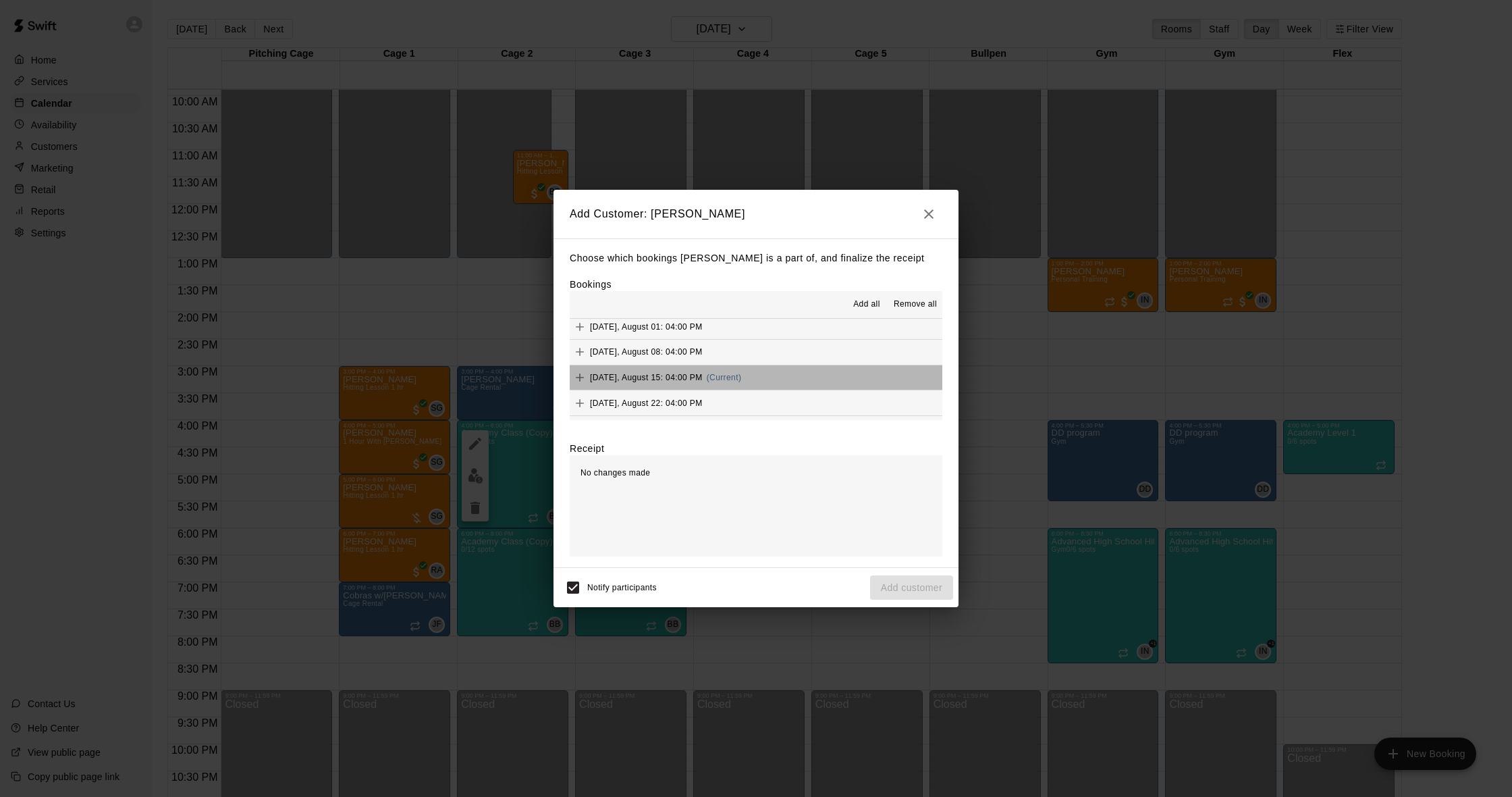
click at [777, 365] on button "Friday, August 15: 04:00 PM (Current)" at bounding box center [756, 378] width 373 height 25
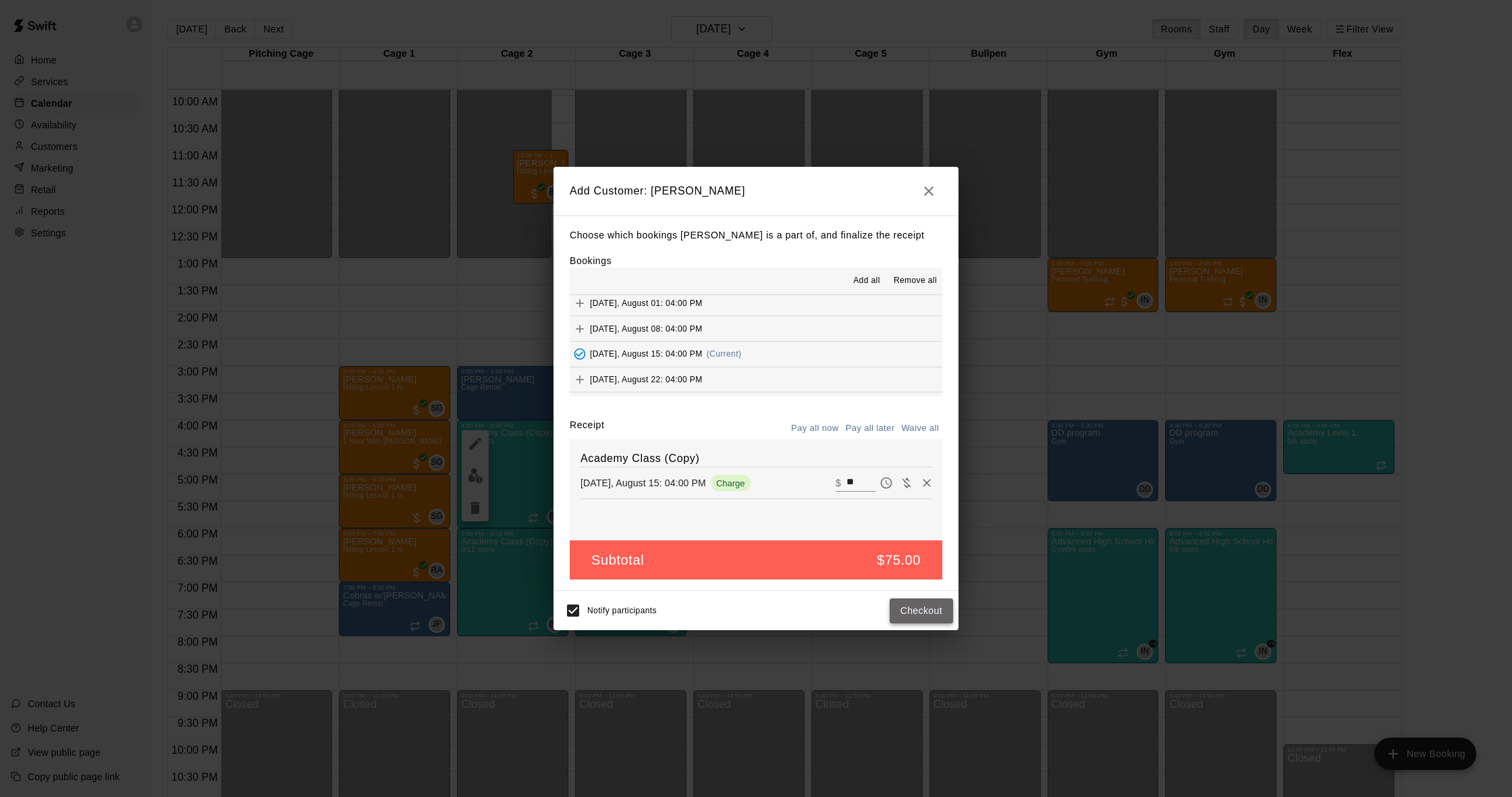
click at [917, 607] on button "Checkout" at bounding box center [922, 611] width 64 height 25
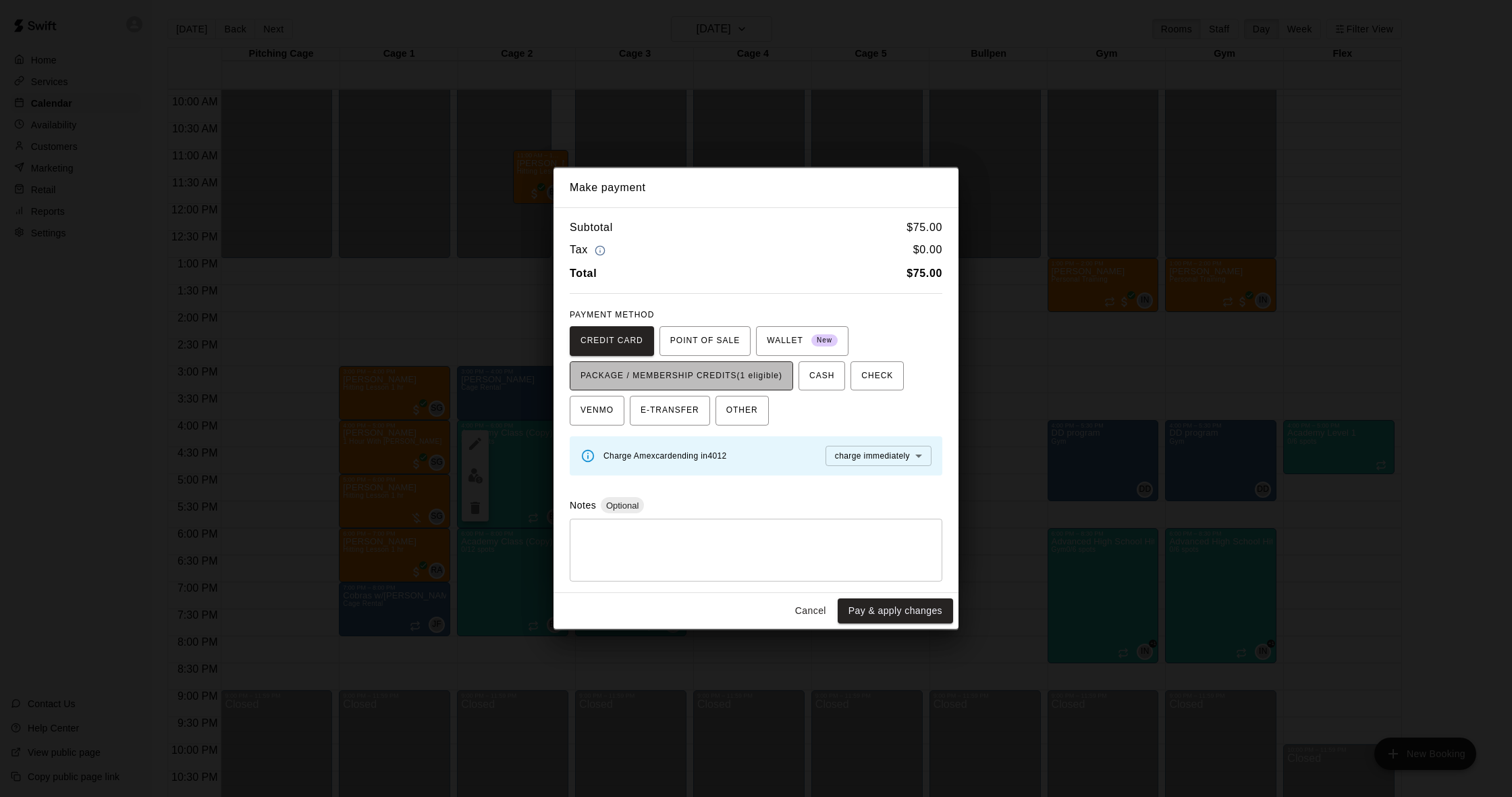
click at [749, 375] on span "PACKAGE / MEMBERSHIP CREDITS (1 eligible)" at bounding box center [681, 376] width 202 height 22
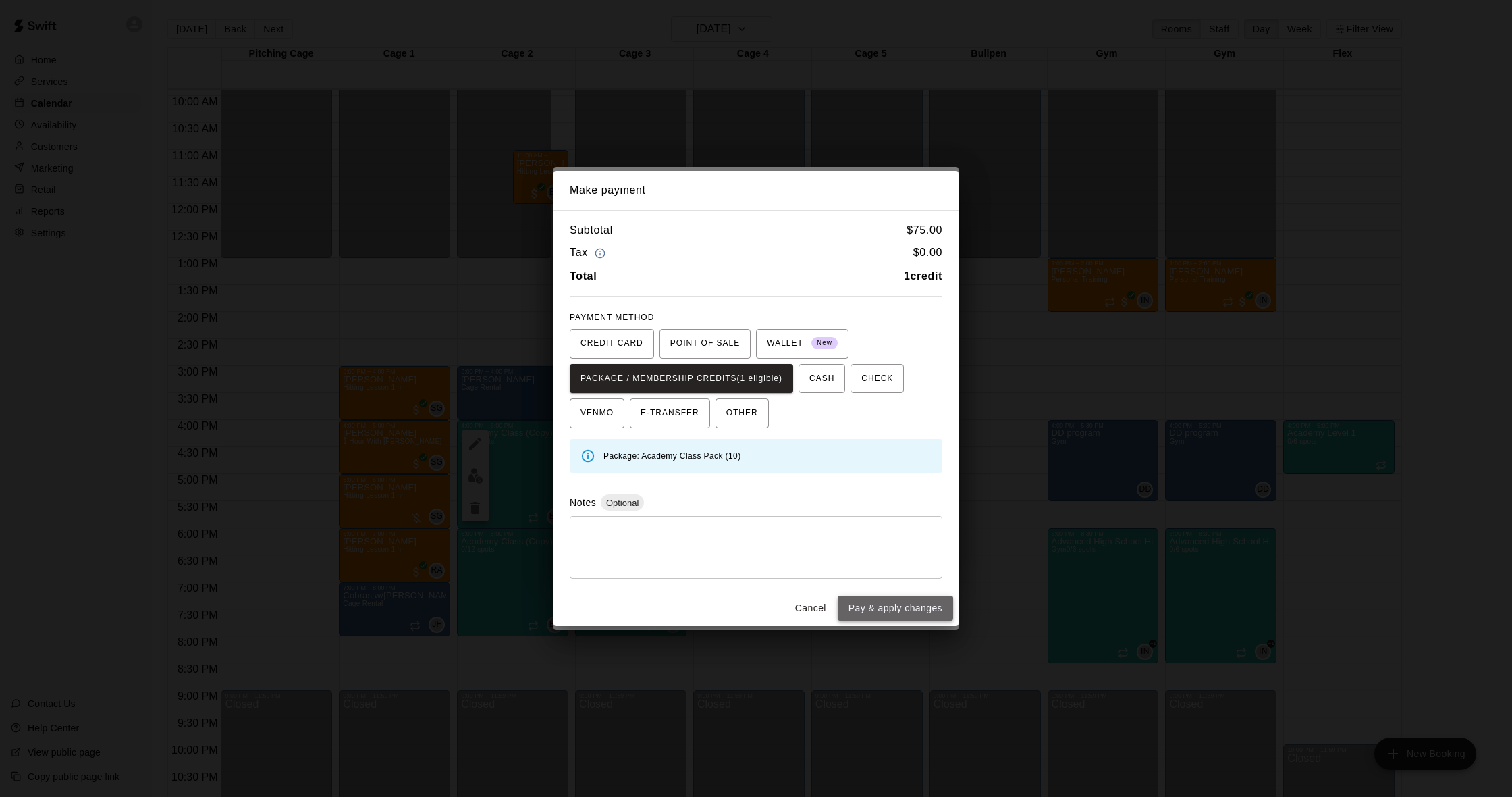
click at [925, 609] on button "Pay & apply changes" at bounding box center [896, 608] width 115 height 25
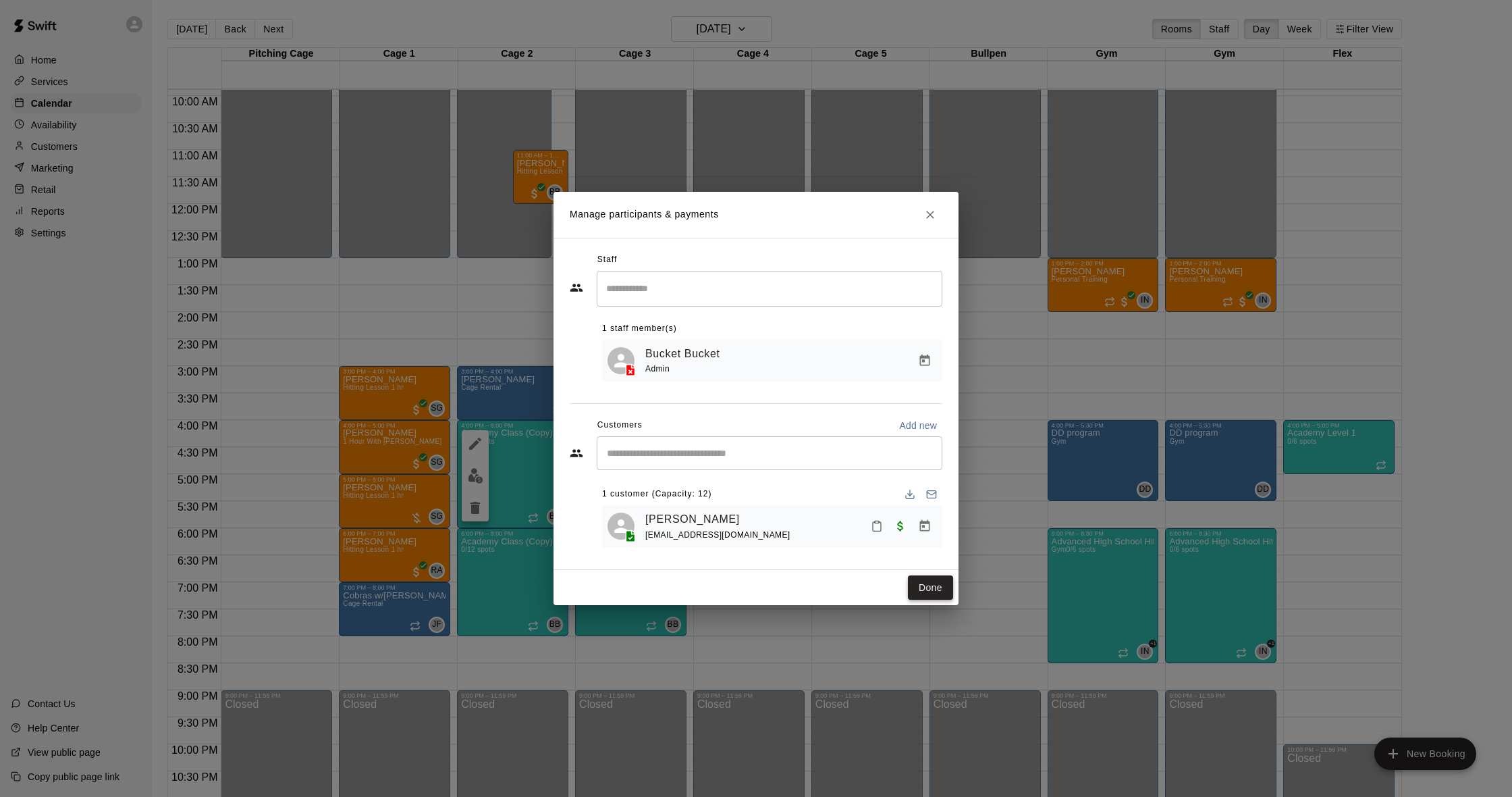
click at [929, 586] on button "Done" at bounding box center [931, 588] width 45 height 25
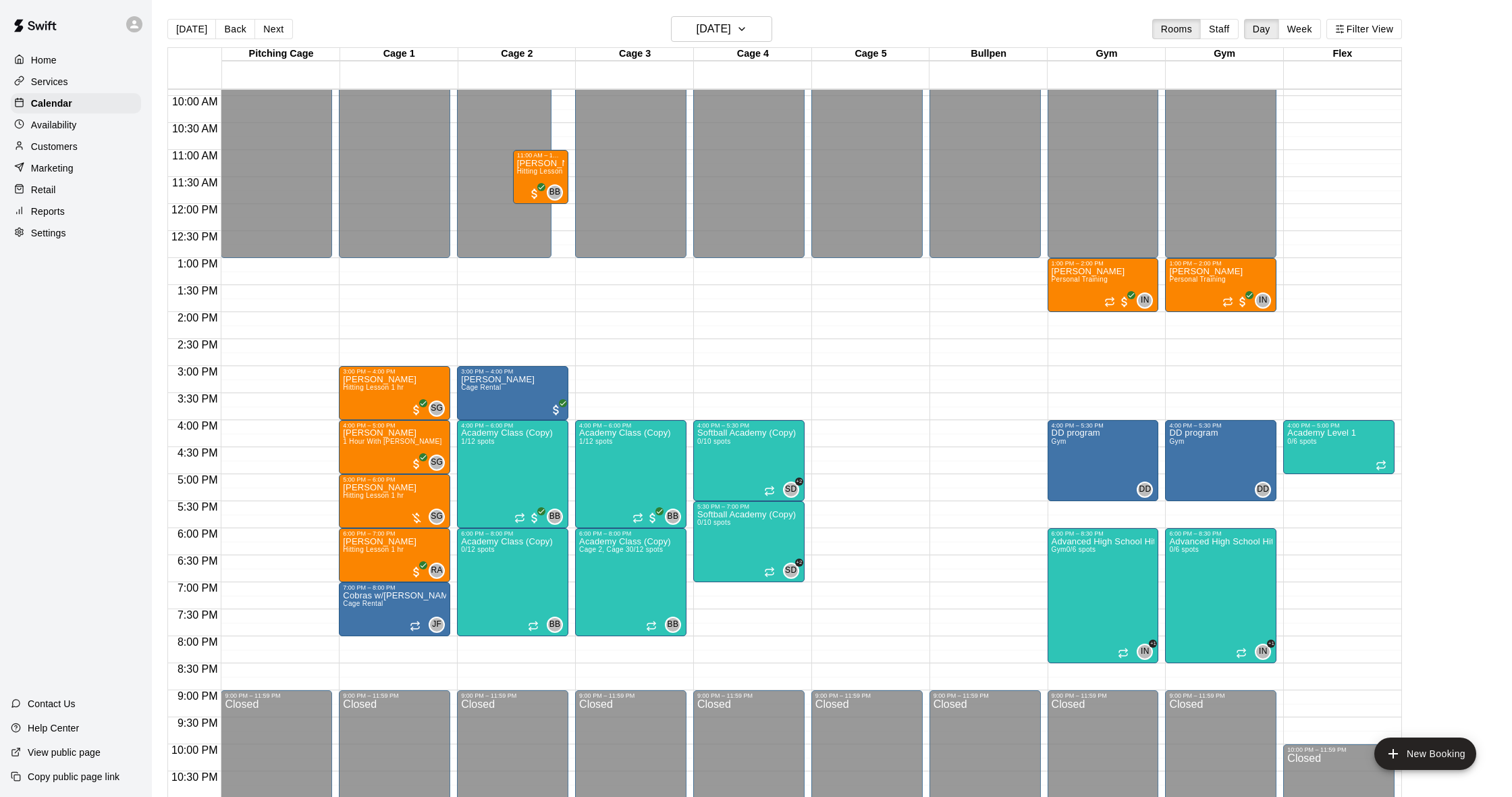
click at [276, 27] on button "Next" at bounding box center [273, 29] width 38 height 20
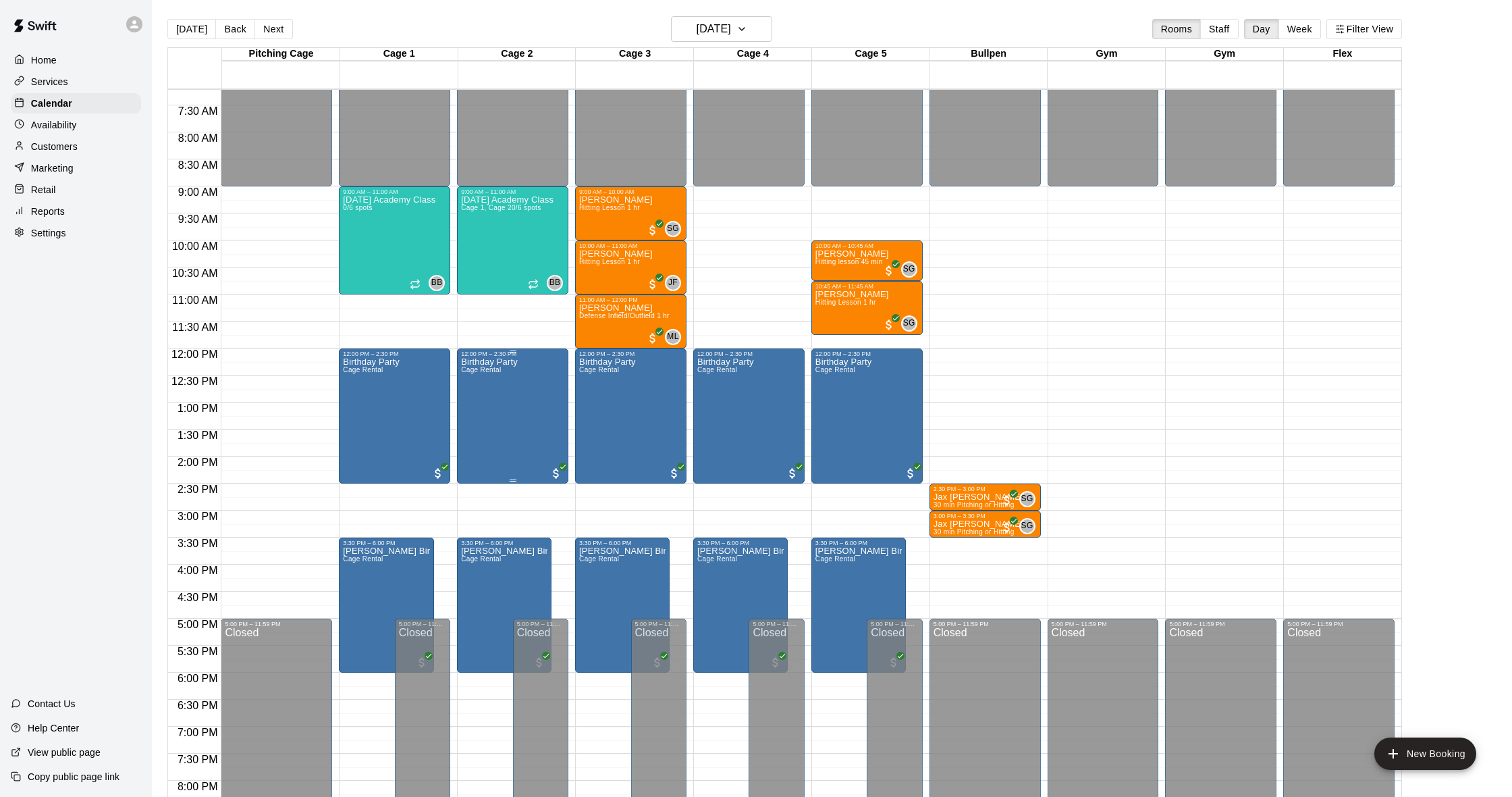
scroll to position [388, 0]
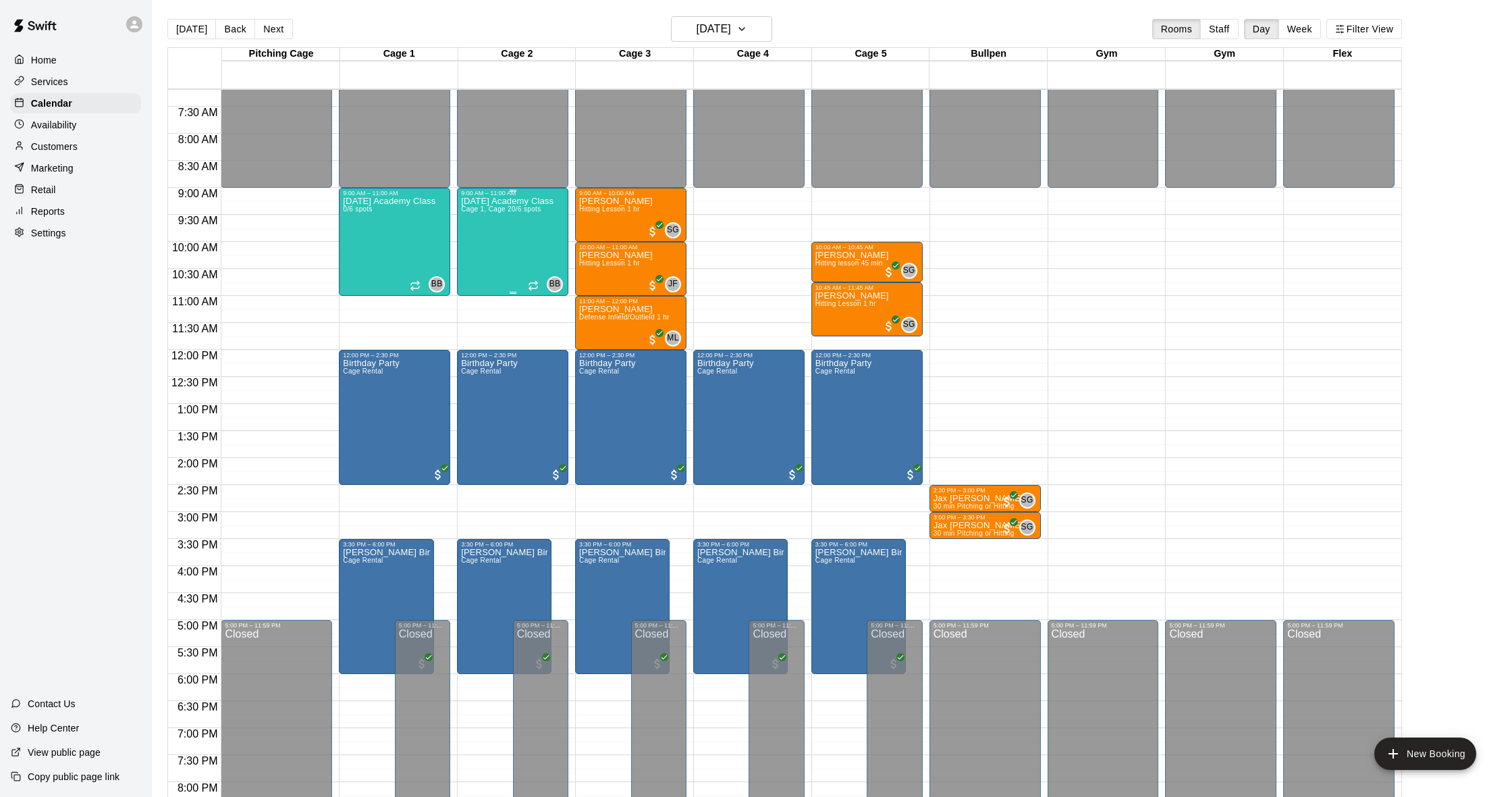
click at [494, 247] on div "Saturday Academy Class Cage 1, Cage 2 0/6 spots" at bounding box center [507, 595] width 93 height 797
click at [480, 250] on img "edit" at bounding box center [475, 243] width 16 height 16
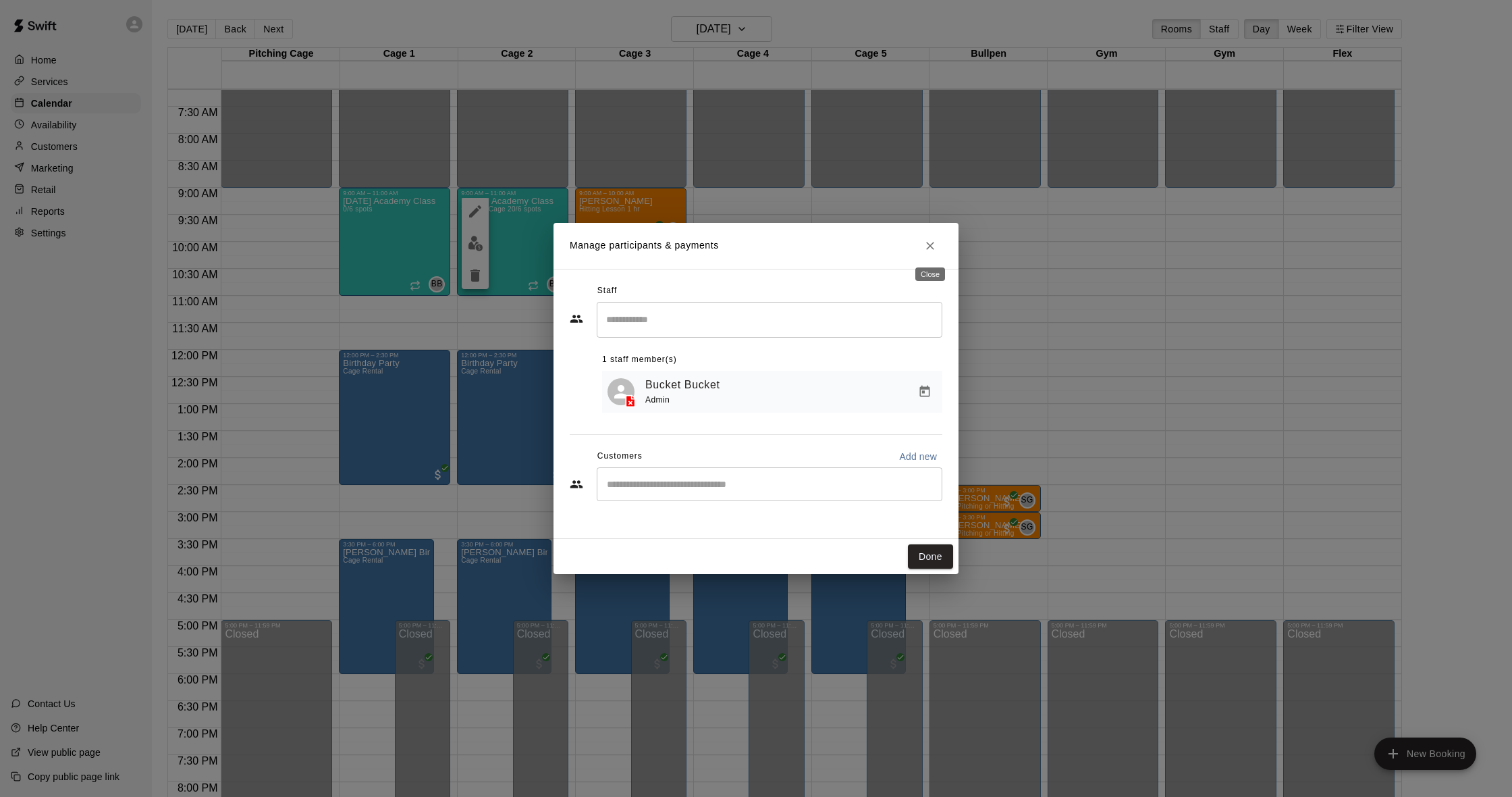
click at [930, 244] on icon "Close" at bounding box center [931, 246] width 8 height 8
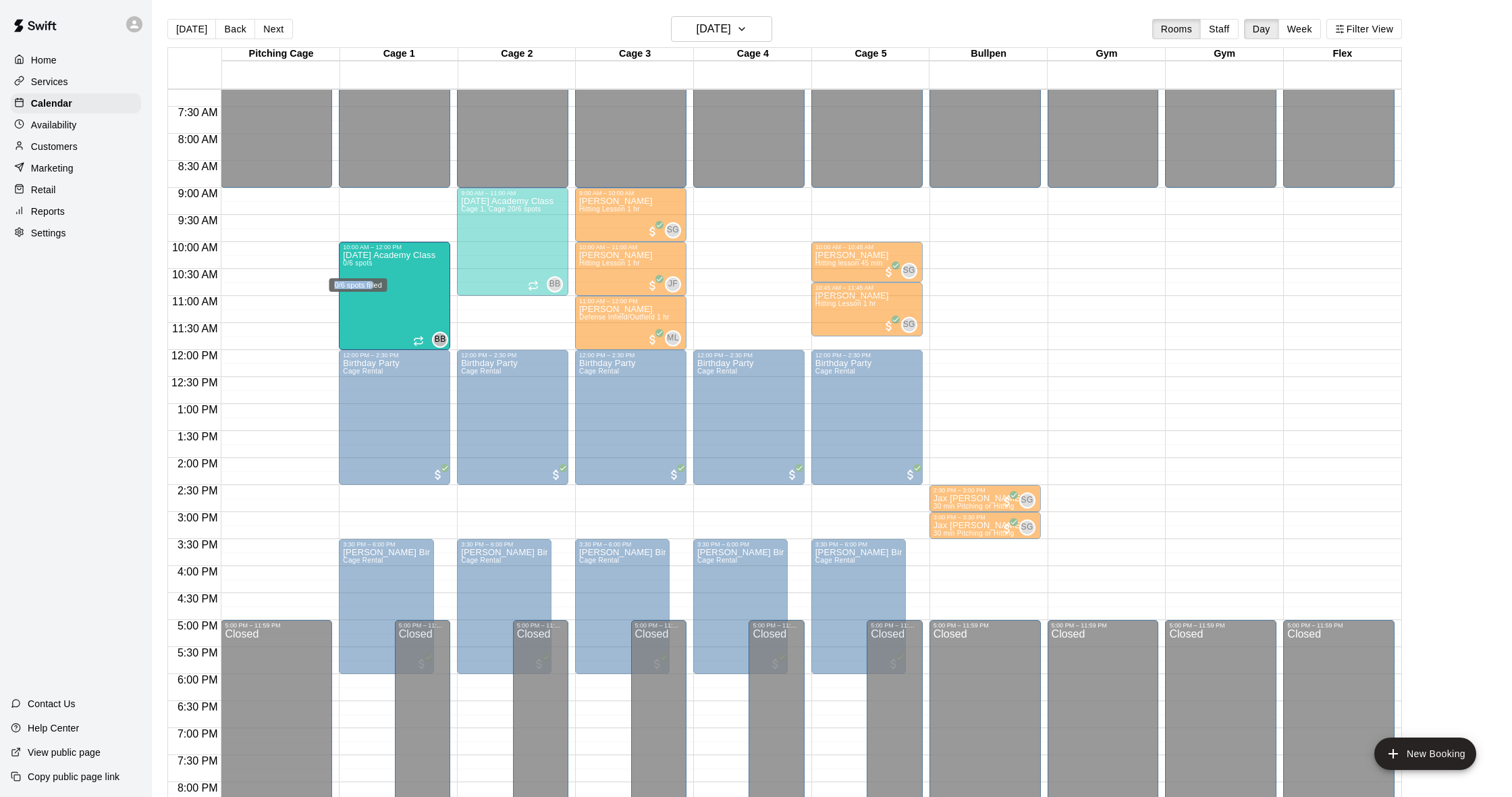
drag, startPoint x: 365, startPoint y: 216, endPoint x: 371, endPoint y: 281, distance: 65.3
drag, startPoint x: 370, startPoint y: 243, endPoint x: 366, endPoint y: 299, distance: 56.1
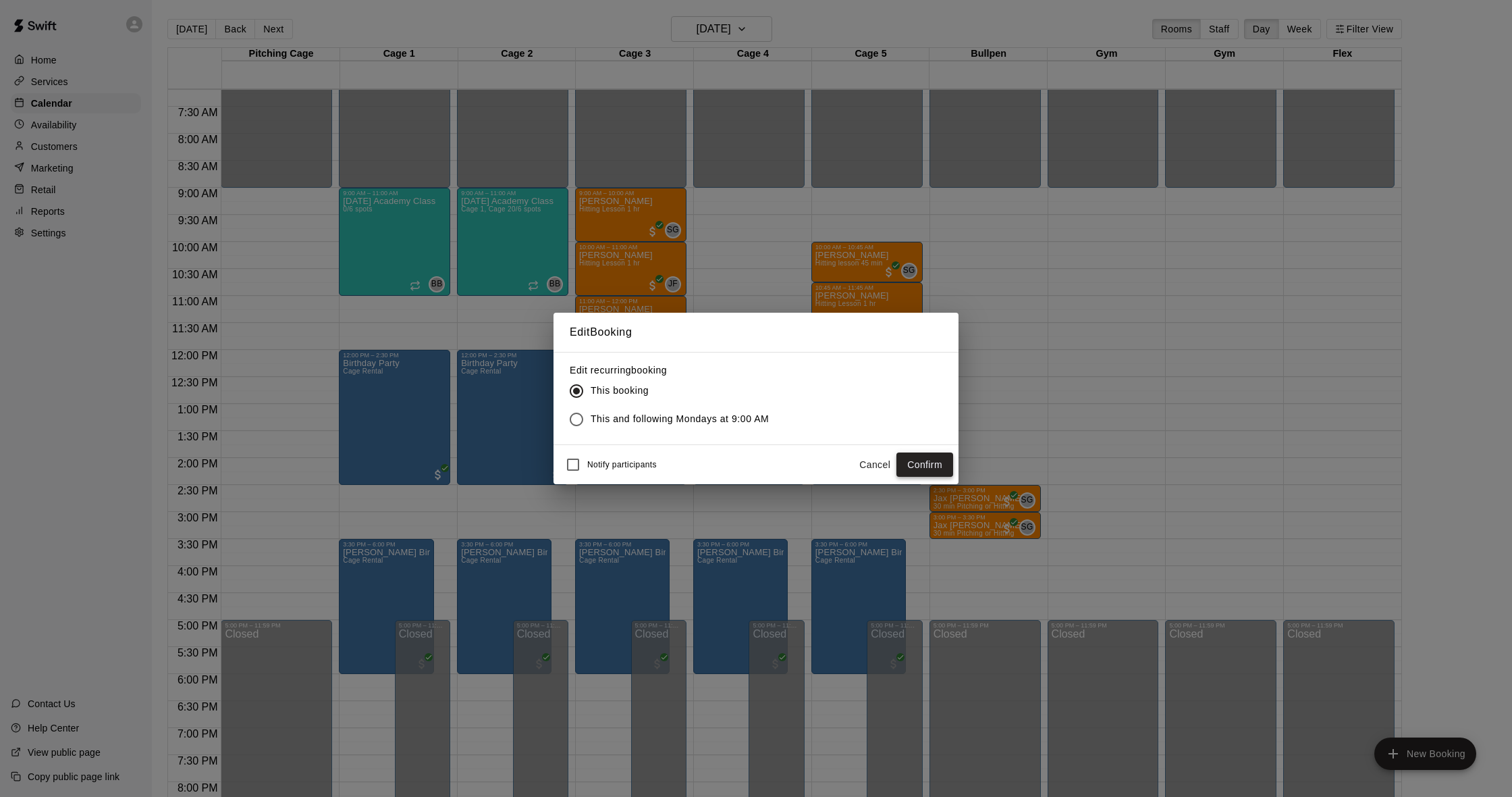
click at [942, 462] on button "Confirm" at bounding box center [925, 465] width 57 height 25
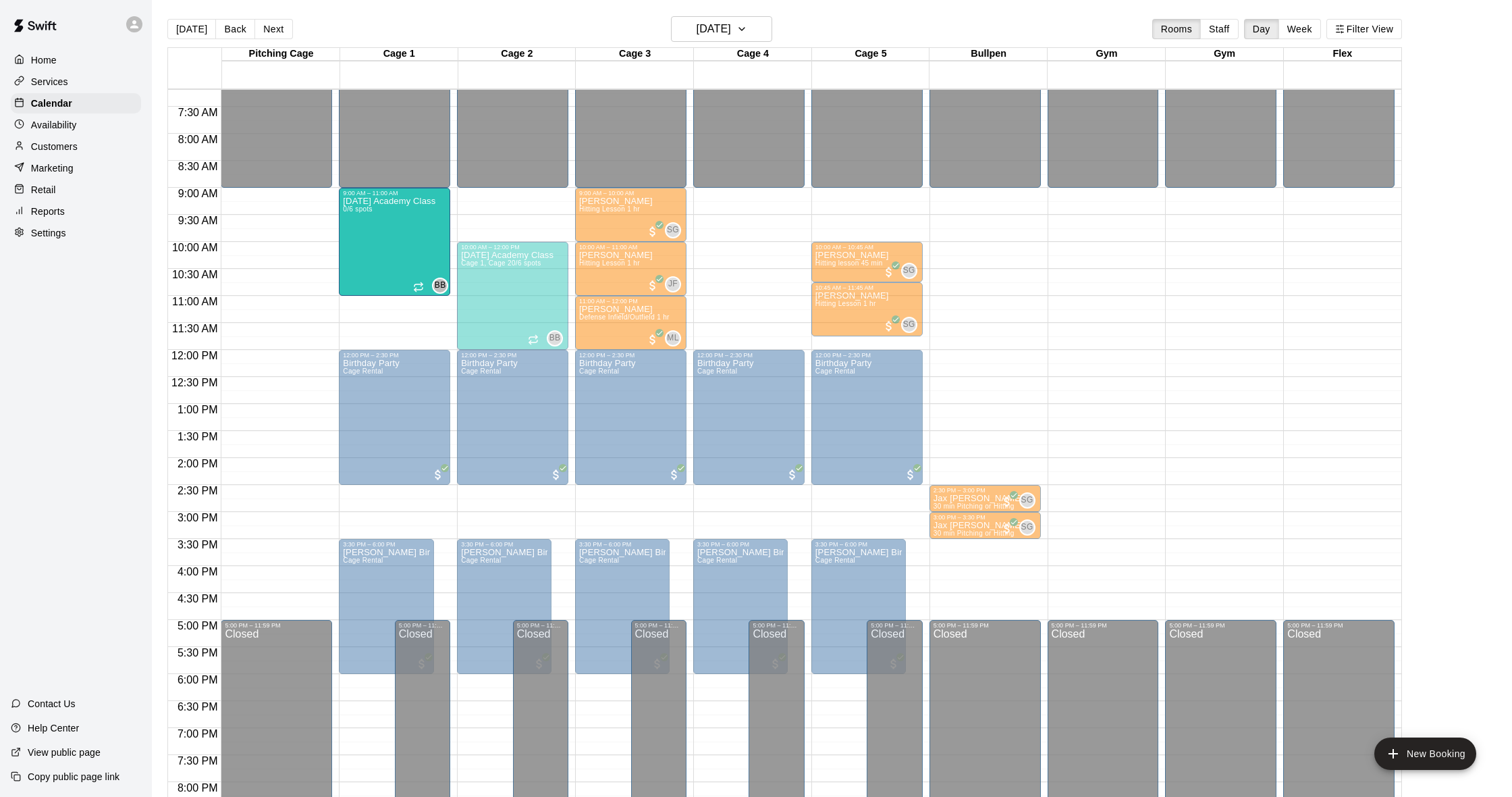
drag, startPoint x: 387, startPoint y: 281, endPoint x: 390, endPoint y: 237, distance: 44.1
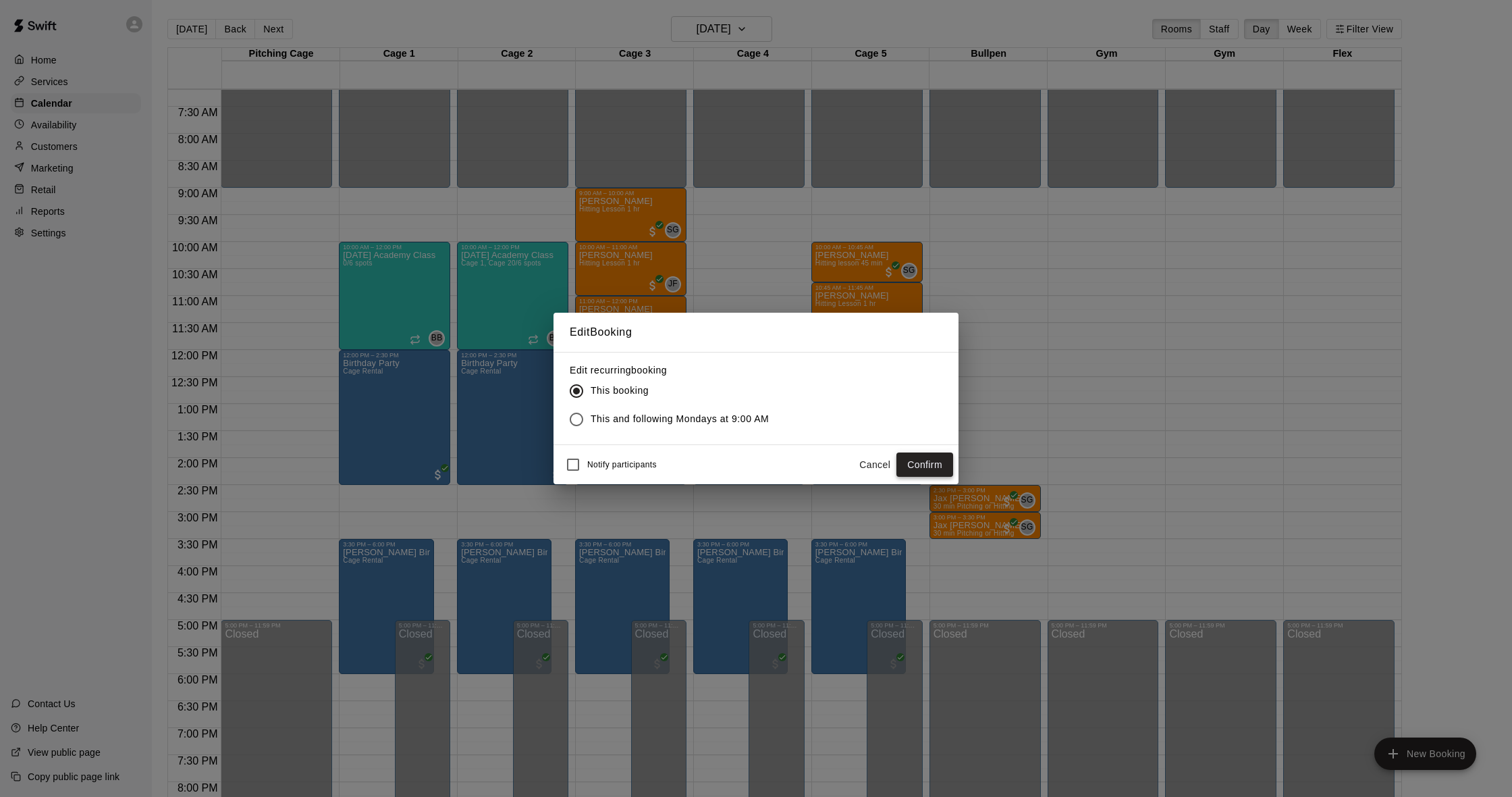
click at [926, 466] on button "Confirm" at bounding box center [925, 465] width 57 height 25
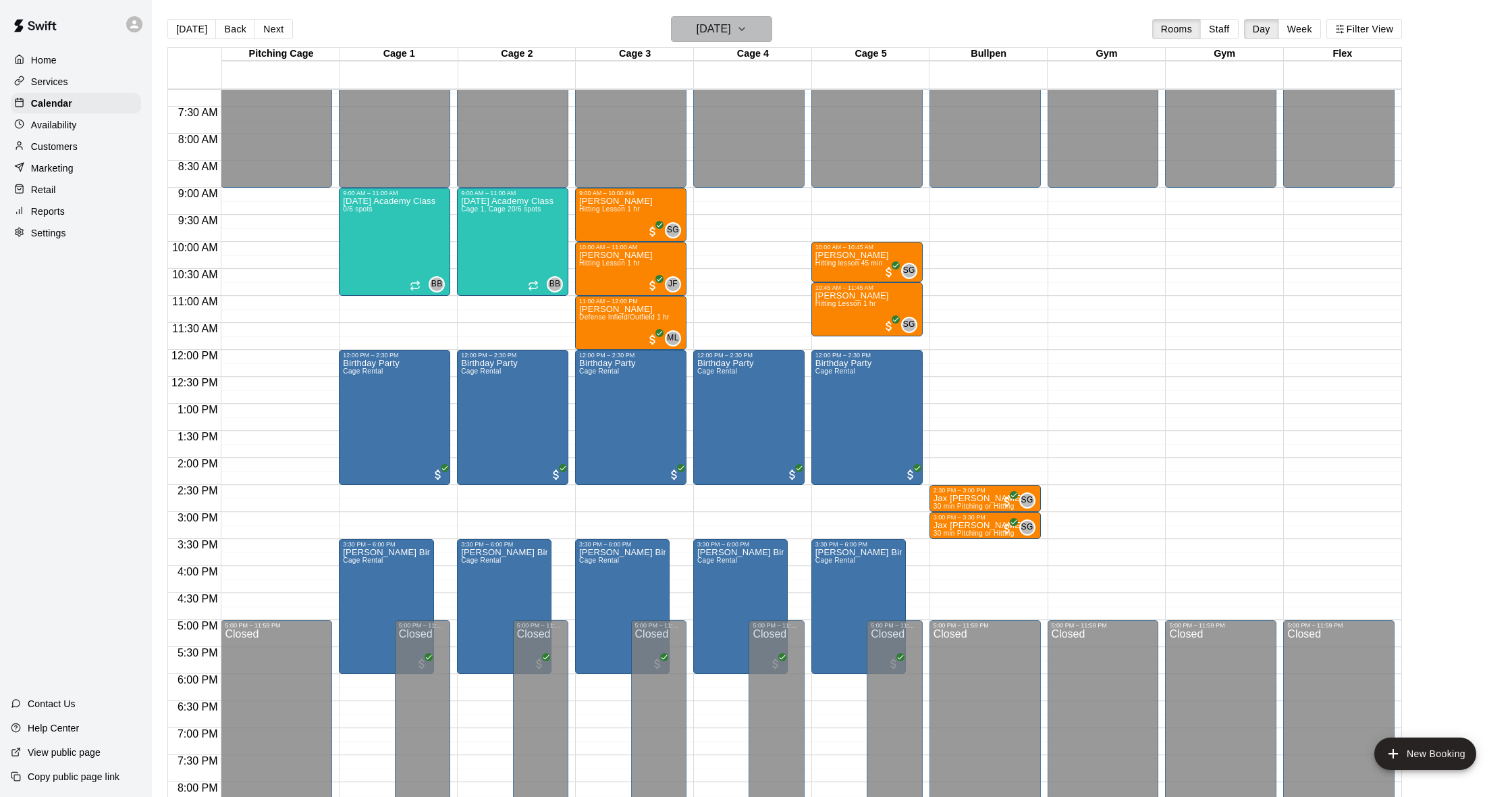
click at [704, 29] on h6 "[DATE]" at bounding box center [713, 28] width 34 height 19
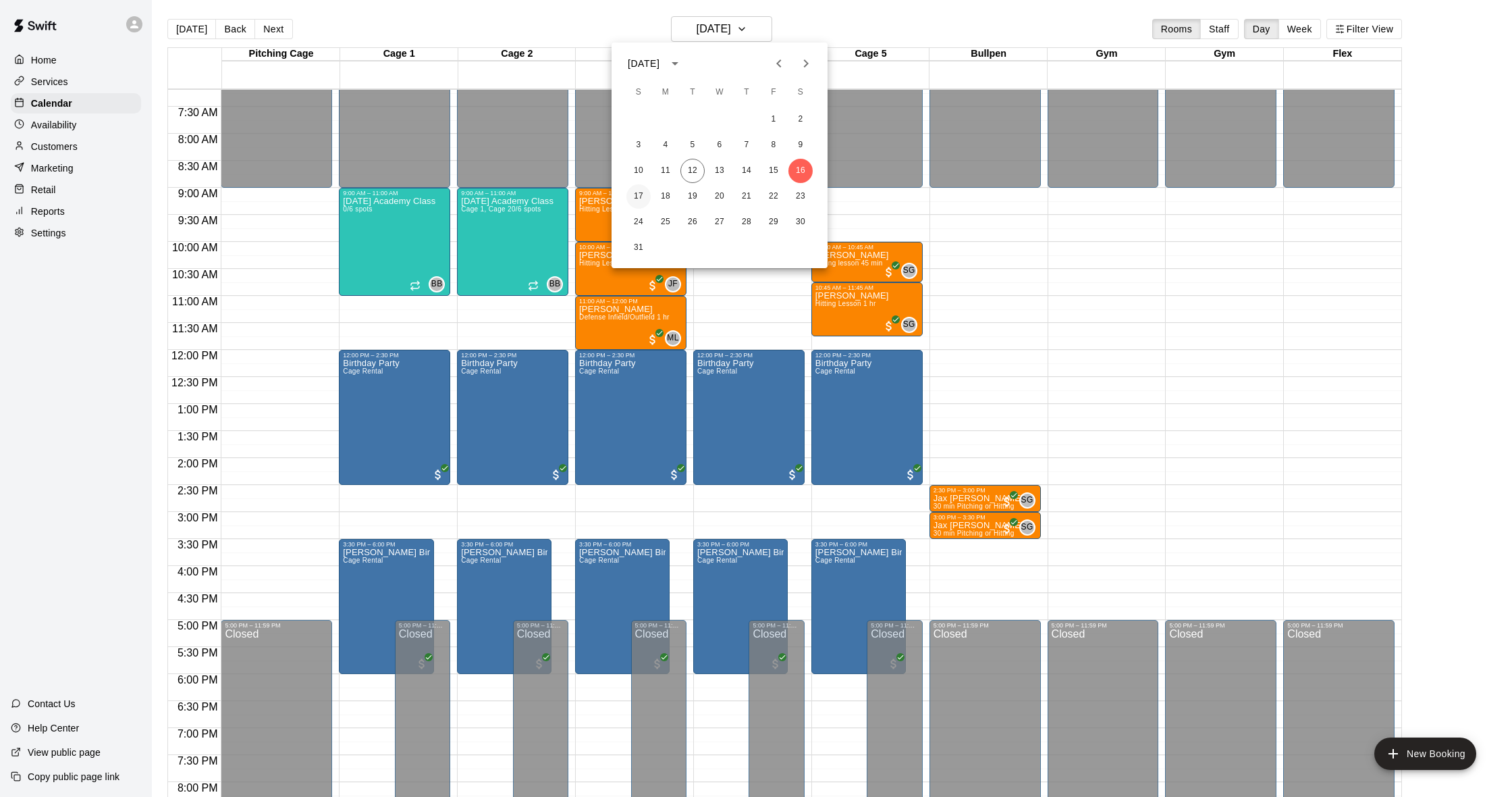
click at [636, 195] on button "17" at bounding box center [638, 196] width 24 height 24
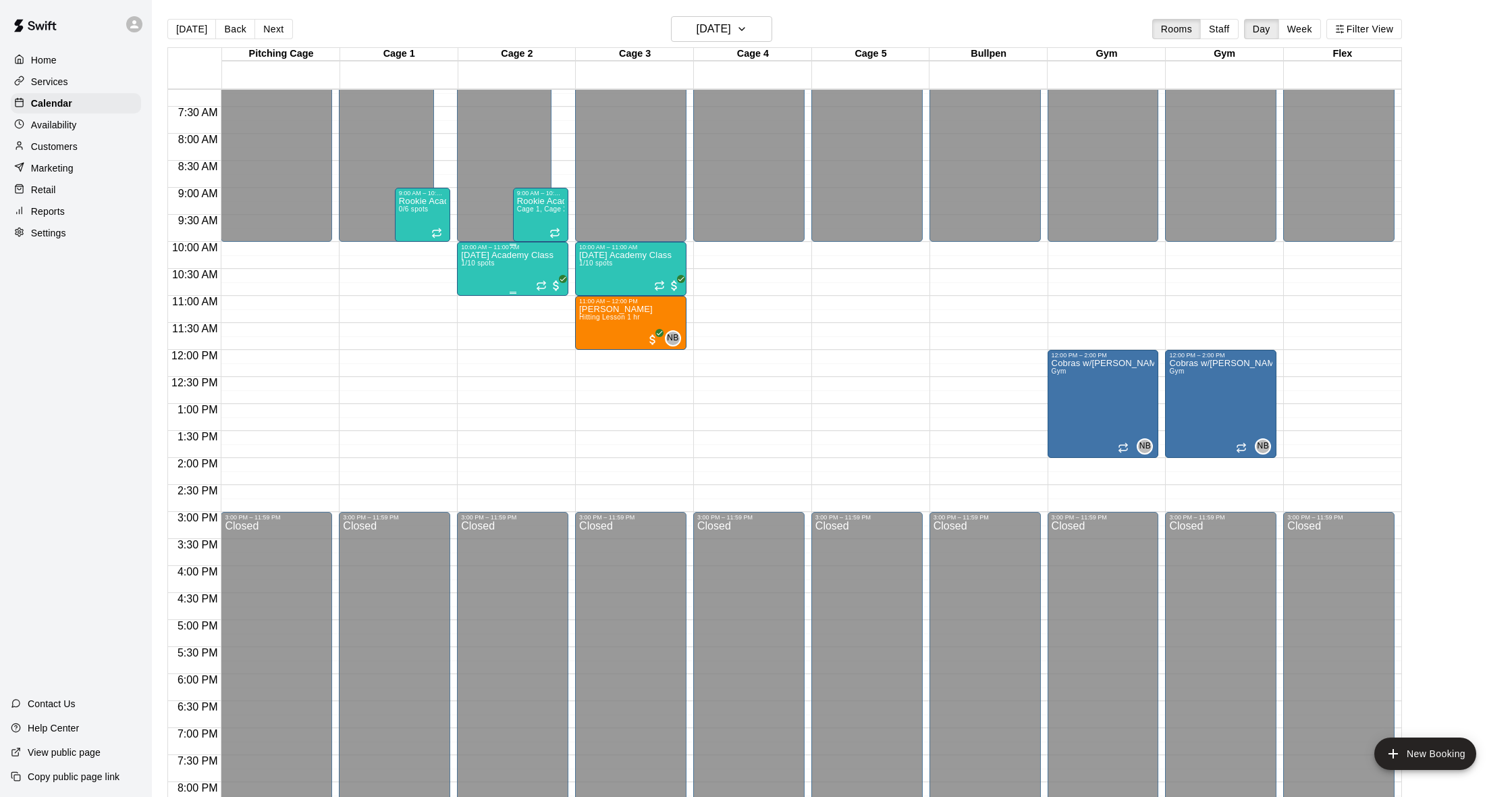
click at [492, 271] on div "Sunday Academy Class 1/10 spots" at bounding box center [507, 648] width 93 height 797
click at [471, 309] on button "edit" at bounding box center [475, 297] width 27 height 26
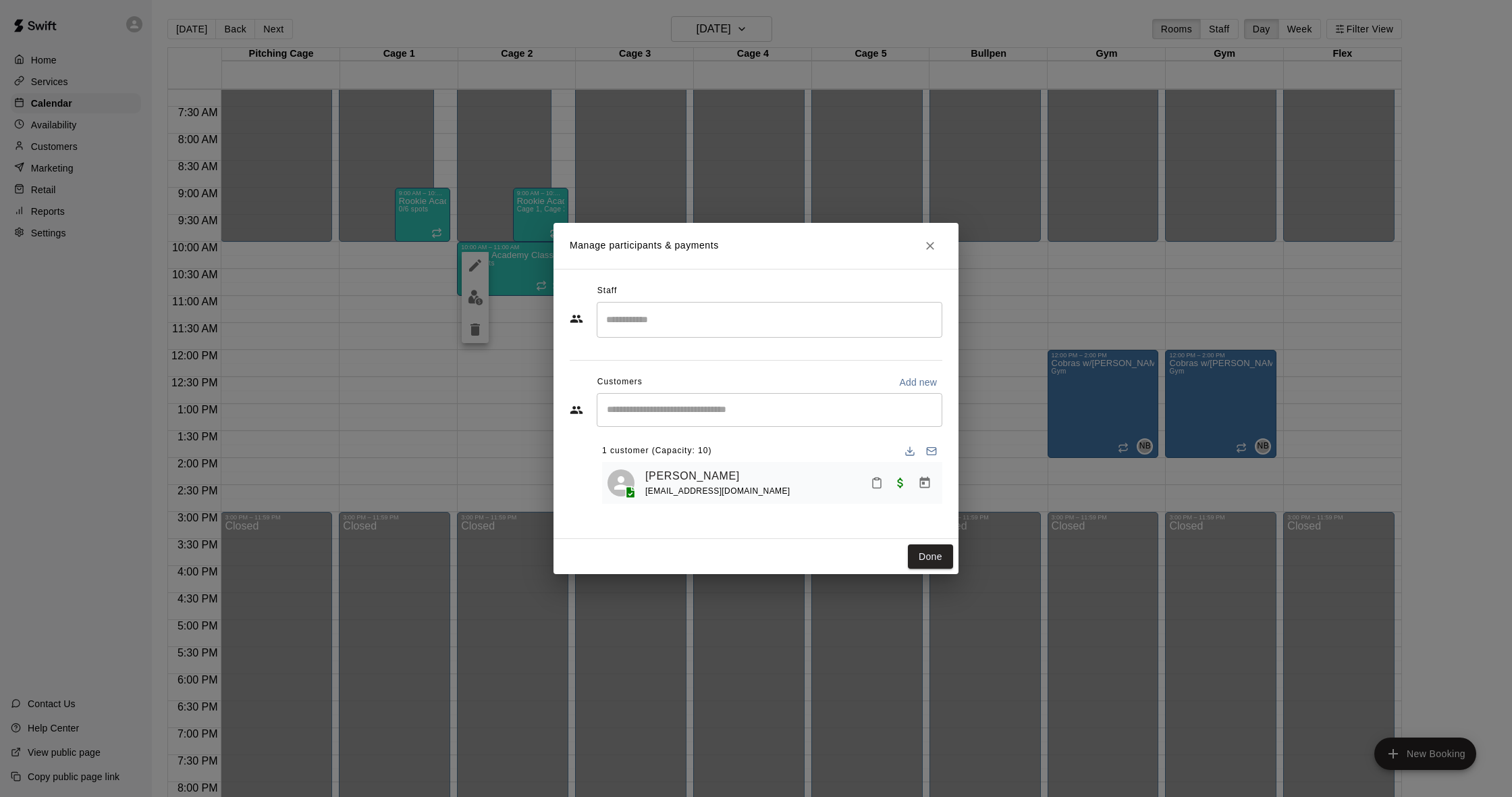
click at [928, 244] on icon "Close" at bounding box center [931, 246] width 8 height 8
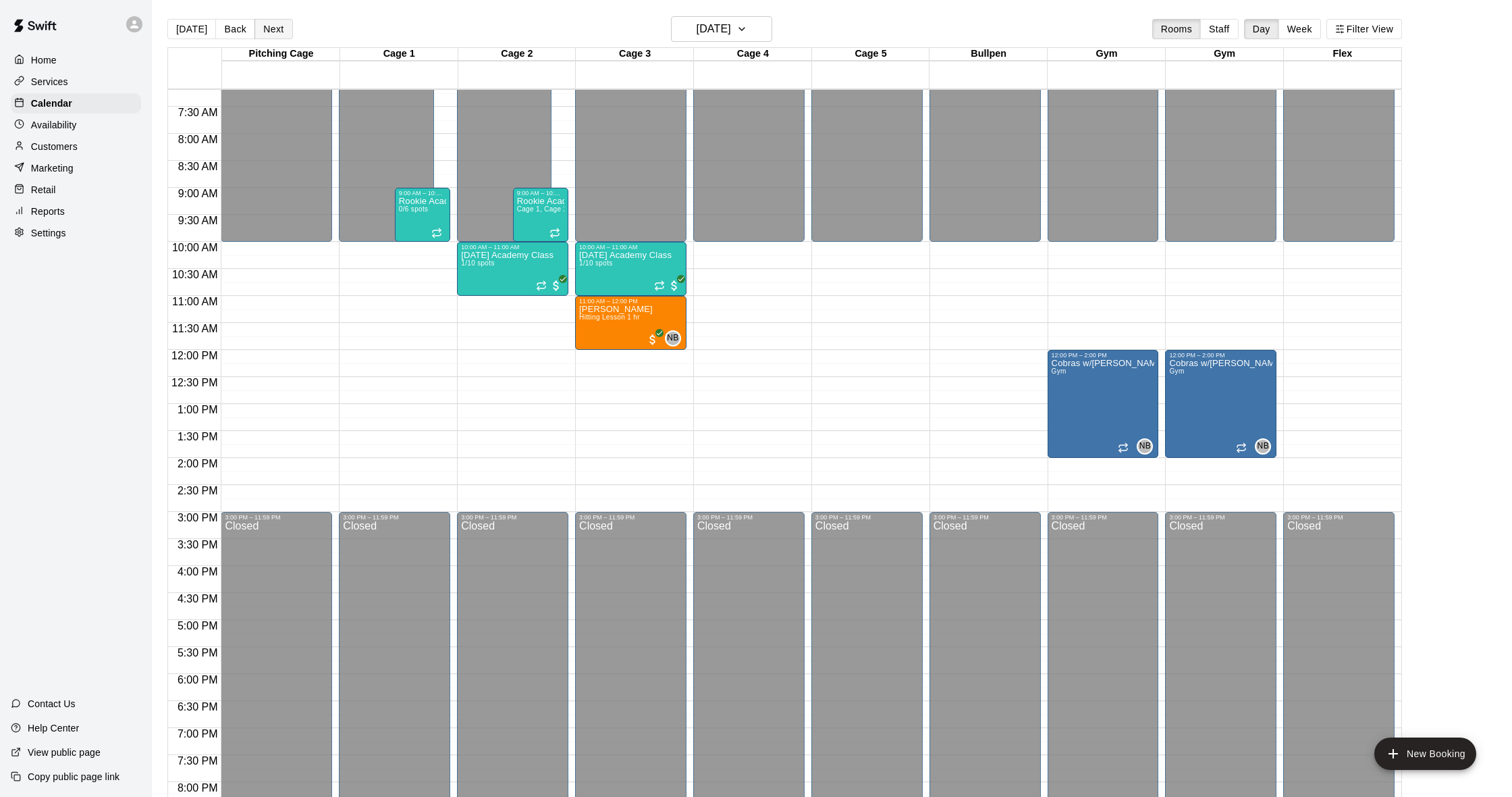
click at [278, 33] on button "Next" at bounding box center [273, 29] width 38 height 20
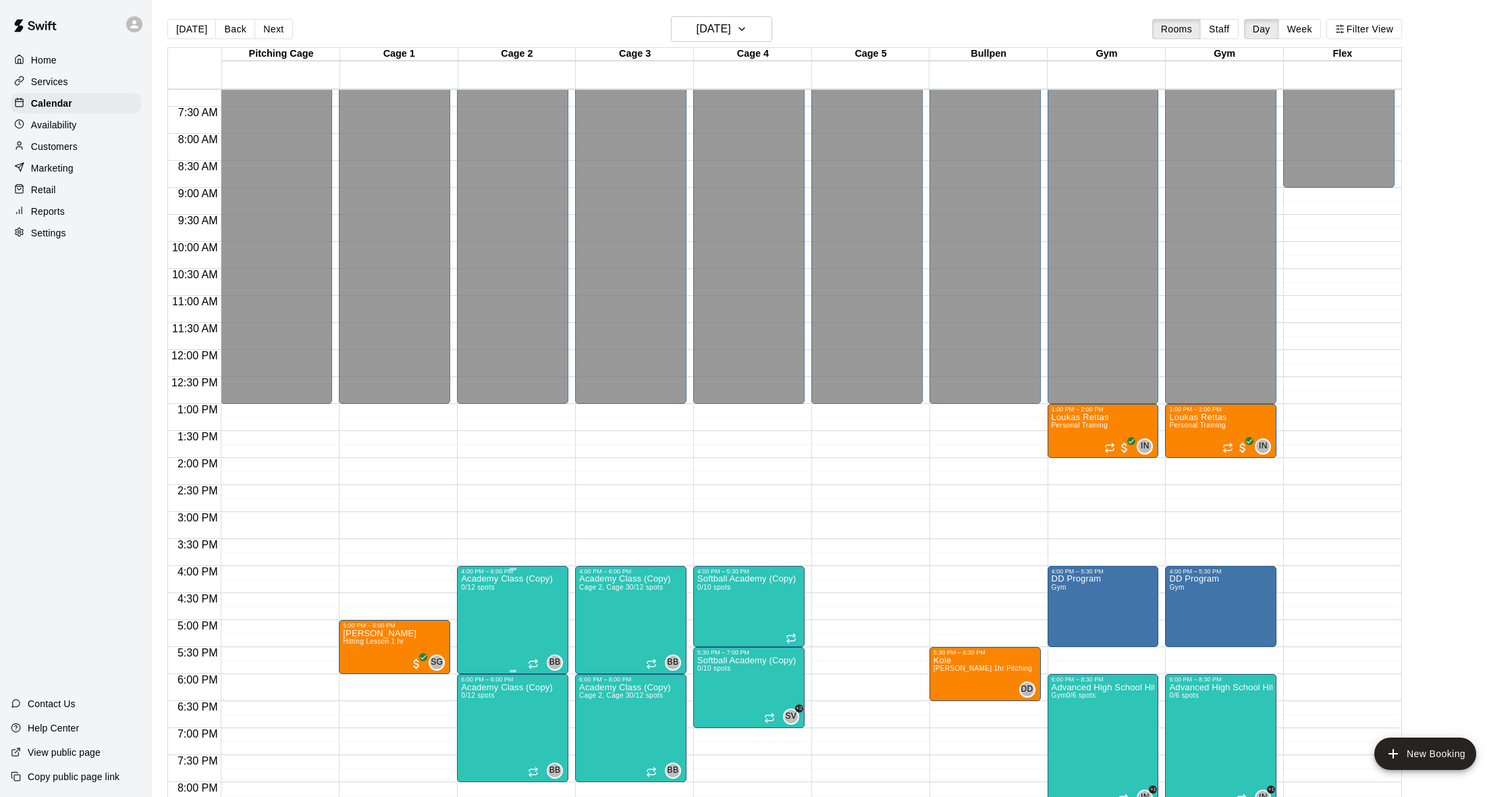
click at [480, 618] on img "edit" at bounding box center [475, 621] width 16 height 16
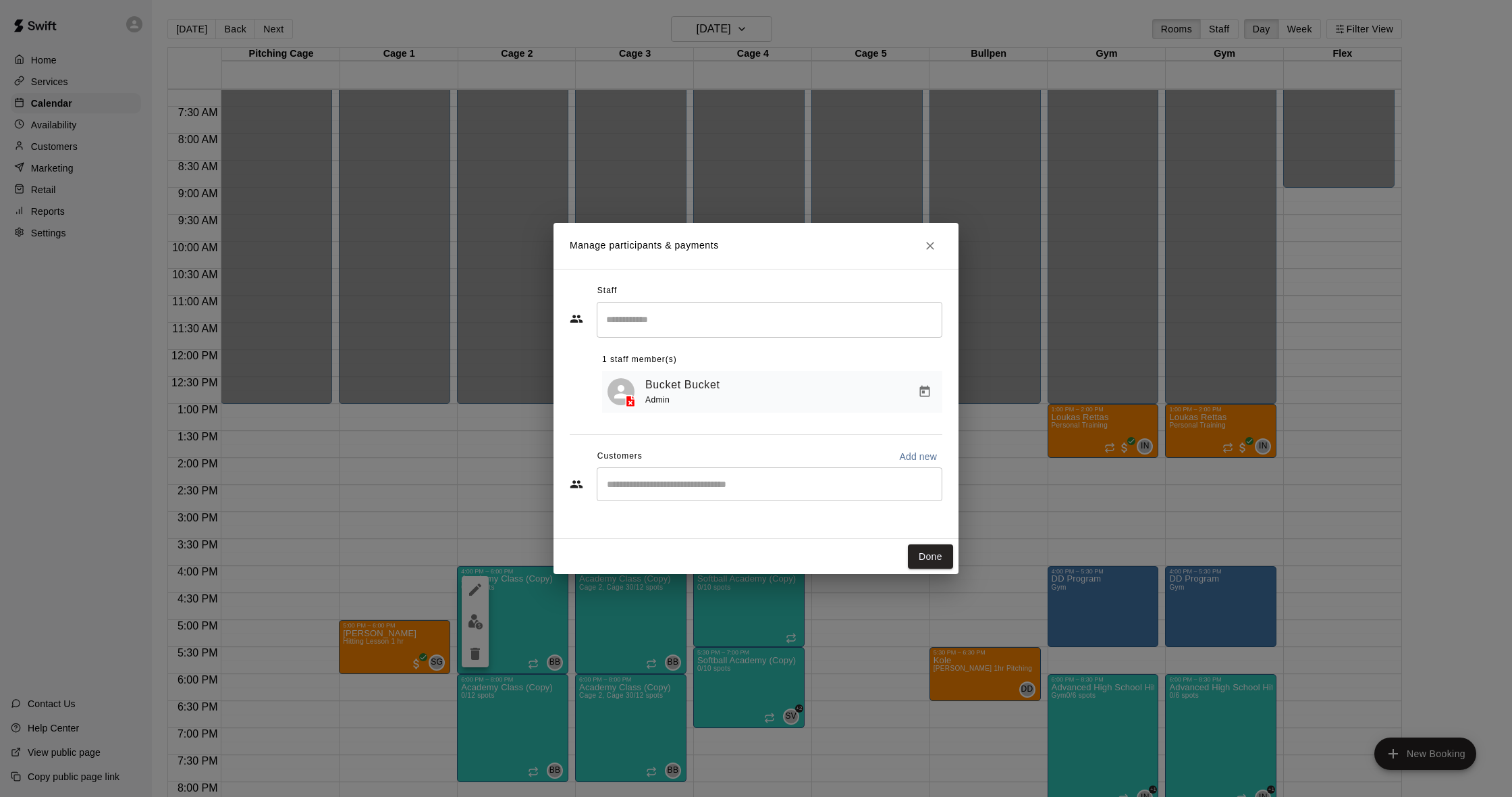
click at [697, 486] on input "Start typing to search customers..." at bounding box center [769, 484] width 334 height 13
type input "****"
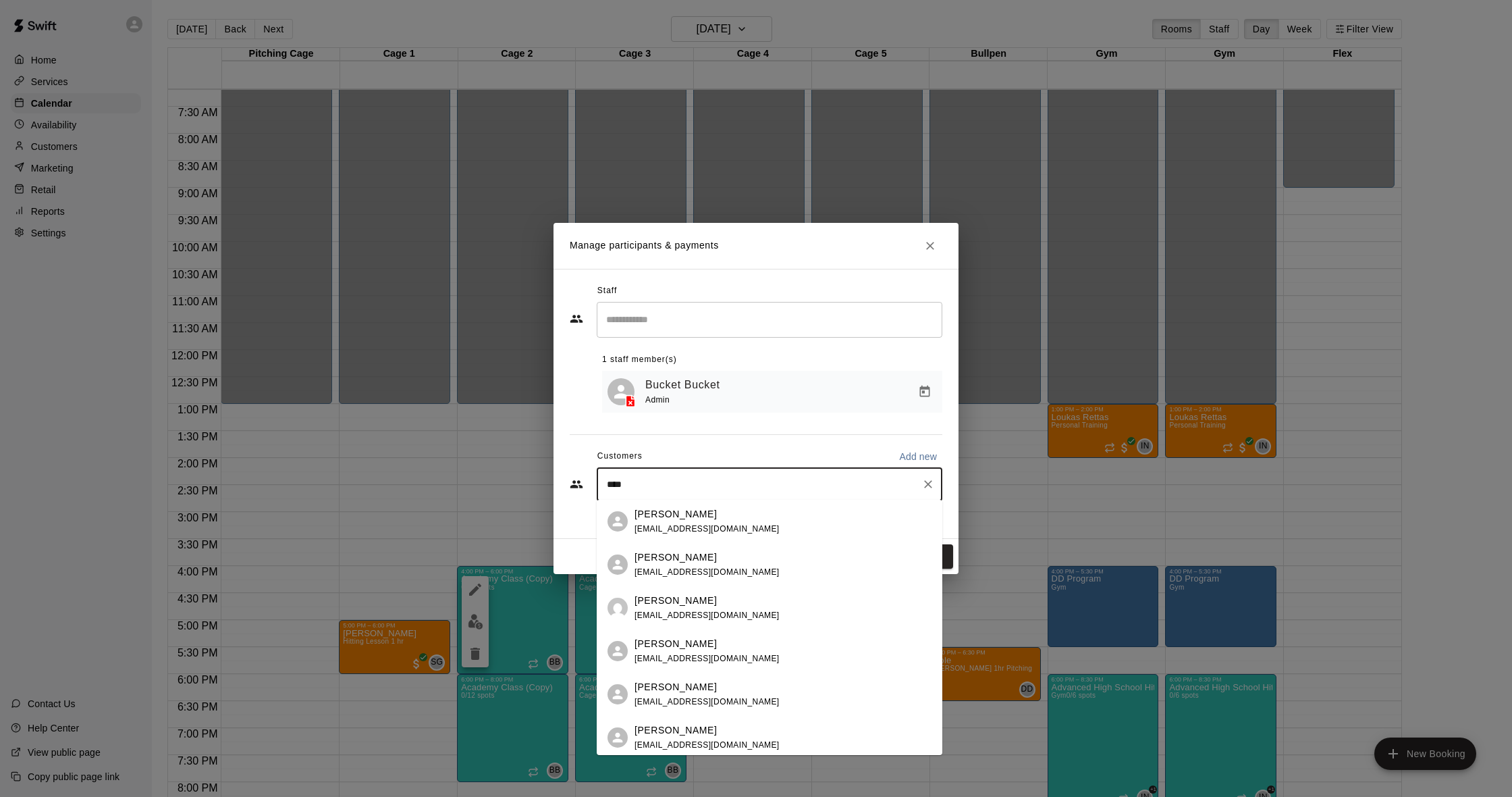
click at [701, 523] on div "Ashley Bruce ajdillman79@aol.com" at bounding box center [707, 521] width 146 height 29
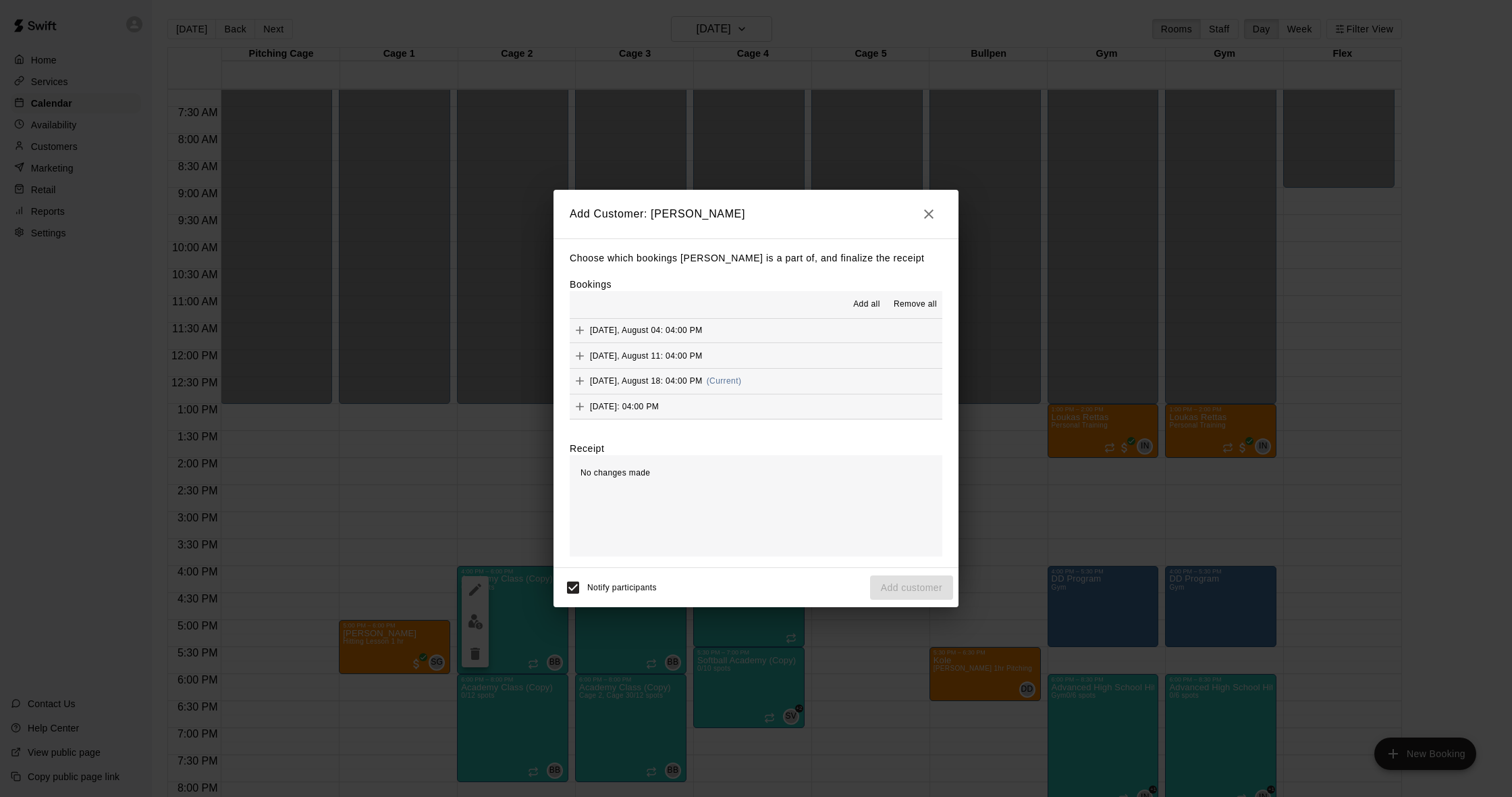
scroll to position [736, 0]
click at [741, 373] on div "Monday, August 18: 04:00 PM (Current)" at bounding box center [655, 383] width 171 height 20
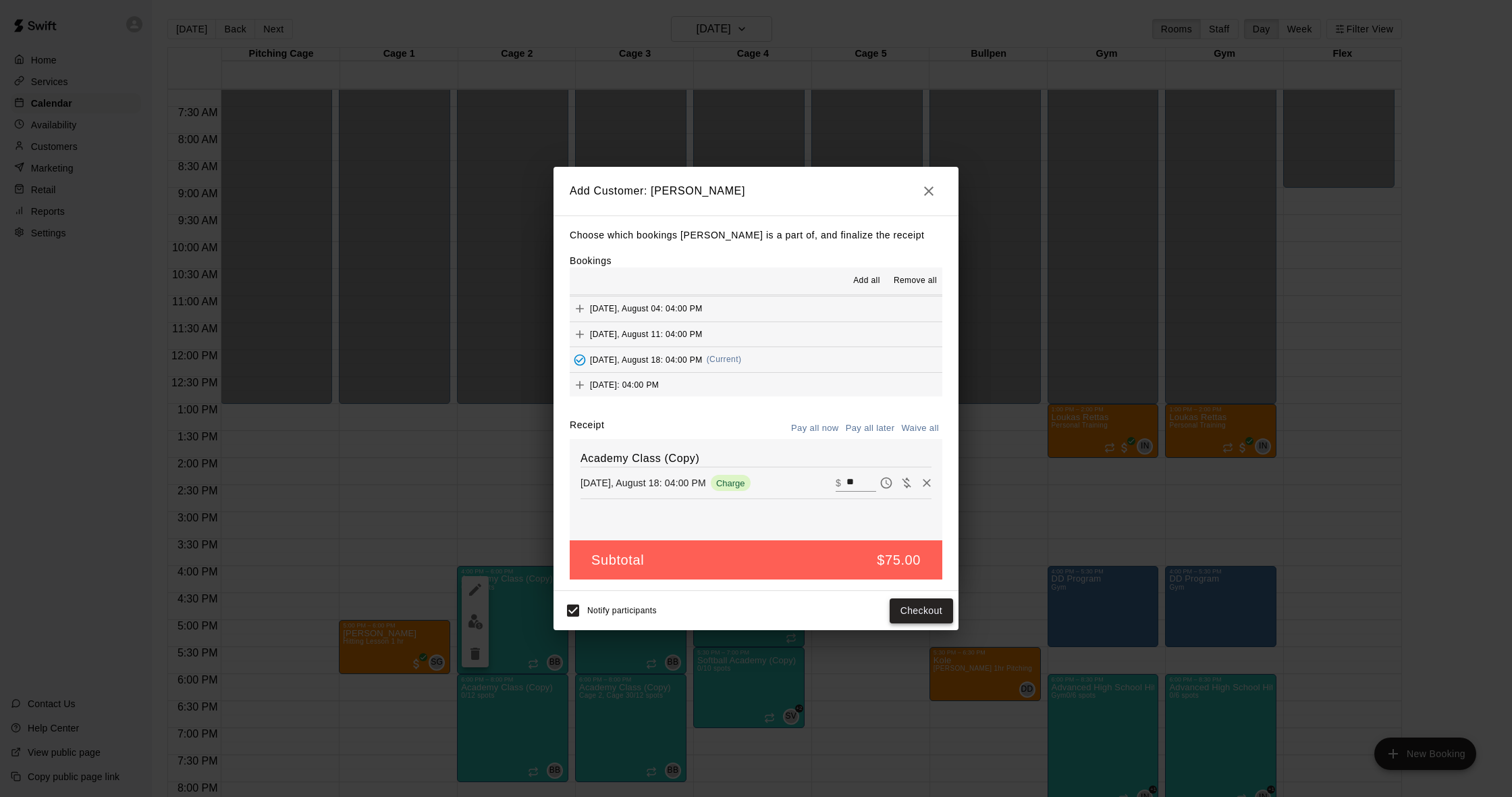
click at [933, 604] on button "Checkout" at bounding box center [922, 611] width 64 height 25
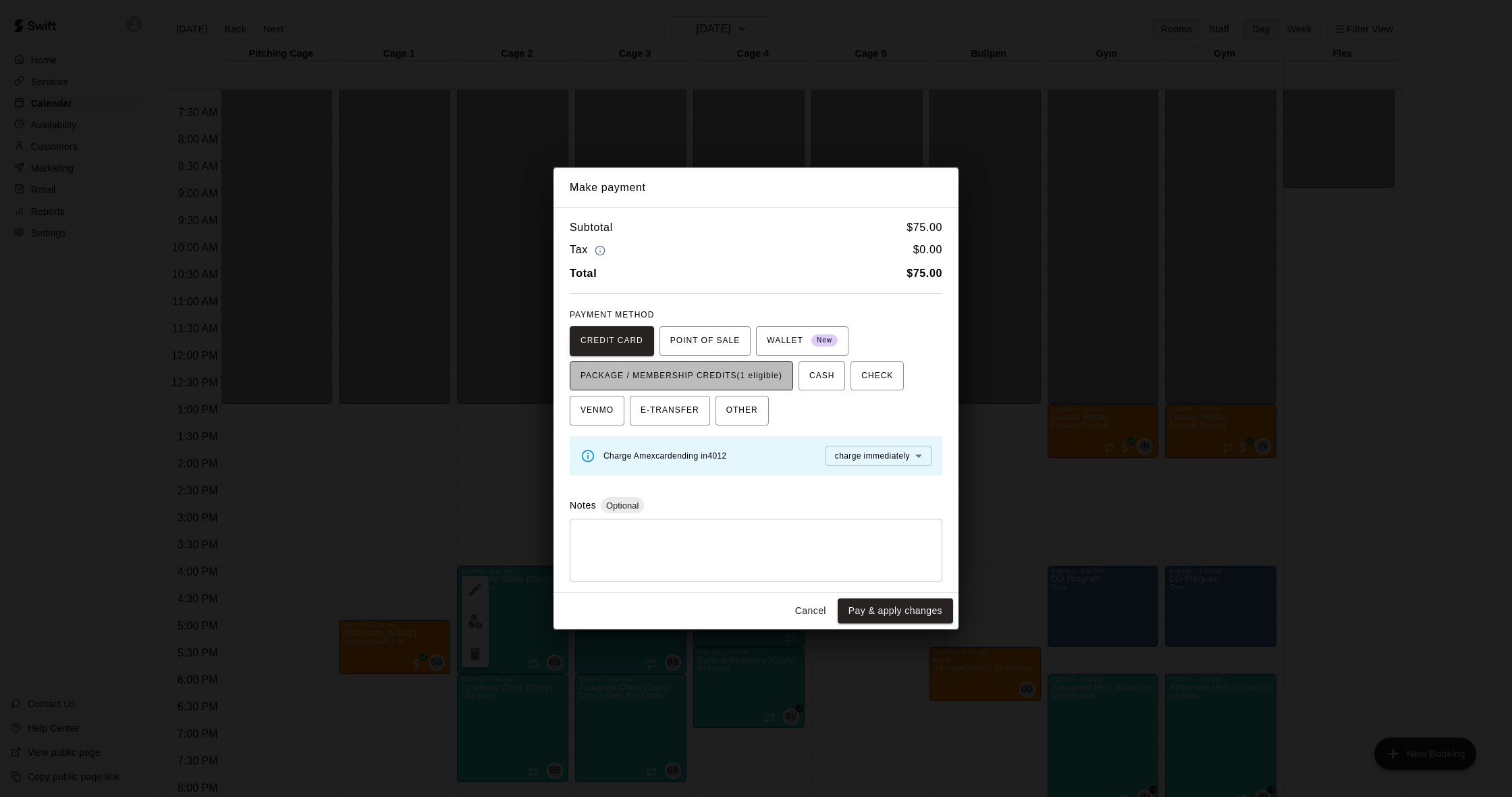
click at [738, 379] on span "PACKAGE / MEMBERSHIP CREDITS (1 eligible)" at bounding box center [681, 376] width 202 height 22
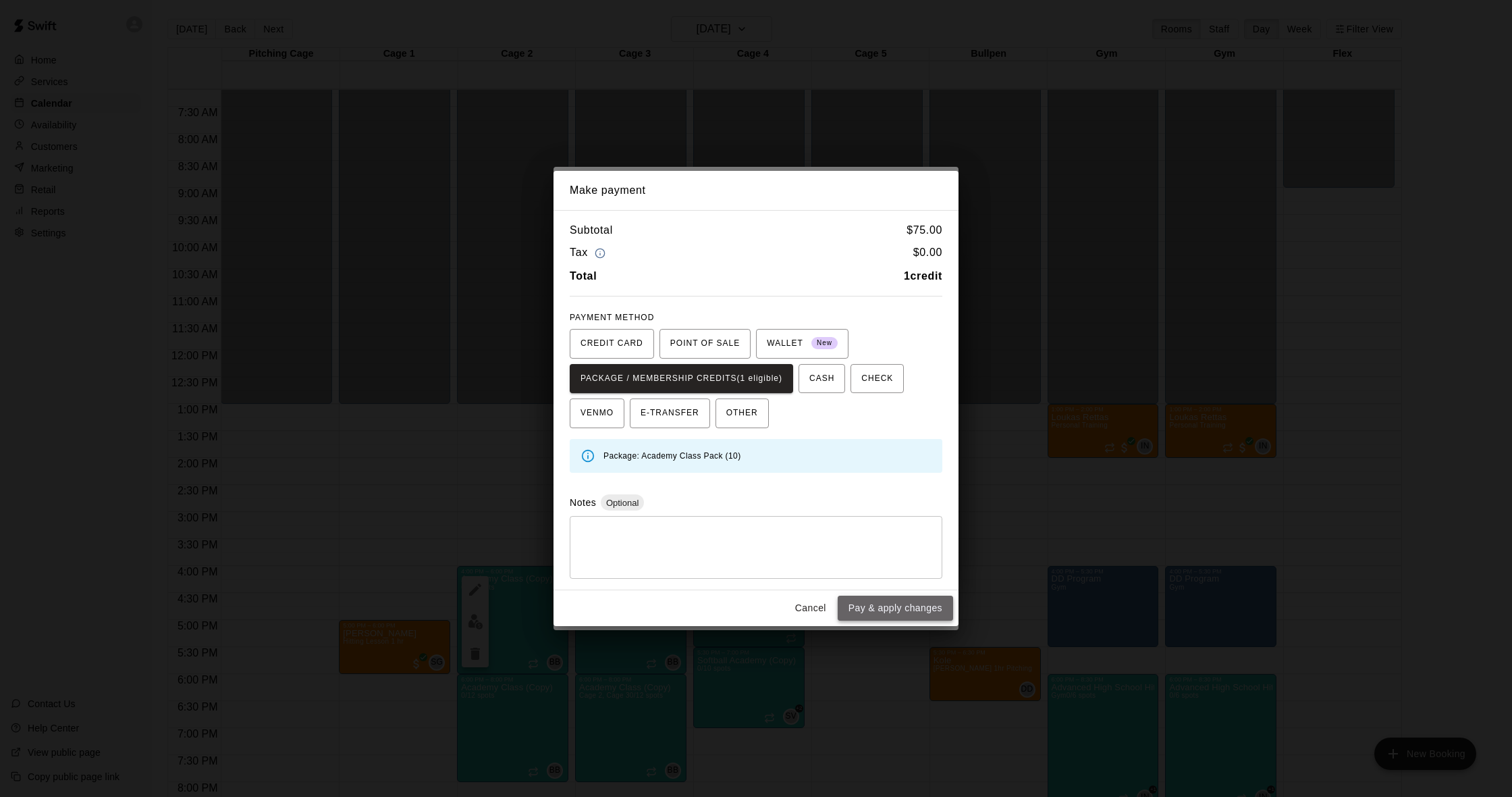
click at [907, 601] on button "Pay & apply changes" at bounding box center [896, 608] width 115 height 25
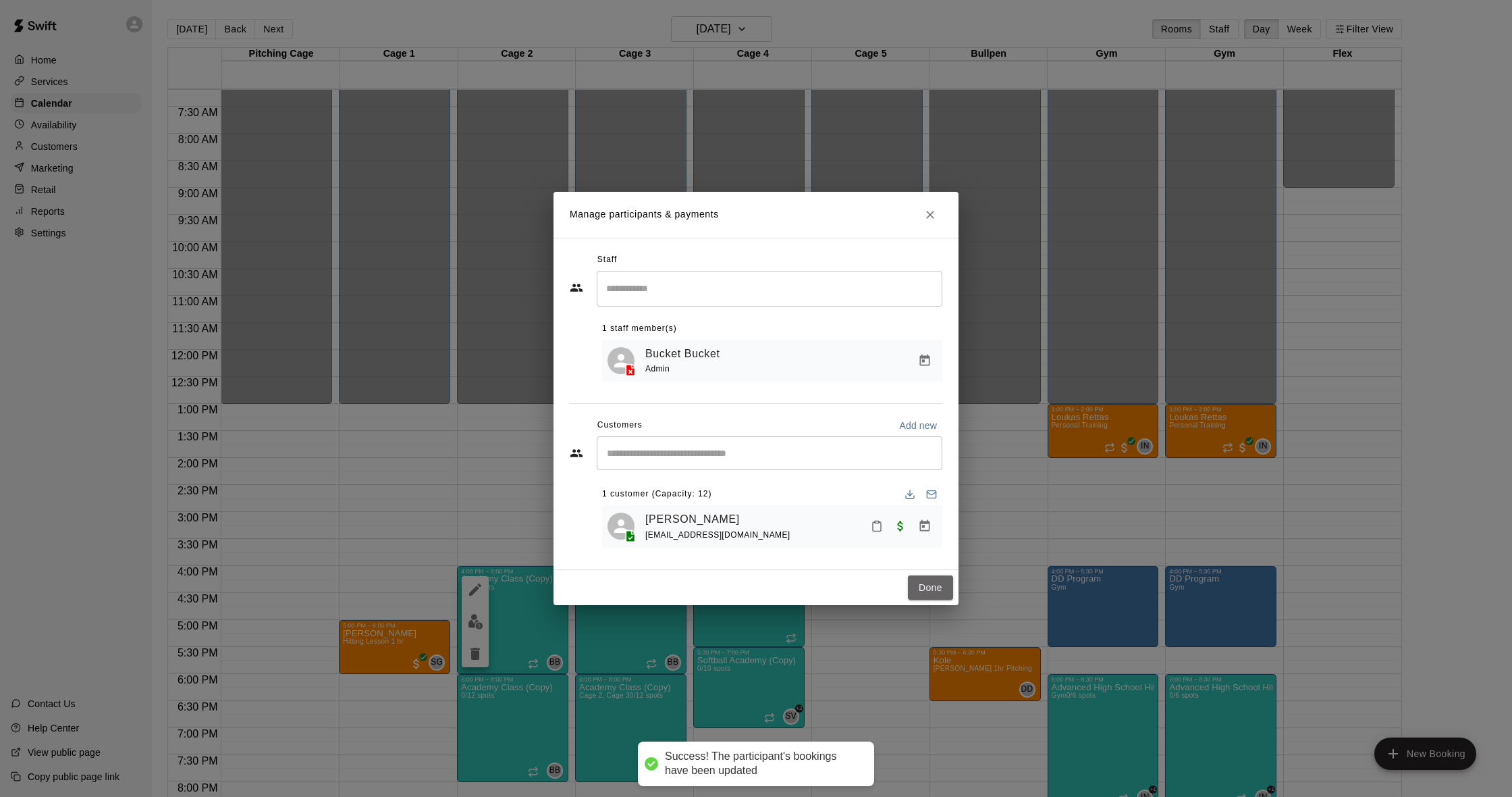
drag, startPoint x: 923, startPoint y: 586, endPoint x: 620, endPoint y: 269, distance: 438.5
click at [923, 586] on button "Done" at bounding box center [931, 588] width 45 height 25
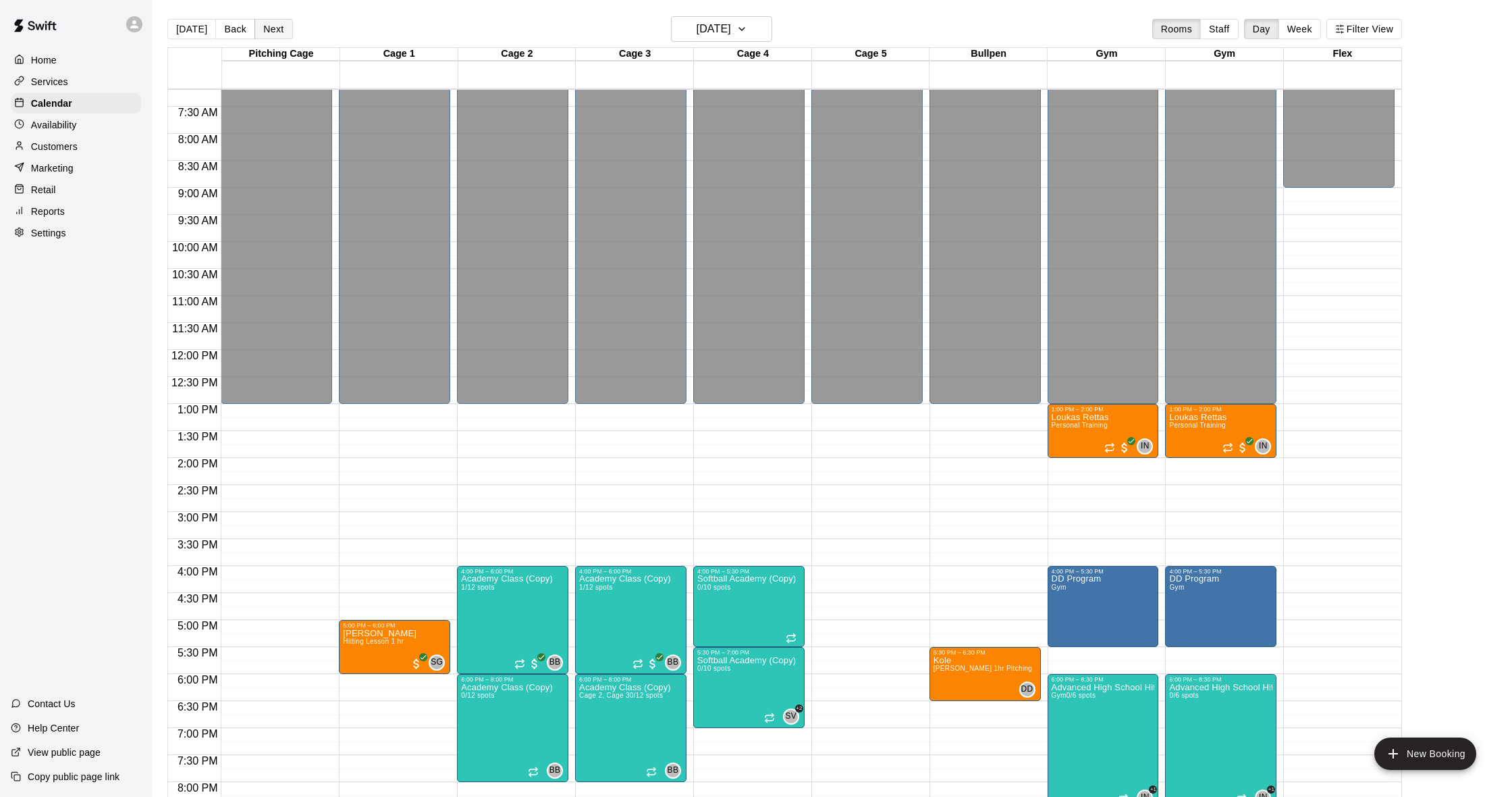
click at [274, 33] on button "Next" at bounding box center [273, 29] width 38 height 20
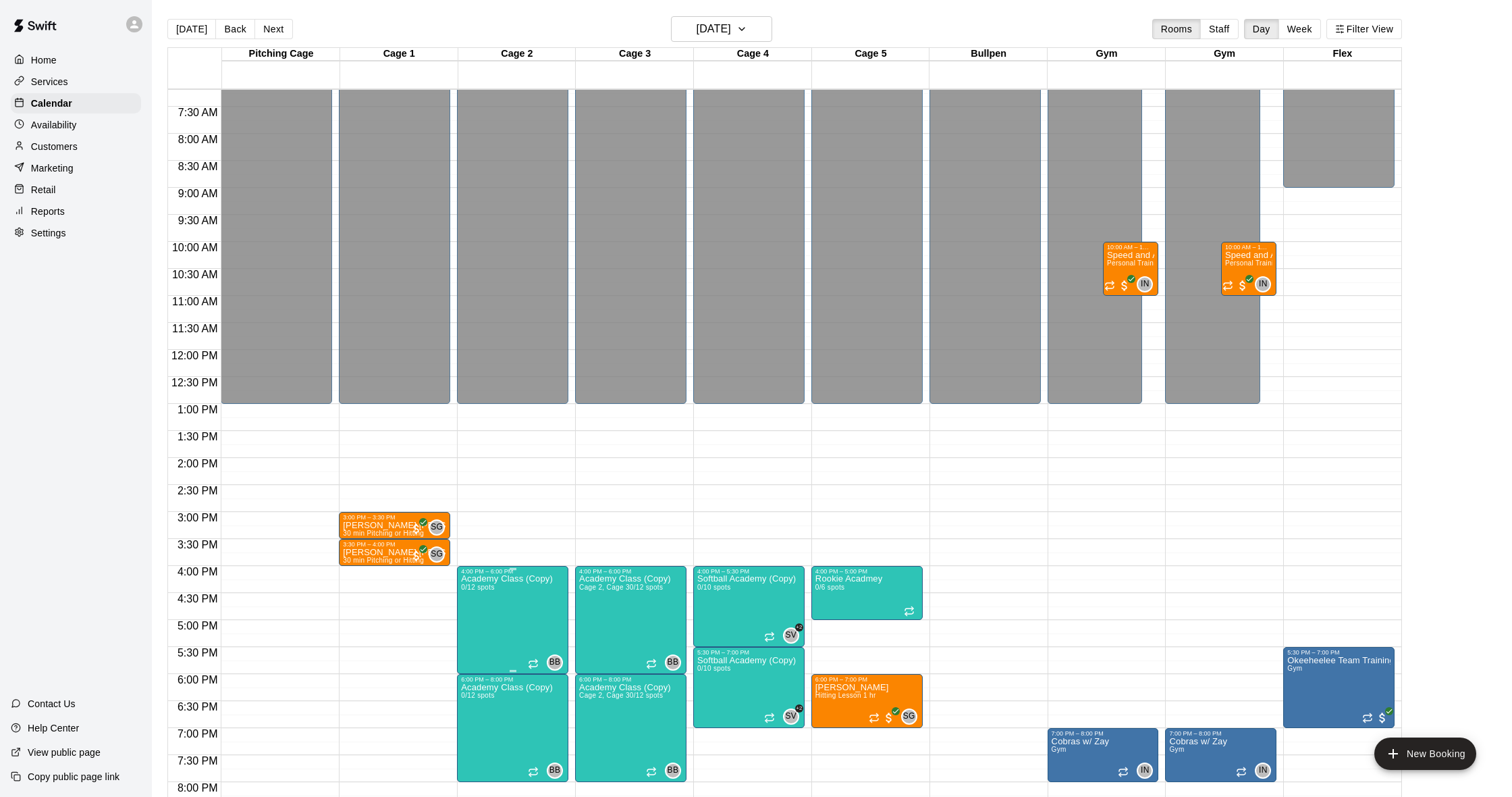
click at [477, 611] on button "edit" at bounding box center [475, 621] width 27 height 26
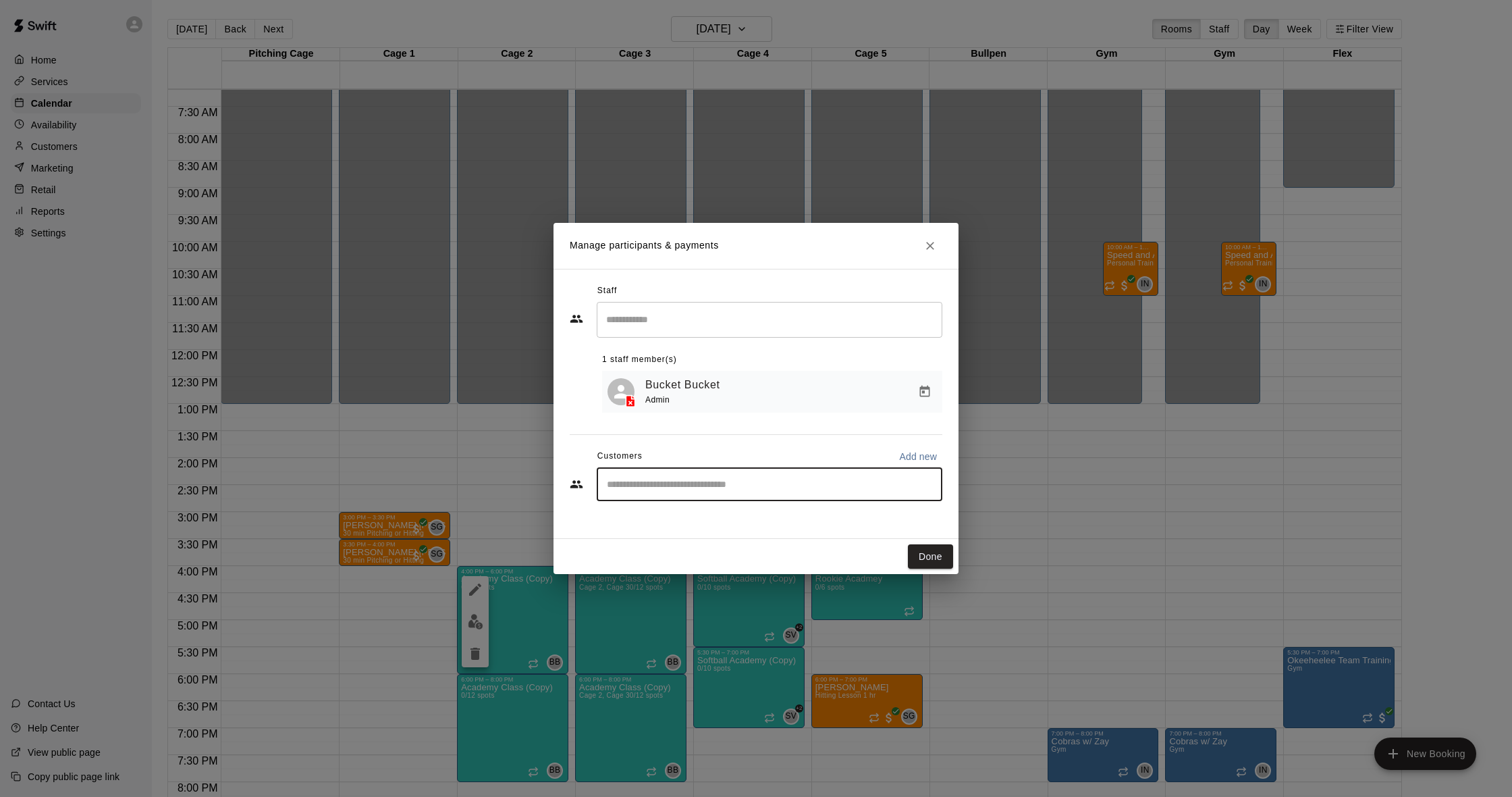
click at [694, 480] on input "Start typing to search customers..." at bounding box center [769, 484] width 334 height 13
type input "*****"
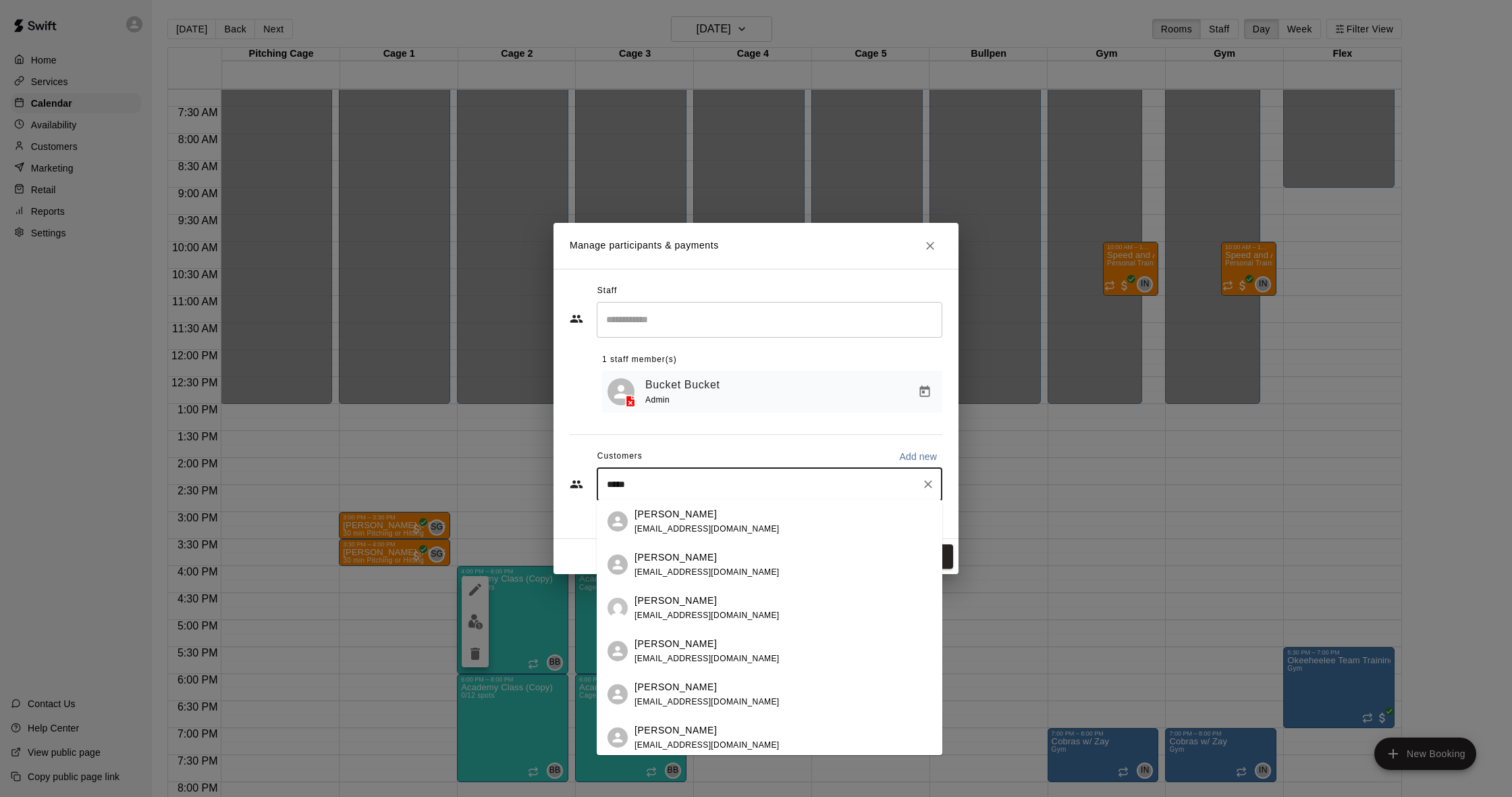
click at [698, 532] on span "[EMAIL_ADDRESS][DOMAIN_NAME]" at bounding box center [707, 528] width 146 height 9
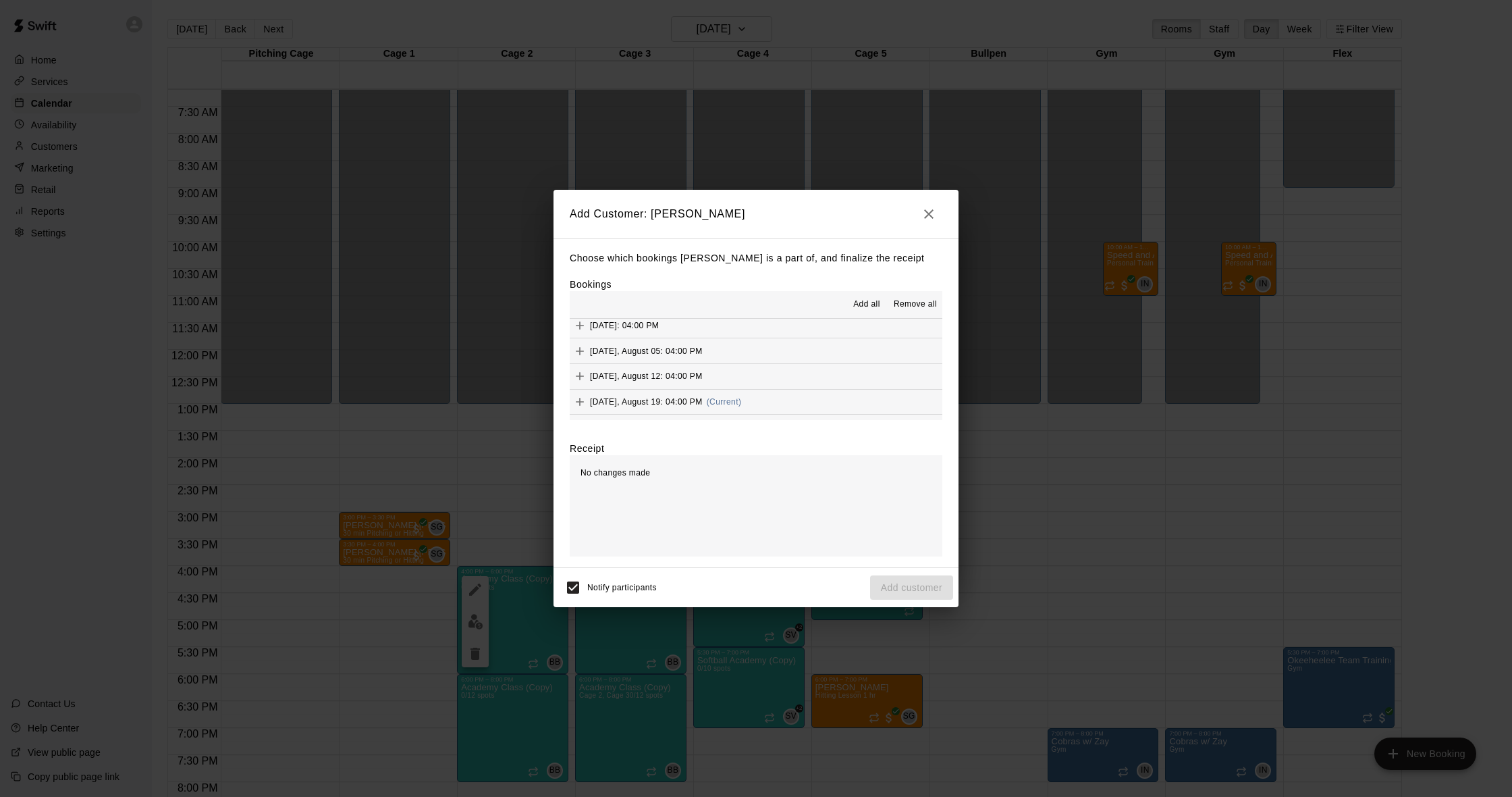
scroll to position [742, 0]
click at [767, 391] on button "Tuesday, August 19: 04:00 PM (Current)" at bounding box center [756, 403] width 373 height 25
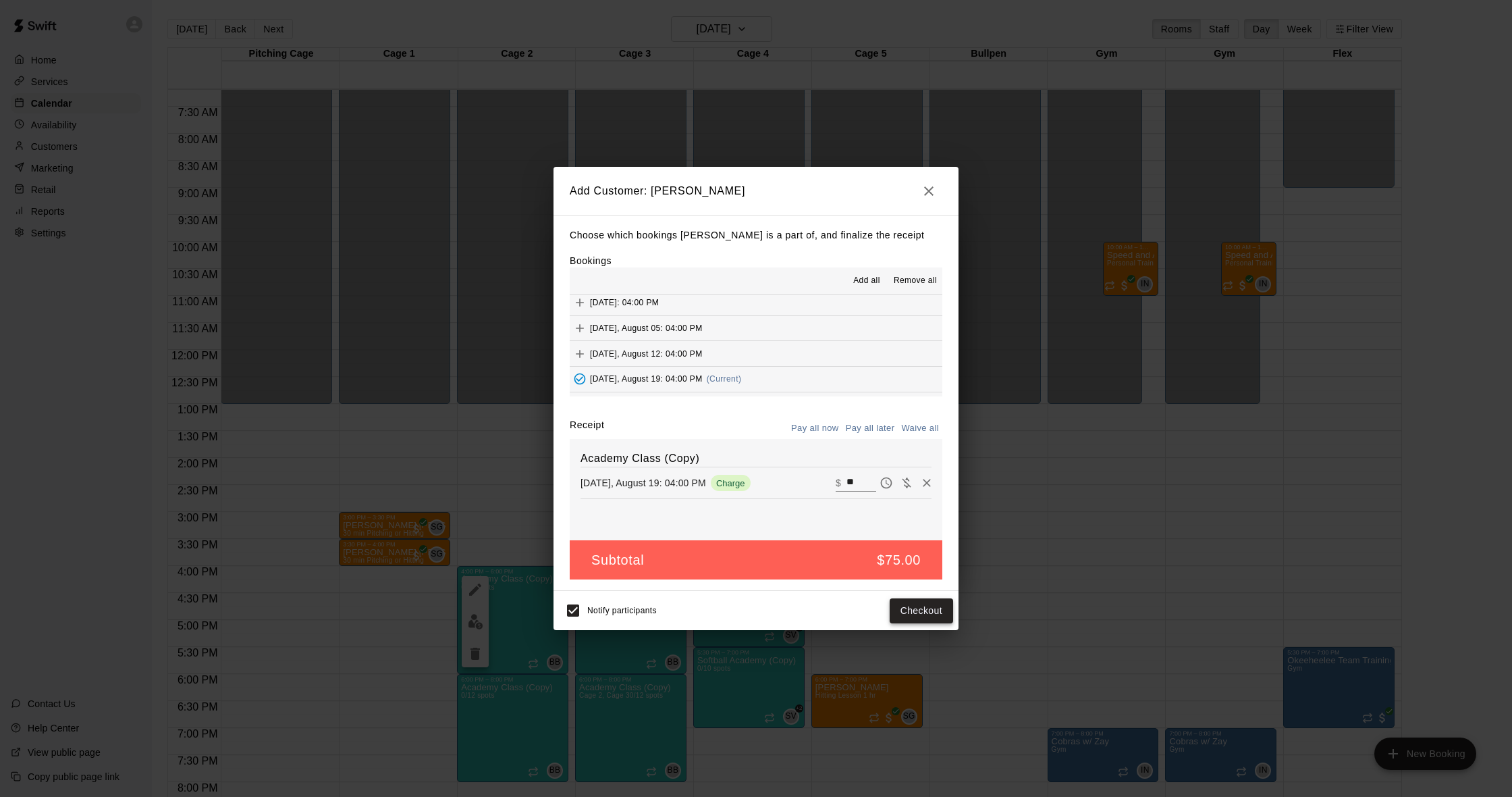
click at [910, 600] on button "Checkout" at bounding box center [922, 611] width 64 height 25
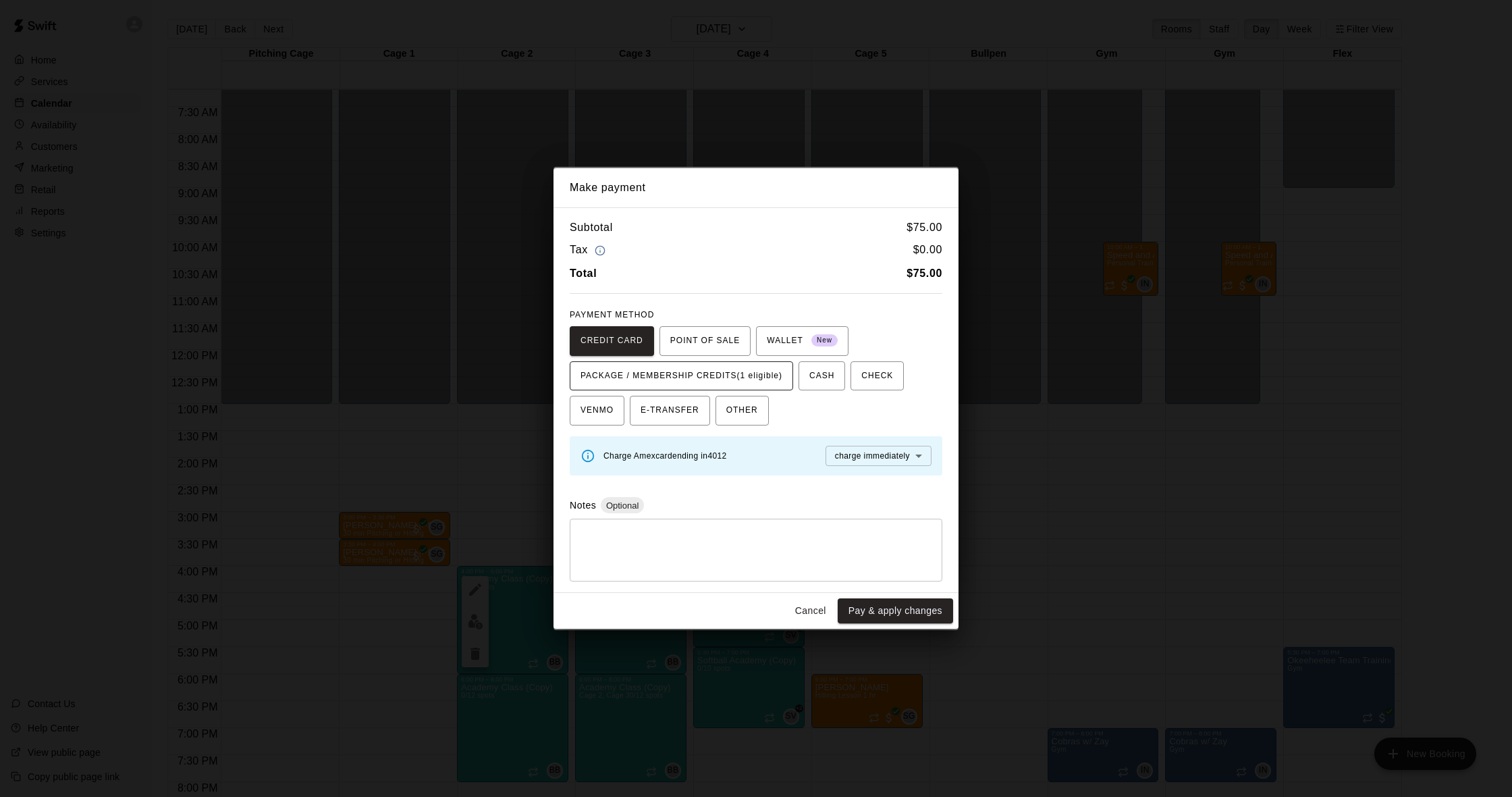
click at [717, 373] on span "PACKAGE / MEMBERSHIP CREDITS (1 eligible)" at bounding box center [681, 376] width 202 height 22
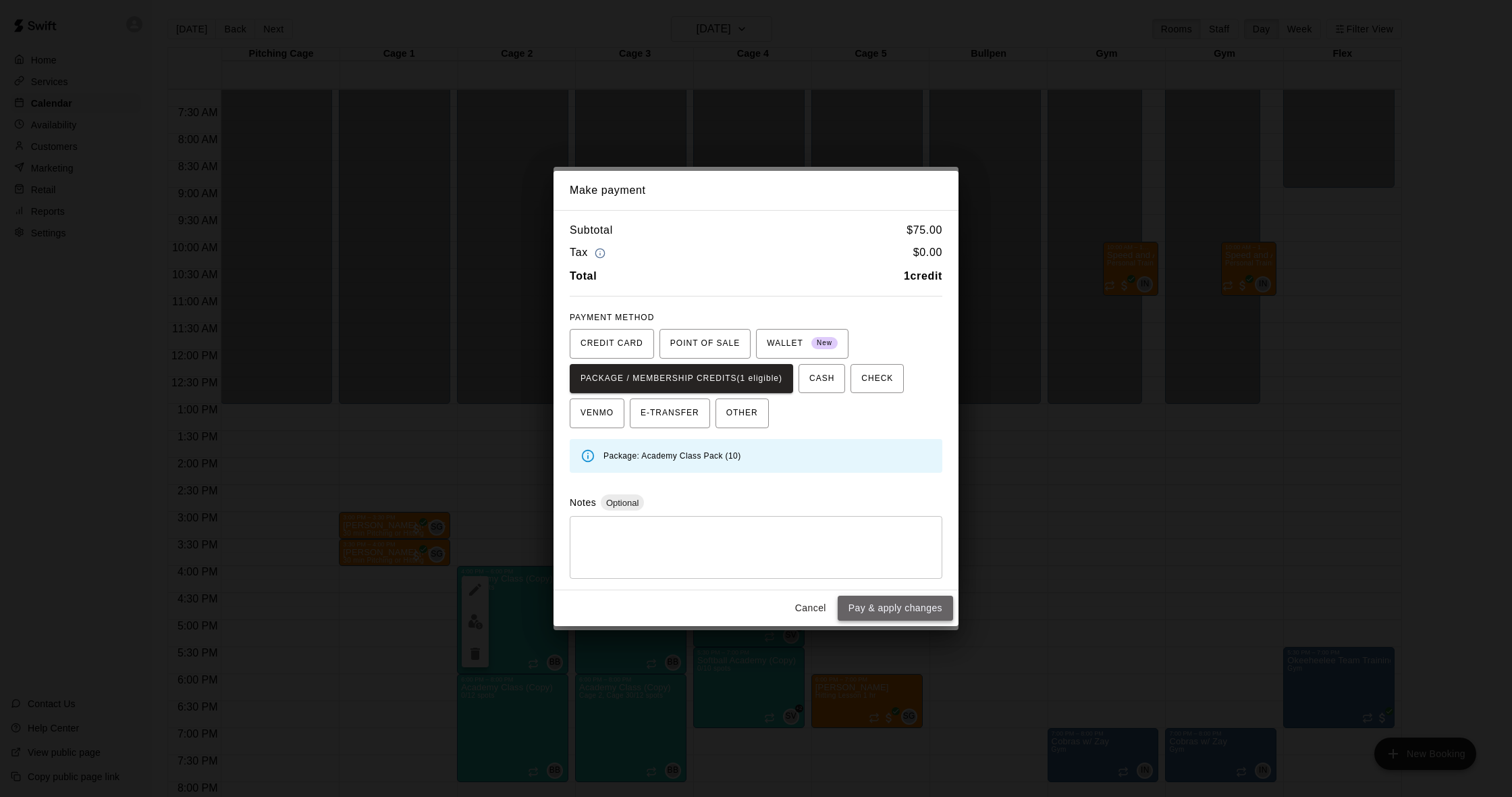
click at [927, 609] on button "Pay & apply changes" at bounding box center [896, 608] width 115 height 25
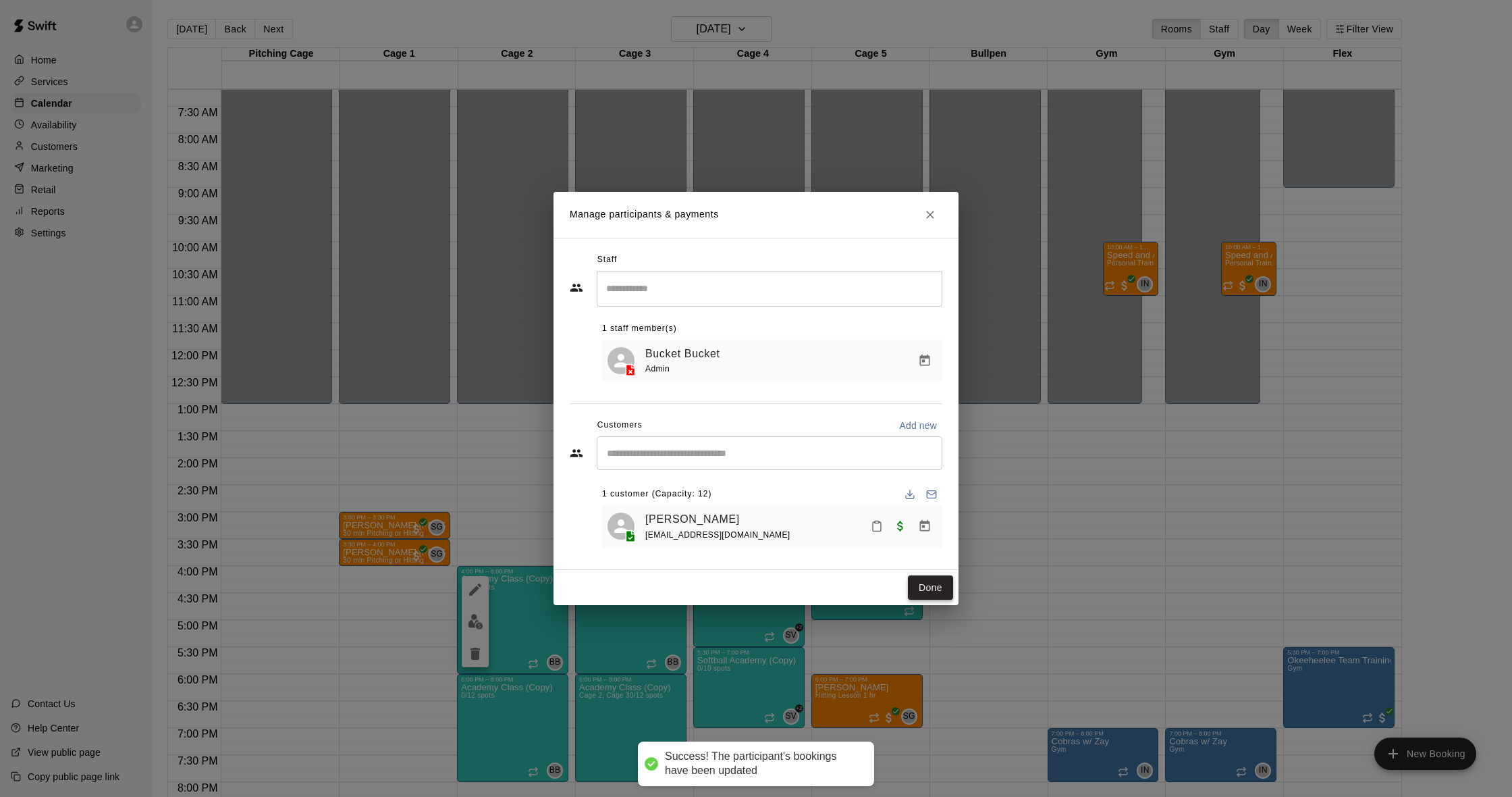
click at [932, 580] on button "Done" at bounding box center [931, 588] width 45 height 25
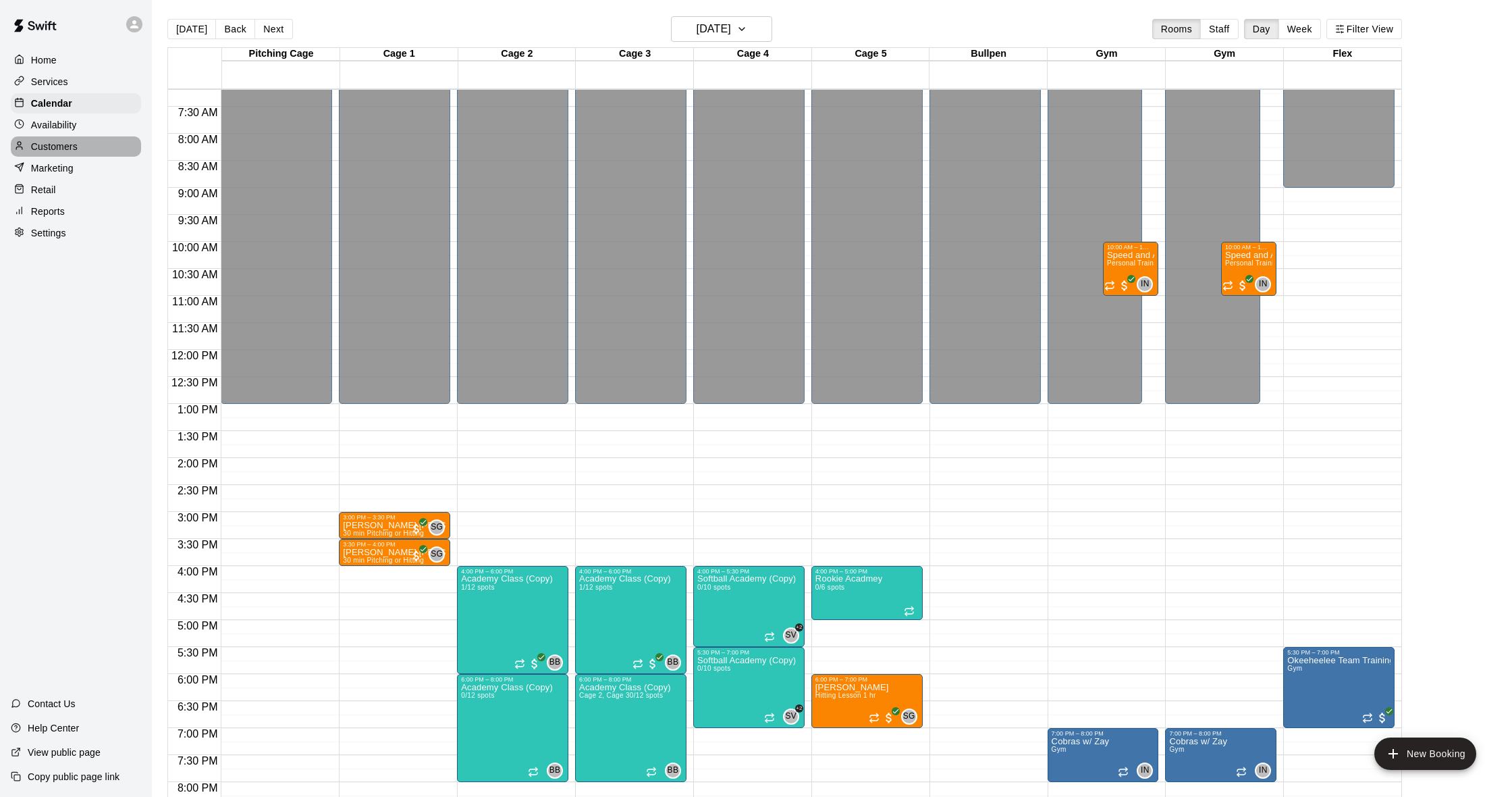
click at [59, 146] on p "Customers" at bounding box center [54, 146] width 47 height 13
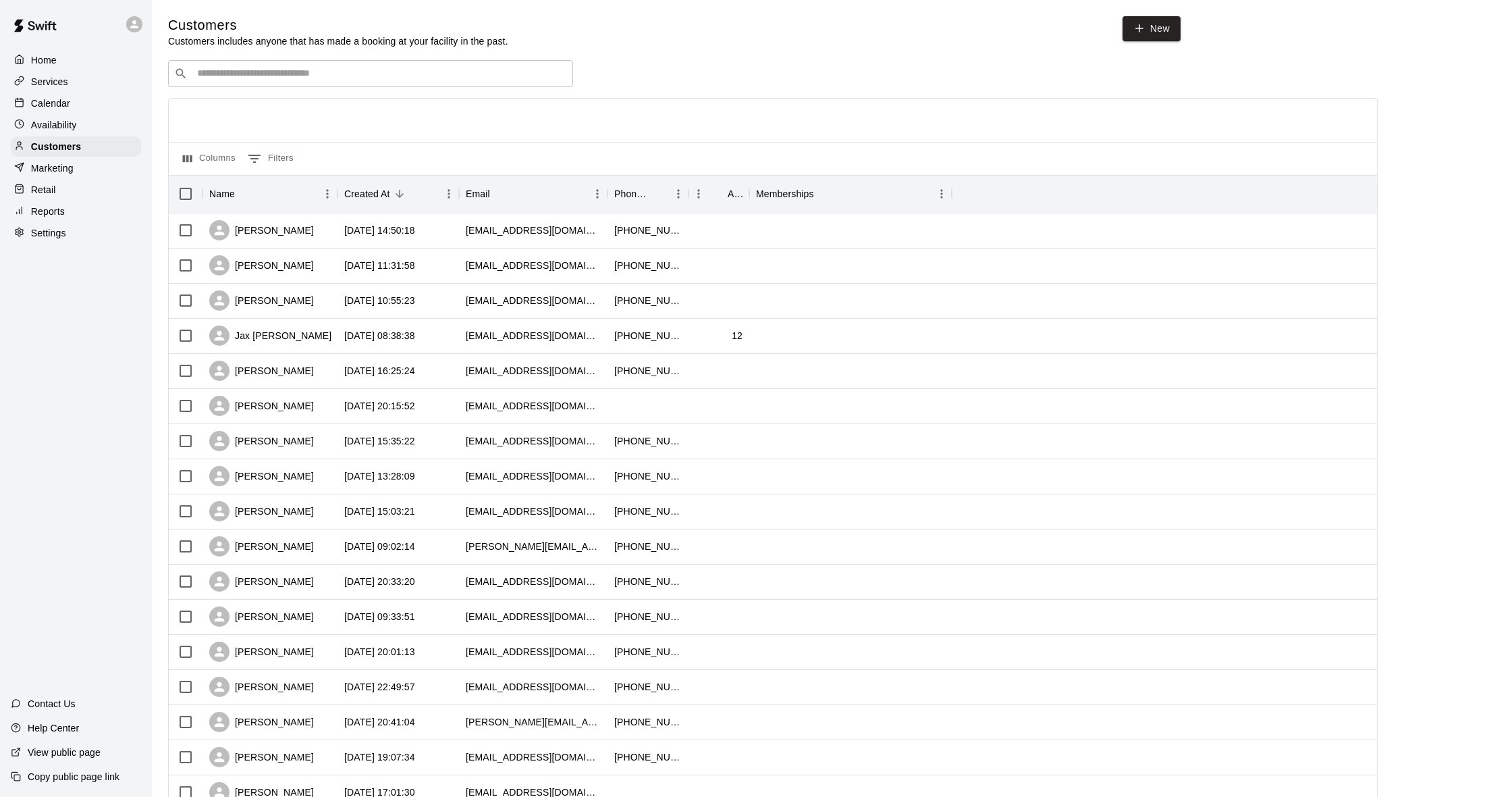
click at [57, 103] on p "Calendar" at bounding box center [50, 103] width 39 height 13
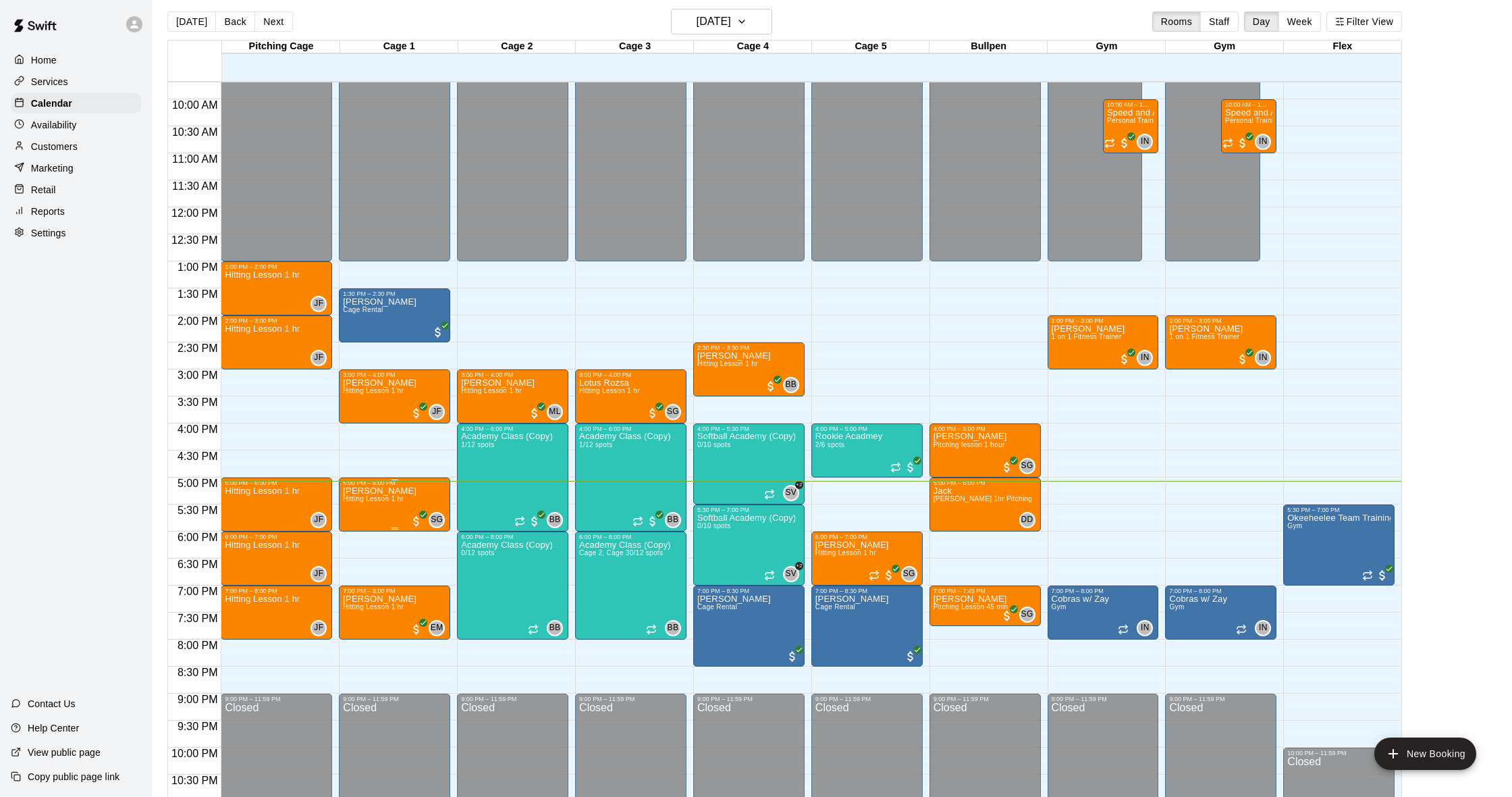
scroll to position [8, 0]
click at [50, 151] on p "Customers" at bounding box center [54, 146] width 47 height 13
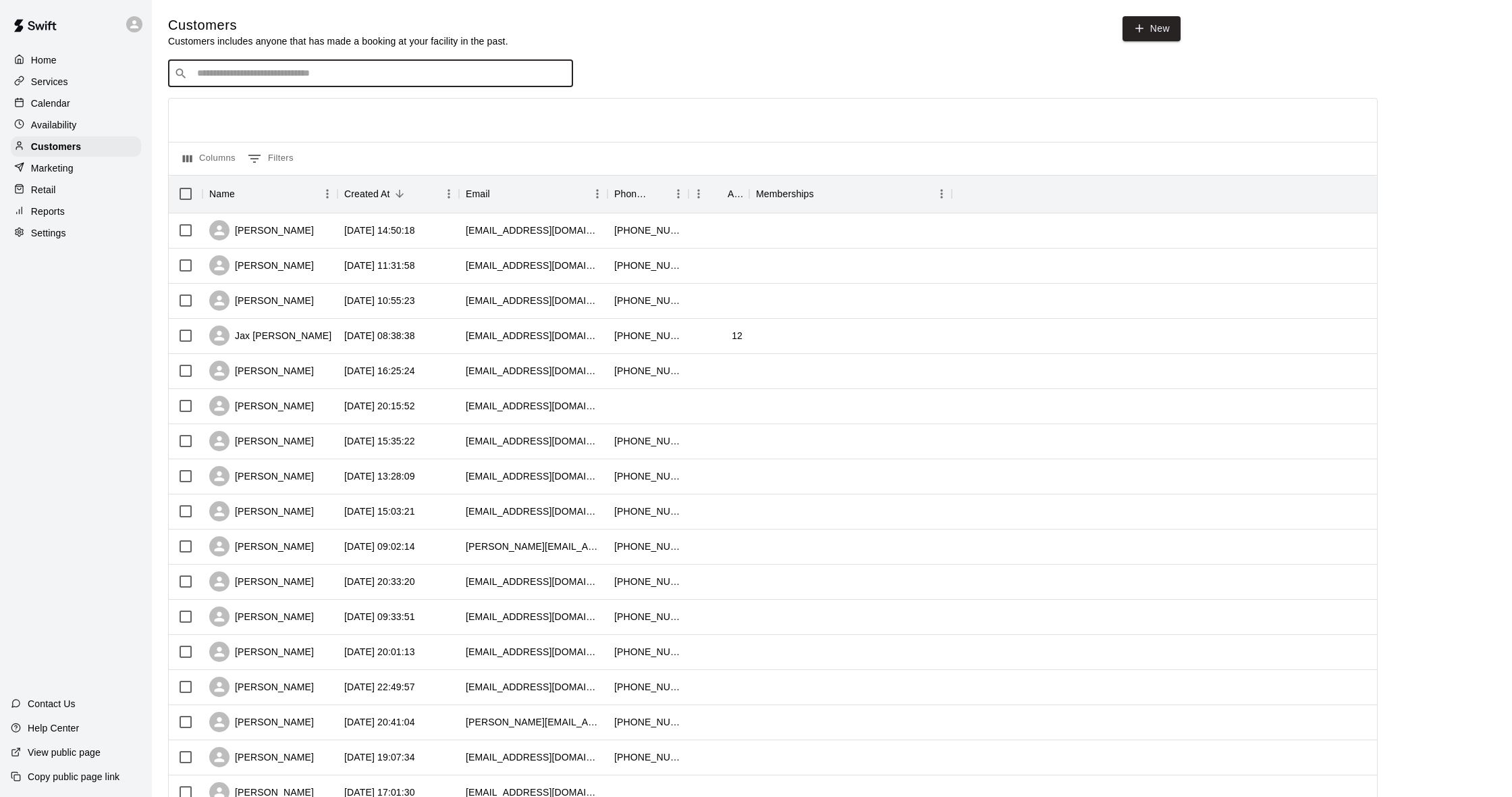
click at [234, 74] on input "Search customers by name or email" at bounding box center [380, 74] width 374 height 13
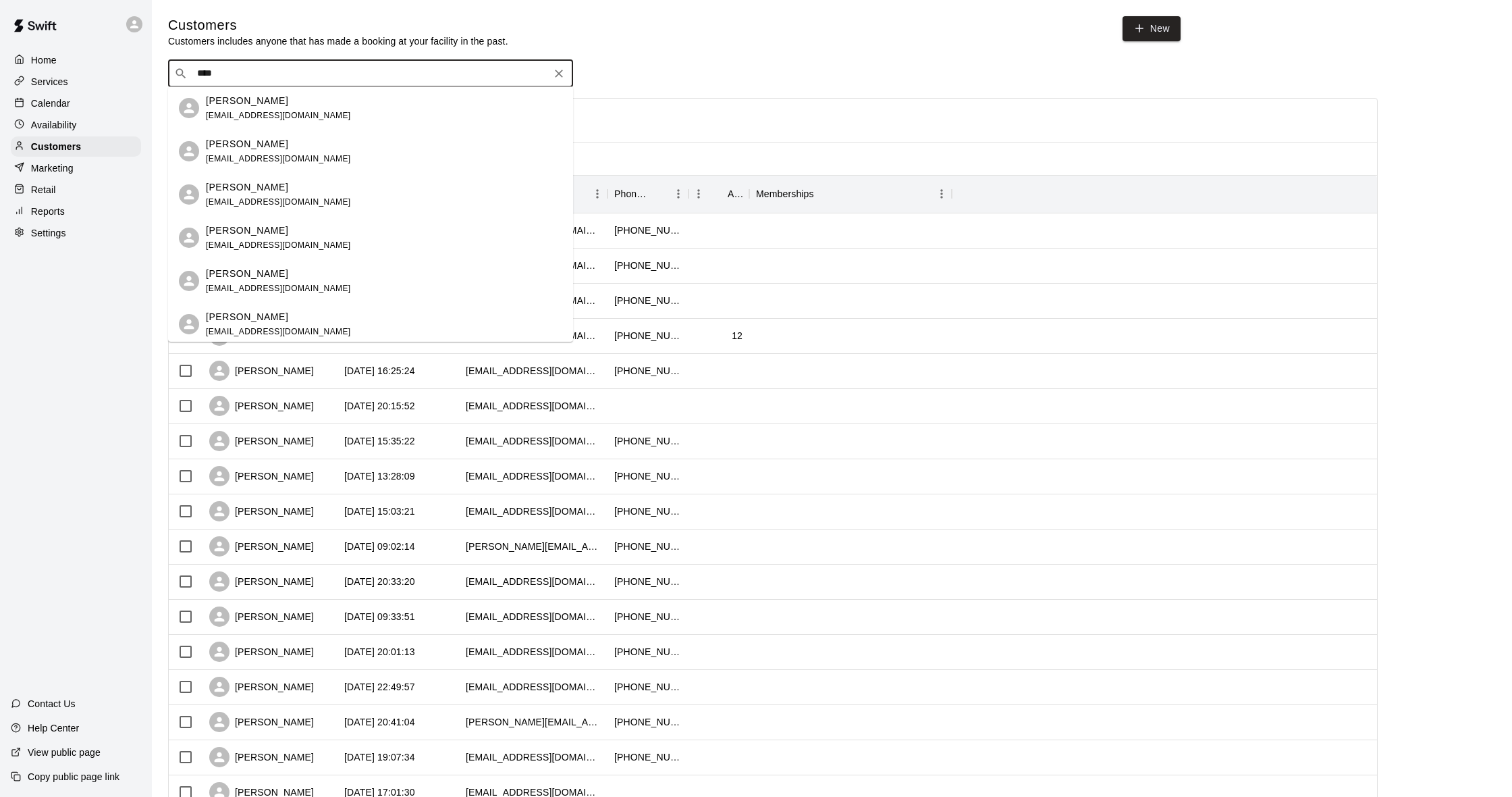
type input "*****"
click at [311, 94] on div "Samantha Heatherly sheatherly414@yahoo.com" at bounding box center [384, 108] width 356 height 29
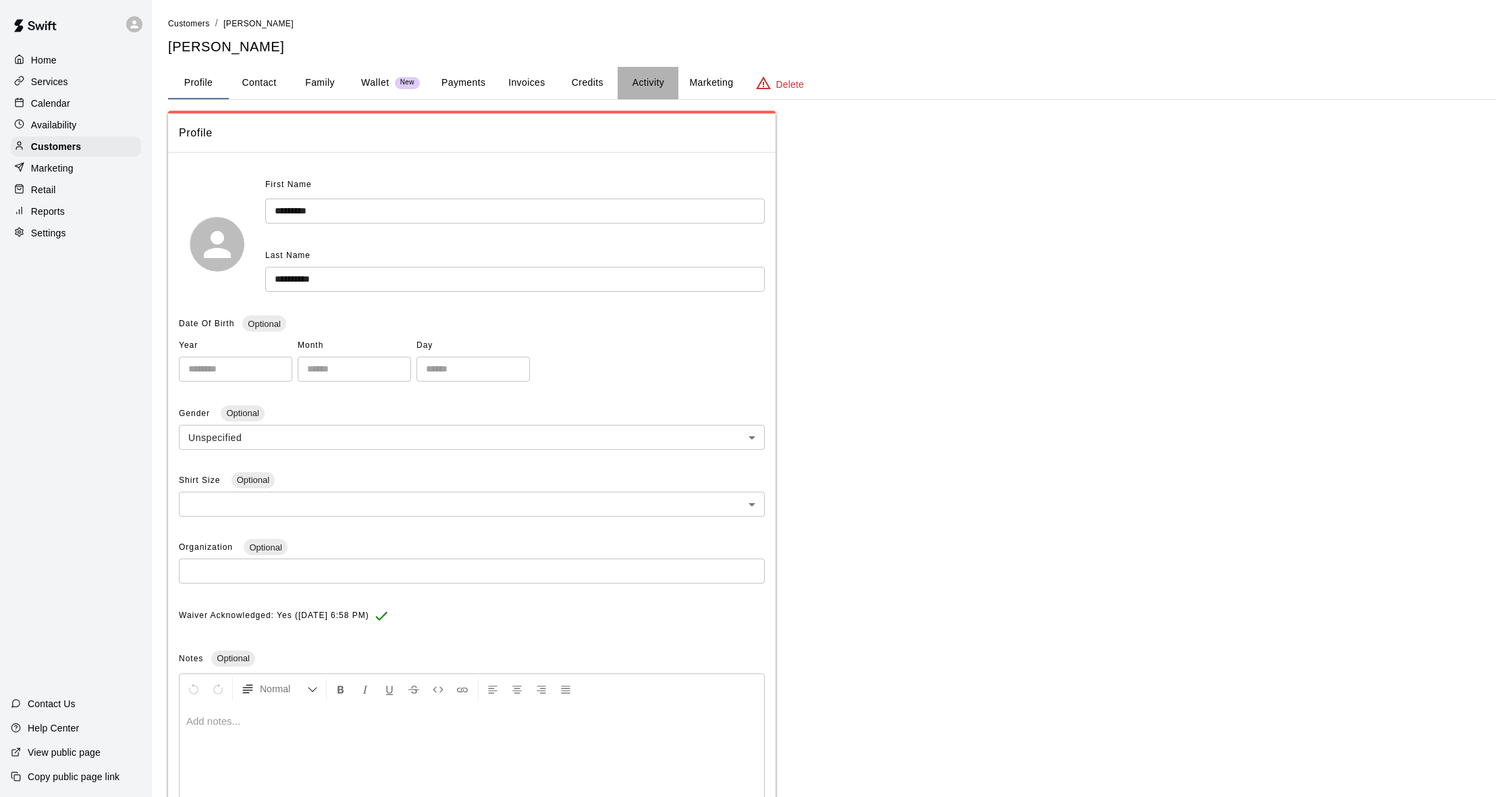
click at [640, 84] on button "Activity" at bounding box center [648, 83] width 61 height 33
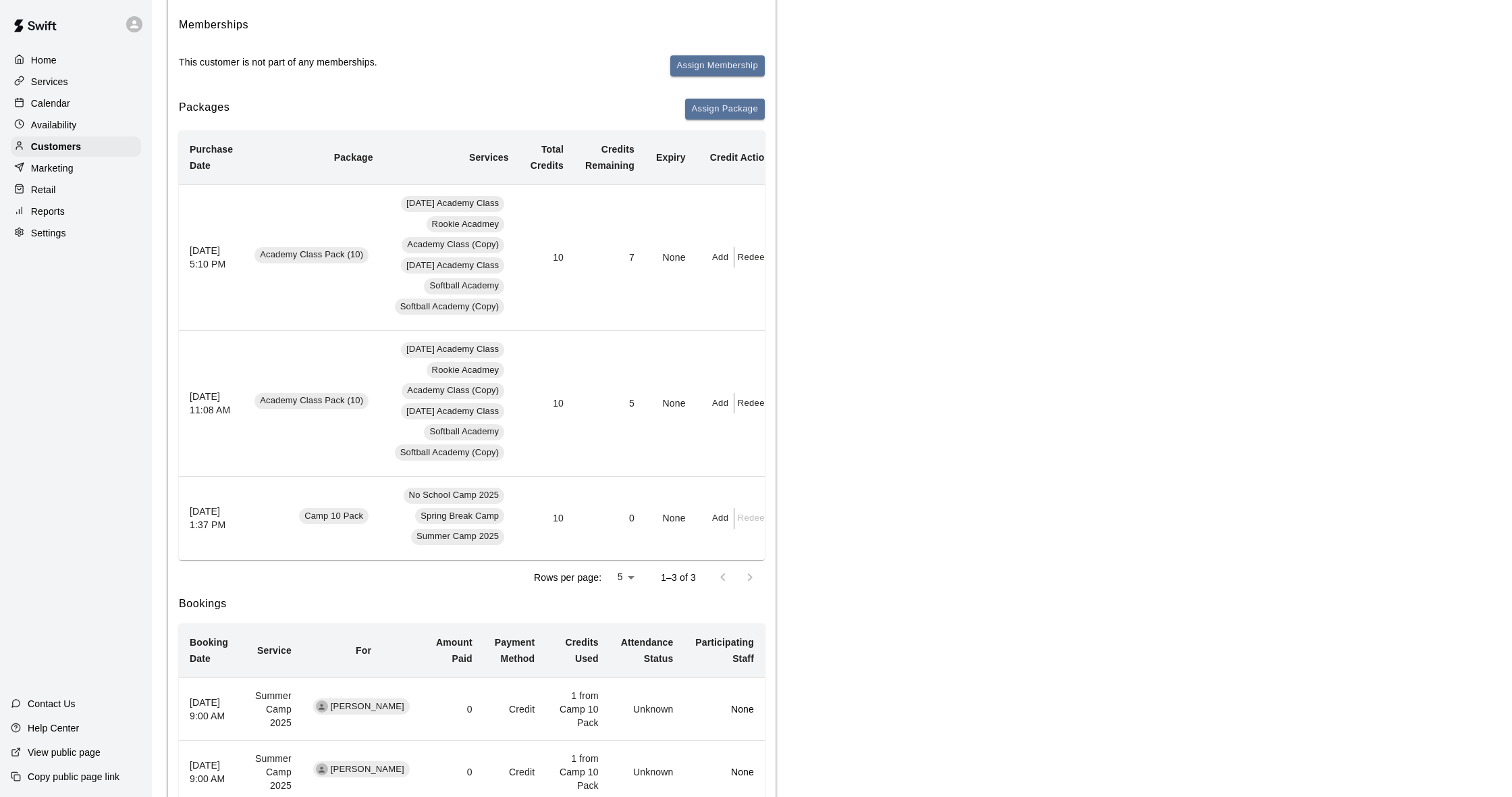
scroll to position [21, 0]
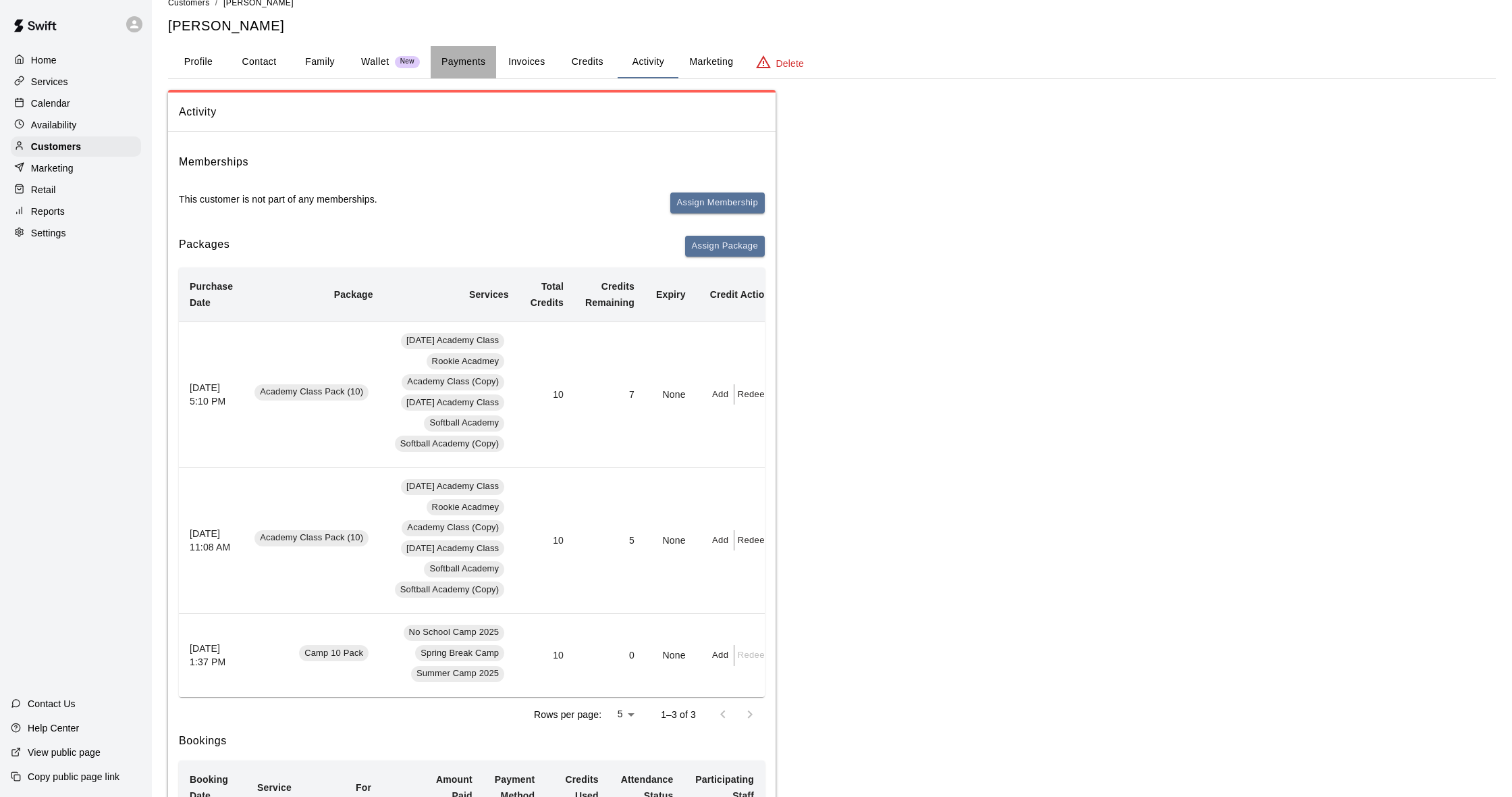
click at [450, 60] on button "Payments" at bounding box center [463, 62] width 65 height 33
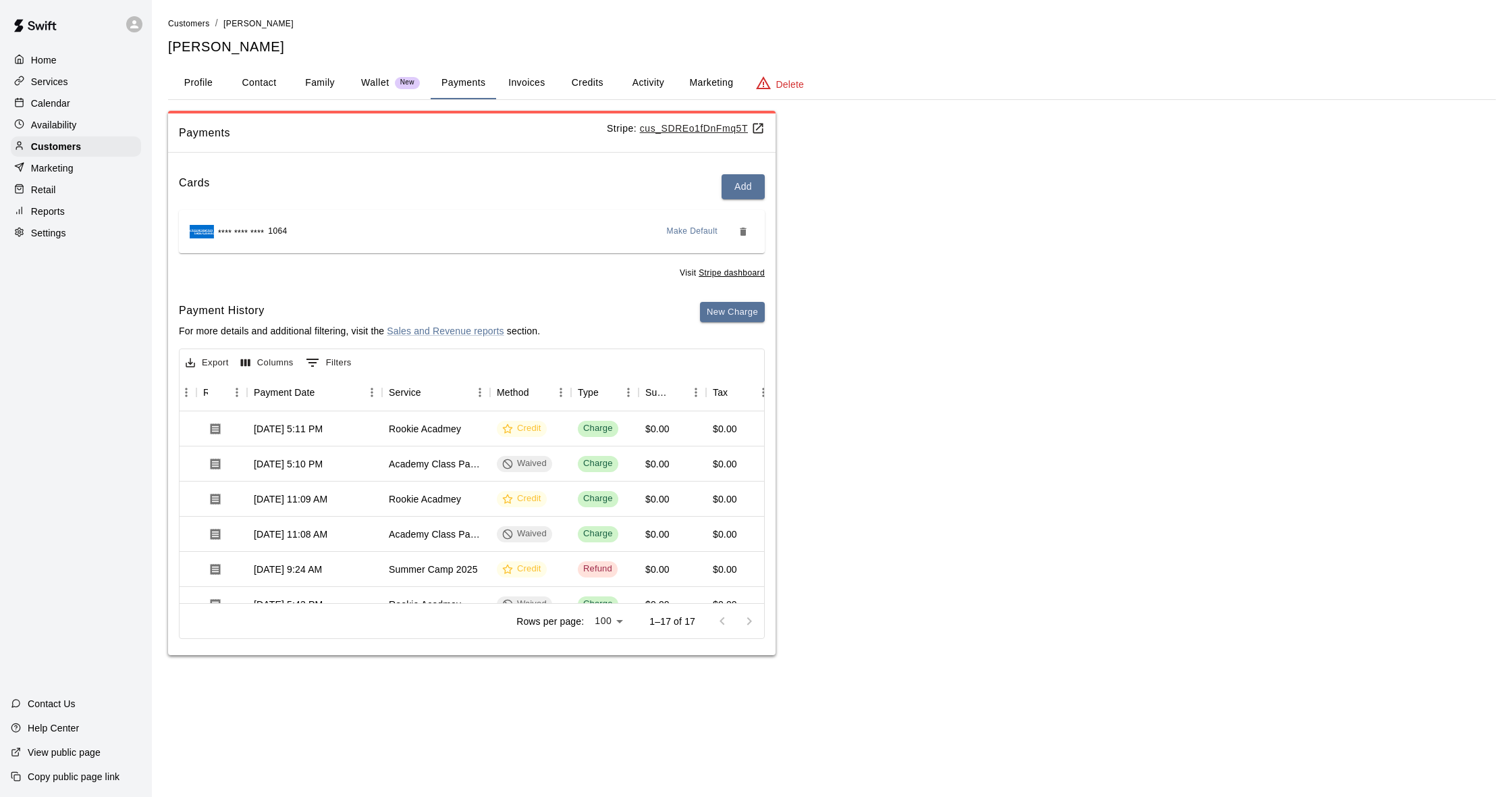
scroll to position [0, 0]
click at [655, 82] on button "Activity" at bounding box center [648, 83] width 61 height 33
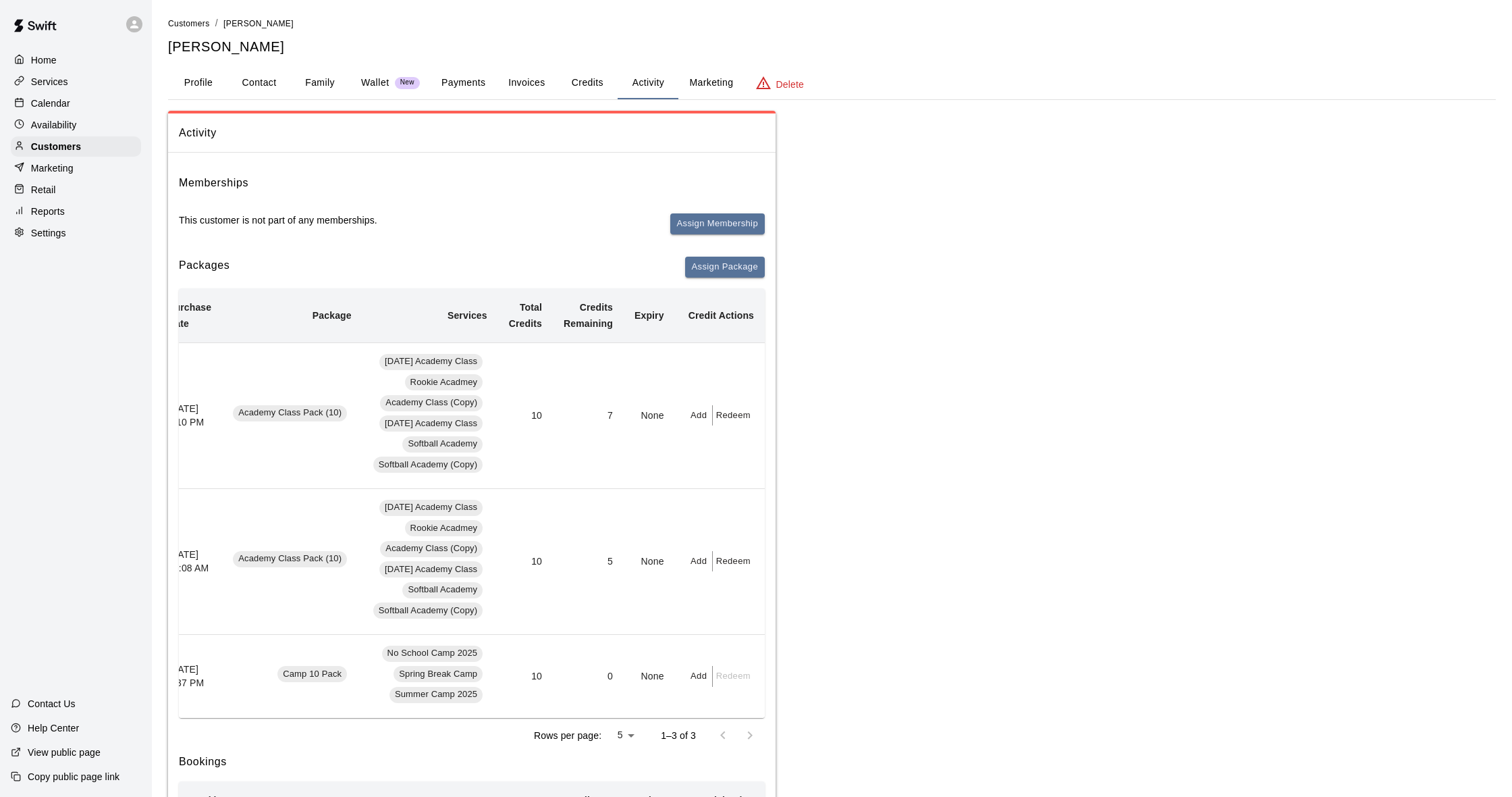
scroll to position [0, 23]
click at [739, 413] on button "Redeem" at bounding box center [733, 415] width 41 height 21
click at [737, 475] on input "text" at bounding box center [747, 467] width 48 height 25
type input "*"
click at [768, 508] on button "Redeem" at bounding box center [780, 503] width 114 height 25
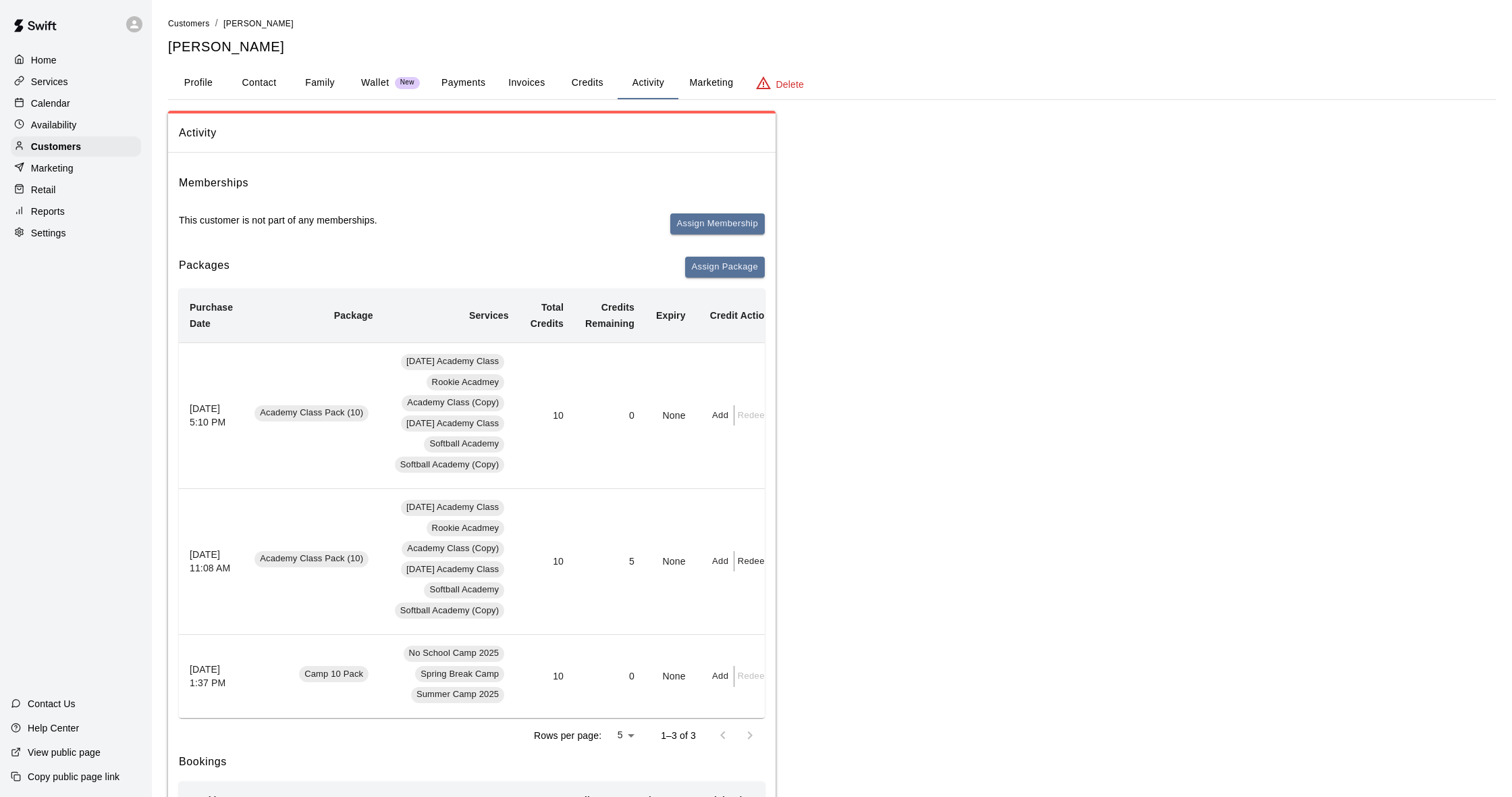
scroll to position [0, 0]
click at [448, 79] on button "Payments" at bounding box center [463, 83] width 65 height 33
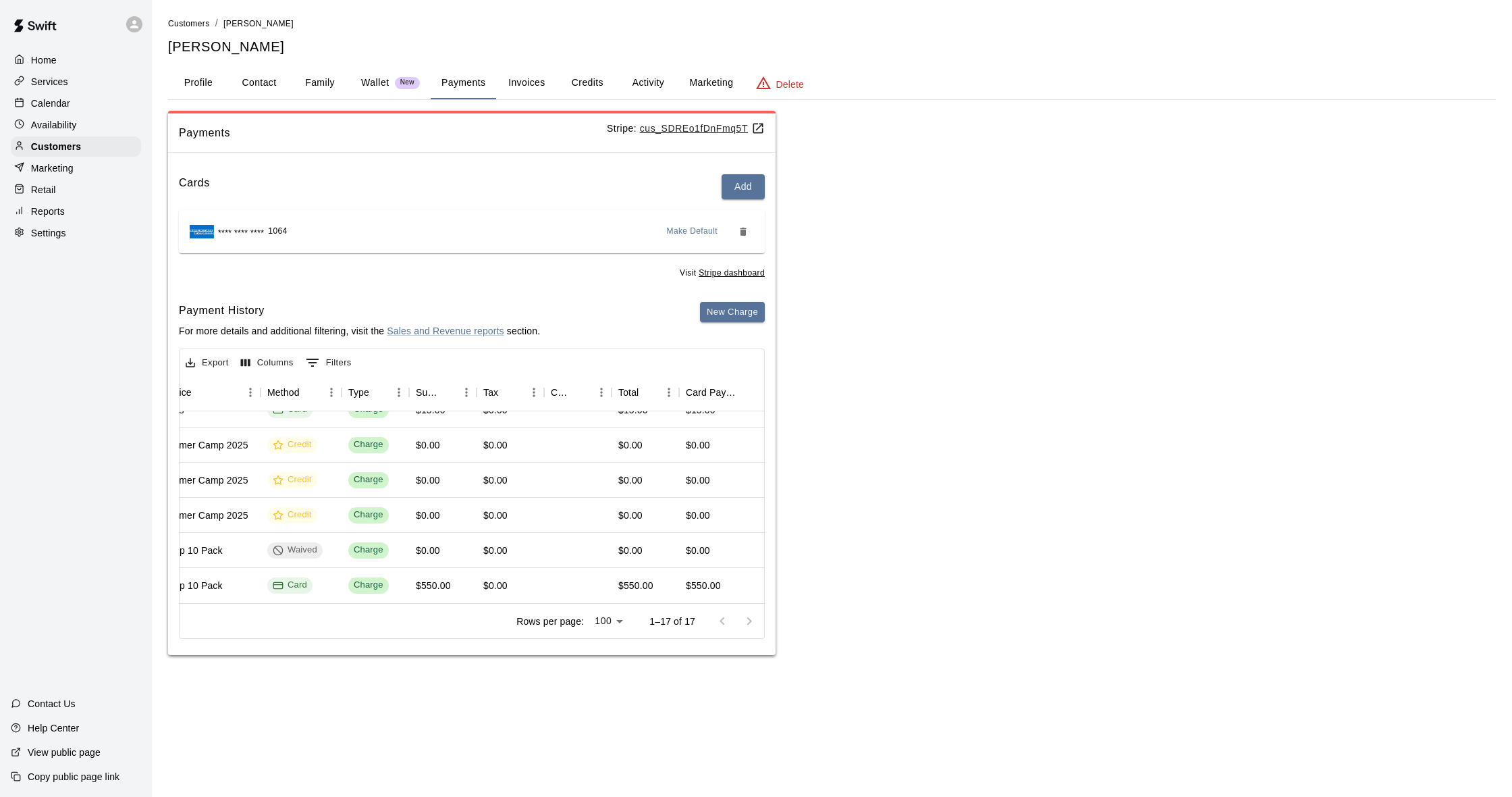
click at [751, 614] on div at bounding box center [736, 621] width 54 height 27
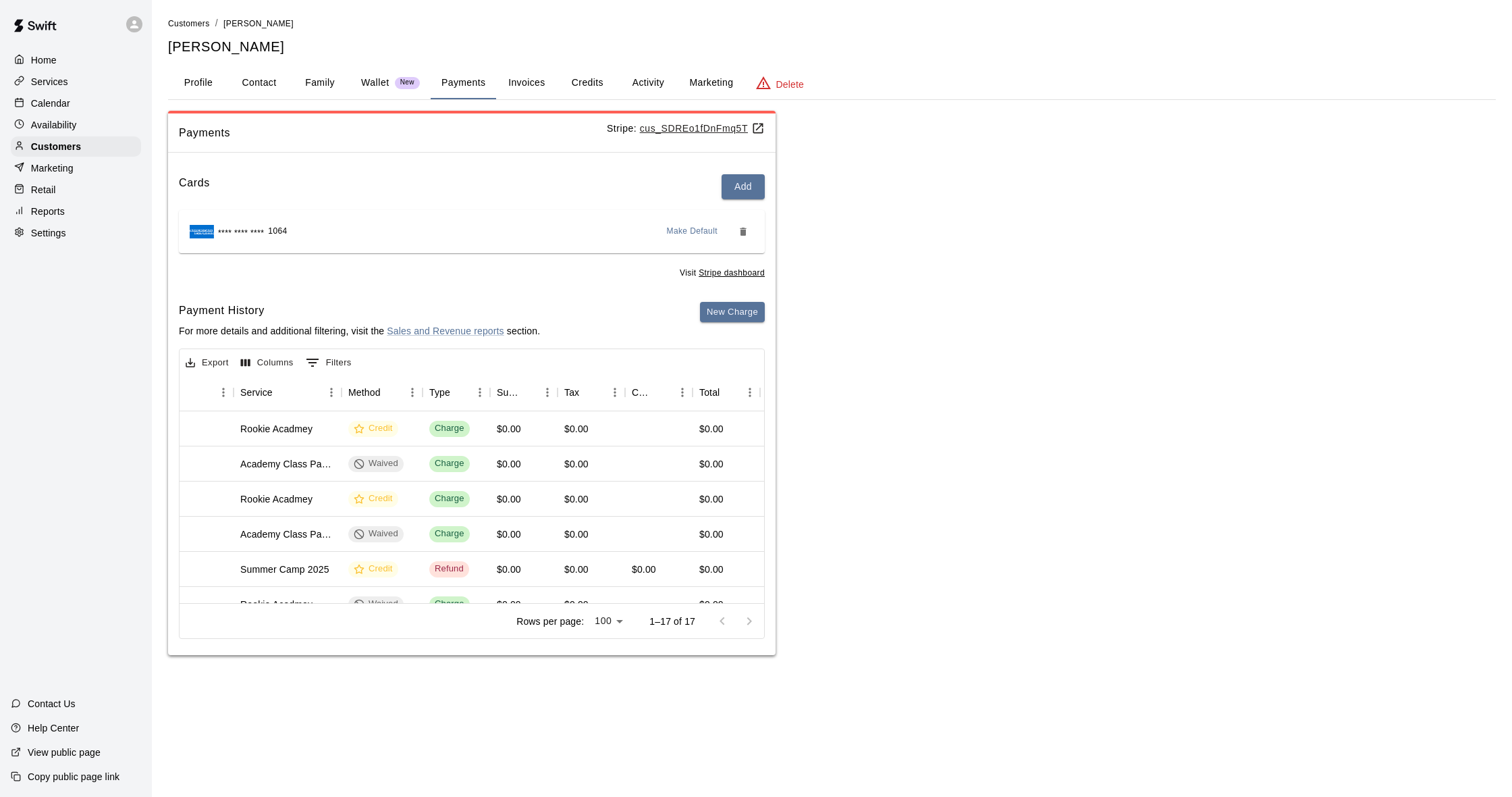
click at [93, 107] on div "Calendar" at bounding box center [76, 103] width 130 height 20
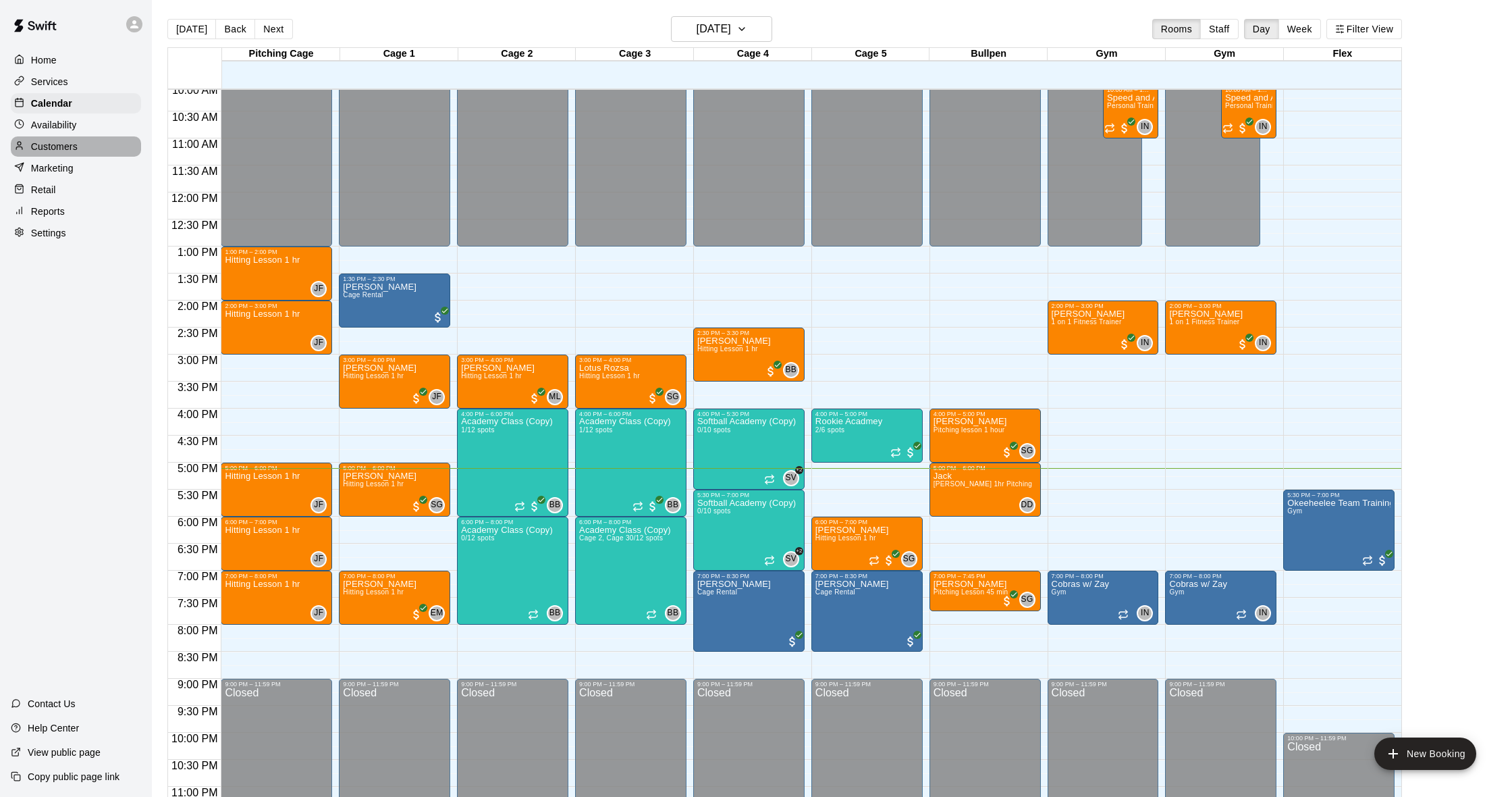
click at [69, 146] on p "Customers" at bounding box center [54, 146] width 47 height 13
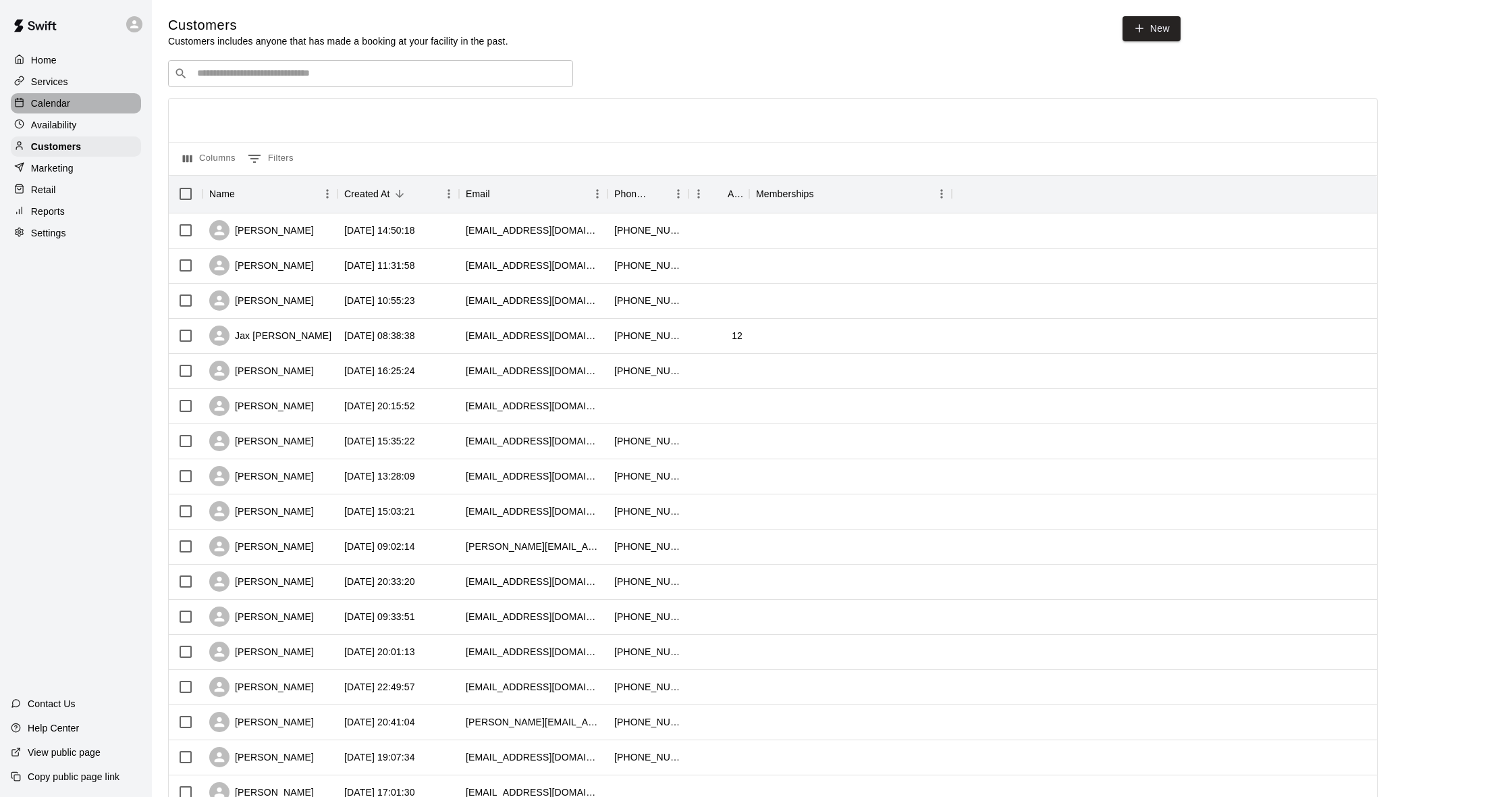
click at [69, 107] on p "Calendar" at bounding box center [50, 103] width 39 height 13
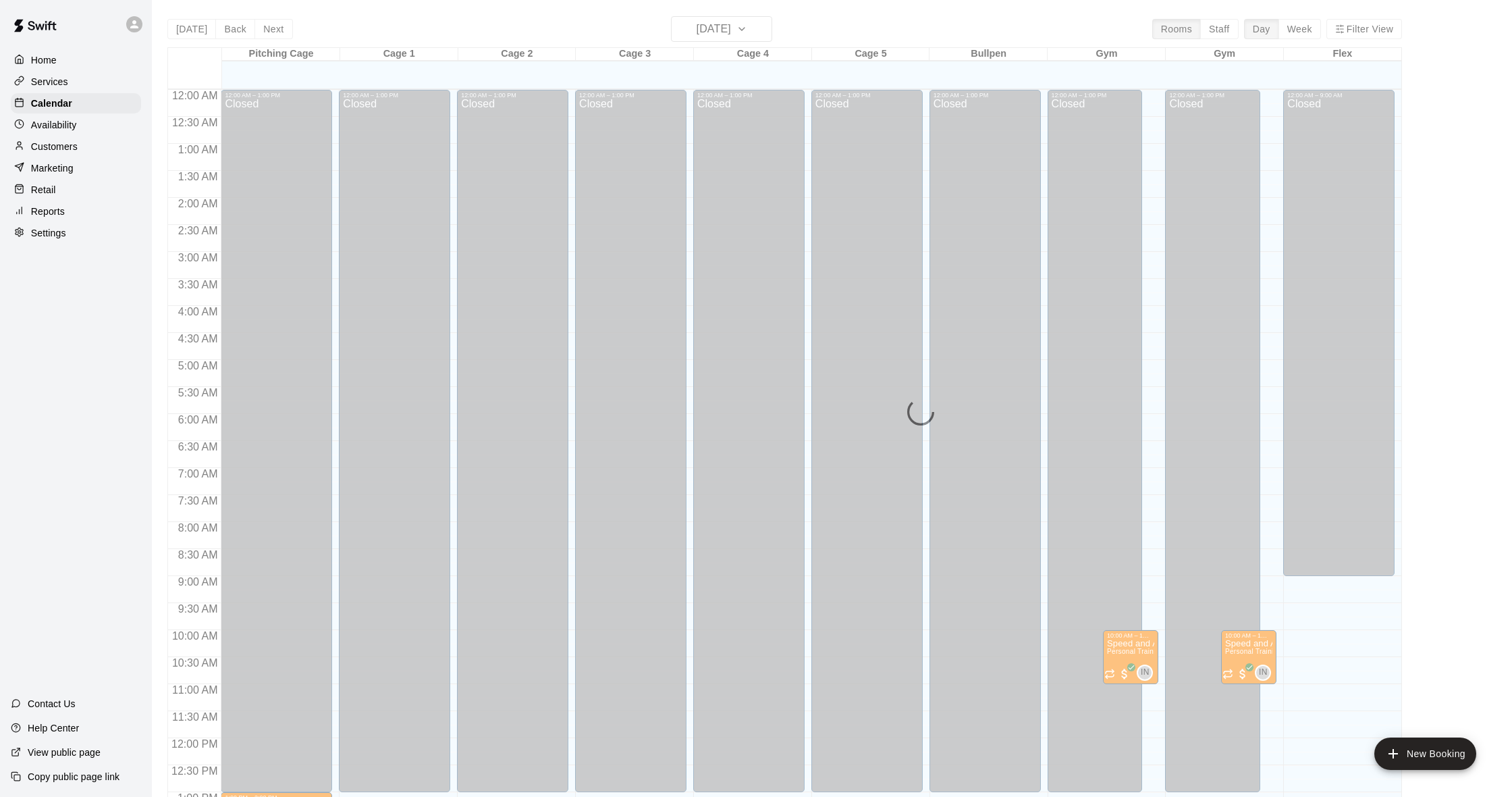
scroll to position [534, 0]
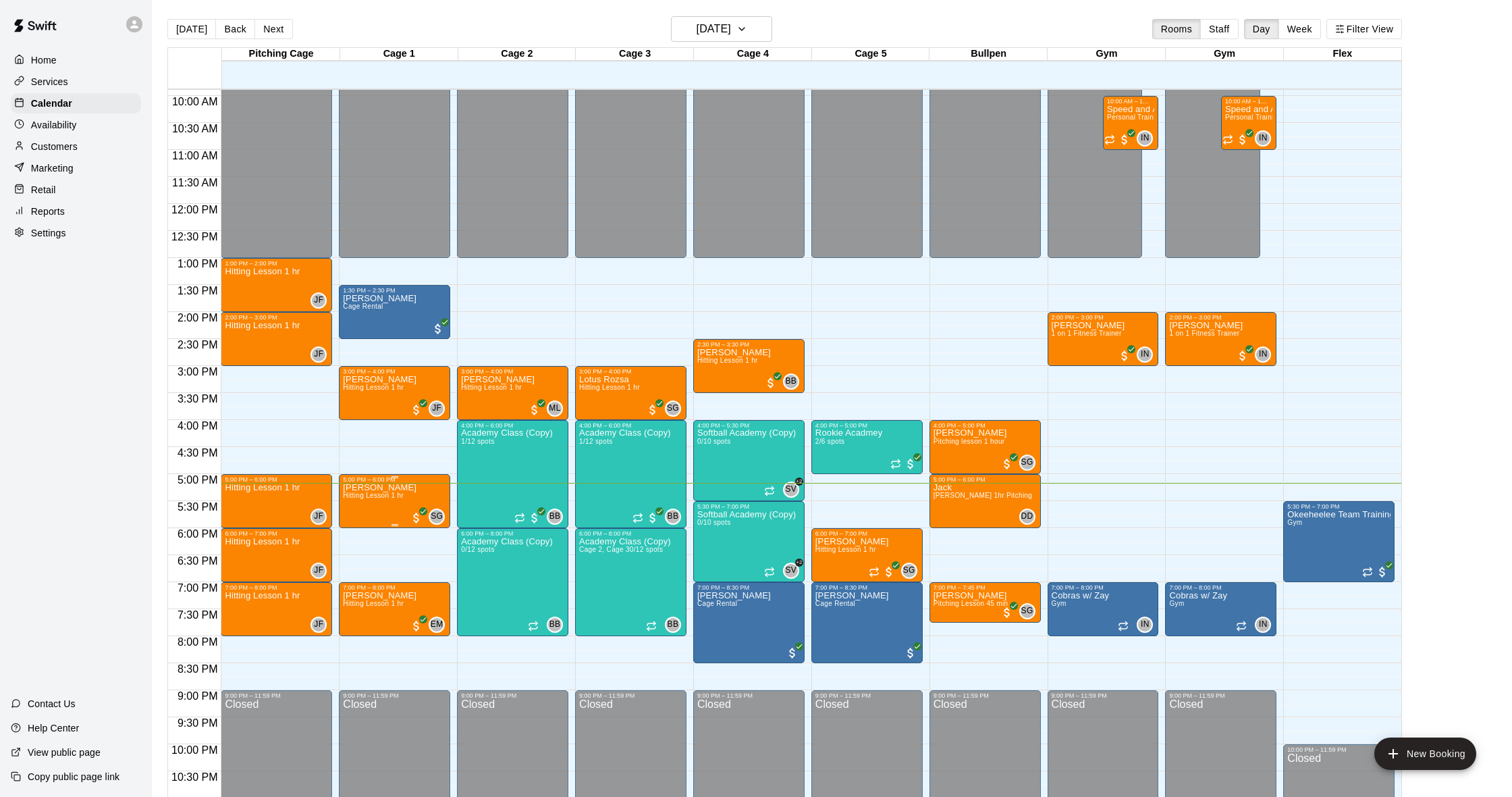
click at [356, 520] on button "edit" at bounding box center [357, 529] width 27 height 26
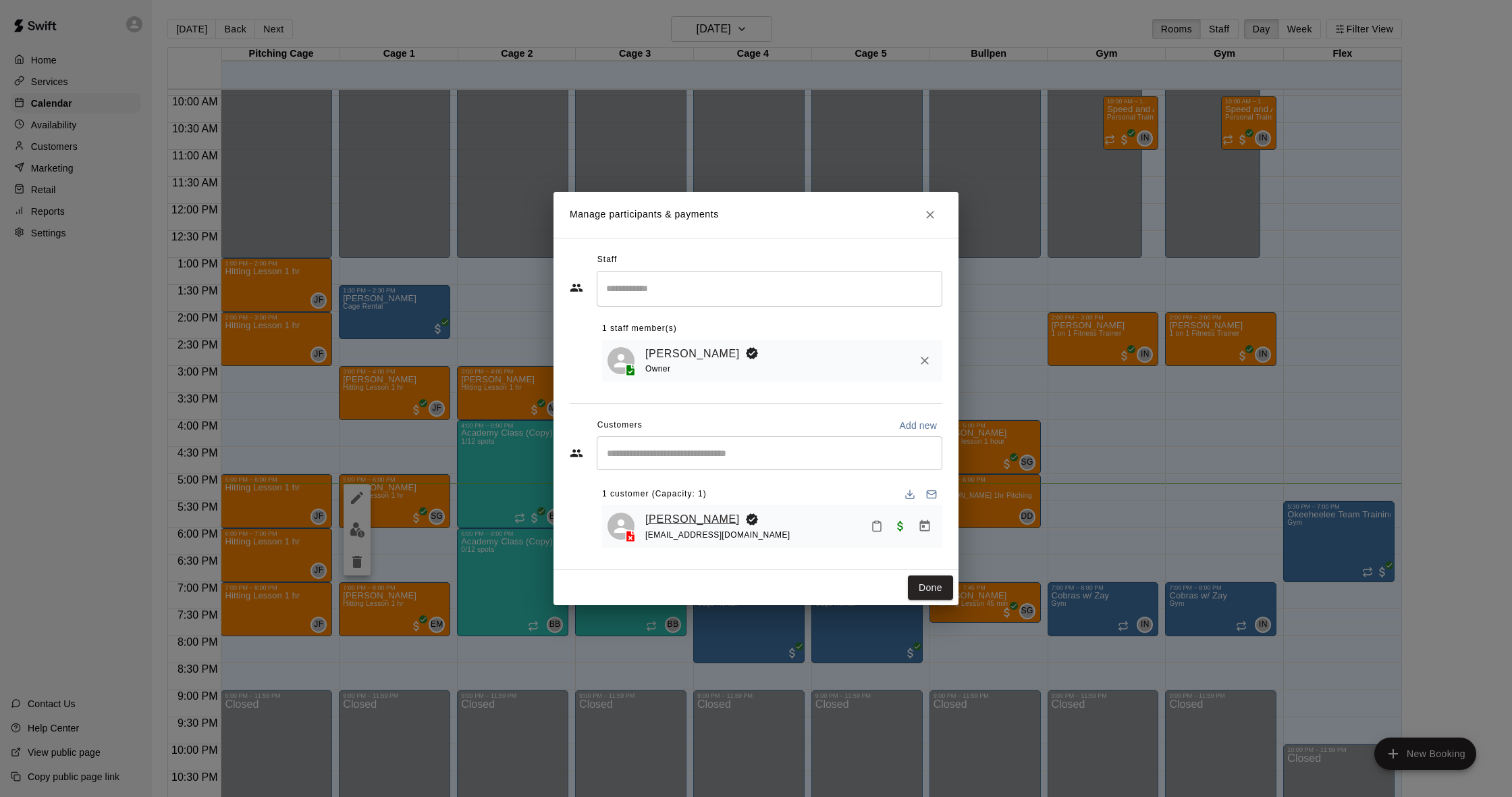
click at [693, 522] on link "[PERSON_NAME]" at bounding box center [692, 519] width 94 height 18
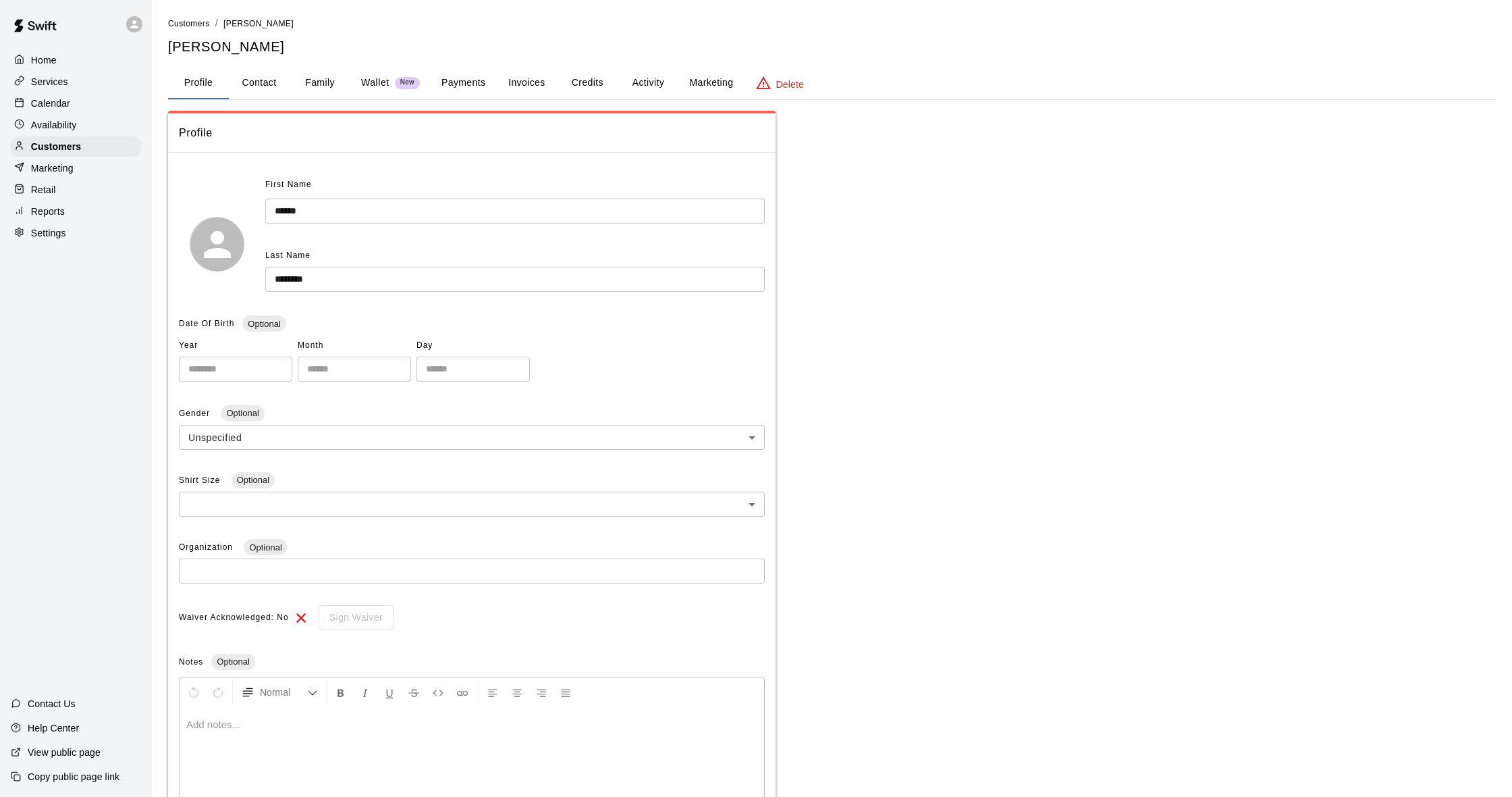
click at [643, 76] on button "Activity" at bounding box center [648, 83] width 61 height 33
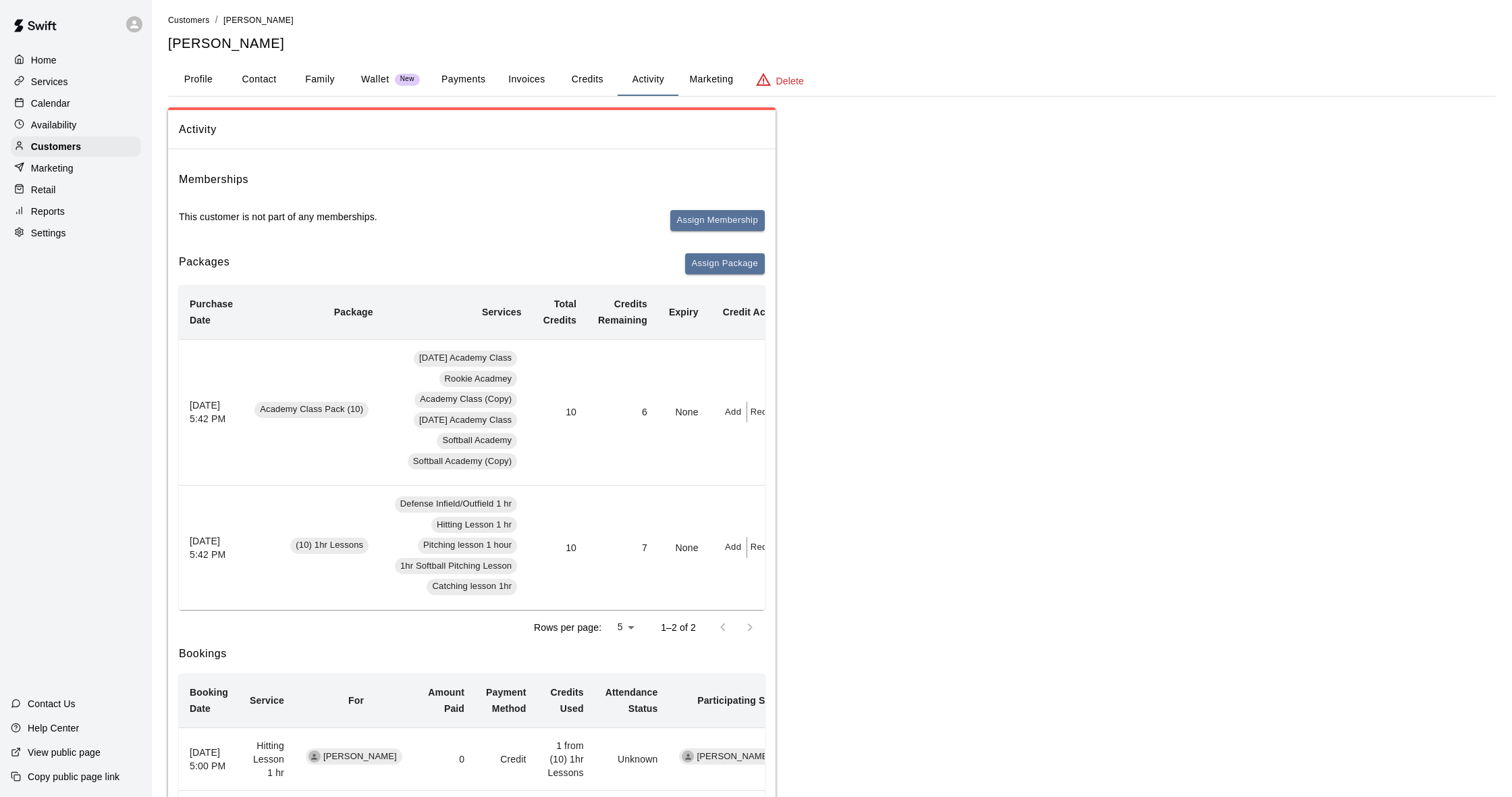
click at [50, 115] on div "Availability" at bounding box center [76, 125] width 130 height 20
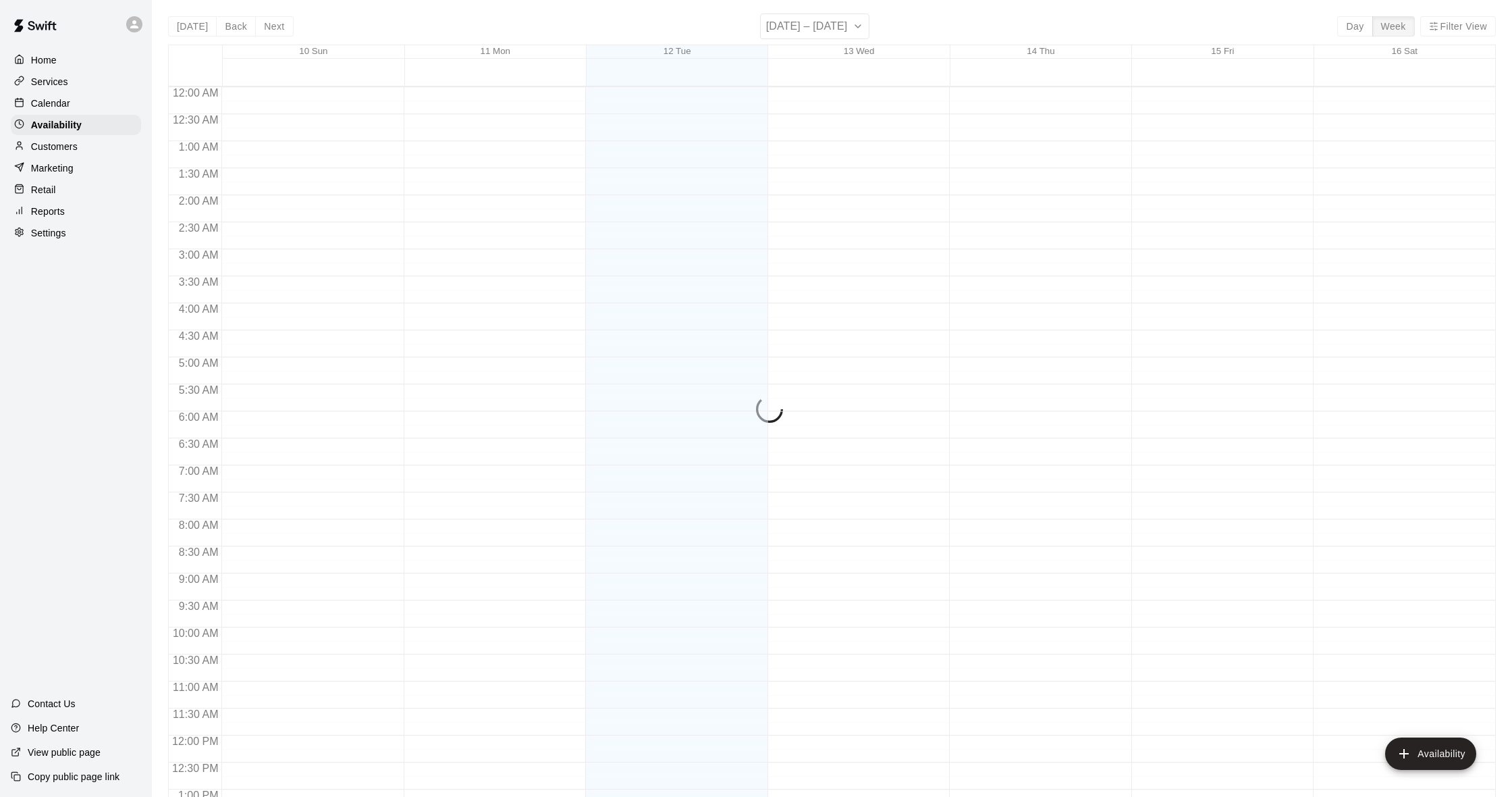
scroll to position [575, 0]
click at [57, 104] on p "Calendar" at bounding box center [50, 103] width 39 height 13
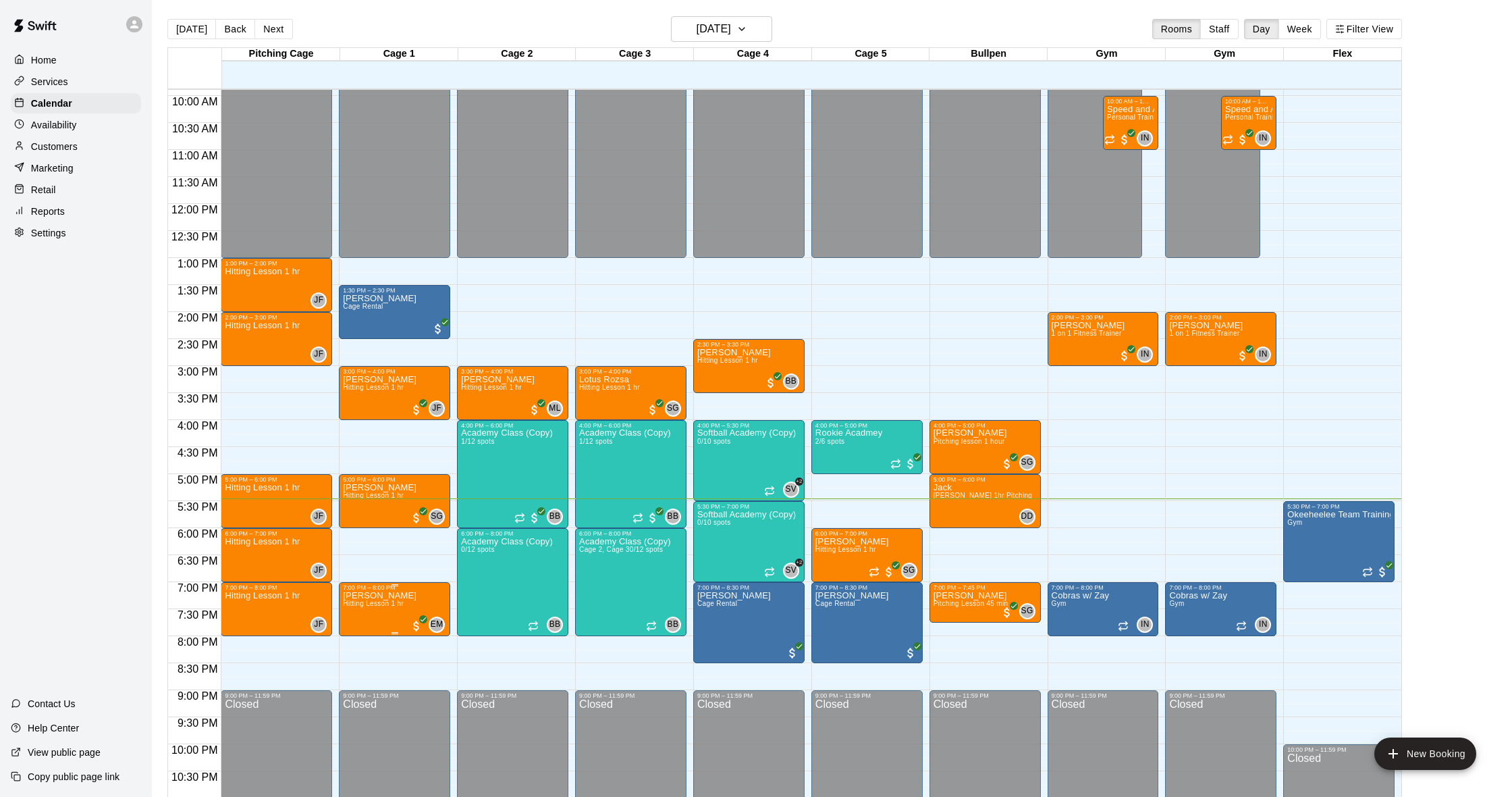
click at [401, 607] on span "Hitting Lesson 1 hr" at bounding box center [373, 603] width 61 height 8
click at [352, 636] on button "edit" at bounding box center [357, 646] width 27 height 26
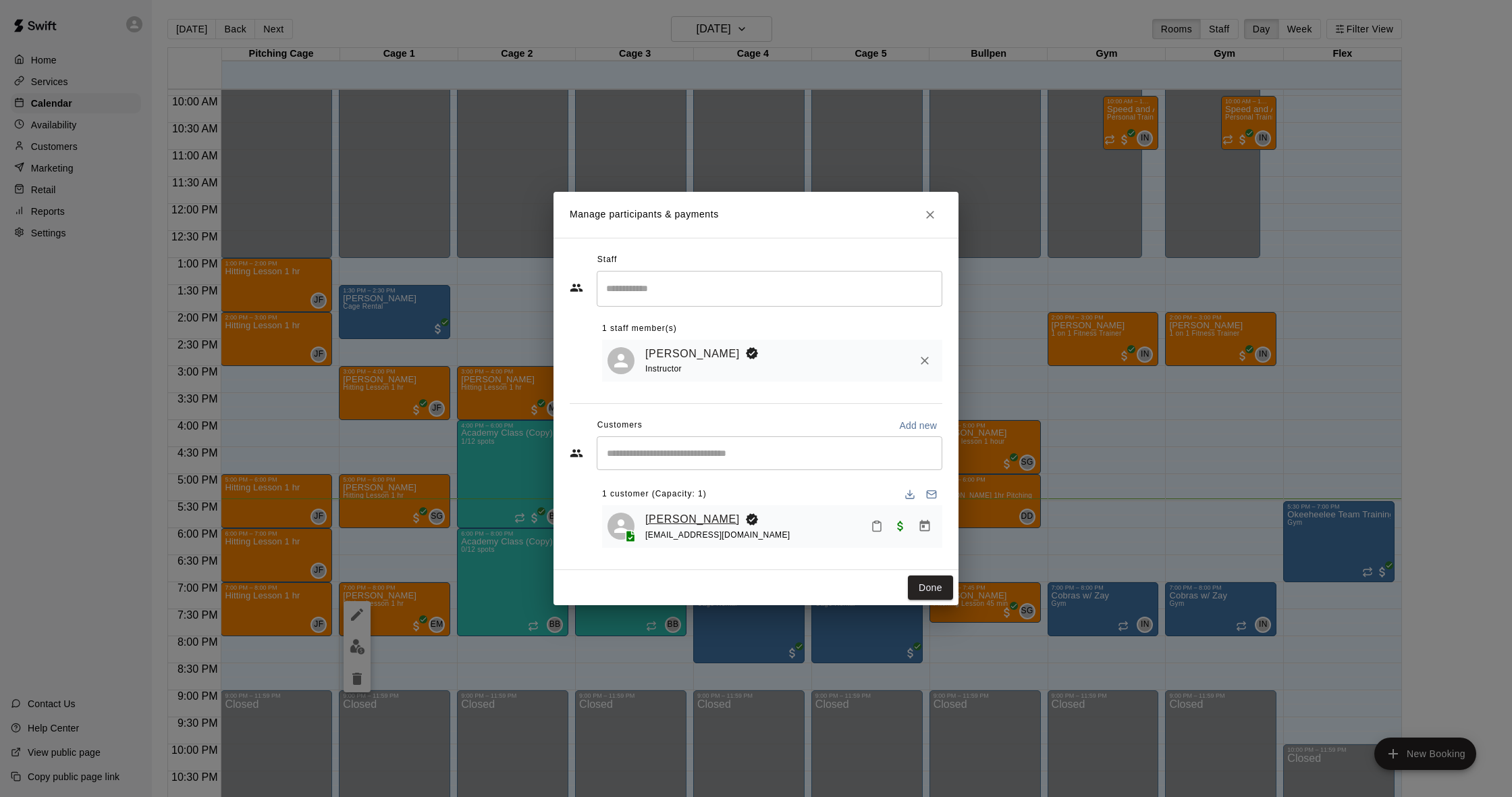
click at [696, 521] on link "[PERSON_NAME]" at bounding box center [692, 519] width 94 height 18
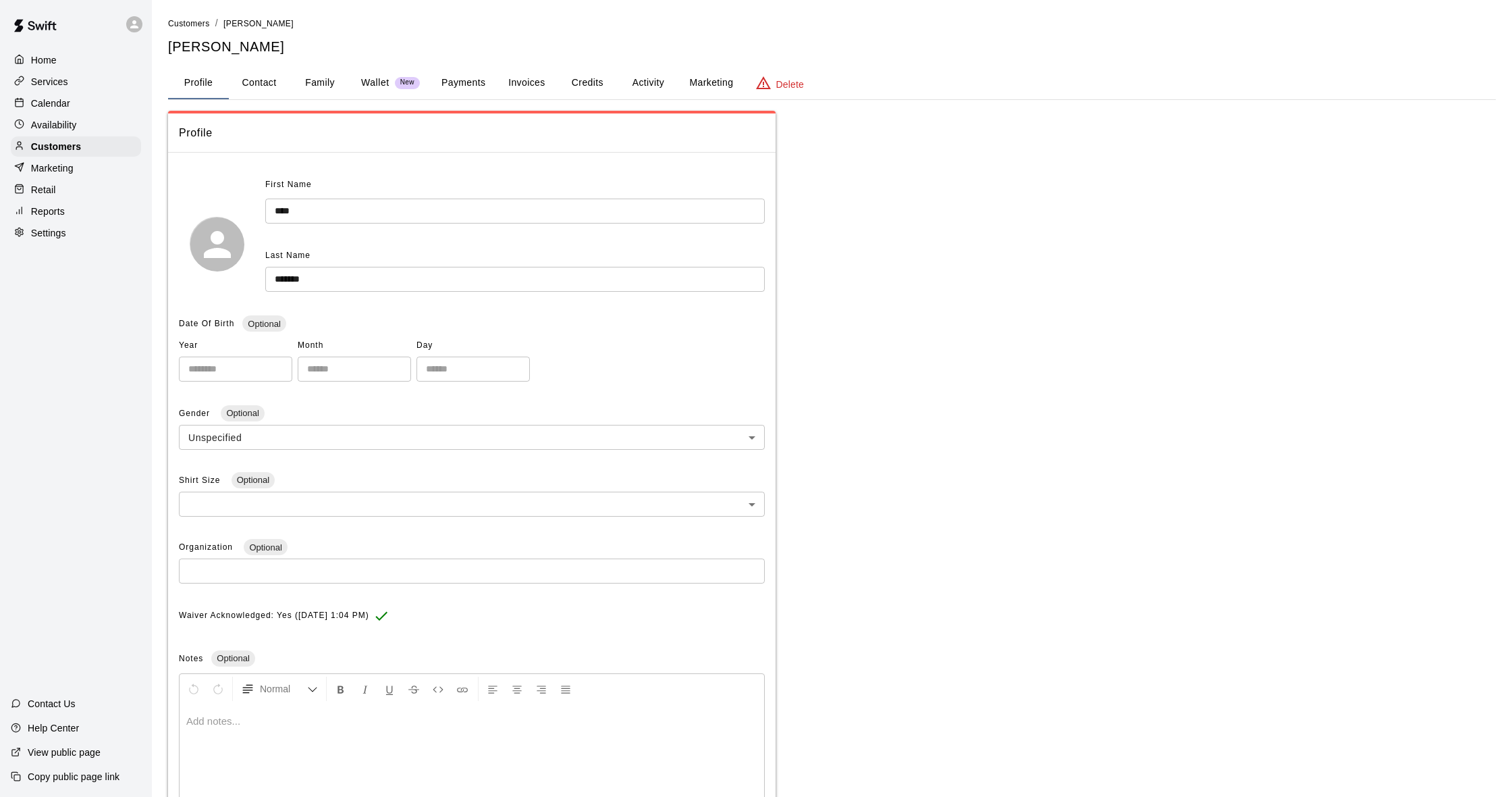
click at [633, 78] on button "Activity" at bounding box center [648, 83] width 61 height 33
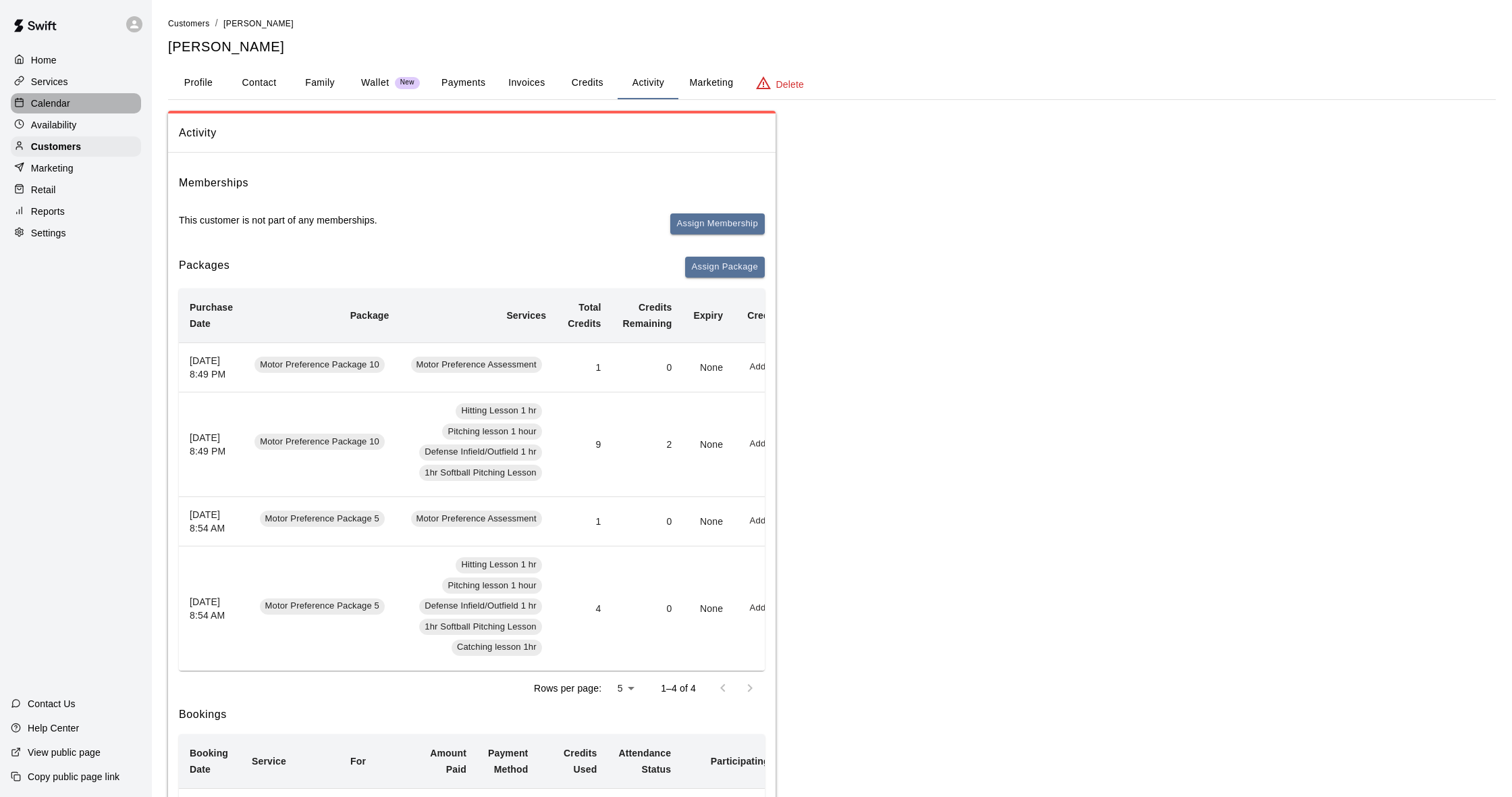
click at [60, 107] on p "Calendar" at bounding box center [50, 103] width 39 height 13
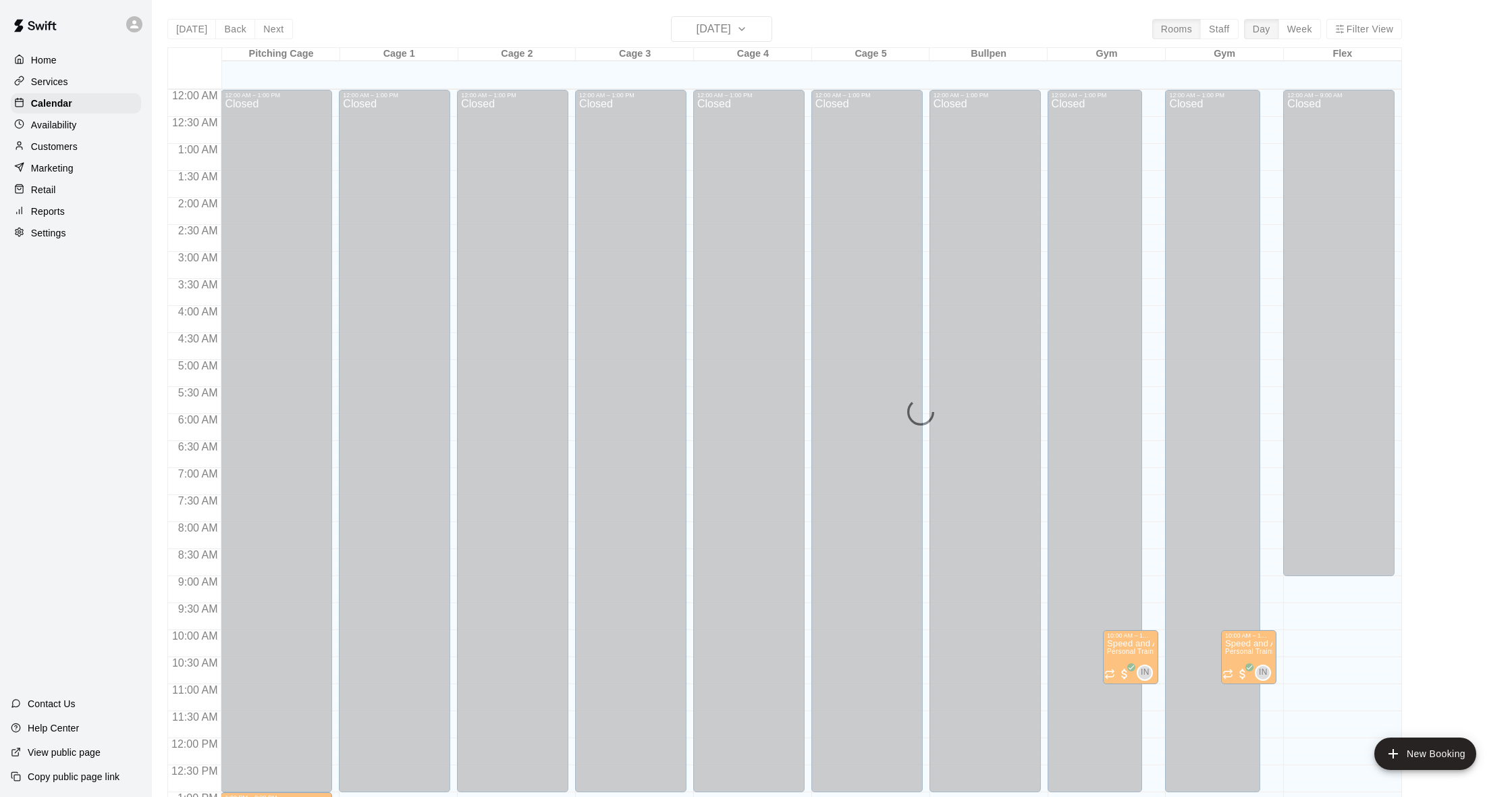
scroll to position [534, 0]
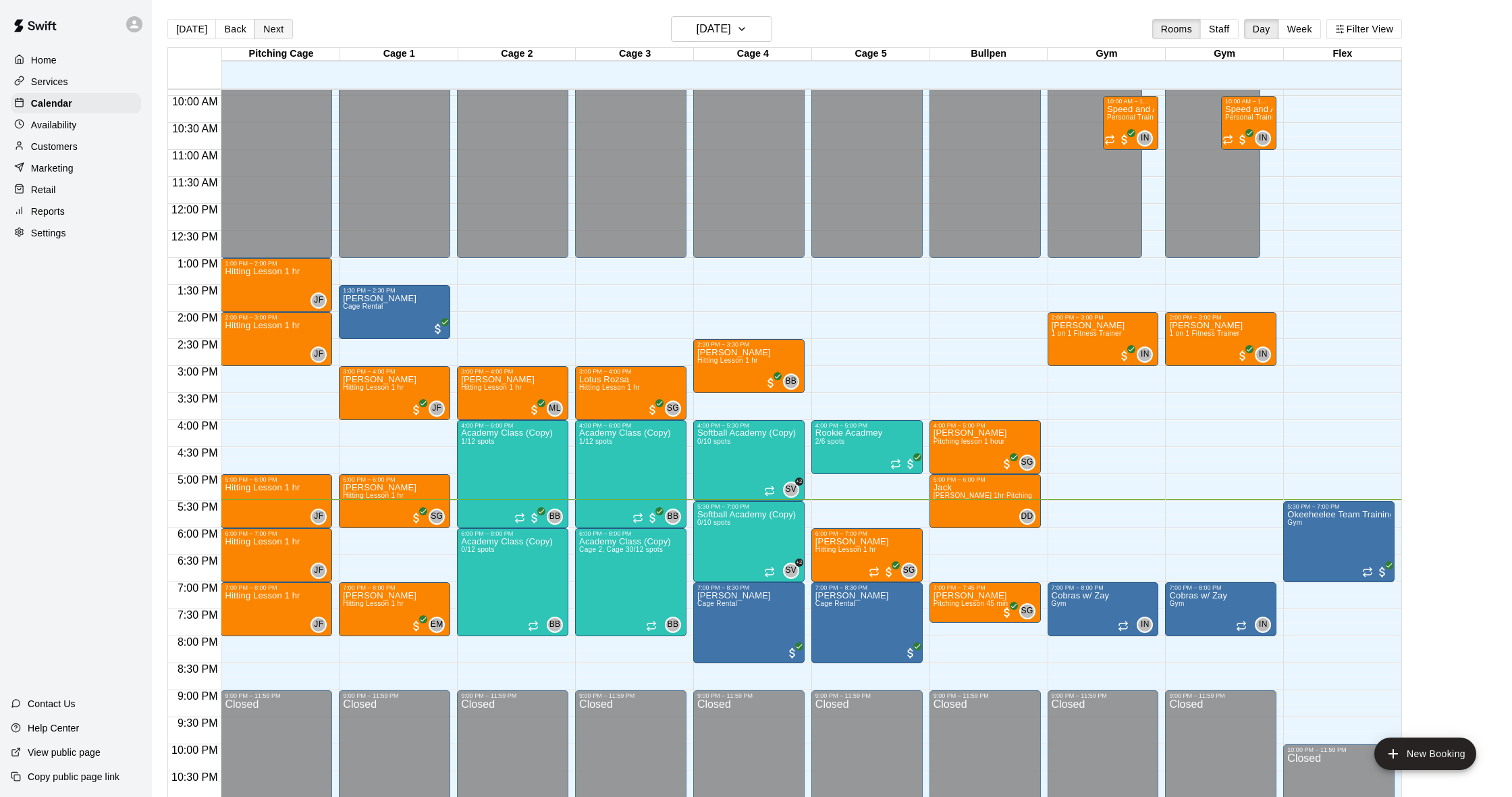
click at [276, 30] on button "Next" at bounding box center [273, 29] width 38 height 20
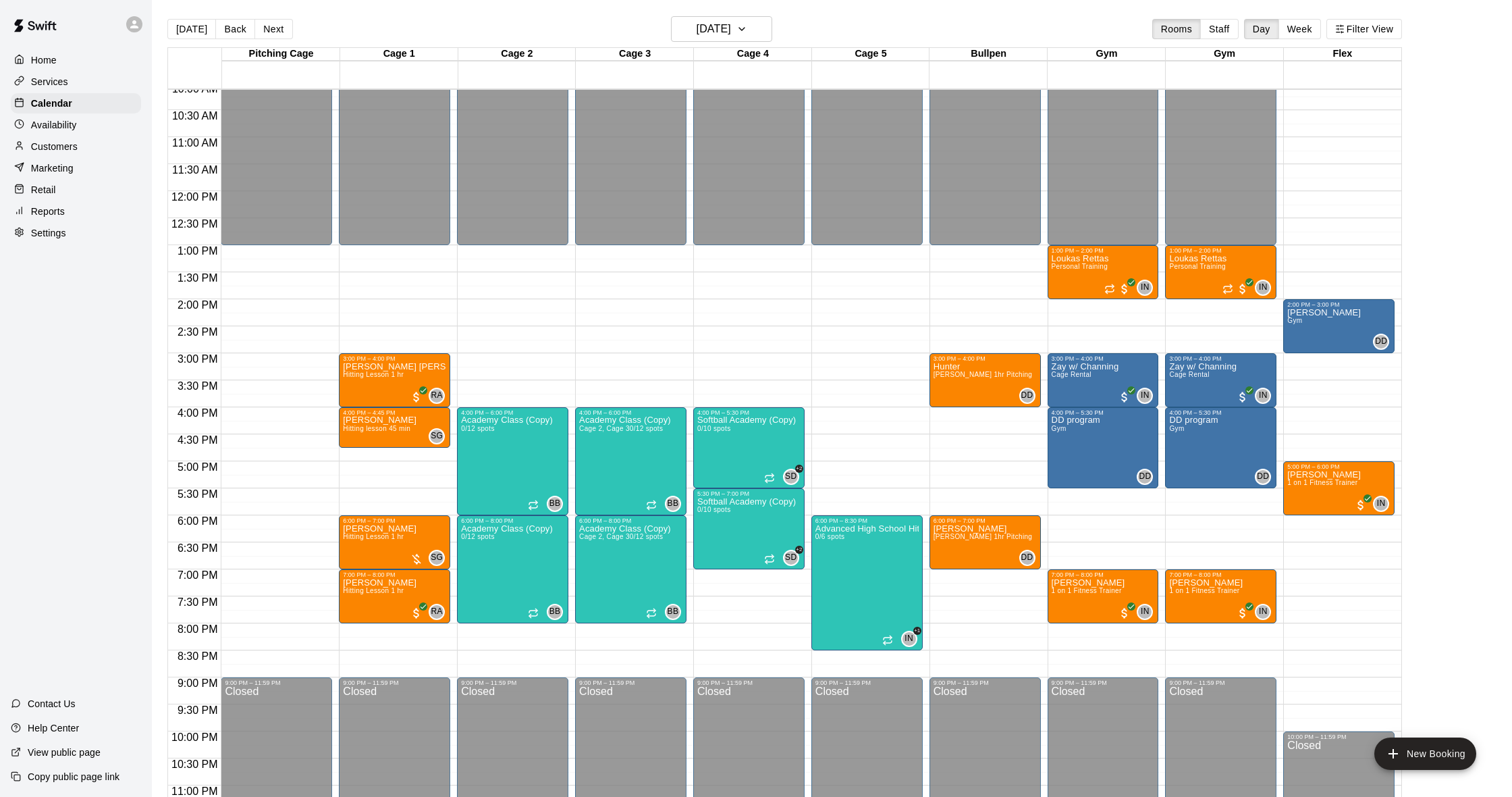
scroll to position [0, 0]
click at [39, 213] on p "Reports" at bounding box center [48, 212] width 33 height 13
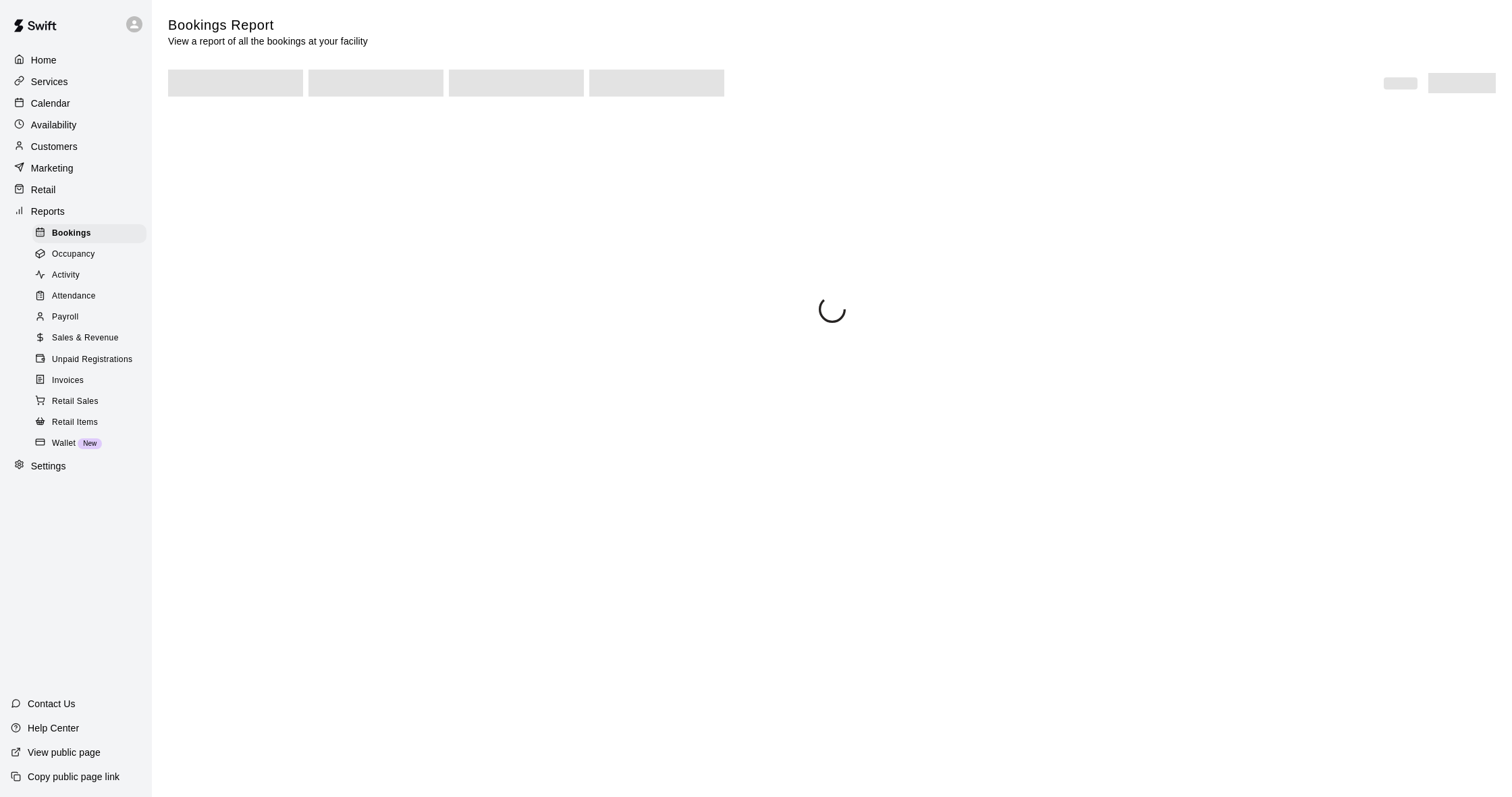
click at [103, 331] on span "Sales & Revenue" at bounding box center [85, 338] width 67 height 13
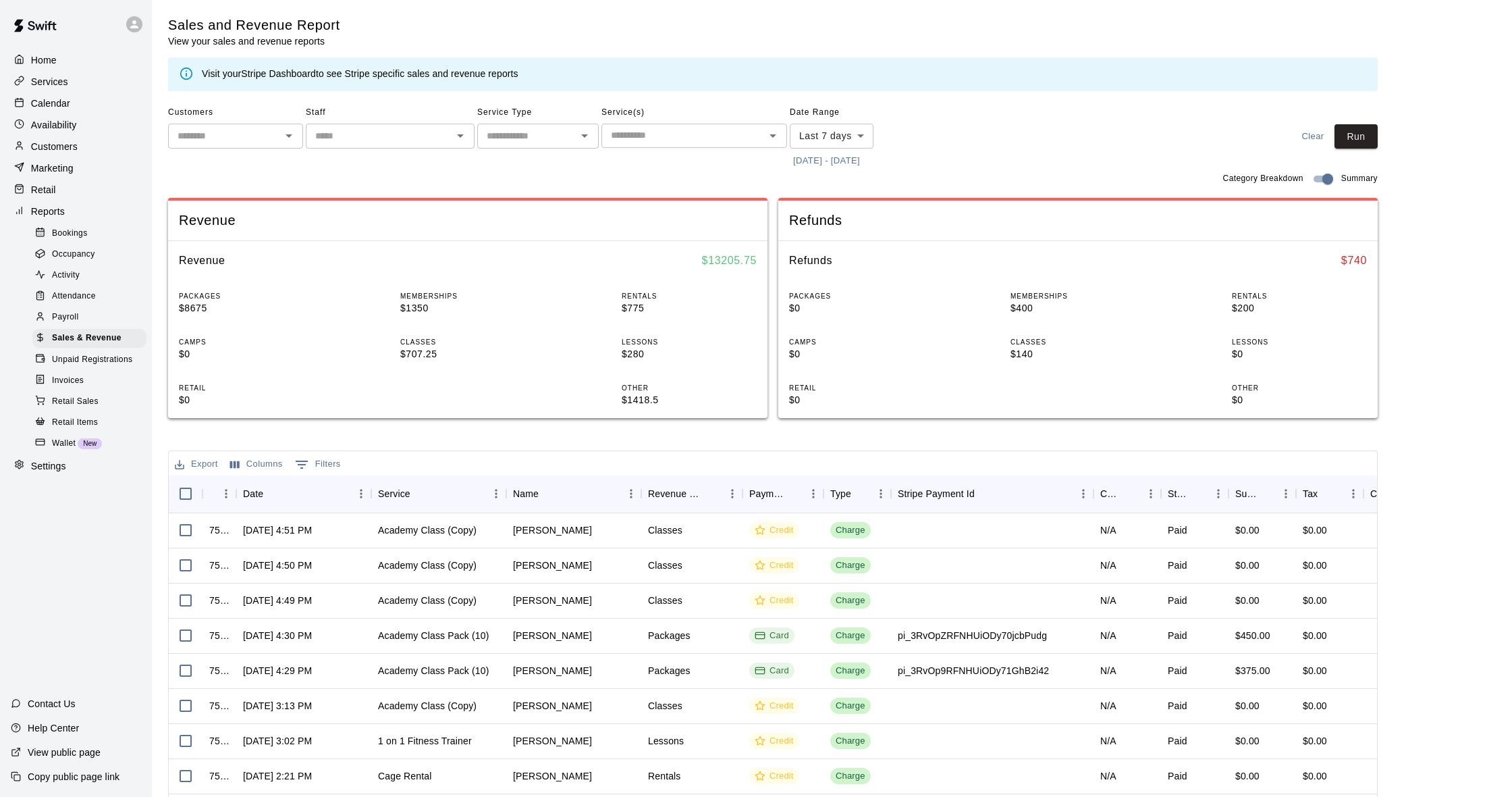
click at [853, 136] on body "Home Services Calendar Availability Customers Marketing Retail Reports Bookings…" at bounding box center [756, 464] width 1512 height 928
click at [835, 287] on li "Custom" at bounding box center [832, 296] width 84 height 23
type input "******"
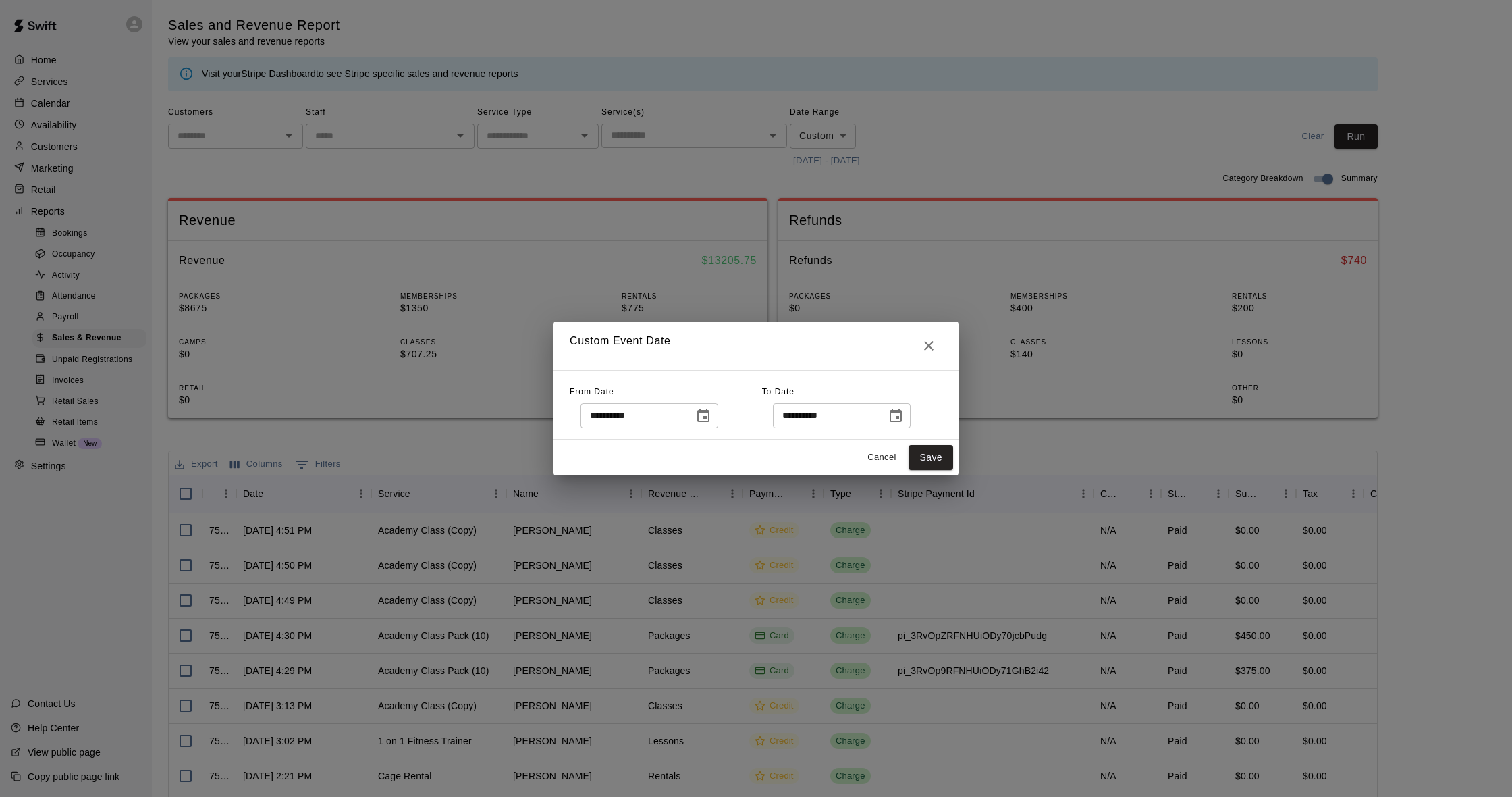
click at [706, 417] on icon "Choose date, selected date is Aug 5, 2025" at bounding box center [702, 416] width 16 height 16
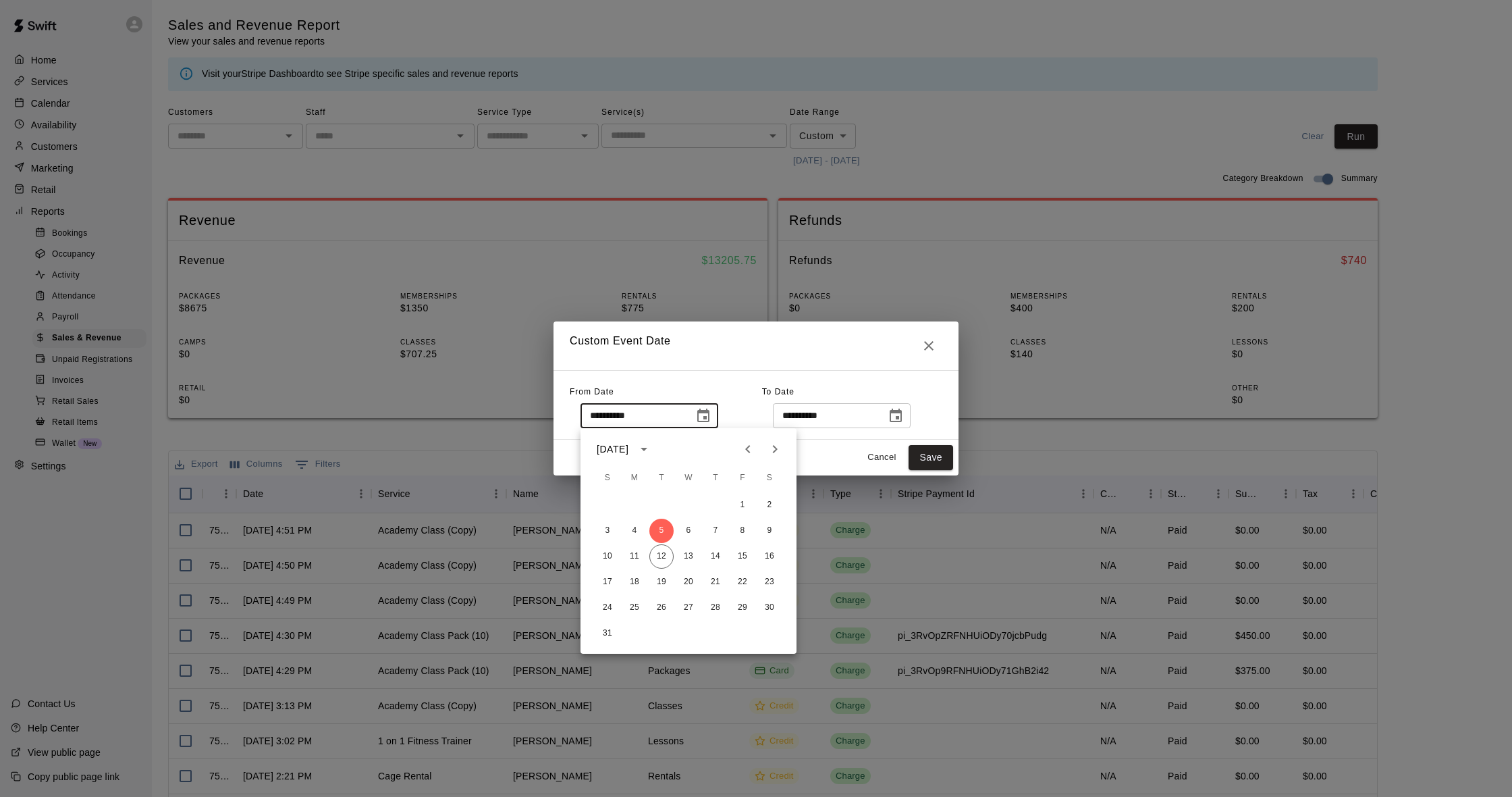
click at [997, 111] on div "**********" at bounding box center [756, 398] width 1512 height 797
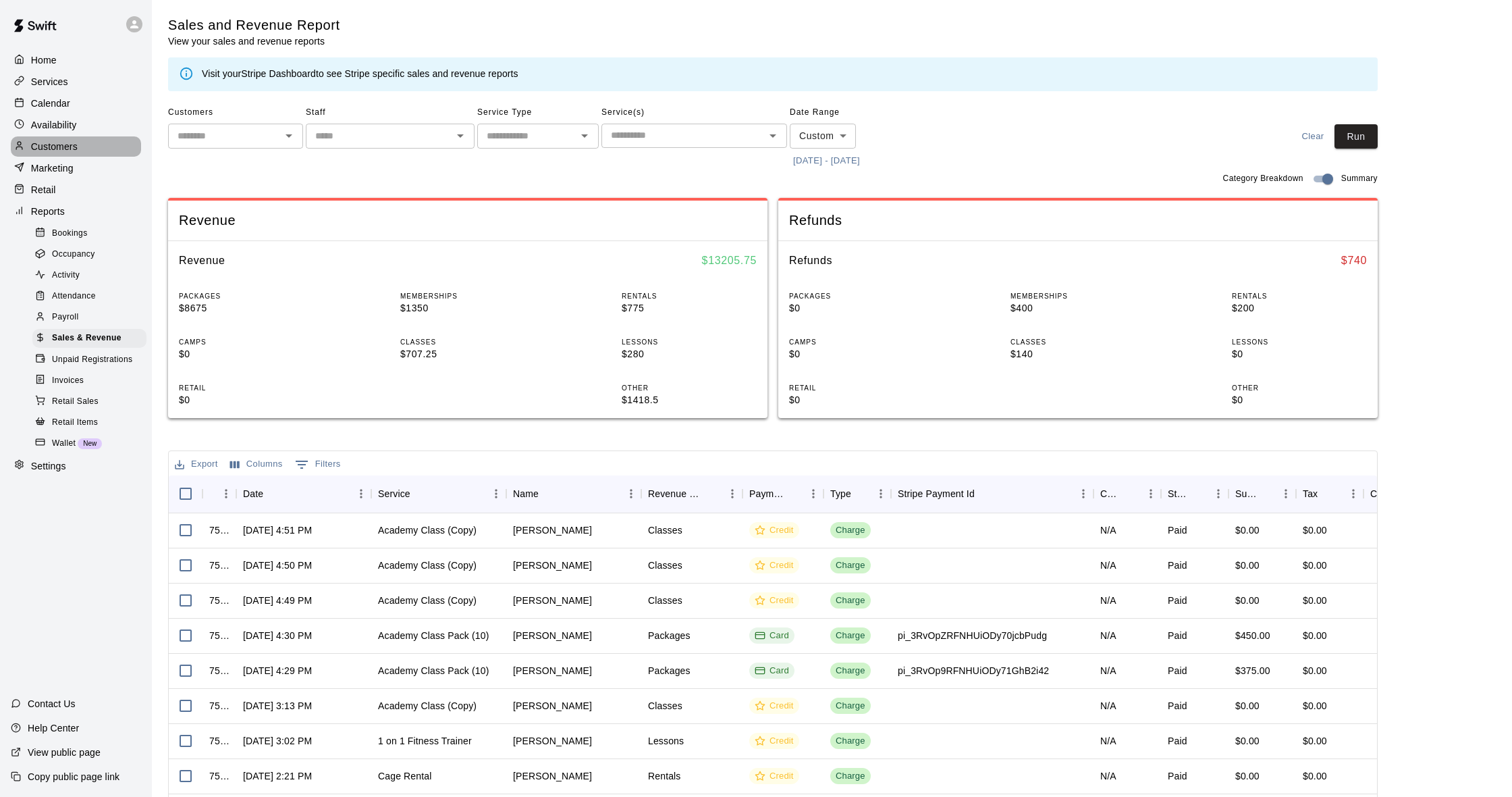
click at [53, 146] on p "Customers" at bounding box center [54, 146] width 47 height 13
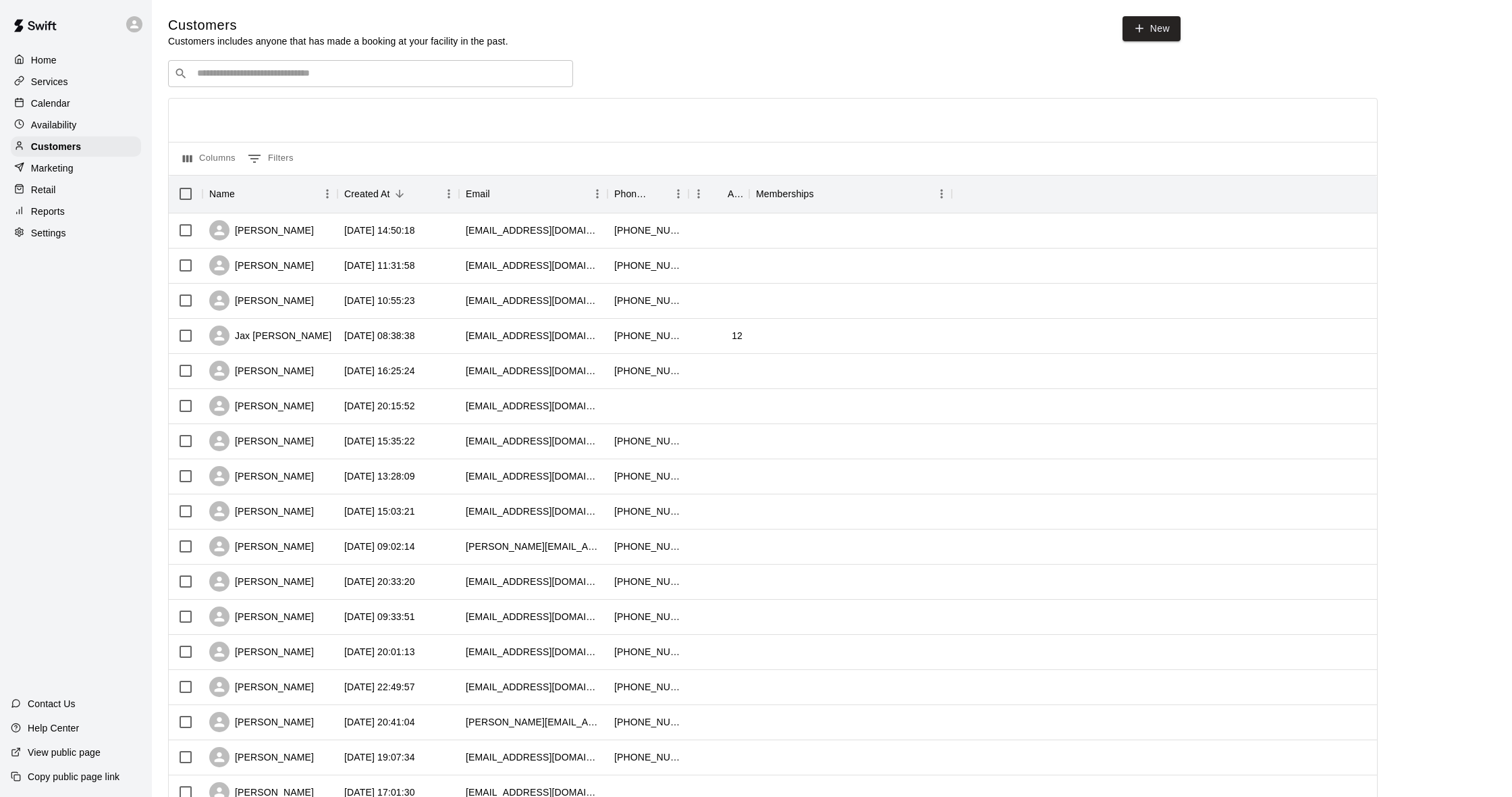
click at [61, 85] on p "Services" at bounding box center [49, 82] width 37 height 13
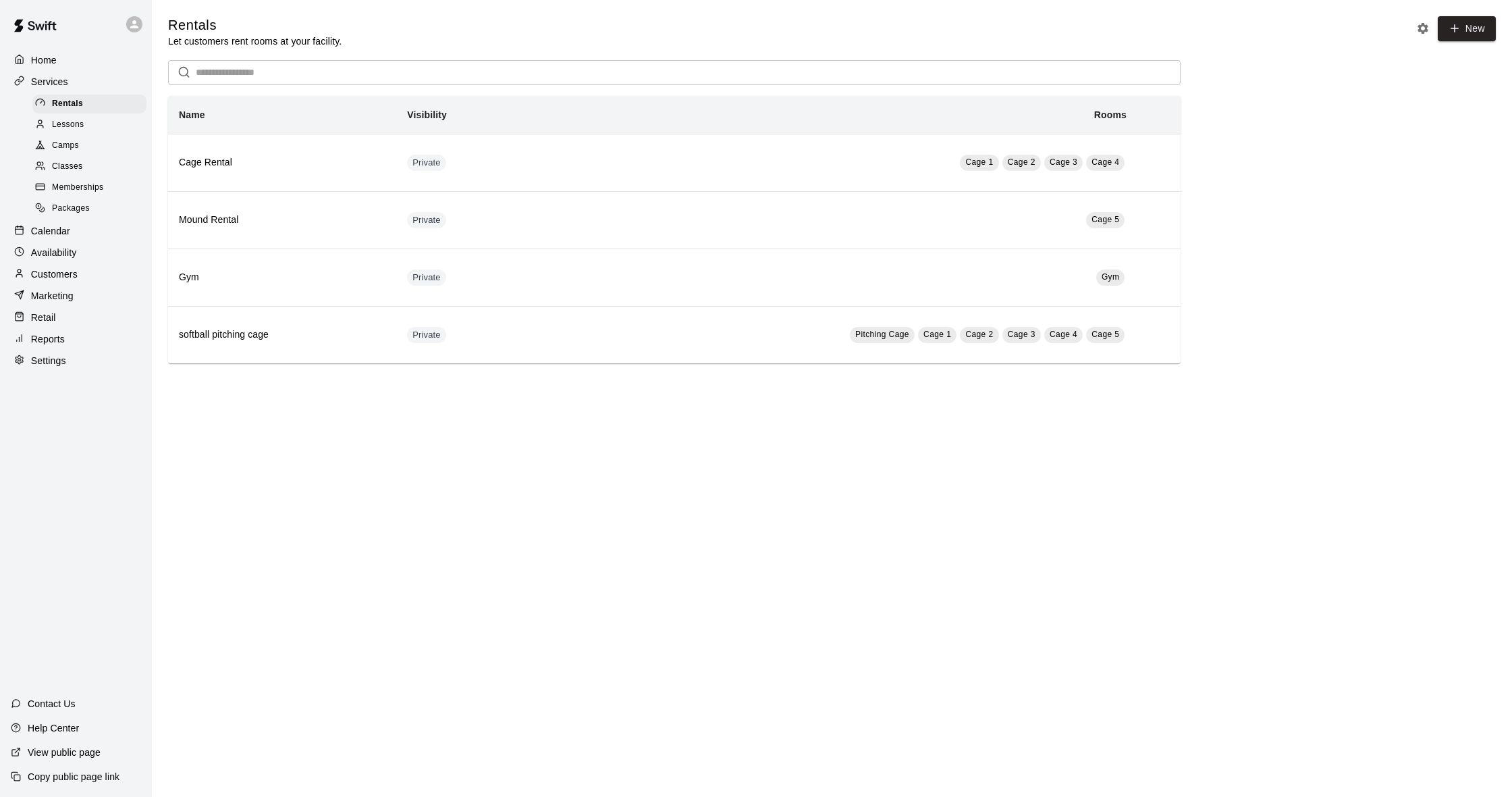
click at [61, 341] on p "Reports" at bounding box center [48, 339] width 33 height 13
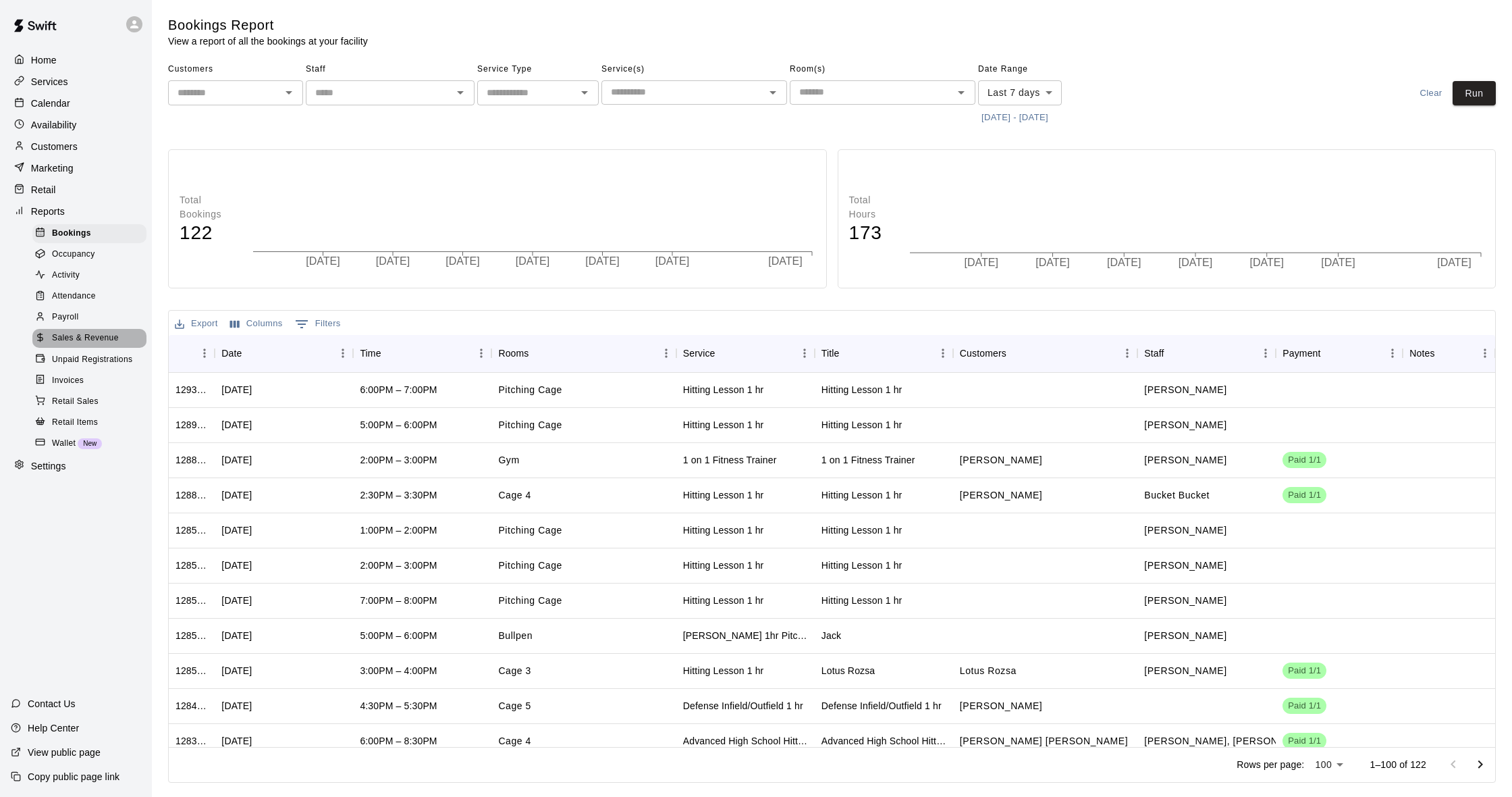
drag, startPoint x: 106, startPoint y: 330, endPoint x: 99, endPoint y: 330, distance: 7.0
click at [106, 331] on span "Sales & Revenue" at bounding box center [85, 338] width 67 height 13
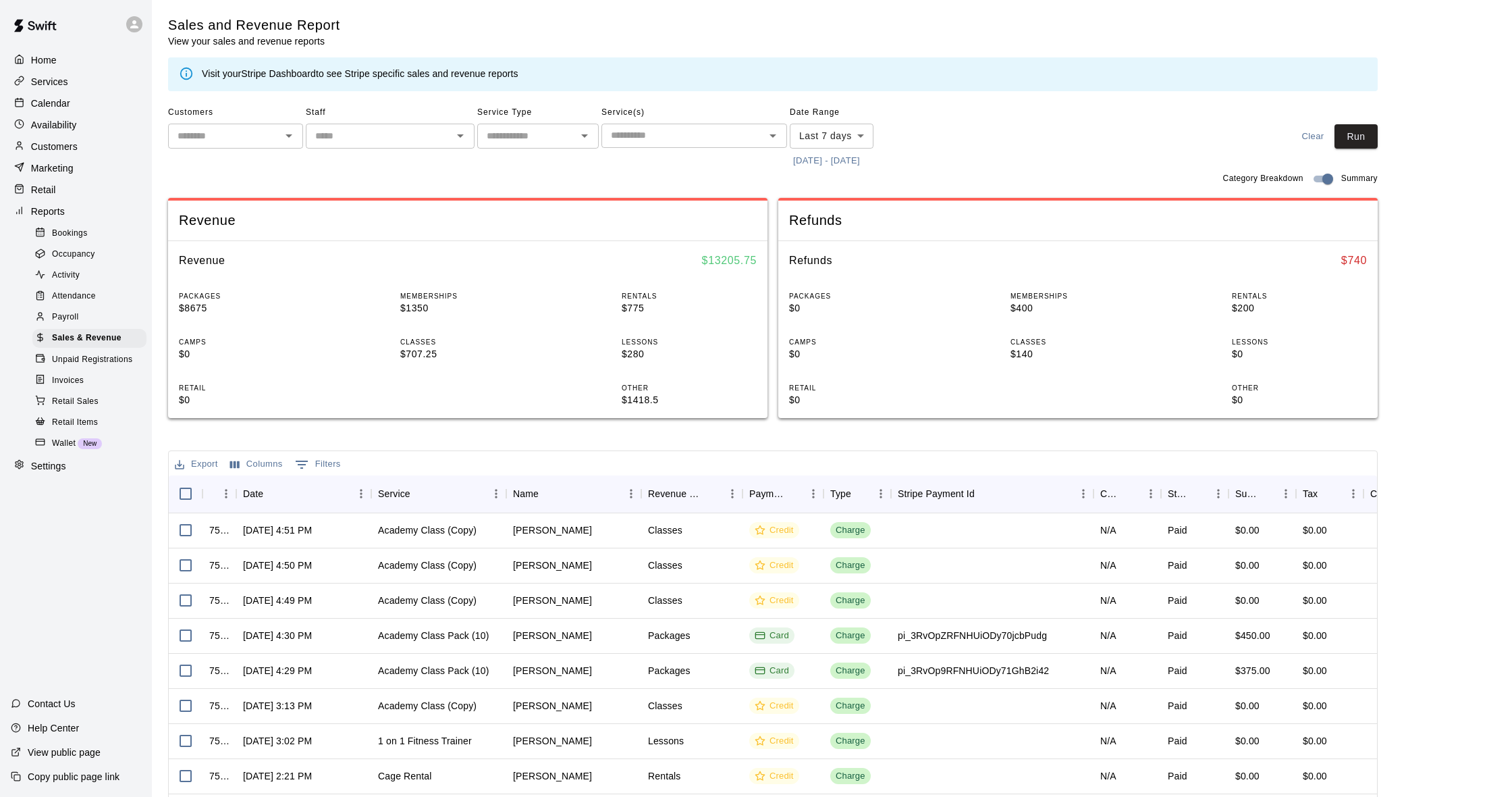
click at [832, 135] on body "Home Services Calendar Availability Customers Marketing Retail Reports Bookings…" at bounding box center [756, 464] width 1512 height 928
click at [825, 303] on li "Custom" at bounding box center [832, 296] width 84 height 23
type input "******"
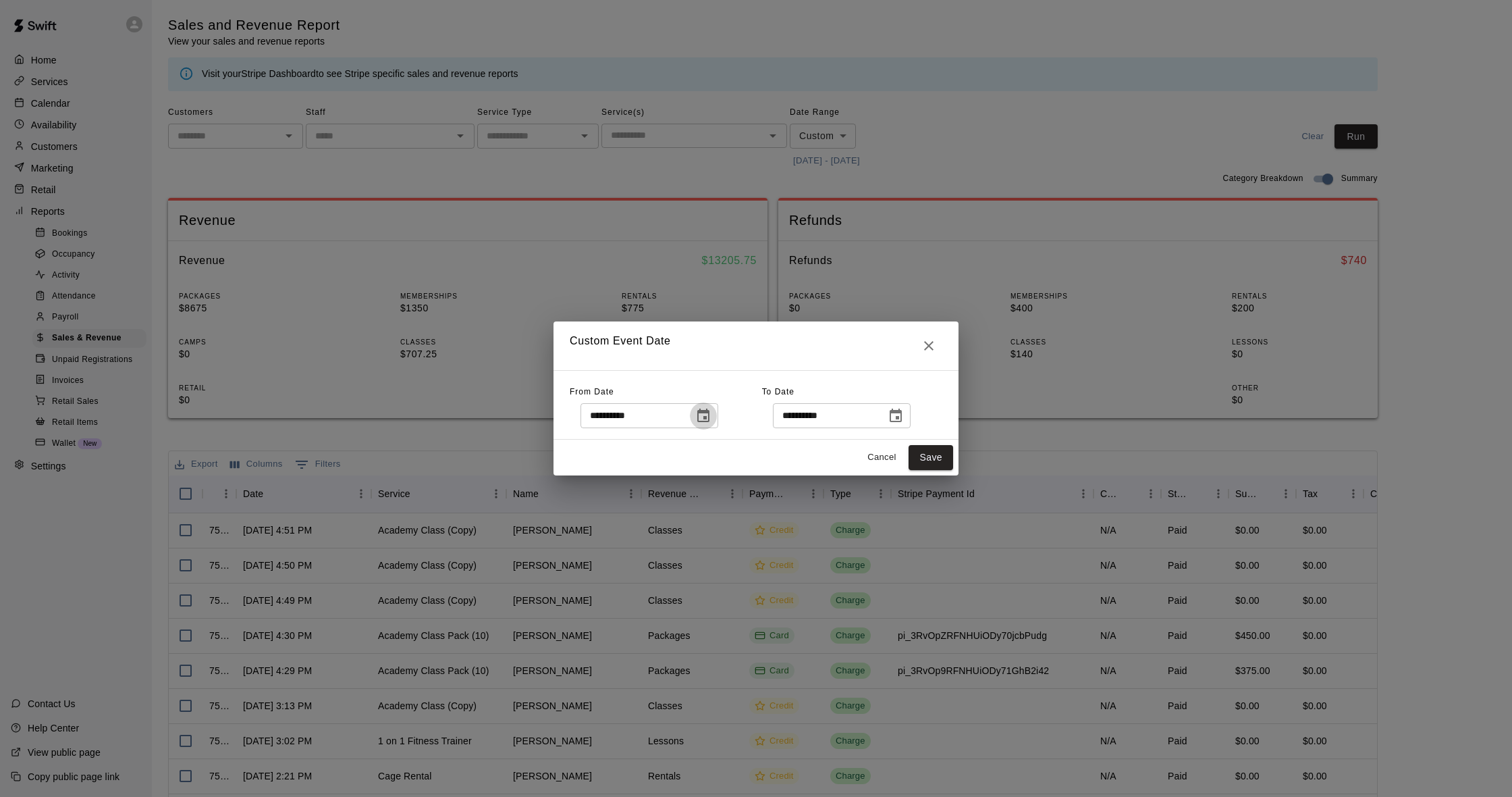
click at [709, 417] on icon "Choose date, selected date is Aug 5, 2025" at bounding box center [702, 416] width 16 height 16
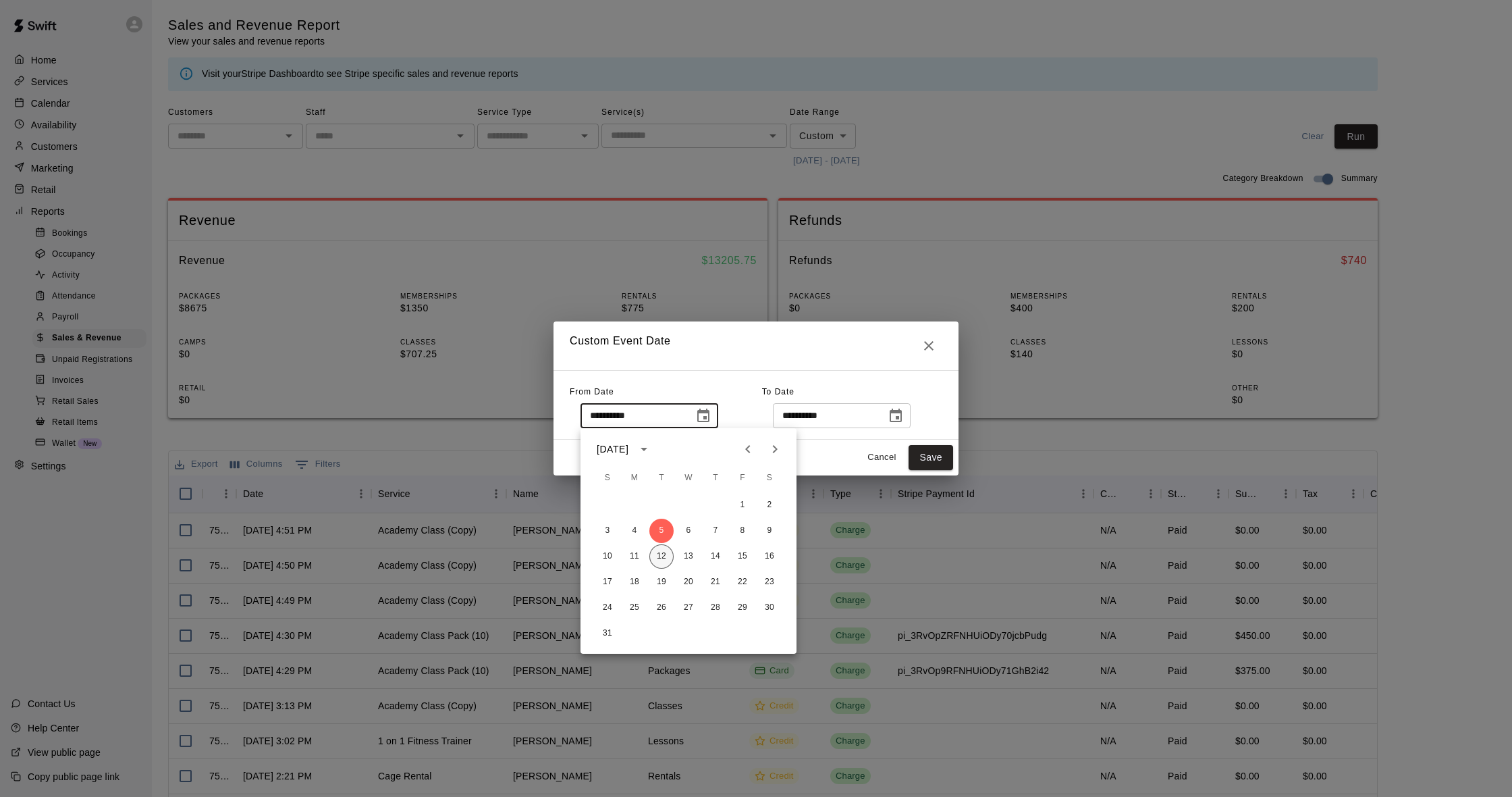
click at [666, 558] on button "12" at bounding box center [662, 556] width 24 height 24
type input "**********"
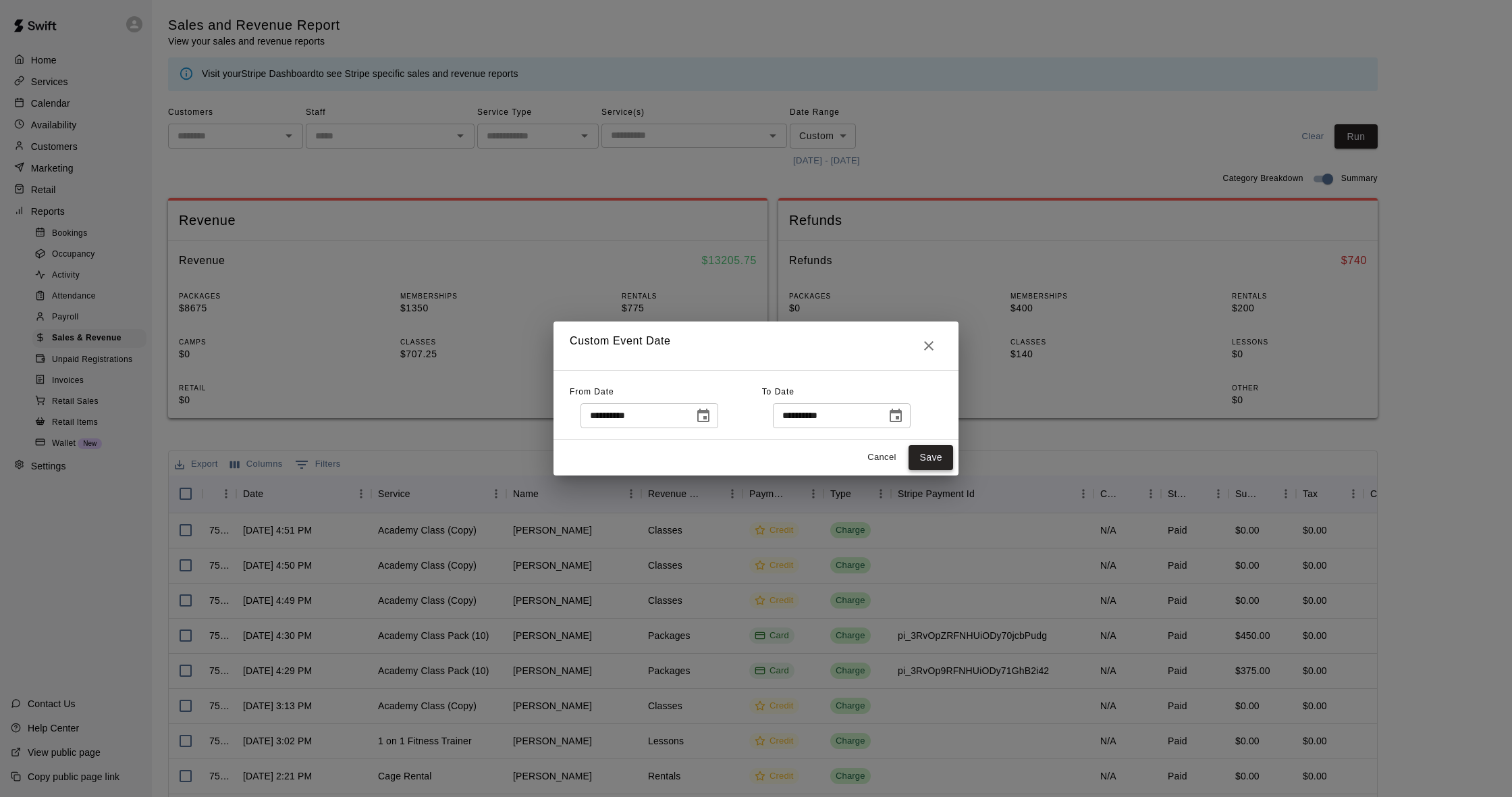
click at [943, 458] on button "Save" at bounding box center [931, 457] width 44 height 25
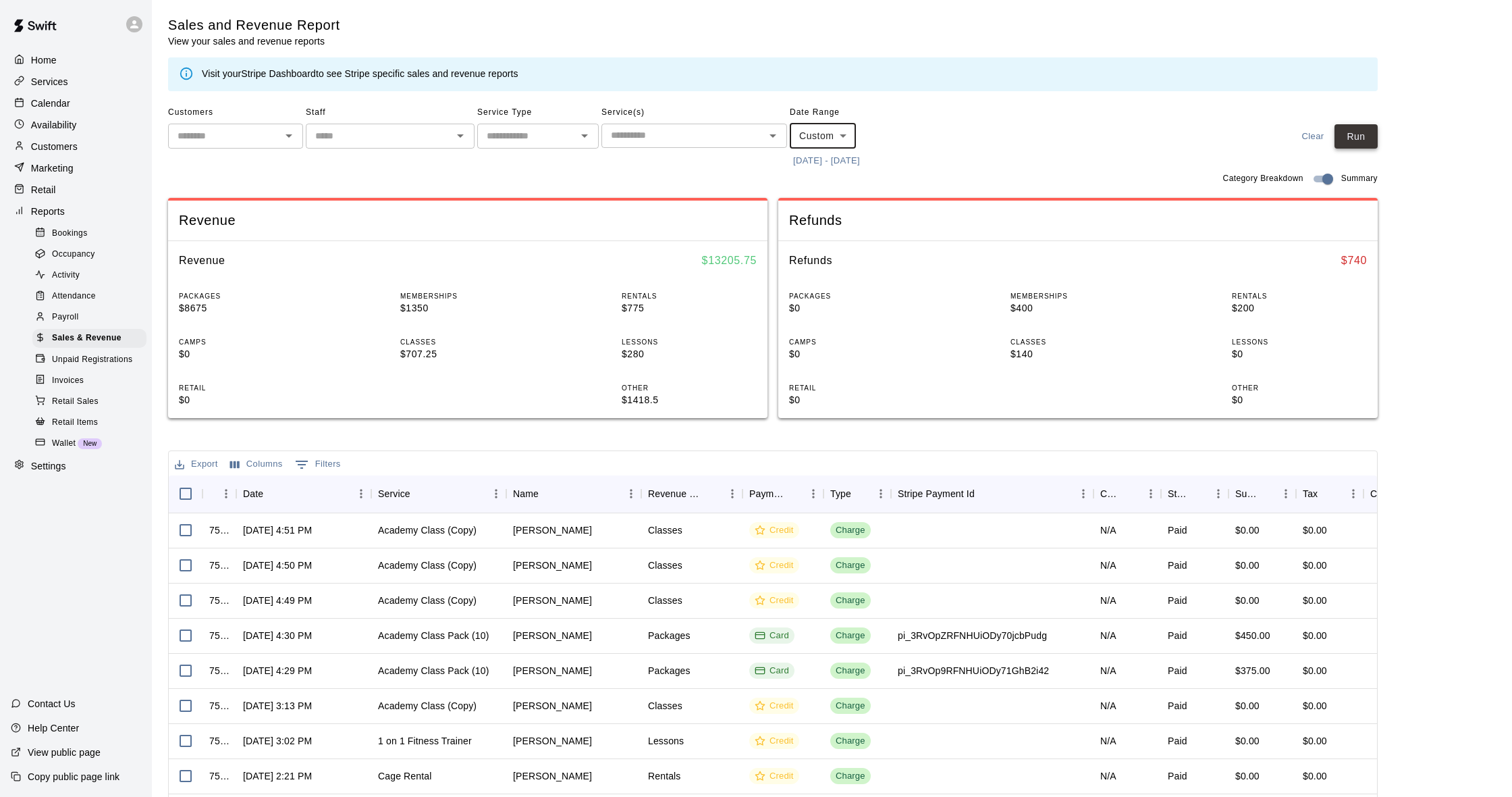
click at [1361, 135] on button "Run" at bounding box center [1356, 137] width 43 height 25
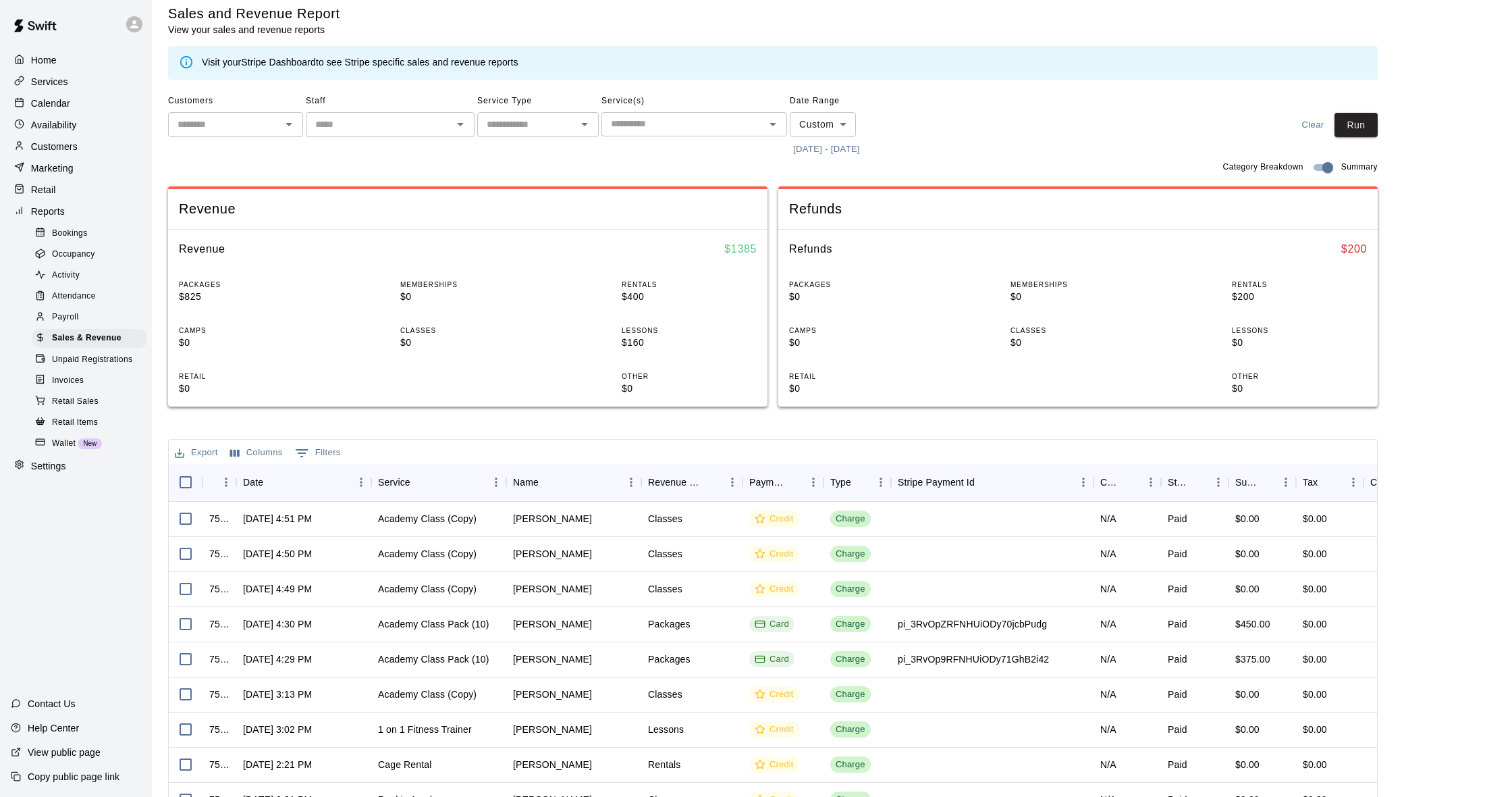
scroll to position [14, 0]
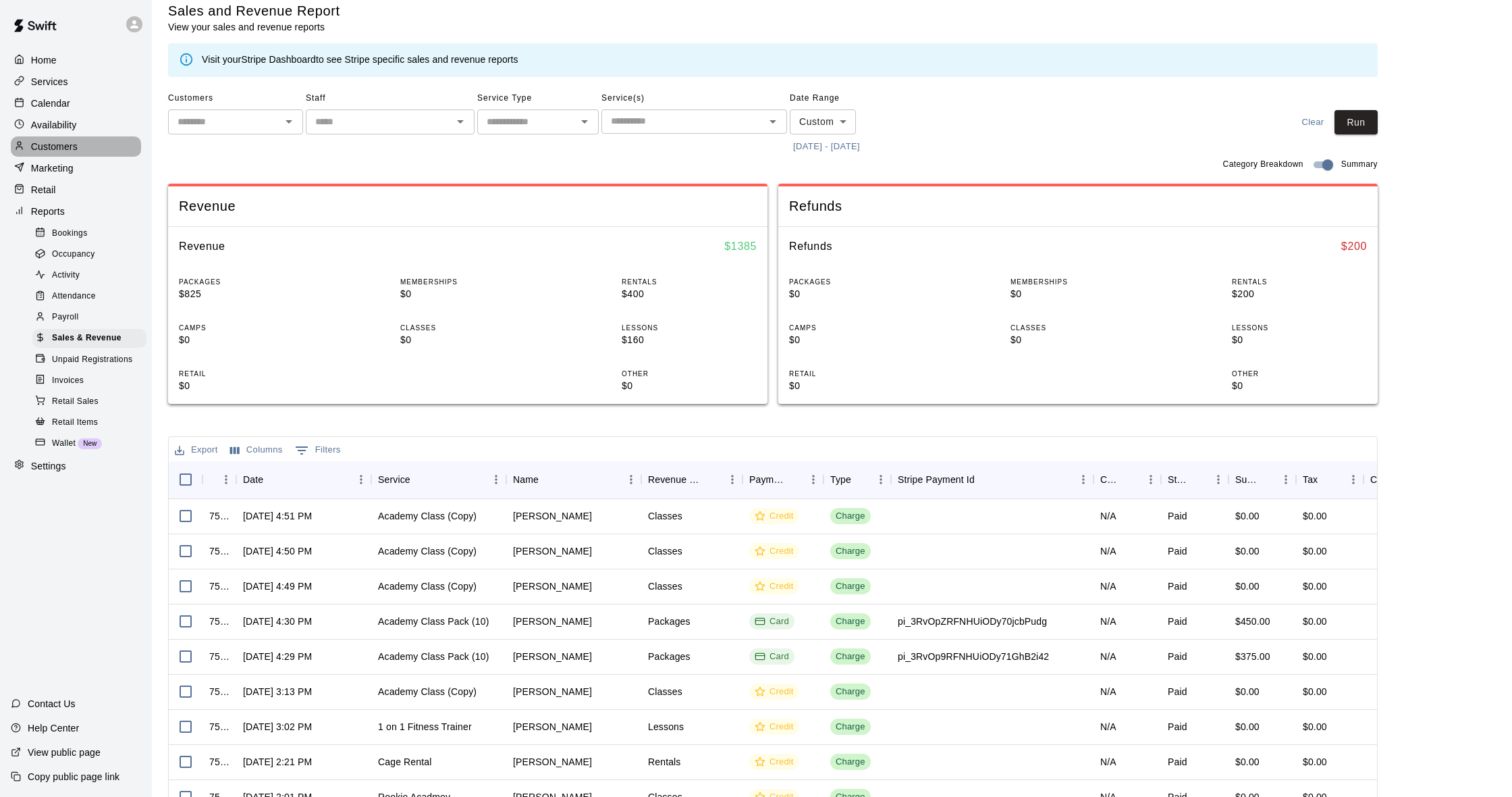
click at [74, 155] on div "Customers" at bounding box center [76, 146] width 130 height 20
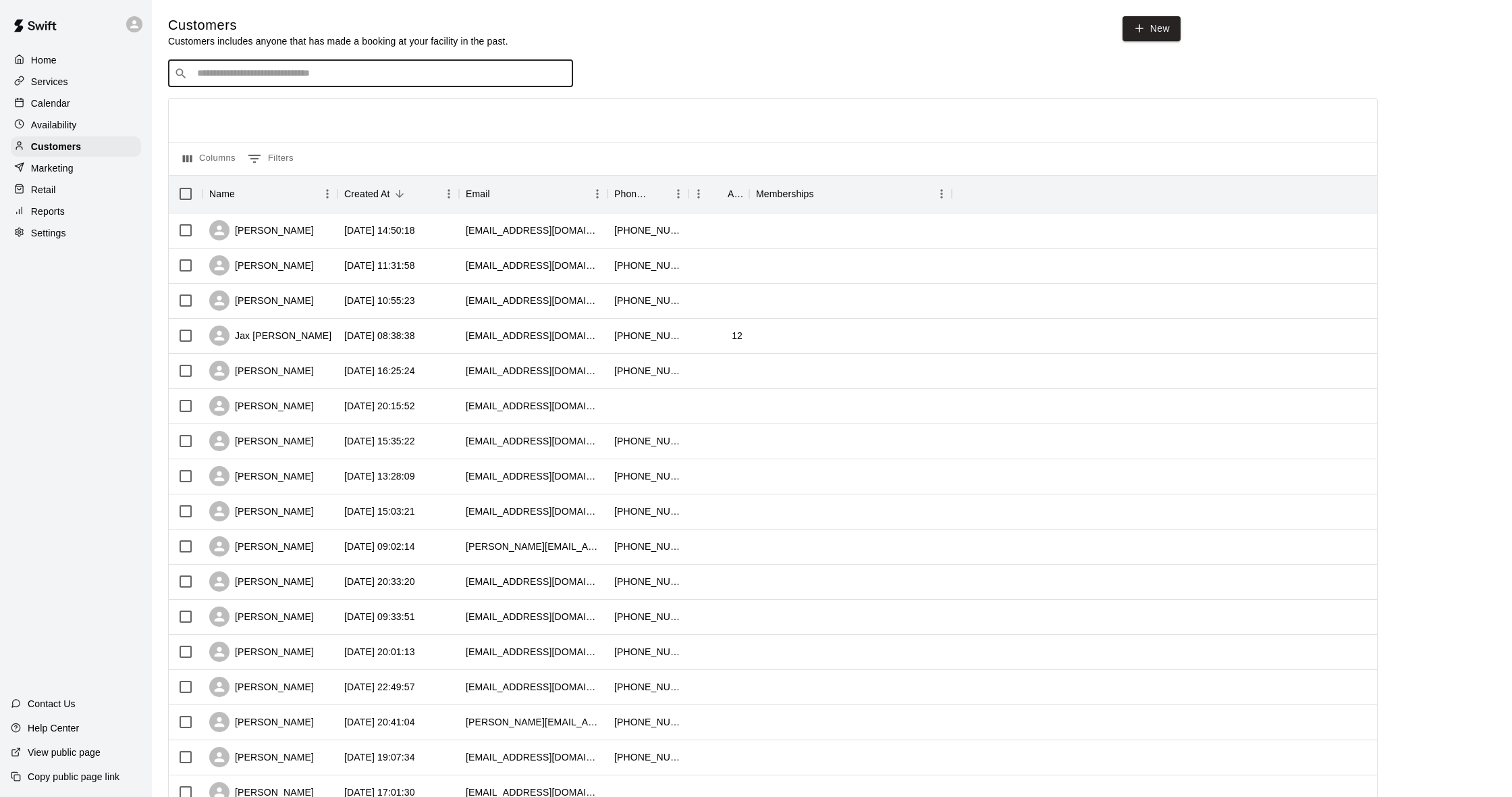
click at [313, 67] on input "Search customers by name or email" at bounding box center [380, 74] width 374 height 13
type input "*****"
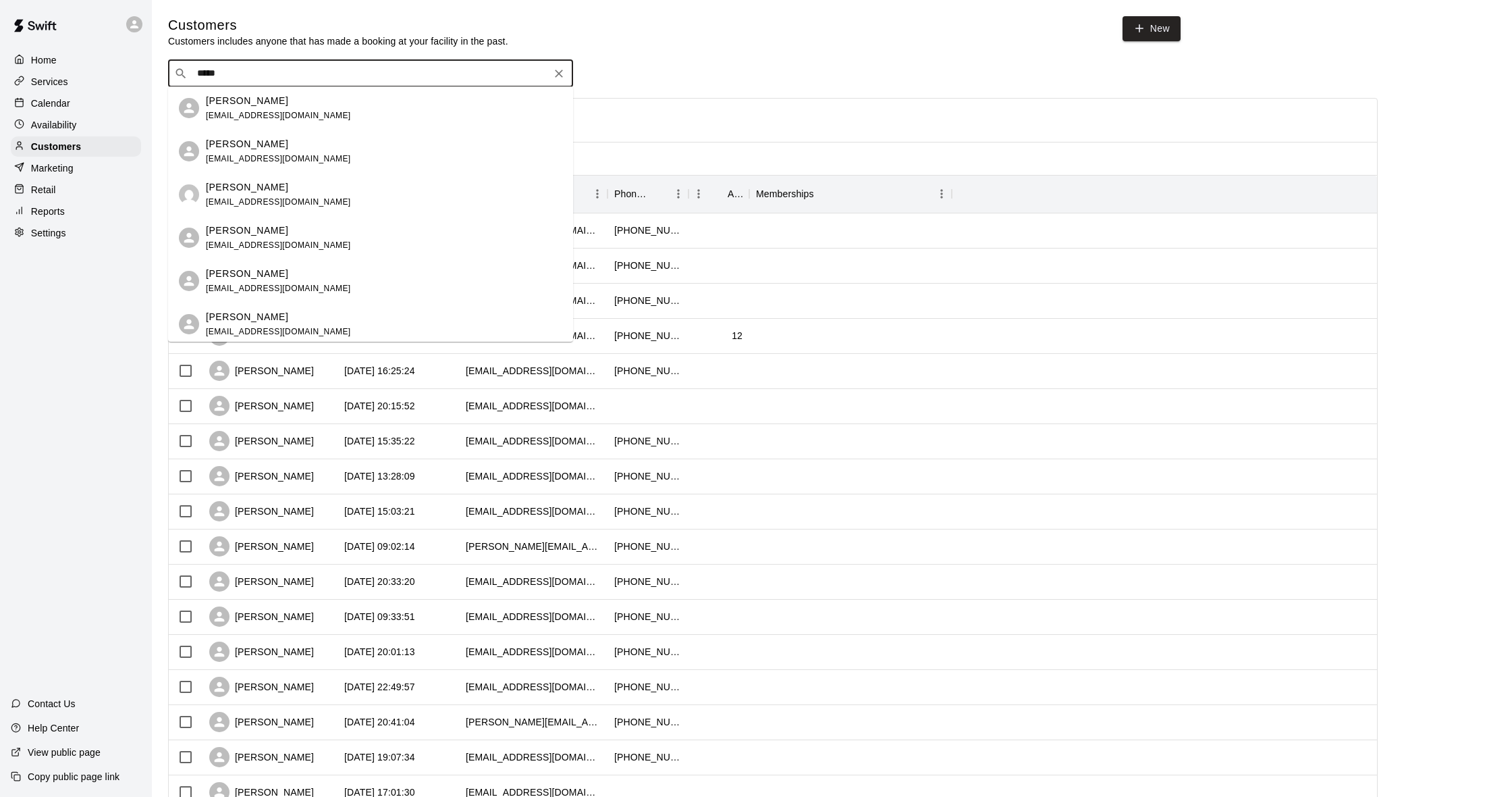
click at [287, 103] on div "[PERSON_NAME]" at bounding box center [278, 100] width 146 height 14
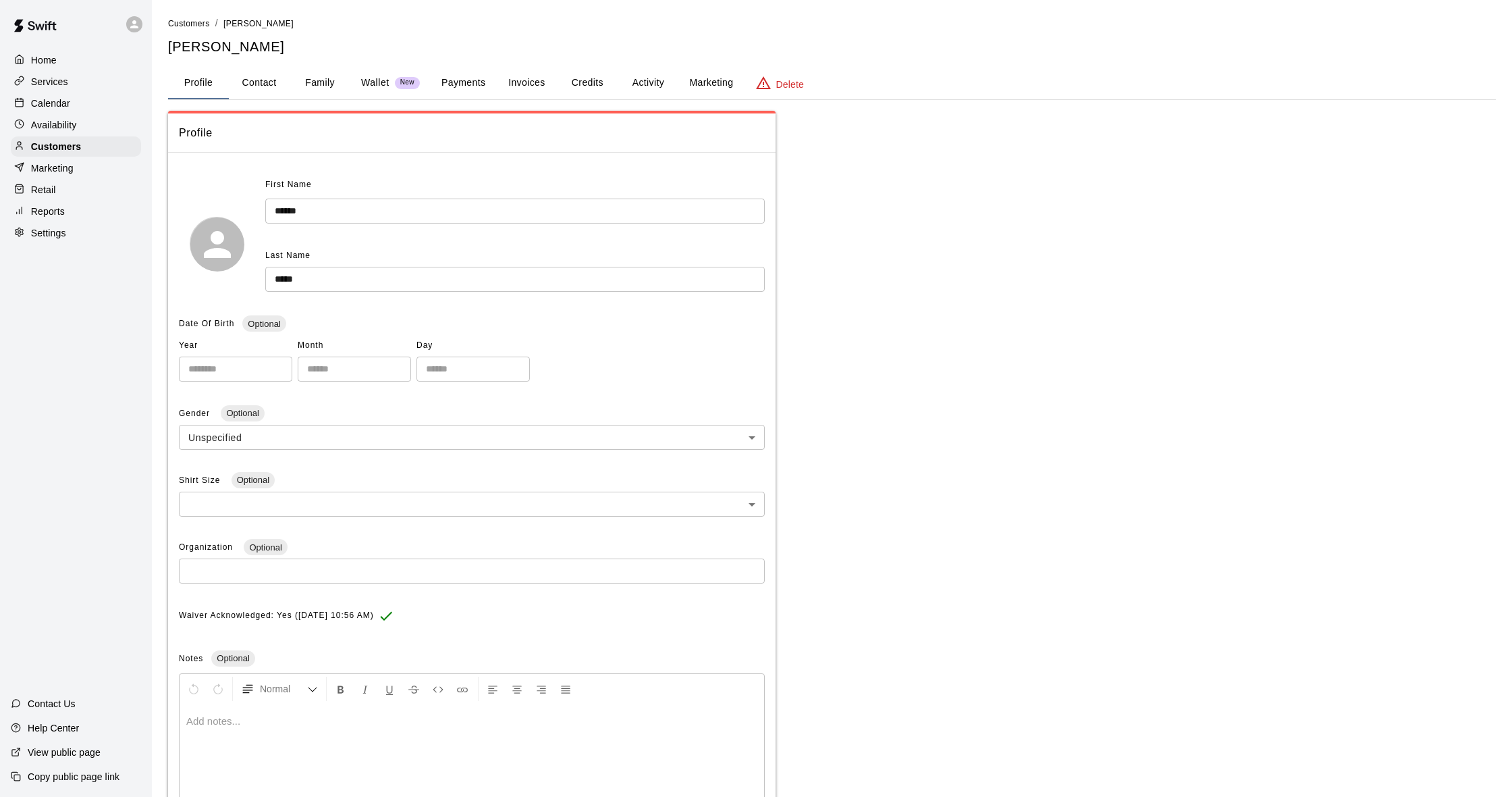
click at [474, 76] on button "Payments" at bounding box center [463, 83] width 65 height 33
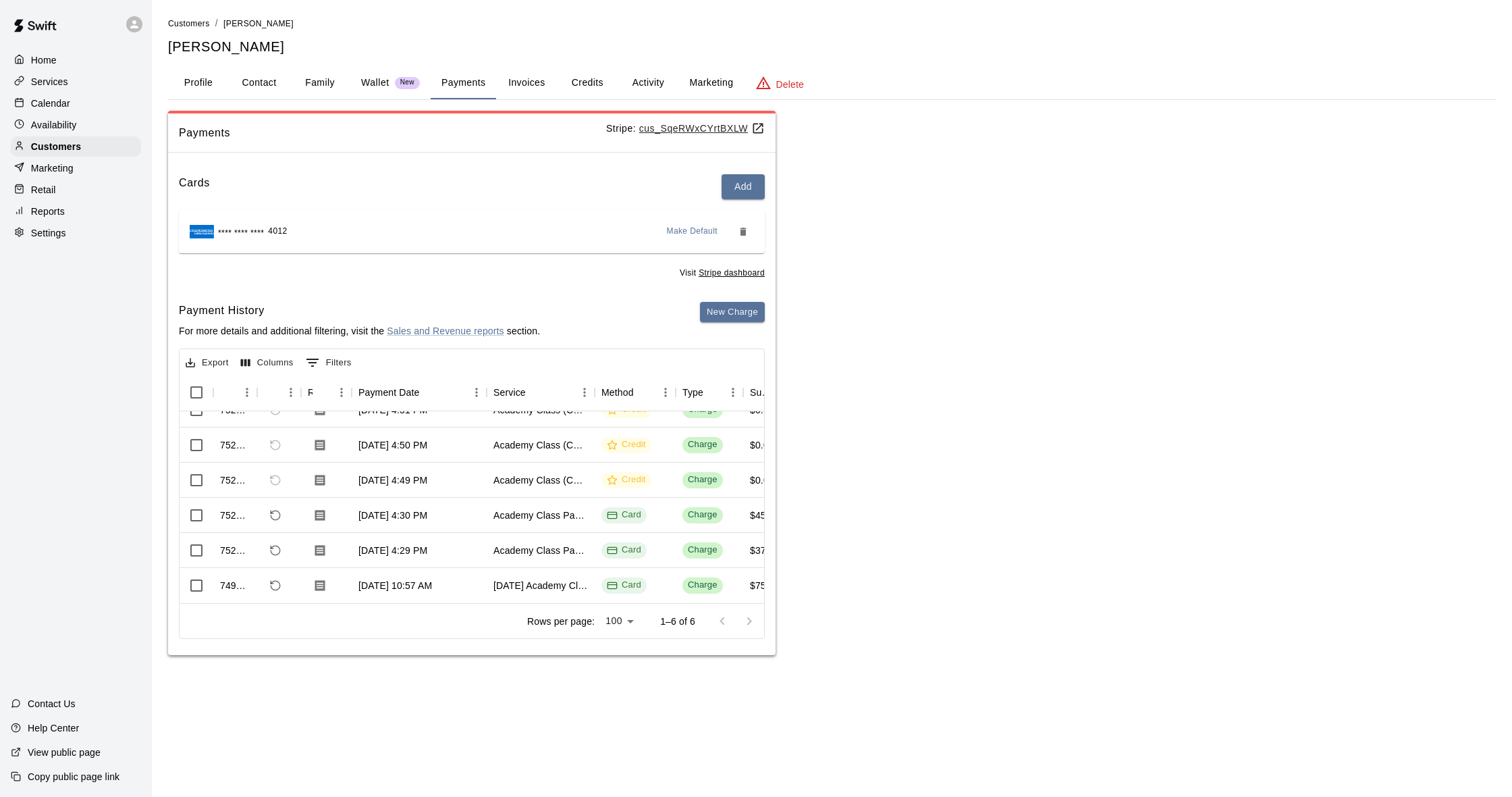
scroll to position [19, 59]
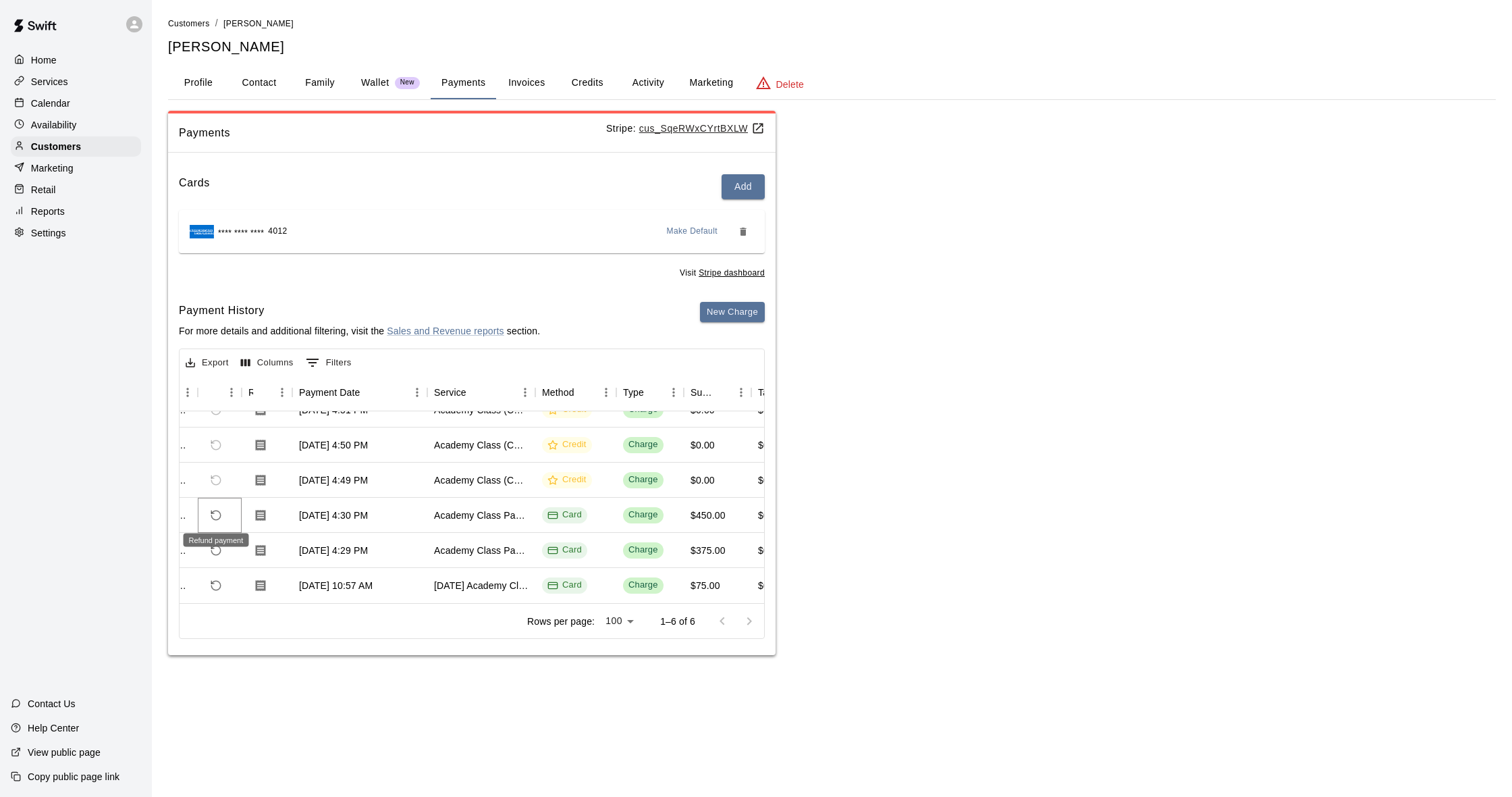
click at [221, 509] on icon "Refund payment" at bounding box center [216, 515] width 13 height 13
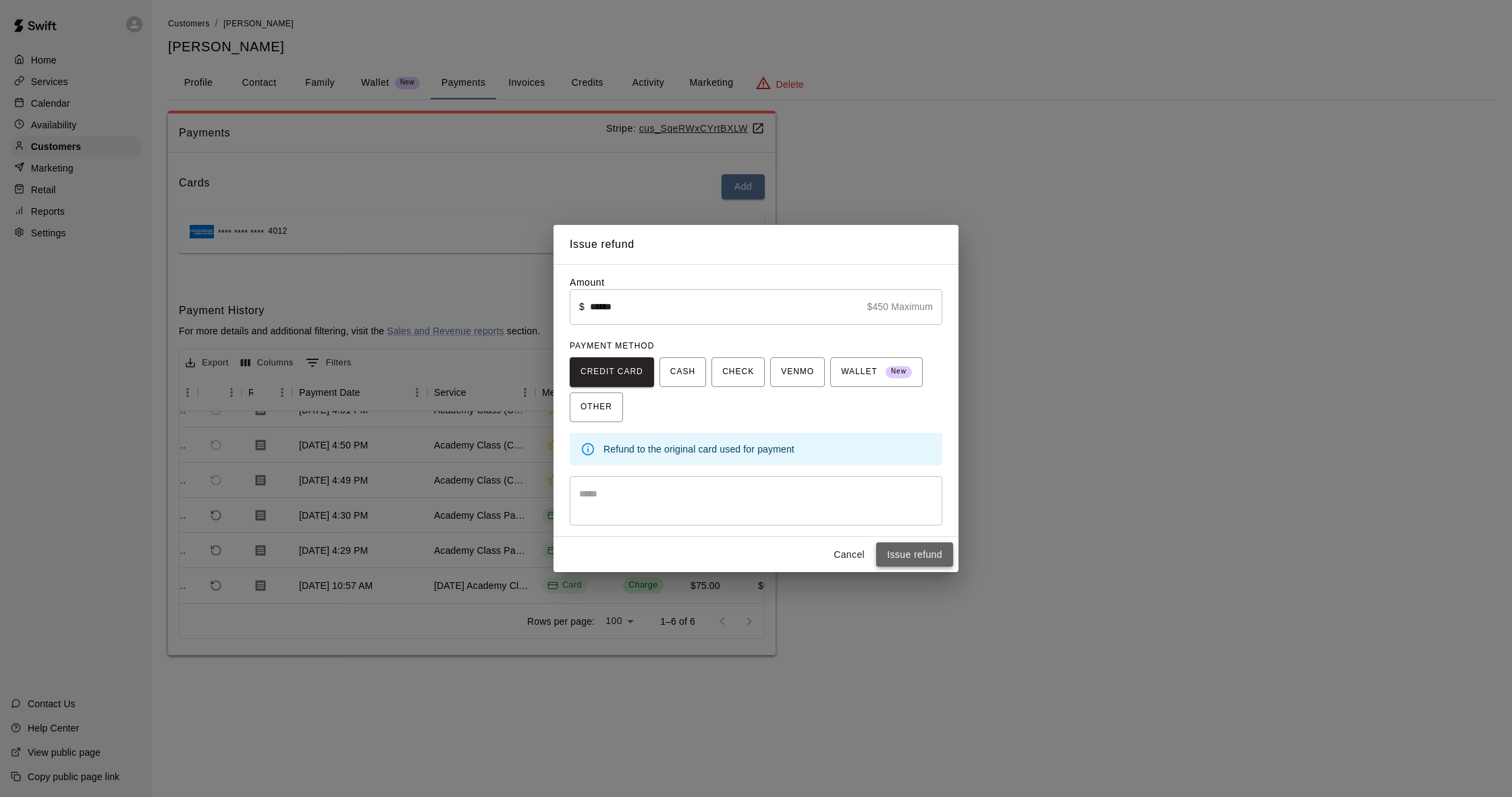
click at [937, 563] on button "Issue refund" at bounding box center [915, 554] width 77 height 25
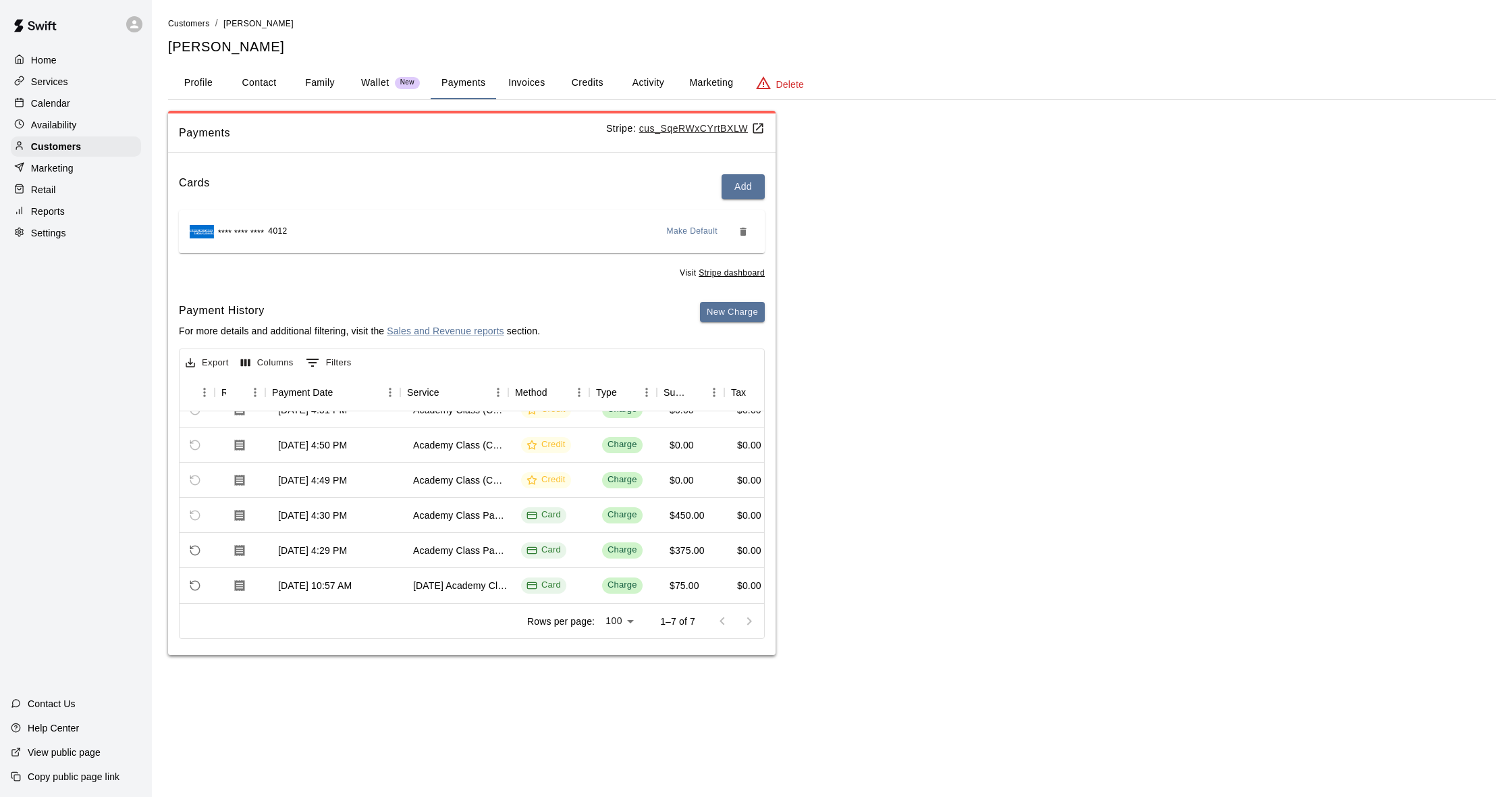
scroll to position [54, 47]
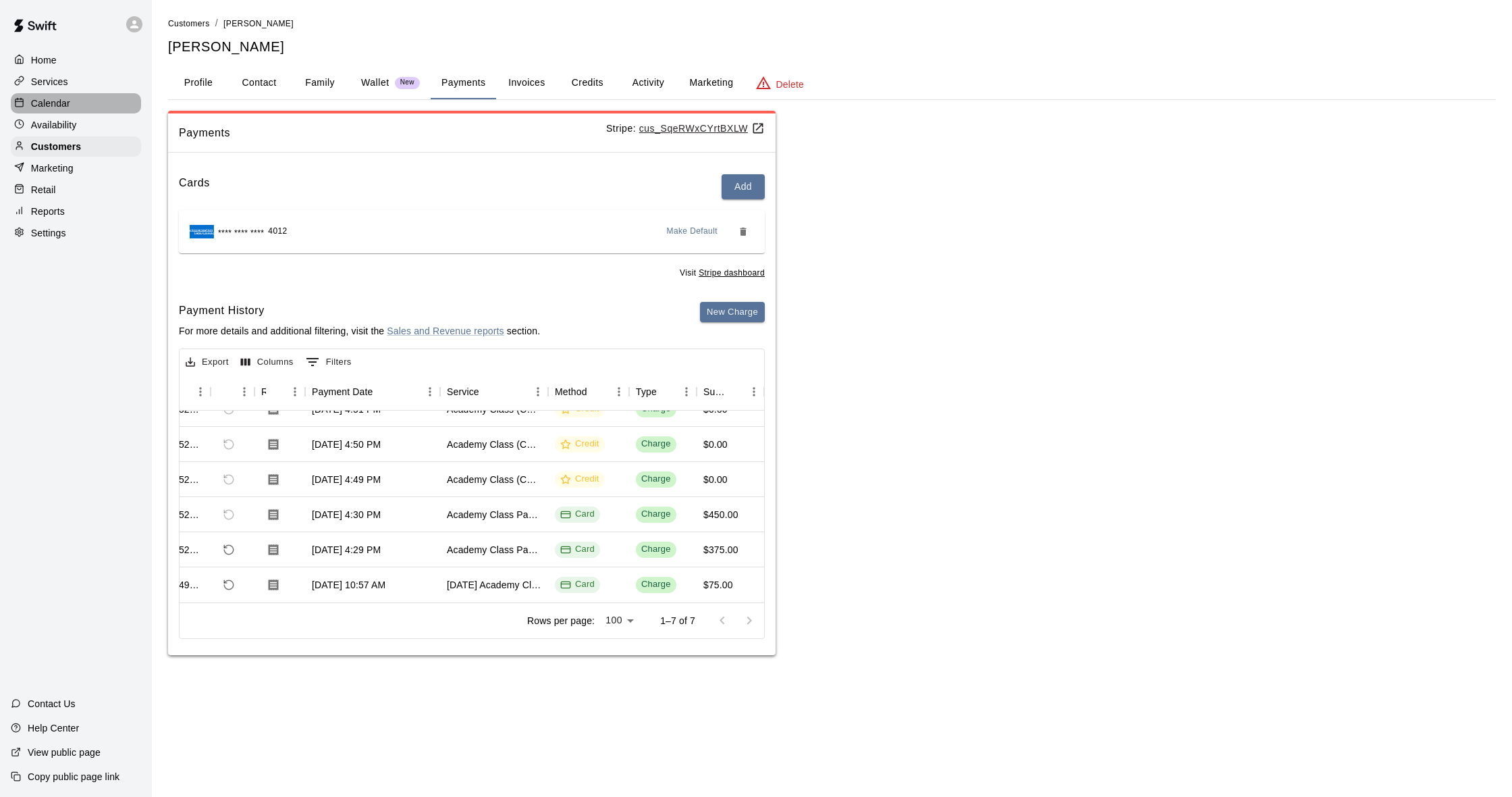
click at [54, 103] on p "Calendar" at bounding box center [50, 103] width 39 height 13
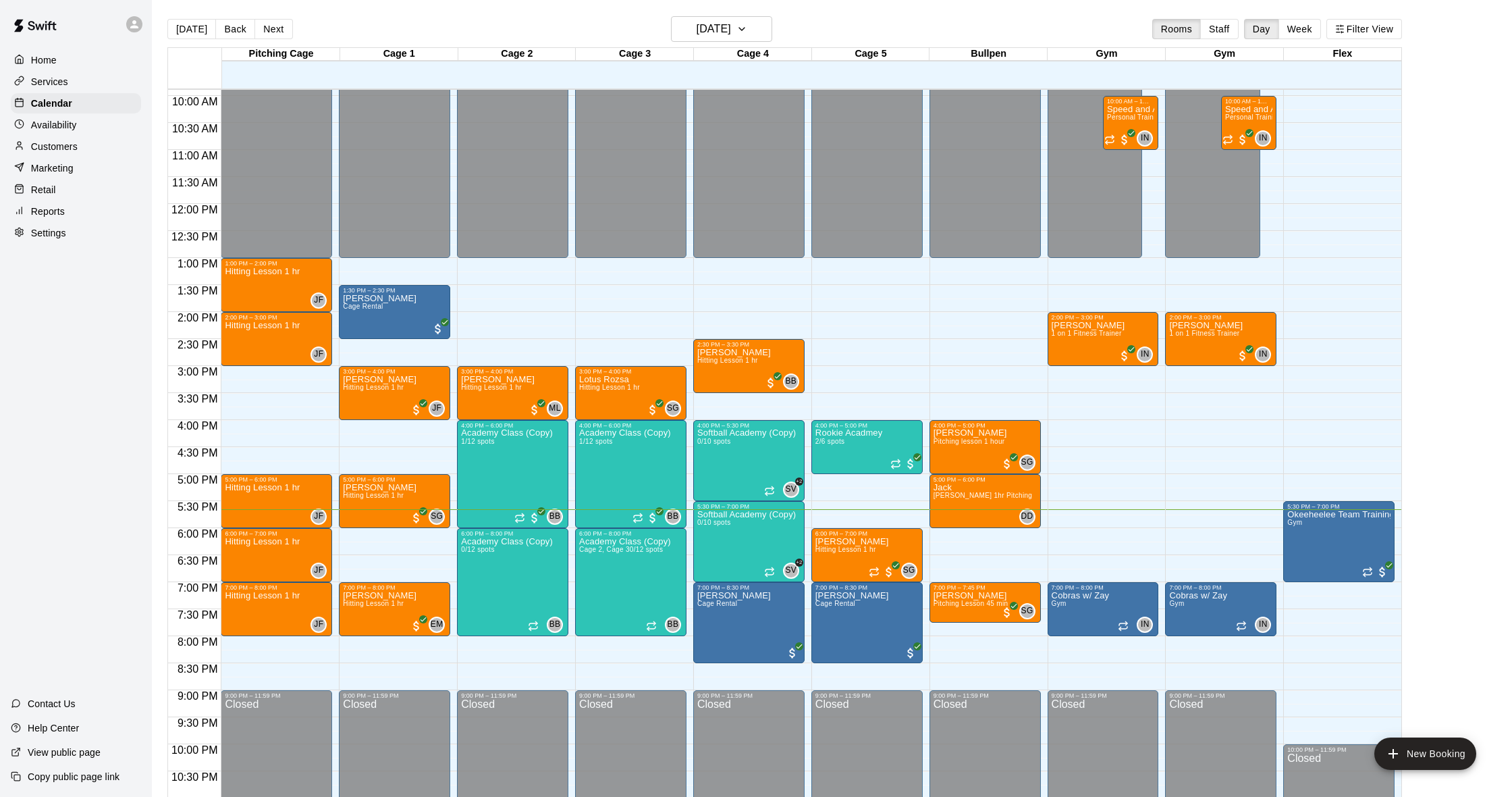
drag, startPoint x: 77, startPoint y: 216, endPoint x: 70, endPoint y: 212, distance: 8.1
click at [77, 216] on div "Reports" at bounding box center [76, 212] width 130 height 20
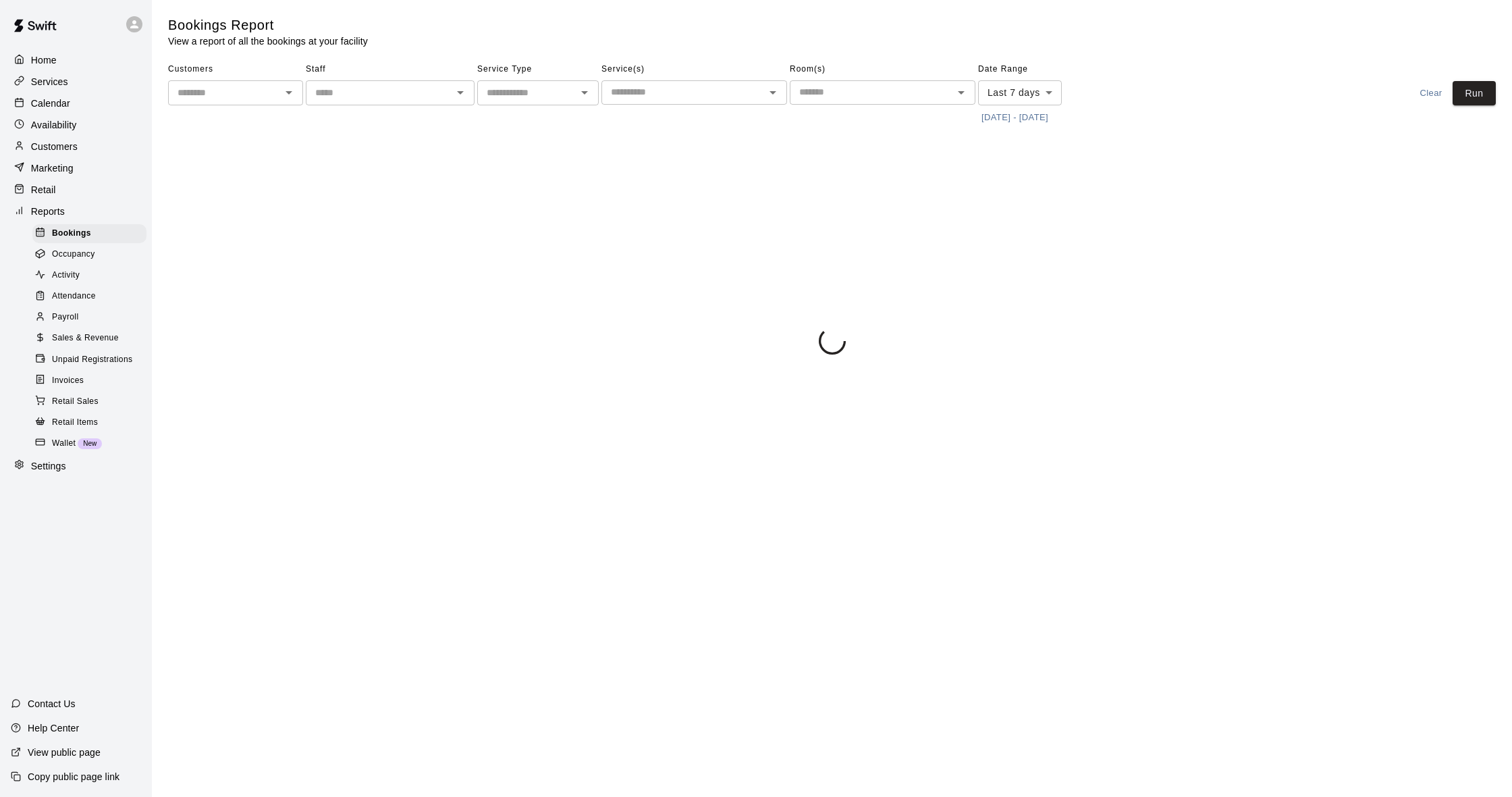
click at [110, 338] on span "Sales & Revenue" at bounding box center [85, 338] width 67 height 13
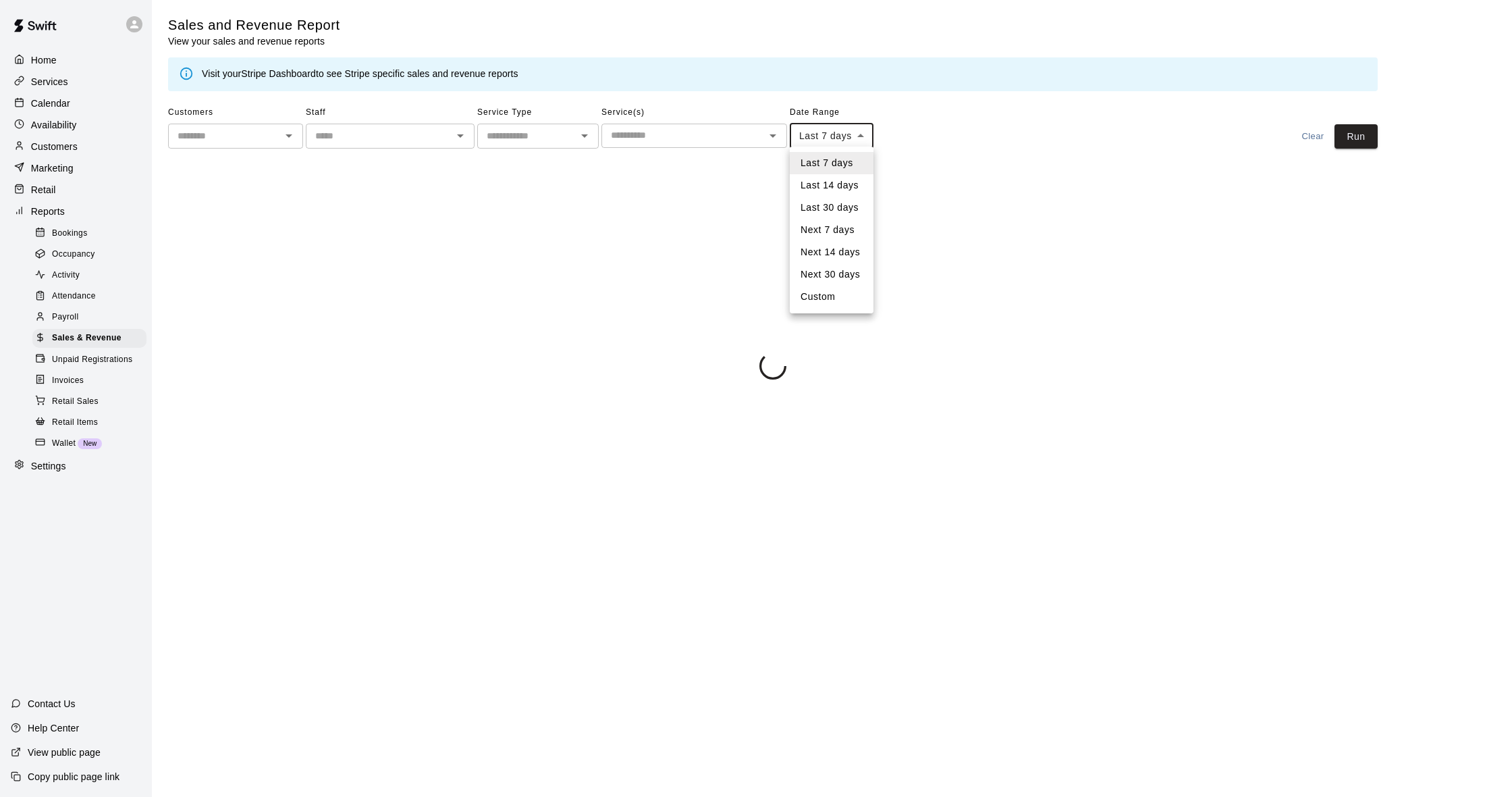
click at [820, 138] on body "Home Services Calendar Availability Customers Marketing Retail Reports Bookings…" at bounding box center [756, 192] width 1512 height 385
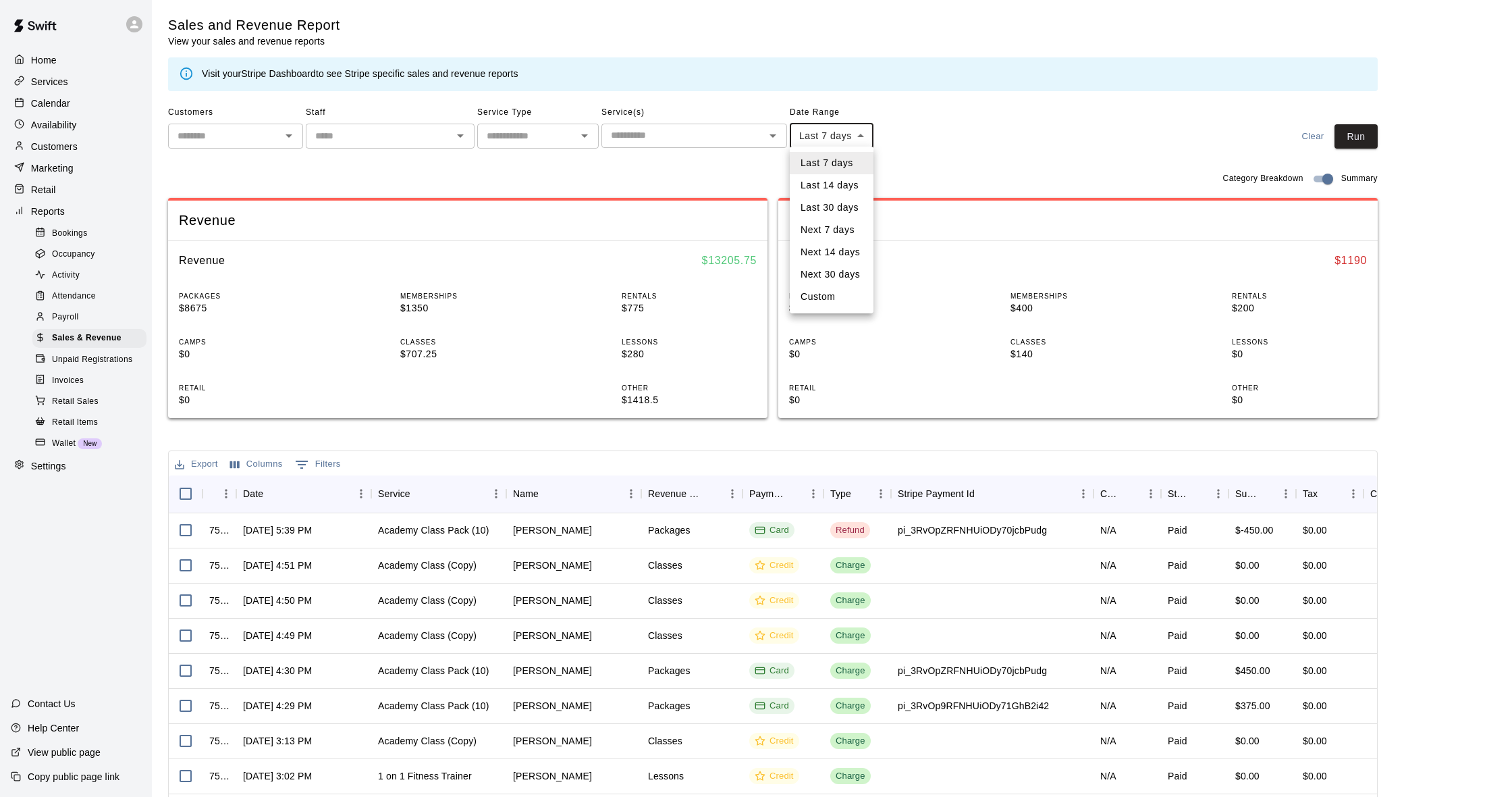
click at [915, 143] on div at bounding box center [756, 398] width 1512 height 797
click at [838, 135] on body "Home Services Calendar Availability Customers Marketing Retail Reports Bookings…" at bounding box center [756, 464] width 1512 height 928
click at [815, 293] on li "Custom" at bounding box center [832, 296] width 84 height 23
type input "******"
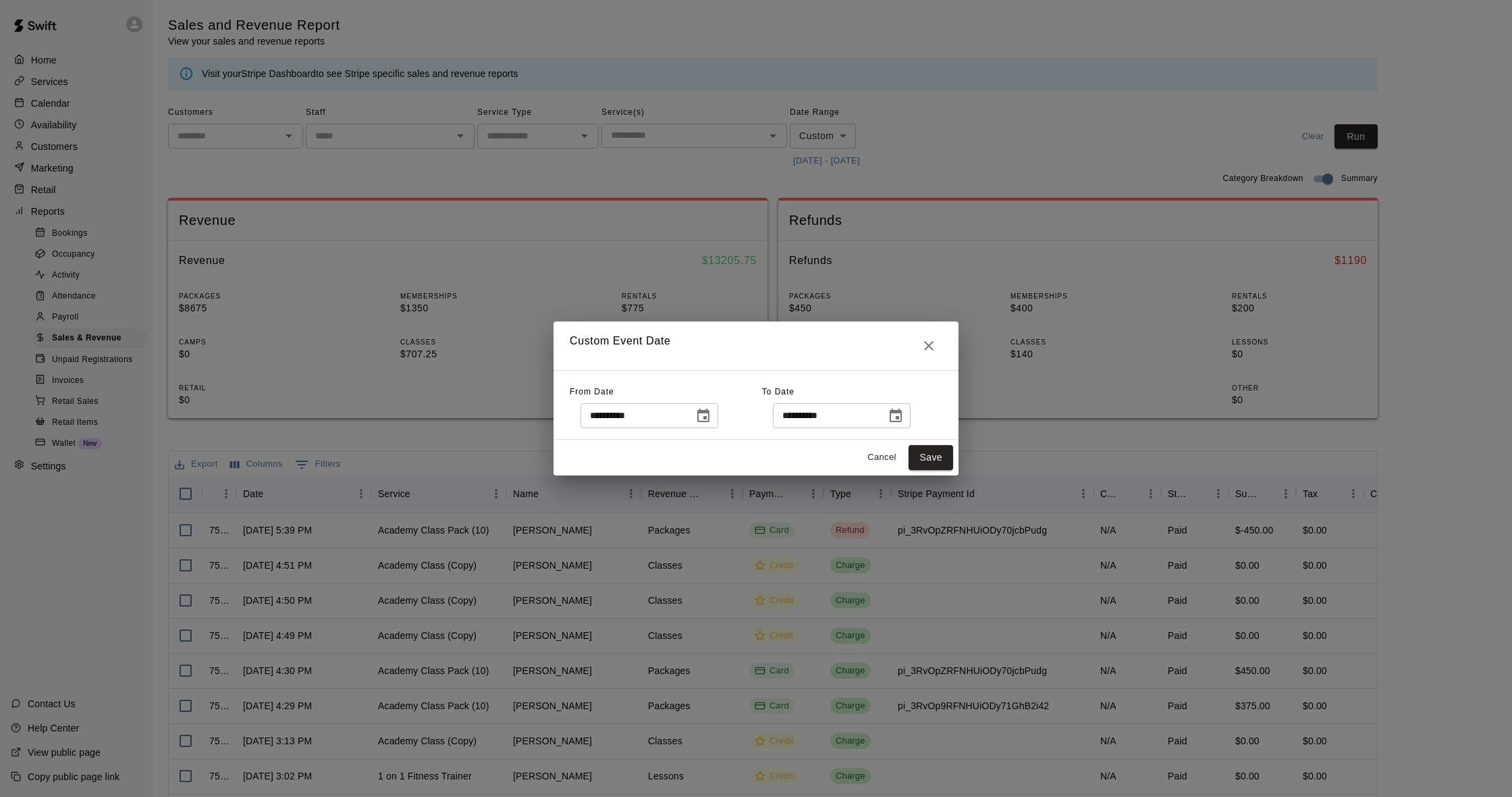
click at [708, 419] on icon "Choose date, selected date is Aug 5, 2025" at bounding box center [702, 416] width 16 height 16
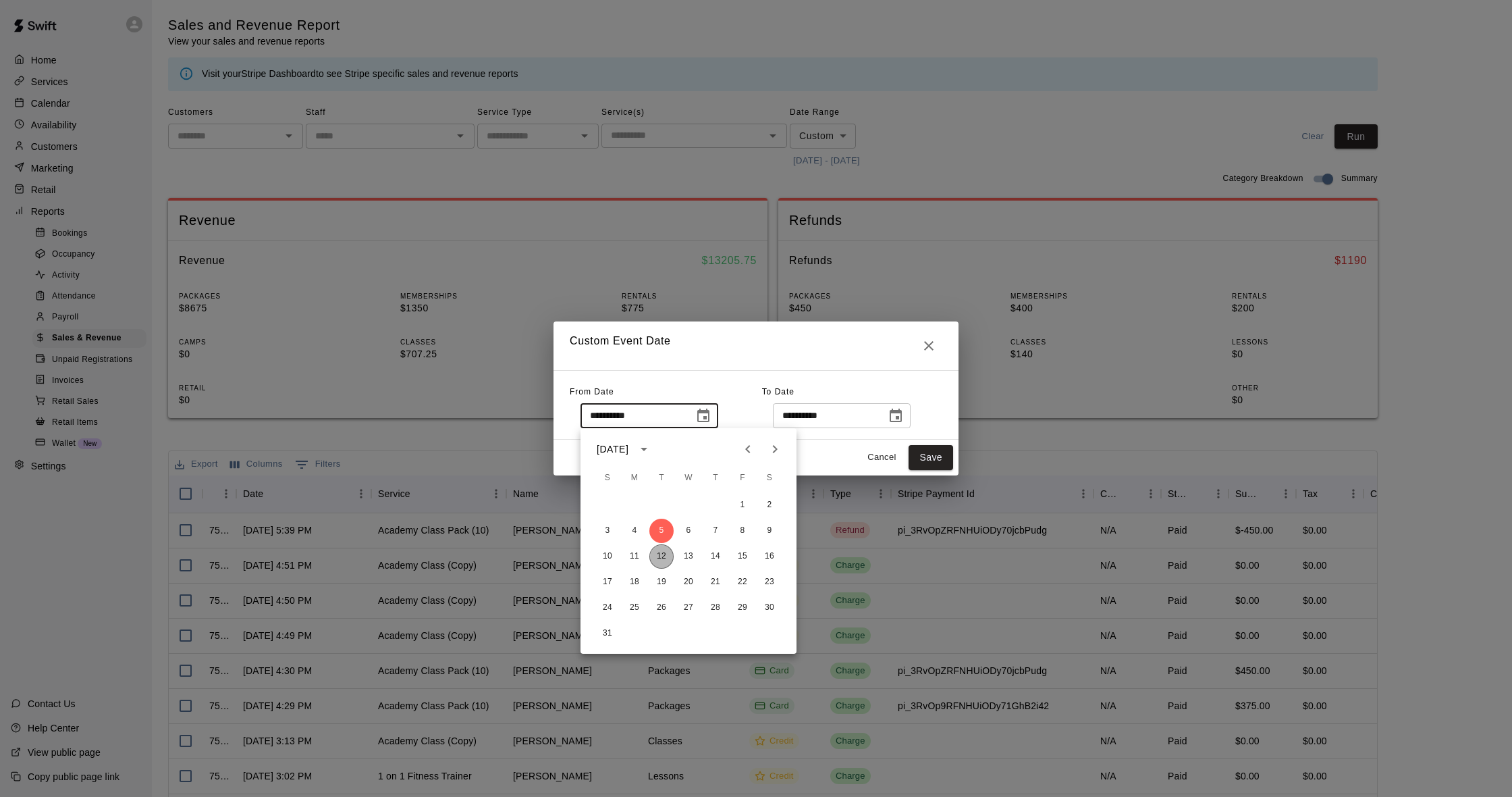
click at [659, 561] on button "12" at bounding box center [662, 556] width 24 height 24
type input "**********"
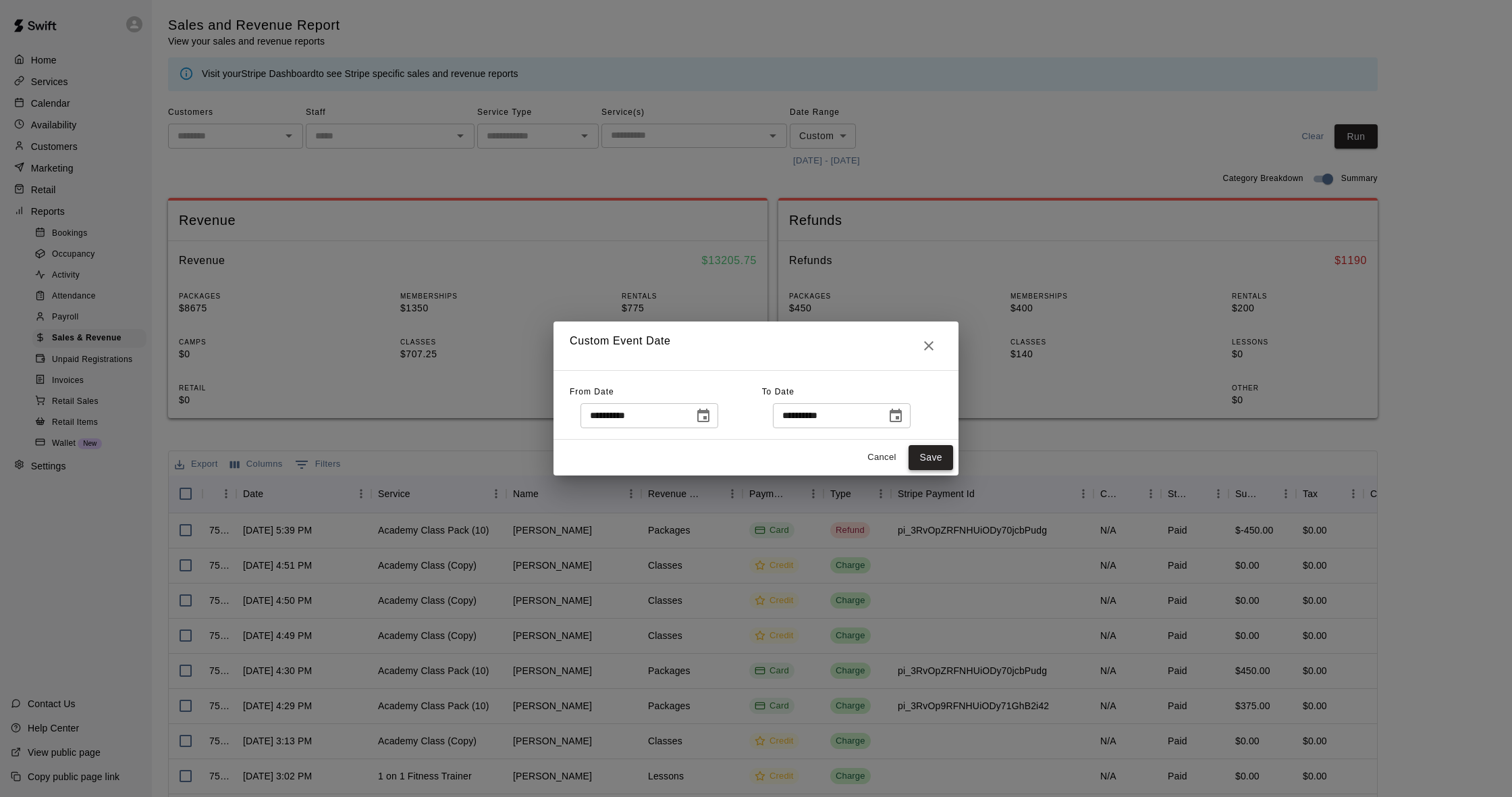
click at [928, 466] on button "Save" at bounding box center [931, 457] width 44 height 25
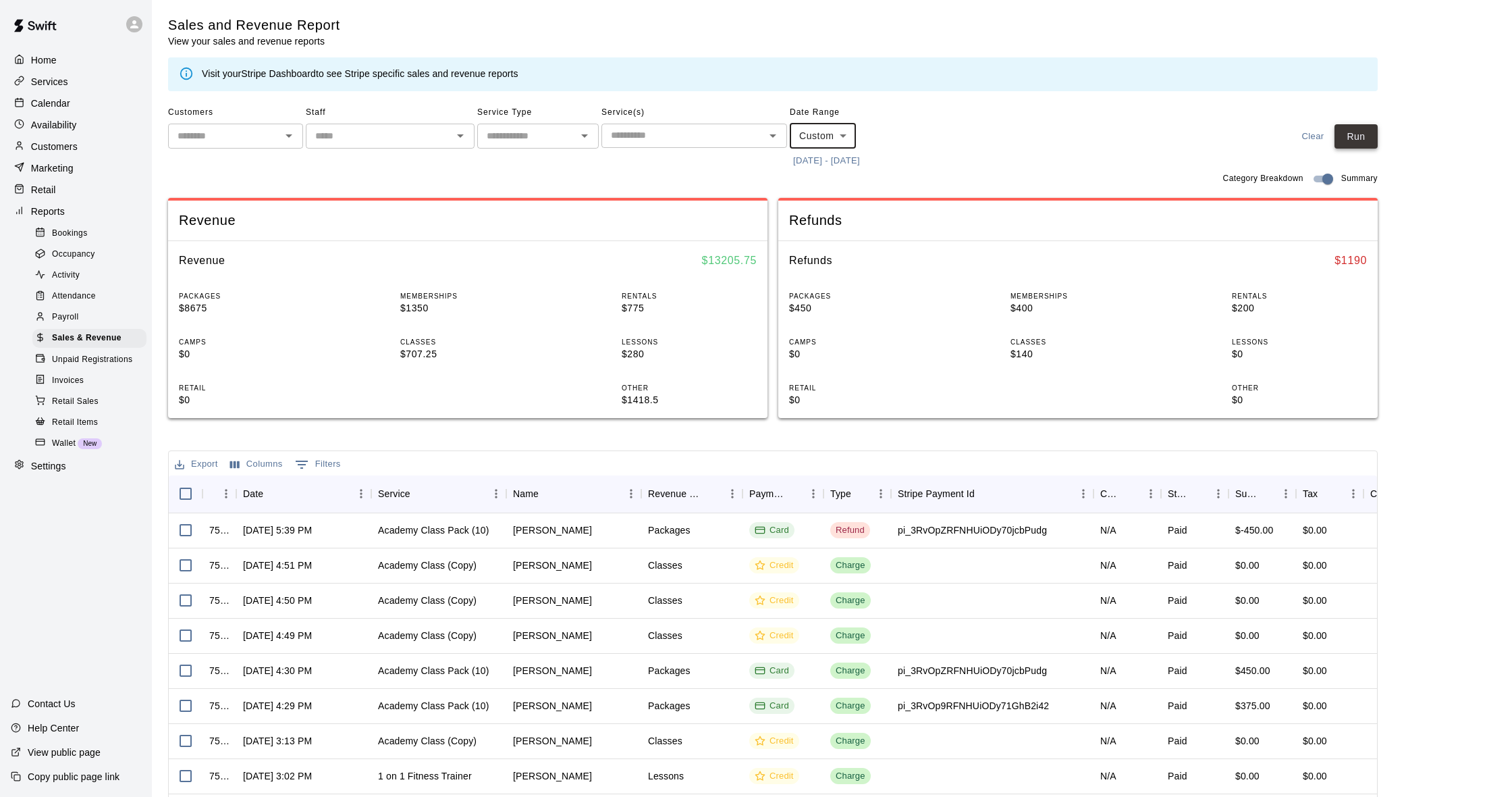
click at [1361, 135] on button "Run" at bounding box center [1356, 137] width 43 height 25
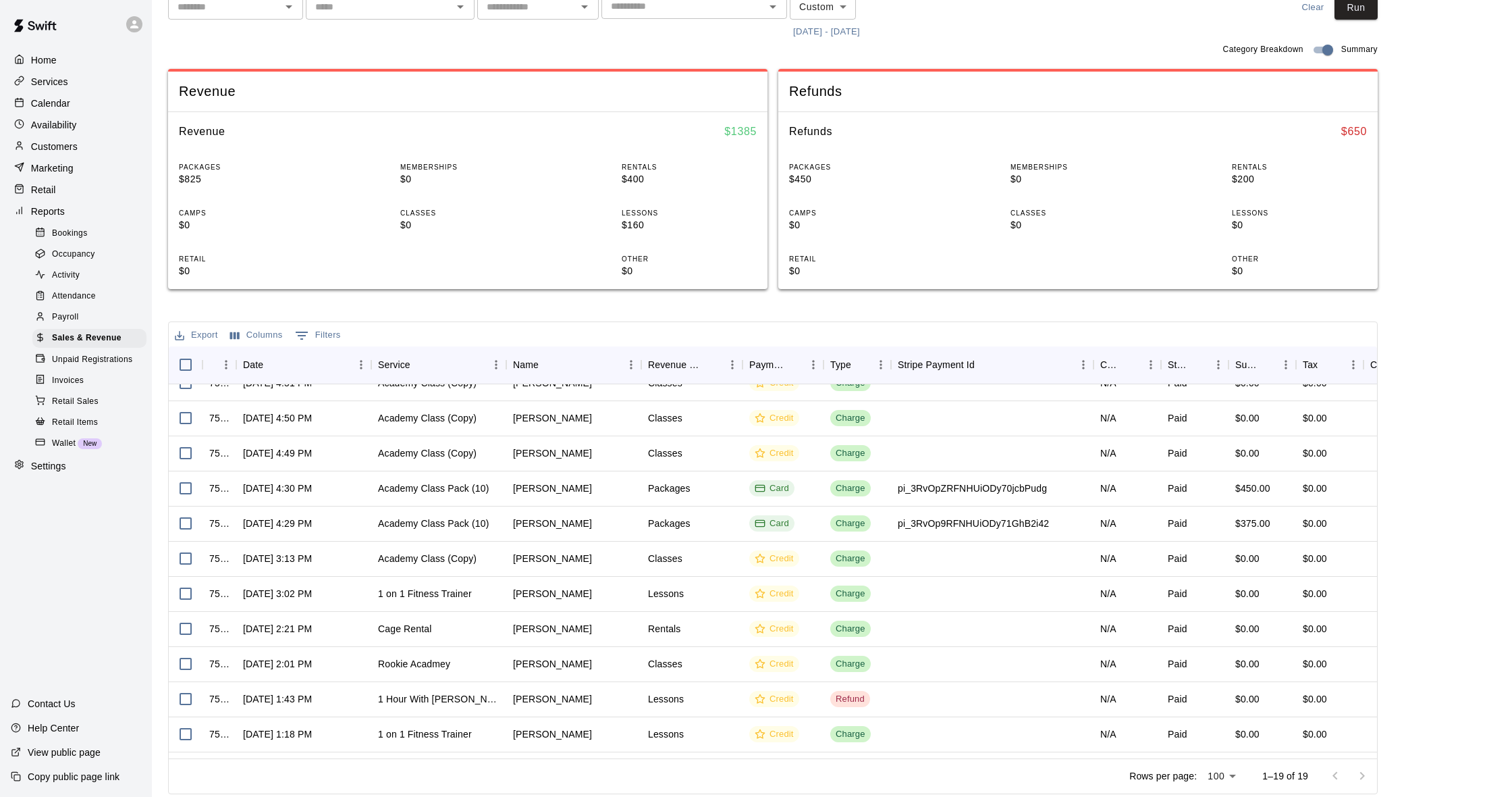
scroll to position [128, 0]
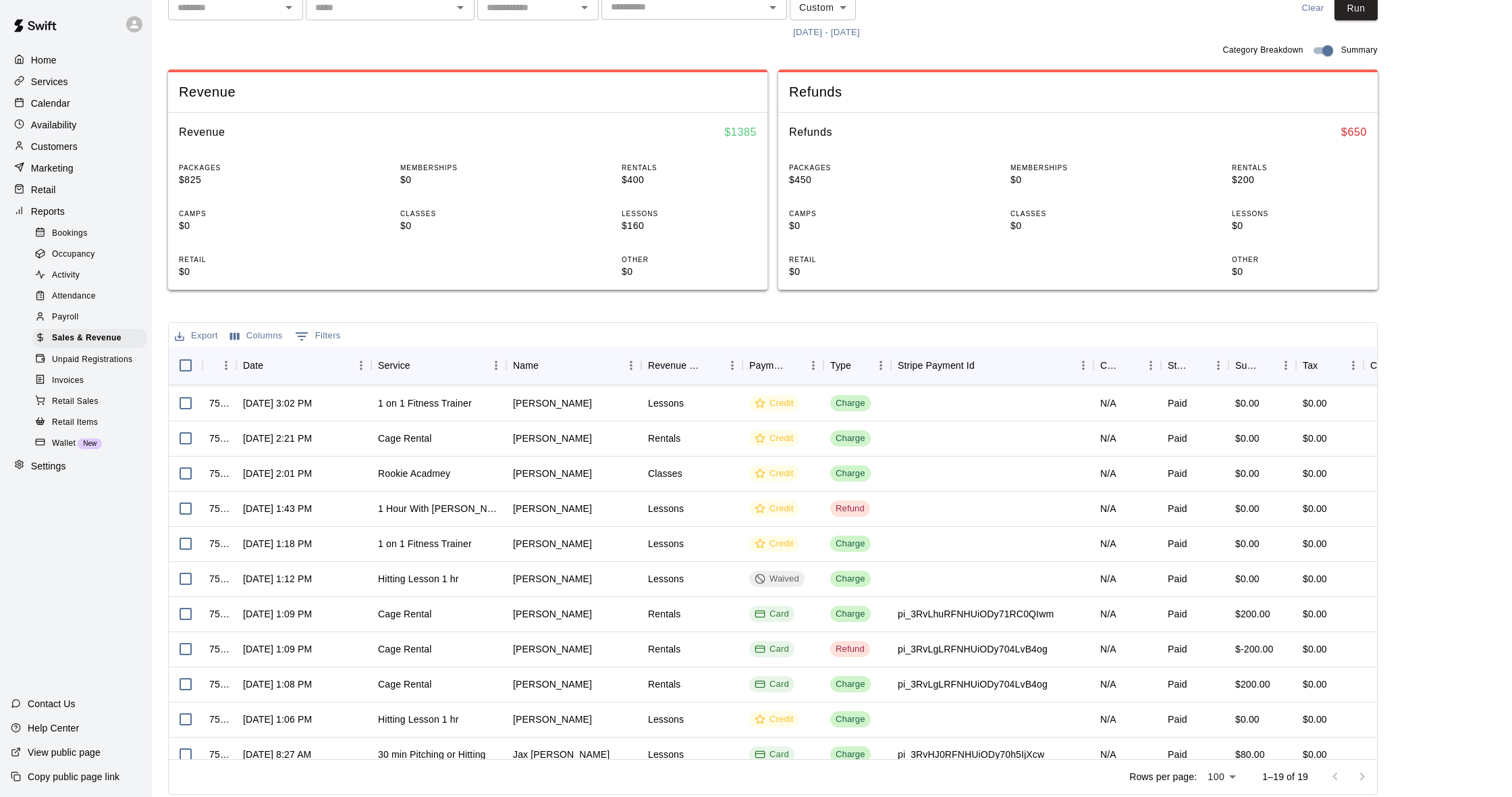
click at [67, 100] on p "Calendar" at bounding box center [50, 103] width 39 height 13
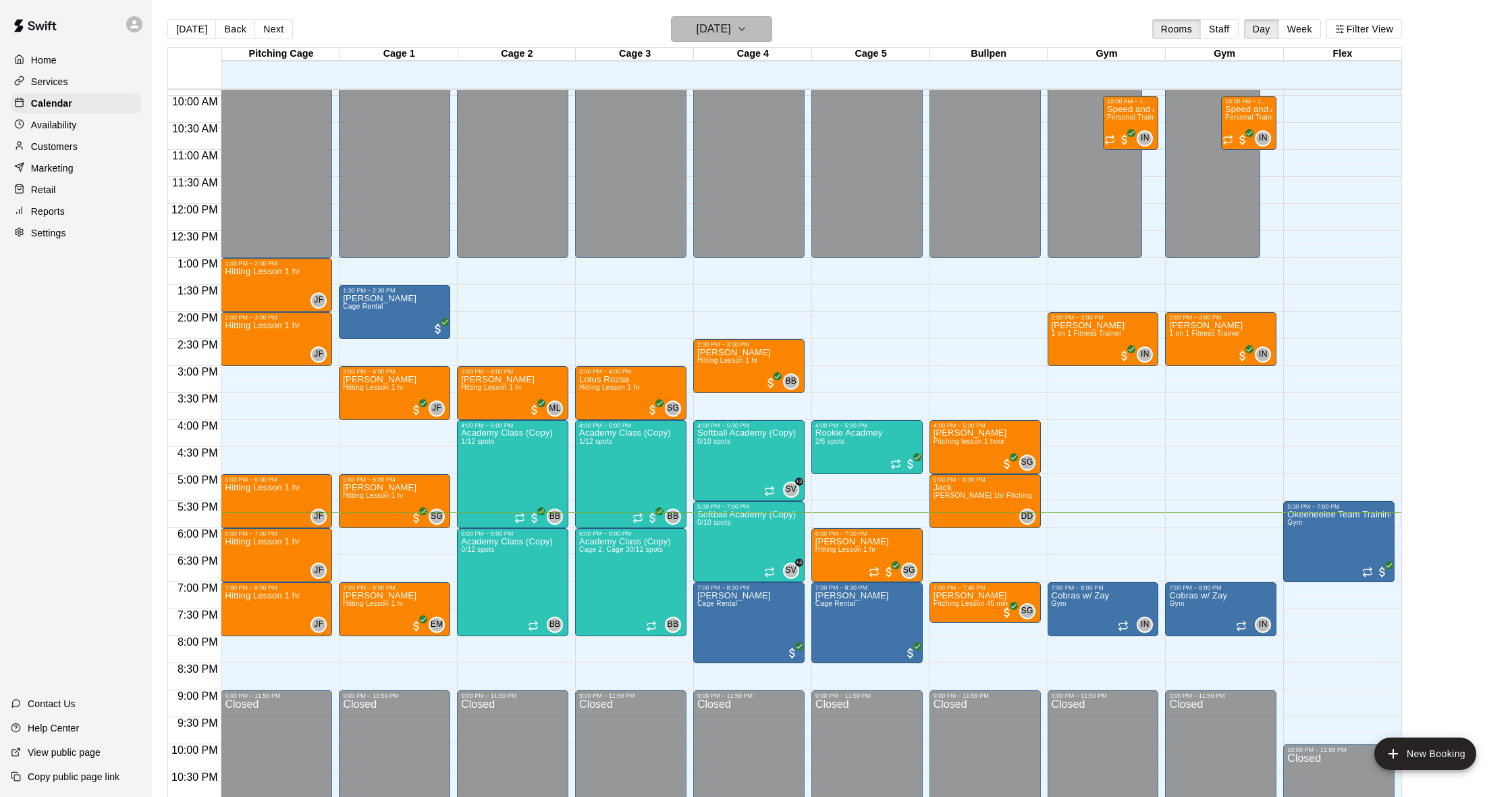
click at [731, 26] on h6 "[DATE]" at bounding box center [713, 28] width 34 height 19
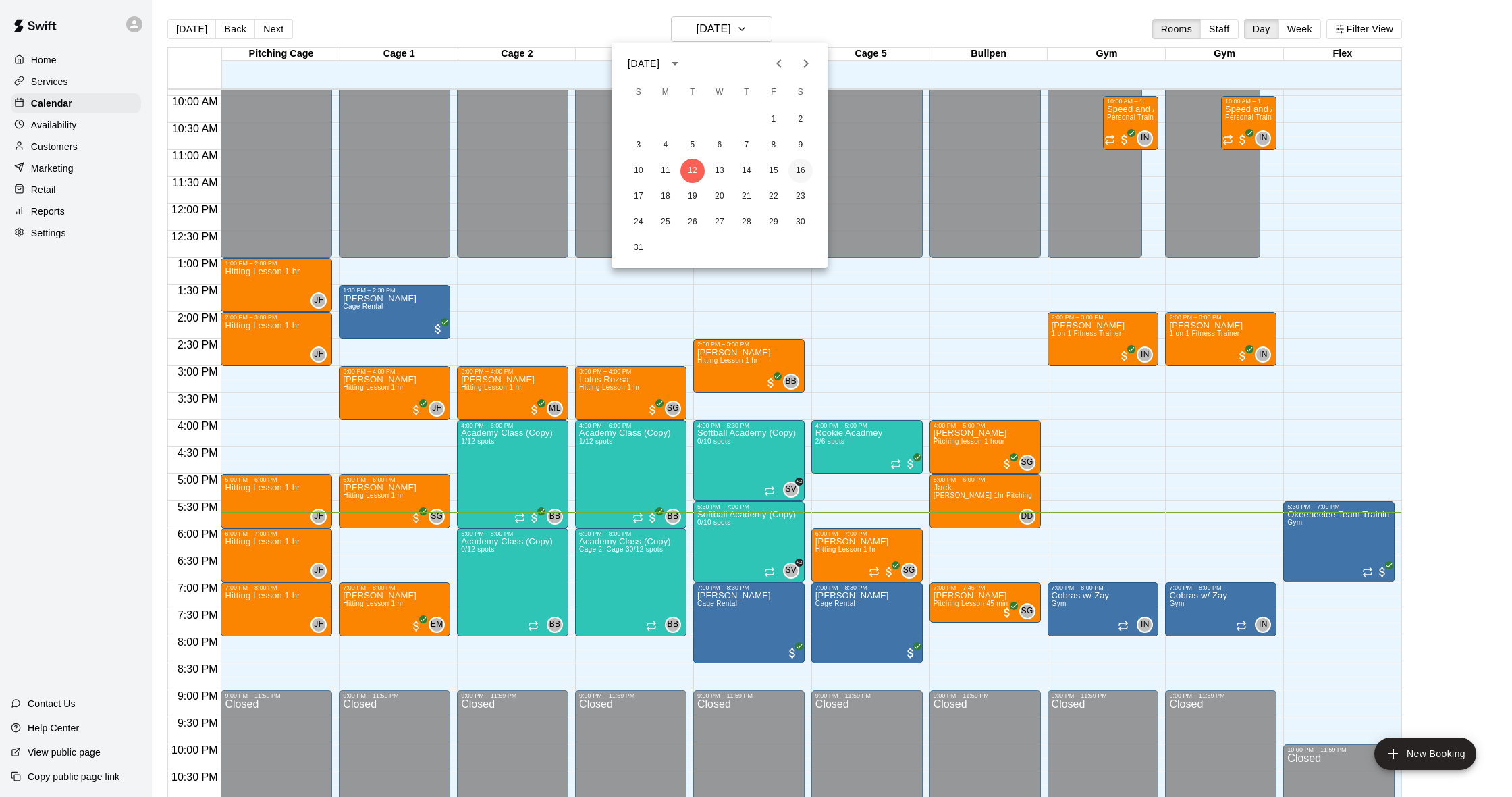
click at [794, 167] on button "16" at bounding box center [800, 171] width 24 height 24
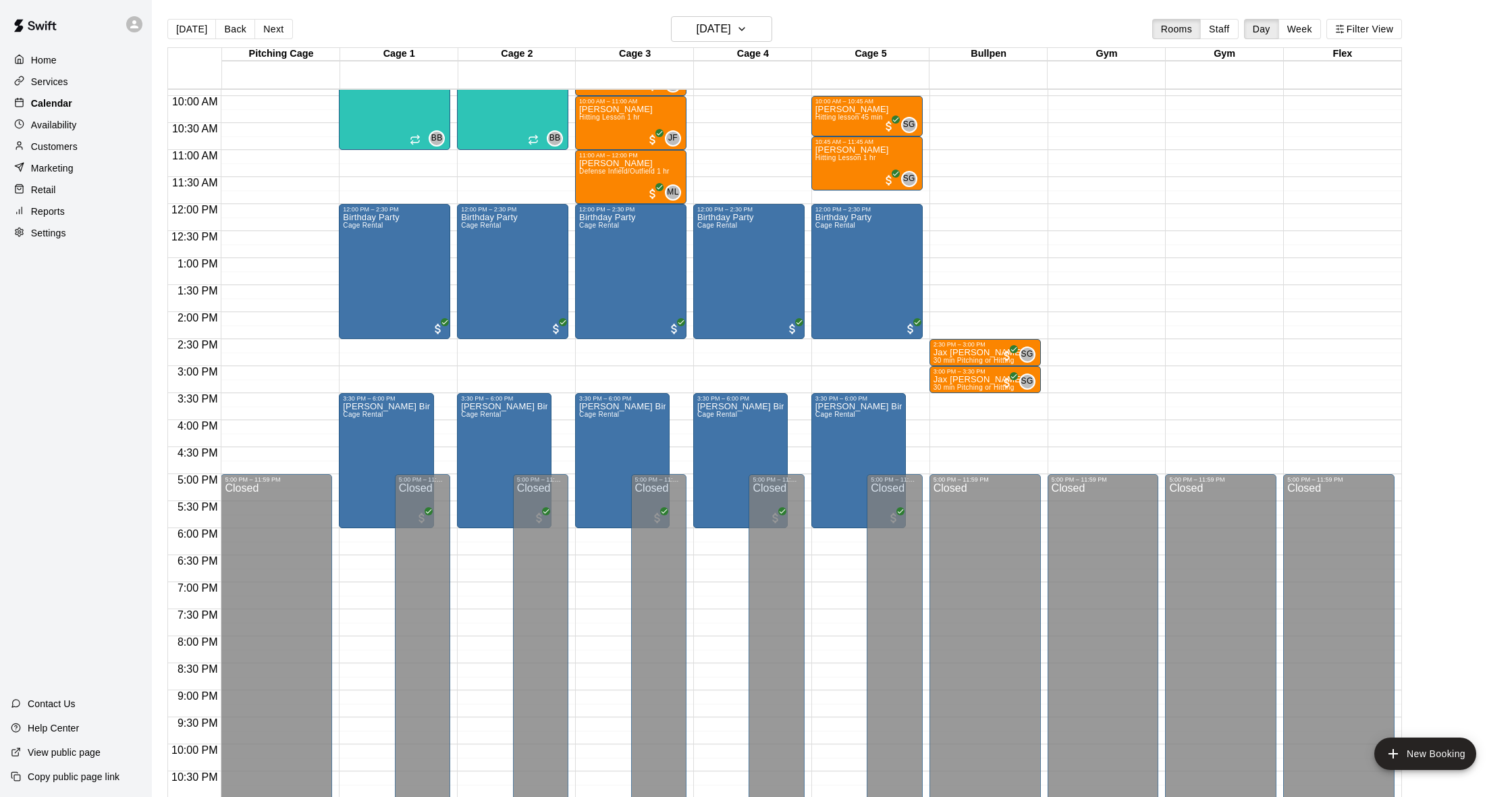
click at [64, 110] on p "Calendar" at bounding box center [51, 103] width 41 height 13
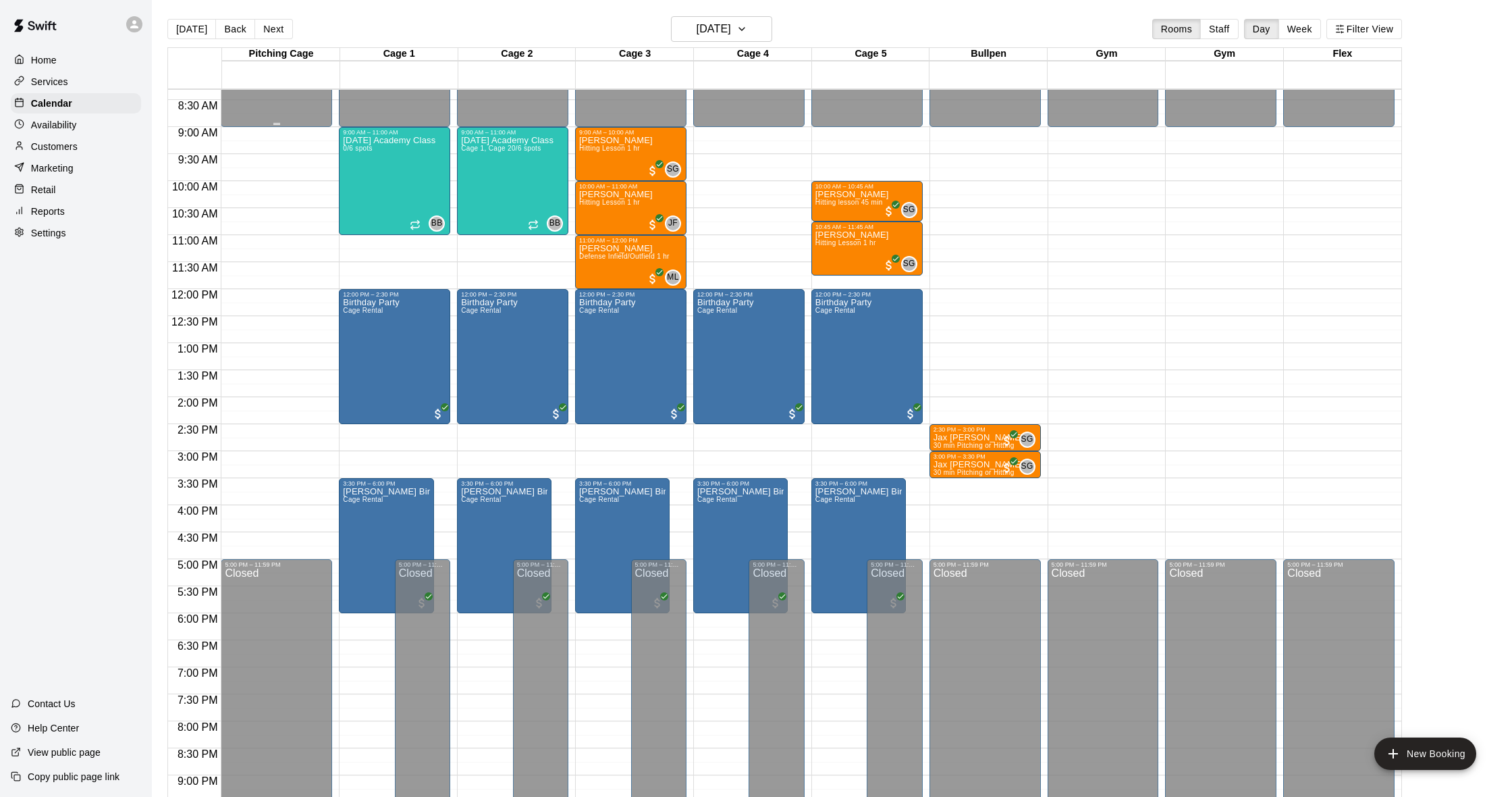
scroll to position [416, 0]
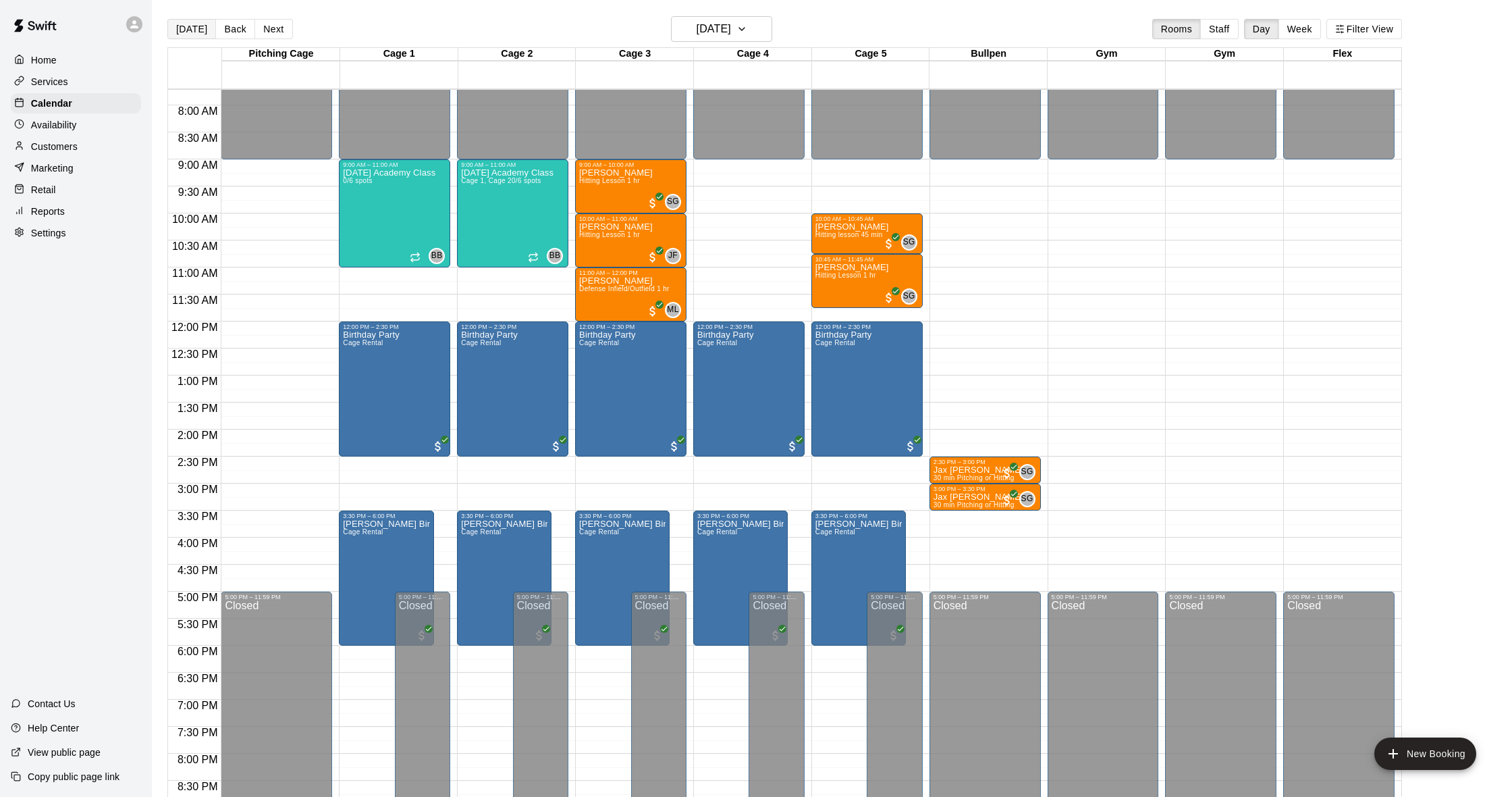
click at [197, 31] on button "[DATE]" at bounding box center [192, 29] width 49 height 20
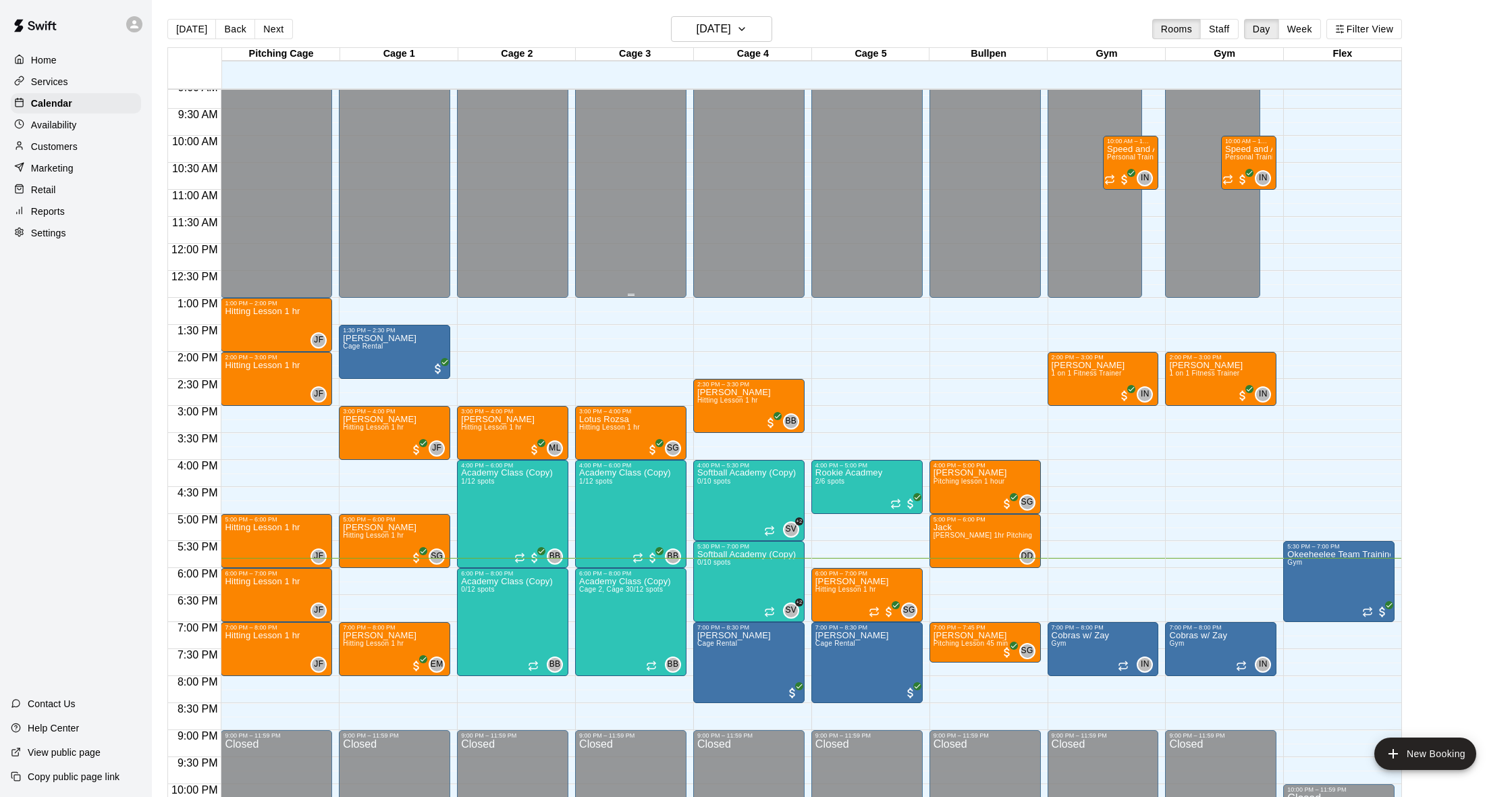
scroll to position [497, 0]
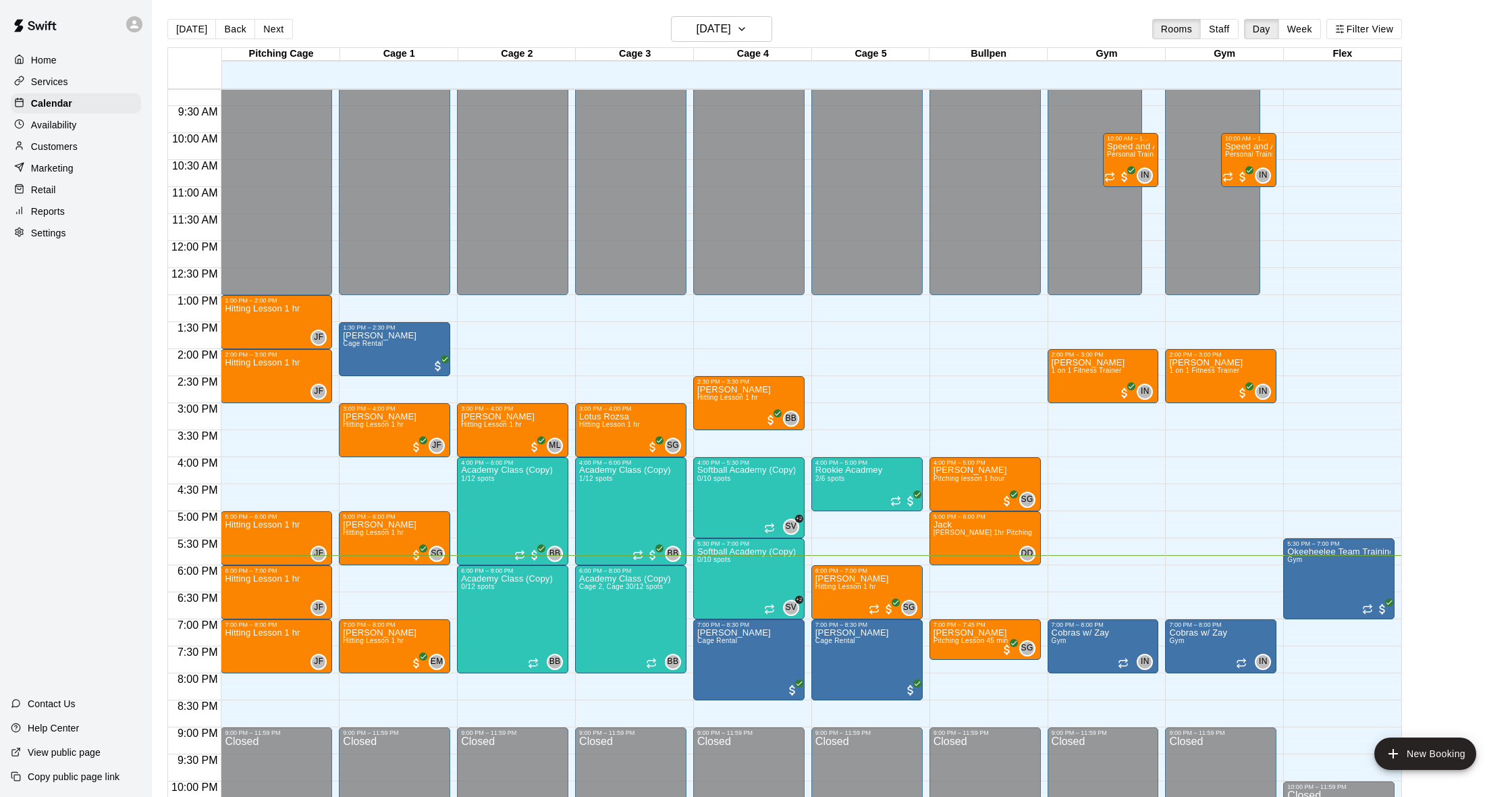
click at [81, 155] on div "Customers" at bounding box center [76, 146] width 130 height 20
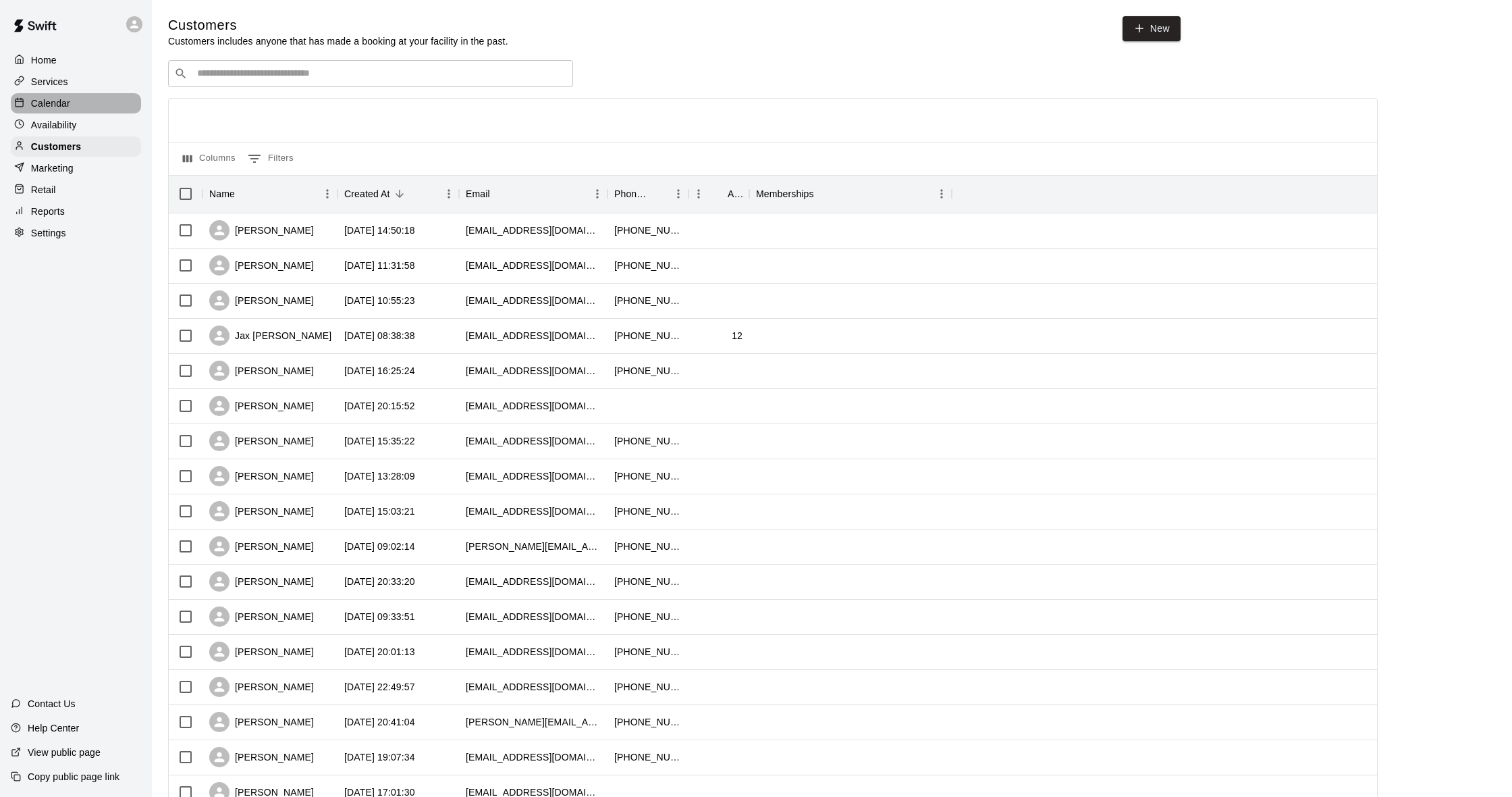
click at [32, 99] on p "Calendar" at bounding box center [50, 103] width 39 height 13
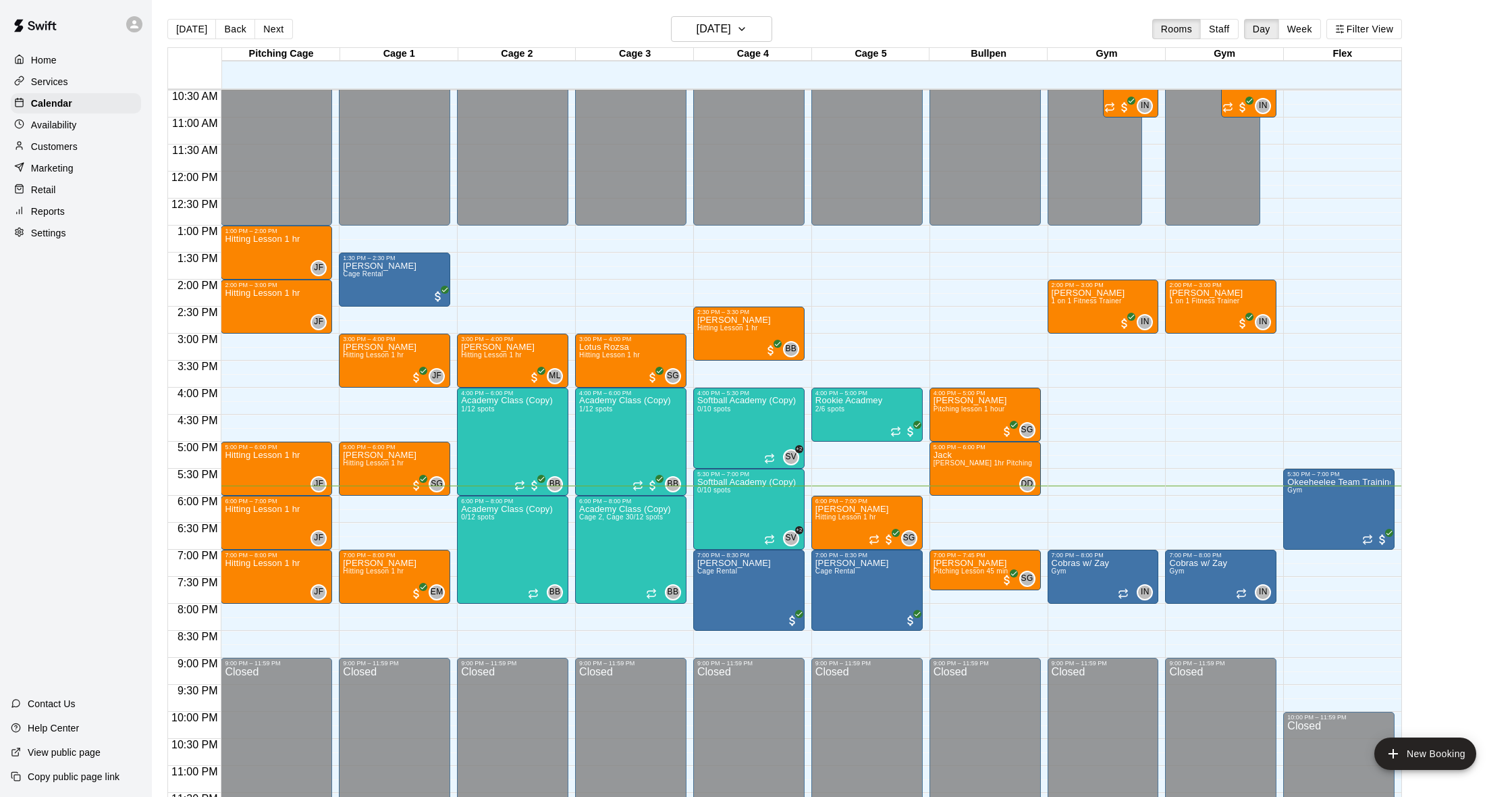
scroll to position [567, 0]
click at [64, 145] on p "Customers" at bounding box center [54, 146] width 47 height 13
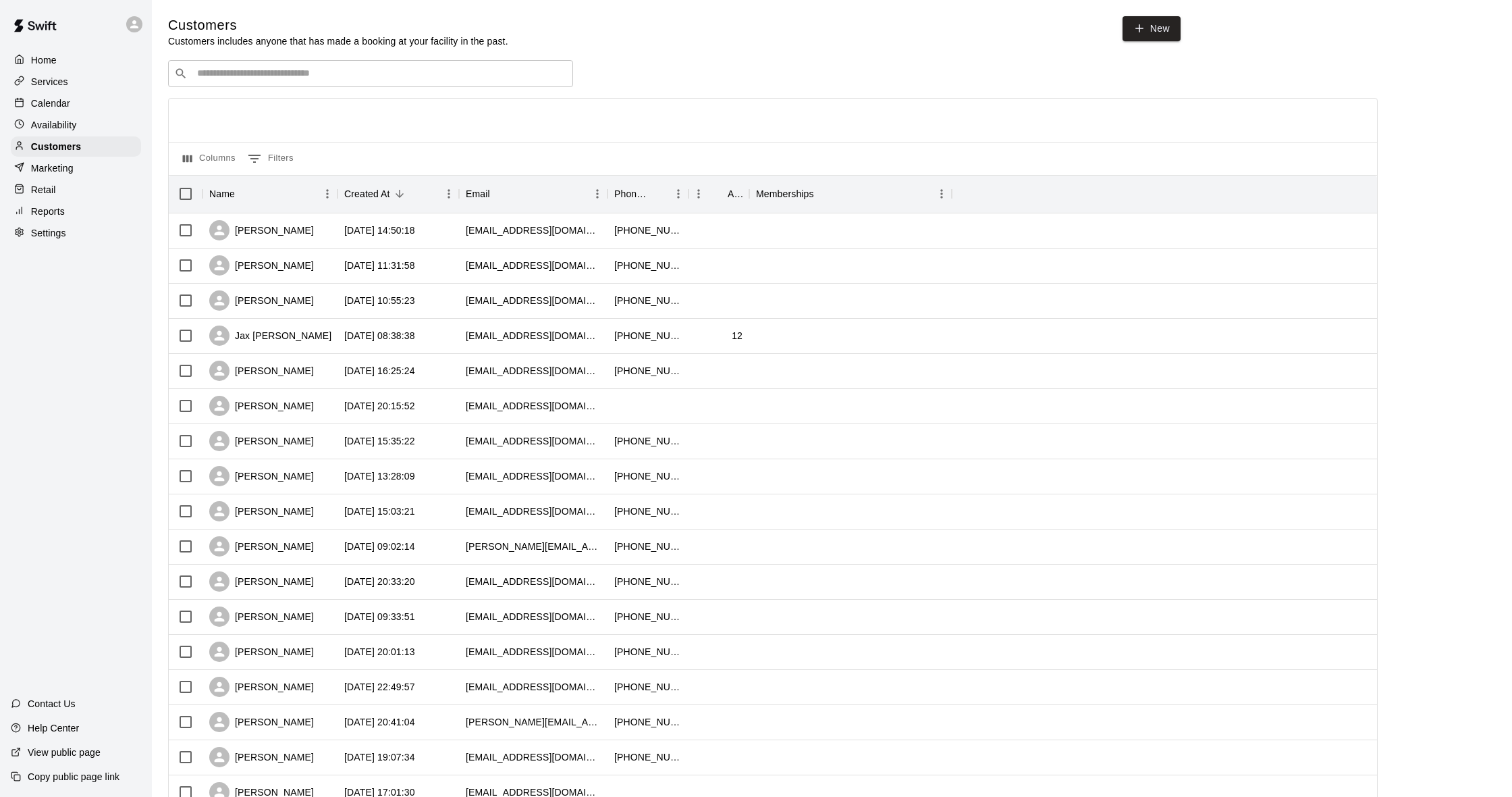
click at [69, 105] on p "Calendar" at bounding box center [50, 103] width 39 height 13
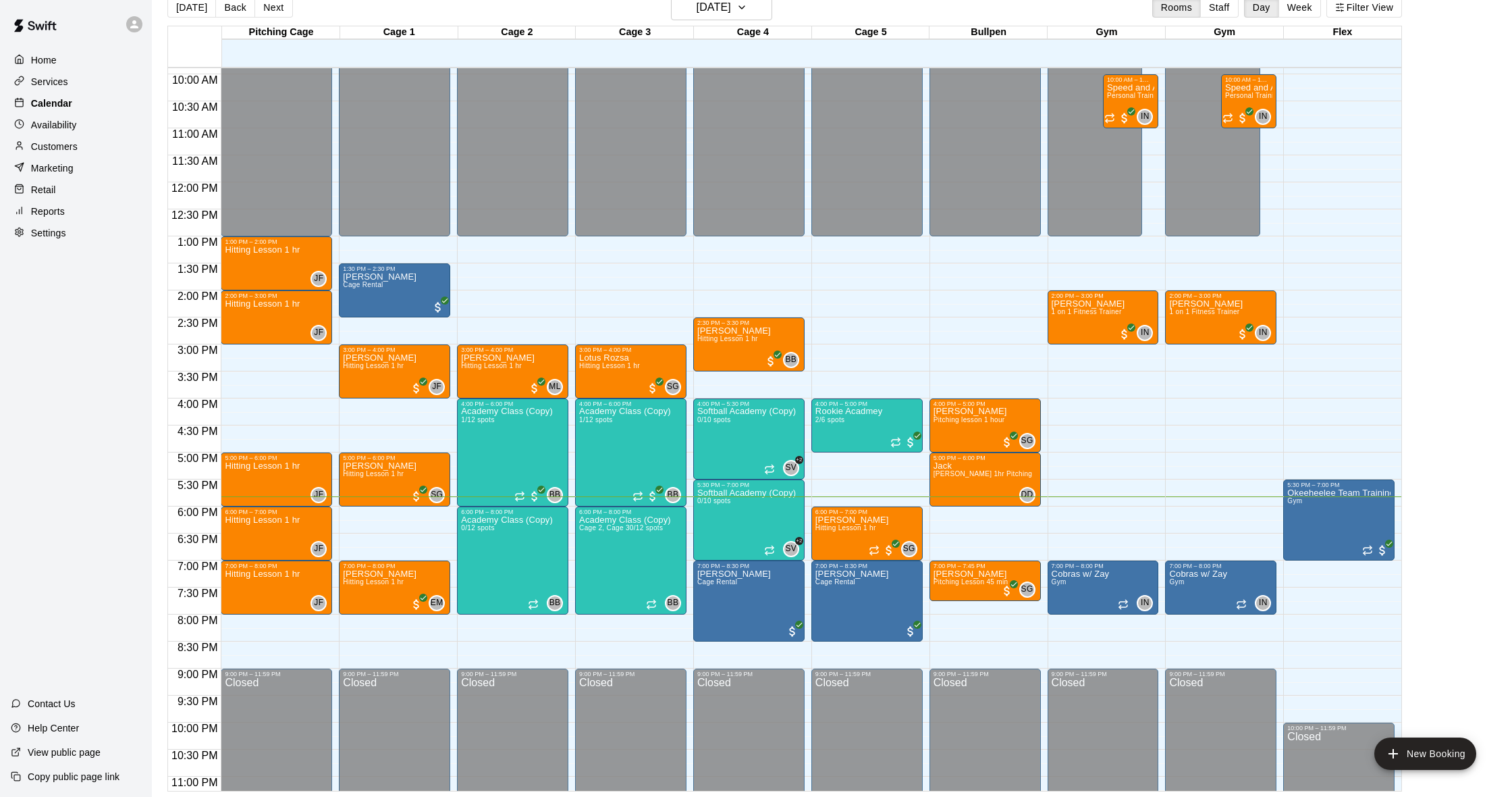
scroll to position [22, 0]
click at [64, 145] on p "Customers" at bounding box center [54, 146] width 47 height 13
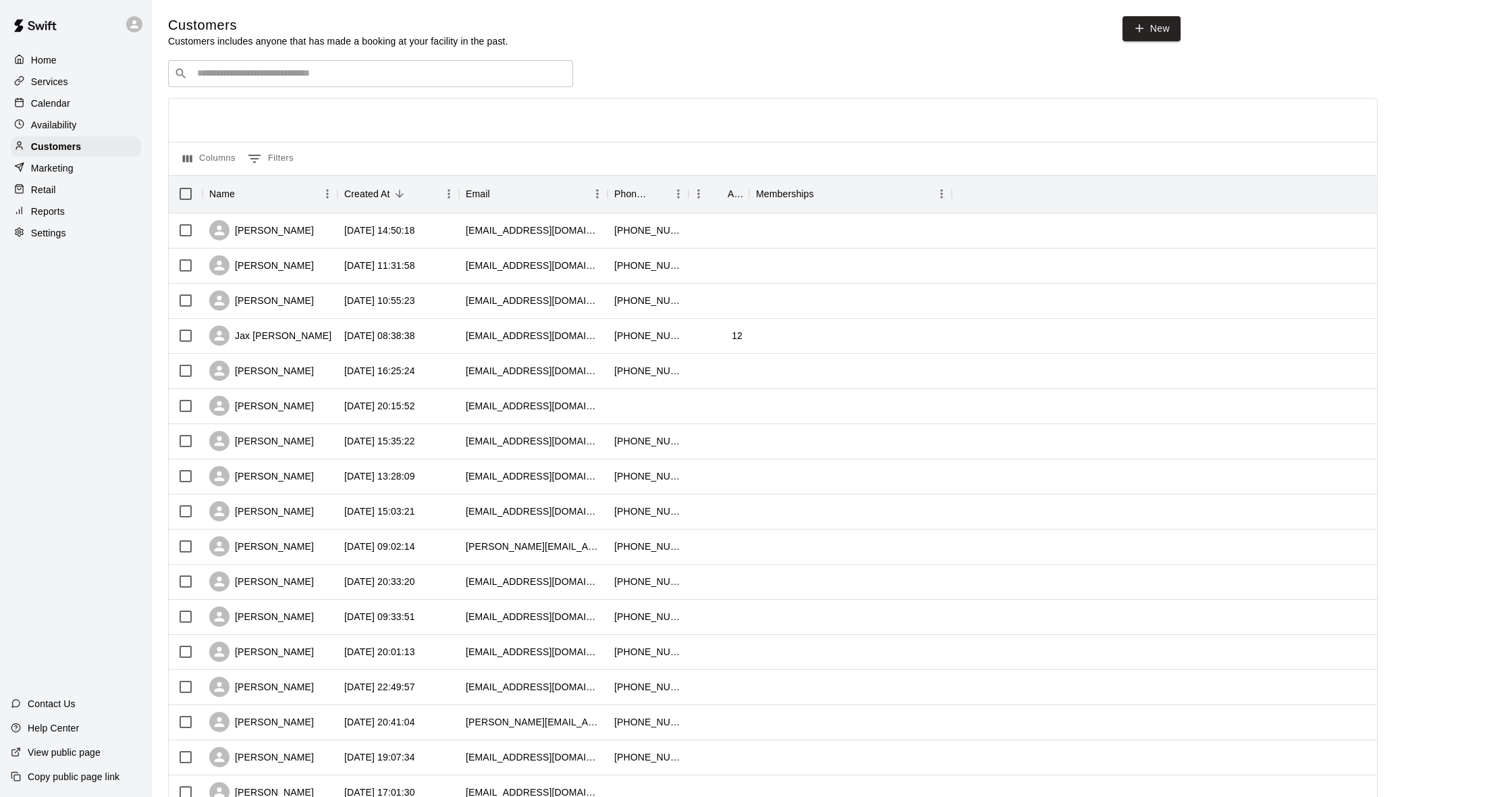
click at [64, 110] on div "Calendar" at bounding box center [76, 103] width 130 height 20
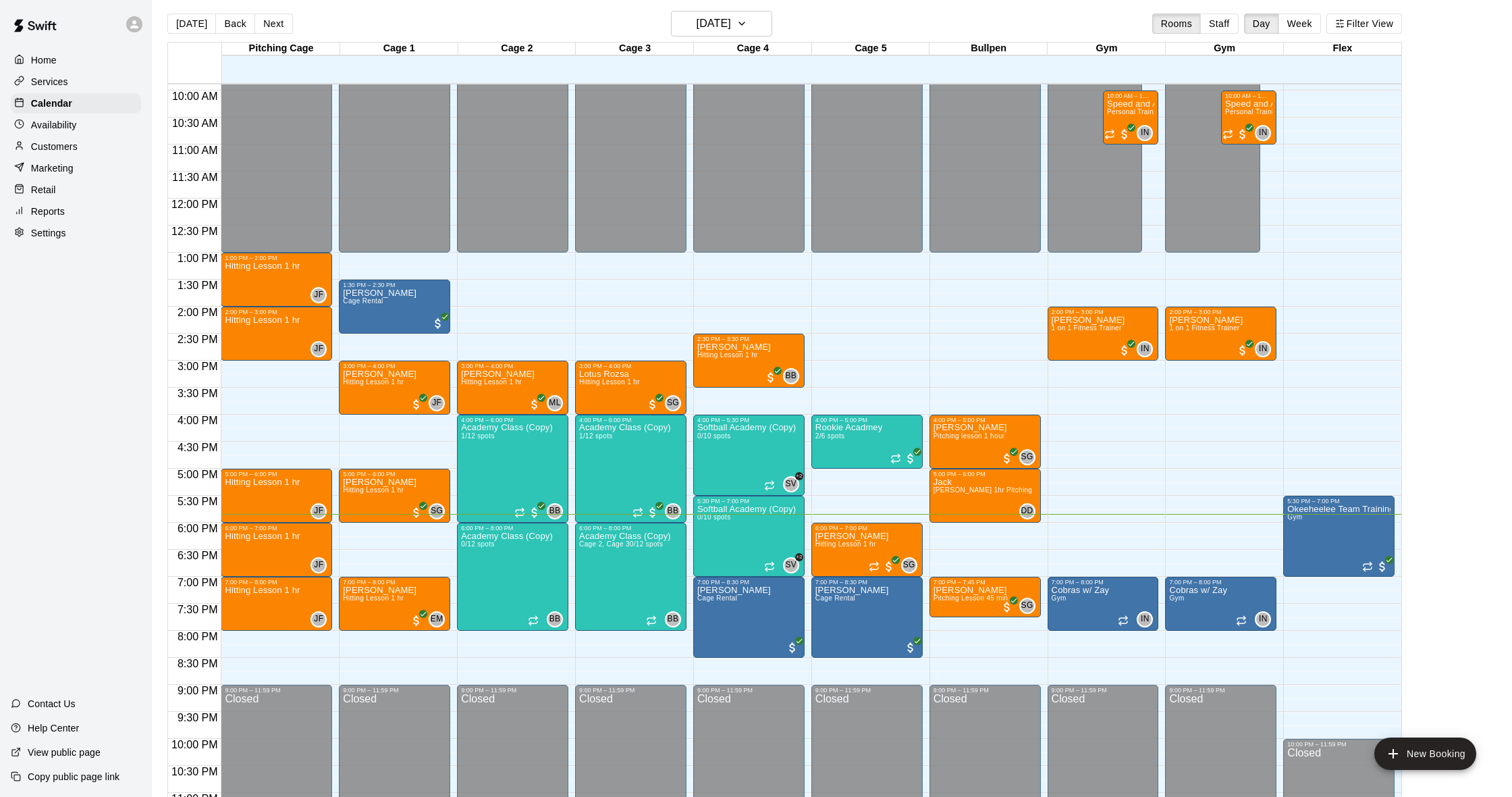
scroll to position [5, 0]
click at [57, 168] on p "Marketing" at bounding box center [52, 168] width 43 height 13
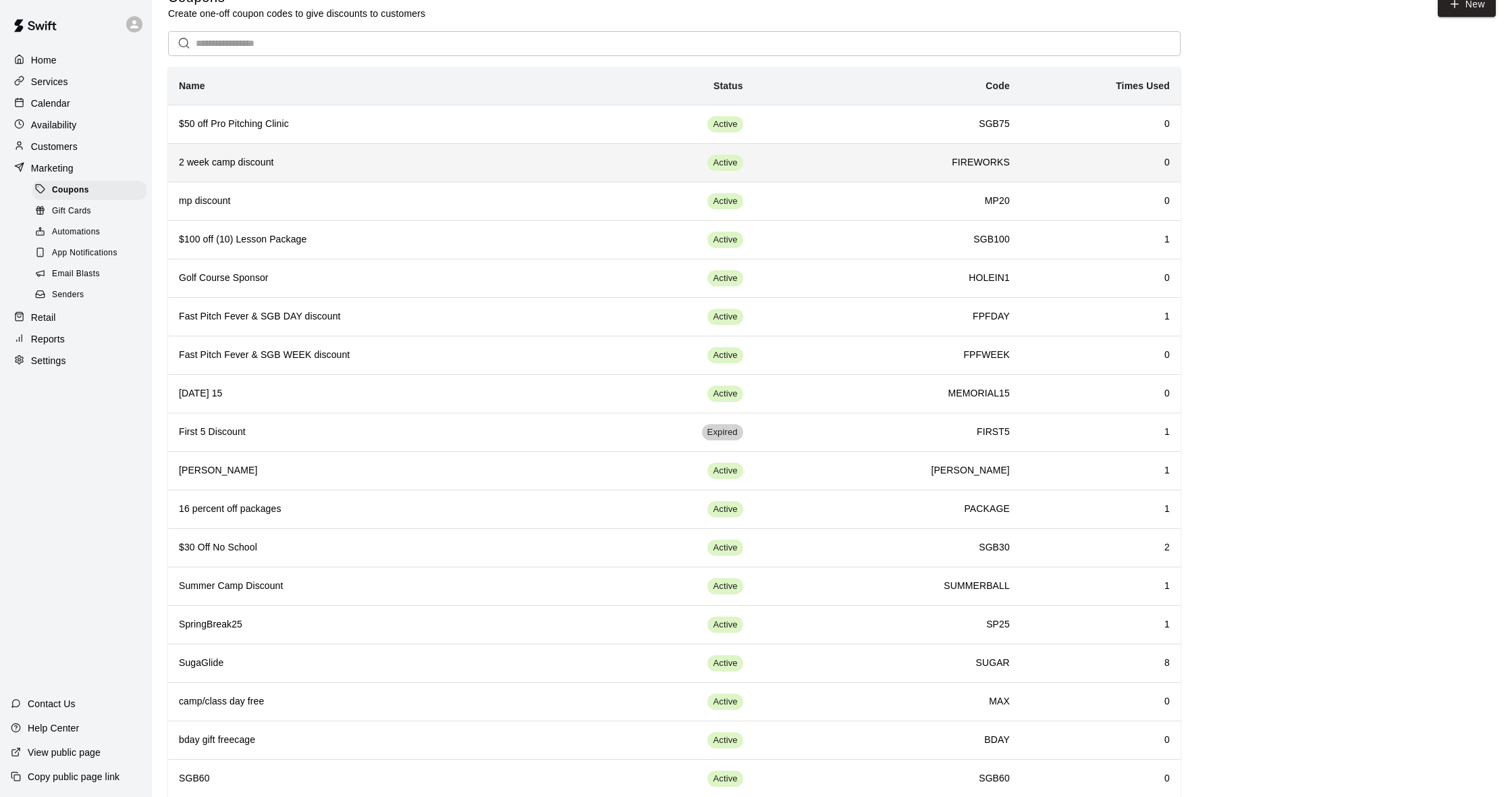
scroll to position [29, 0]
